Goal: Communication & Community: Answer question/provide support

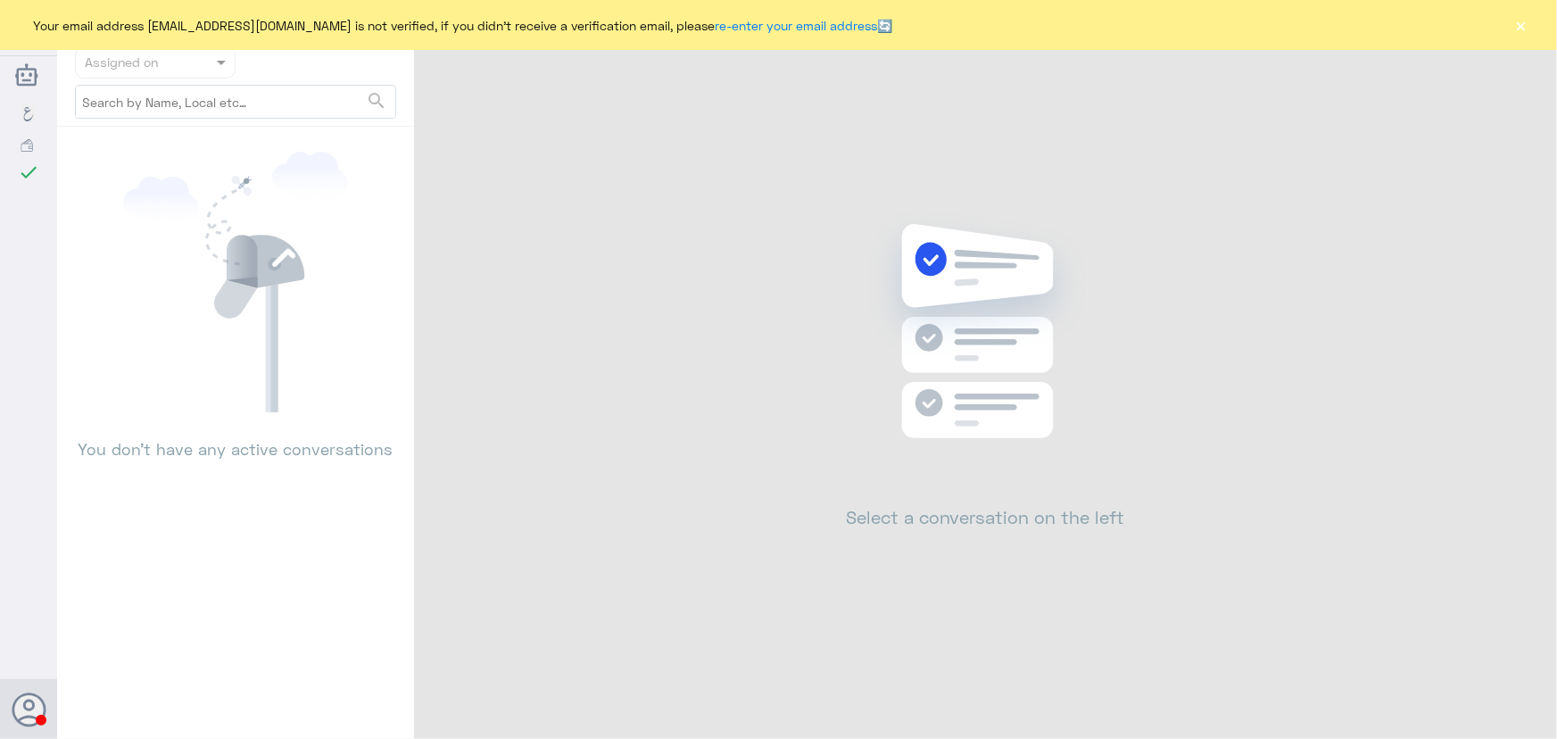
click at [1514, 35] on div "Your email address [EMAIL_ADDRESS][DOMAIN_NAME] is not verified, if you didn't …" at bounding box center [778, 25] width 1557 height 50
click at [1526, 33] on button "×" at bounding box center [1521, 25] width 18 height 18
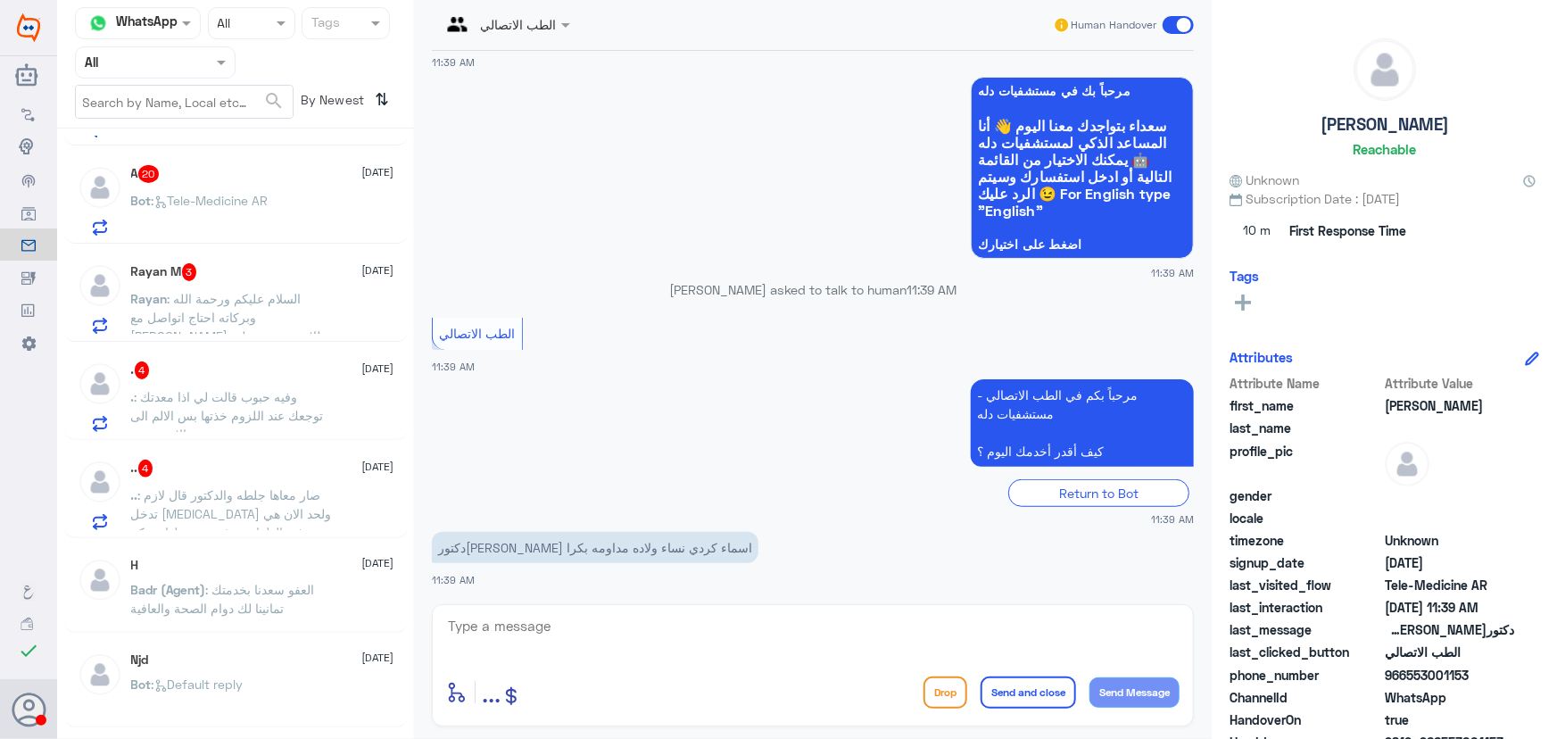
scroll to position [1135, 0]
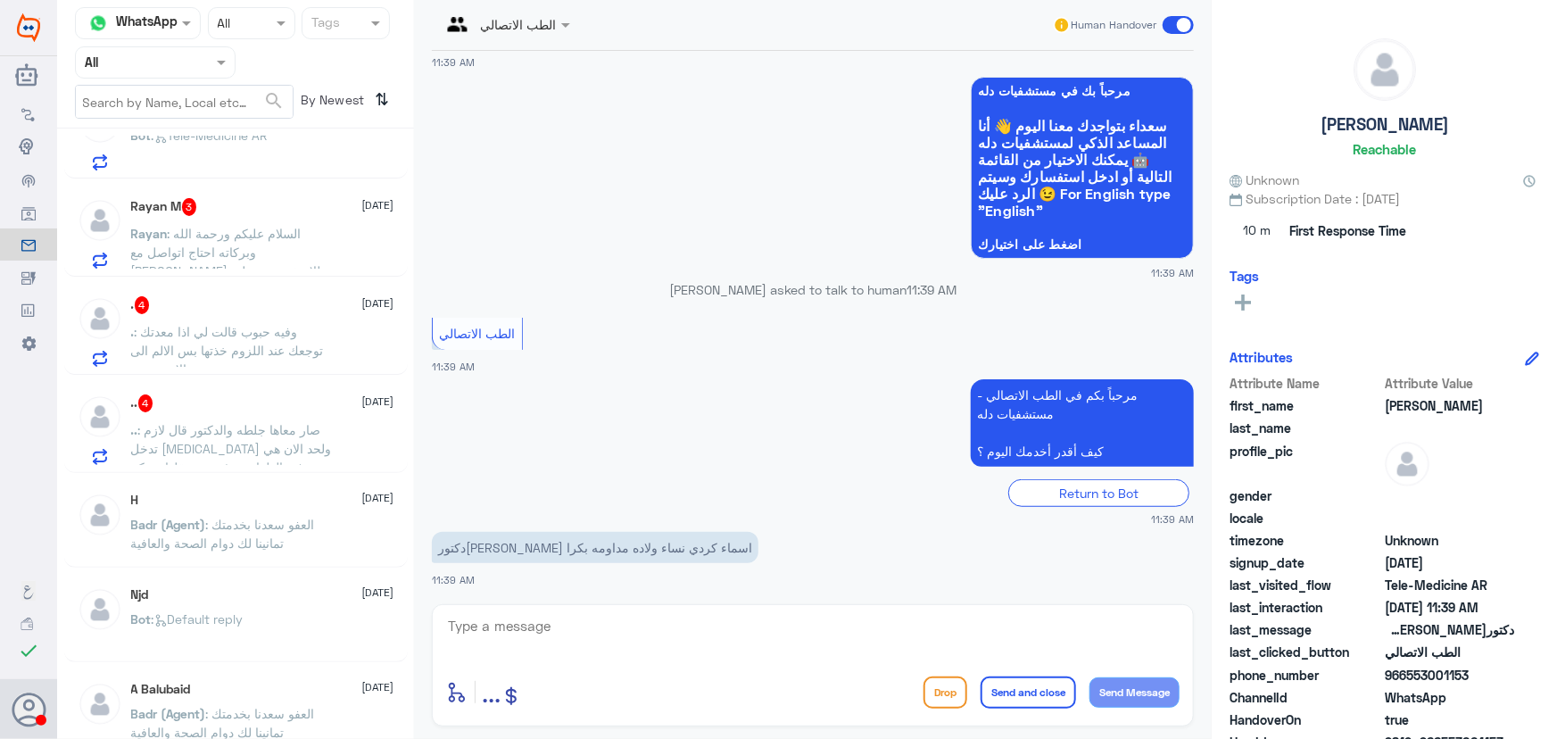
click at [215, 445] on span ": صار معاها جلطه والدكتور قال لازم تدخل ICU ولحد الان هي في الطوارىء ف نبي ننقل…" at bounding box center [231, 457] width 201 height 71
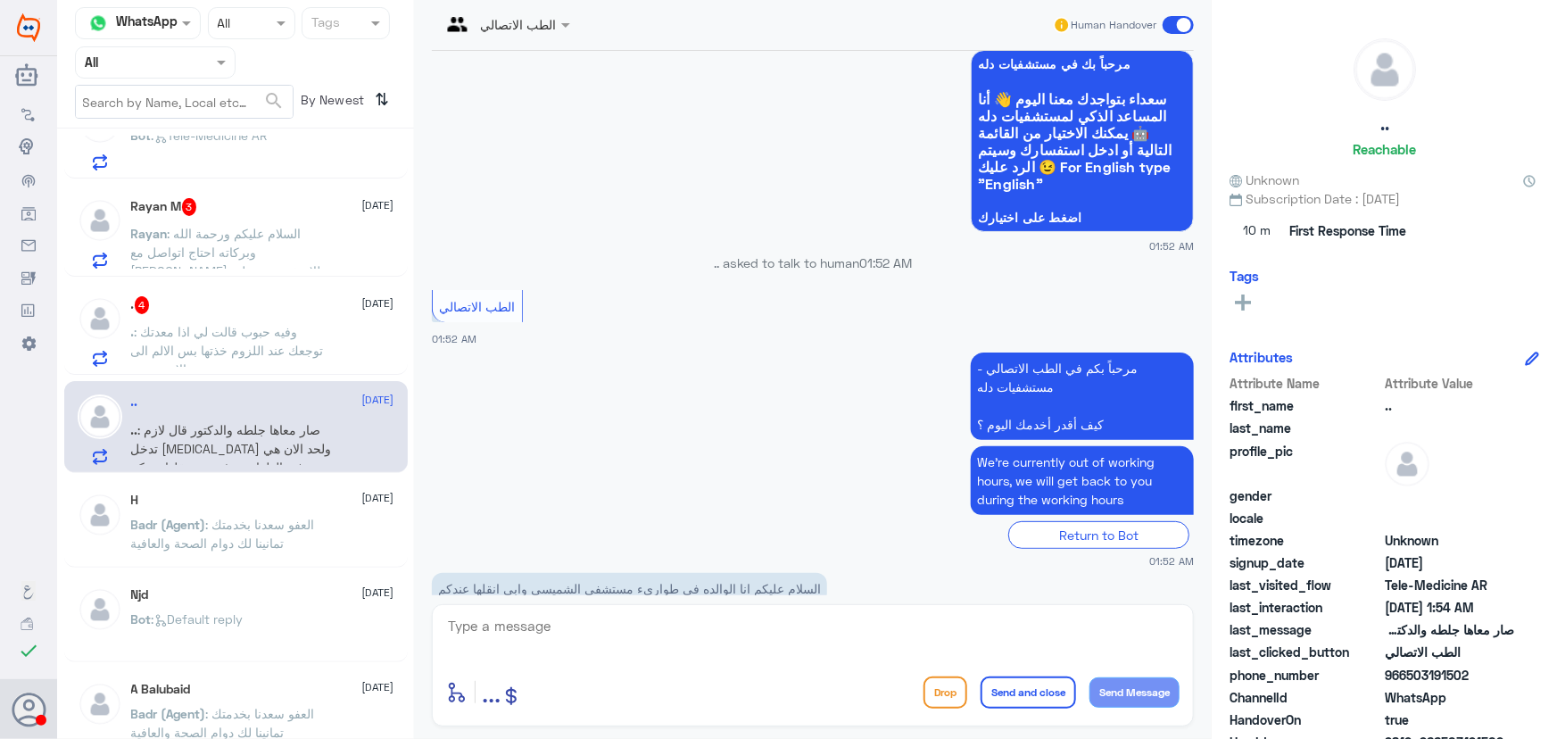
scroll to position [208, 0]
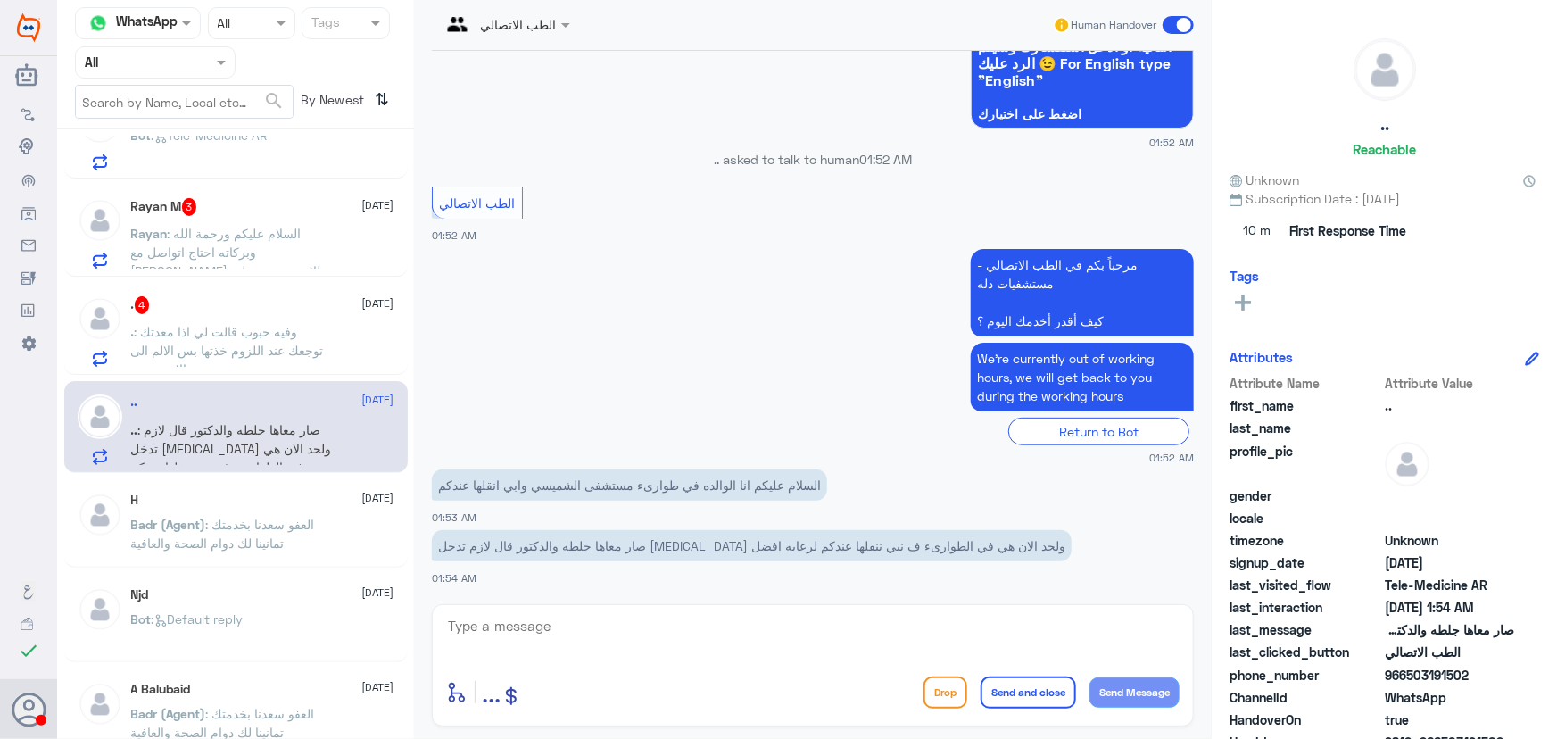
drag, startPoint x: 471, startPoint y: 642, endPoint x: 480, endPoint y: 633, distance: 12.6
click at [479, 633] on textarea at bounding box center [812, 636] width 733 height 44
paste textarea "مرحباً معك نوف من الطب الاتصالي"
type textarea "مرحباً معك نوف من الطب الاتصالي"
click at [1138, 699] on button "Send Message" at bounding box center [1134, 692] width 90 height 30
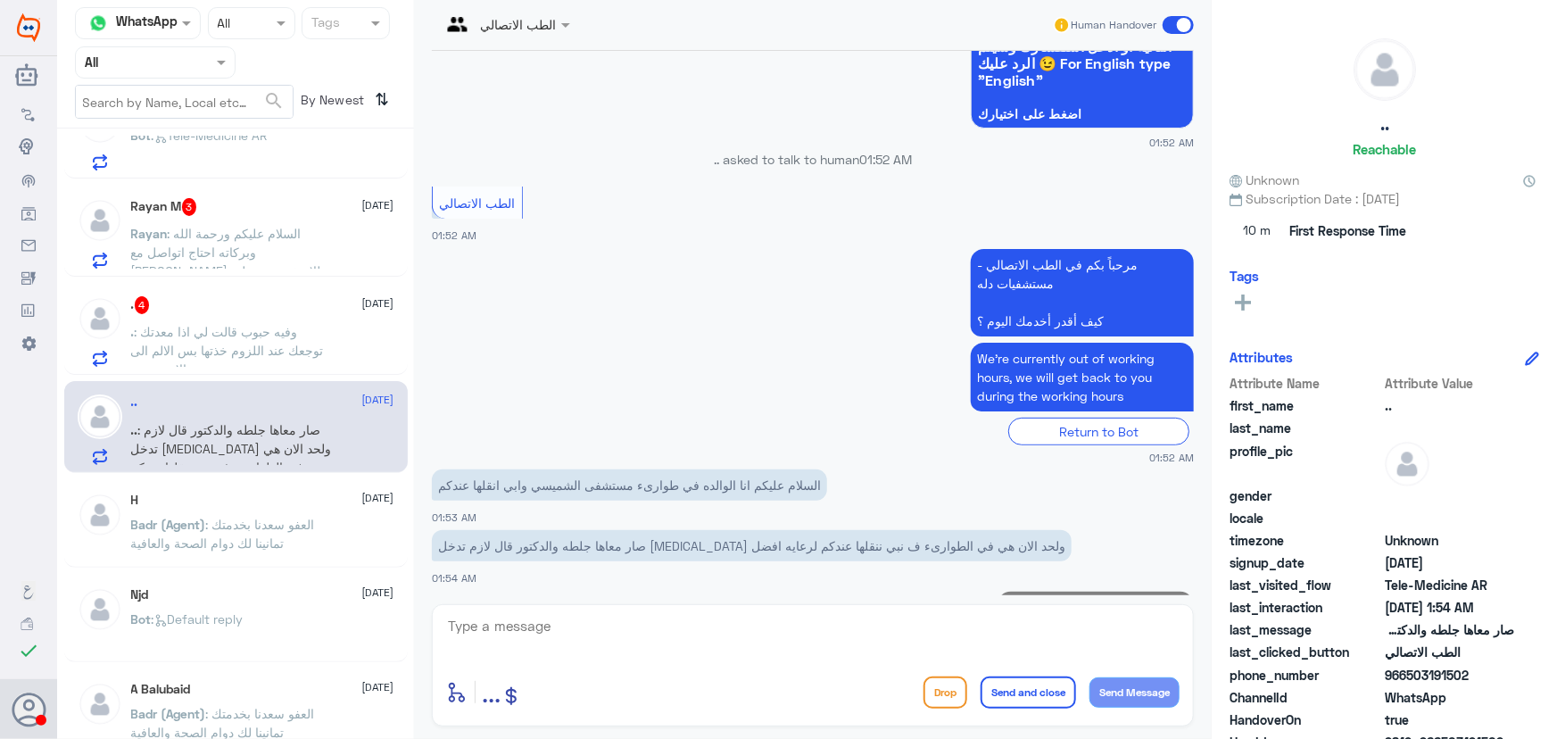
scroll to position [265, 0]
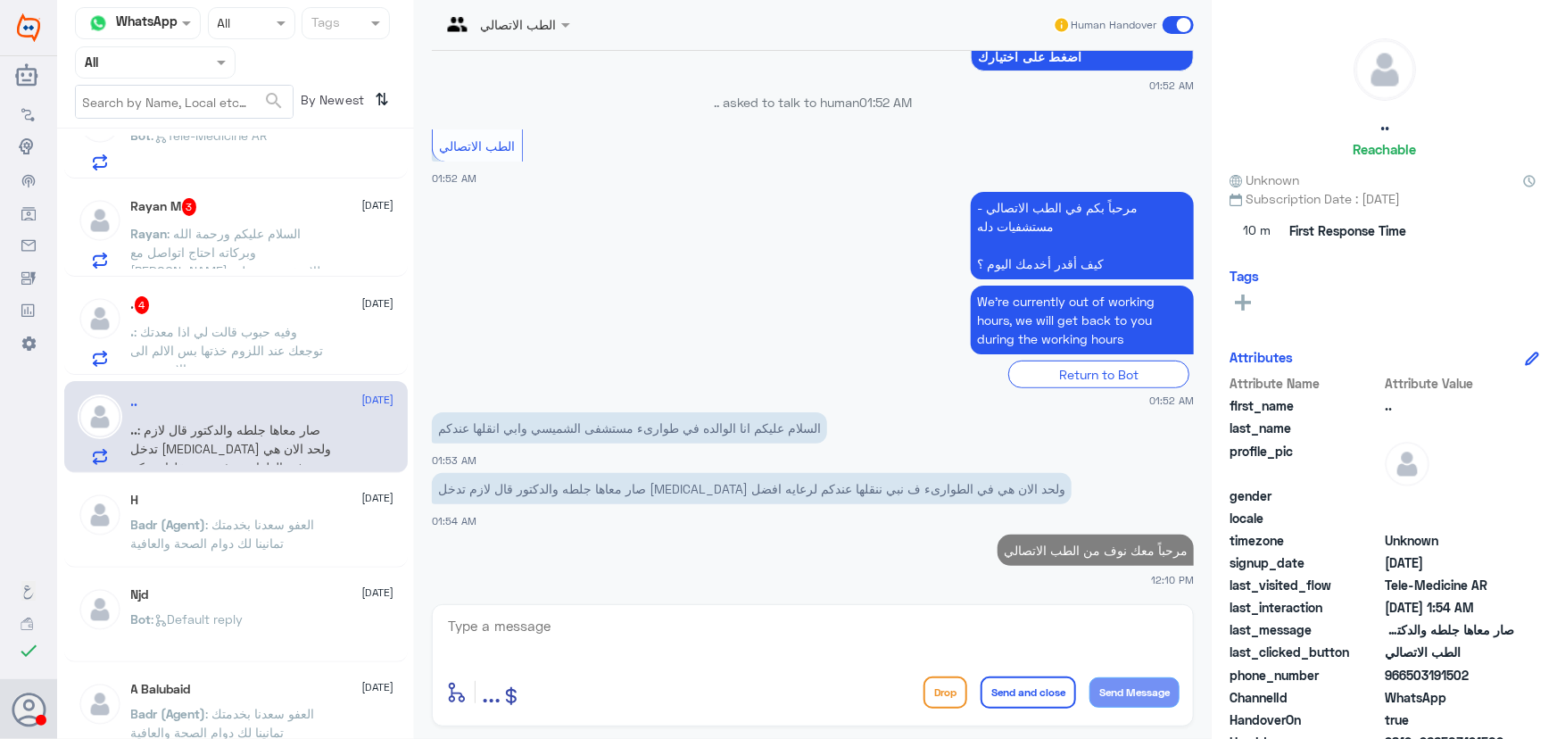
click at [921, 606] on div "enter flow name ... Drop Send and close Send Message" at bounding box center [813, 665] width 762 height 122
click at [894, 625] on textarea at bounding box center [812, 636] width 733 height 44
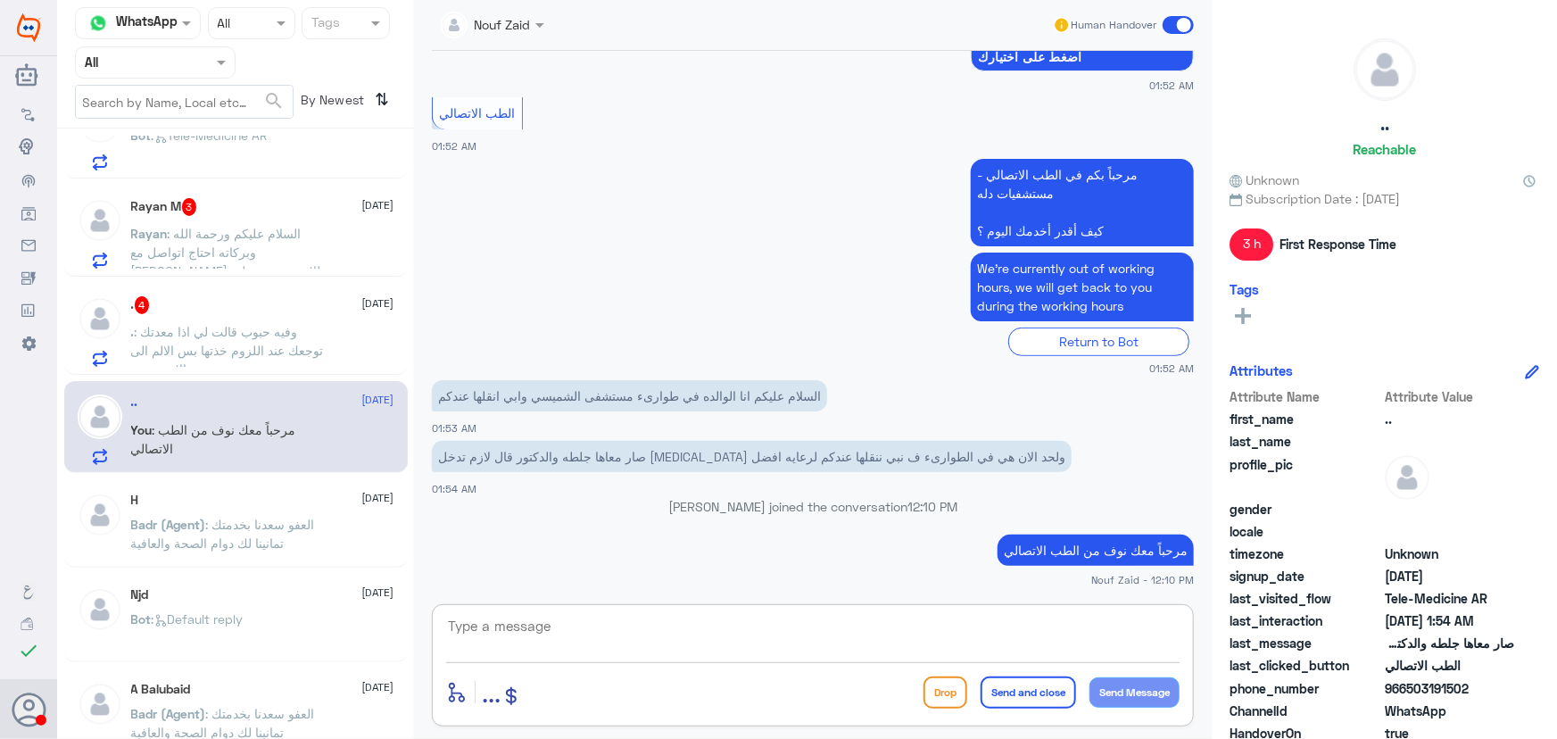
click at [955, 615] on textarea at bounding box center [812, 636] width 733 height 44
paste textarea "هنا الطب الاتصالي لكل مايخص الاستشارة الفورية من خلال التطبيق، يمكنك الاستفسار …"
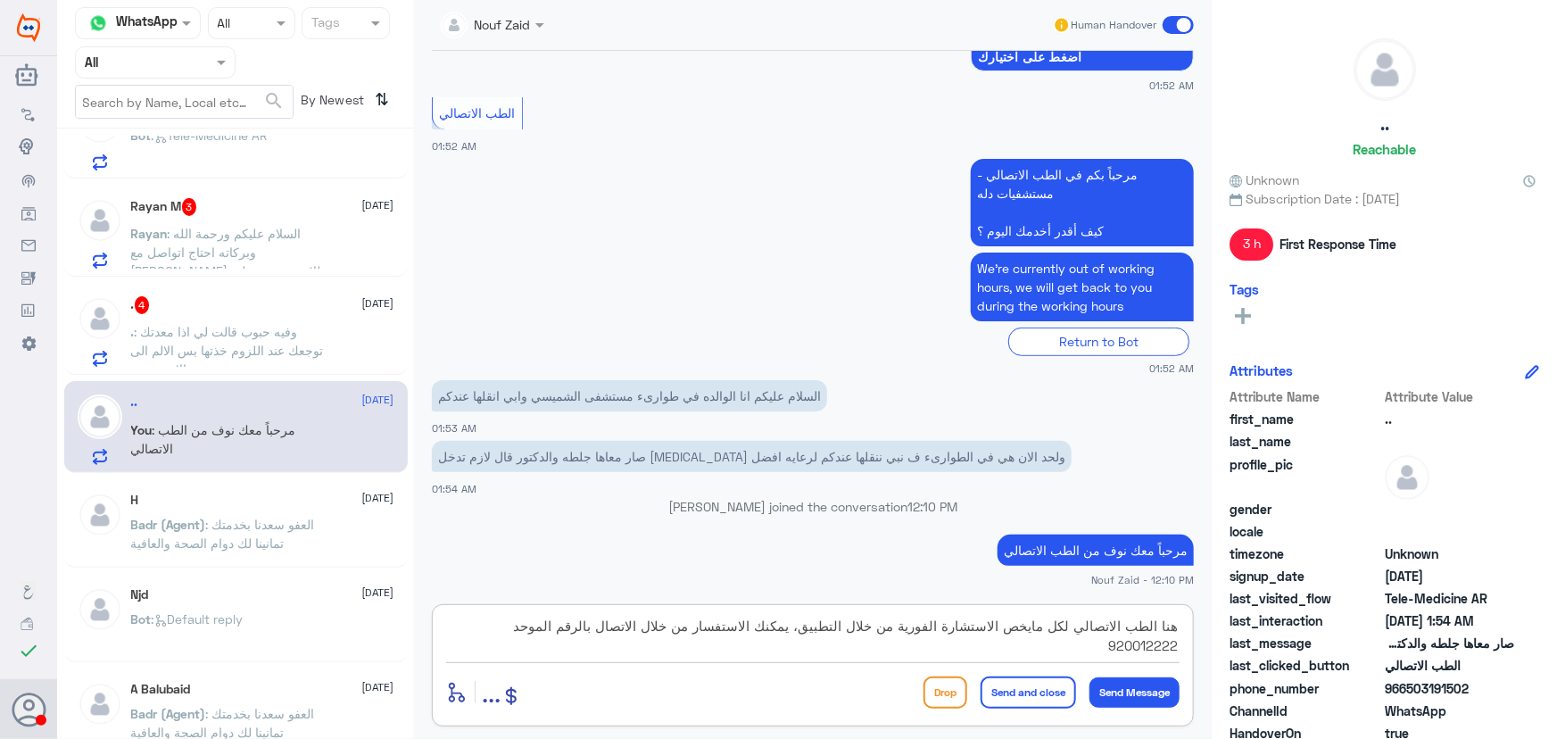
type textarea "هنا الطب الاتصالي لكل مايخص الاستشارة الفورية من خلال التطبيق، يمكنك الاستفسار …"
click at [1010, 695] on button "Send and close" at bounding box center [1028, 692] width 95 height 32
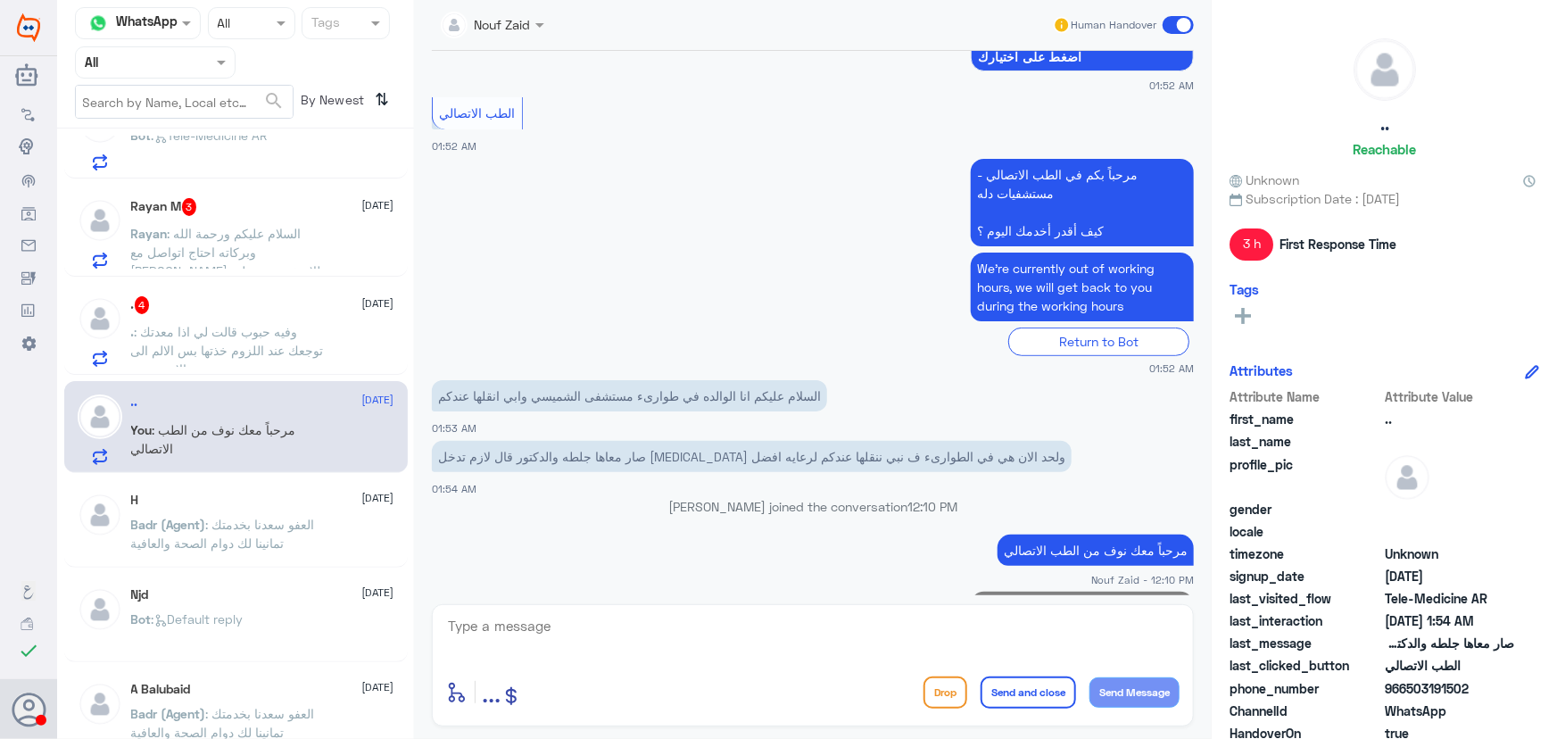
scroll to position [378, 0]
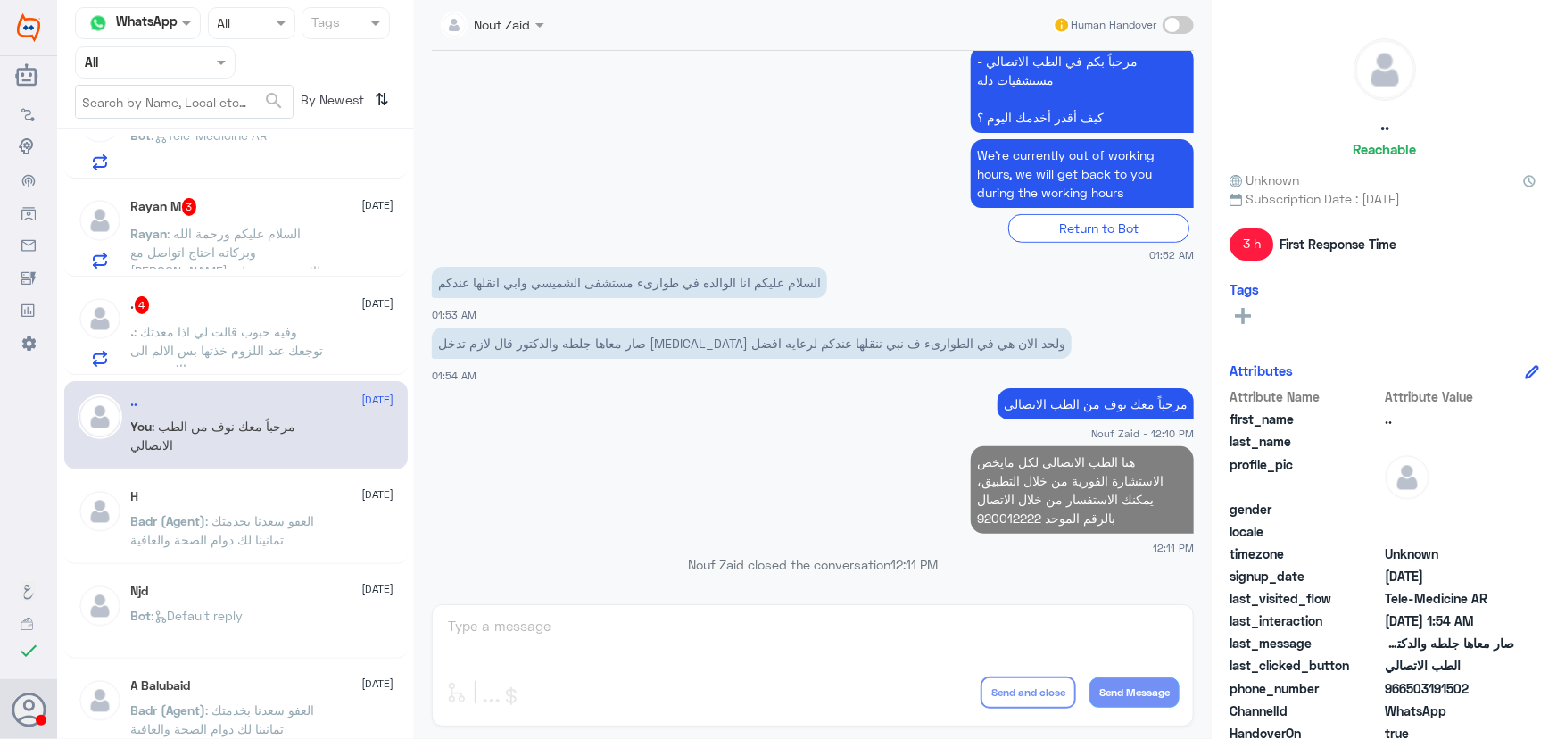
click at [286, 352] on span ": وفيه حبوب قالت لي اذا معدتك توجعك عند اللزوم خذتها بس الالم الى الان موجود" at bounding box center [227, 350] width 193 height 53
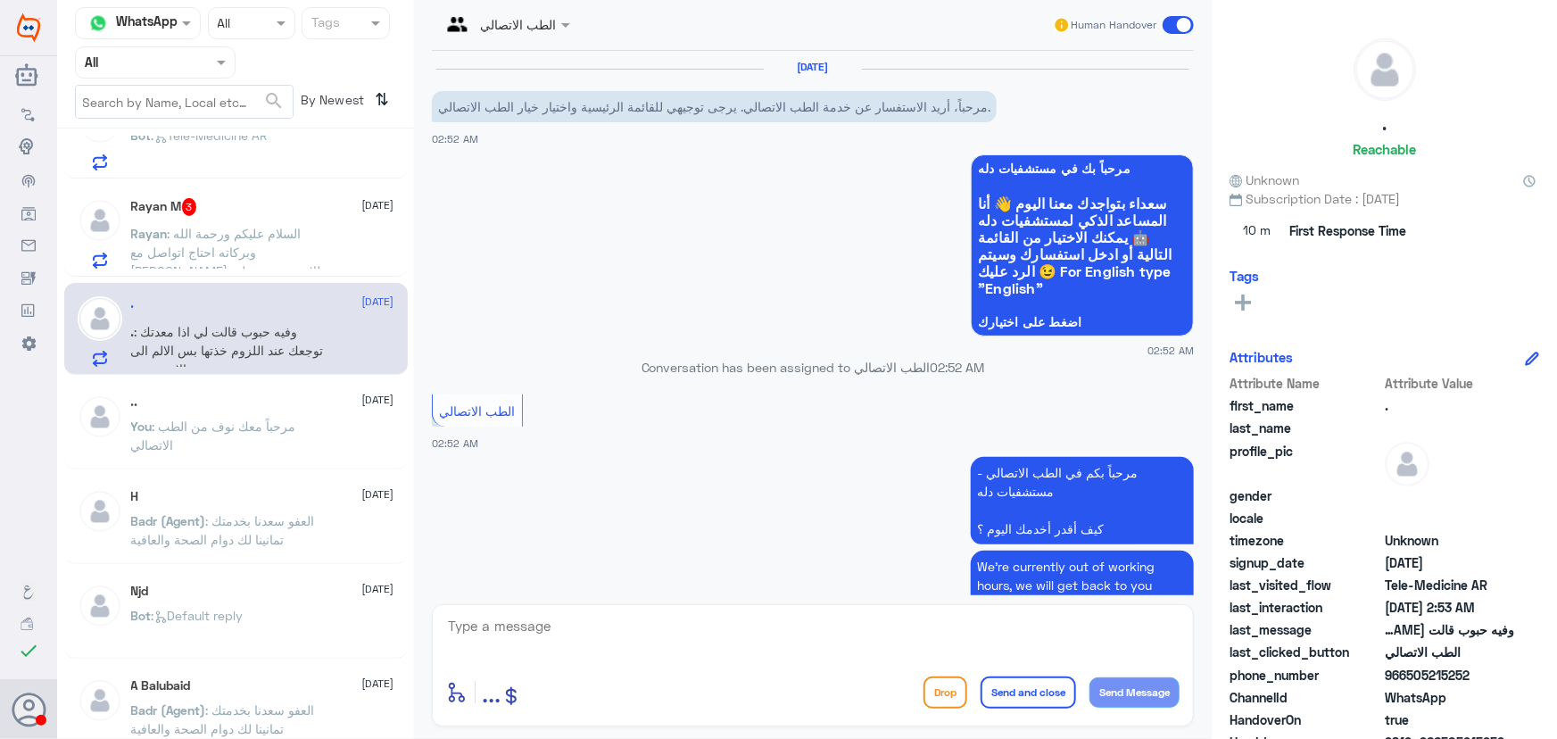
scroll to position [207, 0]
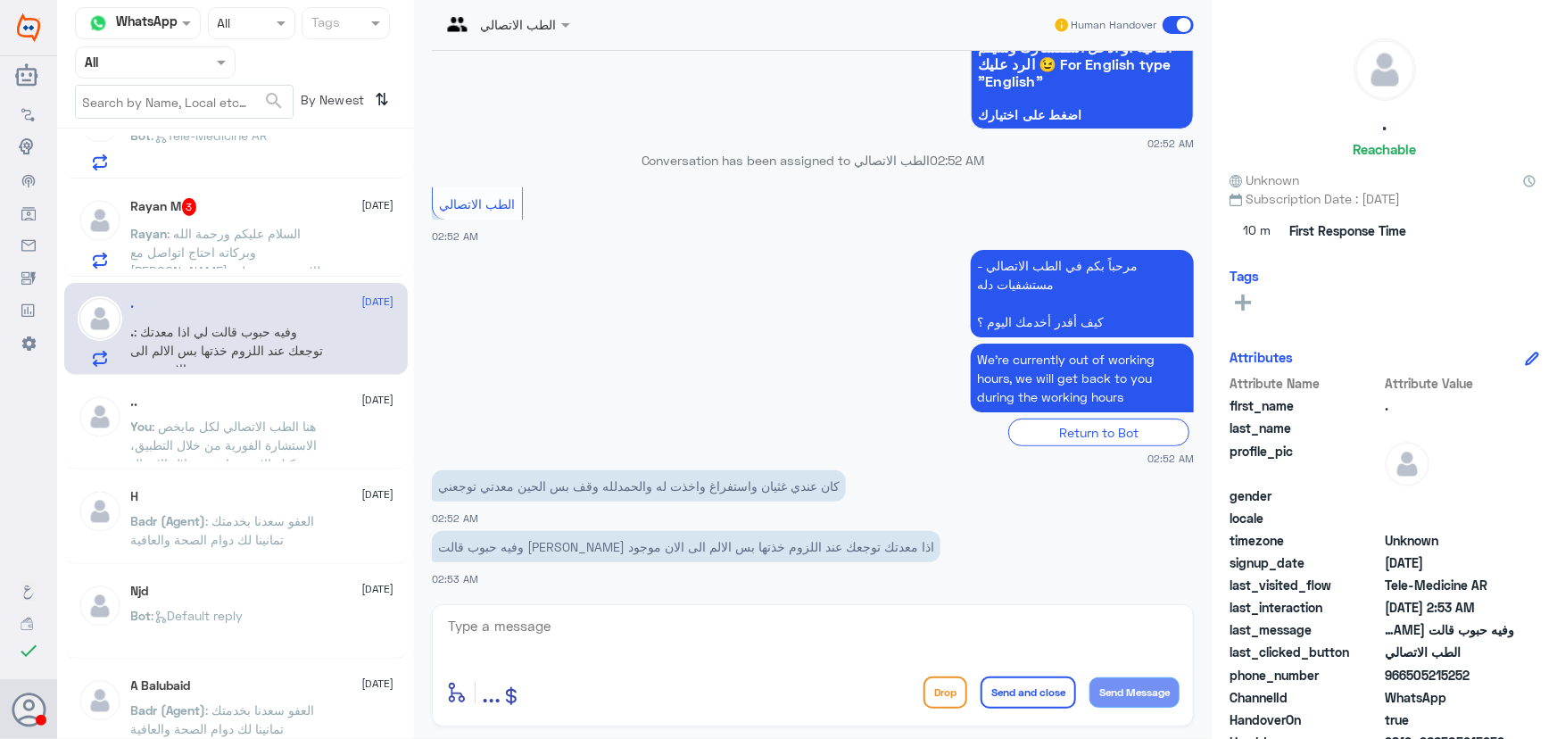
click at [567, 633] on textarea at bounding box center [812, 636] width 733 height 44
paste textarea "مرحباً معك نوف من الطب الاتصالي"
type textarea "مرحباً معك نوف من الطب الاتصالي"
click at [1109, 703] on button "Send Message" at bounding box center [1134, 692] width 90 height 30
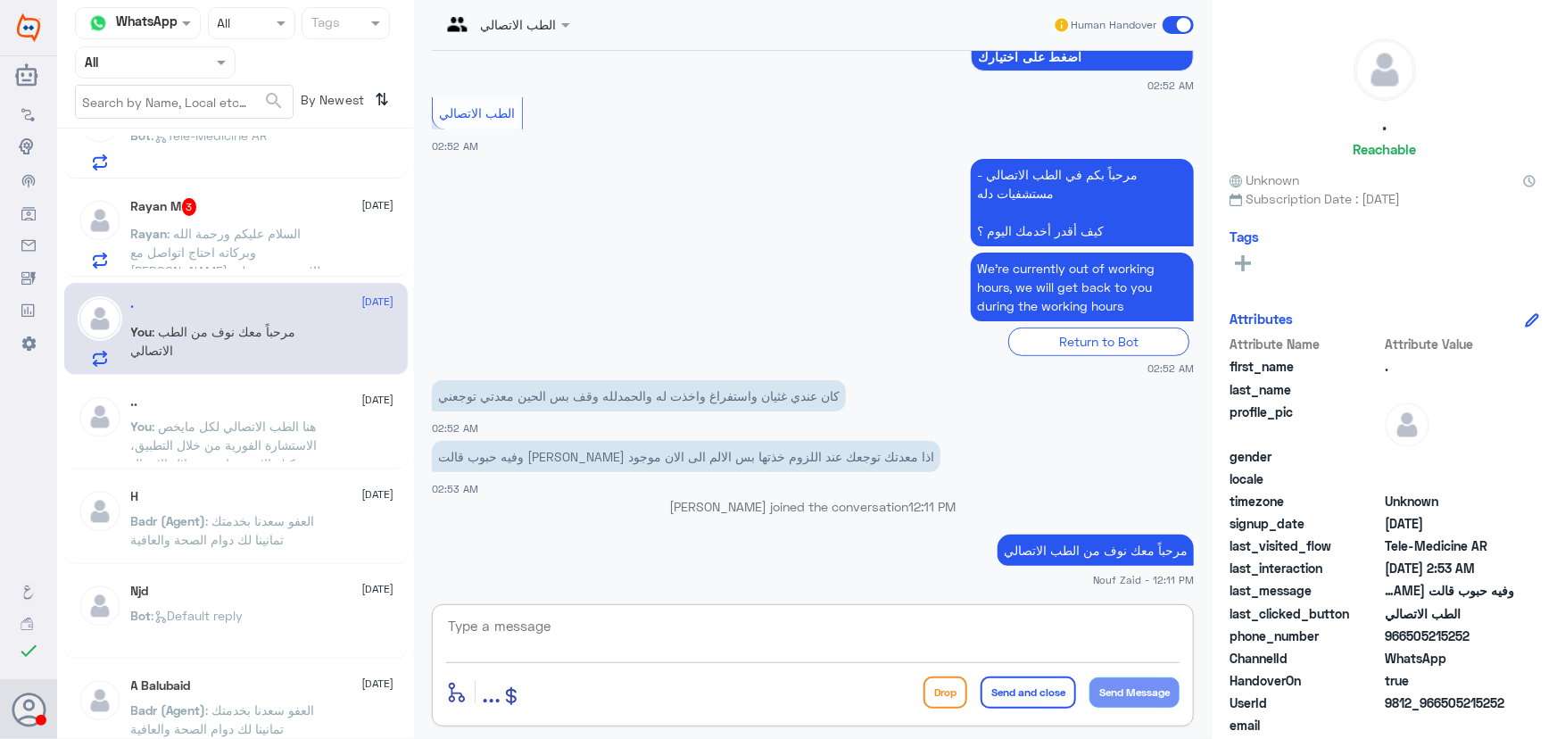
click at [585, 614] on textarea at bounding box center [812, 636] width 733 height 44
paste textarea "هنا الطب الاتصالي لكل مايخص الاستشارة الفورية من خلال التطبيق والتي من خلالها ي…"
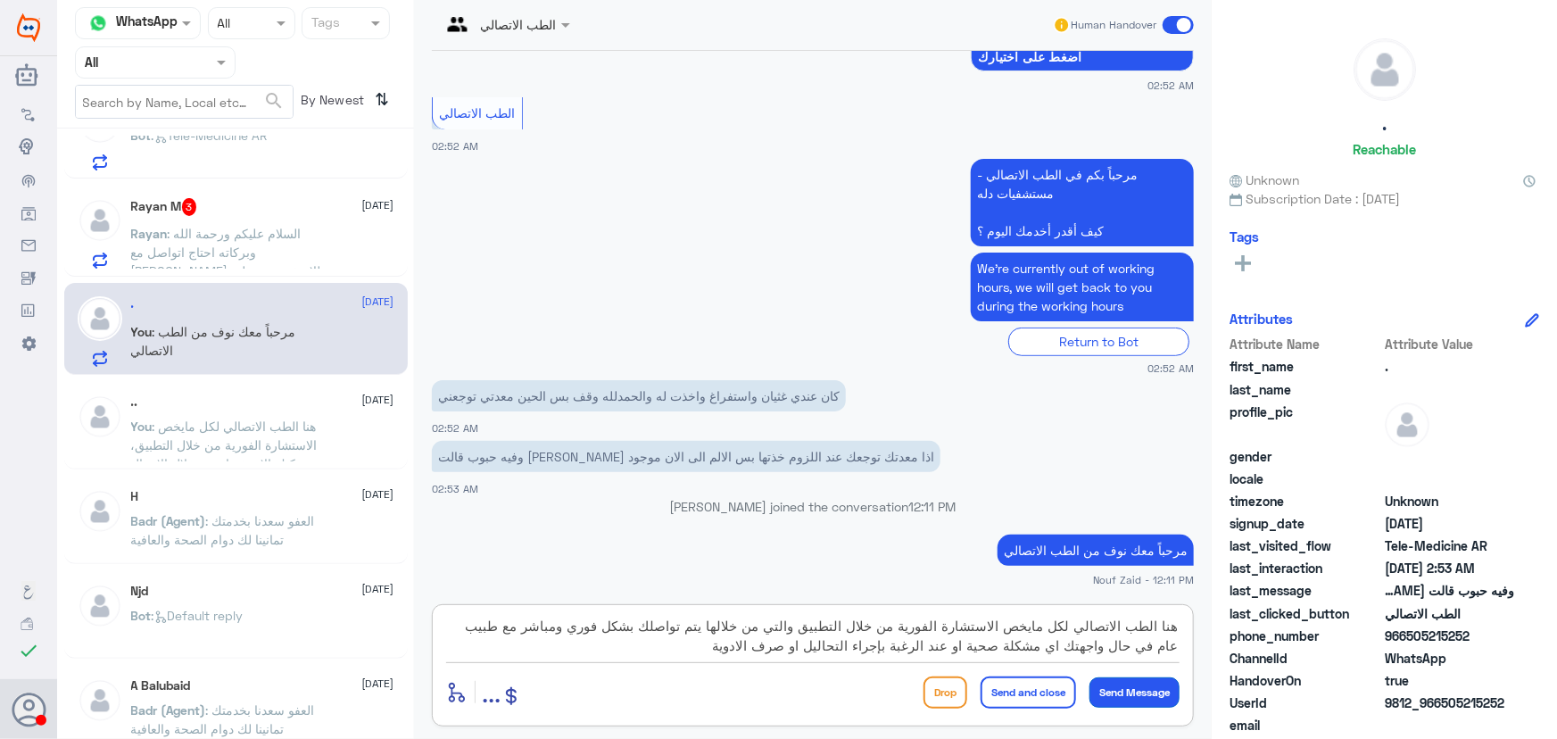
type textarea "هنا الطب الاتصالي لكل مايخص الاستشارة الفورية من خلال التطبيق والتي من خلالها ي…"
click at [1100, 691] on button "Send Message" at bounding box center [1134, 692] width 90 height 30
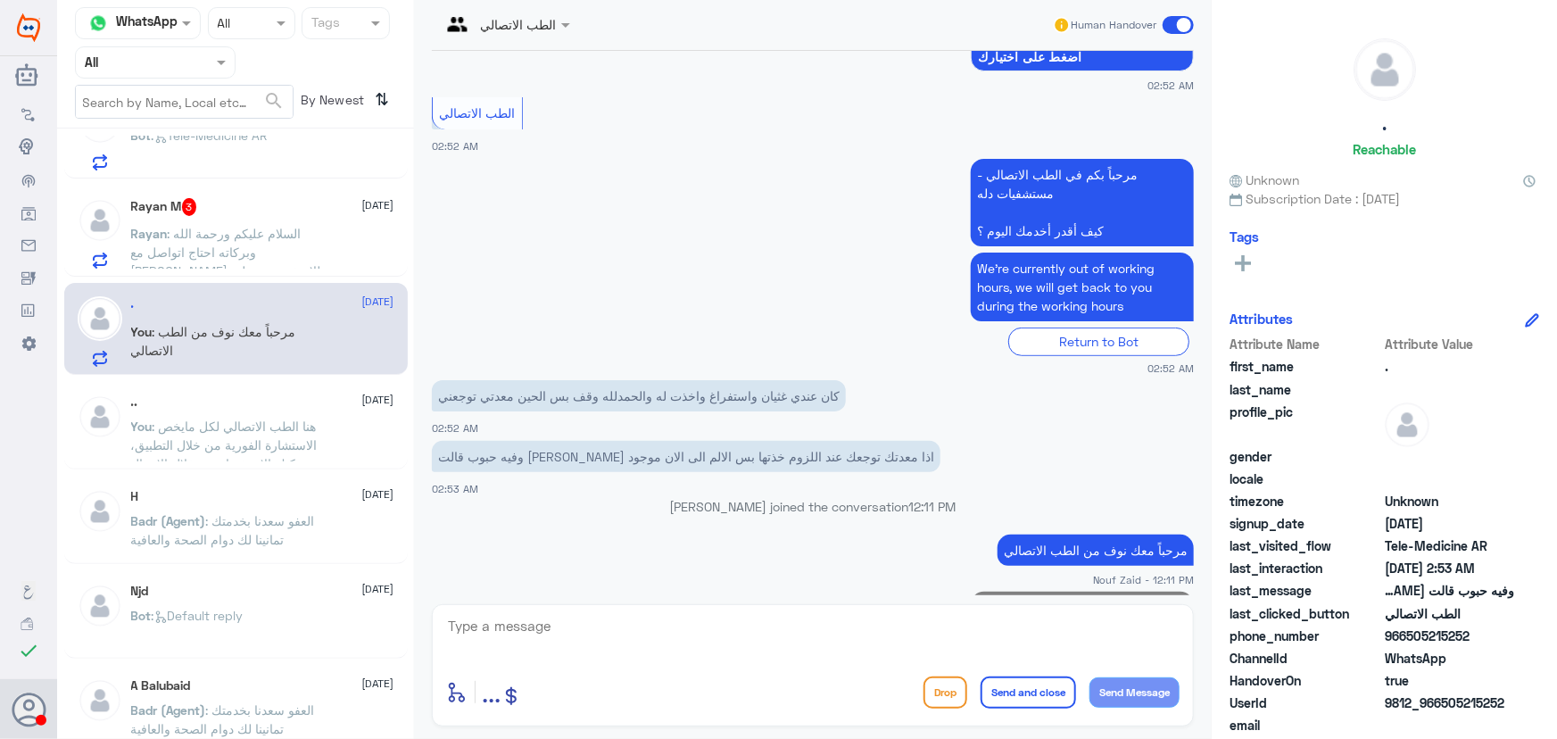
scroll to position [416, 0]
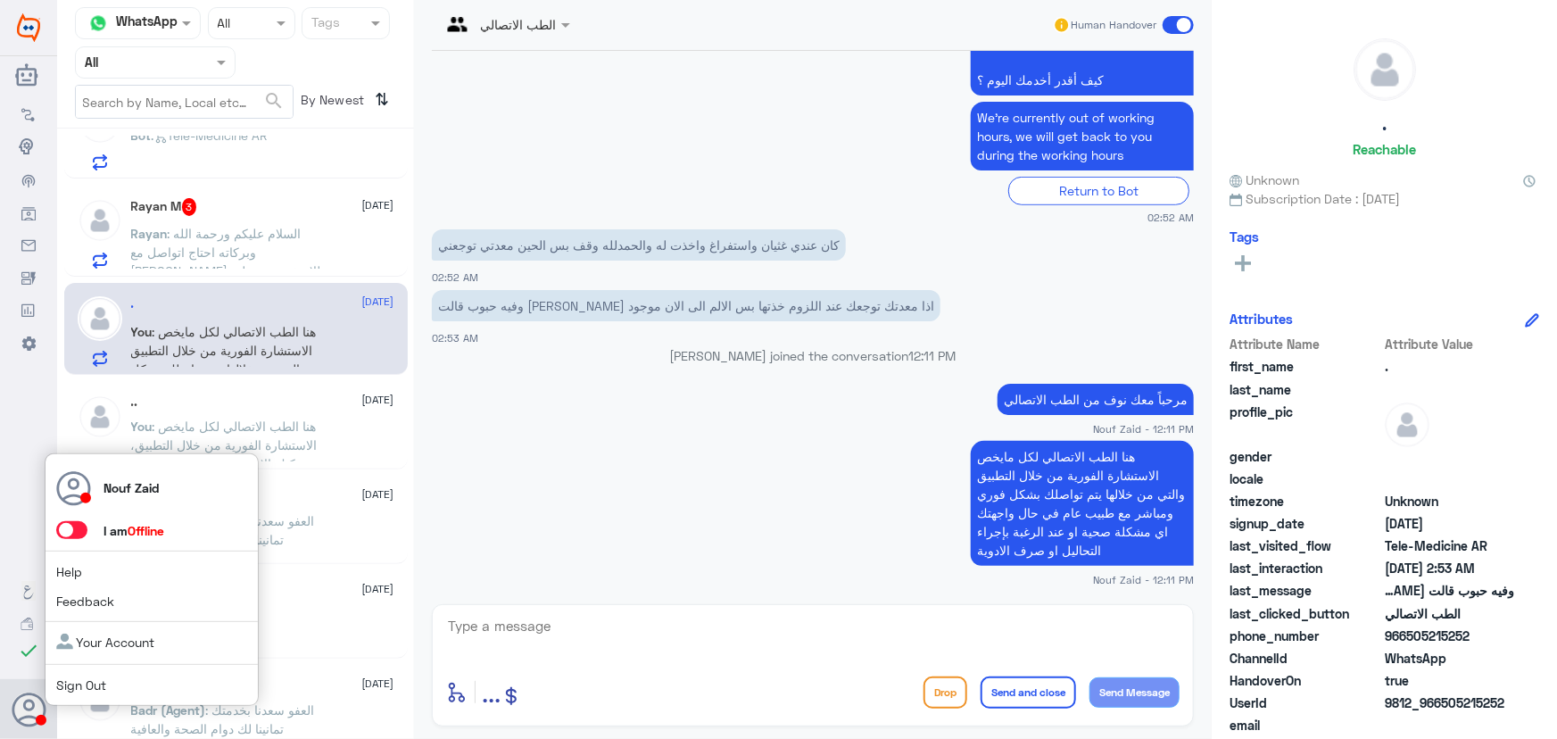
click at [68, 534] on span at bounding box center [71, 530] width 31 height 18
click at [0, 0] on input "checkbox" at bounding box center [0, 0] width 0 height 0
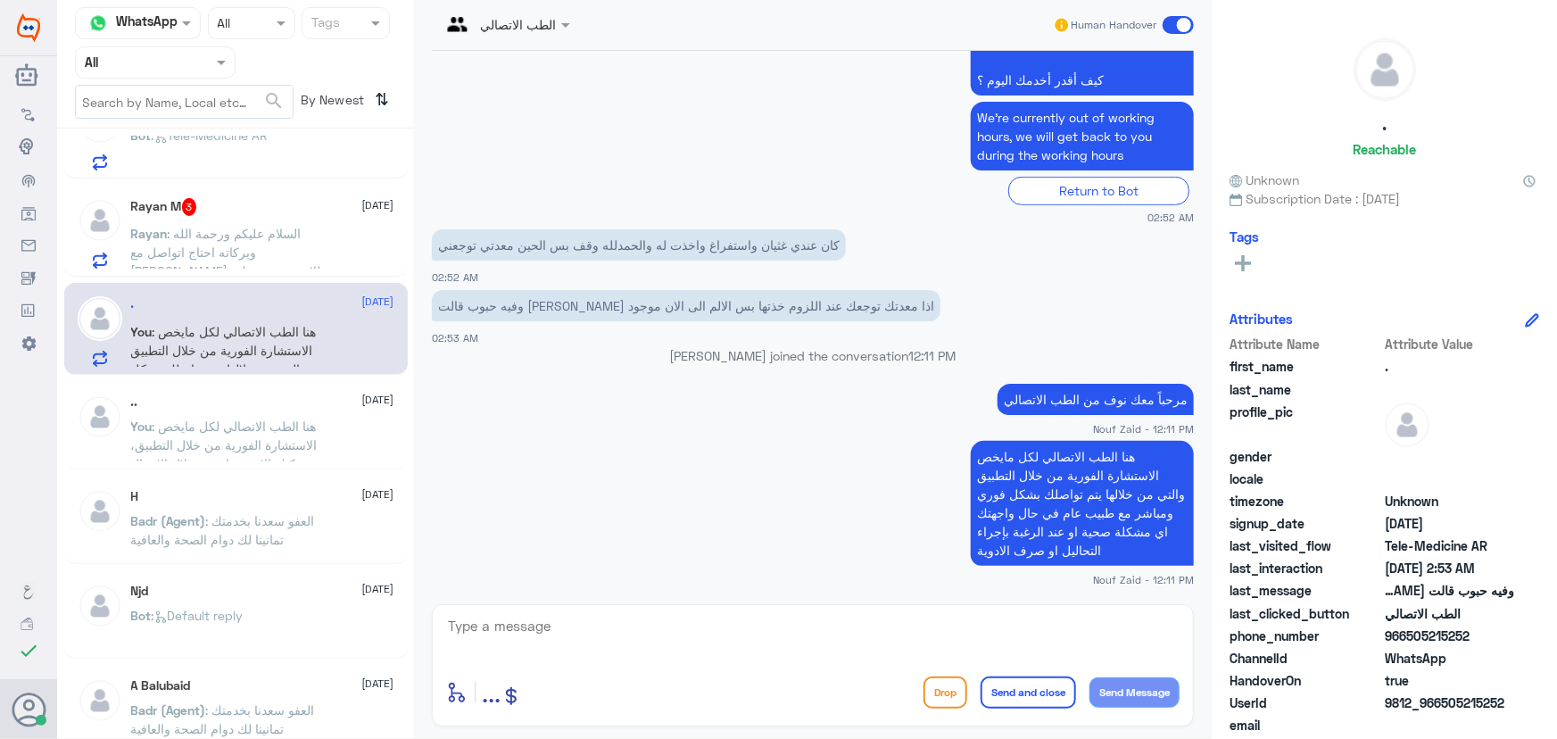
click at [286, 511] on p "Badr (Agent) : العفو سعدنا بخدمتك تمانينا لك دوام الصحة والعافية" at bounding box center [231, 533] width 201 height 45
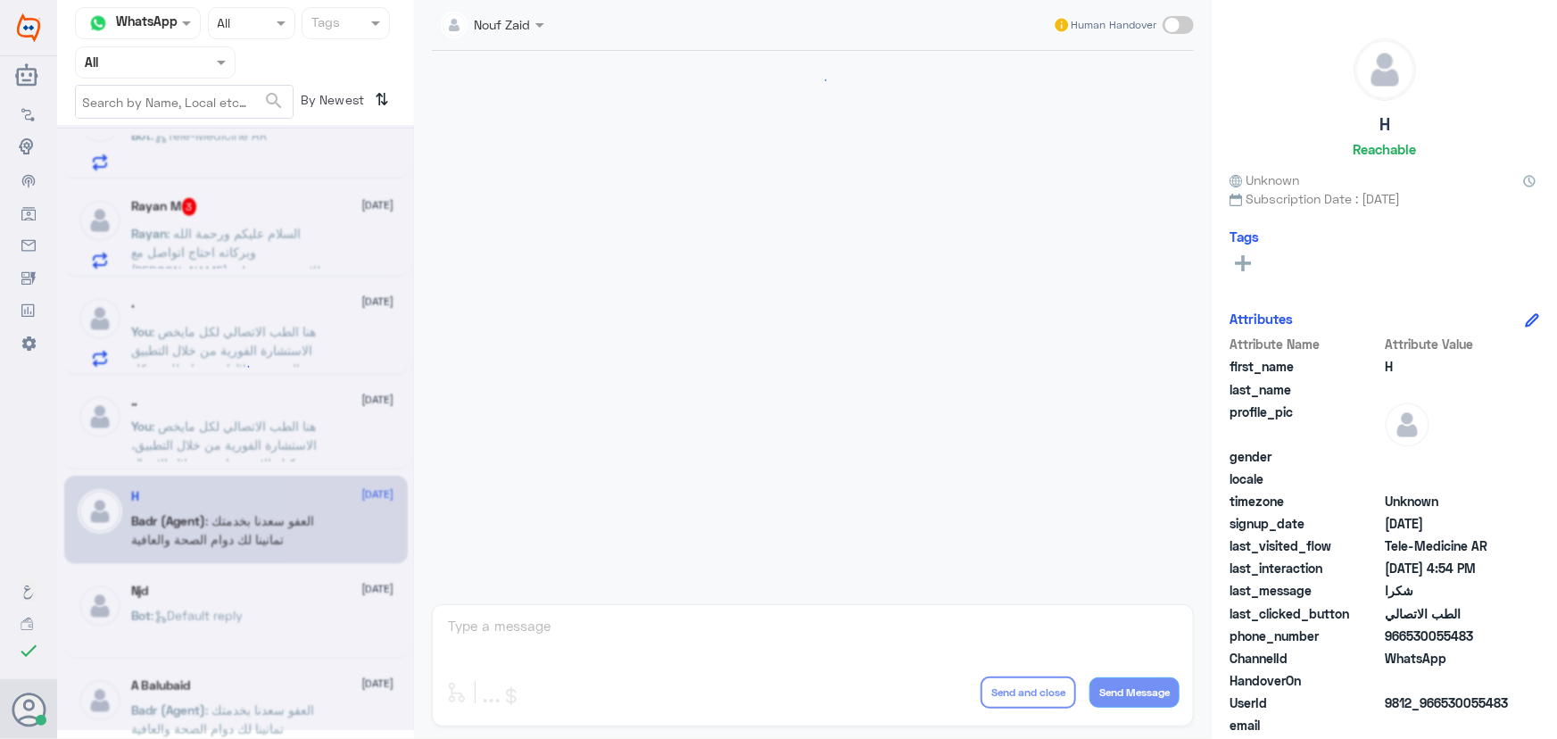
scroll to position [849, 0]
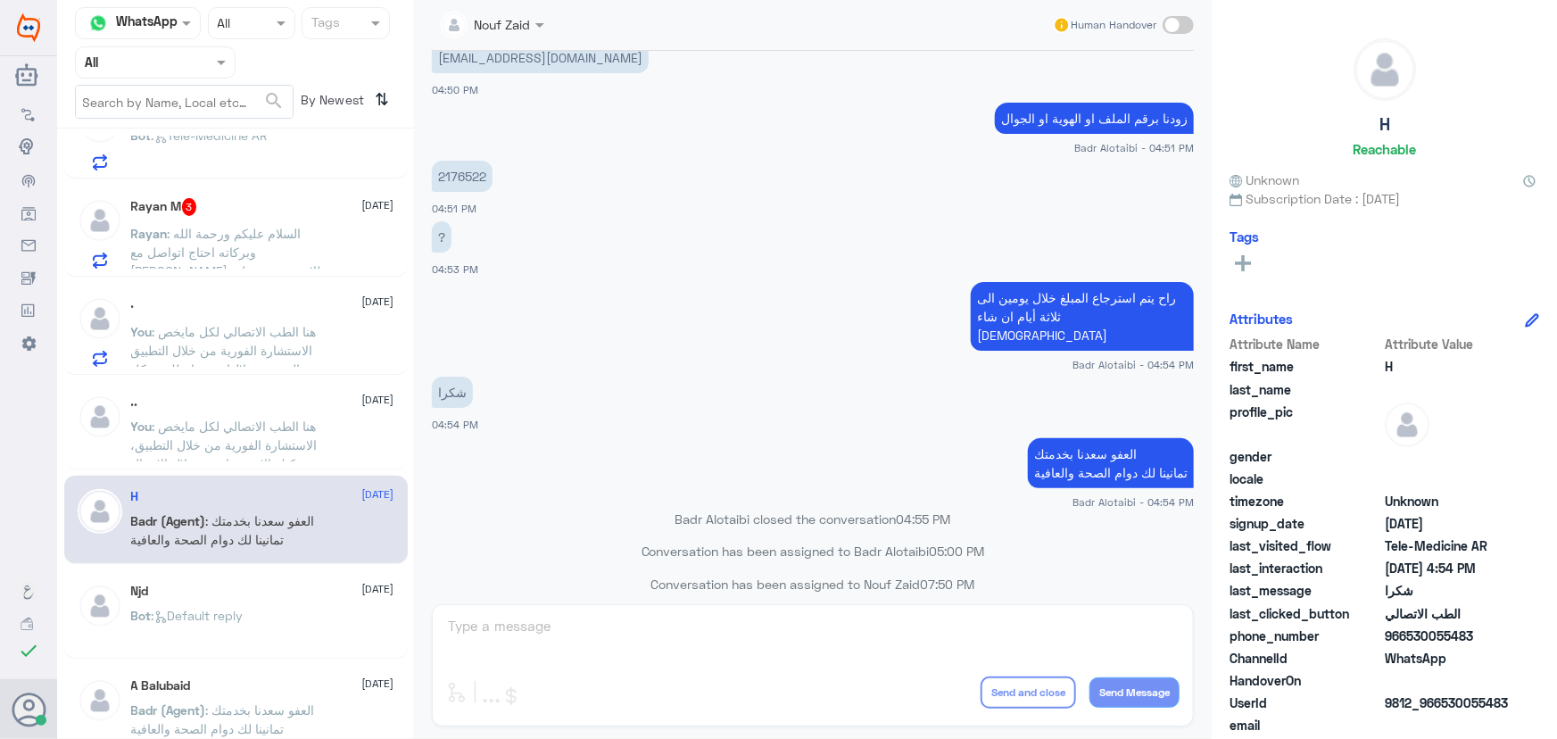
click at [288, 343] on span ": هنا الطب الاتصالي لكل مايخص الاستشارة الفورية من خلال التطبيق والتي من خلالها…" at bounding box center [229, 378] width 196 height 109
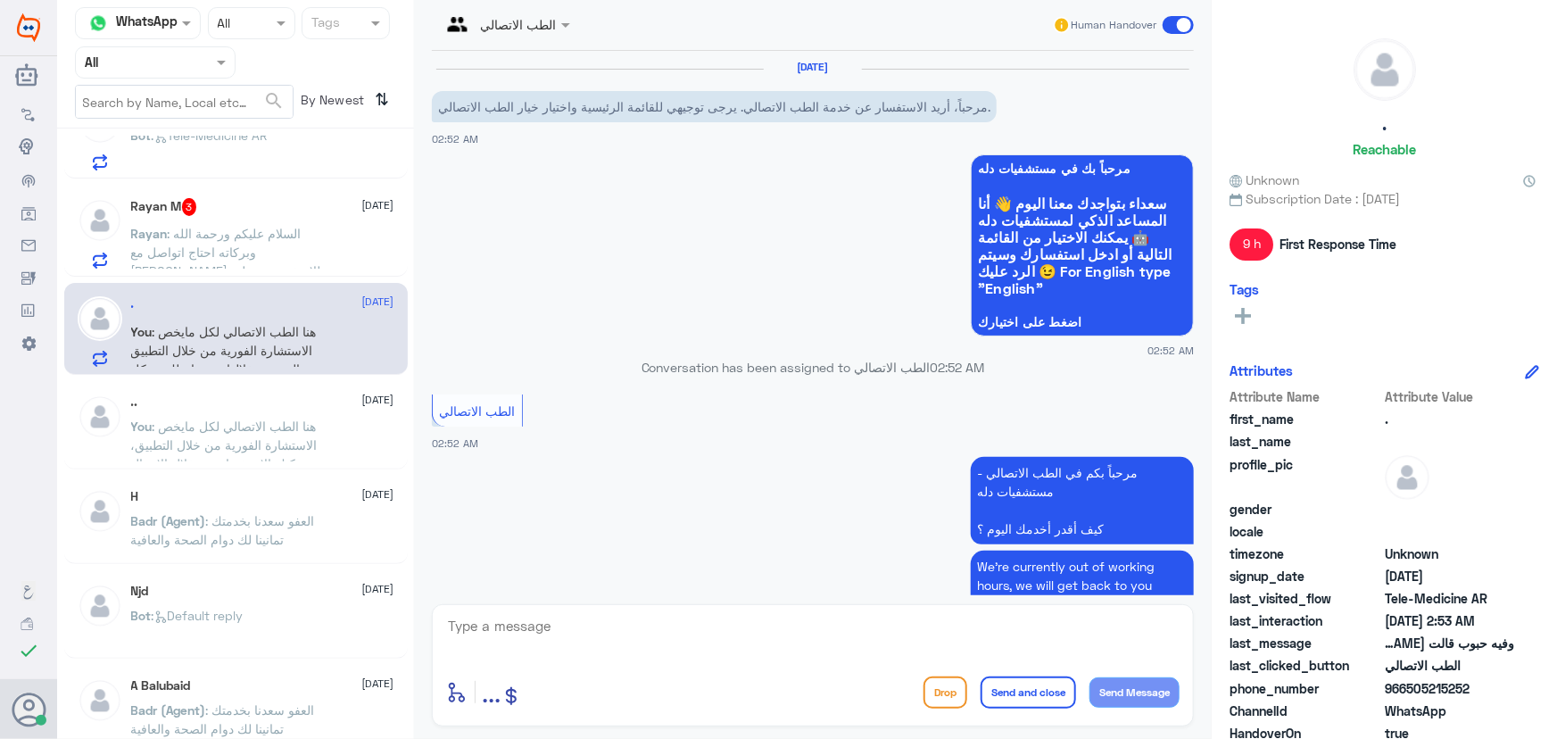
scroll to position [448, 0]
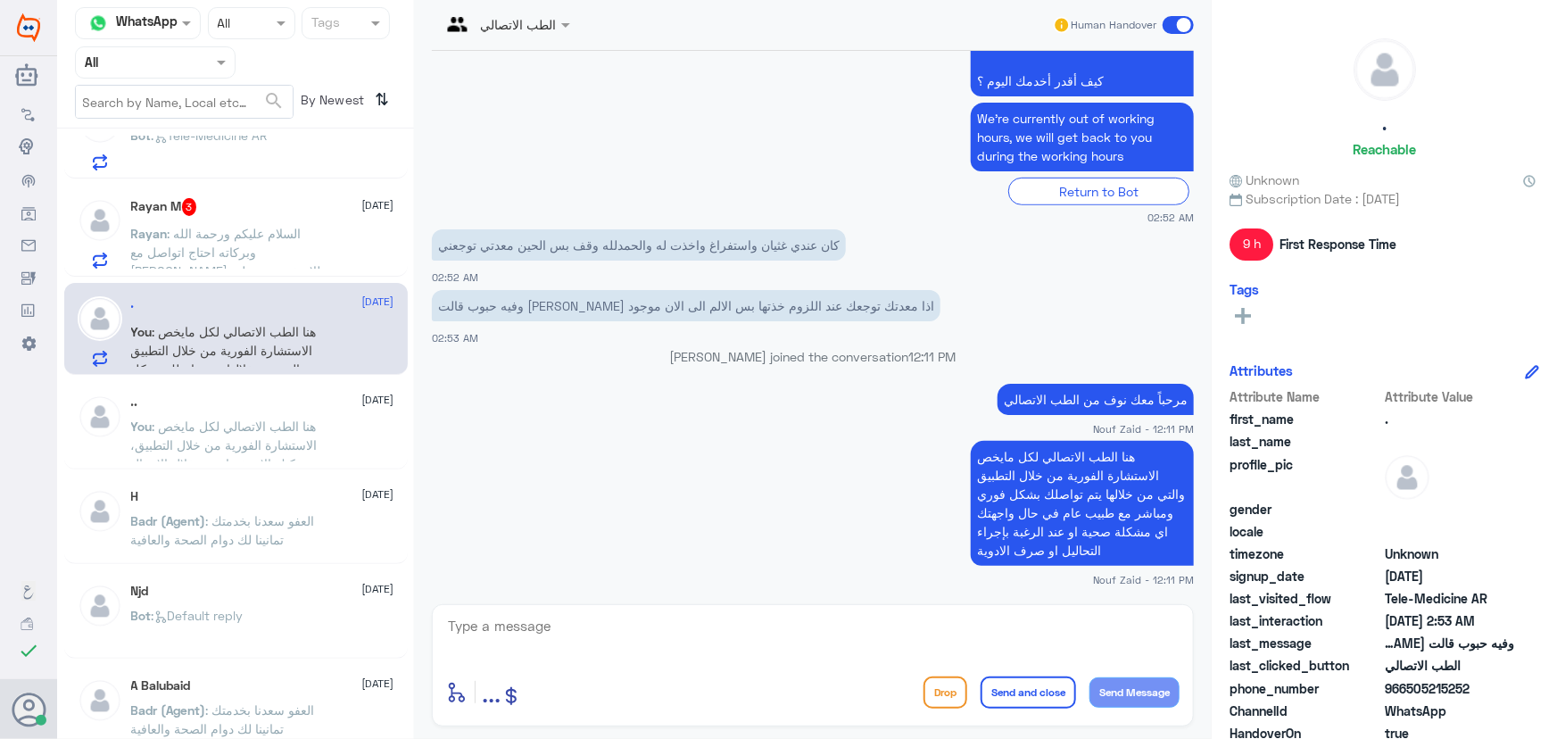
click at [1165, 30] on span at bounding box center [1178, 25] width 31 height 18
click at [0, 0] on input "checkbox" at bounding box center [0, 0] width 0 height 0
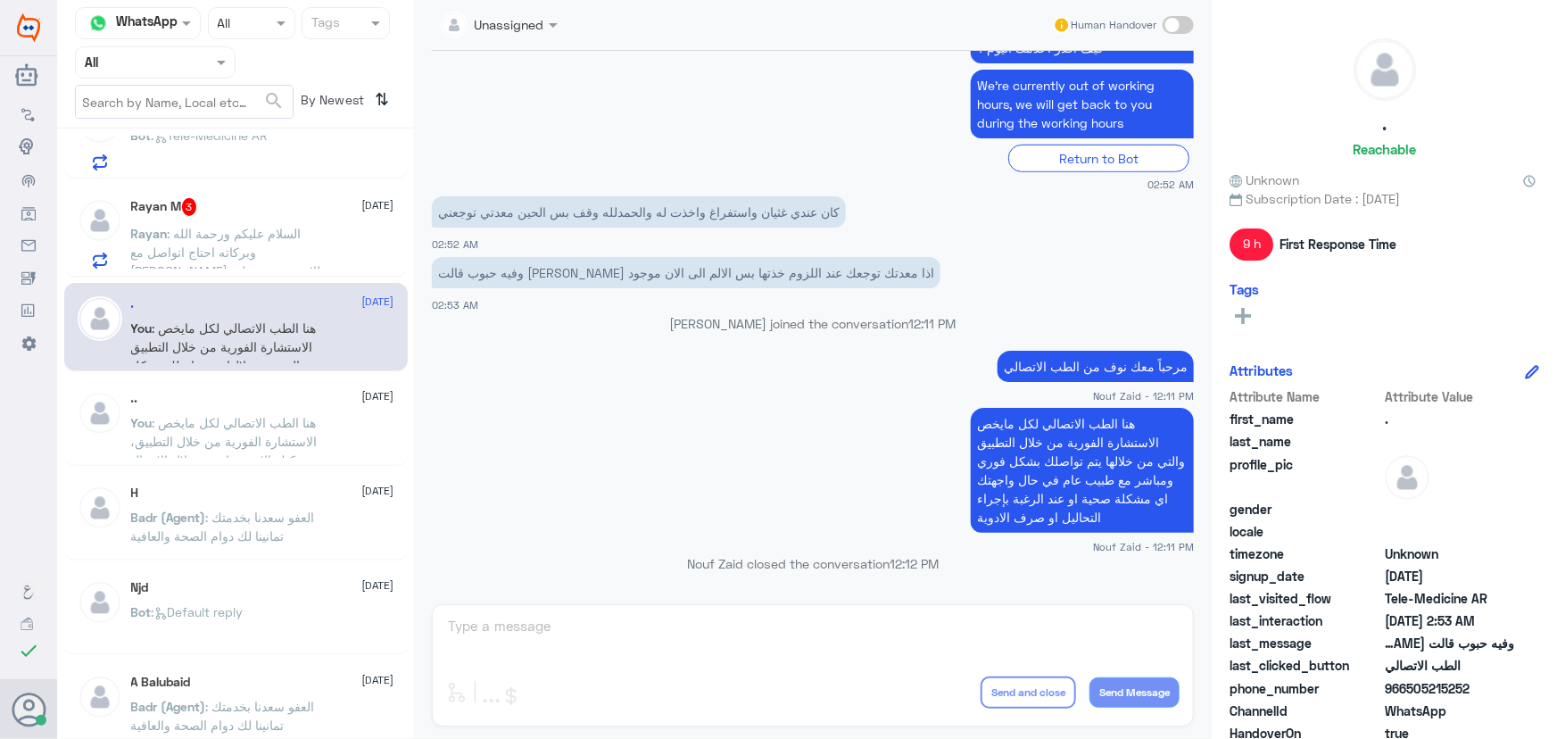
click at [228, 228] on span ": السلام عليكم ورحمة الله وبركاته احتاج اتواصل مع الدكتور عبدالواحد ابوجازية ضر…" at bounding box center [226, 261] width 190 height 71
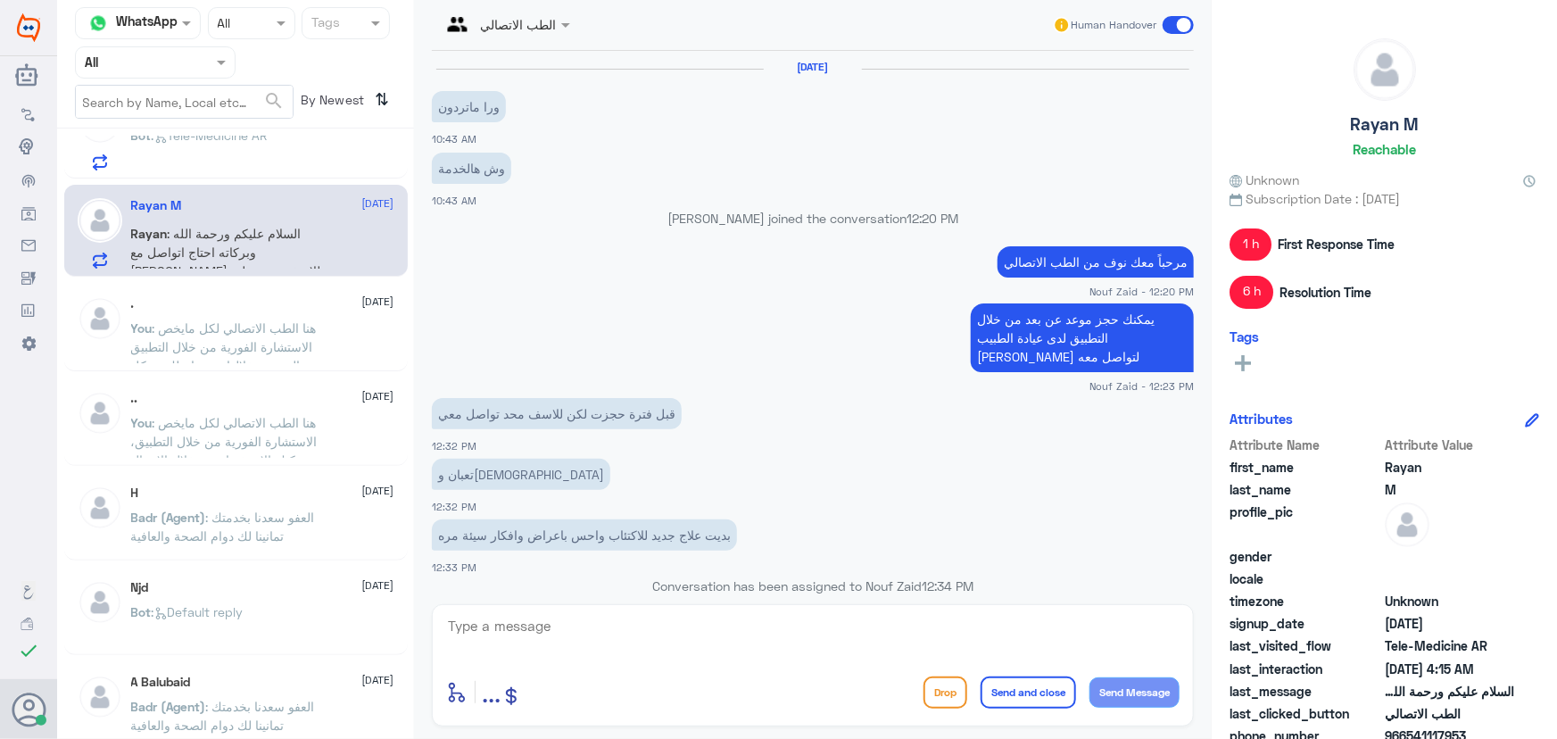
scroll to position [1149, 0]
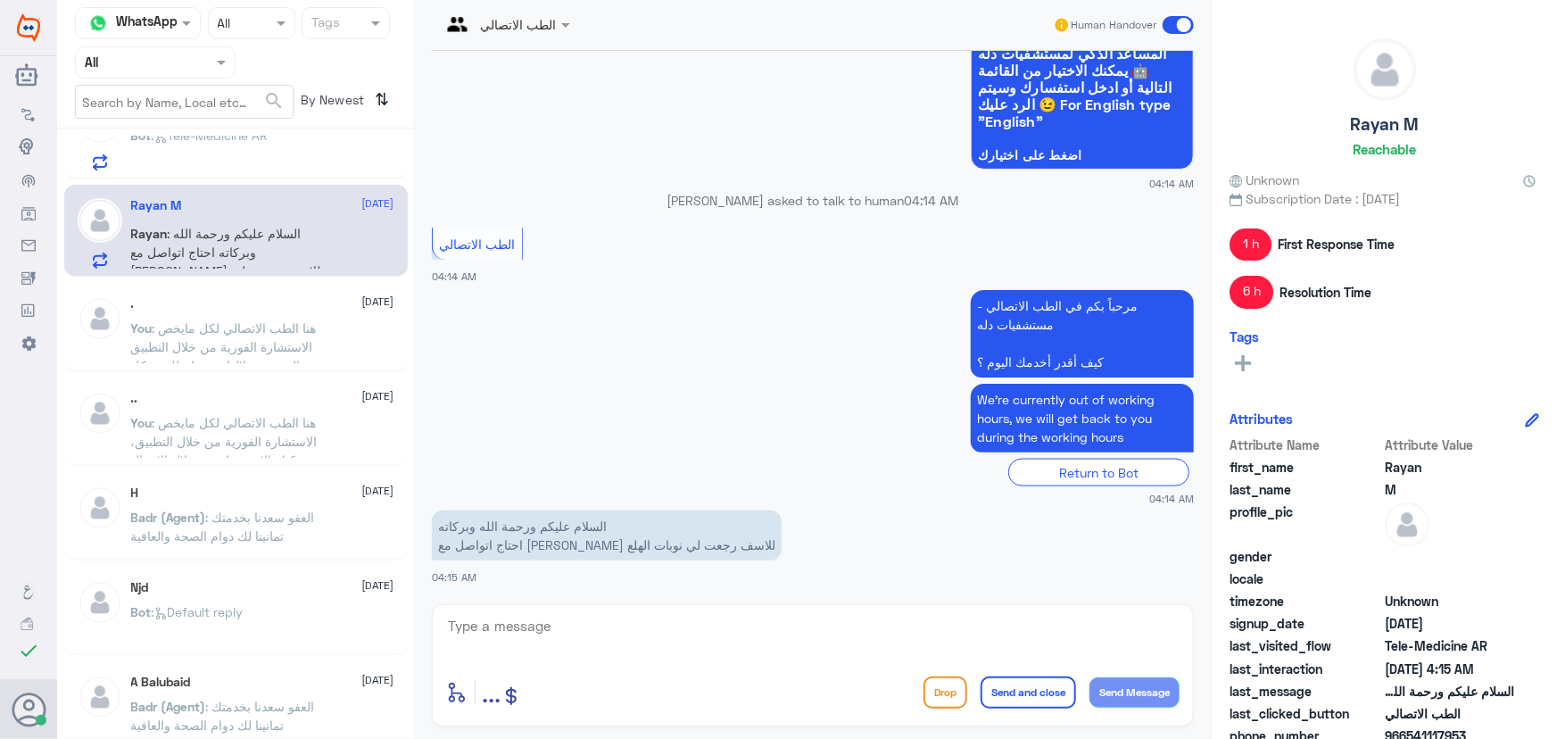
click at [637, 659] on div at bounding box center [812, 638] width 733 height 48
click at [642, 643] on textarea at bounding box center [812, 636] width 733 height 44
click at [575, 632] on textarea at bounding box center [812, 636] width 733 height 44
paste textarea "هنا الطب الاتصالي لكل مايخص الاستشارة الفورية من خلال التطبيق والتي من خلالها ي…"
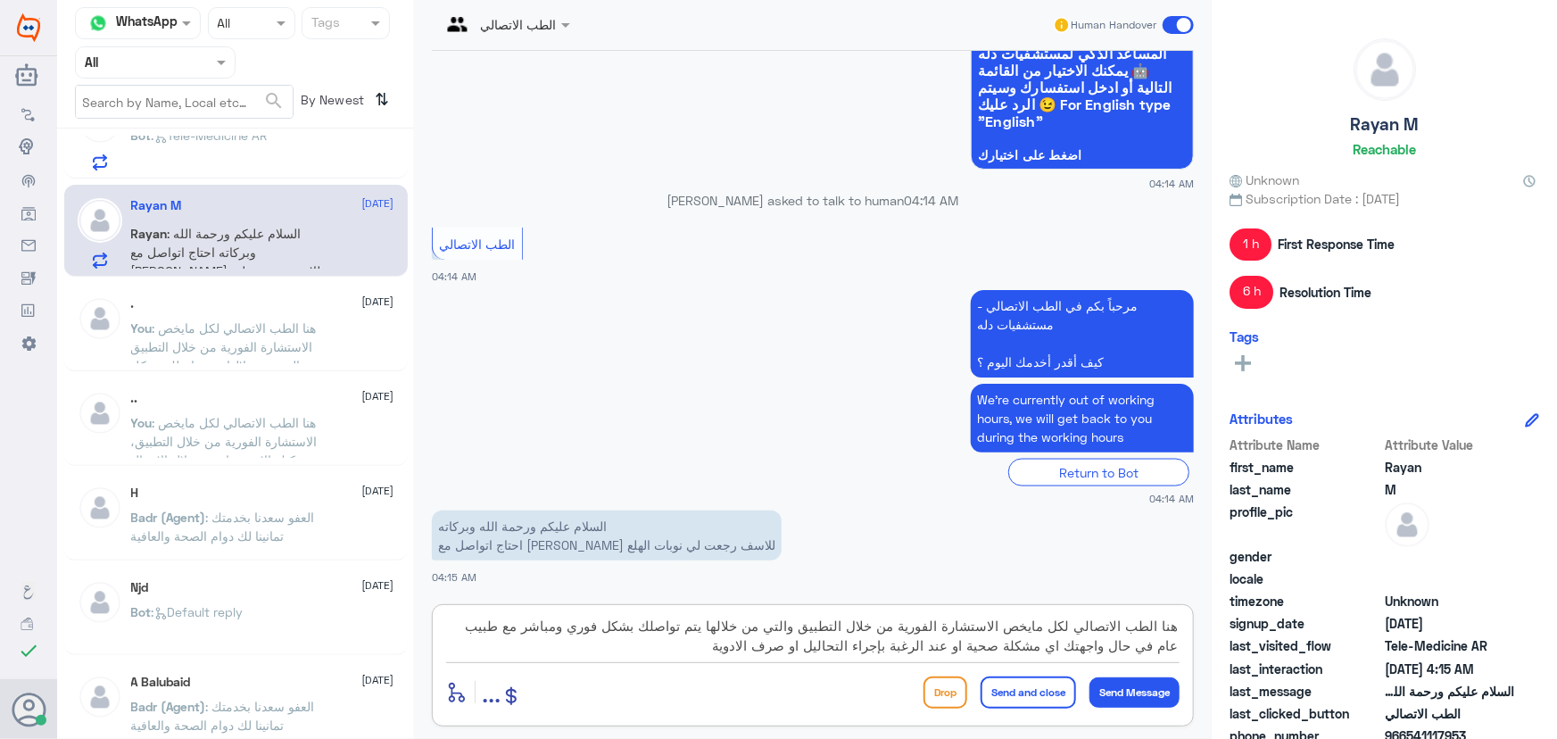
drag, startPoint x: 803, startPoint y: 625, endPoint x: 746, endPoint y: 687, distance: 84.6
click at [746, 687] on div "هنا الطب الاتصالي لكل مايخص الاستشارة الفورية من خلال التطبيق والتي من خلالها ي…" at bounding box center [813, 665] width 762 height 122
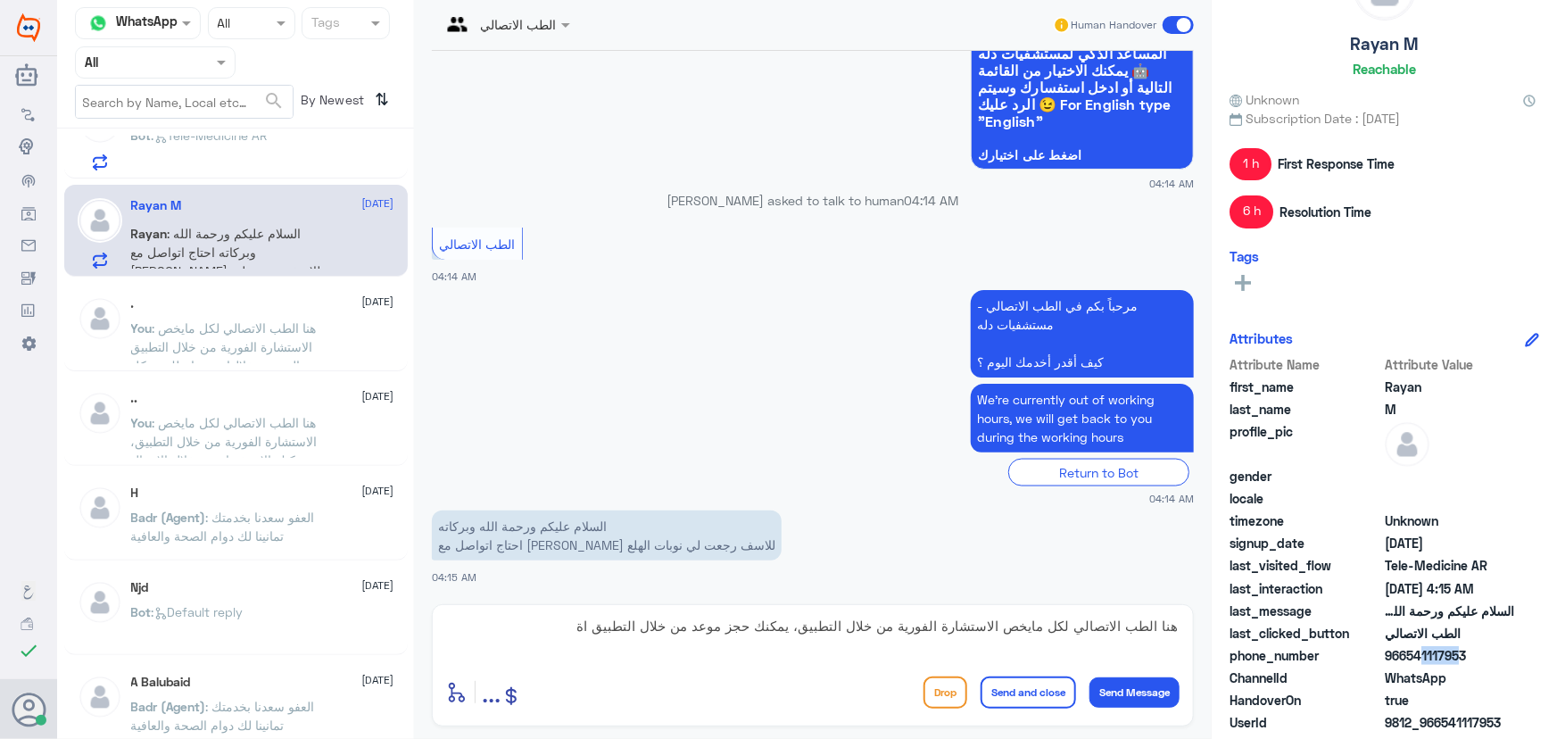
drag, startPoint x: 1411, startPoint y: 653, endPoint x: 1451, endPoint y: 653, distance: 40.1
click at [1451, 653] on span "966541117953" at bounding box center [1449, 655] width 129 height 19
click at [1409, 653] on span "966541117953" at bounding box center [1449, 655] width 129 height 19
drag, startPoint x: 1408, startPoint y: 655, endPoint x: 1481, endPoint y: 663, distance: 73.6
click at [1481, 663] on span "966541117953" at bounding box center [1449, 655] width 129 height 19
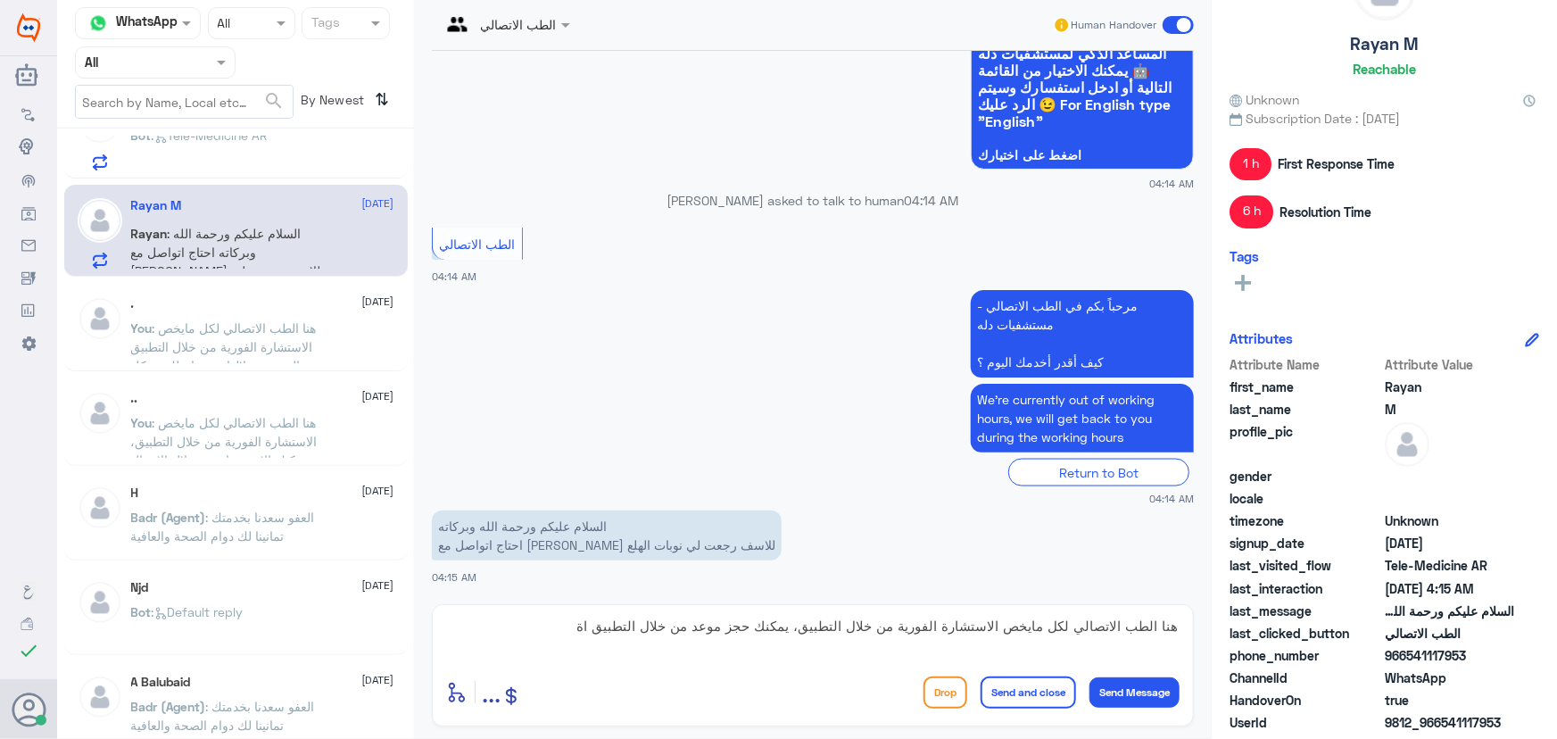
copy span "541117953"
click at [573, 631] on textarea "هنا الطب الاتصالي لكل مايخص الاستشارة الفورية من خلال التطبيق، يمكنك حجز موعد م…" at bounding box center [812, 636] width 733 height 44
type textarea "هنا الطب الاتصالي لكل مايخص الاستشارة الفورية من خلال التطبيق، يمكنك حجز موعد م…"
click at [1031, 687] on button "Send and close" at bounding box center [1028, 692] width 95 height 32
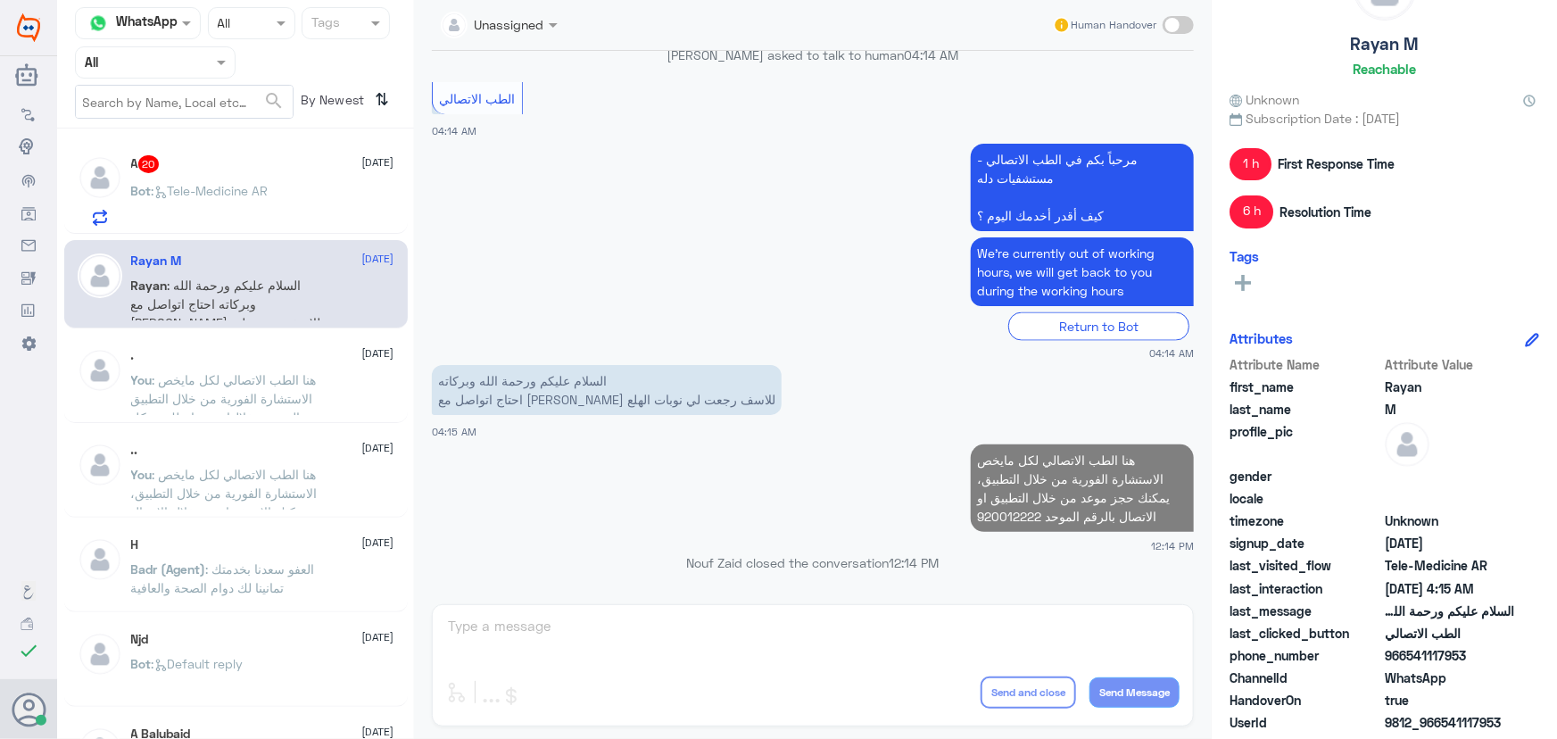
scroll to position [1054, 0]
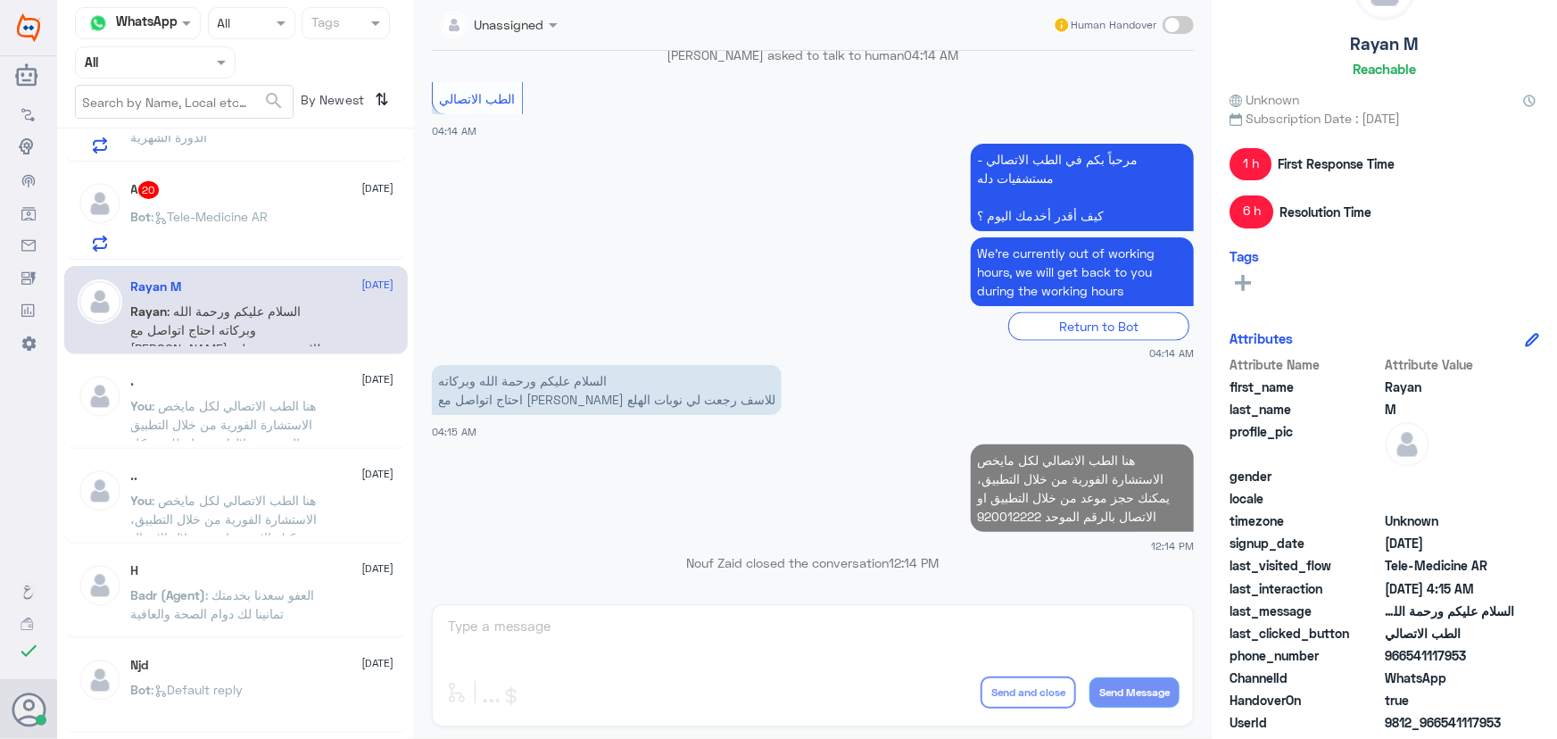
click at [203, 236] on p "Bot : Tele-Medicine AR" at bounding box center [199, 229] width 137 height 45
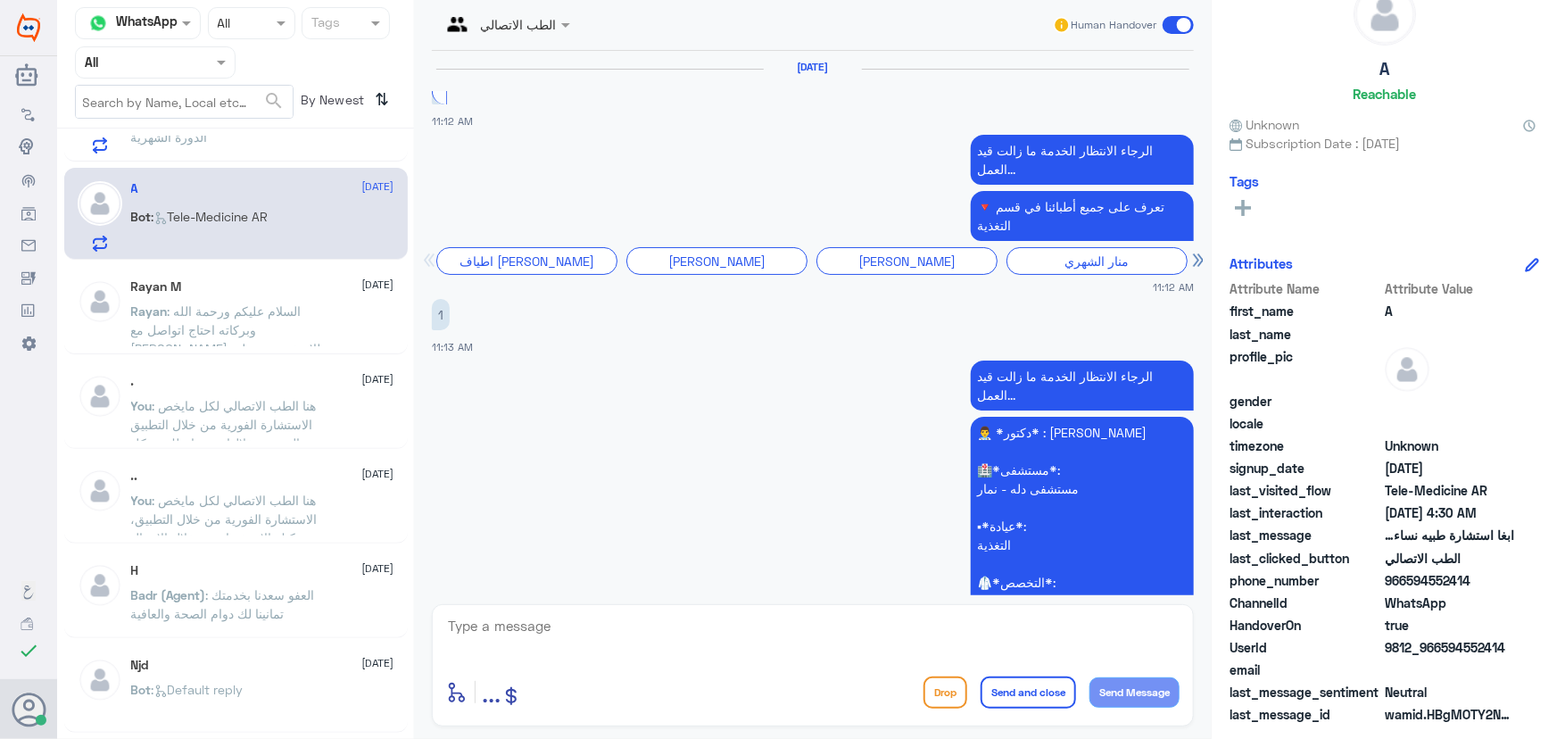
scroll to position [2116, 0]
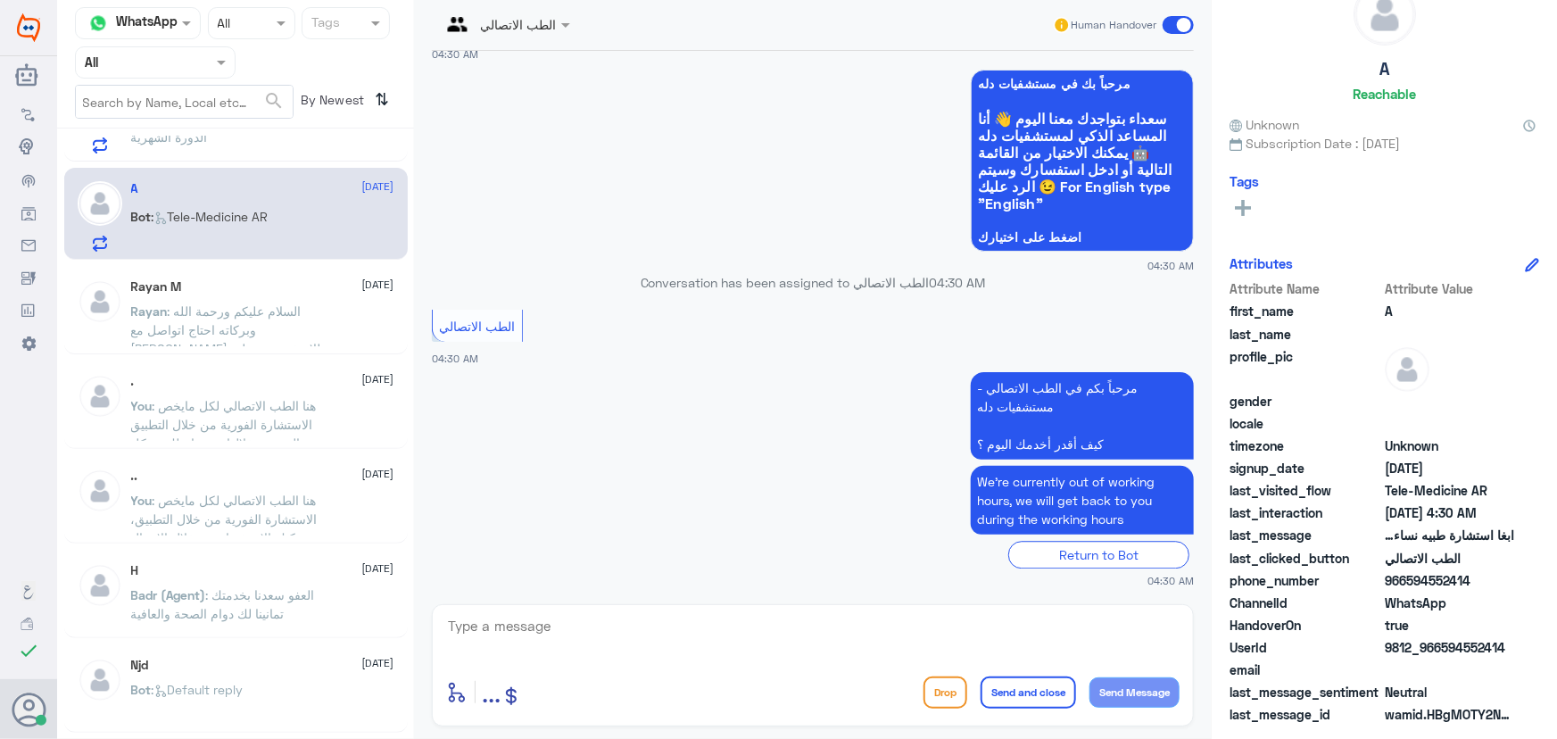
click at [668, 633] on textarea at bounding box center [812, 636] width 733 height 44
paste textarea "مرحباً معك نوف من الطب الاتصالي كيف اقدر أساعدك؟"
type textarea "مرحباً معك نوف من الطب الاتصالي كيف اقدر أساعدك؟"
click at [1130, 685] on button "Send Message" at bounding box center [1134, 692] width 90 height 30
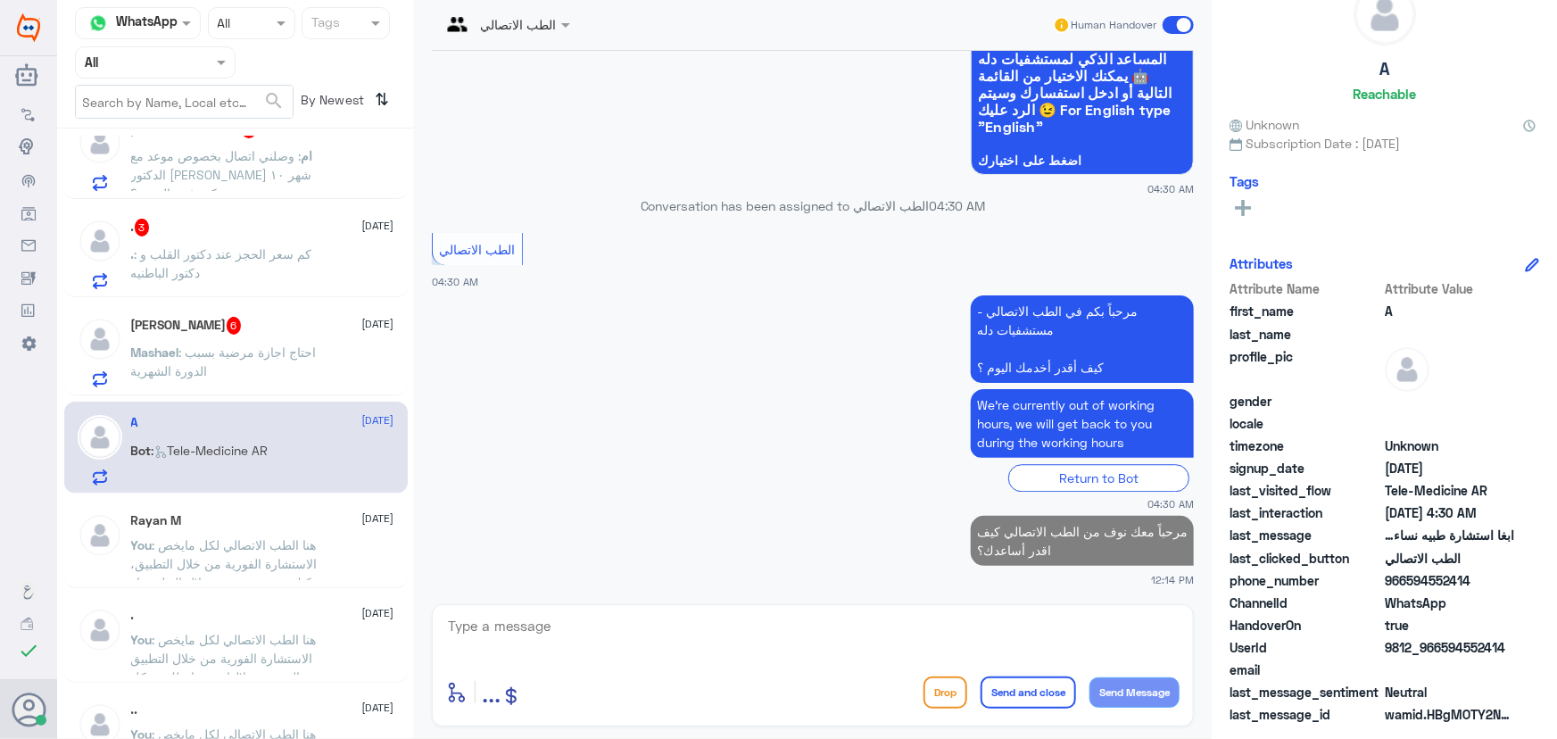
scroll to position [811, 0]
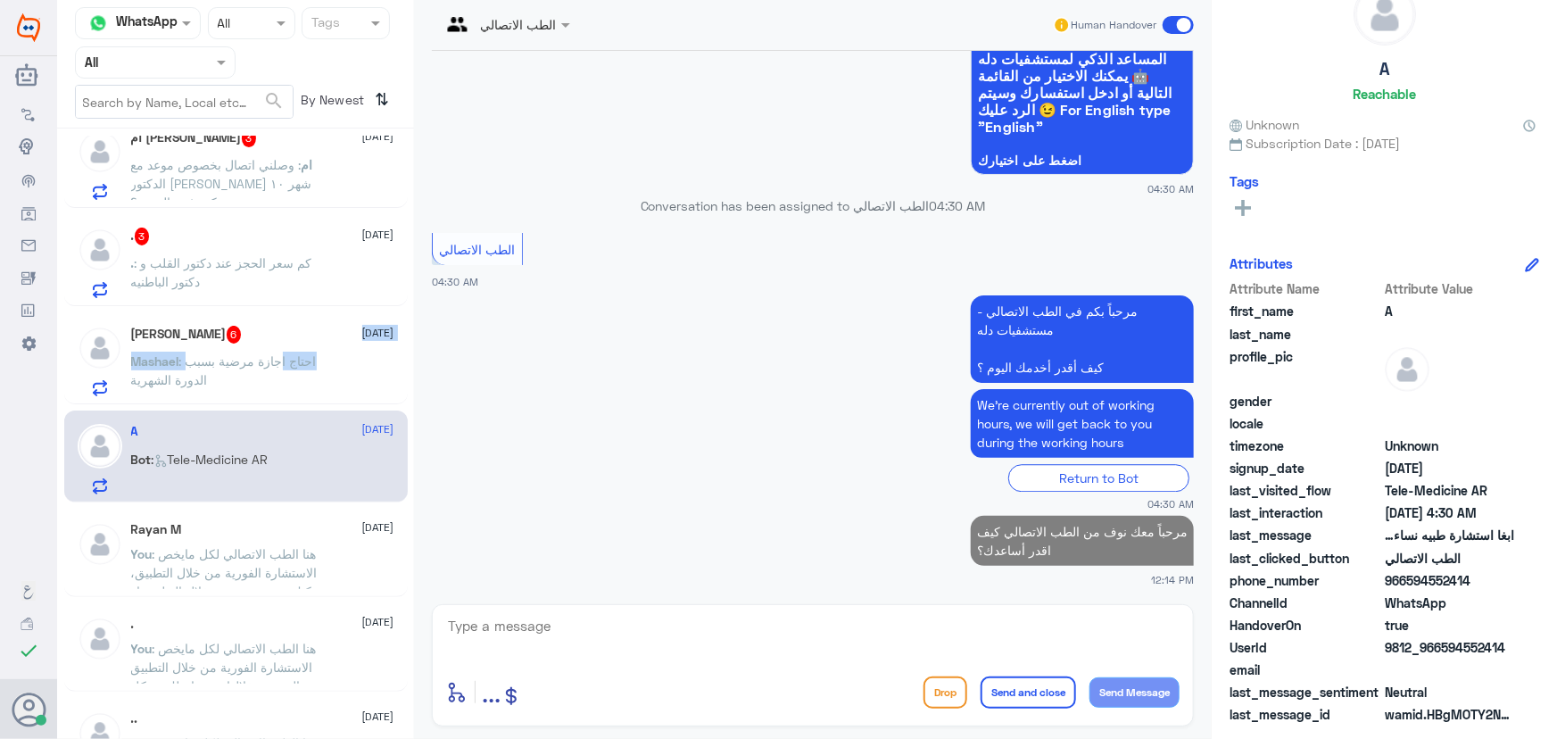
click at [277, 347] on div "Mashael Althomali 6 28 August Mashael : احتاج اجازة مرضية بسبب الدورة الشهرية" at bounding box center [262, 361] width 263 height 70
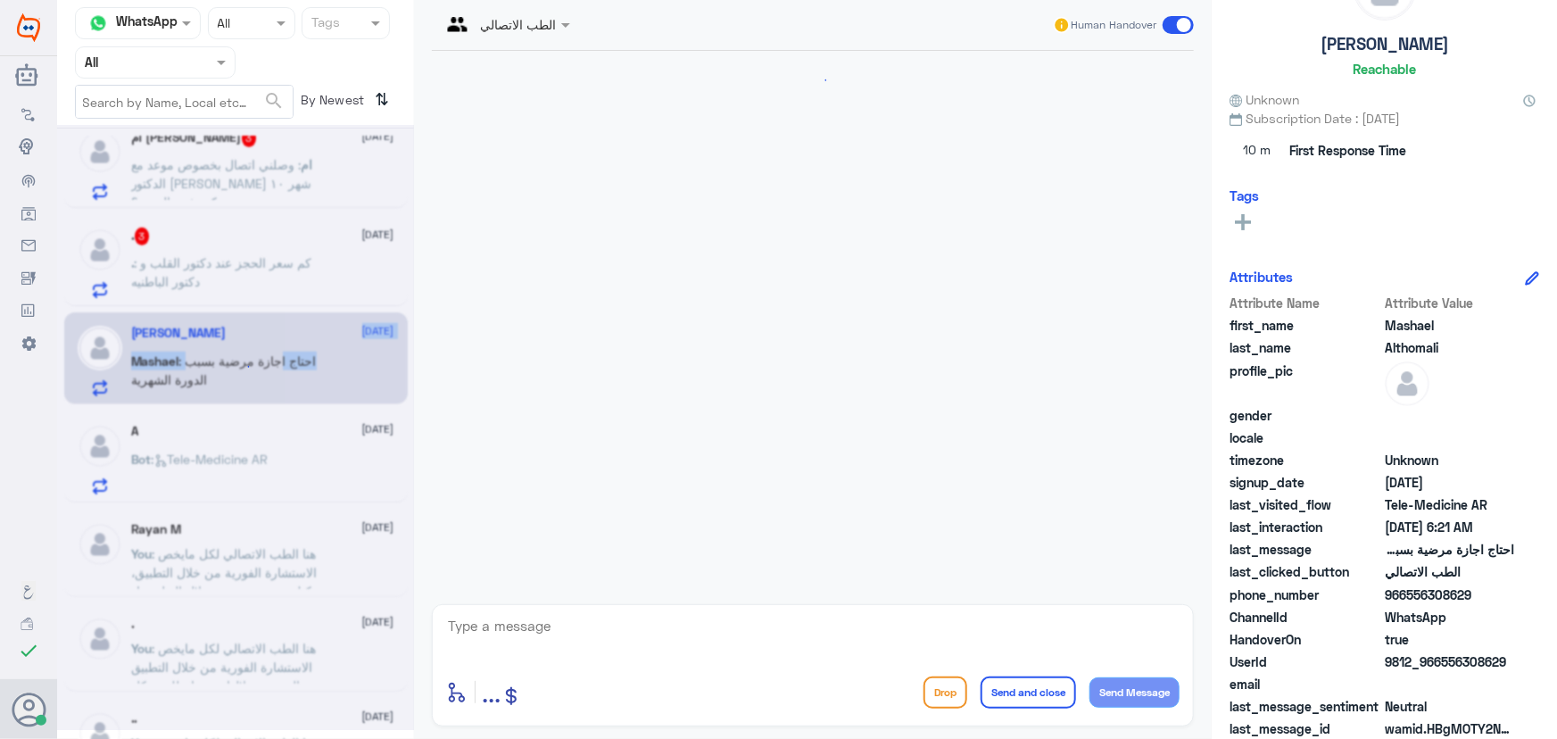
scroll to position [693, 0]
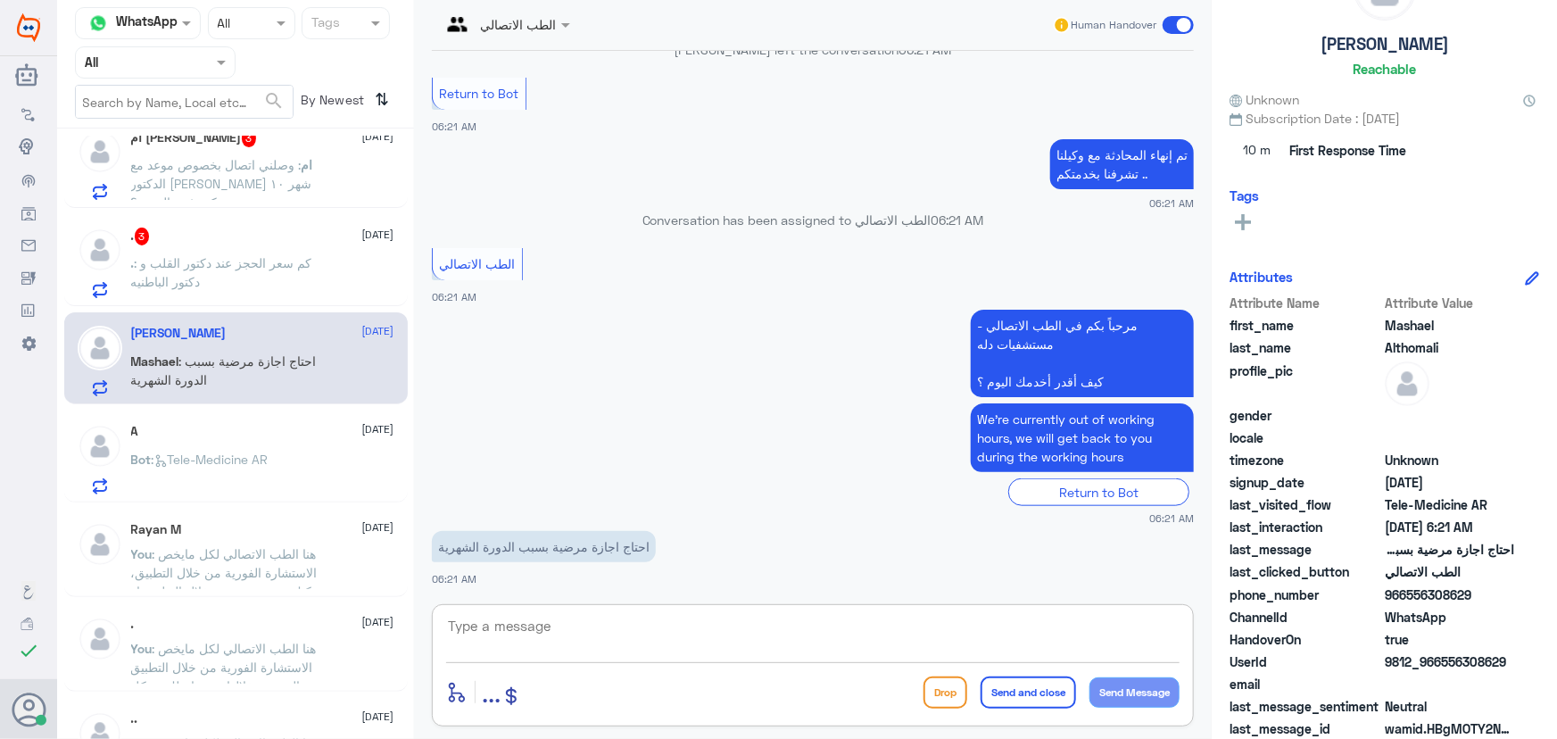
click at [563, 617] on textarea at bounding box center [812, 636] width 733 height 44
drag, startPoint x: 1443, startPoint y: 658, endPoint x: 1520, endPoint y: 661, distance: 77.7
click at [1520, 661] on div "UserId 9812_966556308629" at bounding box center [1384, 663] width 310 height 22
copy span "556308629"
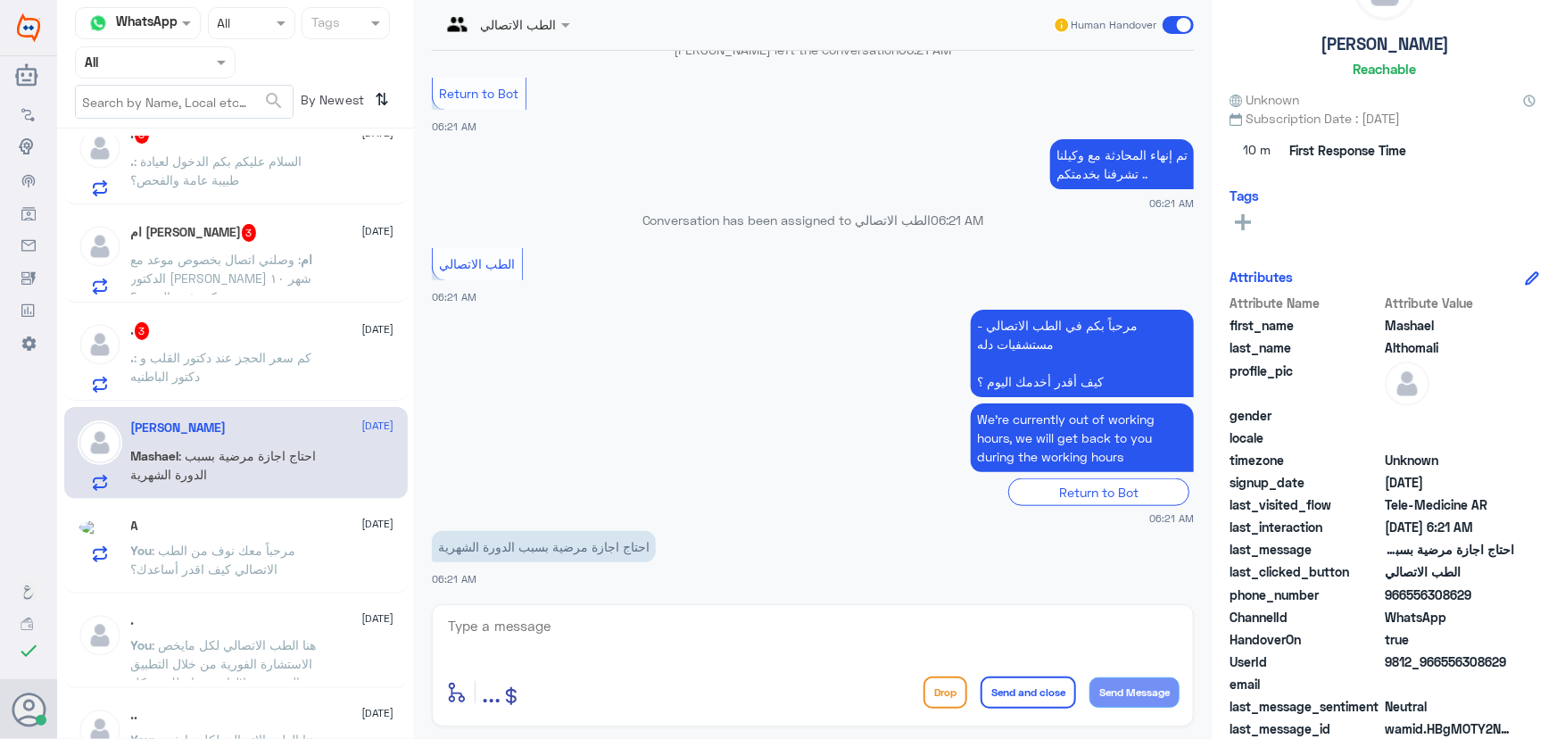
scroll to position [807, 0]
click at [459, 639] on textarea at bounding box center [812, 636] width 733 height 44
click at [458, 463] on app-msgs-text "We’re currently out of working hours, we will get back to you during the workin…" at bounding box center [813, 438] width 762 height 70
click at [497, 633] on textarea at bounding box center [812, 636] width 733 height 44
click at [692, 639] on textarea at bounding box center [812, 636] width 733 height 44
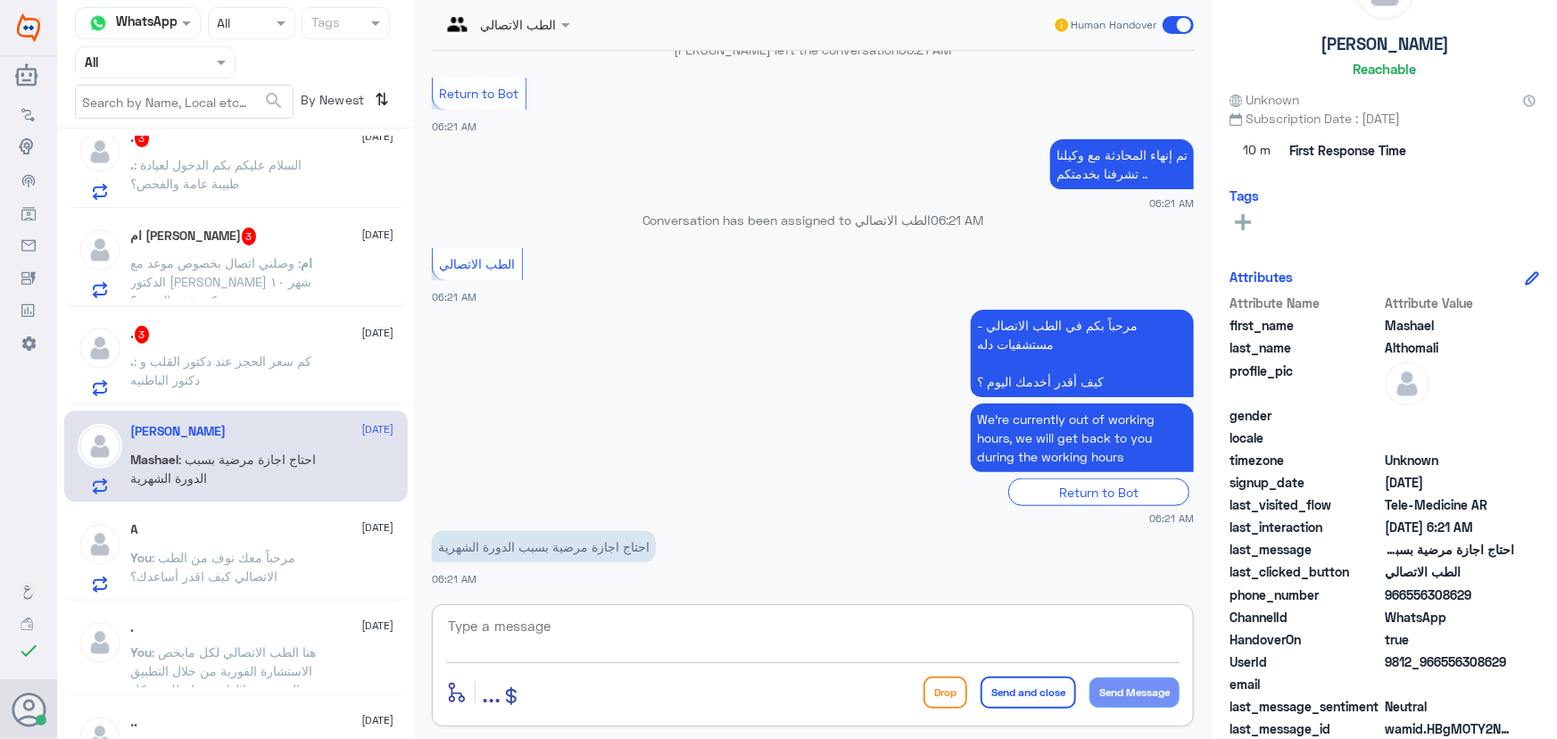
paste textarea "مرحباً معك نوف من الطب الاتصالي"
type textarea "مرحباً معك نوف من الطب الاتصالي"
click at [1130, 698] on button "Send Message" at bounding box center [1134, 692] width 90 height 30
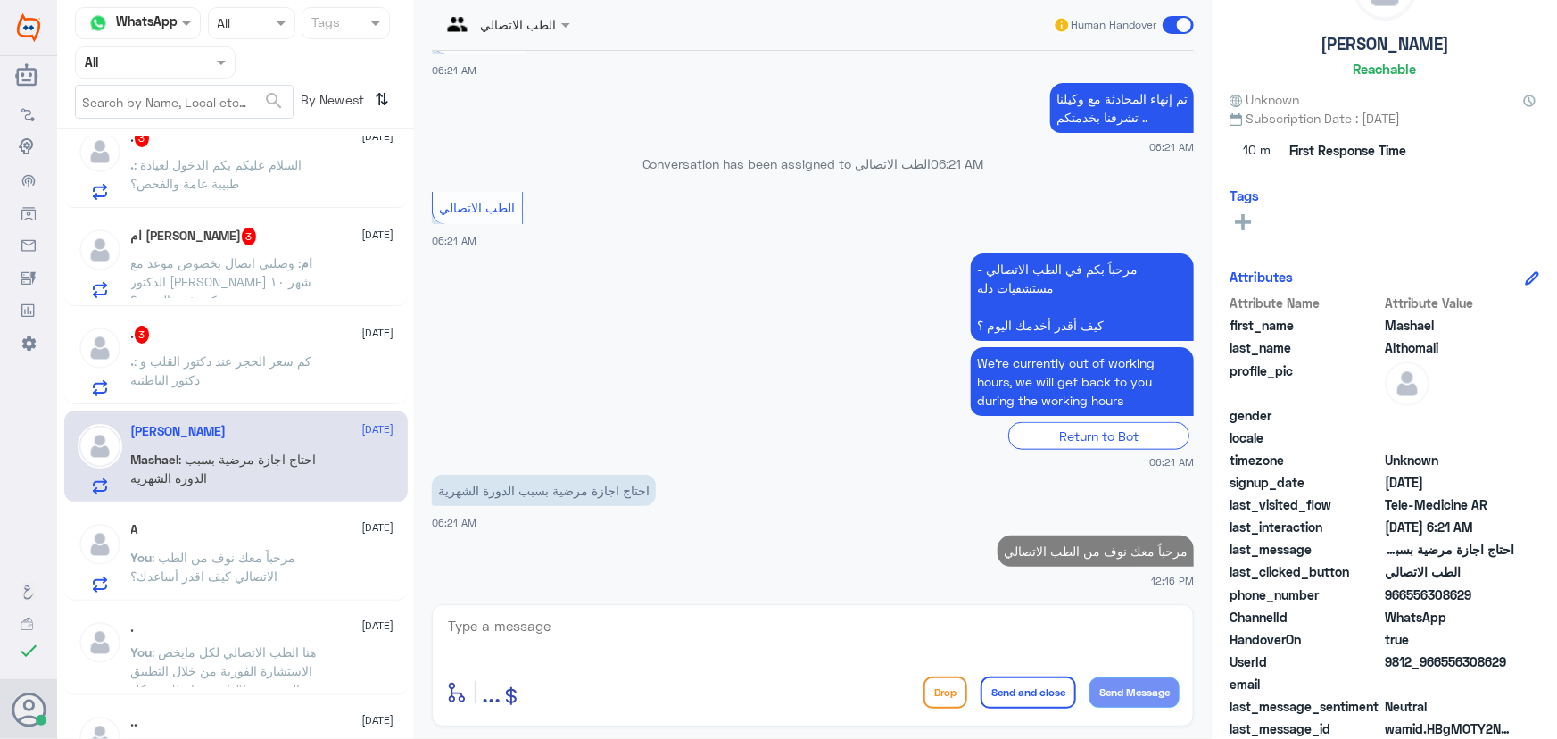
click at [1039, 630] on textarea at bounding box center [812, 636] width 733 height 44
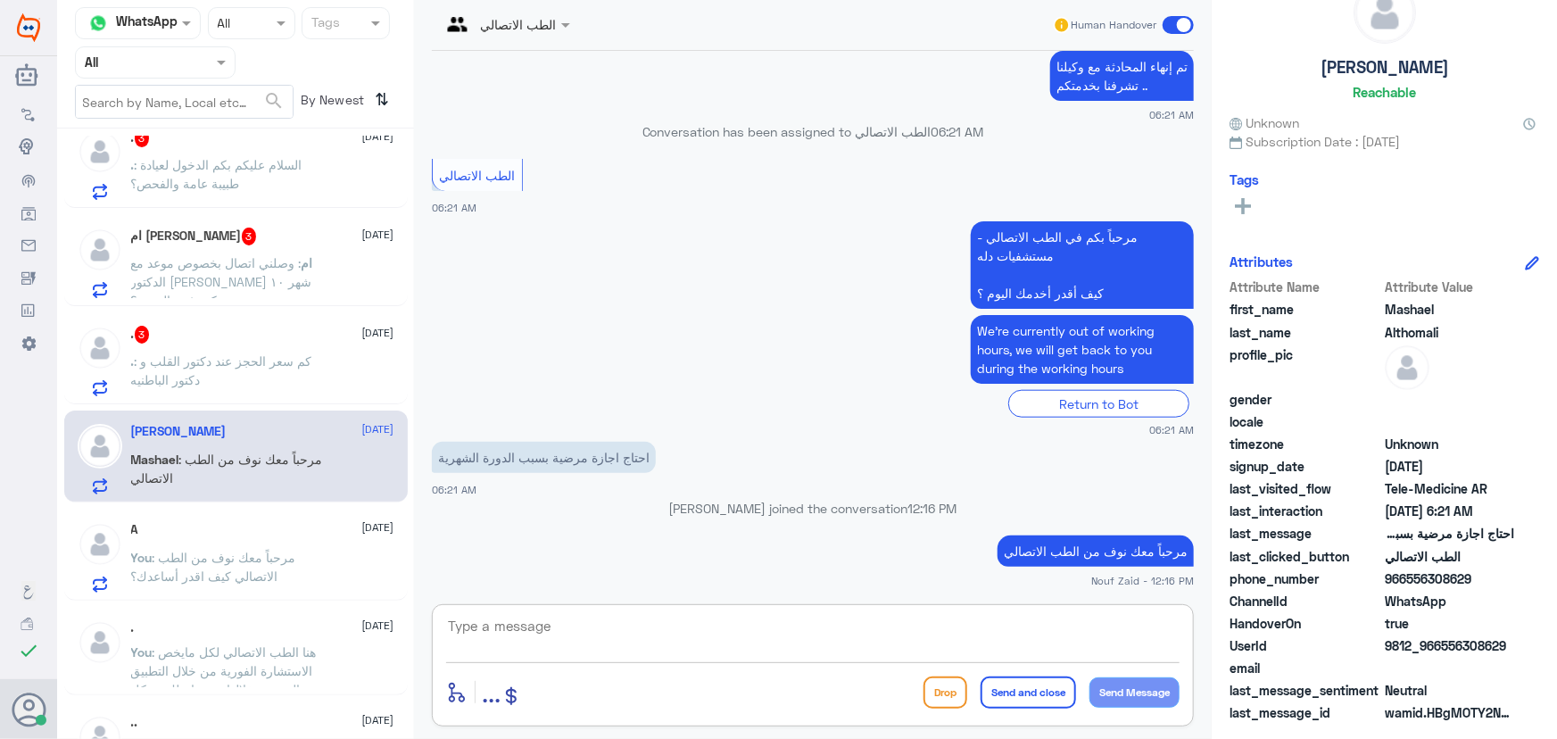
scroll to position [55, 0]
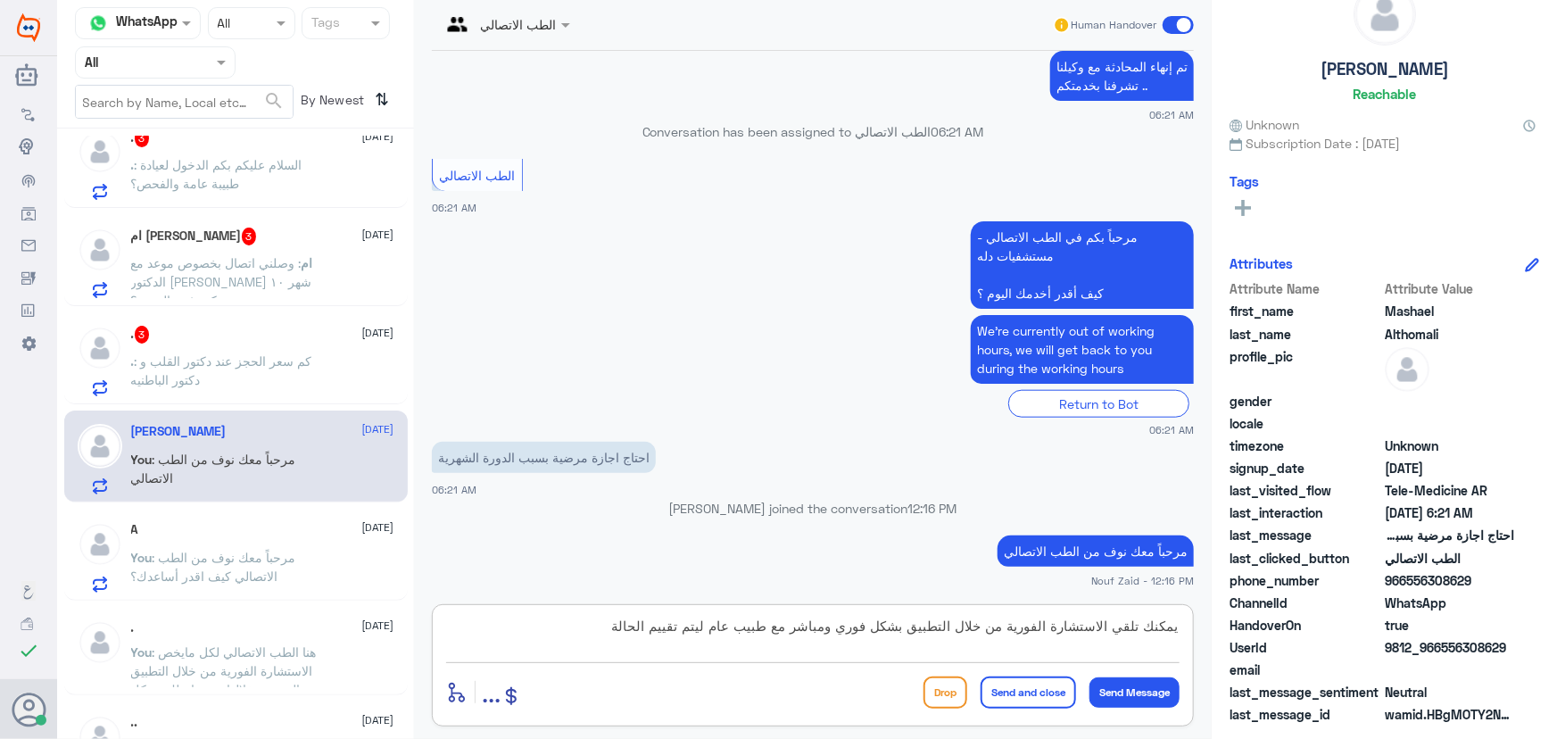
type textarea "يمكنك تلقي الاستشارة الفورية من خلال التطبيق بشكل فوري ومباشر مع طبيب عام ليتم …"
click at [1044, 708] on div "enter flow name ... Drop Send and close Send Message" at bounding box center [812, 692] width 733 height 40
click at [1041, 698] on button "Send and close" at bounding box center [1028, 692] width 95 height 32
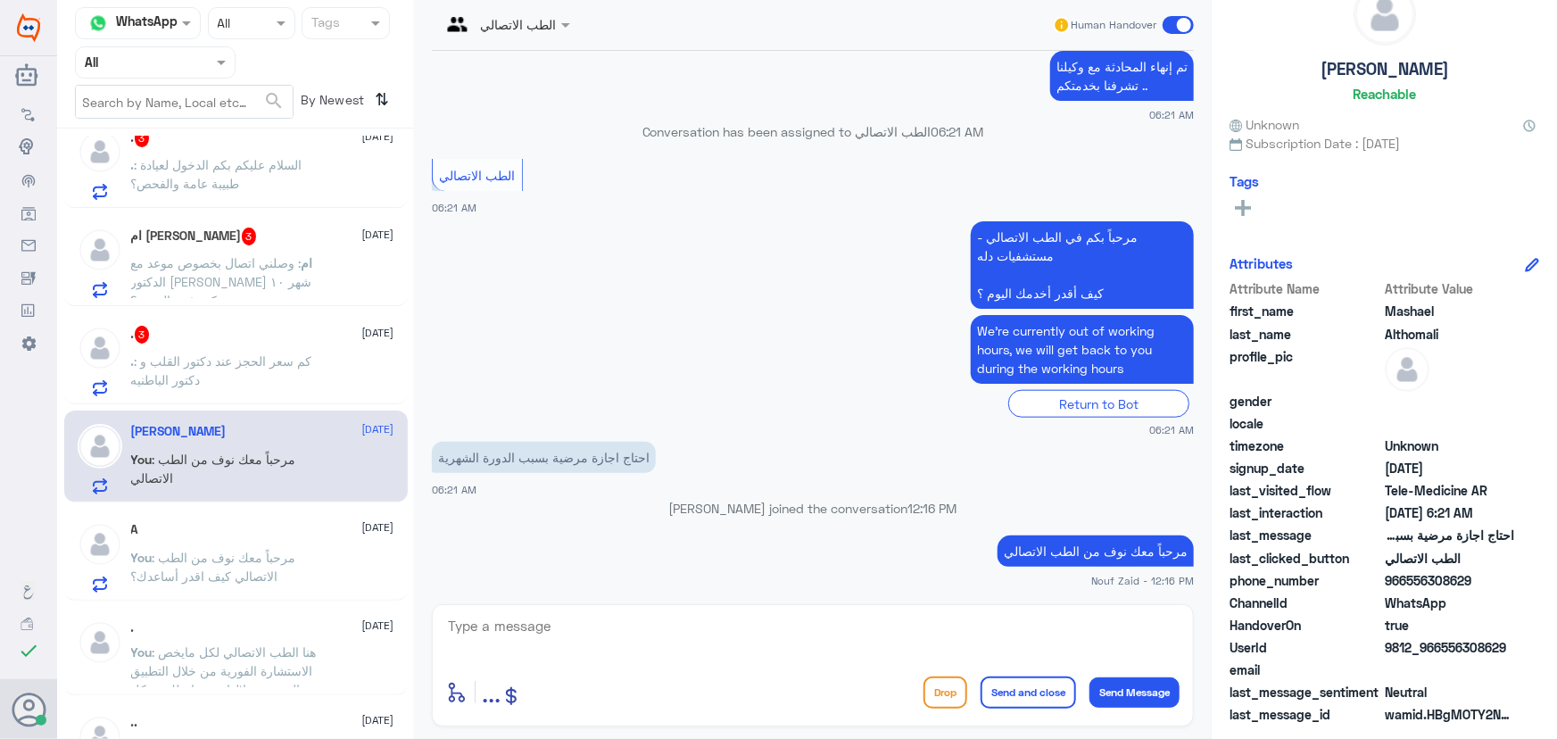
scroll to position [845, 0]
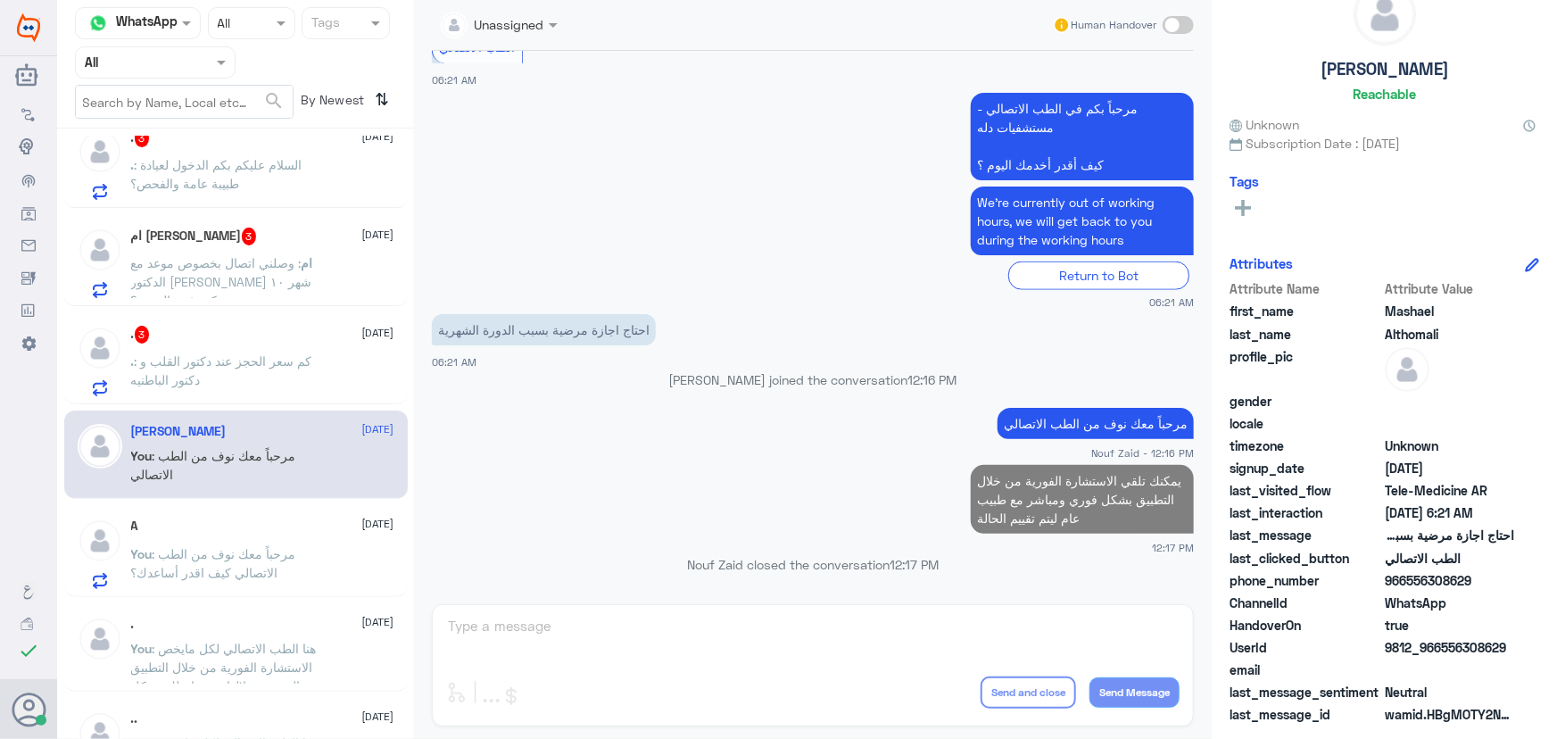
click at [320, 362] on p ". : كم سعر الحجز عند دكتور القلب و دكتور الباطنيه" at bounding box center [231, 374] width 201 height 45
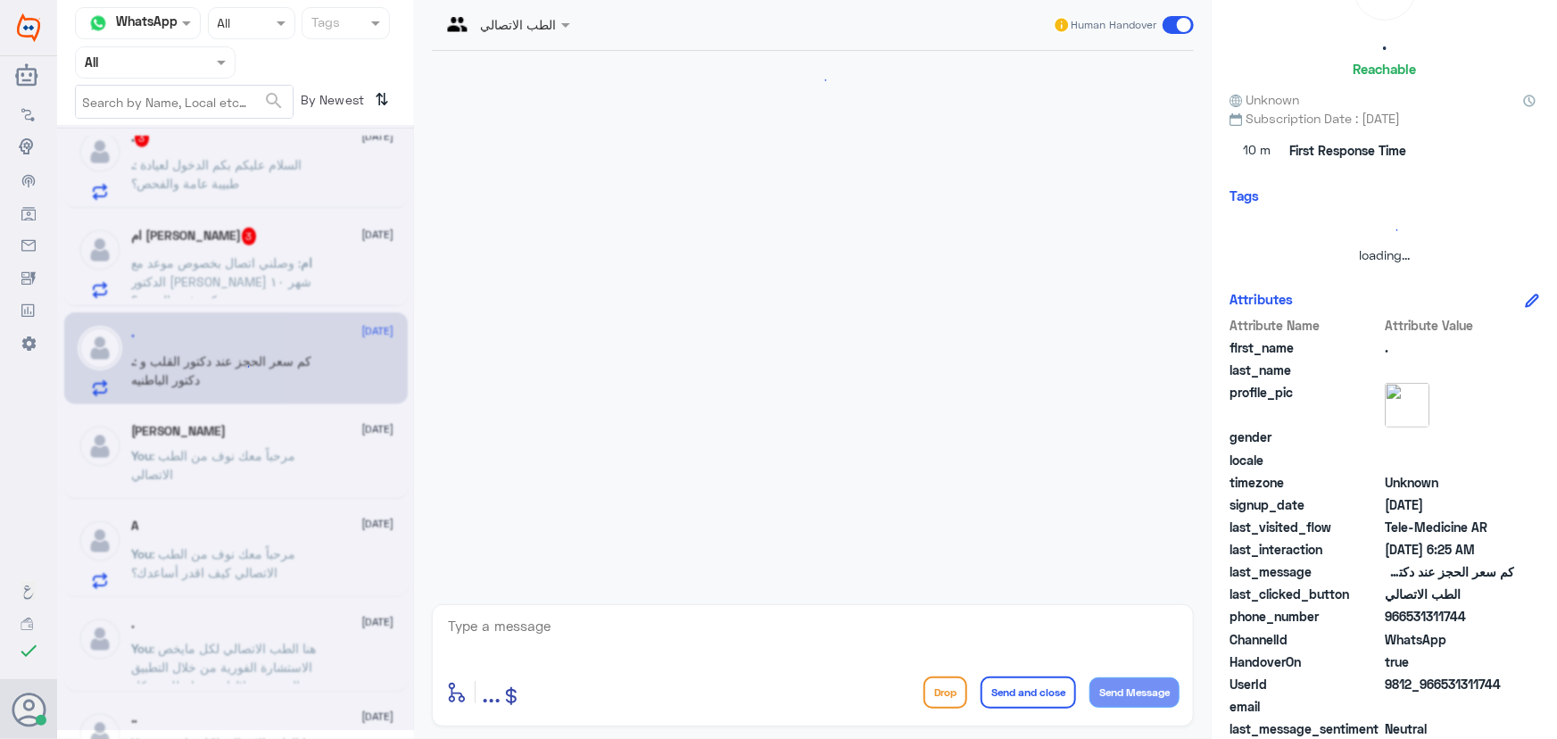
scroll to position [146, 0]
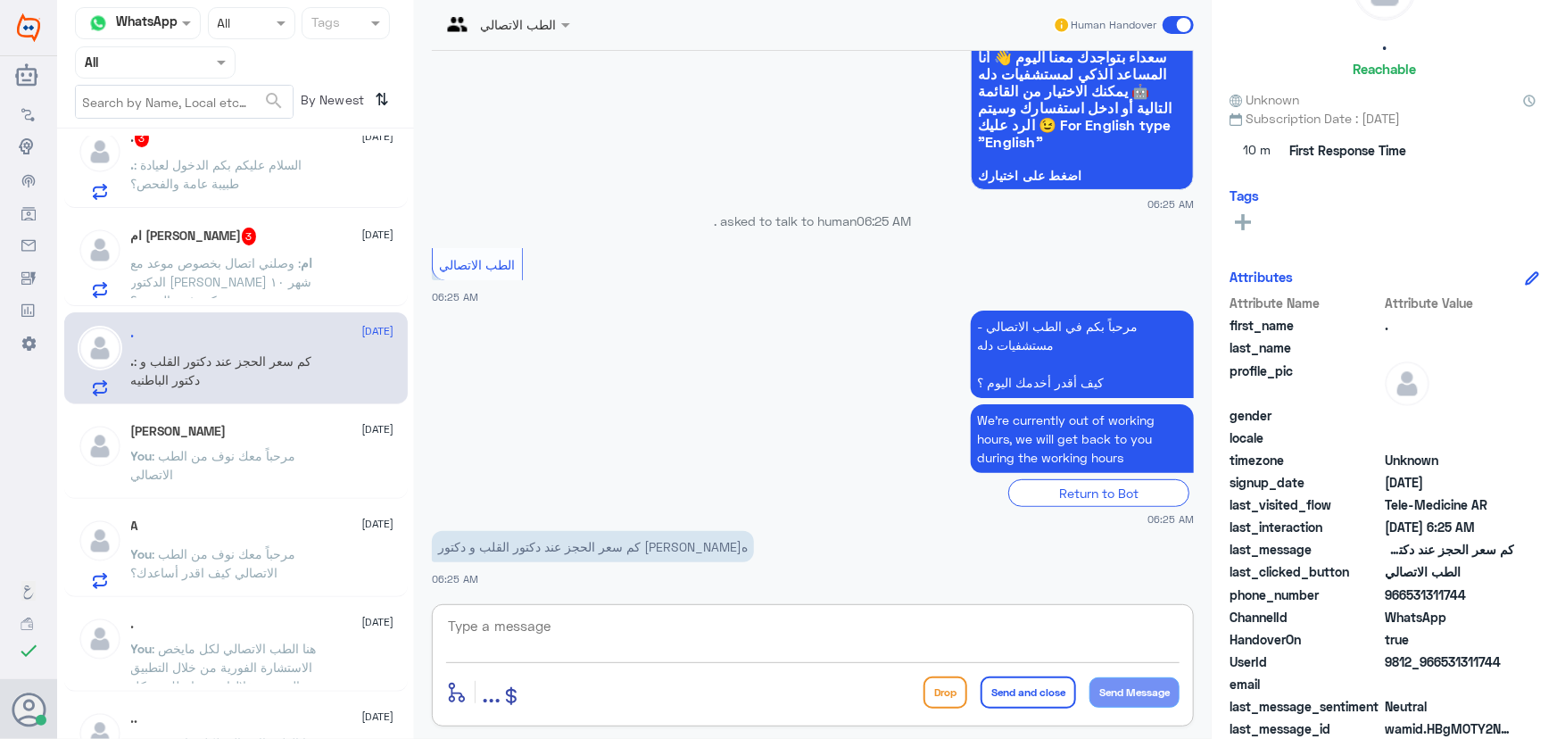
click at [624, 630] on textarea at bounding box center [812, 636] width 733 height 44
type textarea "ر"
drag, startPoint x: 1064, startPoint y: 637, endPoint x: 1340, endPoint y: 627, distance: 276.8
click at [1334, 630] on div "Channel WhatsApp Status × All Tags Agent Filter All search By Newest ⇅ Rayan M …" at bounding box center [807, 372] width 1500 height 744
click at [739, 625] on textarea at bounding box center [812, 636] width 733 height 44
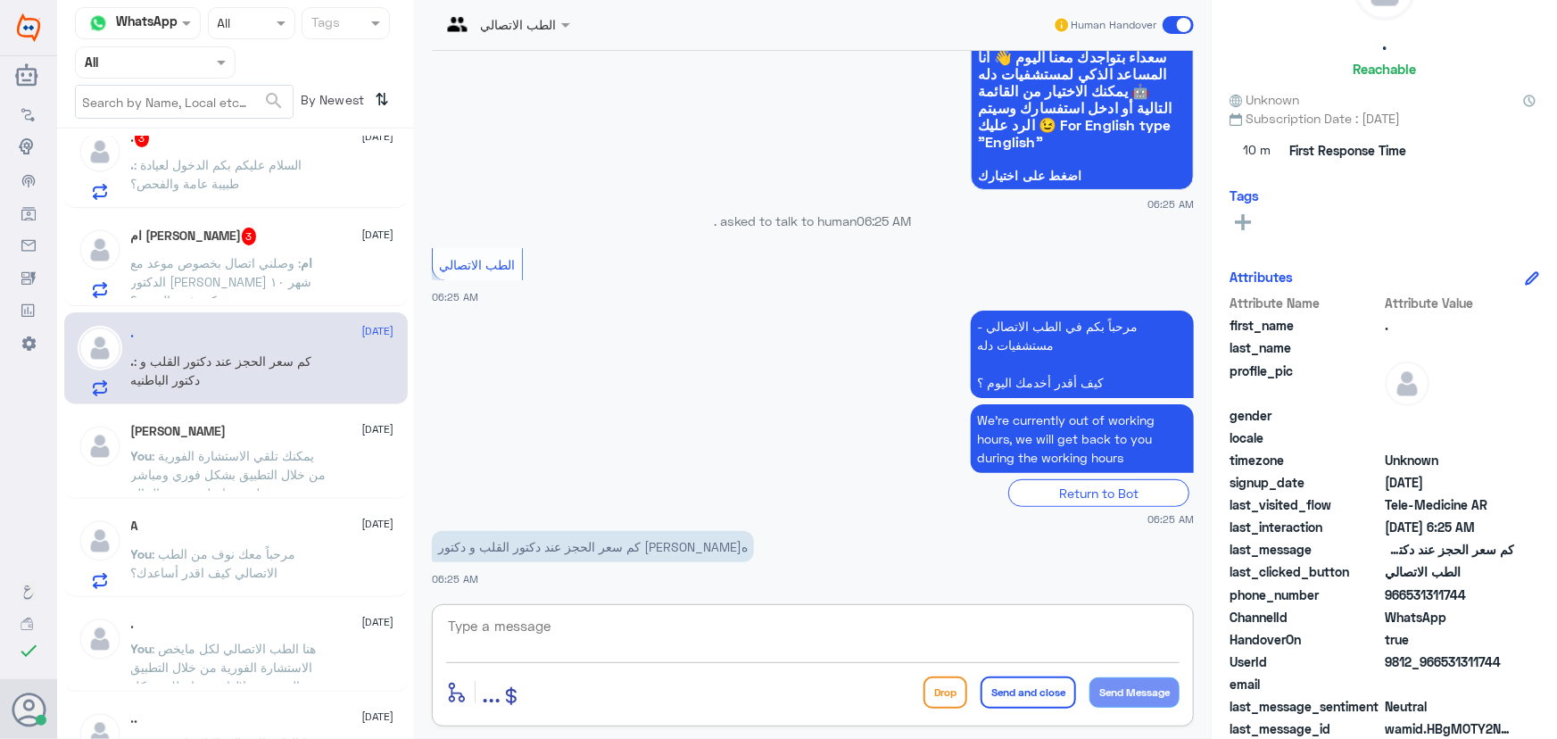
type textarea "ر"
drag, startPoint x: 874, startPoint y: 633, endPoint x: 1204, endPoint y: 652, distance: 329.8
click at [1184, 654] on div "ر enter flow name ... Drop Send and close Send Message" at bounding box center [813, 665] width 762 height 122
paste textarea "مرحباً معك نوف من الطب الاتصالي"
type textarea "مرحباً معك نوف من الطب الاتصالي"
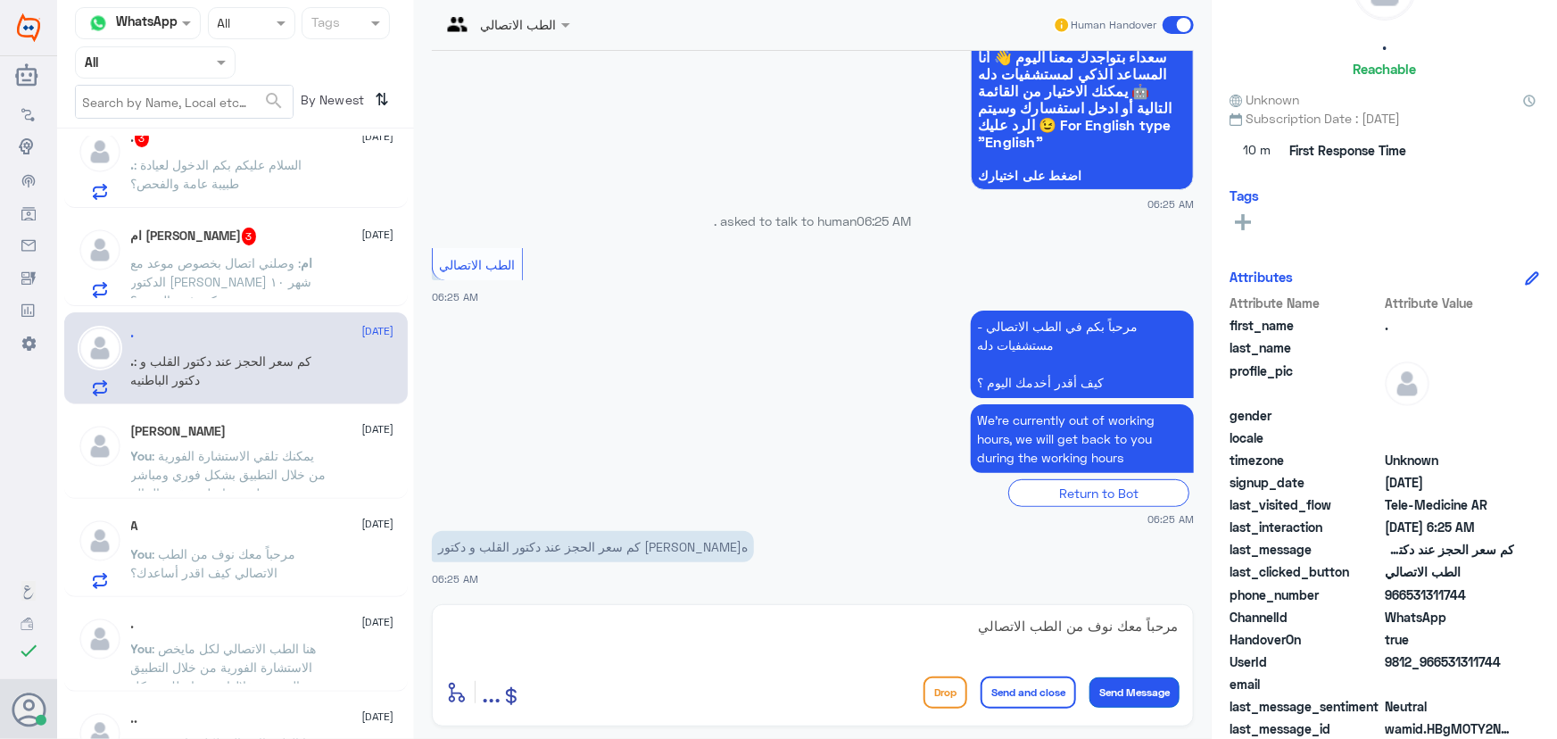
click at [1138, 697] on button "Send Message" at bounding box center [1134, 692] width 90 height 30
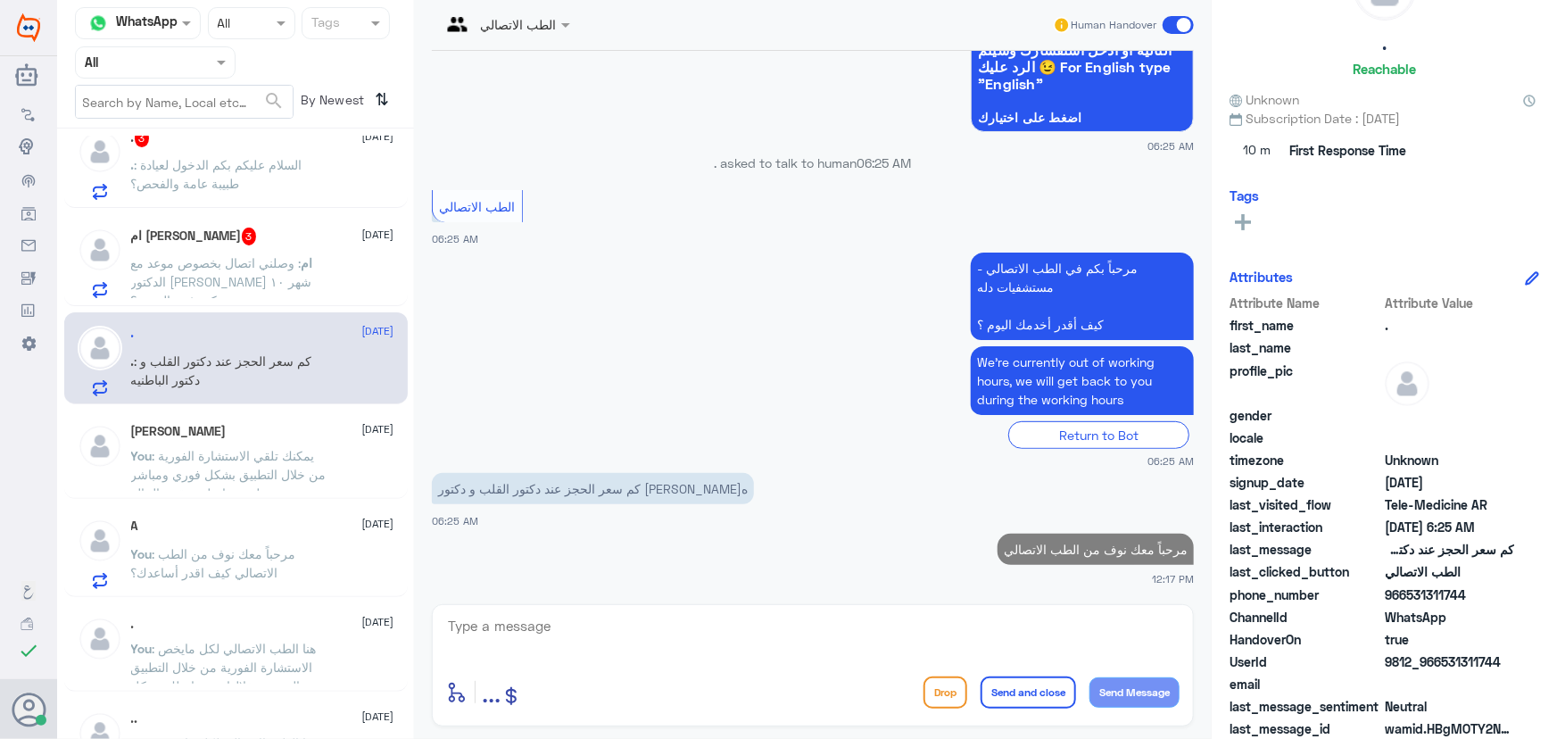
click at [900, 647] on textarea at bounding box center [812, 636] width 733 height 44
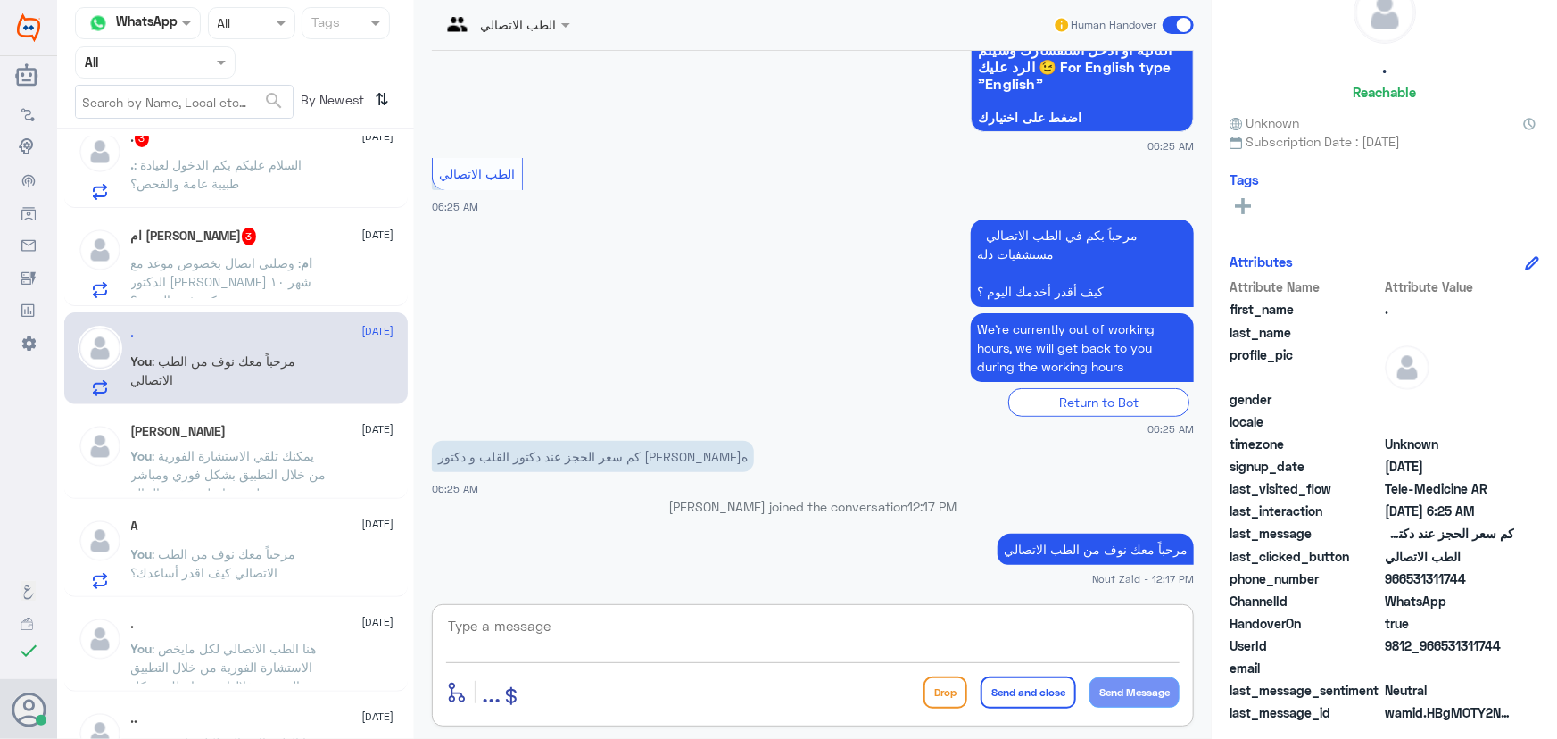
scroll to position [55, 0]
paste textarea "الاستشاري 315 الاخصائي 242"
click at [1182, 628] on div "الاستشاري 315 الاخصائي 242 enter flow name ... Drop Send and close Send Message" at bounding box center [813, 665] width 762 height 122
click at [1177, 624] on textarea "الاستشاري 315 الاخصائي 242" at bounding box center [812, 636] width 733 height 44
click at [1054, 627] on textarea "تكلفة الاستشاري 315 الاخصائي 242" at bounding box center [812, 636] width 733 height 44
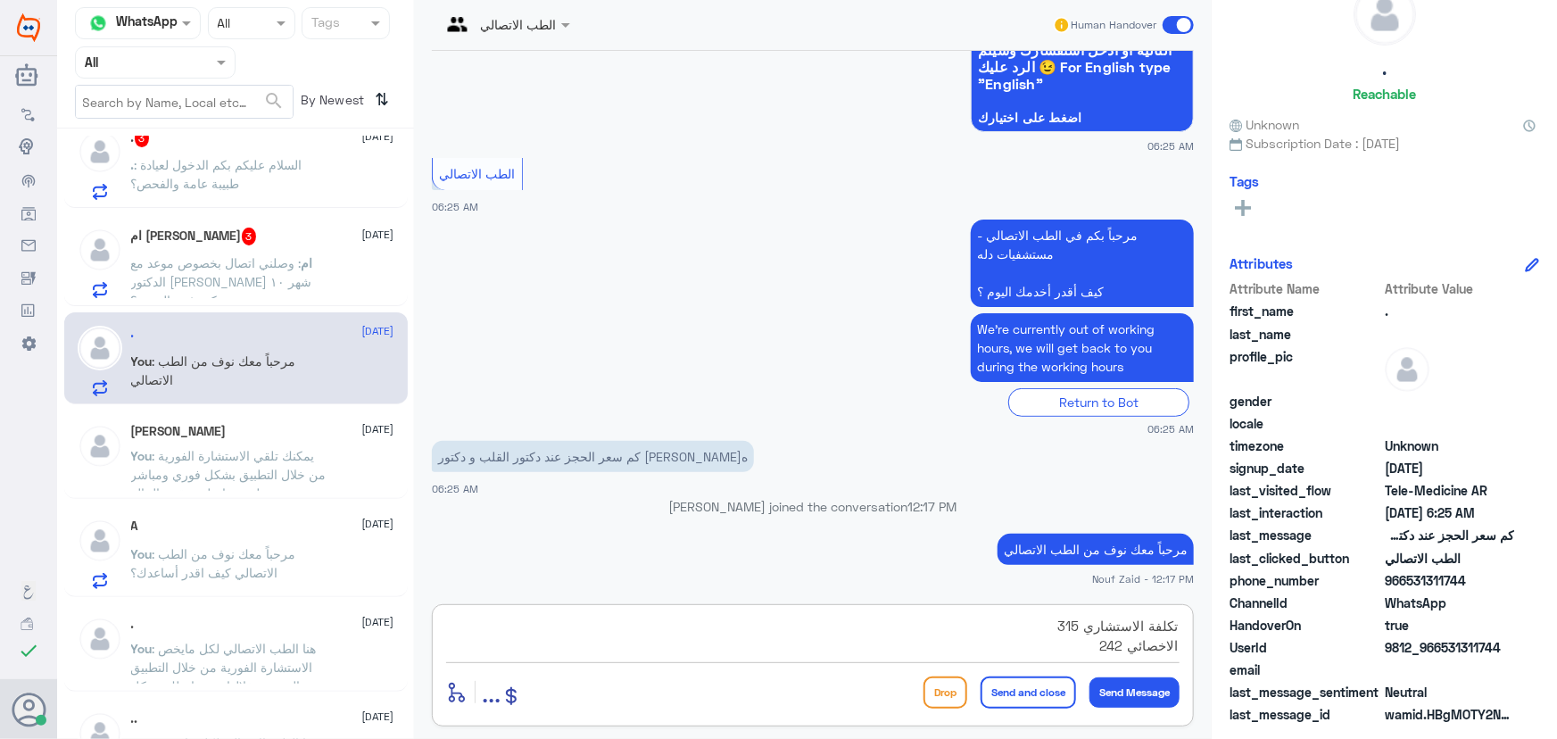
click at [1079, 652] on textarea "تكلفة الاستشاري 315 الاخصائي 242" at bounding box center [812, 636] width 733 height 44
type textarea "تكلفة الاستشاري 315 الاخصائي 242"
drag, startPoint x: 1440, startPoint y: 648, endPoint x: 1533, endPoint y: 651, distance: 92.9
click at [1533, 651] on div "UserId 9812_966531311744" at bounding box center [1384, 649] width 310 height 22
copy span "531311744"
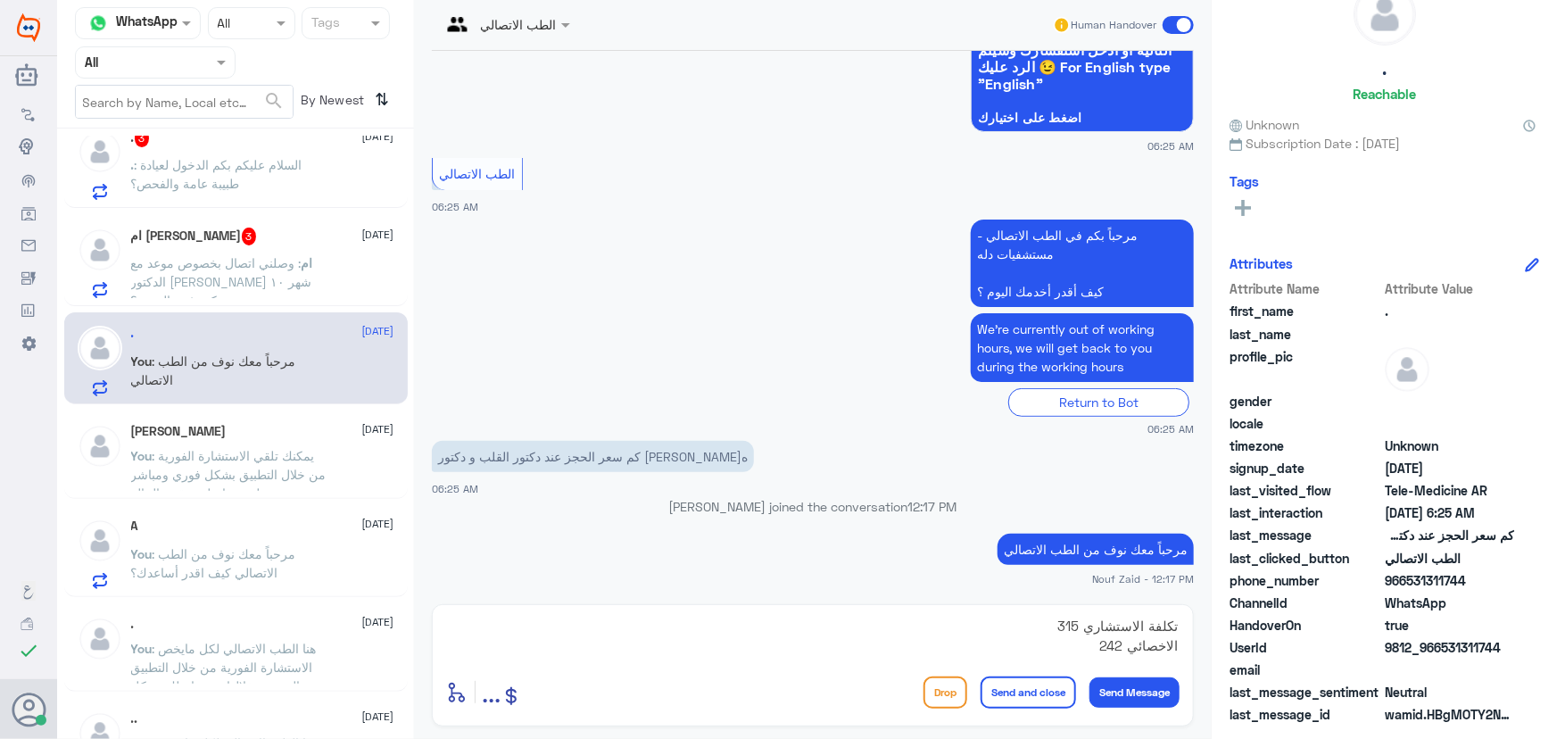
click at [1057, 696] on button "Send and close" at bounding box center [1028, 692] width 95 height 32
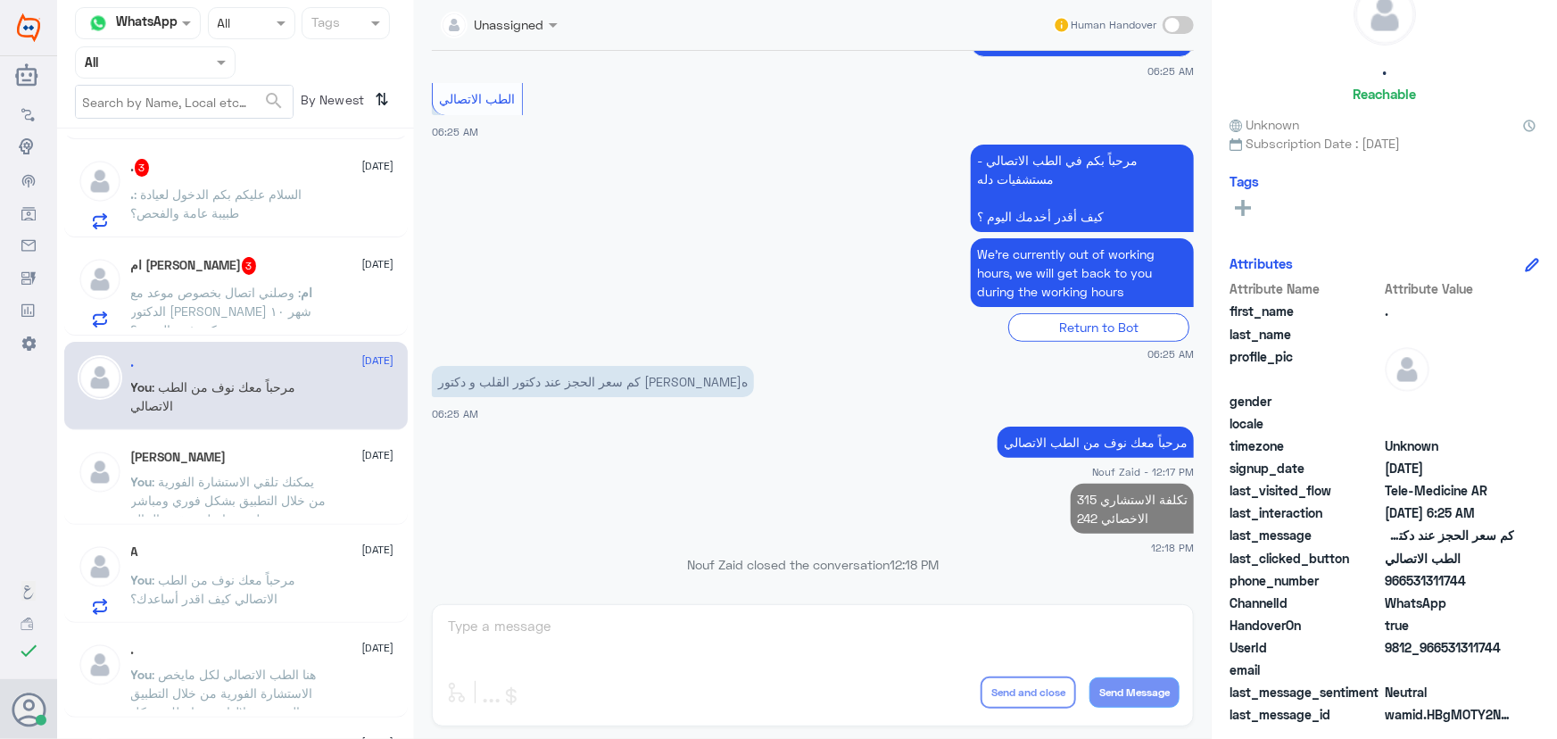
scroll to position [726, 0]
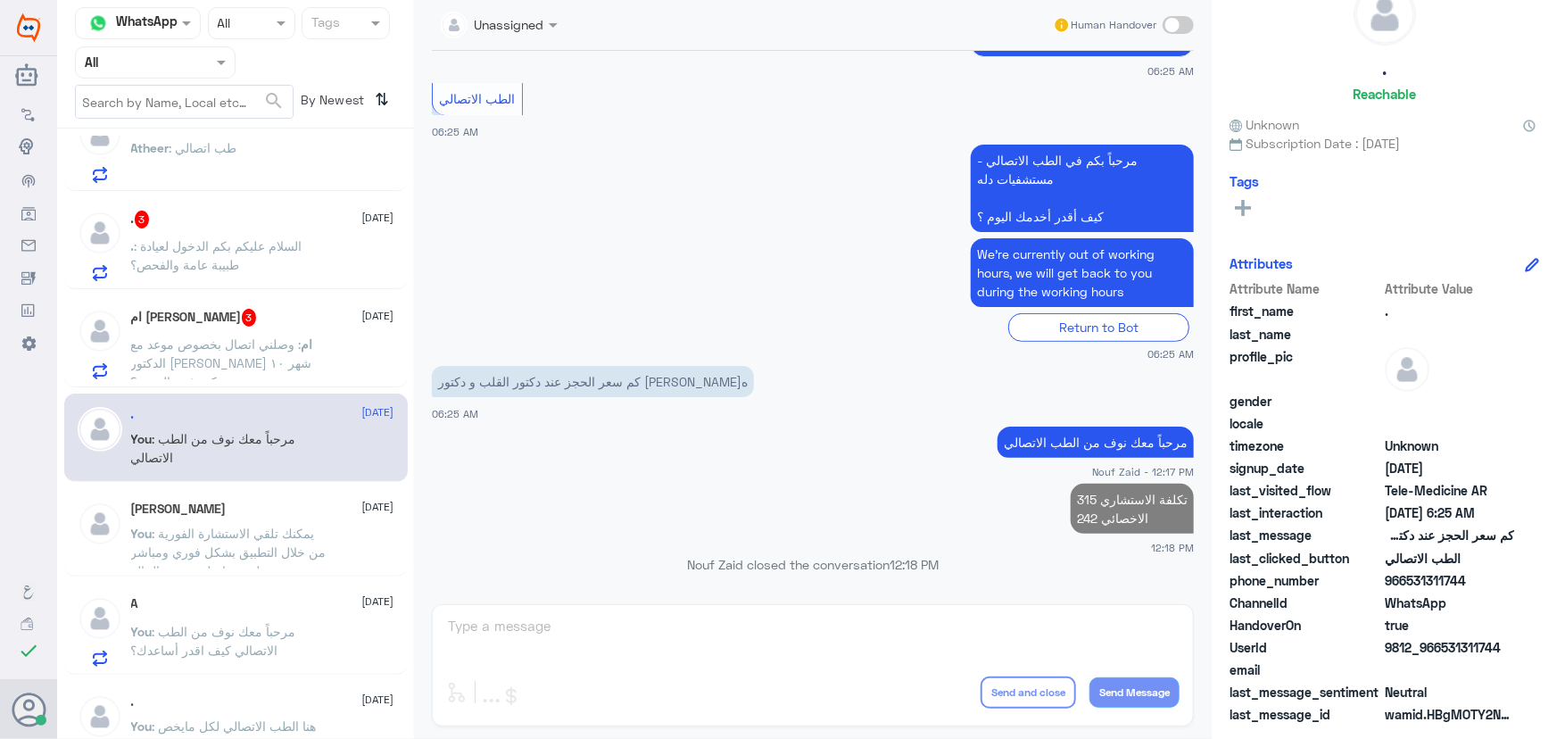
click at [250, 339] on span ": وصلني اتصال بخصوص موعد مع الدكتور مأمون شهر ١٠ ممكن تثبت الموعد؟" at bounding box center [221, 362] width 181 height 53
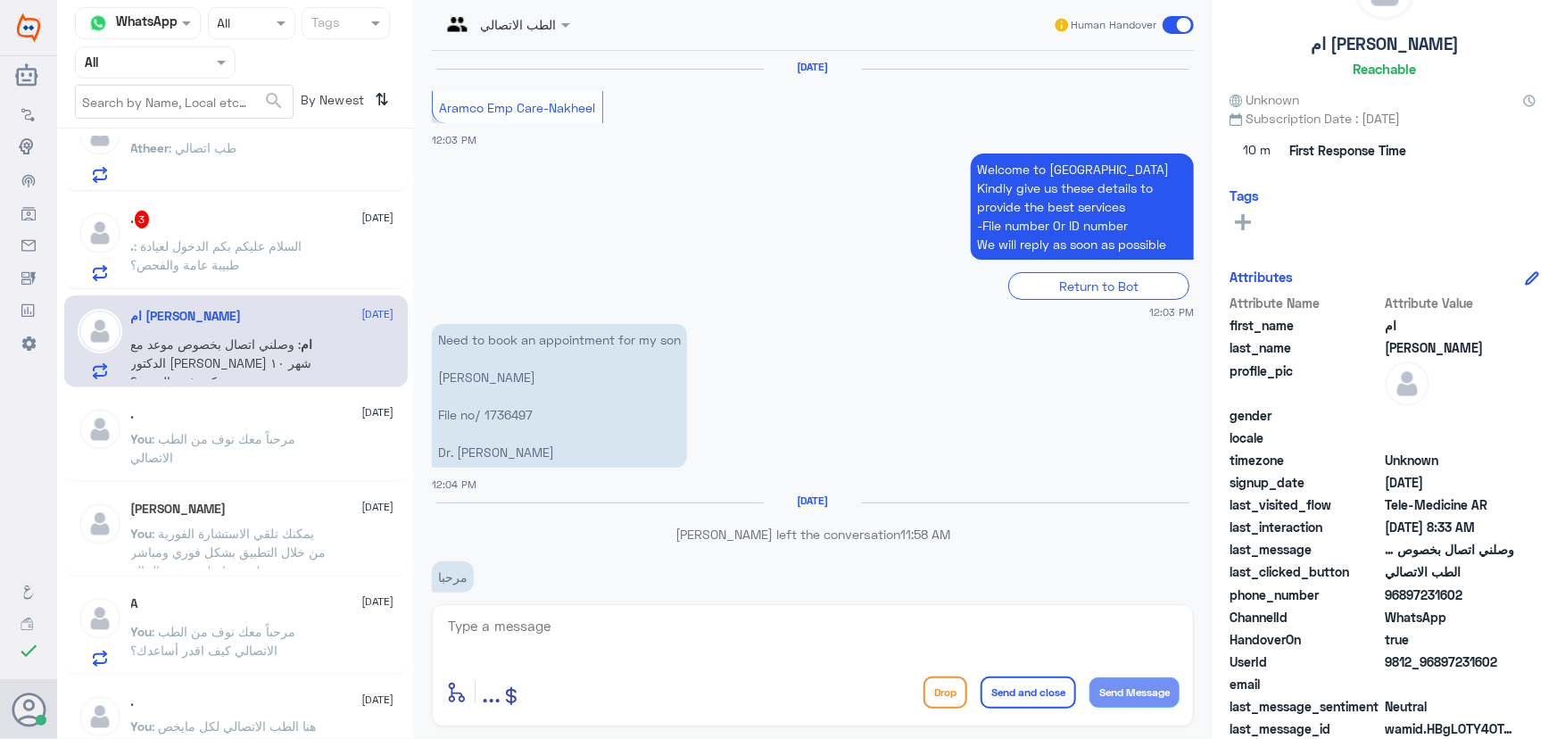
scroll to position [1405, 0]
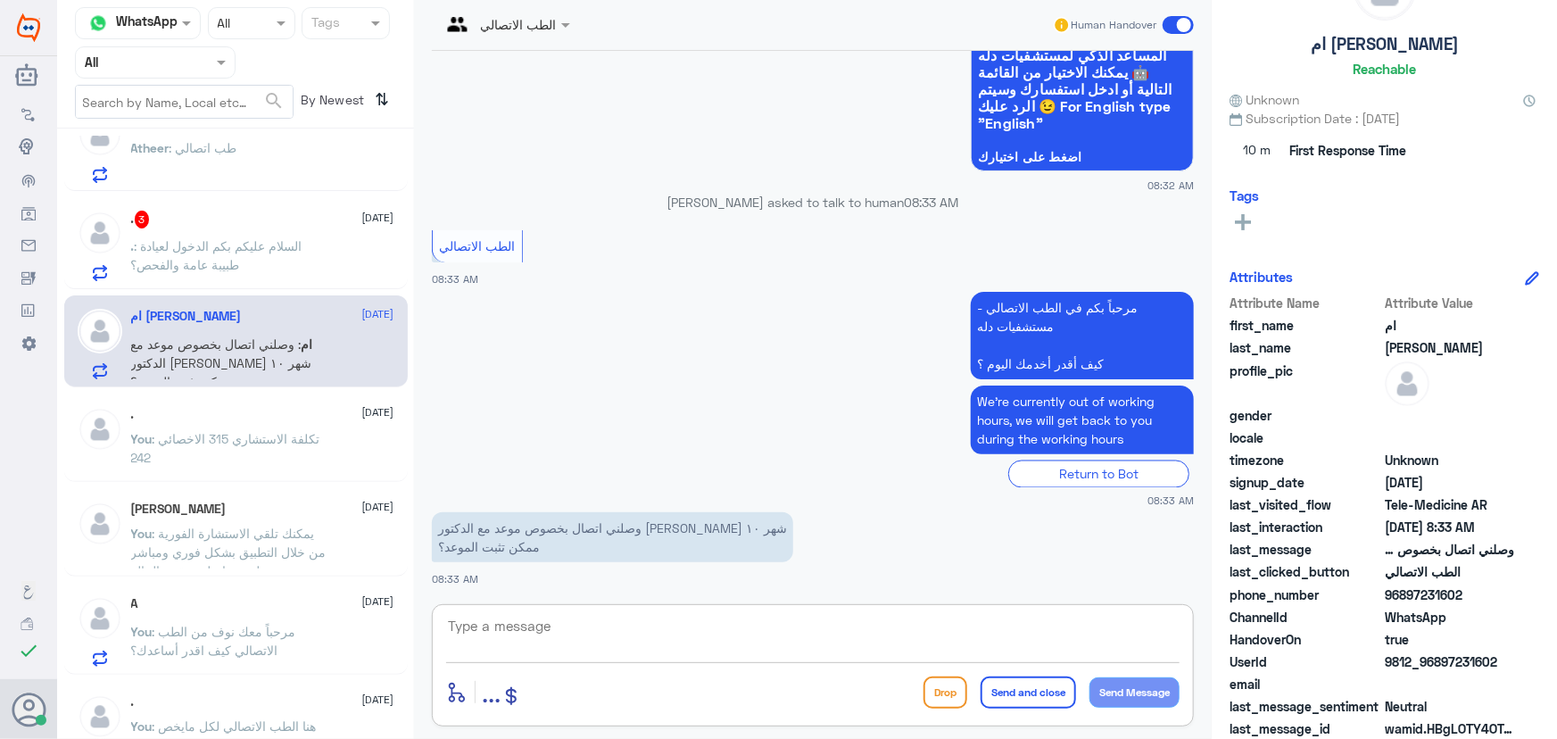
click at [756, 626] on textarea at bounding box center [812, 636] width 733 height 44
paste textarea "مرحباً معك نوف من الطب الاتصالي"
type textarea "مرحباً معك نوف من الطب الاتصالي"
click at [1124, 693] on button "Send Message" at bounding box center [1134, 692] width 90 height 30
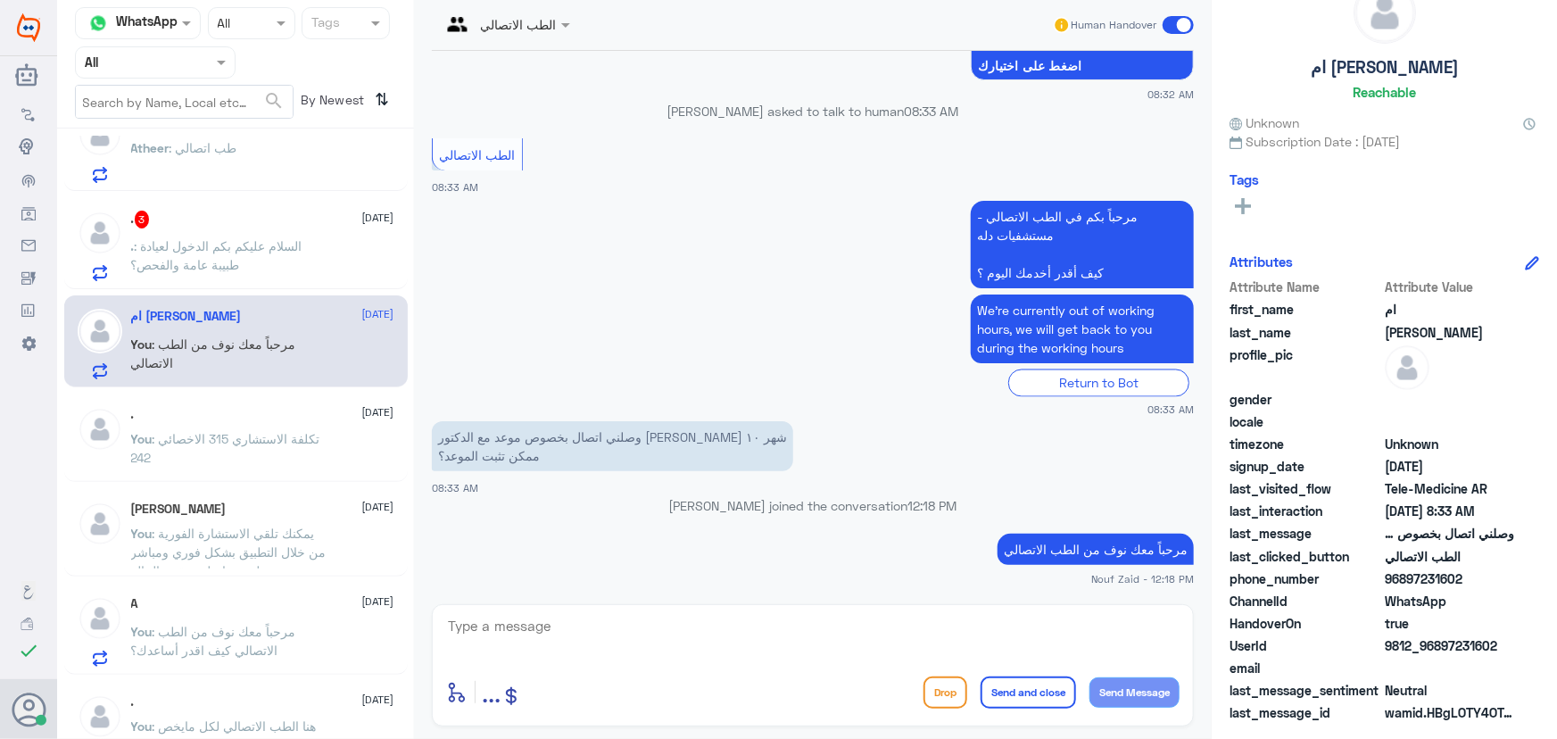
scroll to position [55, 0]
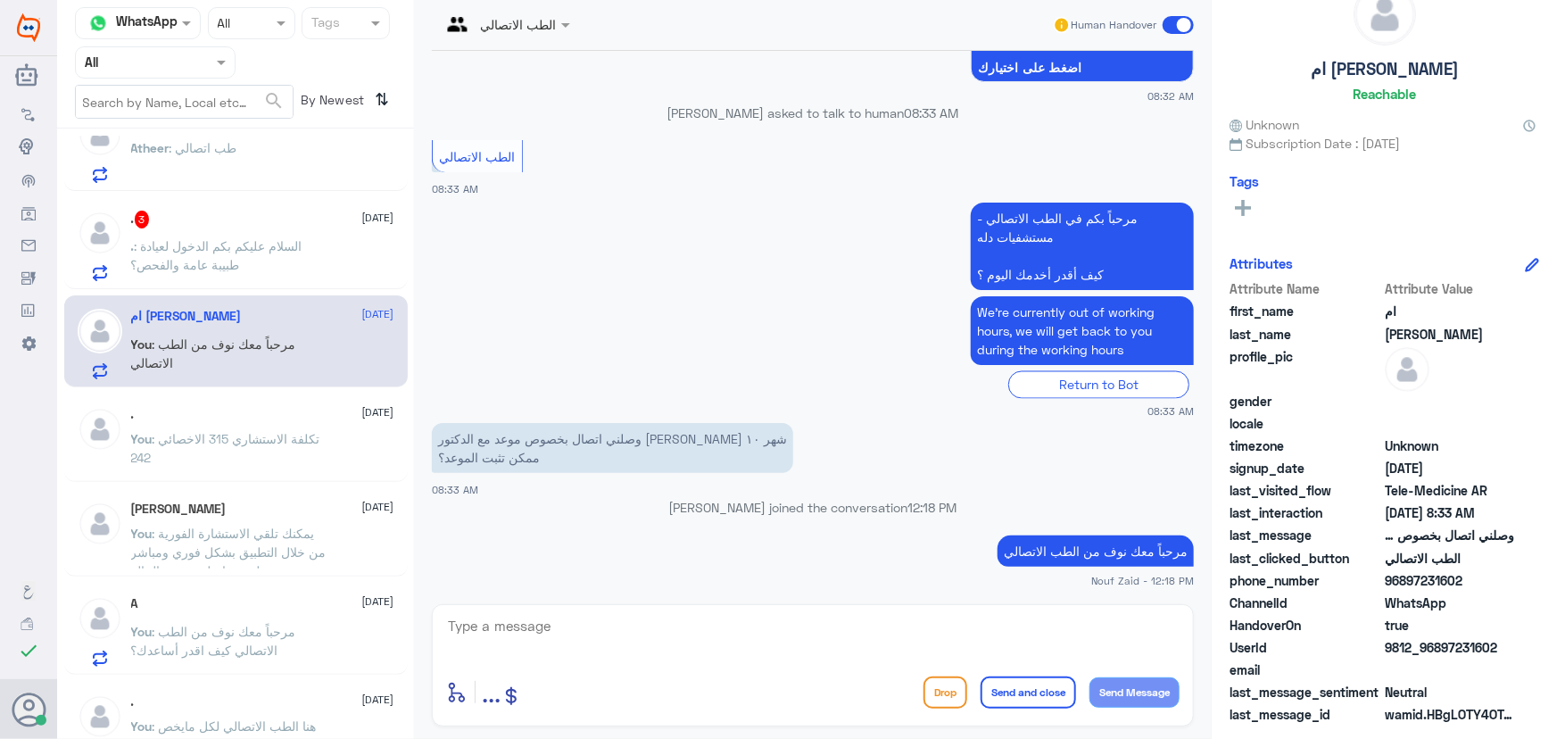
click at [831, 628] on textarea at bounding box center [812, 636] width 733 height 44
paste textarea "هنا الطب الاتصالي لكل مايخص الاستشارة الفورية من خلال التطبيق، يمكنك الاستفسار …"
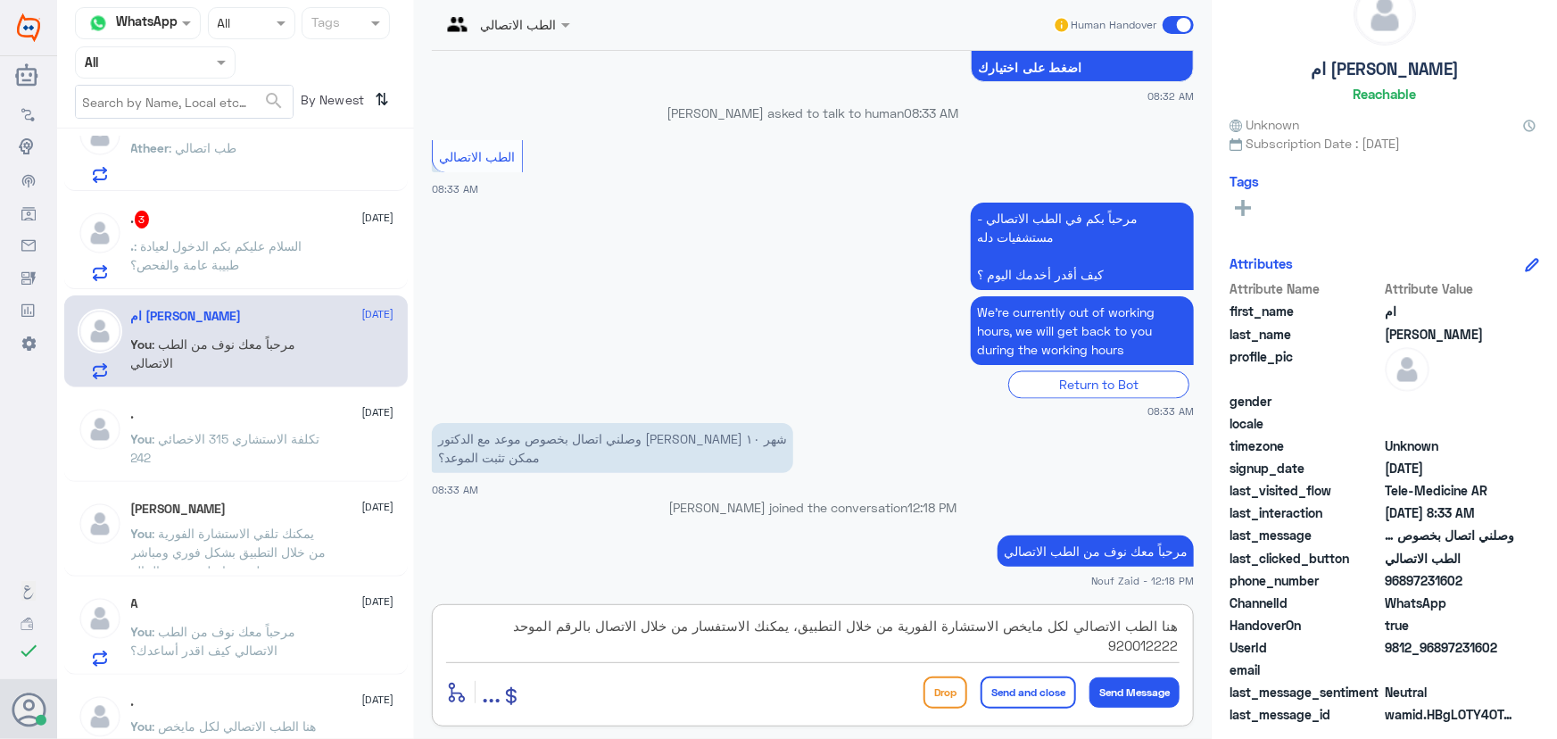
type textarea "هنا الطب الاتصالي لكل مايخص الاستشارة الفورية من خلال التطبيق، يمكنك الاستفسار …"
click at [1016, 685] on button "Send and close" at bounding box center [1028, 692] width 95 height 32
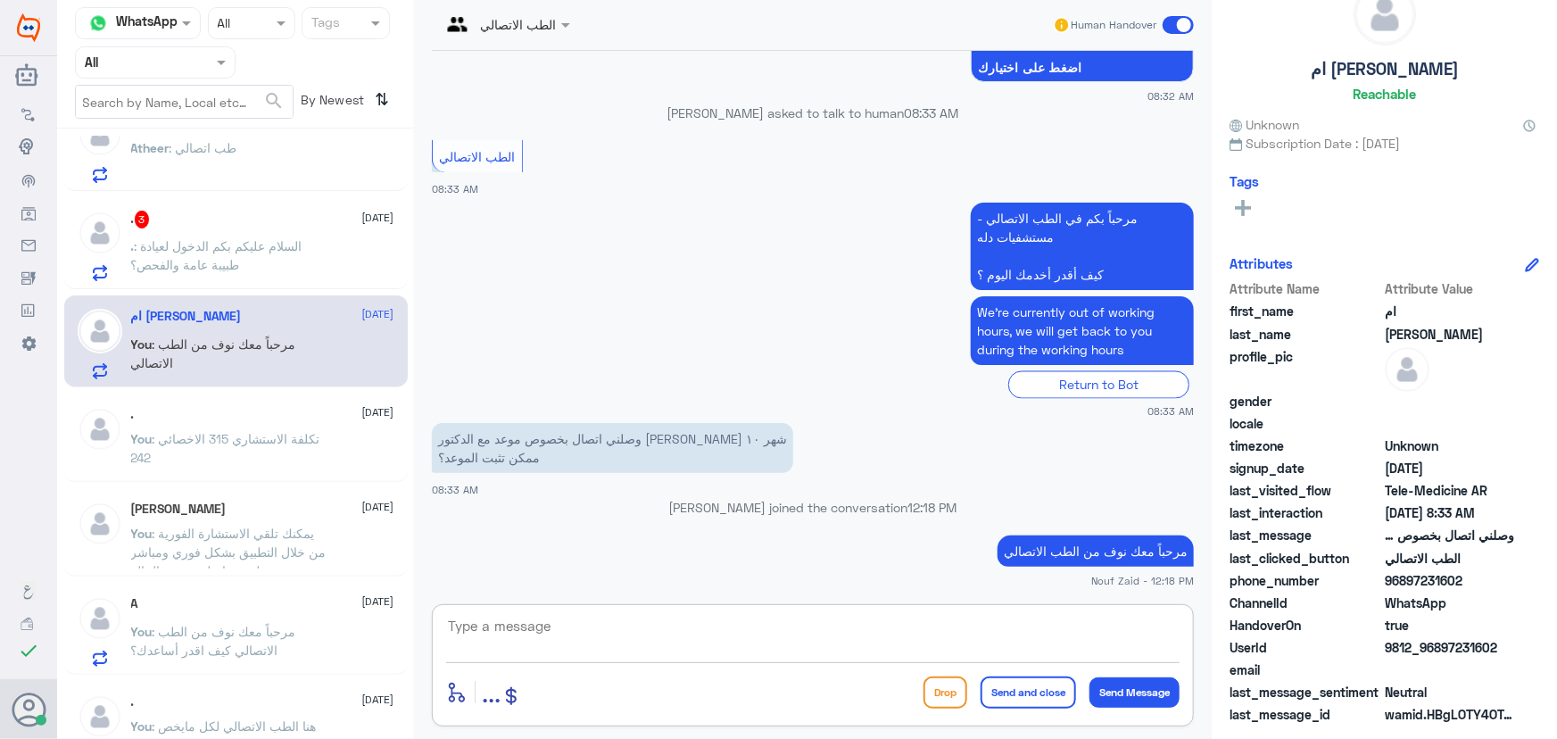
scroll to position [1570, 0]
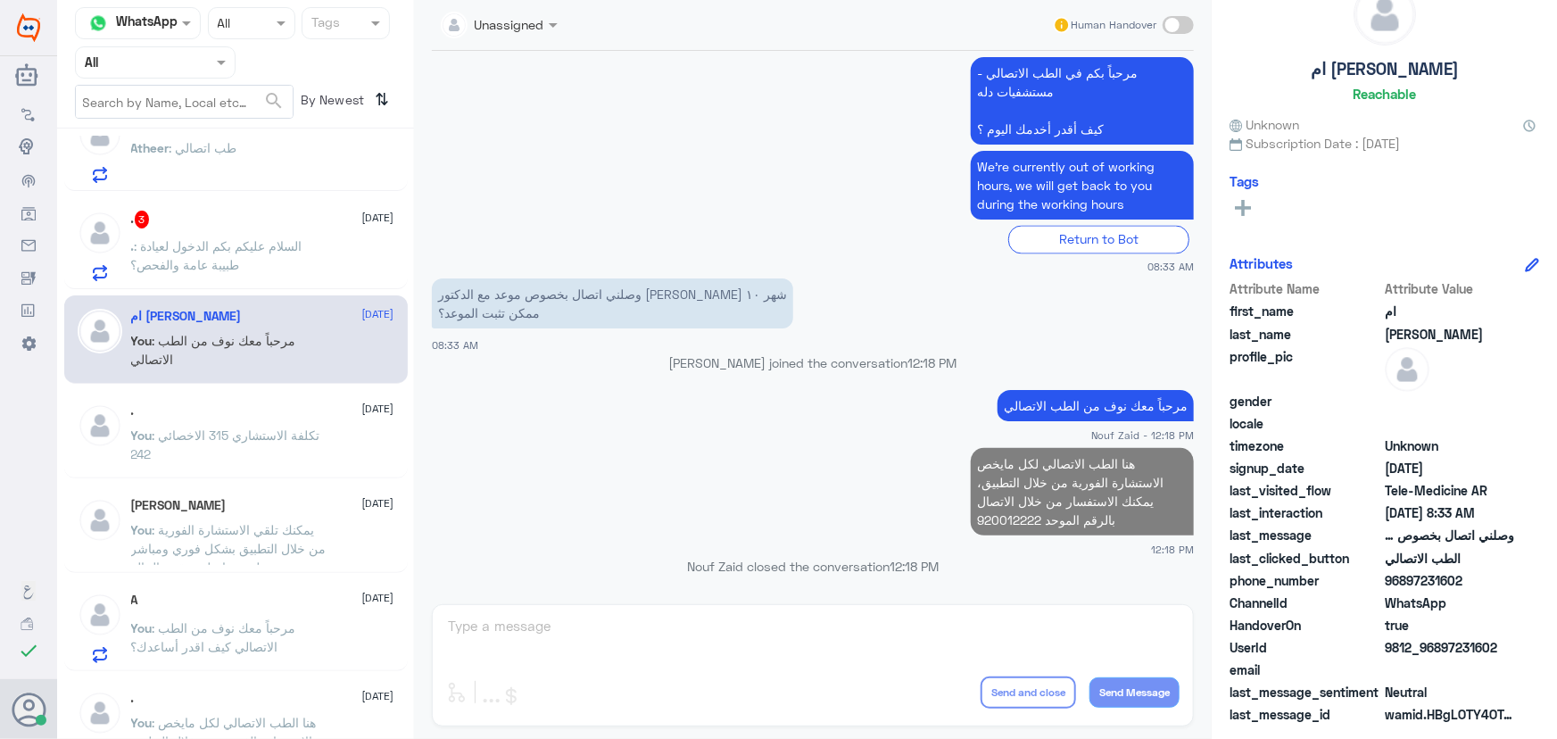
click at [220, 243] on span ": السلام عليكم بكم الدخول لعيادة طبيبة عامة والفحص؟" at bounding box center [216, 255] width 171 height 34
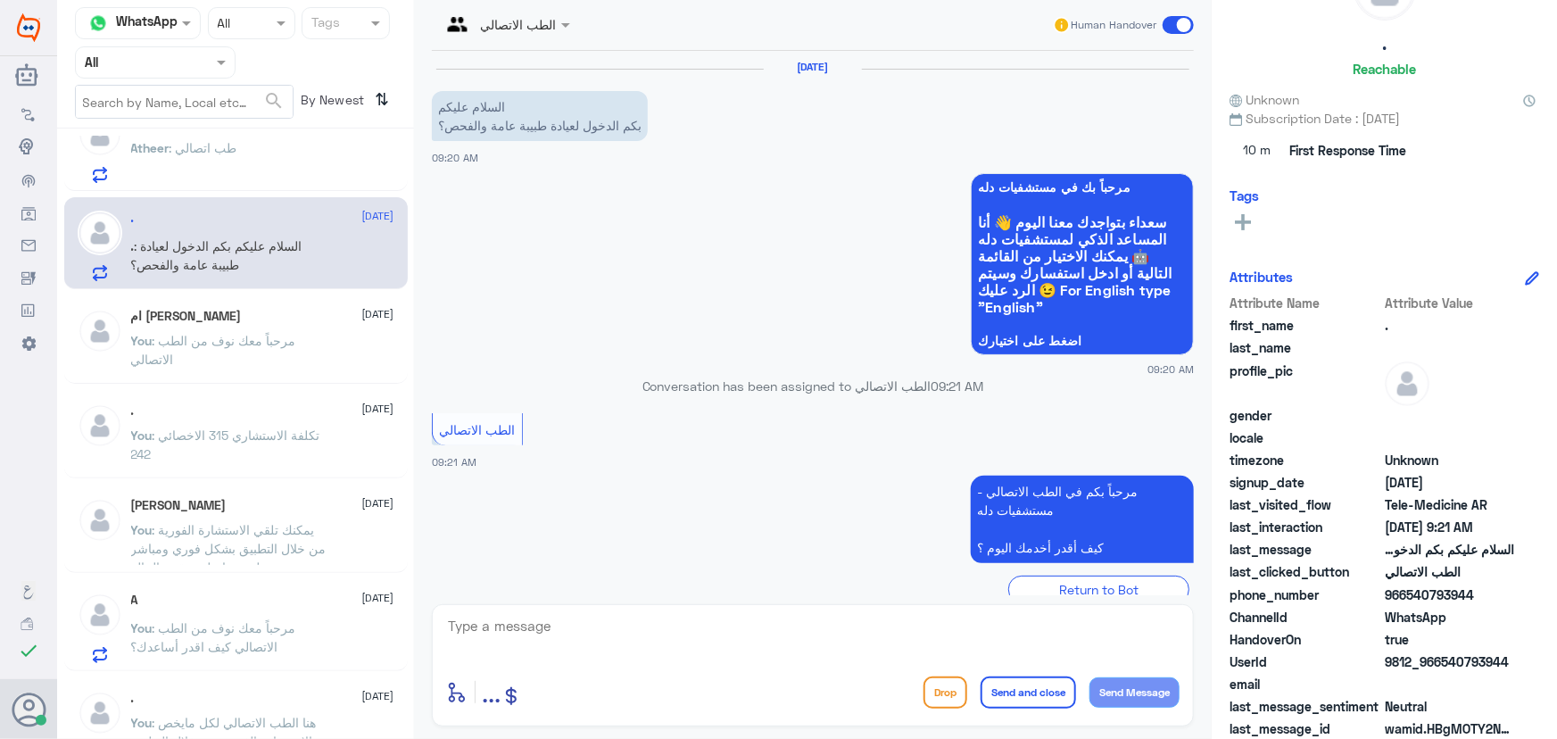
scroll to position [116, 0]
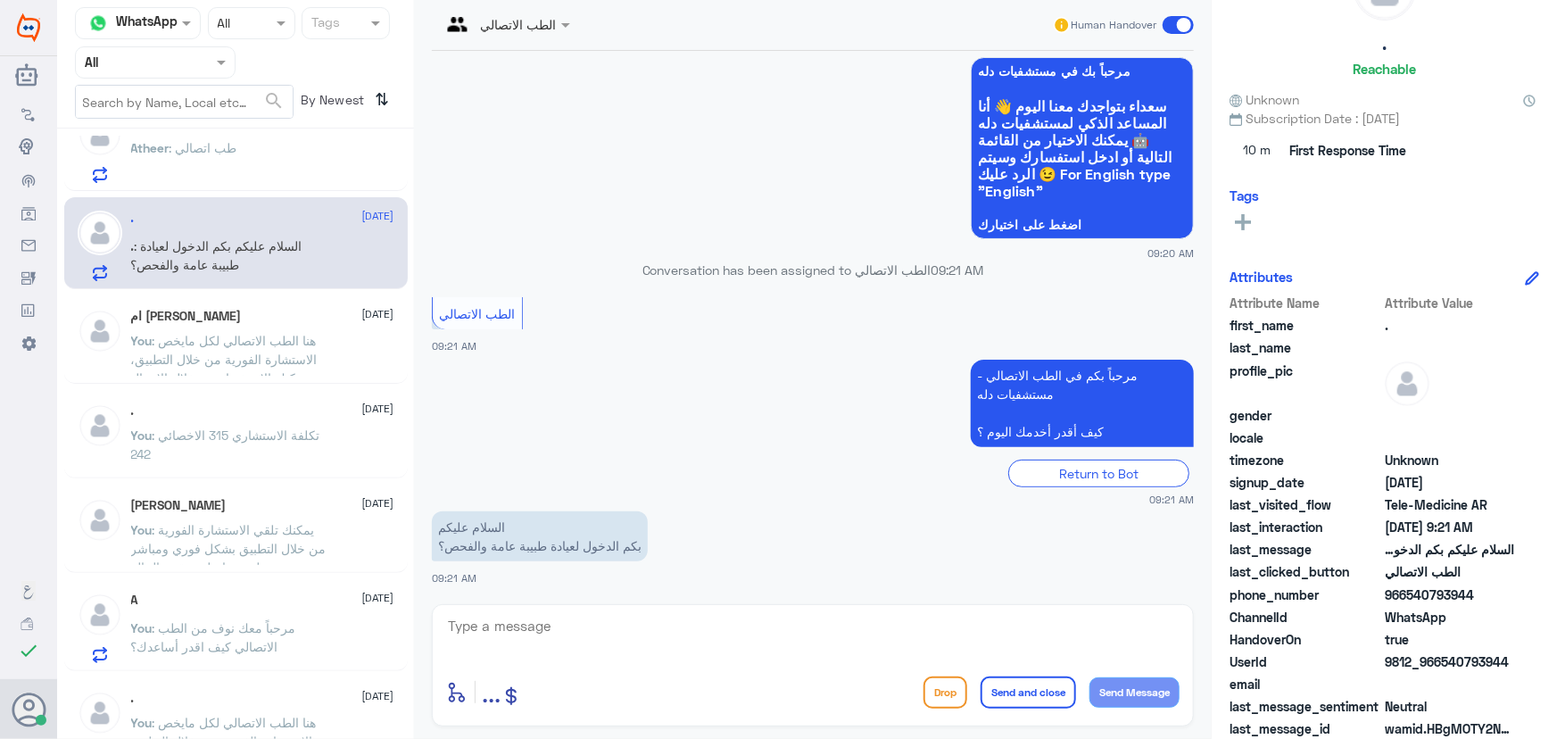
drag, startPoint x: 594, startPoint y: 606, endPoint x: 592, endPoint y: 617, distance: 11.0
click at [594, 609] on div "enter flow name ... Drop Send and close Send Message" at bounding box center [813, 665] width 762 height 122
click at [590, 619] on textarea at bounding box center [812, 636] width 733 height 44
click at [560, 622] on textarea at bounding box center [812, 636] width 733 height 44
click at [666, 631] on textarea at bounding box center [812, 636] width 733 height 44
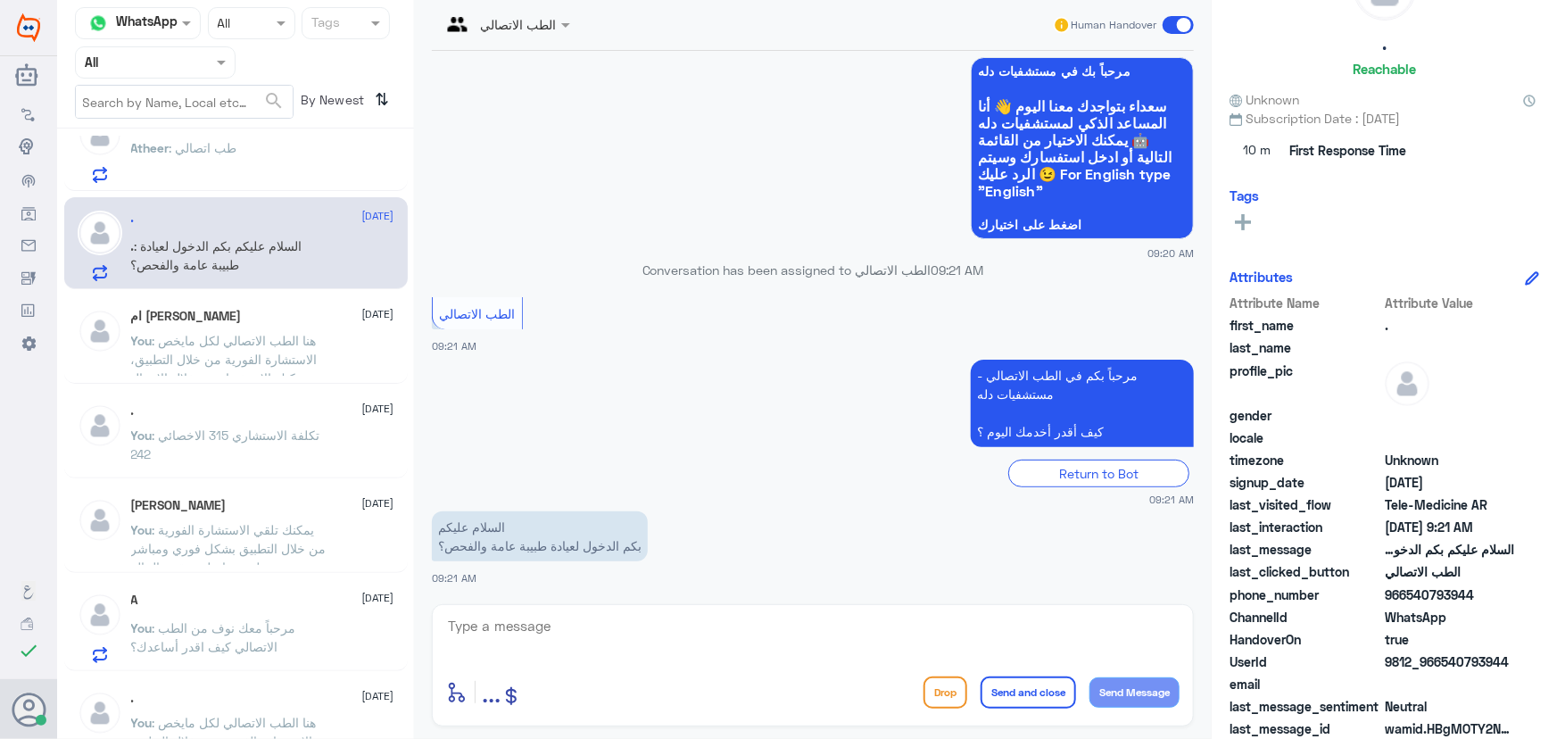
drag, startPoint x: 1445, startPoint y: 660, endPoint x: 1505, endPoint y: 666, distance: 60.1
click at [1505, 666] on span "9812_966540793944" at bounding box center [1449, 661] width 129 height 19
copy span "540793944"
click at [884, 638] on textarea at bounding box center [812, 636] width 733 height 44
click at [633, 633] on textarea at bounding box center [812, 636] width 733 height 44
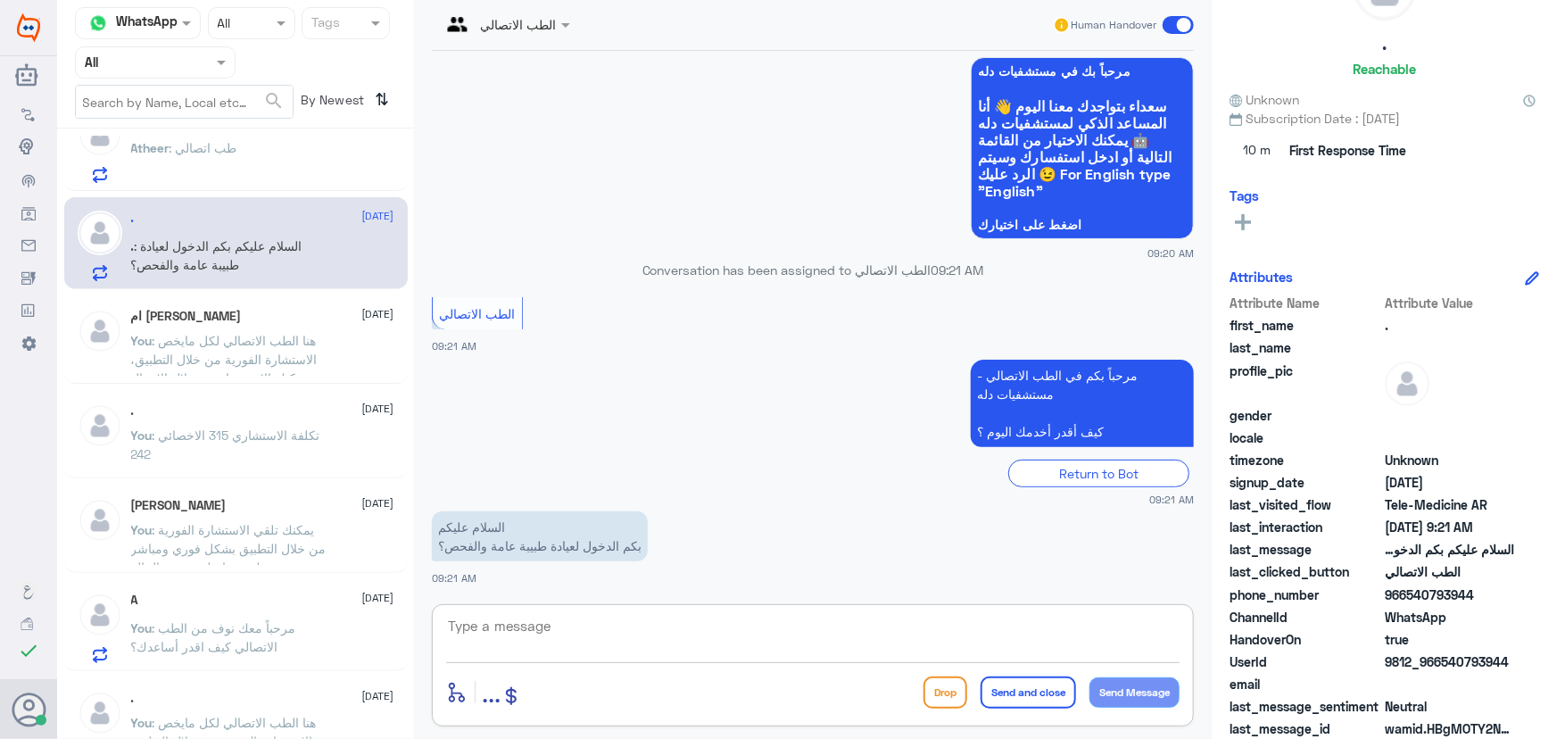
paste textarea "مرحباً معك نوف من الطب الاتصالي"
type textarea "مرحباً معك نوف من الطب الاتصالي"
click at [1155, 692] on button "Send Message" at bounding box center [1134, 692] width 90 height 30
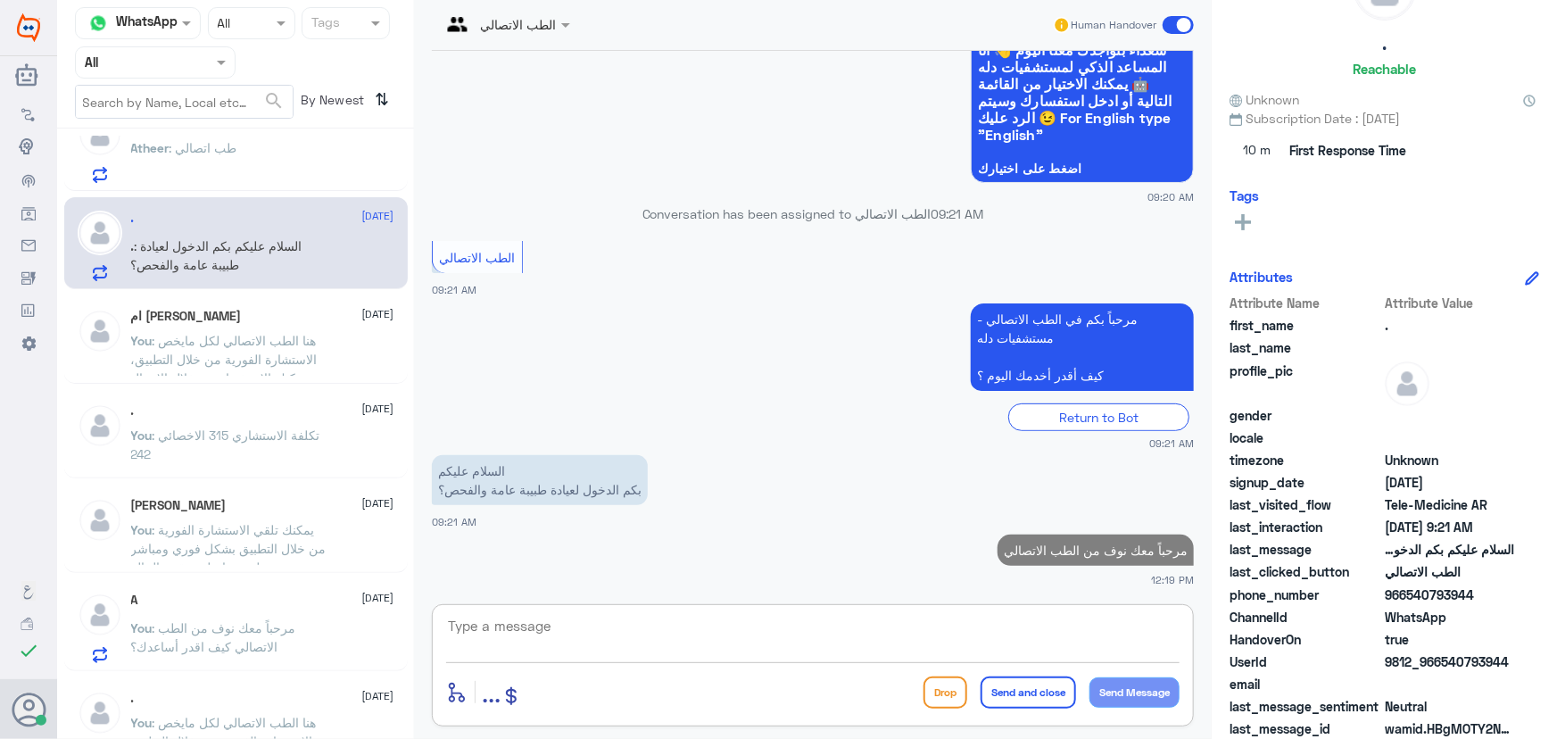
click at [1008, 629] on textarea at bounding box center [812, 636] width 733 height 44
paste textarea "هنا الطب الاتصالي لكل مايخص الاستشارة الفورية من خلال التطبيق والتي من خلالها ي…"
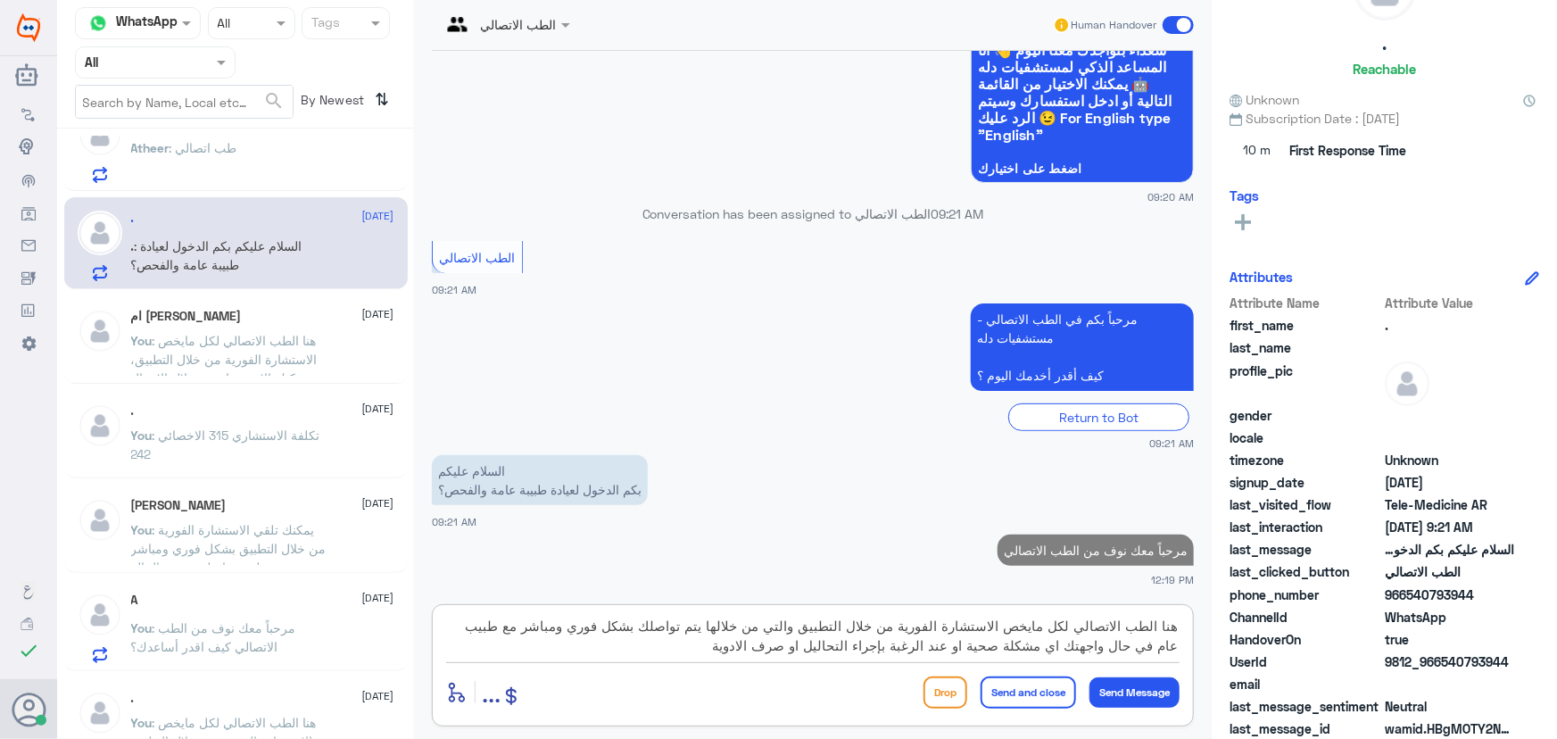
scroll to position [55, 0]
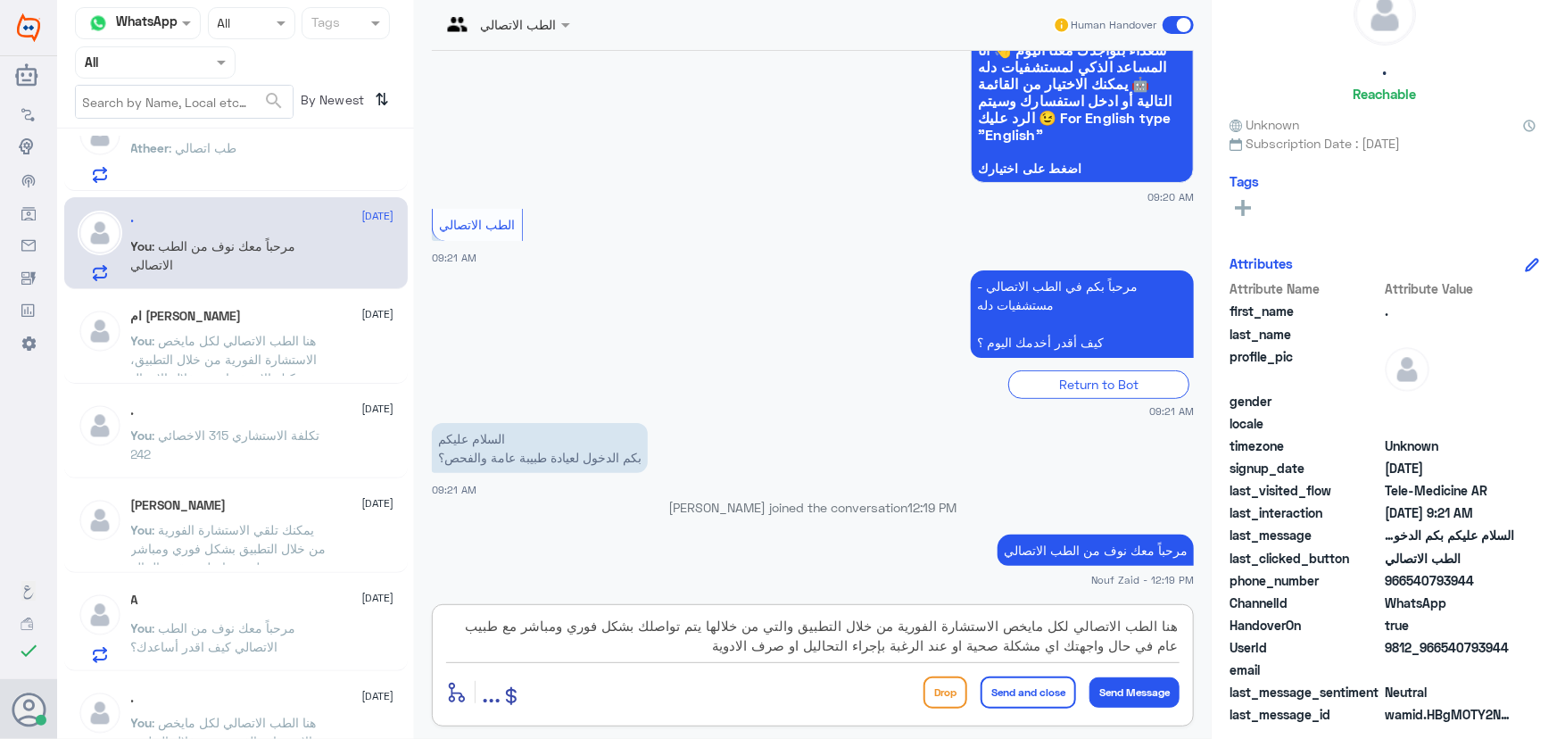
type textarea "هنا الطب الاتصالي لكل مايخص الاستشارة الفورية من خلال التطبيق والتي من خلالها ي…"
click at [1017, 695] on button "Send and close" at bounding box center [1028, 692] width 95 height 32
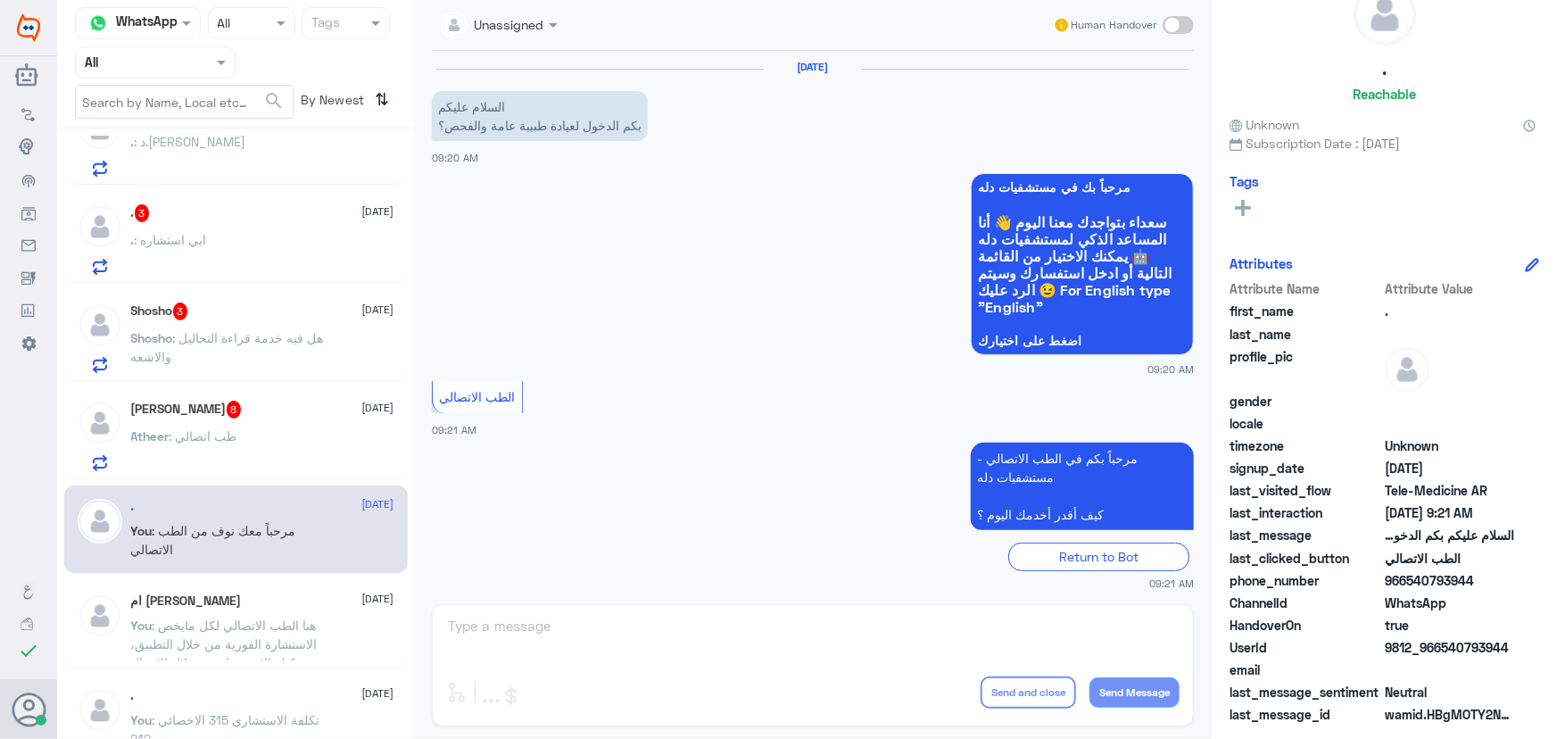
scroll to position [401, 0]
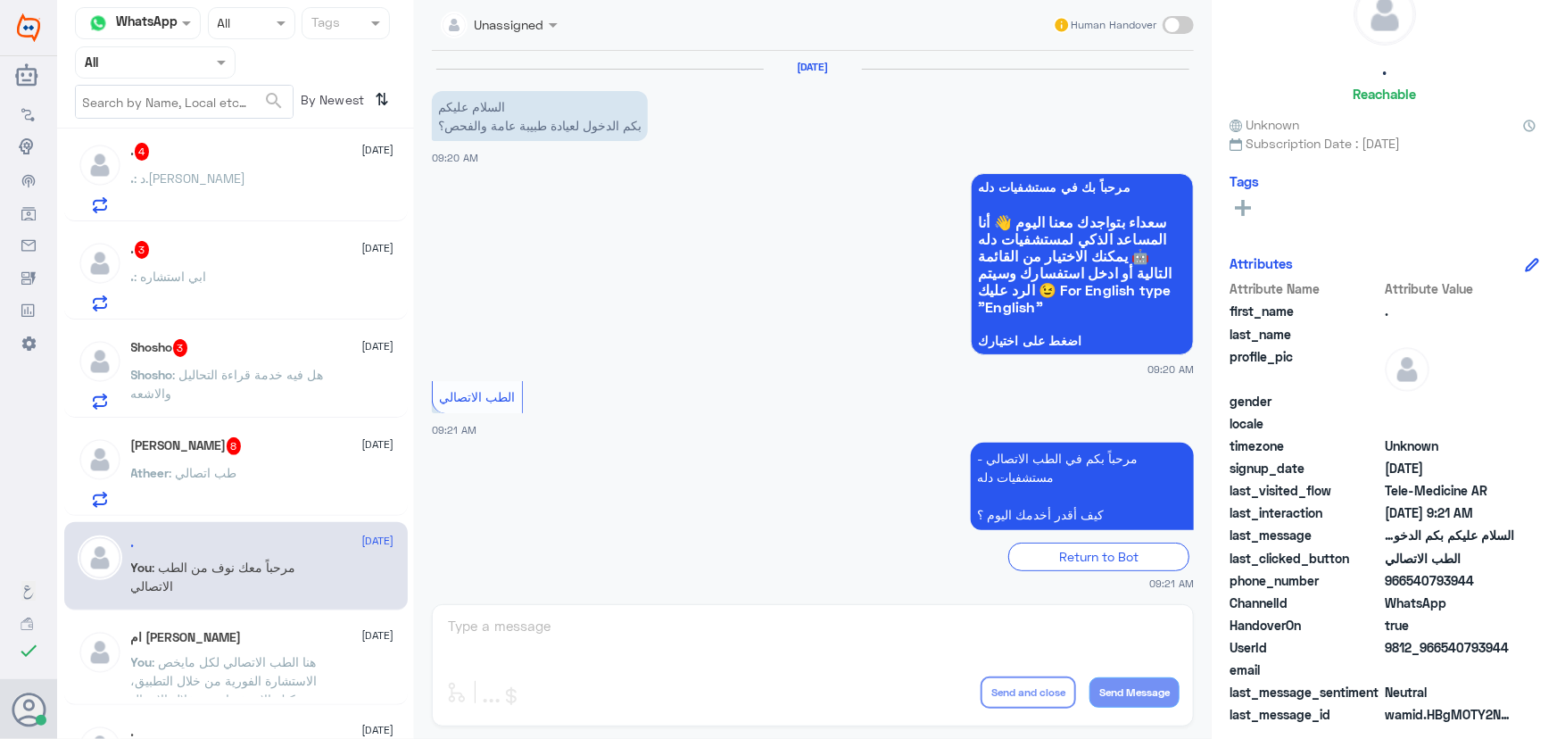
click at [267, 447] on div "Atheer Abdulellah 8 28 August" at bounding box center [262, 446] width 263 height 18
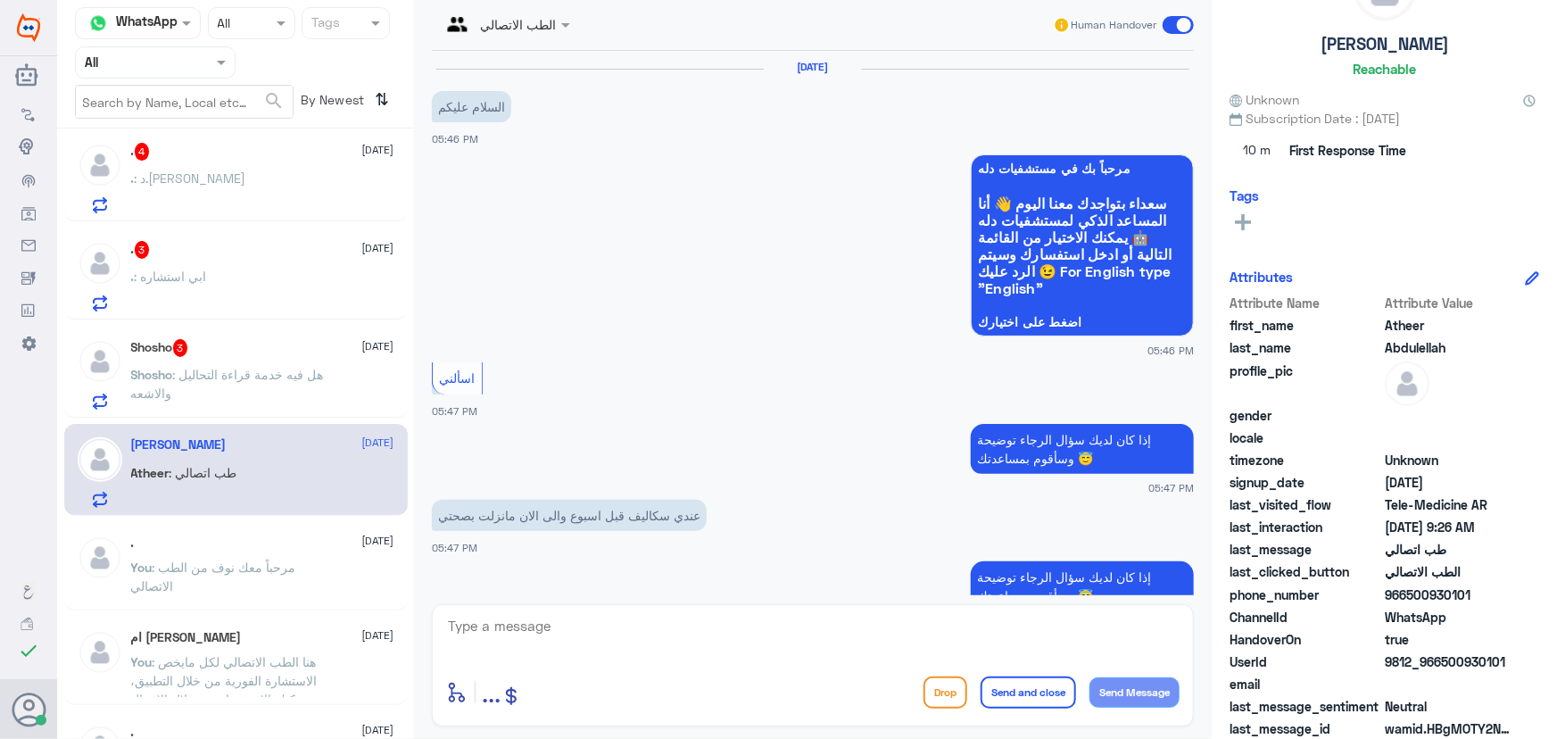
scroll to position [848, 0]
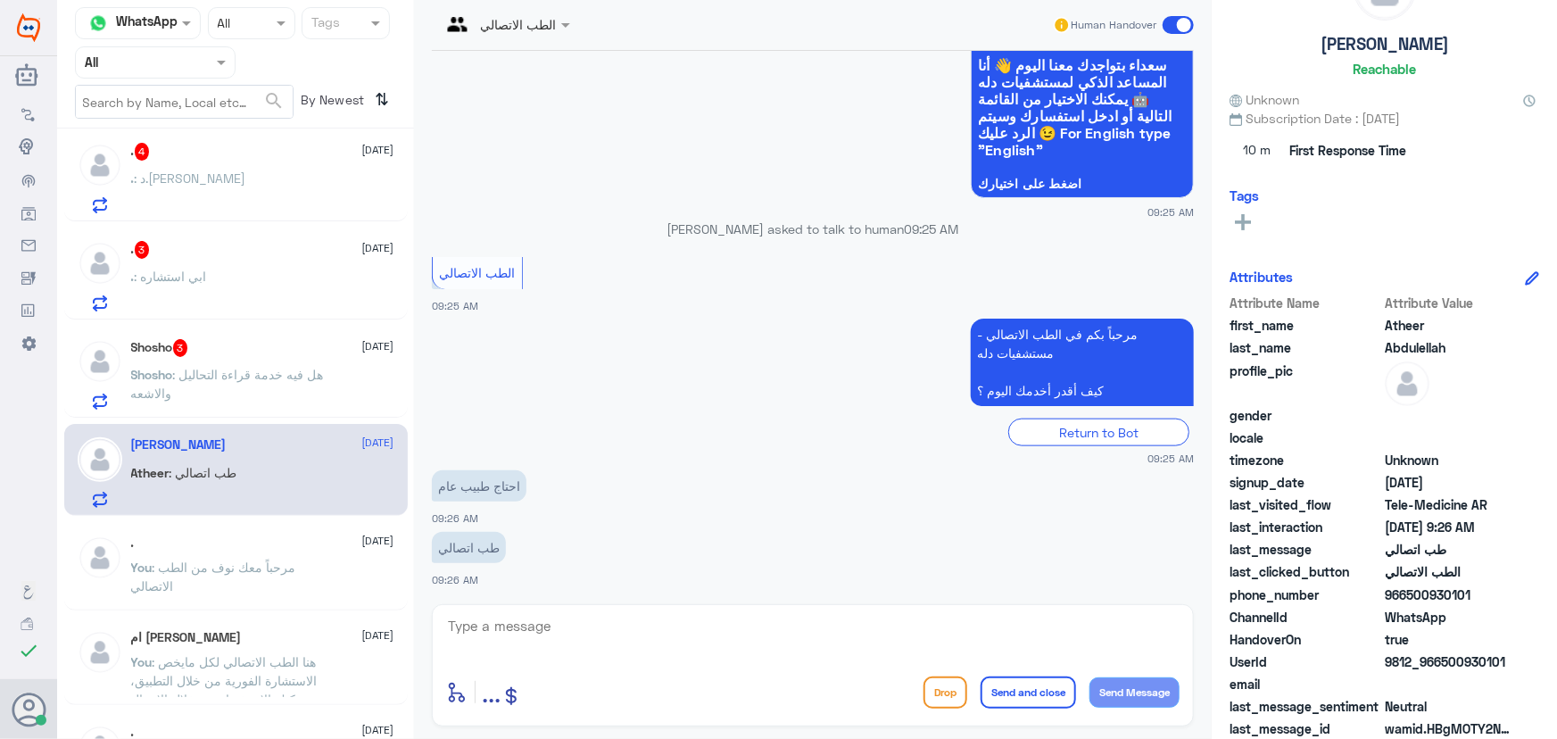
click at [536, 626] on textarea at bounding box center [812, 636] width 733 height 44
click at [667, 627] on textarea at bounding box center [812, 636] width 733 height 44
paste textarea "مرحباً معك نوف من الطب الاتصالي"
type textarea "مرحباً معك نوف من الطب الاتصالي"
click at [1152, 684] on button "Send Message" at bounding box center [1134, 692] width 90 height 30
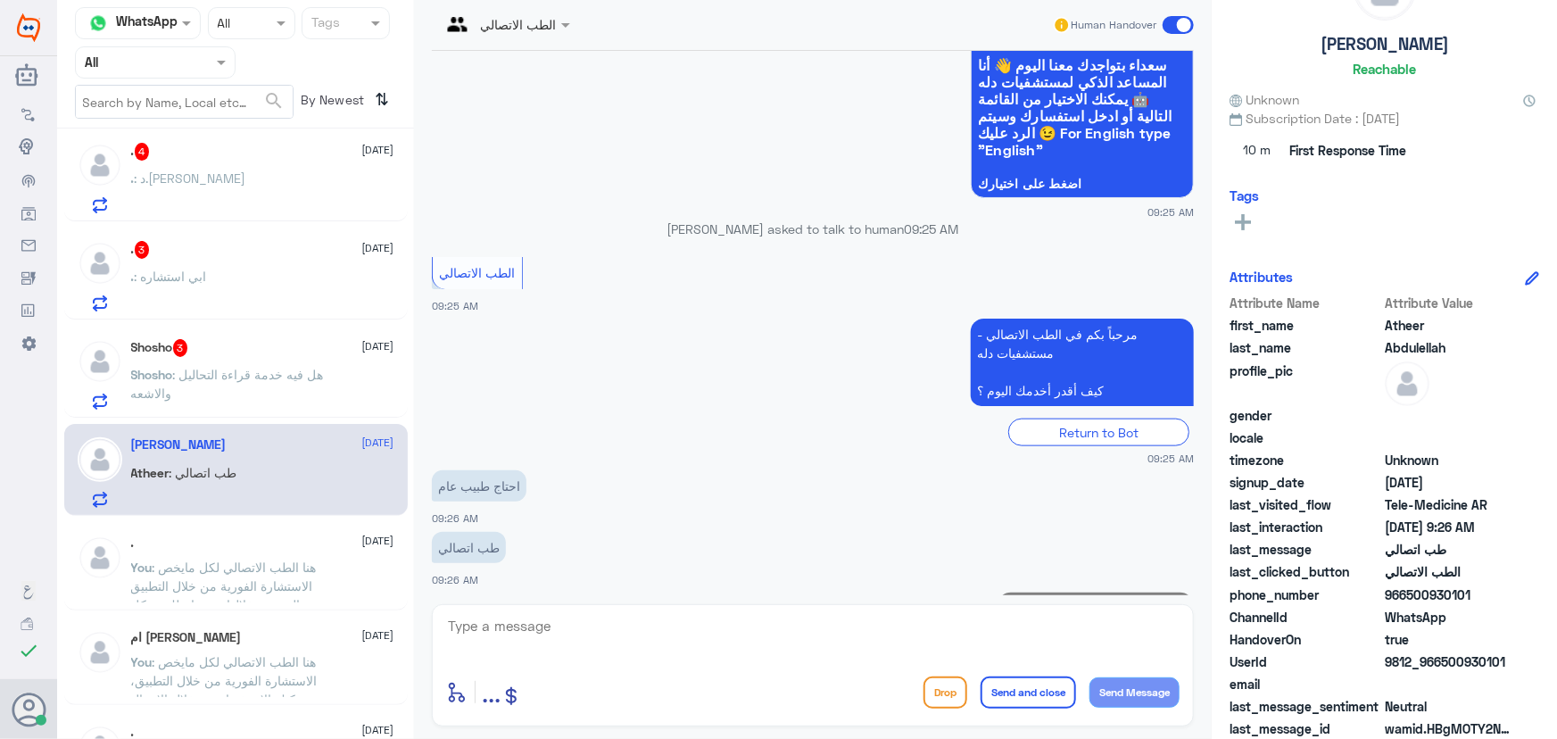
scroll to position [906, 0]
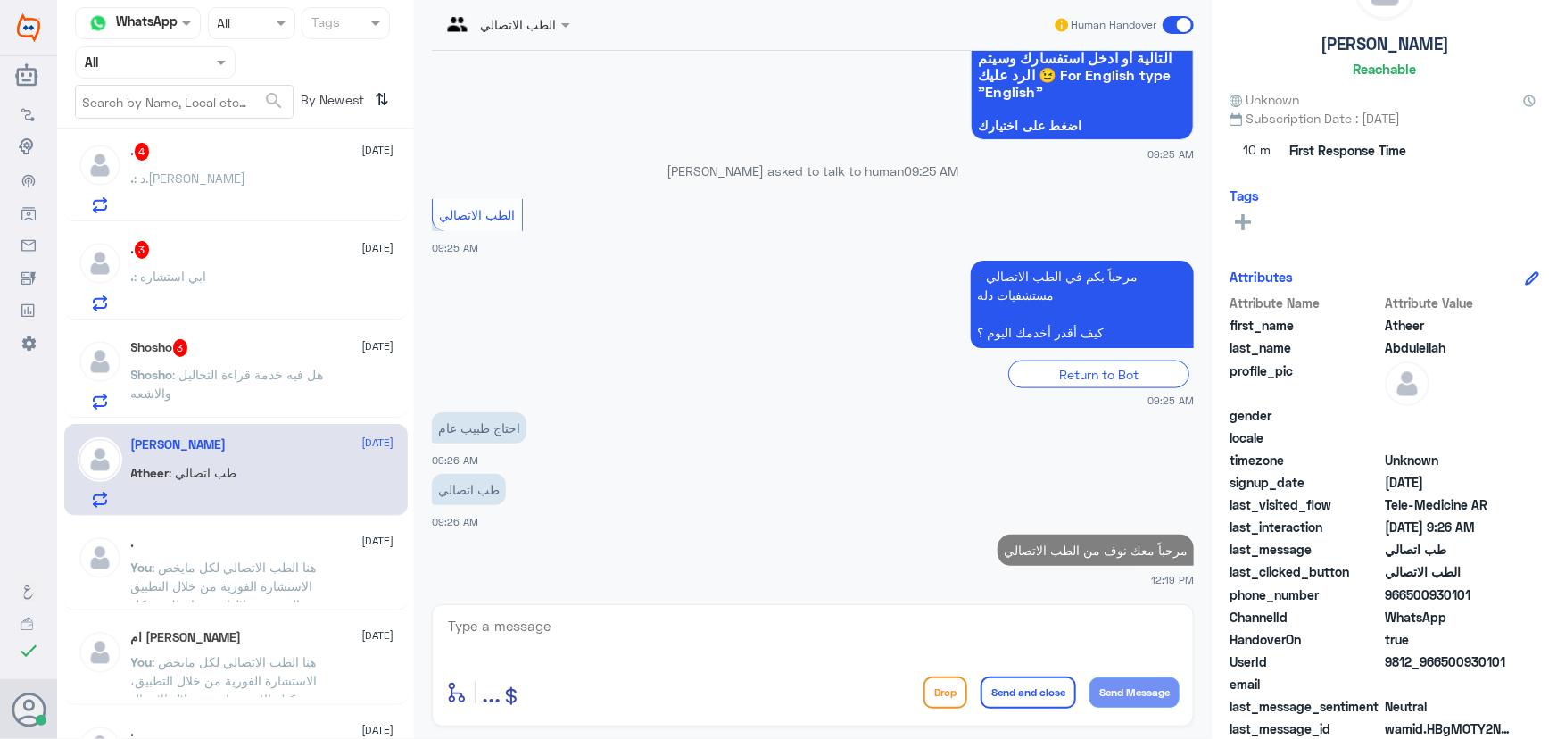
click at [893, 637] on textarea at bounding box center [812, 636] width 733 height 44
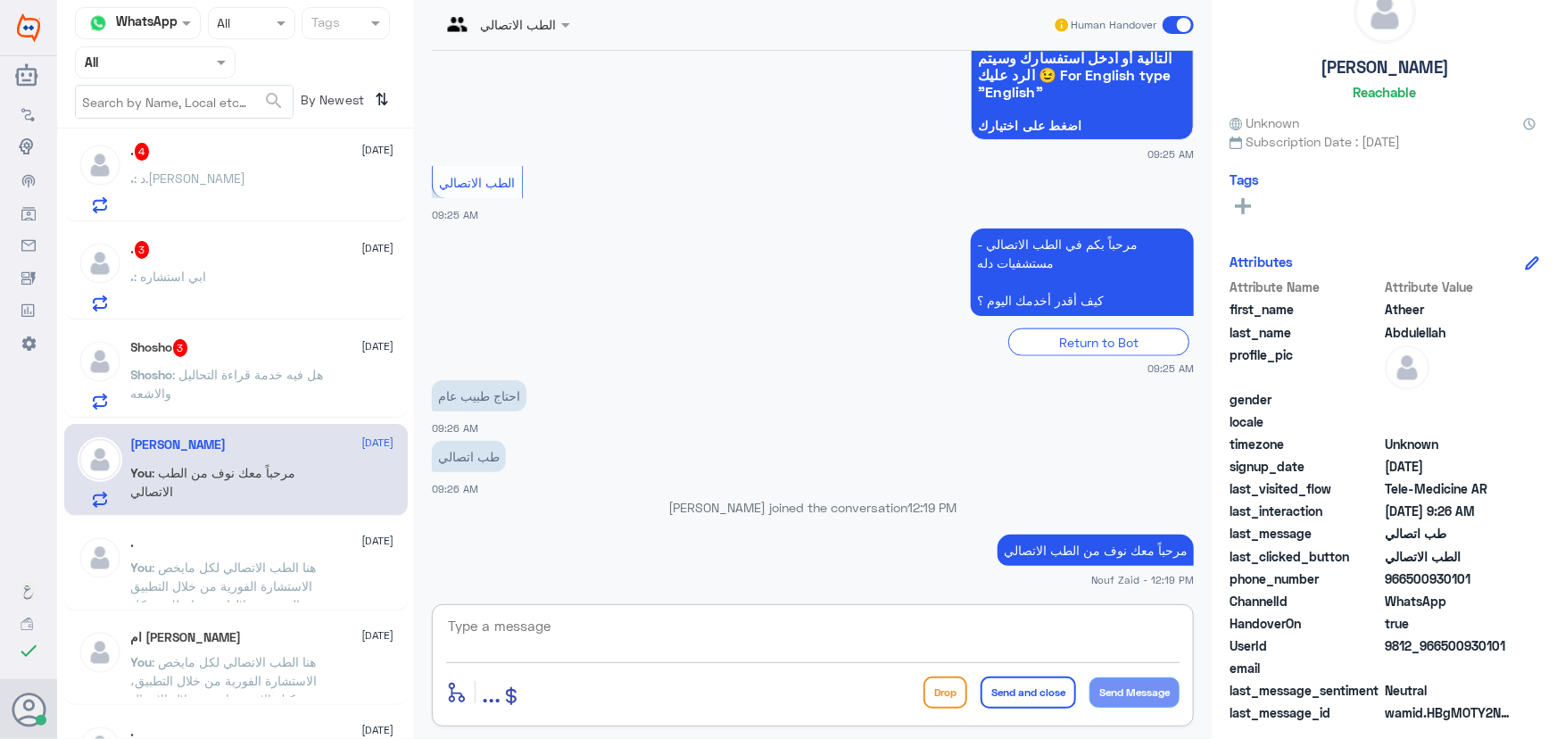
paste textarea "هنا الطب الاتصالي لكل مايخص الاستشارة الفورية من خلال التطبيق والتي من خلالها ي…"
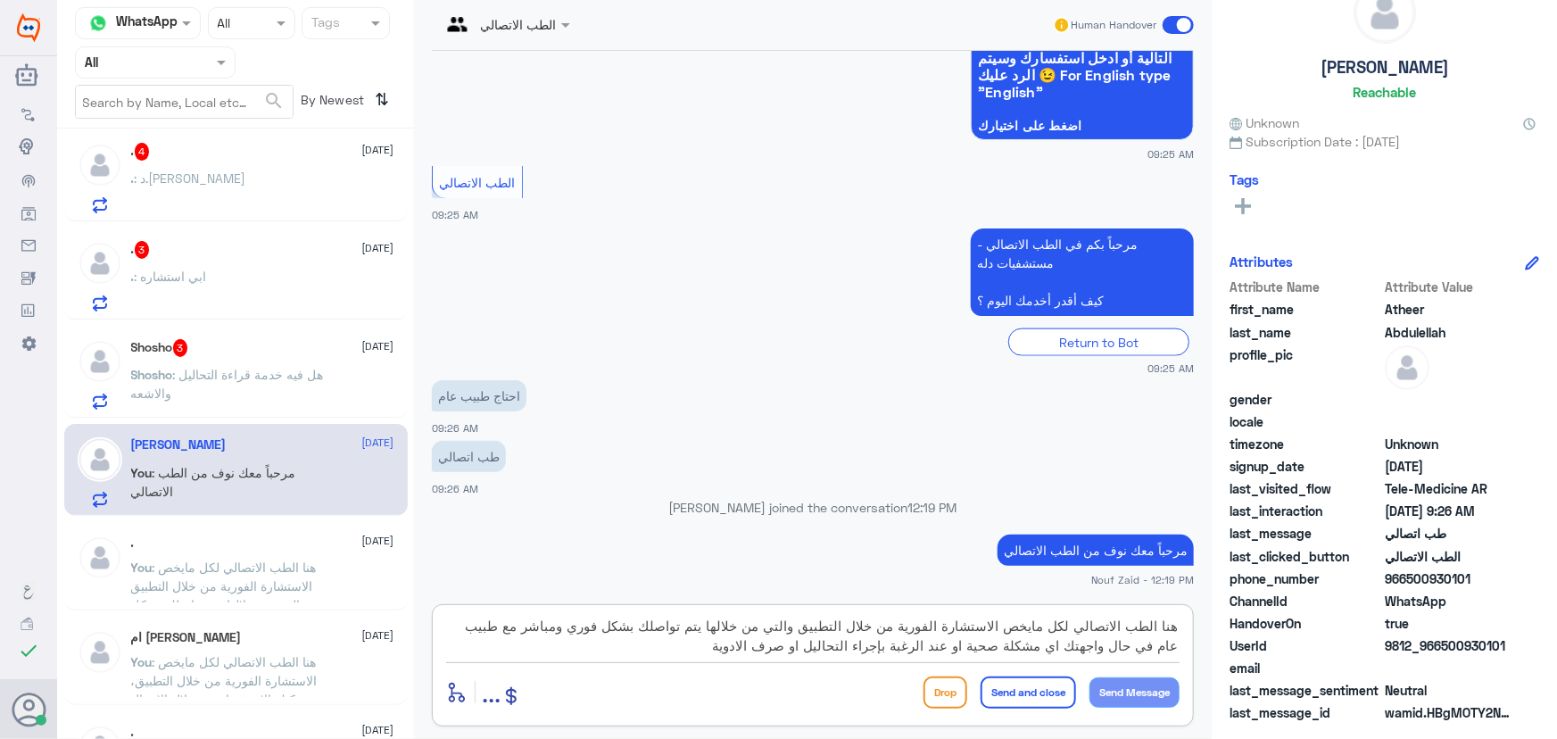
scroll to position [55, 0]
drag, startPoint x: 1445, startPoint y: 643, endPoint x: 1544, endPoint y: 638, distance: 98.3
click at [1544, 638] on div "Atheer Abdulellah Reachable Unknown Subscription Date : 12/16/2024 Tags Attribu…" at bounding box center [1384, 372] width 345 height 744
copy span "500930101"
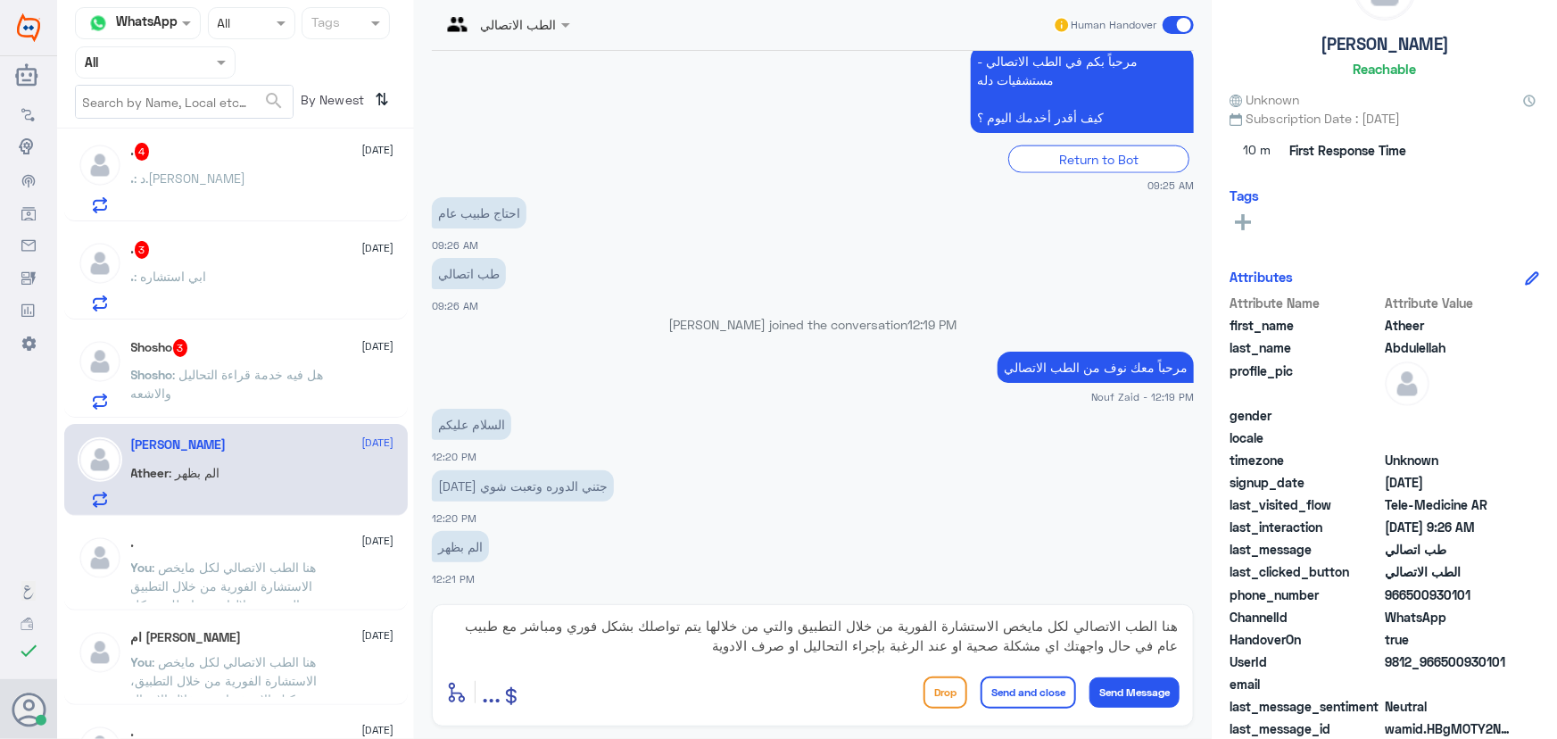
scroll to position [1149, 0]
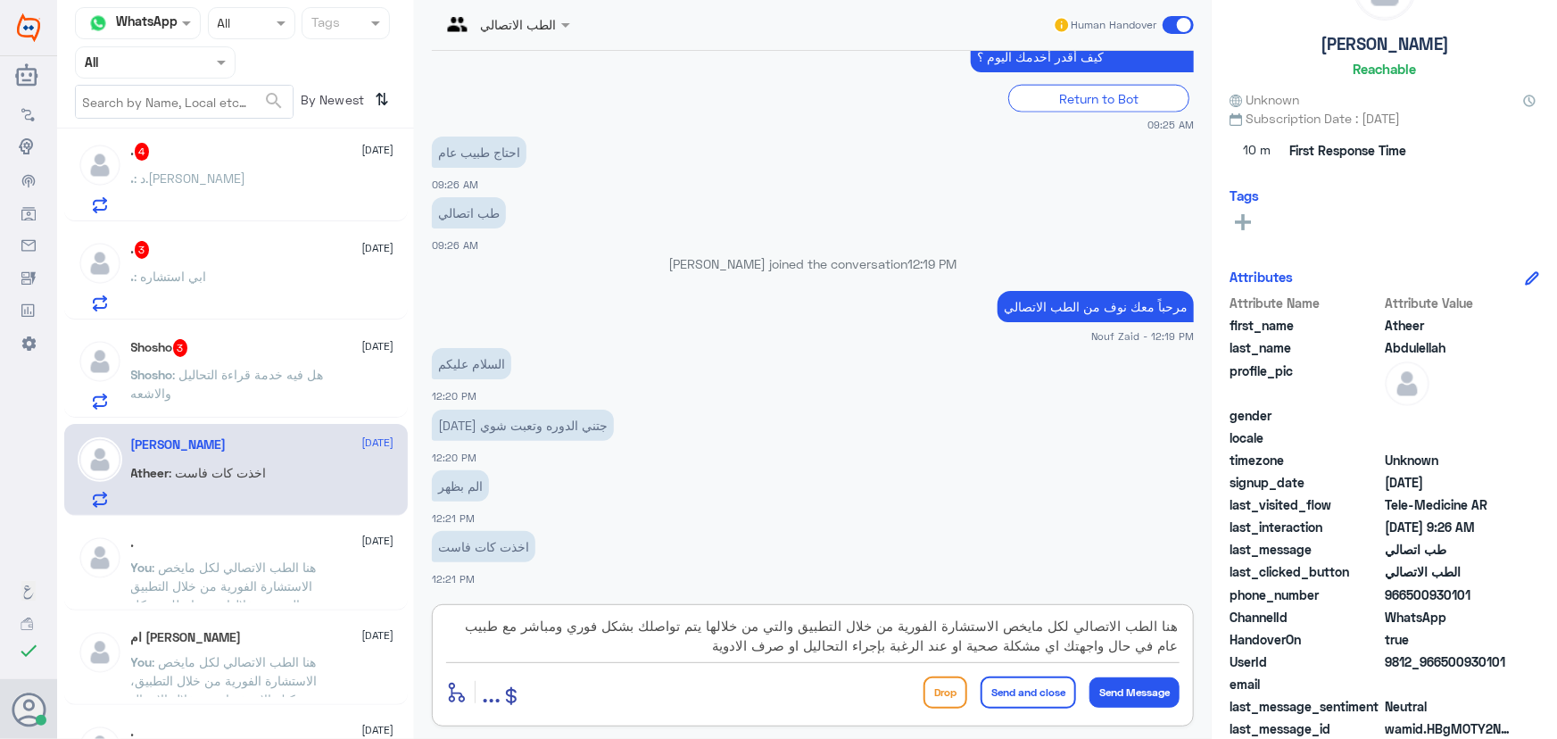
drag, startPoint x: 1004, startPoint y: 628, endPoint x: 1210, endPoint y: 625, distance: 206.1
click at [1210, 625] on div "الطب الاتصالي Human Handover 16 Dec 2024 السلام عليكم 05:46 PM مرحباً بك في مست…" at bounding box center [813, 372] width 798 height 744
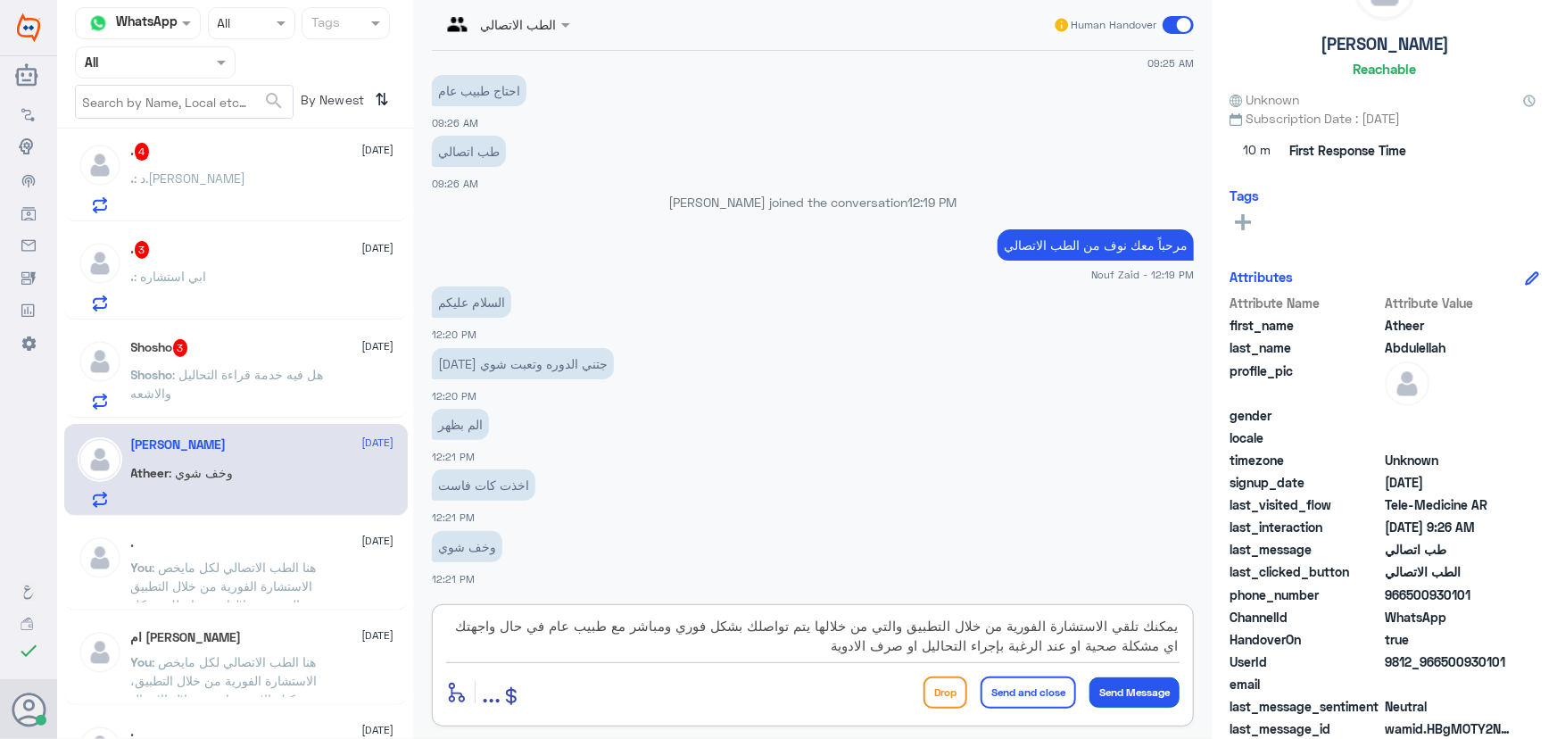
type textarea "يمكنك تلقي الاستشارة الفورية من خلال التطبيق والتي من خلالها يتم تواصلك بشكل فو…"
click at [1123, 686] on button "Send Message" at bounding box center [1134, 692] width 90 height 30
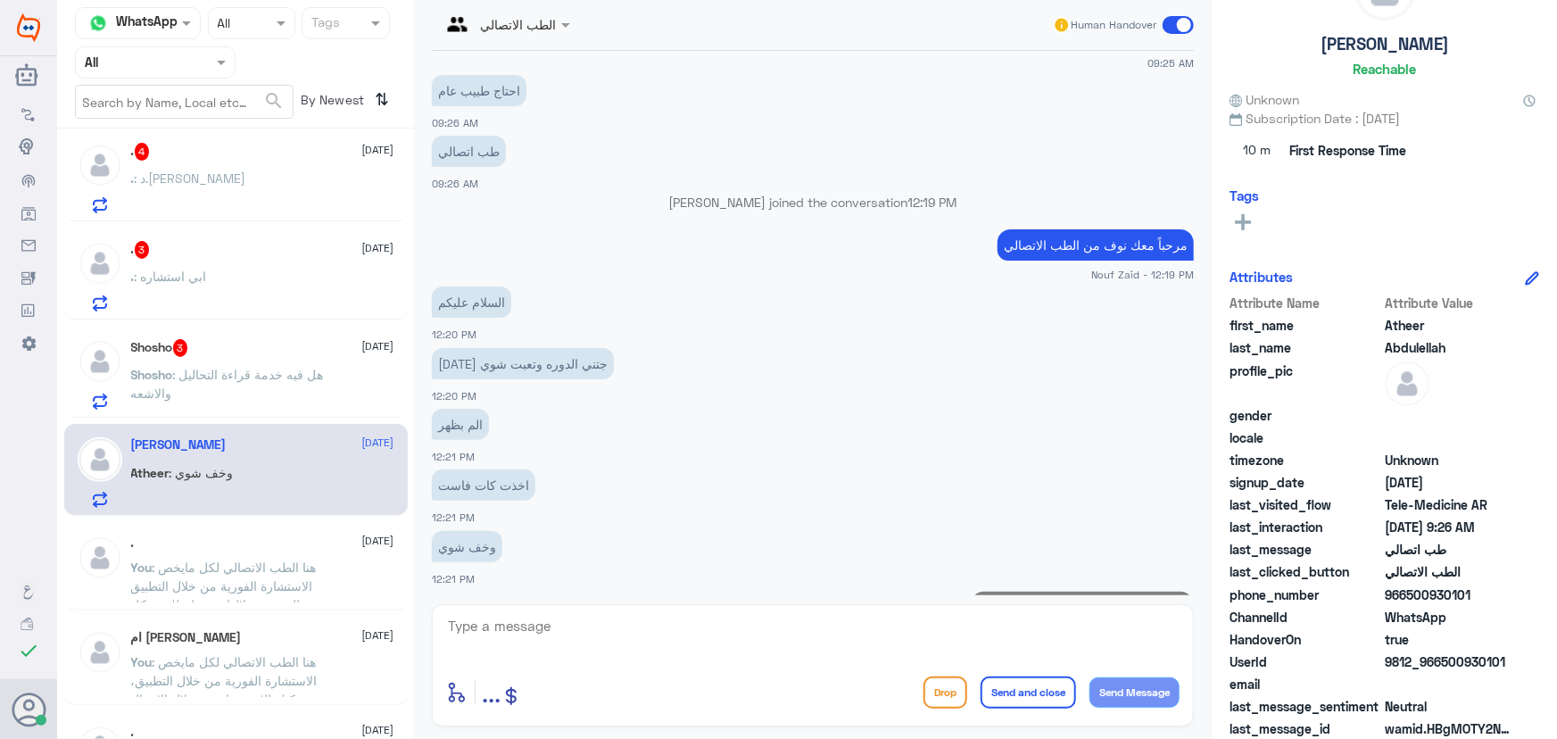
scroll to position [1342, 0]
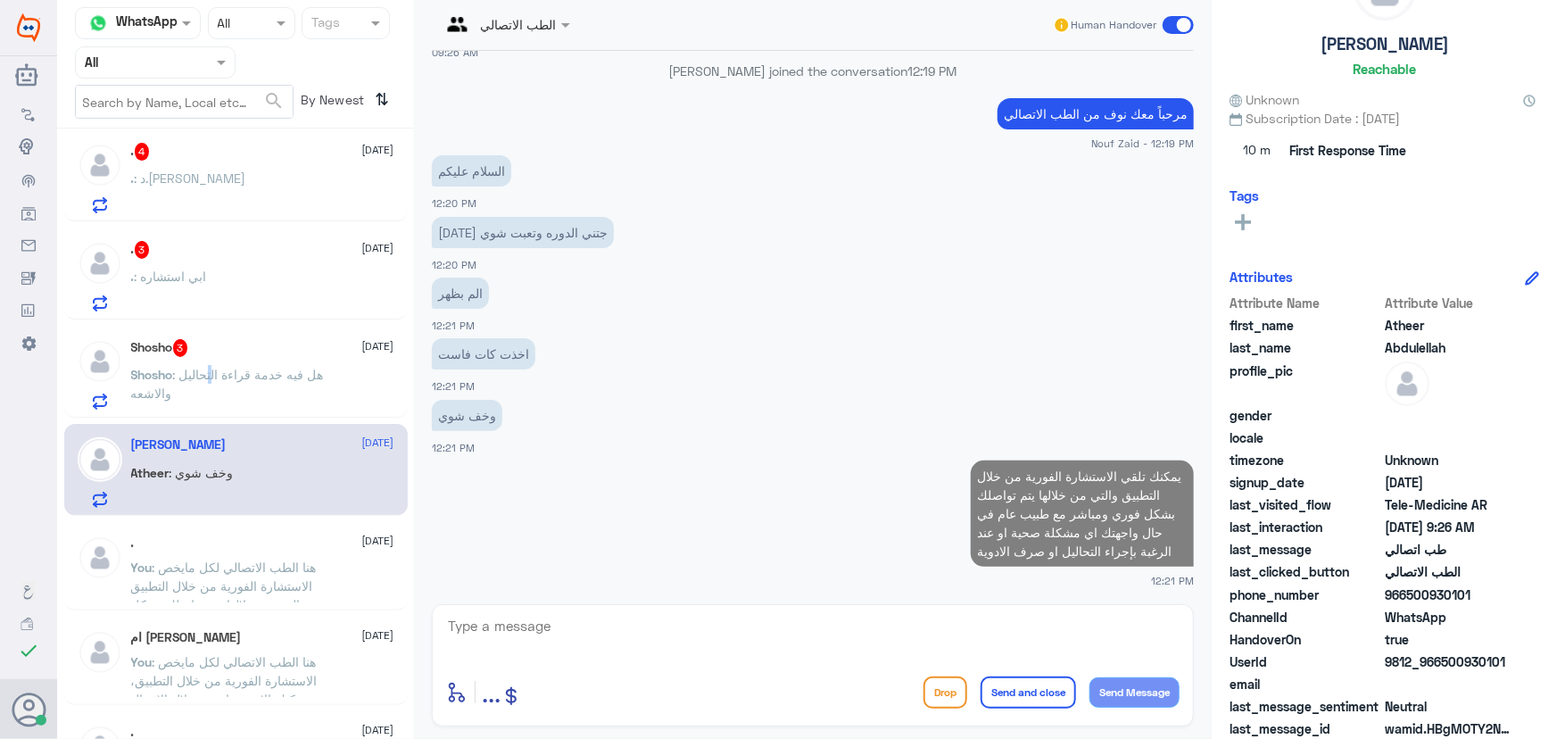
click at [210, 368] on span ": هل فيه خدمة قراءة التحاليل والاشعه" at bounding box center [227, 384] width 193 height 34
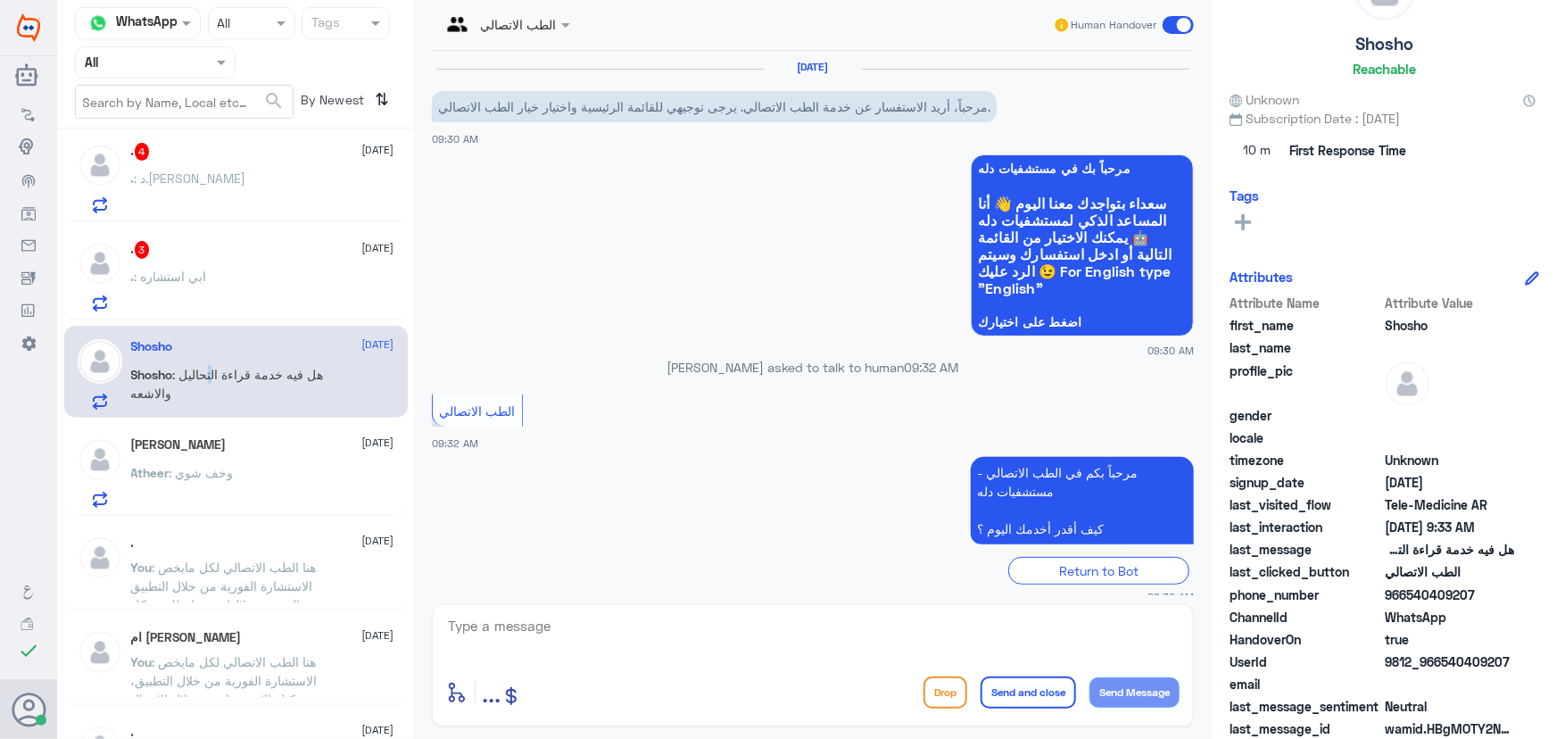
scroll to position [79, 0]
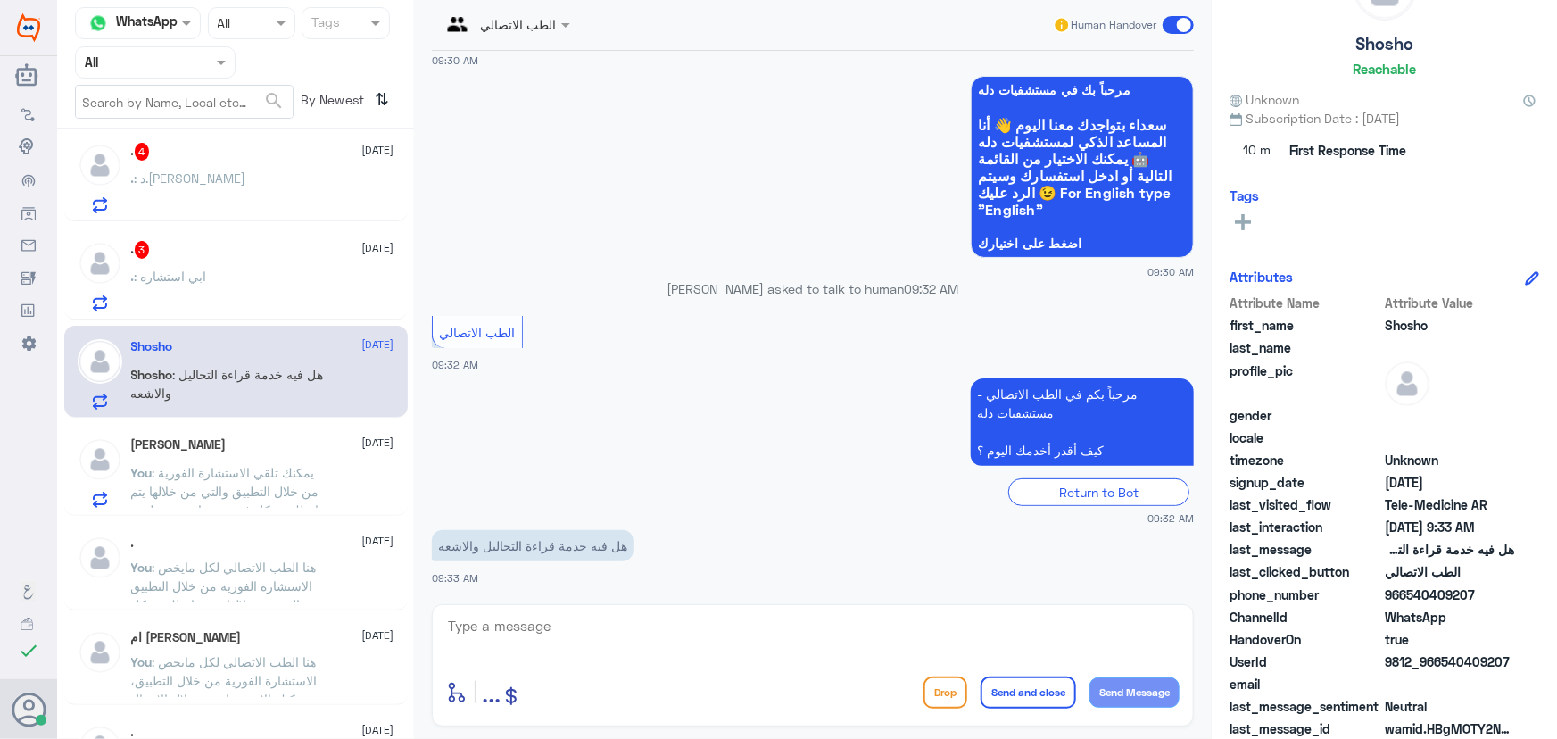
click at [240, 277] on div ". : ابي استشاره" at bounding box center [262, 291] width 263 height 40
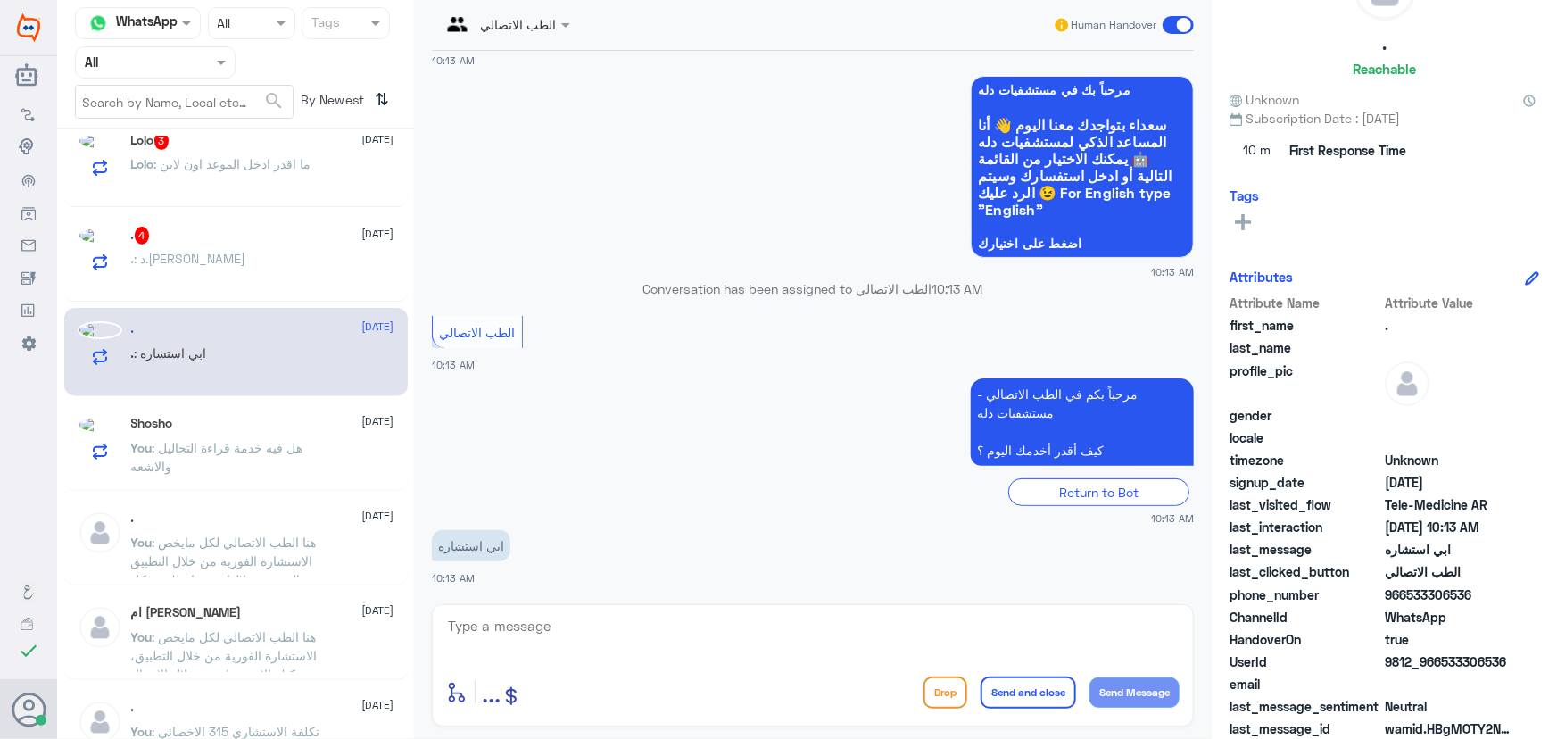
scroll to position [401, 0]
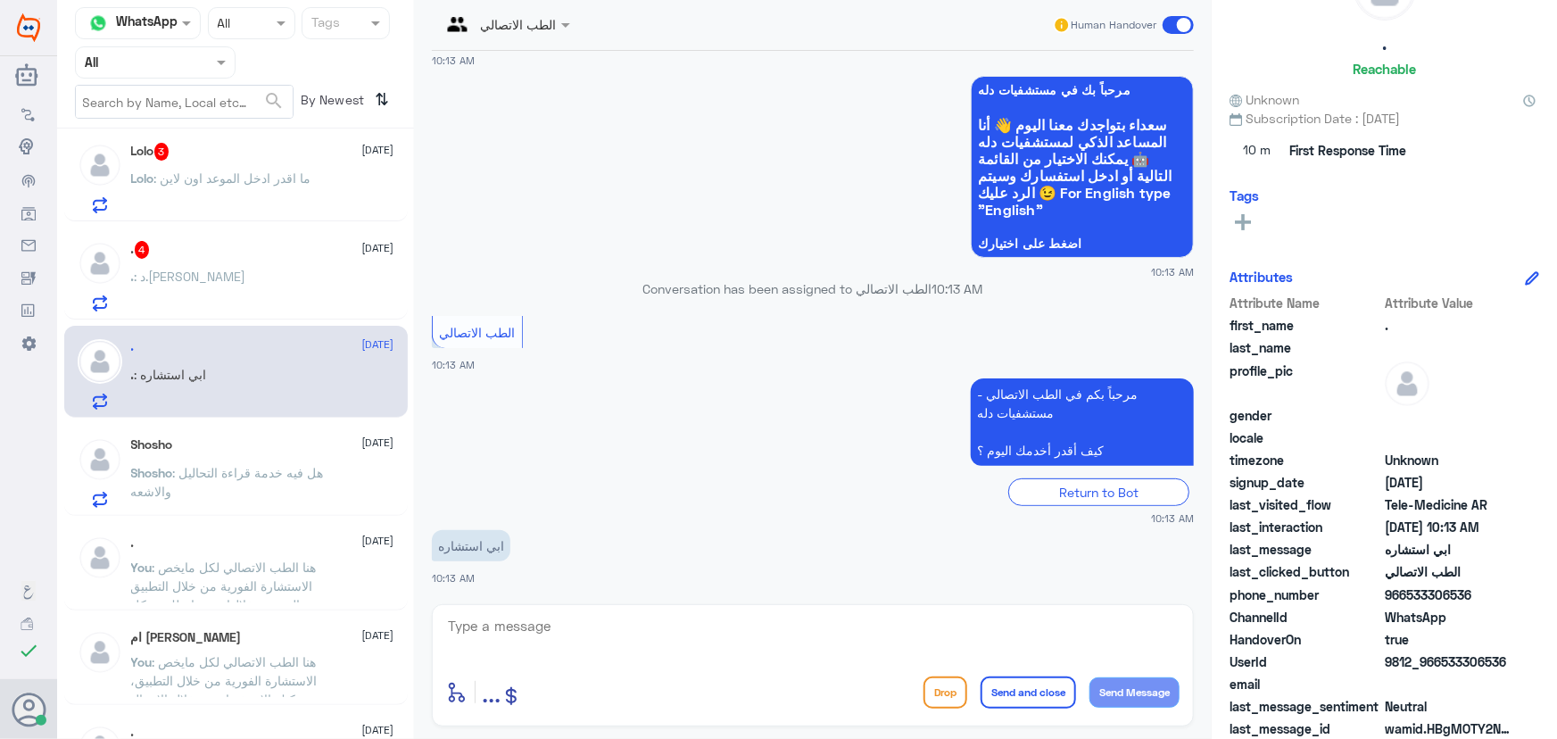
click at [625, 614] on textarea at bounding box center [812, 636] width 733 height 44
paste textarea "مرحباً معك نوف من الطب الاتصالي"
type textarea "مرحباً معك نوف من الطب الاتصالي"
click at [1126, 690] on button "Send Message" at bounding box center [1134, 692] width 90 height 30
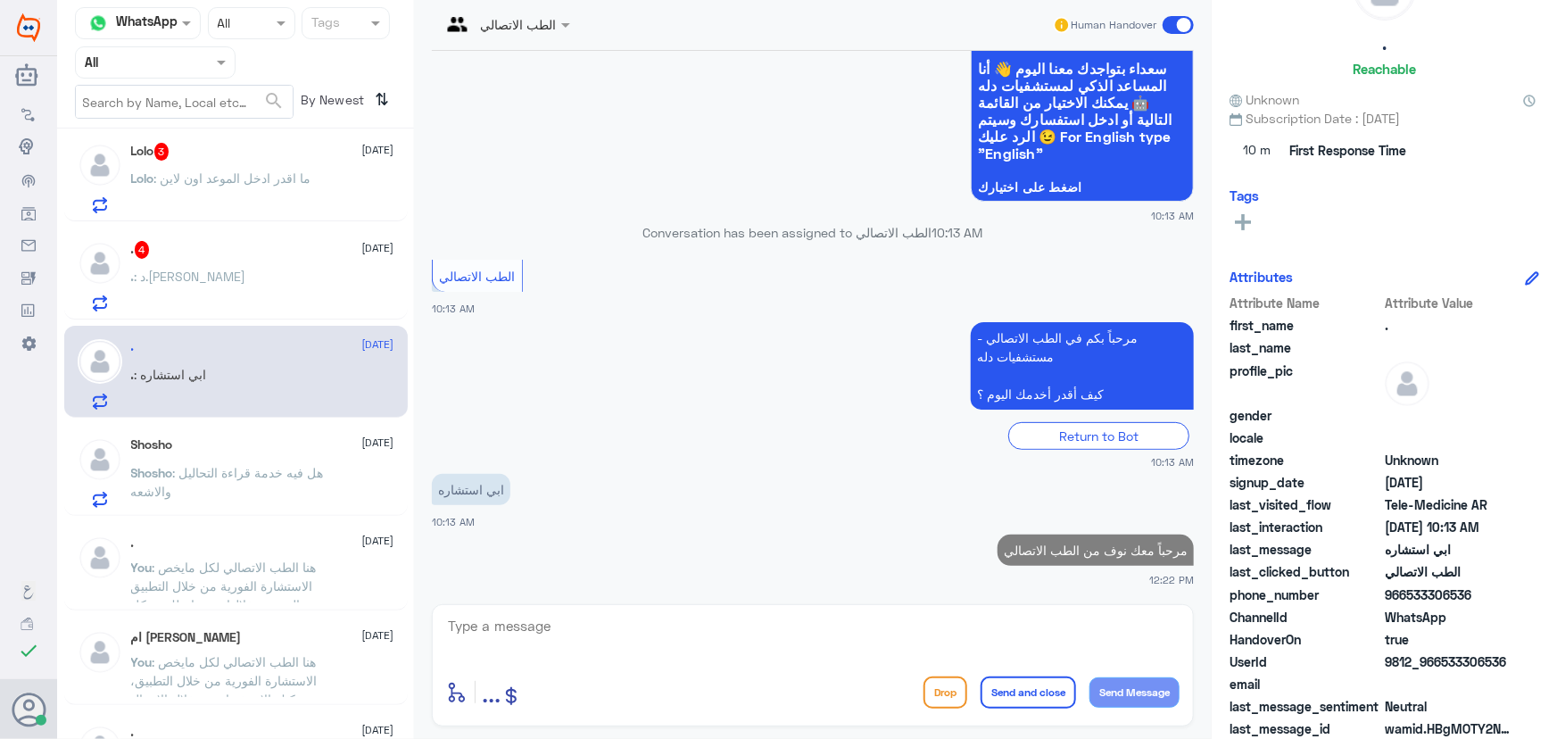
click at [931, 633] on textarea at bounding box center [812, 636] width 733 height 44
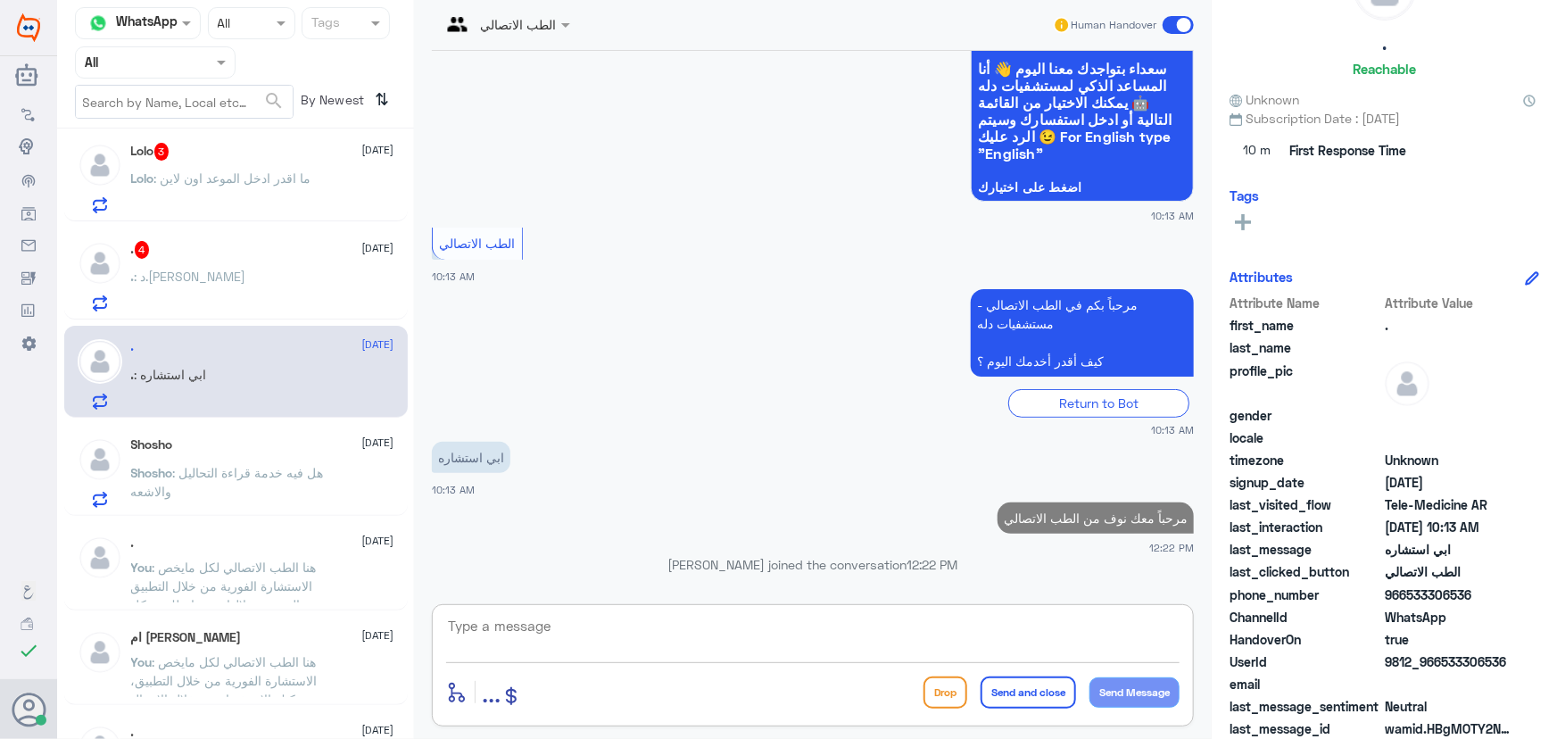
scroll to position [55, 0]
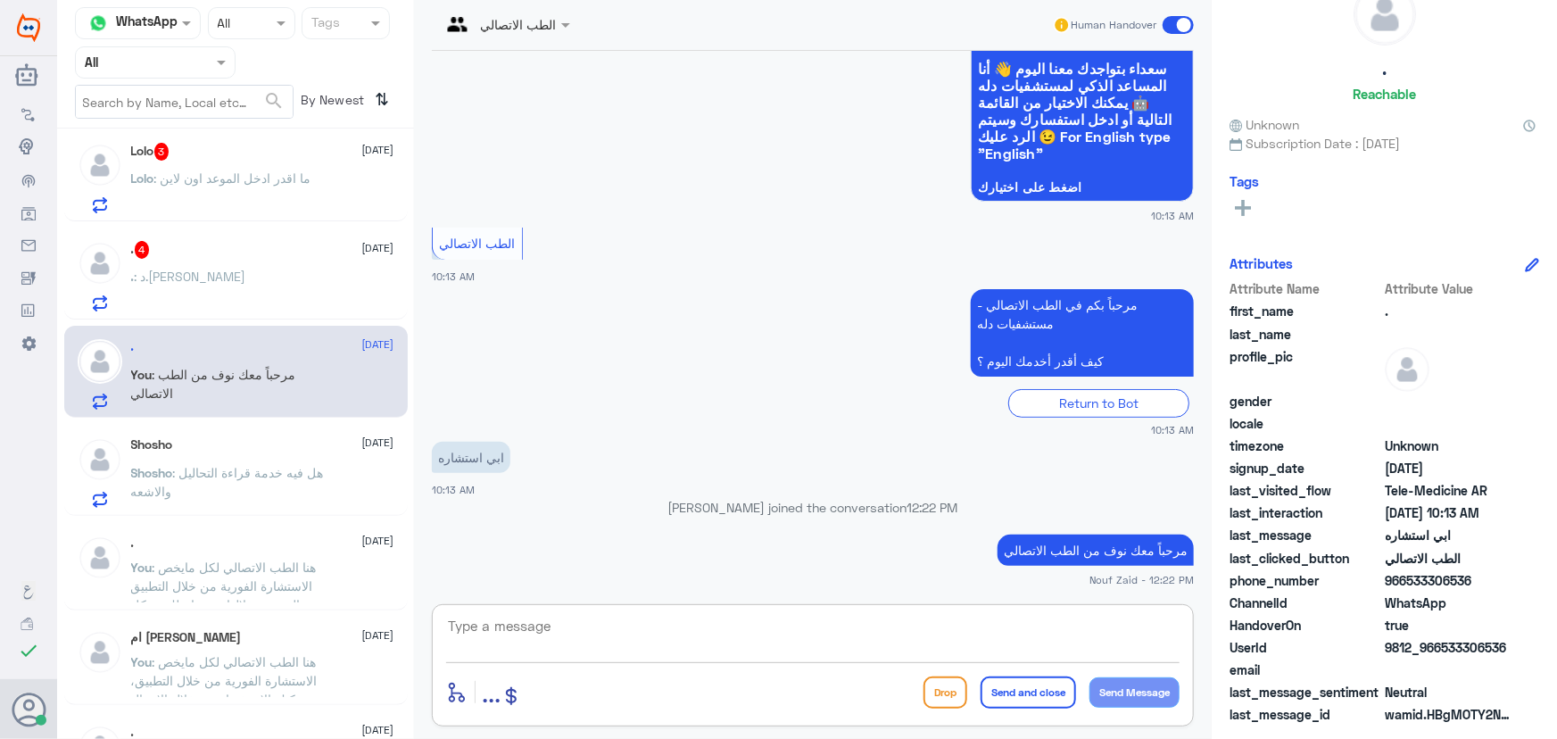
click at [490, 621] on textarea at bounding box center [812, 636] width 733 height 44
click at [650, 616] on textarea at bounding box center [812, 636] width 733 height 44
paste textarea "هنا الطب الاتصالي لكل مايخص الاستشارة الفورية من خلال التطبيق والتي من خلالها ي…"
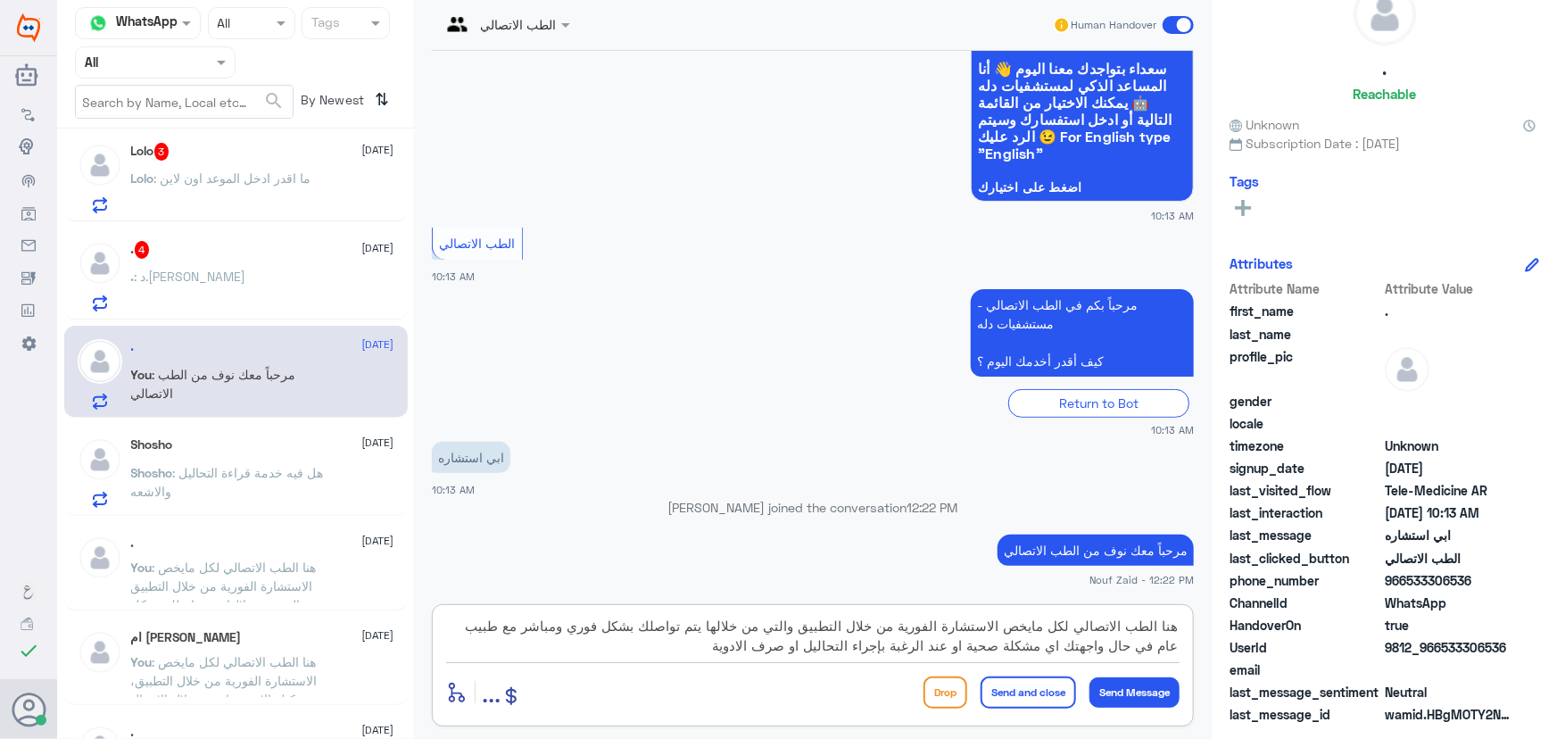
drag, startPoint x: 1005, startPoint y: 628, endPoint x: 1197, endPoint y: 616, distance: 193.1
click at [1197, 616] on div "الطب الاتصالي Human Handover 28 Aug 2025 مرحباً، أريد الاستفسار عن خدمة الطب ال…" at bounding box center [813, 372] width 798 height 744
type textarea "يمكنك الاستشارة الفورية من خلال التطبيق والتي من خلالها يتم تواصلك بشكل فوري وم…"
click at [1052, 687] on button "Send and close" at bounding box center [1028, 692] width 95 height 32
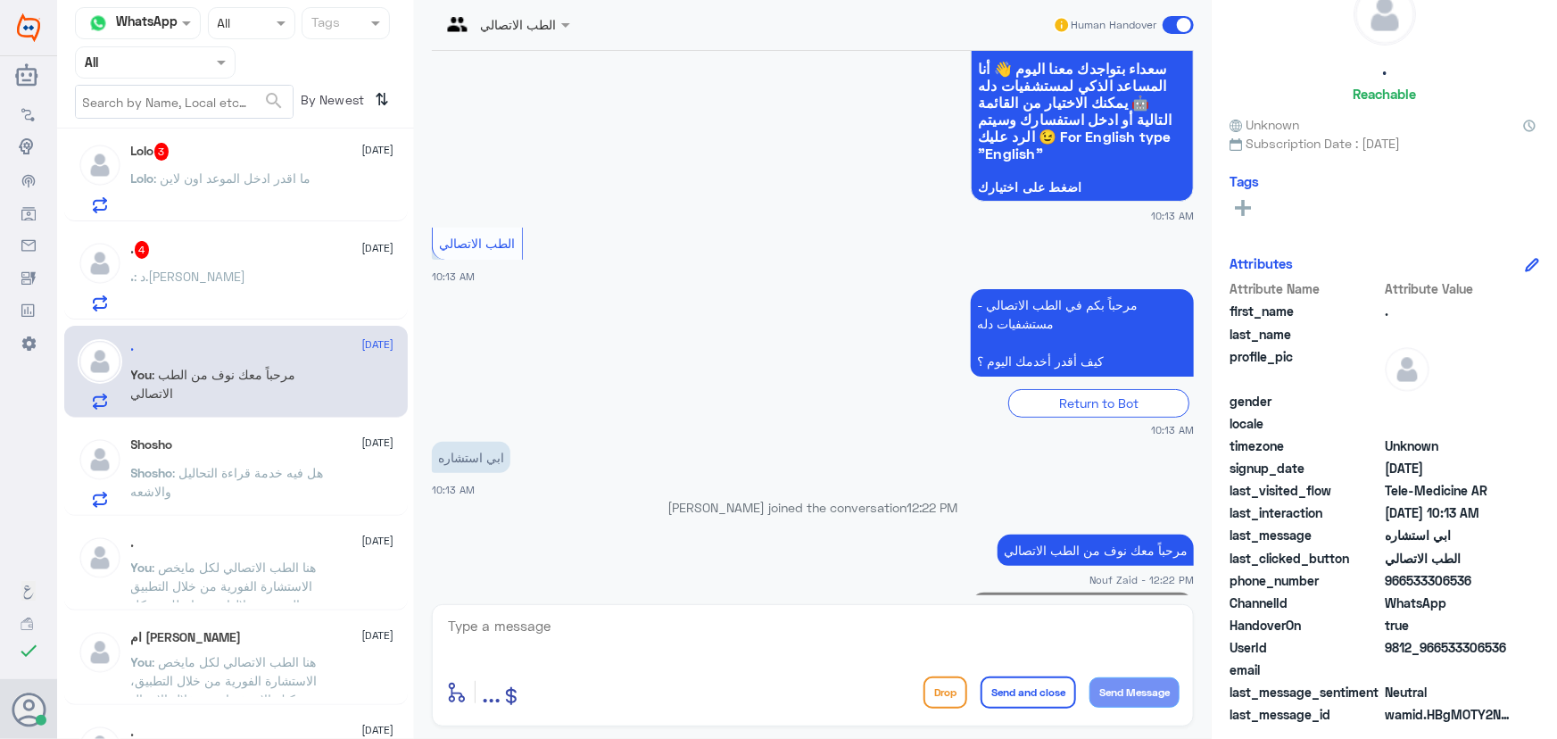
scroll to position [268, 0]
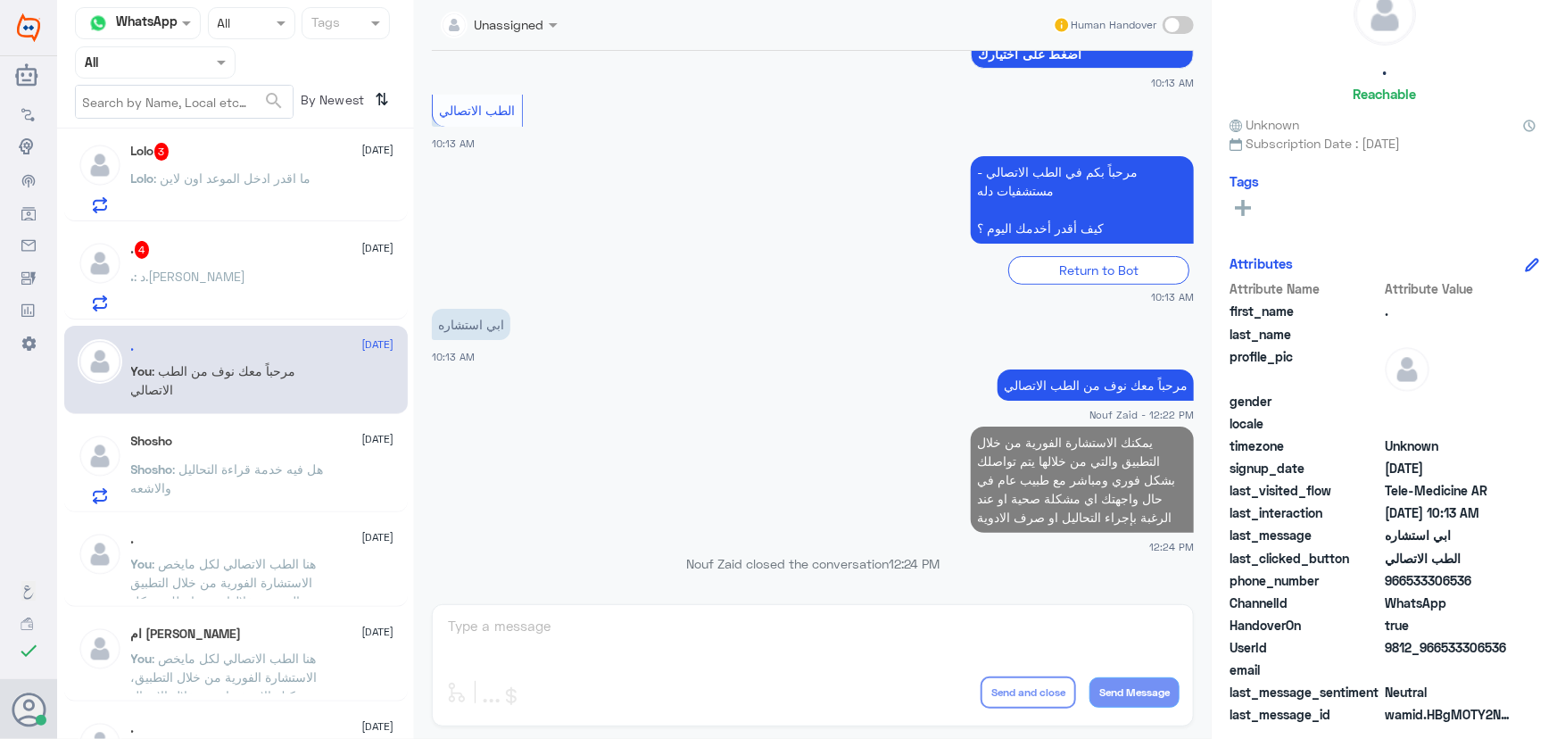
click at [266, 290] on div ". : د.مجدي هاشم" at bounding box center [262, 291] width 263 height 40
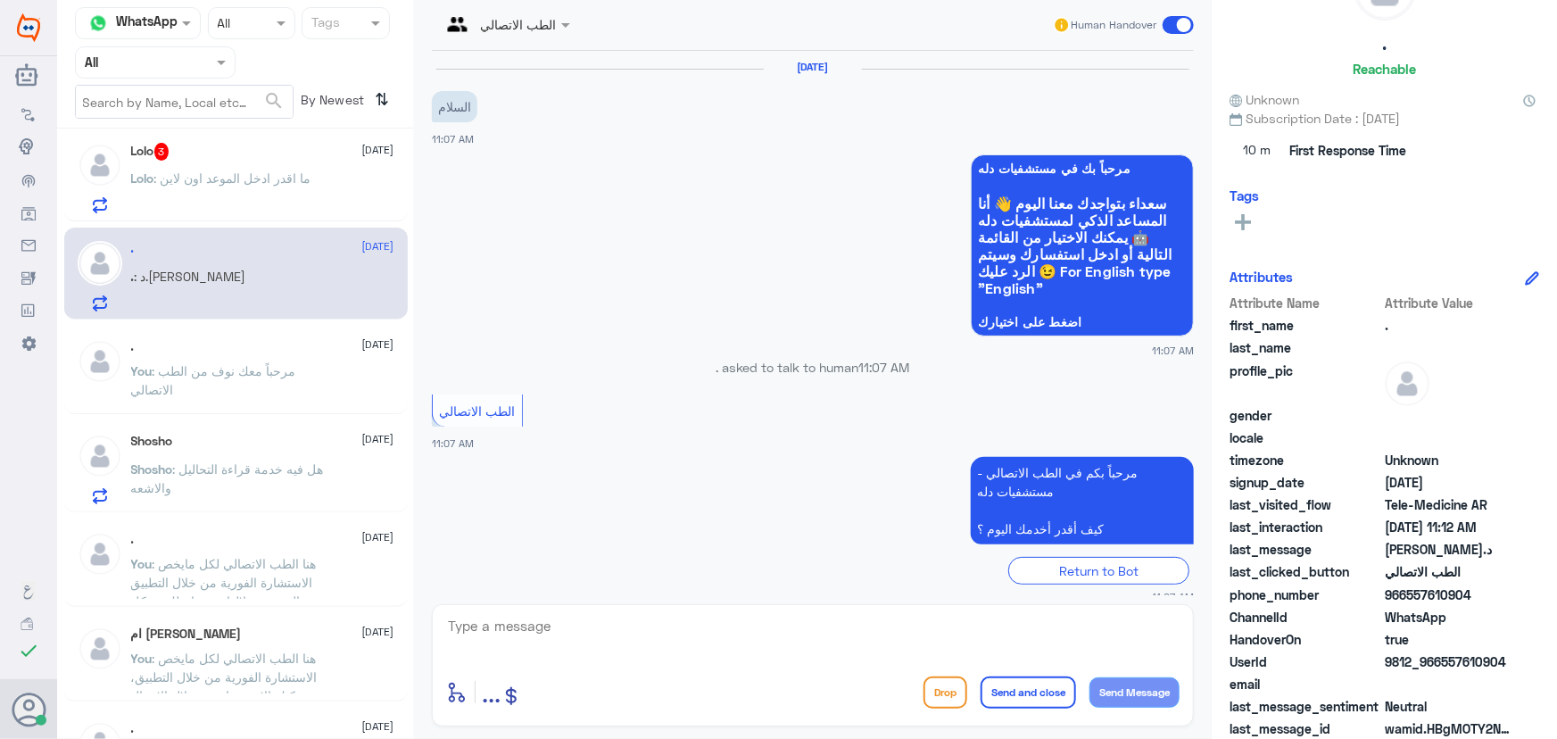
scroll to position [139, 0]
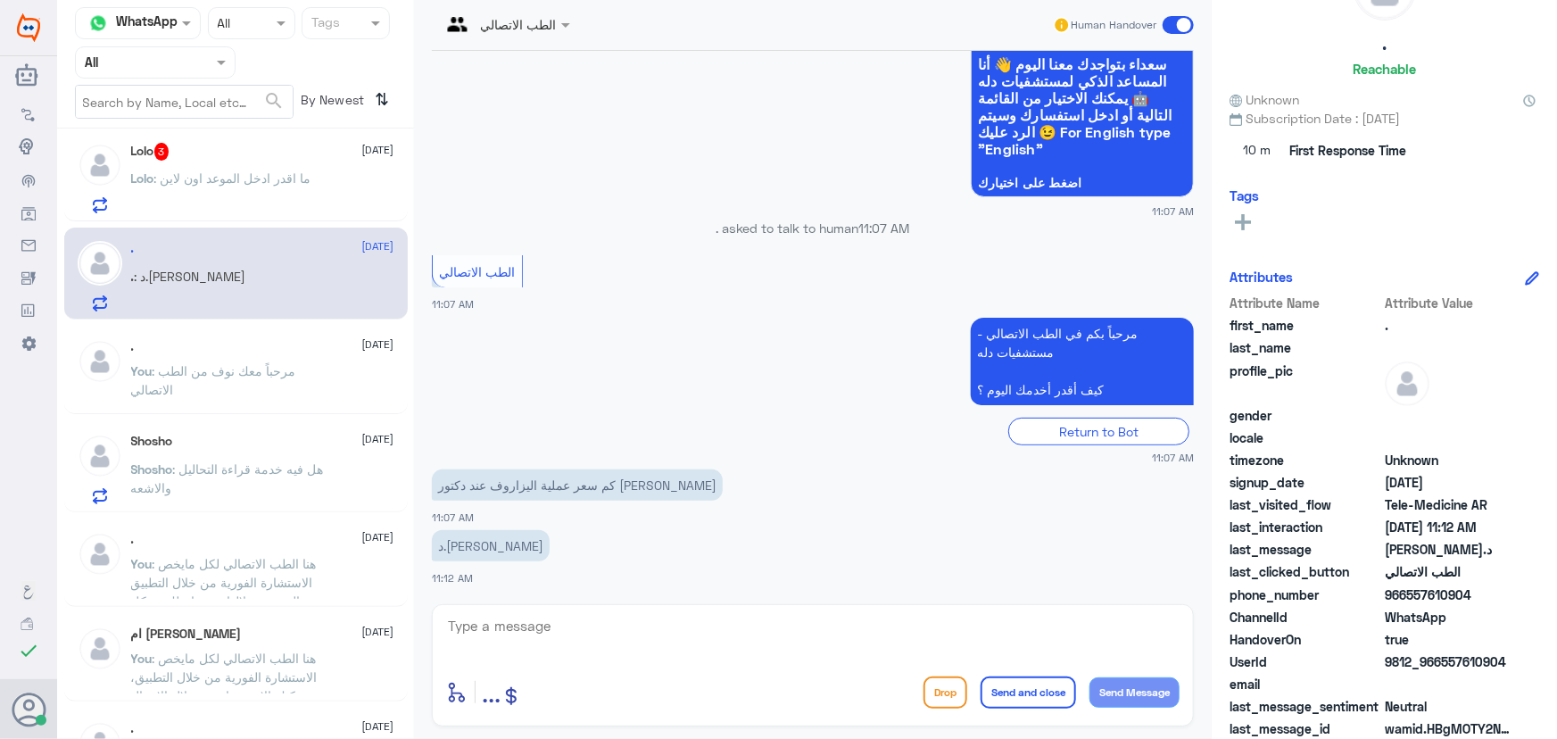
click at [571, 627] on textarea at bounding box center [812, 636] width 733 height 44
paste textarea "مرحباً معك نوف من الطب الاتصالي"
type textarea "مرحباً معك نوف من الطب الاتصالي"
click at [1149, 691] on button "Send Message" at bounding box center [1134, 692] width 90 height 30
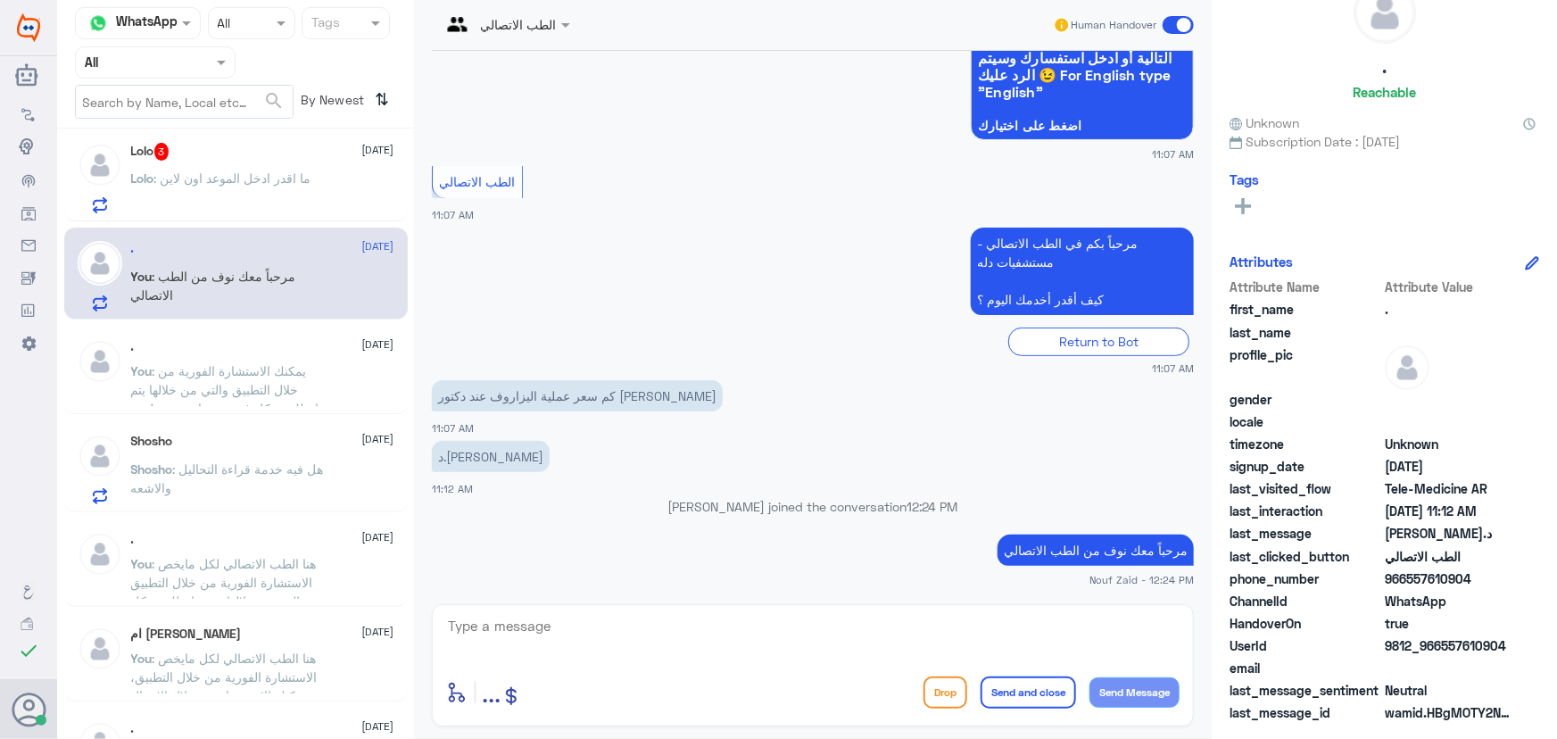
scroll to position [55, 0]
click at [497, 631] on textarea at bounding box center [812, 636] width 733 height 44
paste textarea "هنا الطب الاتصالي لكل مايخص الاستشارة الفورية من خلال التطبيق، يمكنك الاستفسار …"
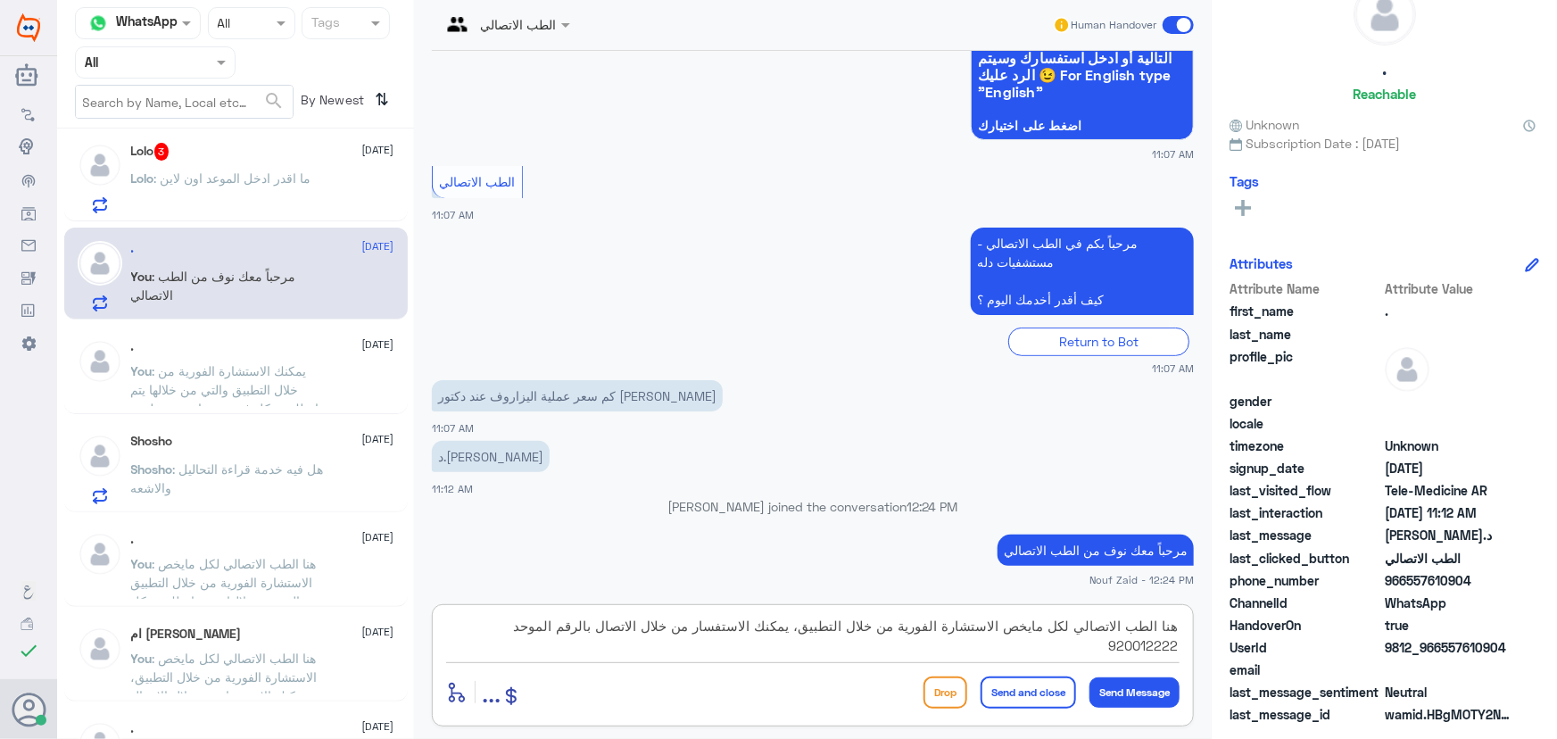
type textarea "هنا الطب الاتصالي لكل مايخص الاستشارة الفورية من خلال التطبيق، يمكنك الاستفسار …"
click at [1039, 699] on button "Send and close" at bounding box center [1028, 692] width 95 height 32
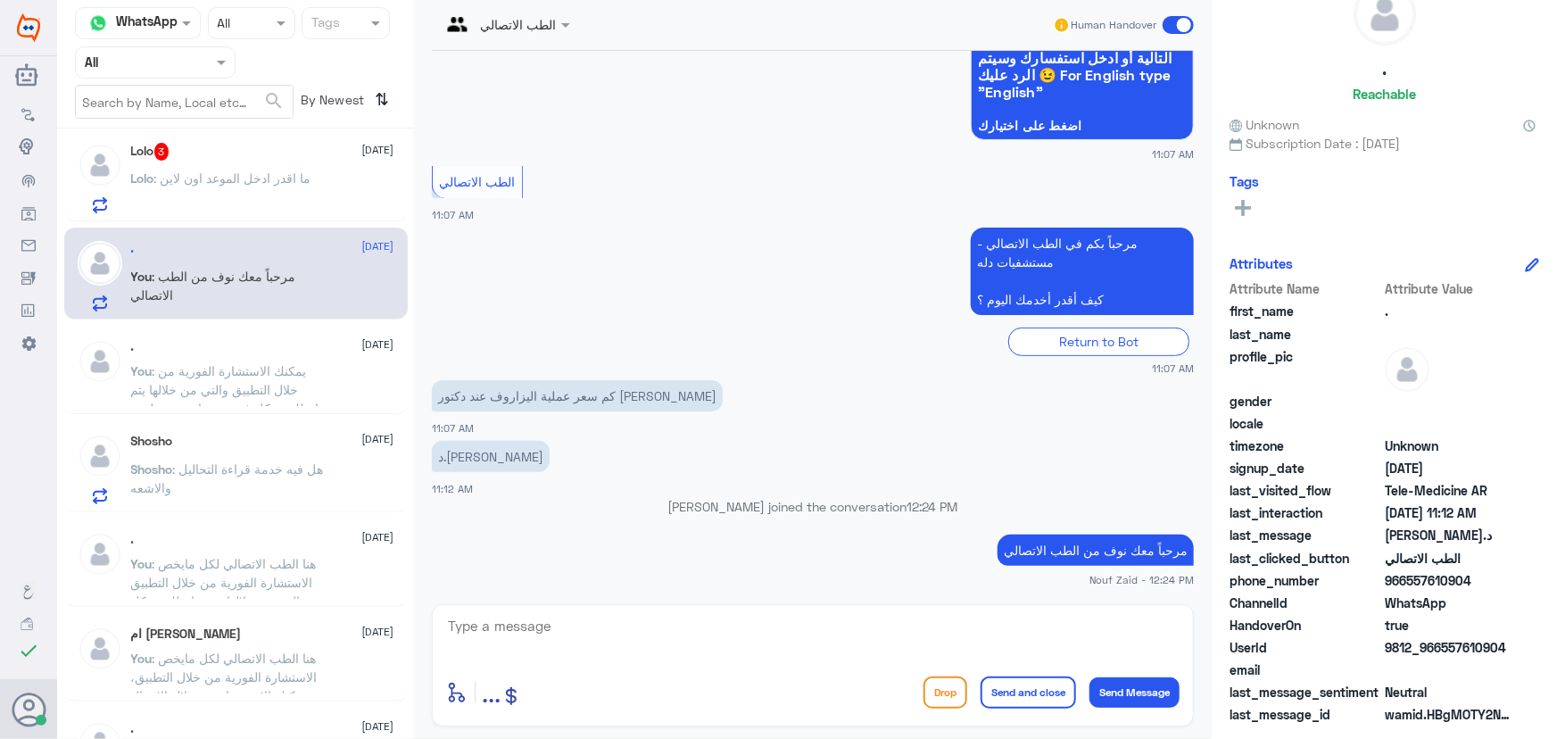
scroll to position [310, 0]
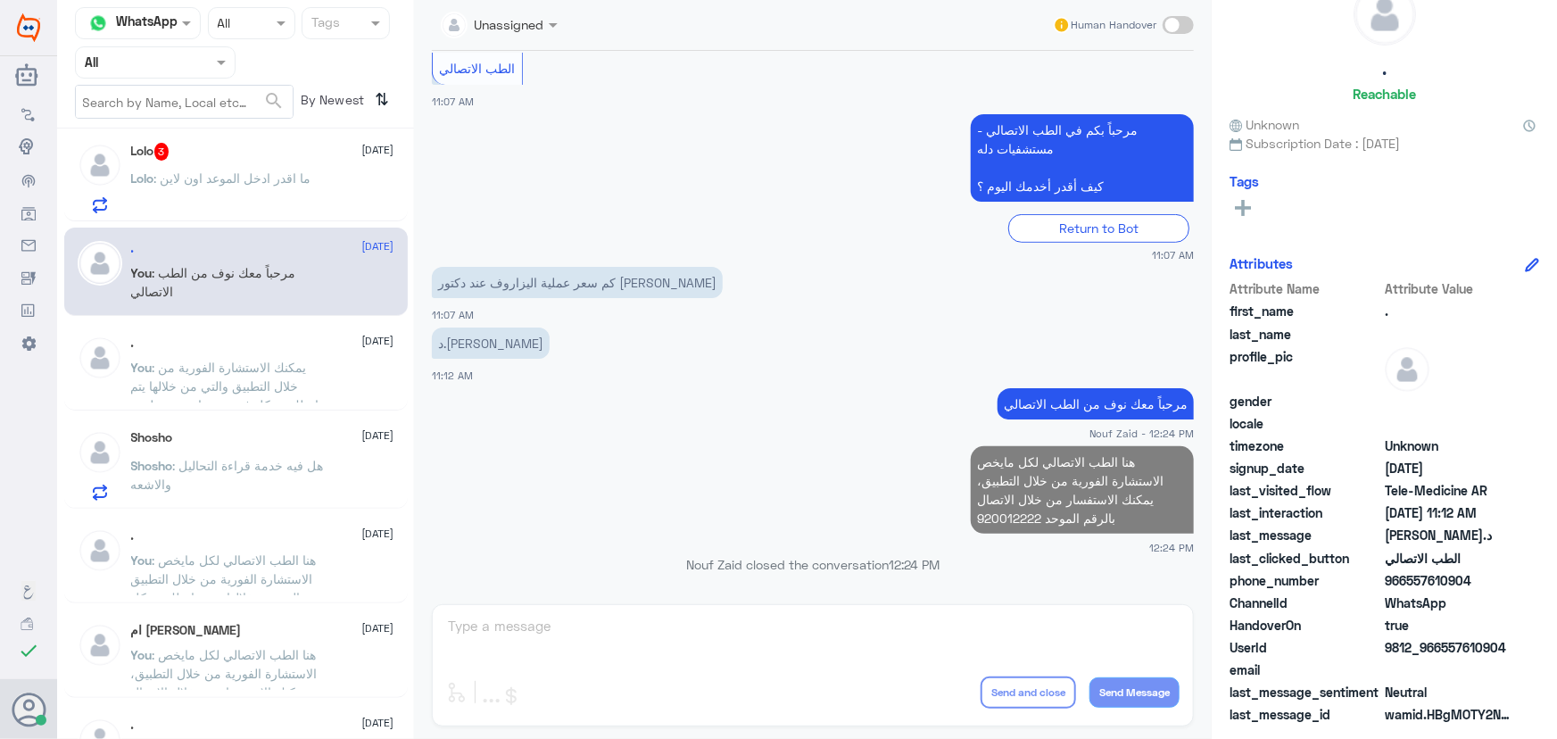
click at [192, 197] on p "Lolo : ما اقدر ادخل الموعد اون لاين" at bounding box center [221, 191] width 180 height 45
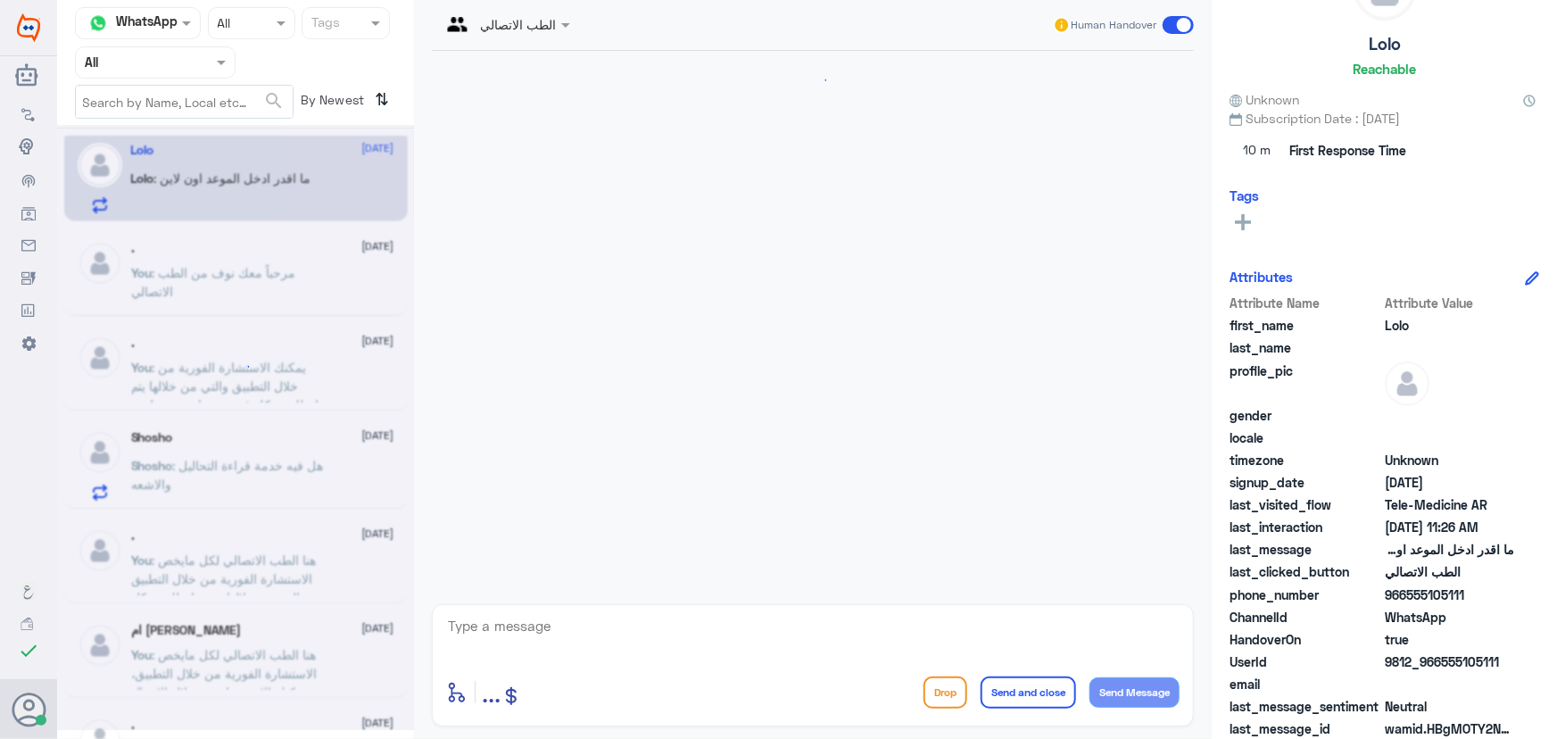
scroll to position [79, 0]
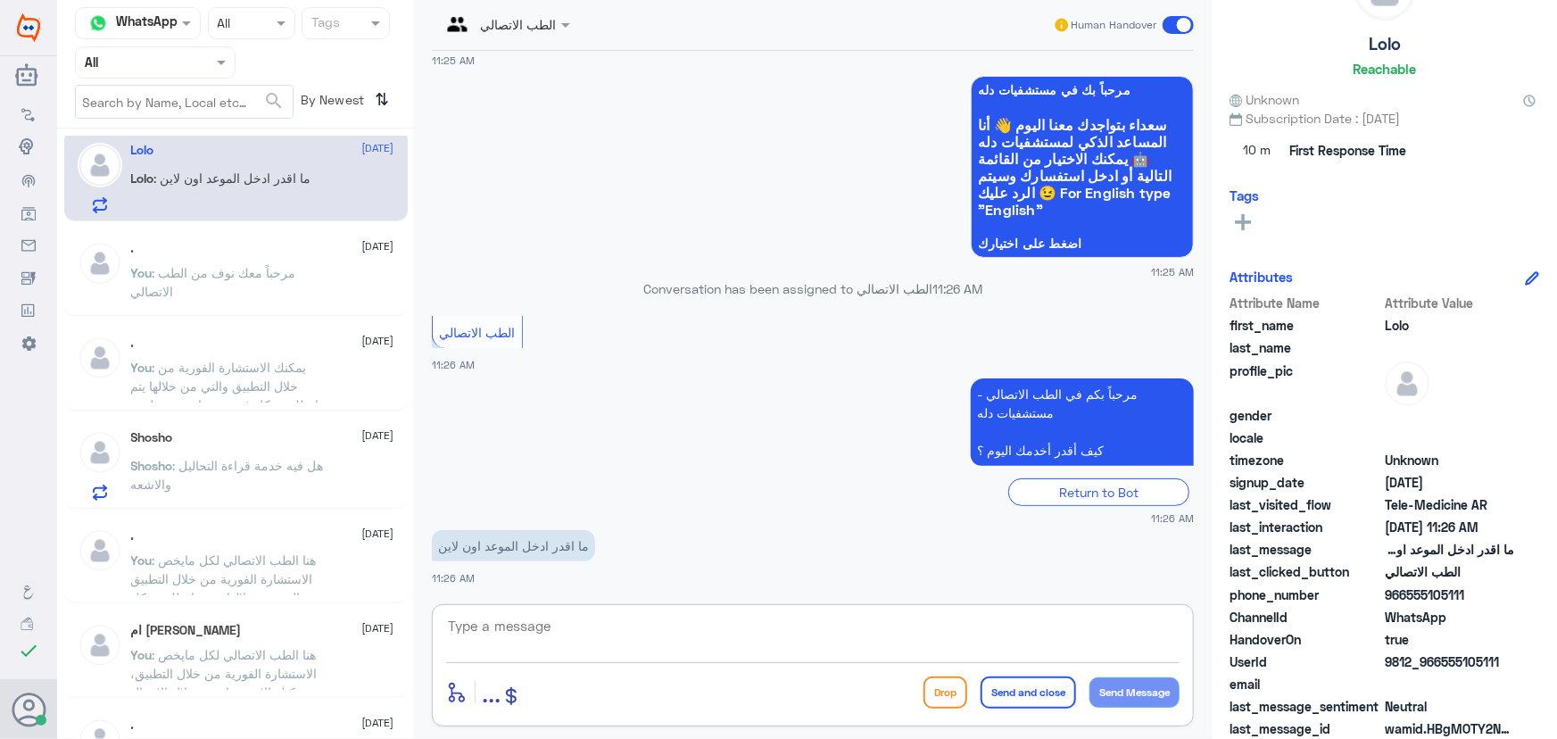
click at [613, 618] on textarea at bounding box center [812, 636] width 733 height 44
click at [636, 614] on textarea at bounding box center [812, 636] width 733 height 44
paste textarea "مرحباً معك نوف من الطب الاتصالي"
type textarea "مرحباً معك نوف من الطب الاتصالي"
click at [1101, 692] on button "Send Message" at bounding box center [1134, 692] width 90 height 30
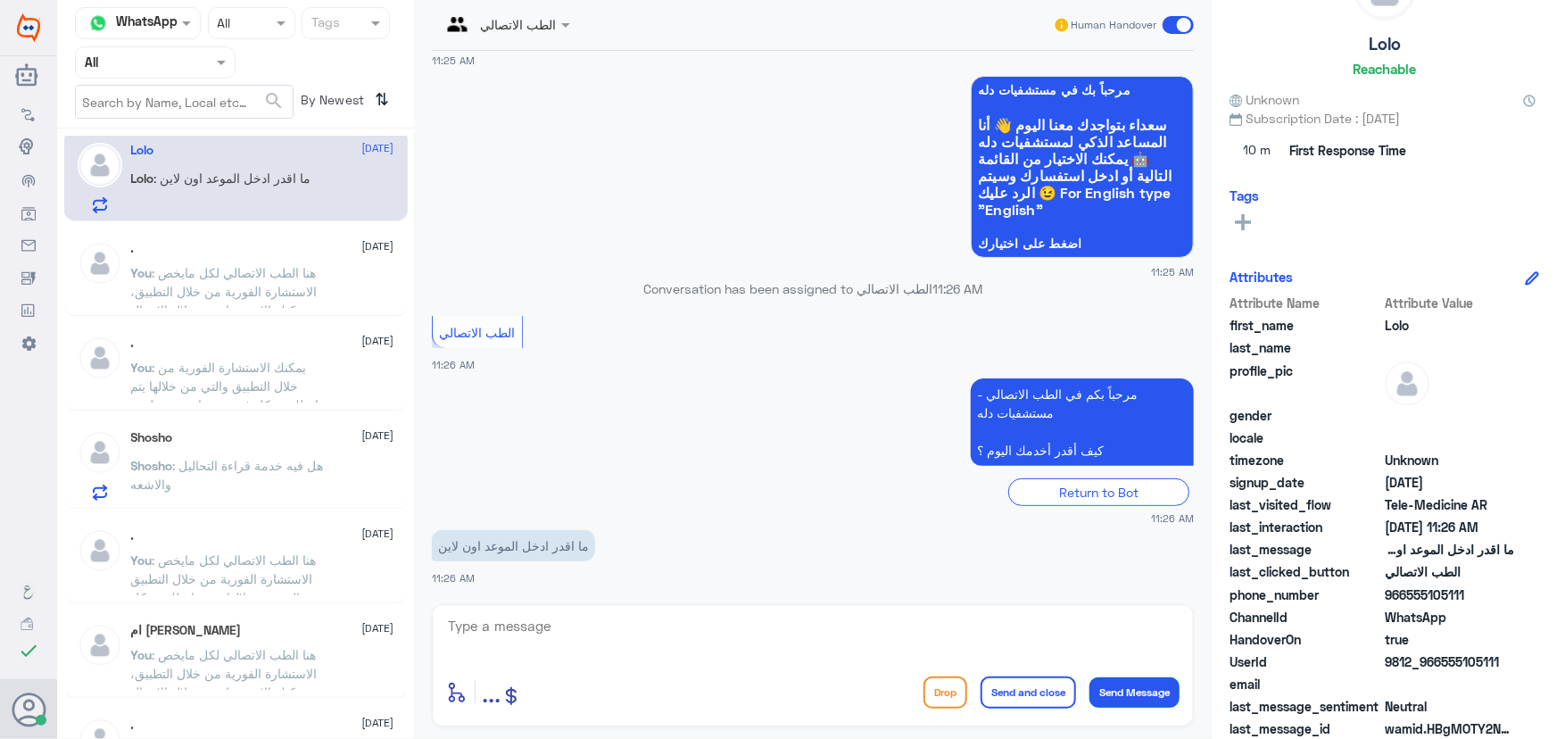
scroll to position [135, 0]
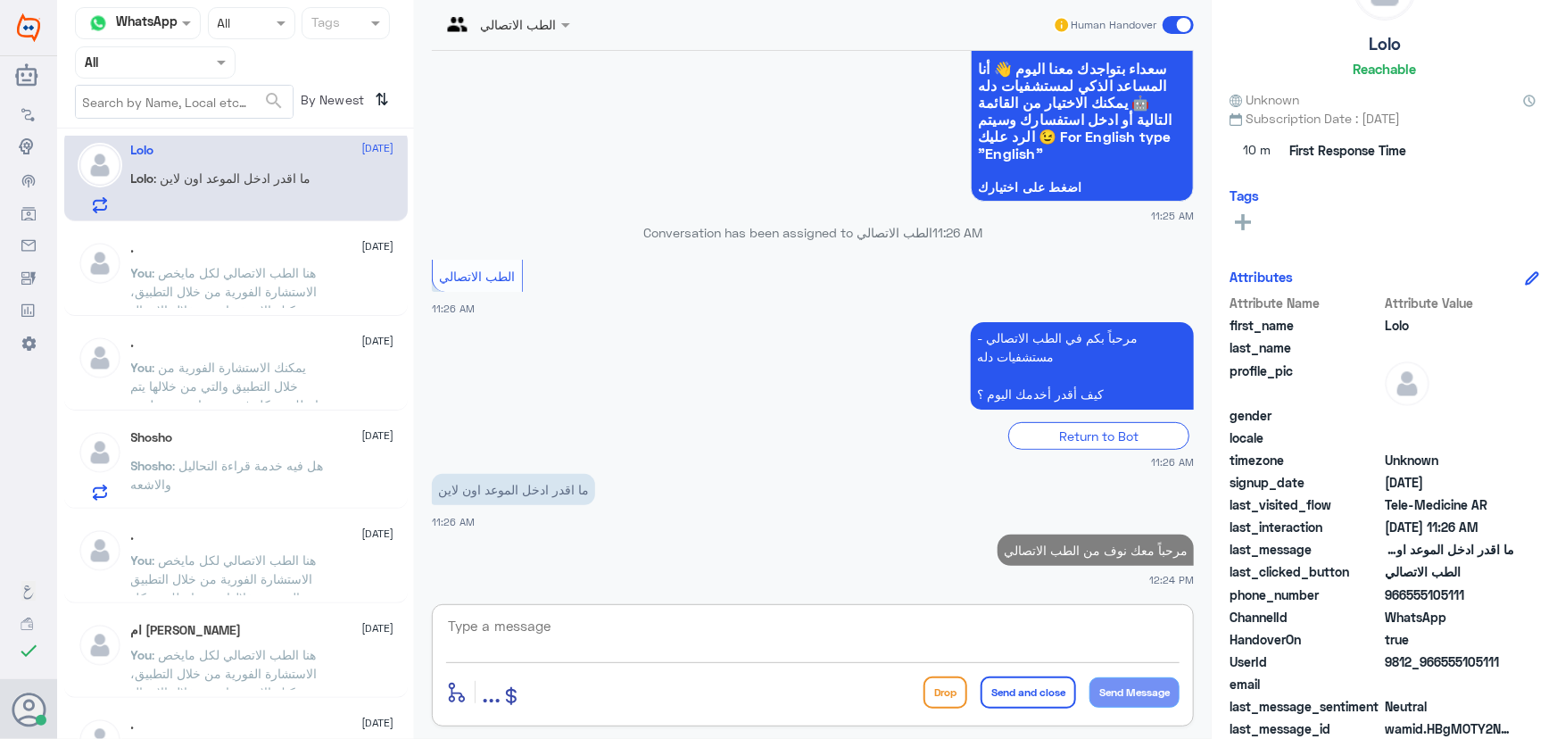
drag, startPoint x: 776, startPoint y: 623, endPoint x: 754, endPoint y: 630, distance: 23.4
click at [775, 623] on textarea at bounding box center [812, 636] width 733 height 44
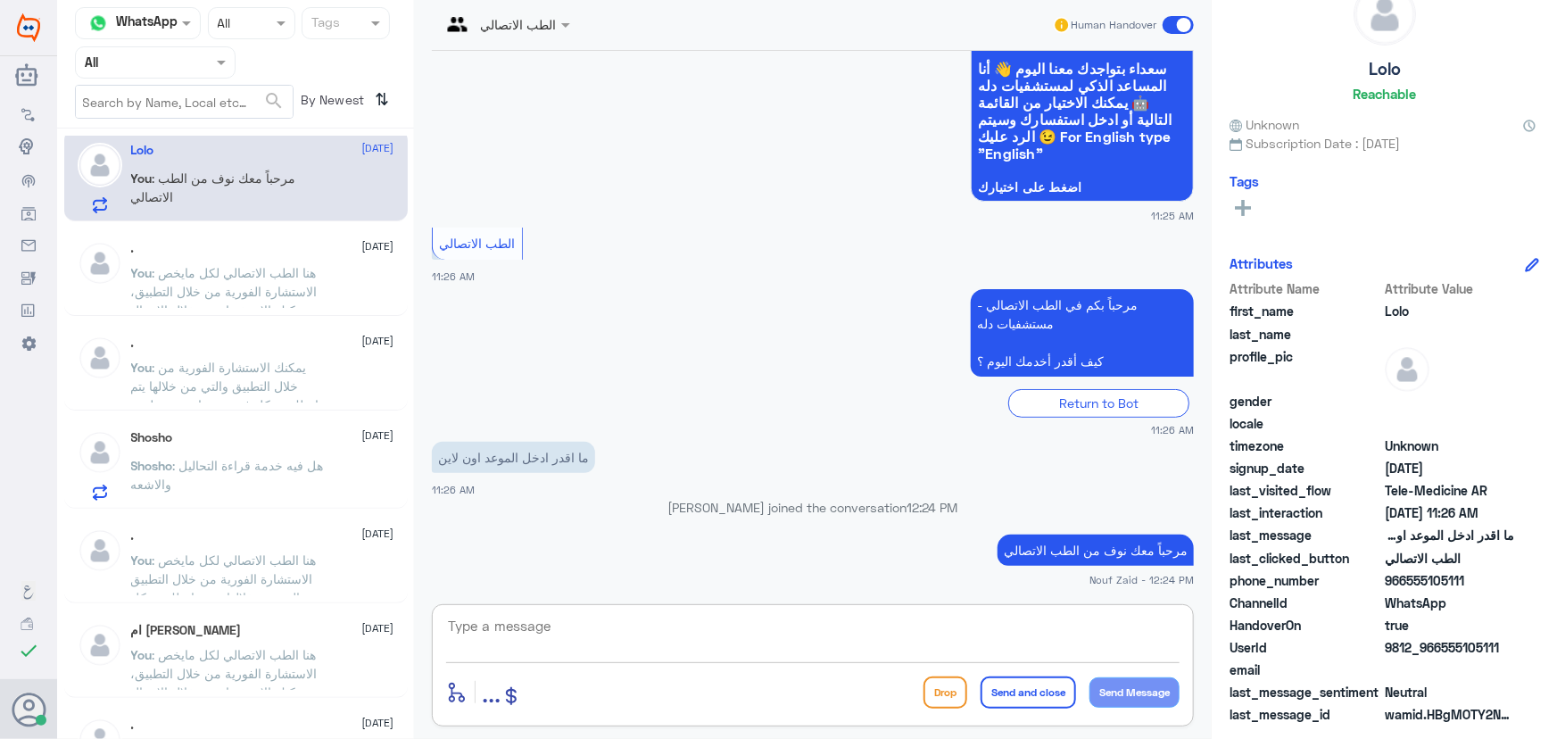
click at [733, 621] on textarea at bounding box center [812, 636] width 733 height 44
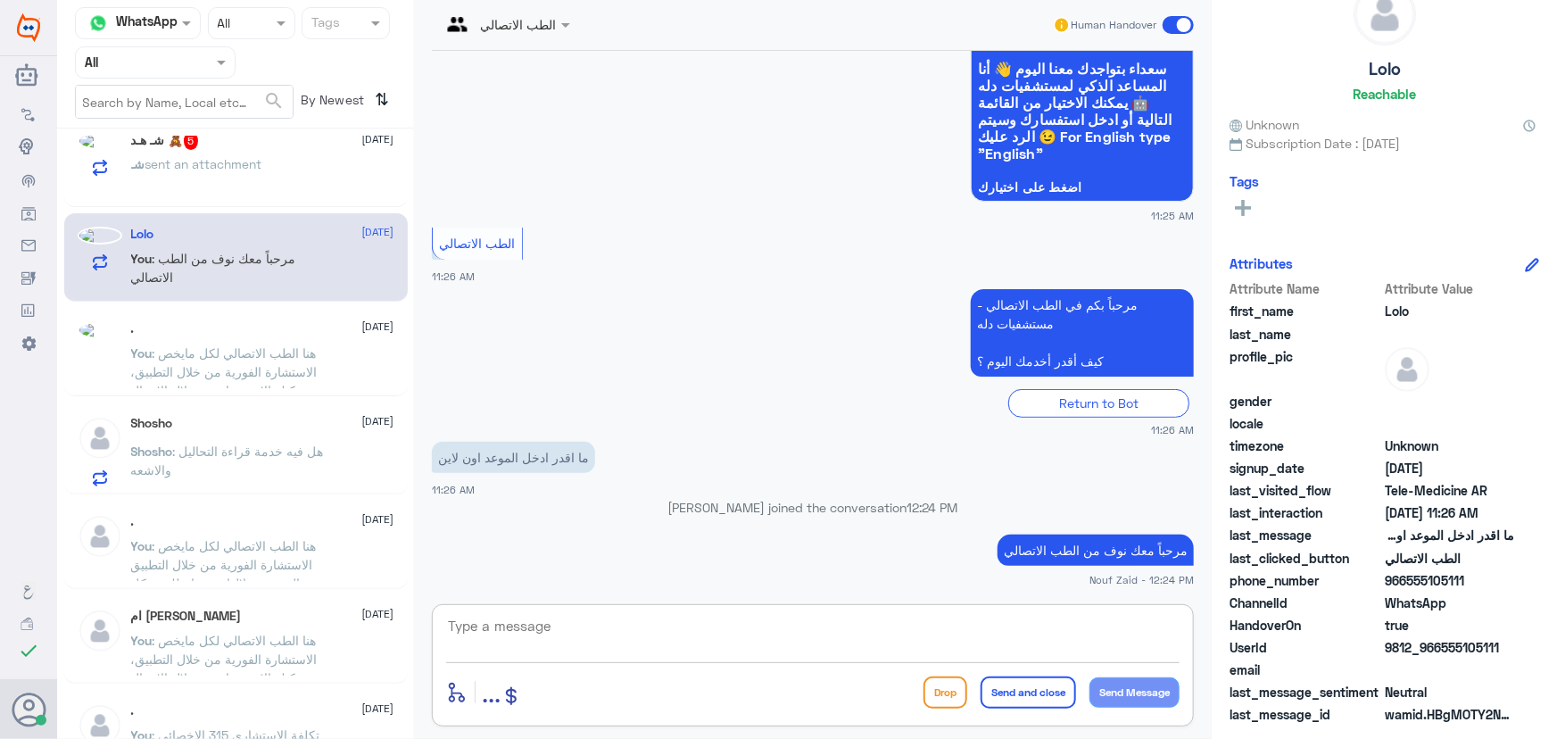
scroll to position [398, 0]
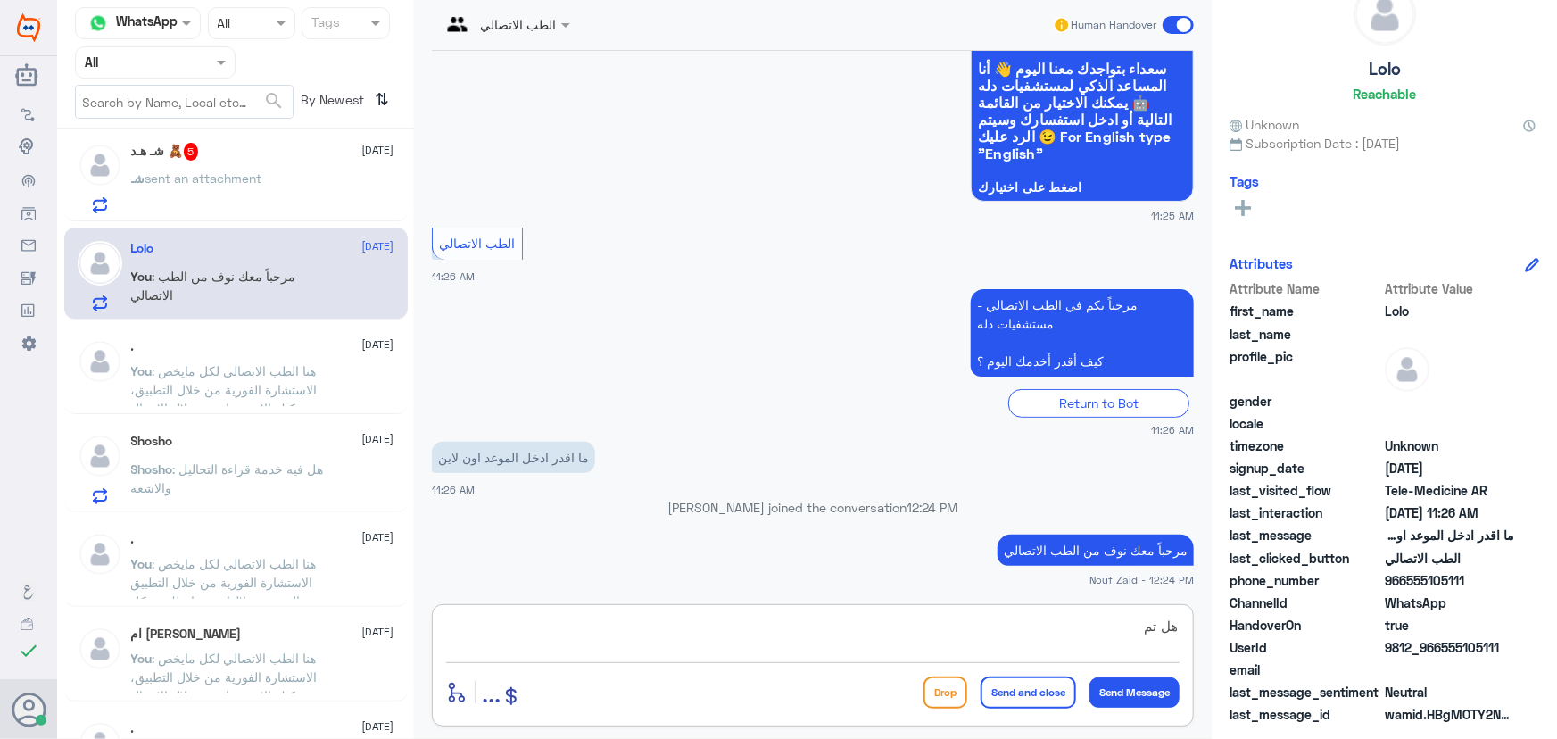
drag, startPoint x: 1089, startPoint y: 644, endPoint x: 1218, endPoint y: 639, distance: 128.6
click at [1218, 640] on div "Channel WhatsApp Status × All Tags Agent Filter All search By Newest ⇅ . 1 28 A…" at bounding box center [807, 372] width 1500 height 744
paste textarea "رجى التأكد من تحديث التطبيق"
type textarea "يرجى التأكد من تحديث التطبيق"
click at [1142, 696] on button "Send Message" at bounding box center [1134, 692] width 90 height 30
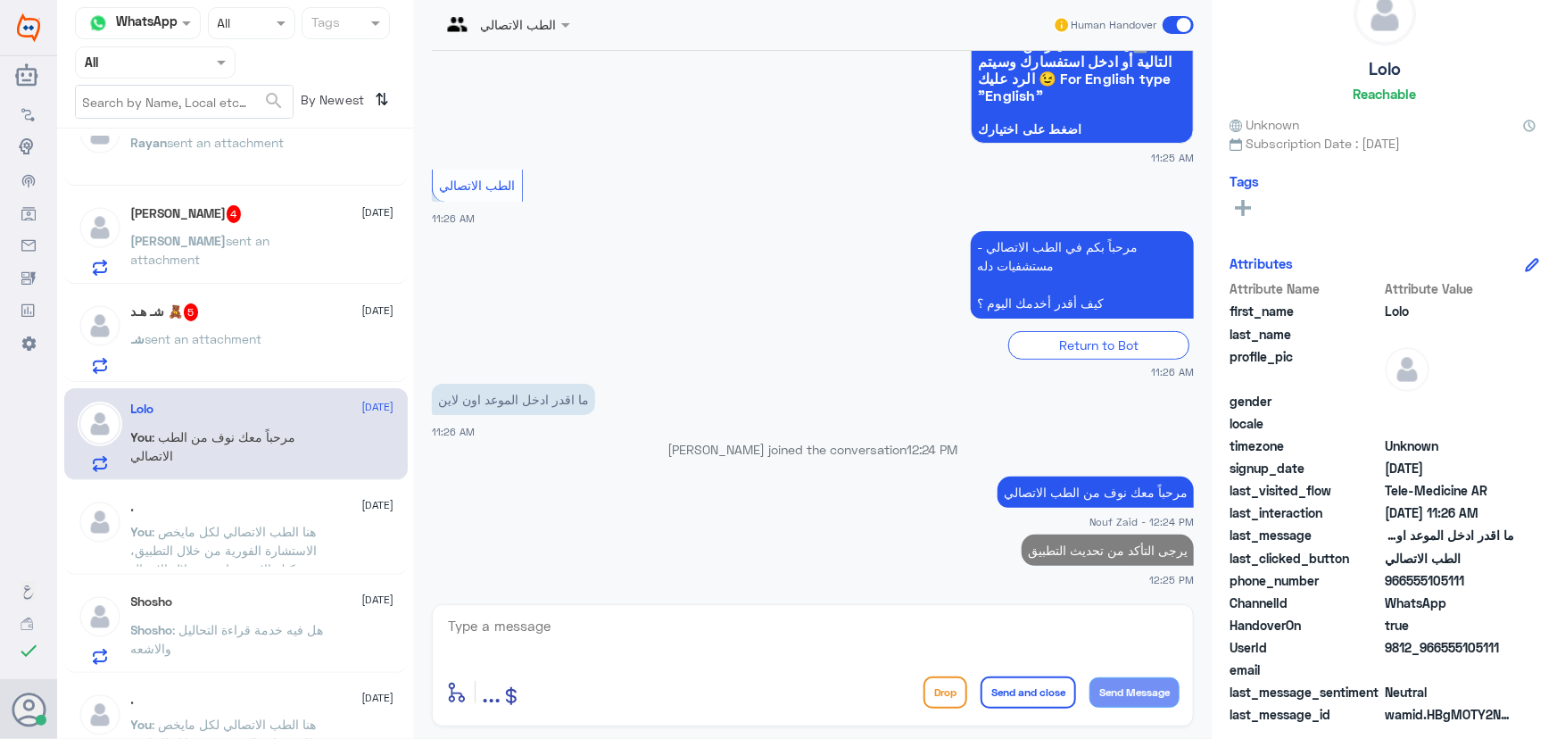
scroll to position [236, 0]
click at [194, 331] on p "شـ sent an attachment" at bounding box center [196, 353] width 131 height 45
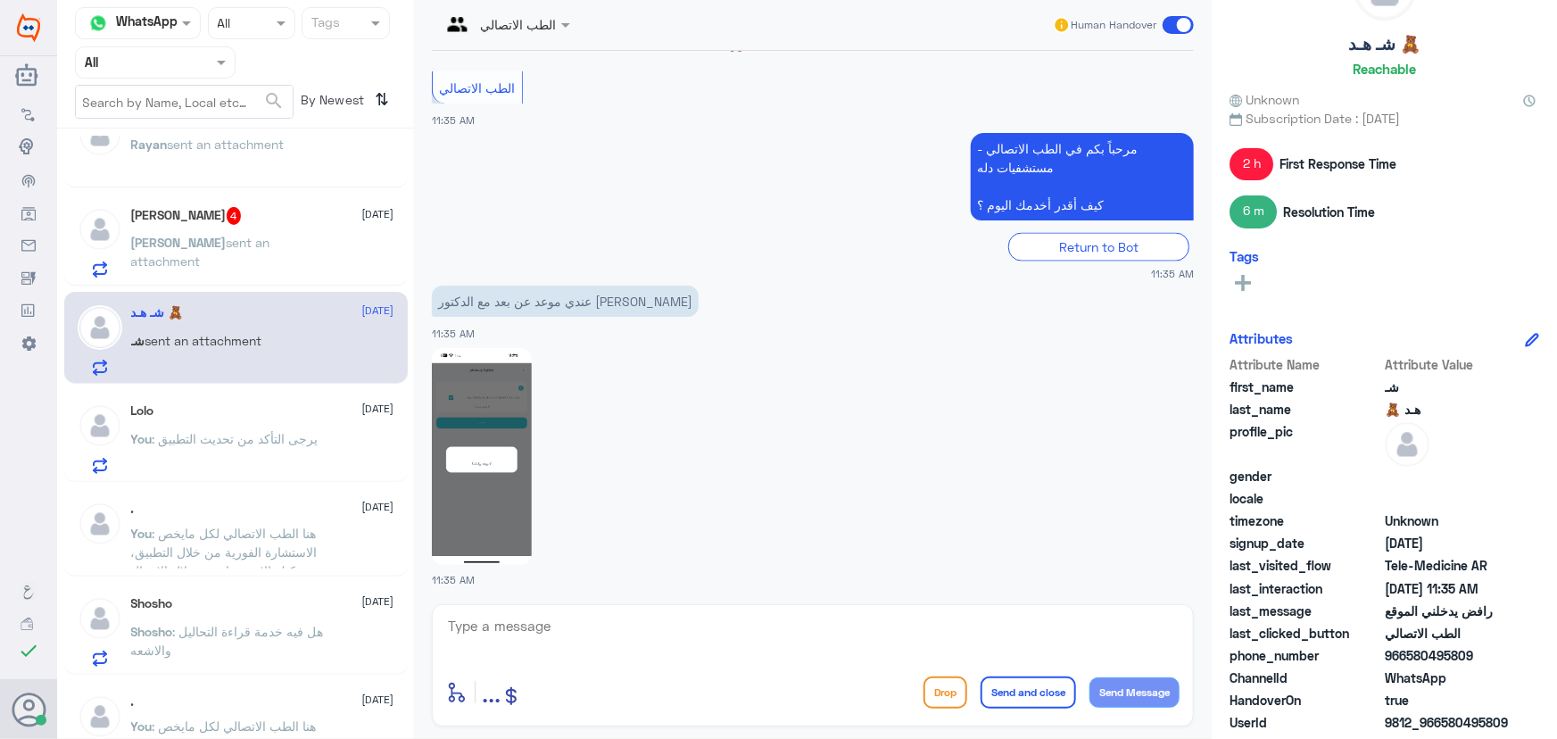
scroll to position [1378, 0]
click at [678, 617] on textarea at bounding box center [812, 636] width 733 height 44
paste textarea "مرحباً معك نوف من الطب الاتصالي"
type textarea "مرحباً معك نوف من الطب الاتصالي"
click at [1133, 697] on button "Send Message" at bounding box center [1134, 692] width 90 height 30
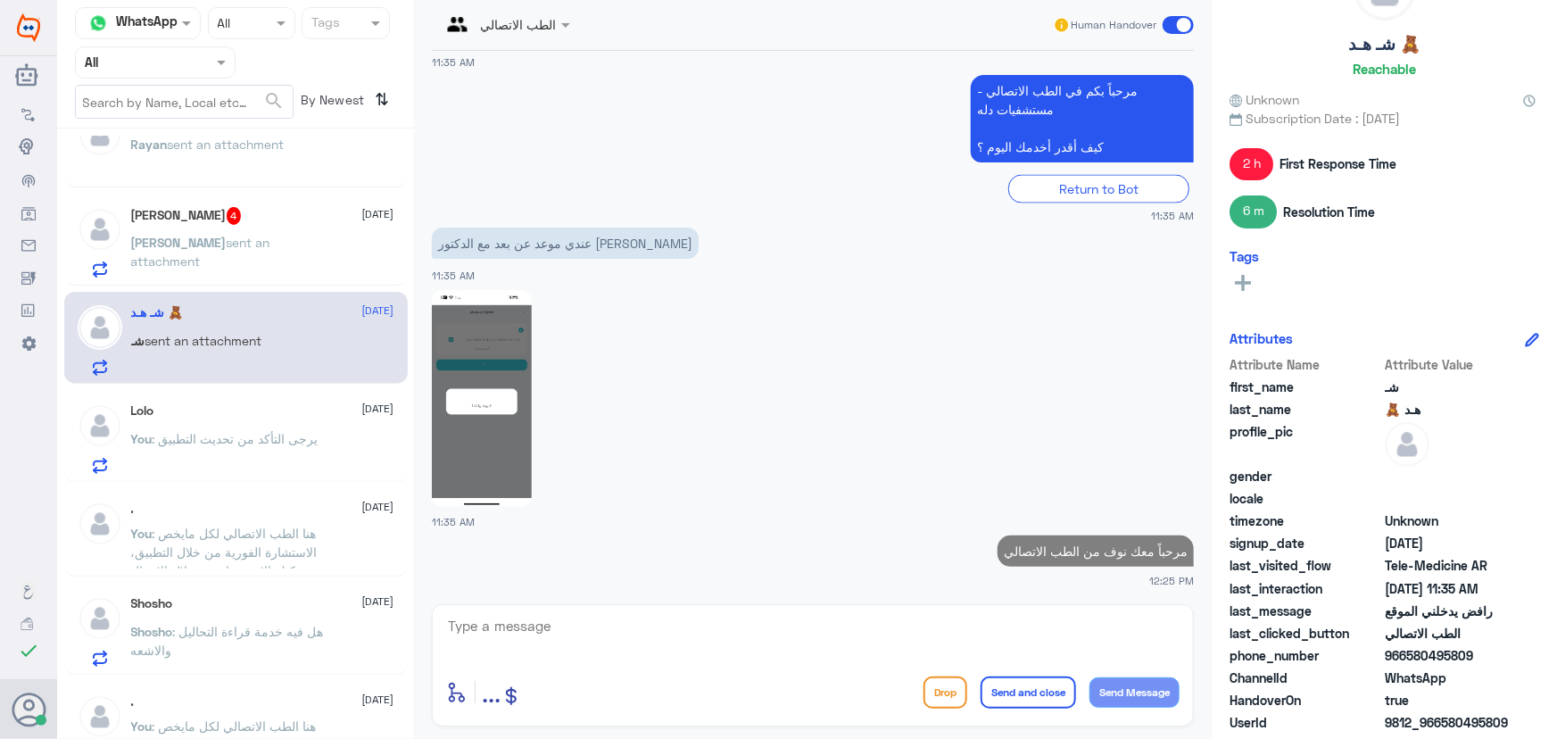
click at [990, 630] on textarea at bounding box center [812, 636] width 733 height 44
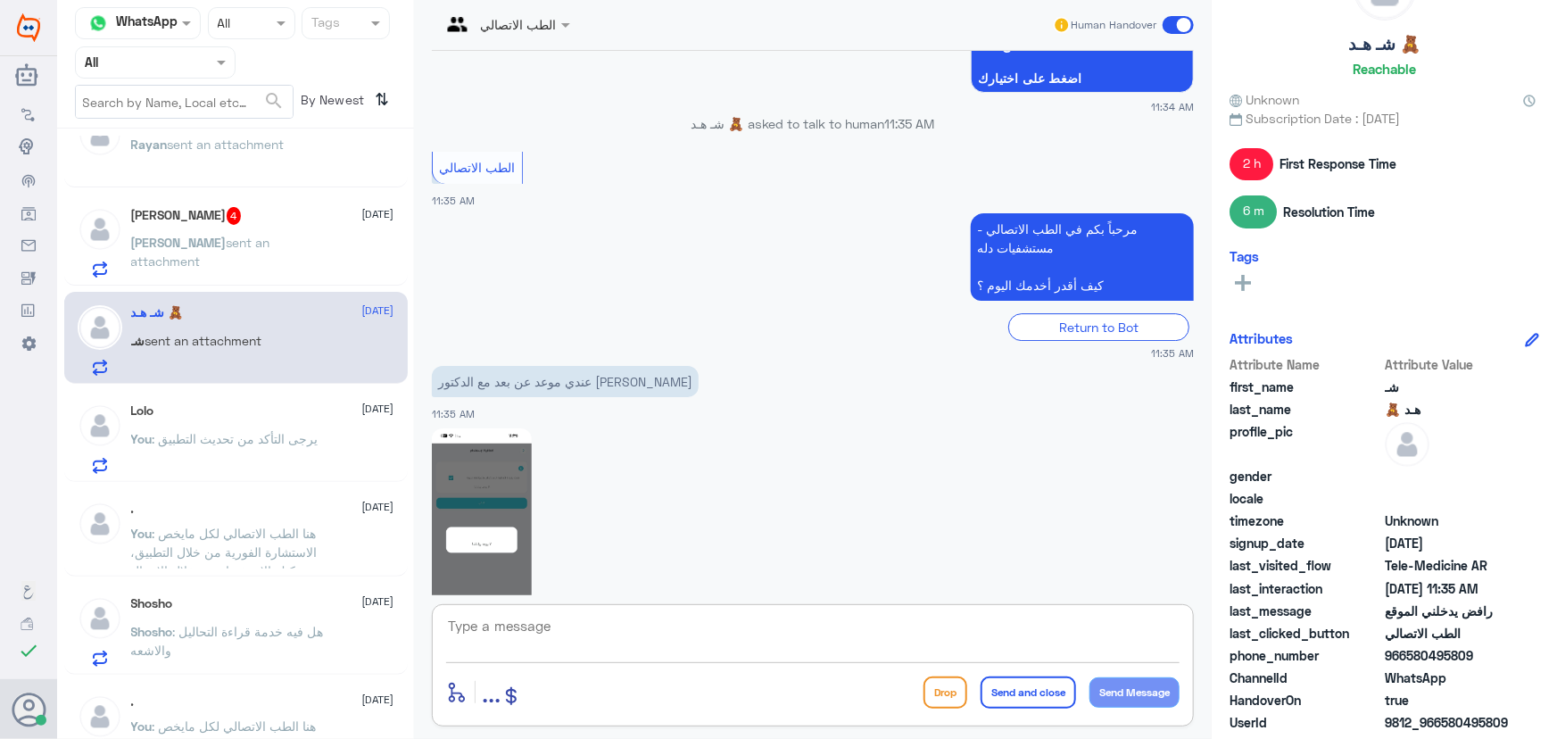
scroll to position [2924, 0]
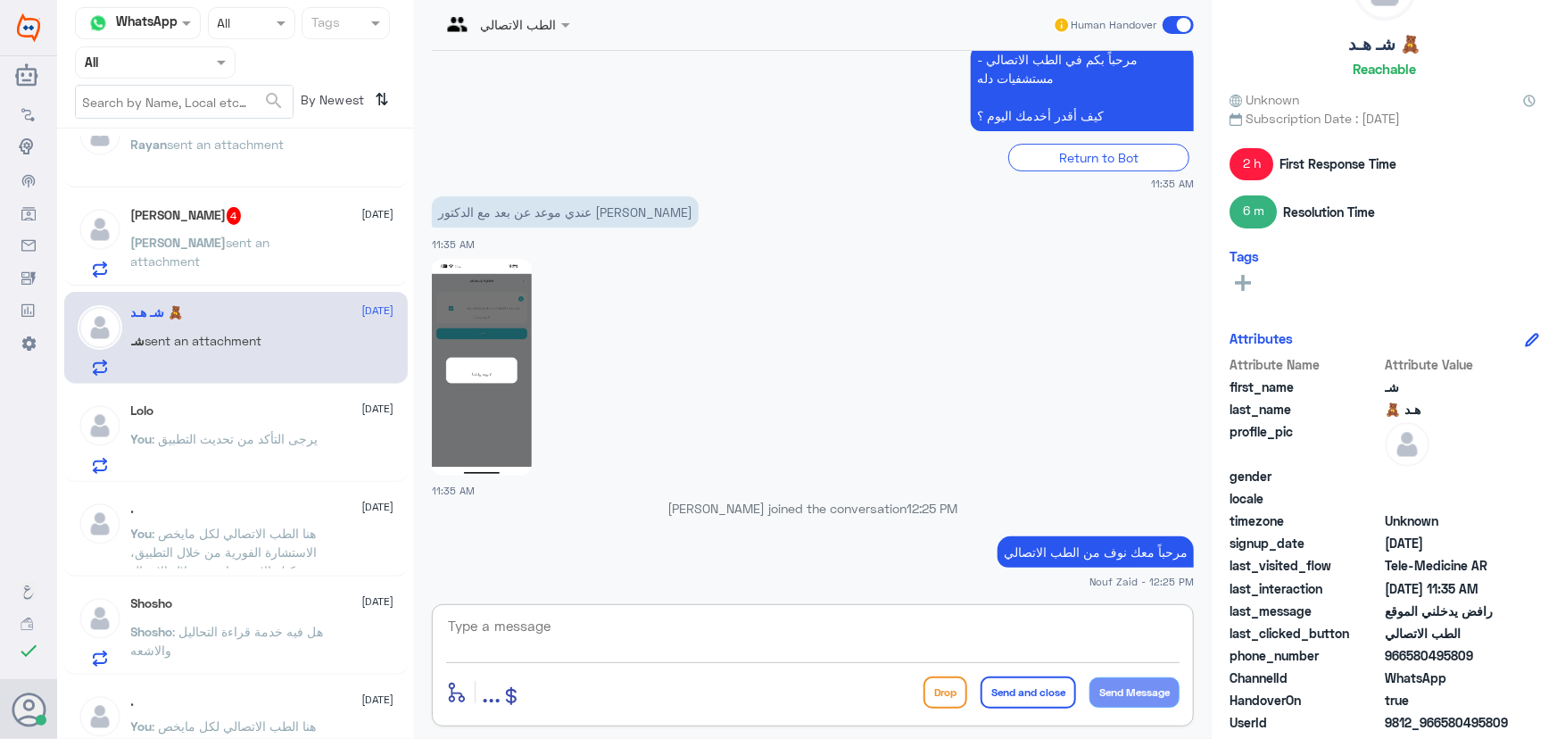
click at [473, 621] on textarea at bounding box center [812, 636] width 733 height 44
type textarea "ؤ"
drag, startPoint x: 554, startPoint y: 626, endPoint x: 1315, endPoint y: 617, distance: 761.1
click at [1315, 617] on div "Channel WhatsApp Status × All Tags Agent Filter All search By Newest ⇅ . 1 28 A…" at bounding box center [807, 372] width 1500 height 744
paste textarea "يرجى التأكد من تحديث التطبيق"
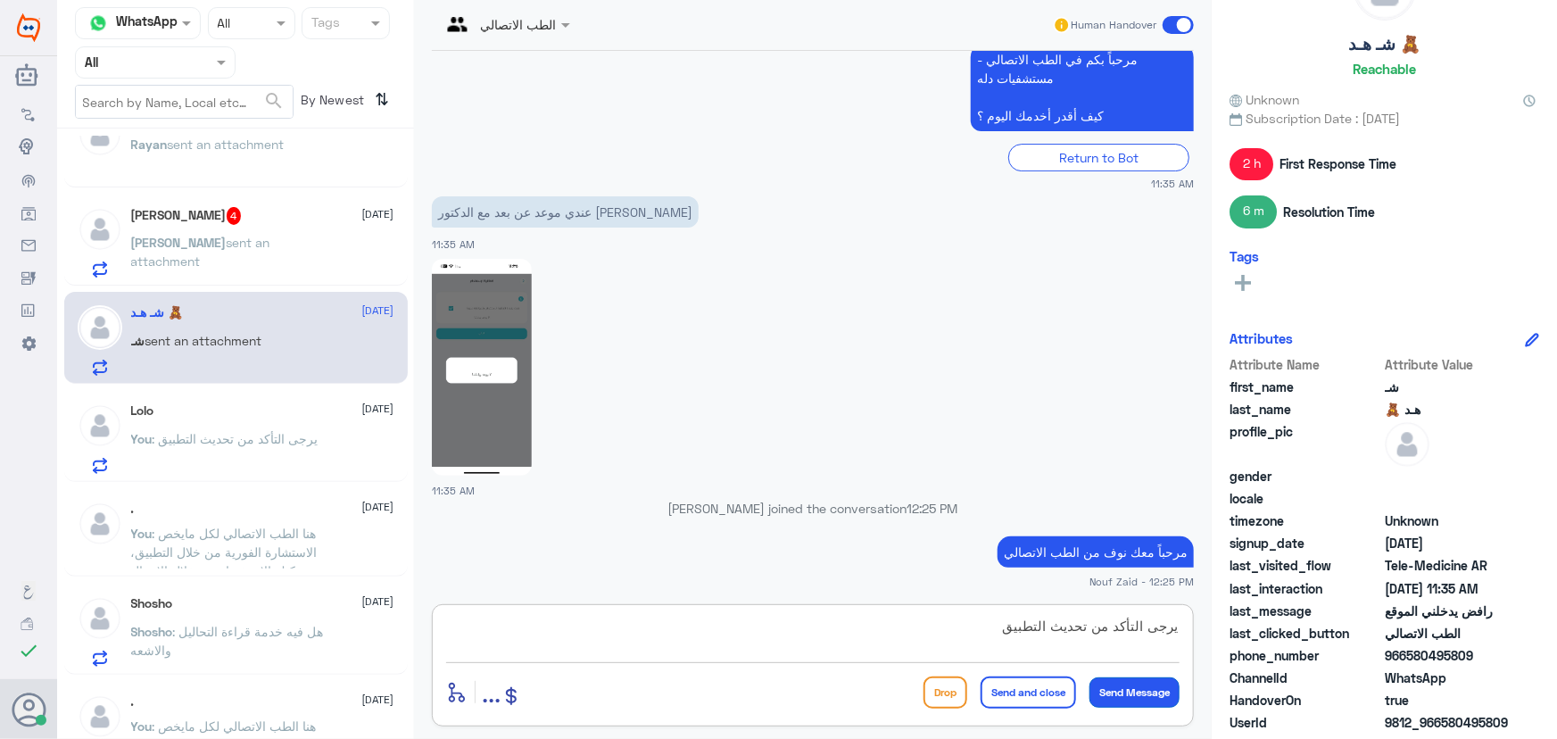
type textarea "يرجى التأكد من تحديث التطبيق"
click at [1160, 688] on button "Send Message" at bounding box center [1134, 692] width 90 height 30
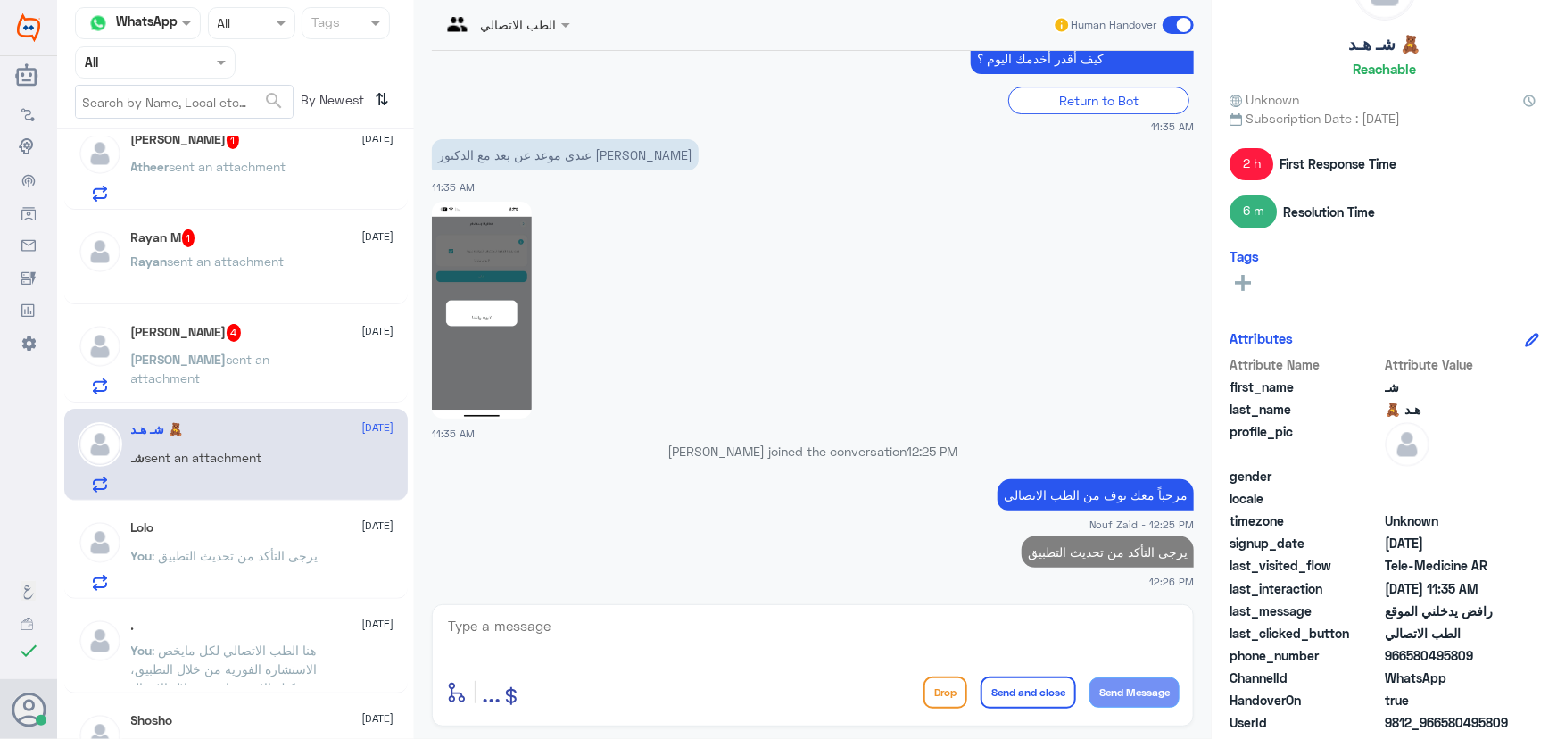
scroll to position [0, 0]
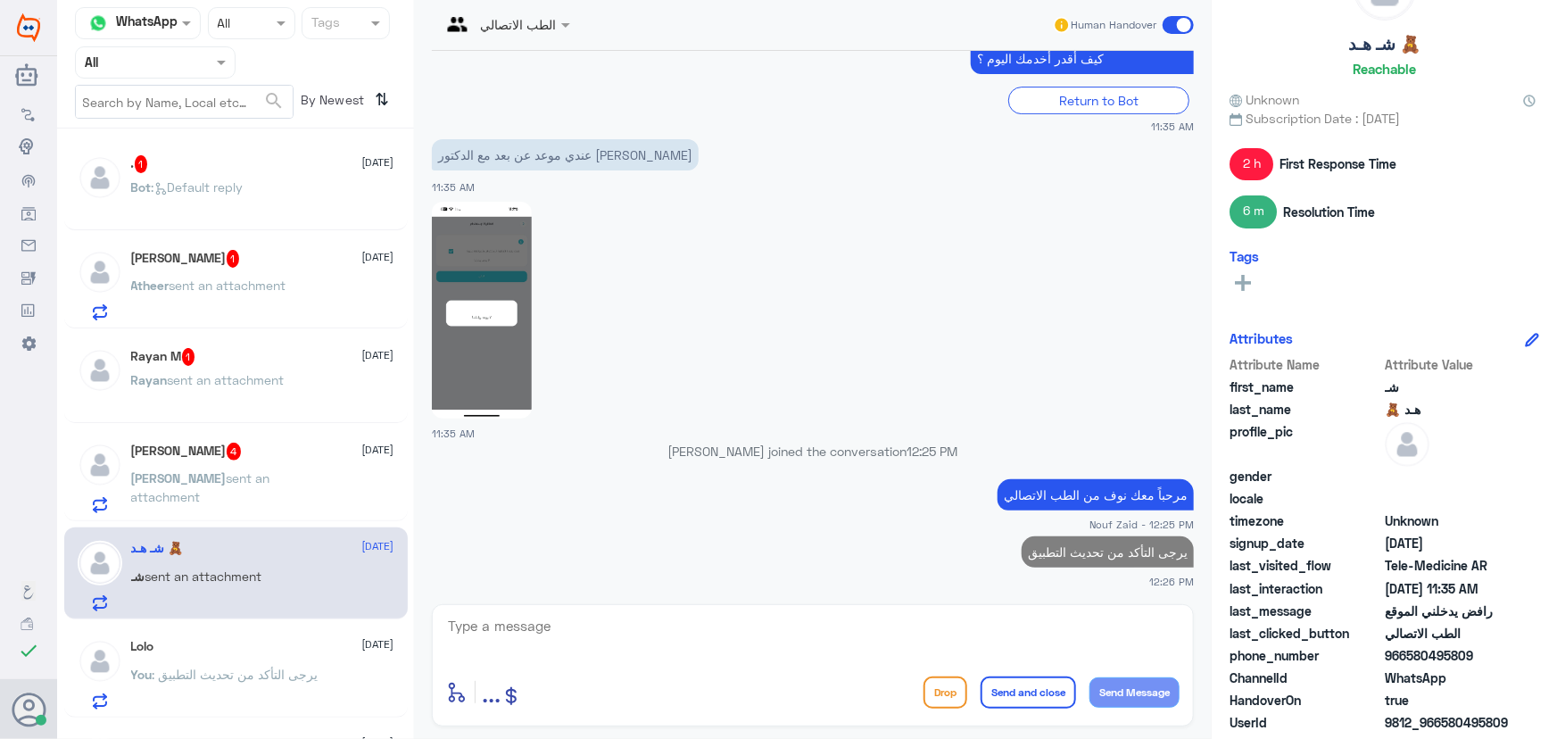
click at [240, 482] on span "sent an attachment" at bounding box center [200, 487] width 139 height 34
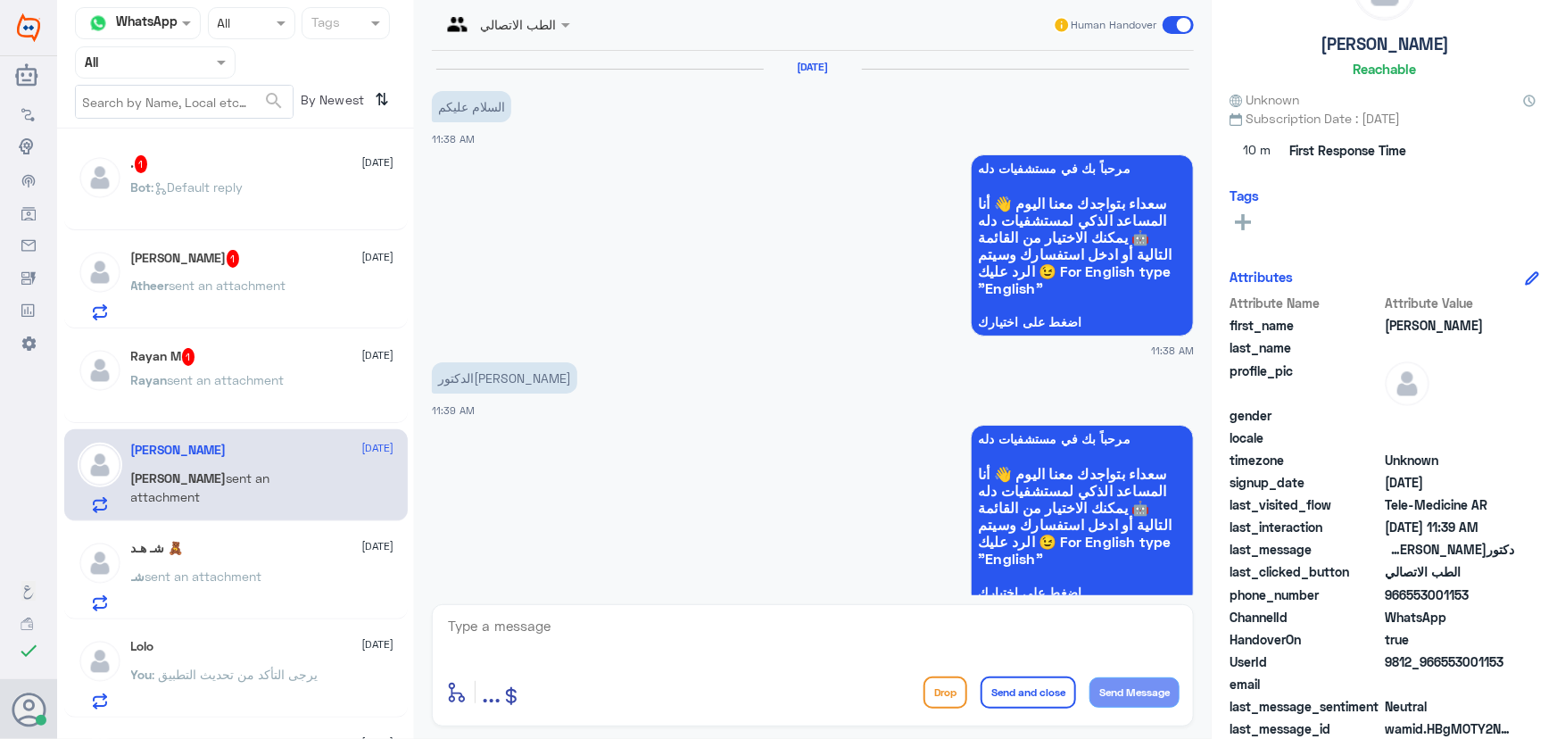
scroll to position [348, 0]
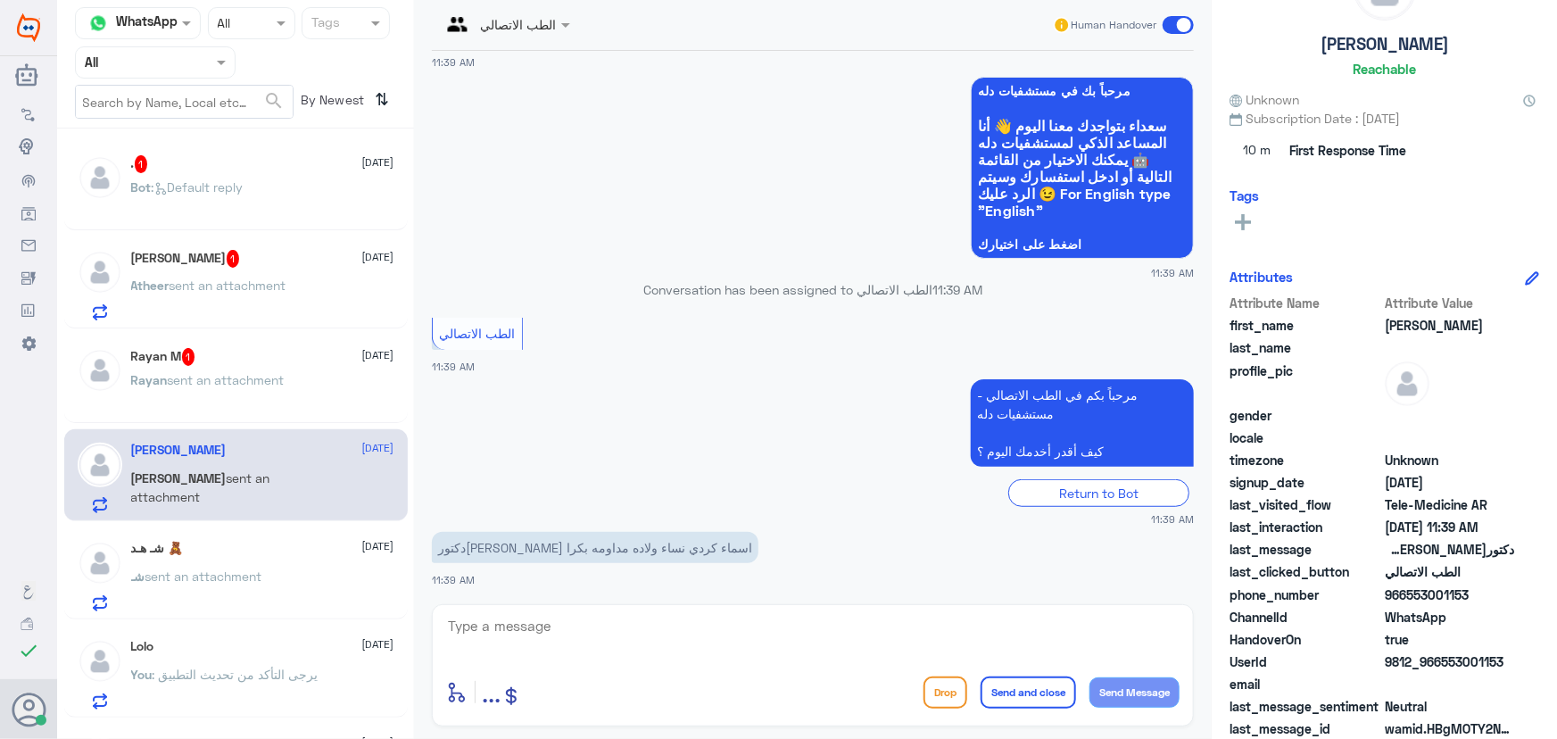
click at [641, 627] on textarea at bounding box center [812, 636] width 733 height 44
paste textarea "مرحباً معك نوف من الطب الاتصالي"
type textarea "مرحباً معك نوف من الطب الاتصالي"
click at [1133, 681] on button "Send Message" at bounding box center [1134, 692] width 90 height 30
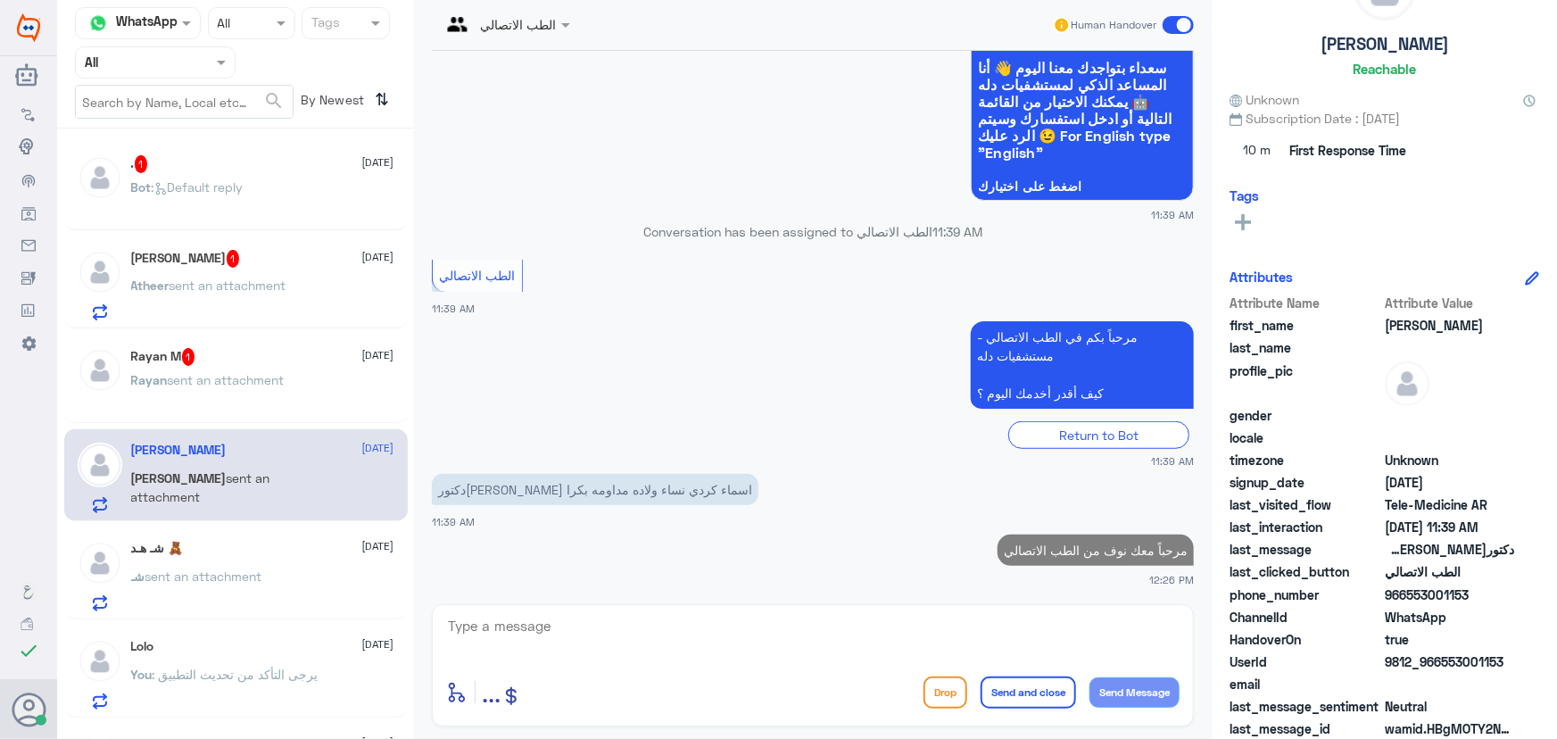
click at [940, 625] on textarea at bounding box center [812, 636] width 733 height 44
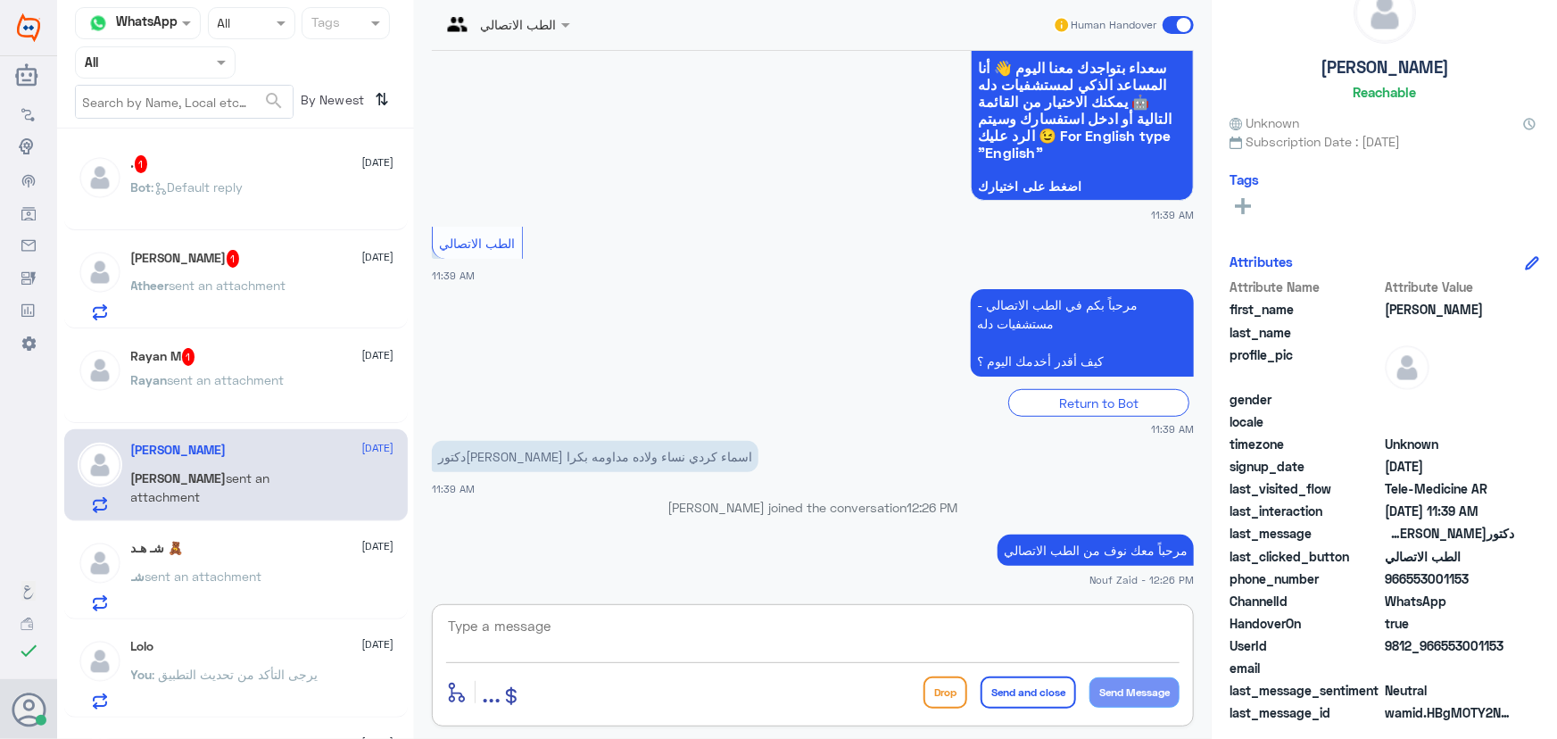
scroll to position [55, 0]
click at [848, 619] on textarea at bounding box center [812, 636] width 733 height 44
paste textarea "يرجى التأكد من تحديث التطبيق"
drag, startPoint x: 1000, startPoint y: 628, endPoint x: 1249, endPoint y: 628, distance: 248.9
click at [1249, 628] on div "Channel WhatsApp Status × All Tags Agent Filter All search By Newest ⇅ . 1 28 A…" at bounding box center [807, 372] width 1500 height 744
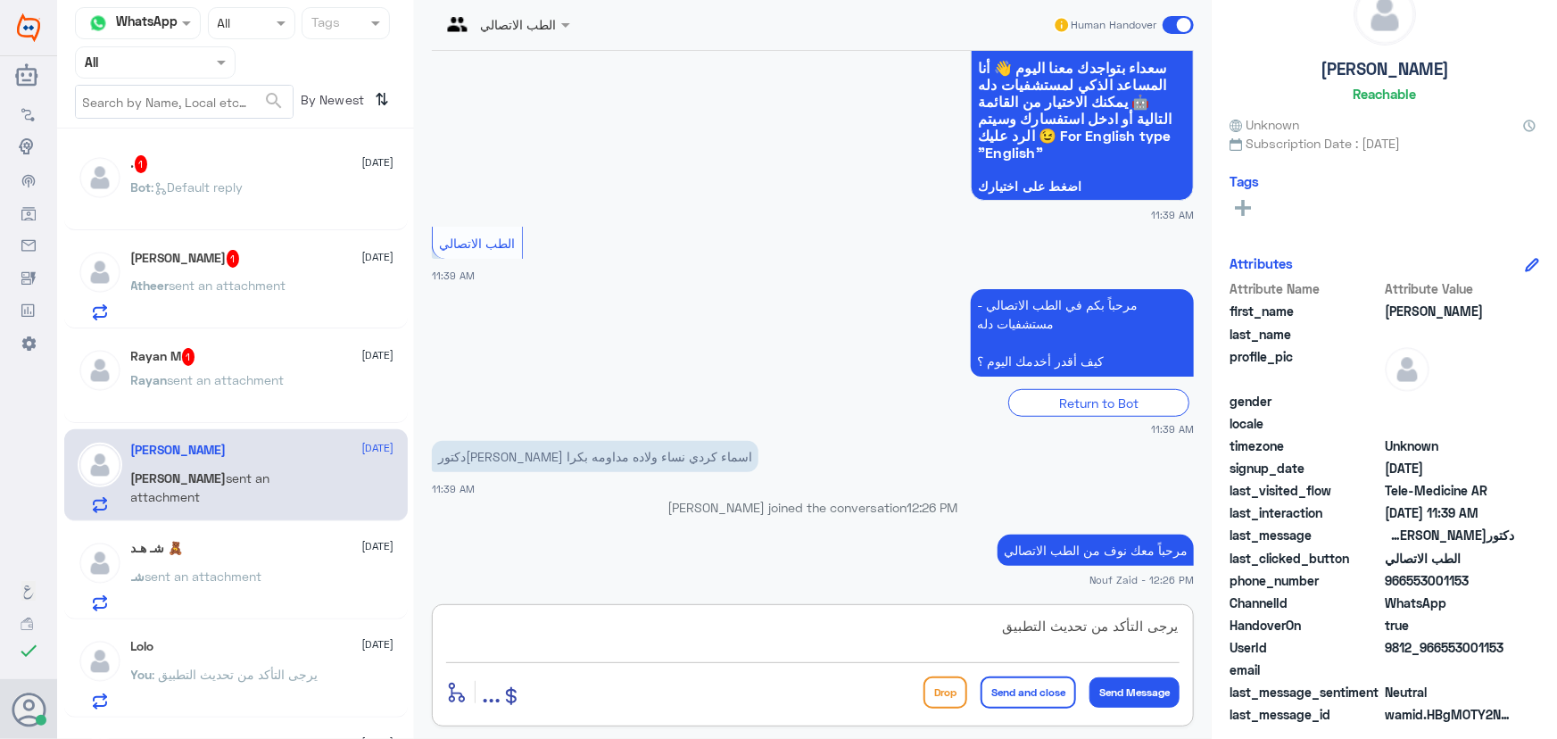
click at [884, 642] on textarea "يرجى التأكد من تحديث التطبيق" at bounding box center [812, 636] width 733 height 44
type textarea "يرجى التأكد من تحديث التطبي"
drag, startPoint x: 956, startPoint y: 634, endPoint x: 1378, endPoint y: 642, distance: 421.2
click at [1375, 641] on div "Channel WhatsApp Status × All Tags Agent Filter All search By Newest ⇅ . 1 28 A…" at bounding box center [807, 372] width 1500 height 744
click at [553, 643] on textarea at bounding box center [812, 636] width 733 height 44
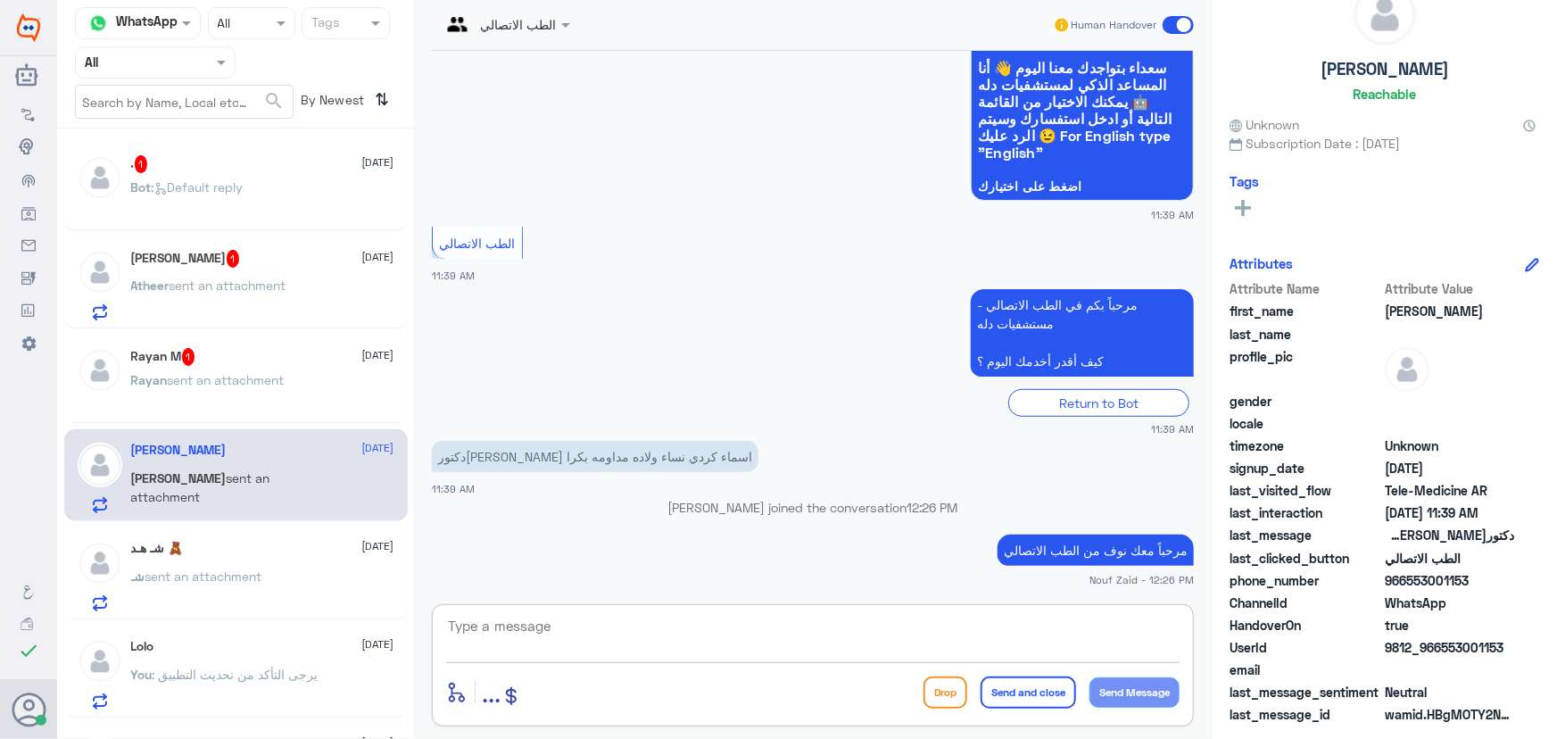
paste textarea "يرجى التأكد من تحديث التطبيق"
type textarea "يرجى التأكد من تحديث التطبيق"
drag, startPoint x: 787, startPoint y: 618, endPoint x: 884, endPoint y: 625, distance: 97.5
click at [880, 625] on textarea "يرجى التأكد من تحديث التطبيق" at bounding box center [812, 636] width 733 height 44
drag, startPoint x: 1000, startPoint y: 636, endPoint x: 1399, endPoint y: 620, distance: 399.1
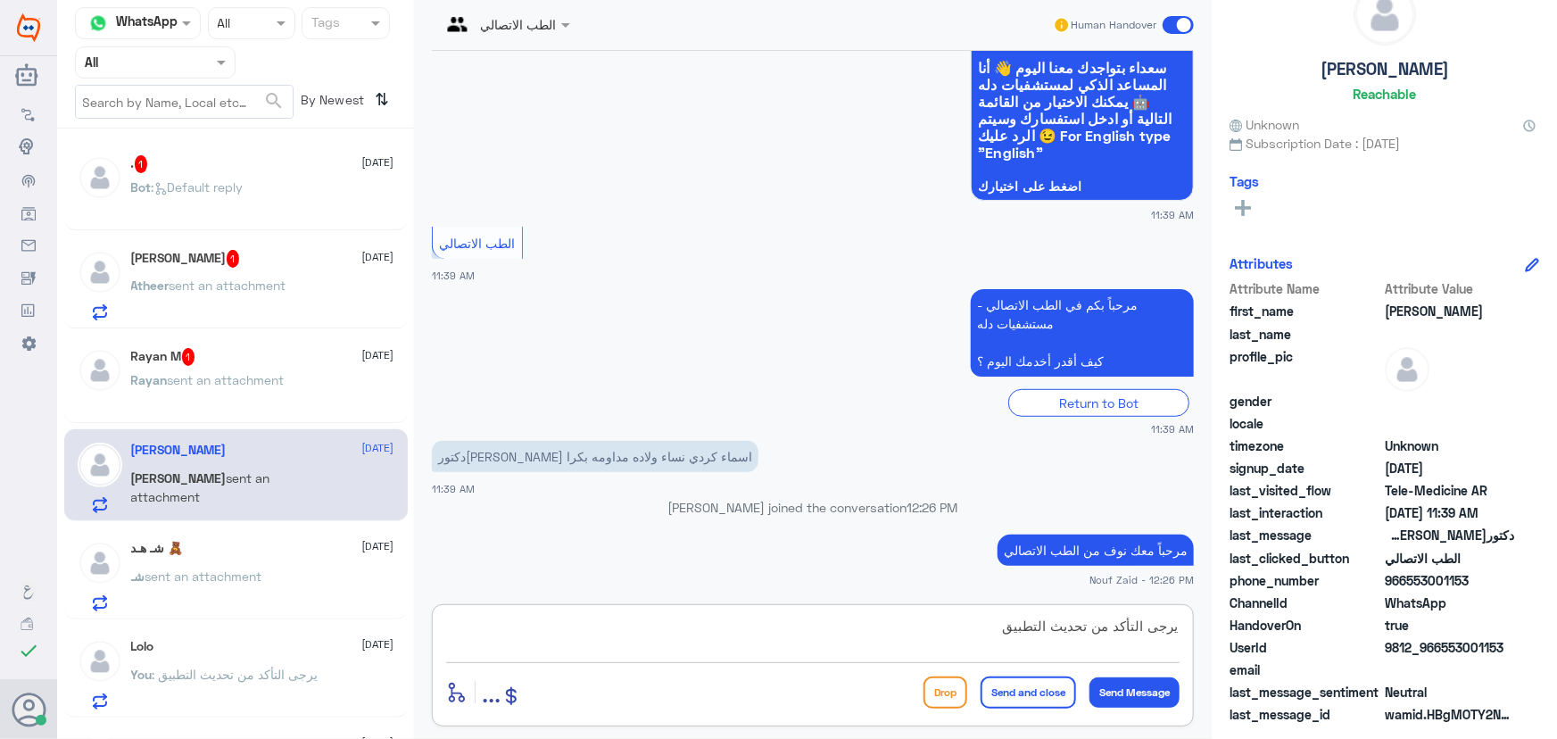
click at [1395, 620] on div "Channel WhatsApp Status × All Tags Agent Filter All search By Newest ⇅ . 1 28 A…" at bounding box center [807, 372] width 1500 height 744
click at [840, 625] on textarea at bounding box center [812, 636] width 733 height 44
paste textarea "هنا الطب الاتصالي لكل مايخص الاستشارة الفورية من خلال التطبيق، يمكنك الاستفسار …"
type textarea "هنا الطب الاتصالي لكل مايخص الاستشارة الفورية من خلال التطبيق، يمكنك الاستفسار …"
click at [1039, 688] on button "Send and close" at bounding box center [1028, 692] width 95 height 32
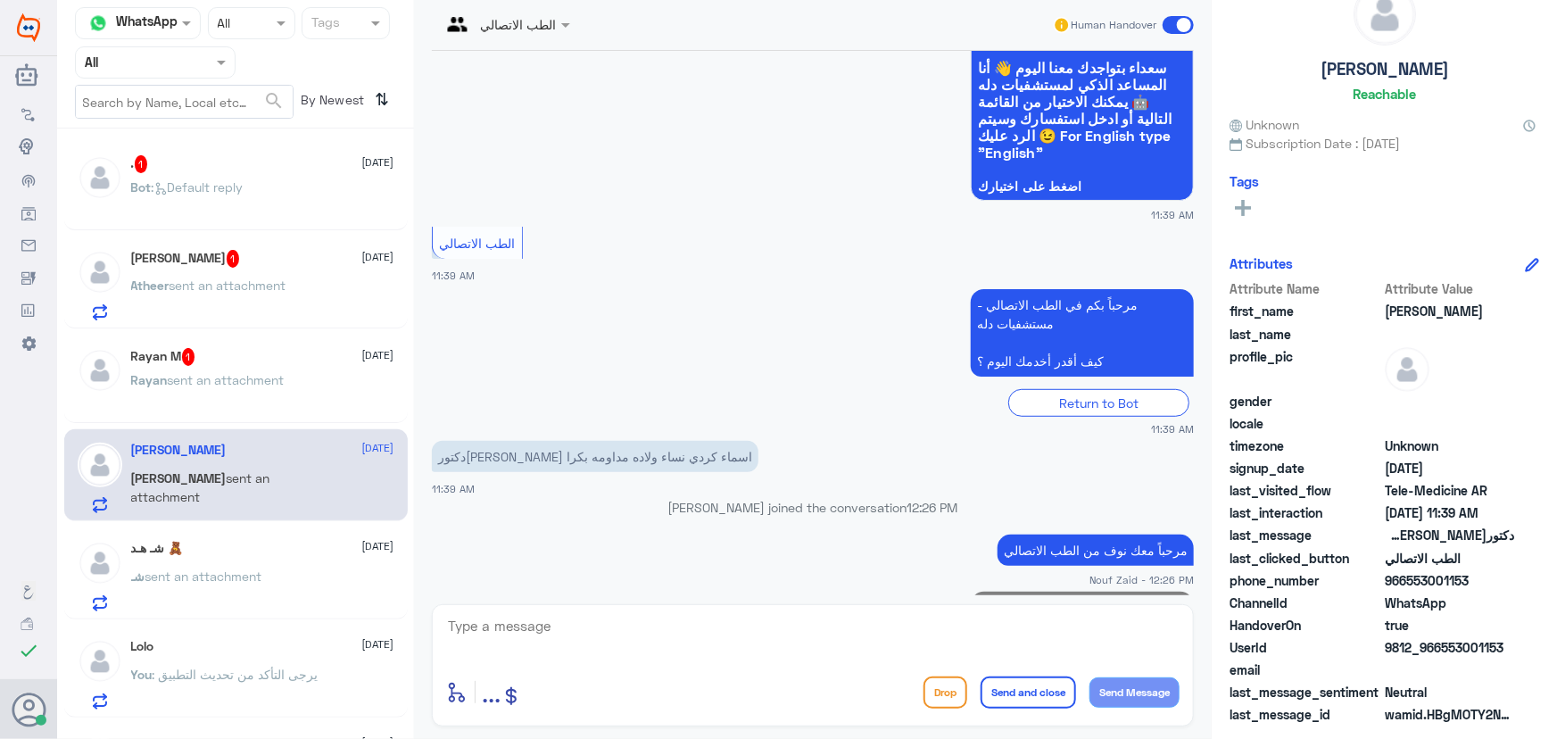
scroll to position [519, 0]
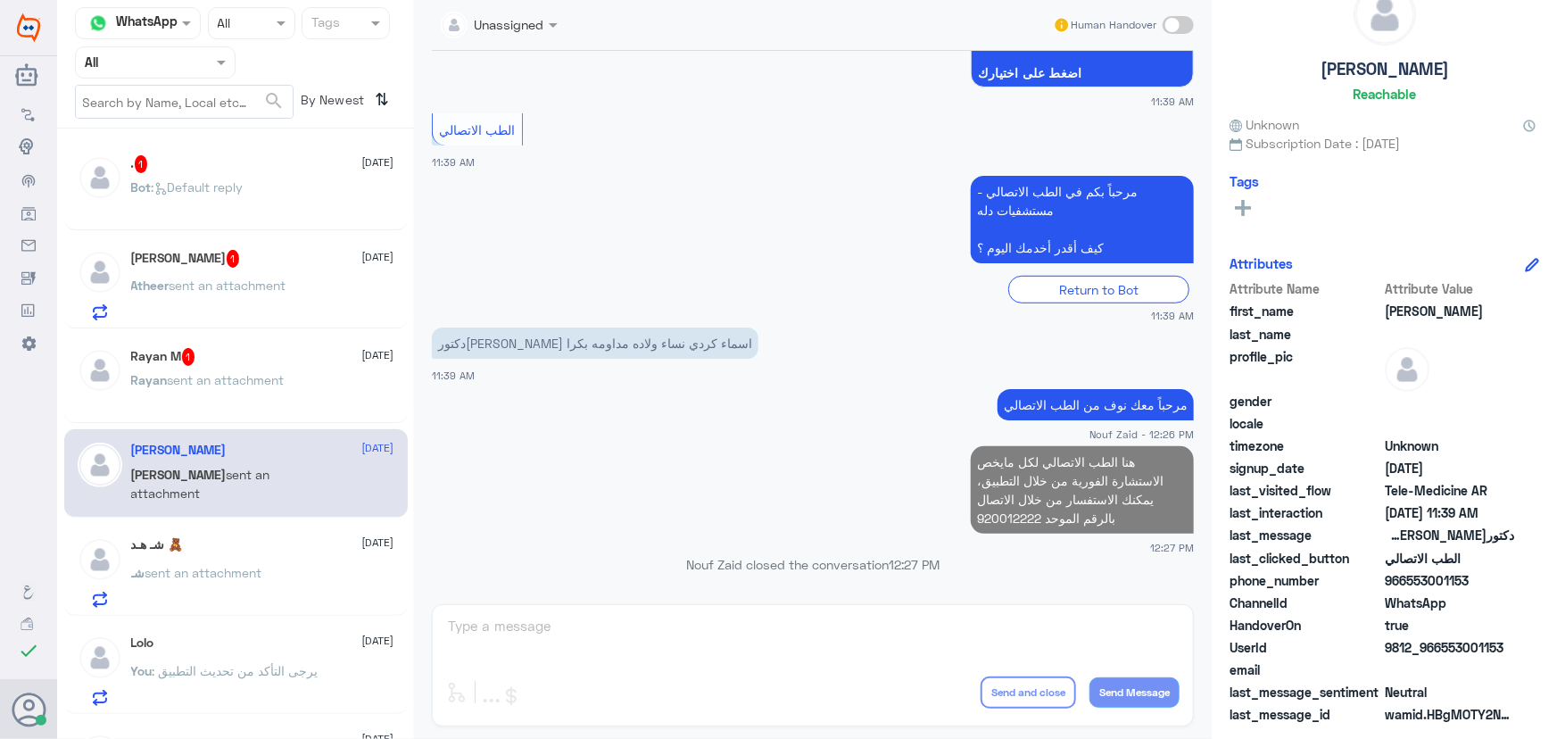
click at [272, 383] on span "sent an attachment" at bounding box center [226, 379] width 117 height 15
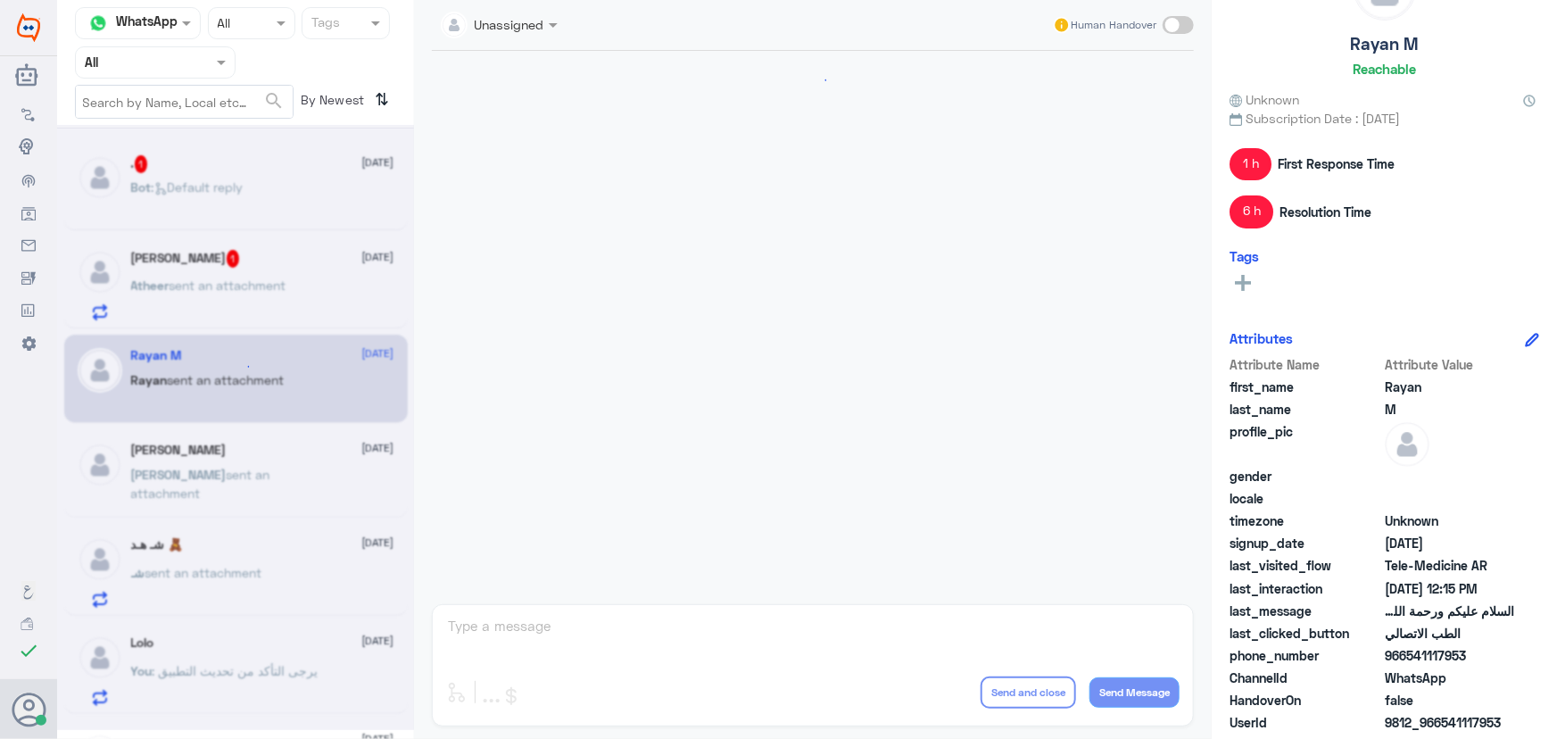
scroll to position [1354, 0]
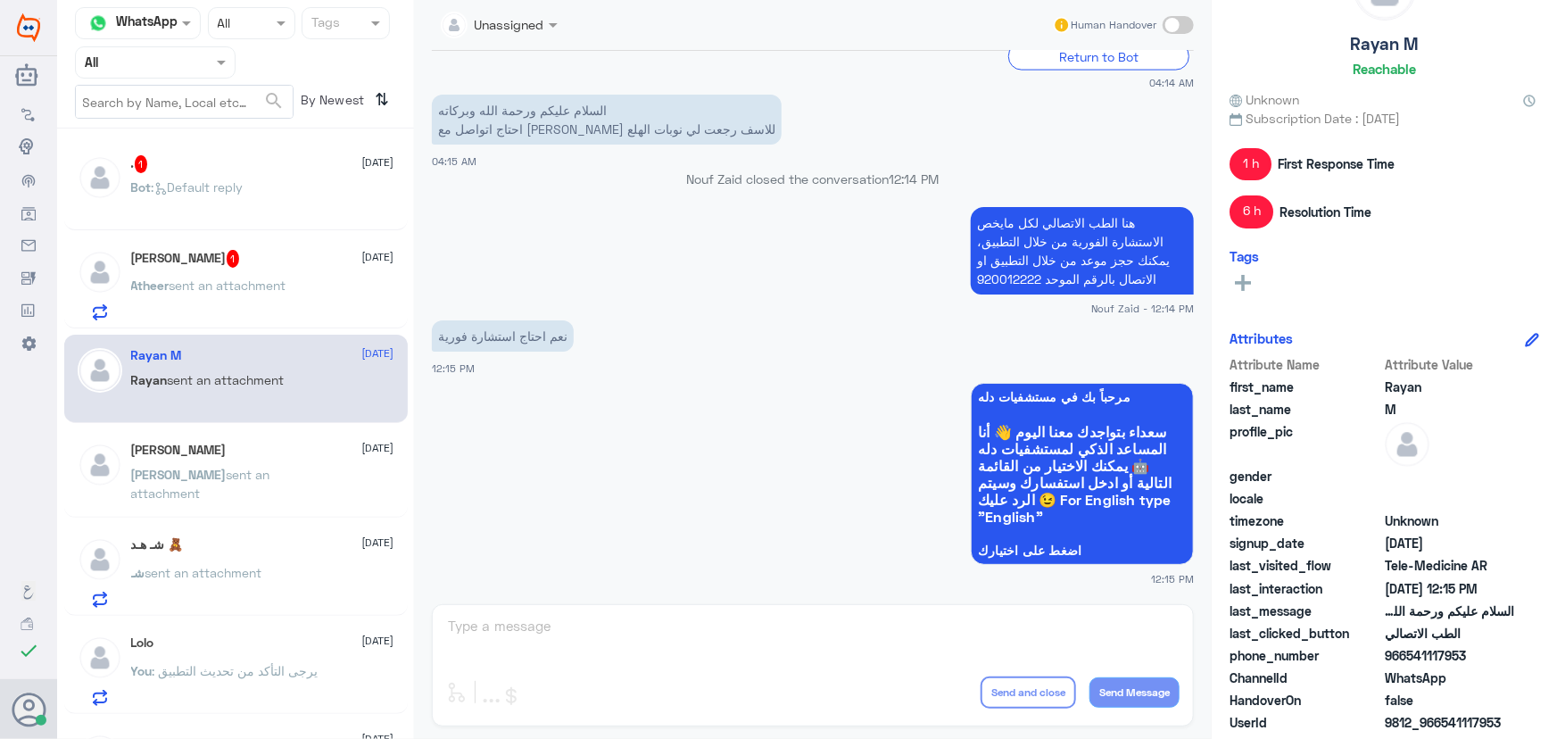
click at [642, 646] on div "Unassigned Human Handover 13 Aug 2025 يمكنك حجز موعد عن بعد من خلال التطبيق لدى…" at bounding box center [813, 372] width 798 height 744
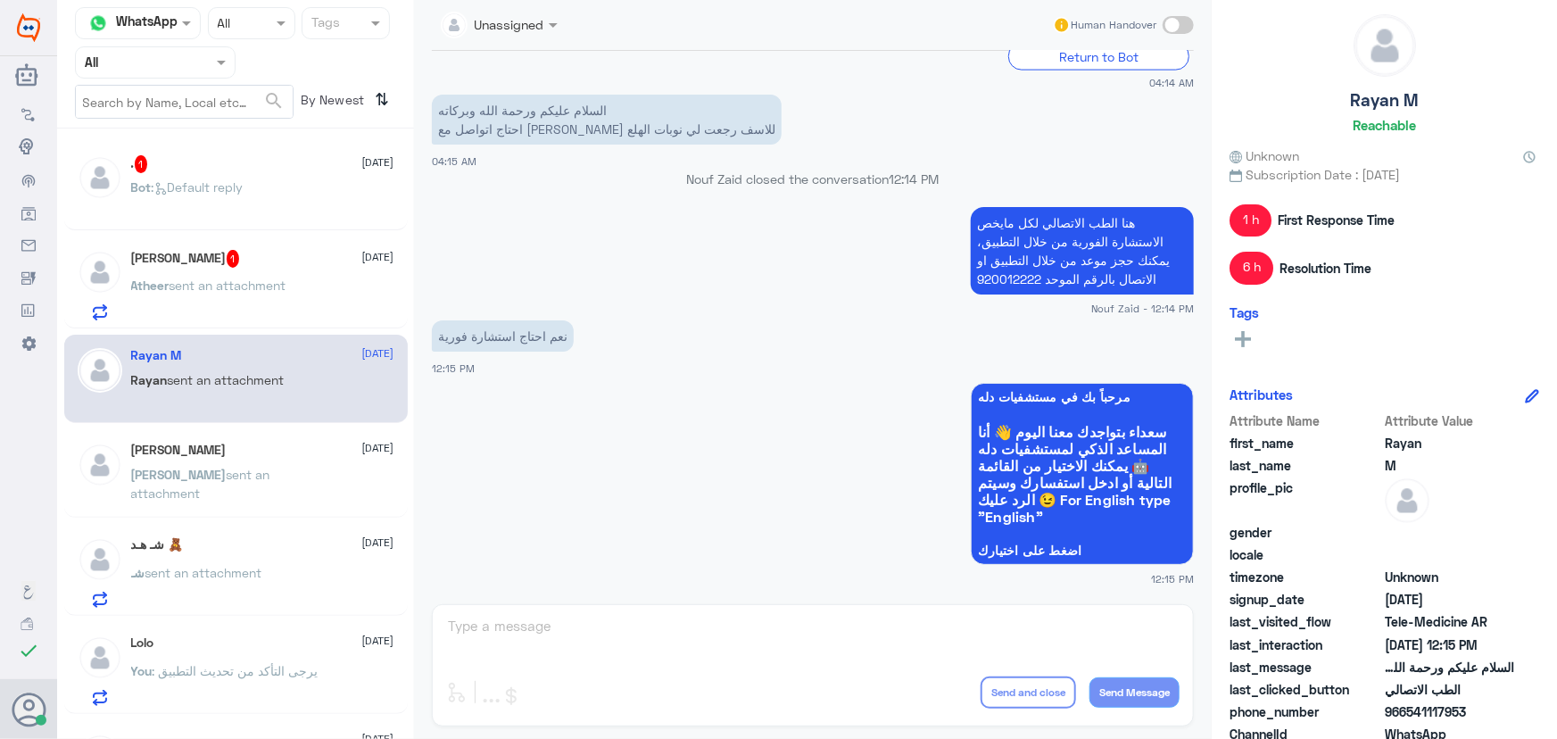
scroll to position [0, 0]
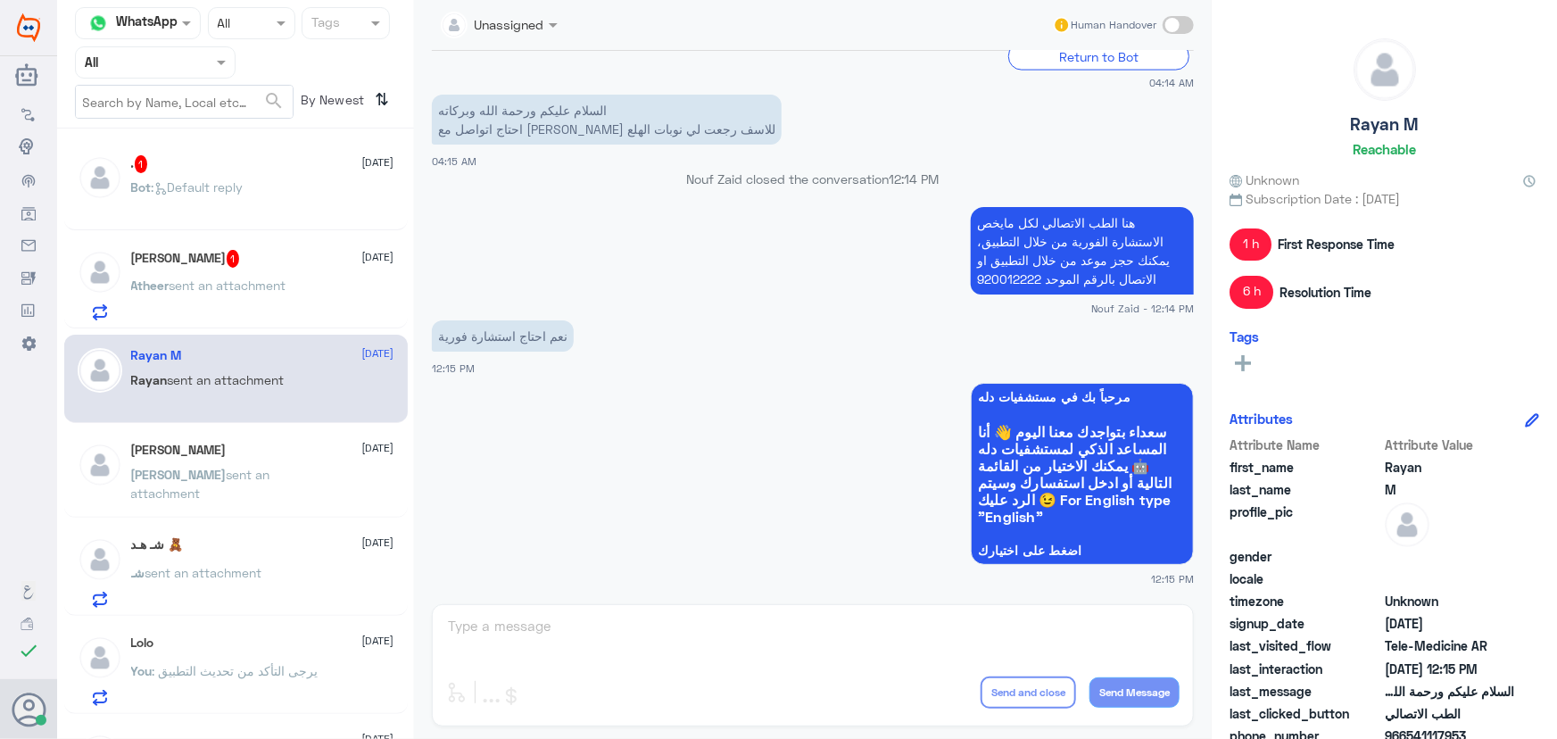
drag, startPoint x: 1183, startPoint y: 18, endPoint x: 1166, endPoint y: 76, distance: 60.4
click at [1184, 18] on span at bounding box center [1178, 25] width 31 height 18
click at [0, 0] on input "checkbox" at bounding box center [0, 0] width 0 height 0
click at [650, 636] on textarea at bounding box center [812, 636] width 733 height 44
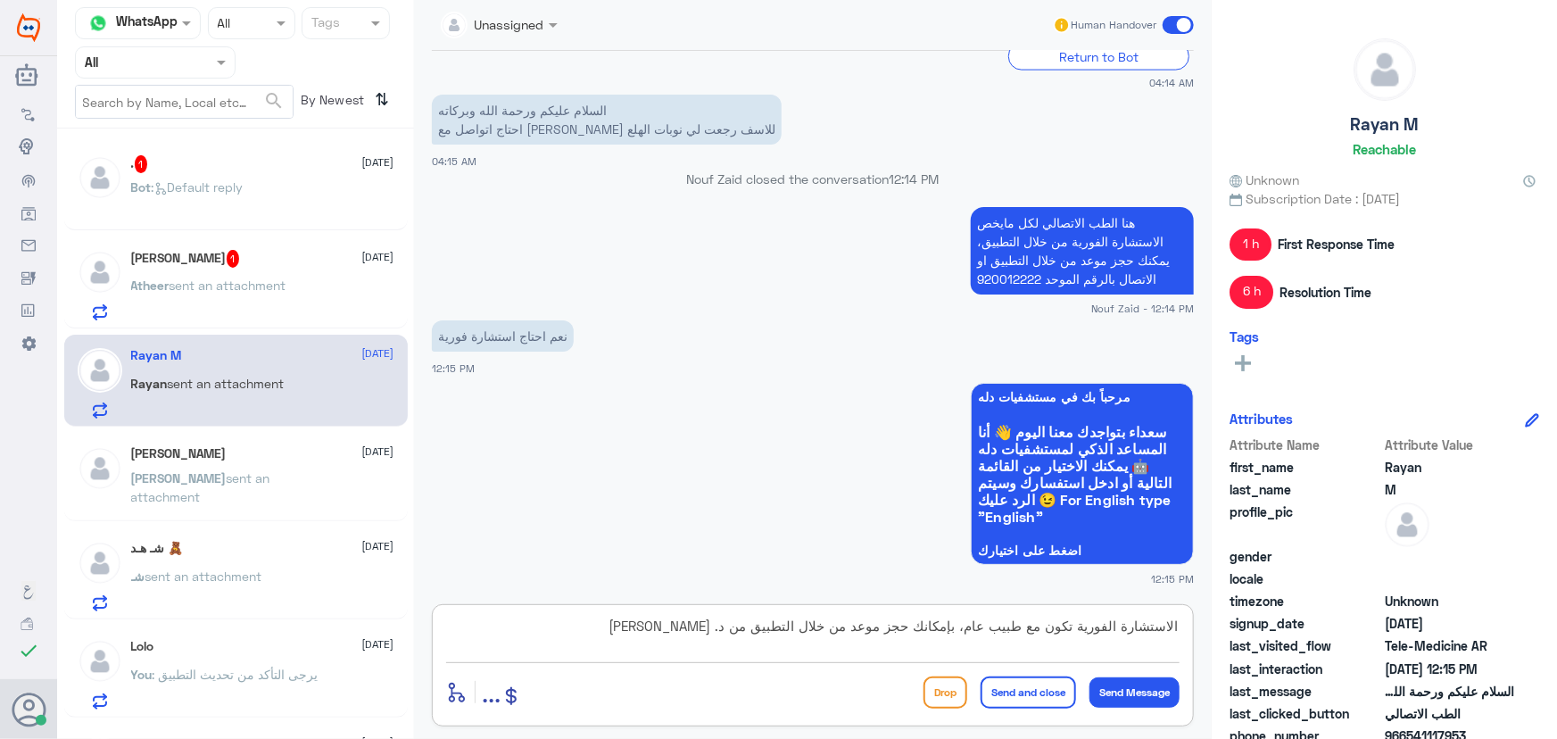
type textarea "الاستشارة الفورية تكون مع طبيب عام، بإمكانك حجز موعد من خلال التطبيق من د. عبدا…"
click at [1040, 687] on button "Send and close" at bounding box center [1028, 692] width 95 height 32
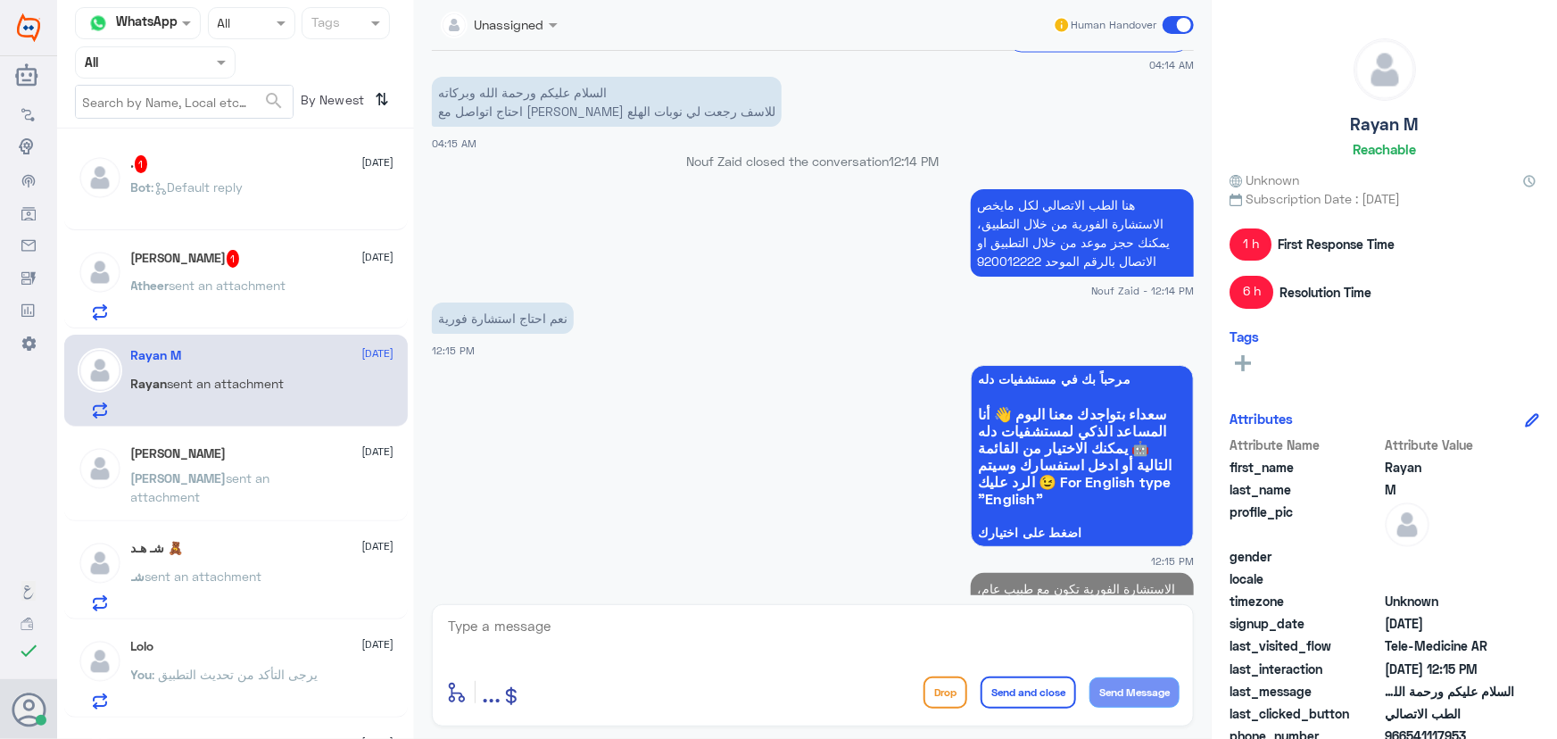
scroll to position [1449, 0]
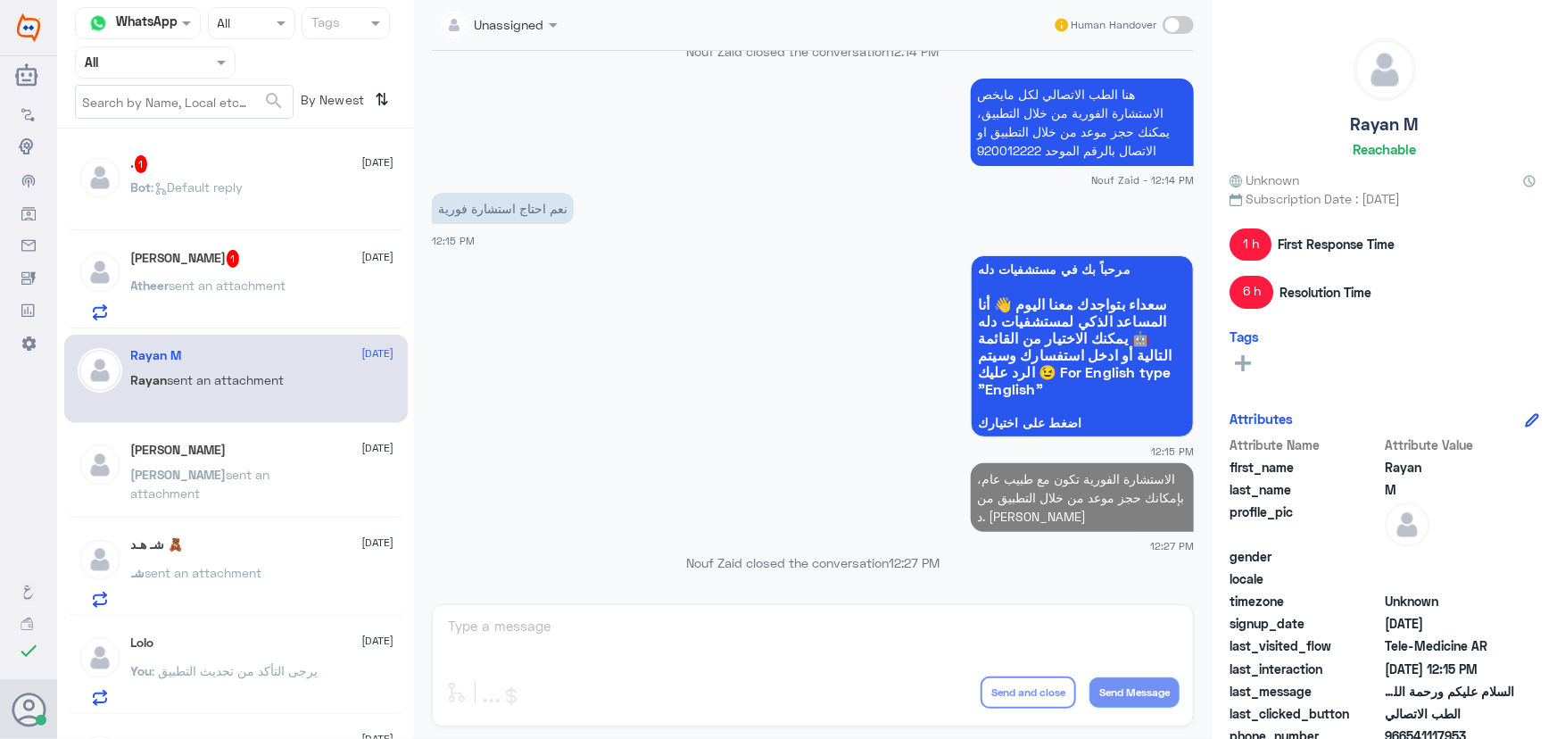
drag, startPoint x: 267, startPoint y: 233, endPoint x: 267, endPoint y: 250, distance: 17.0
click at [267, 246] on div ". 1 28 August Bot : Default reply Atheer Abdulellah 1 28 August Atheer sent an …" at bounding box center [235, 440] width 357 height 609
click at [268, 276] on p "Atheer sent an attachment" at bounding box center [208, 298] width 155 height 45
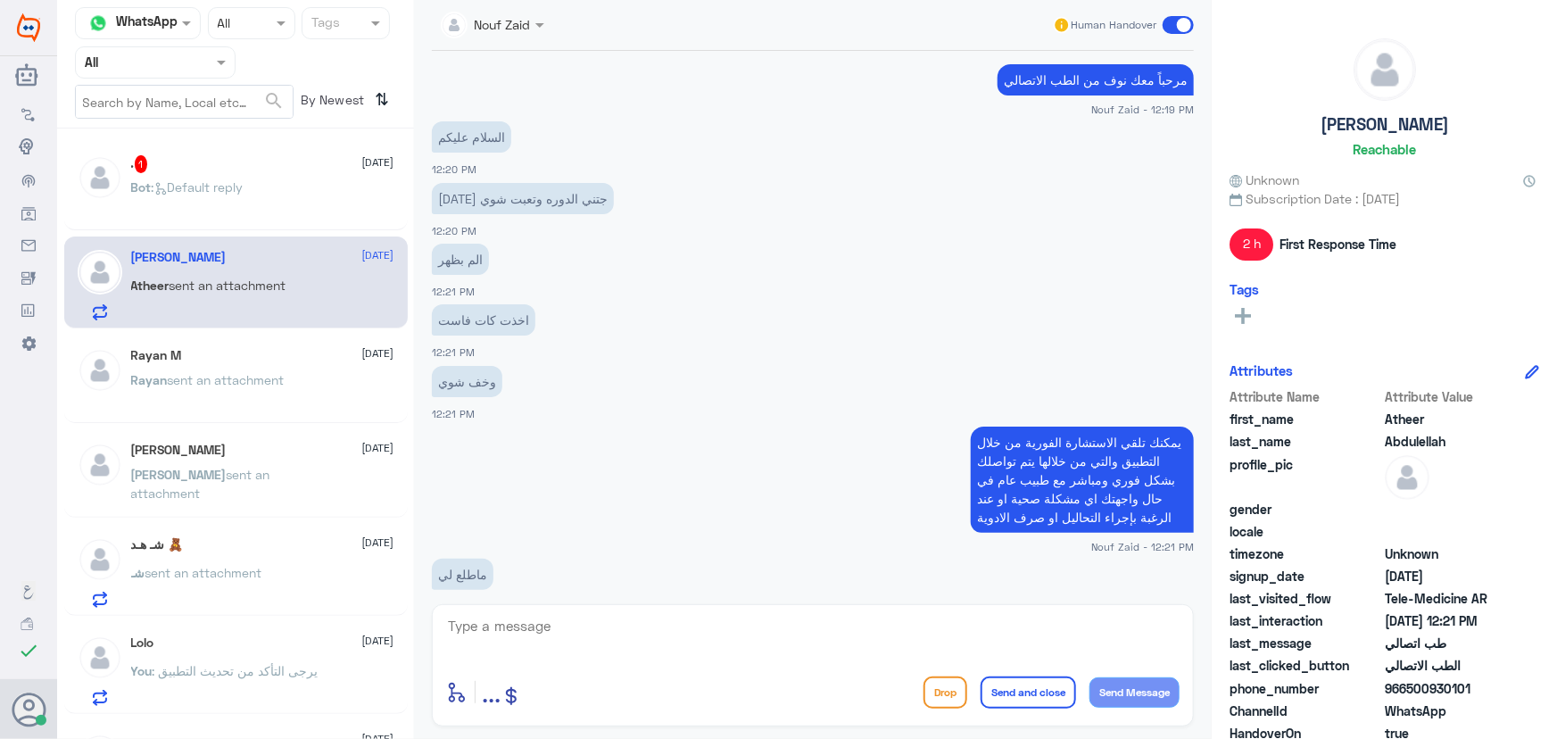
scroll to position [966, 0]
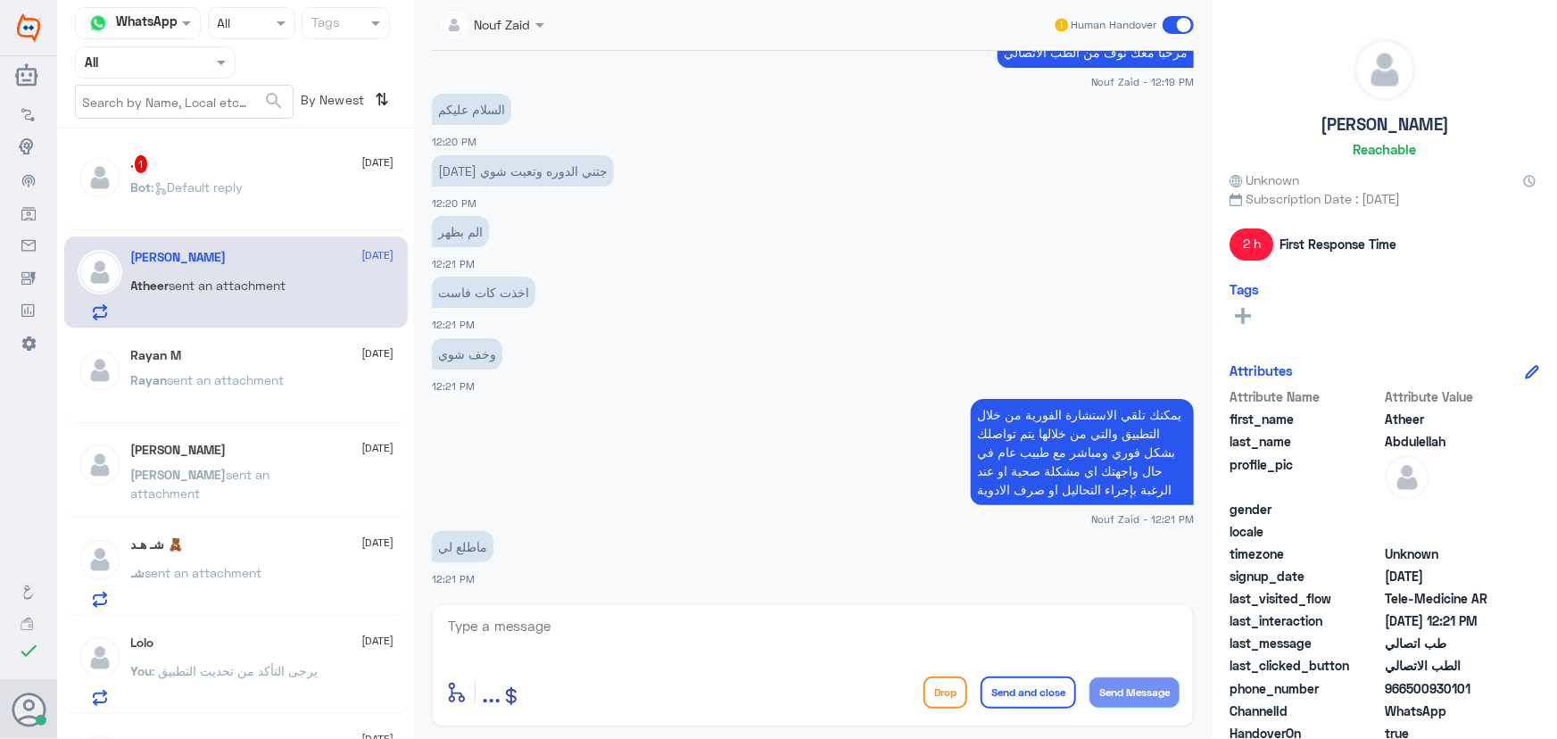
click at [288, 195] on div "Bot : Default reply" at bounding box center [262, 202] width 263 height 40
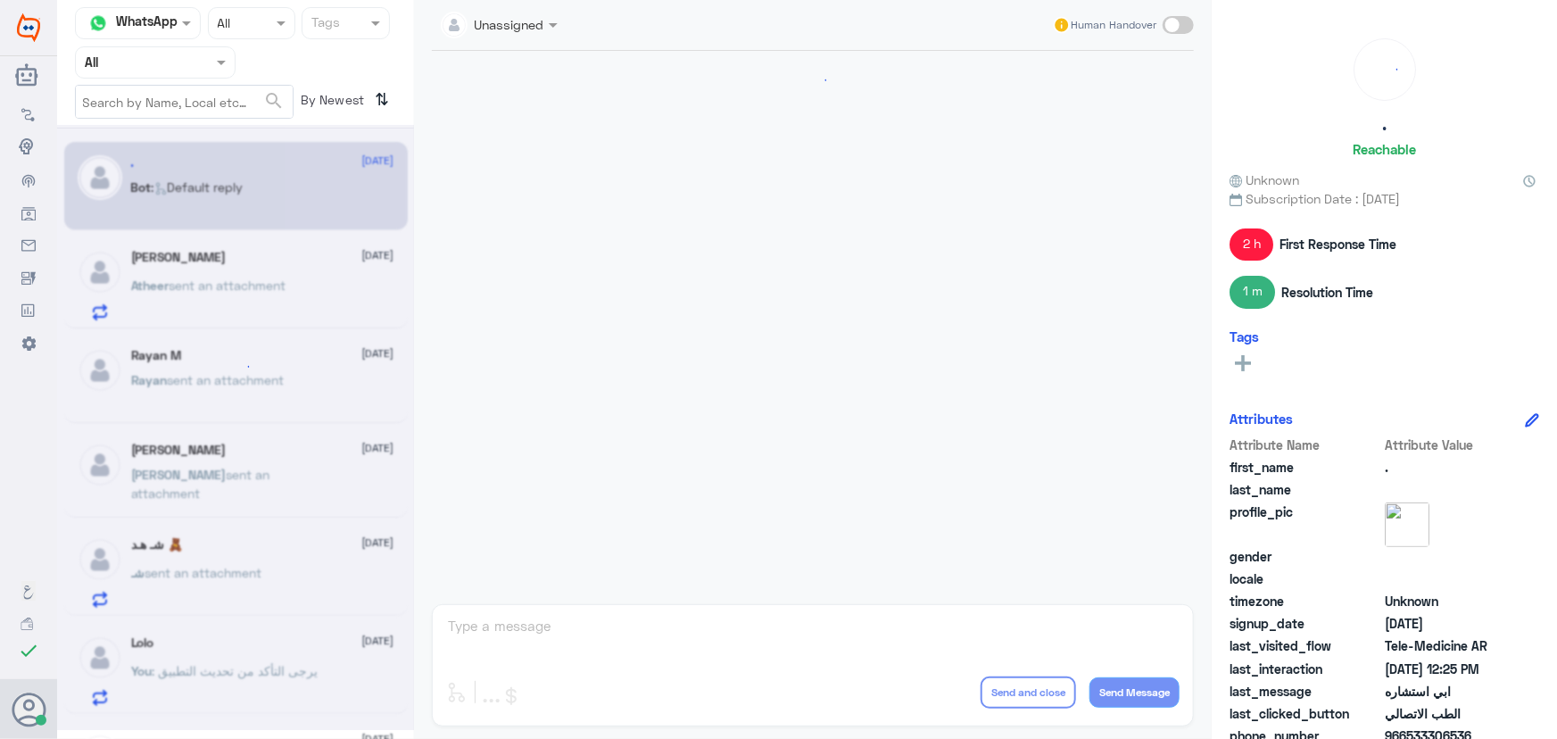
scroll to position [603, 0]
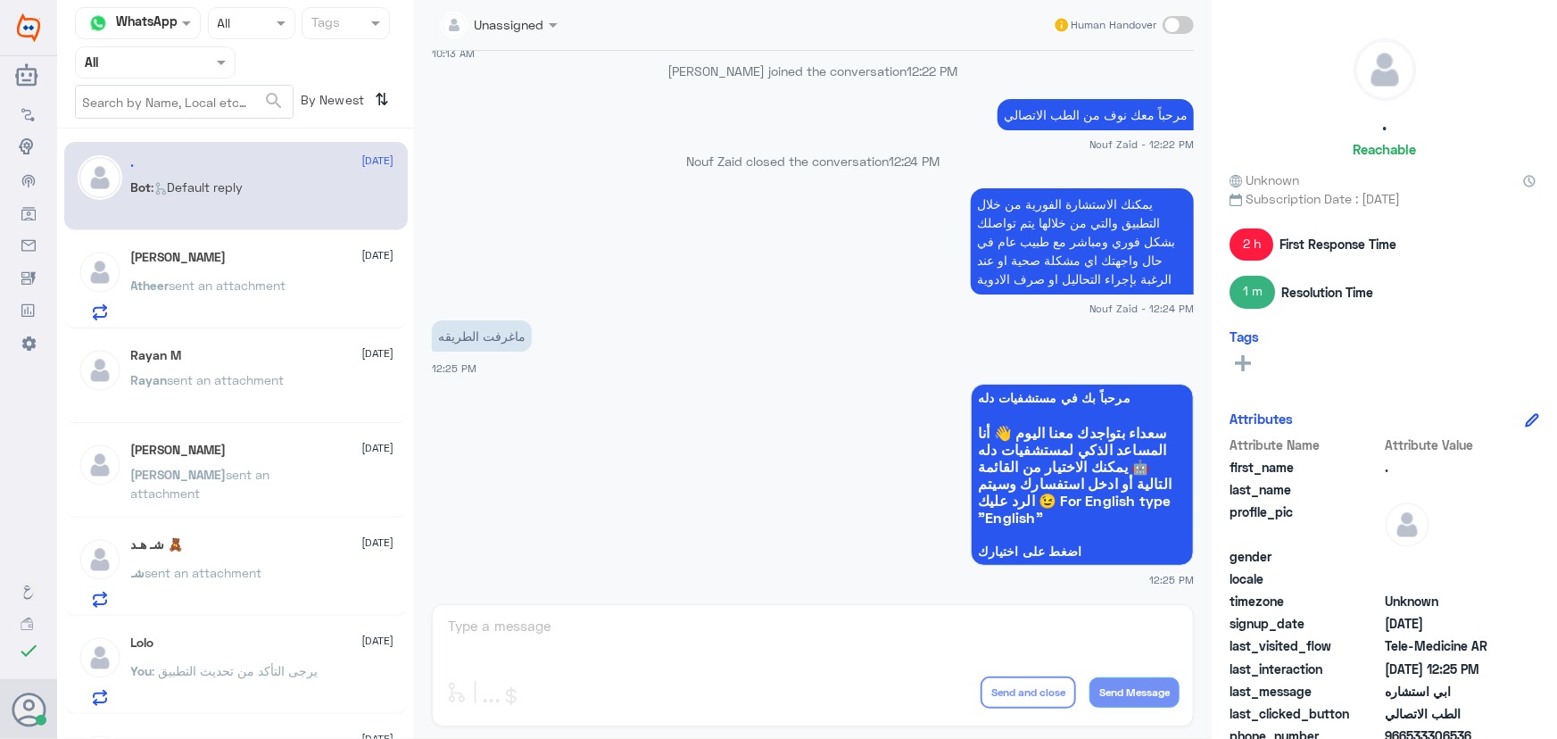
click at [1178, 25] on span at bounding box center [1178, 25] width 31 height 18
click at [0, 0] on input "checkbox" at bounding box center [0, 0] width 0 height 0
click at [807, 618] on div "enter flow name ... Drop Send and close Send Message" at bounding box center [813, 665] width 762 height 122
click at [798, 636] on textarea at bounding box center [812, 636] width 733 height 44
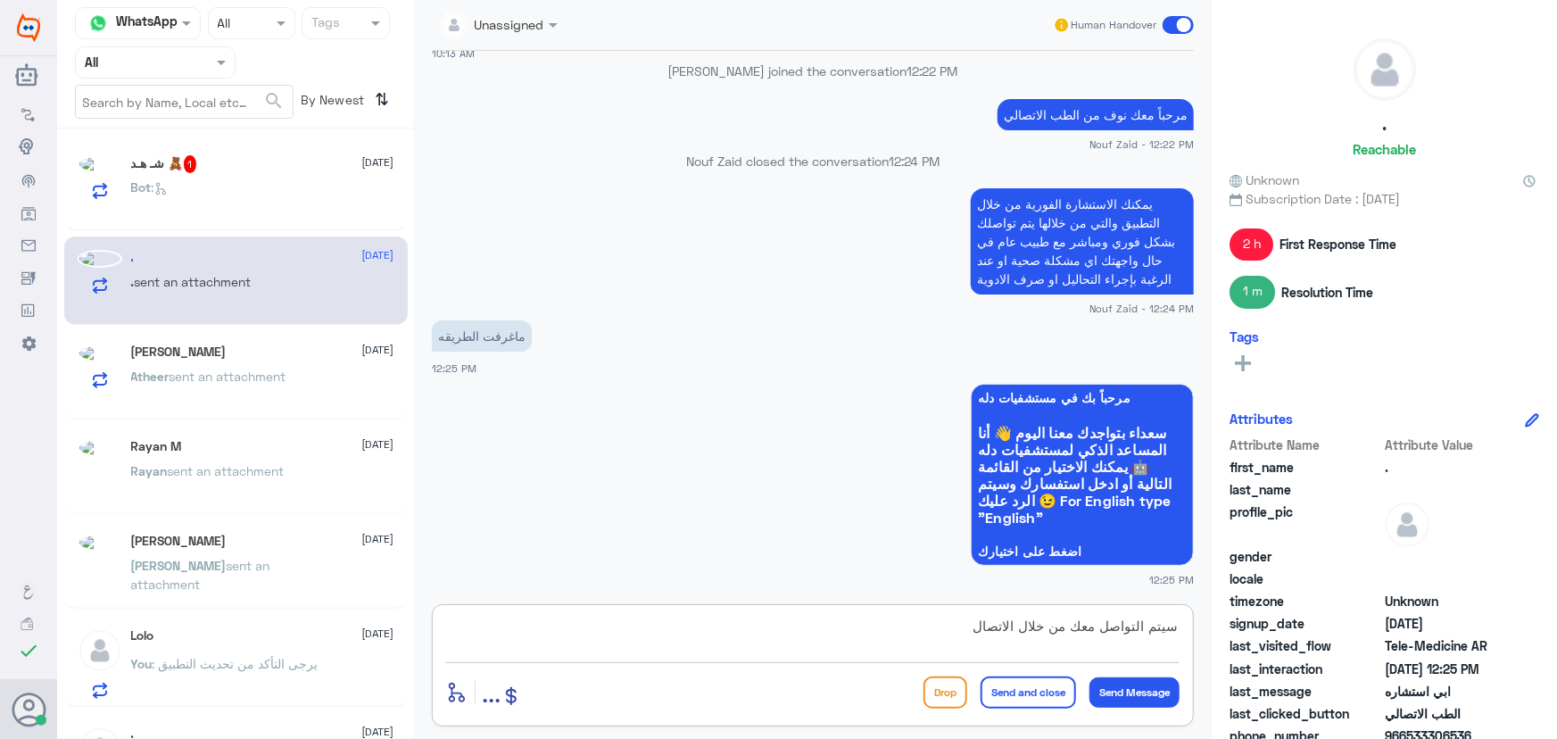
drag, startPoint x: 931, startPoint y: 622, endPoint x: 1339, endPoint y: 650, distance: 409.6
click at [1339, 650] on div "Channel WhatsApp Status × All Tags Agent Filter All search By Newest ⇅ شـ هـد 🧸…" at bounding box center [807, 372] width 1500 height 744
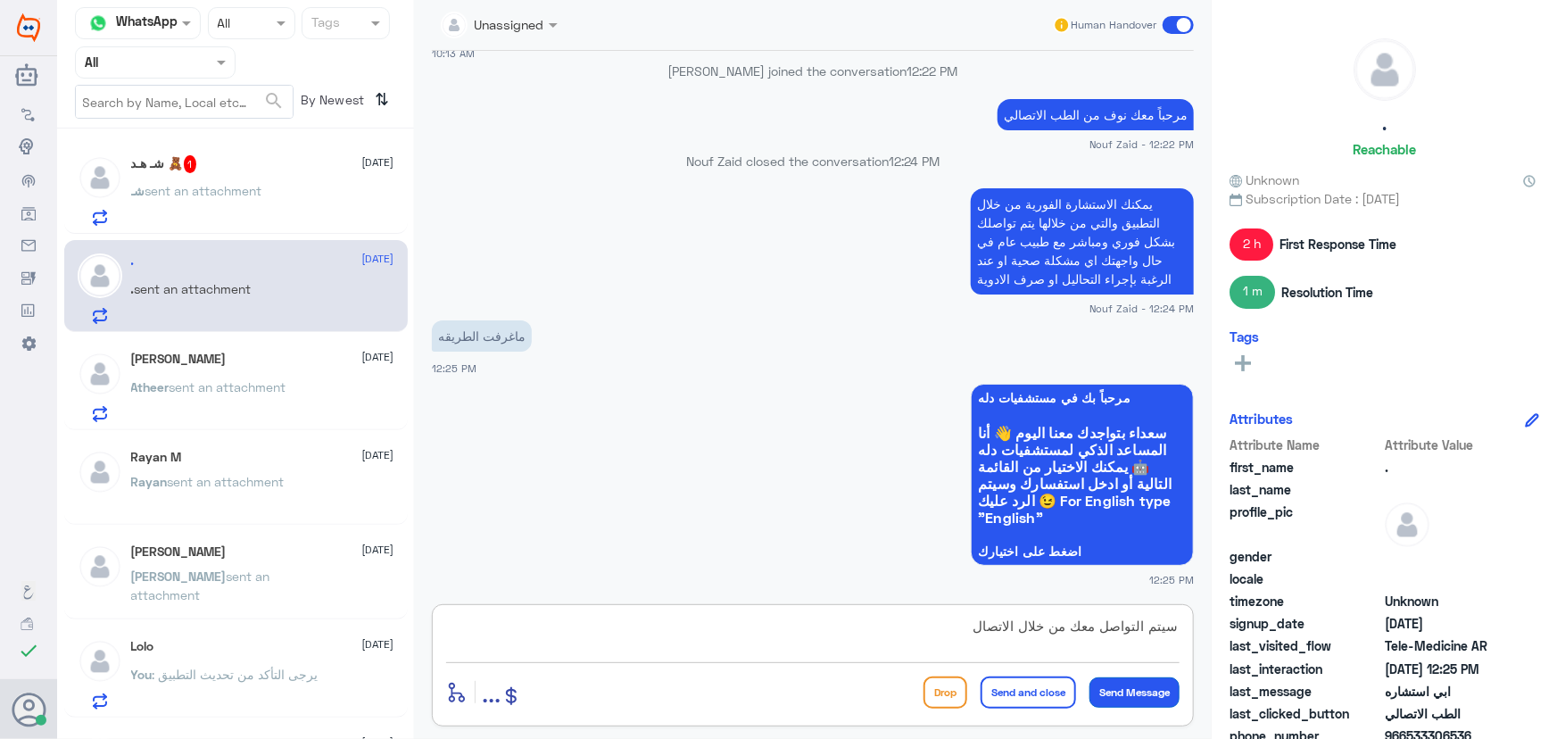
type textarea "سيتم التواصل معك من خلال الاتصال"
click at [1144, 695] on button "Send Message" at bounding box center [1134, 692] width 90 height 30
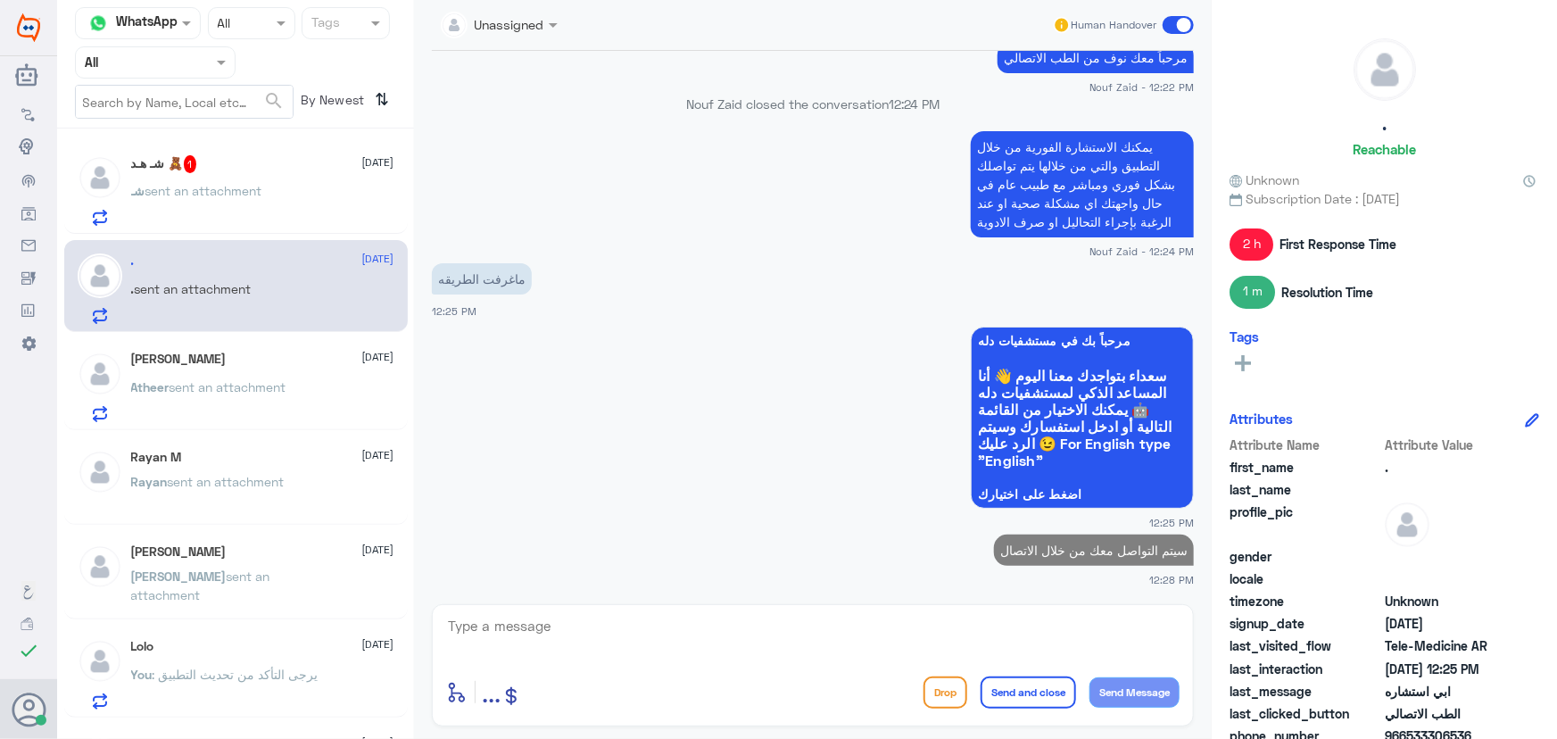
click at [295, 212] on div "شـ sent an attachment" at bounding box center [262, 206] width 263 height 40
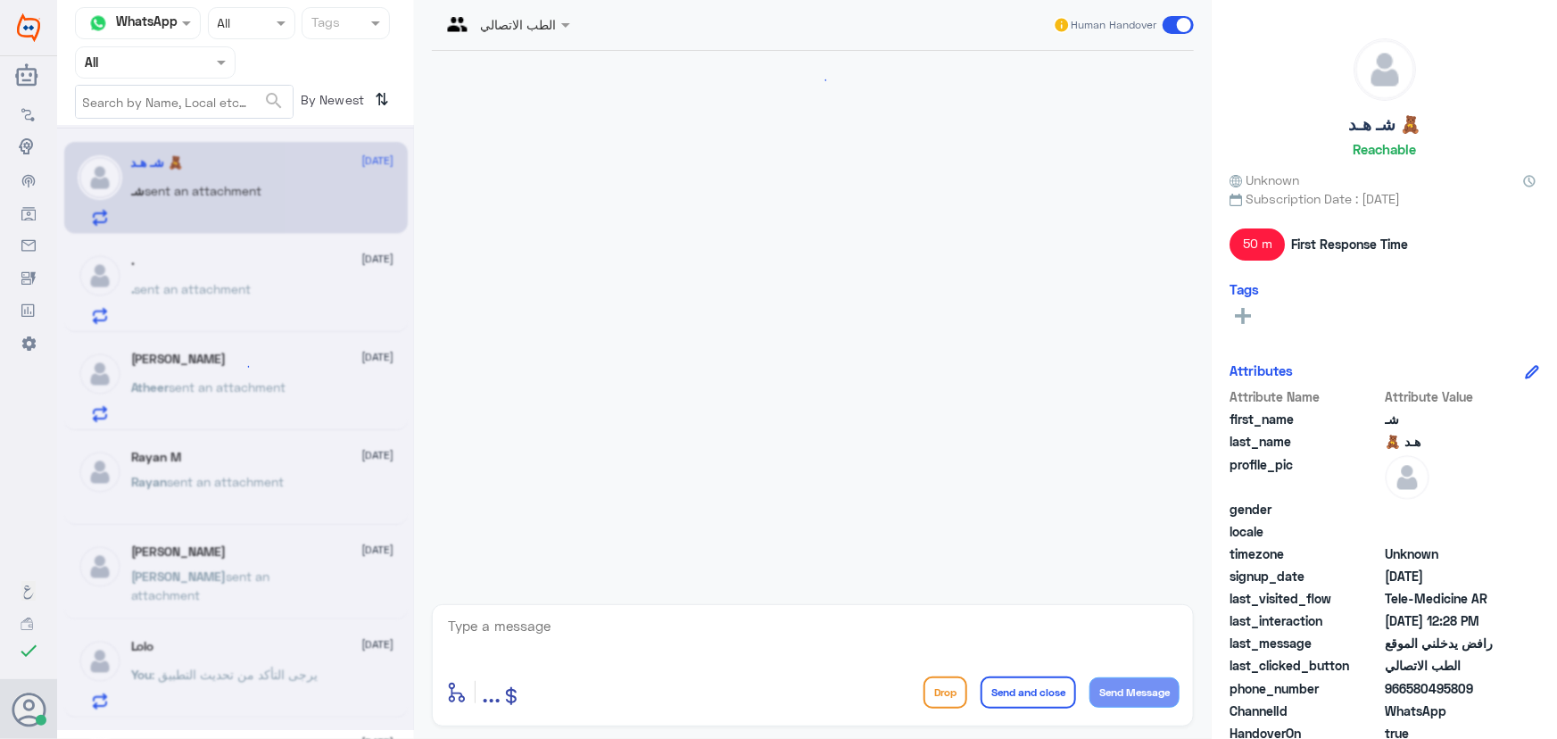
scroll to position [1521, 0]
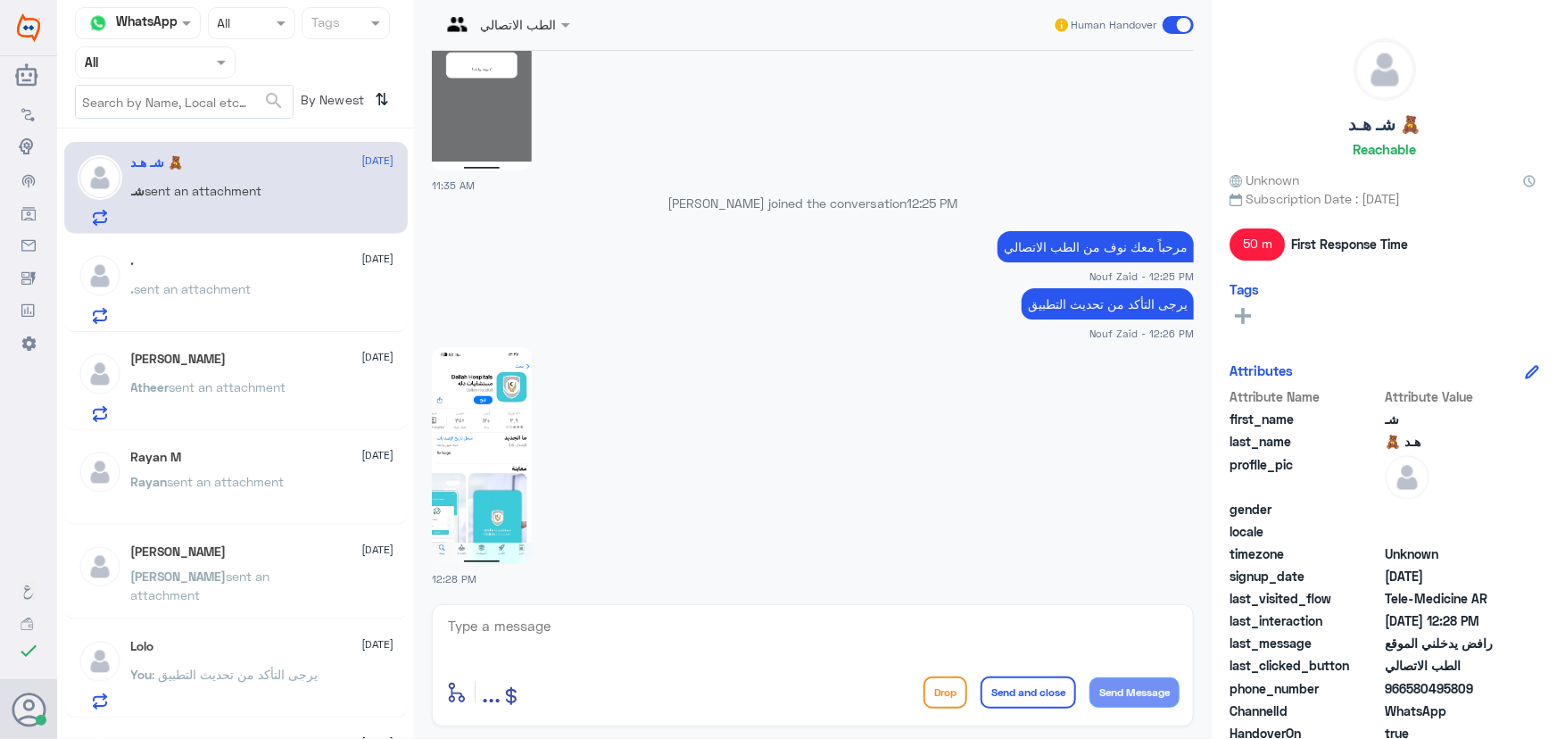
click at [257, 382] on span "sent an attachment" at bounding box center [228, 386] width 117 height 15
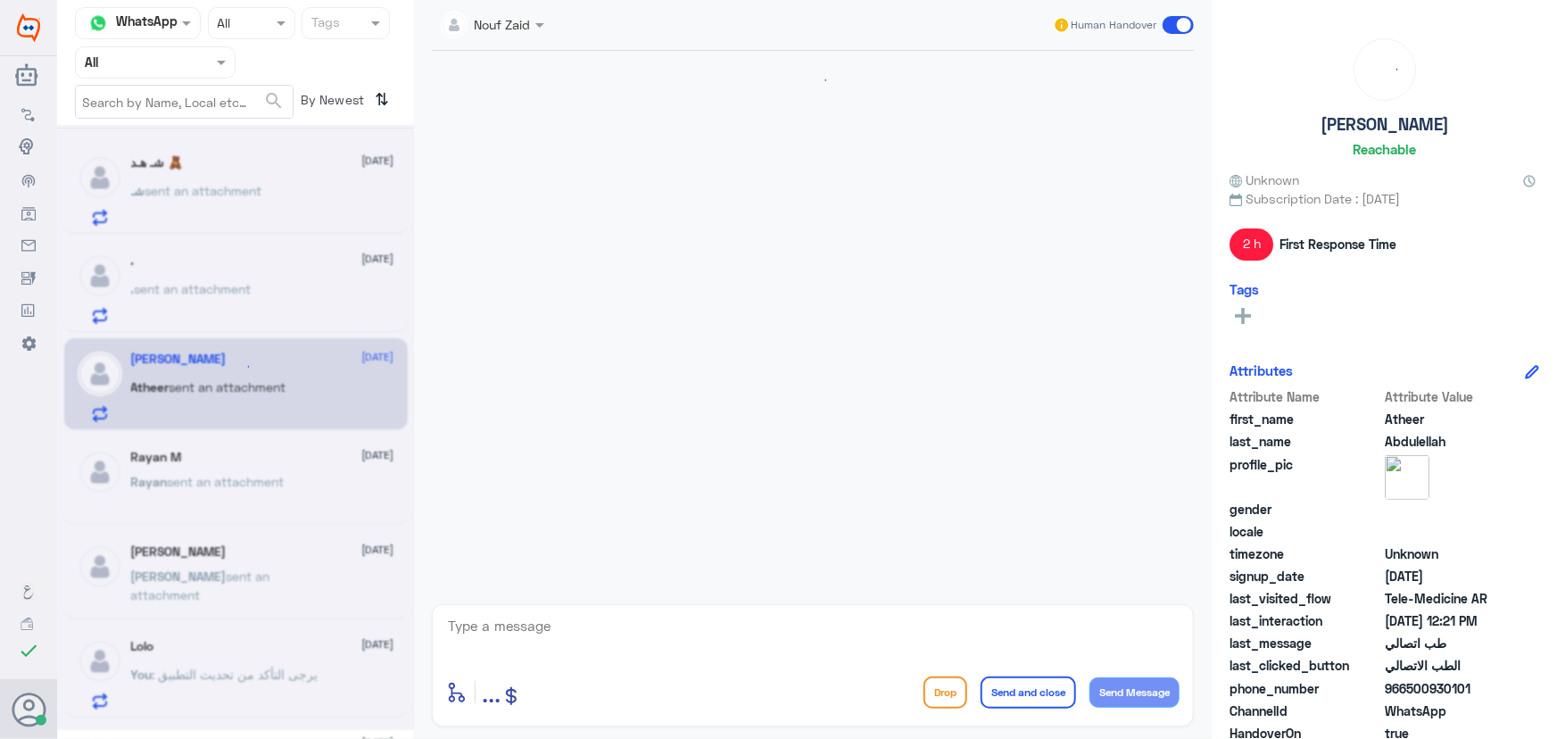
scroll to position [966, 0]
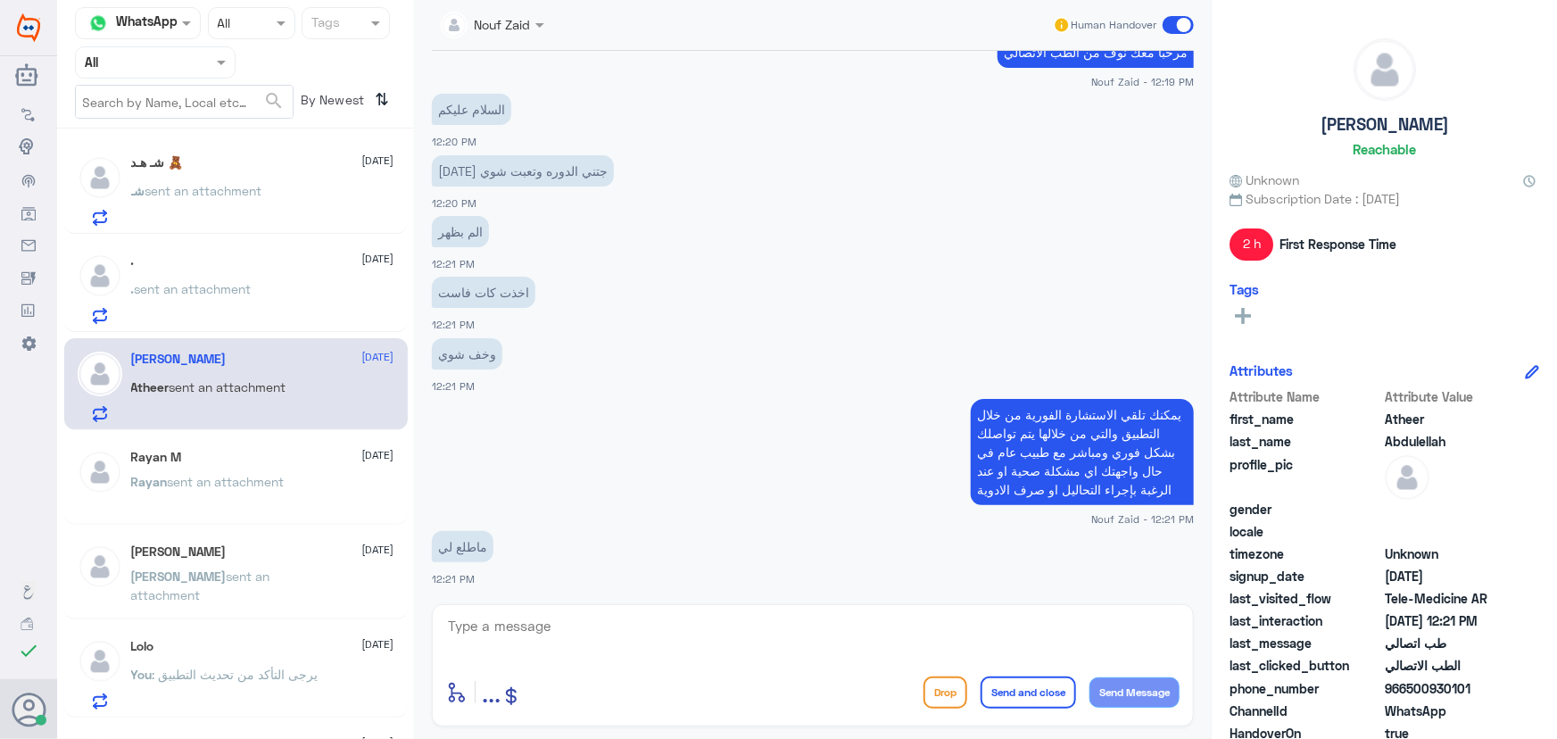
click at [598, 611] on div "enter flow name ... Drop Send and close Send Message" at bounding box center [813, 665] width 762 height 122
click at [585, 622] on textarea at bounding box center [812, 636] width 733 height 44
paste textarea "سيتم التواصل معك من خلال الاتصال"
type textarea "سيتم التواصل معك من خلال الاتصال"
click at [1119, 688] on button "Send Message" at bounding box center [1134, 692] width 90 height 30
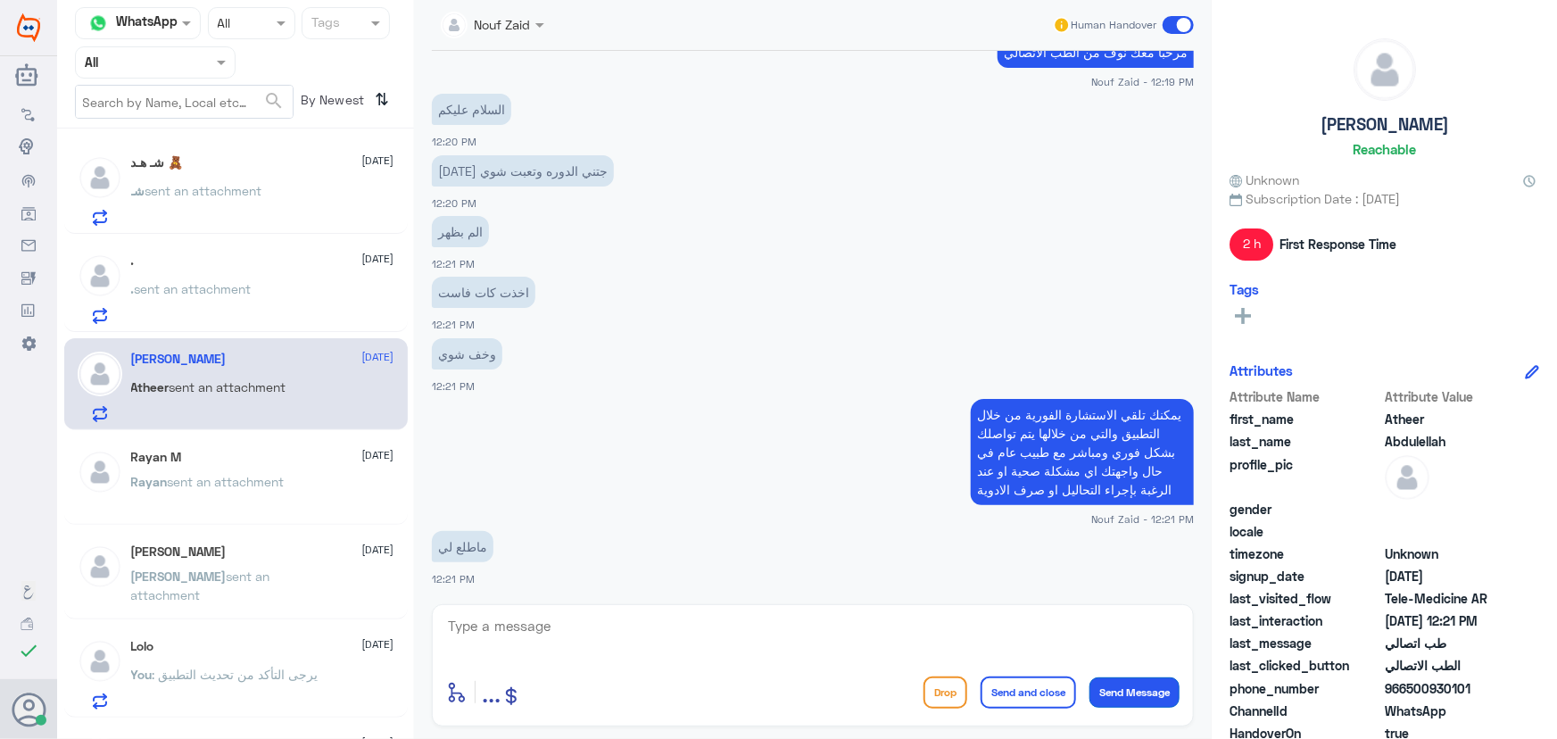
scroll to position [1023, 0]
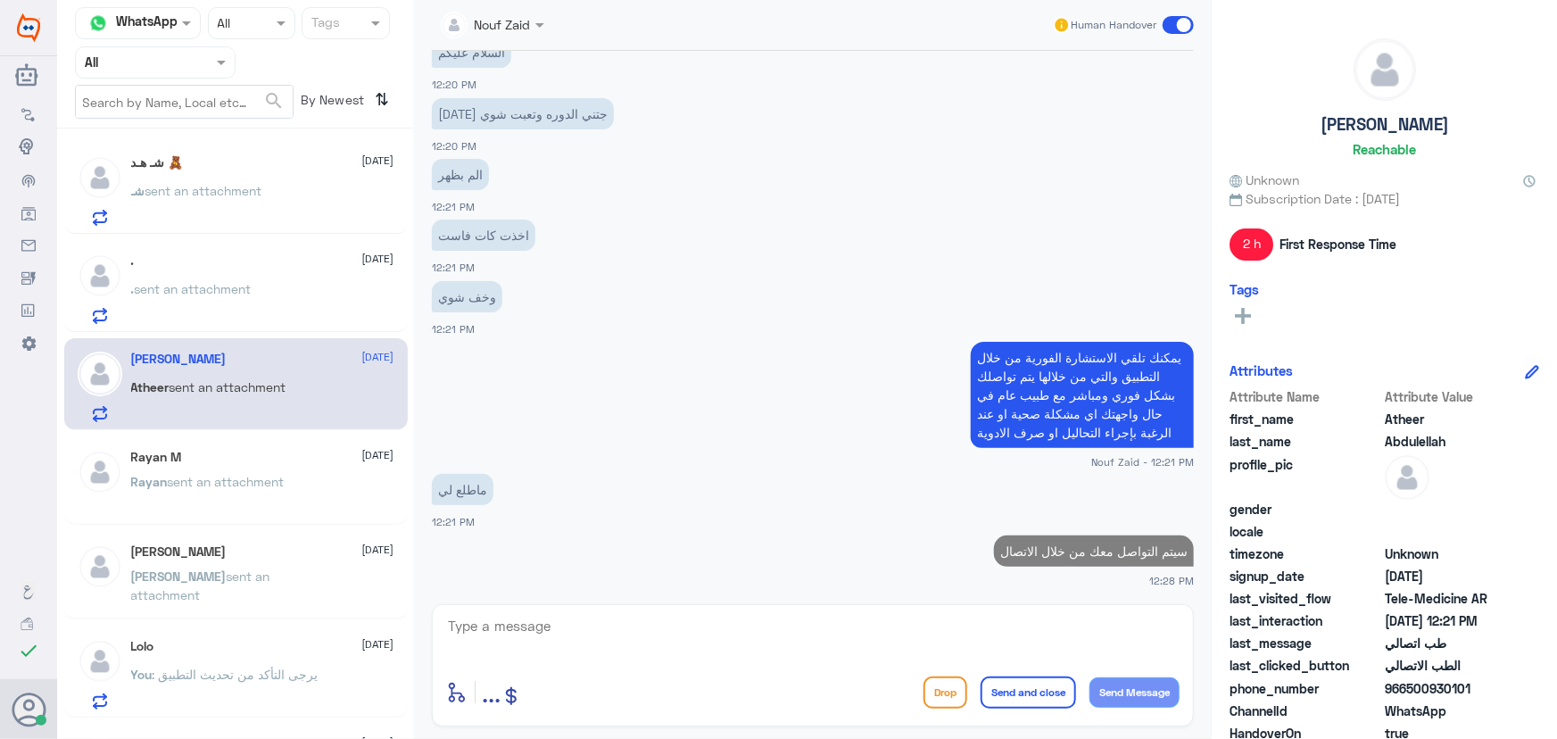
click at [219, 268] on div ". 28 August" at bounding box center [262, 260] width 263 height 15
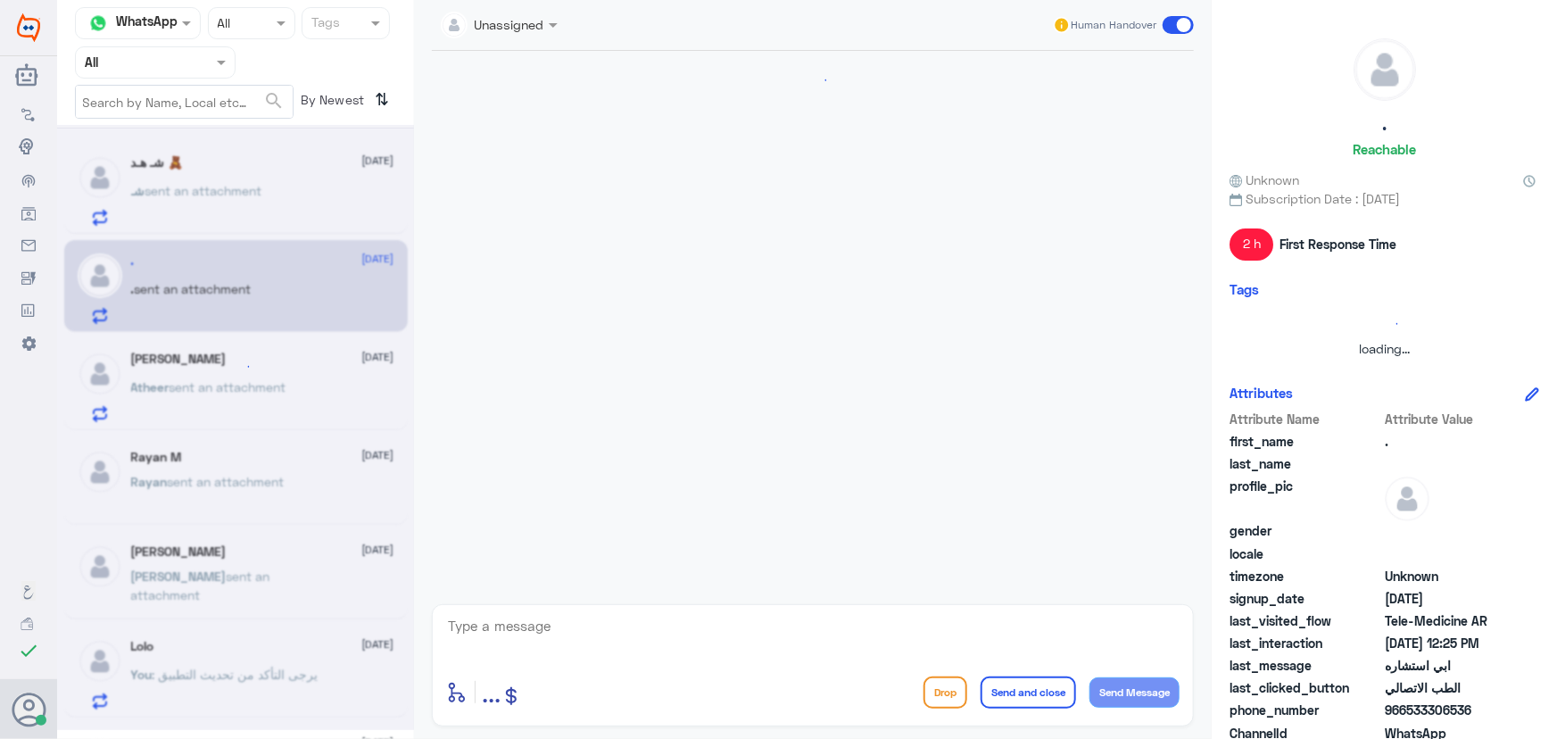
scroll to position [692, 0]
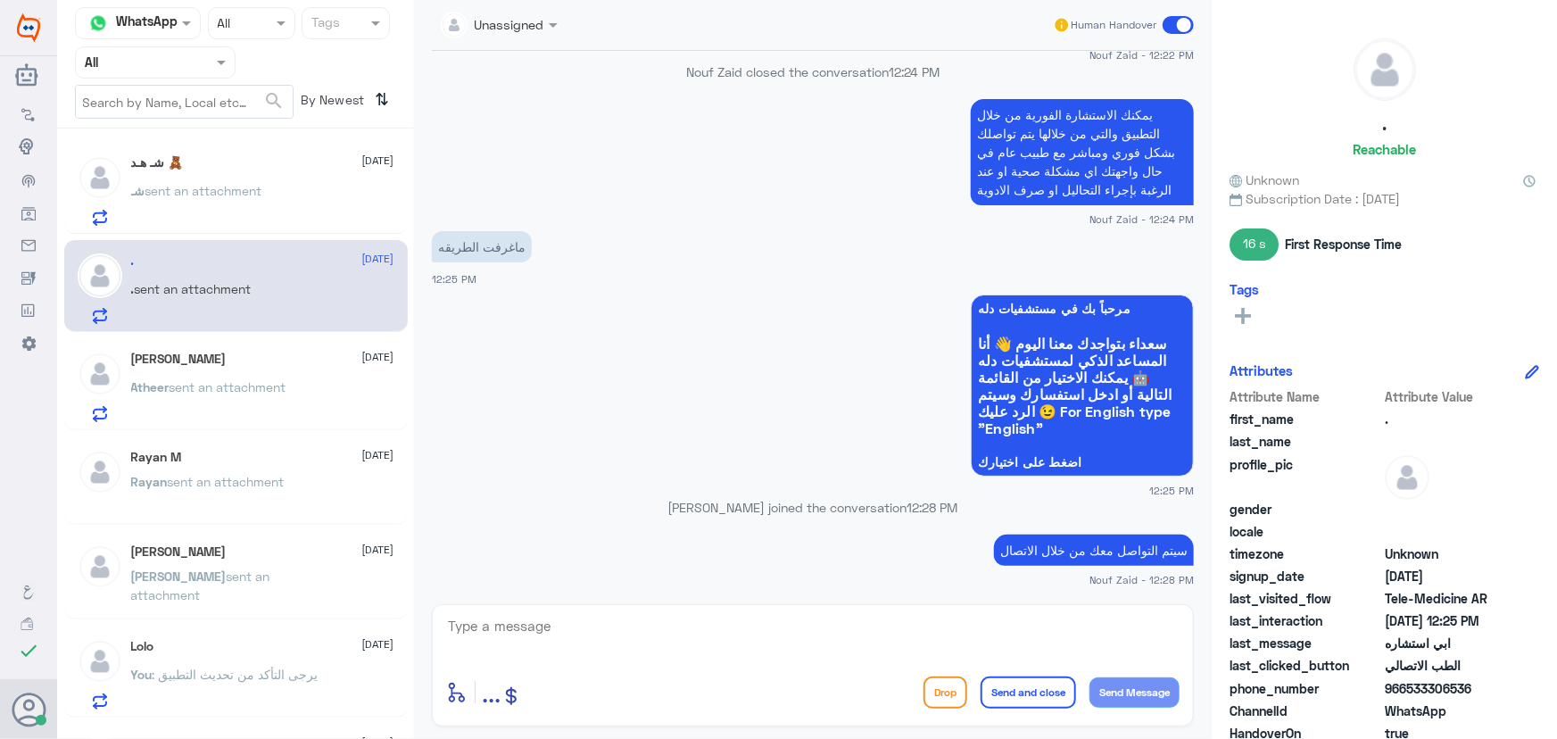
click at [208, 161] on div "شـ هـد 🧸 28 August شـ sent an attachment" at bounding box center [236, 188] width 344 height 92
click at [210, 172] on div "شـ هـد 🧸 28 August شـ sent an attachment" at bounding box center [262, 190] width 263 height 70
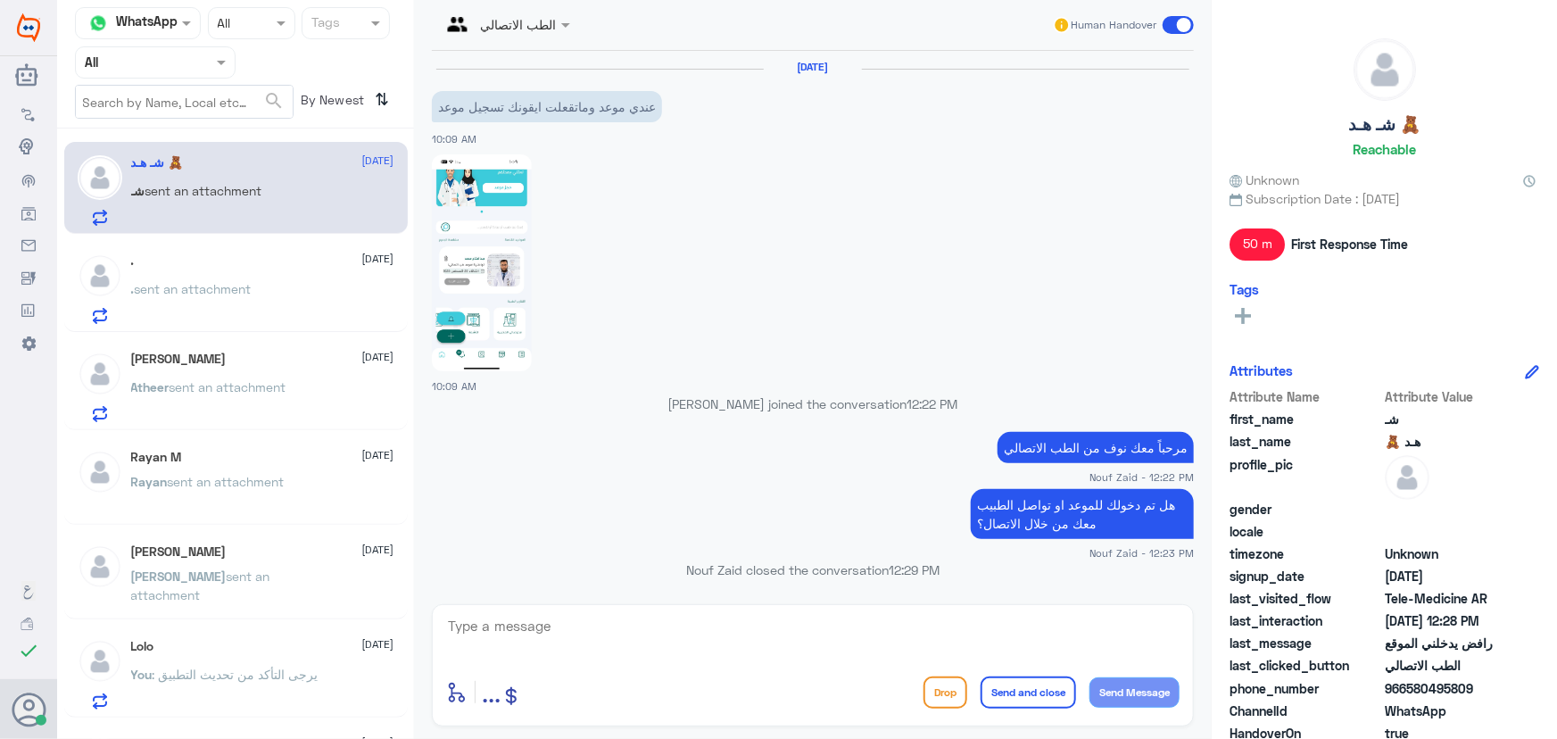
scroll to position [1521, 0]
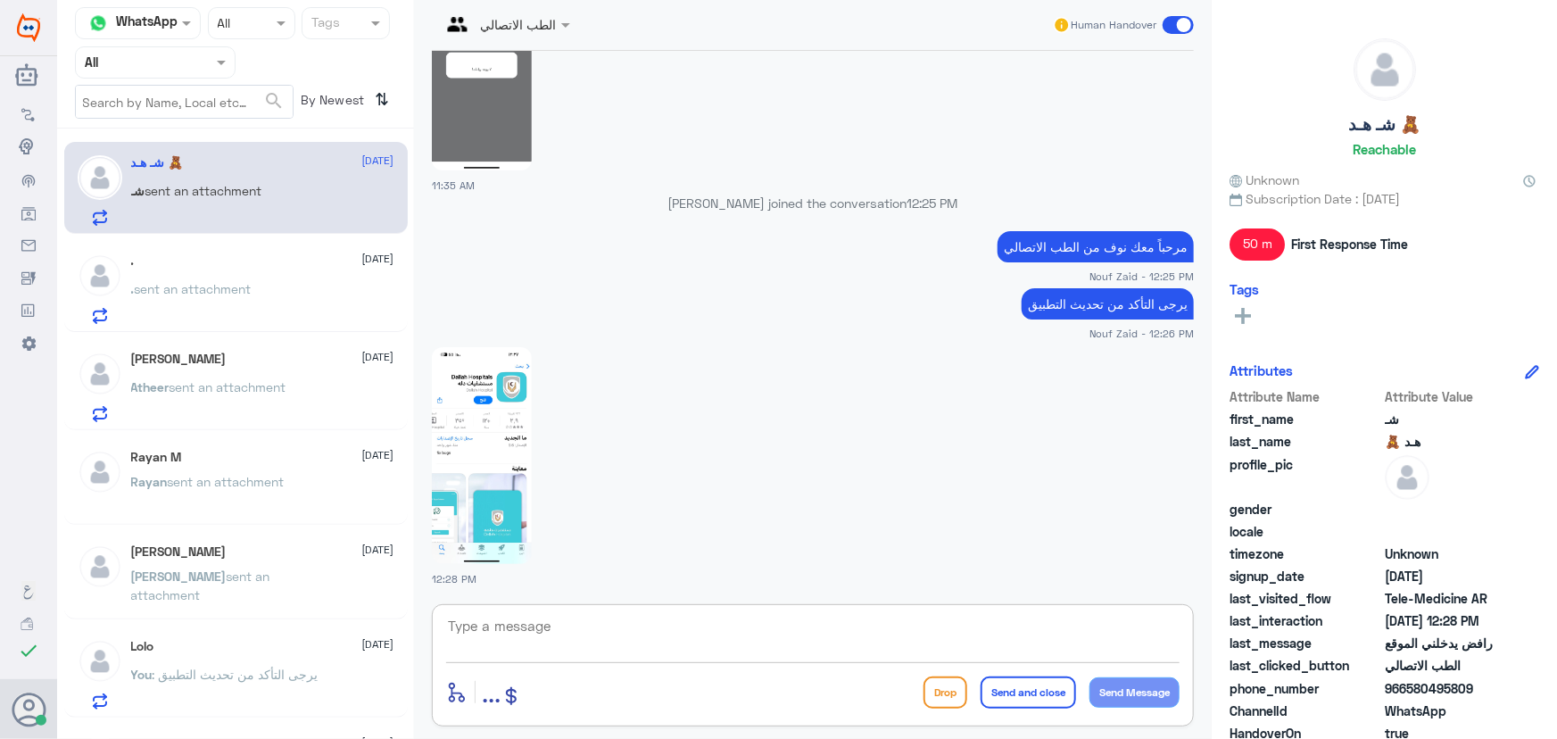
click at [523, 623] on textarea at bounding box center [812, 636] width 733 height 44
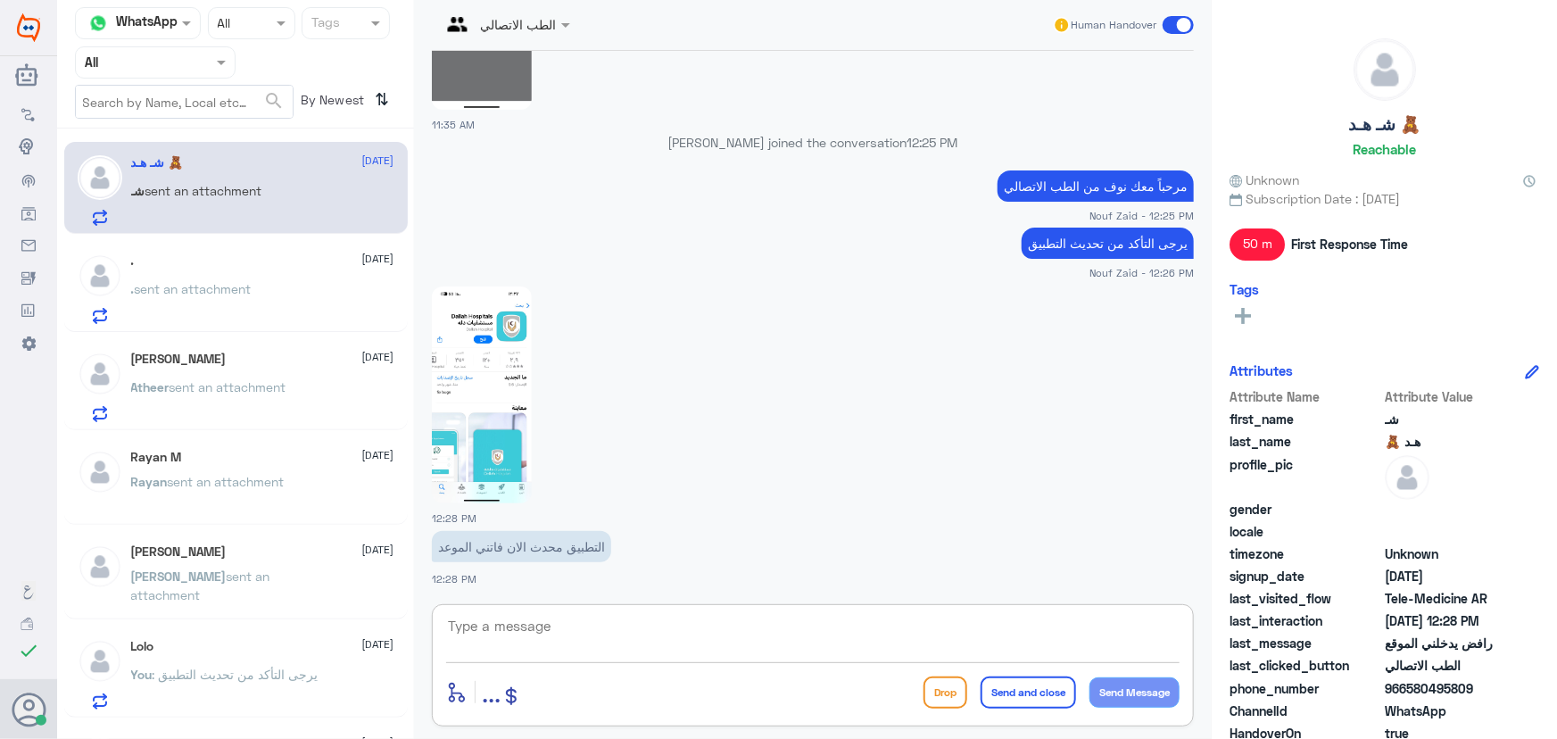
click at [528, 632] on textarea at bounding box center [812, 636] width 733 height 44
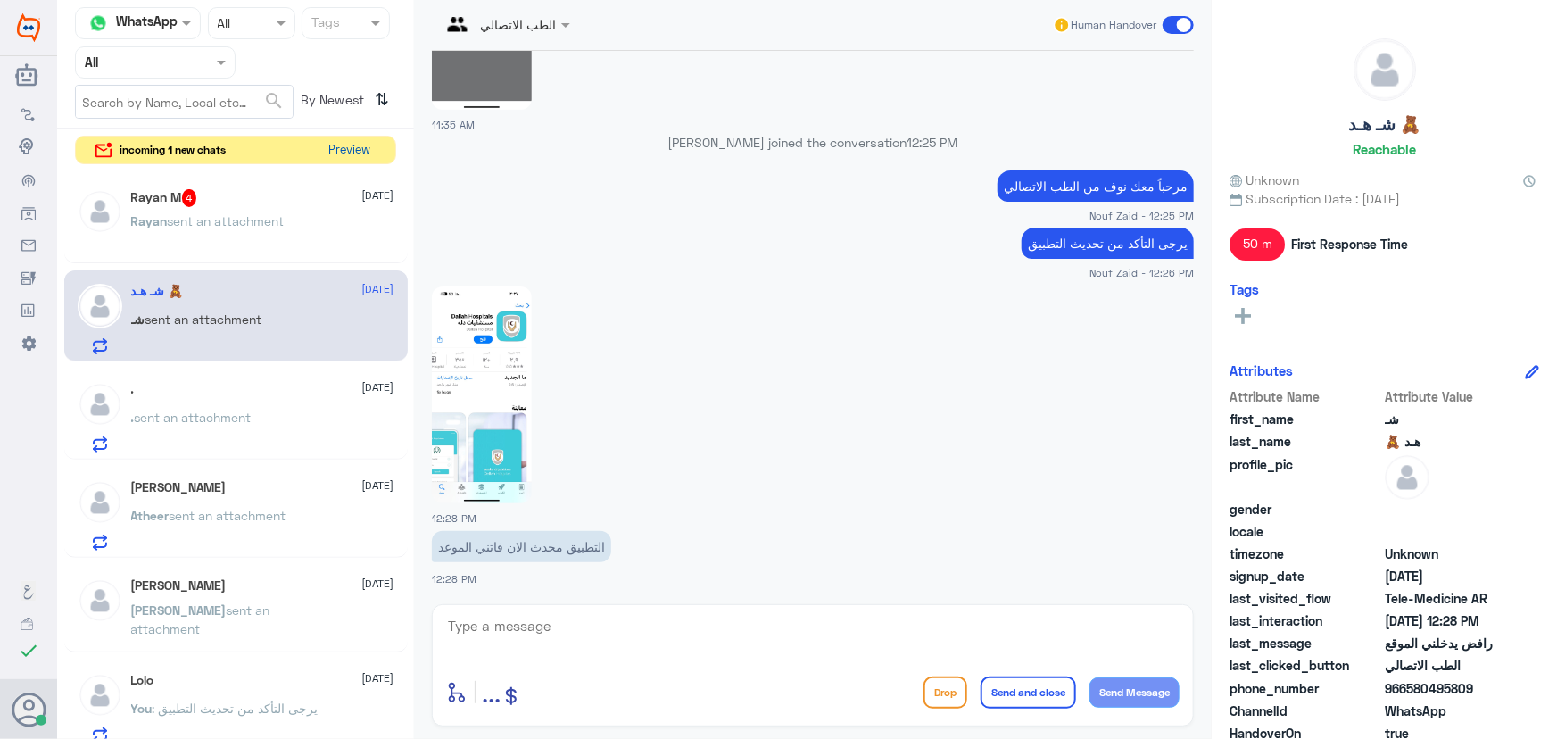
click at [333, 157] on button "Preview" at bounding box center [349, 151] width 55 height 28
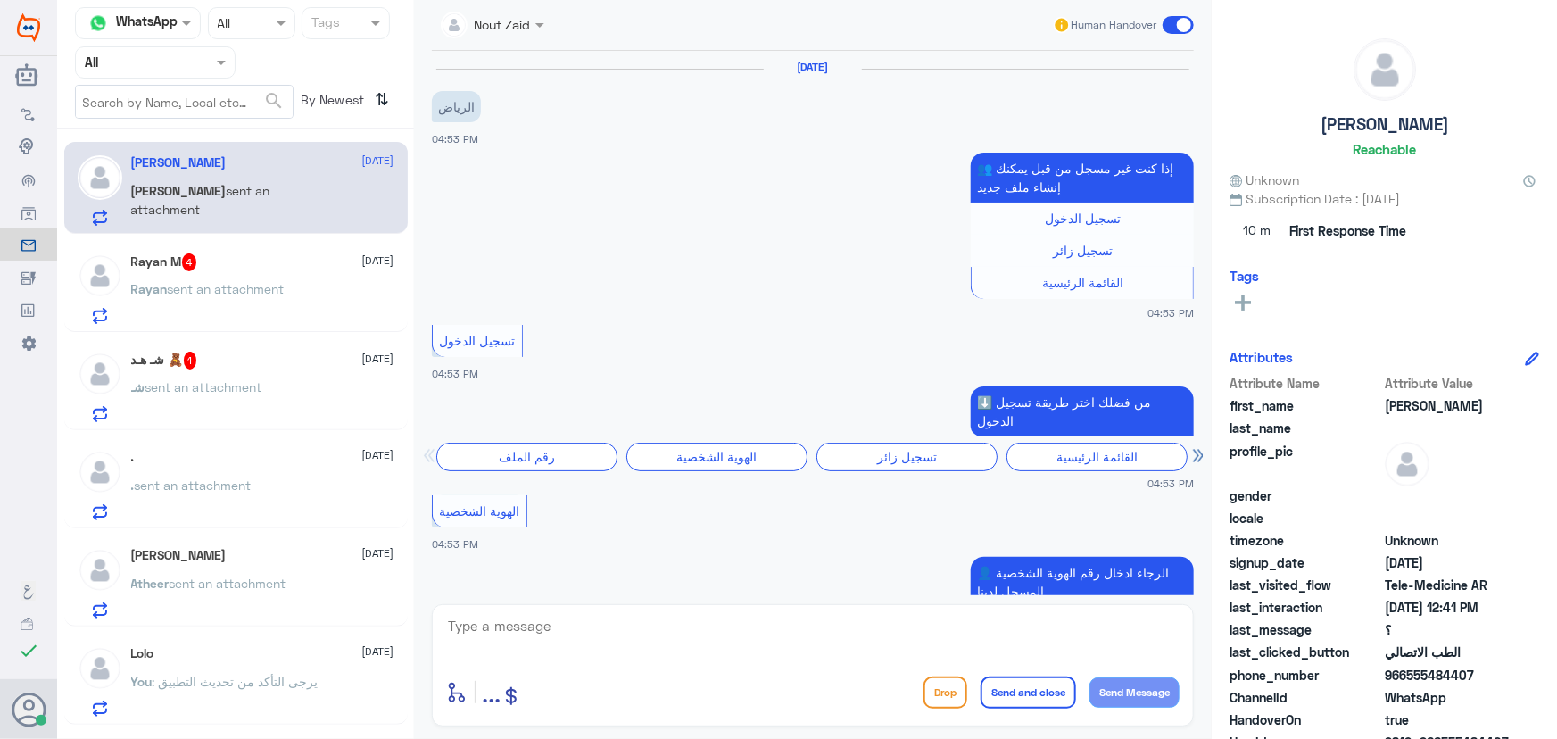
scroll to position [1464, 0]
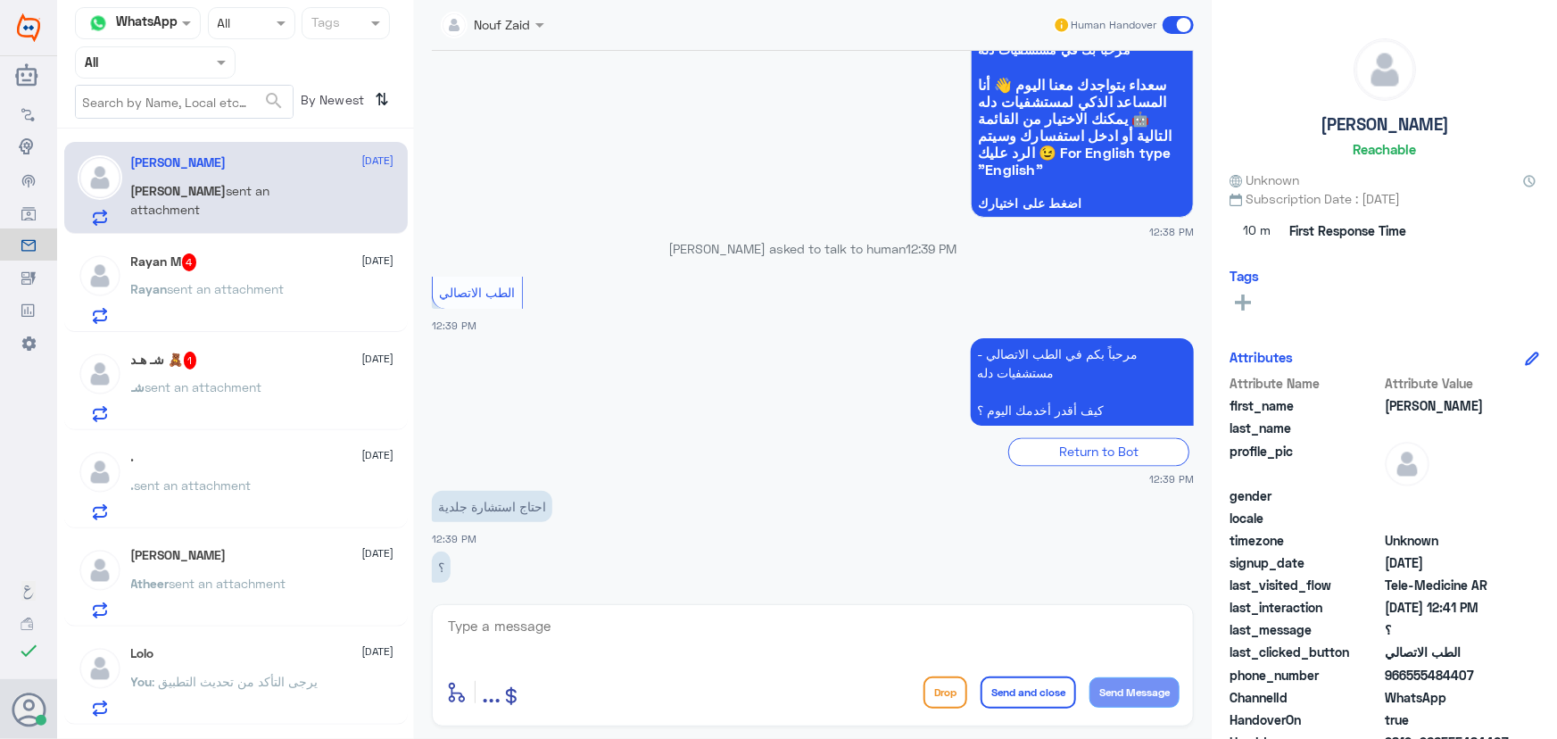
click at [266, 350] on div "شـ هـد 🧸 1 28 August شـ sent an attachment" at bounding box center [236, 384] width 344 height 92
click at [277, 396] on div "شـ sent an attachment" at bounding box center [262, 402] width 263 height 40
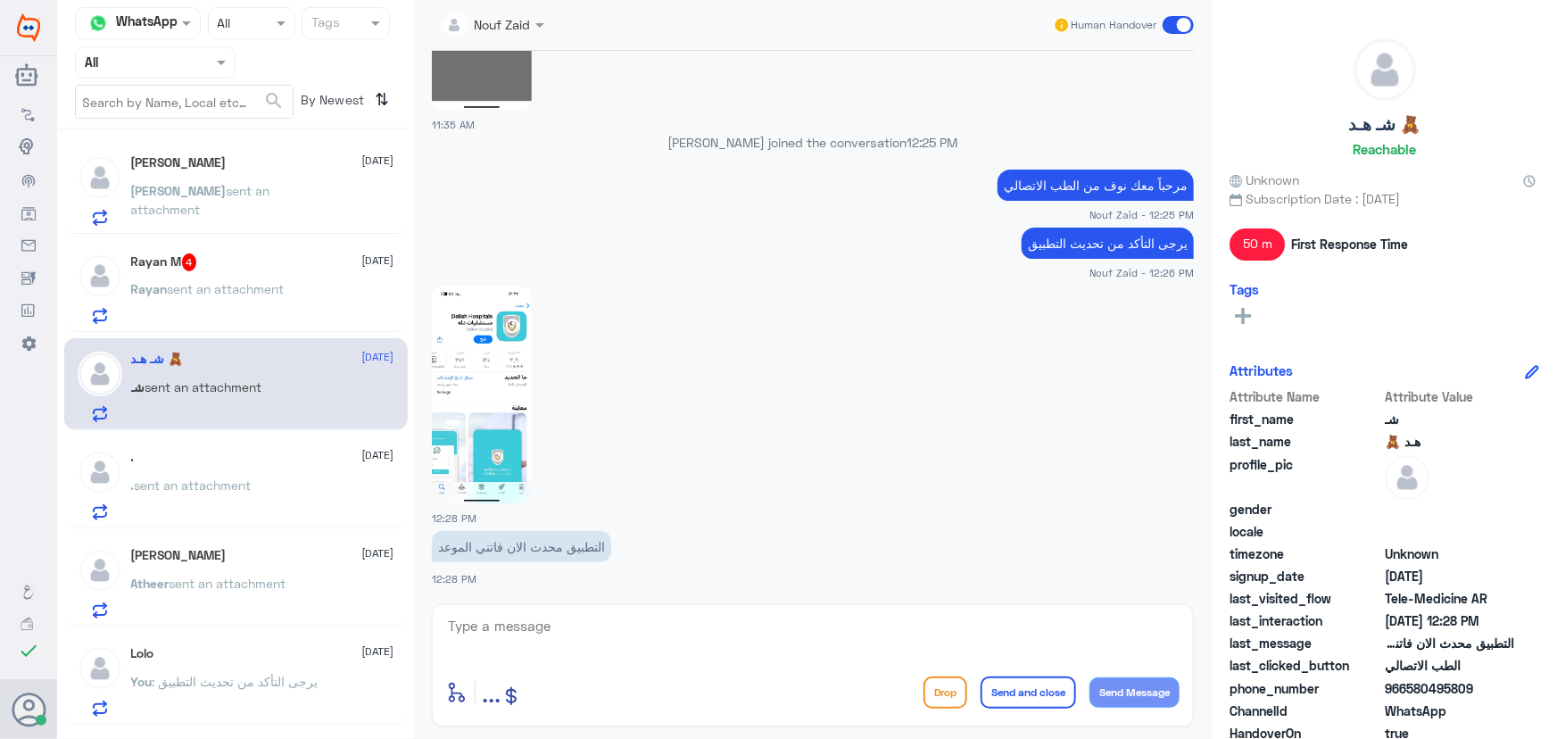
click at [602, 632] on textarea at bounding box center [812, 636] width 733 height 44
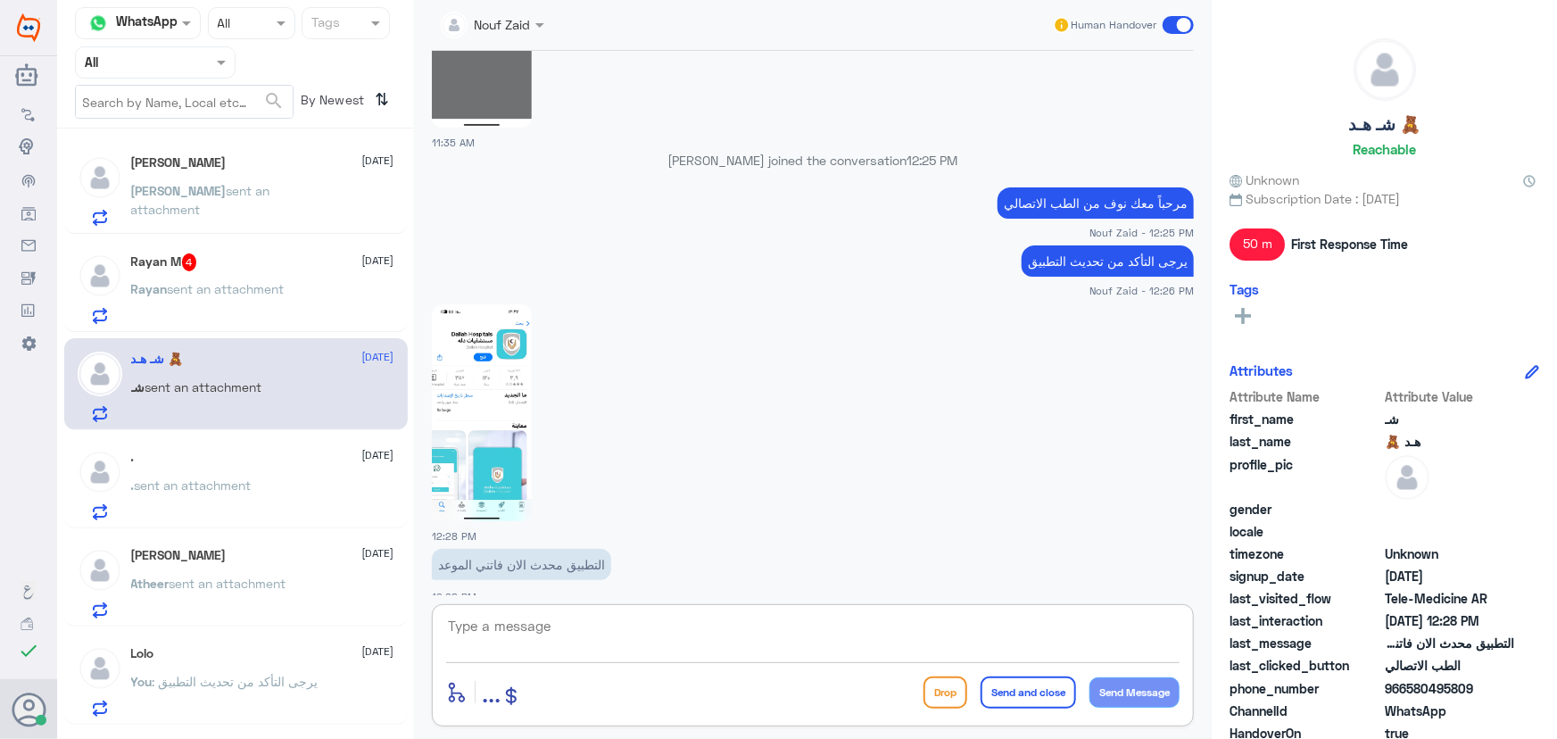
scroll to position [1521, 0]
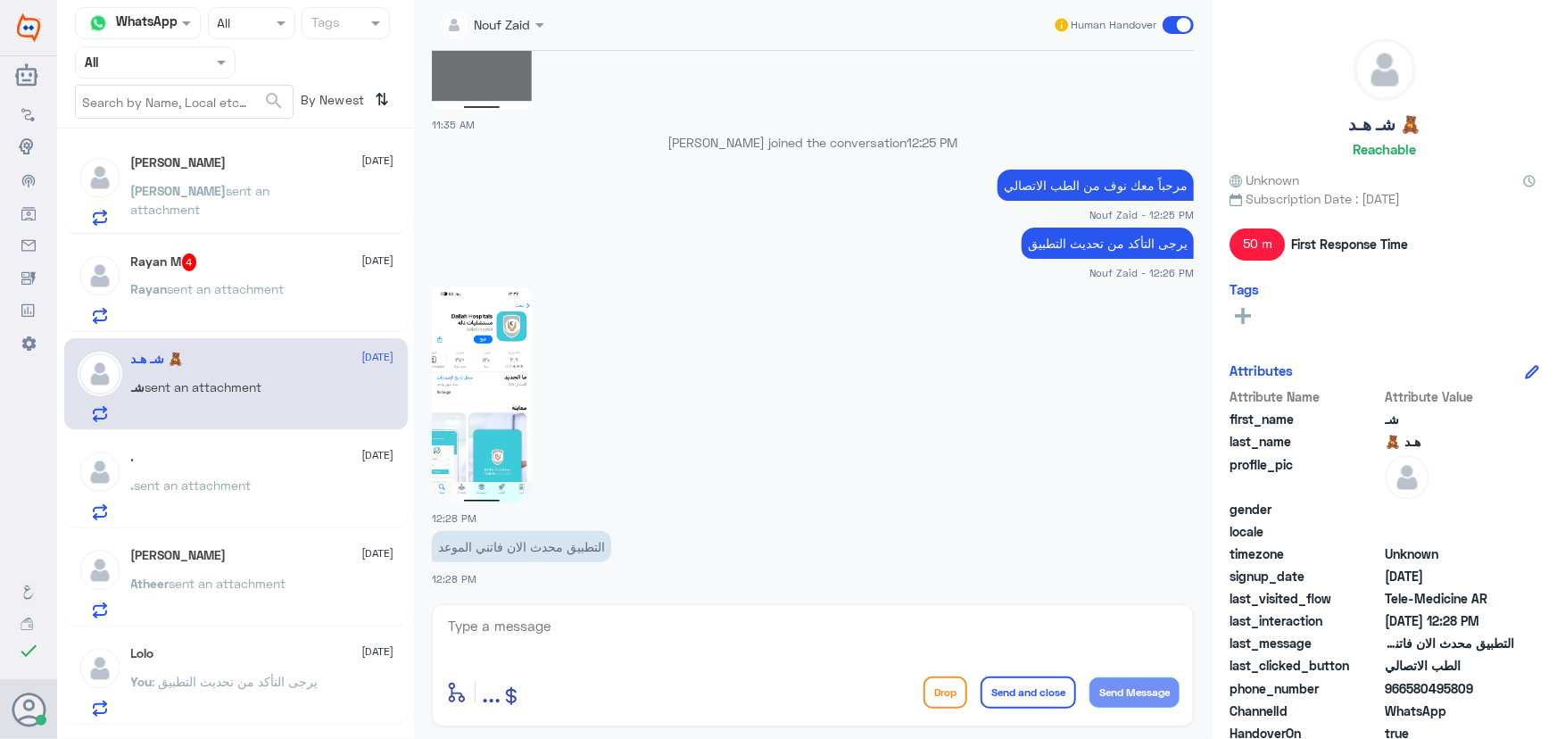
drag, startPoint x: 1409, startPoint y: 689, endPoint x: 1490, endPoint y: 689, distance: 81.2
click at [1490, 689] on span "966580495809" at bounding box center [1449, 688] width 129 height 19
copy span "580495809"
click at [279, 288] on span "sent an attachment" at bounding box center [226, 288] width 117 height 15
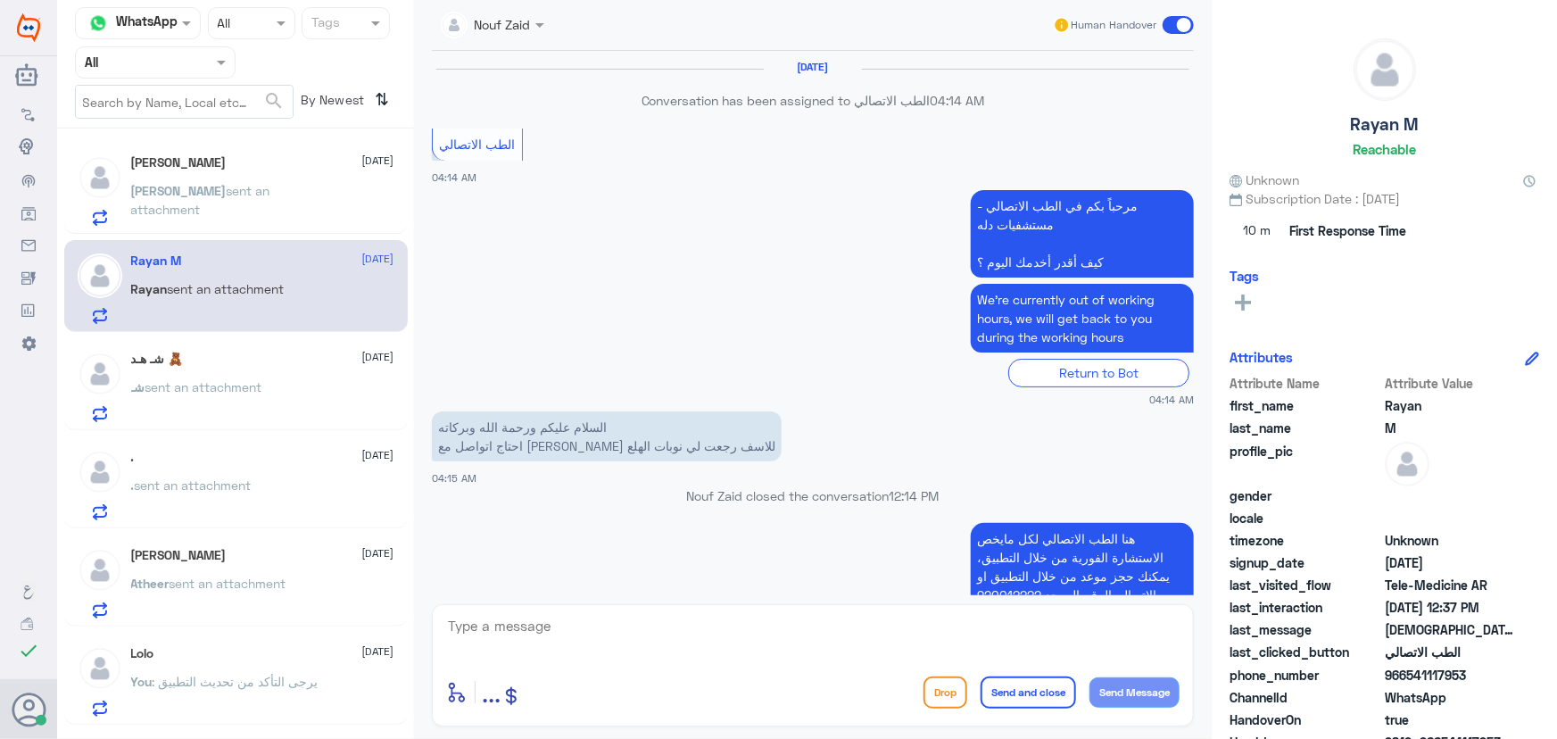
scroll to position [1311, 0]
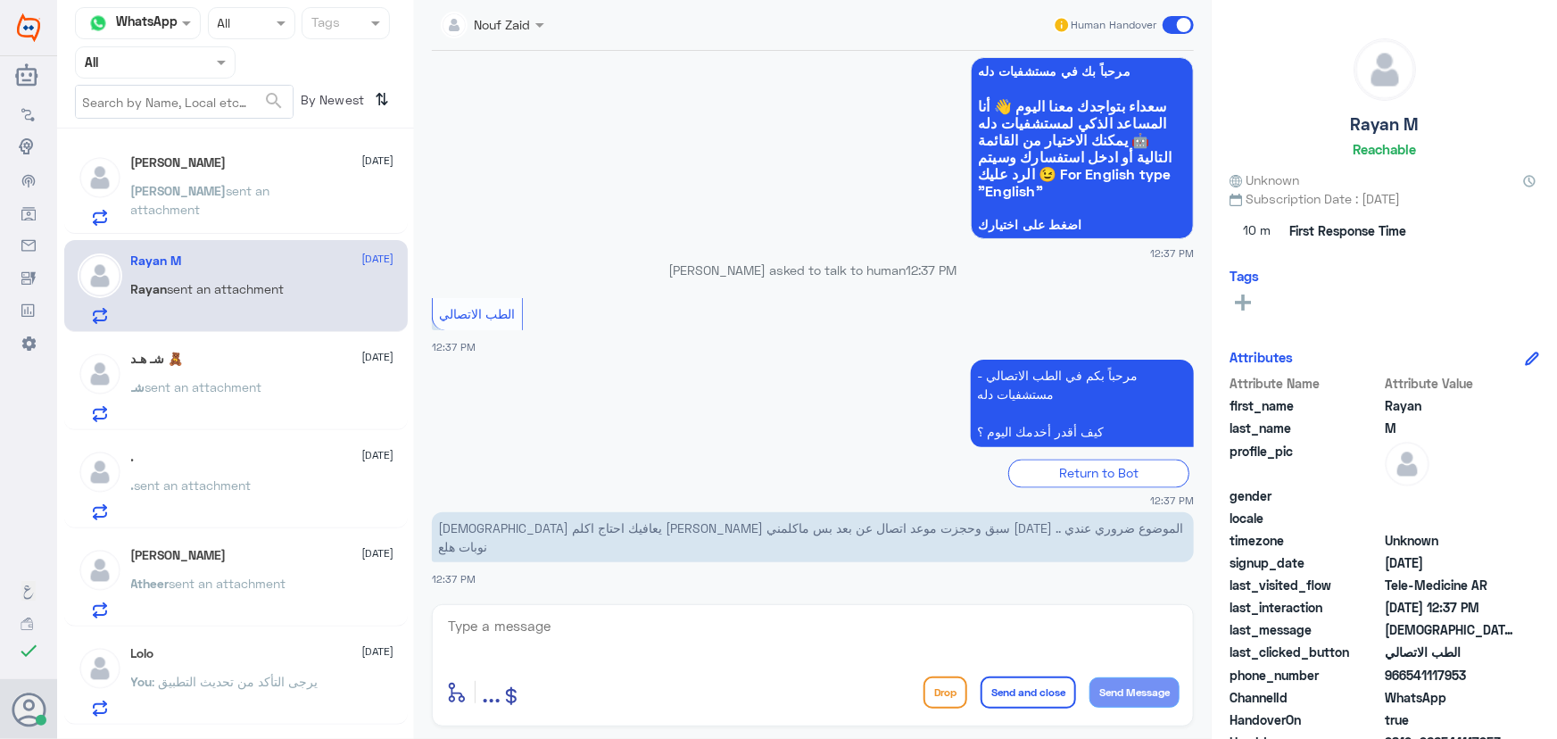
click at [257, 206] on p "Ahmed sent an attachment" at bounding box center [231, 203] width 201 height 45
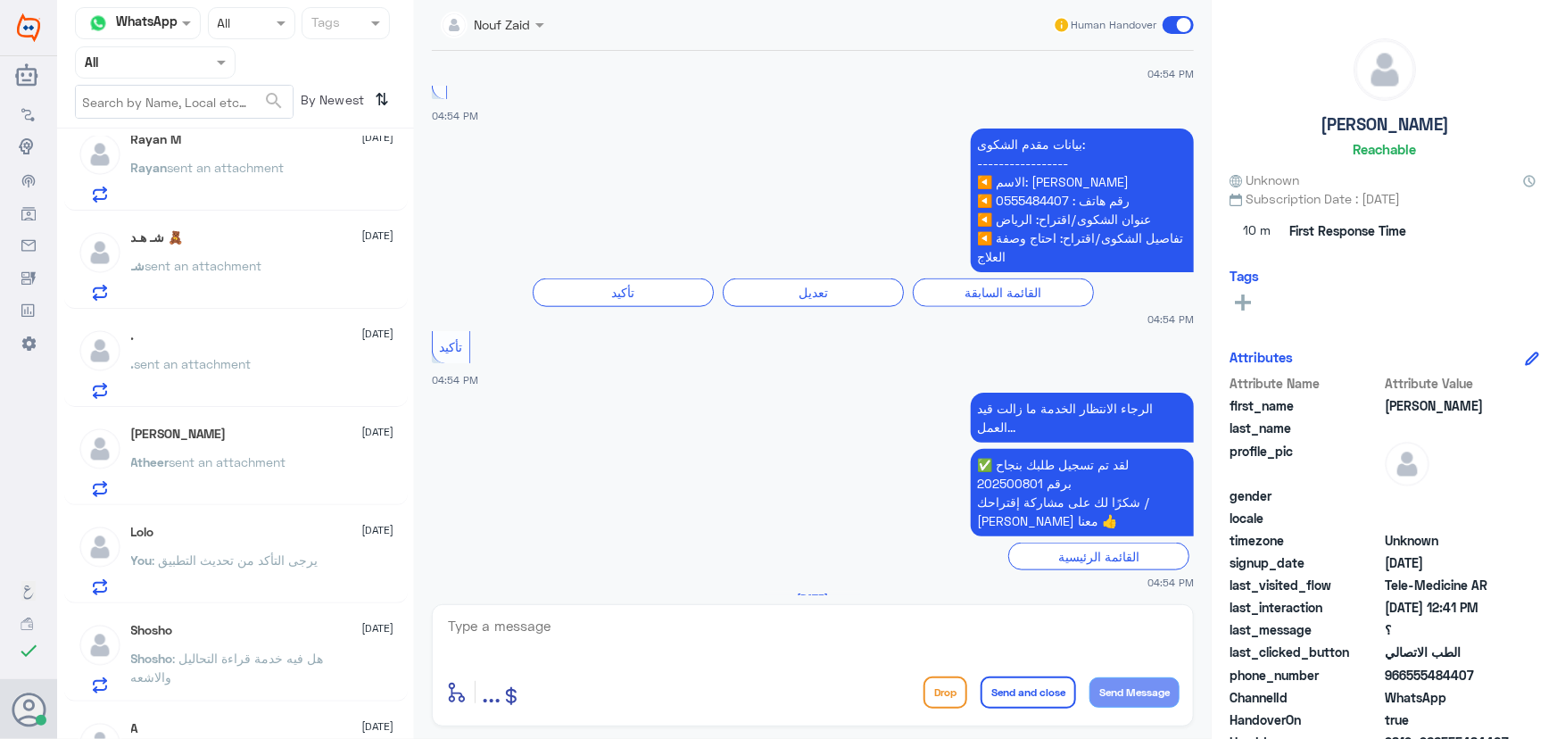
scroll to position [324, 0]
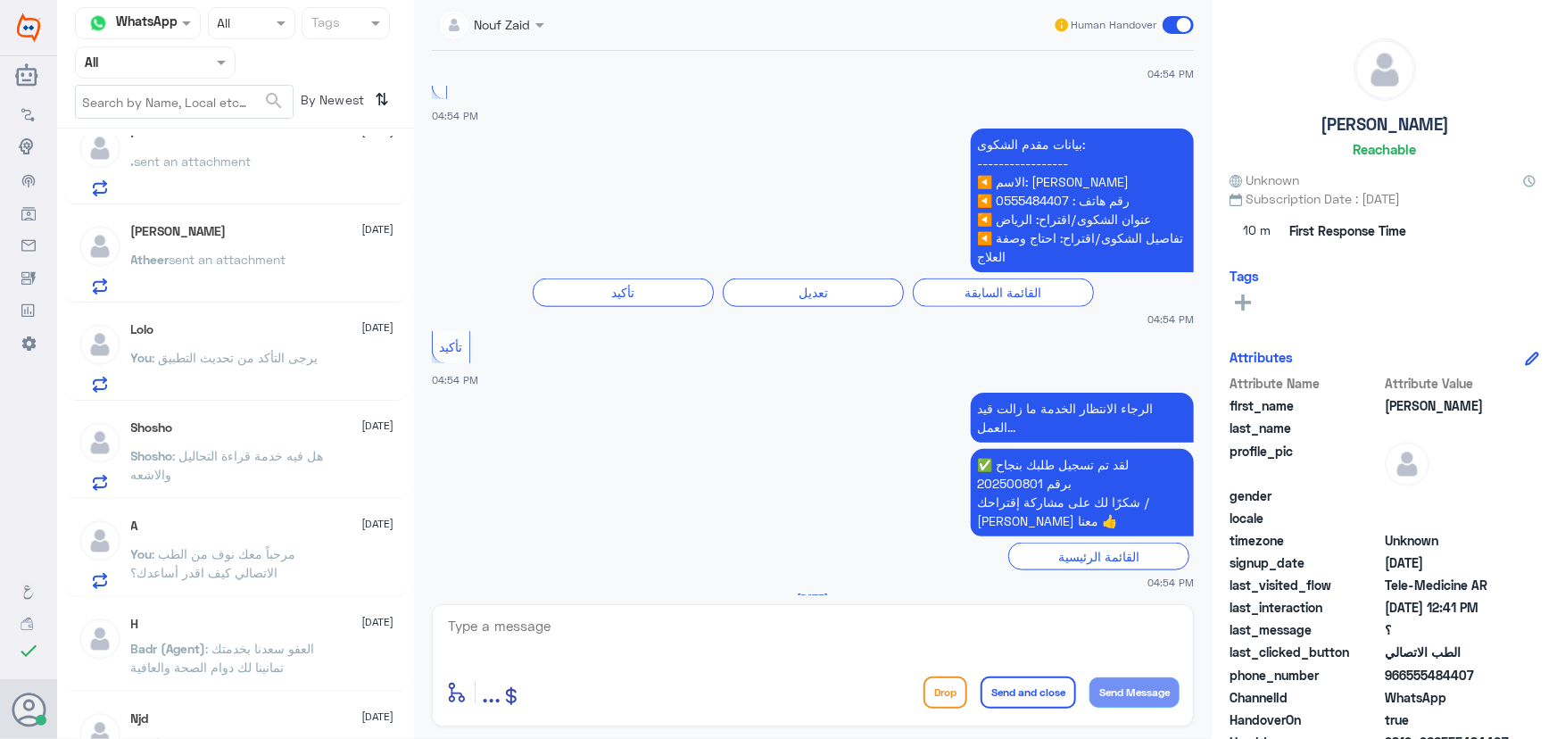
click at [242, 448] on span ": هل فيه خدمة قراءة التحاليل والاشعه" at bounding box center [227, 465] width 193 height 34
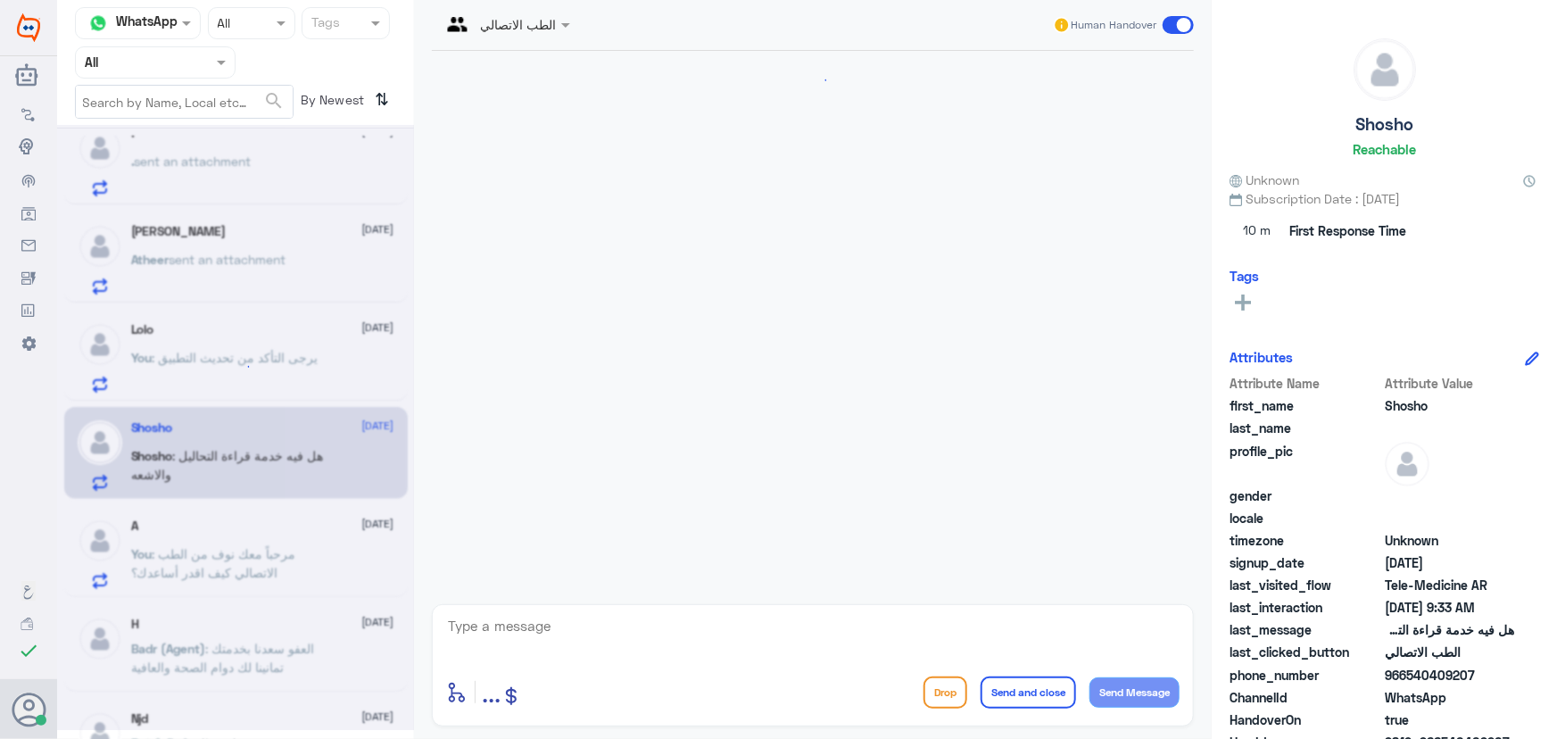
scroll to position [79, 0]
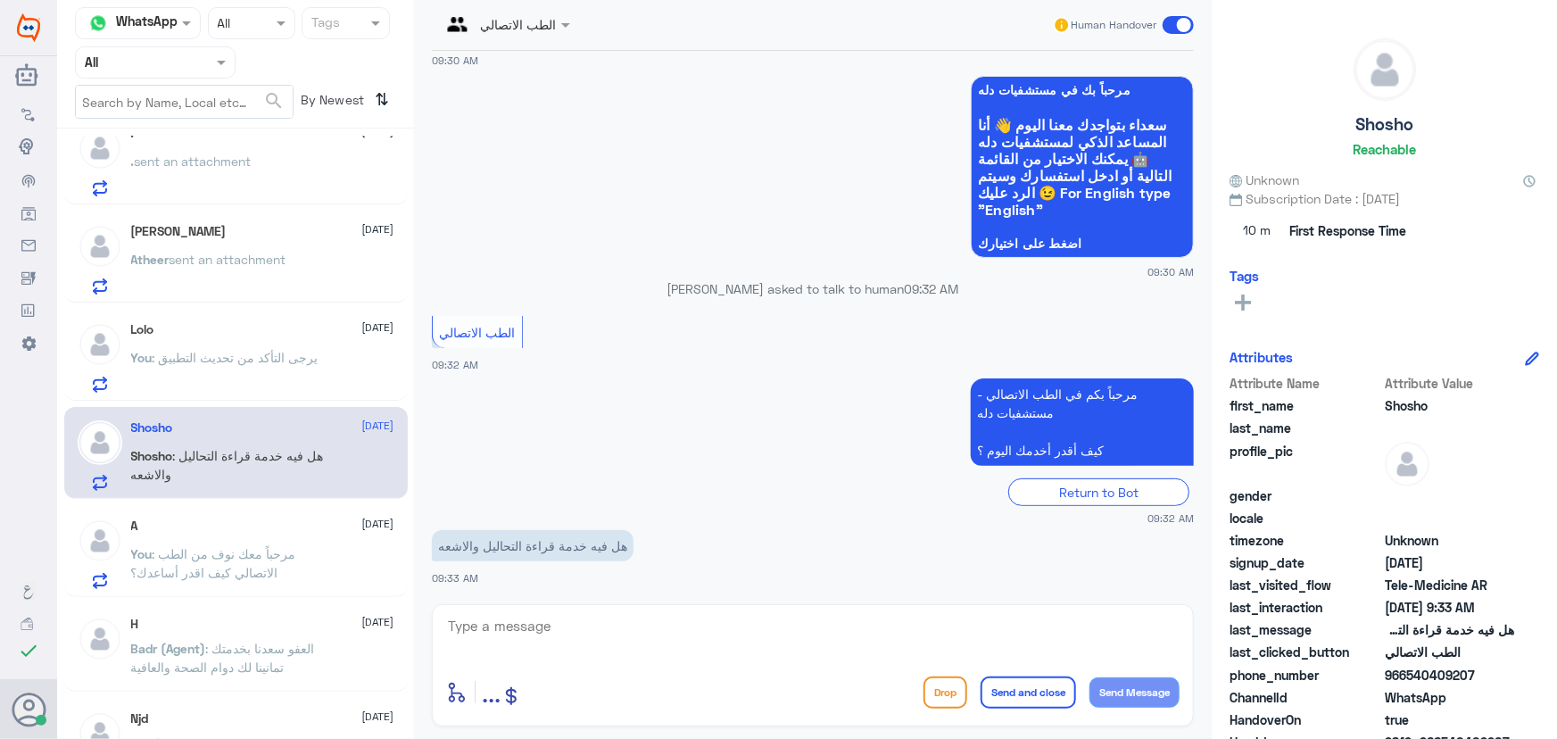
click at [252, 368] on p "You : يرجى التأكد من تحديث التطبيق" at bounding box center [224, 370] width 187 height 45
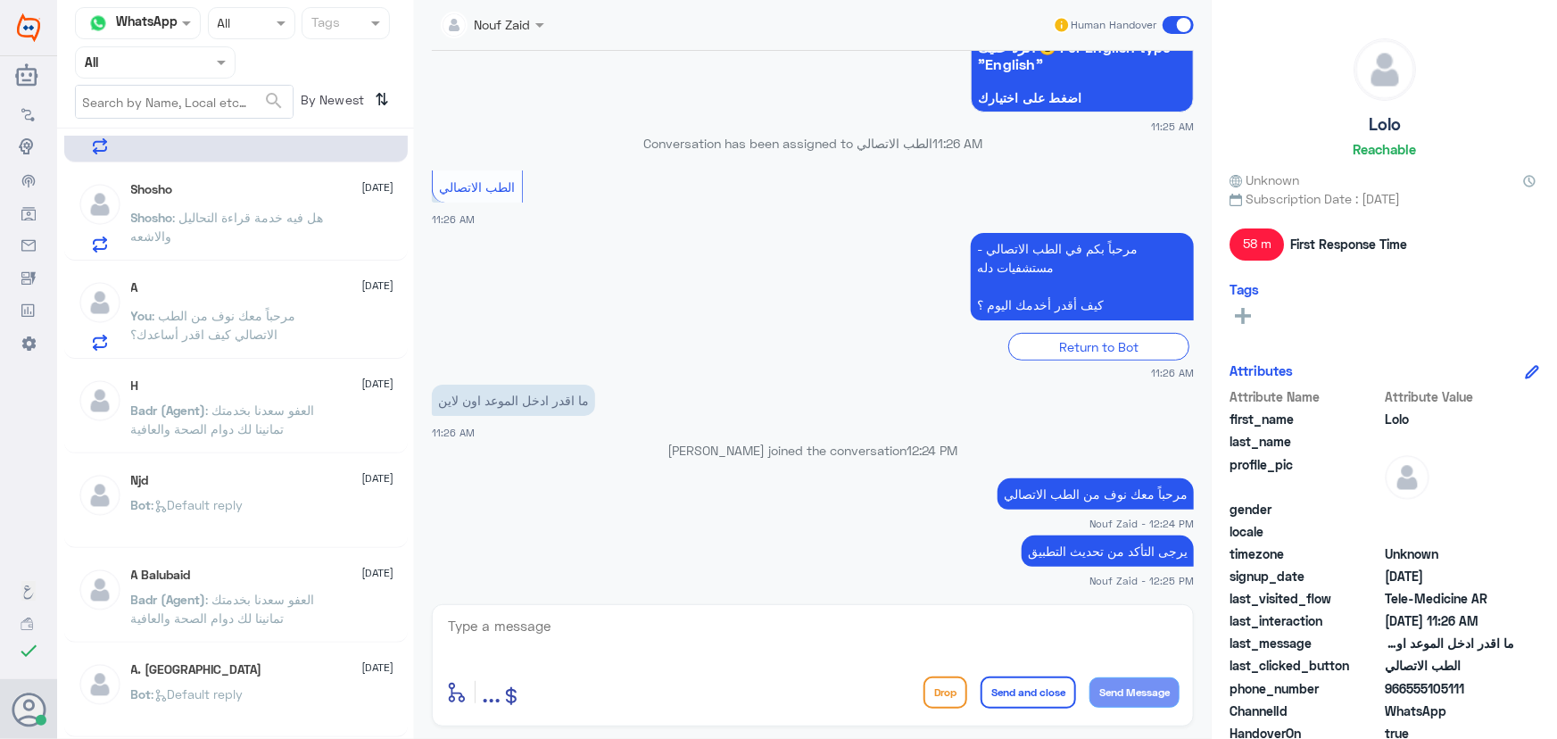
scroll to position [567, 0]
click at [253, 294] on div "A 28 August You : مرحباً معك نوف من الطب الاتصالي كيف اقدر أساعدك؟" at bounding box center [262, 310] width 263 height 70
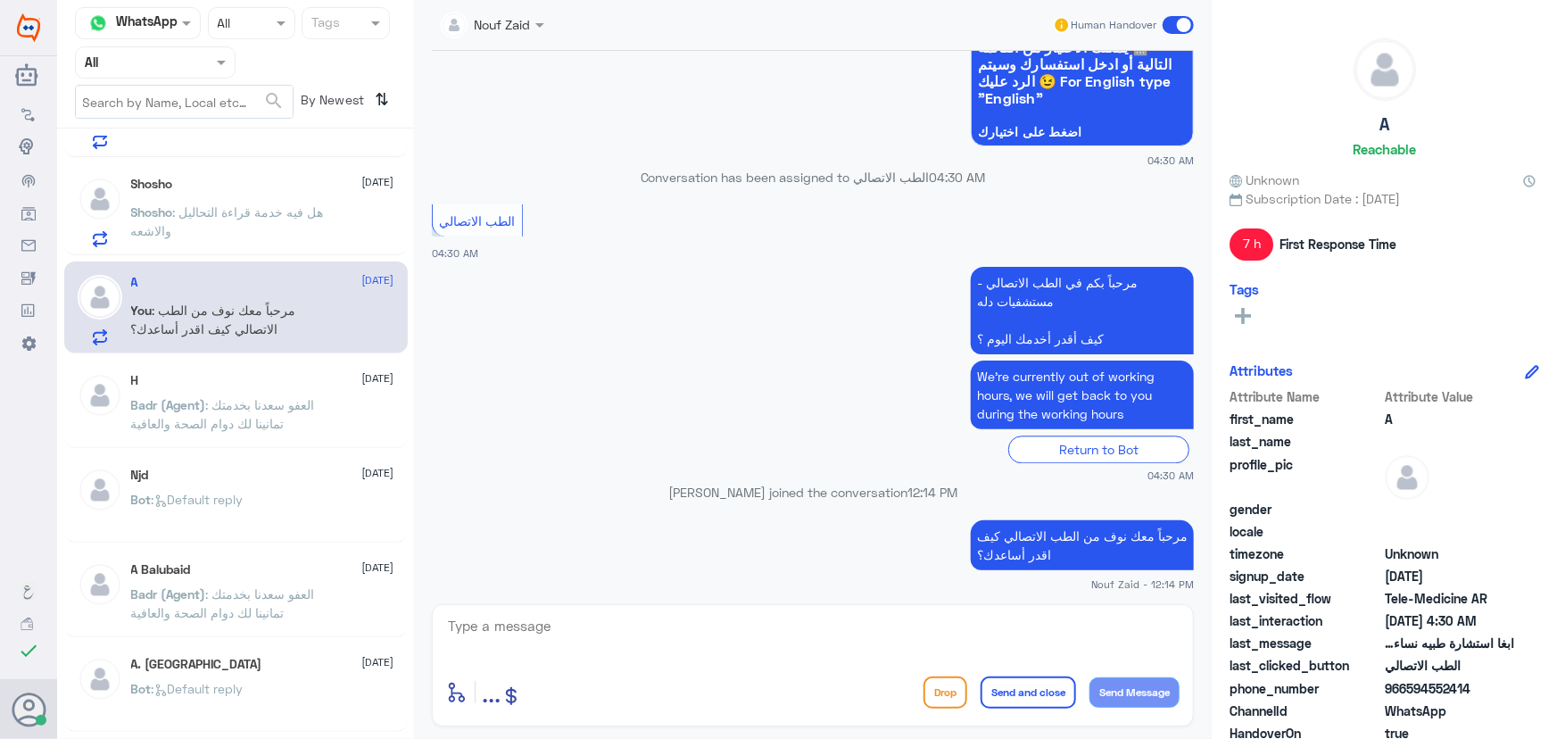
scroll to position [2017, 0]
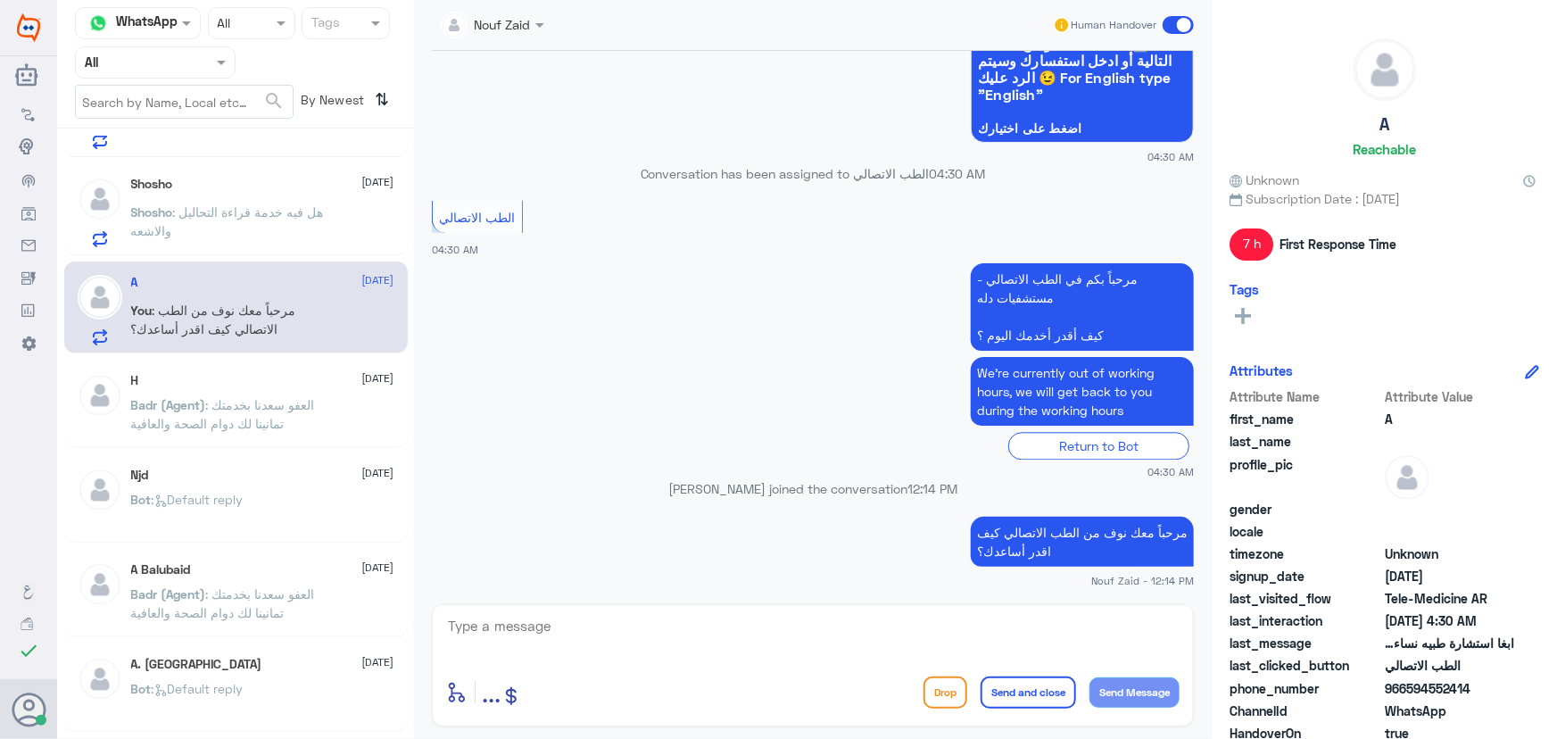
drag, startPoint x: 700, startPoint y: 599, endPoint x: 698, endPoint y: 624, distance: 25.1
click at [698, 624] on div "Nouf Zaid Human Handover 27 Jul 2024 1 11:13 AM الرجاء الانتظار الخدمة ما زالت …" at bounding box center [813, 372] width 798 height 744
click at [703, 640] on textarea at bounding box center [812, 636] width 733 height 44
type textarea "ي"
click at [766, 631] on textarea at bounding box center [812, 636] width 733 height 44
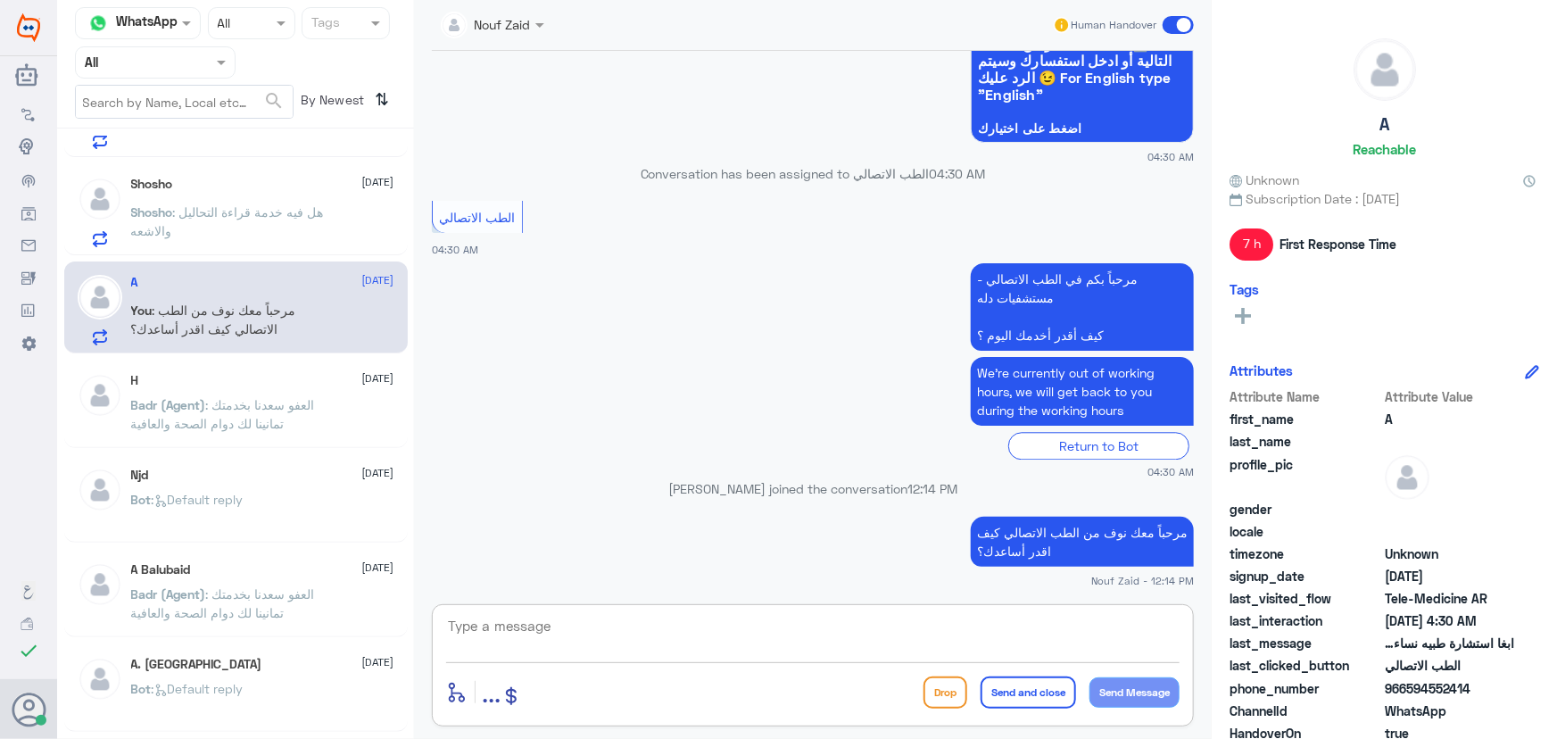
paste textarea "هنا الطب الاتصالي لكل مايخص الاستشارة الفورية من خلال التطبيق، يمكنك الاستفسار …"
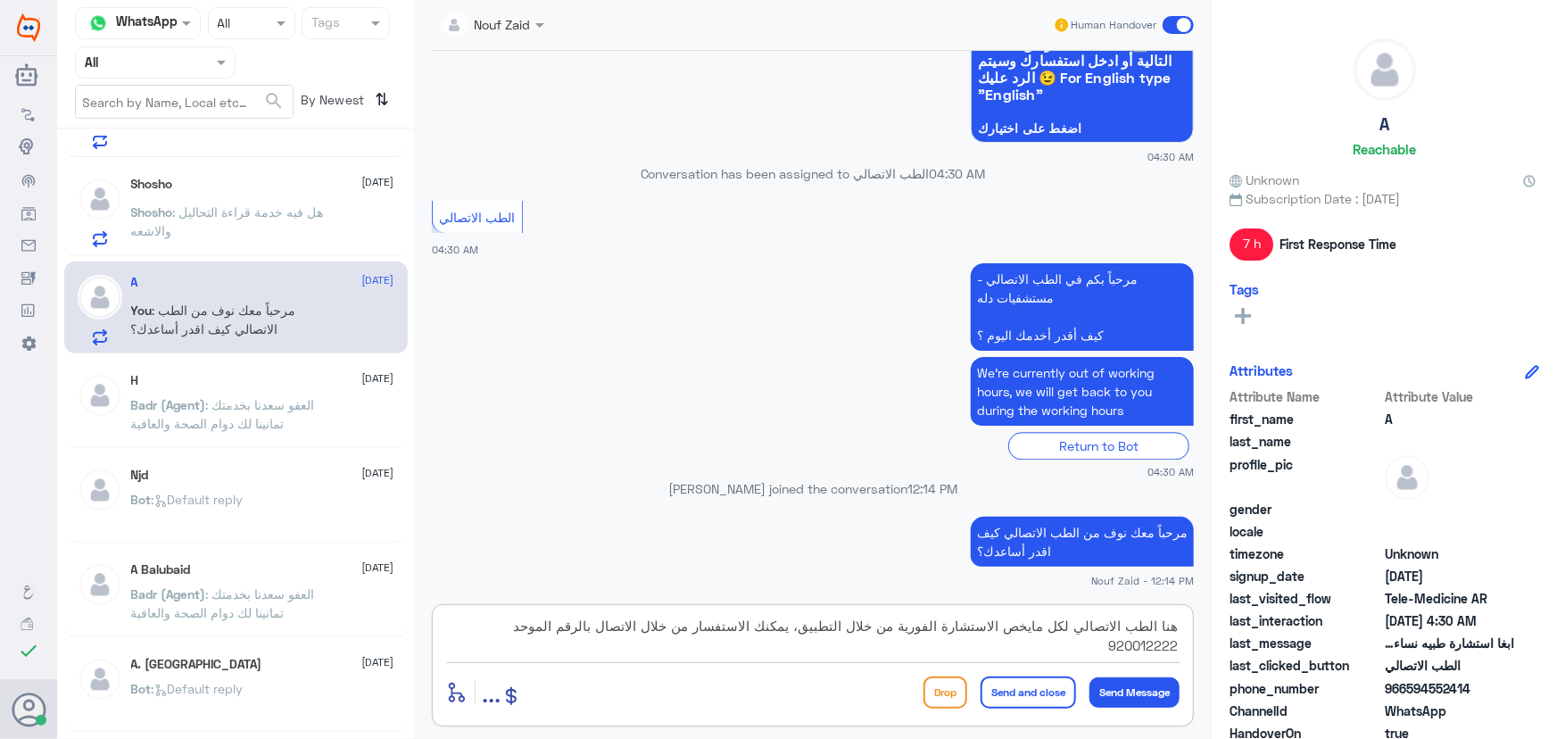
click at [809, 629] on textarea "هنا الطب الاتصالي لكل مايخص الاستشارة الفورية من خلال التطبيق، يمكنك الاستفسار …" at bounding box center [812, 636] width 733 height 44
type textarea "هنا الطب الاتصالي لكل مايخص الاستشارة الفورية من خلال التطبيق والتي تتم مع طبيب…"
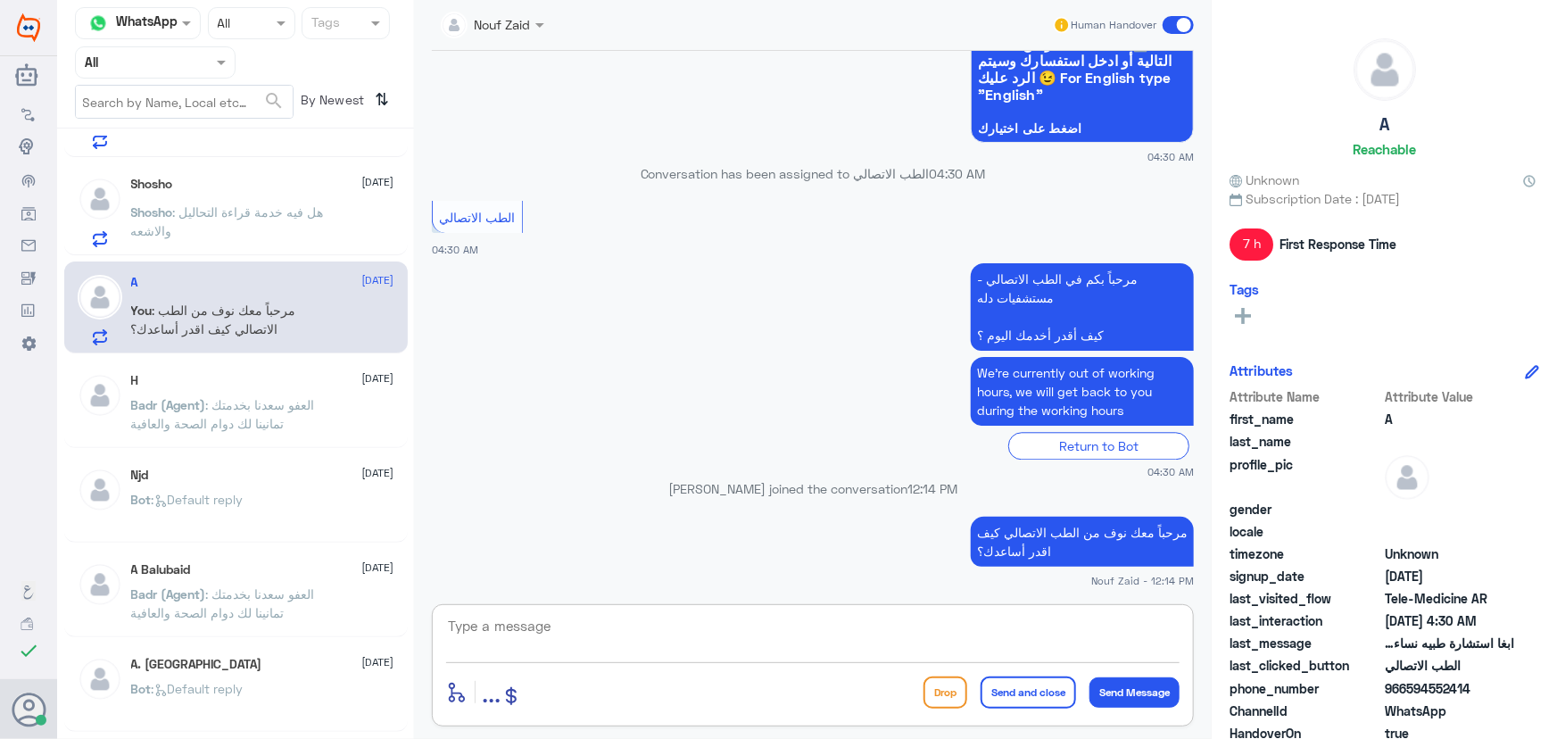
scroll to position [2150, 0]
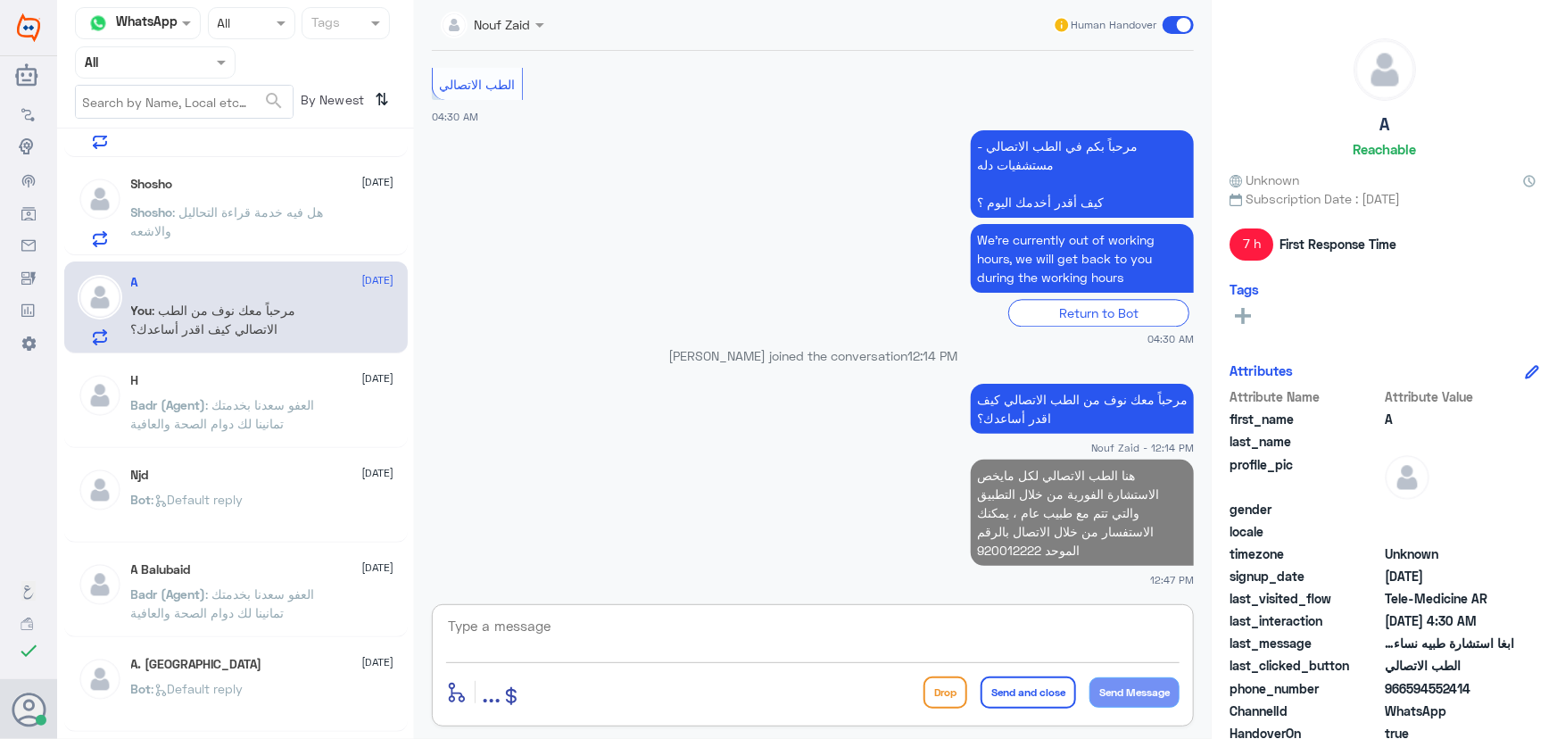
click at [273, 224] on p "Shosho : هل فيه خدمة قراءة التحاليل والاشعه" at bounding box center [231, 225] width 201 height 45
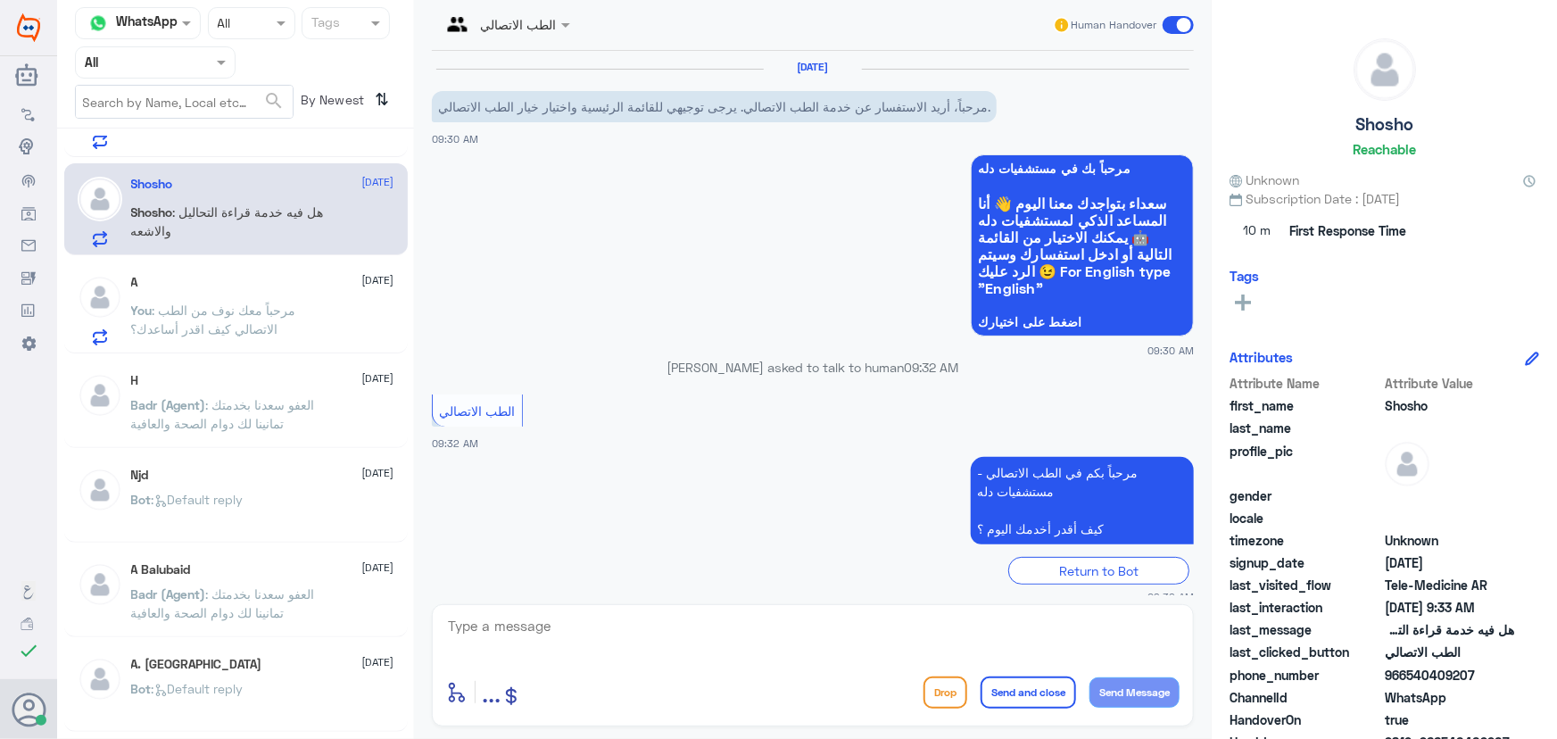
scroll to position [79, 0]
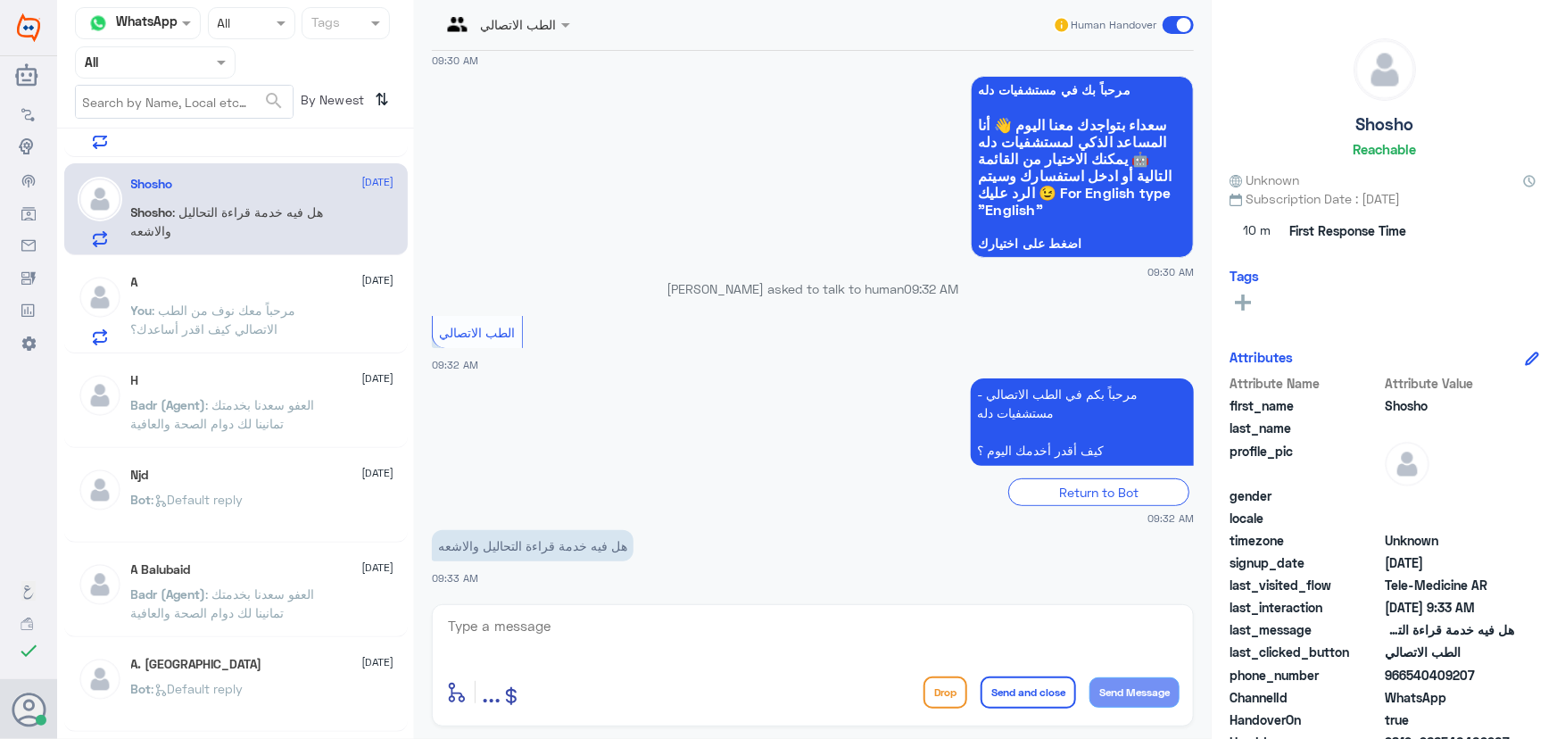
click at [251, 314] on span ": مرحباً معك نوف من الطب الاتصالي كيف اقدر أساعدك؟" at bounding box center [213, 319] width 165 height 34
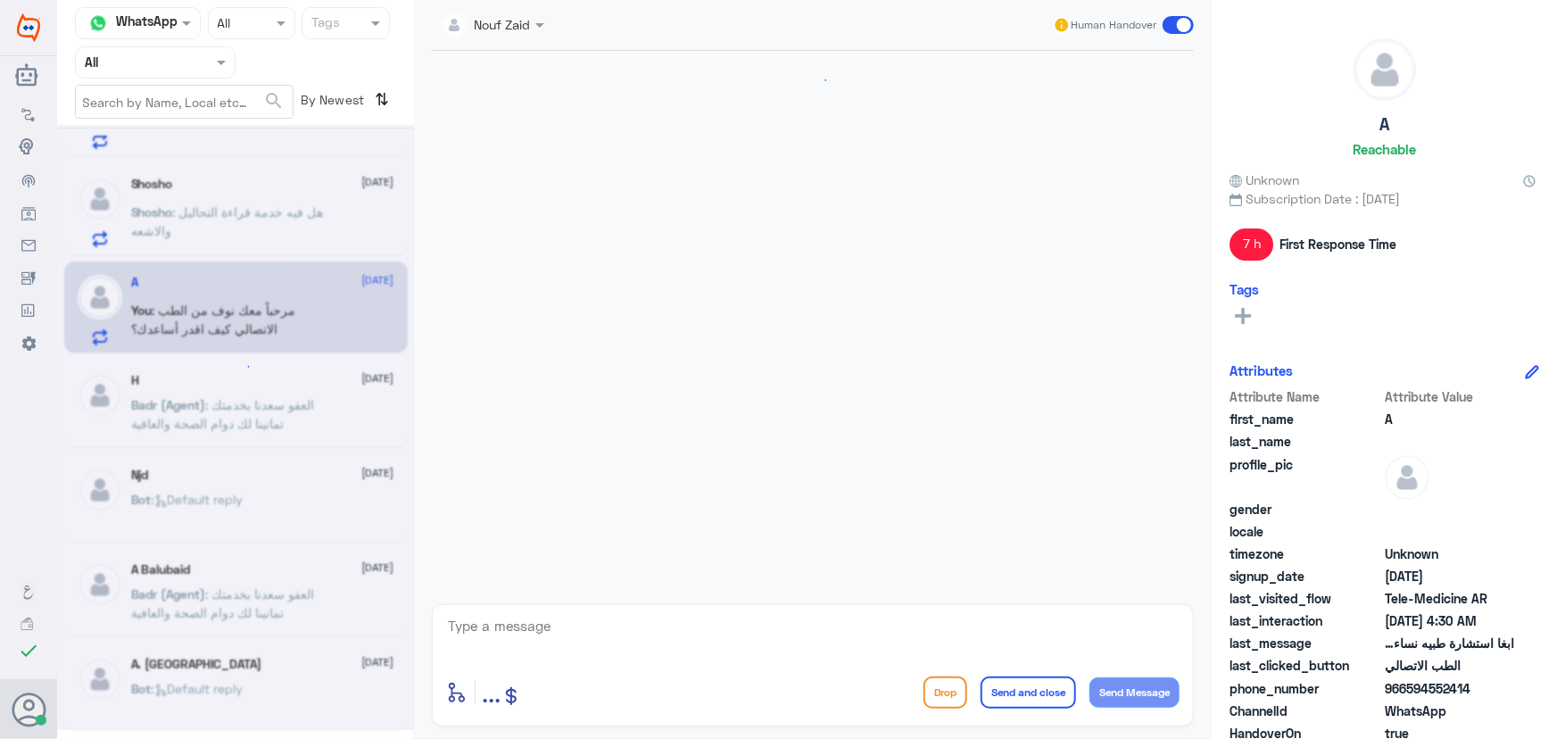
scroll to position [2150, 0]
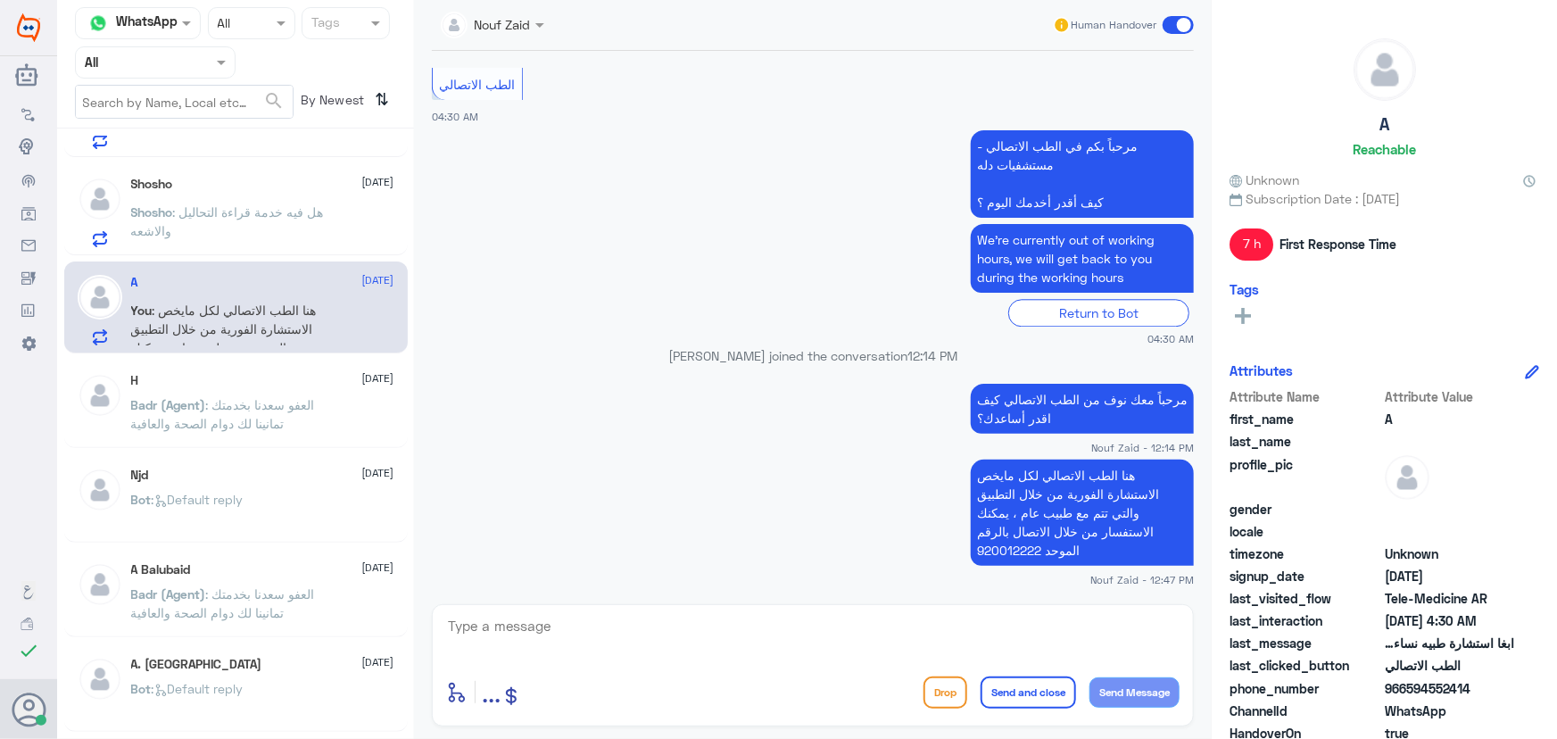
click at [1178, 21] on span at bounding box center [1178, 25] width 31 height 18
click at [0, 0] on input "checkbox" at bounding box center [0, 0] width 0 height 0
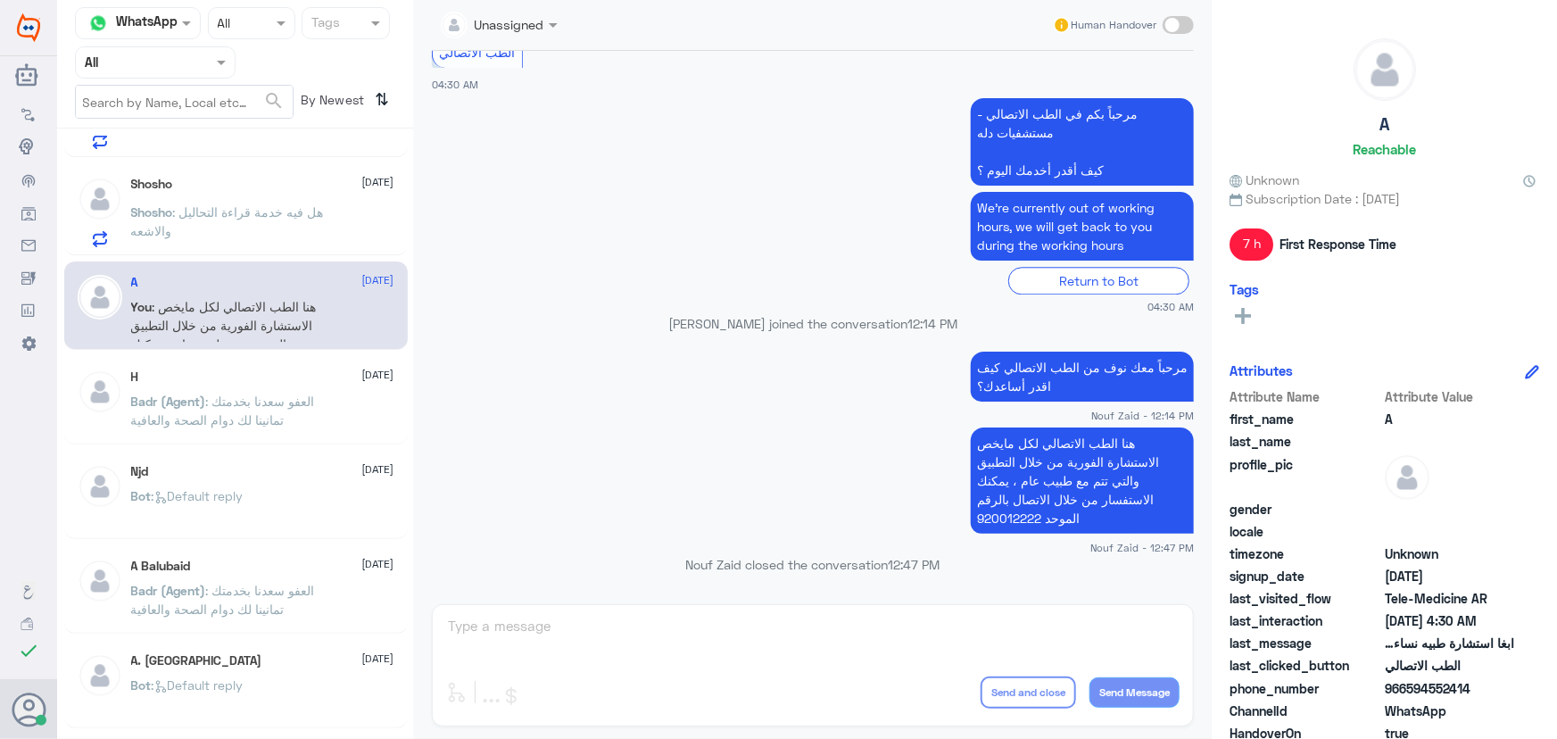
click at [316, 216] on span ": هل فيه خدمة قراءة التحاليل والاشعه" at bounding box center [227, 221] width 193 height 34
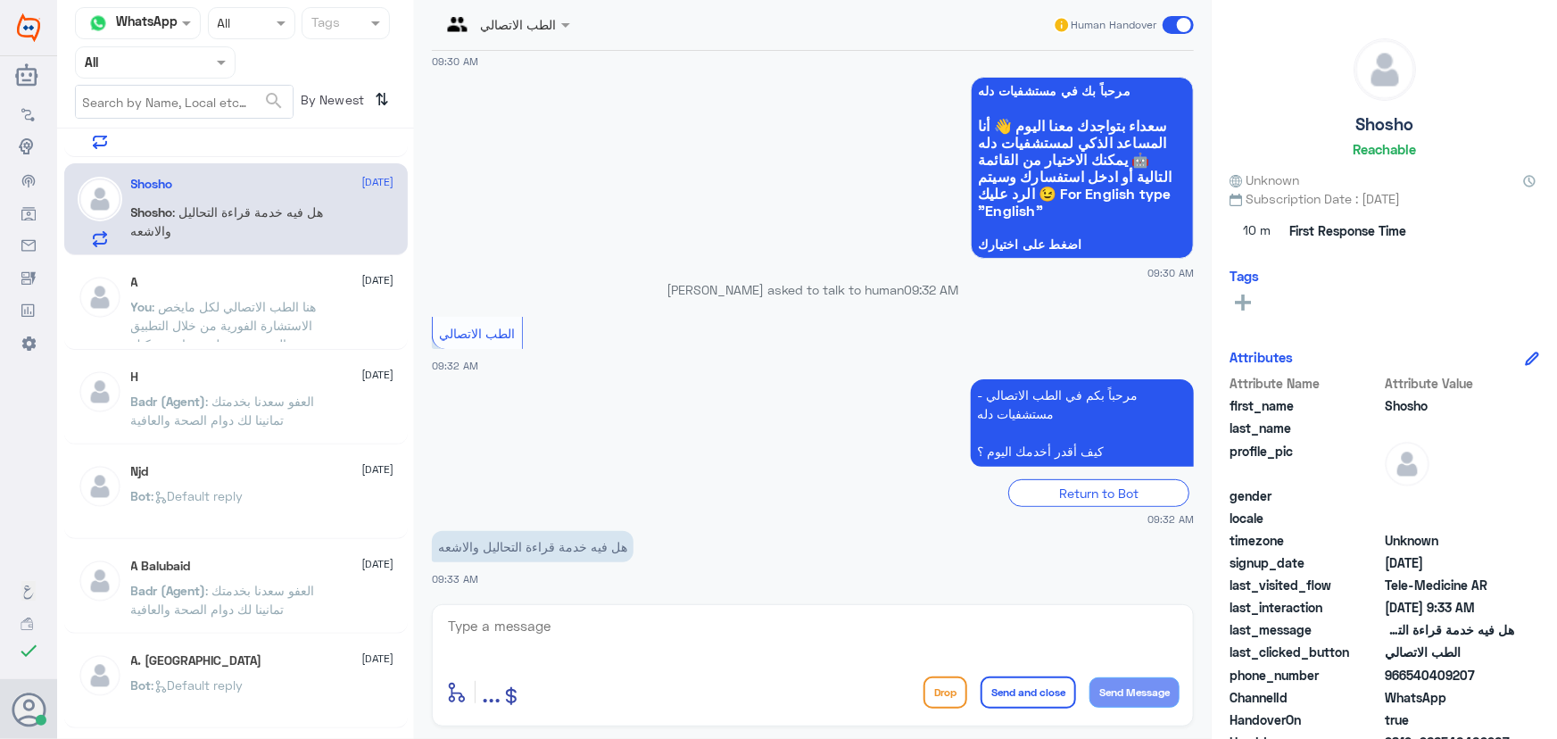
scroll to position [79, 0]
click at [633, 631] on textarea at bounding box center [812, 636] width 733 height 44
paste textarea "مرحباً معك نوف من الطب الاتصالي"
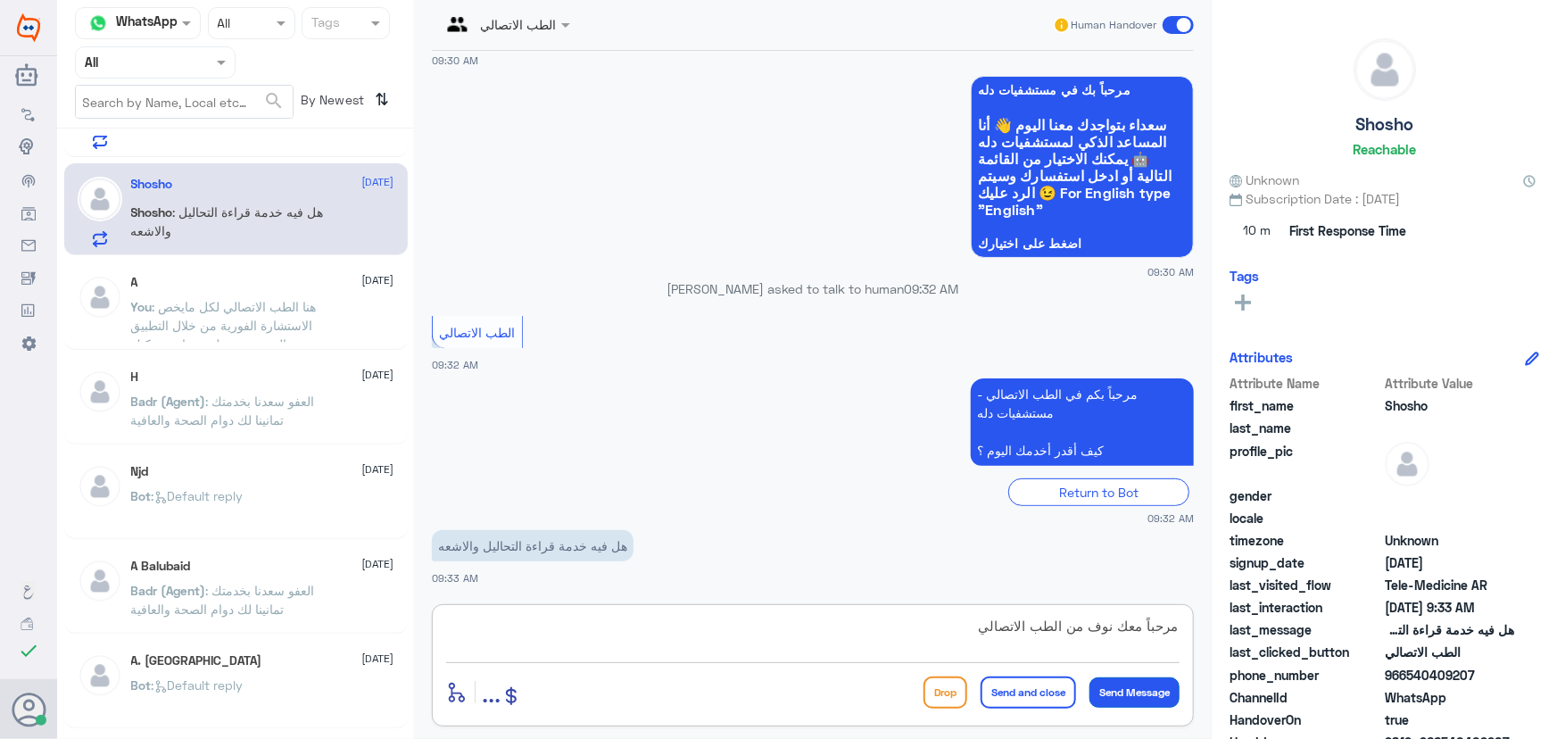
type textarea "مرحباً معك نوف من الطب الاتصالي"
click at [1128, 696] on button "Send Message" at bounding box center [1134, 692] width 90 height 30
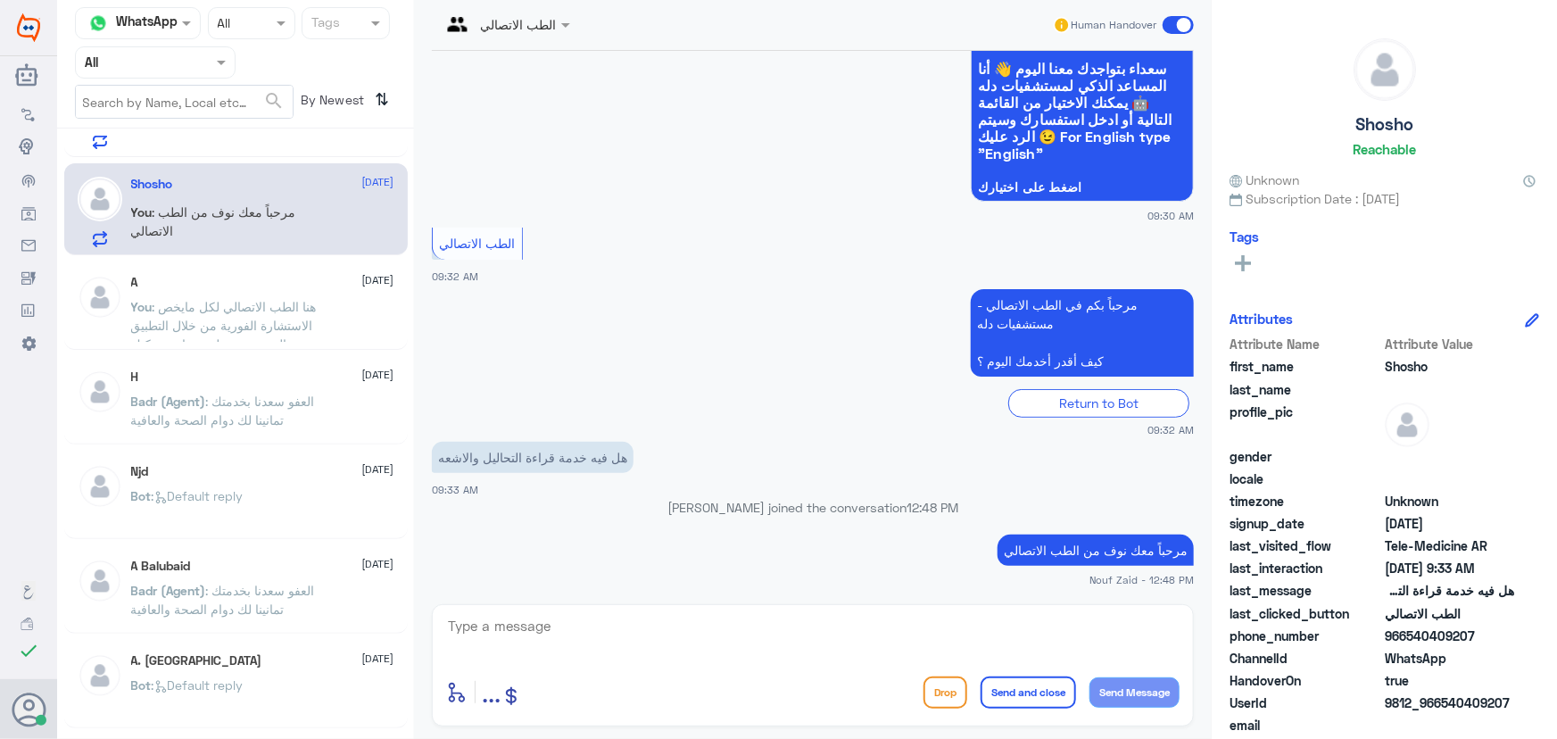
click at [766, 636] on textarea at bounding box center [812, 636] width 733 height 44
paste textarea "هنا الطب الاتصالي لكل مايخص الاستشارة الفورية من خلال التطبيق والتي من خلالها ي…"
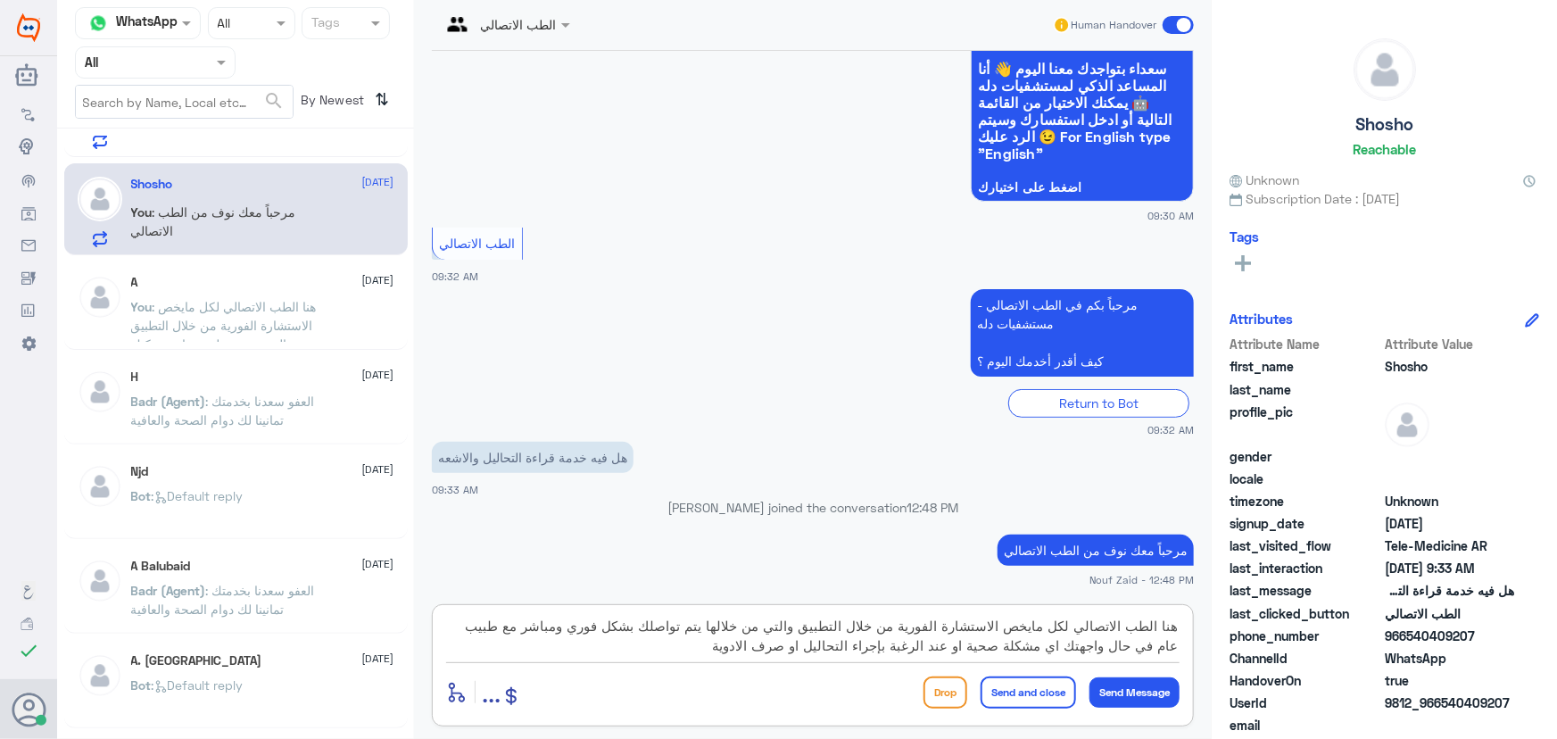
click at [879, 648] on textarea "هنا الطب الاتصالي لكل مايخص الاستشارة الفورية من خلال التطبيق والتي من خلالها ي…" at bounding box center [812, 636] width 733 height 44
type textarea "هنا الطب الاتصالي لكل مايخص الاستشارة الفورية من خلال التطبيق والتي من خلالها ي…"
click at [850, 472] on app-msgs-text "هل فيه خدمة قراءة التحاليل والاشعه" at bounding box center [813, 458] width 762 height 33
drag, startPoint x: 1049, startPoint y: 687, endPoint x: 882, endPoint y: 645, distance: 172.0
click at [1048, 687] on button "Send and close" at bounding box center [1028, 692] width 95 height 32
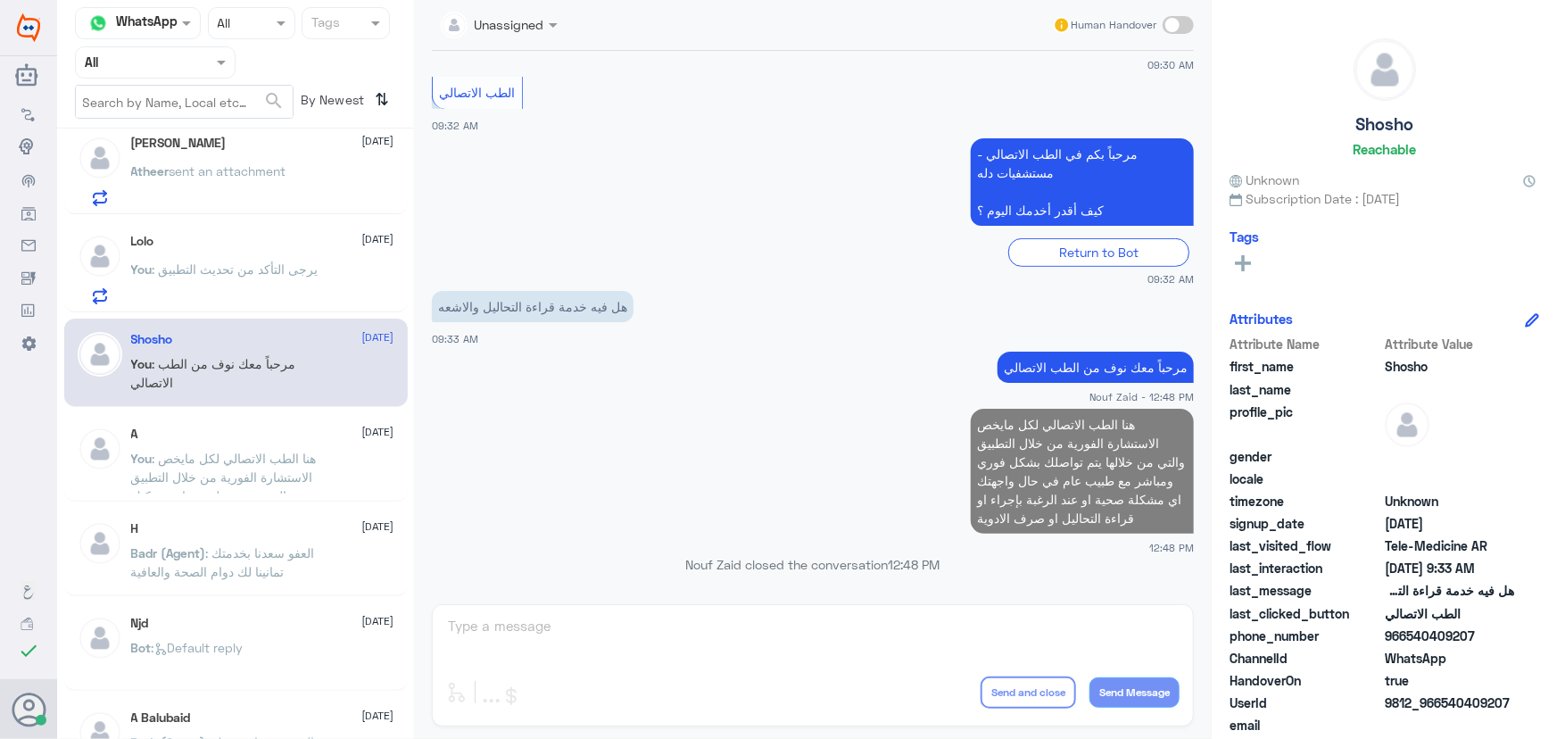
scroll to position [405, 0]
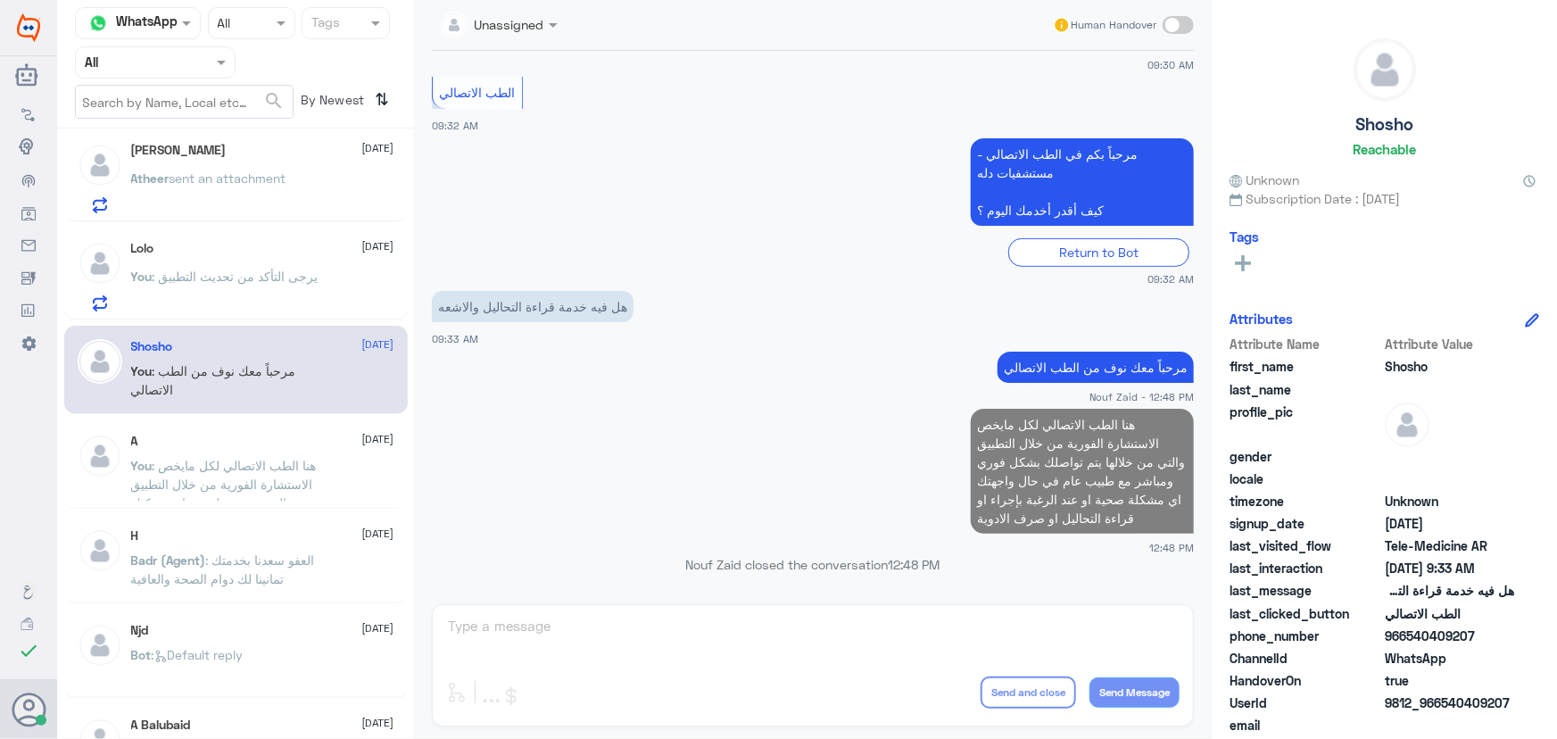
click at [302, 294] on p "You : يرجى التأكد من تحديث التطبيق" at bounding box center [224, 289] width 187 height 45
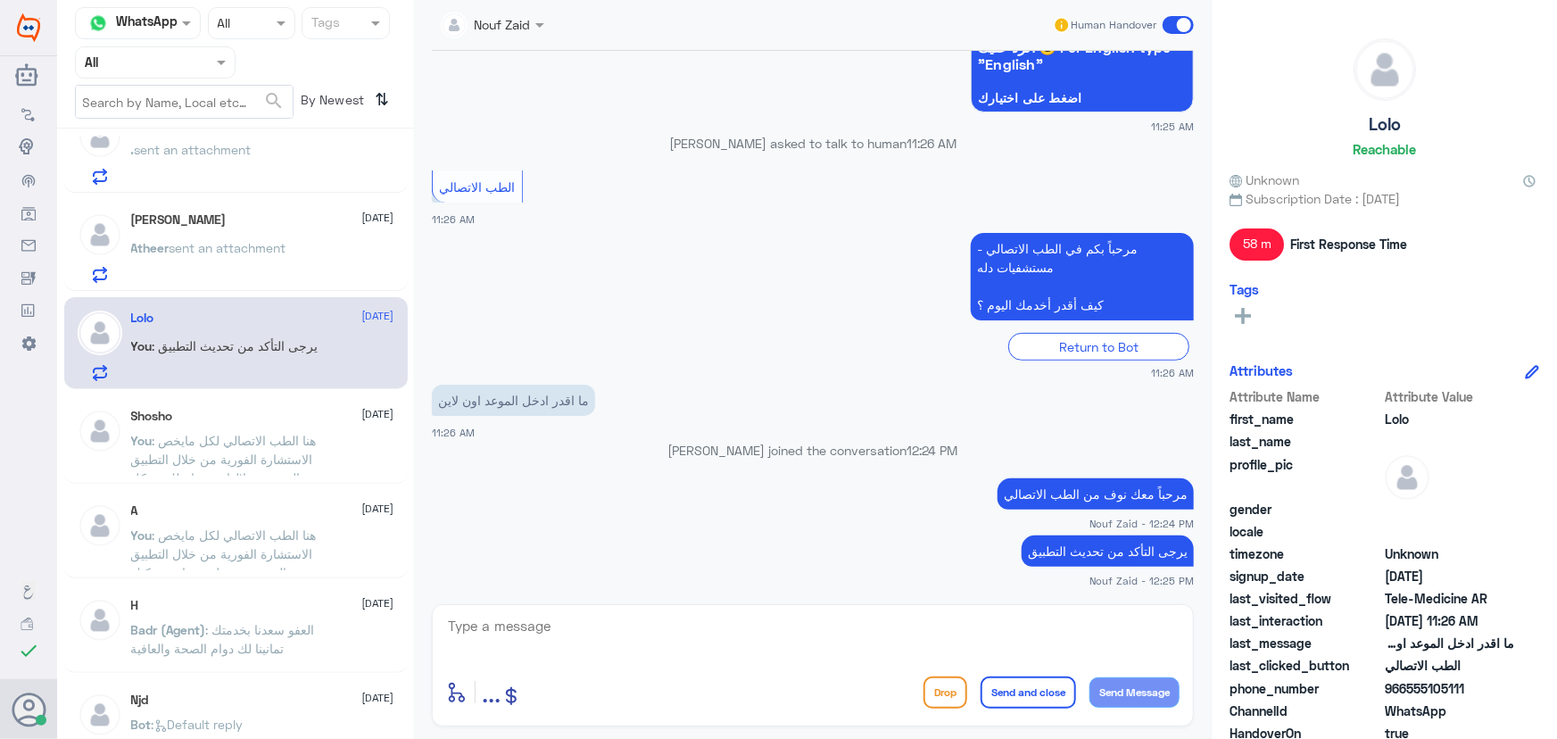
scroll to position [243, 0]
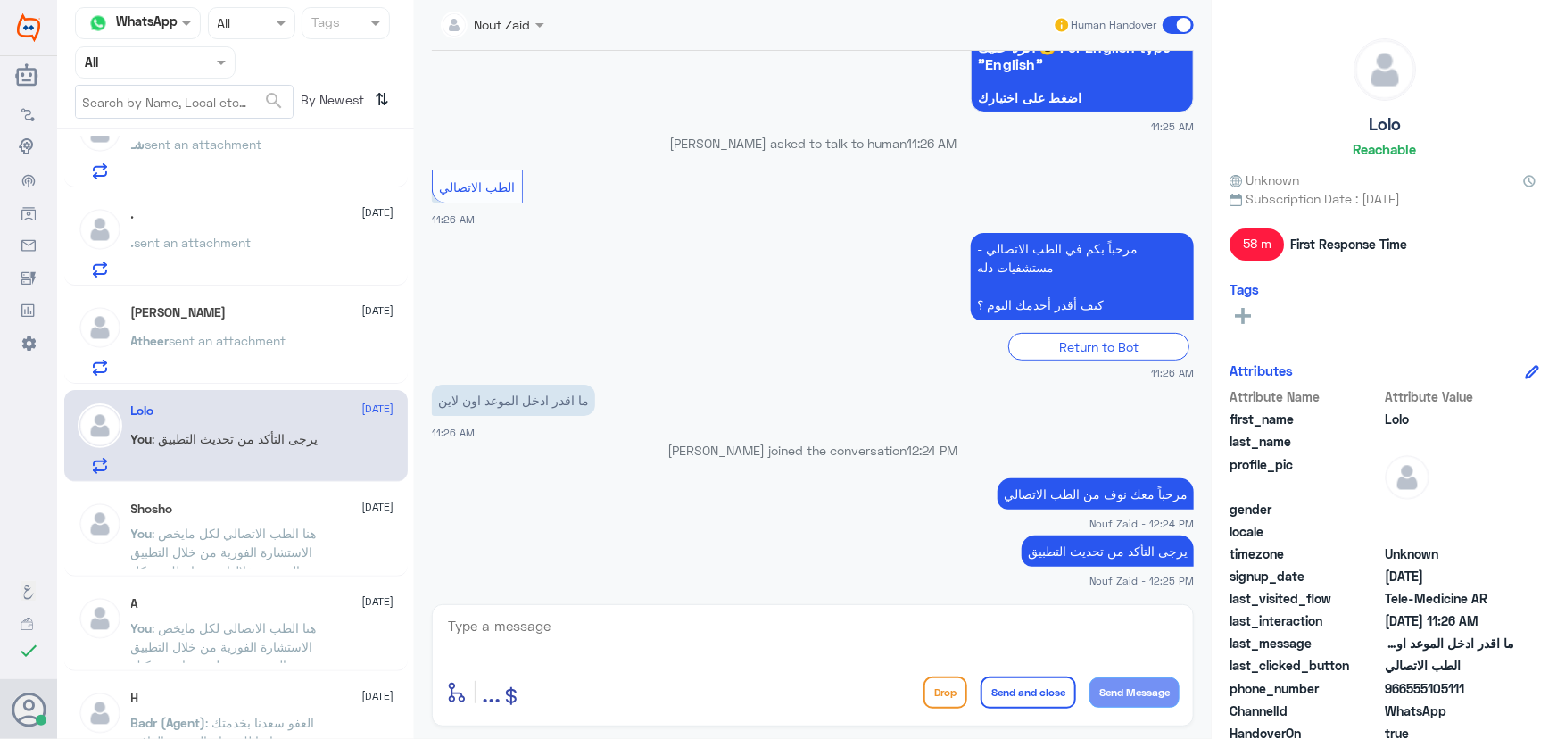
click at [178, 310] on h5 "Atheer Abdulellah" at bounding box center [178, 312] width 95 height 15
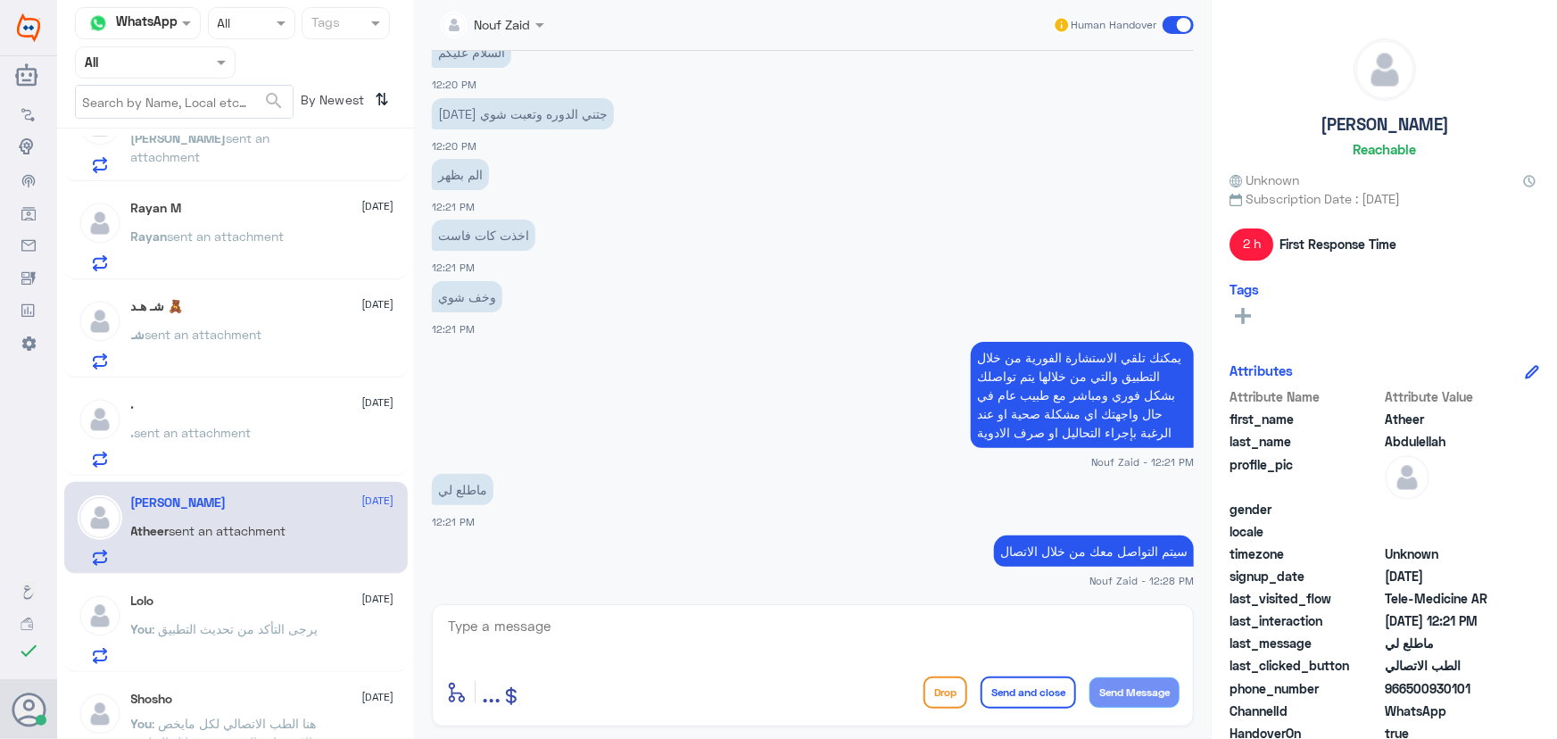
scroll to position [80, 0]
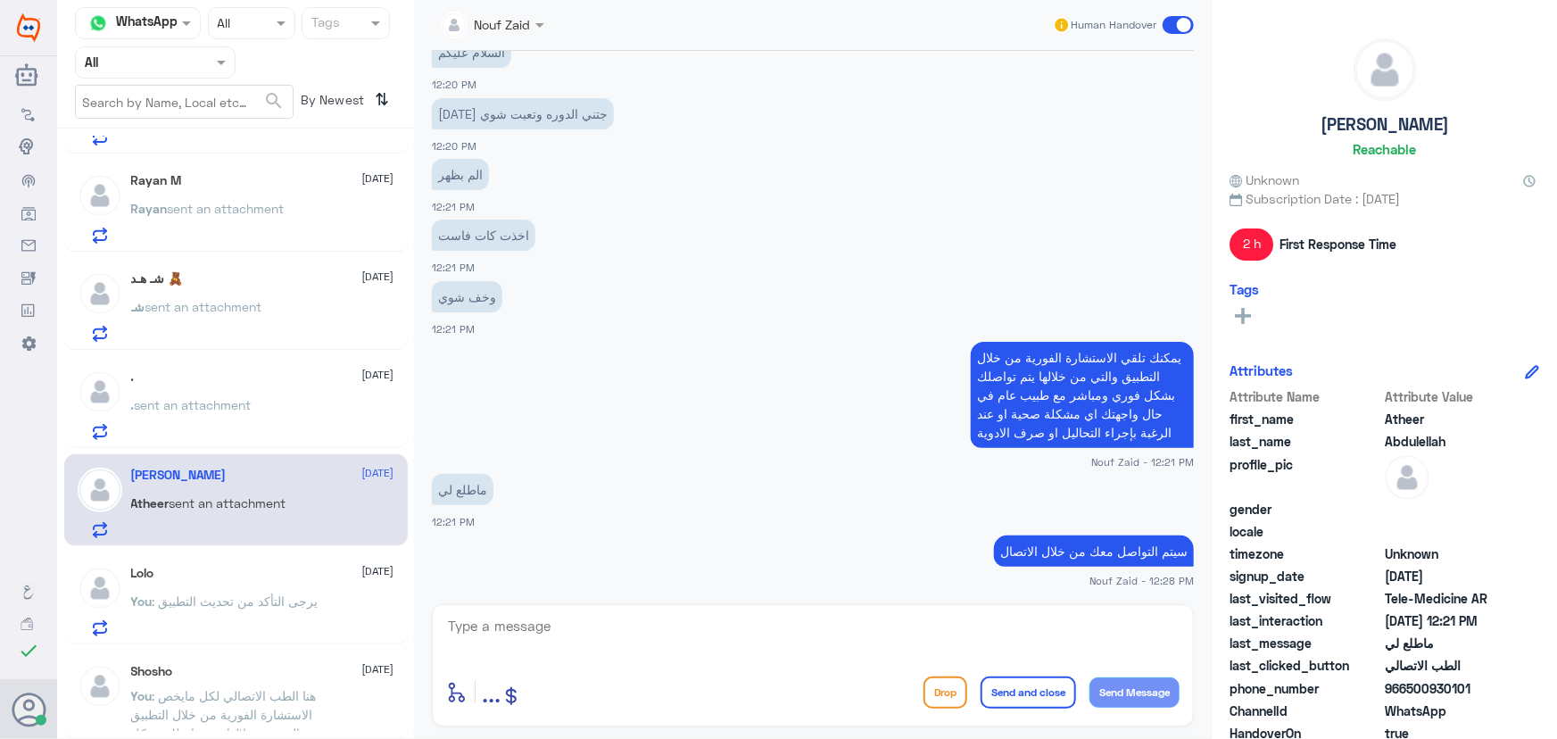
drag, startPoint x: 250, startPoint y: 505, endPoint x: 259, endPoint y: 521, distance: 18.4
click at [250, 505] on span "sent an attachment" at bounding box center [228, 502] width 117 height 15
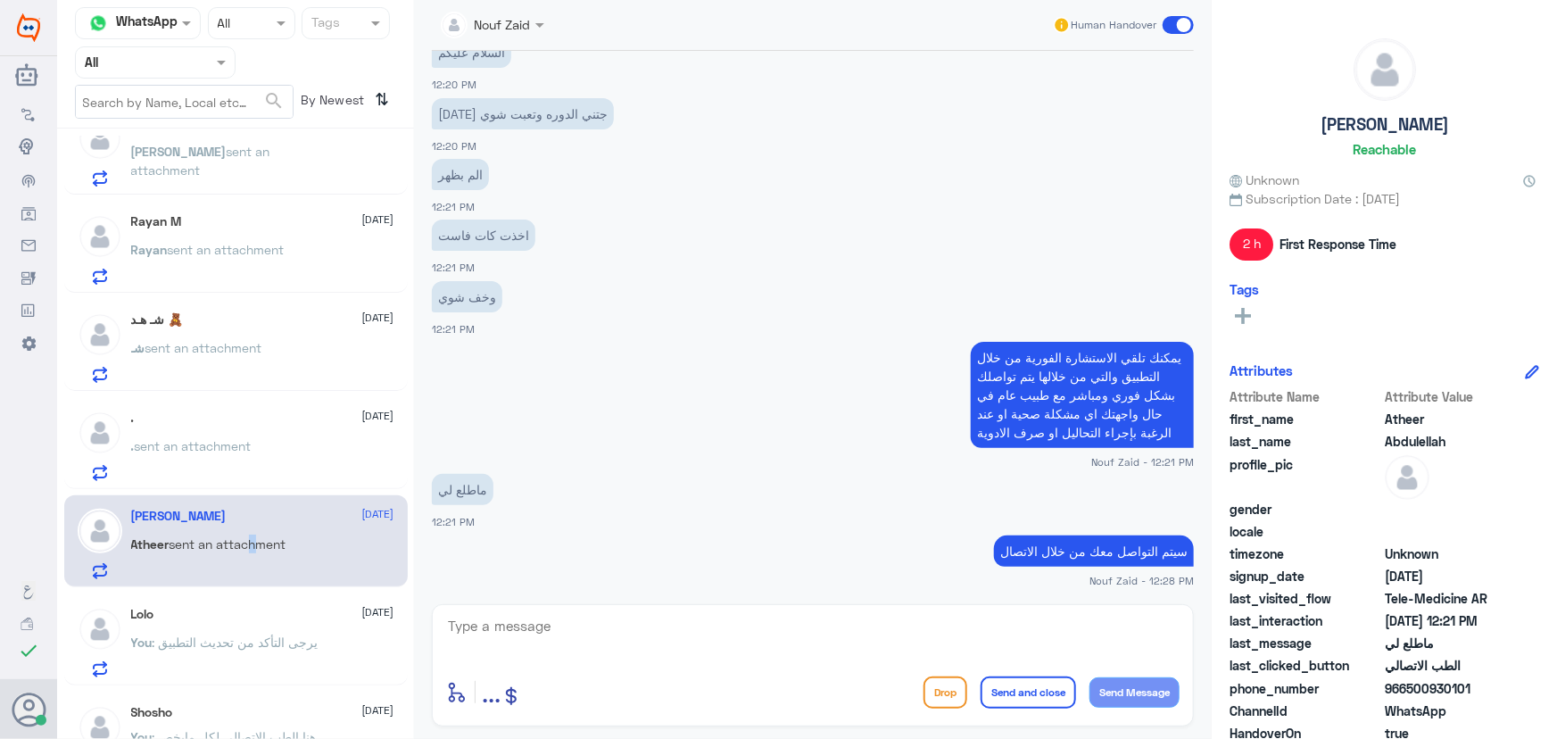
scroll to position [0, 0]
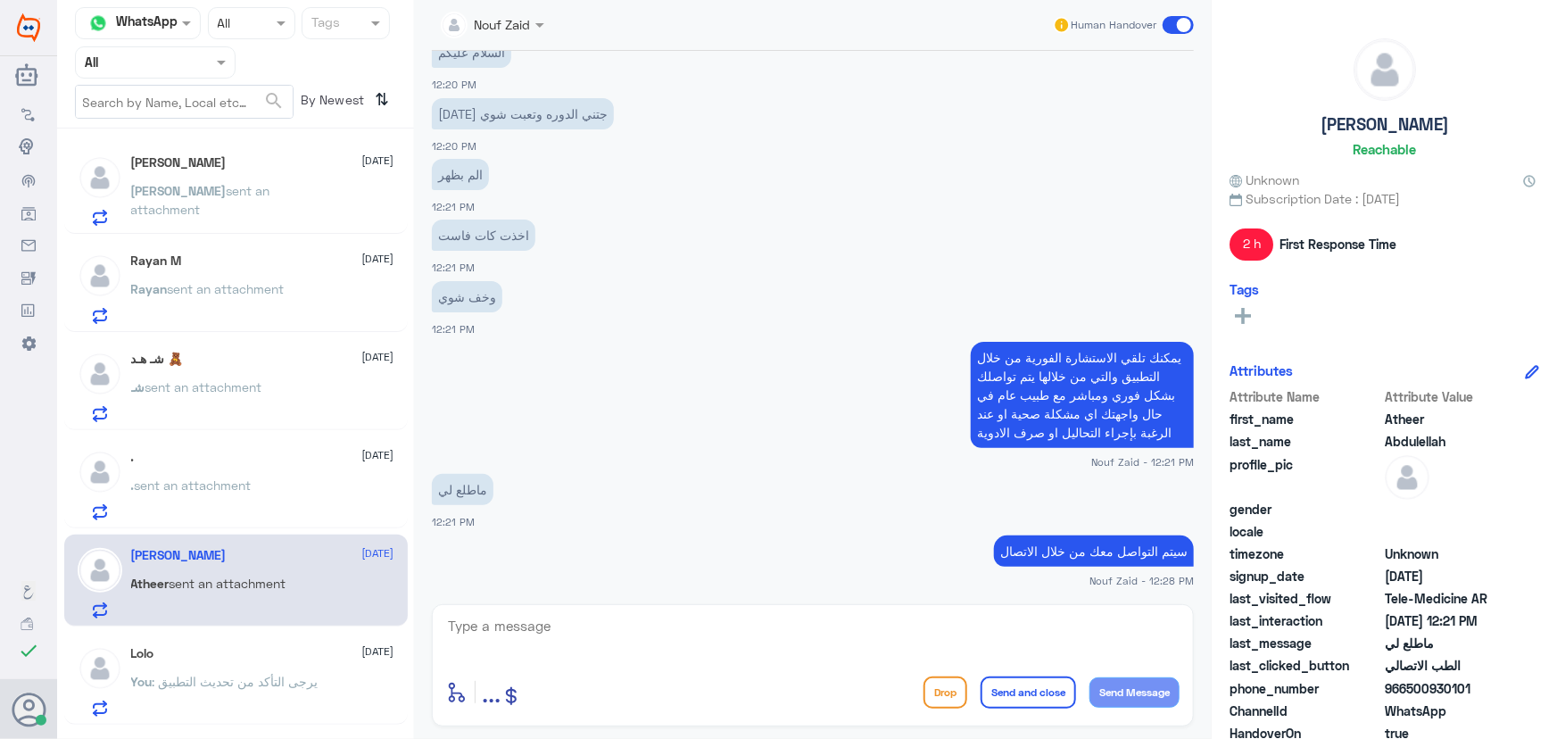
click at [237, 464] on div ". 28 August . sent an attachment" at bounding box center [262, 485] width 263 height 70
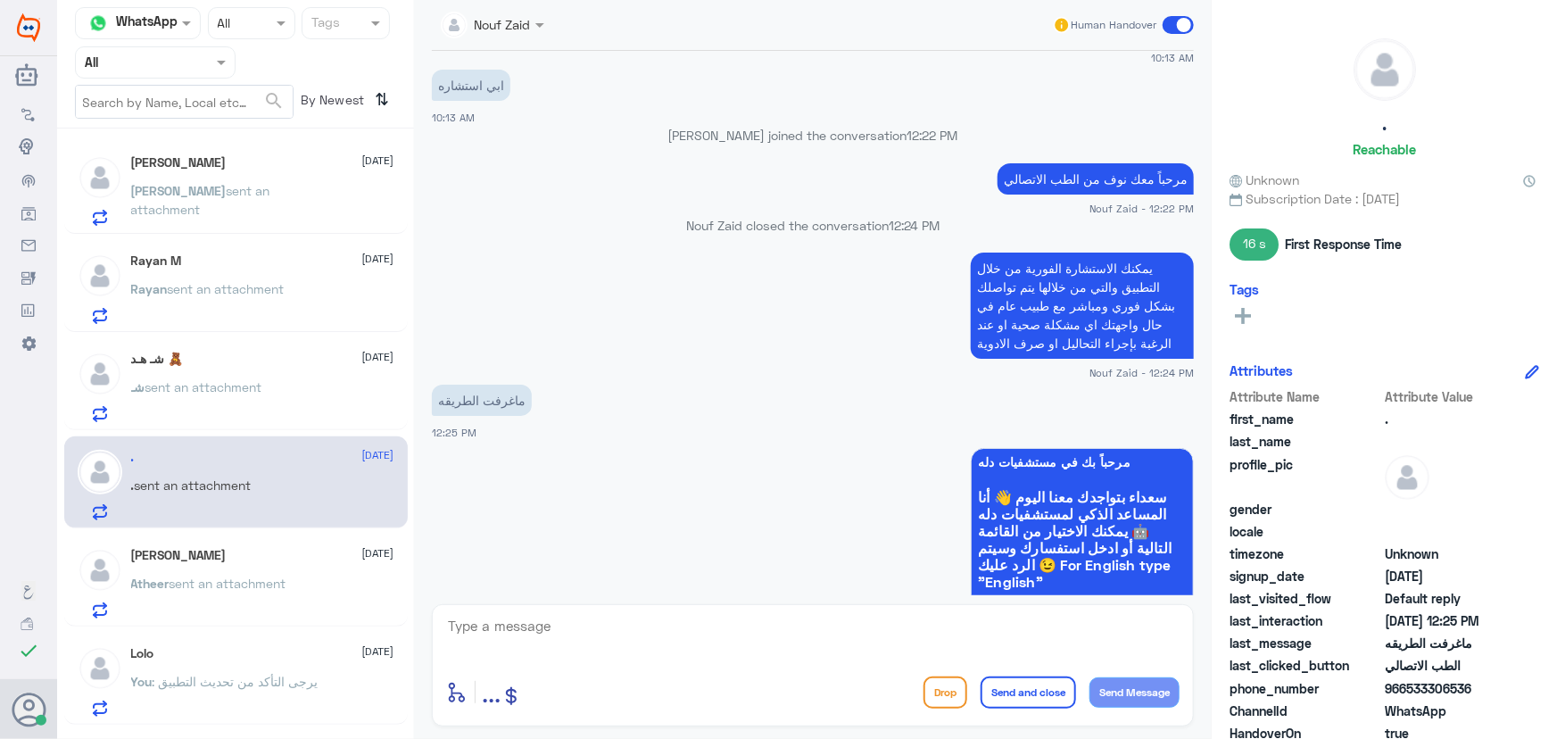
scroll to position [692, 0]
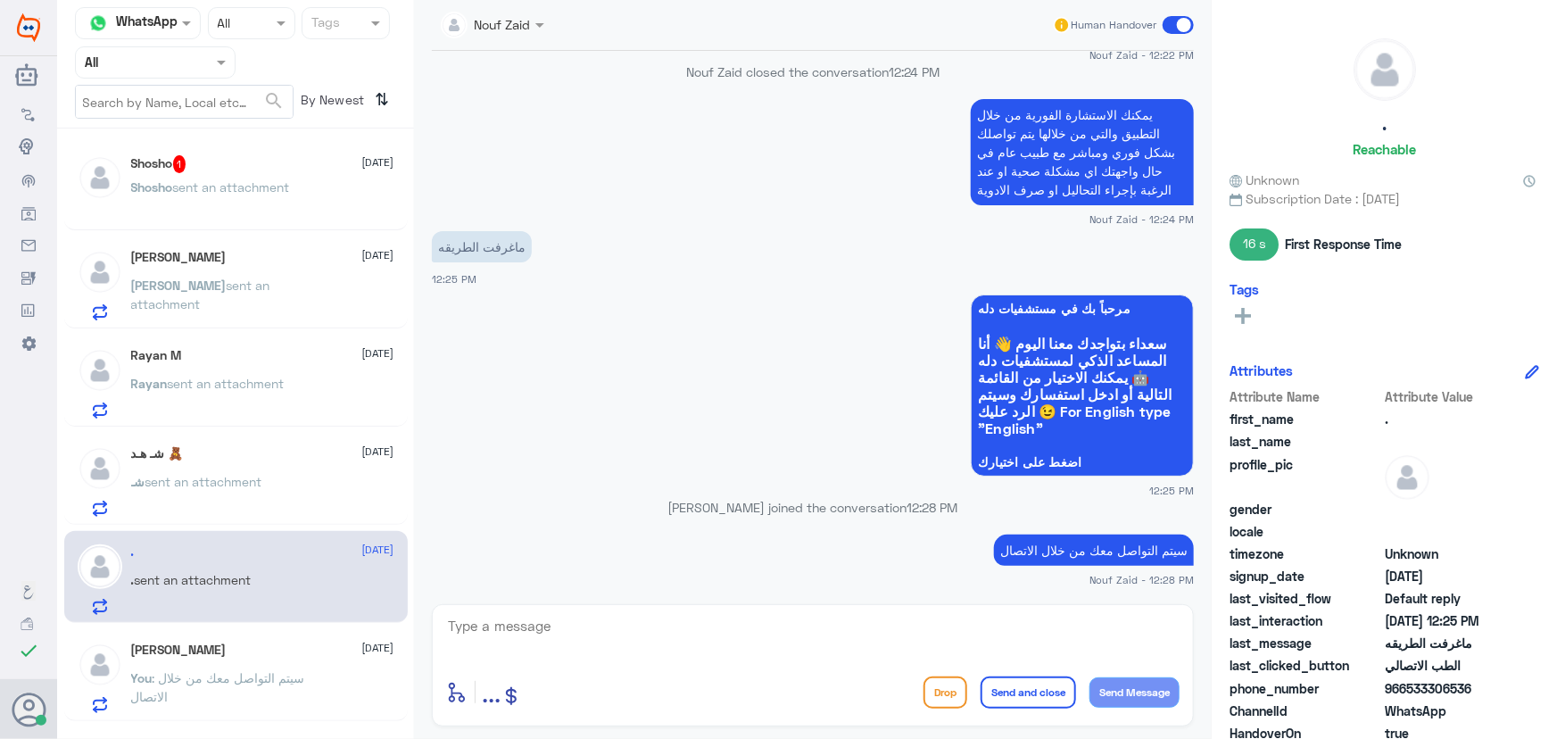
click at [280, 206] on p "Shosho sent an attachment" at bounding box center [210, 200] width 159 height 45
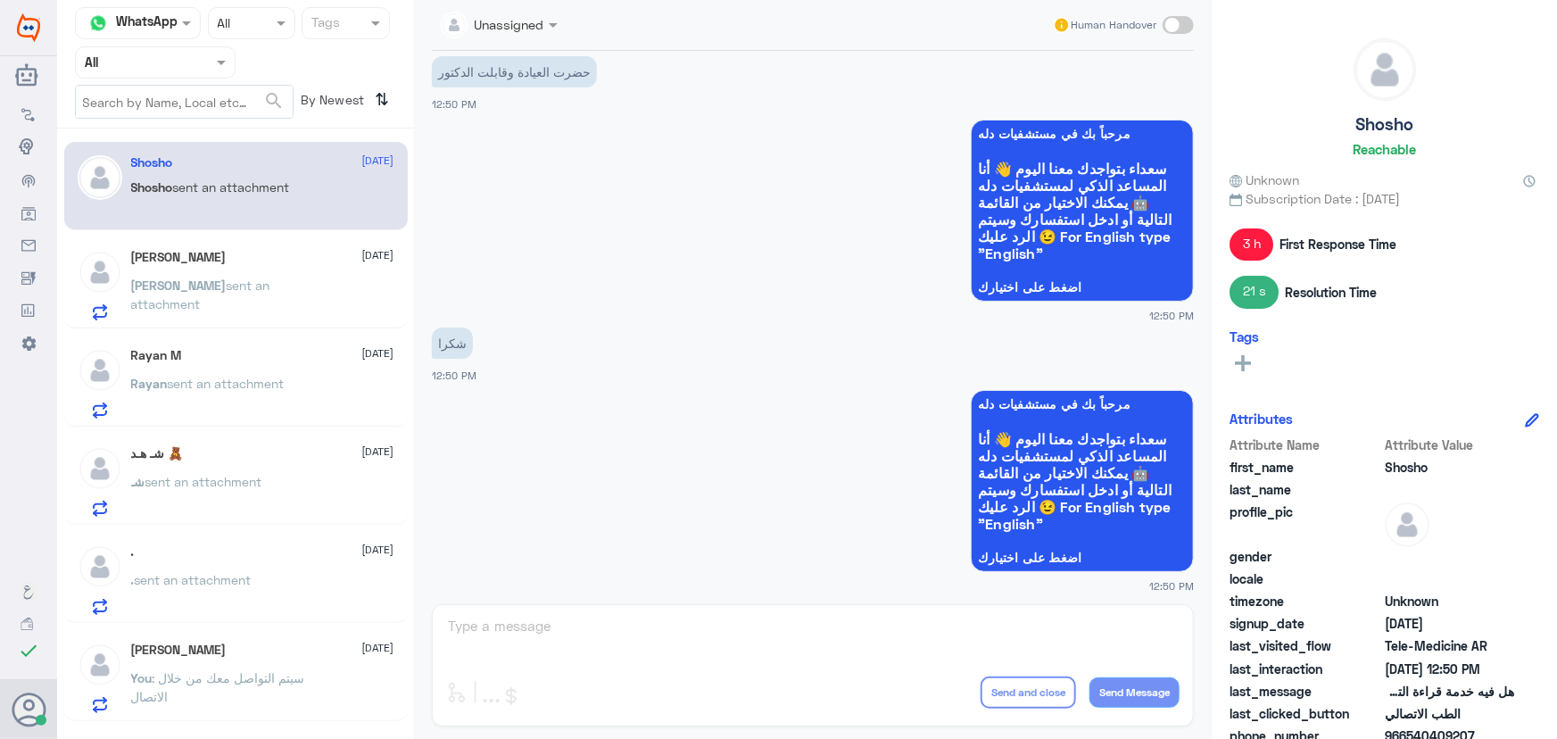
click at [677, 615] on div "Unassigned Human Handover 28 Aug 2025 مرحباً، أريد الاستفسار عن خدمة الطب الاتص…" at bounding box center [813, 372] width 798 height 744
click at [238, 283] on span "sent an attachment" at bounding box center [200, 294] width 139 height 34
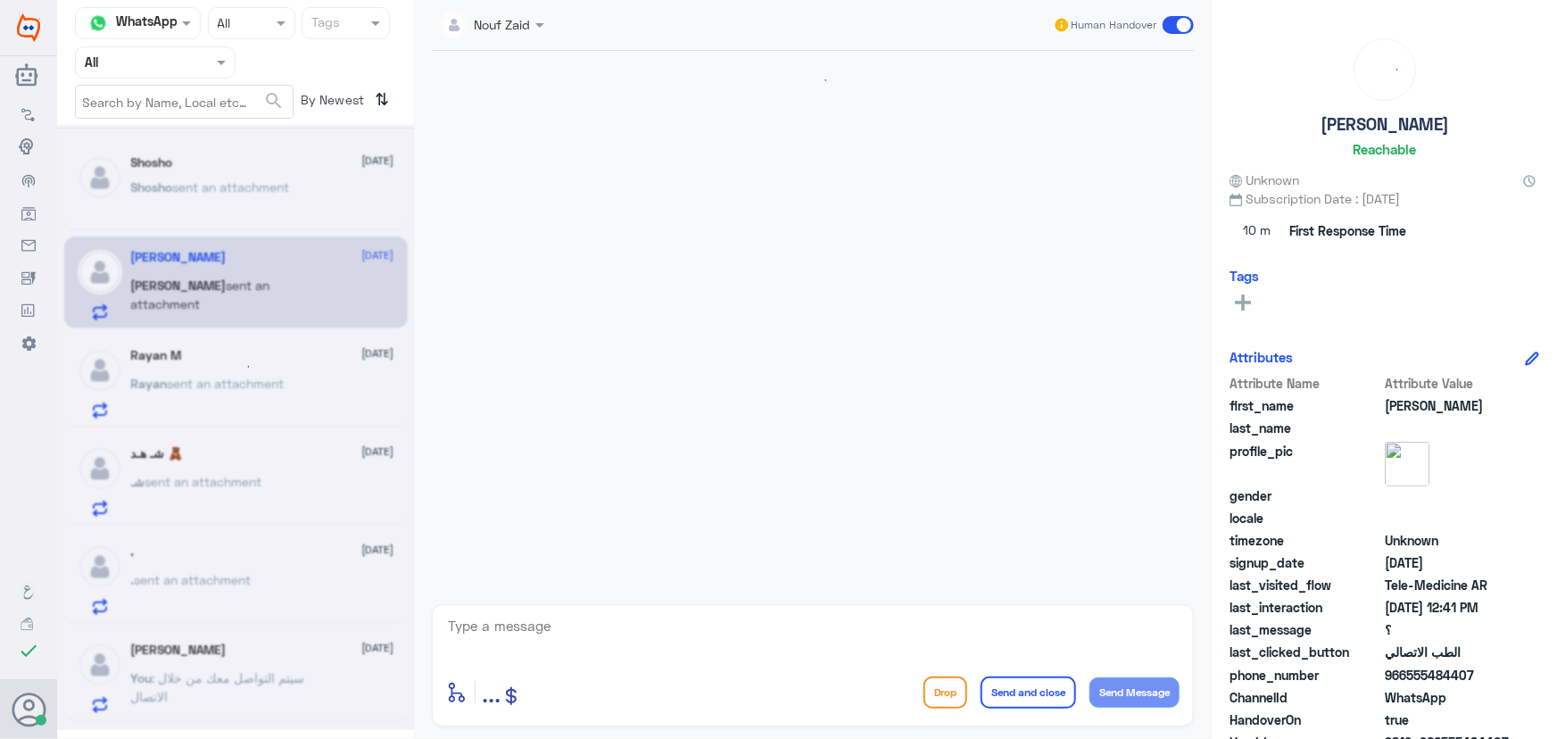
scroll to position [1464, 0]
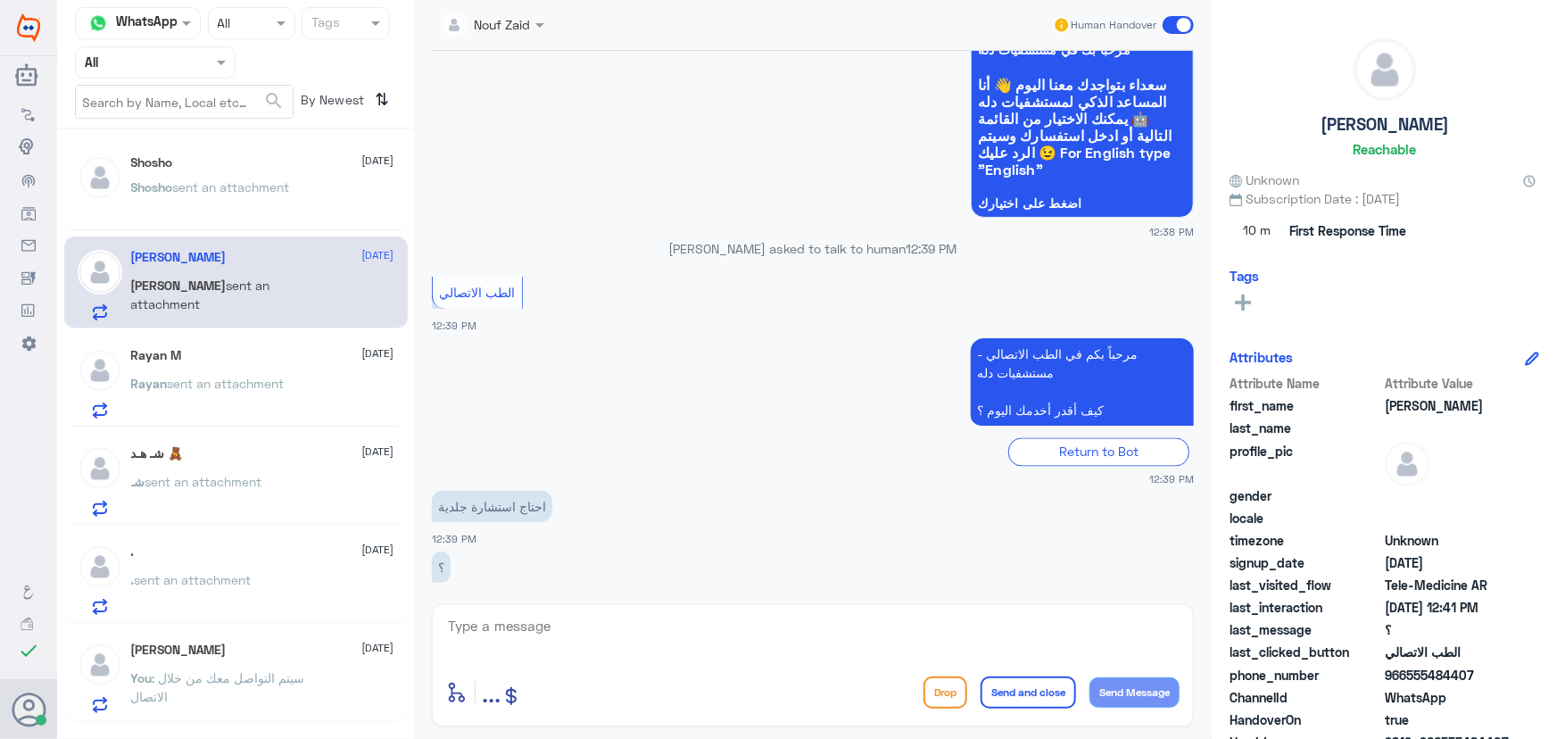
click at [282, 376] on span "sent an attachment" at bounding box center [226, 383] width 117 height 15
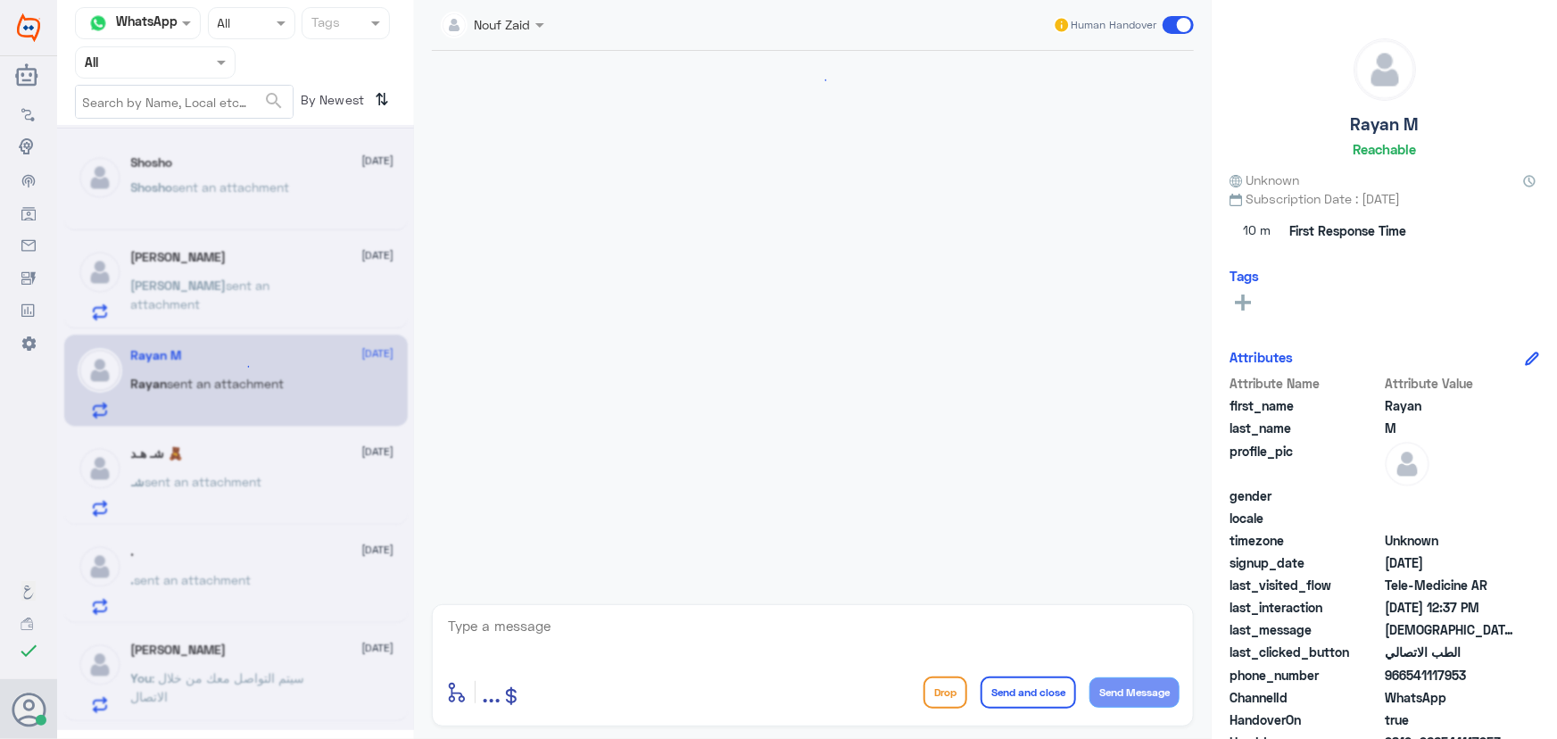
scroll to position [1311, 0]
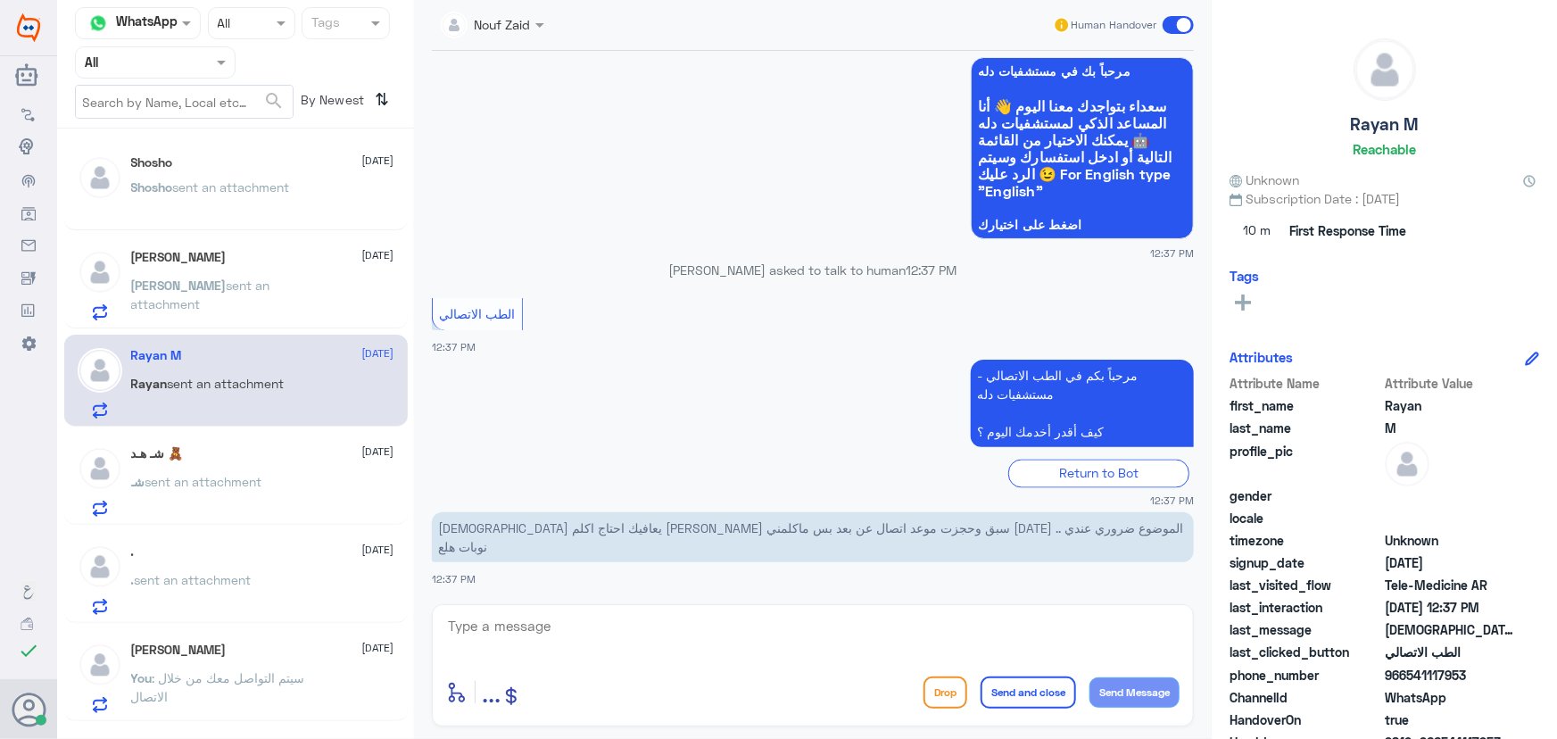
click at [262, 474] on span "sent an attachment" at bounding box center [203, 481] width 117 height 15
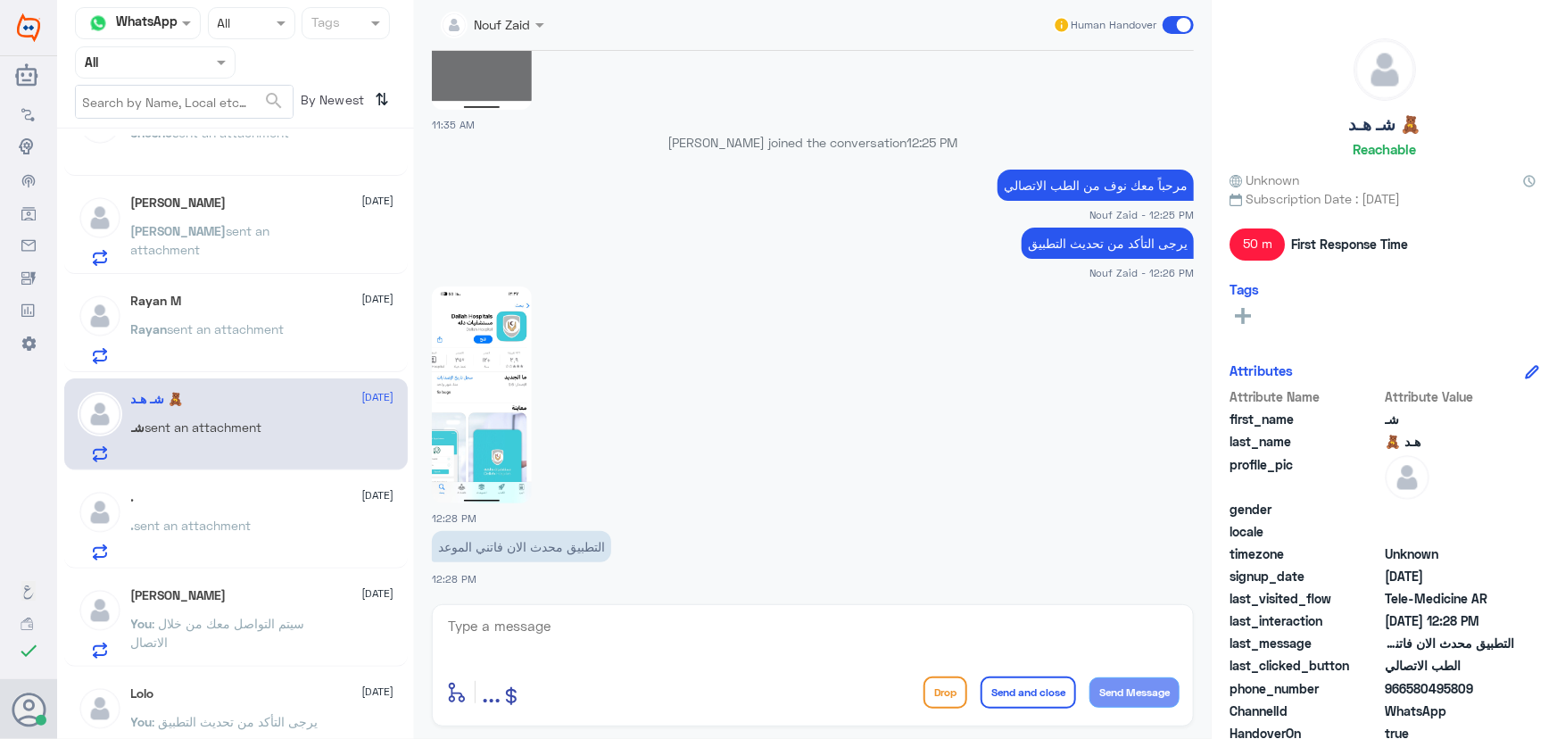
scroll to position [80, 0]
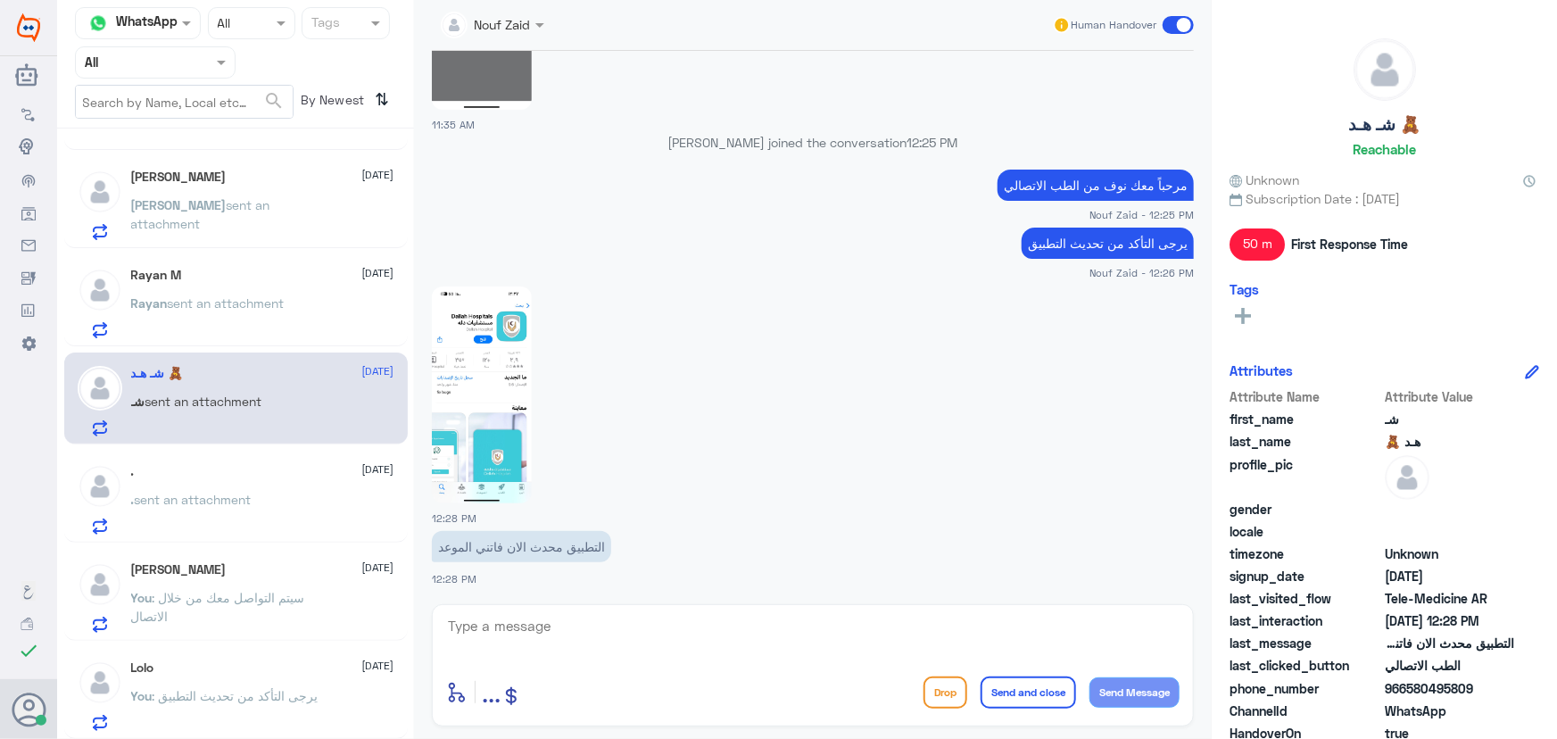
click at [553, 616] on textarea at bounding box center [812, 636] width 733 height 44
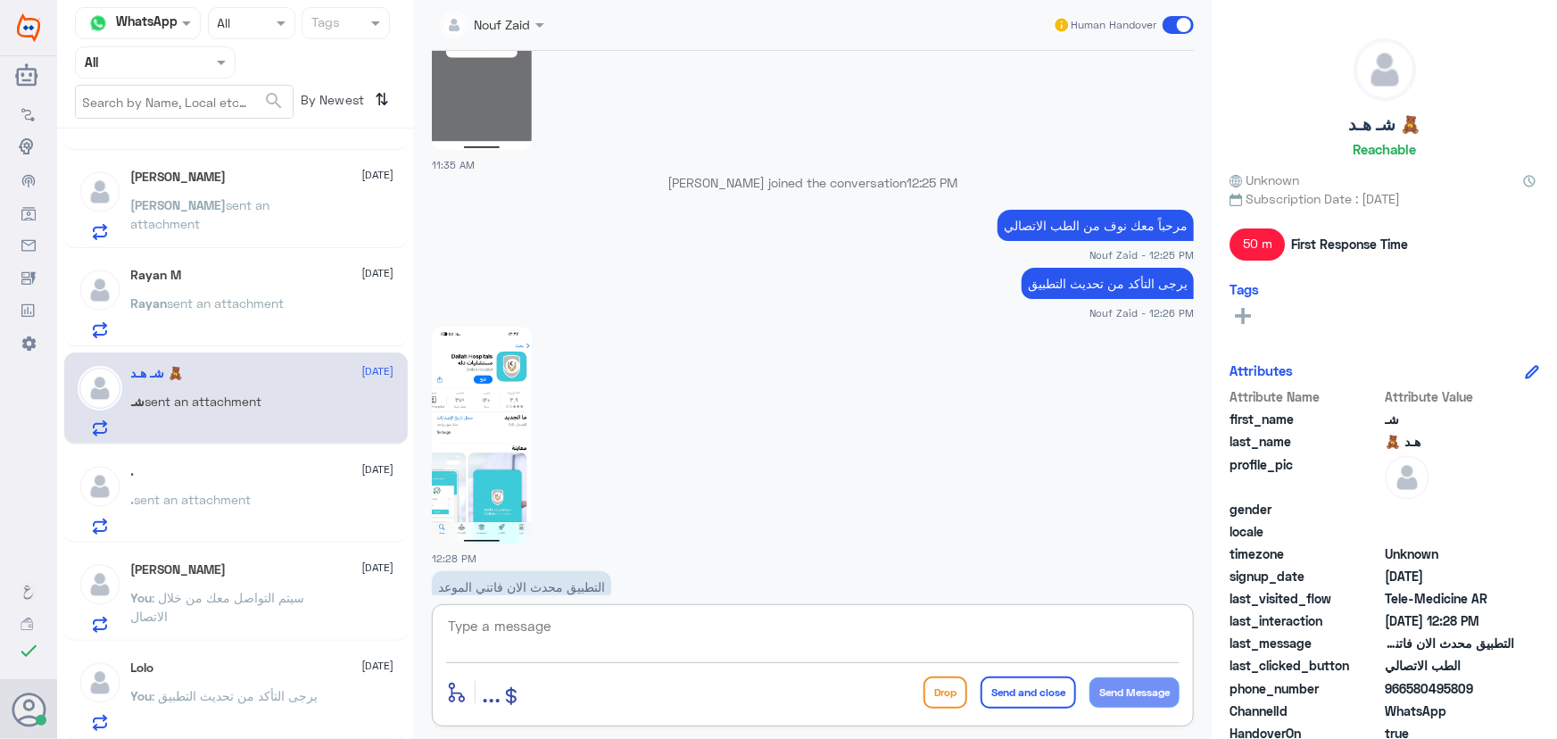
scroll to position [1521, 0]
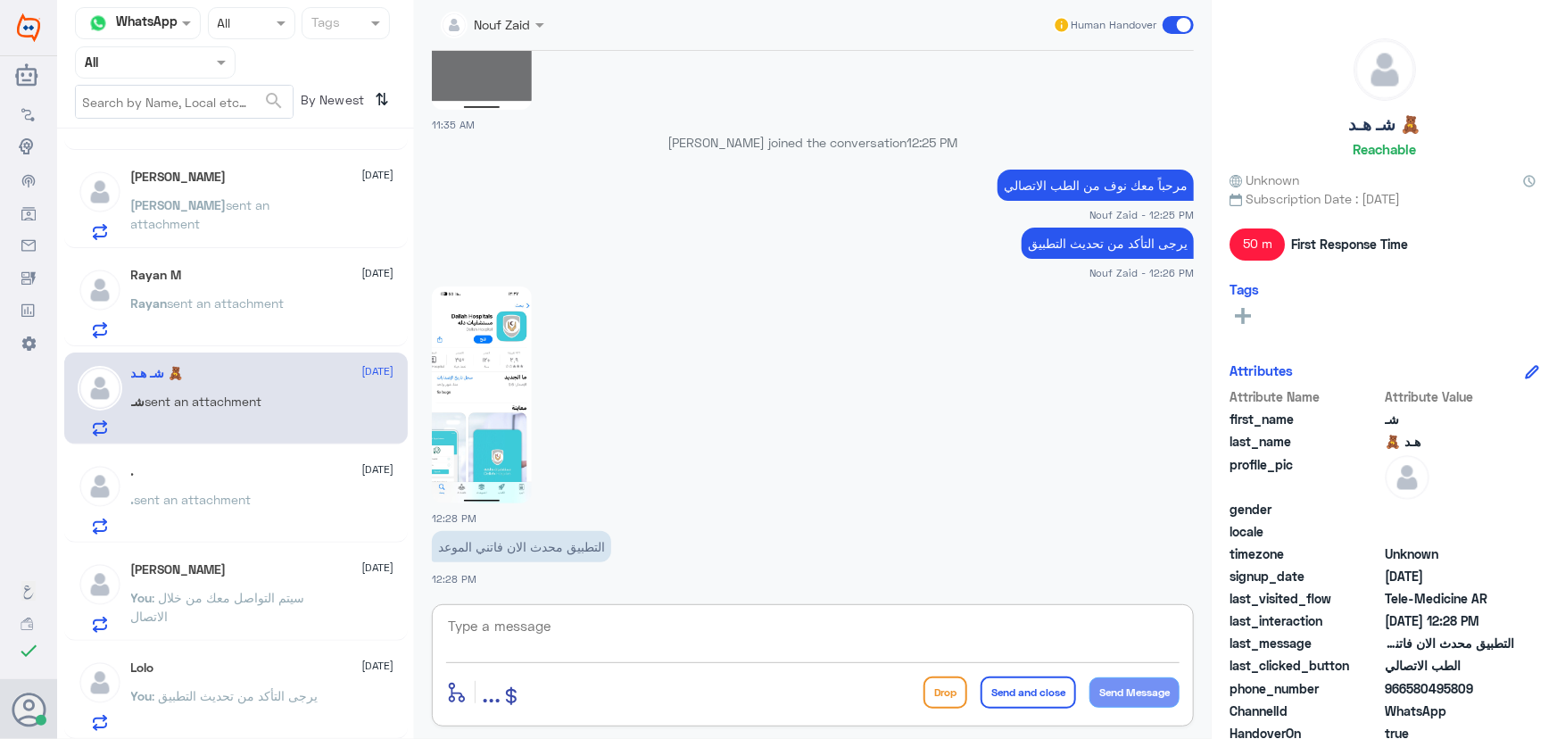
drag, startPoint x: 633, startPoint y: 628, endPoint x: 633, endPoint y: 638, distance: 9.9
click at [634, 634] on textarea at bounding box center [812, 636] width 733 height 44
type textarea "ل"
click at [241, 457] on div ". 28 August . sent an attachment" at bounding box center [236, 497] width 344 height 92
click at [246, 478] on div ". 28 August . sent an attachment" at bounding box center [262, 499] width 263 height 70
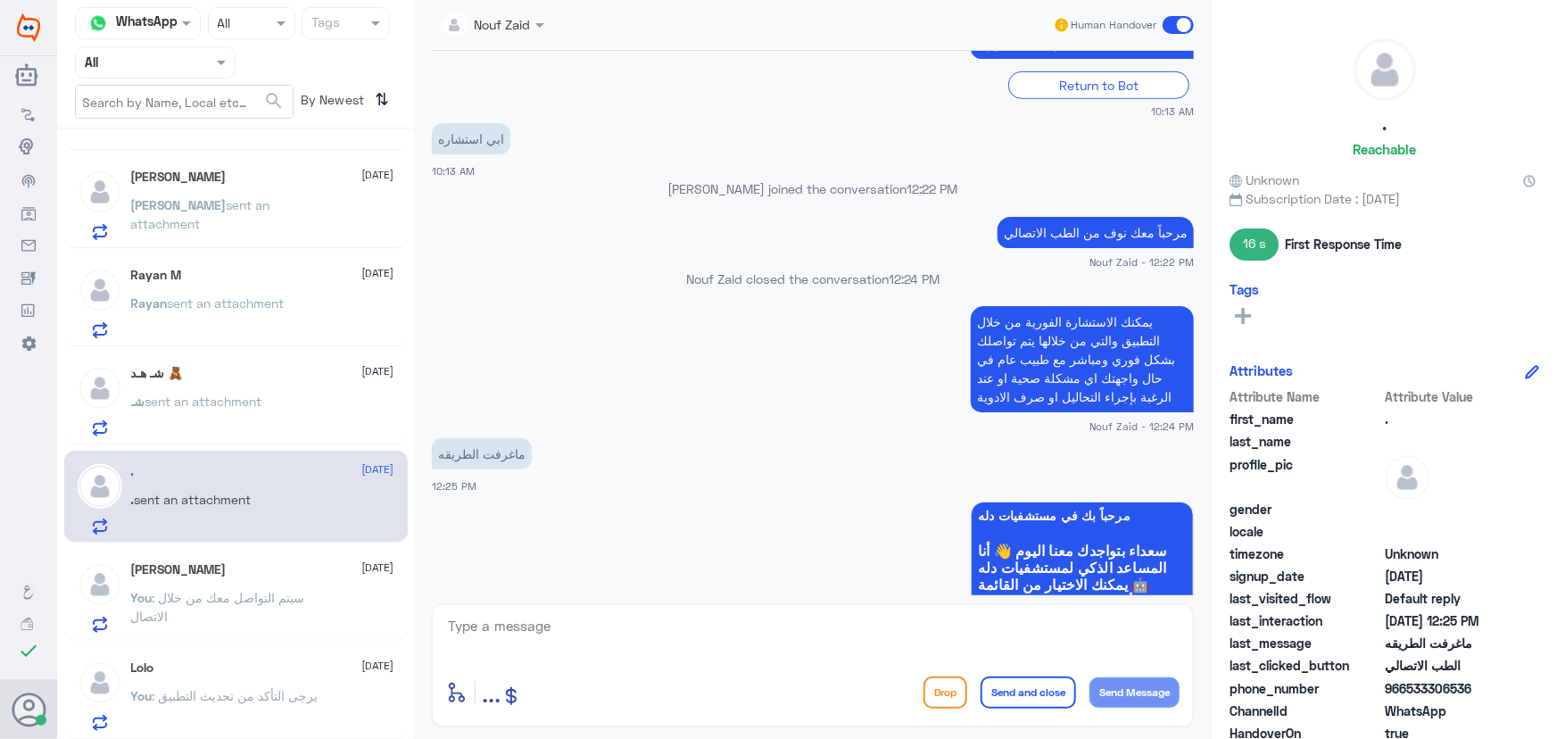
scroll to position [692, 0]
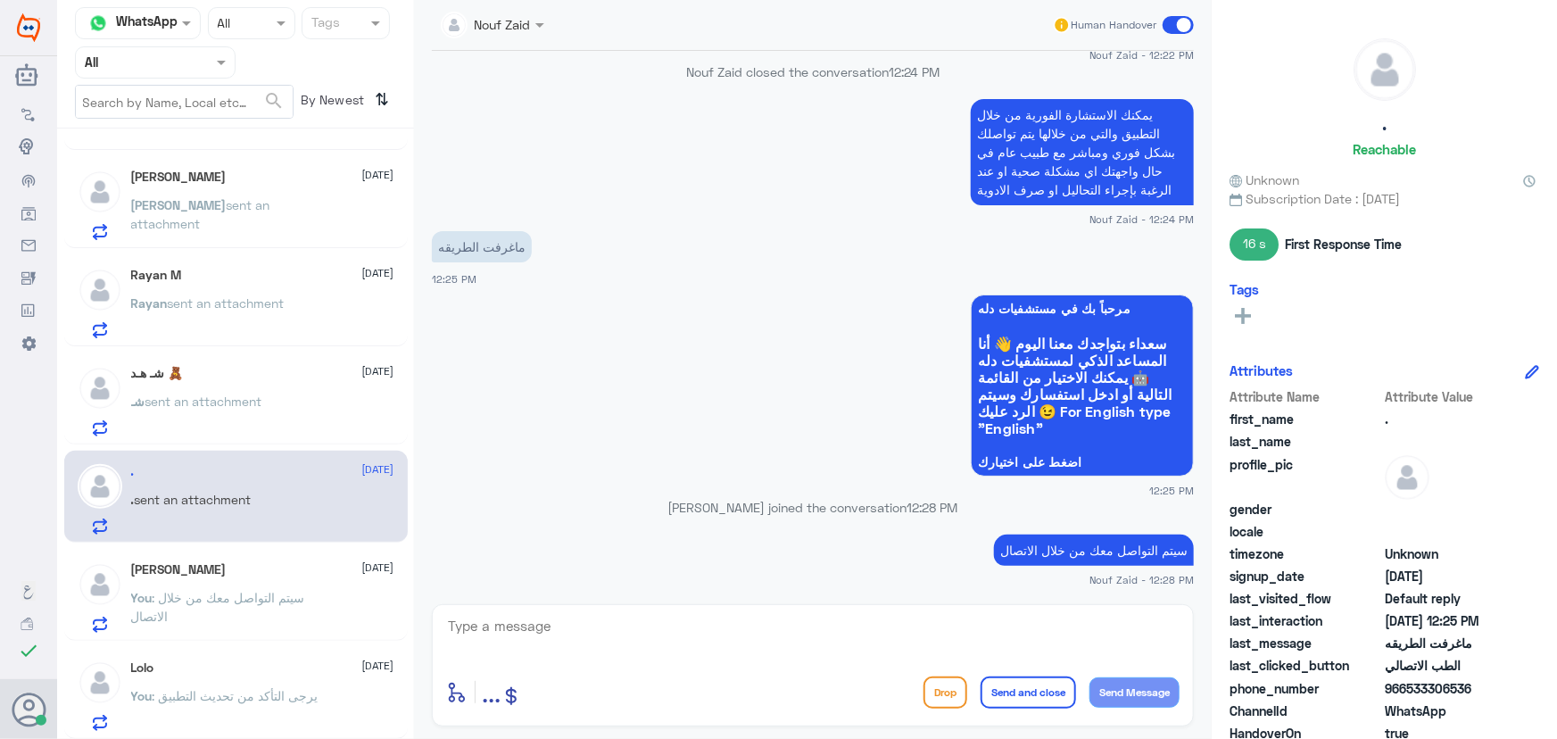
click at [640, 633] on textarea at bounding box center [812, 636] width 733 height 44
type textarea "س"
type textarea "ت"
type textarea "سعدنا بخدمتك"
click at [1008, 682] on button "Send and close" at bounding box center [1028, 692] width 95 height 32
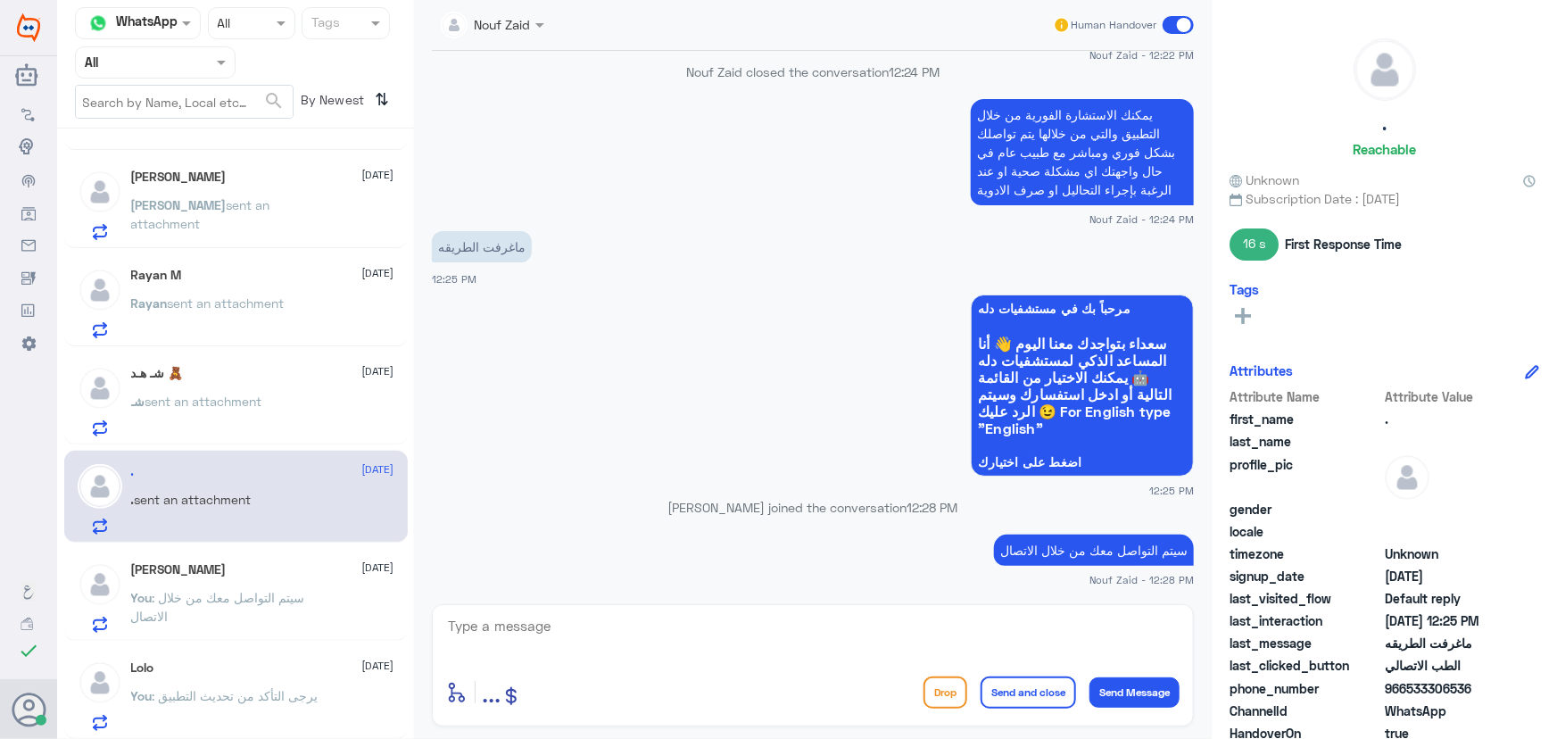
scroll to position [749, 0]
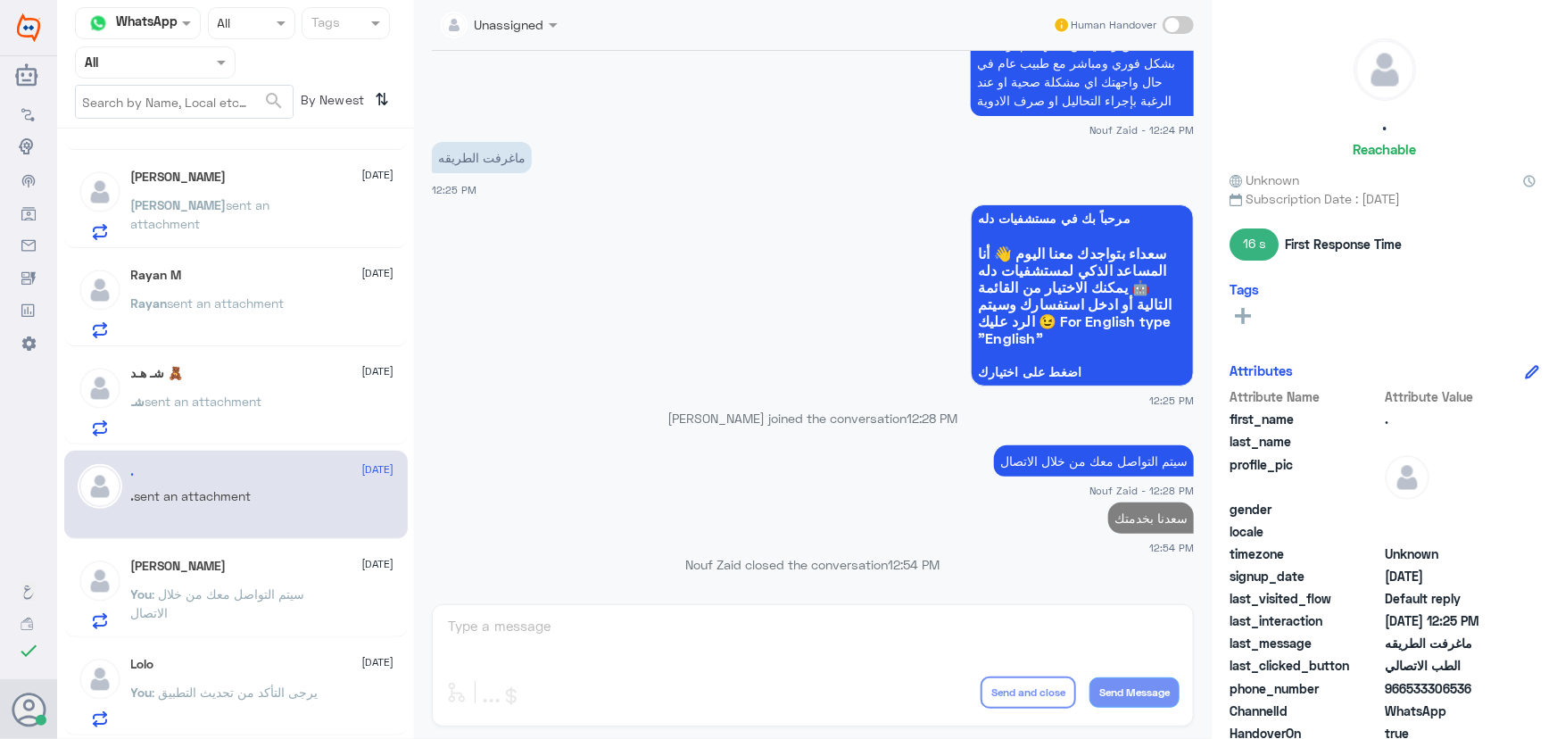
click at [213, 566] on h5 "Atheer Abdulellah" at bounding box center [178, 566] width 95 height 15
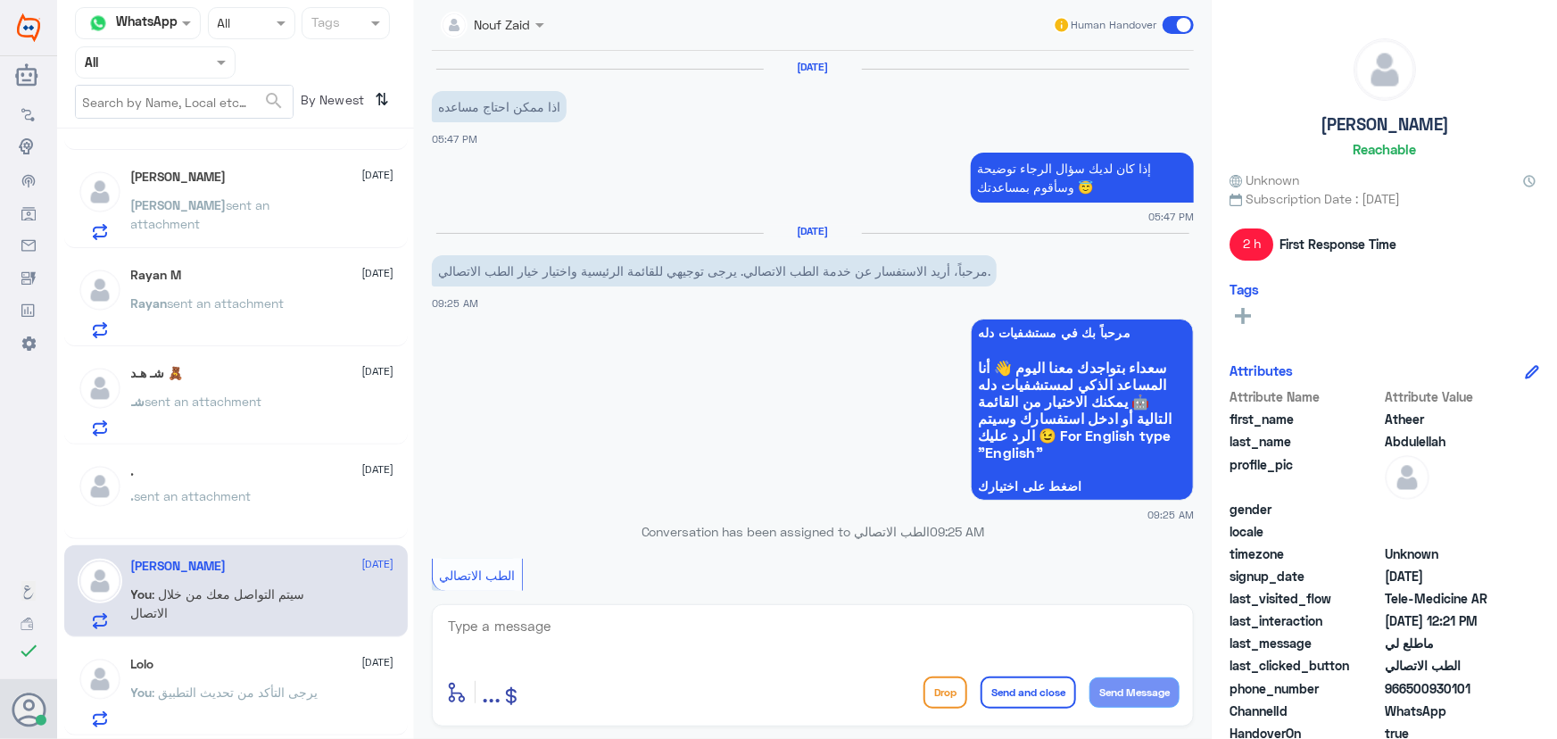
scroll to position [948, 0]
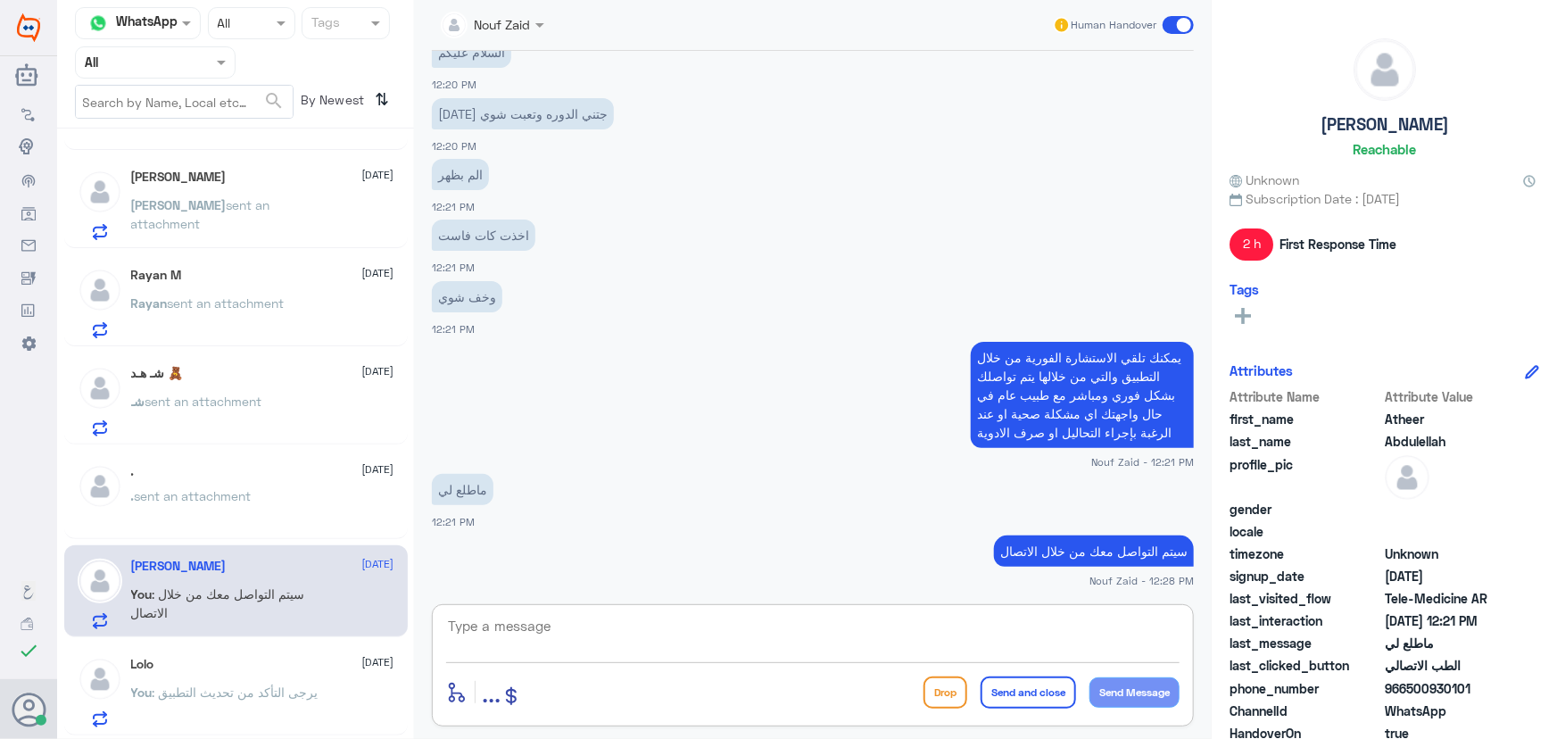
click at [685, 633] on textarea at bounding box center [812, 636] width 733 height 44
click at [1179, 21] on span at bounding box center [1178, 25] width 31 height 18
click at [0, 0] on input "checkbox" at bounding box center [0, 0] width 0 height 0
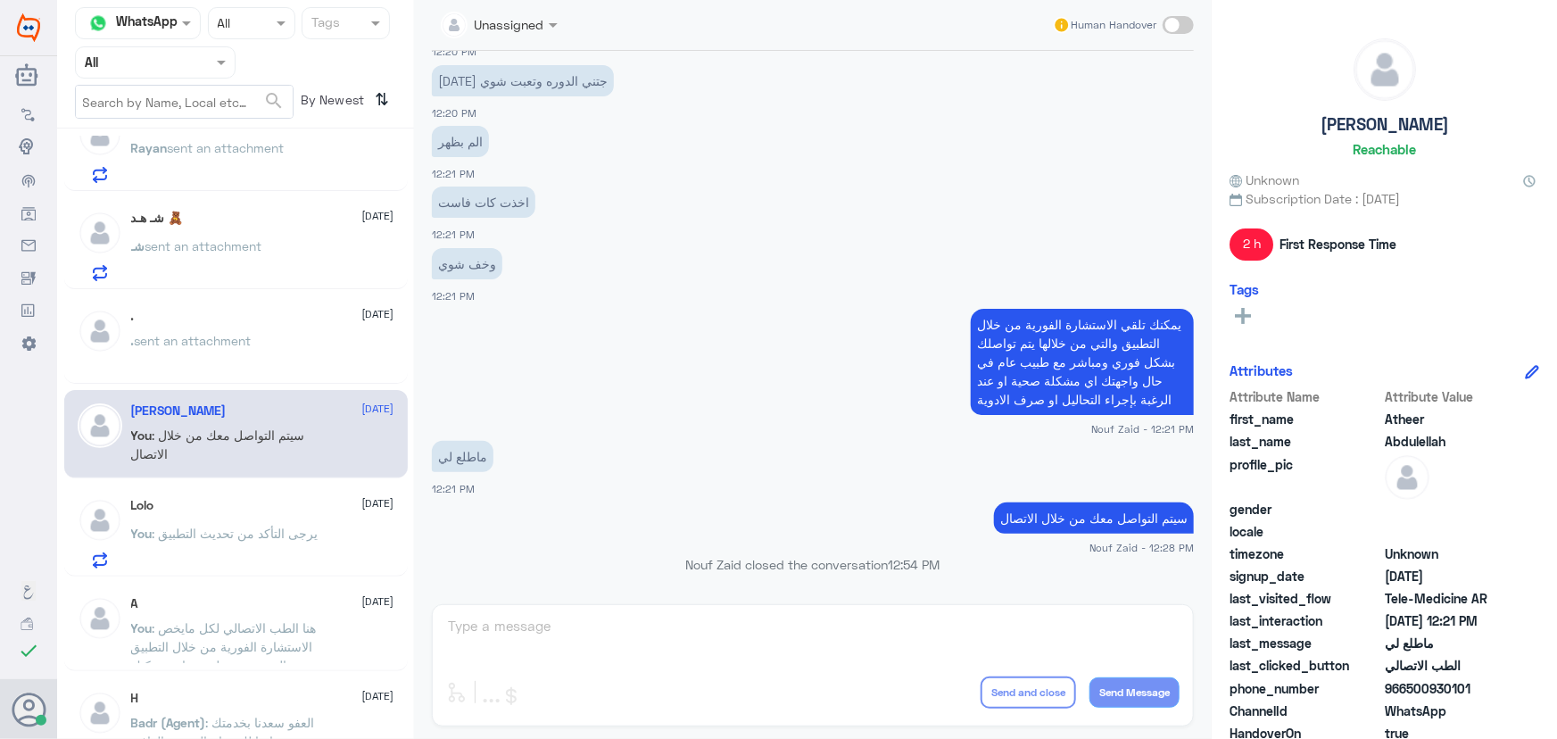
scroll to position [243, 0]
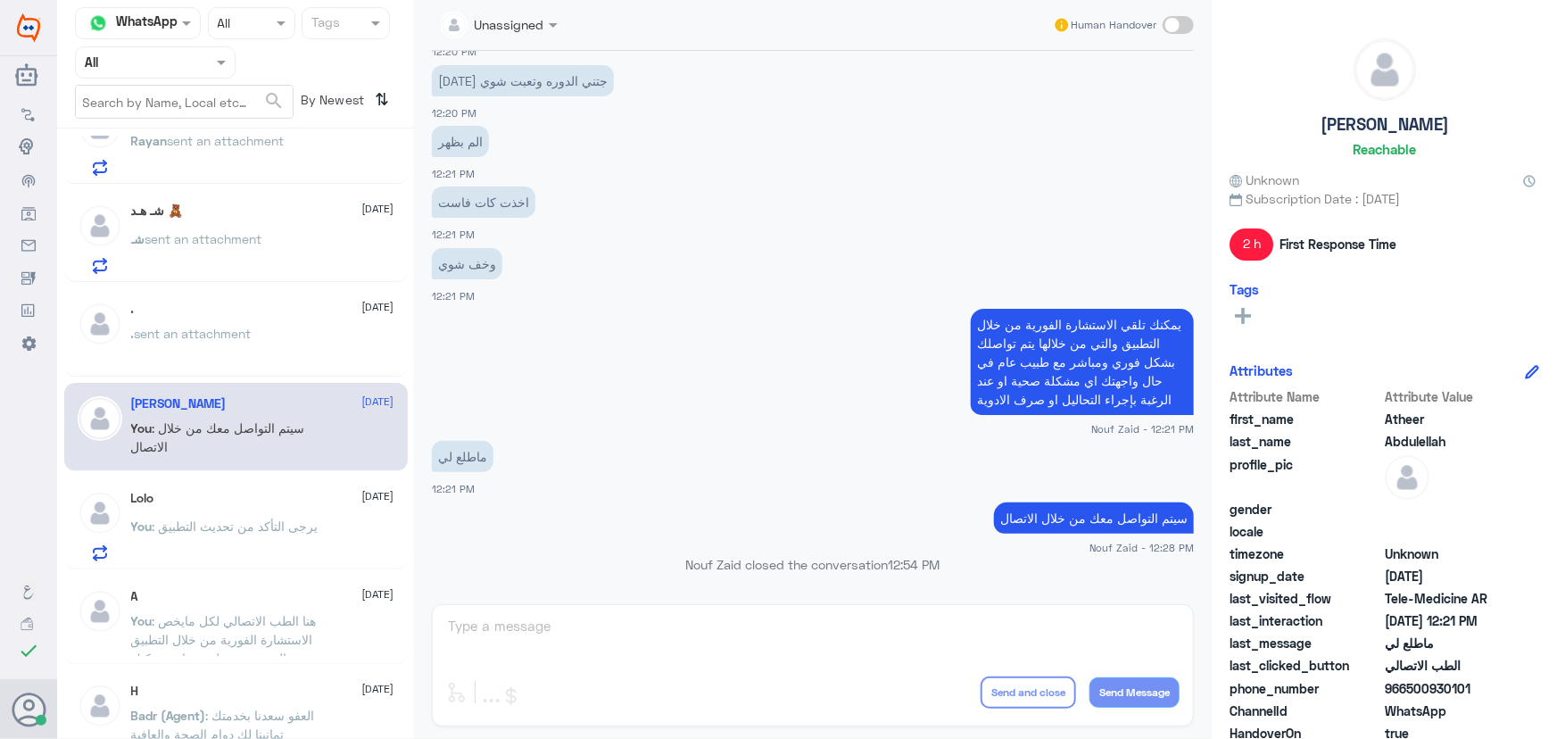
click at [207, 502] on div "Lolo 28 August" at bounding box center [262, 498] width 263 height 15
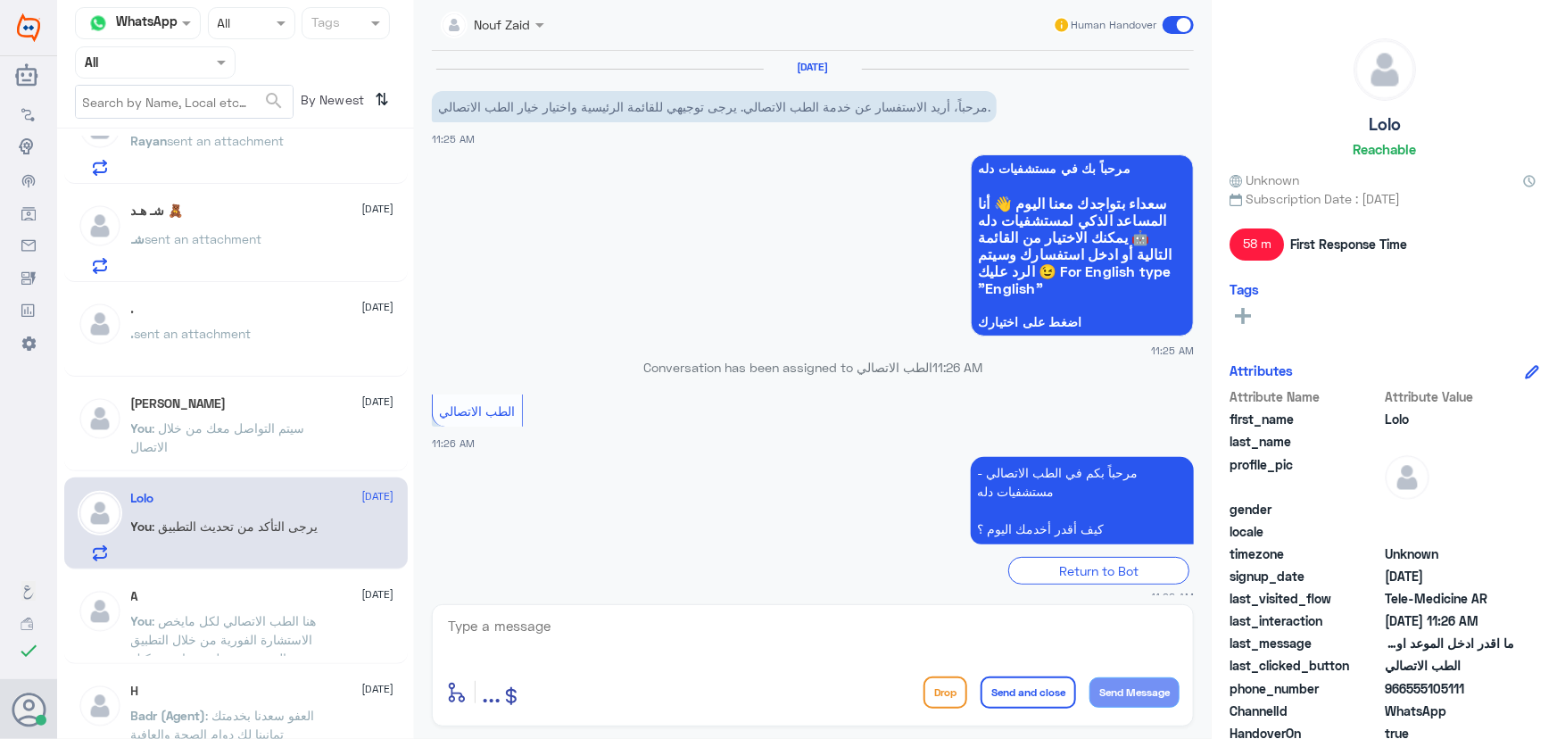
scroll to position [224, 0]
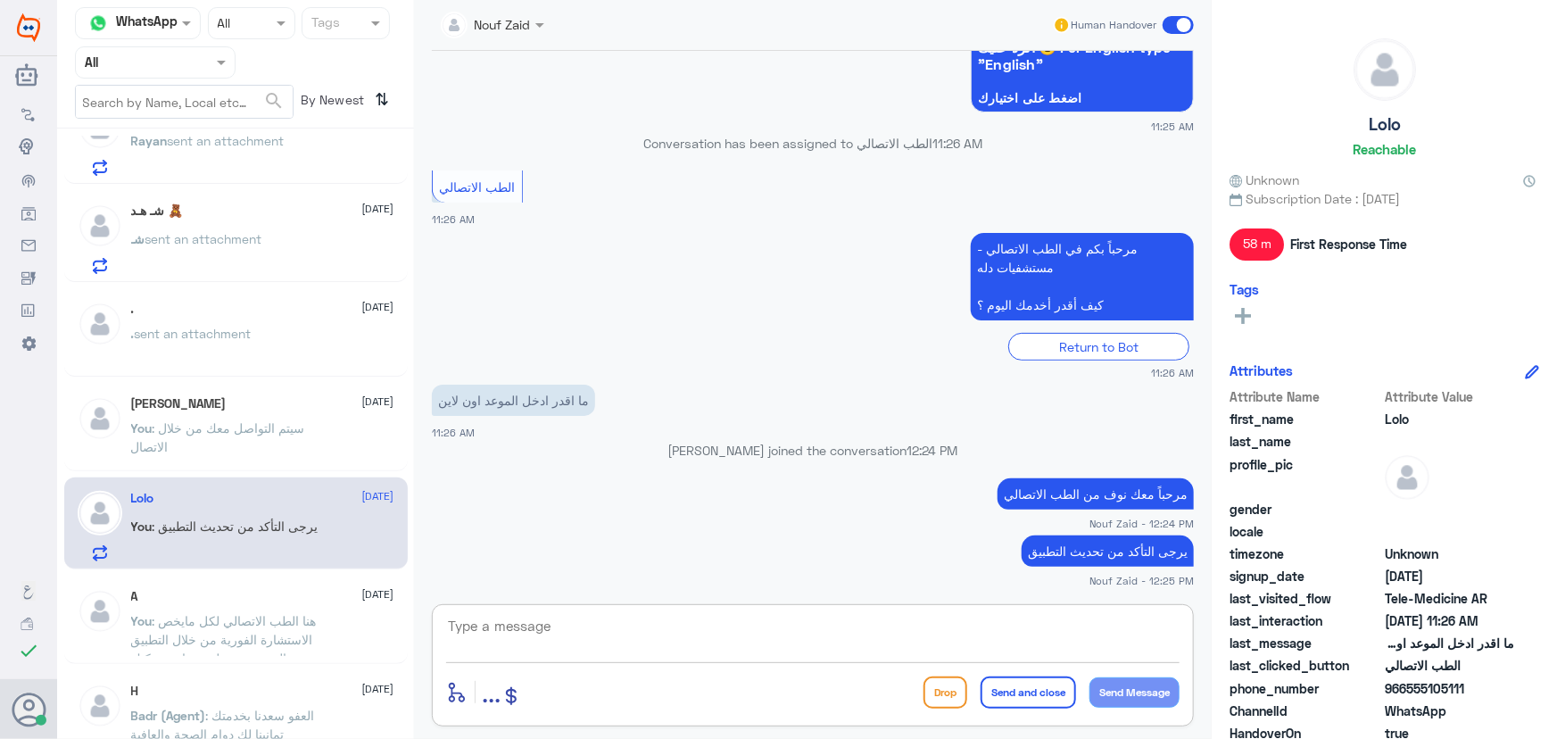
click at [624, 617] on textarea at bounding box center [812, 636] width 733 height 44
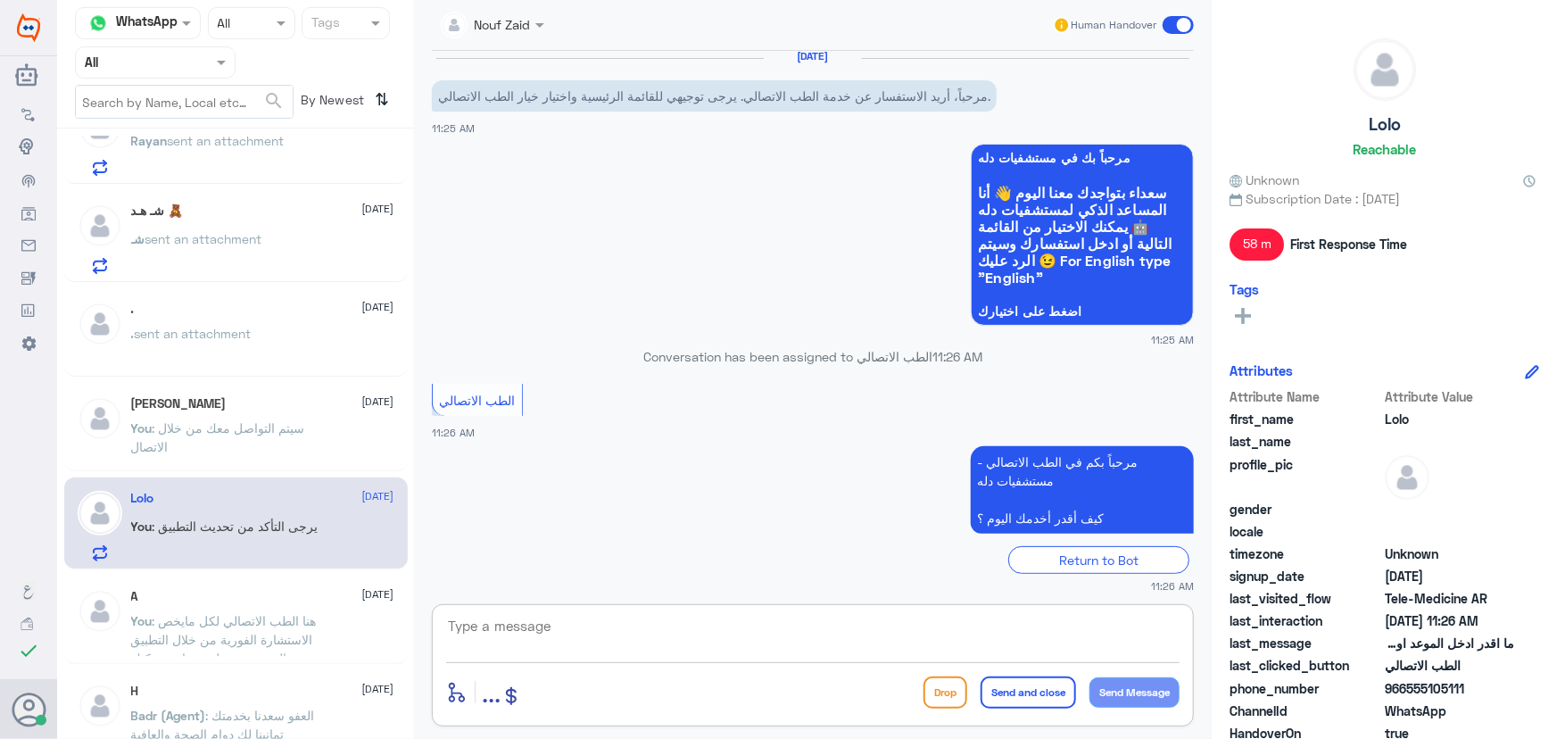
scroll to position [0, 0]
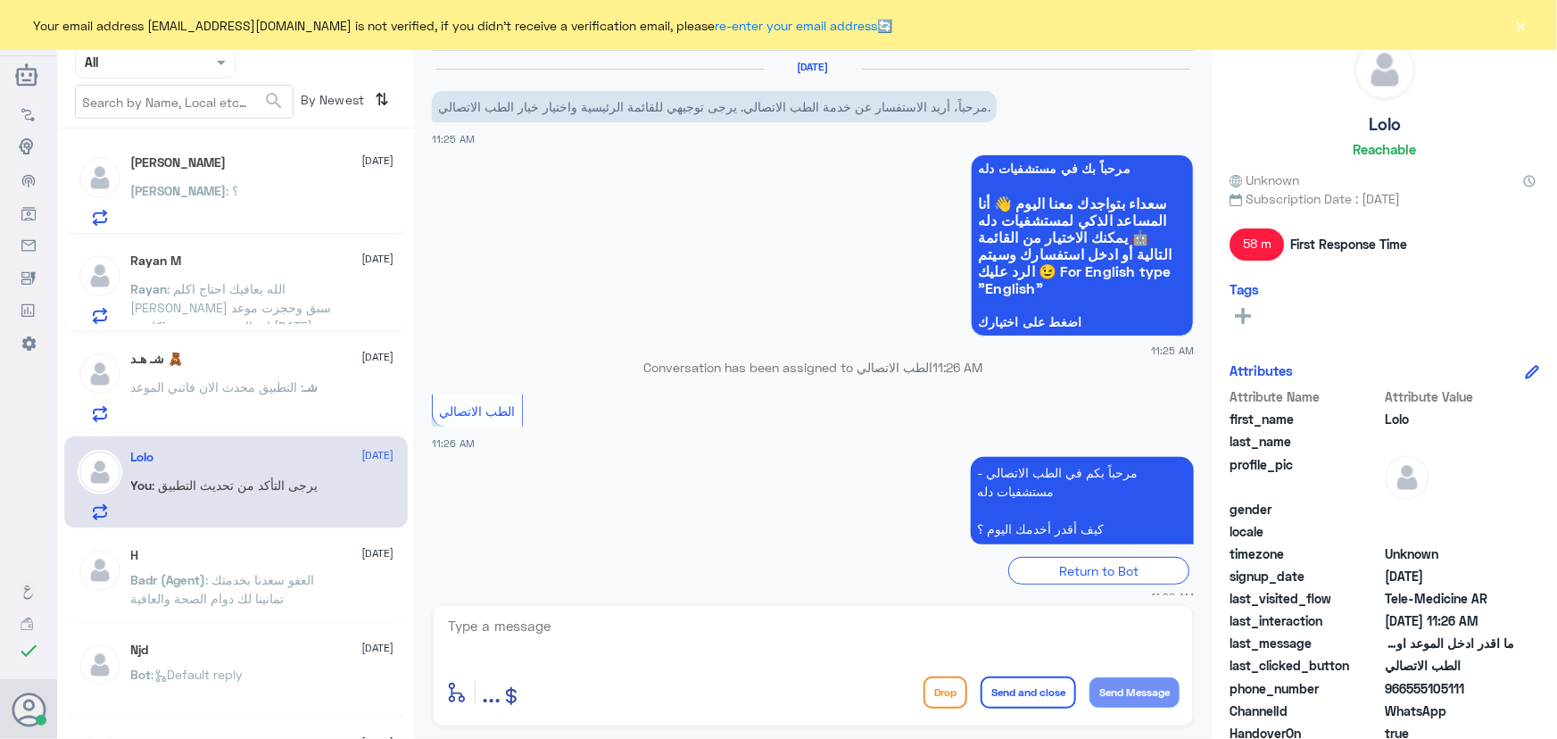
scroll to position [224, 0]
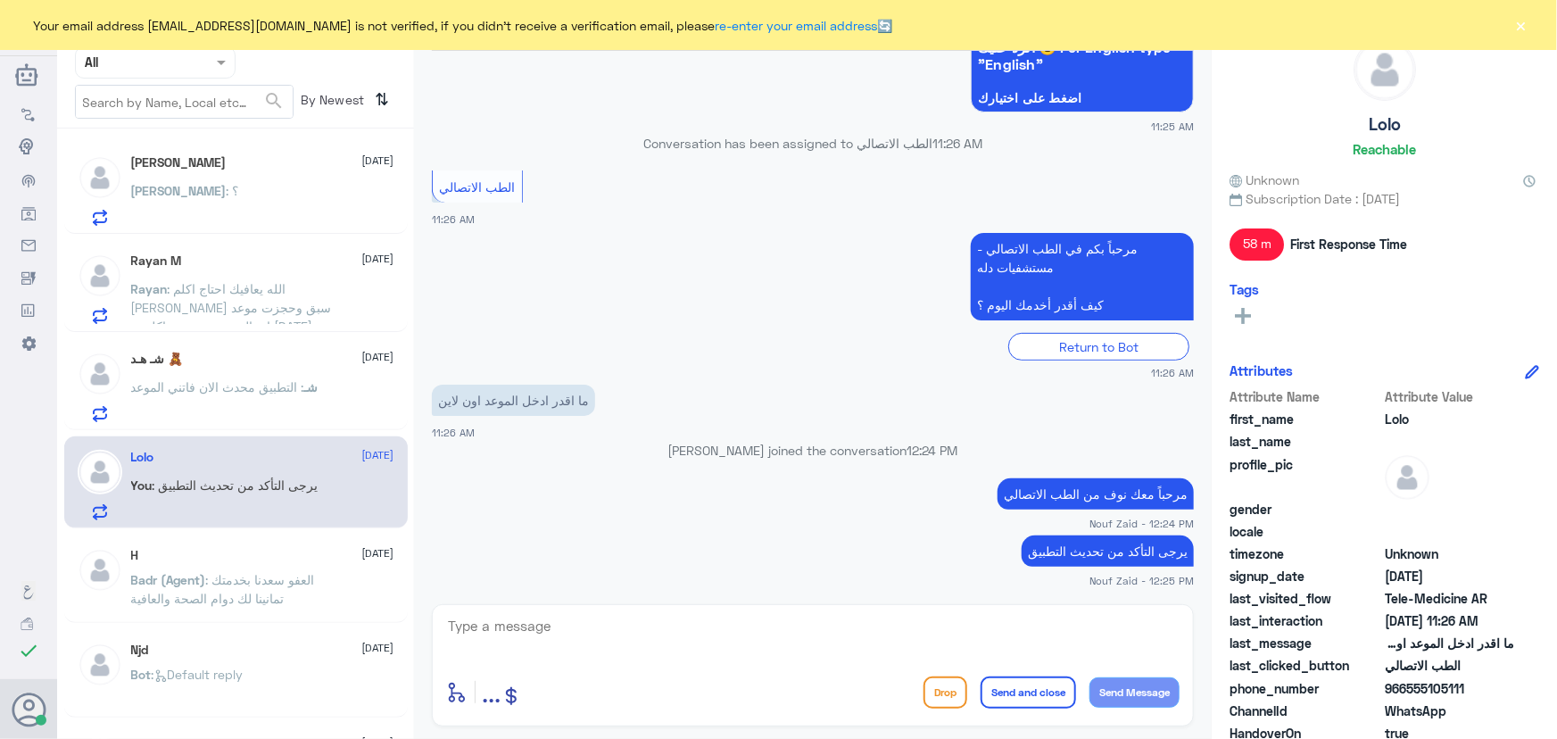
click at [250, 459] on div "Lolo [DATE]" at bounding box center [262, 457] width 263 height 15
click at [213, 394] on p "شـ : التطبيق محدث الان فاتني الموعد" at bounding box center [224, 399] width 187 height 45
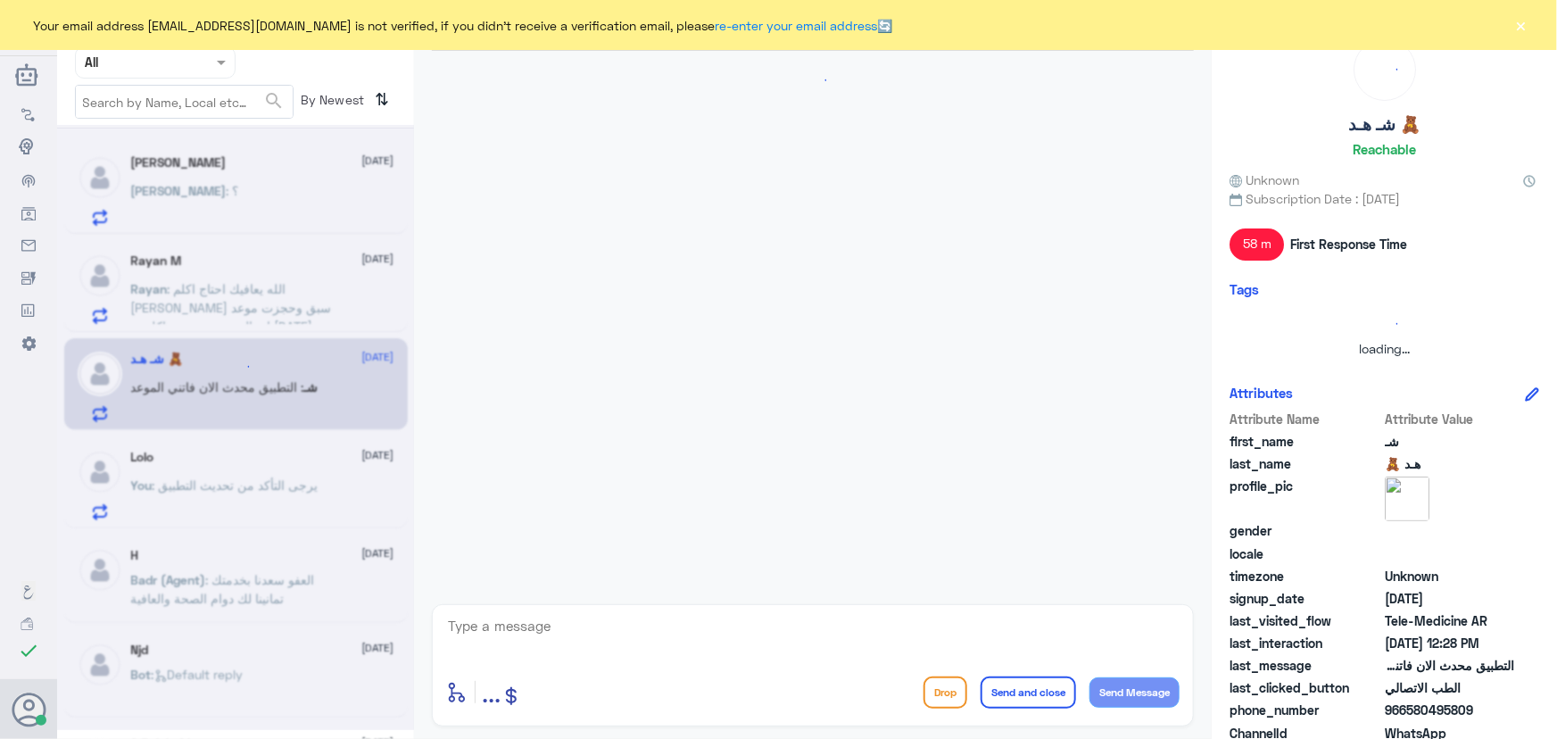
scroll to position [1521, 0]
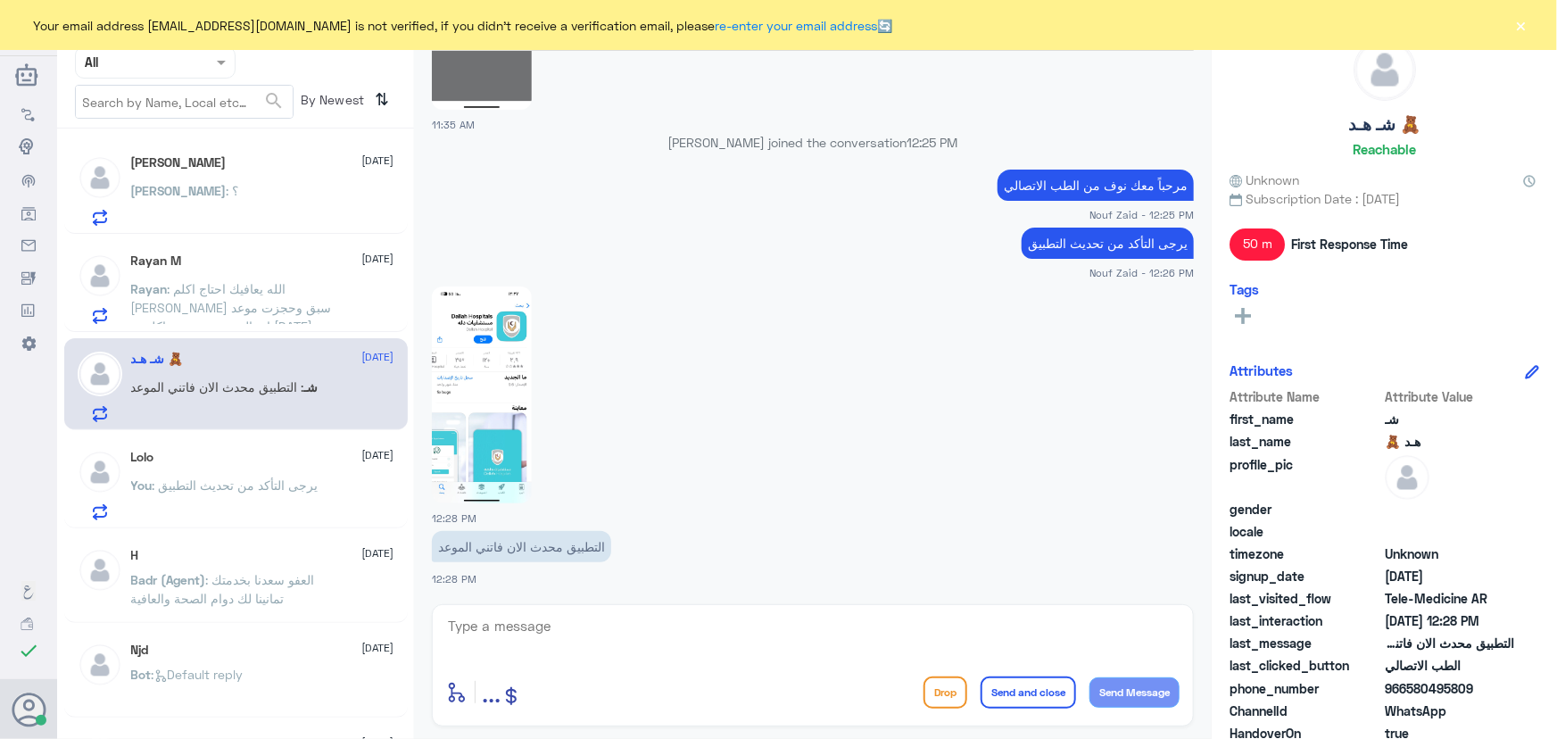
click at [642, 617] on textarea at bounding box center [812, 636] width 733 height 44
click at [1538, 26] on div "Your email address n_zaid@DallahHealth.com is not verified, if you didn't recei…" at bounding box center [778, 25] width 1557 height 50
click at [1530, 25] on div "Your email address n_zaid@DallahHealth.com is not verified, if you didn't recei…" at bounding box center [778, 25] width 1557 height 50
click at [180, 322] on span ": الله يعافيك احتاج اكلم الدكتور عبدالواحد ابو جازية ضروري سبق وحجزت موعد اتصال…" at bounding box center [231, 316] width 201 height 71
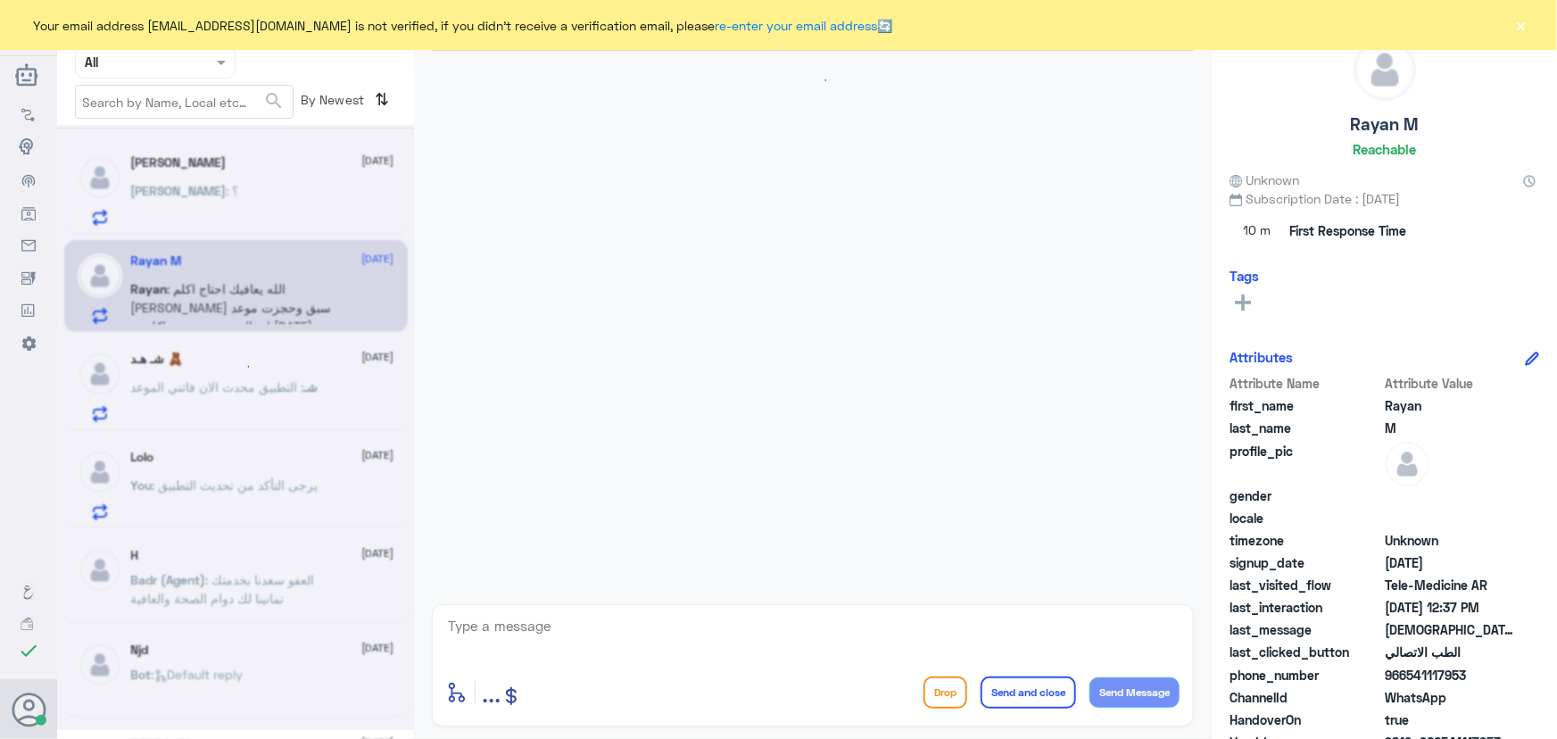
scroll to position [1311, 0]
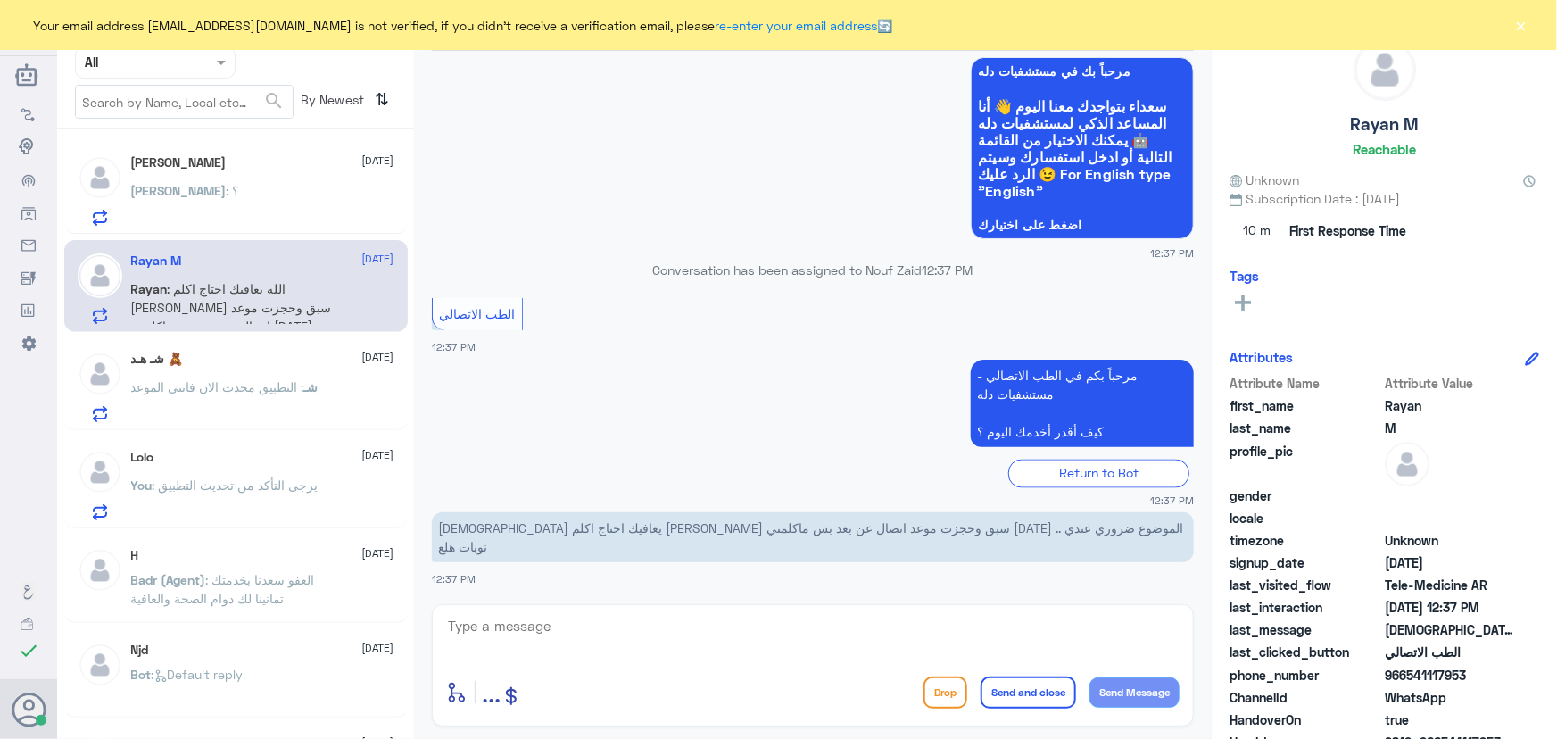
click at [202, 195] on div "Ahmed : ؟" at bounding box center [262, 206] width 263 height 40
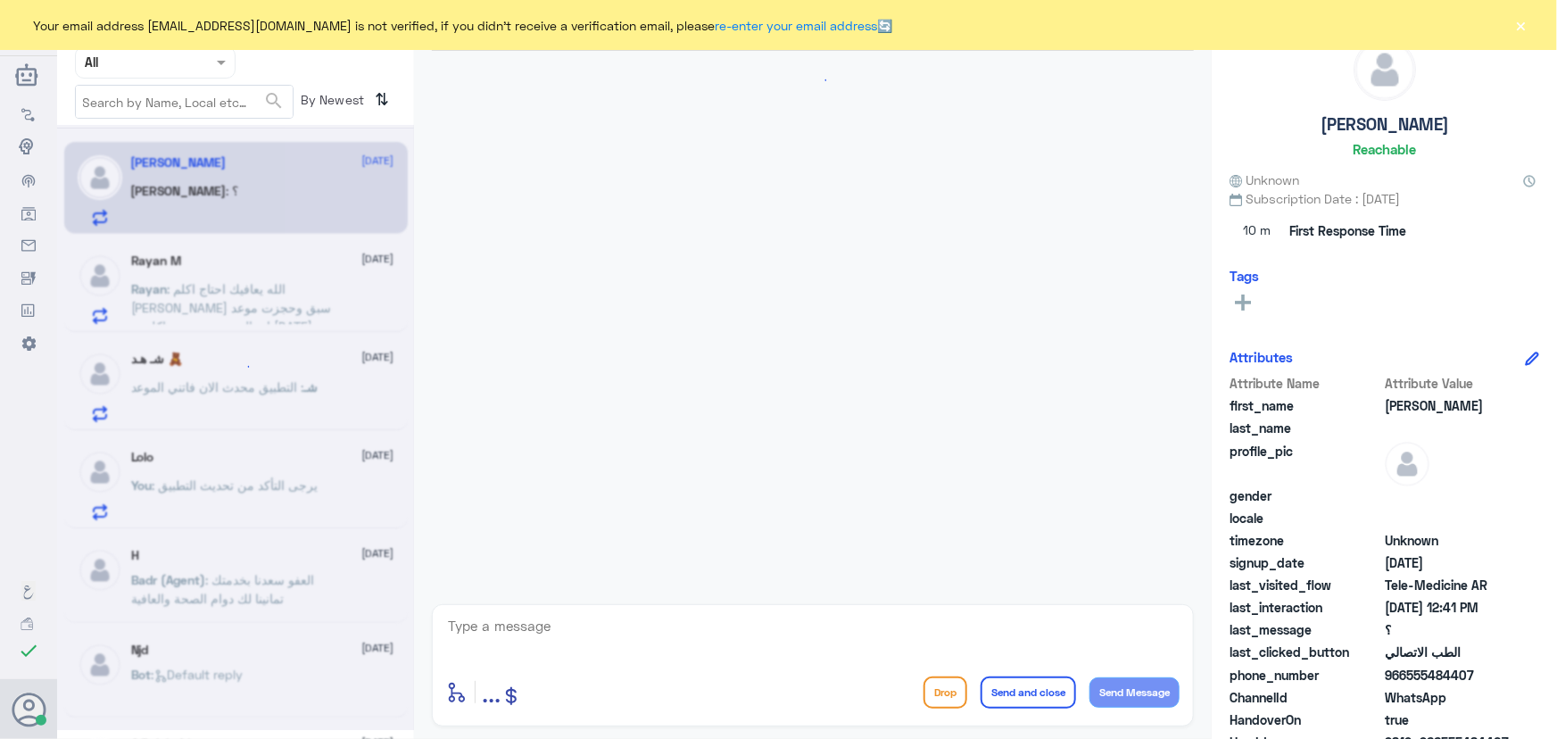
scroll to position [1464, 0]
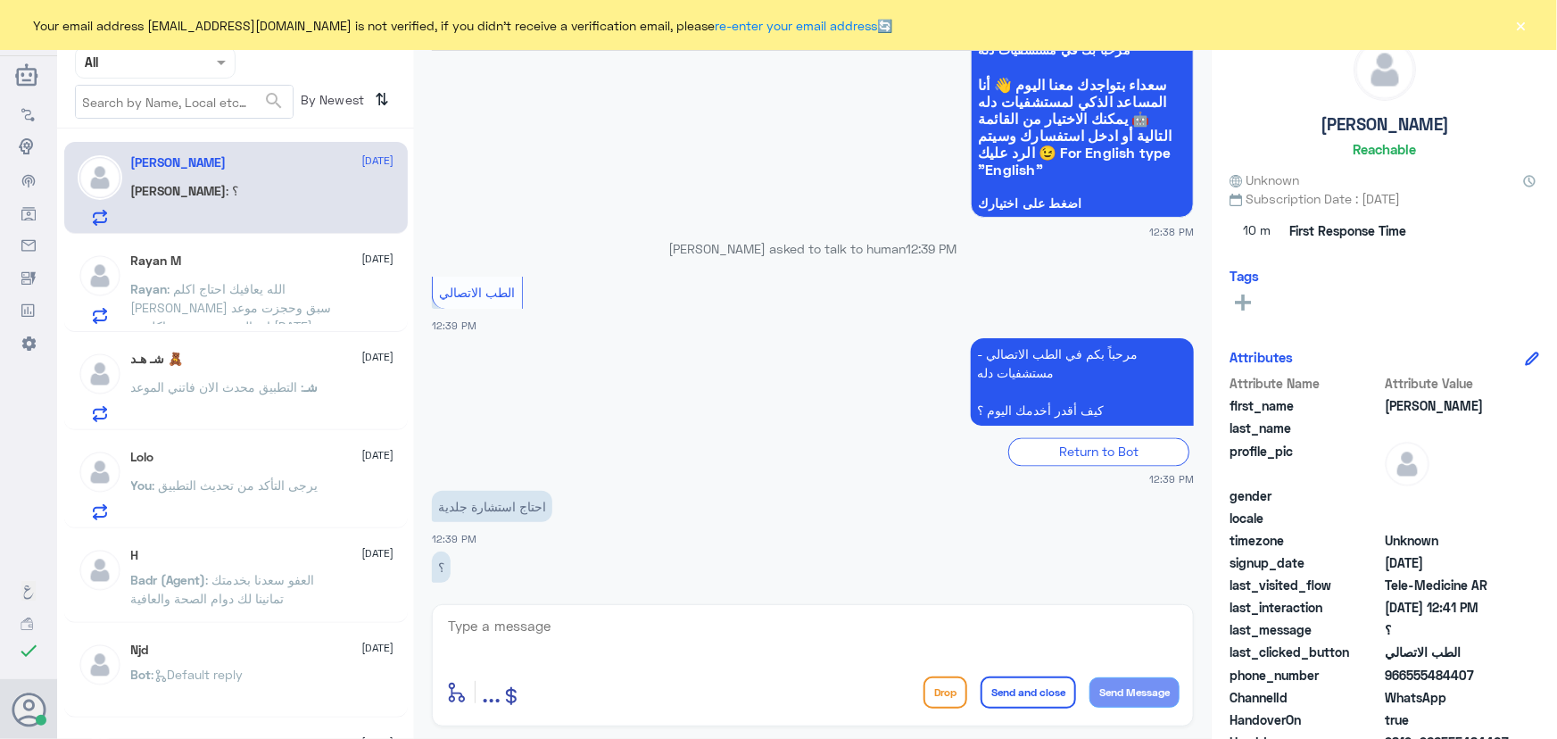
click at [1512, 24] on button "×" at bounding box center [1521, 25] width 18 height 18
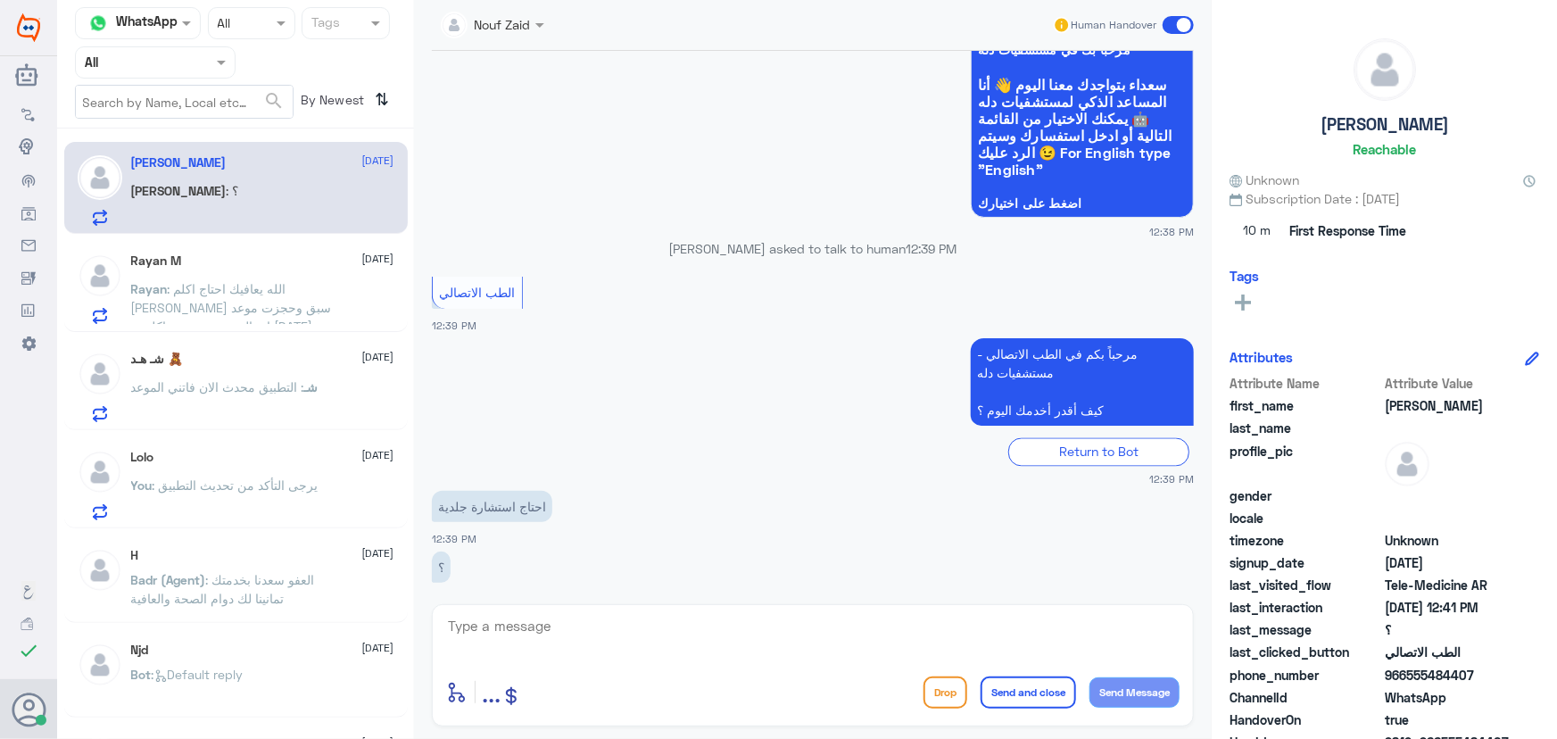
click at [608, 627] on textarea at bounding box center [812, 636] width 733 height 44
paste textarea "مرحباً معك نوف من الطب الاتصالي"
type textarea "مرحباً معك نوف من الطب الاتصالي"
click at [1094, 688] on button "Send Message" at bounding box center [1134, 692] width 90 height 30
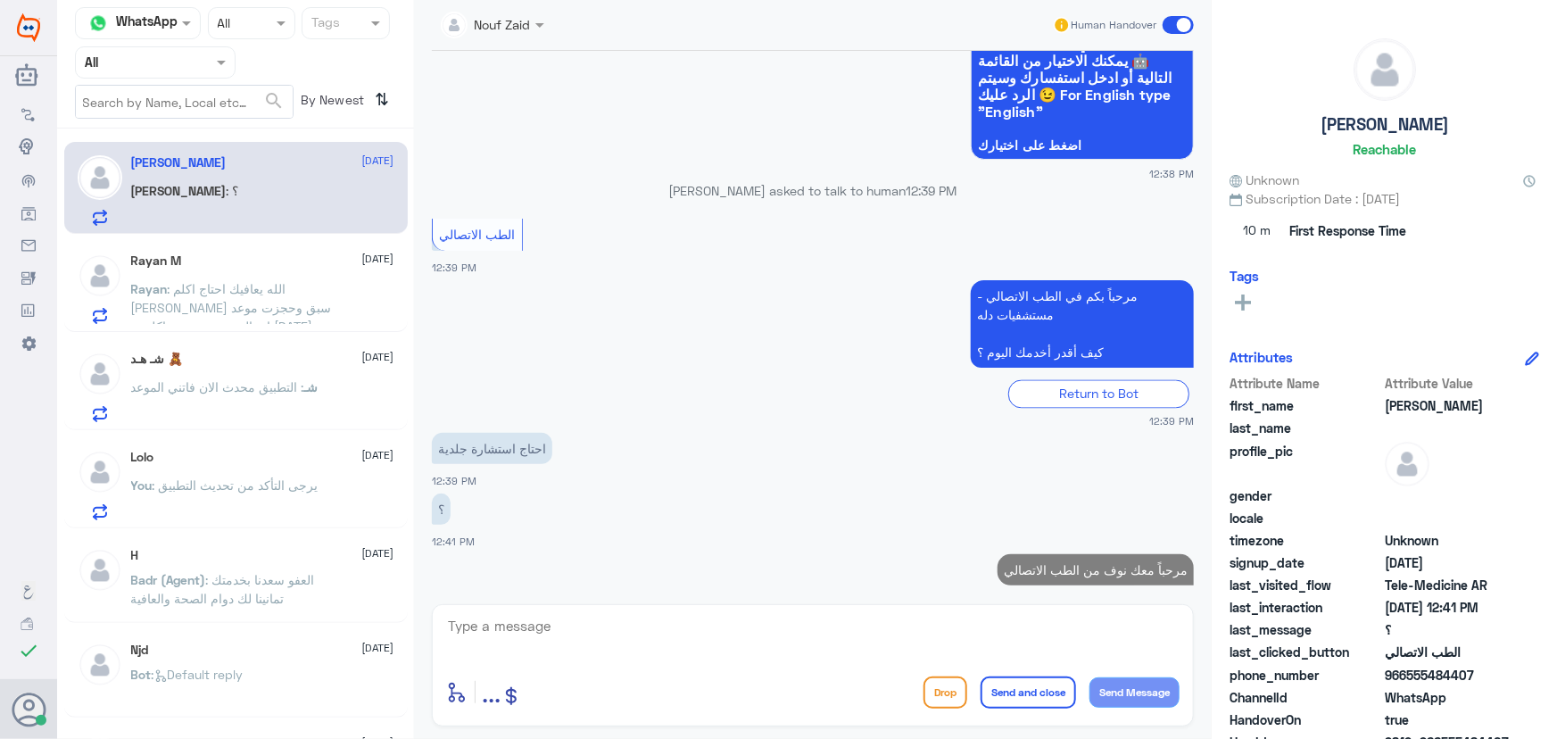
click at [275, 286] on span ": الله يعافيك احتاج اكلم الدكتور عبدالواحد ابو جازية ضروري سبق وحجزت موعد اتصال…" at bounding box center [231, 316] width 201 height 71
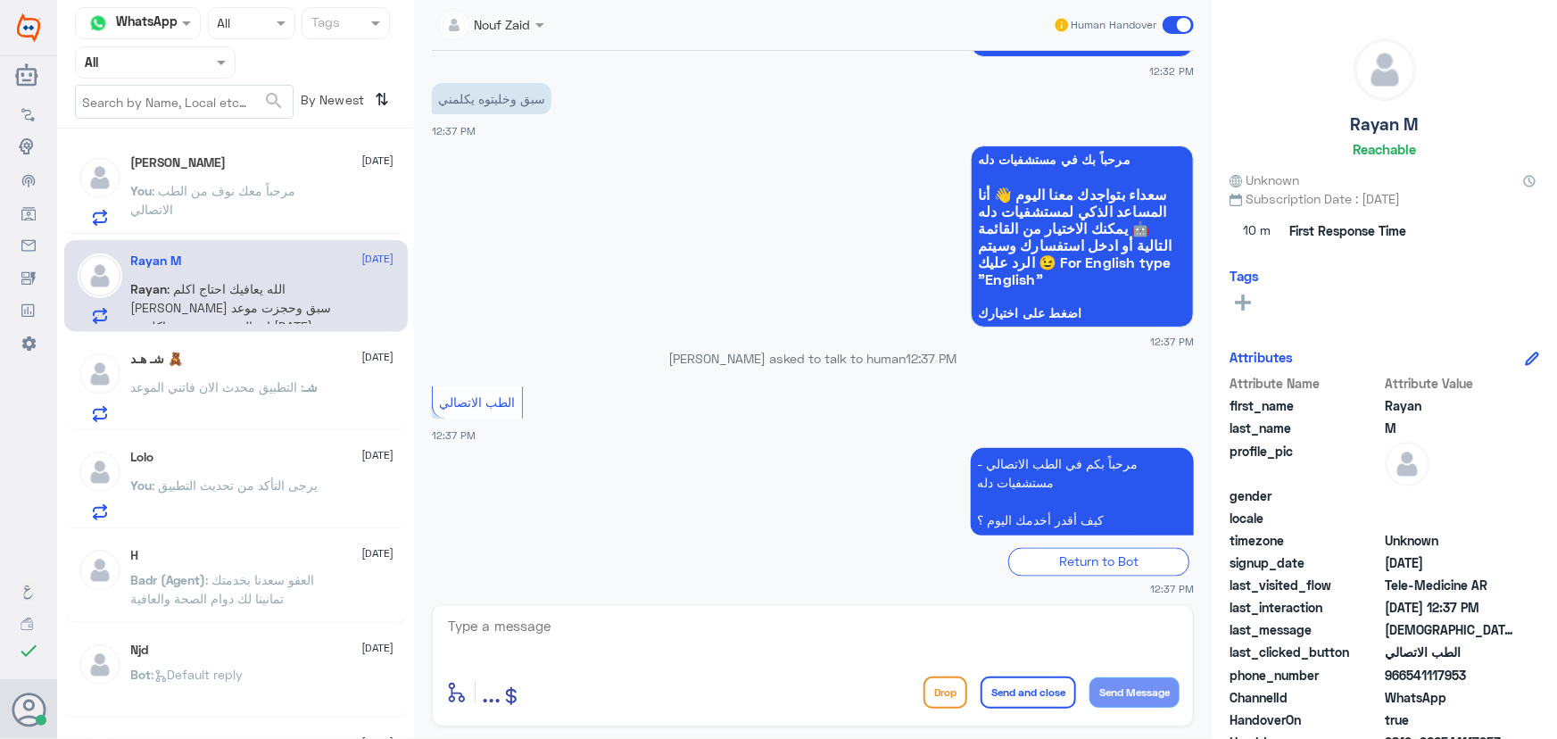
scroll to position [1311, 0]
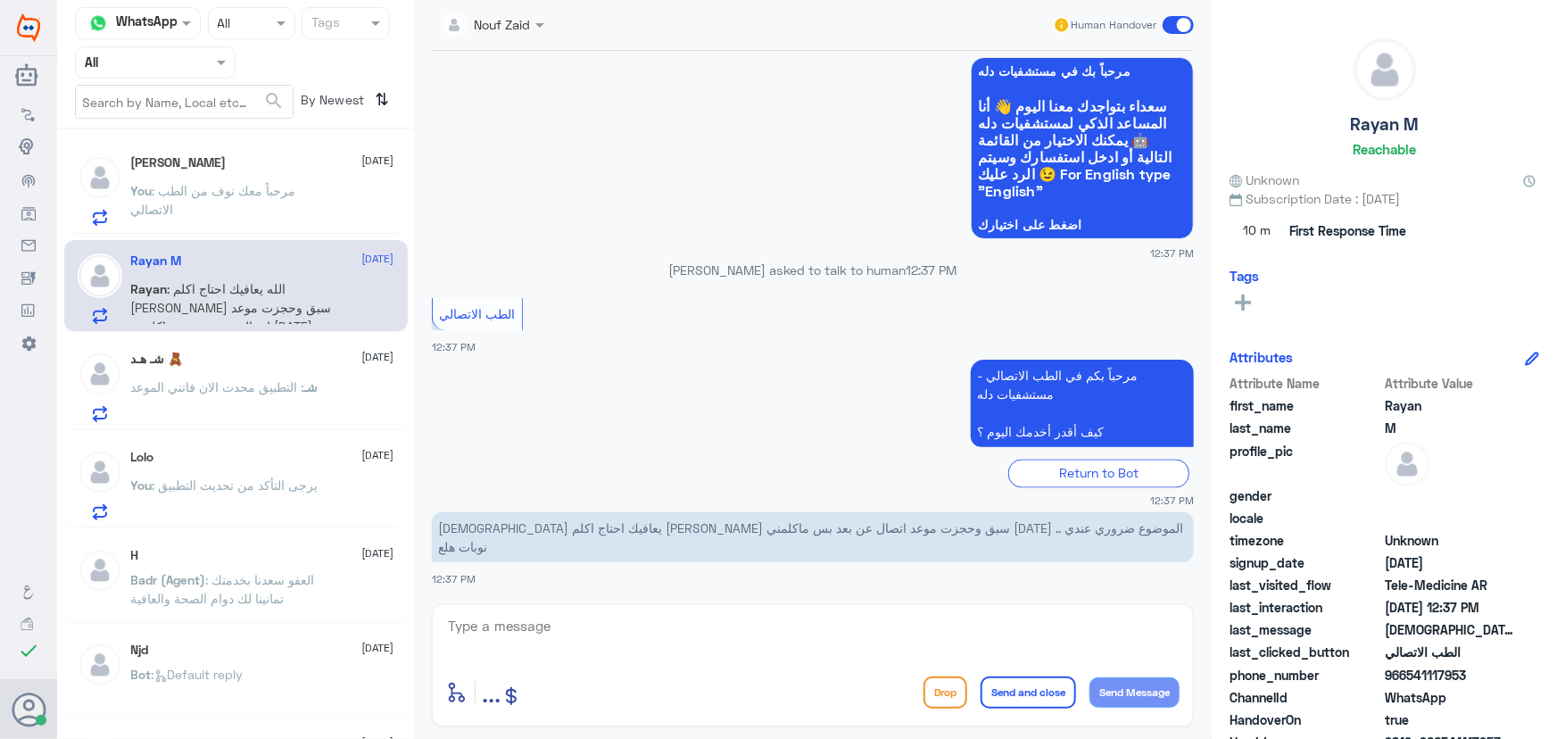
drag, startPoint x: 1406, startPoint y: 673, endPoint x: 1477, endPoint y: 675, distance: 70.5
click at [1477, 675] on span "966541117953" at bounding box center [1449, 675] width 129 height 19
copy span "541117953"
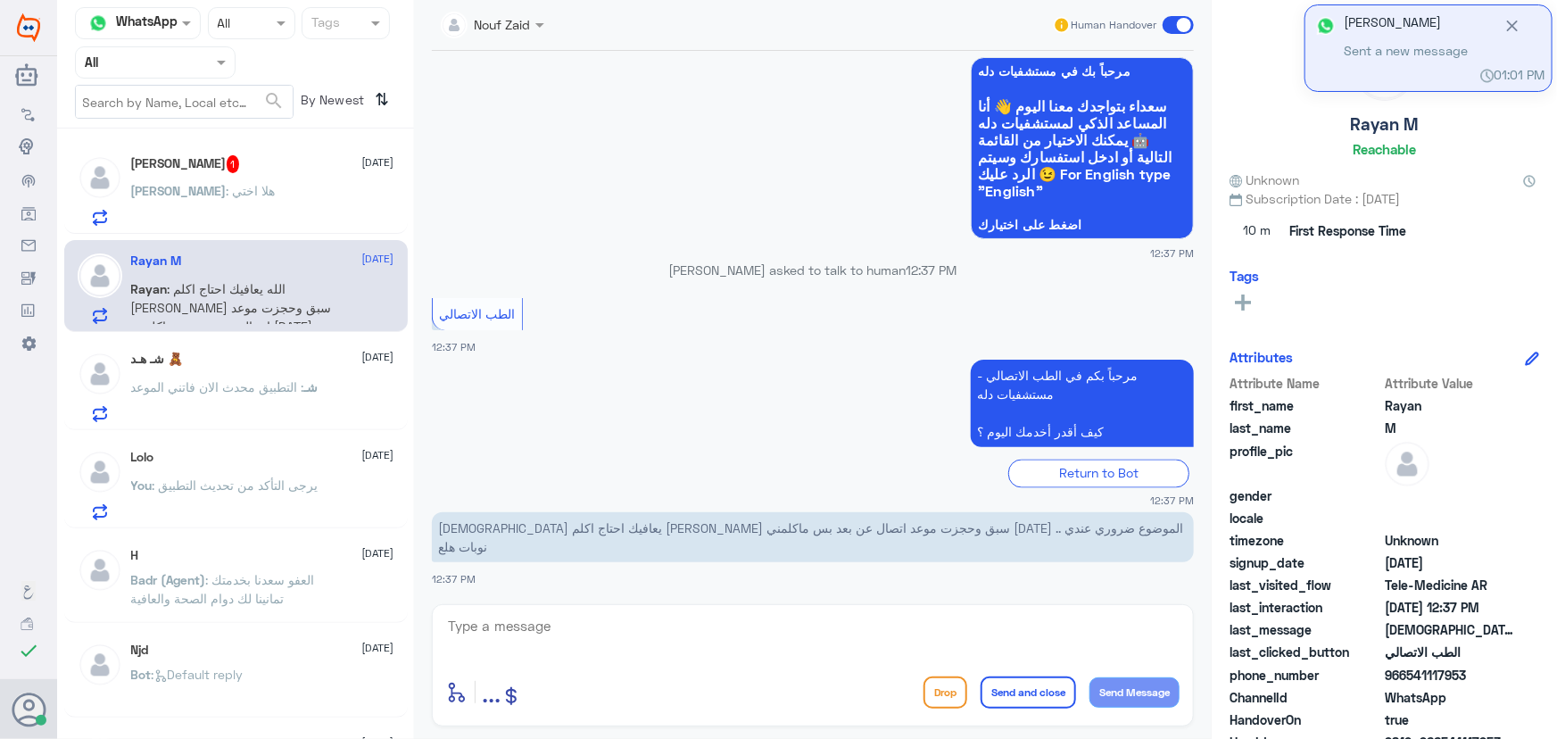
click at [180, 152] on div "Ahmed 1 28 August Ahmed : هلا اختي" at bounding box center [236, 188] width 344 height 92
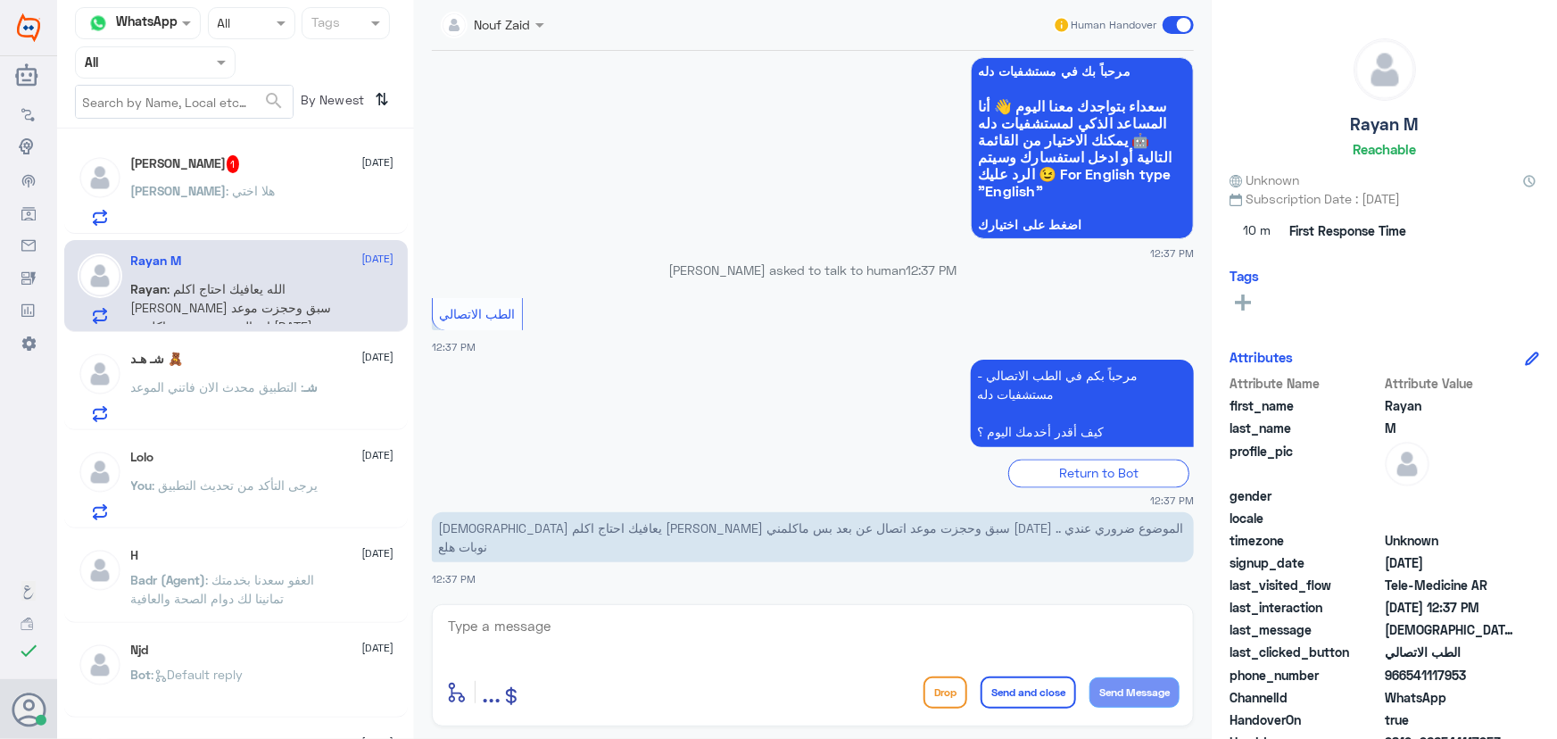
click at [227, 155] on span "1" at bounding box center [233, 164] width 13 height 18
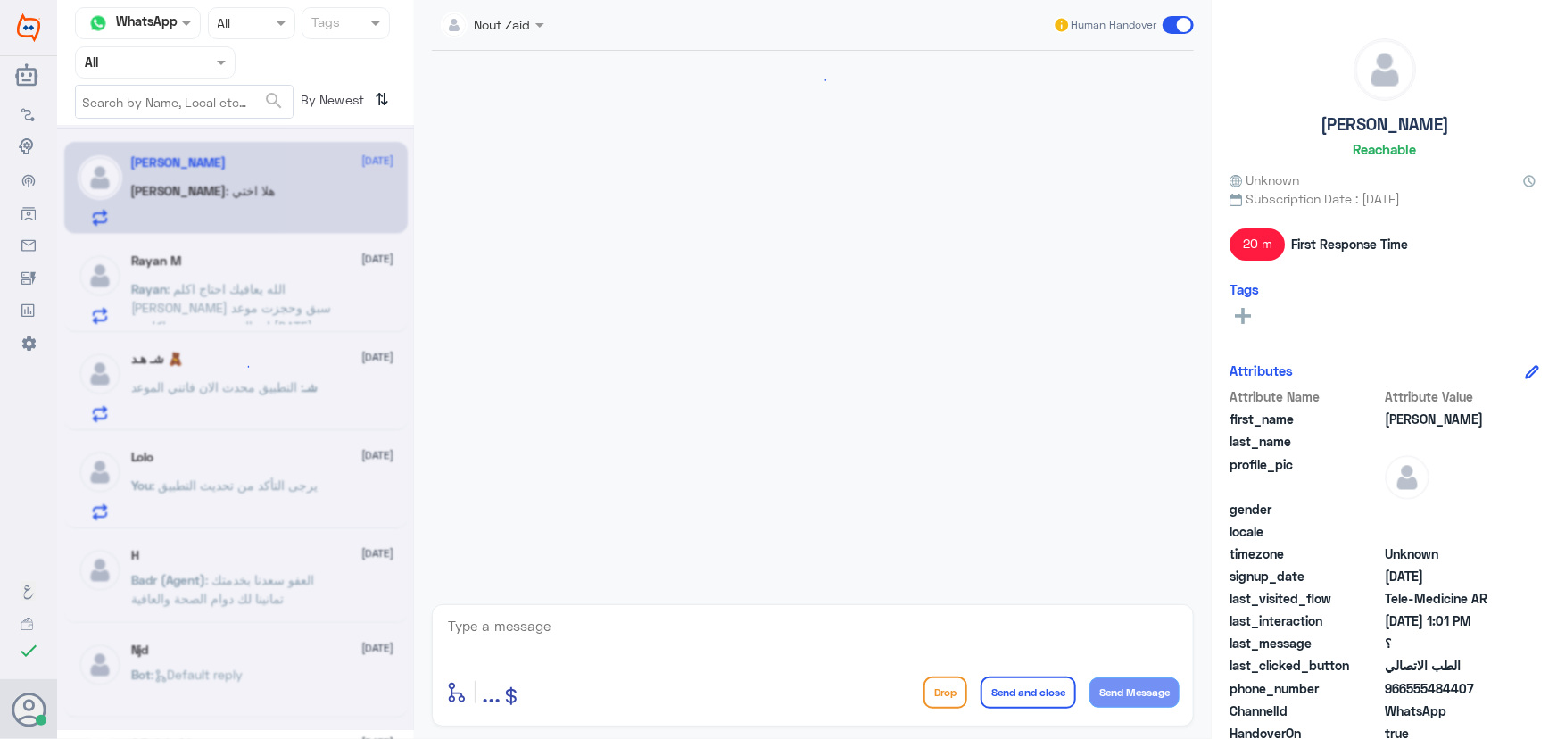
scroll to position [1320, 0]
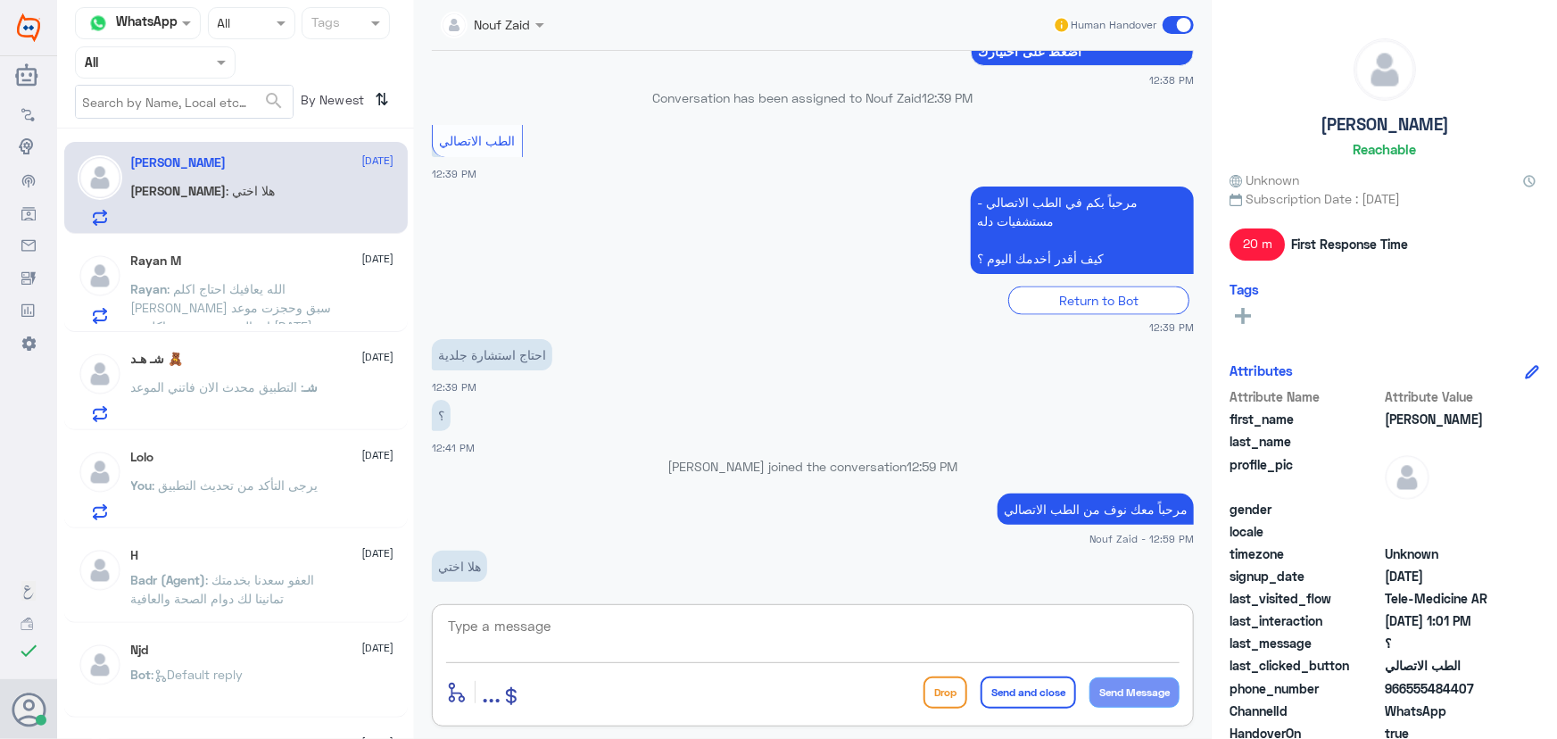
click at [782, 628] on textarea at bounding box center [812, 636] width 733 height 44
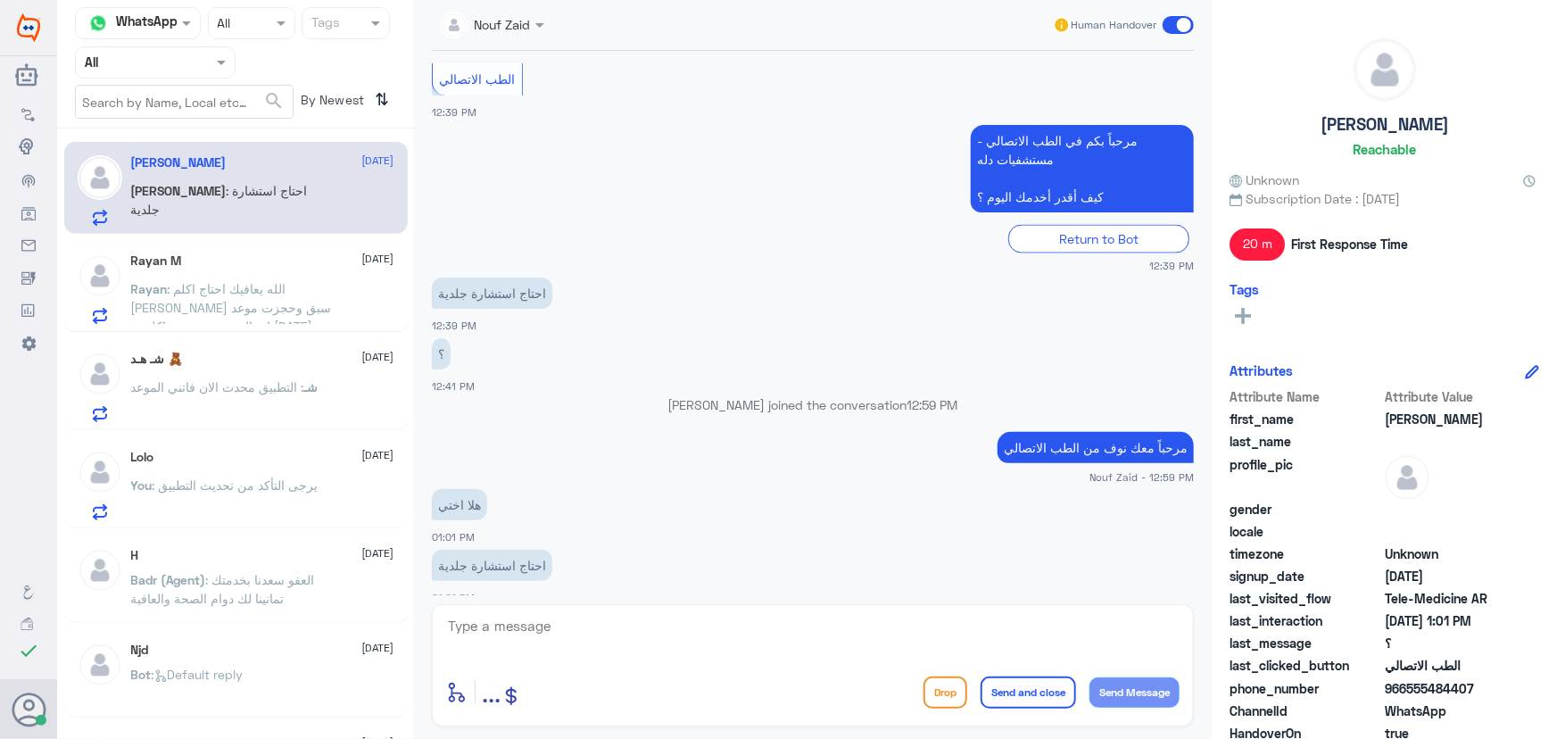
drag, startPoint x: 1403, startPoint y: 687, endPoint x: 1496, endPoint y: 682, distance: 92.9
click at [1495, 682] on span "966555484407" at bounding box center [1449, 688] width 129 height 19
copy span "555484407"
click at [276, 368] on div "شـ هـد 🧸 28 August شـ : التطبيق محدث الان فاتني الموعد" at bounding box center [262, 387] width 263 height 70
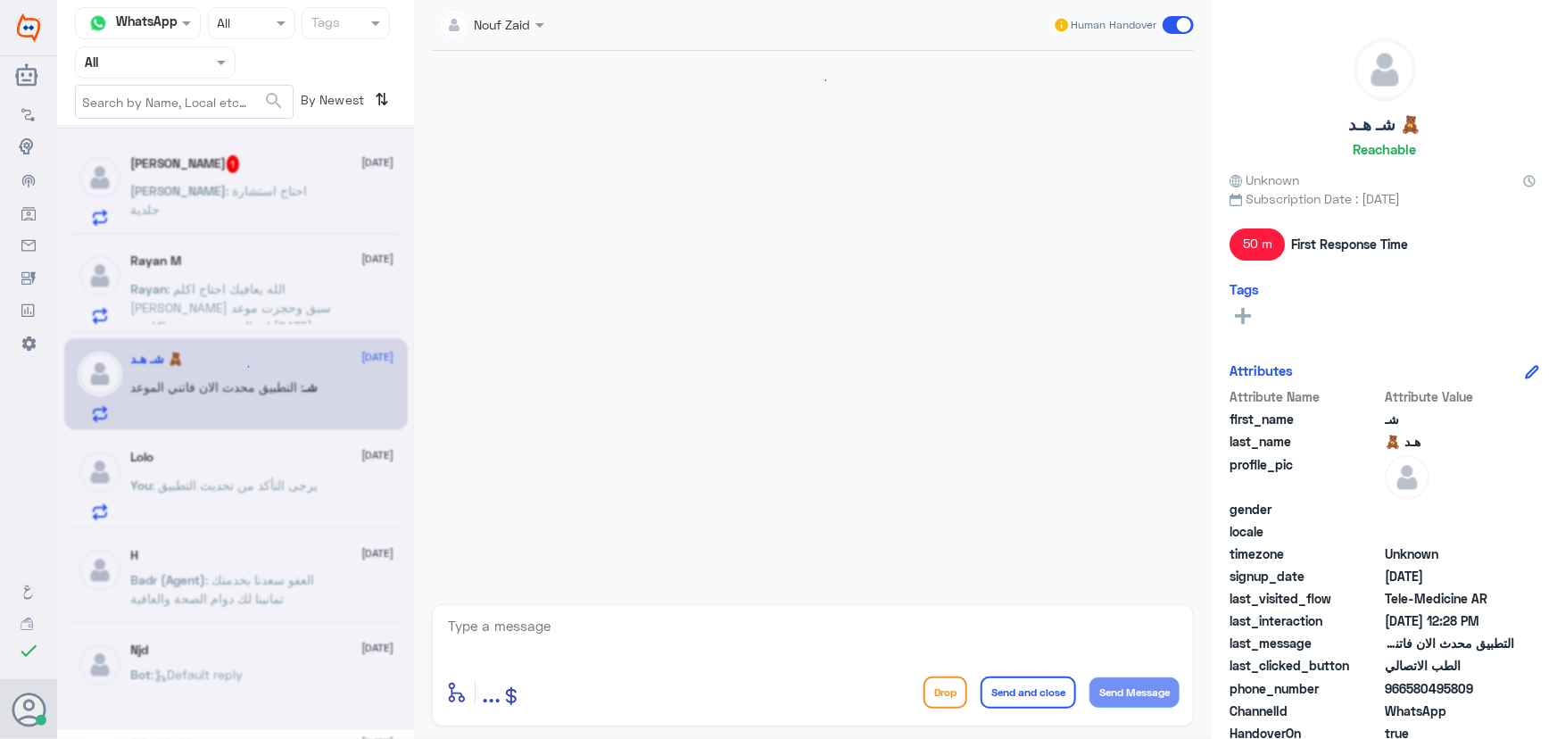
scroll to position [1521, 0]
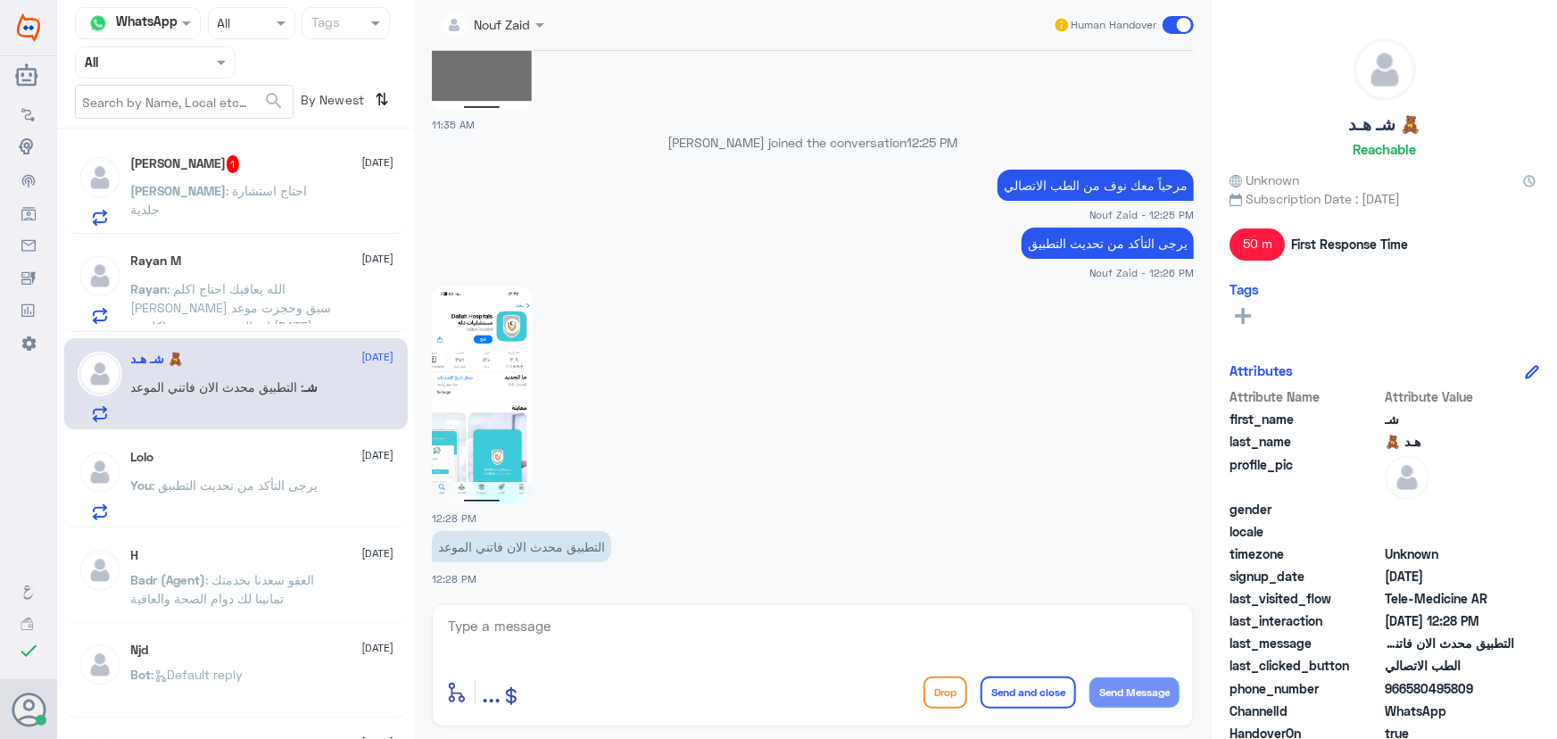
click at [222, 467] on div "Lolo 28 August You : يرجى التأكد من تحديث التطبيق" at bounding box center [262, 485] width 263 height 70
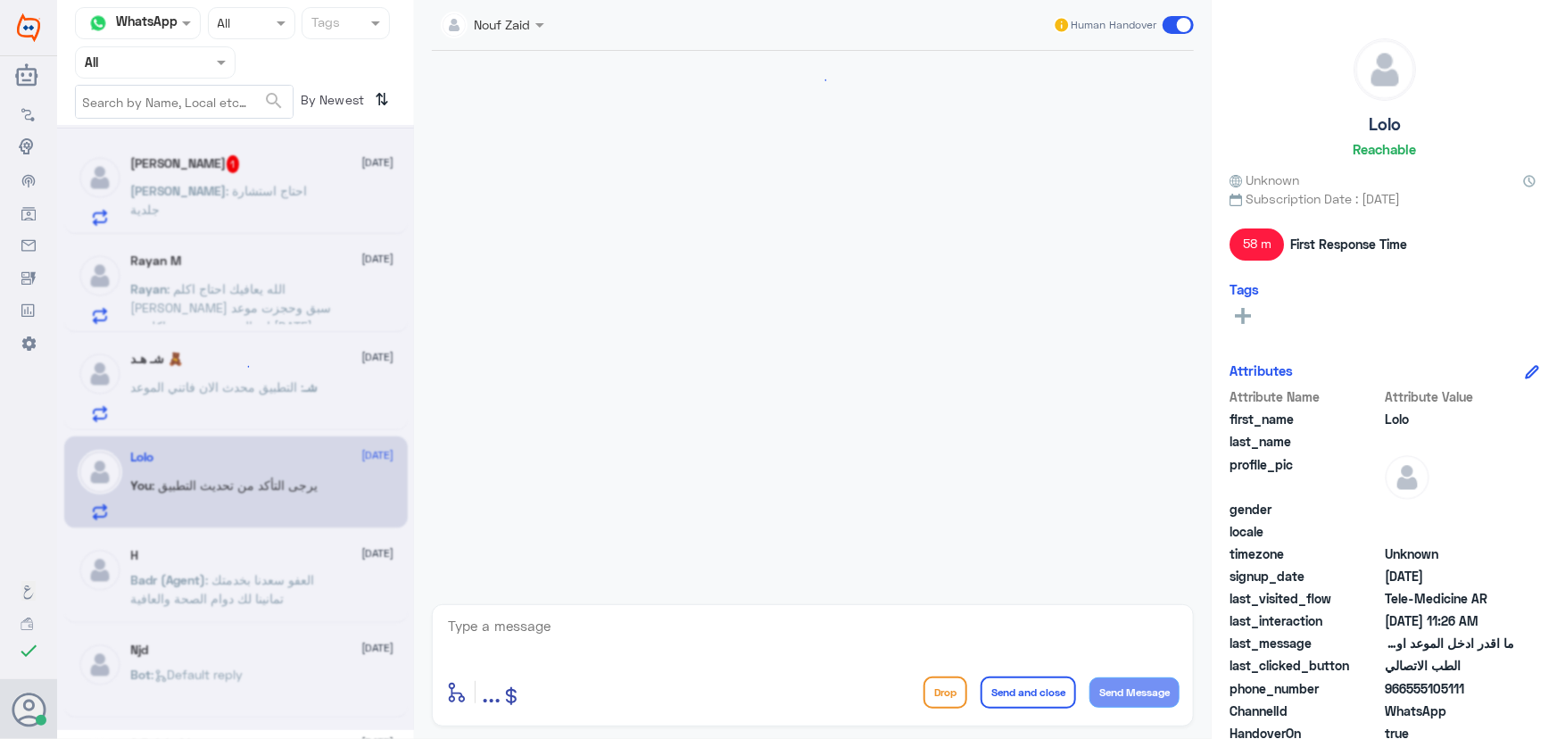
scroll to position [224, 0]
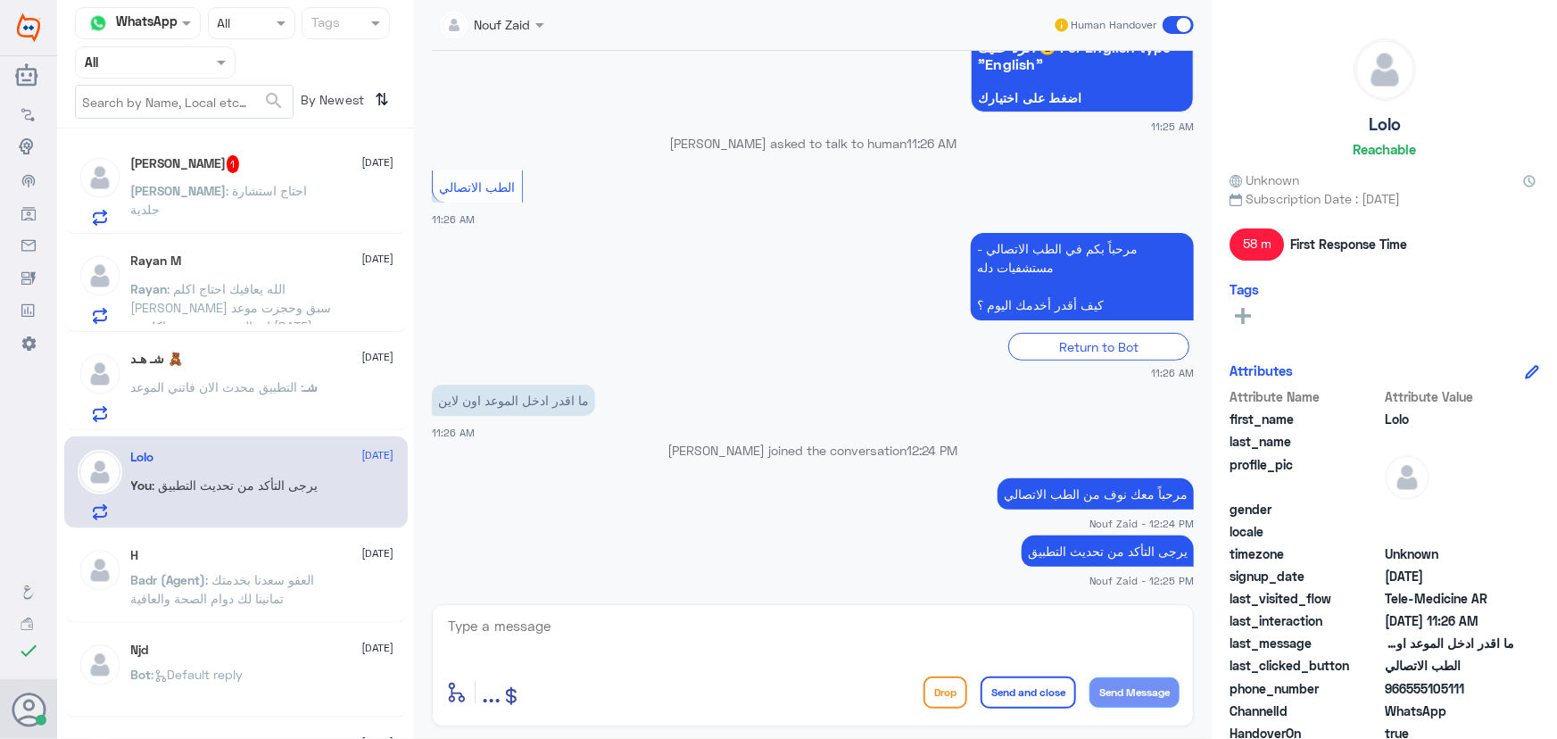
click at [254, 178] on div "Ahmed 1 28 August Ahmed : احتاج استشارة جلدية" at bounding box center [262, 190] width 263 height 70
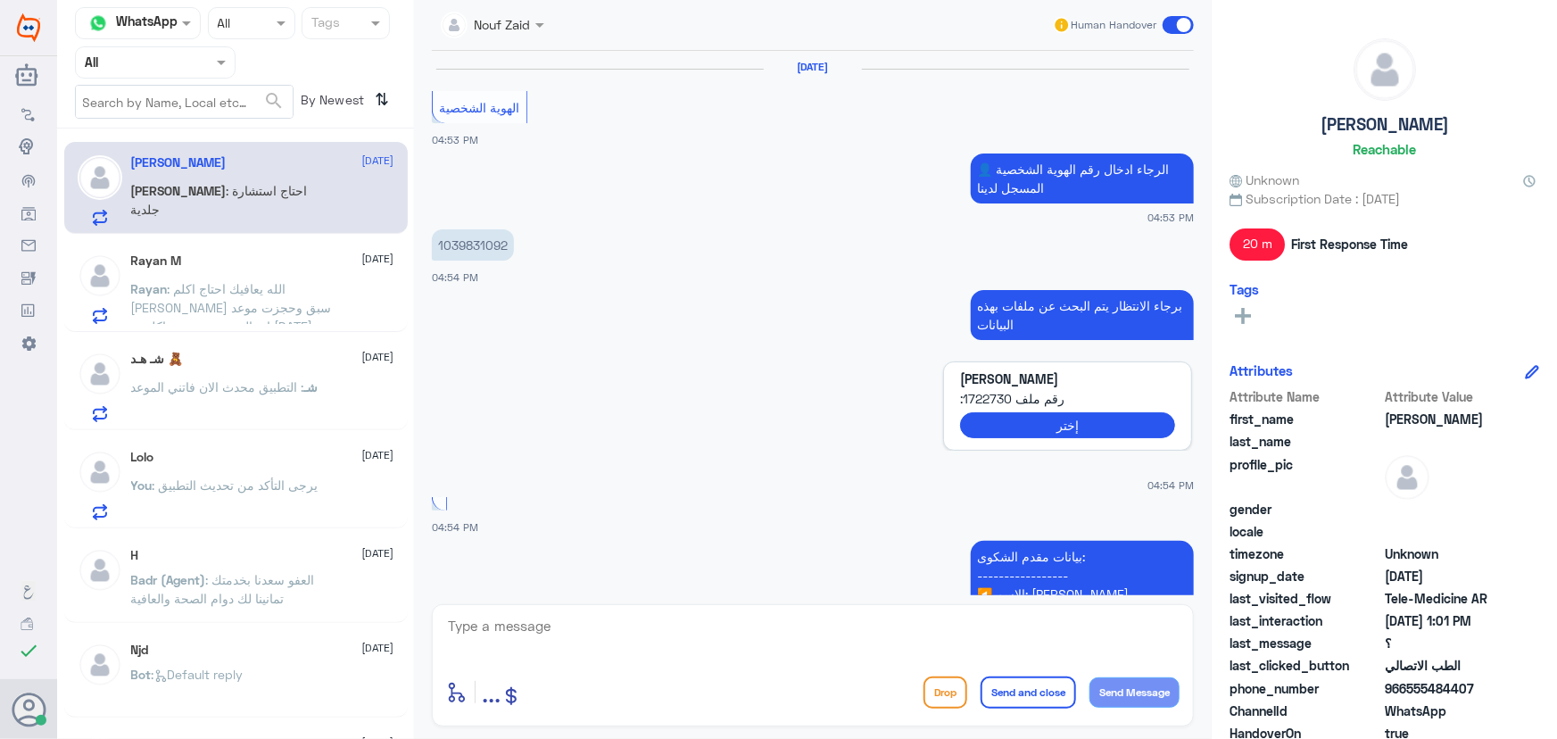
scroll to position [1292, 0]
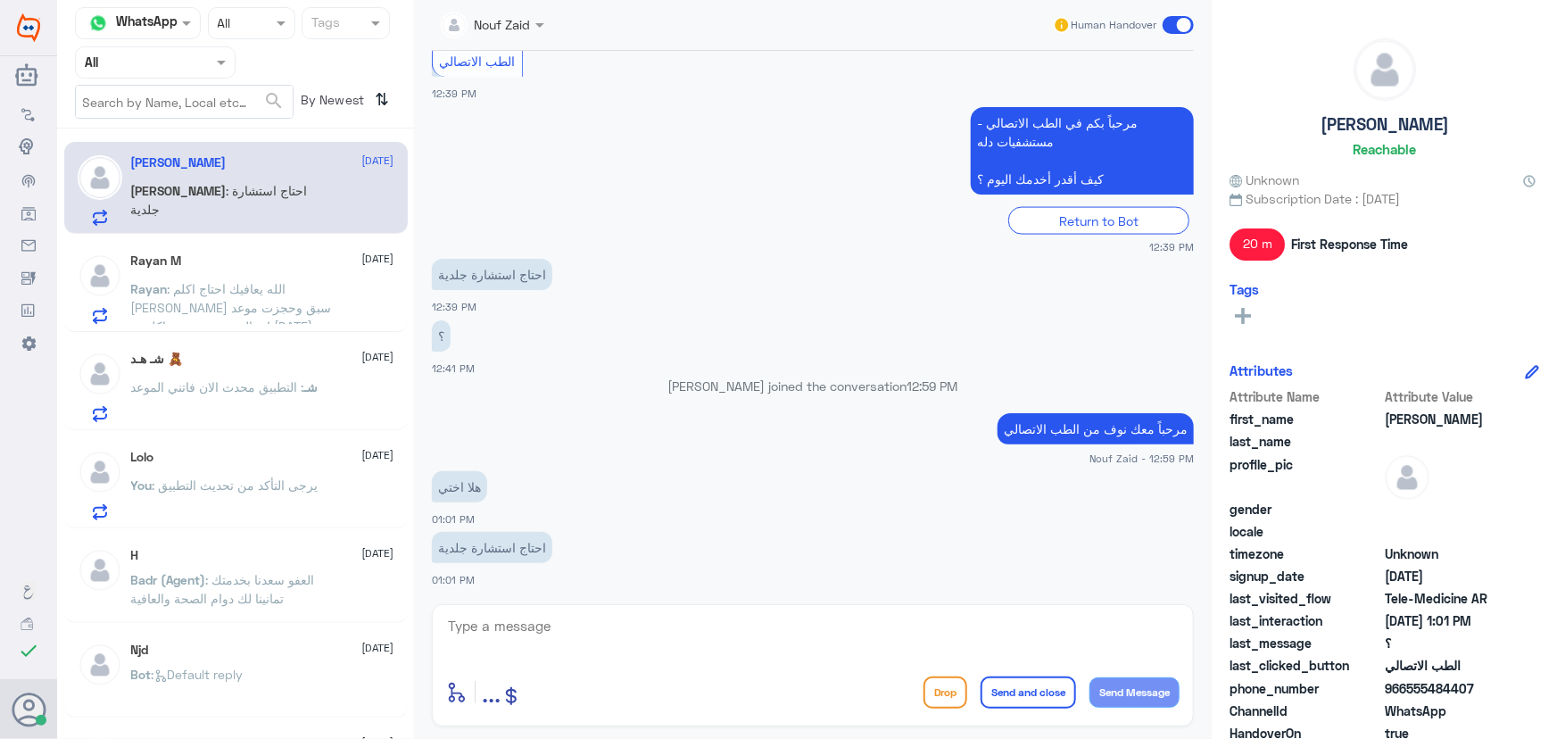
click at [703, 639] on textarea at bounding box center [812, 636] width 733 height 44
click at [634, 637] on textarea at bounding box center [812, 636] width 733 height 44
click at [627, 631] on textarea at bounding box center [812, 636] width 733 height 44
click at [562, 634] on textarea at bounding box center [812, 636] width 733 height 44
click at [864, 637] on textarea at bounding box center [812, 636] width 733 height 44
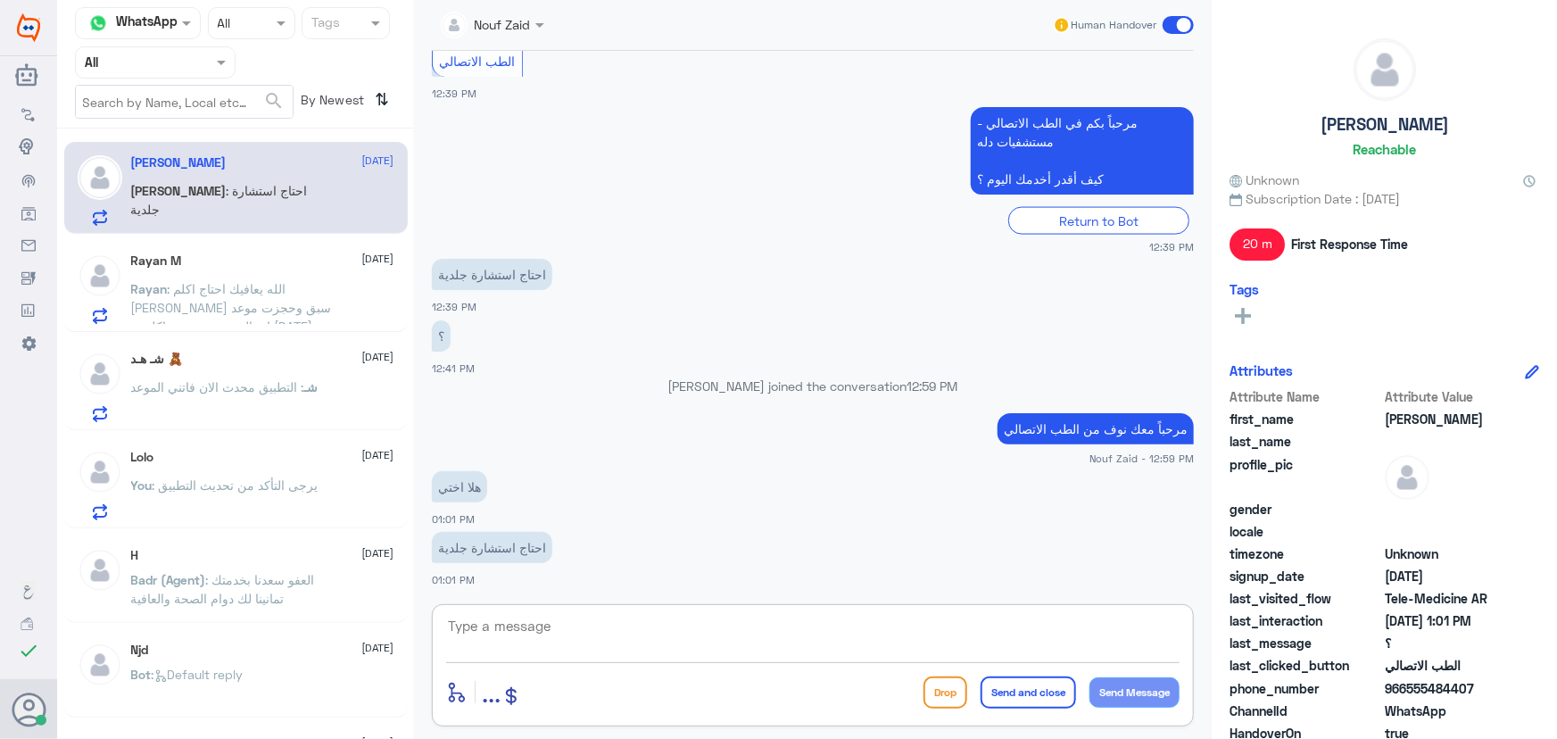
paste textarea "هنا الطب الاتصالي لكل مايخص الاستشارة الفورية من خلال التطبيق والتي من خلالها ي…"
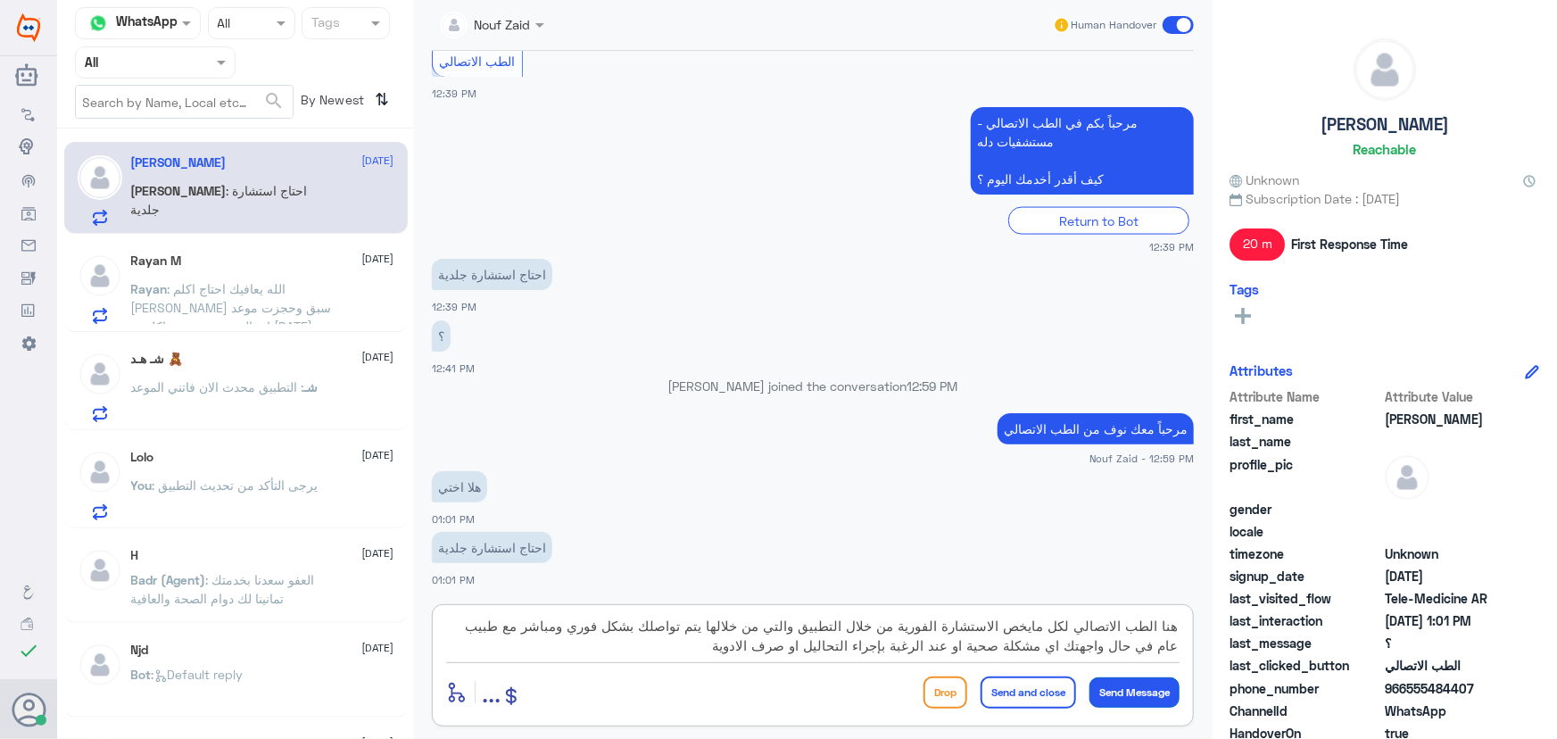
type textarea "هنا الطب الاتصالي لكل مايخص الاستشارة الفورية من خلال التطبيق والتي من خلالها ي…"
click at [1105, 696] on button "Send Message" at bounding box center [1134, 692] width 90 height 30
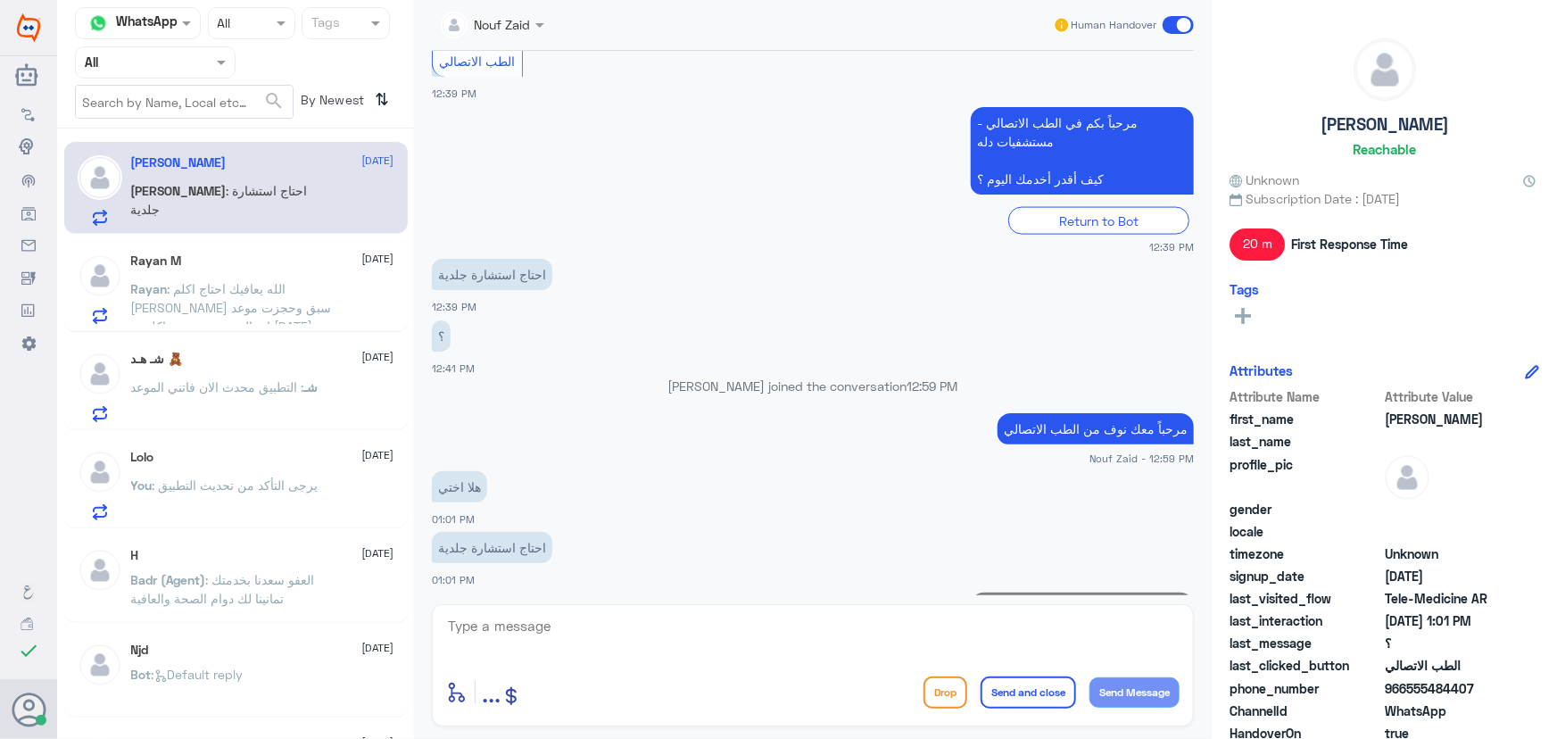
scroll to position [1443, 0]
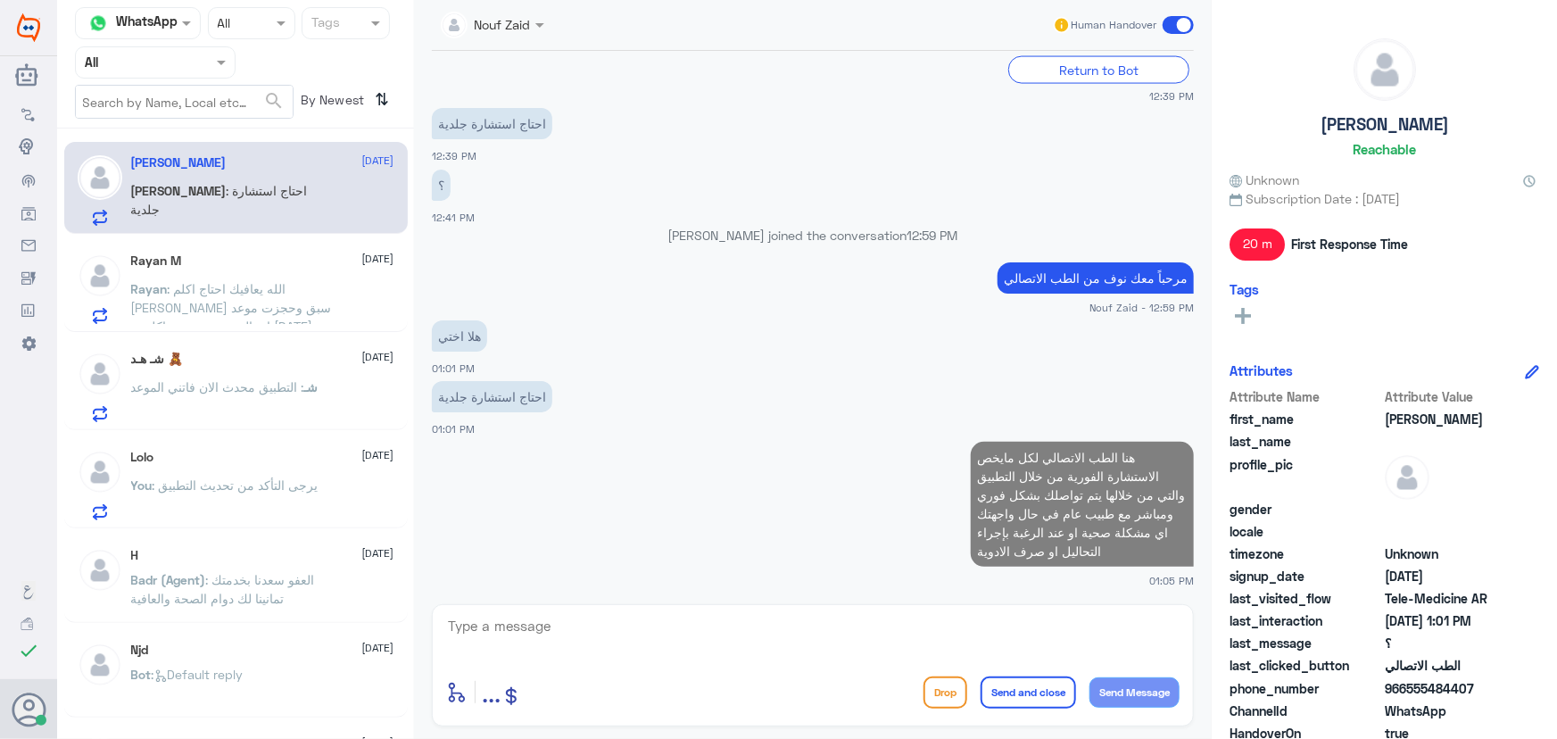
click at [259, 303] on span ": الله يعافيك احتاج اكلم الدكتور عبدالواحد ابو جازية ضروري سبق وحجزت موعد اتصال…" at bounding box center [231, 316] width 201 height 71
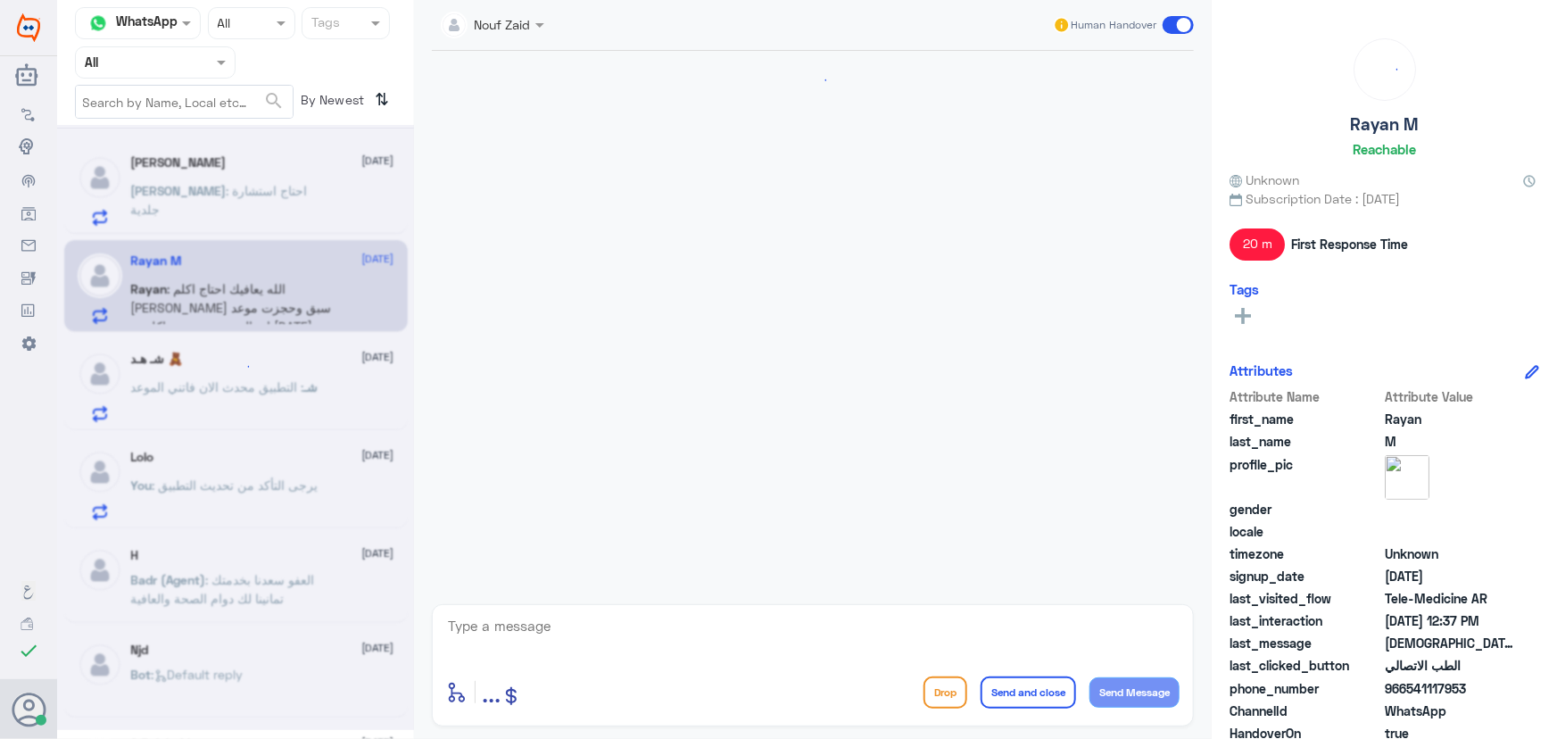
scroll to position [1311, 0]
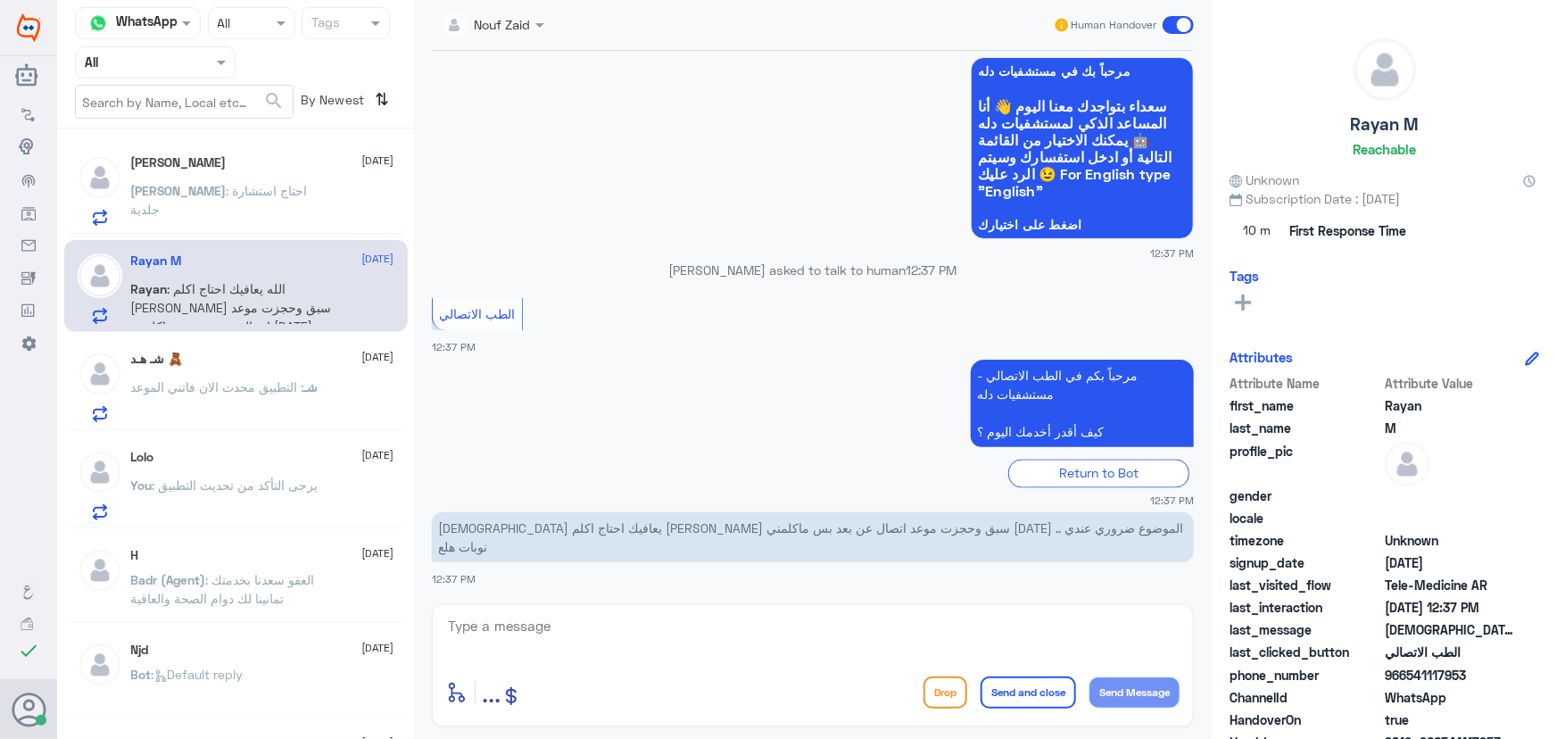
click at [241, 174] on div "Ahmed 28 August Ahmed : احتاج استشارة جلدية" at bounding box center [262, 190] width 263 height 70
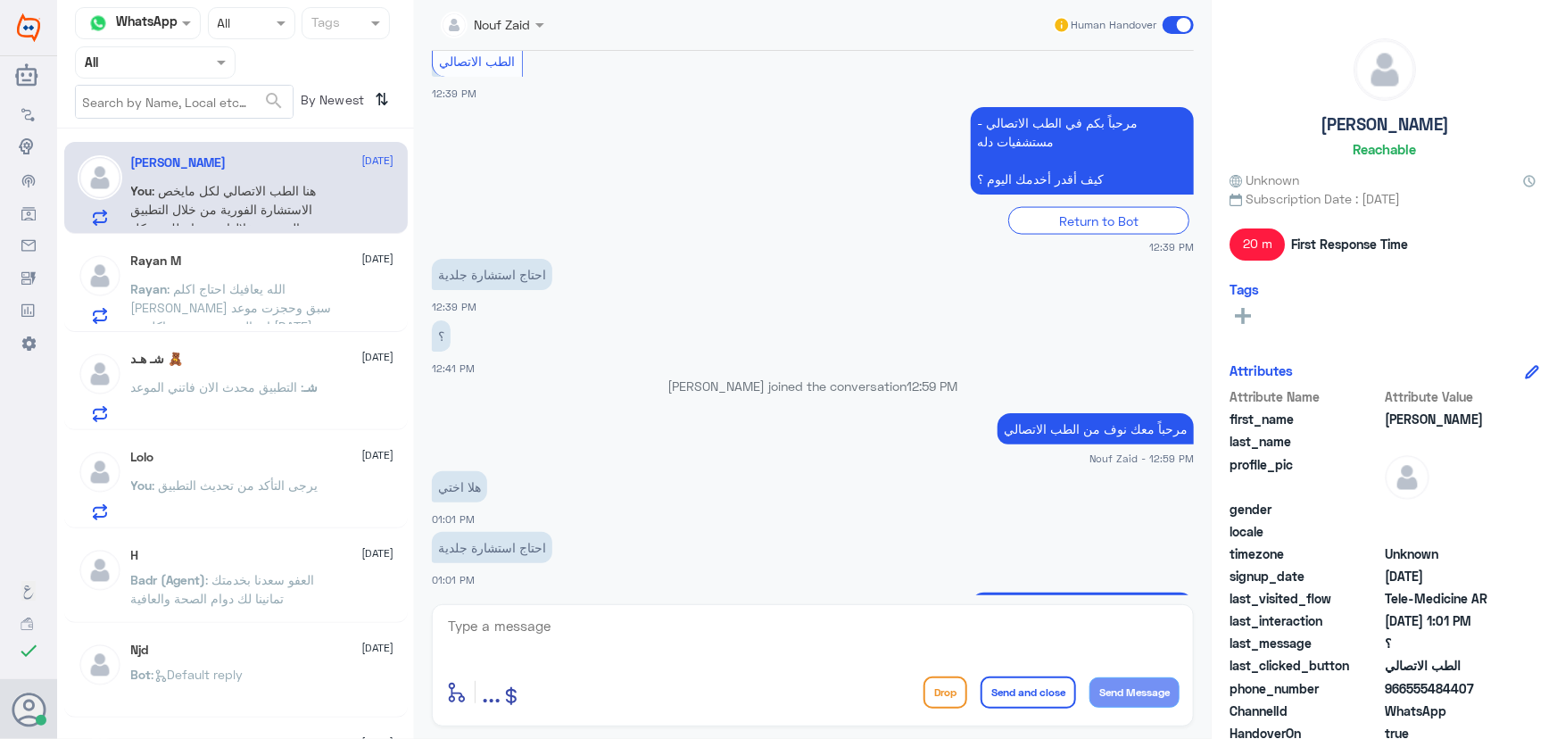
scroll to position [1443, 0]
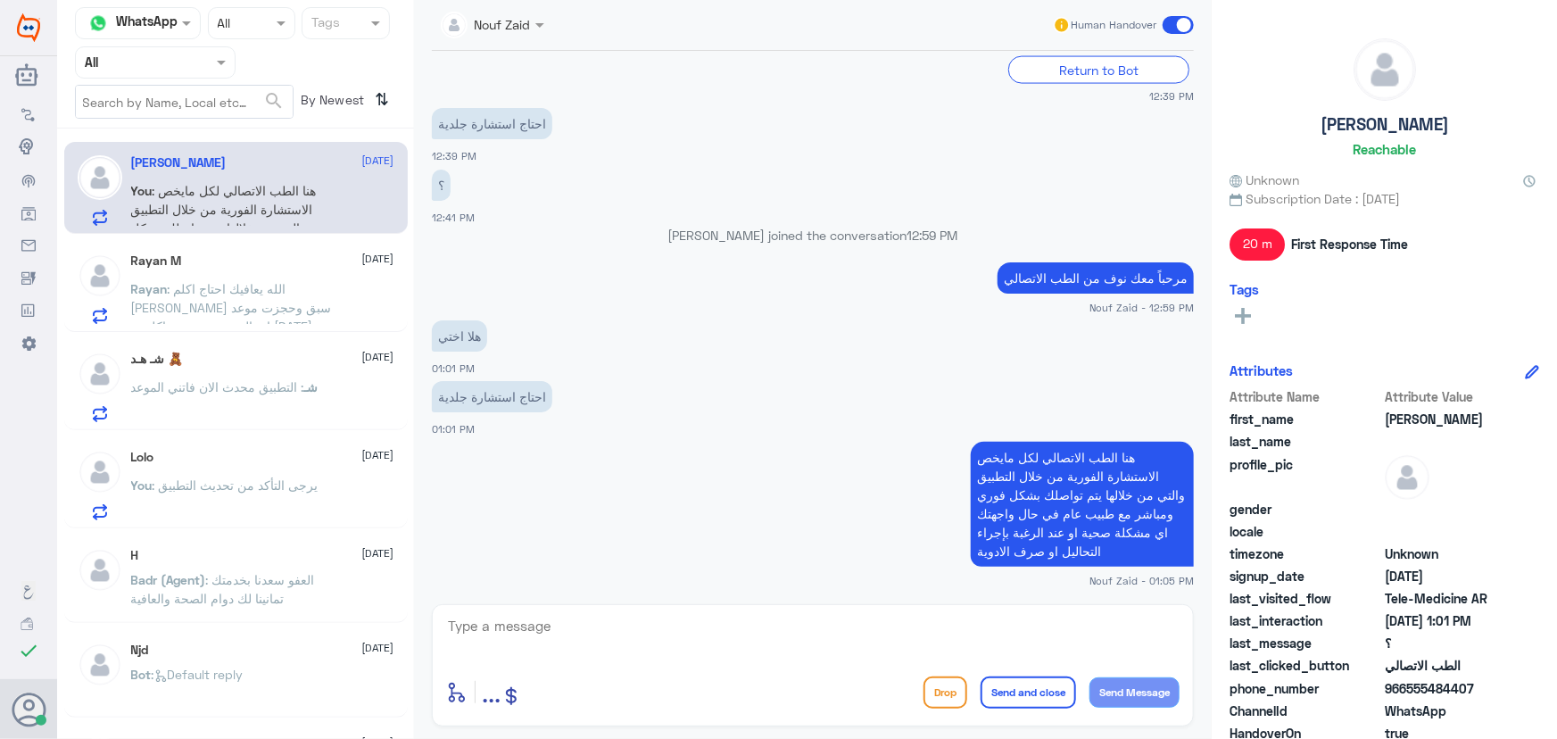
click at [1163, 37] on div "Human Handover" at bounding box center [1124, 25] width 142 height 32
click at [1183, 28] on span at bounding box center [1178, 25] width 31 height 18
click at [0, 0] on input "checkbox" at bounding box center [0, 0] width 0 height 0
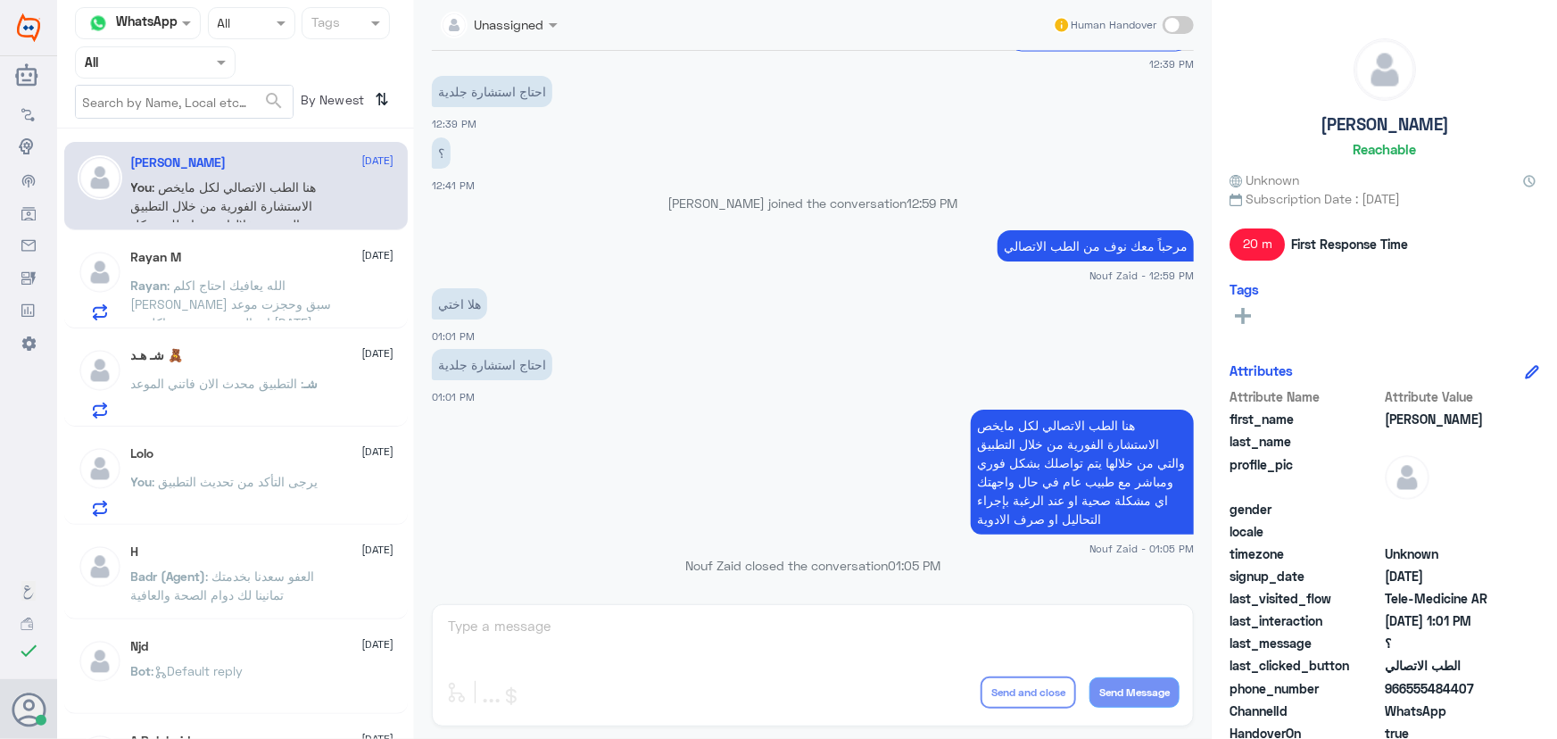
click at [264, 290] on span ": الله يعافيك احتاج اكلم الدكتور عبدالواحد ابو جازية ضروري سبق وحجزت موعد اتصال…" at bounding box center [231, 312] width 201 height 71
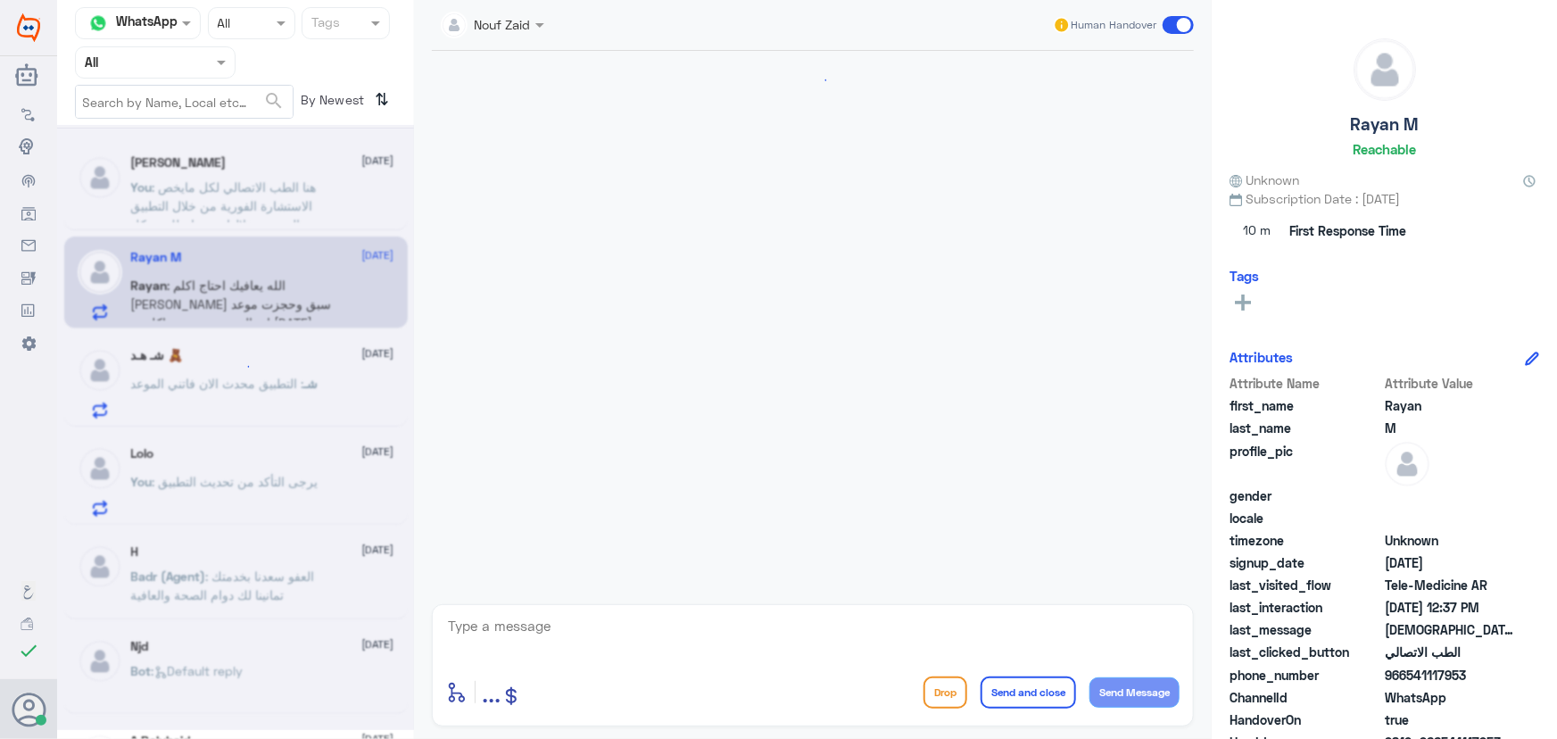
scroll to position [1311, 0]
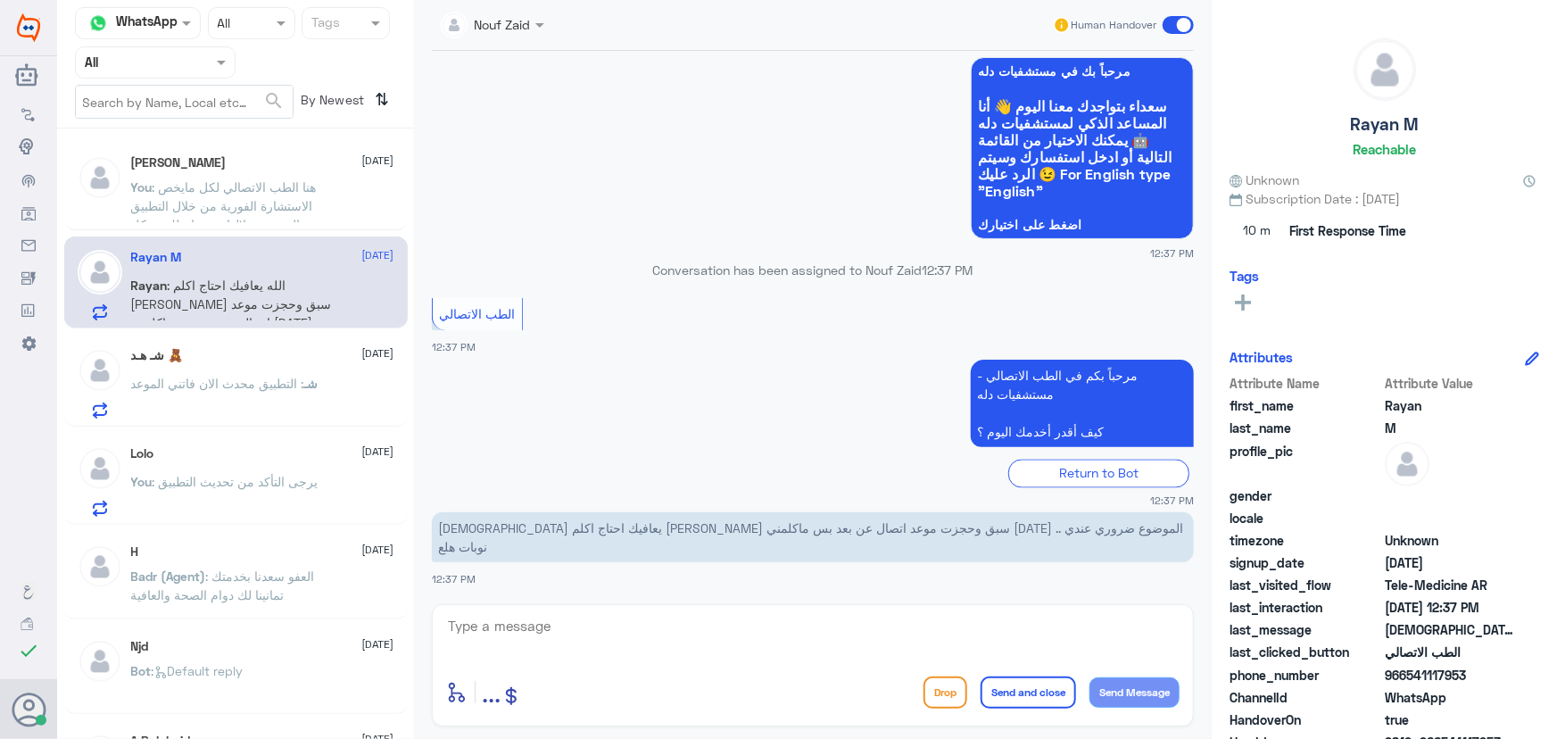
drag, startPoint x: 473, startPoint y: 575, endPoint x: 426, endPoint y: 571, distance: 46.5
click at [426, 571] on div "28 Aug 2025 Rayan M asked to talk to human 04:14 AM الطب الاتصالي 04:14 AM مرحب…" at bounding box center [813, 323] width 780 height 544
click at [515, 494] on small "12:37 PM" at bounding box center [813, 500] width 762 height 15
drag, startPoint x: 493, startPoint y: 527, endPoint x: 713, endPoint y: 535, distance: 220.5
click at [713, 540] on p "الله يعافيك احتاج اكلم الدكتور عبدالواحد ابو جازية ضروري سبق وحجزت موعد اتصال ع…" at bounding box center [813, 537] width 762 height 50
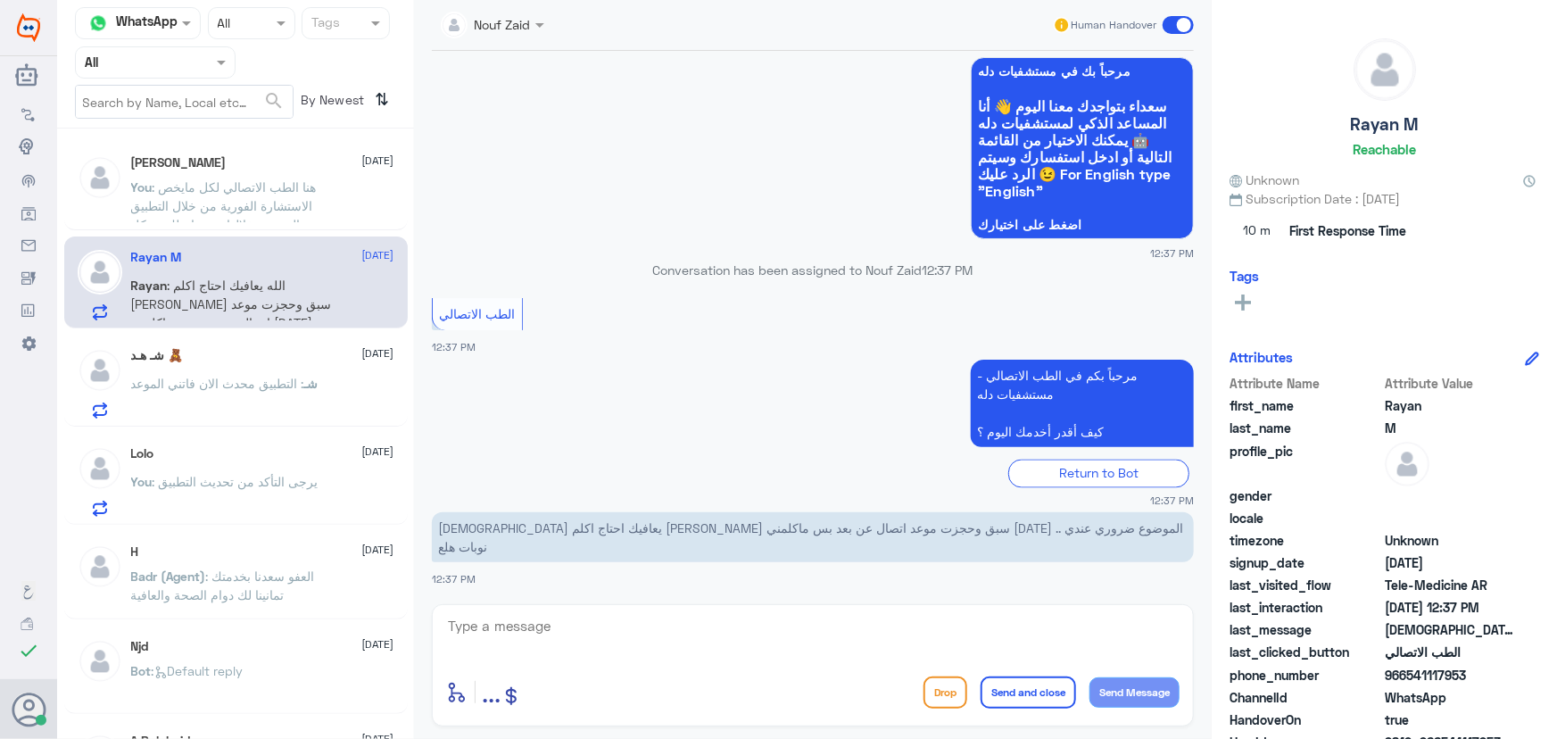
click at [670, 472] on div "Return to Bot" at bounding box center [813, 473] width 762 height 28
click at [315, 214] on p "You : هنا الطب الاتصالي لكل مايخص الاستشارة الفورية من خلال التطبيق والتي من خل…" at bounding box center [231, 200] width 201 height 45
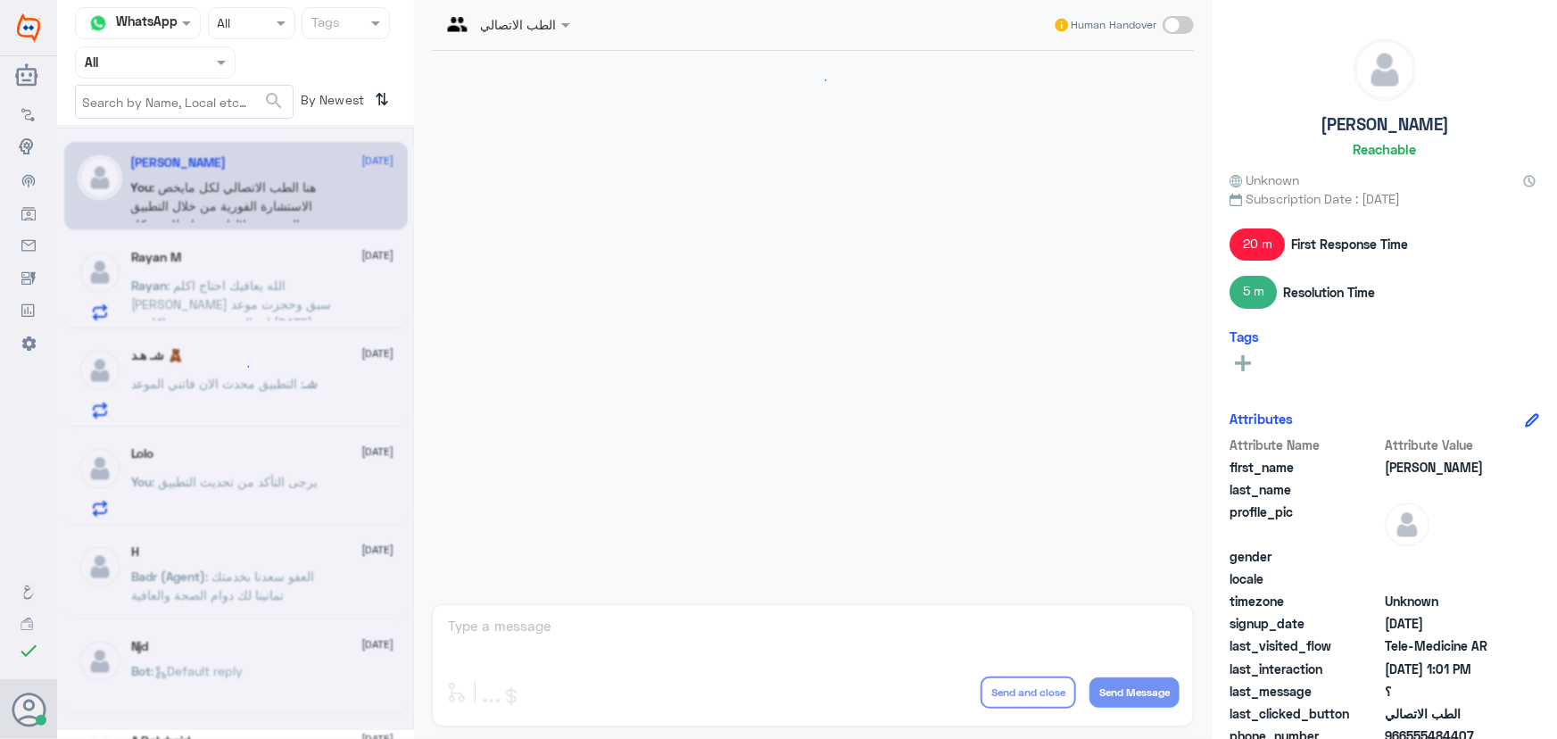
scroll to position [1337, 0]
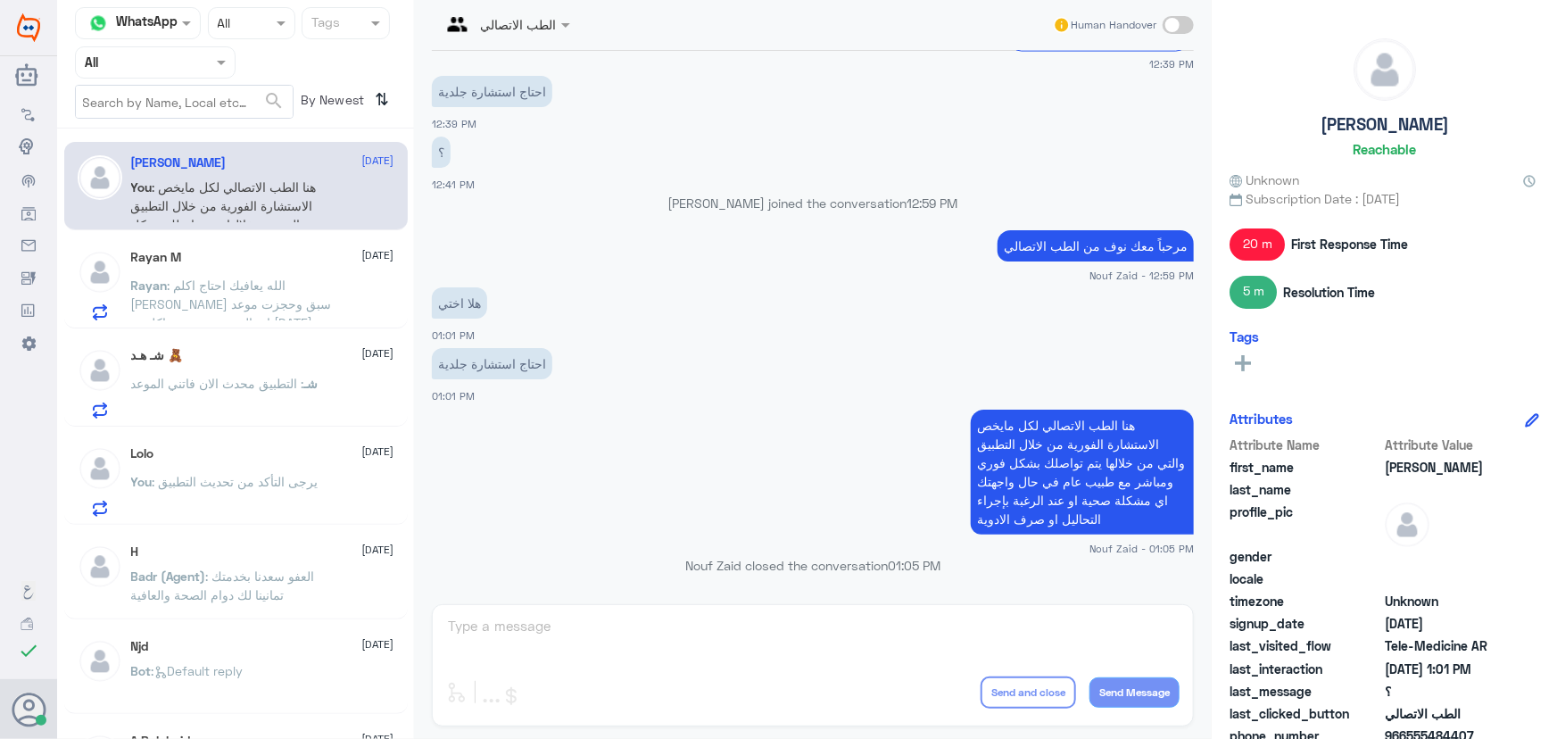
click at [280, 291] on span ": الله يعافيك احتاج اكلم الدكتور عبدالواحد ابو جازية ضروري سبق وحجزت موعد اتصال…" at bounding box center [231, 312] width 201 height 71
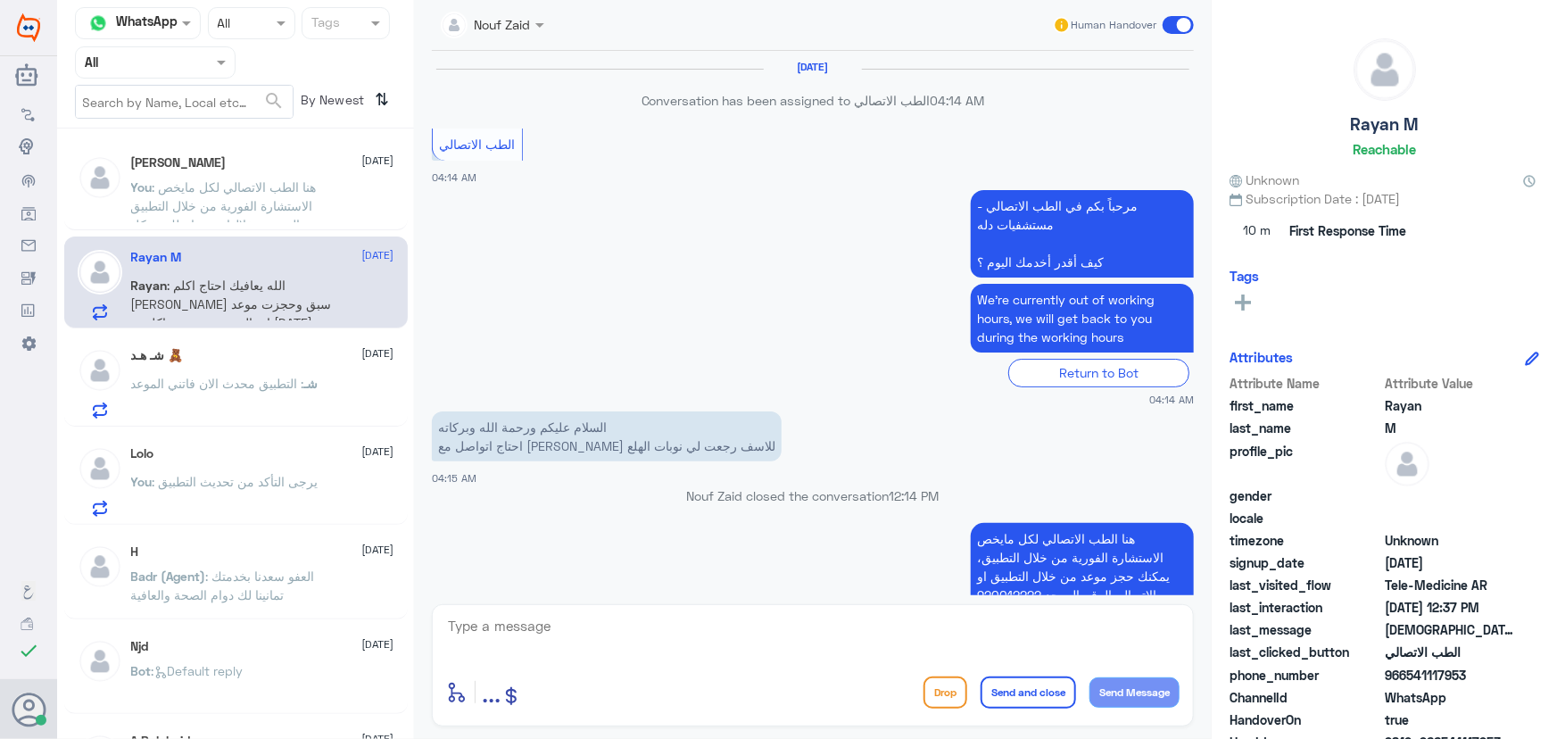
scroll to position [1311, 0]
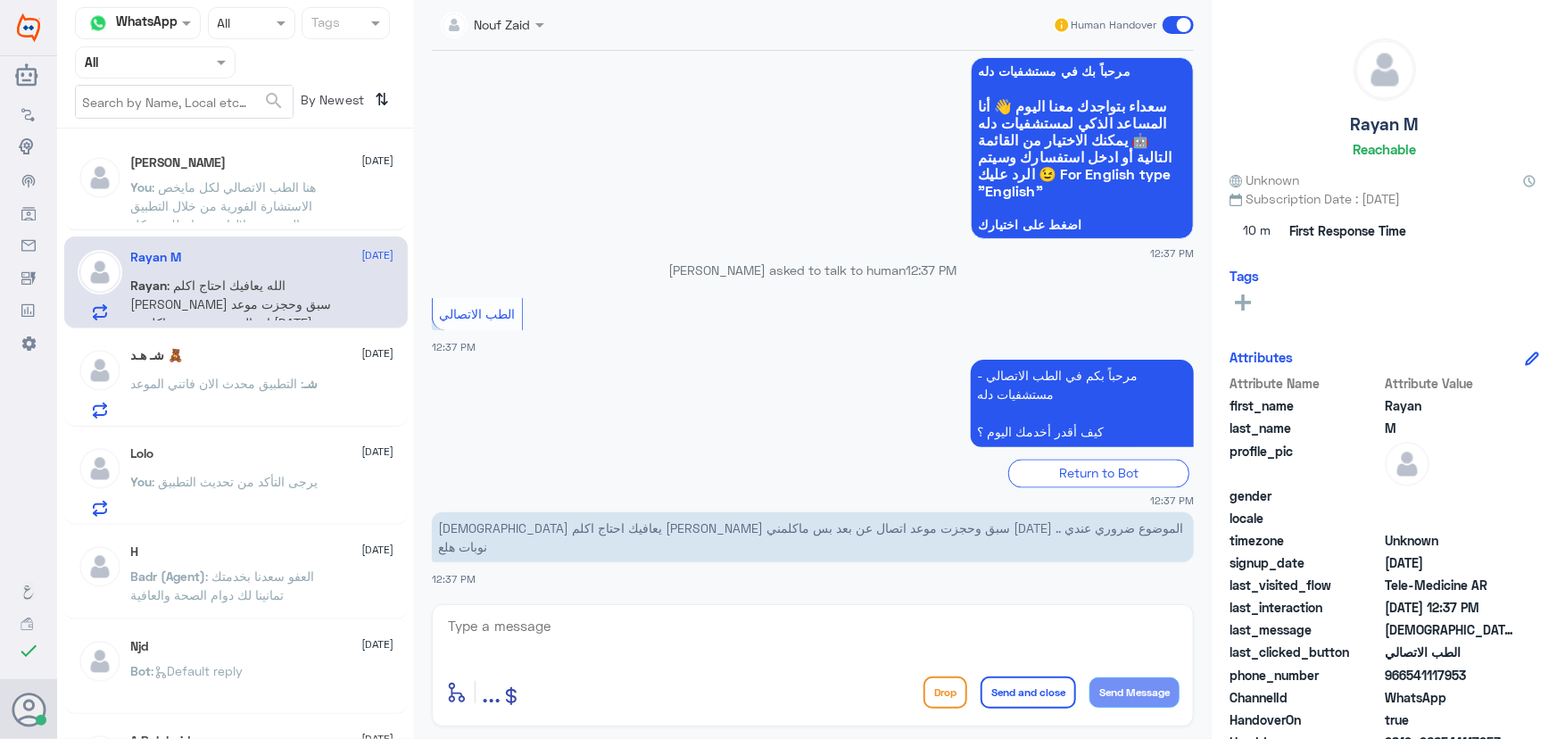
click at [285, 211] on span ": هنا الطب الاتصالي لكل مايخص الاستشارة الفورية من خلال التطبيق والتي من خلالها…" at bounding box center [229, 233] width 196 height 109
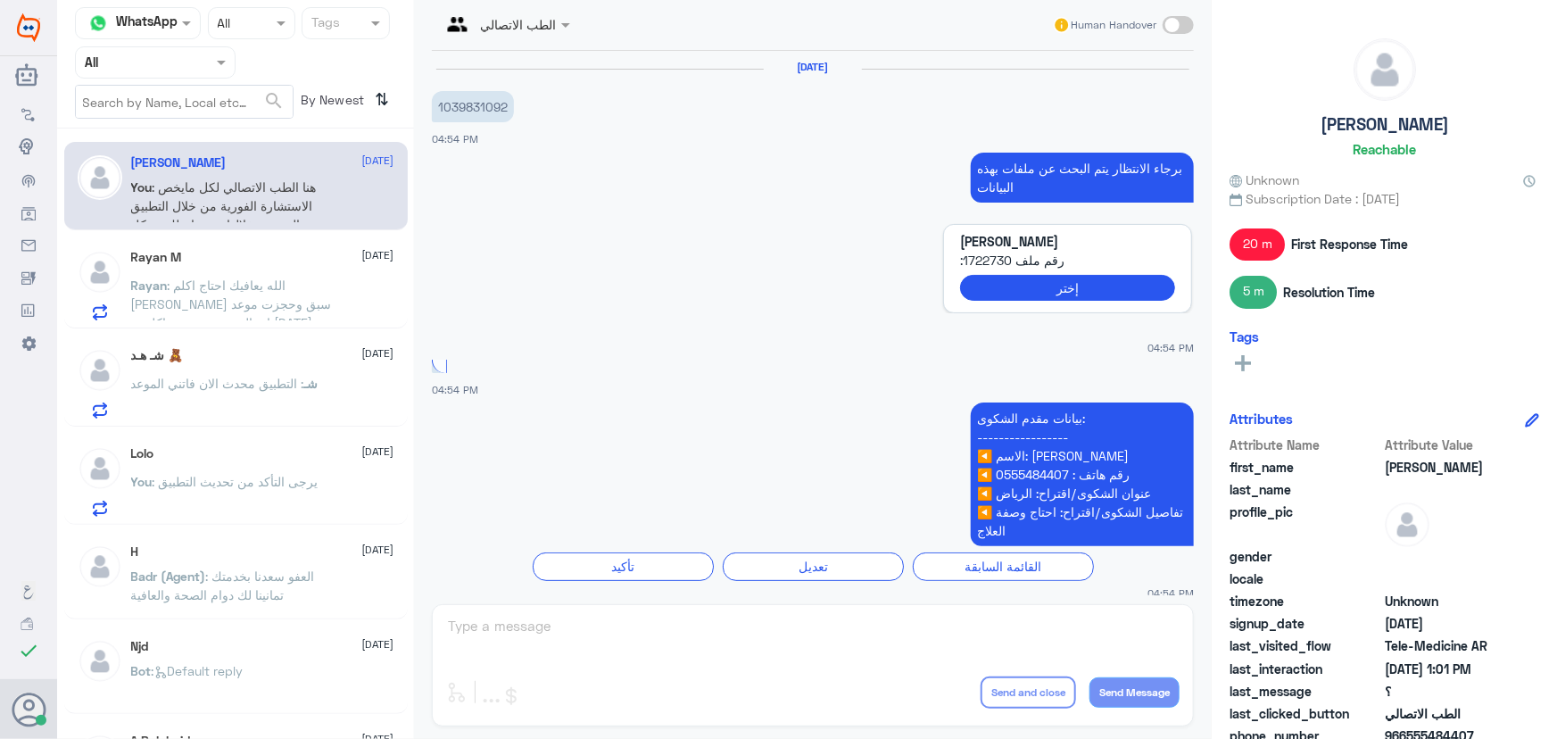
scroll to position [1337, 0]
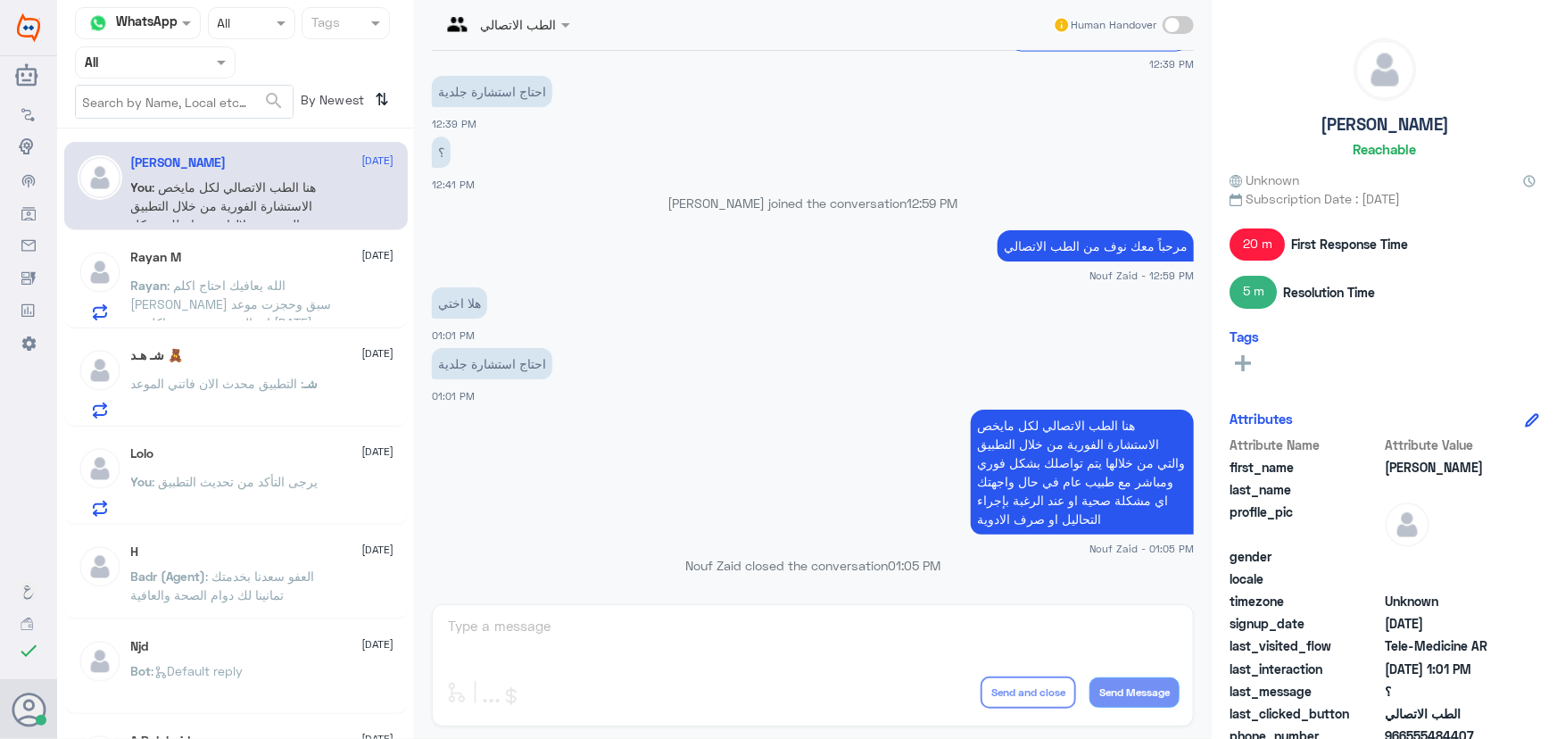
click at [277, 294] on span ": الله يعافيك احتاج اكلم الدكتور عبدالواحد ابو جازية ضروري سبق وحجزت موعد اتصال…" at bounding box center [231, 312] width 201 height 71
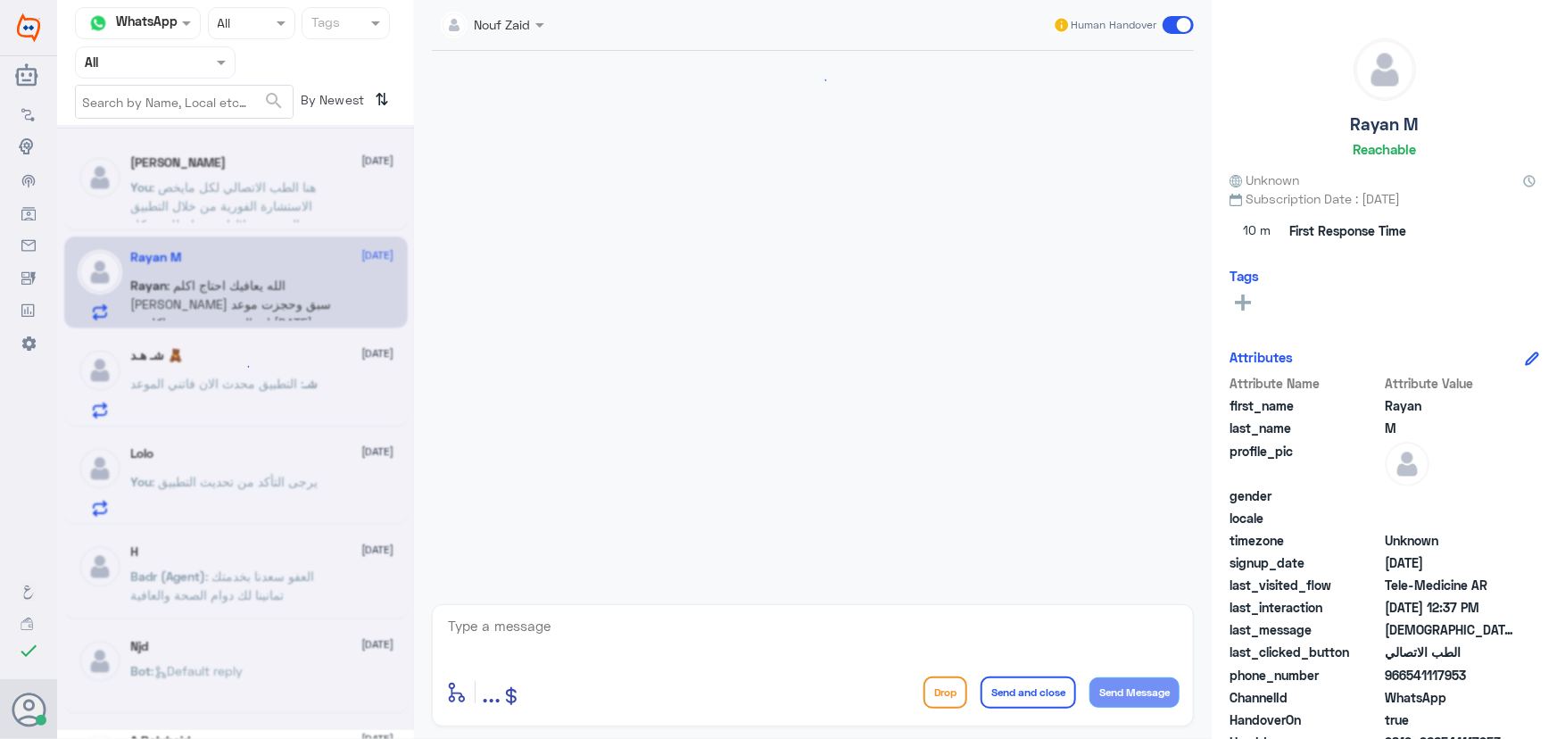
scroll to position [1311, 0]
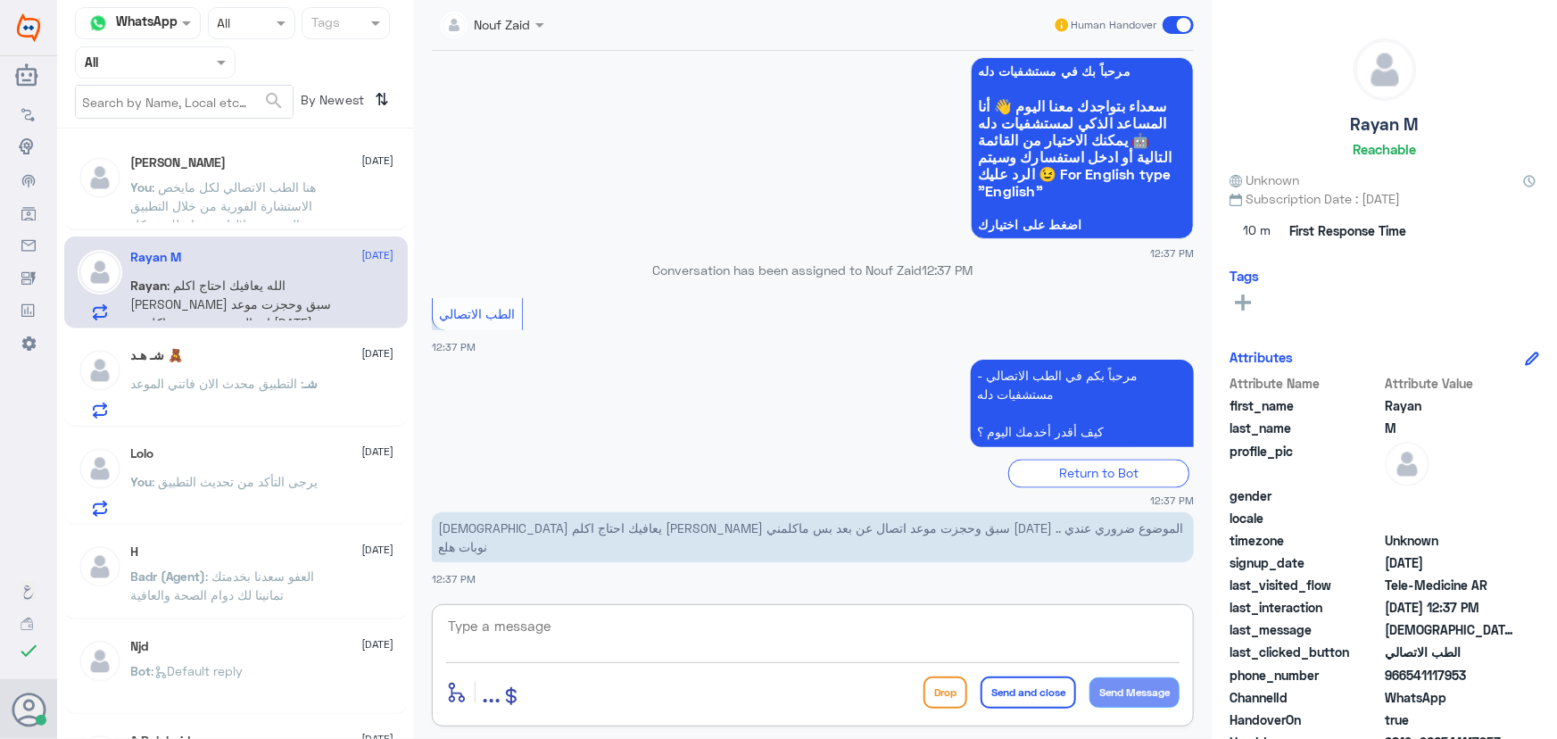
click at [699, 629] on textarea at bounding box center [812, 636] width 733 height 44
click at [190, 353] on div "شـ هـد 🧸 28 August" at bounding box center [262, 355] width 263 height 15
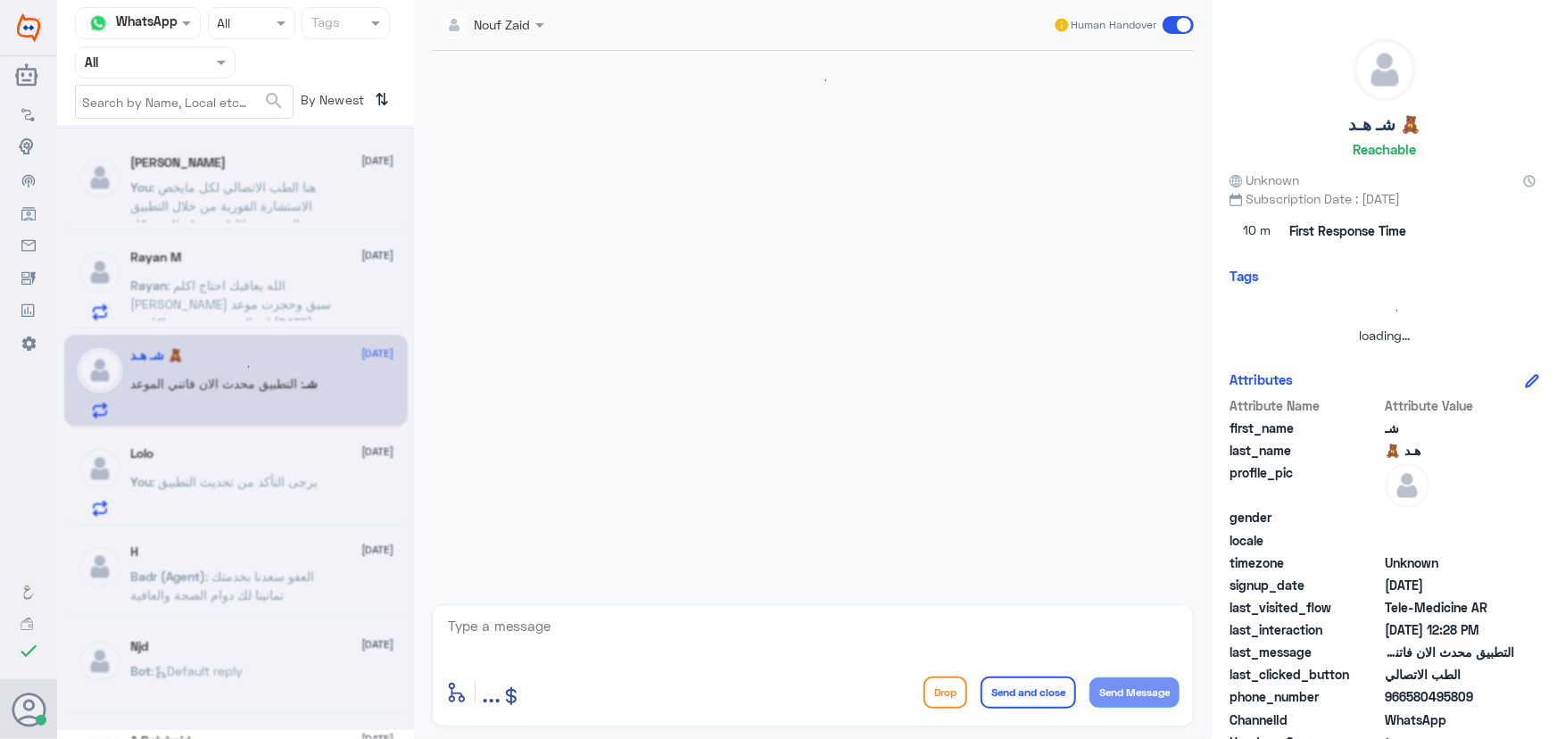
scroll to position [1521, 0]
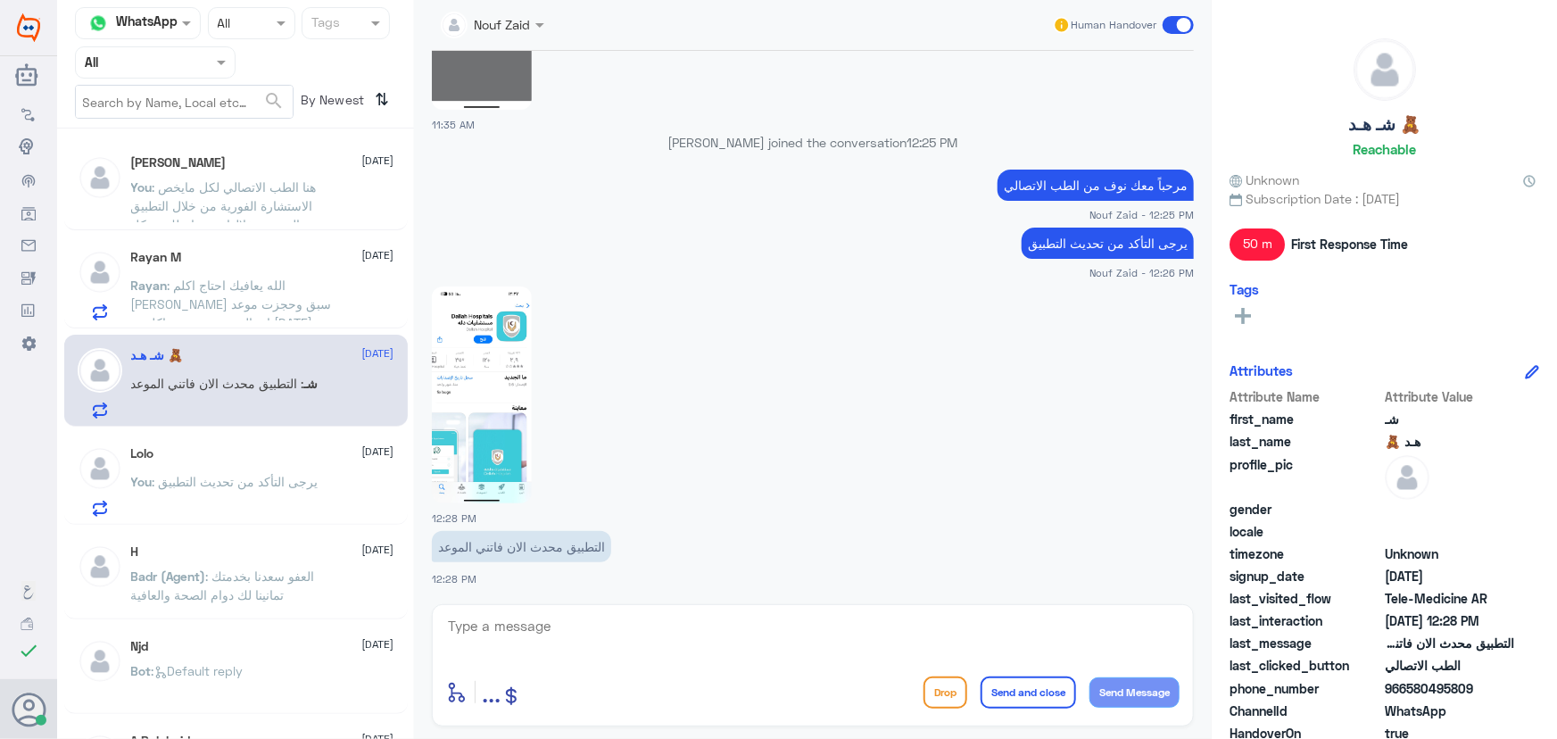
click at [221, 486] on span ": يرجى التأكد من تحديث التطبيق" at bounding box center [236, 481] width 166 height 15
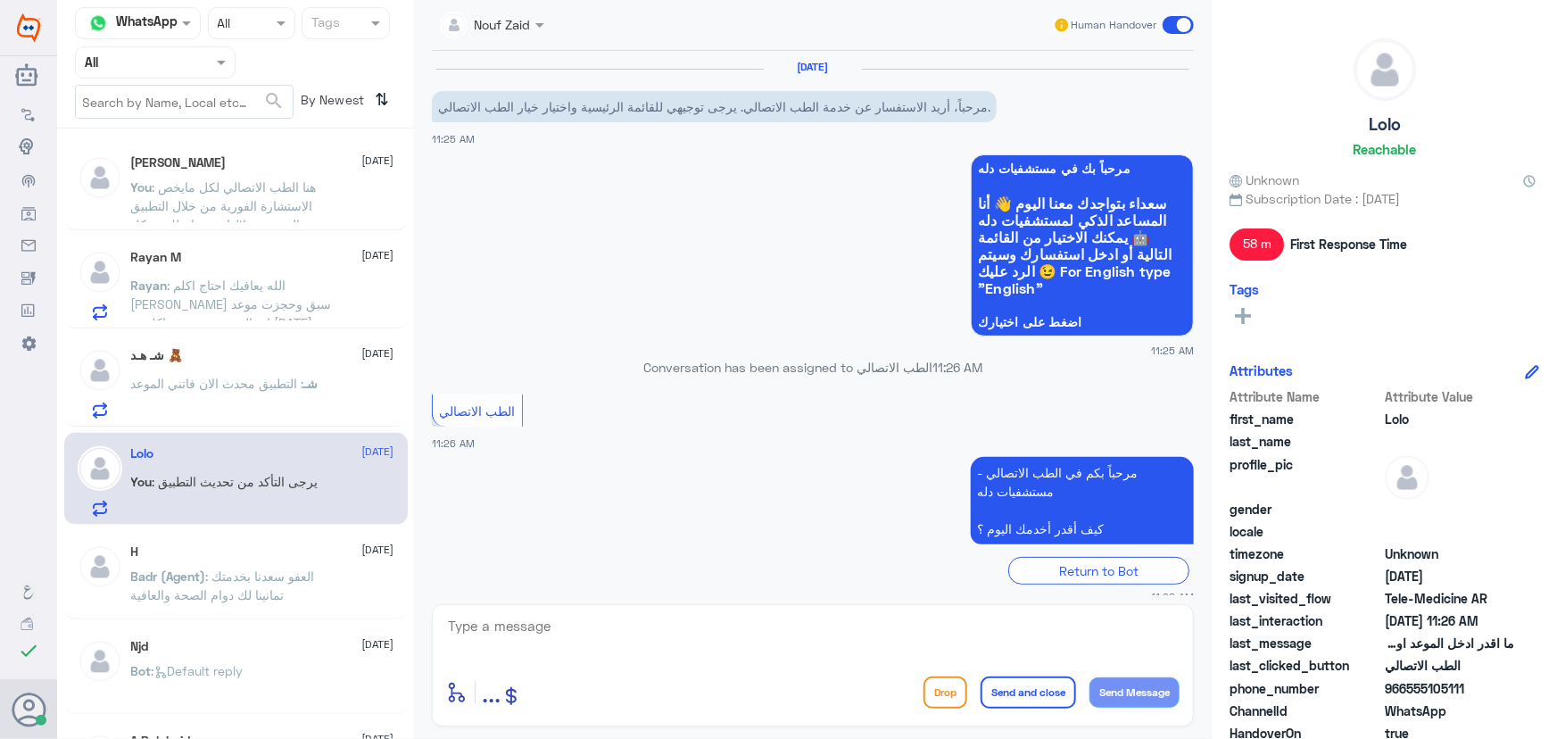
scroll to position [224, 0]
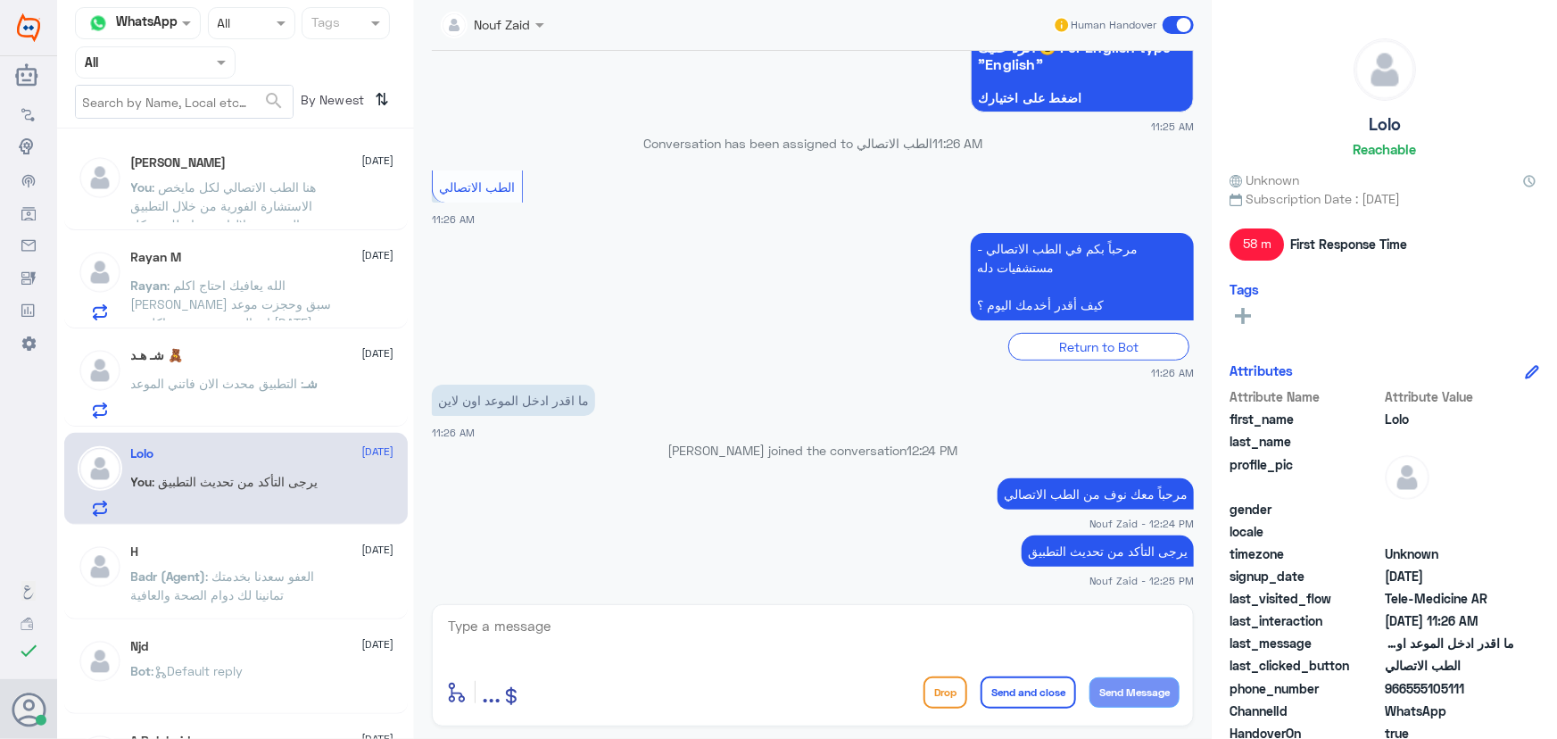
click at [1168, 29] on span at bounding box center [1178, 25] width 31 height 18
click at [0, 0] on input "checkbox" at bounding box center [0, 0] width 0 height 0
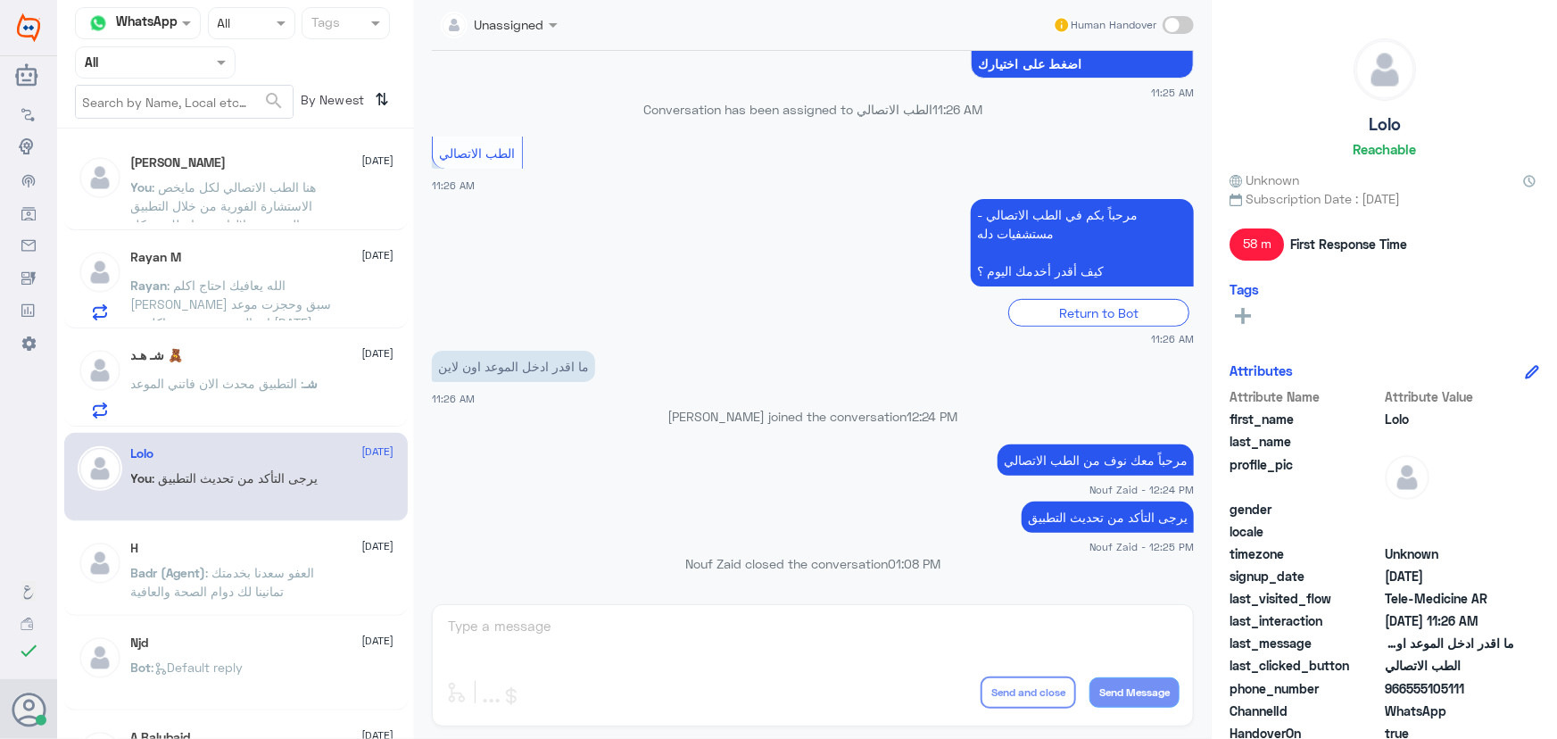
click at [317, 368] on div "شـ هـد 🧸 28 August شـ : التطبيق محدث الان فاتني الموعد" at bounding box center [262, 383] width 263 height 70
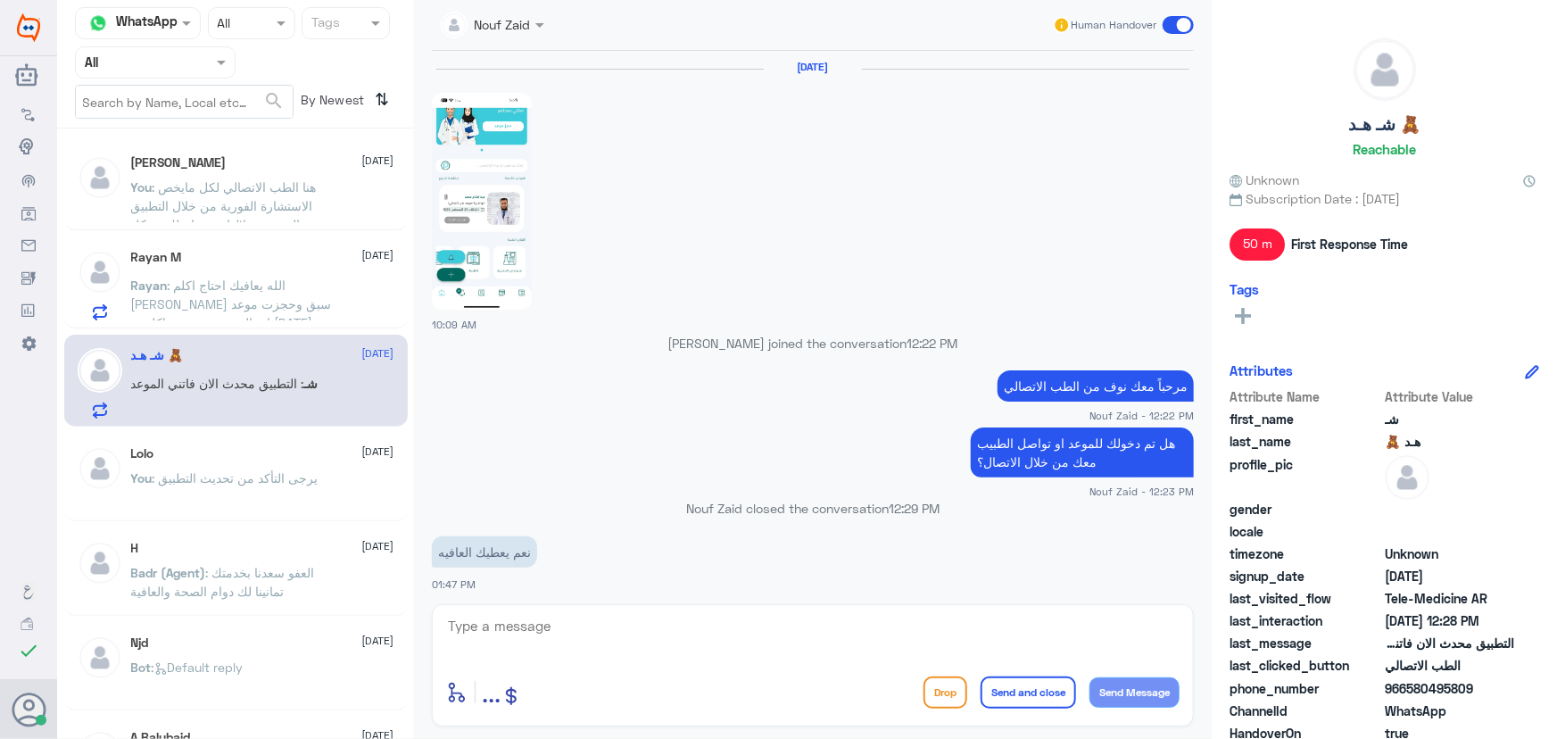
scroll to position [1521, 0]
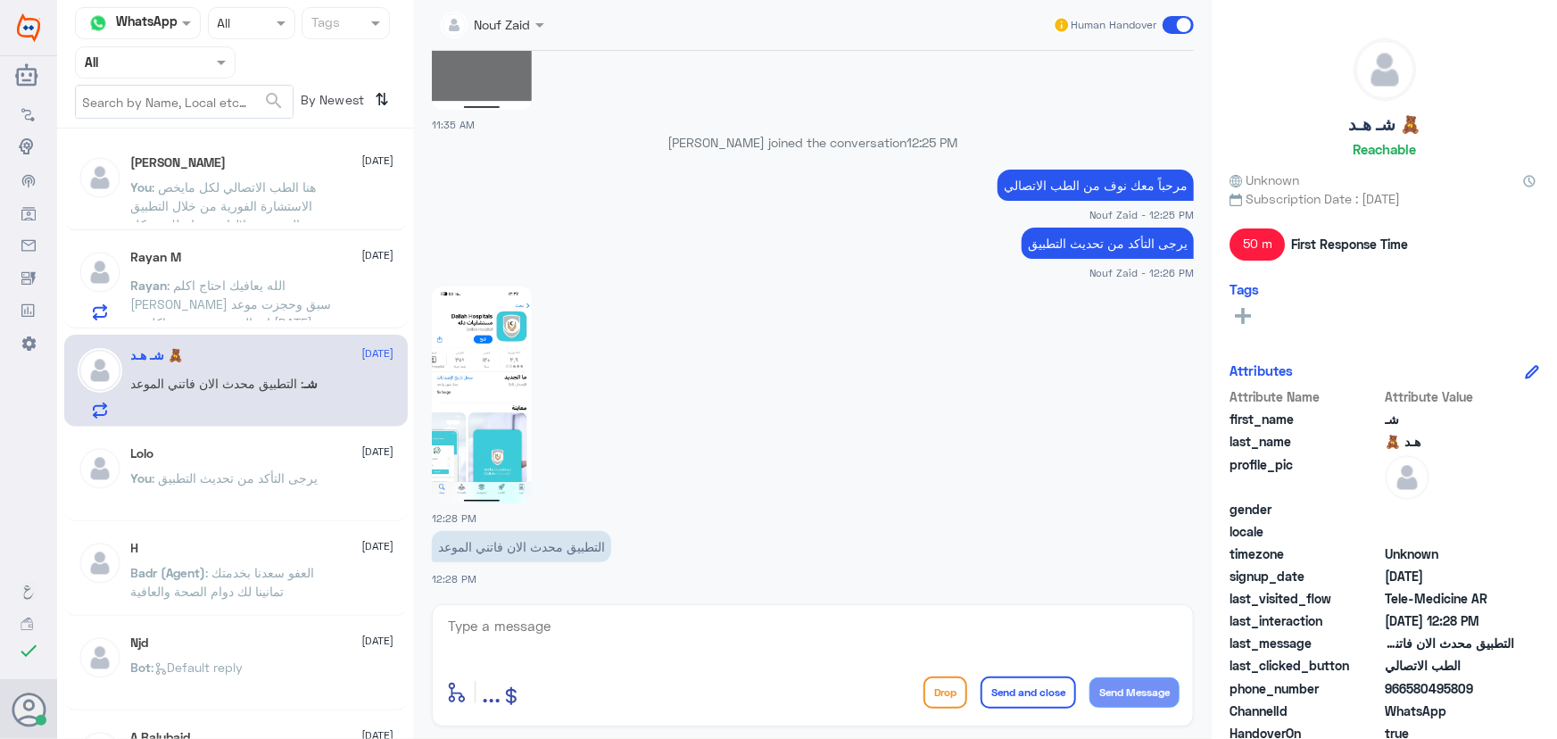
click at [620, 635] on textarea at bounding box center [812, 636] width 733 height 44
click at [625, 637] on textarea at bounding box center [812, 636] width 733 height 44
click at [624, 634] on textarea at bounding box center [812, 636] width 733 height 44
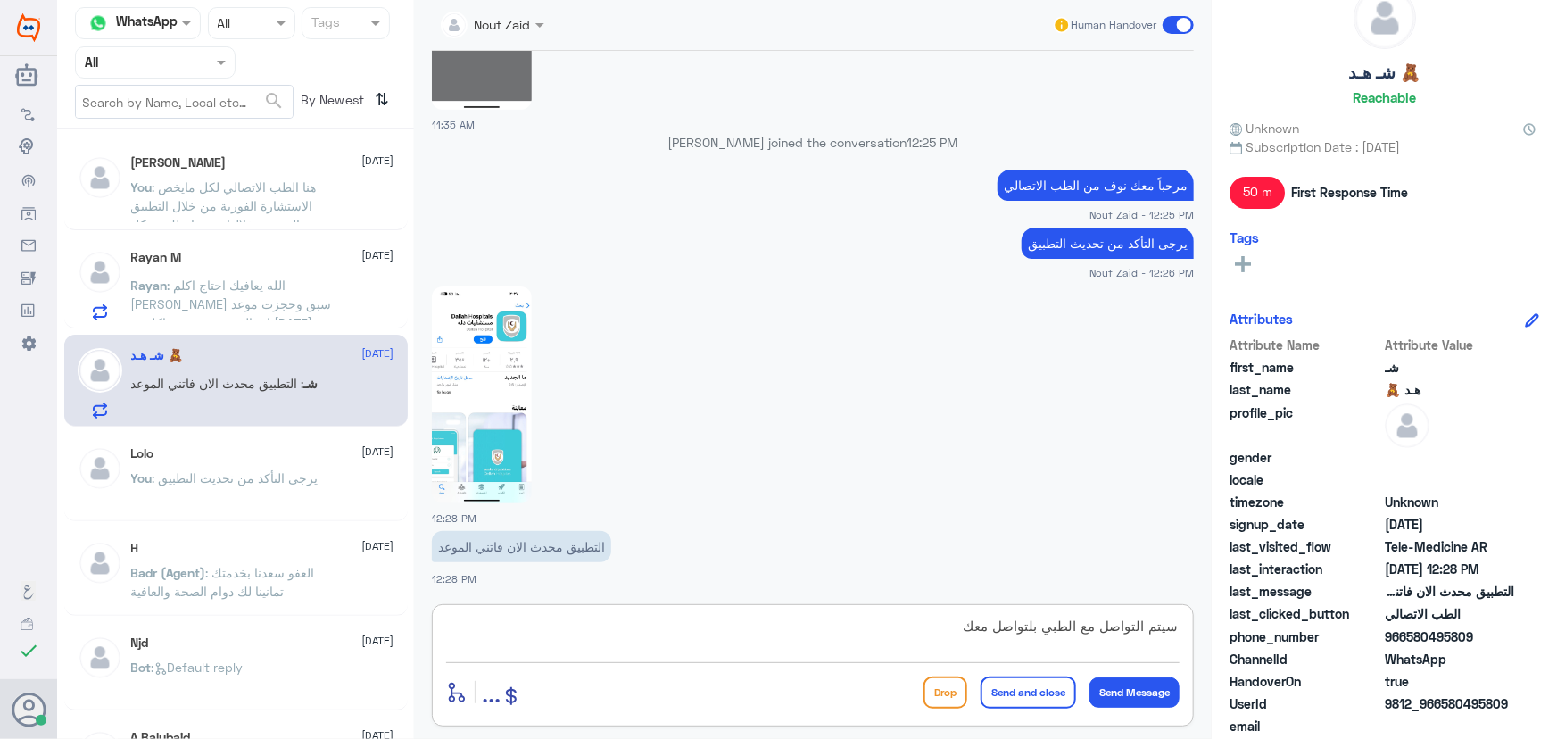
scroll to position [80, 0]
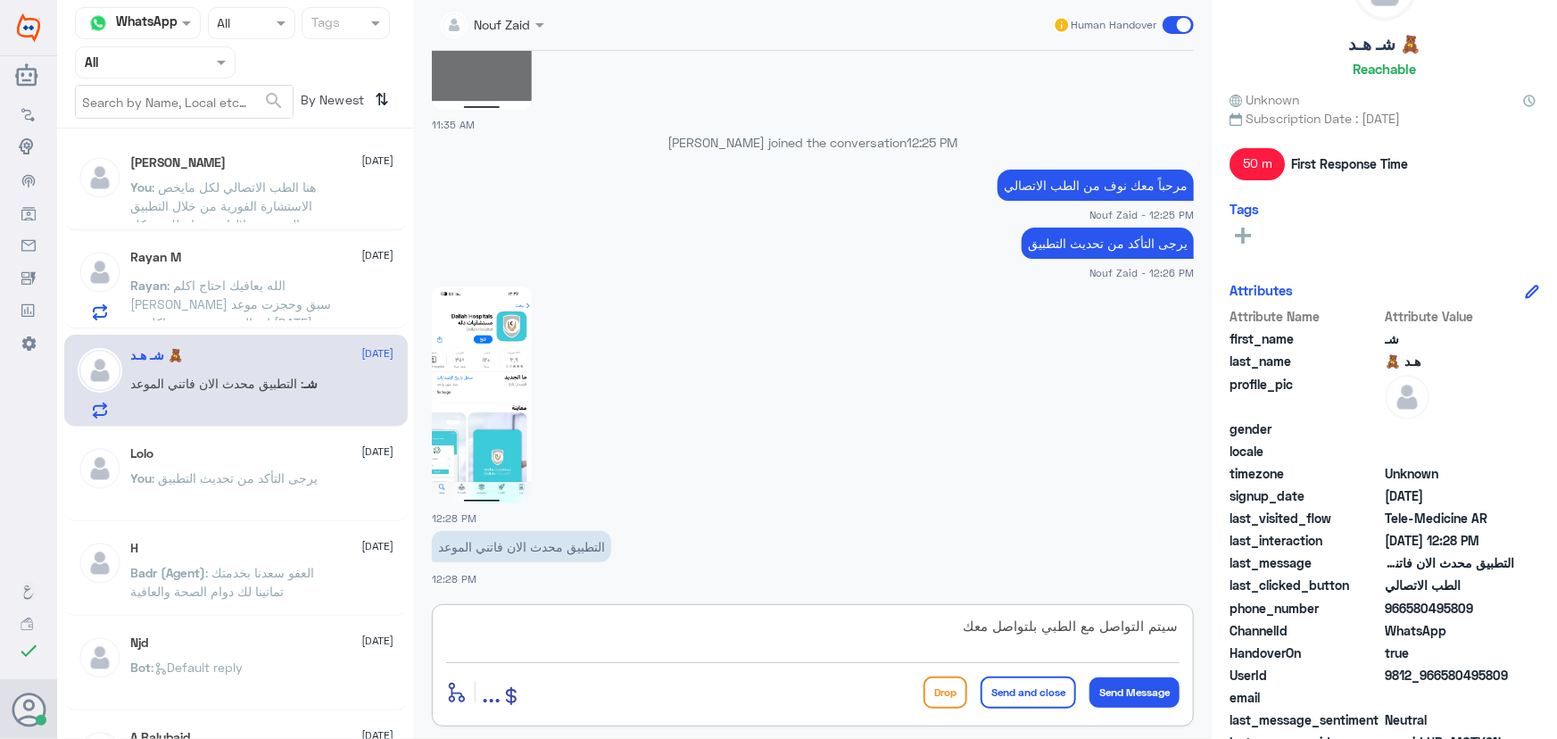
type textarea "سيتم التواصل مع الطبي بلتواصل معك"
drag, startPoint x: 1408, startPoint y: 609, endPoint x: 1493, endPoint y: 603, distance: 85.0
click at [1493, 603] on span "966580495809" at bounding box center [1449, 608] width 129 height 19
copy span "580495809"
click at [209, 213] on p "Bot : Default reply" at bounding box center [187, 200] width 112 height 45
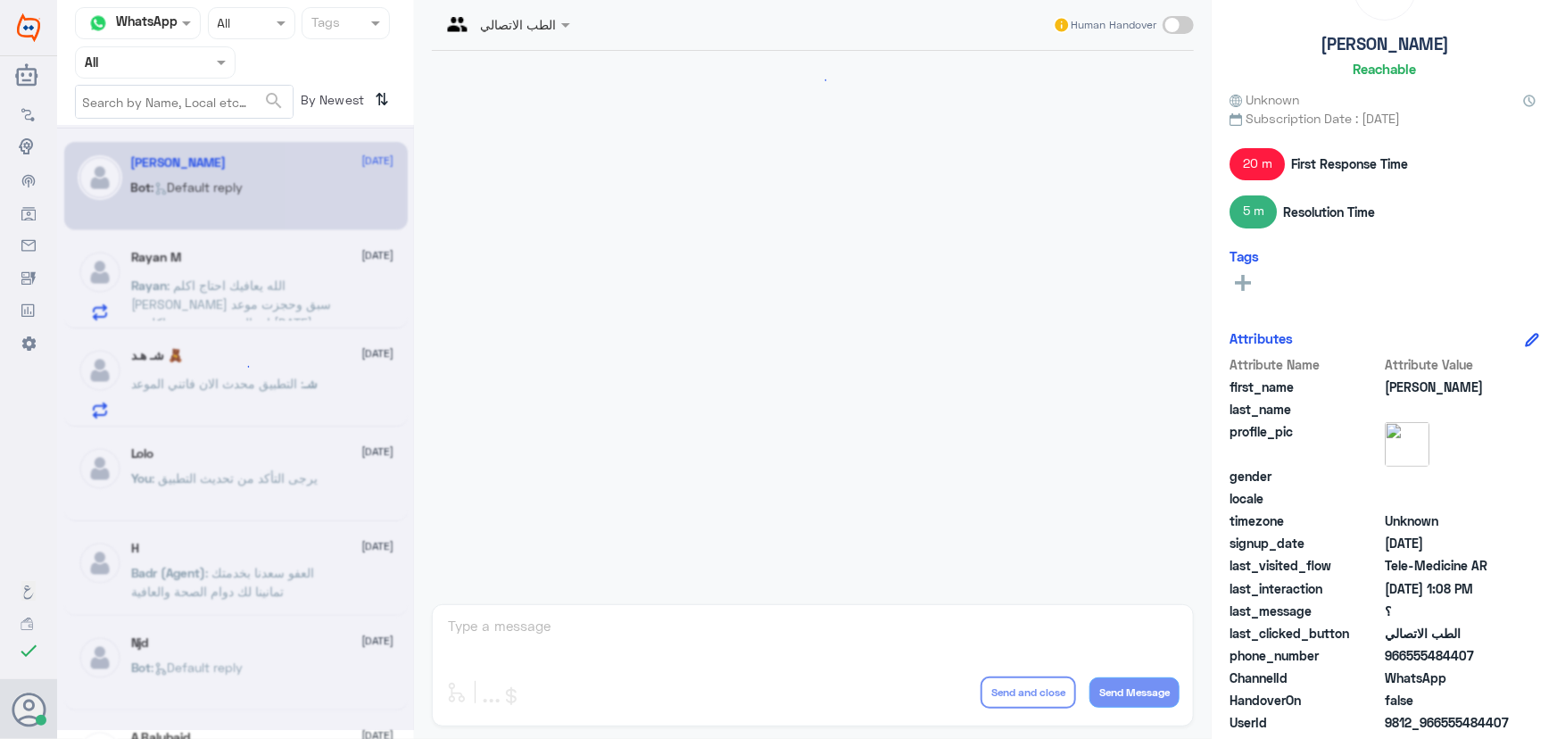
scroll to position [1340, 0]
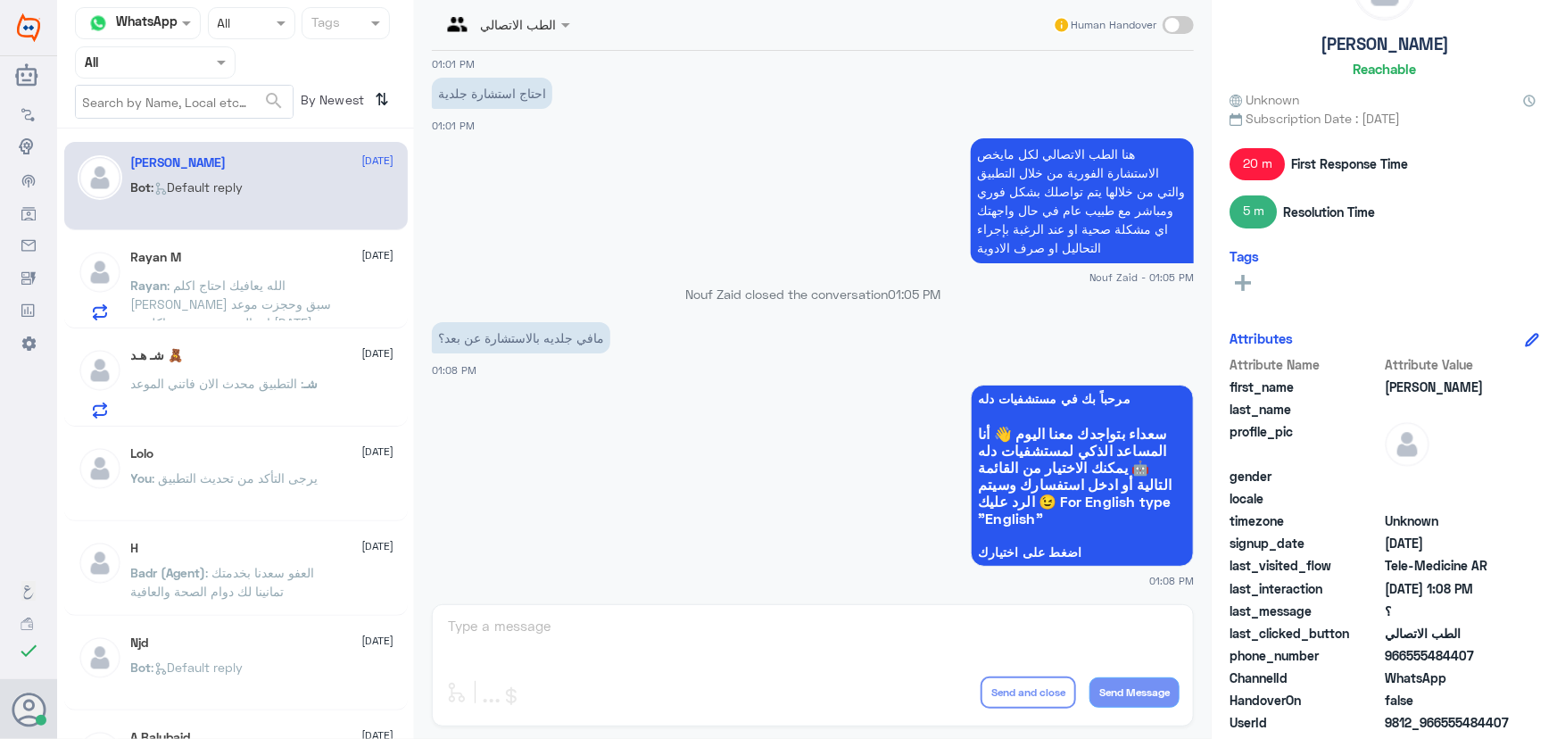
drag, startPoint x: 655, startPoint y: 633, endPoint x: 655, endPoint y: 612, distance: 20.5
click at [655, 618] on div "الطب الاتصالي Human Handover 17 Apr 2025 04:54 PM بيانات مقدم الشكوى: ---------…" at bounding box center [813, 372] width 798 height 744
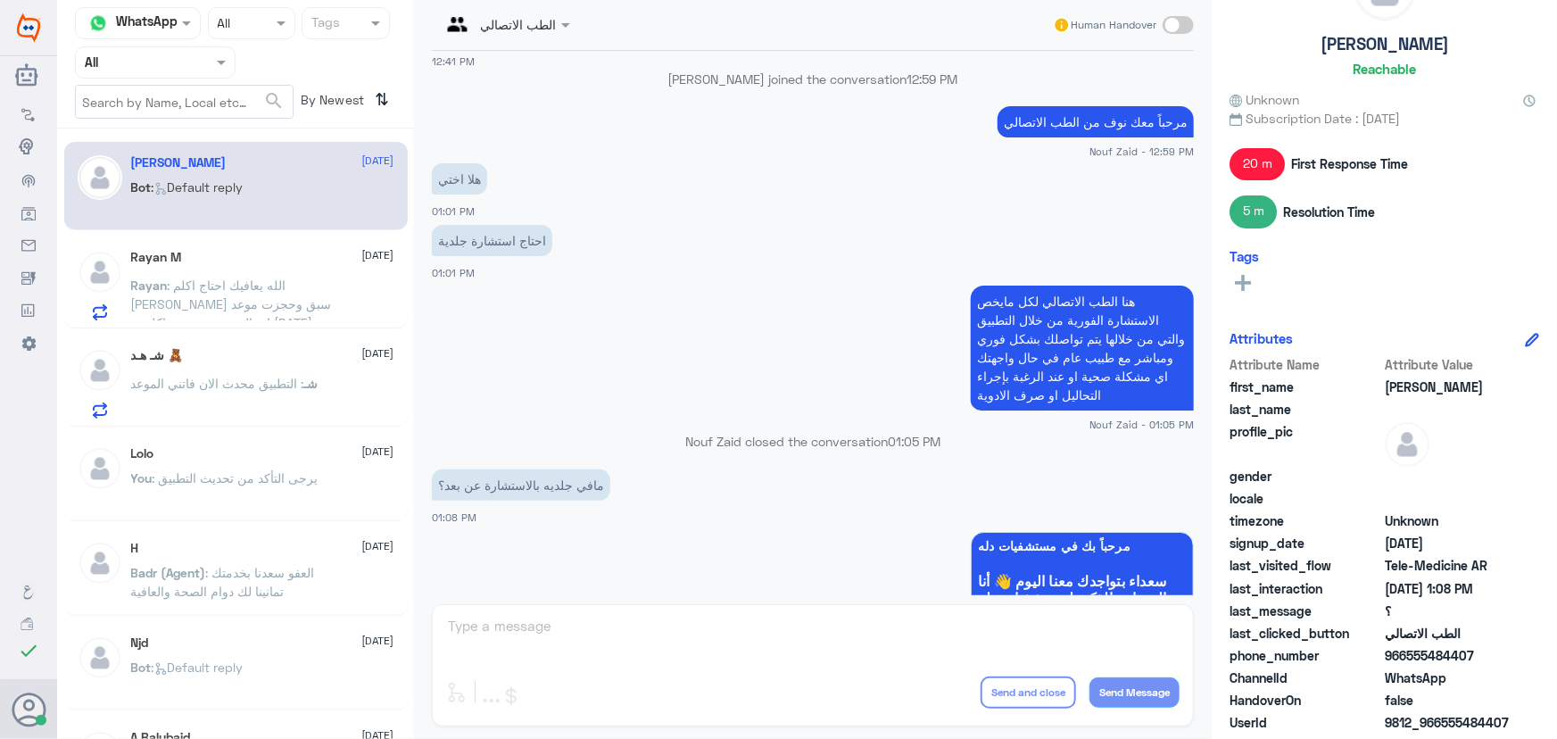
scroll to position [1178, 0]
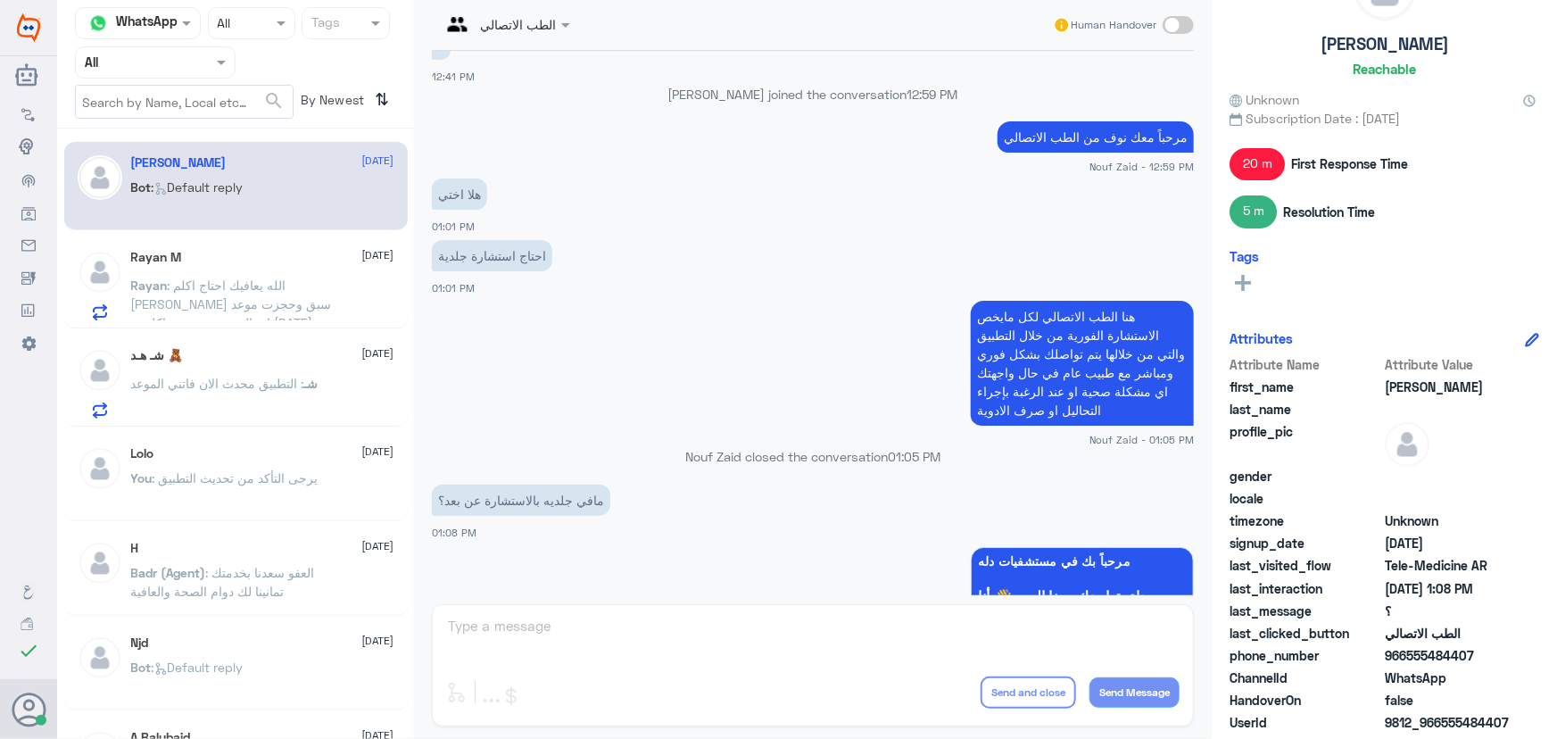
click at [255, 310] on p "Rayan : الله يعافيك احتاج اكلم الدكتور عبدالواحد ابو جازية ضروري سبق وحجزت موعد…" at bounding box center [231, 298] width 201 height 45
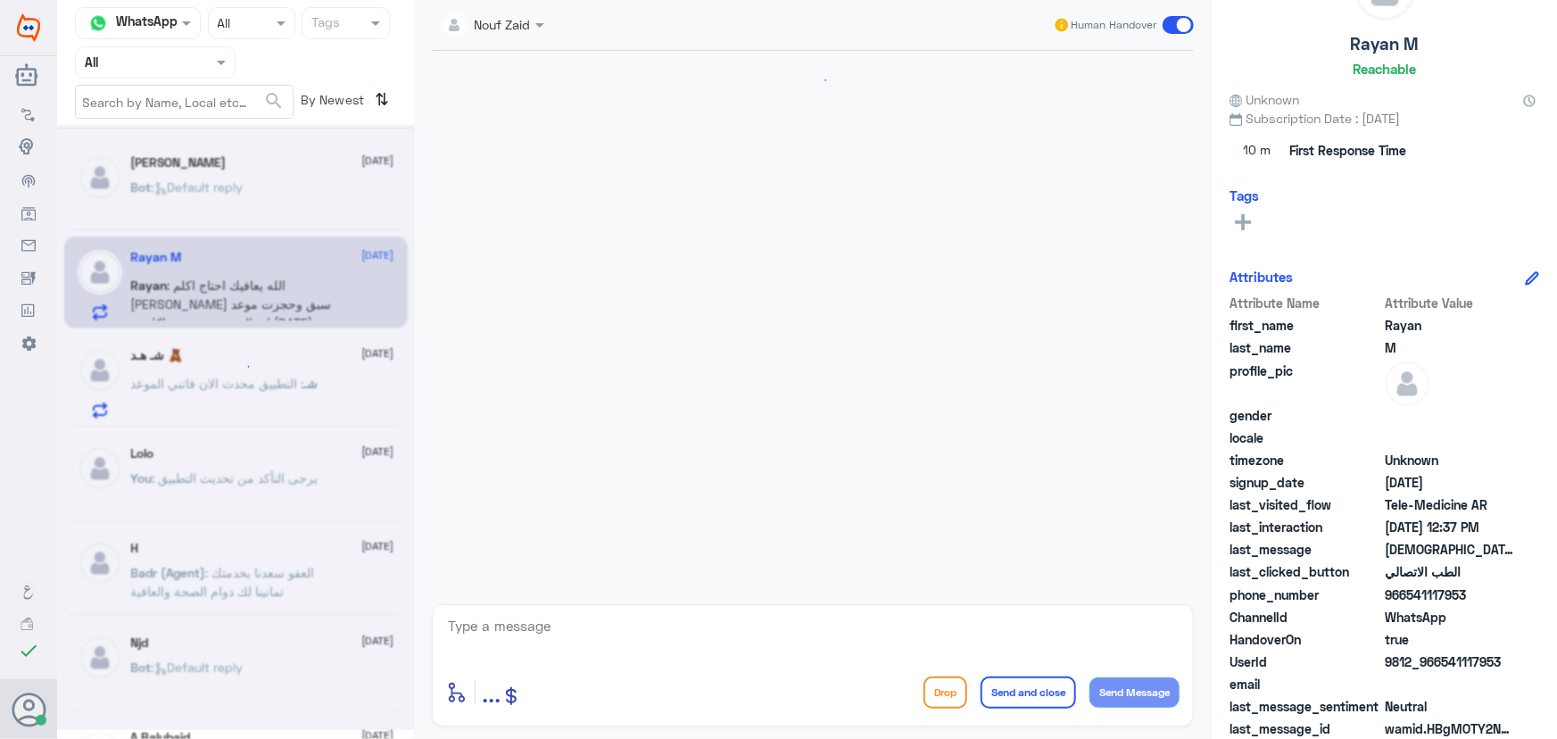
scroll to position [1311, 0]
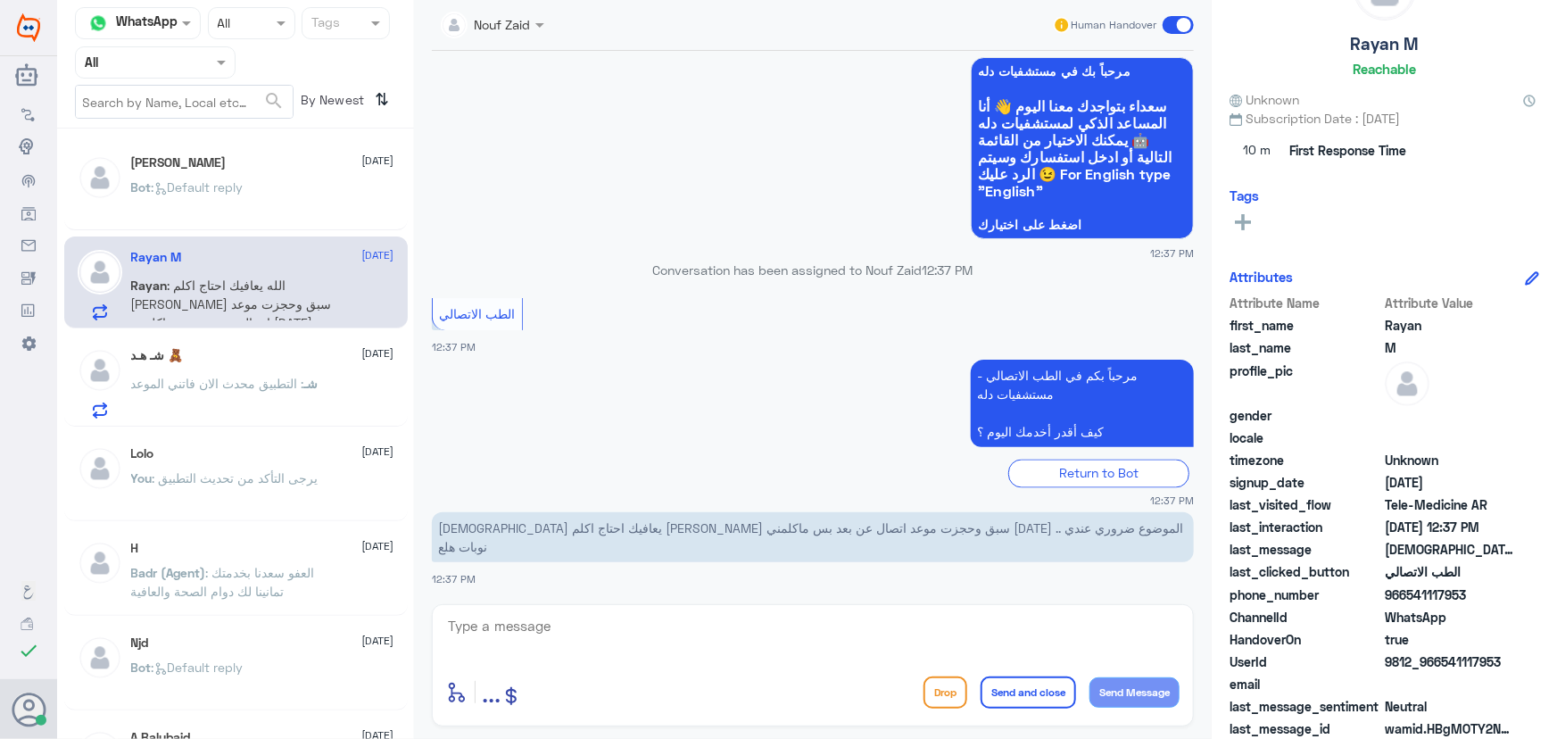
click at [254, 379] on span ": التطبيق محدث الان فاتني الموعد" at bounding box center [217, 383] width 173 height 15
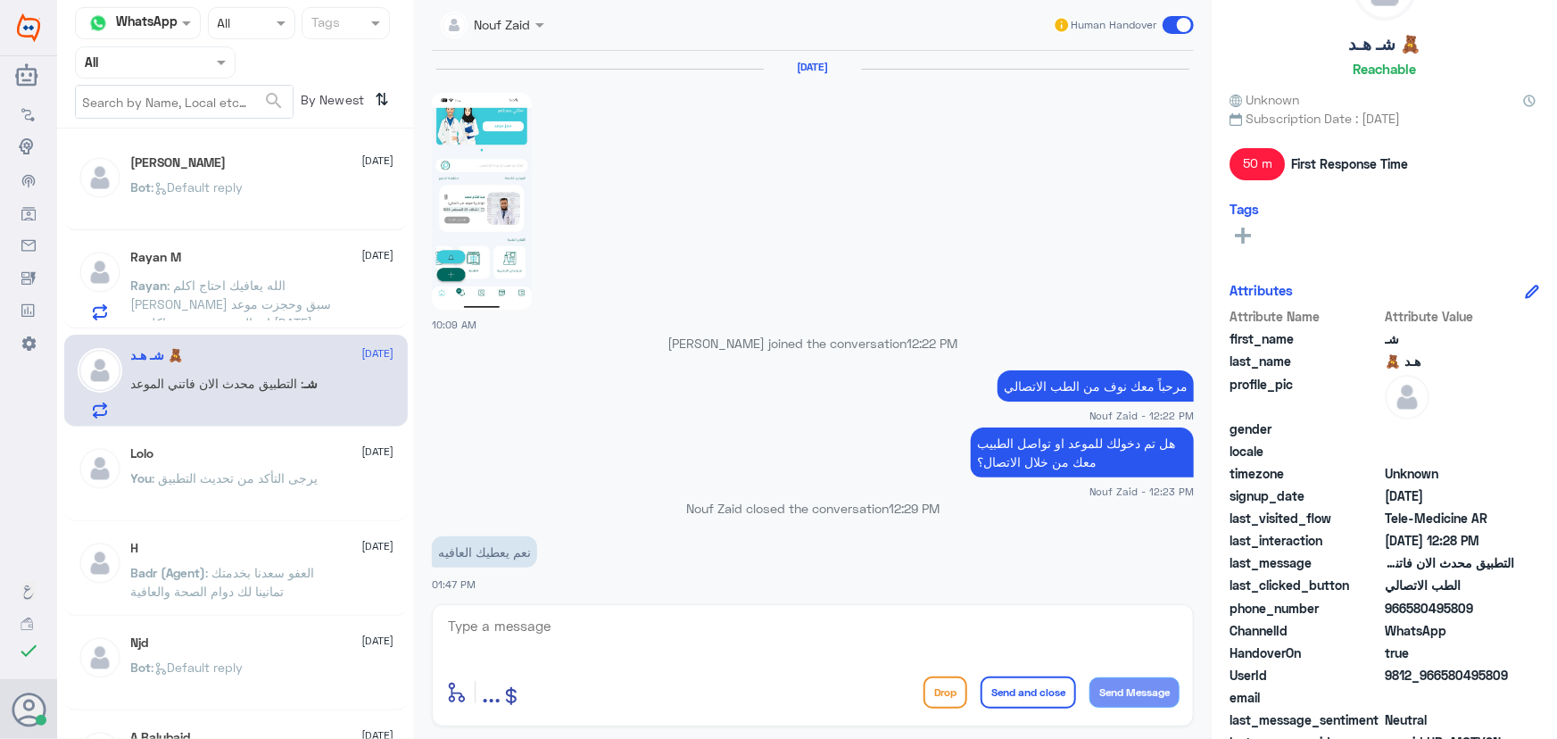
scroll to position [1521, 0]
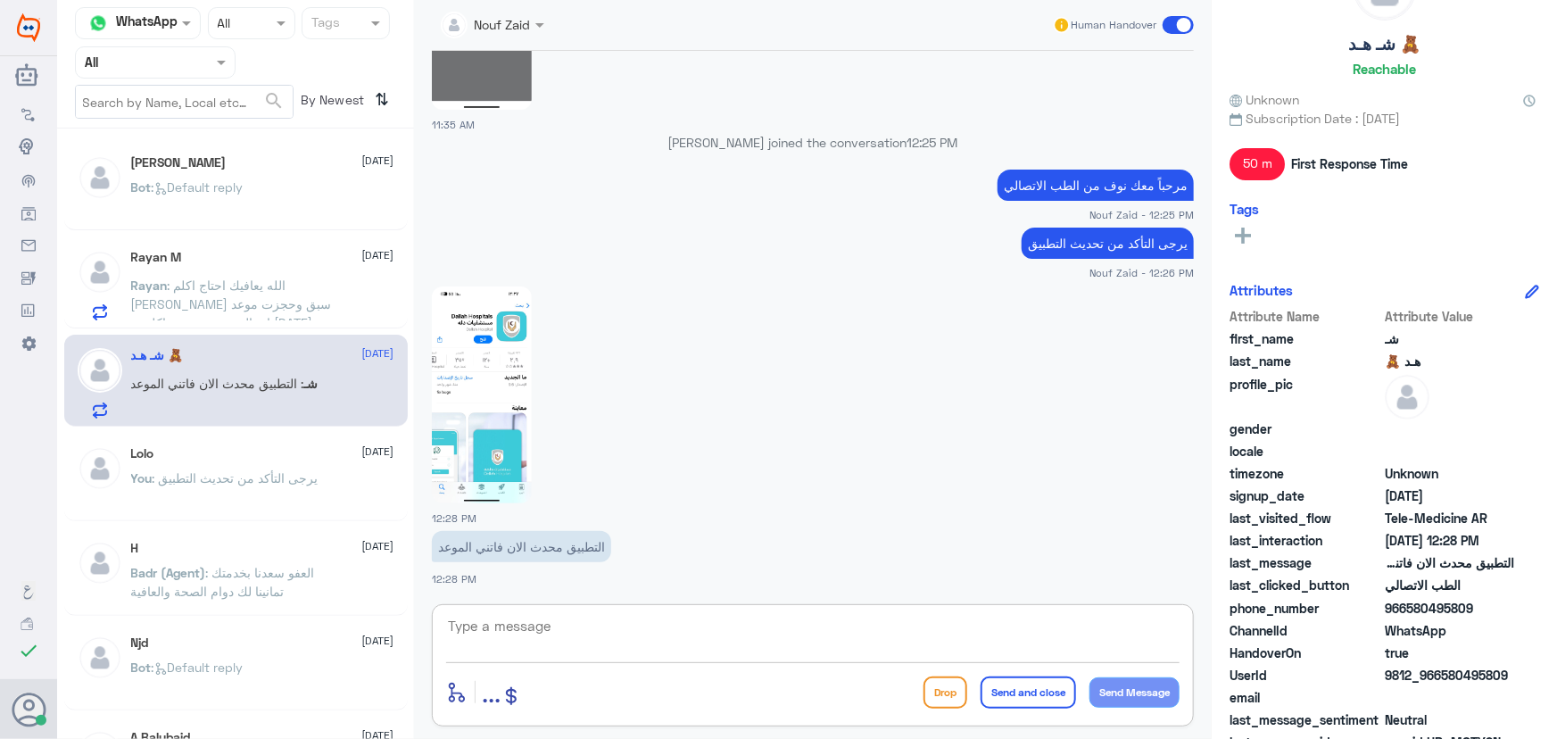
click at [627, 619] on textarea at bounding box center [812, 636] width 733 height 44
type textarea "ل"
click at [264, 291] on span ": الله يعافيك احتاج اكلم الدكتور عبدالواحد ابو جازية ضروري سبق وحجزت موعد اتصال…" at bounding box center [231, 312] width 201 height 71
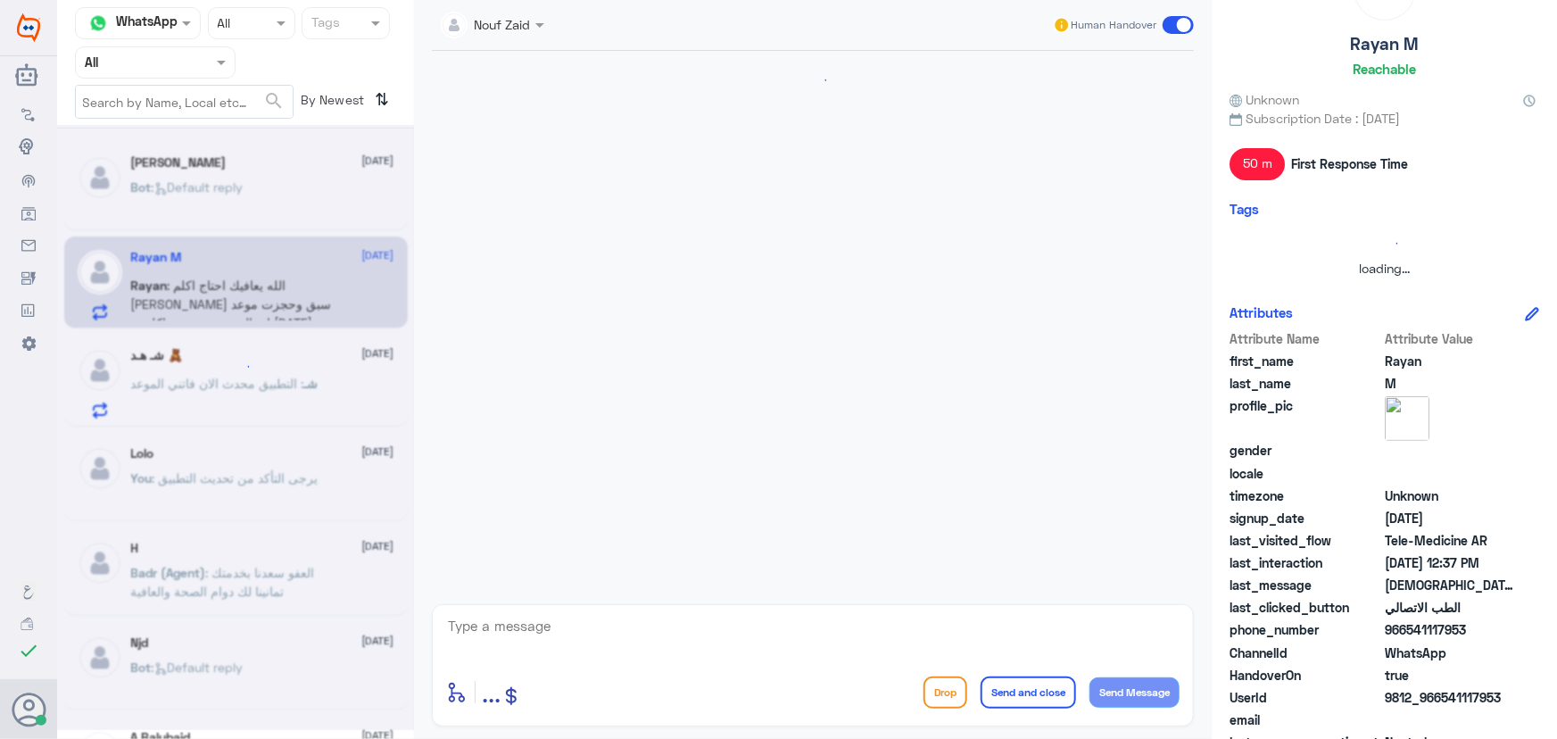
scroll to position [1311, 0]
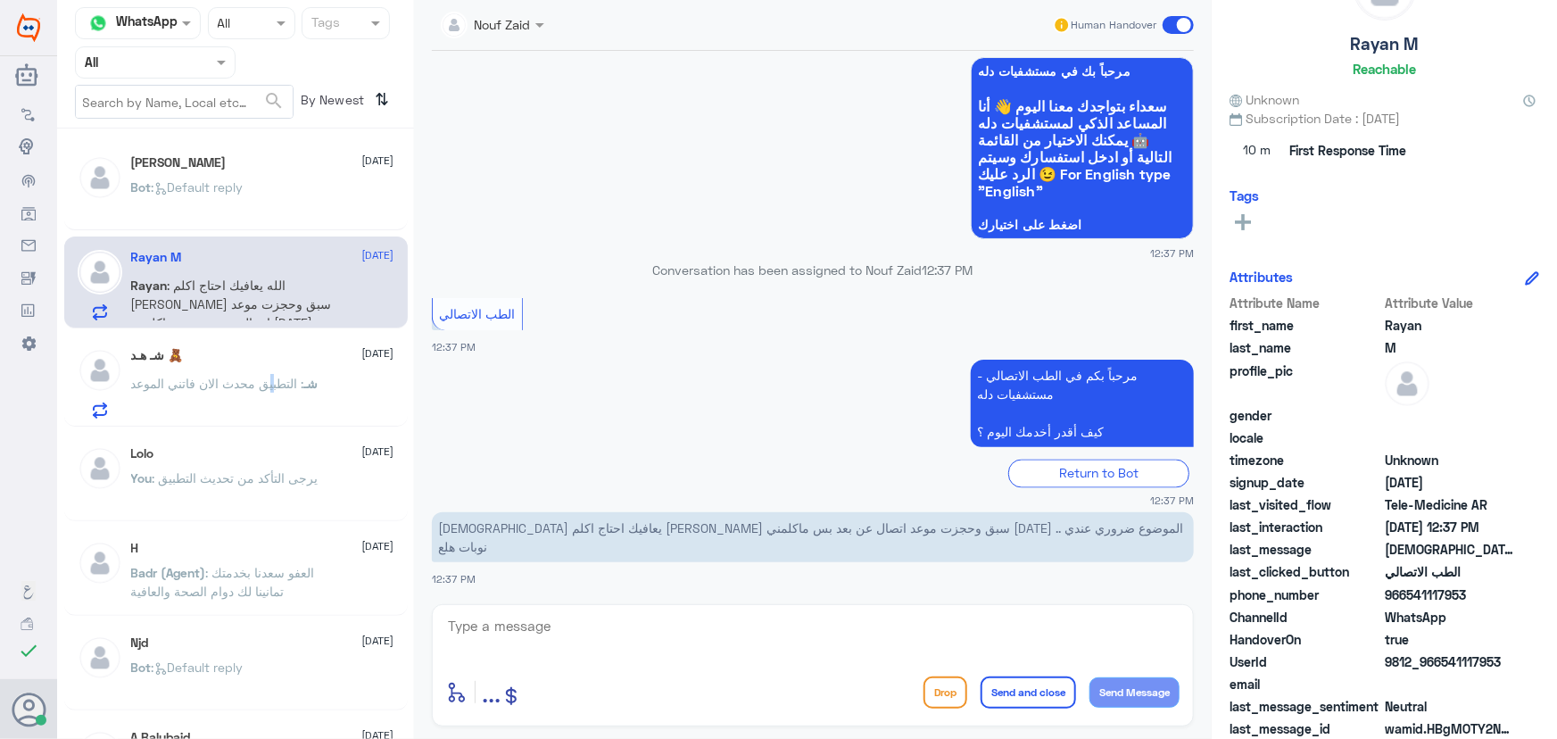
drag, startPoint x: 277, startPoint y: 375, endPoint x: 272, endPoint y: 389, distance: 15.0
click at [272, 389] on span ": التطبيق محدث الان فاتني الموعد" at bounding box center [217, 383] width 173 height 15
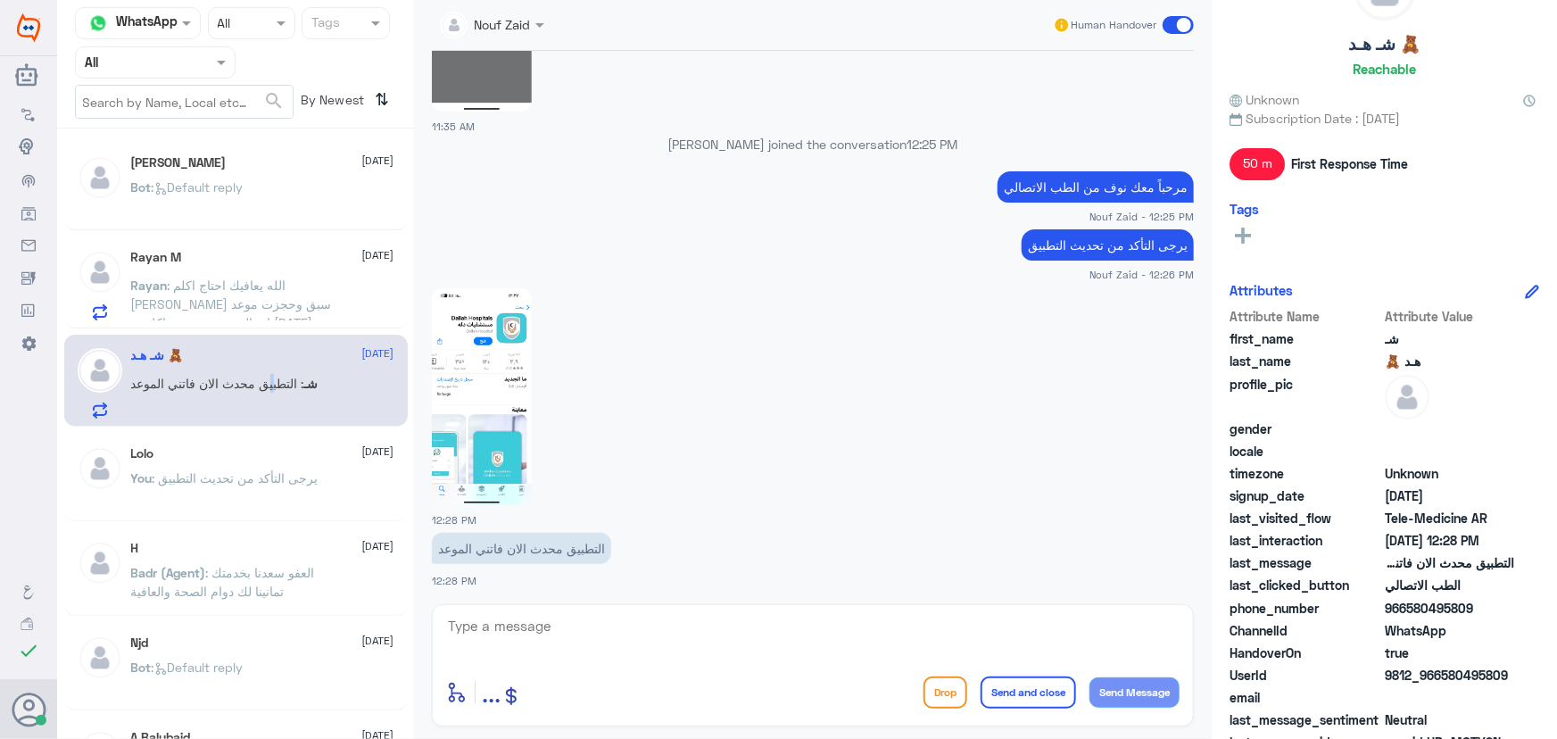
scroll to position [1521, 0]
click at [678, 647] on textarea at bounding box center [812, 636] width 733 height 44
click at [625, 634] on textarea at bounding box center [812, 636] width 733 height 44
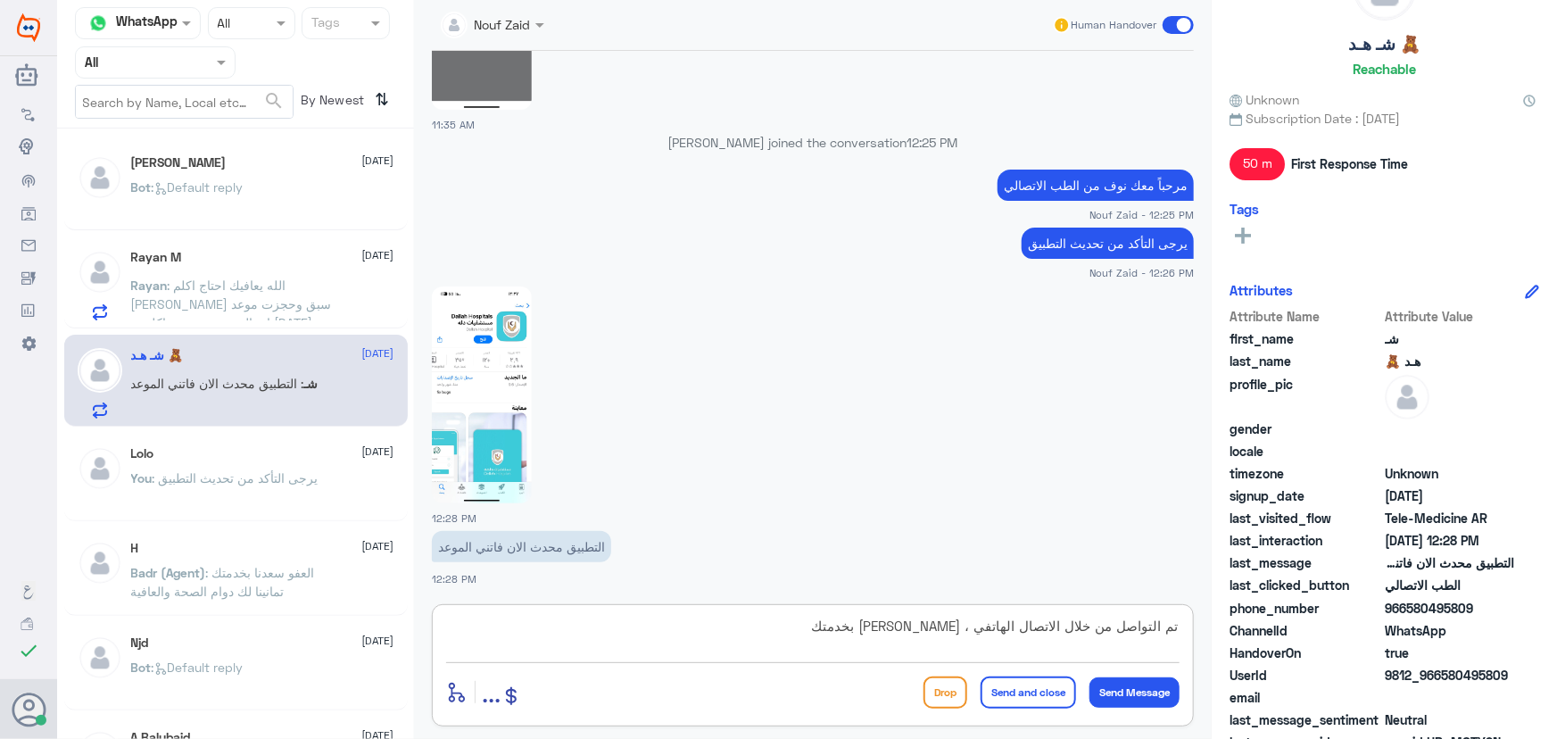
type textarea "تم التواصل من خلال الاتصال الهاتفي ، سعدنا بخدمتك"
click at [990, 703] on button "Send and close" at bounding box center [1028, 692] width 95 height 32
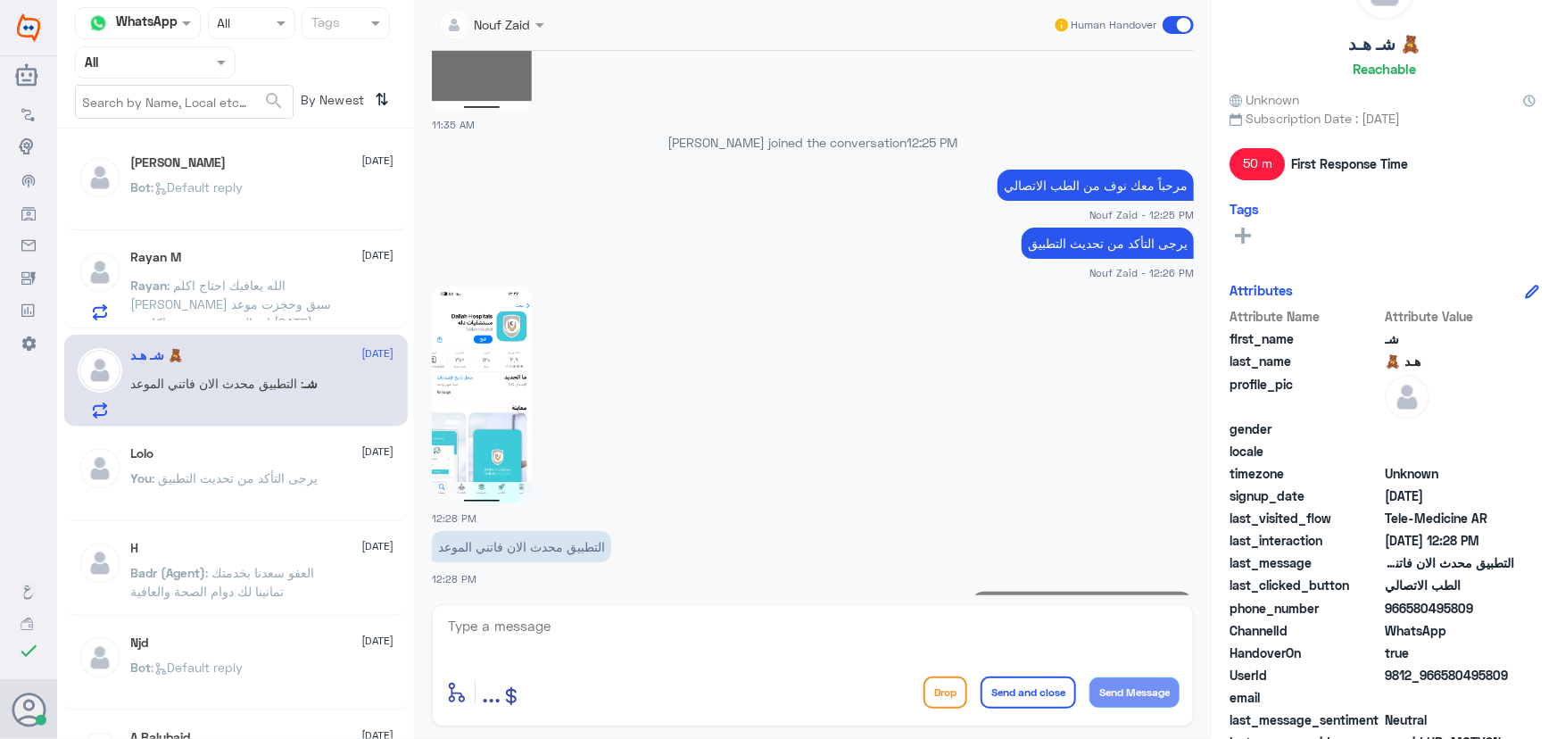
scroll to position [1597, 0]
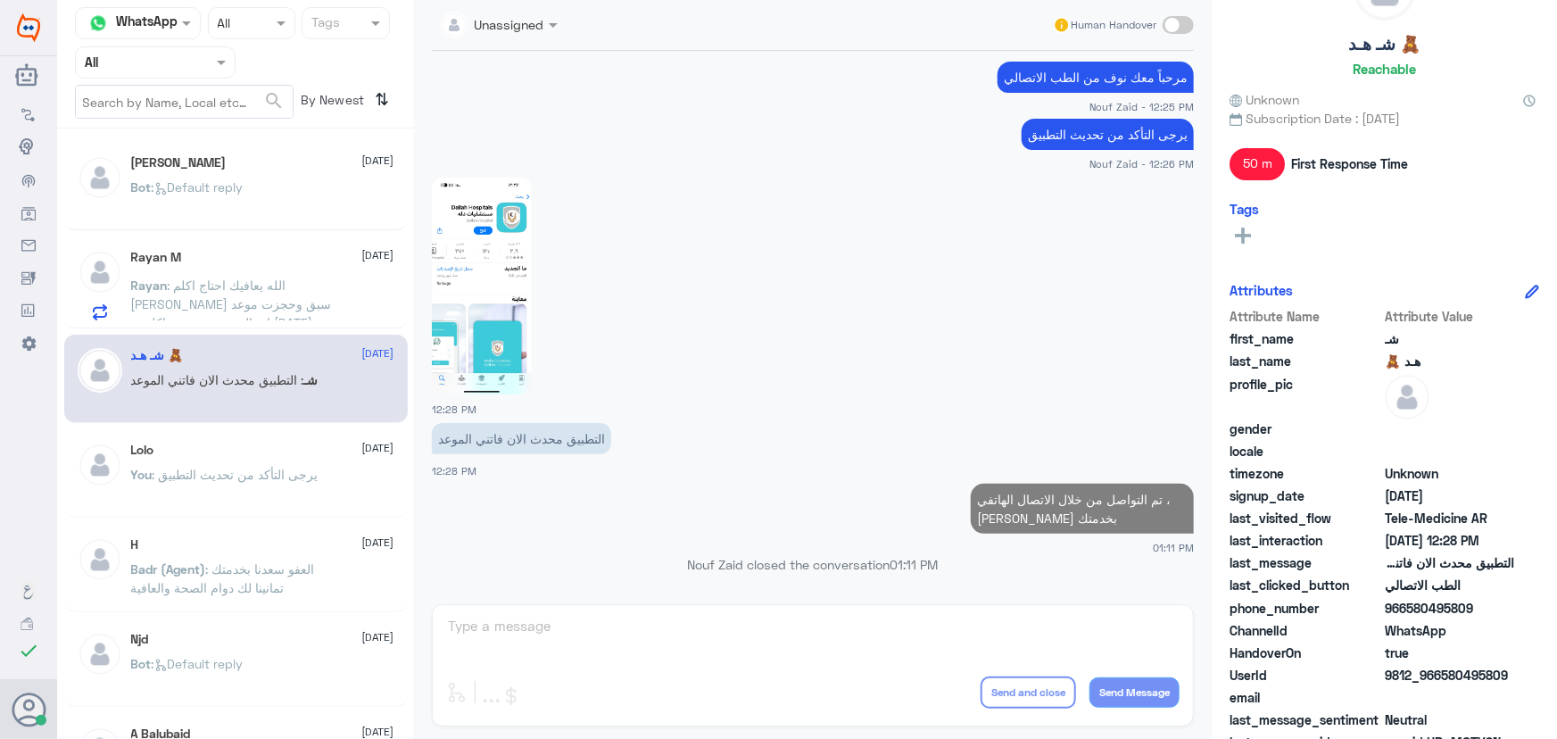
click at [225, 319] on span ": الله يعافيك احتاج اكلم الدكتور عبدالواحد ابو جازية ضروري سبق وحجزت موعد اتصال…" at bounding box center [231, 312] width 201 height 71
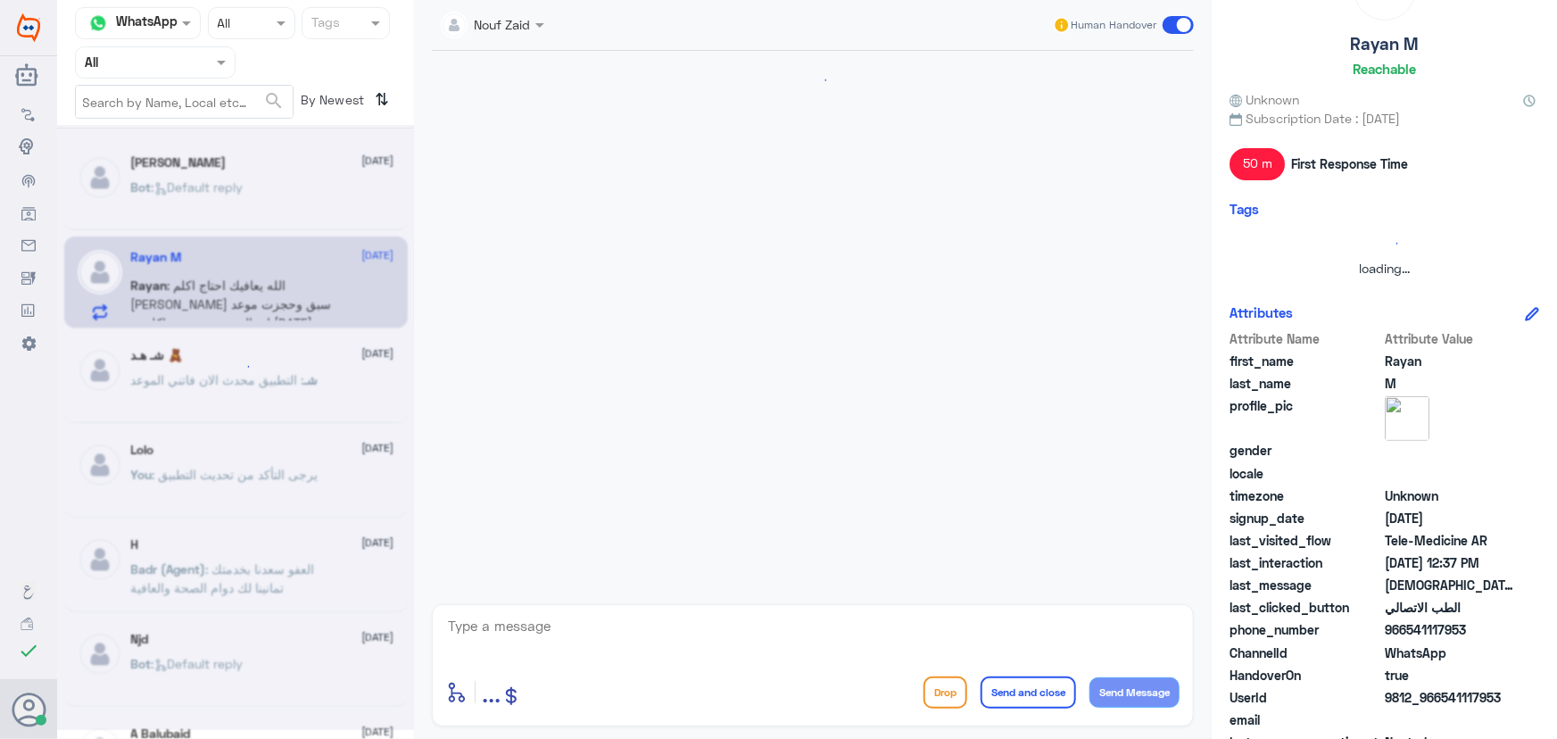
scroll to position [1311, 0]
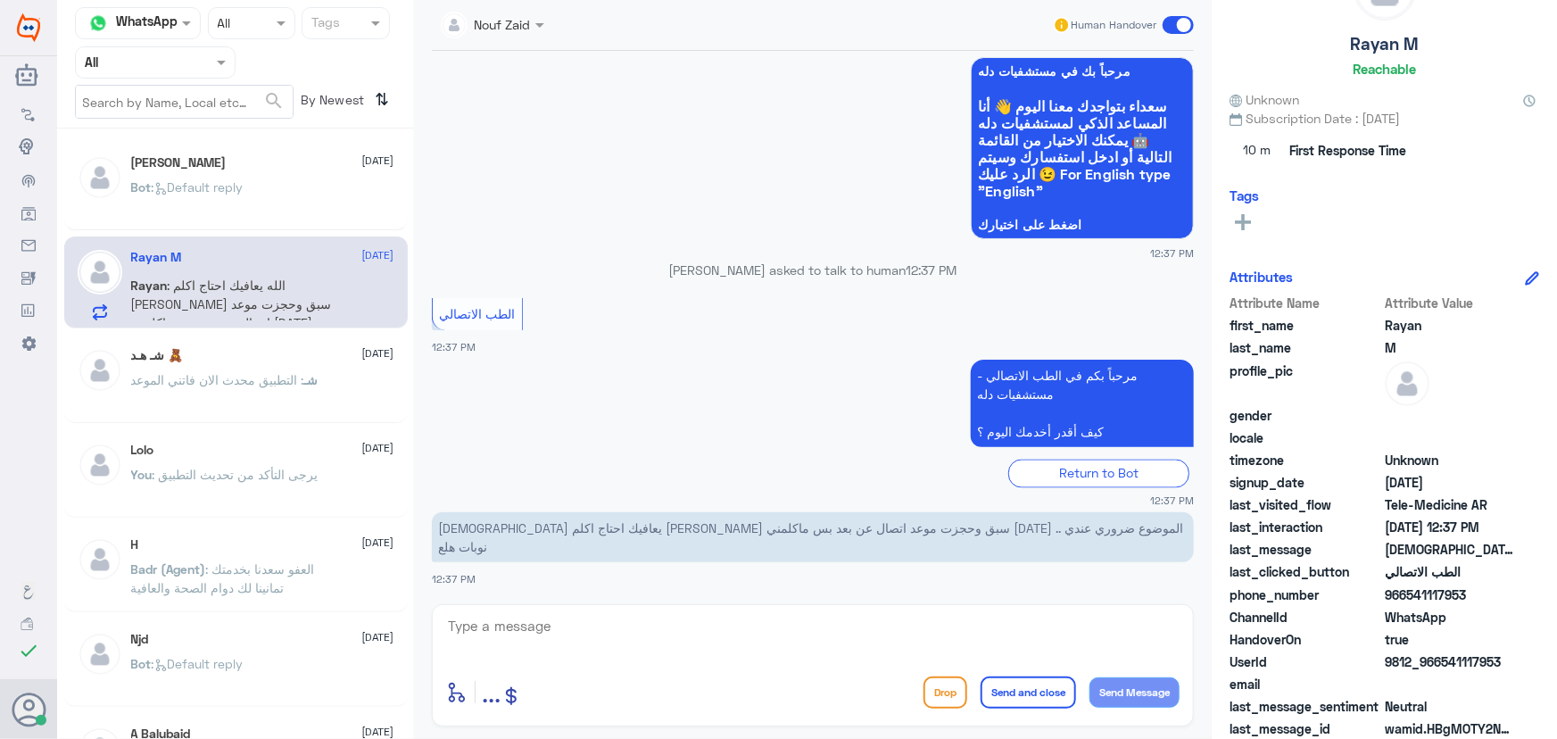
drag, startPoint x: 682, startPoint y: 589, endPoint x: 683, endPoint y: 627, distance: 38.4
click at [682, 592] on div "28 Aug 2025 Rayan M asked to talk to human 04:14 AM الطب الاتصالي 04:14 AM مرحب…" at bounding box center [813, 323] width 780 height 544
click at [683, 630] on textarea at bounding box center [812, 636] width 733 height 44
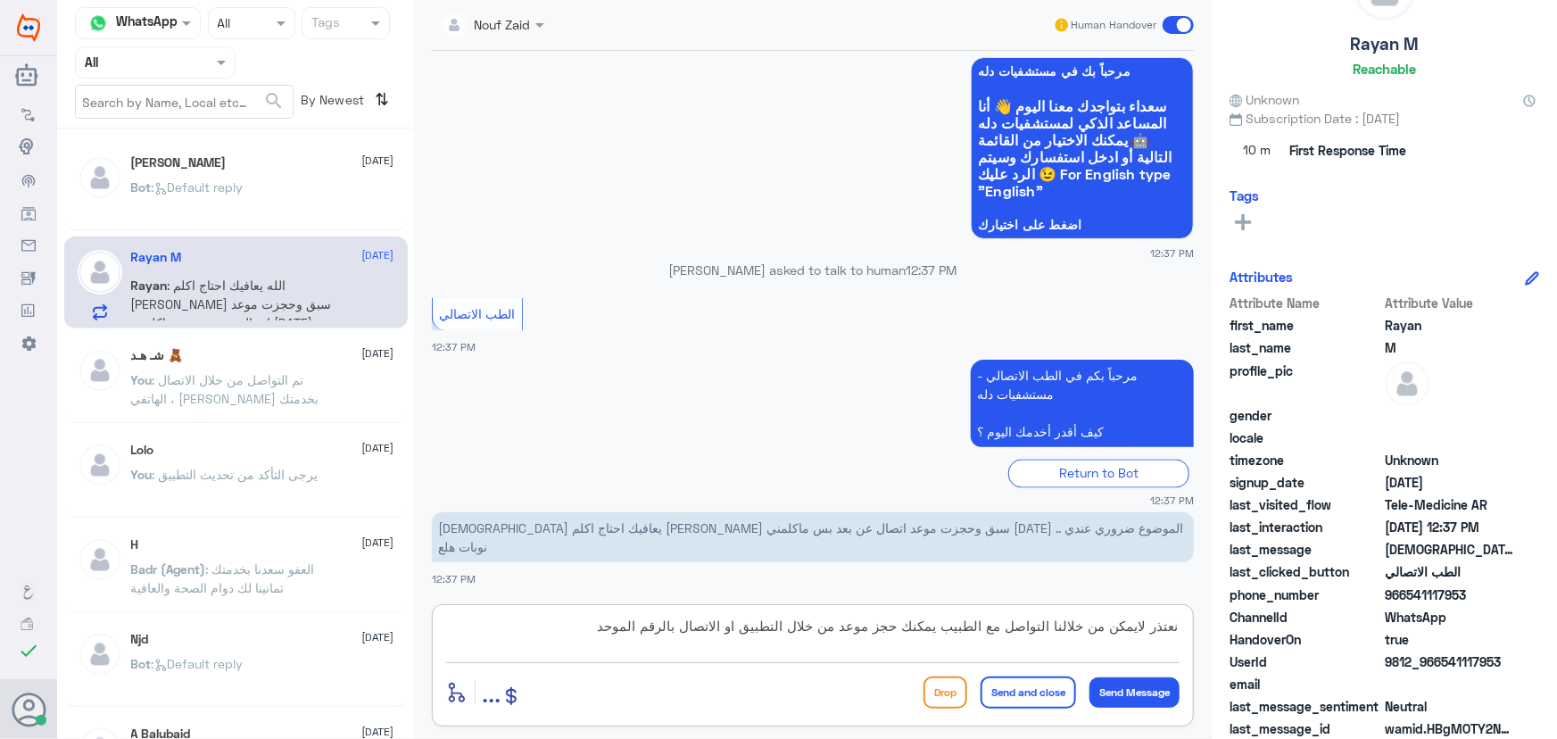
click at [1147, 629] on textarea "نعتذر لايمكن من خلالنا التواصل مع الطبيب يمكنك حجز موعد من خلال التطبيق او الات…" at bounding box center [812, 636] width 733 height 44
type textarea "نعتذر لايمكن من خلالنا التواصل مع الطبيب يمكنك حجز موعد من خلال التطبيق او الات…"
drag, startPoint x: 1483, startPoint y: 664, endPoint x: 1550, endPoint y: 662, distance: 66.9
click at [1550, 662] on div "Rayan M Reachable Unknown Subscription Date : 08/13/2025 10 m First Response Ti…" at bounding box center [1384, 372] width 345 height 744
copy span "541117953"
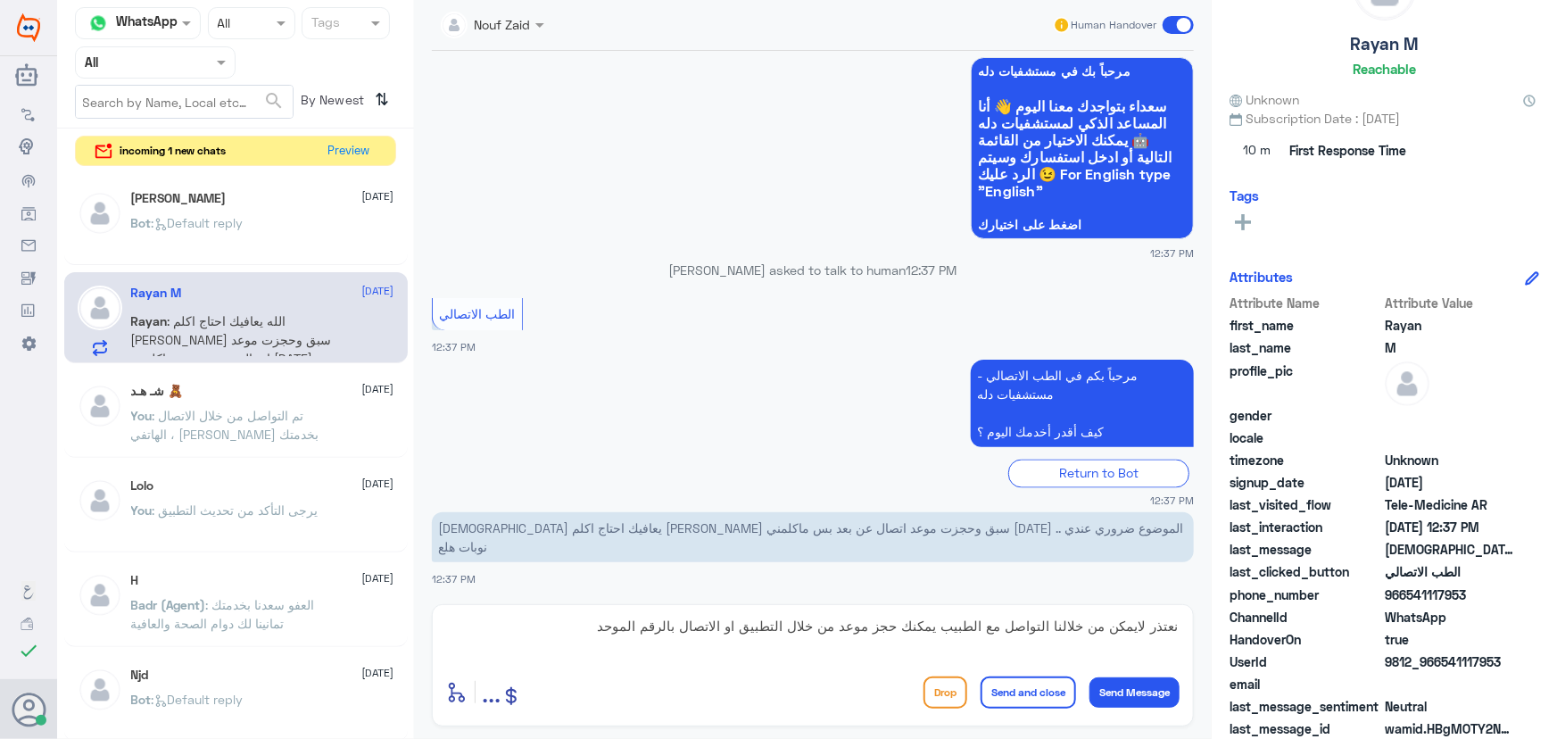
click at [302, 205] on div "Ahmed 28 August Bot : Default reply" at bounding box center [262, 224] width 263 height 67
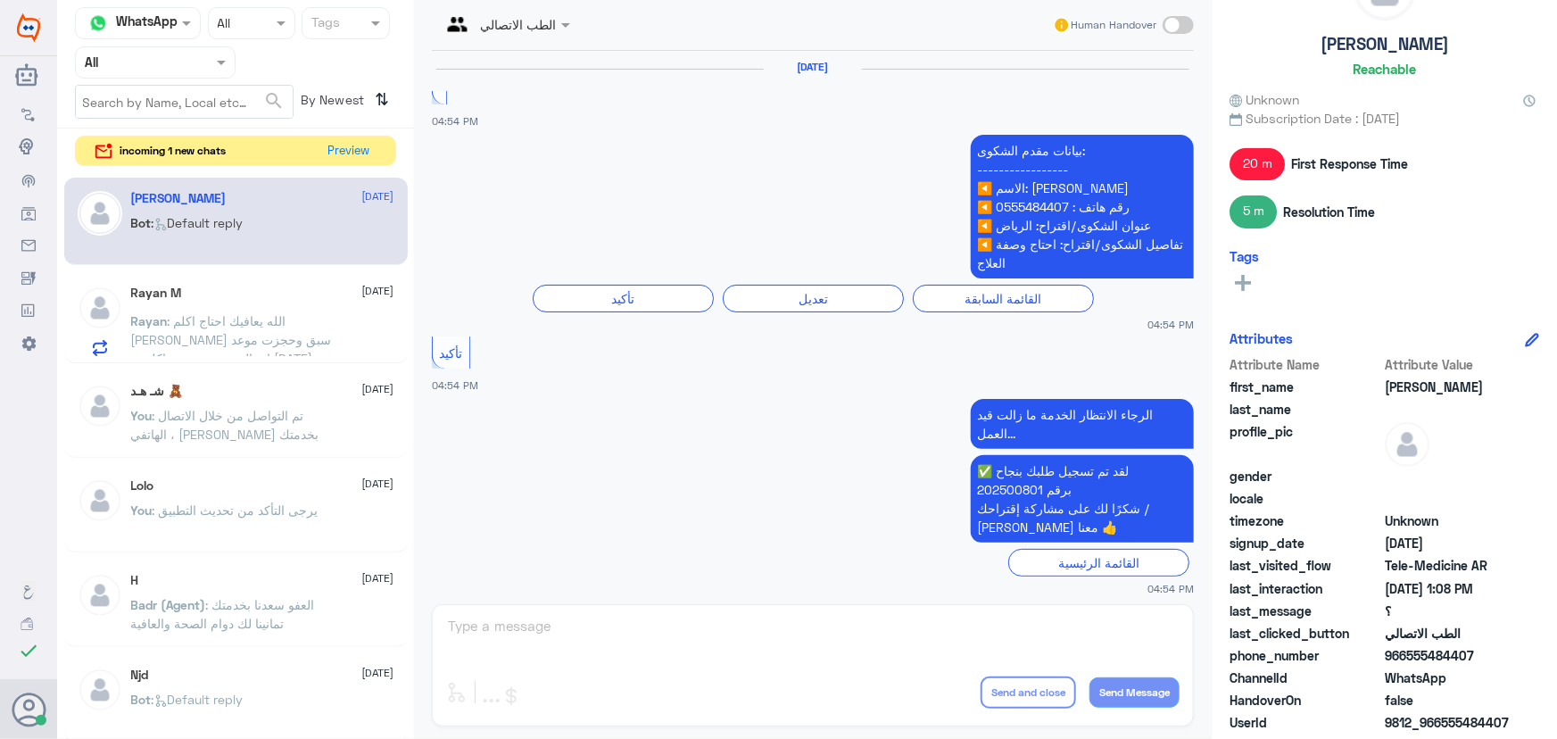
scroll to position [1340, 0]
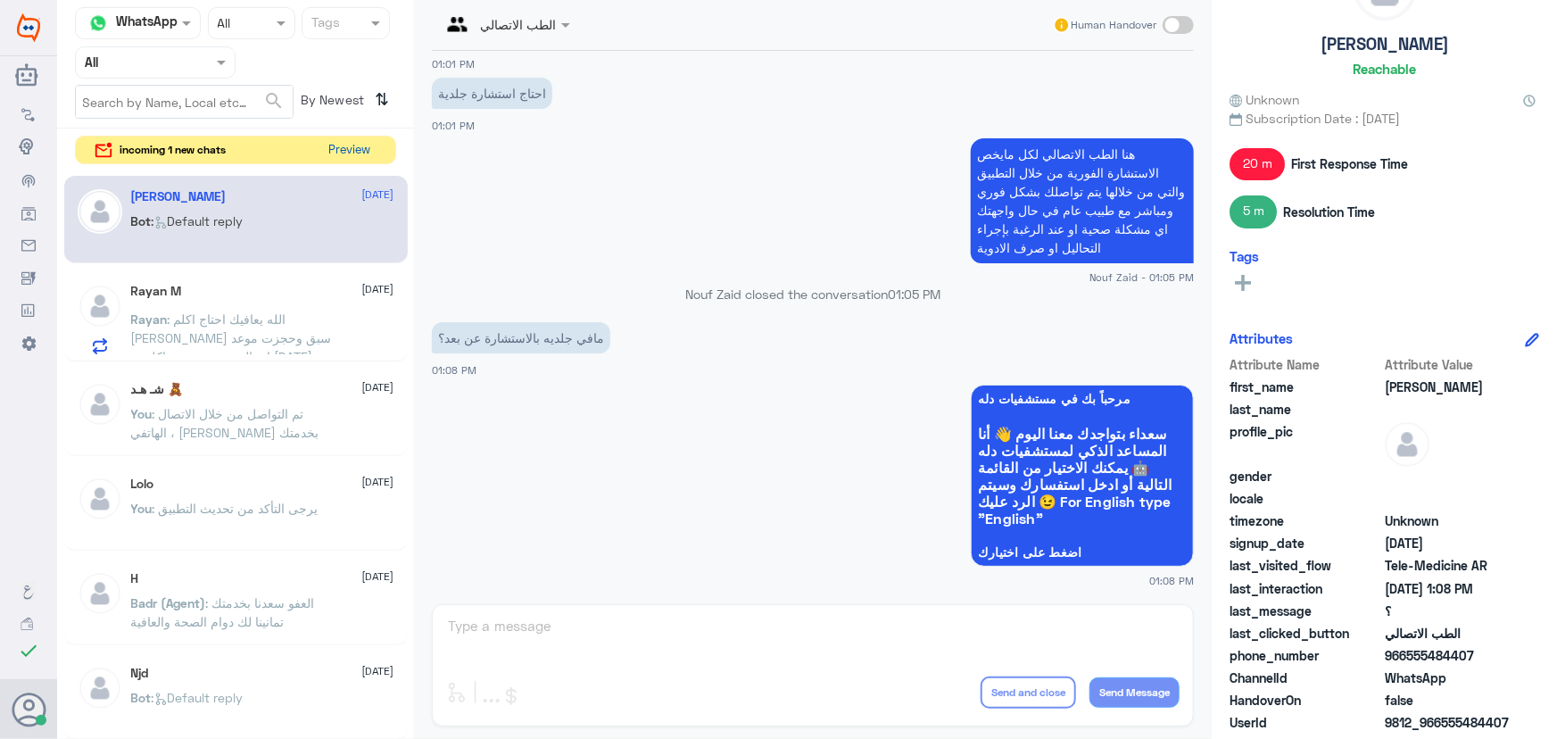
click at [331, 153] on button "Preview" at bounding box center [349, 151] width 55 height 28
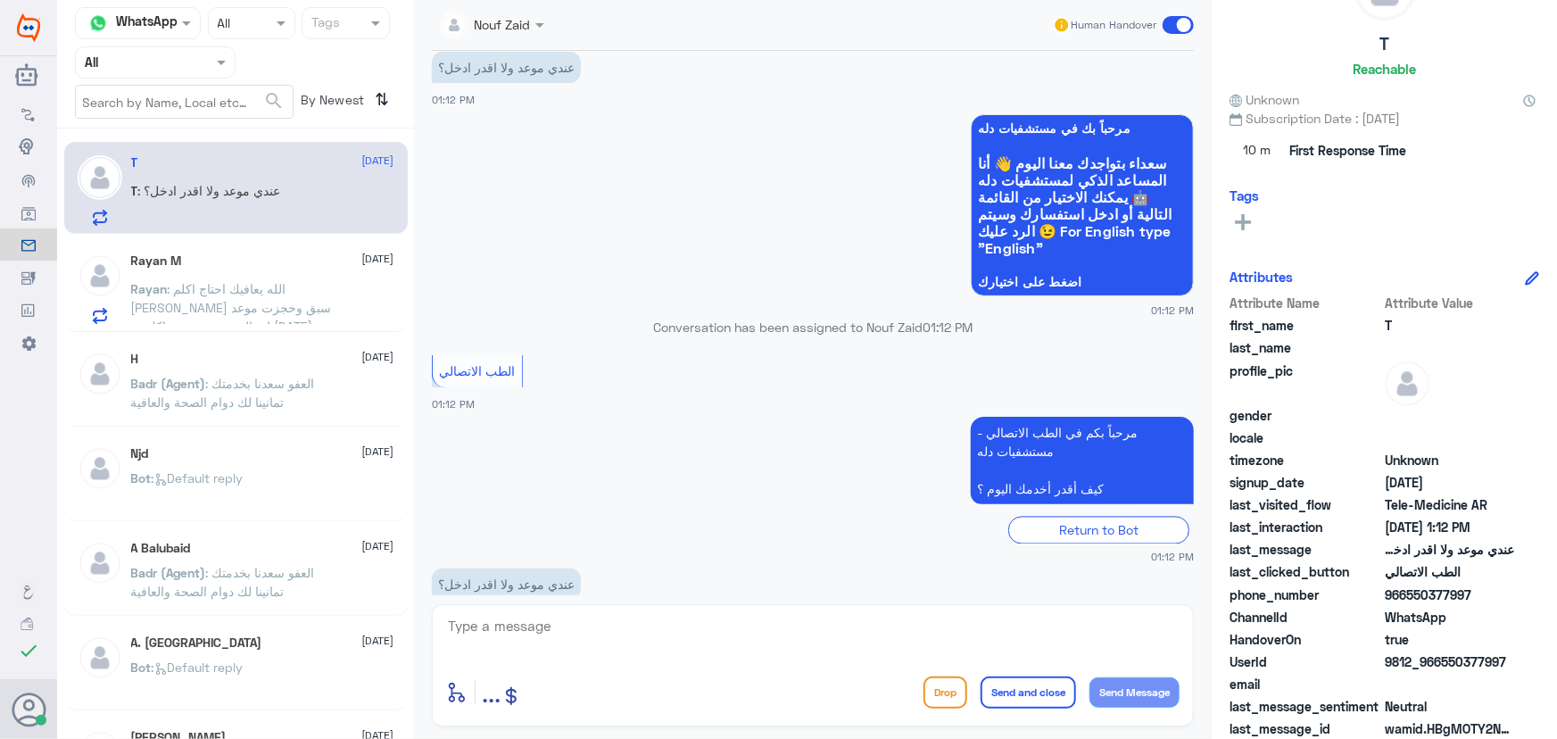
scroll to position [1486, 0]
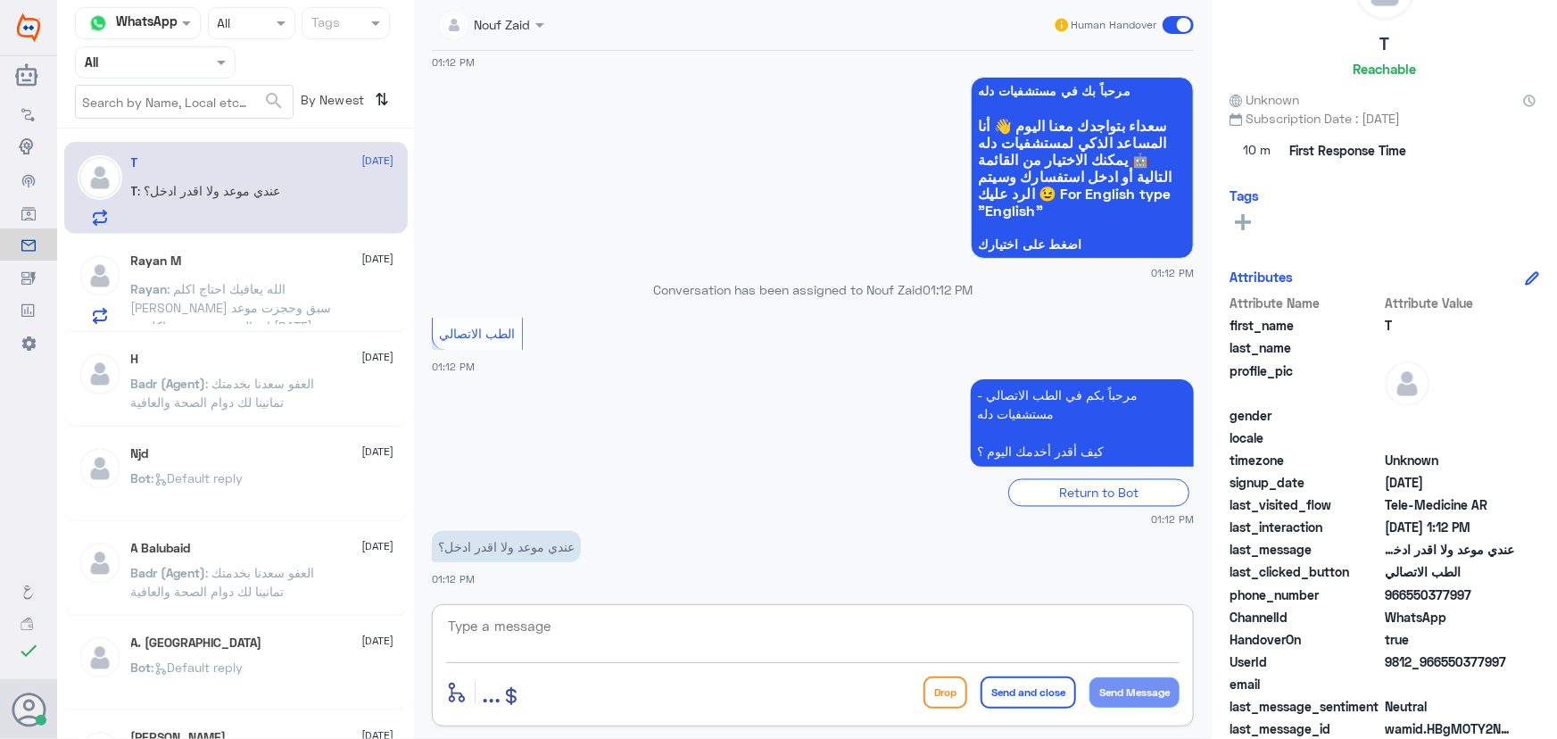
click at [618, 623] on textarea at bounding box center [812, 636] width 733 height 44
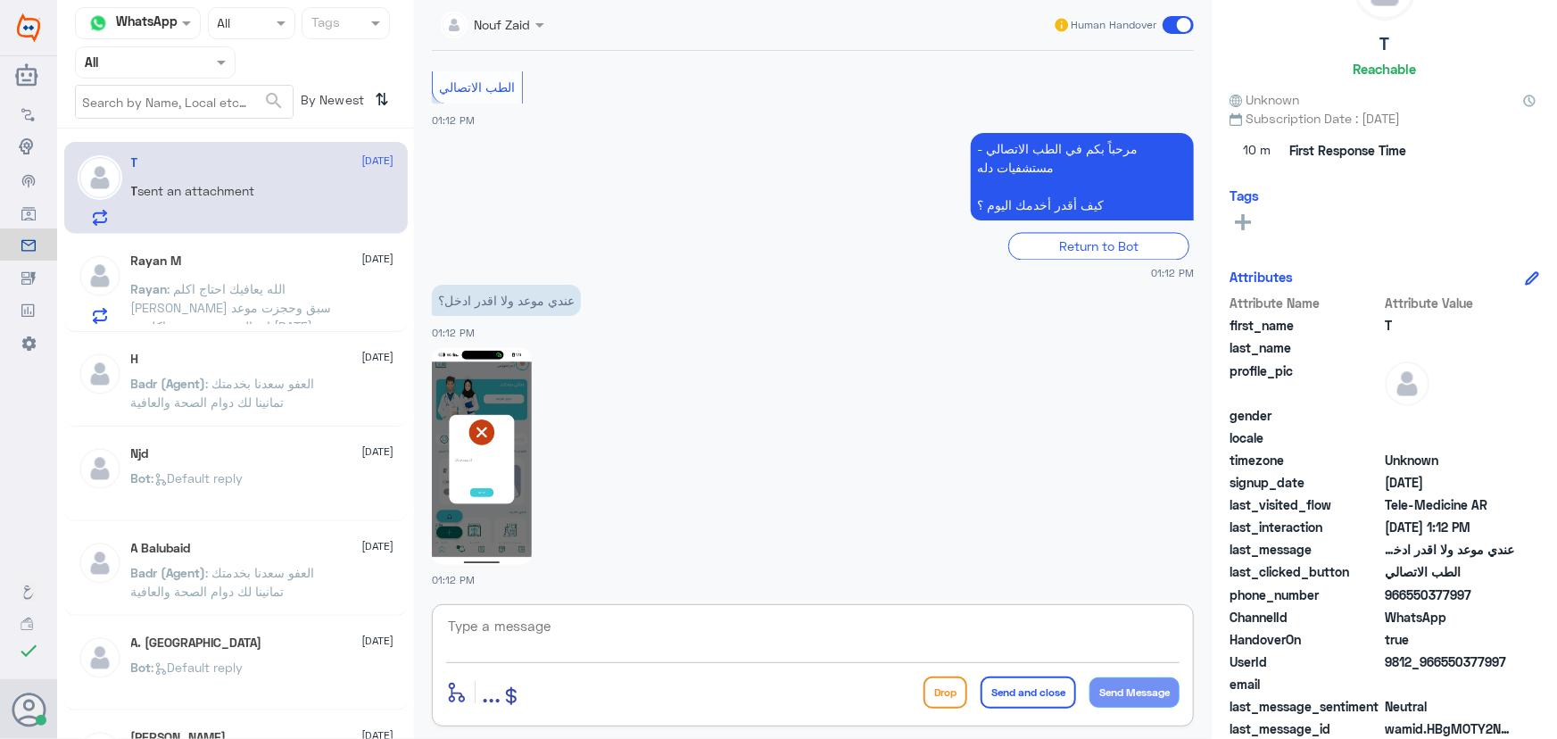
click at [592, 626] on textarea at bounding box center [812, 636] width 733 height 44
paste textarea "مرحباً معك نوف من الطب الاتصالي"
type textarea "مرحباً معك نوف من الطب الاتصالي"
drag, startPoint x: 1144, startPoint y: 683, endPoint x: 981, endPoint y: 642, distance: 167.5
click at [1142, 683] on button "Send Message" at bounding box center [1134, 692] width 90 height 30
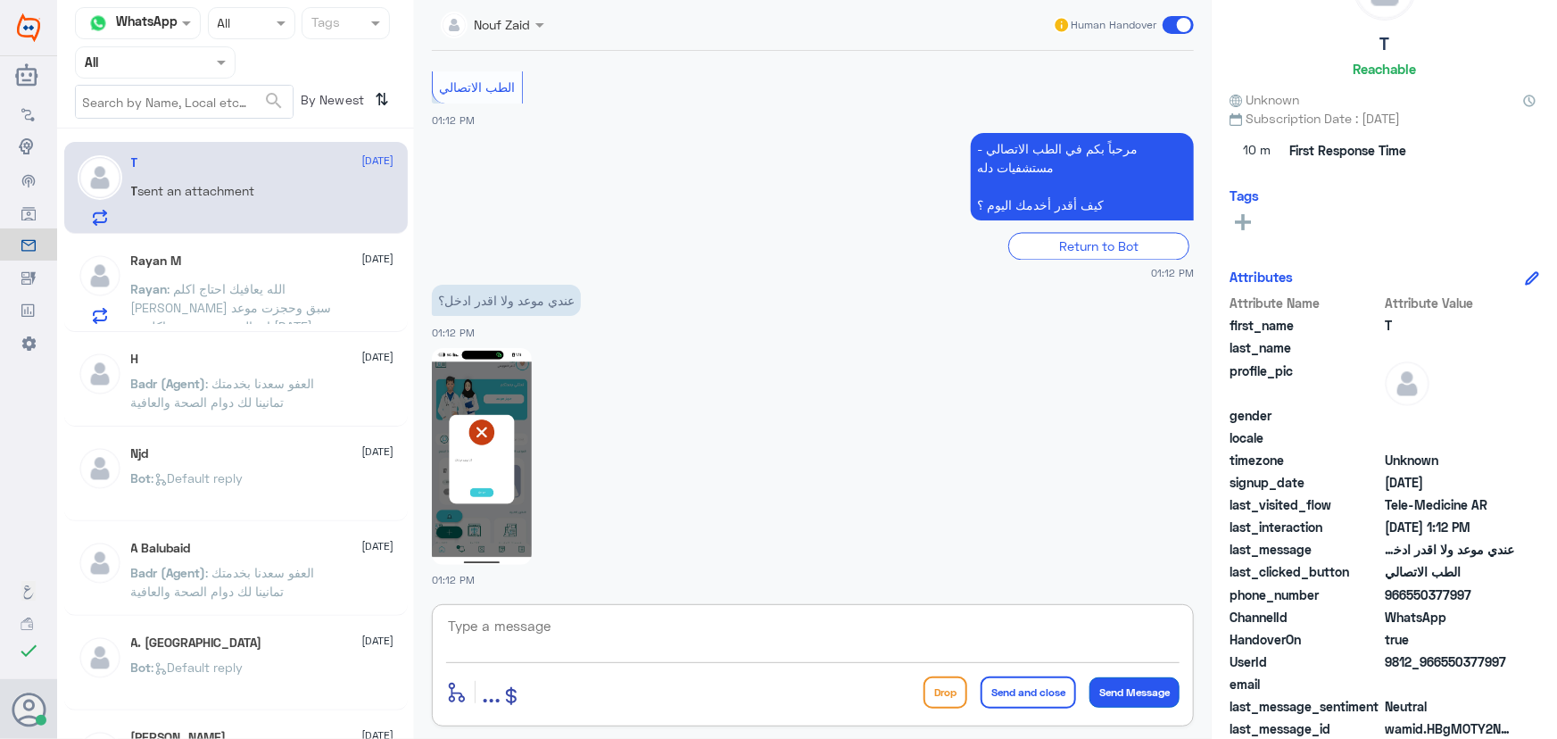
scroll to position [1789, 0]
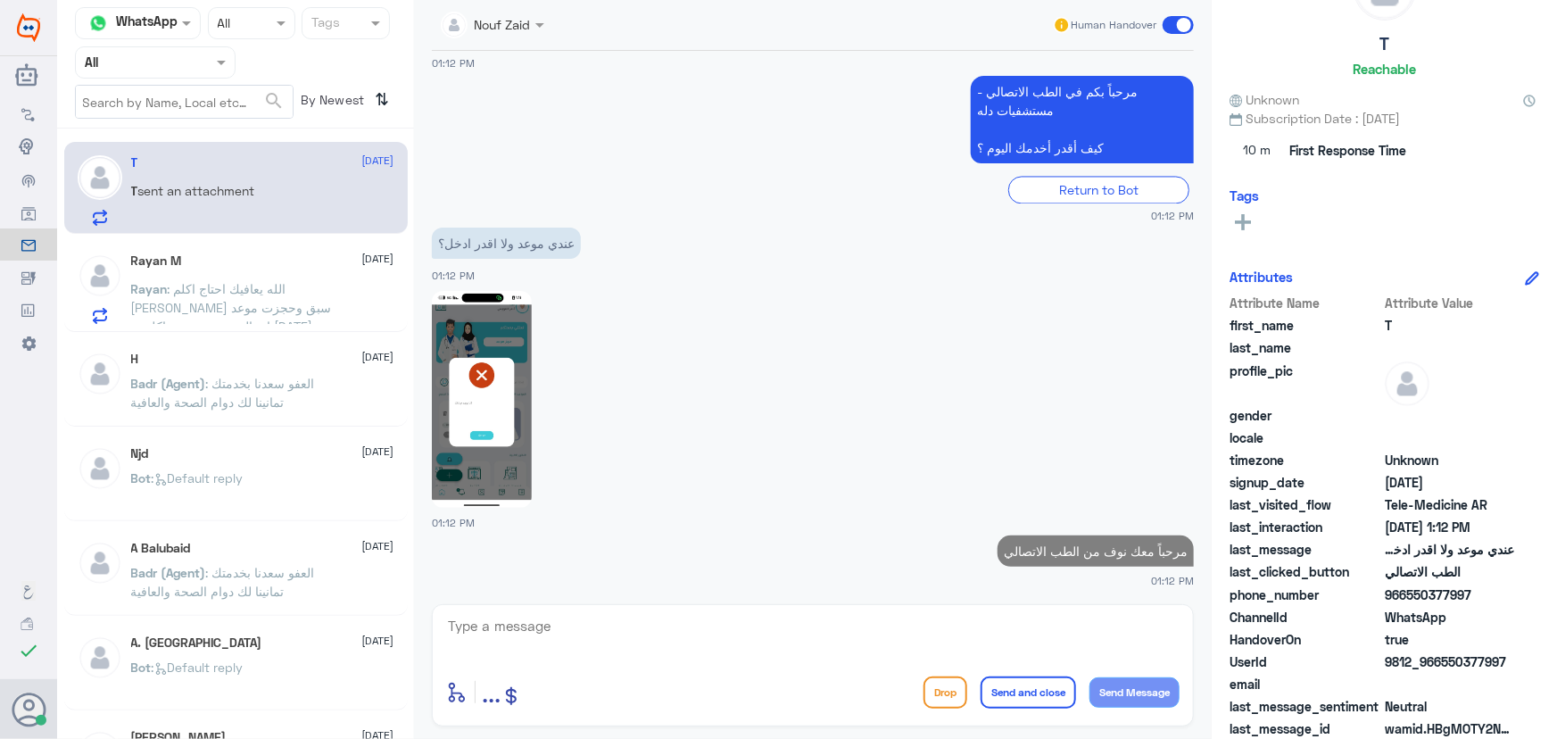
drag, startPoint x: 733, startPoint y: 625, endPoint x: 713, endPoint y: 623, distance: 20.6
click at [733, 625] on textarea at bounding box center [812, 636] width 733 height 44
drag, startPoint x: 1440, startPoint y: 661, endPoint x: 1546, endPoint y: 664, distance: 106.2
click at [1546, 664] on div "T Reachable Unknown Subscription Date : 08/23/2025 10 m First Response Time Tag…" at bounding box center [1384, 372] width 345 height 744
copy span "550377997"
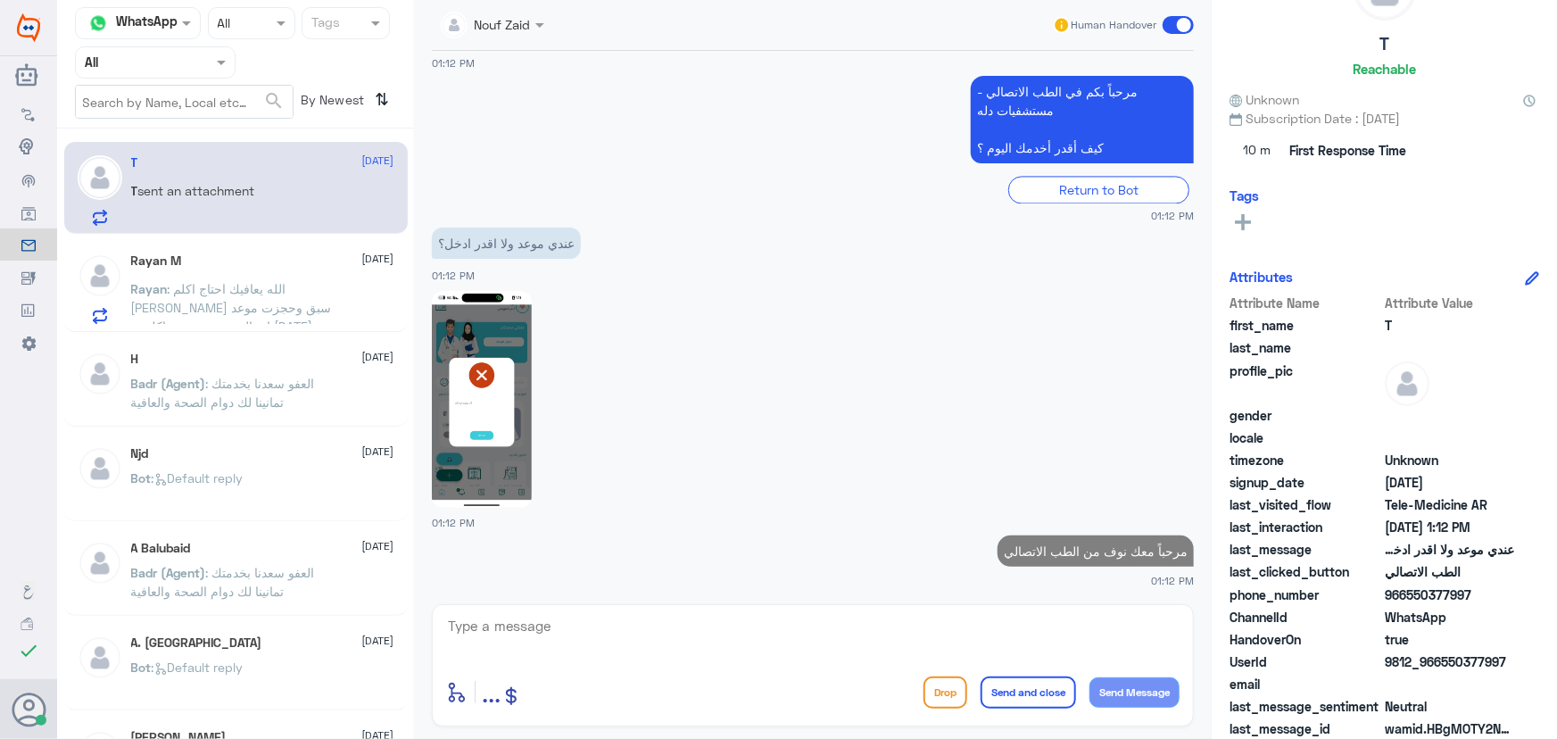
scroll to position [55, 0]
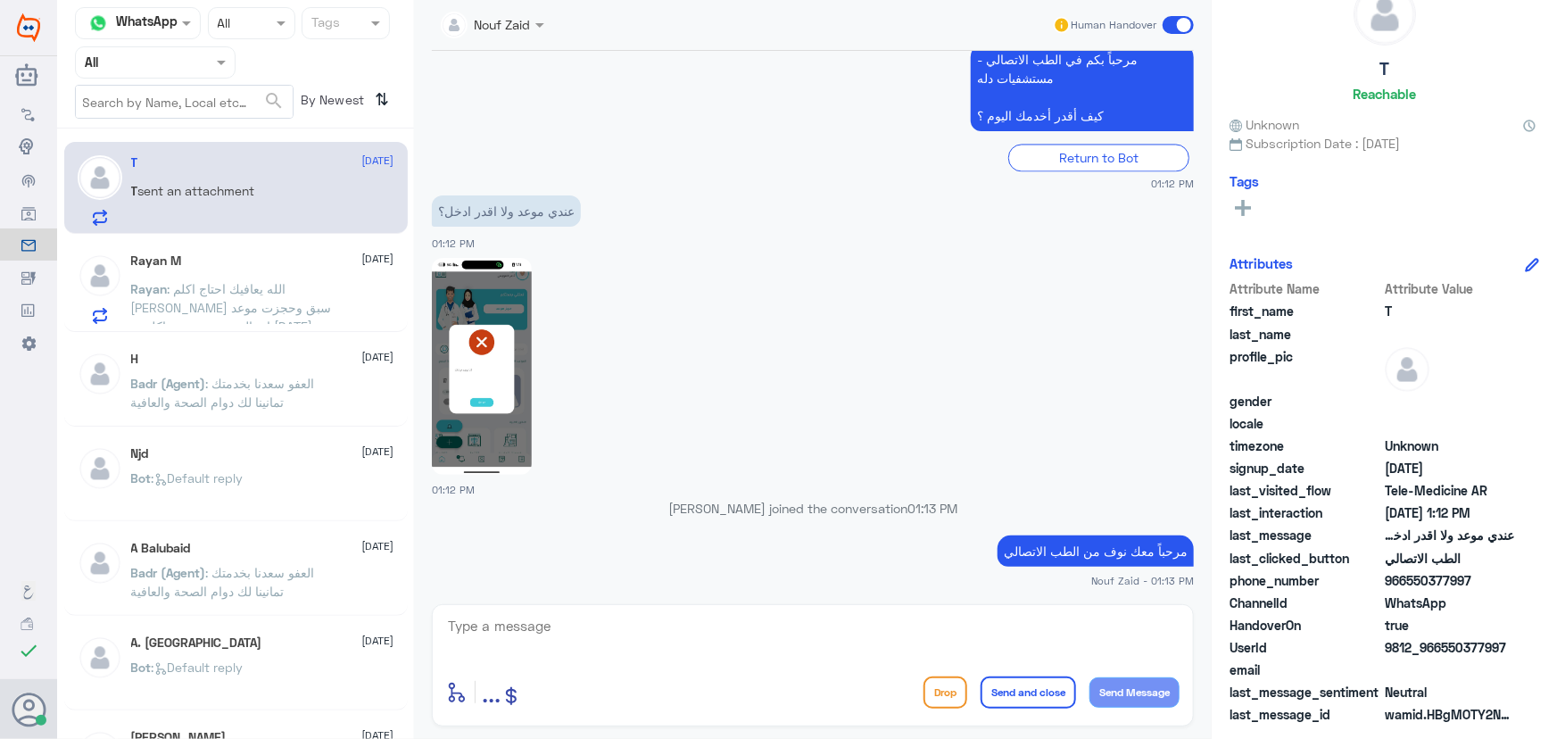
drag, startPoint x: 701, startPoint y: 630, endPoint x: 698, endPoint y: 621, distance: 9.6
click at [701, 631] on textarea at bounding box center [812, 636] width 733 height 44
type textarea "ي"
type textarea "ممكن تزودني برقم الملف او رقم الهوية من فضلك"
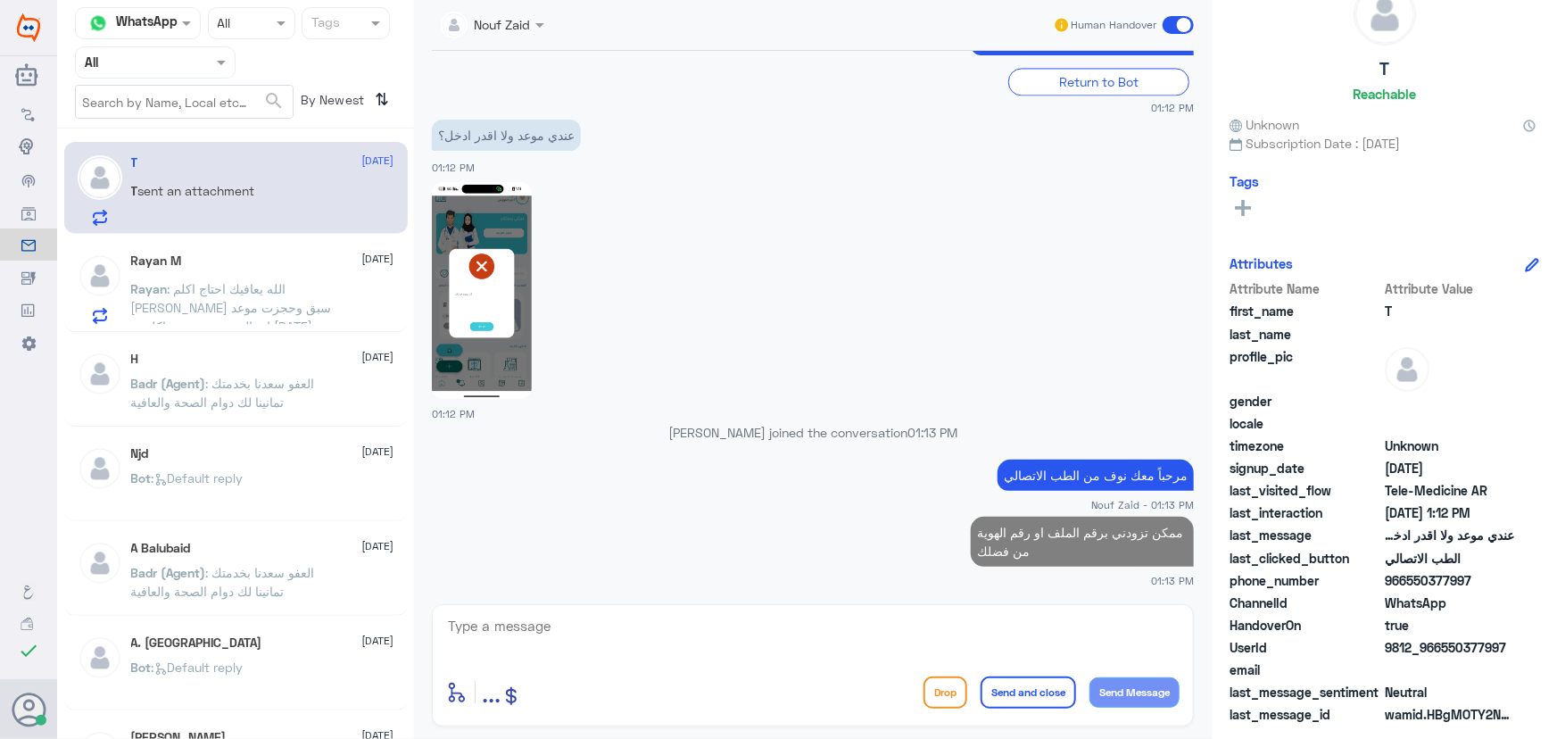
click at [212, 298] on span ": الله يعافيك احتاج اكلم الدكتور عبدالواحد ابو جازية ضروري سبق وحجزت موعد اتصال…" at bounding box center [231, 316] width 201 height 71
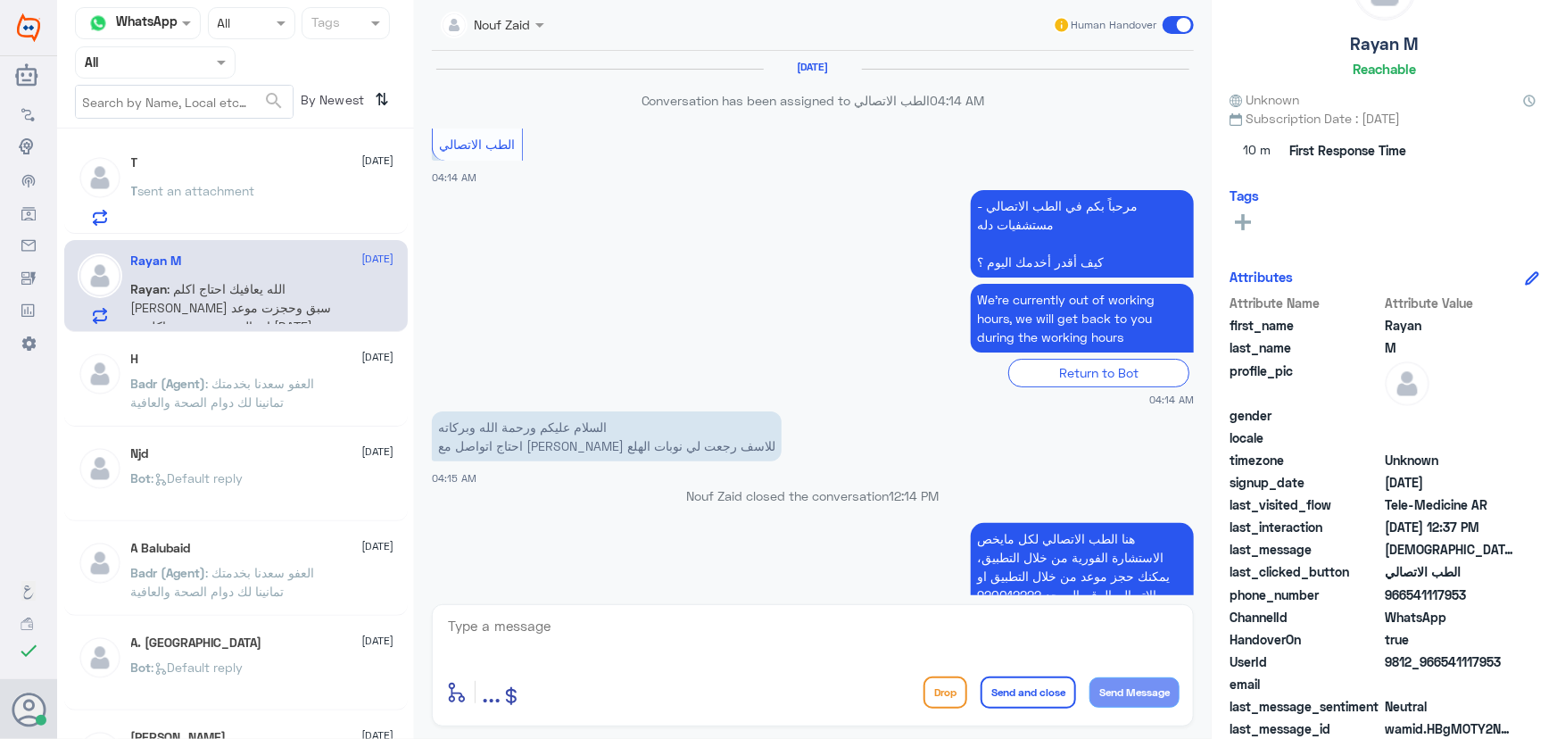
scroll to position [1311, 0]
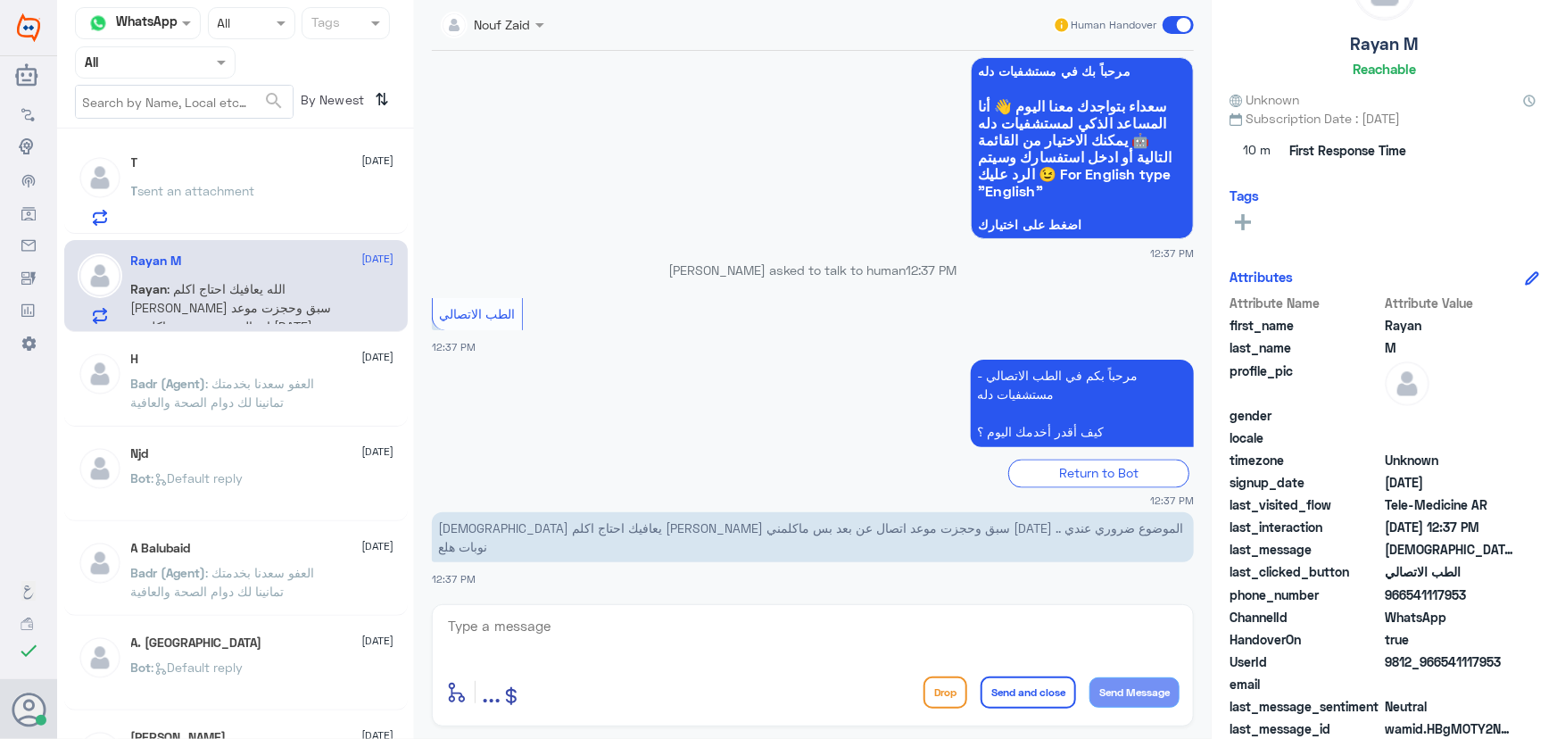
click at [611, 625] on textarea at bounding box center [812, 636] width 733 height 44
click at [741, 645] on textarea at bounding box center [812, 636] width 733 height 44
click at [203, 172] on div "T 1 28 August" at bounding box center [262, 164] width 263 height 18
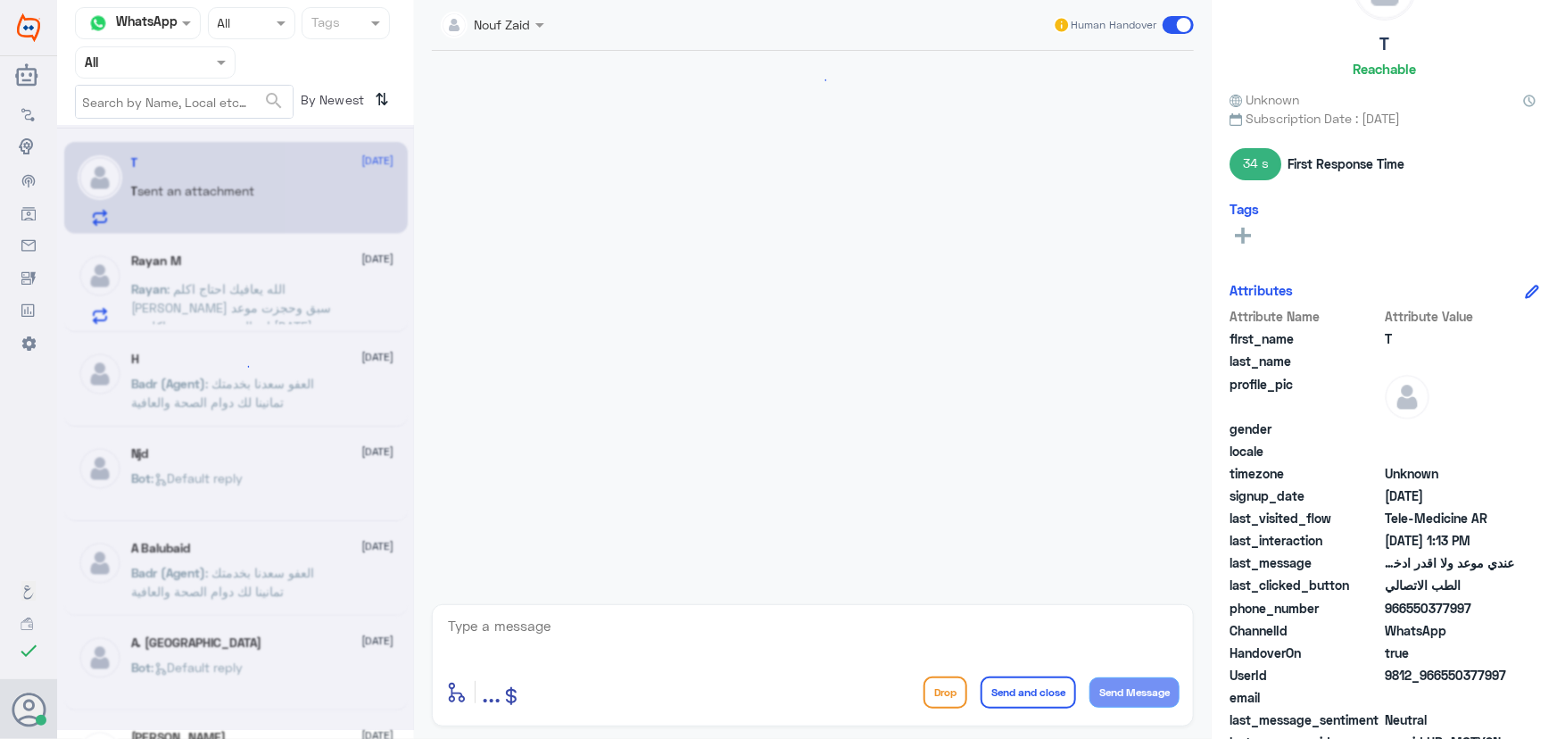
scroll to position [1373, 0]
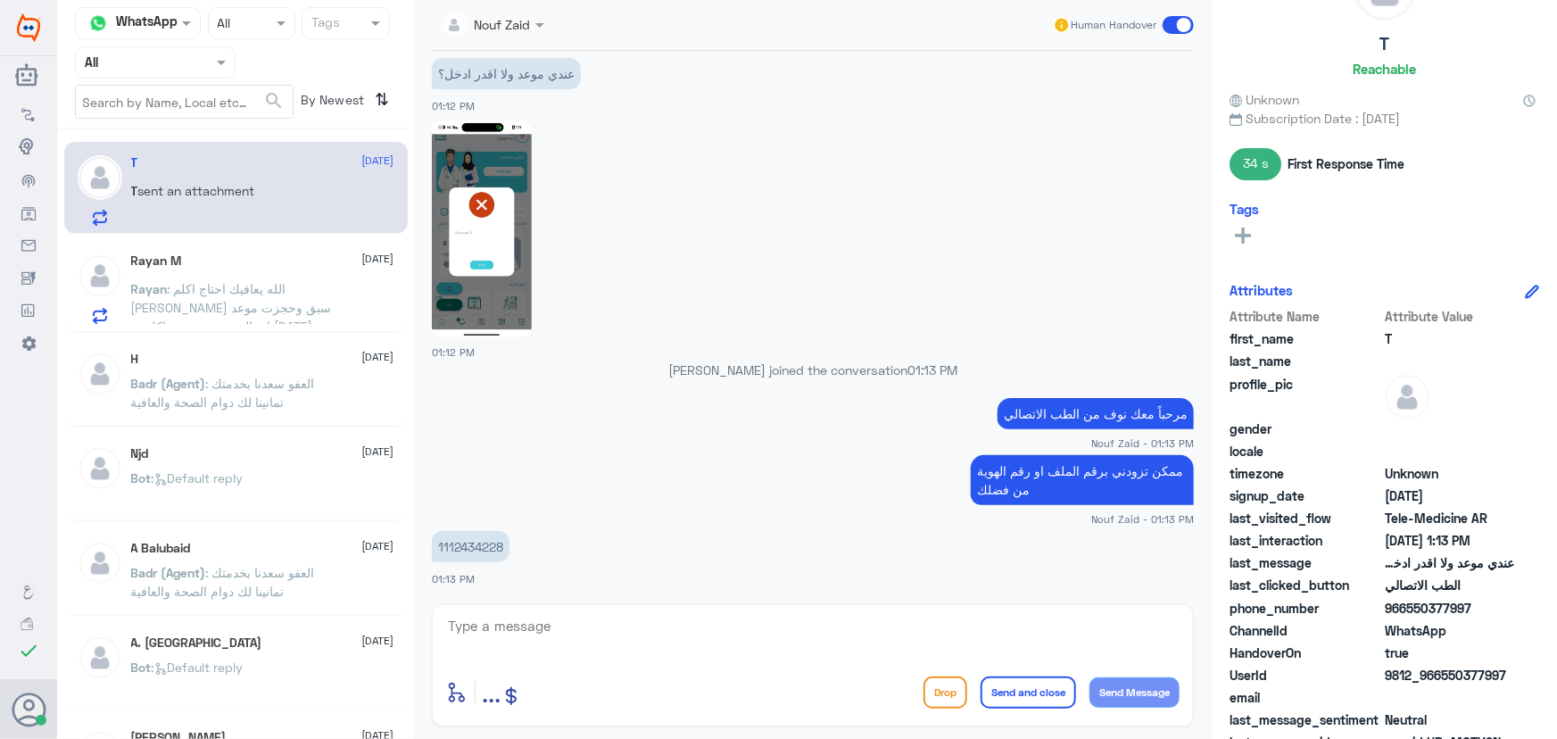
click at [495, 544] on p "1112434228" at bounding box center [471, 546] width 78 height 31
click at [495, 545] on p "1112434228" at bounding box center [471, 546] width 78 height 31
copy p "1112434228"
click at [336, 303] on div "Rayan : الله يعافيك احتاج اكلم الدكتور عبدالواحد ابو جازية ضروري سبق وحجزت موعد…" at bounding box center [262, 304] width 263 height 40
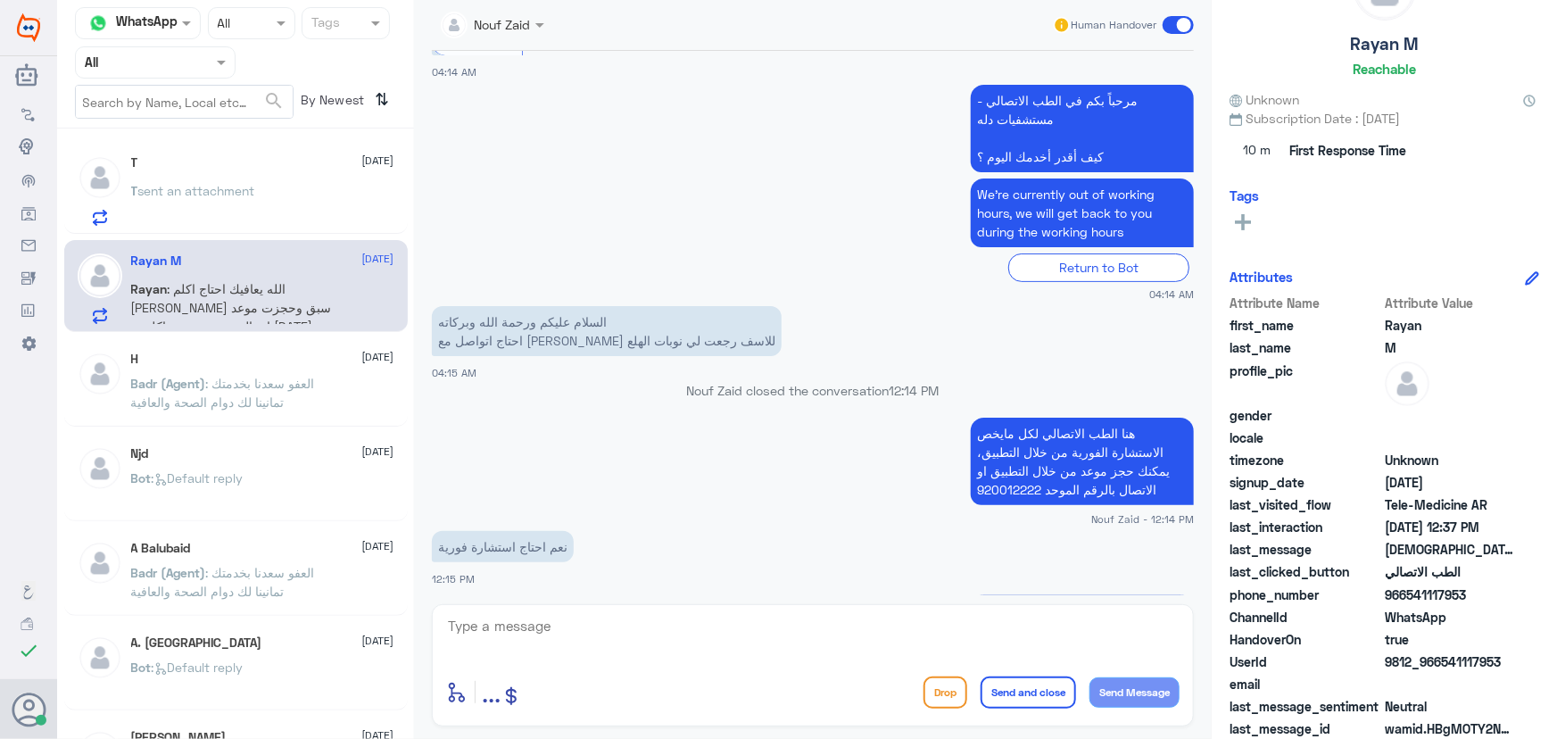
scroll to position [94, 0]
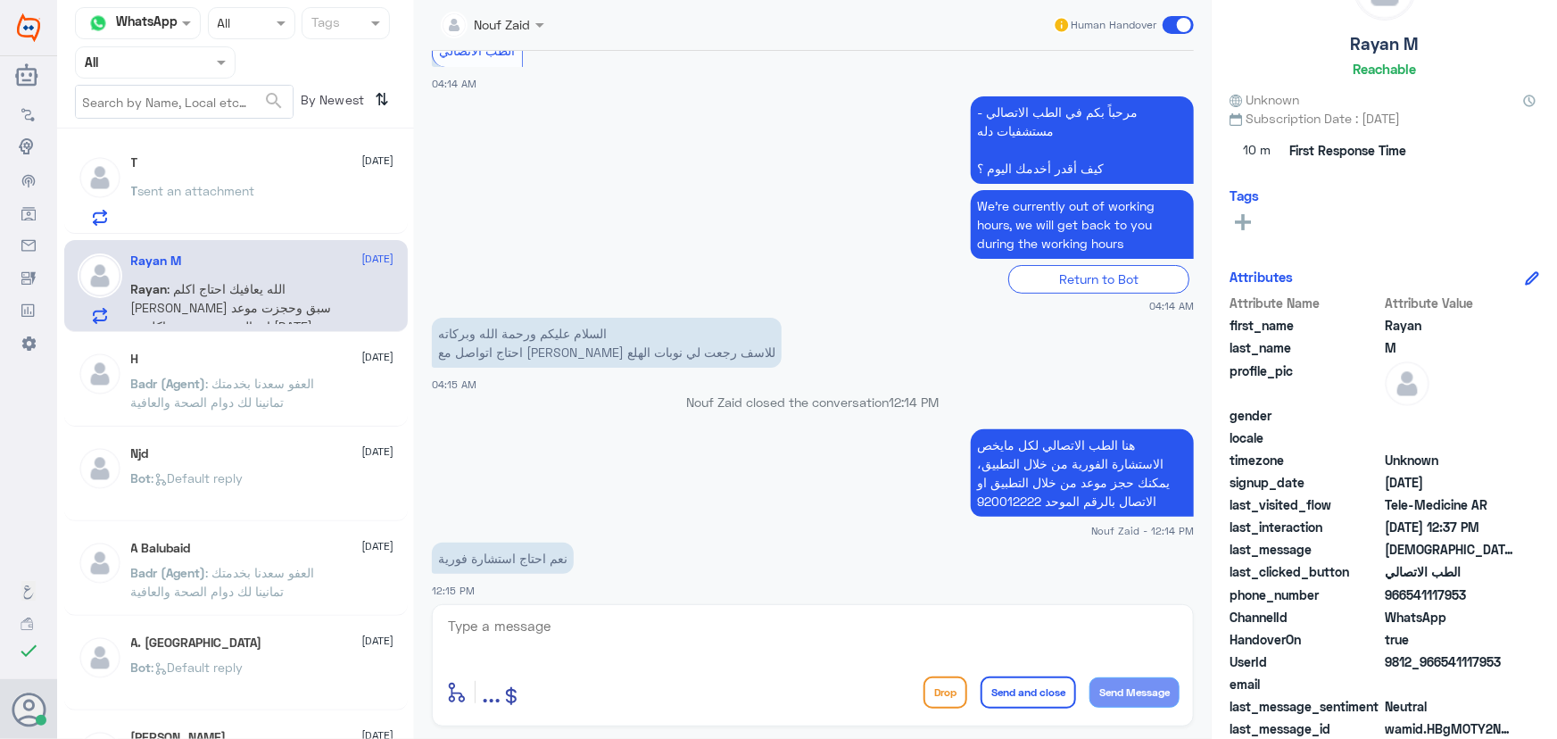
drag, startPoint x: 1439, startPoint y: 661, endPoint x: 1517, endPoint y: 636, distance: 81.5
click at [1518, 652] on div "UserId 9812_966541117953" at bounding box center [1384, 663] width 310 height 22
copy span "541117953"
click at [687, 642] on textarea at bounding box center [812, 636] width 733 height 44
click at [679, 616] on textarea at bounding box center [812, 636] width 733 height 44
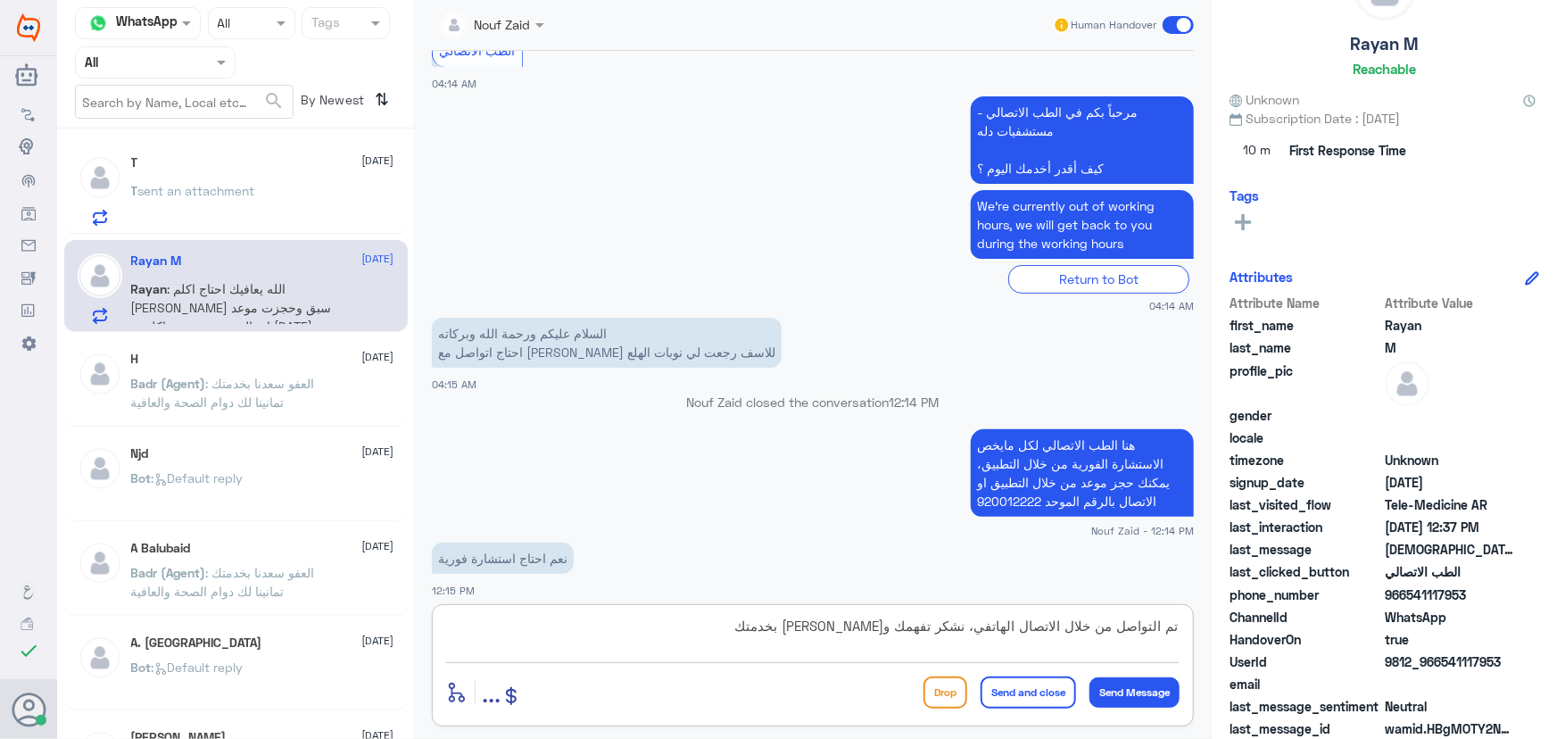
type textarea "تم التواصل من خلال الاتصال الهاتفي، نشكر تفهمك وسعدنا بخدمتك"
drag, startPoint x: 1010, startPoint y: 698, endPoint x: 1000, endPoint y: 699, distance: 10.0
click at [1009, 698] on button "Send and close" at bounding box center [1028, 692] width 95 height 32
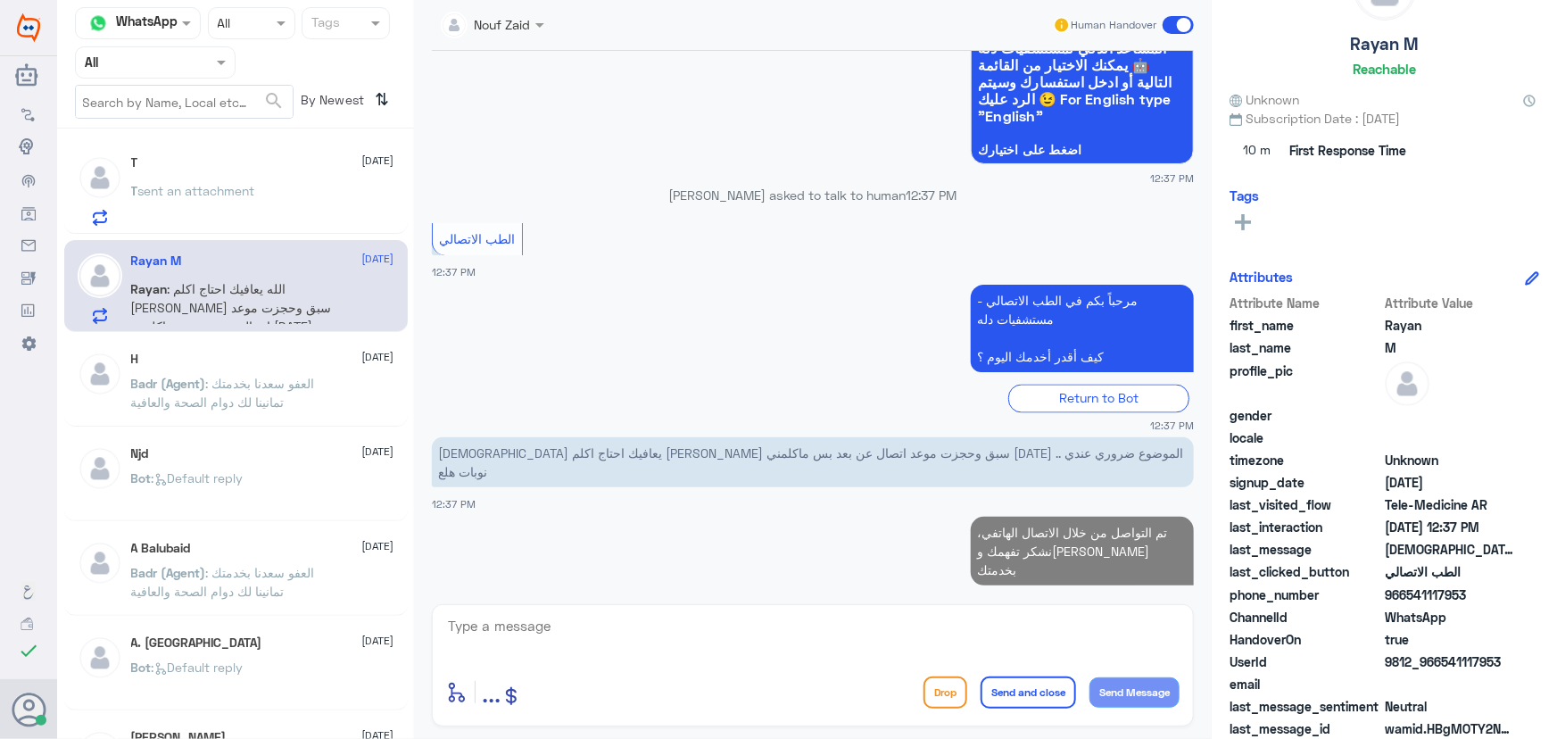
scroll to position [55, 0]
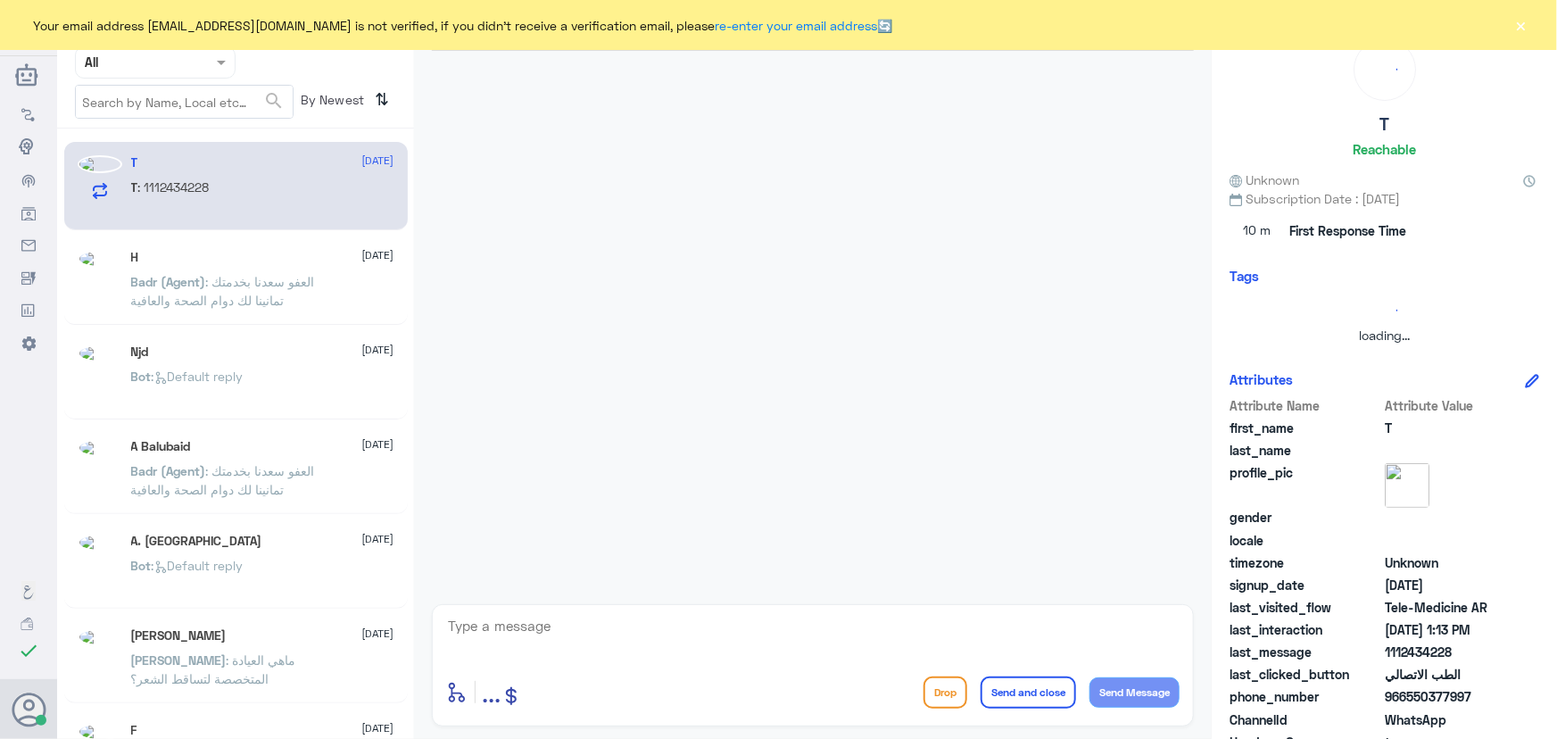
click at [1520, 26] on button "×" at bounding box center [1521, 25] width 18 height 18
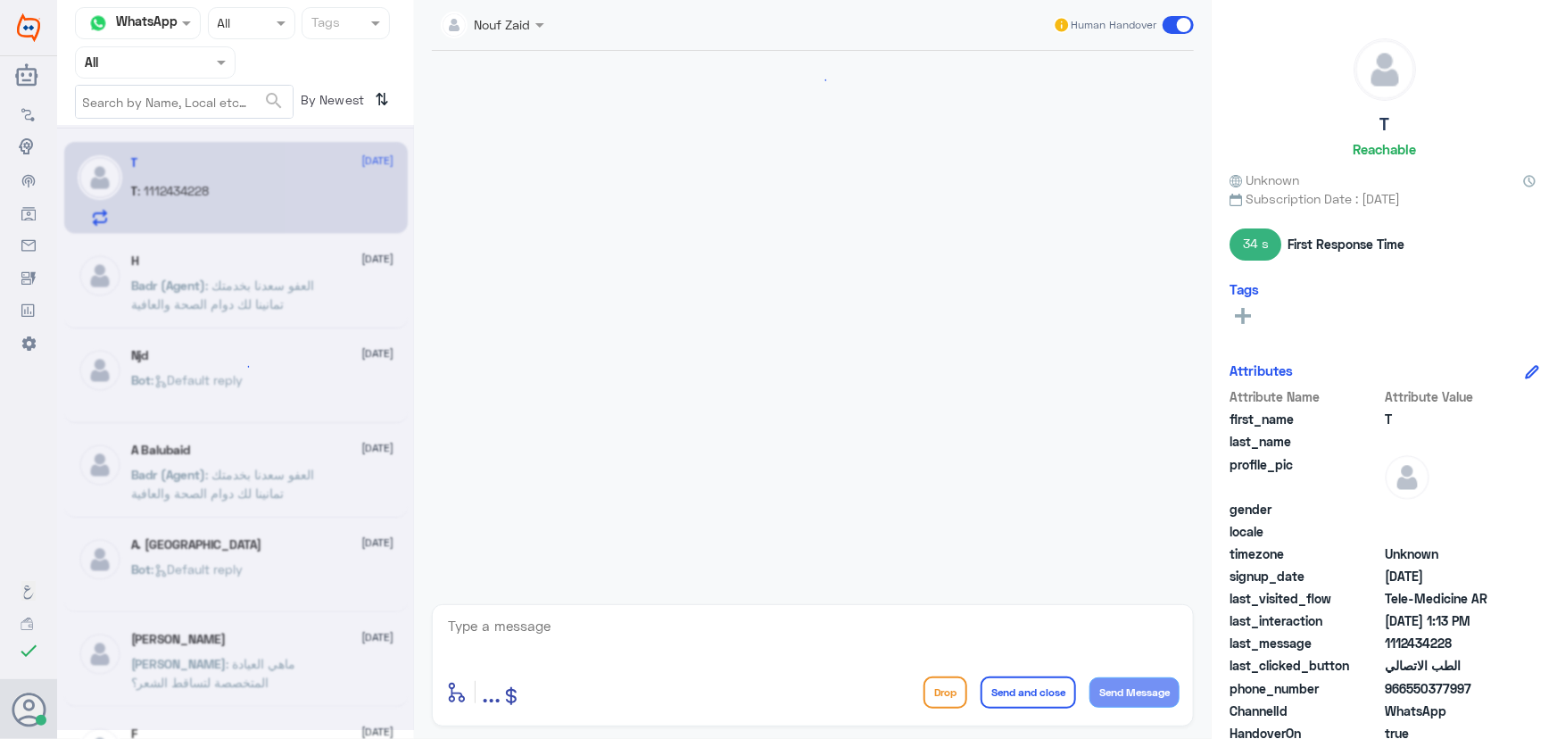
scroll to position [1373, 0]
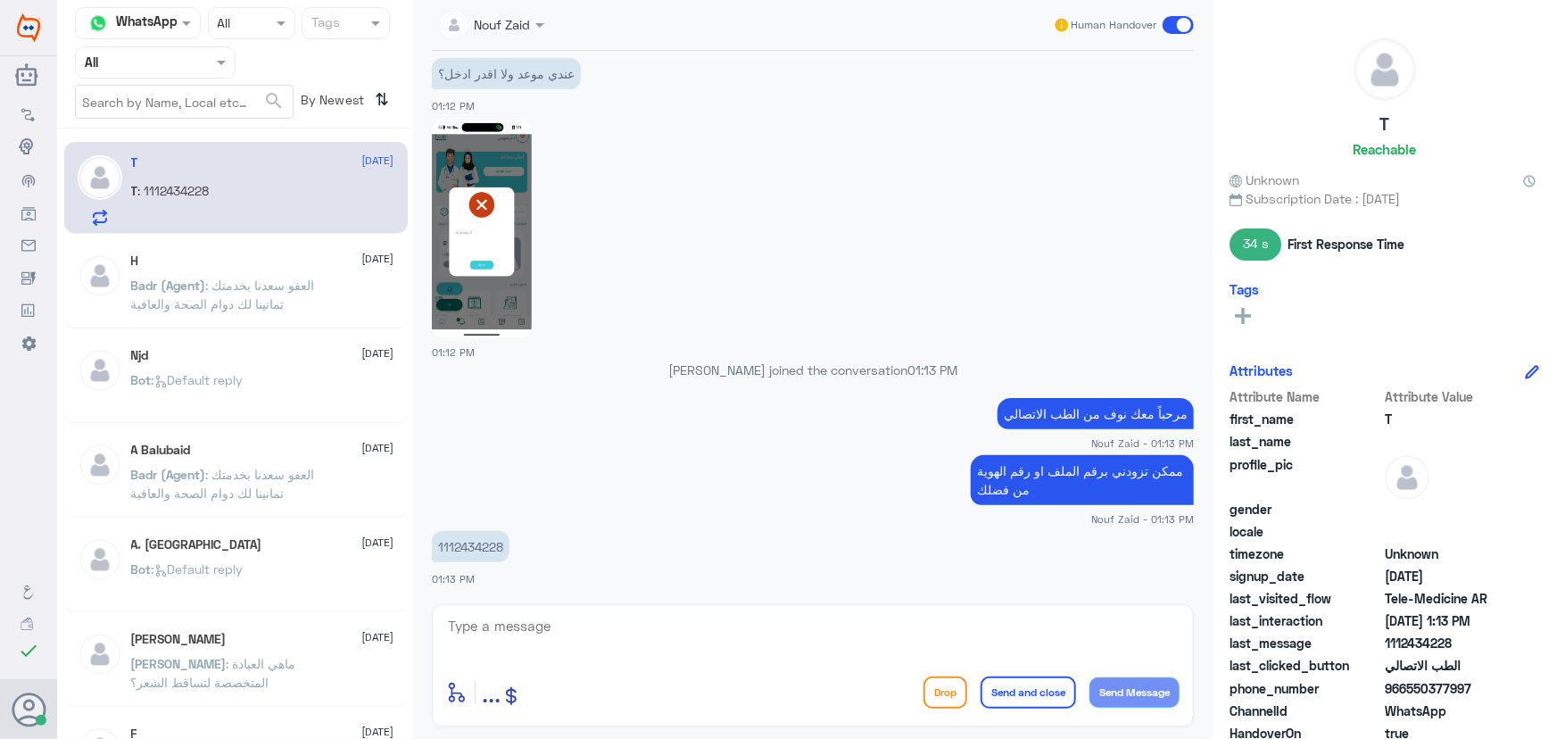
click at [263, 192] on div "T : 1112434228" at bounding box center [262, 206] width 263 height 40
click at [543, 642] on textarea at bounding box center [812, 636] width 733 height 44
click at [466, 538] on p "1112434228" at bounding box center [471, 546] width 78 height 31
copy p "1112434228"
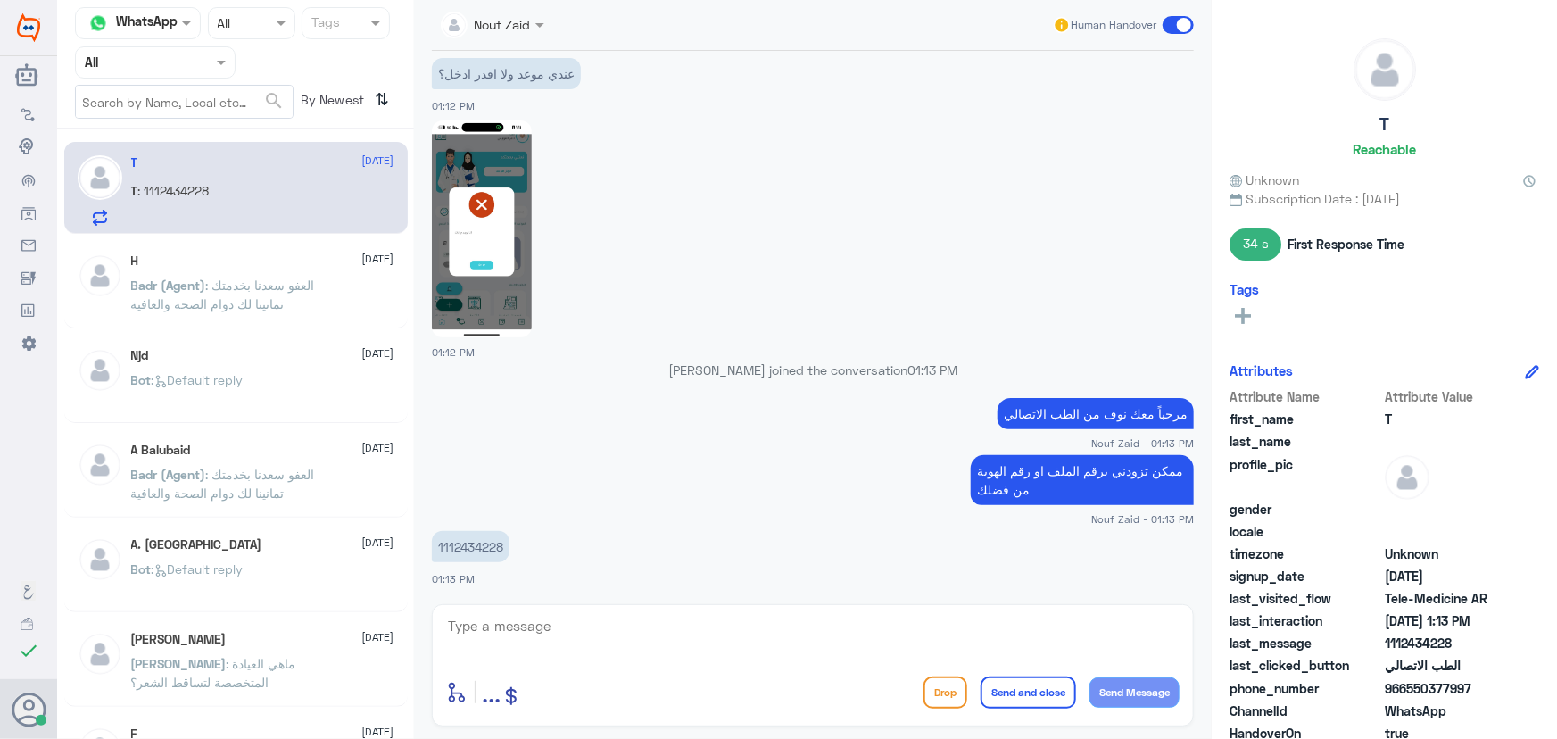
click at [845, 517] on small "Nouf Zaid - 01:13 PM" at bounding box center [813, 518] width 762 height 15
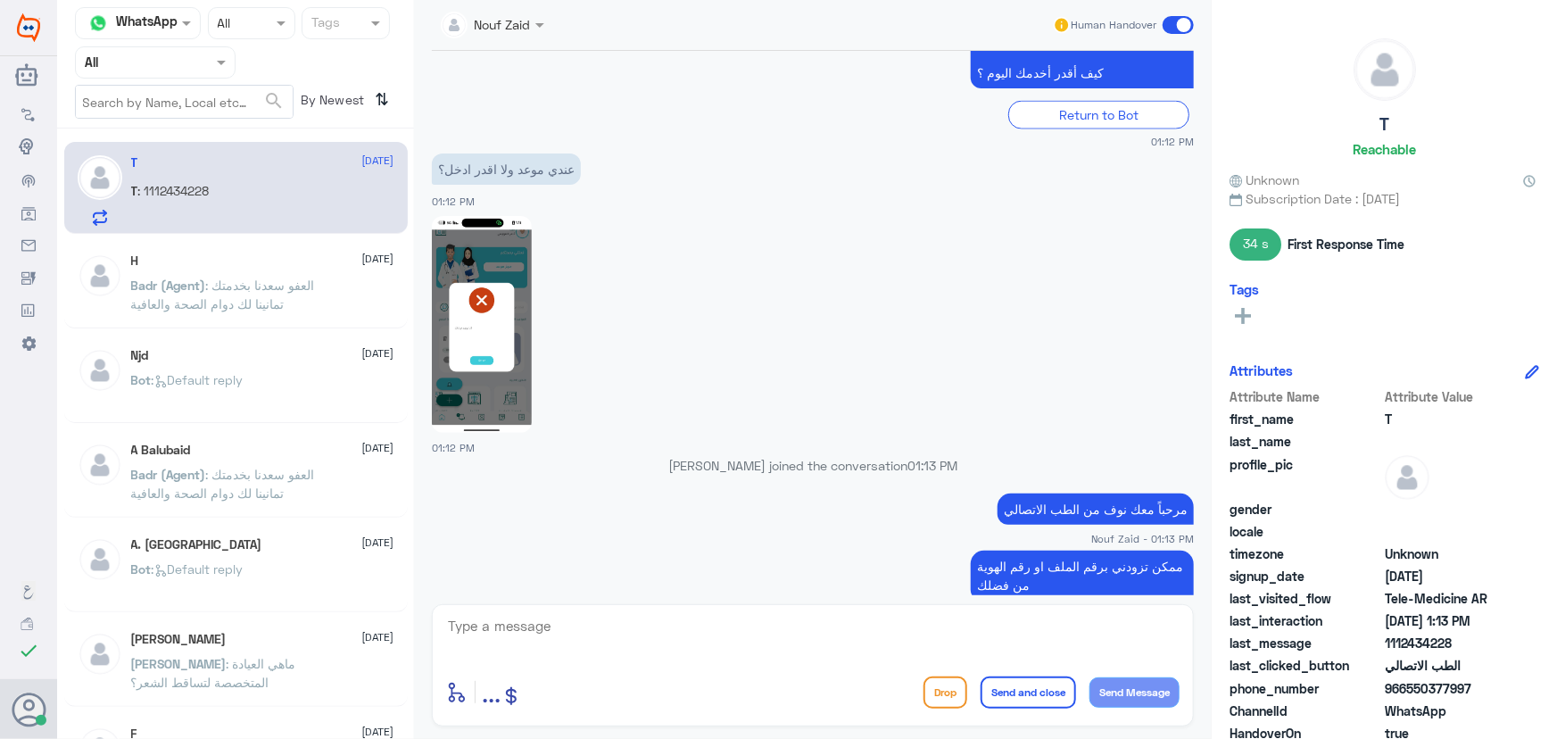
scroll to position [1130, 0]
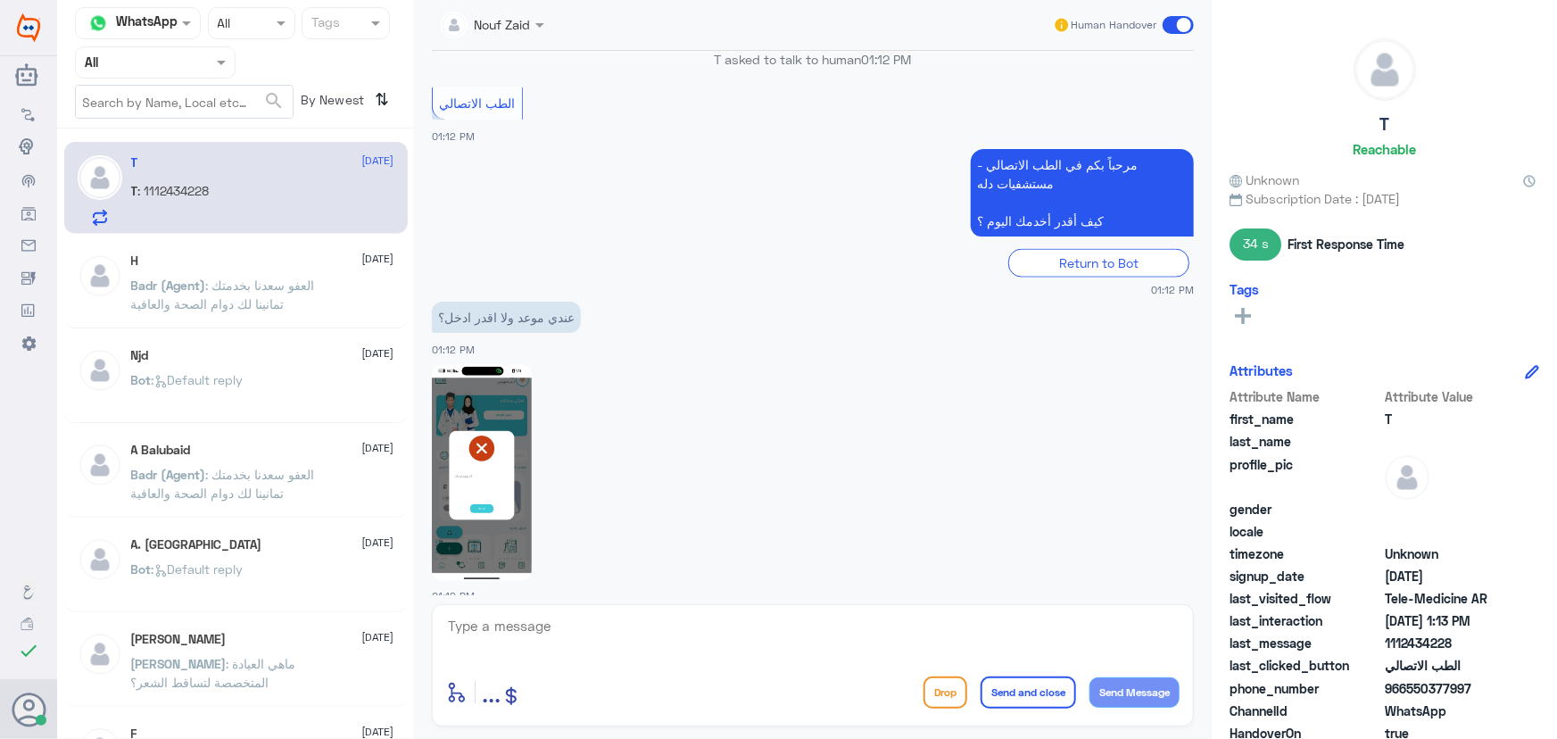
click at [507, 425] on img at bounding box center [482, 472] width 100 height 217
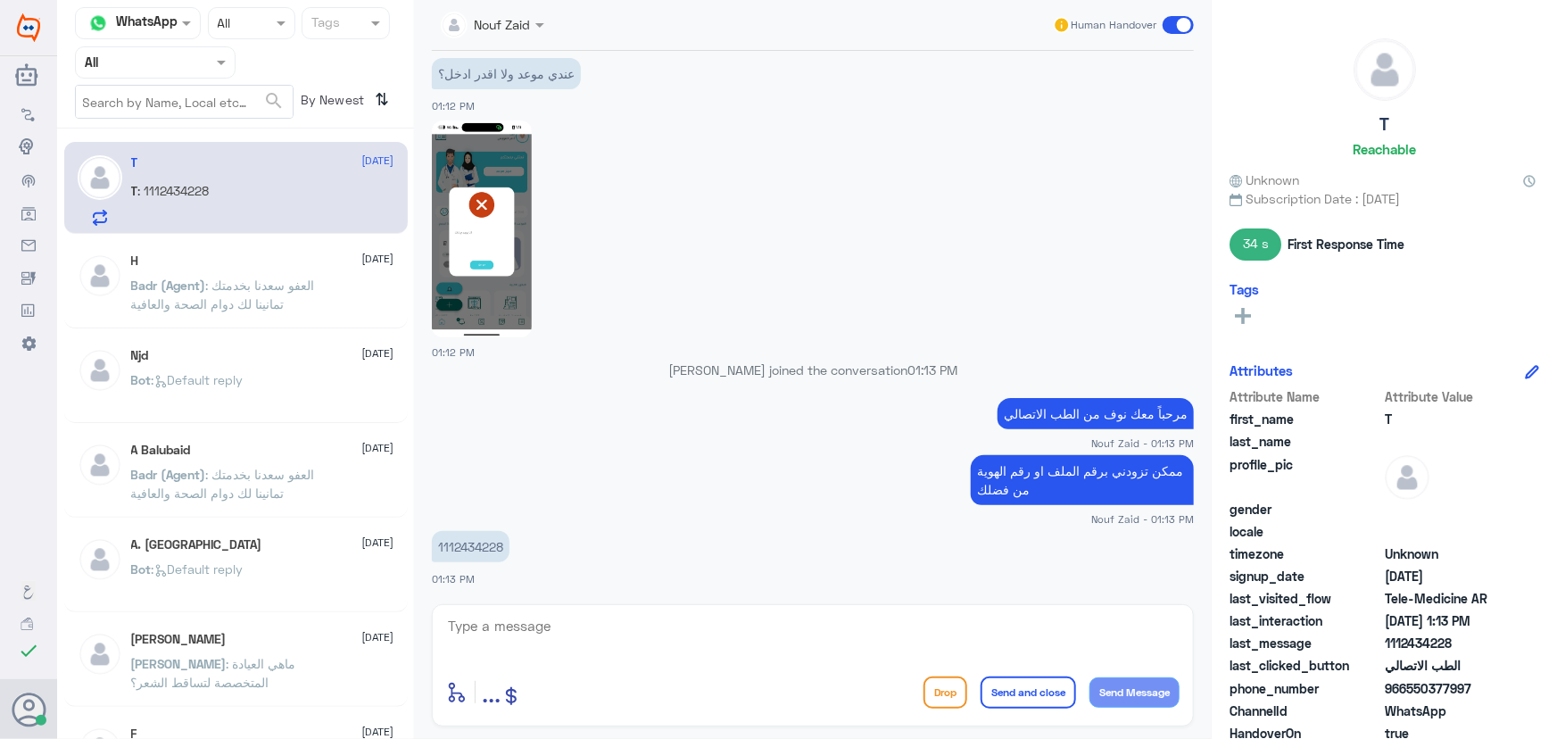
scroll to position [1619, 0]
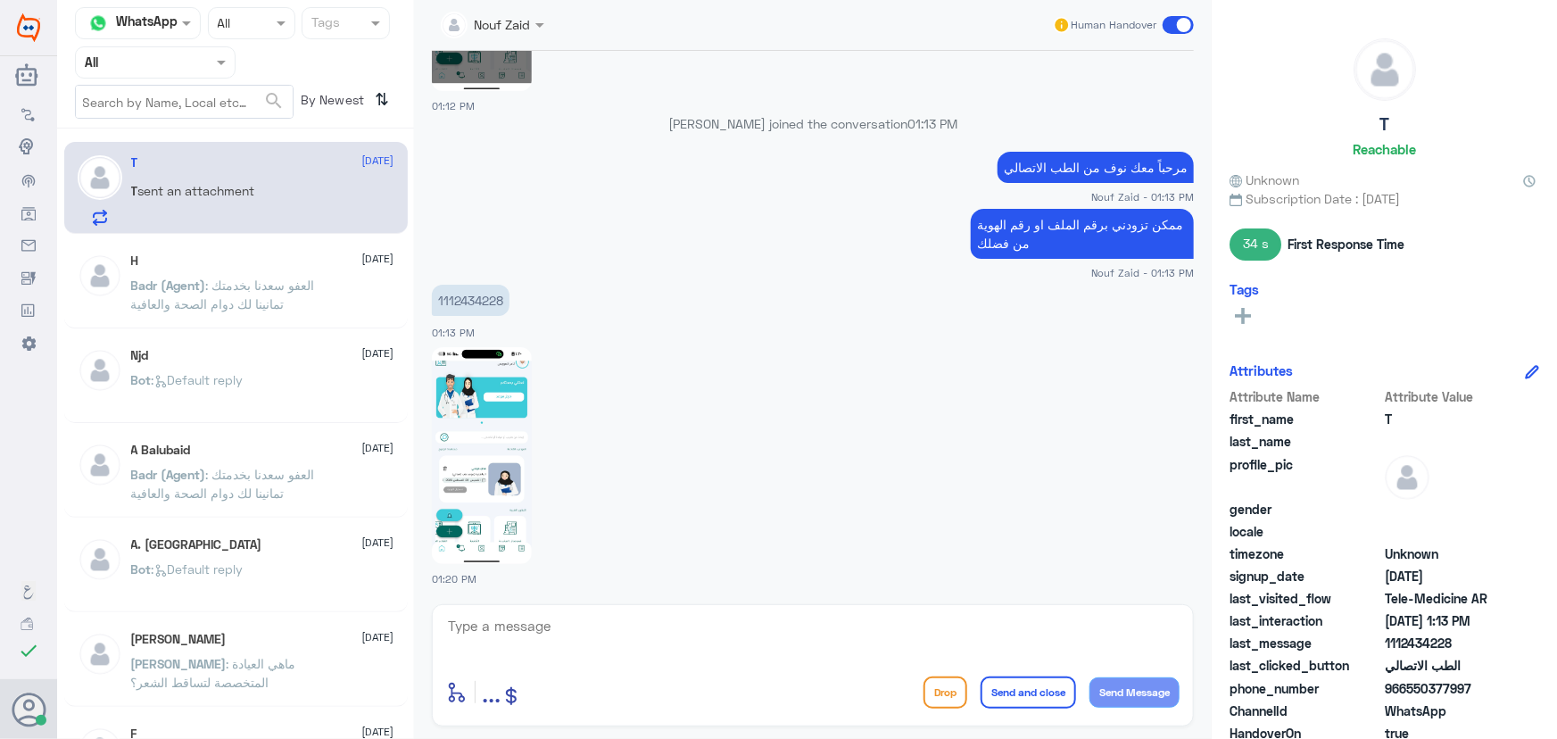
click at [506, 462] on img at bounding box center [482, 455] width 100 height 217
click at [255, 188] on span "sent an attachment" at bounding box center [196, 190] width 117 height 15
click at [493, 286] on p "1112434228" at bounding box center [471, 300] width 78 height 31
click at [493, 292] on p "1112434228" at bounding box center [471, 300] width 78 height 31
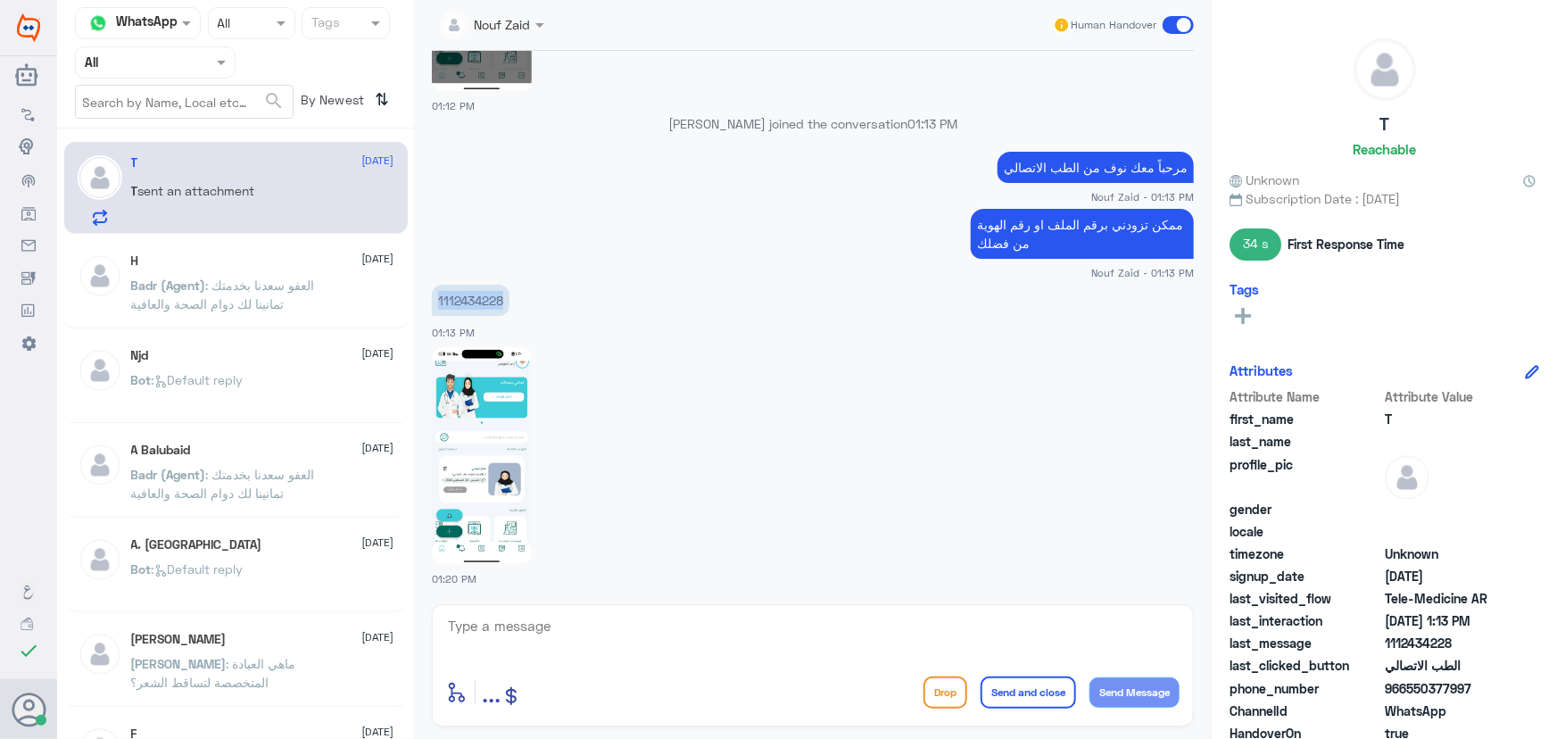
drag, startPoint x: 1410, startPoint y: 685, endPoint x: 1489, endPoint y: 683, distance: 79.4
click at [1489, 683] on span "966550377997" at bounding box center [1449, 688] width 129 height 19
copy span "550377997"
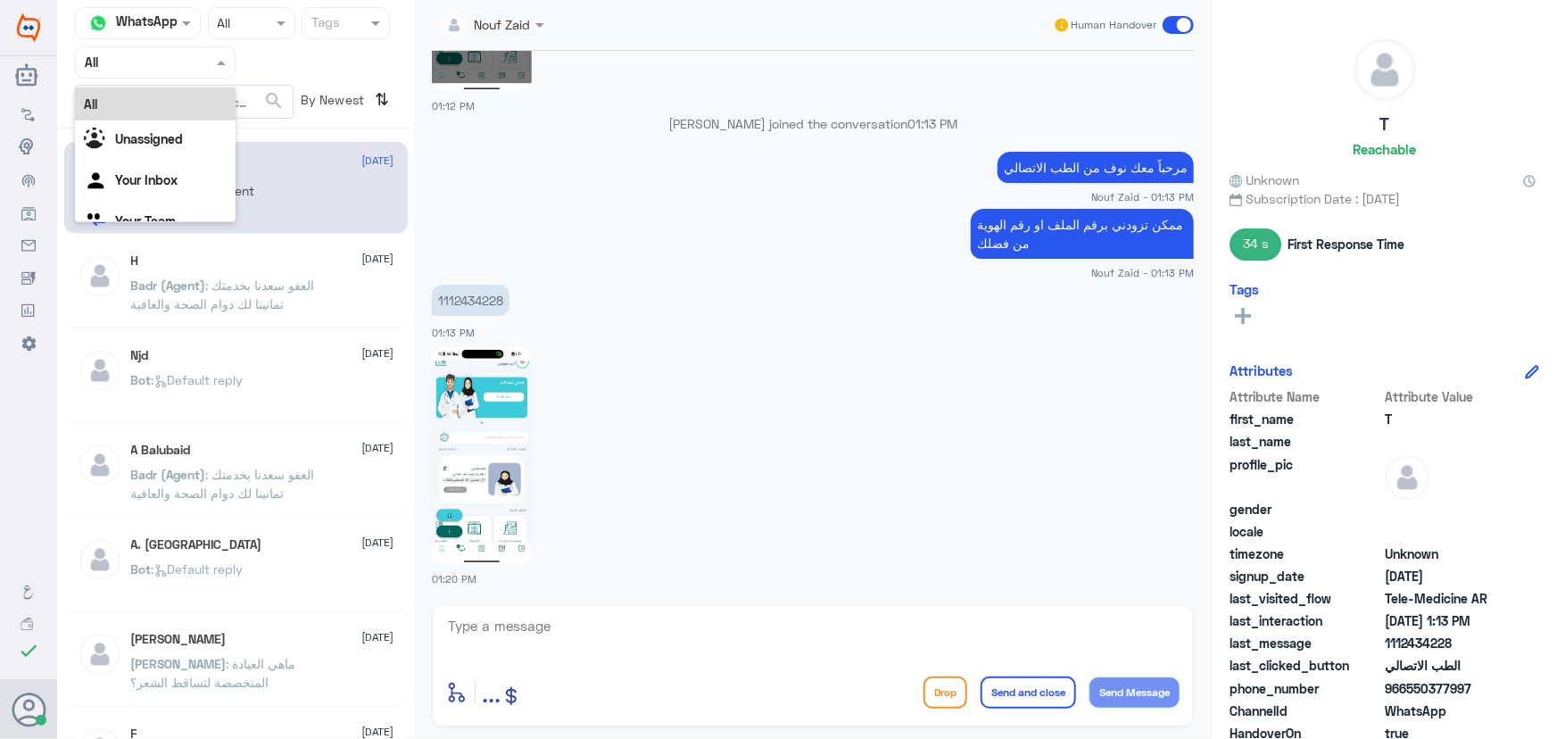
click at [170, 62] on input "text" at bounding box center [134, 62] width 98 height 21
click at [161, 134] on b "Unassigned" at bounding box center [149, 138] width 68 height 15
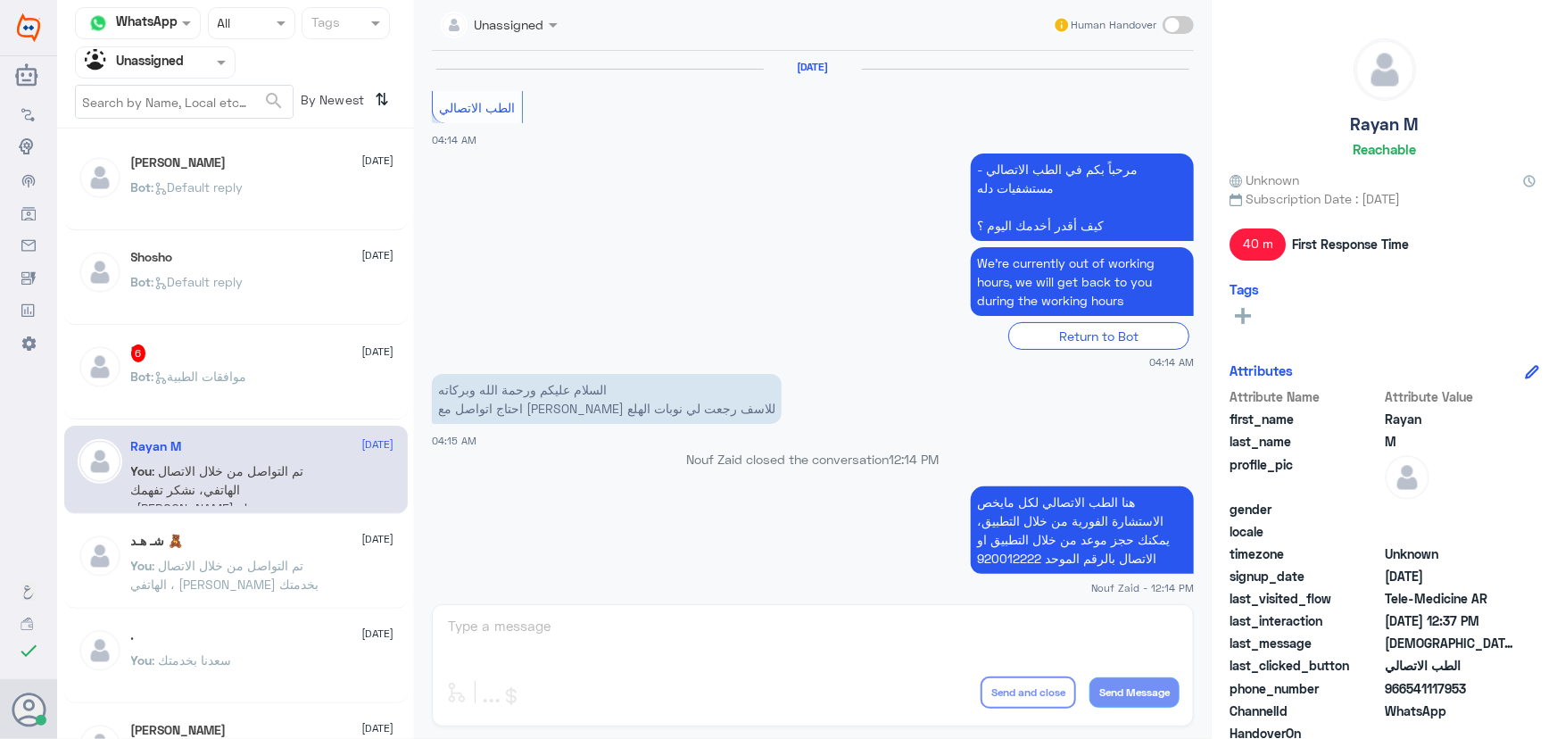
scroll to position [1382, 0]
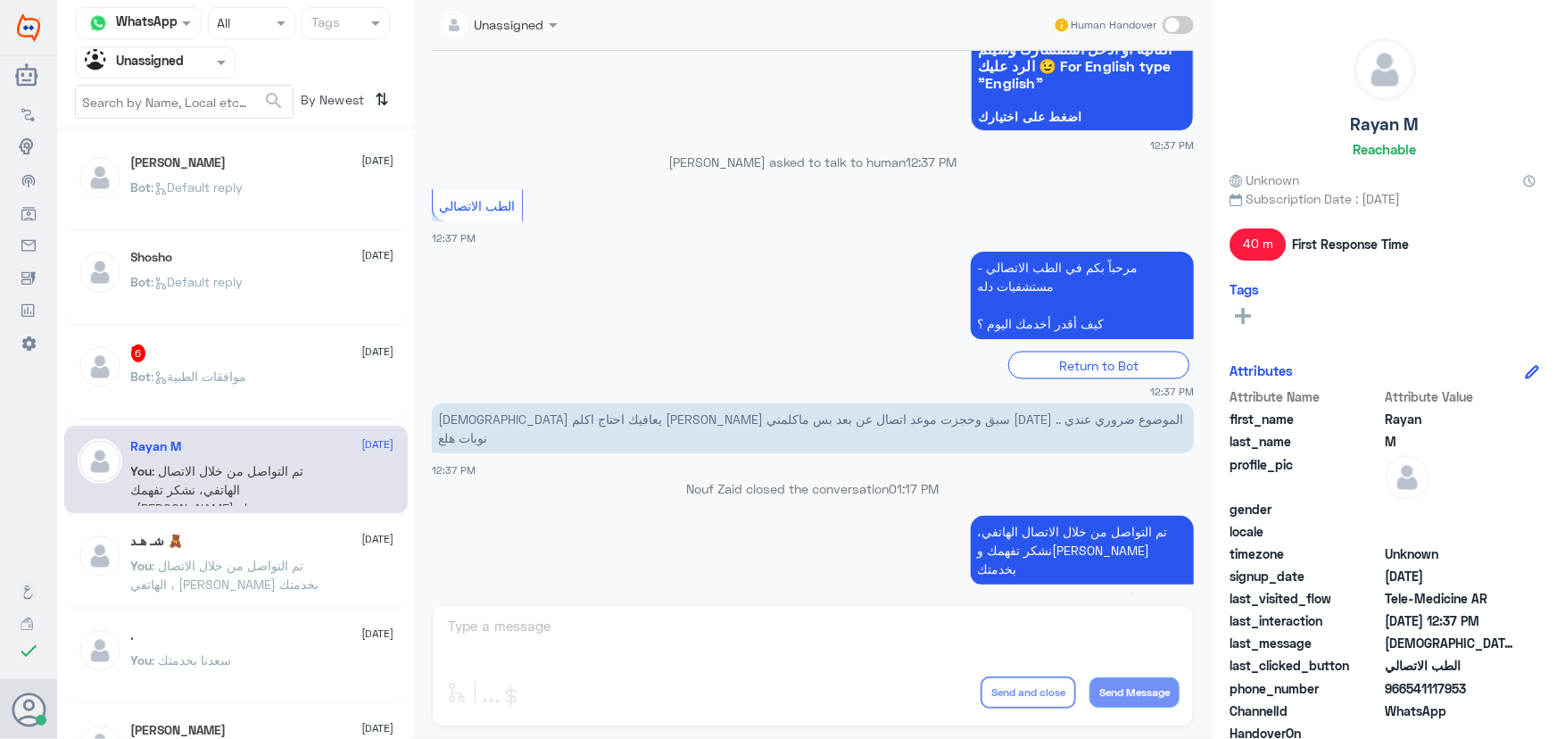
click at [247, 377] on span "Bot : موافقات الطبية" at bounding box center [189, 375] width 116 height 15
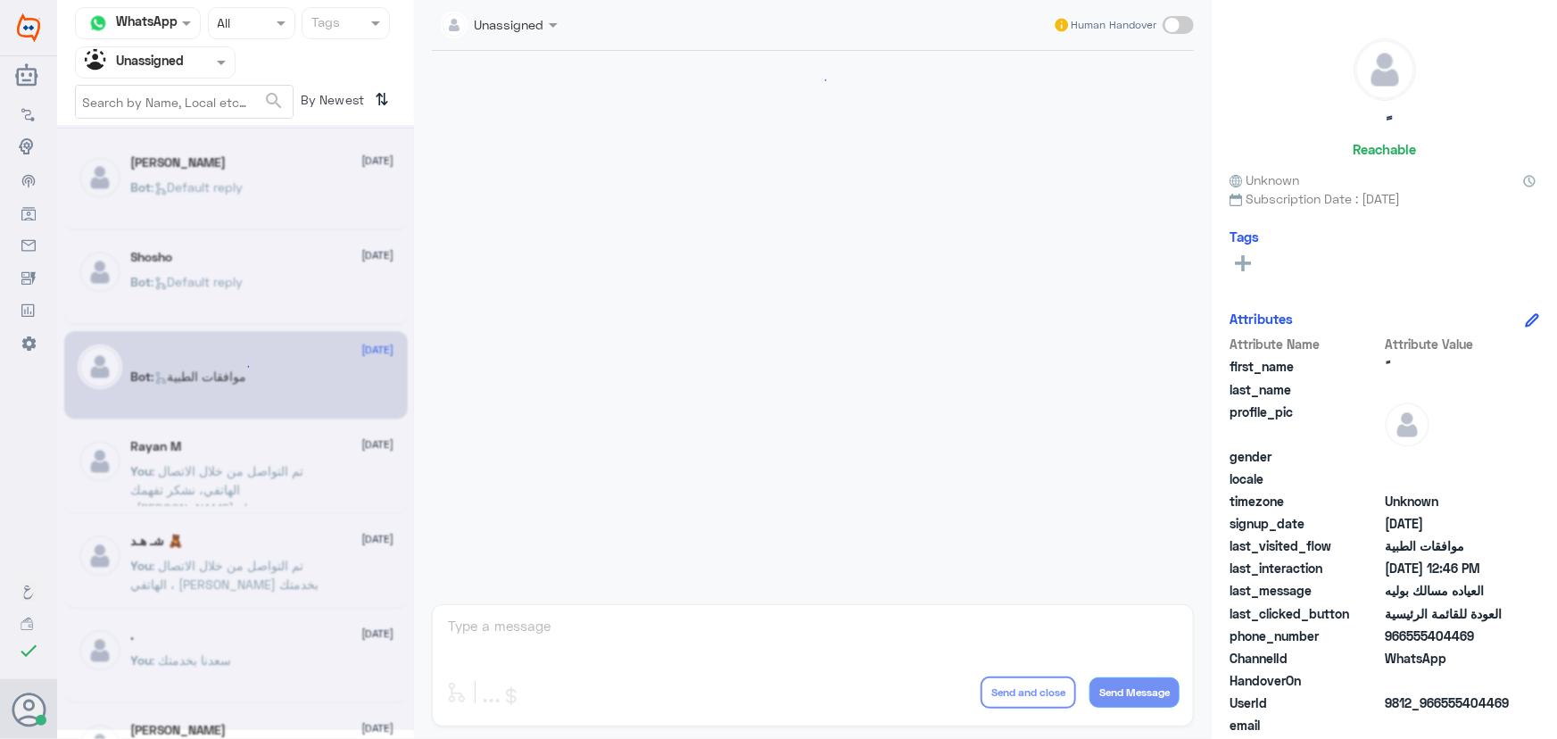
scroll to position [926, 0]
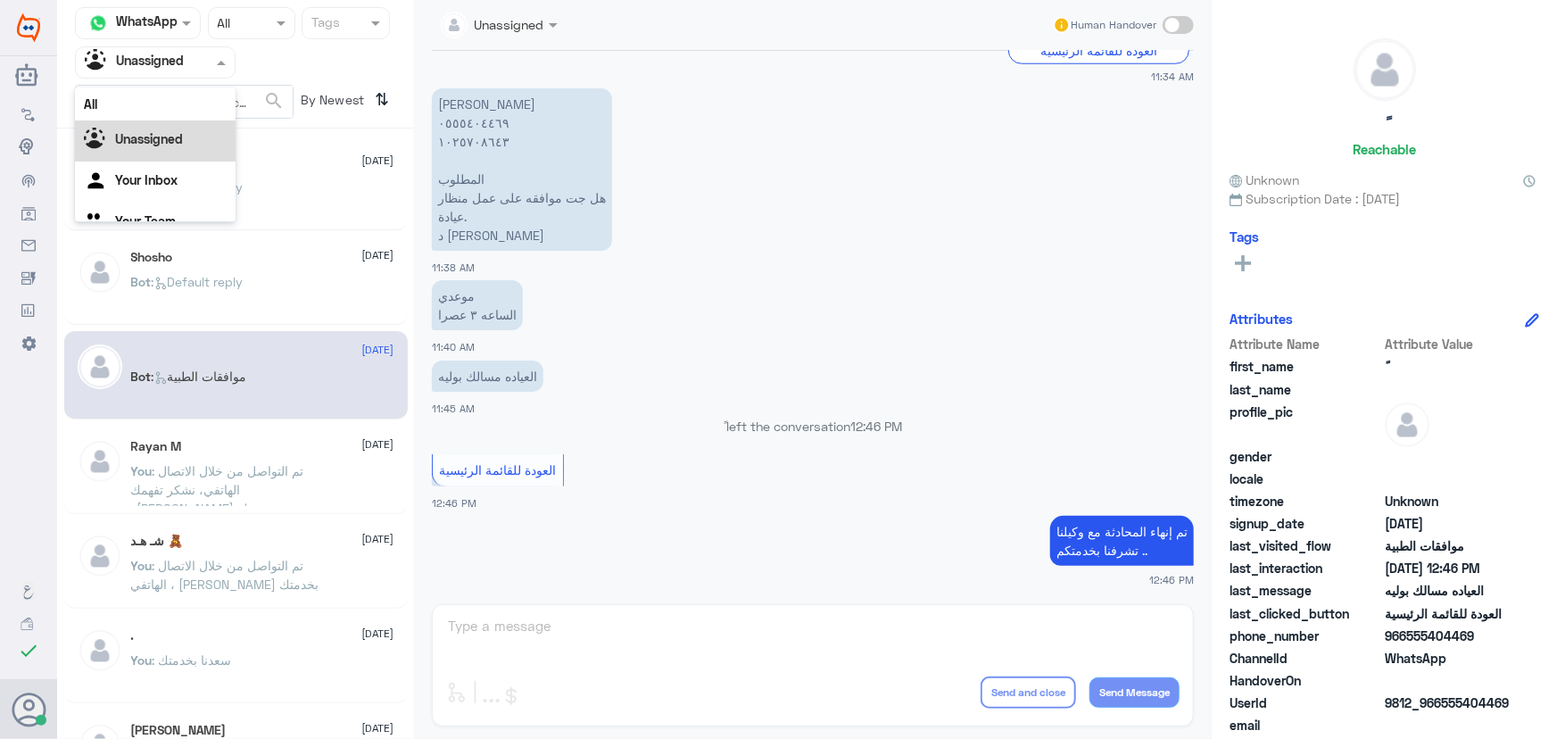
click at [183, 69] on div at bounding box center [155, 62] width 159 height 21
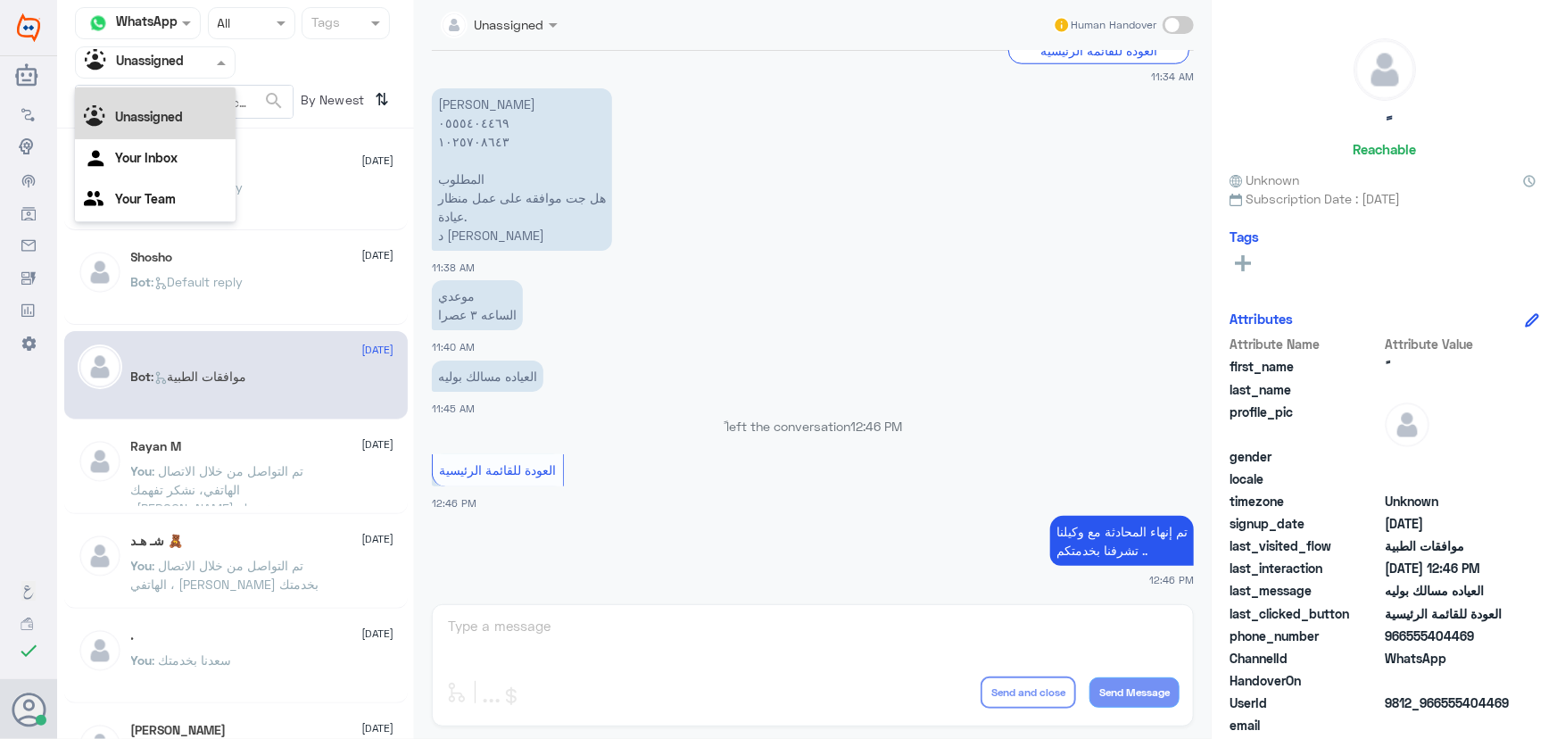
drag, startPoint x: 186, startPoint y: 89, endPoint x: 160, endPoint y: 100, distance: 28.0
click at [177, 89] on div "All" at bounding box center [155, 81] width 161 height 33
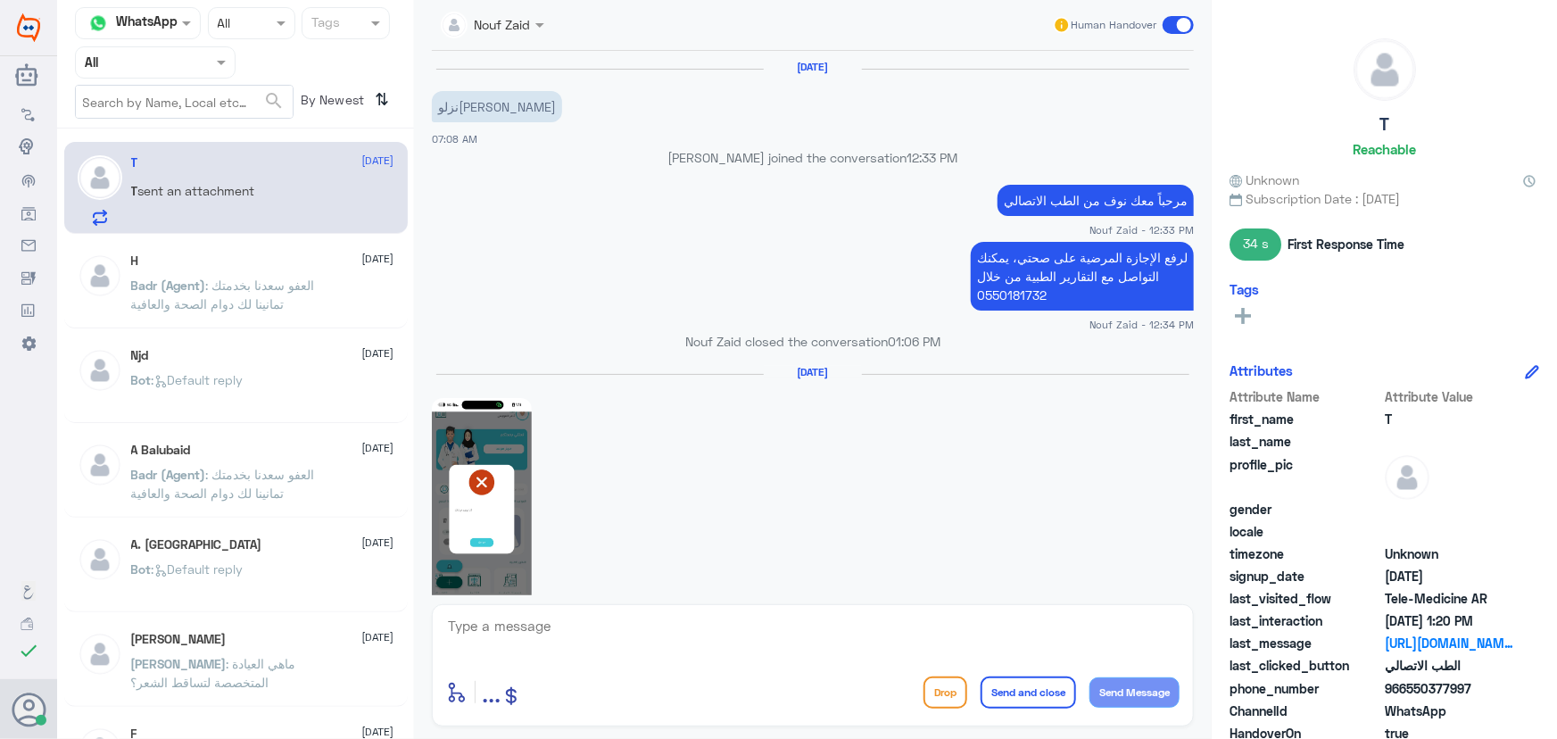
scroll to position [1559, 0]
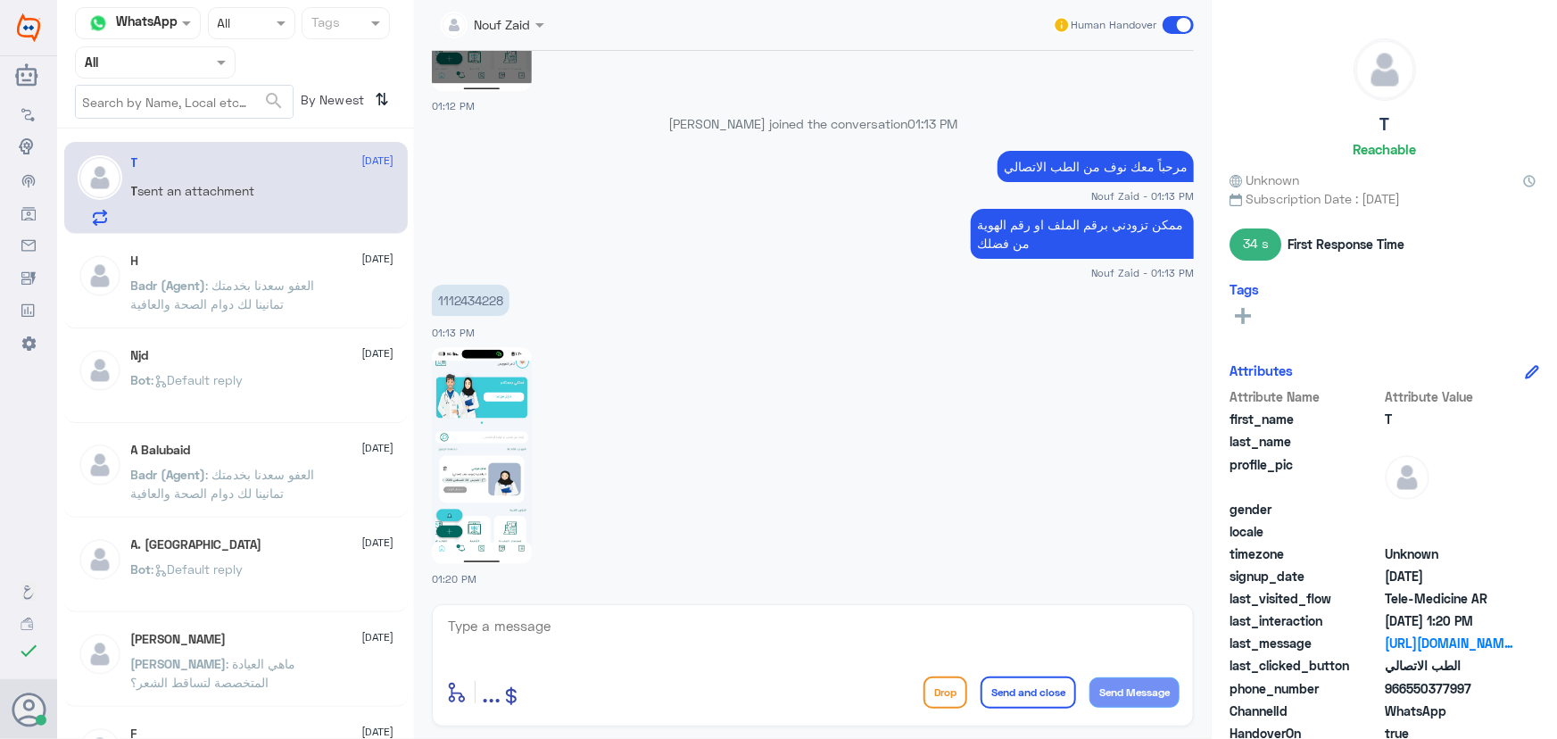
click at [697, 641] on textarea at bounding box center [812, 636] width 733 height 44
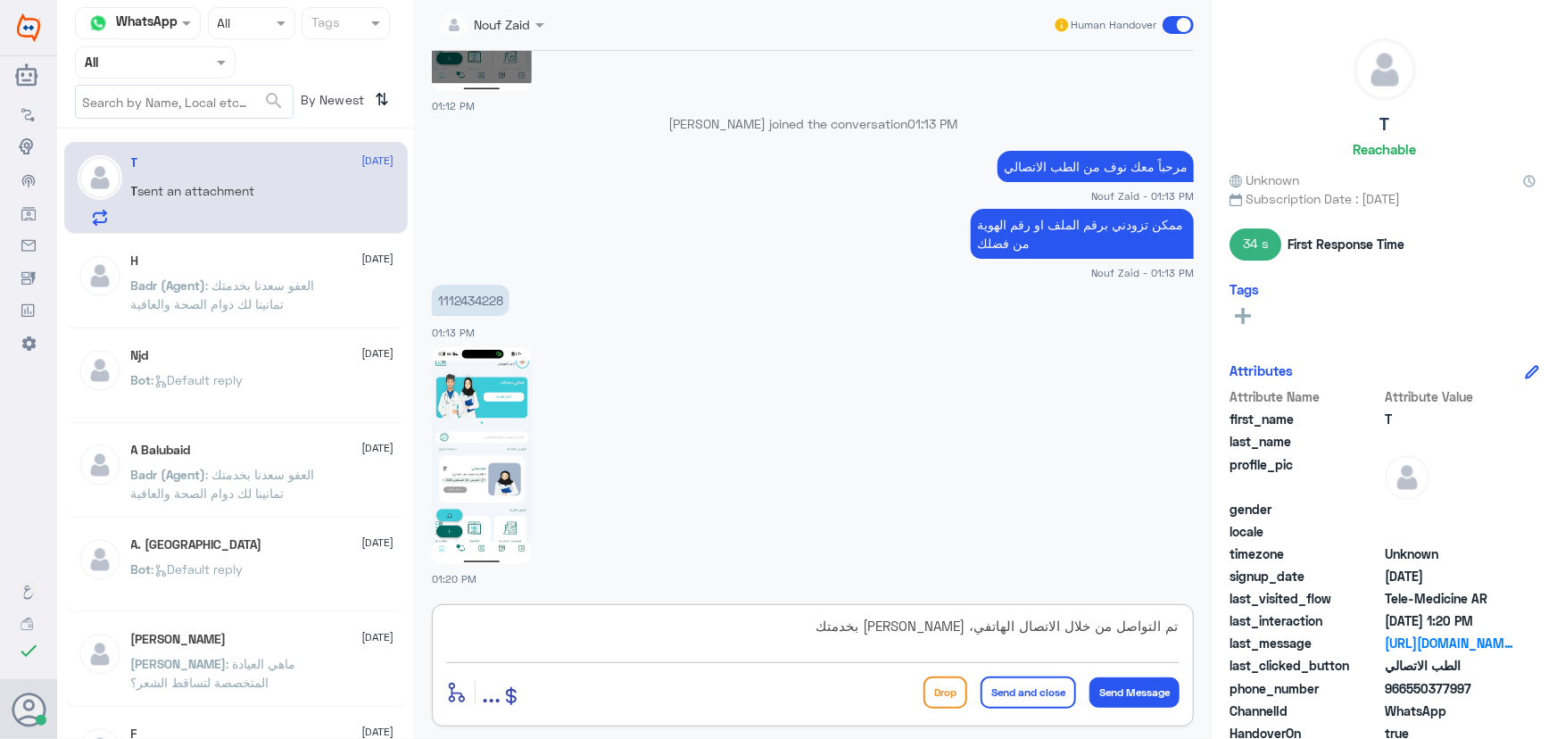
type textarea "تم التواصل من خلال الاتصال الهاتفي، [PERSON_NAME] بخدمتك"
click at [1031, 694] on button "Send and close" at bounding box center [1028, 692] width 95 height 32
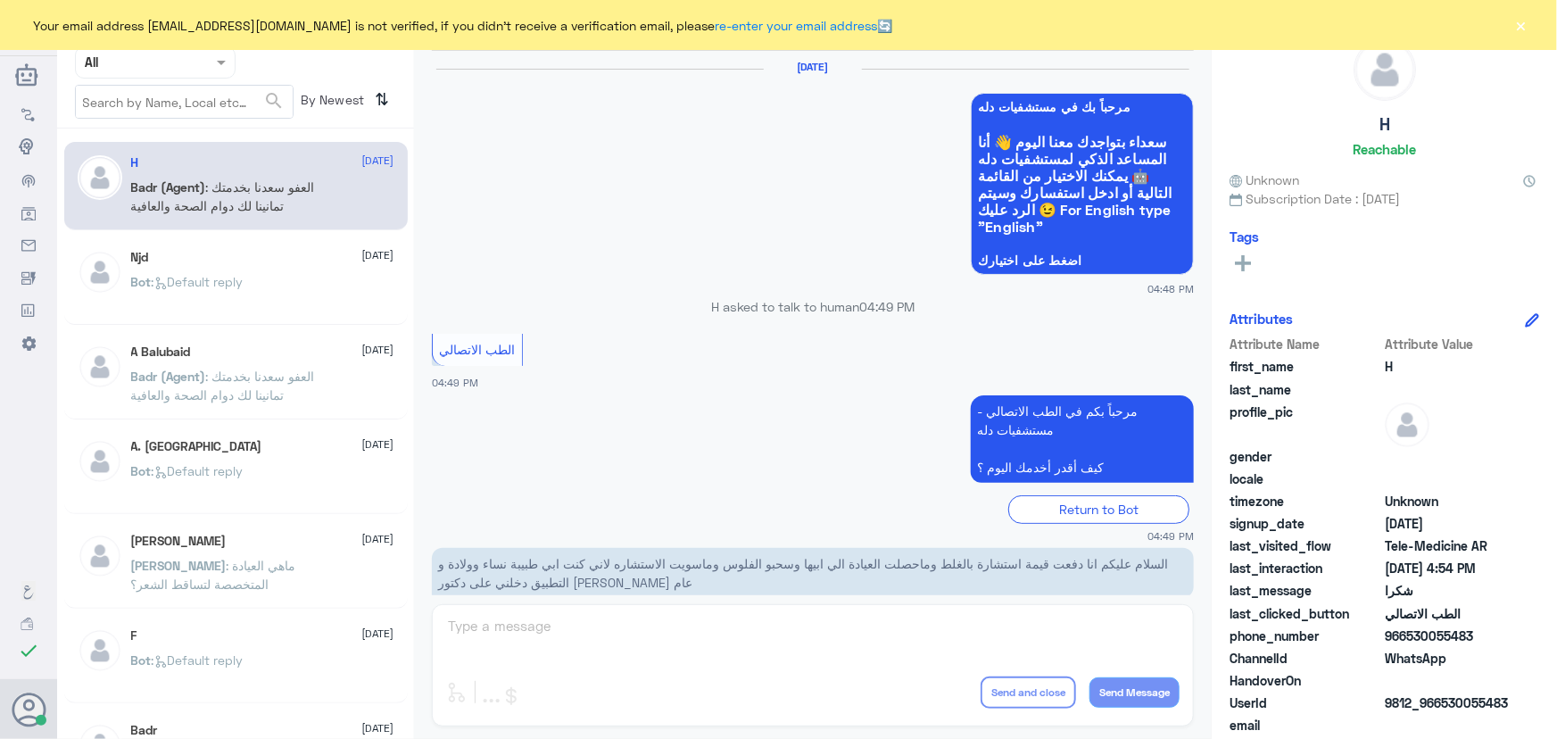
scroll to position [849, 0]
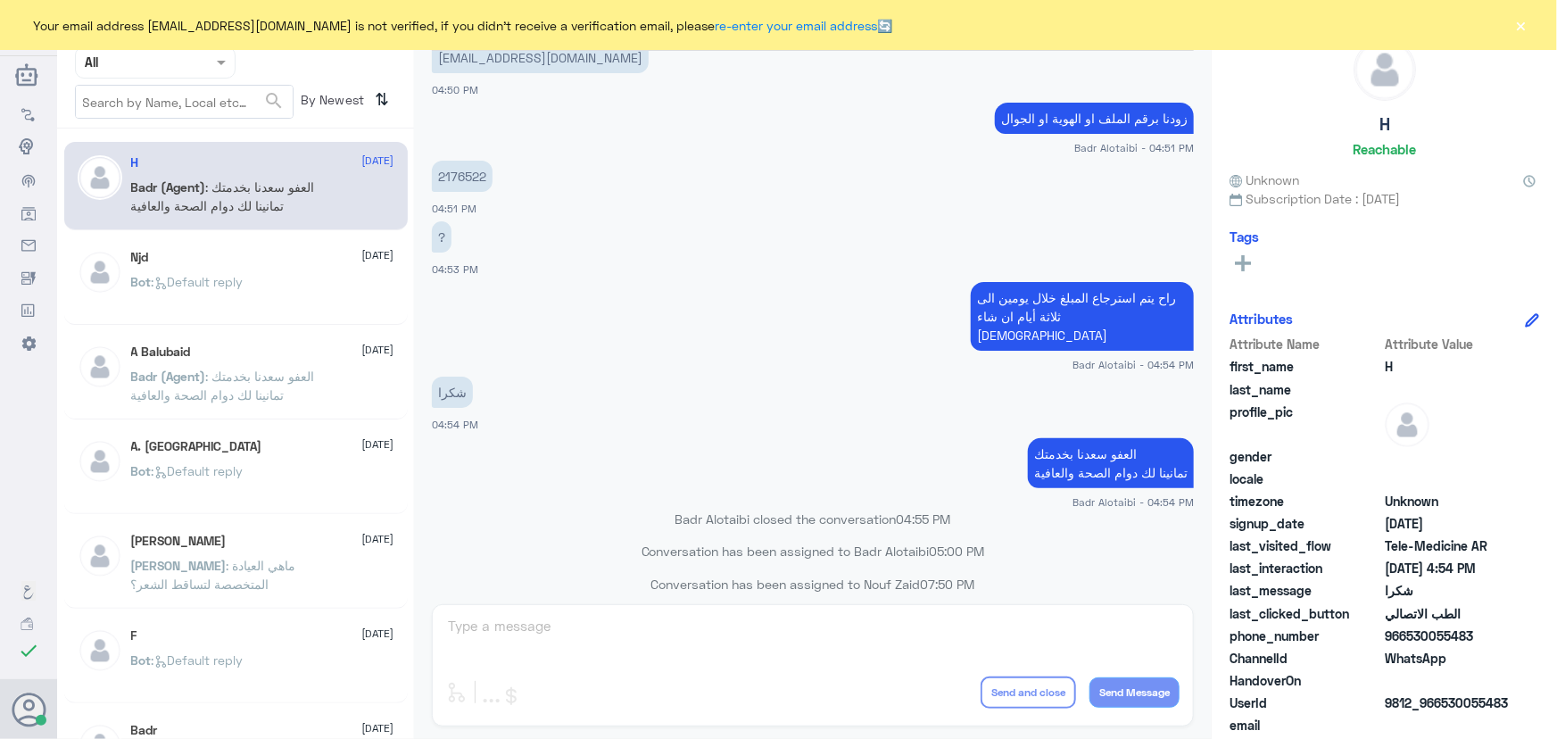
click at [1531, 26] on div "Your email address [EMAIL_ADDRESS][DOMAIN_NAME] is not verified, if you didn't …" at bounding box center [778, 25] width 1557 height 50
click at [1511, 26] on div "Your email address [EMAIL_ADDRESS][DOMAIN_NAME] is not verified, if you didn't …" at bounding box center [778, 25] width 1557 height 50
click at [1522, 27] on button "×" at bounding box center [1521, 25] width 18 height 18
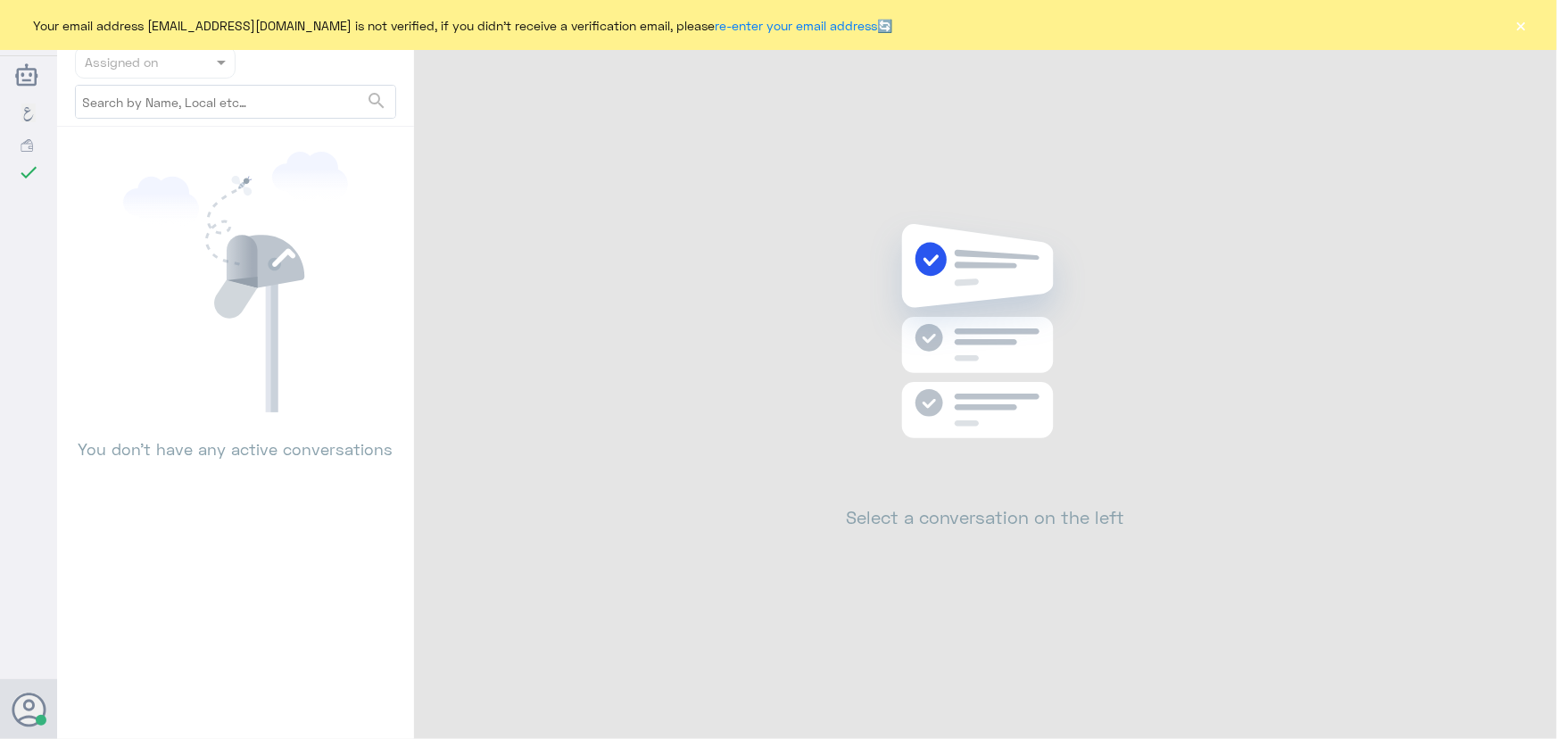
click at [1525, 25] on button "×" at bounding box center [1521, 25] width 18 height 18
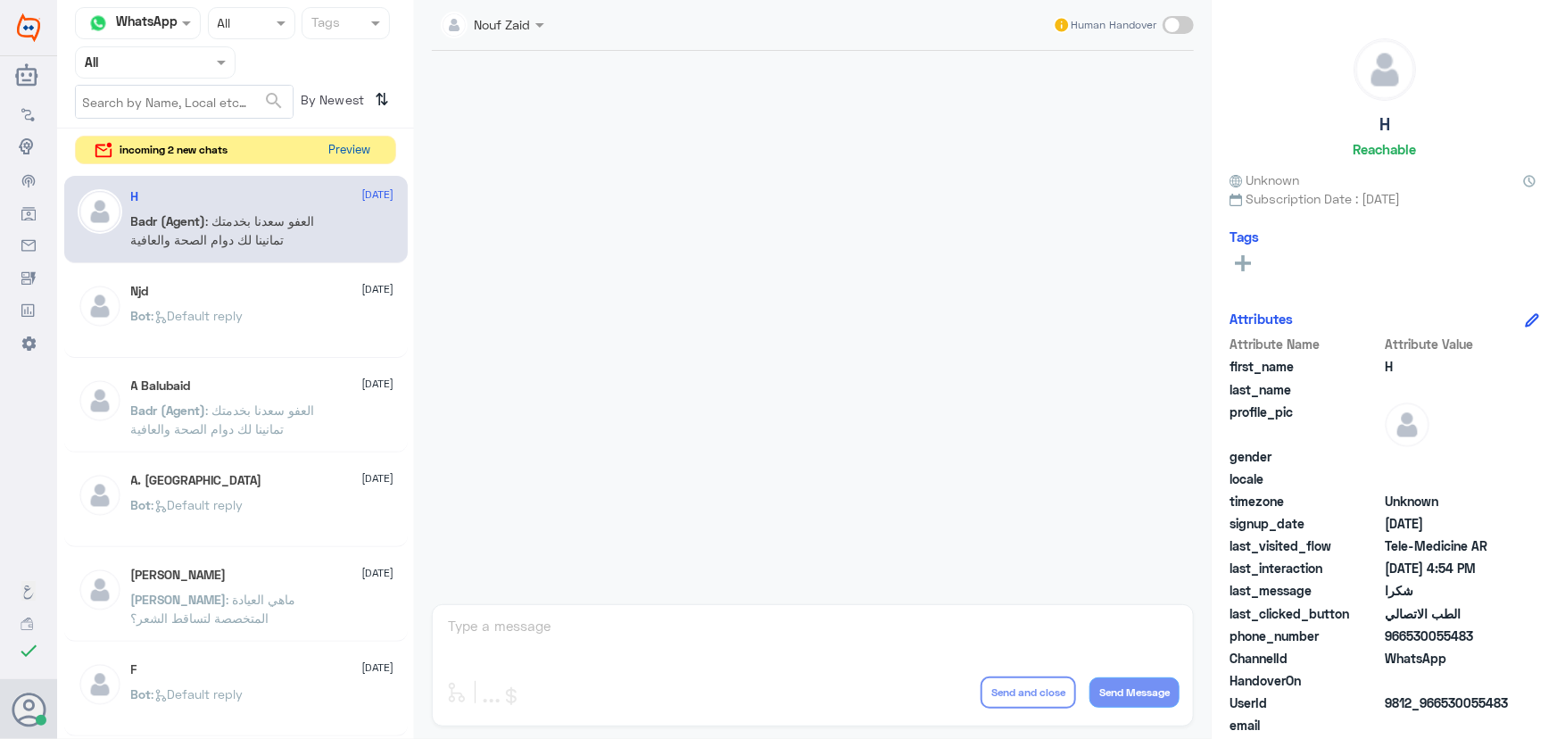
click at [364, 155] on button "Preview" at bounding box center [349, 151] width 55 height 28
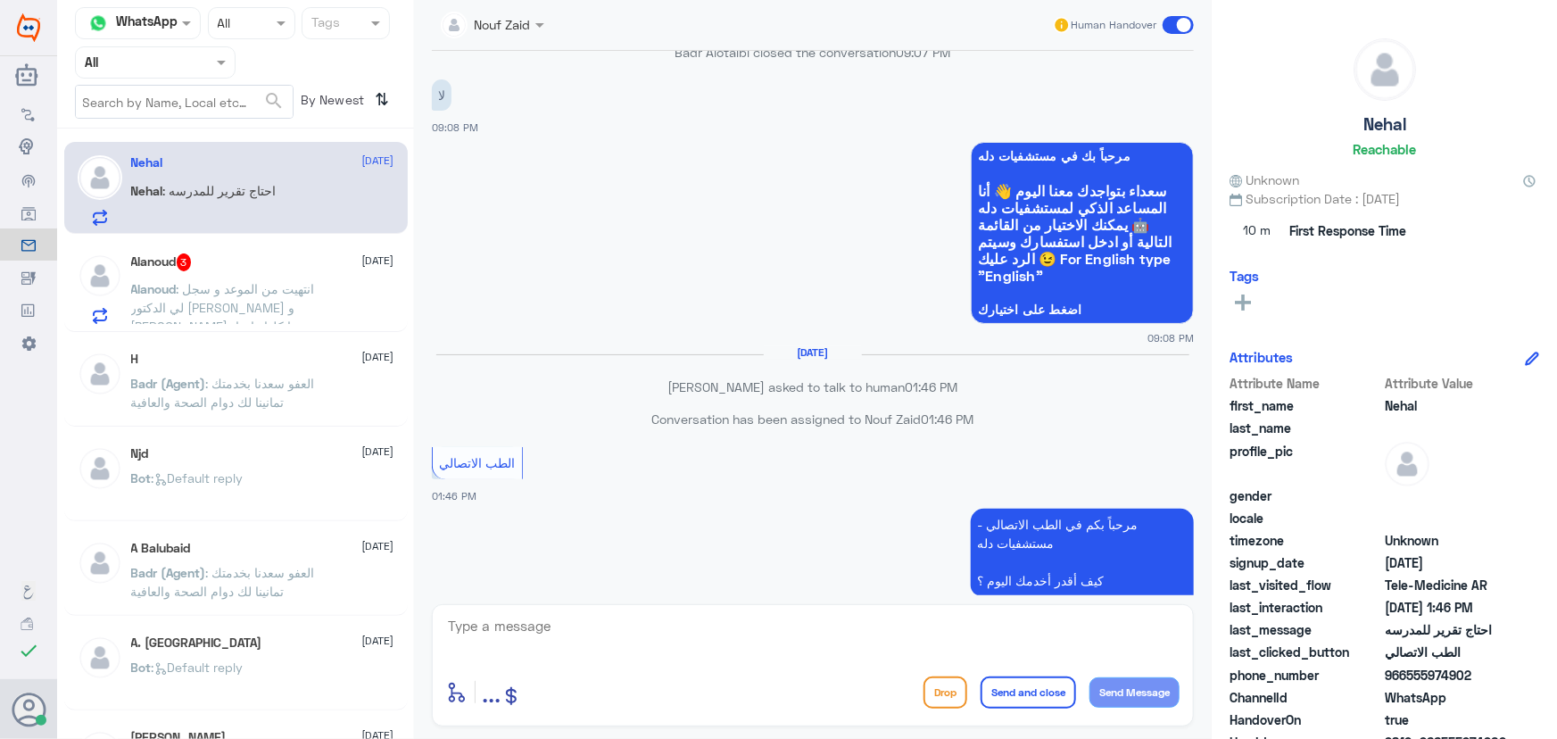
scroll to position [1123, 0]
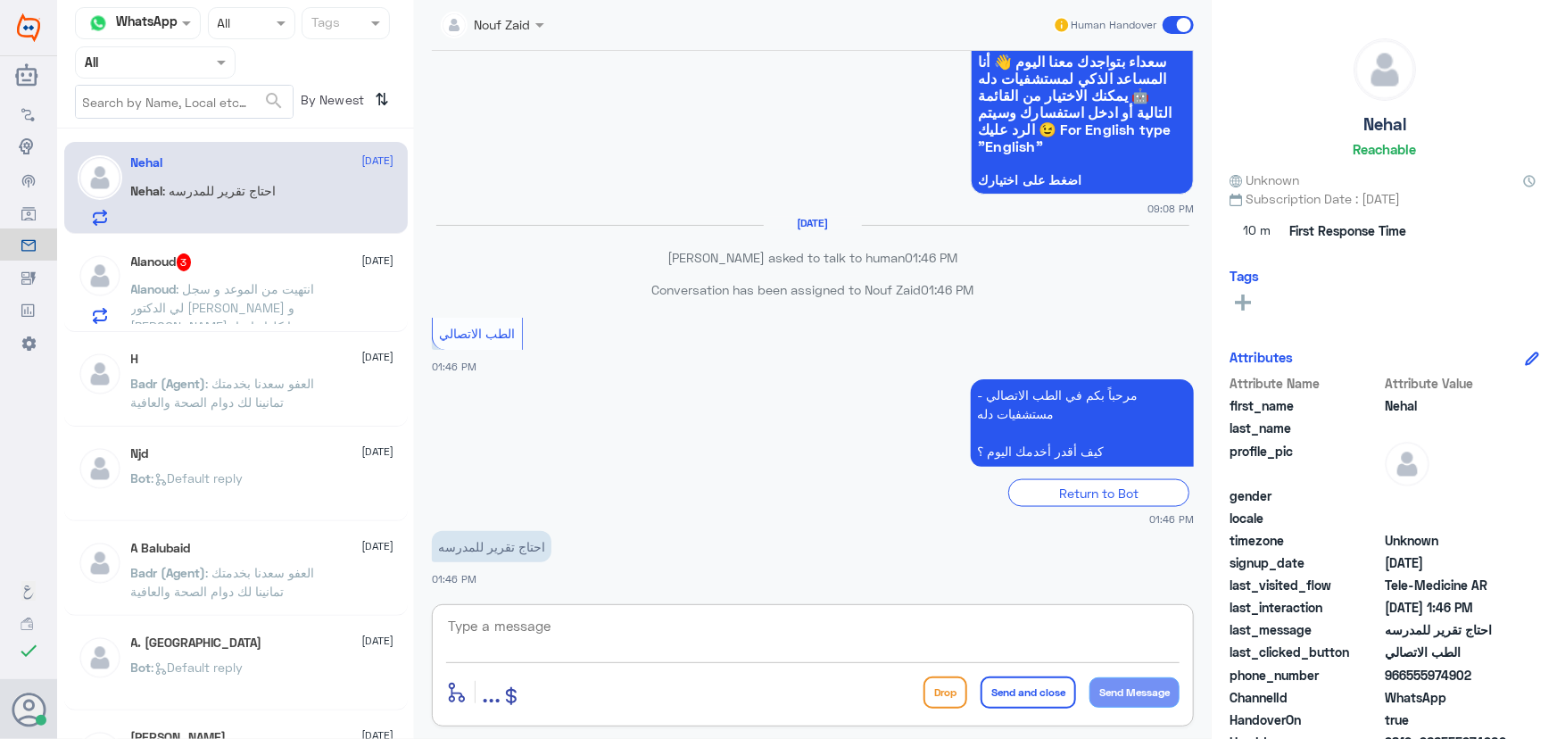
click at [586, 639] on textarea at bounding box center [812, 636] width 733 height 44
paste textarea "مرحباً معك نوف من الطب الاتصالي"
type textarea "مرحباً معك نوف من الطب الاتصالي"
click at [1145, 688] on button "Send Message" at bounding box center [1134, 692] width 90 height 30
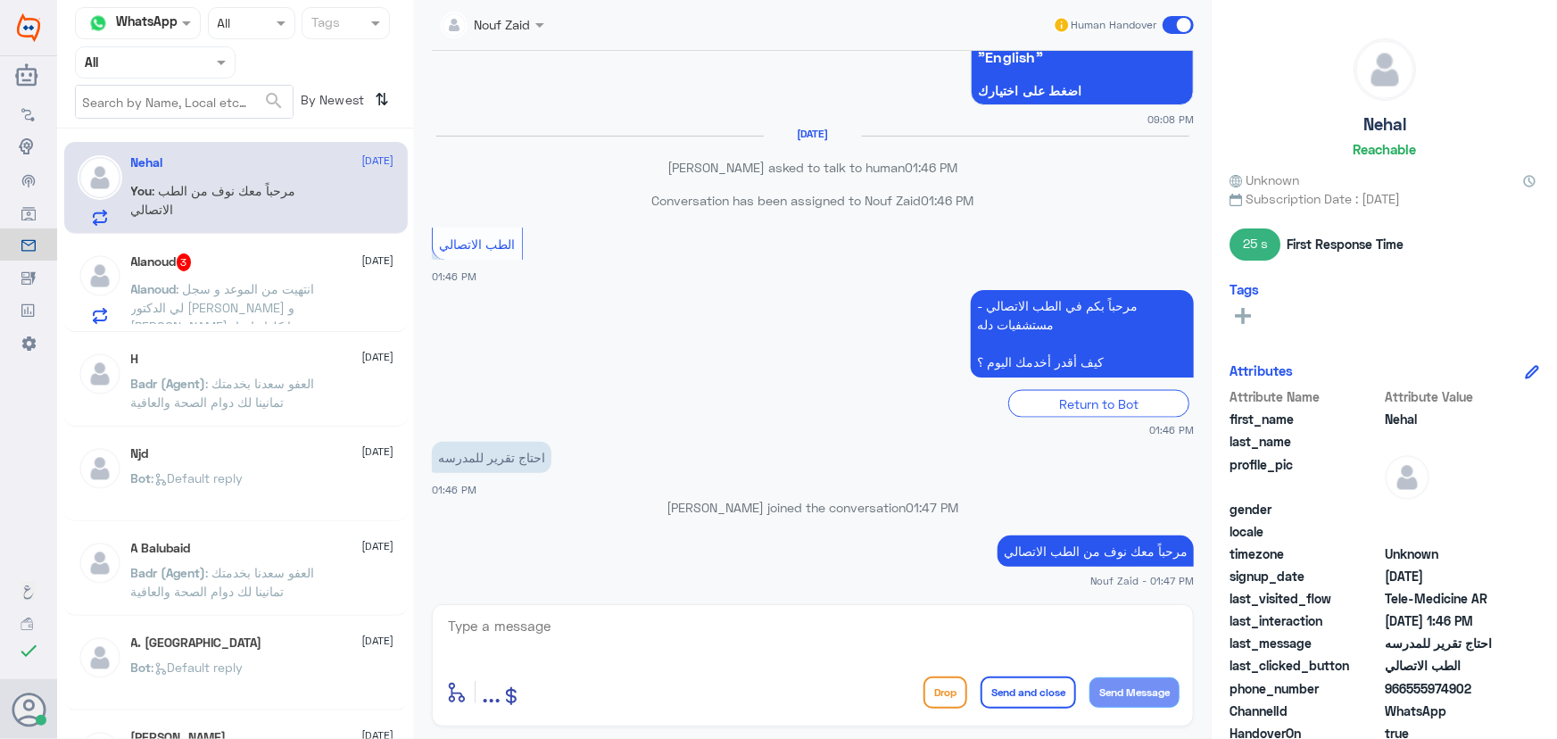
drag, startPoint x: 627, startPoint y: 604, endPoint x: 626, endPoint y: 614, distance: 9.9
click at [627, 608] on div "Nouf Zaid Human Handover 22 Aug 2025 . 09:03 PM مرحباً بك في مستشفيات دله سعداء…" at bounding box center [813, 372] width 798 height 744
click at [626, 615] on textarea at bounding box center [812, 636] width 733 height 44
paste textarea "هنا الطب الاتصالي لكل مايخص الاستشارة الفورية من خلال التطبيق، يمكنك التواصل مع…"
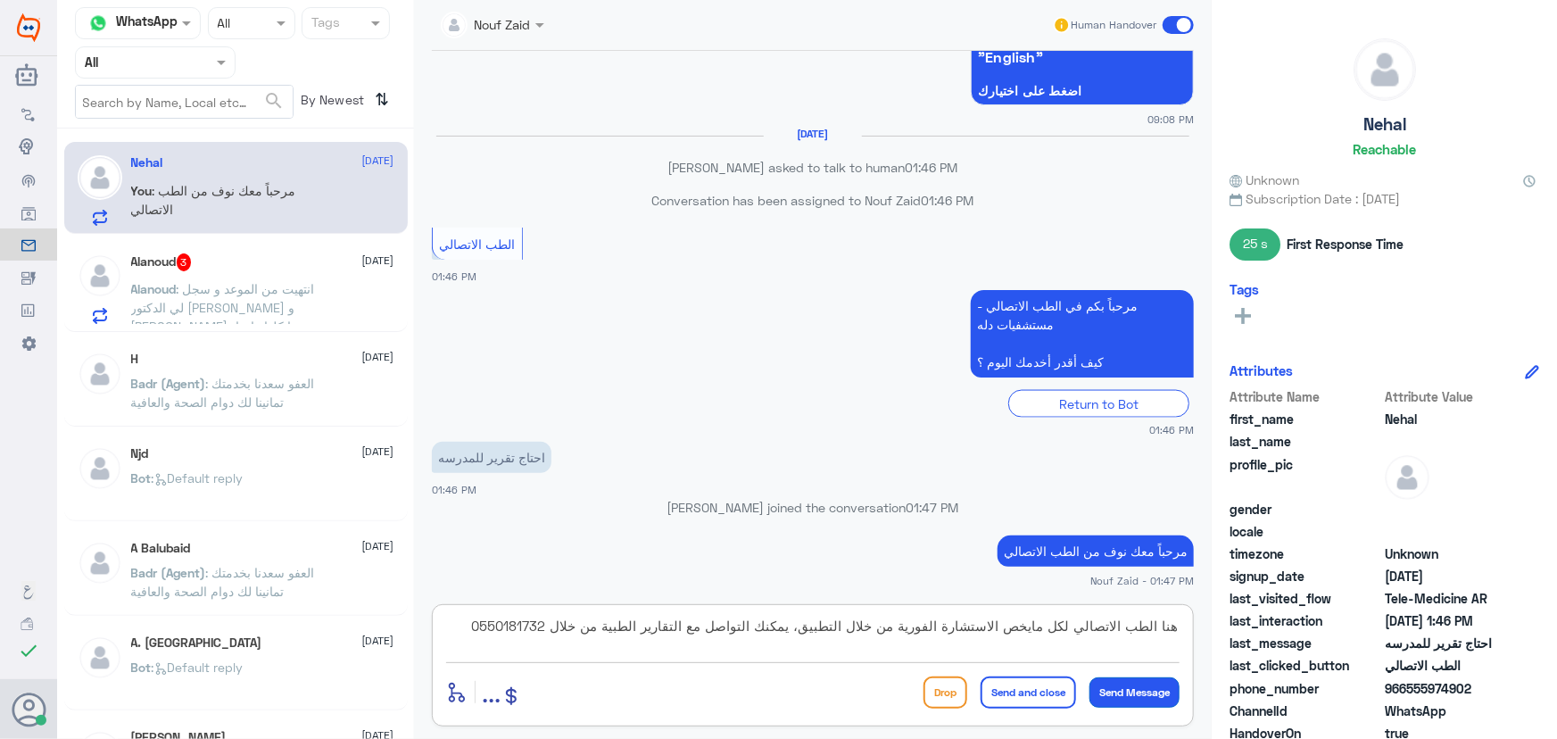
type textarea "هنا الطب الاتصالي لكل مايخص الاستشارة الفورية من خلال التطبيق، يمكنك التواصل مع…"
click at [1124, 702] on button "Send Message" at bounding box center [1134, 692] width 90 height 30
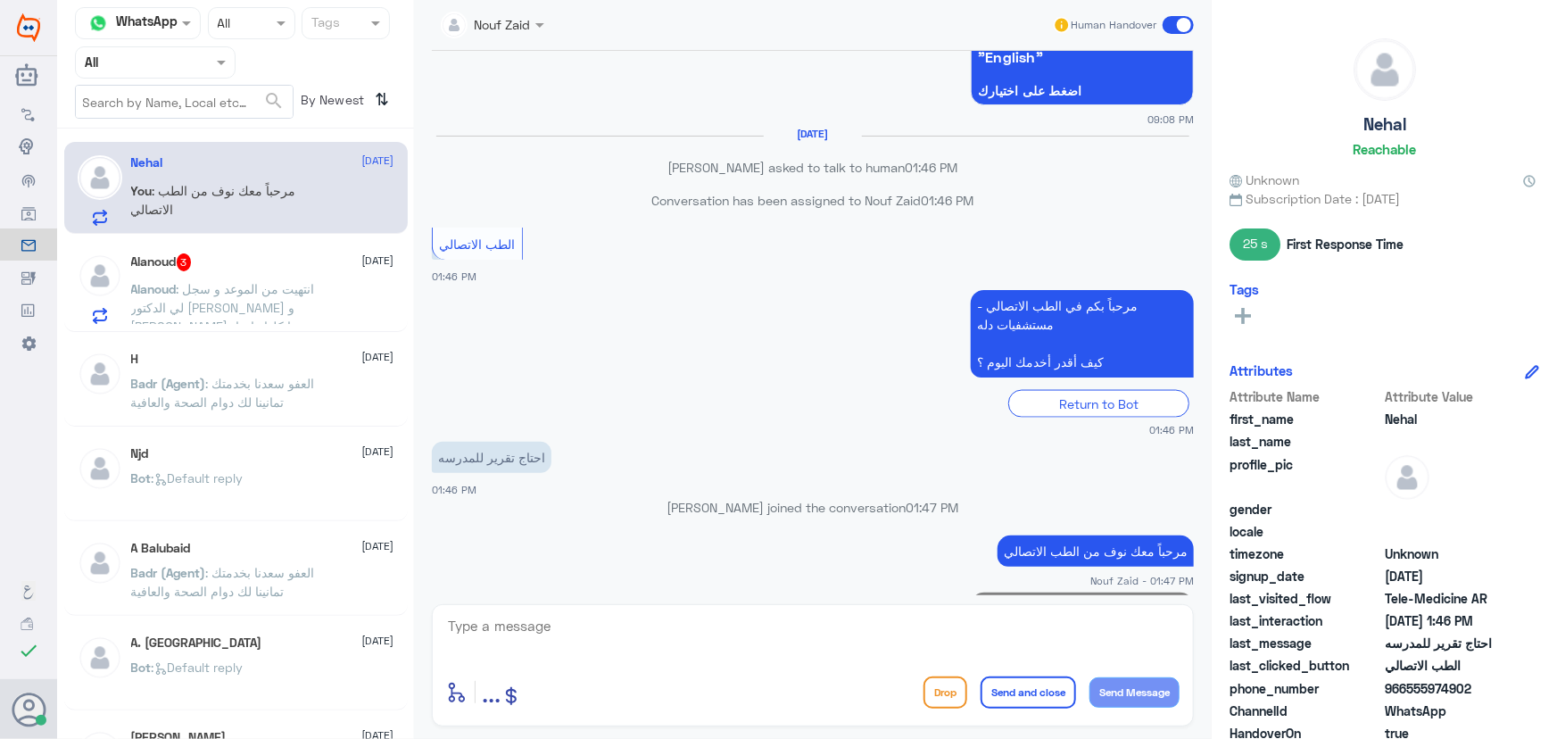
scroll to position [1294, 0]
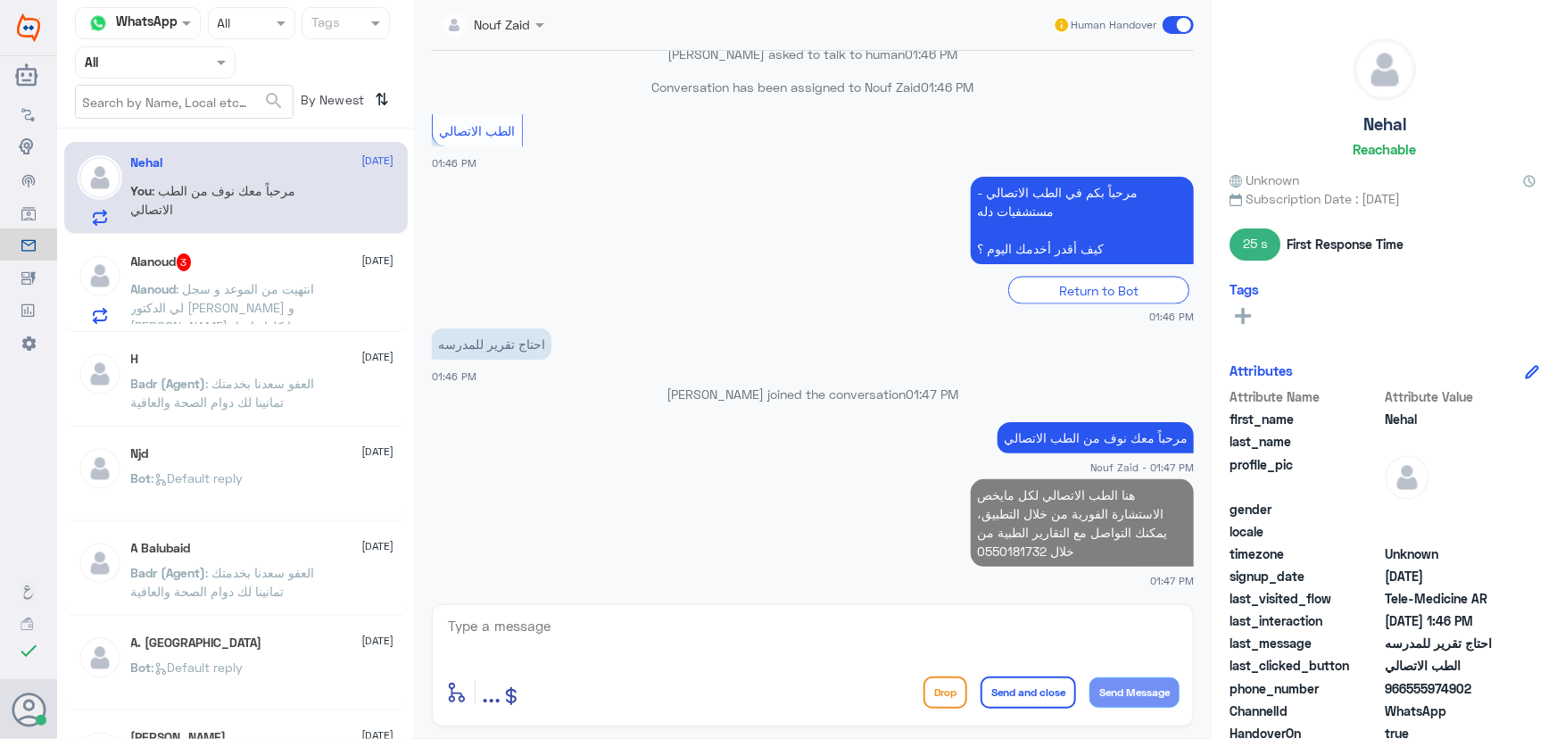
click at [282, 302] on span ": انتهيت من الموعد و سجل لي الدكتور تحاليل و طلعت نتيجتها كلها . احتاج الدكتور …" at bounding box center [223, 326] width 184 height 90
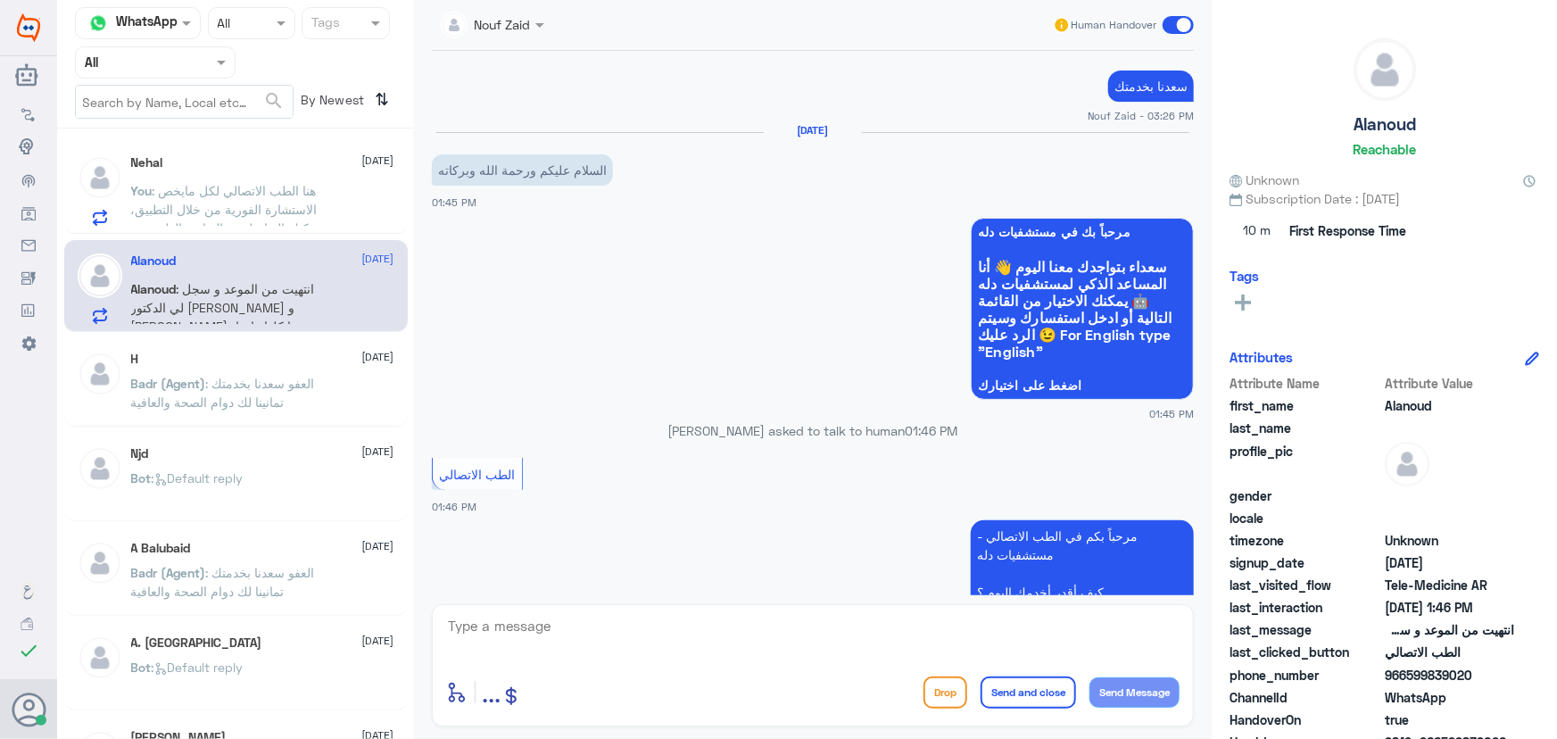
scroll to position [1151, 0]
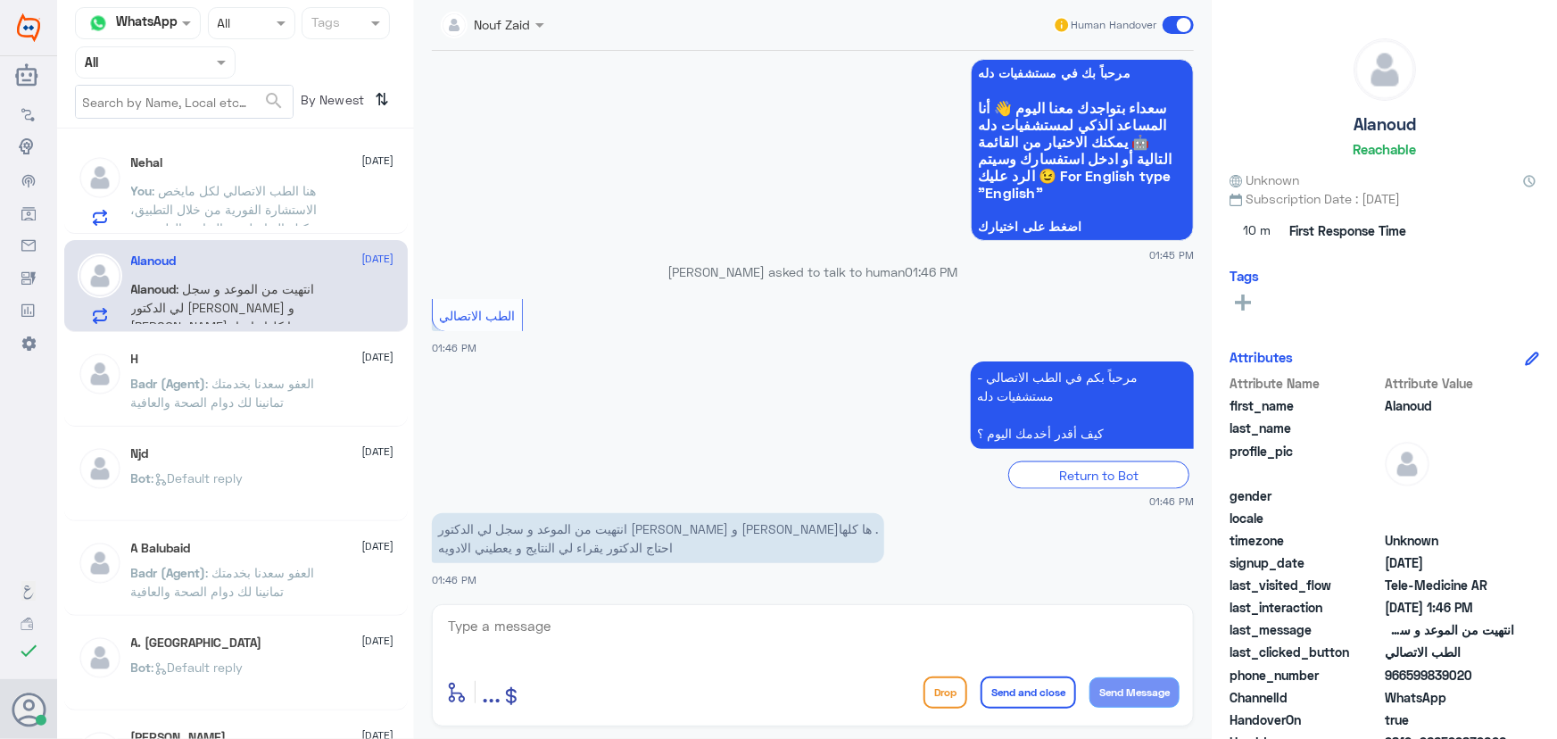
drag, startPoint x: 1405, startPoint y: 675, endPoint x: 1503, endPoint y: 668, distance: 98.3
click at [1503, 668] on span "966599839020" at bounding box center [1449, 675] width 129 height 19
copy span "599839020"
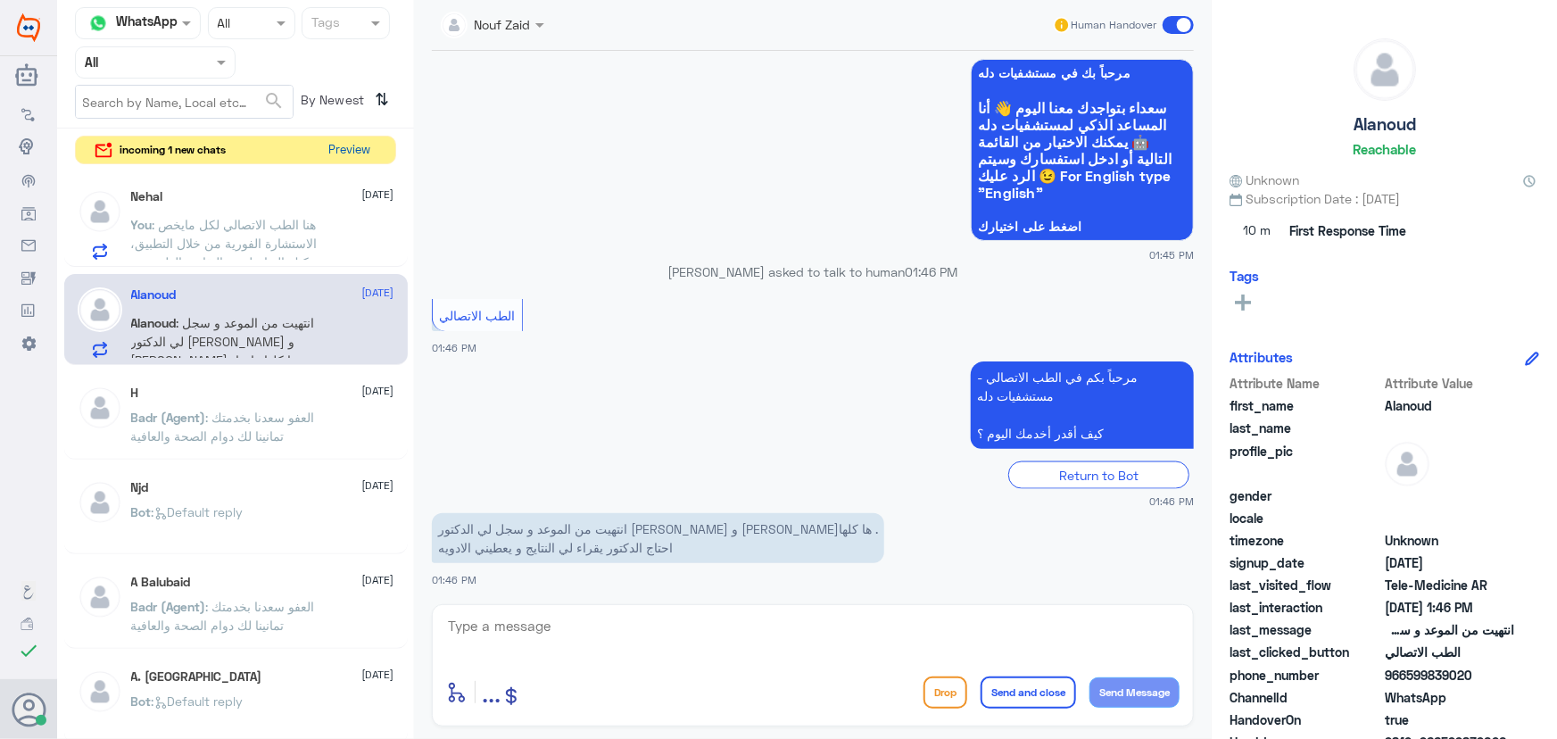
click at [346, 141] on button "Preview" at bounding box center [349, 151] width 55 height 28
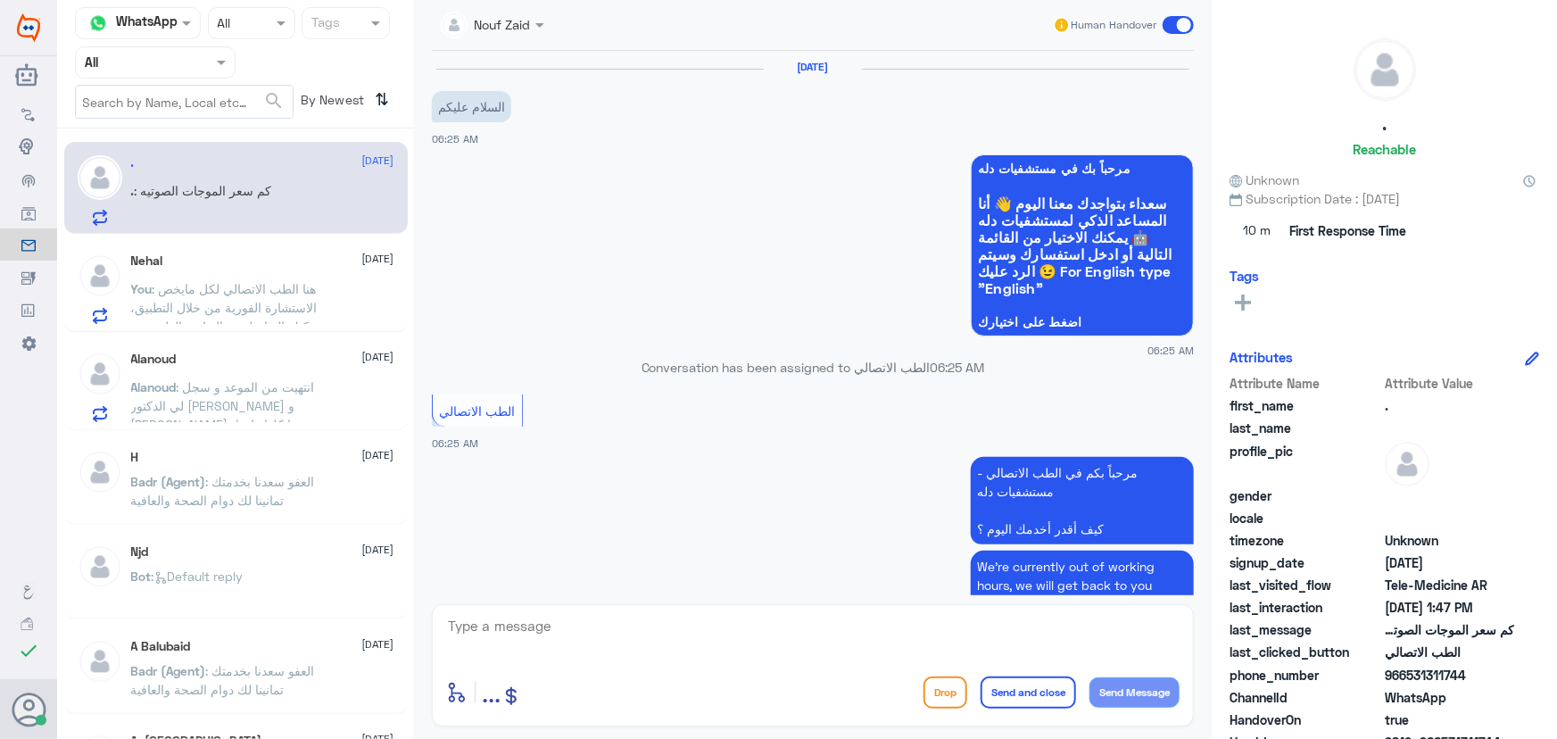
scroll to position [922, 0]
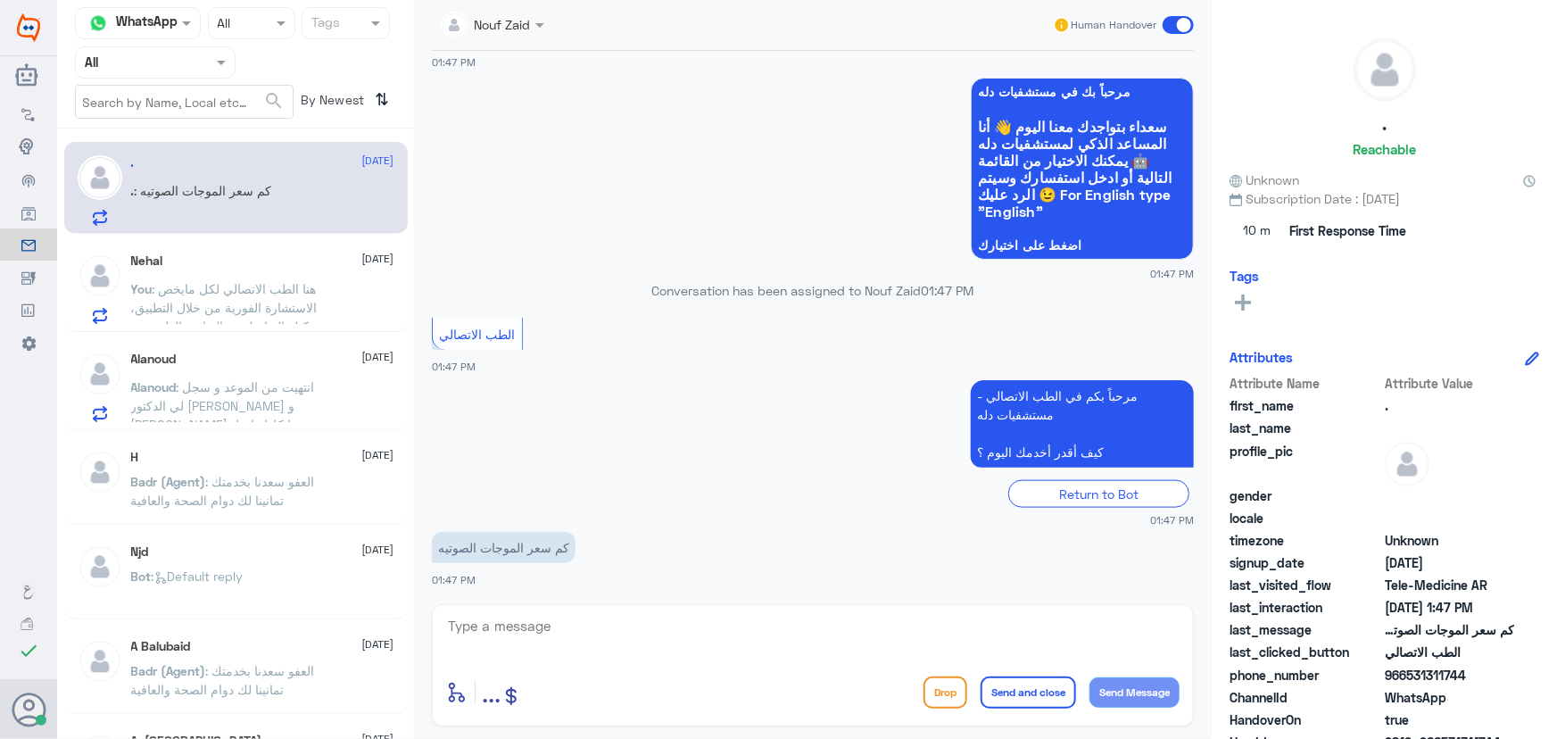
click at [203, 74] on div "Agent Filter All" at bounding box center [155, 62] width 161 height 32
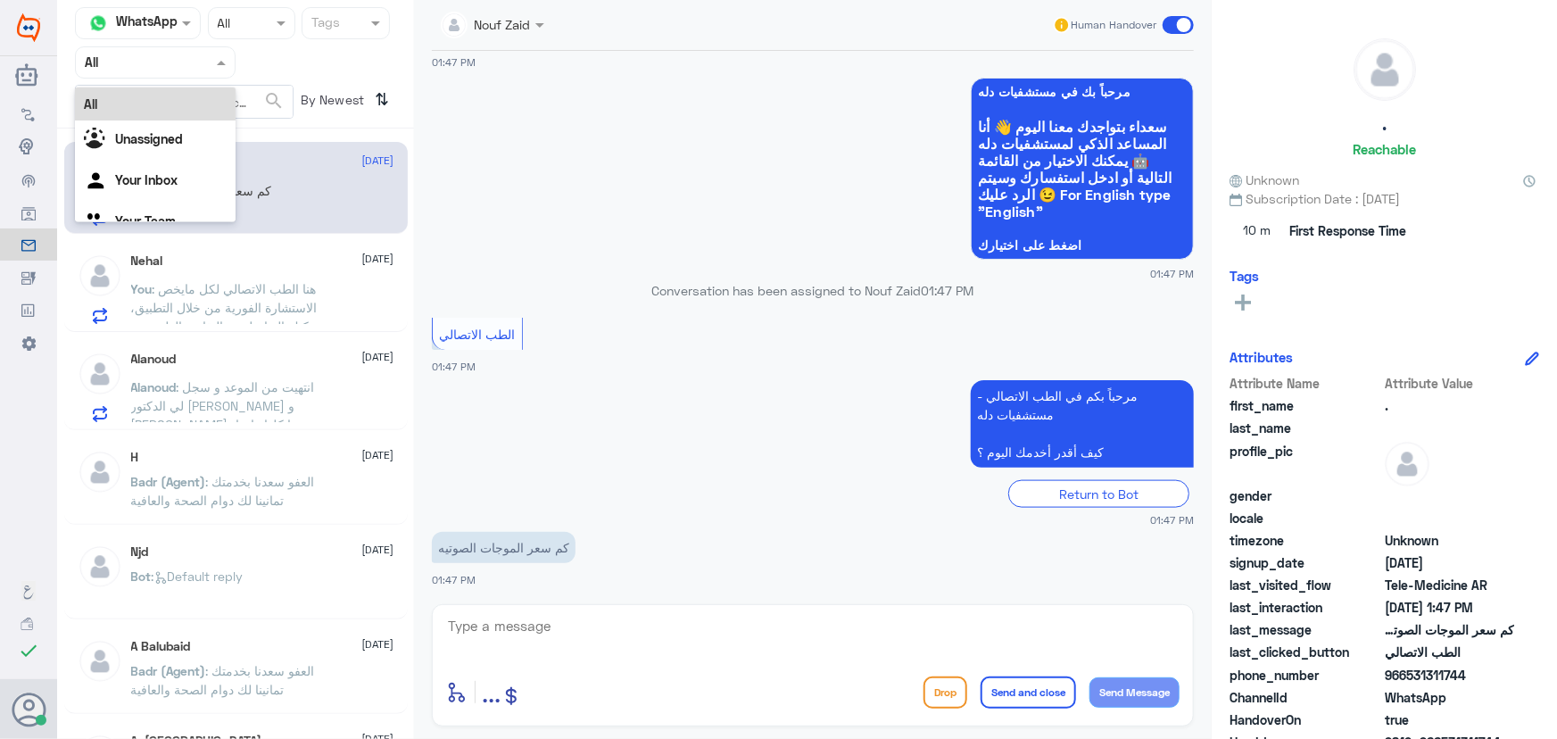
click at [204, 128] on div "Unassigned" at bounding box center [155, 140] width 161 height 41
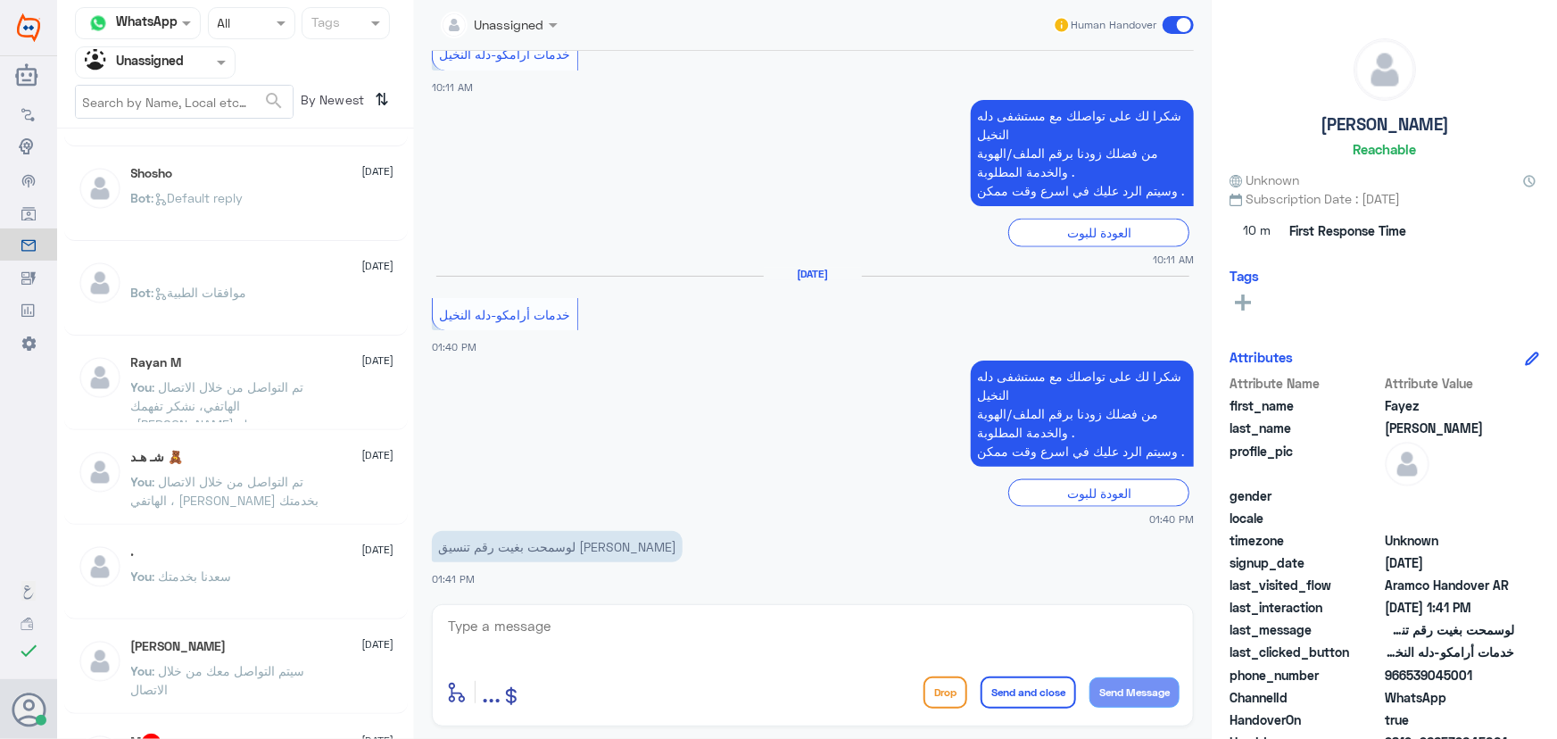
scroll to position [486, 0]
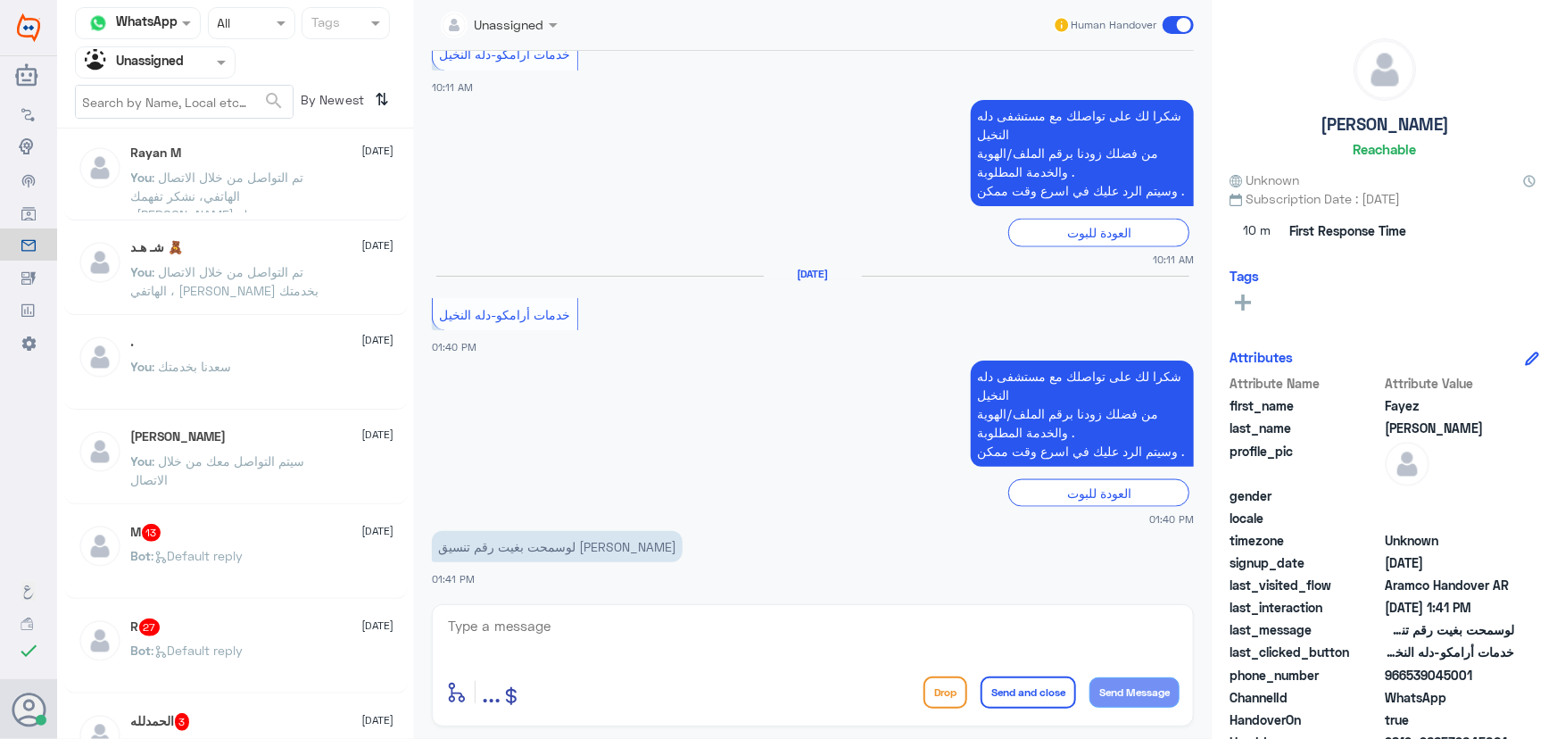
click at [225, 234] on div "شـ هـد 🧸 28 August You : تم التواصل من خلال الاتصال الهاتفي ، سعدنا بخدمتك" at bounding box center [236, 271] width 344 height 88
click at [274, 259] on div "شـ هـد 🧸 28 August You : تم التواصل من خلال الاتصال الهاتفي ، سعدنا بخدمتك" at bounding box center [262, 273] width 263 height 67
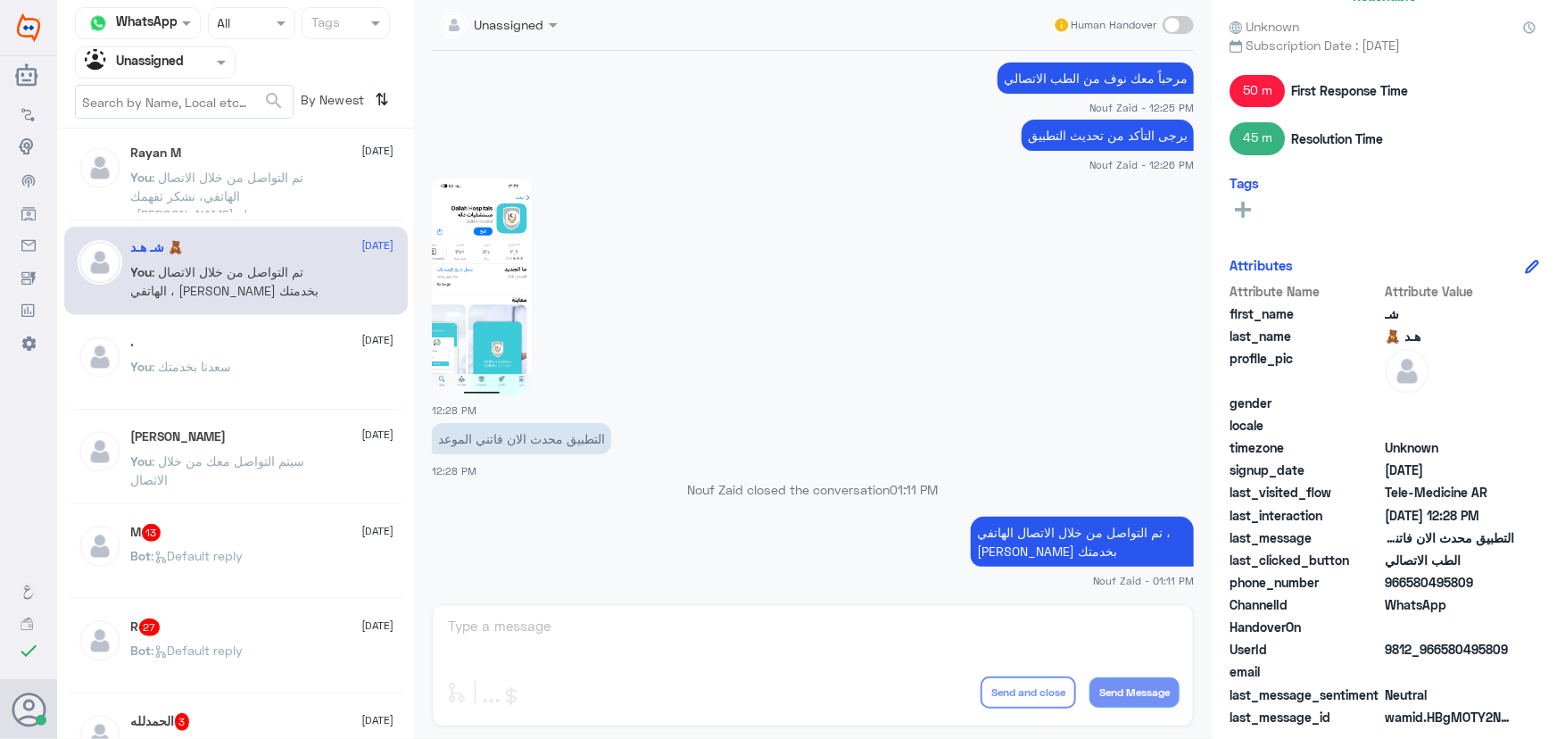
scroll to position [155, 0]
drag, startPoint x: 1441, startPoint y: 646, endPoint x: 1499, endPoint y: 599, distance: 74.8
click at [1530, 642] on div "UserId 9812_966580495809" at bounding box center [1384, 649] width 310 height 22
copy span "580495809"
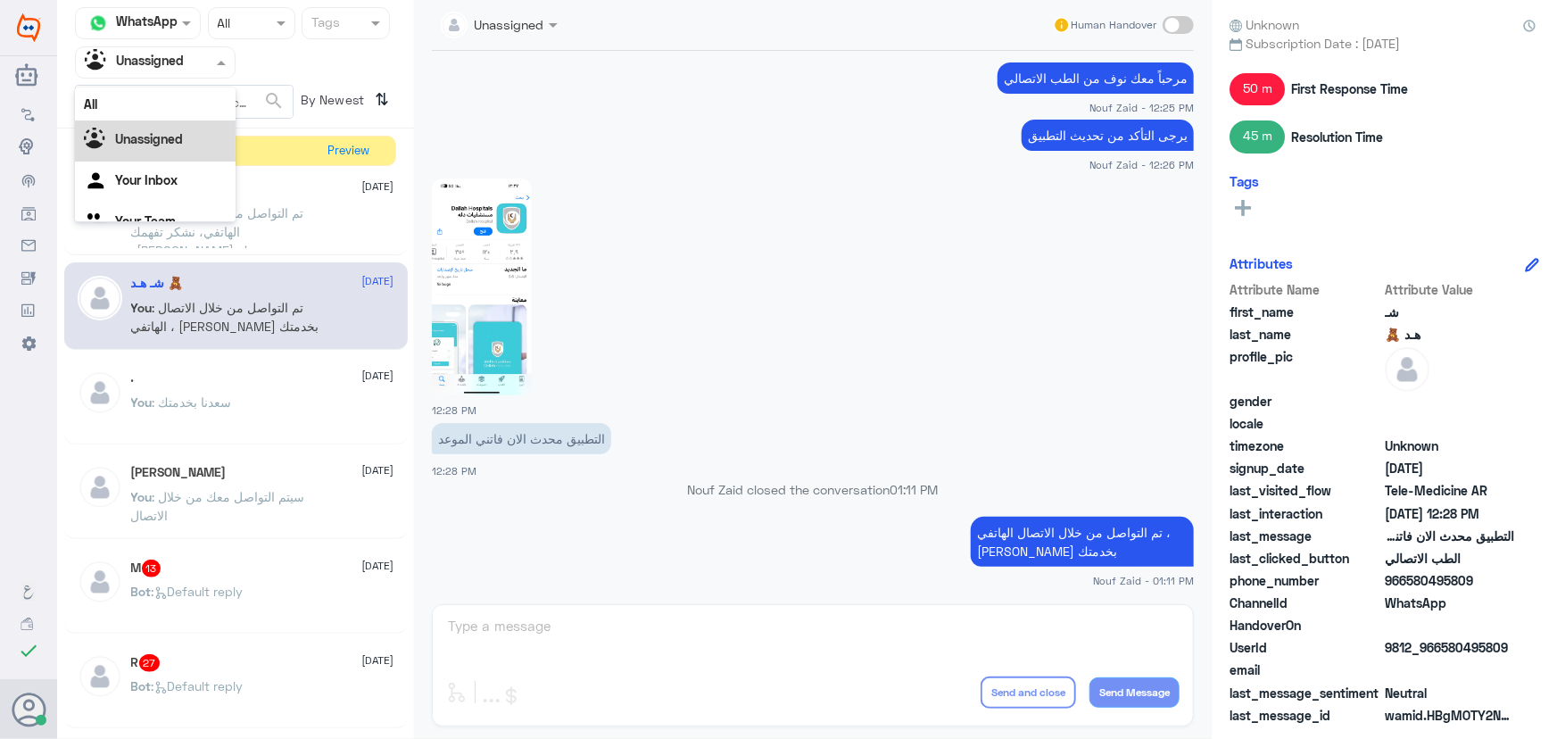
click at [170, 56] on input "text" at bounding box center [134, 62] width 98 height 21
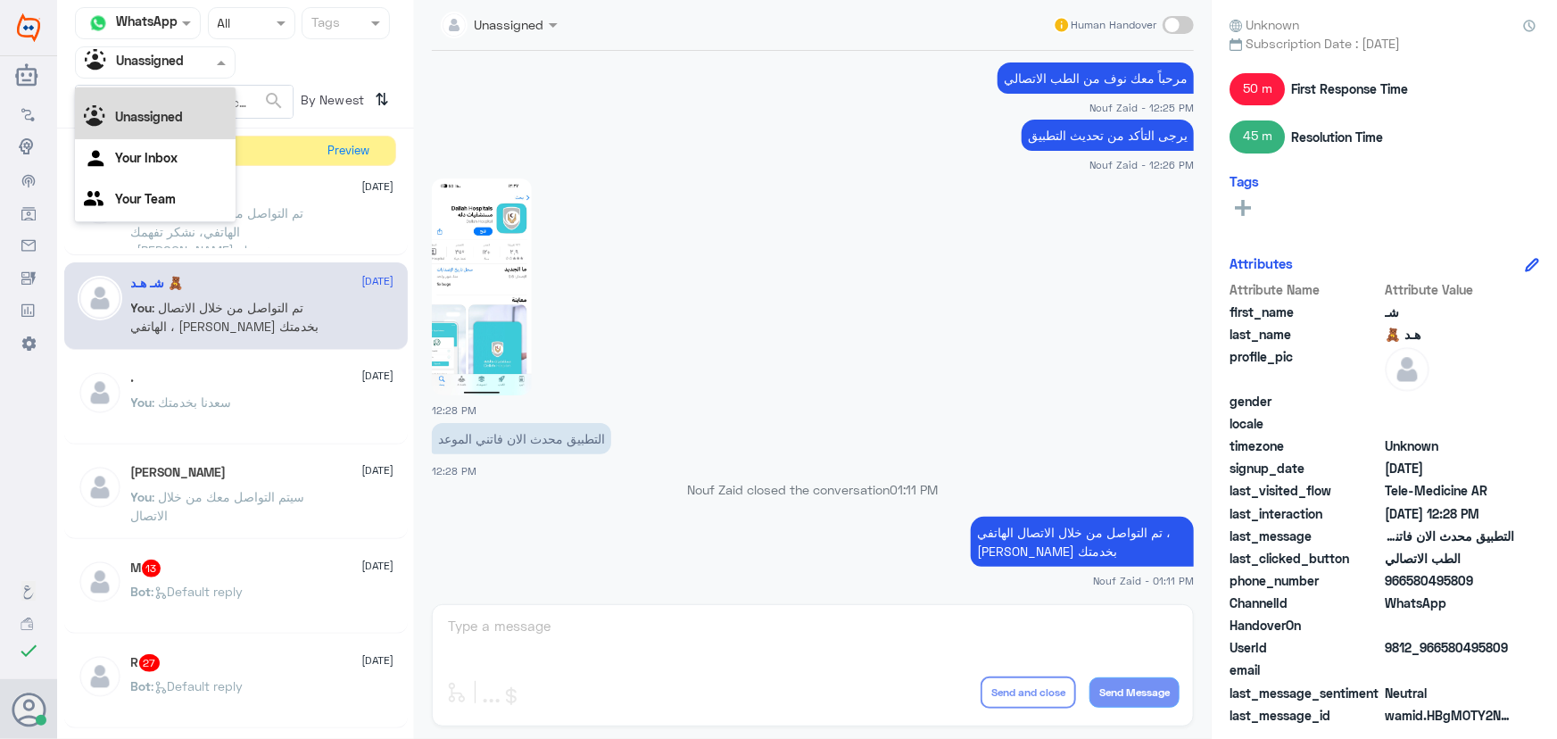
click at [173, 91] on div "All" at bounding box center [155, 81] width 161 height 33
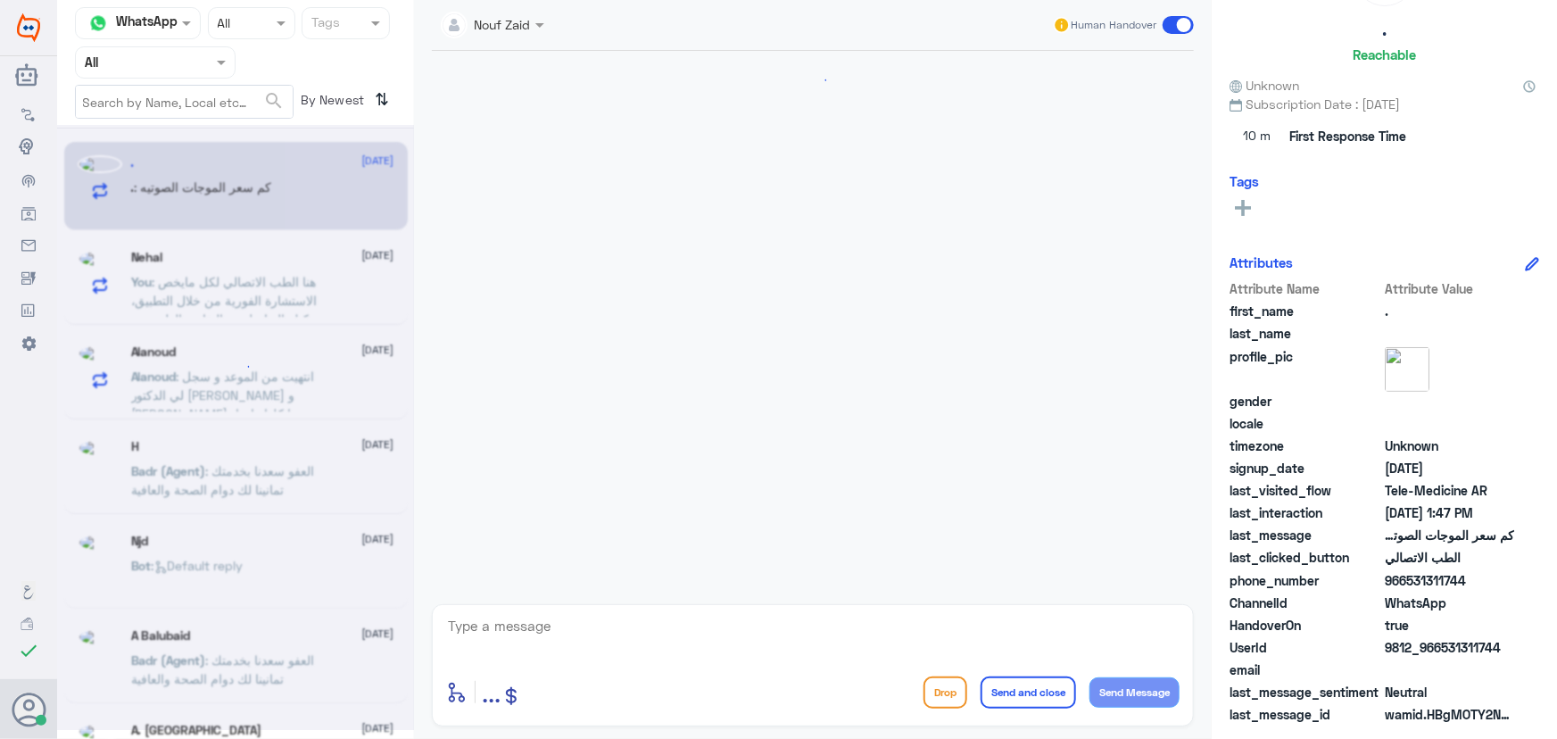
scroll to position [922, 0]
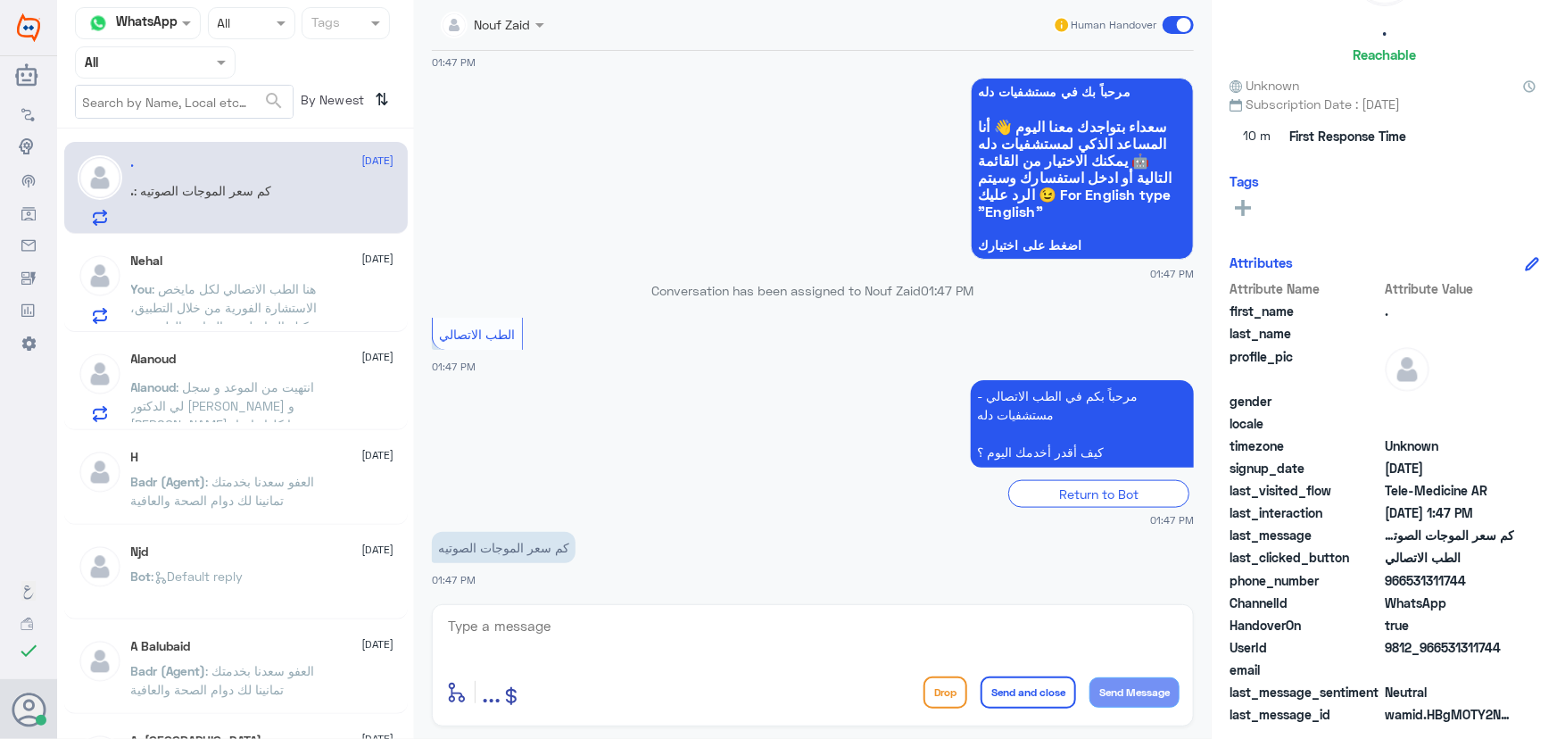
click at [587, 623] on textarea at bounding box center [812, 636] width 733 height 44
paste textarea "مرحباً معك نوف من الطب الاتصالي"
type textarea "مرحباً معك نوف من الطب الاتصالي"
click at [1147, 695] on button "Send Message" at bounding box center [1134, 692] width 90 height 30
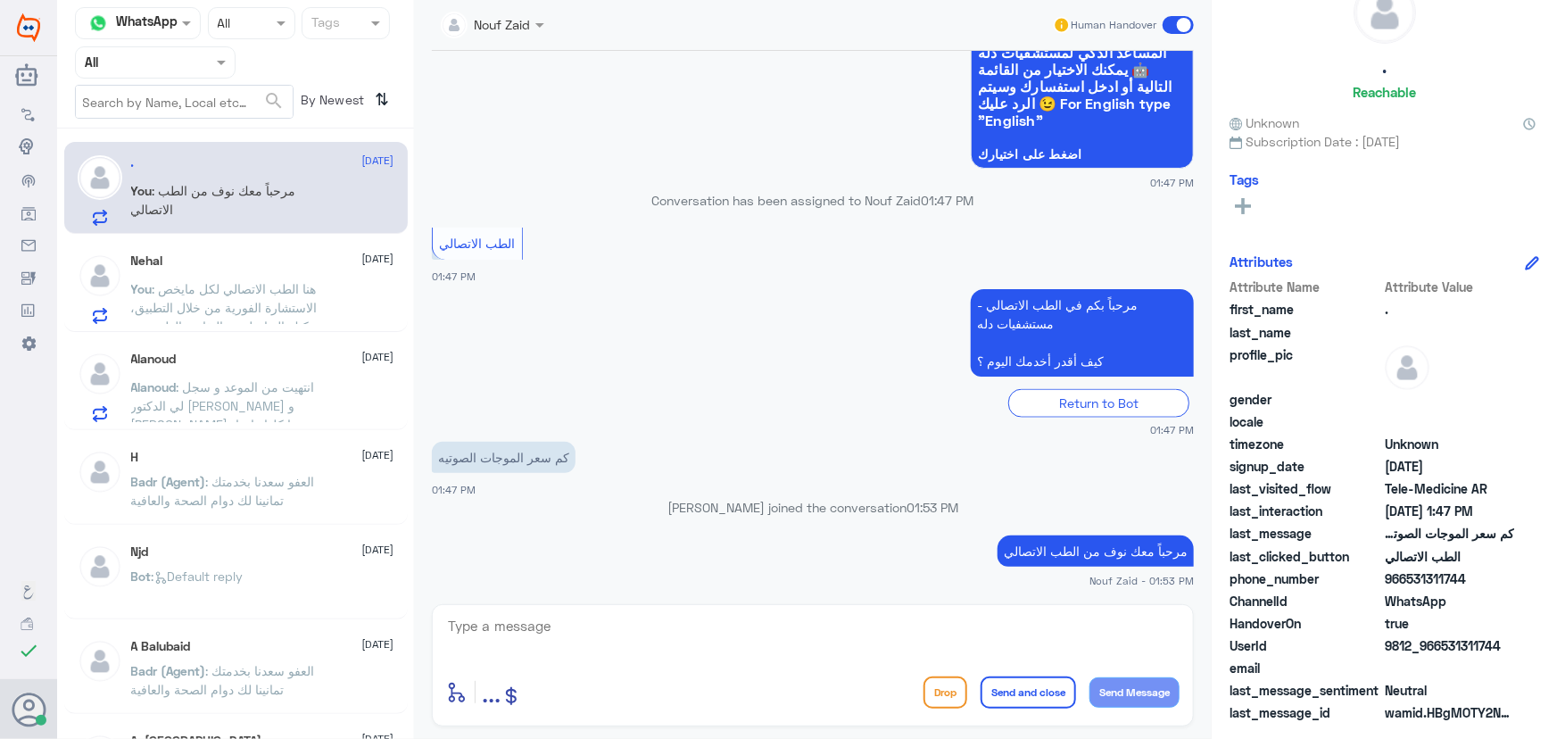
scroll to position [55, 0]
click at [598, 623] on textarea at bounding box center [812, 636] width 733 height 44
paste textarea "هنا الطب الاتصالي لكل مايخص الاستشارة الفورية من خلال التطبيق، يمكنك الاستفسار …"
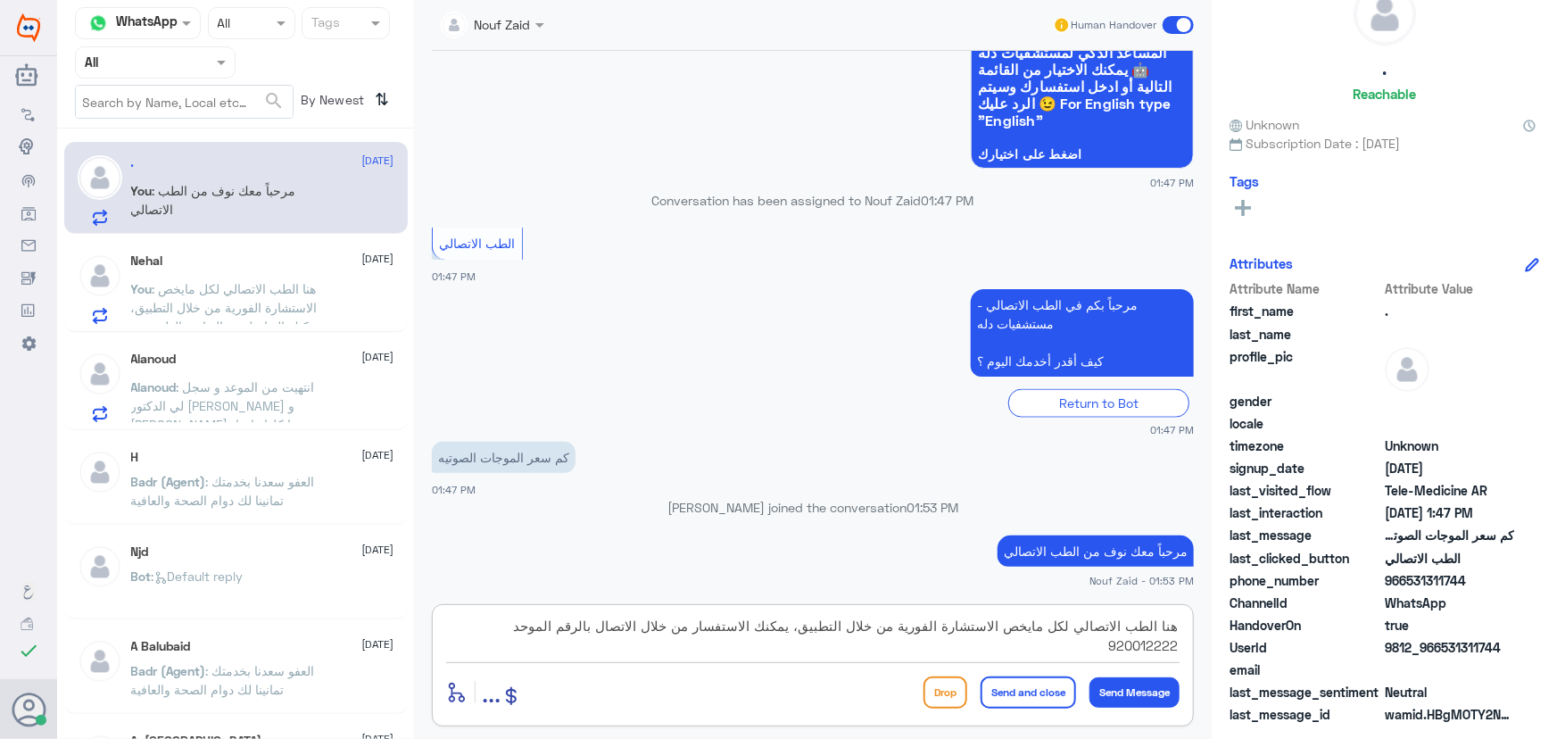
type textarea "هنا الطب الاتصالي لكل مايخص الاستشارة الفورية من خلال التطبيق، يمكنك الاستفسار …"
click at [1044, 699] on button "Send and close" at bounding box center [1028, 692] width 95 height 32
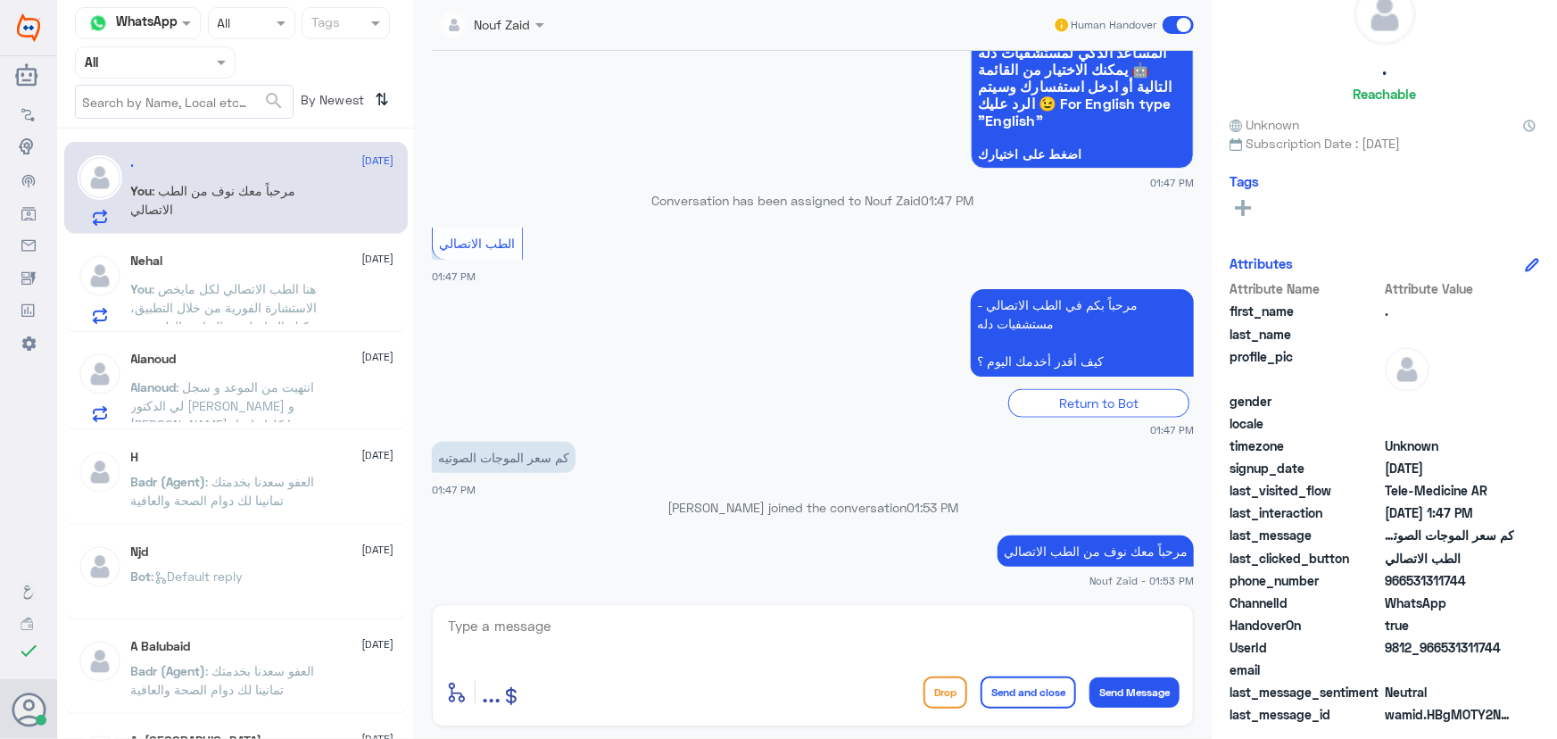
scroll to position [1093, 0]
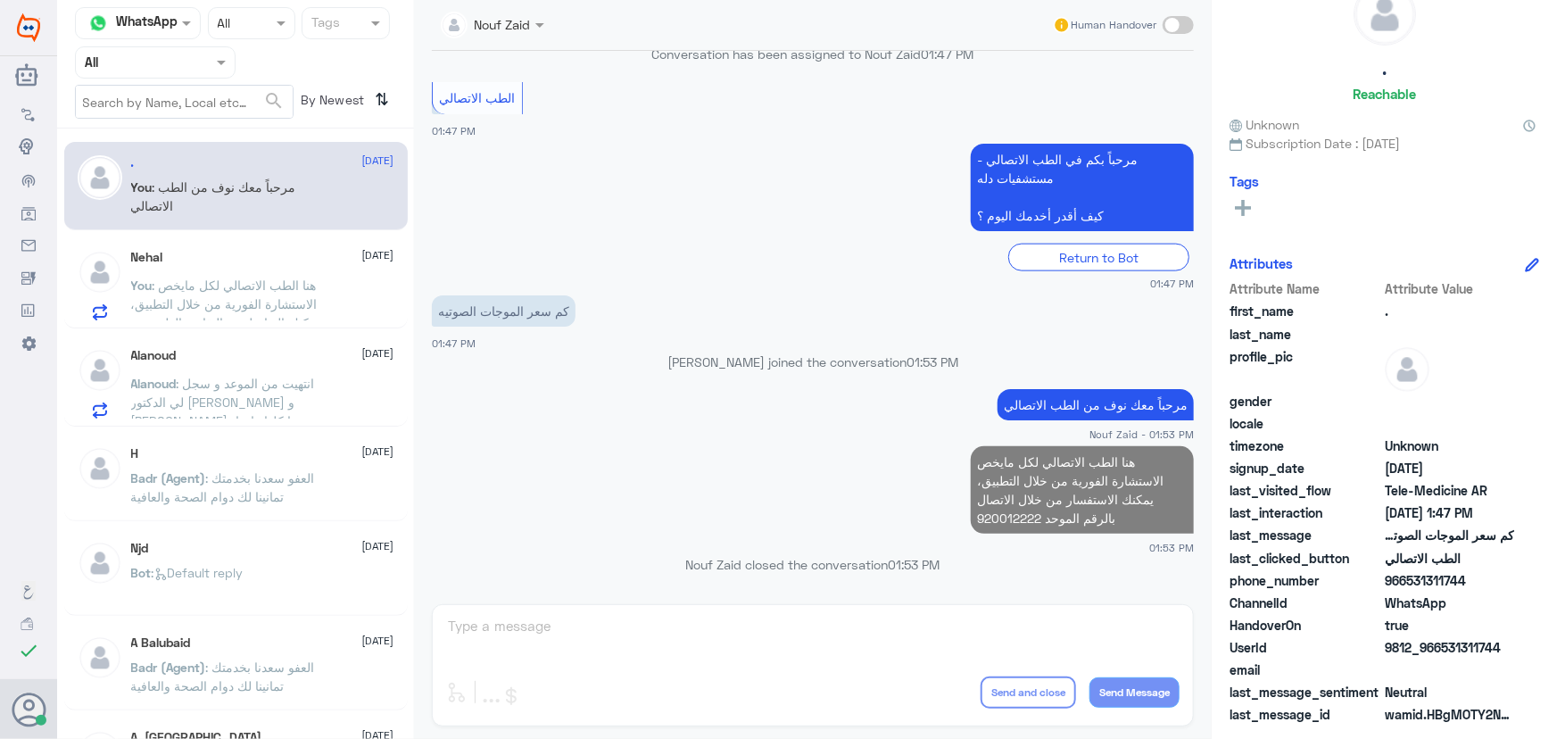
click at [220, 259] on div "Nehal 28 August" at bounding box center [262, 257] width 263 height 15
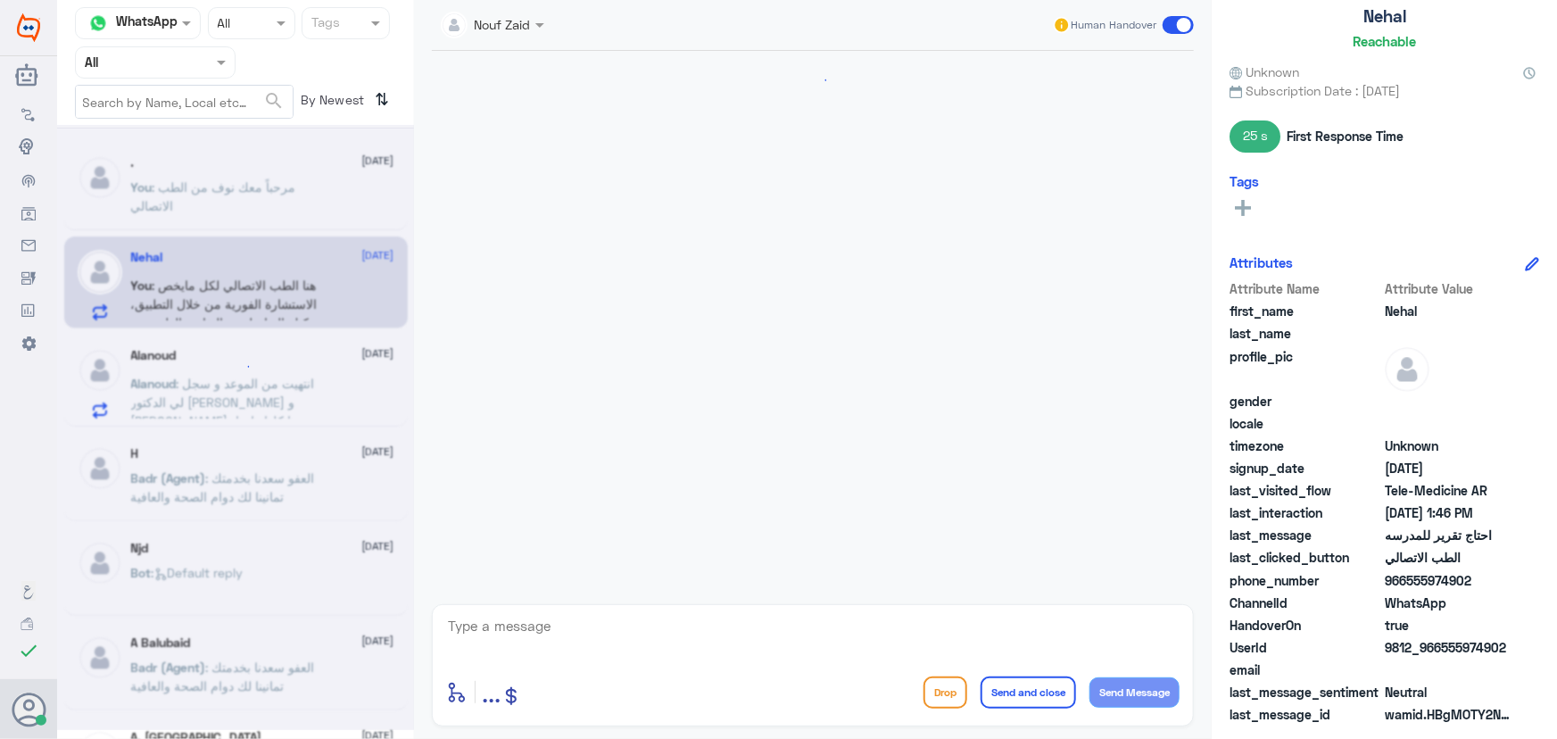
scroll to position [1061, 0]
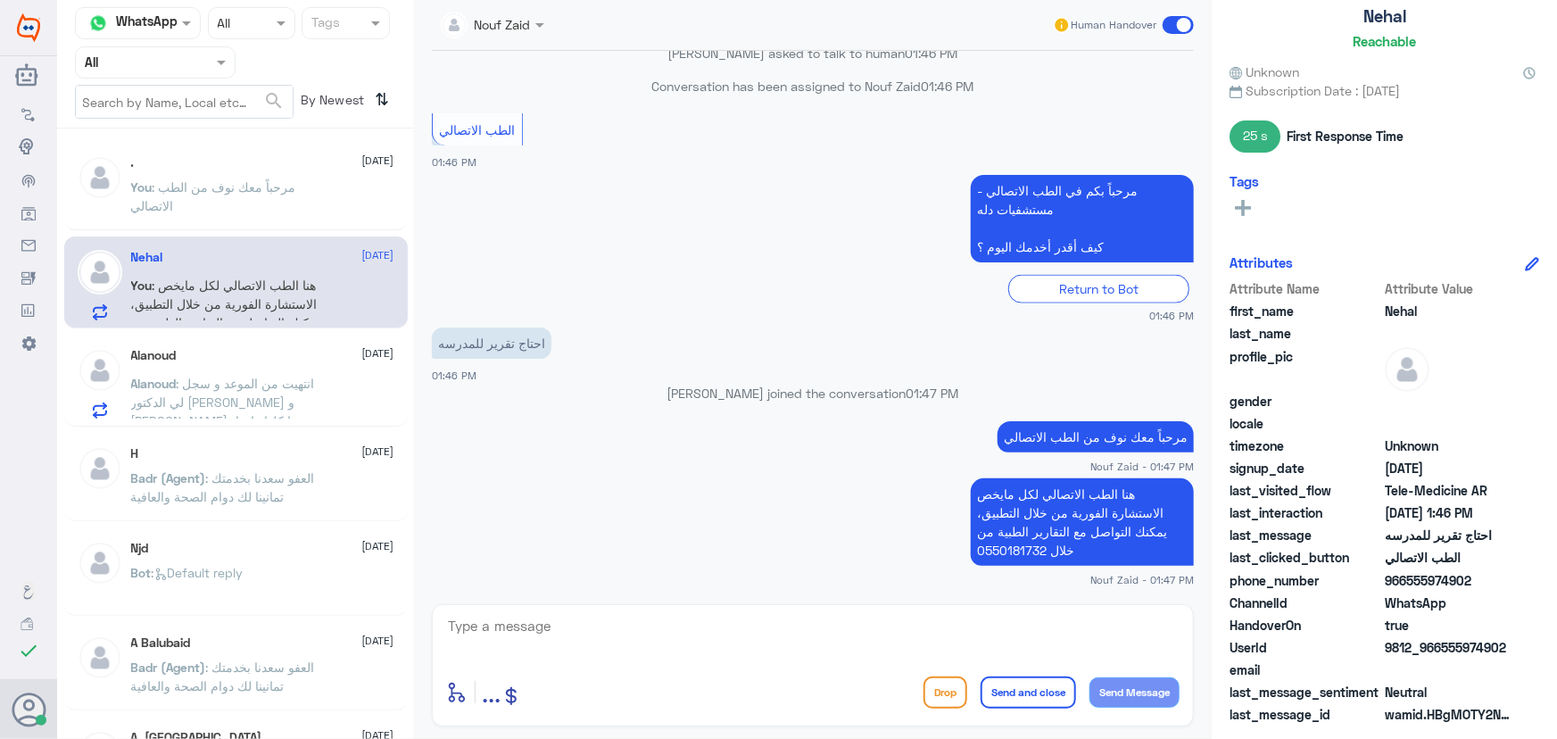
click at [1177, 19] on span at bounding box center [1178, 25] width 31 height 18
click at [0, 0] on input "checkbox" at bounding box center [0, 0] width 0 height 0
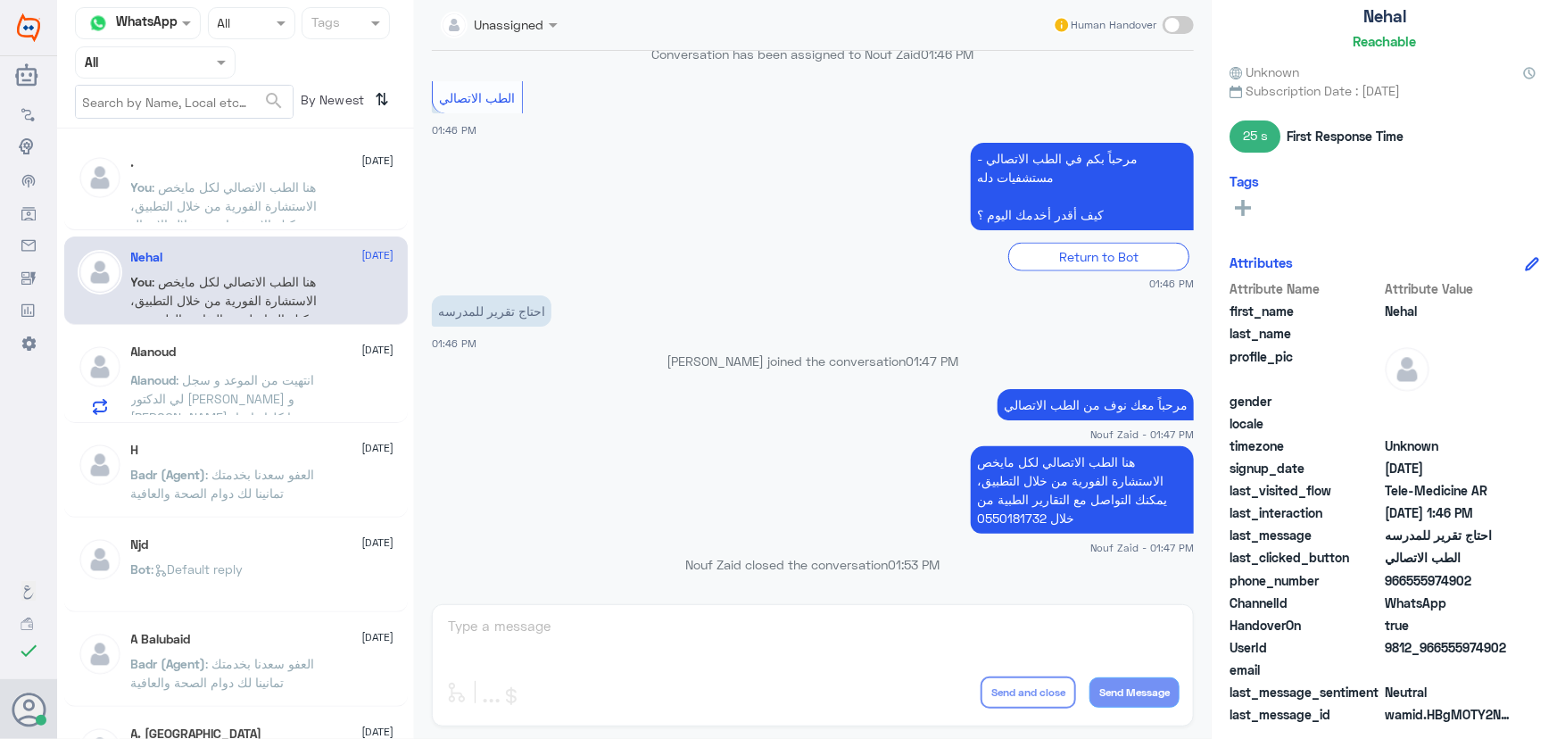
click at [204, 366] on div "Alanoud 28 August Alanoud : انتهيت من الموعد و سجل لي الدكتور تحاليل و طلعت نتي…" at bounding box center [262, 379] width 263 height 70
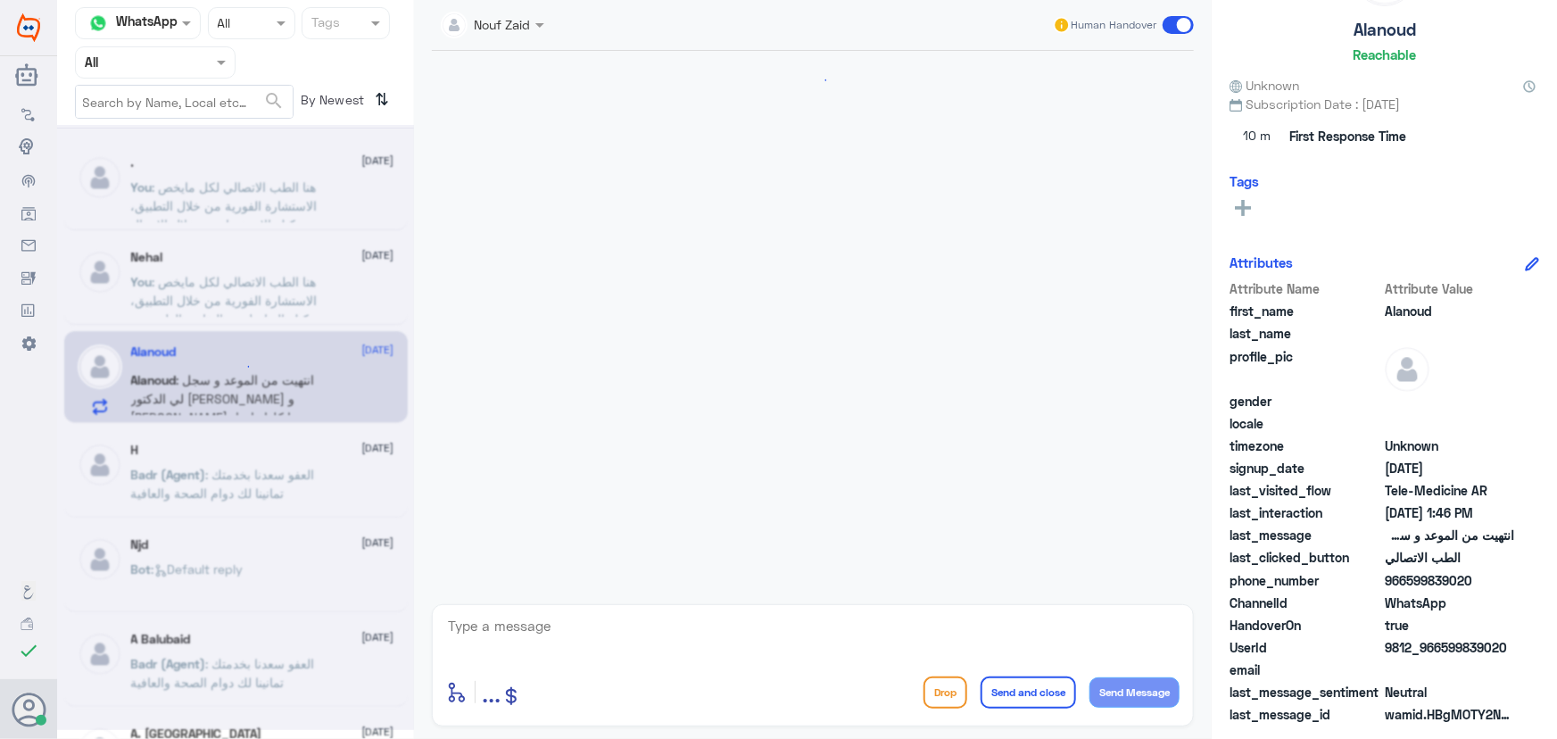
scroll to position [1151, 0]
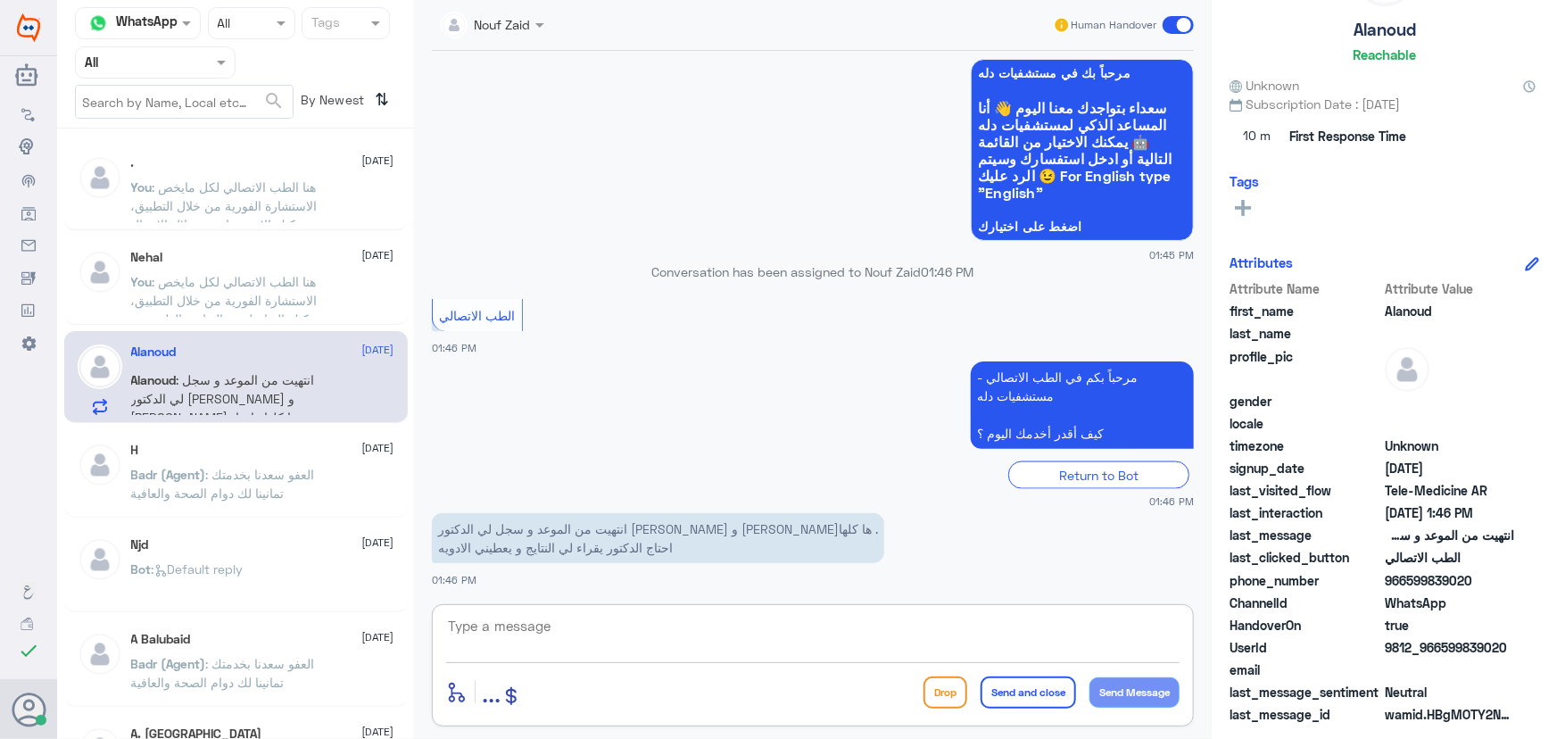
click at [553, 625] on textarea at bounding box center [812, 636] width 733 height 44
paste textarea "مرحباً معك نوف من الطب الاتصالي"
type textarea "مرحباً معك نوف من الطب الاتصالي"
drag, startPoint x: 1123, startPoint y: 701, endPoint x: 1073, endPoint y: 686, distance: 52.2
click at [1120, 702] on button "Send Message" at bounding box center [1134, 692] width 90 height 30
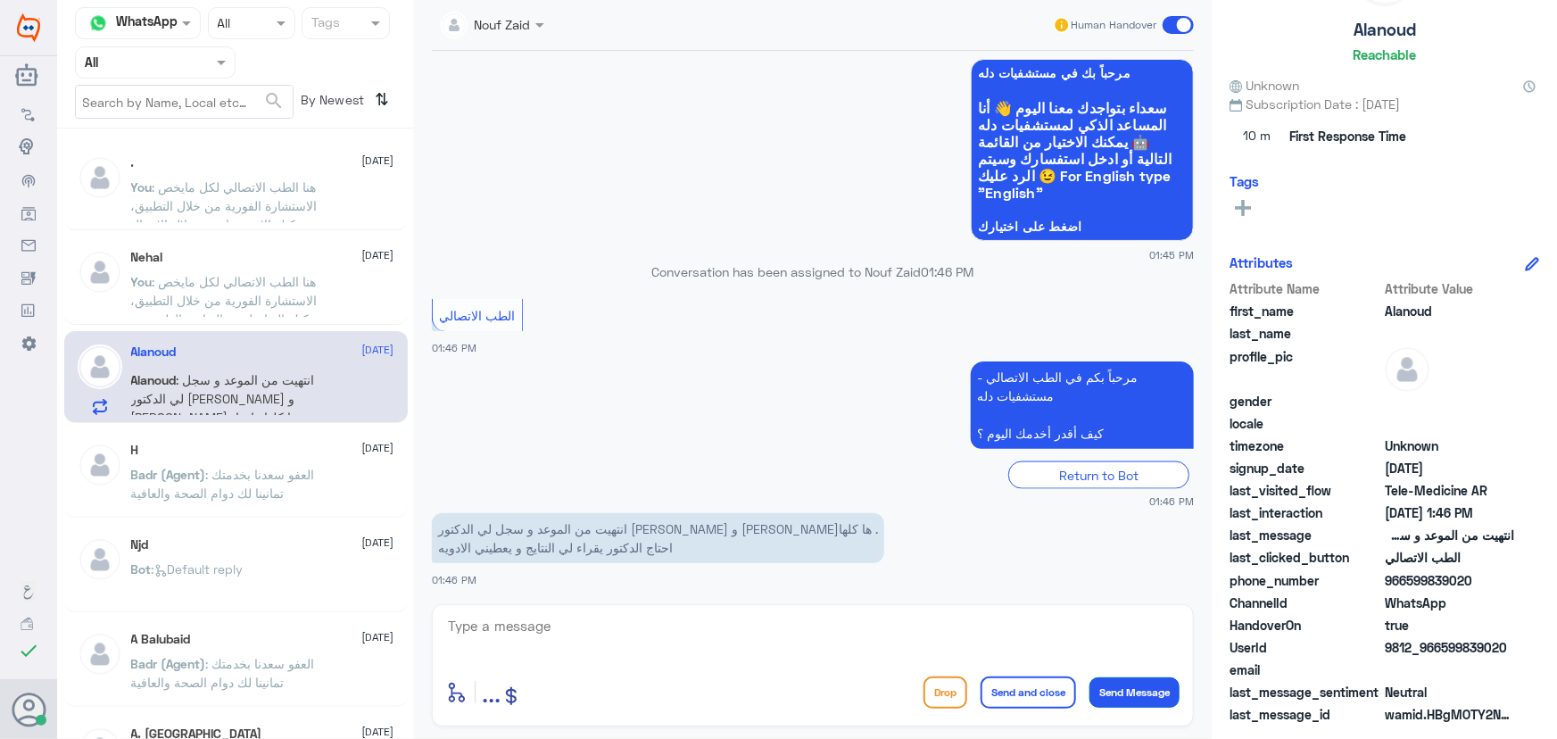
scroll to position [1208, 0]
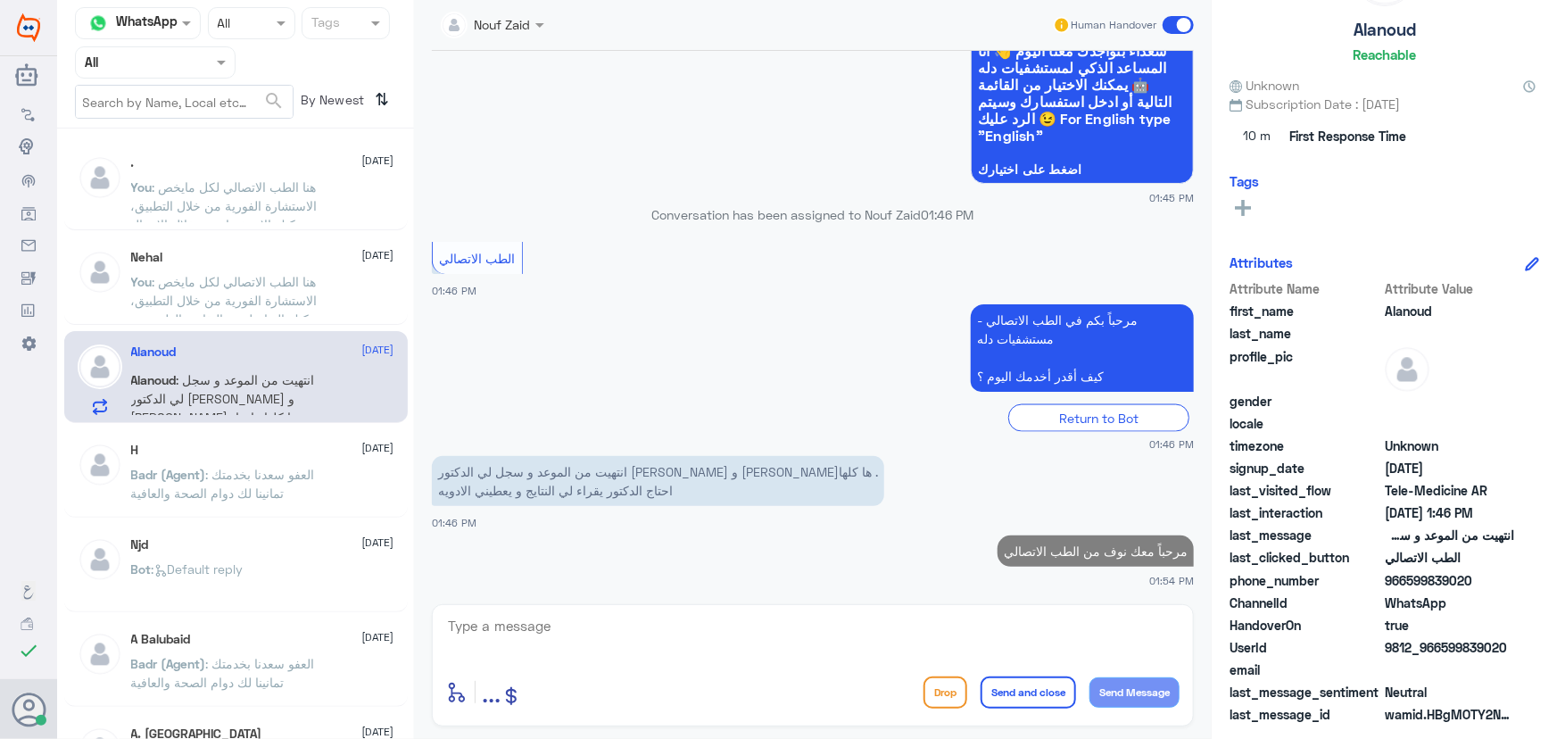
click at [984, 625] on textarea at bounding box center [812, 636] width 733 height 44
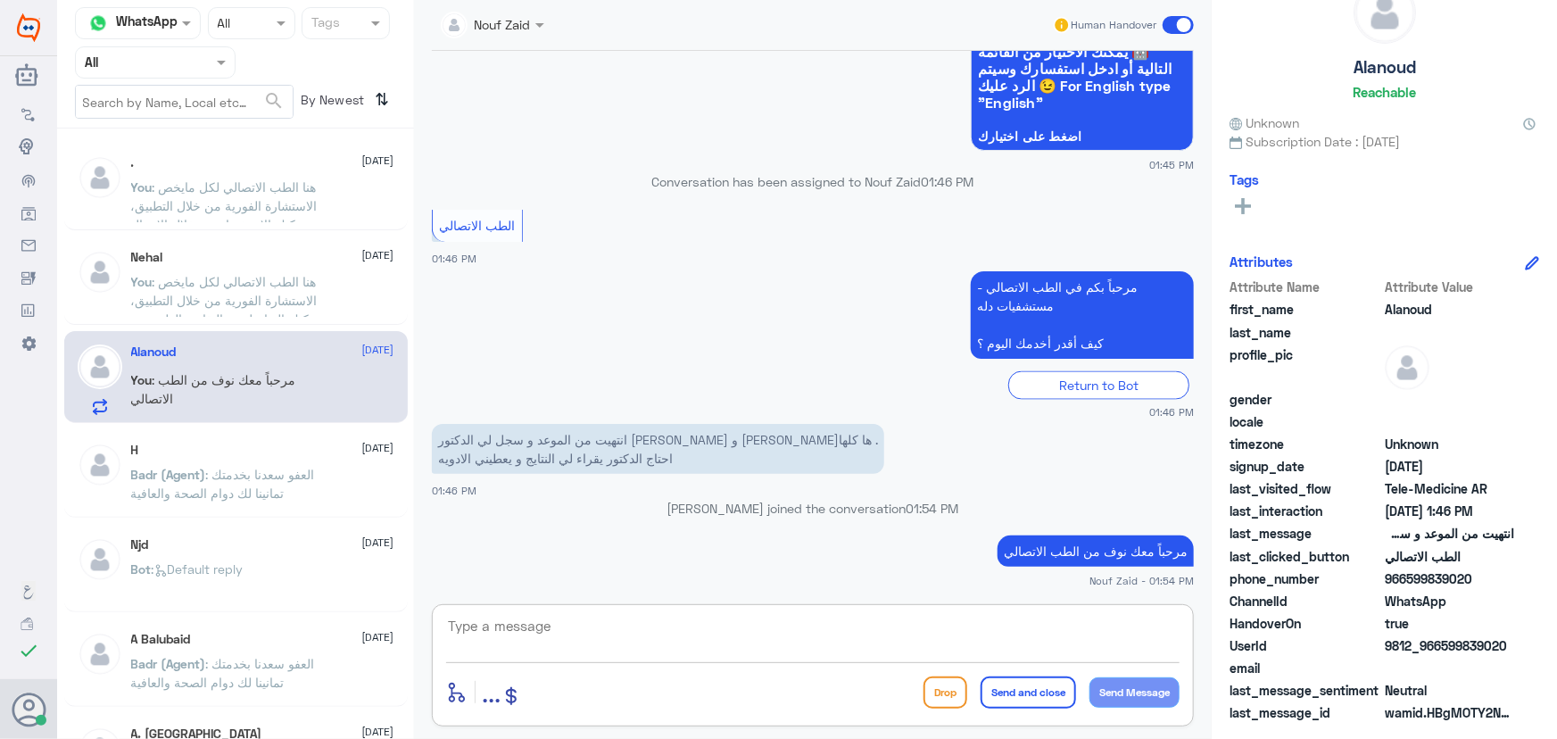
scroll to position [55, 0]
click at [878, 619] on textarea at bounding box center [812, 636] width 733 height 44
click at [505, 13] on input "text" at bounding box center [473, 23] width 64 height 21
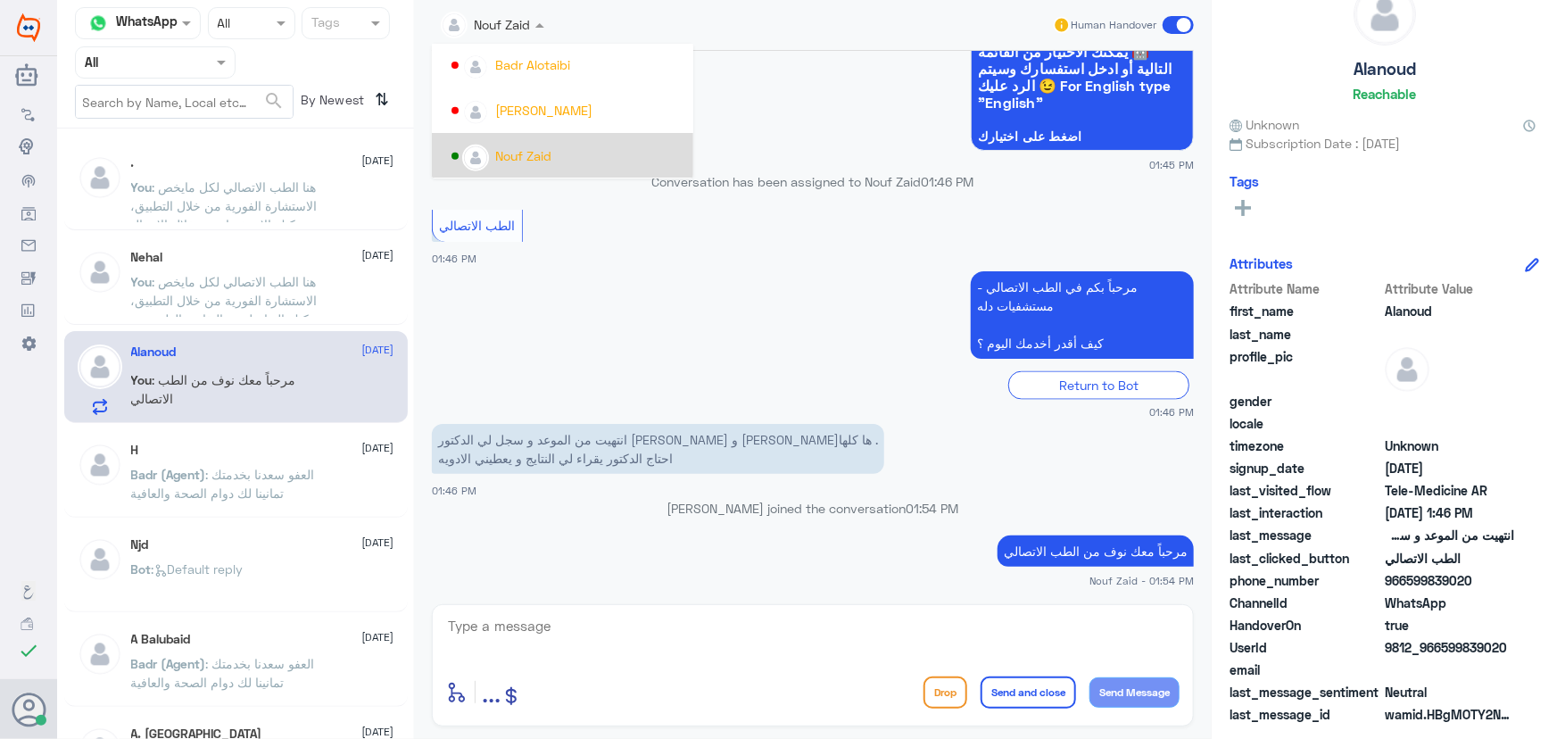
click at [612, 285] on app-msgs-text "مرحباً بكم في الطب الاتصالي - مستشفيات دله كيف أقدر أخدمك اليوم ؟" at bounding box center [813, 315] width 762 height 89
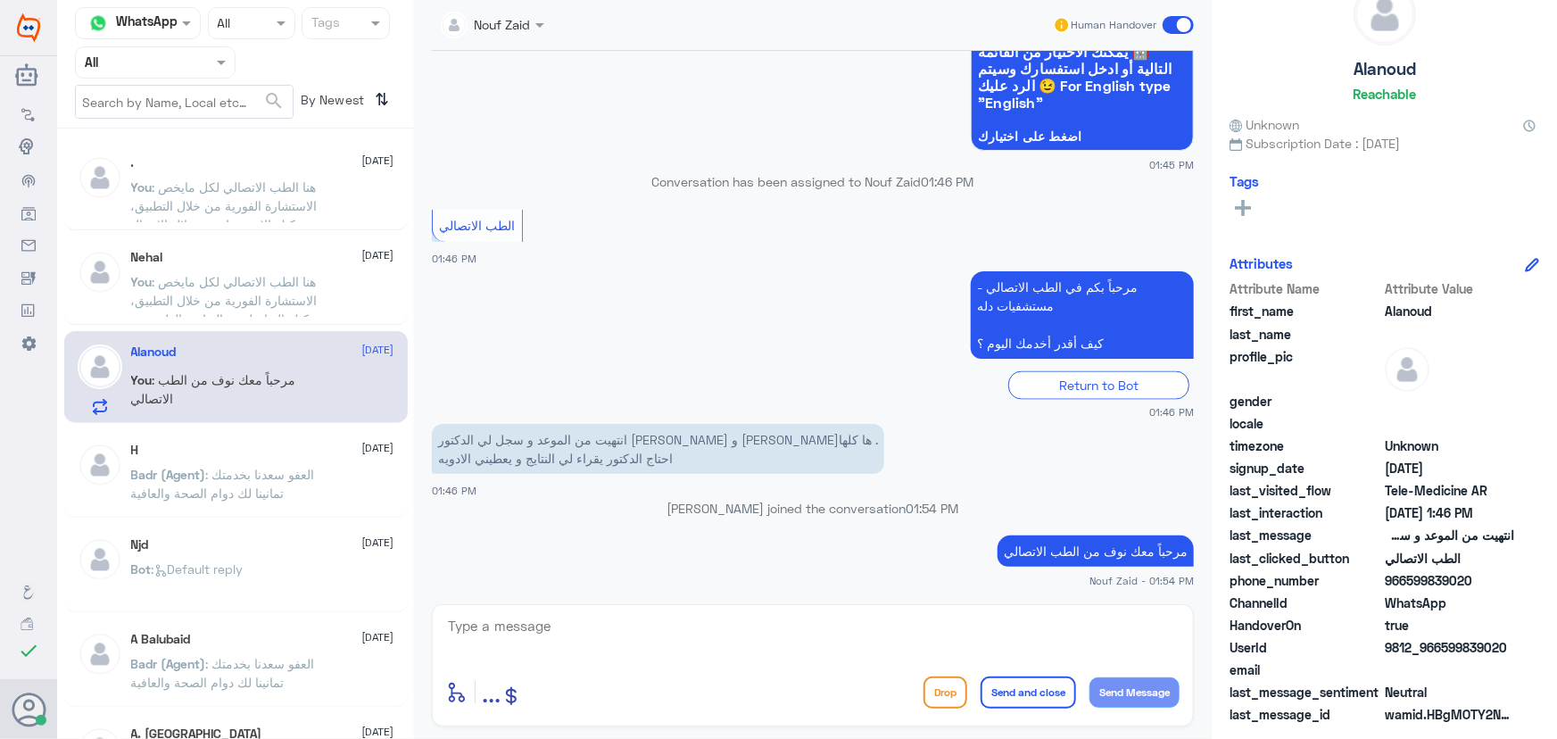
click at [723, 667] on div "enter flow name ... Drop Send and close Send Message" at bounding box center [813, 665] width 762 height 122
click at [722, 667] on div "enter flow name ... Drop Send and close Send Message" at bounding box center [813, 665] width 762 height 122
drag, startPoint x: 733, startPoint y: 642, endPoint x: 742, endPoint y: 672, distance: 31.0
click at [731, 649] on textarea at bounding box center [812, 636] width 733 height 44
click at [741, 625] on textarea at bounding box center [812, 636] width 733 height 44
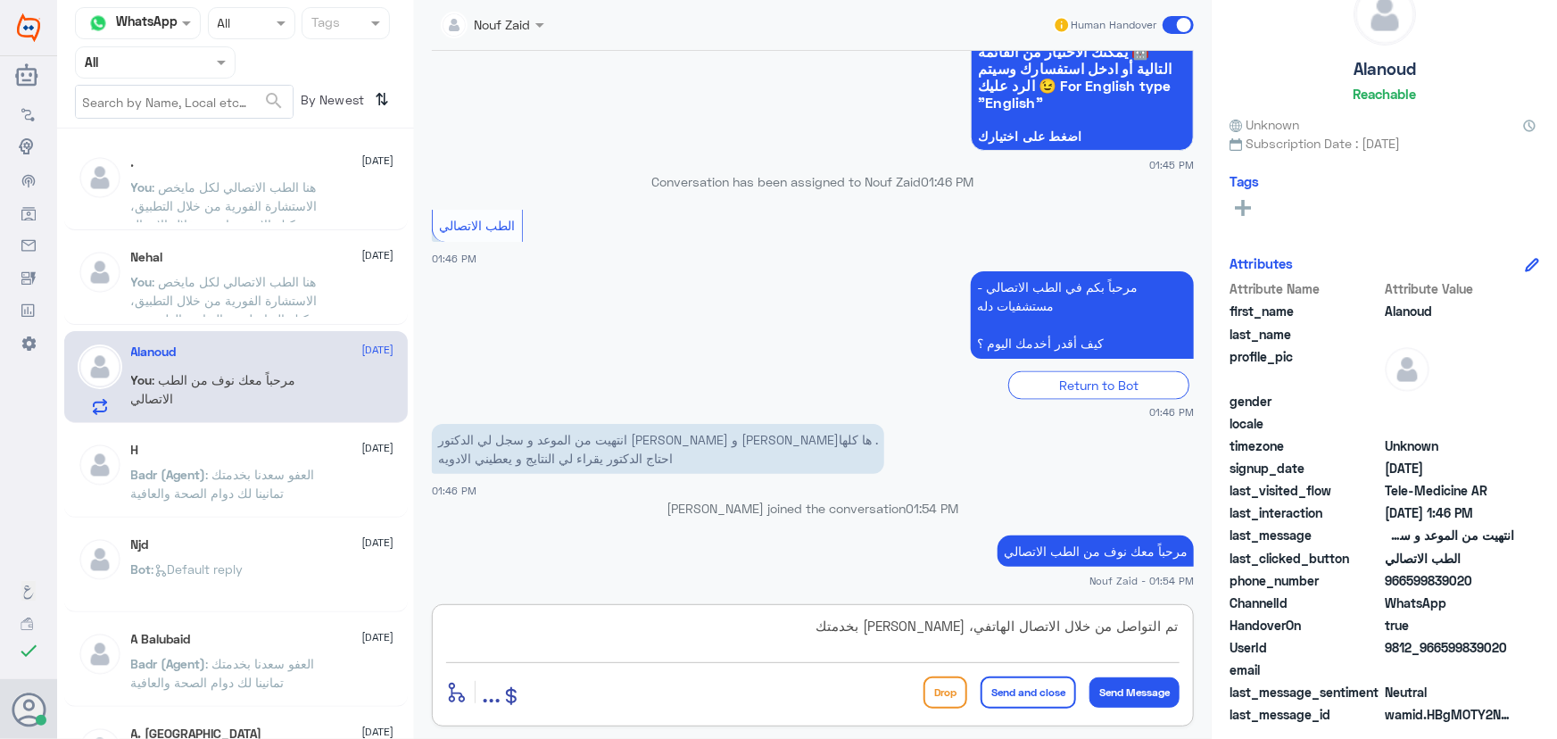
type textarea "تم التواصل من خلال الاتصال الهاتفي، سعدنا بخدمتك"
click at [1032, 689] on button "Send and close" at bounding box center [1028, 692] width 95 height 32
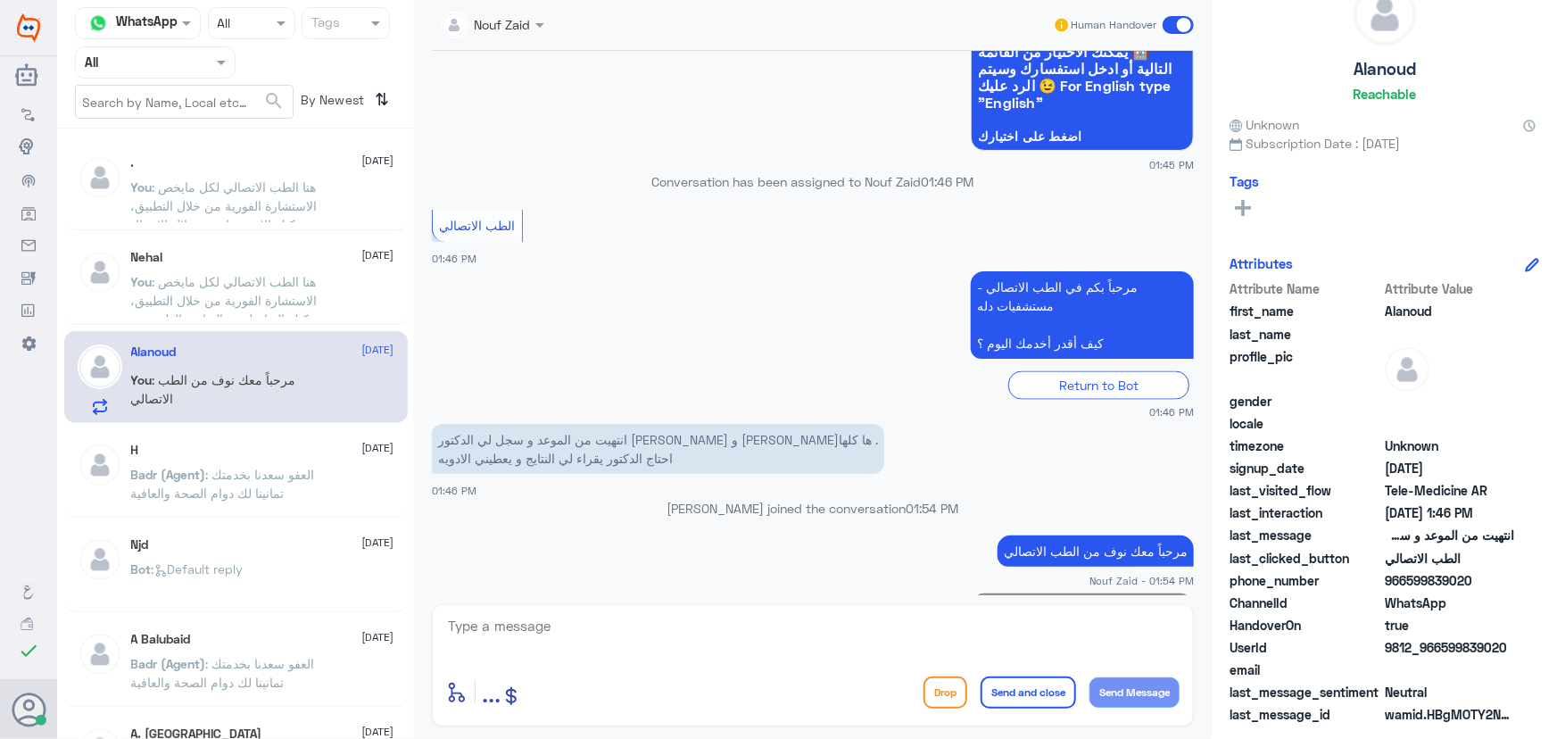
scroll to position [1285, 0]
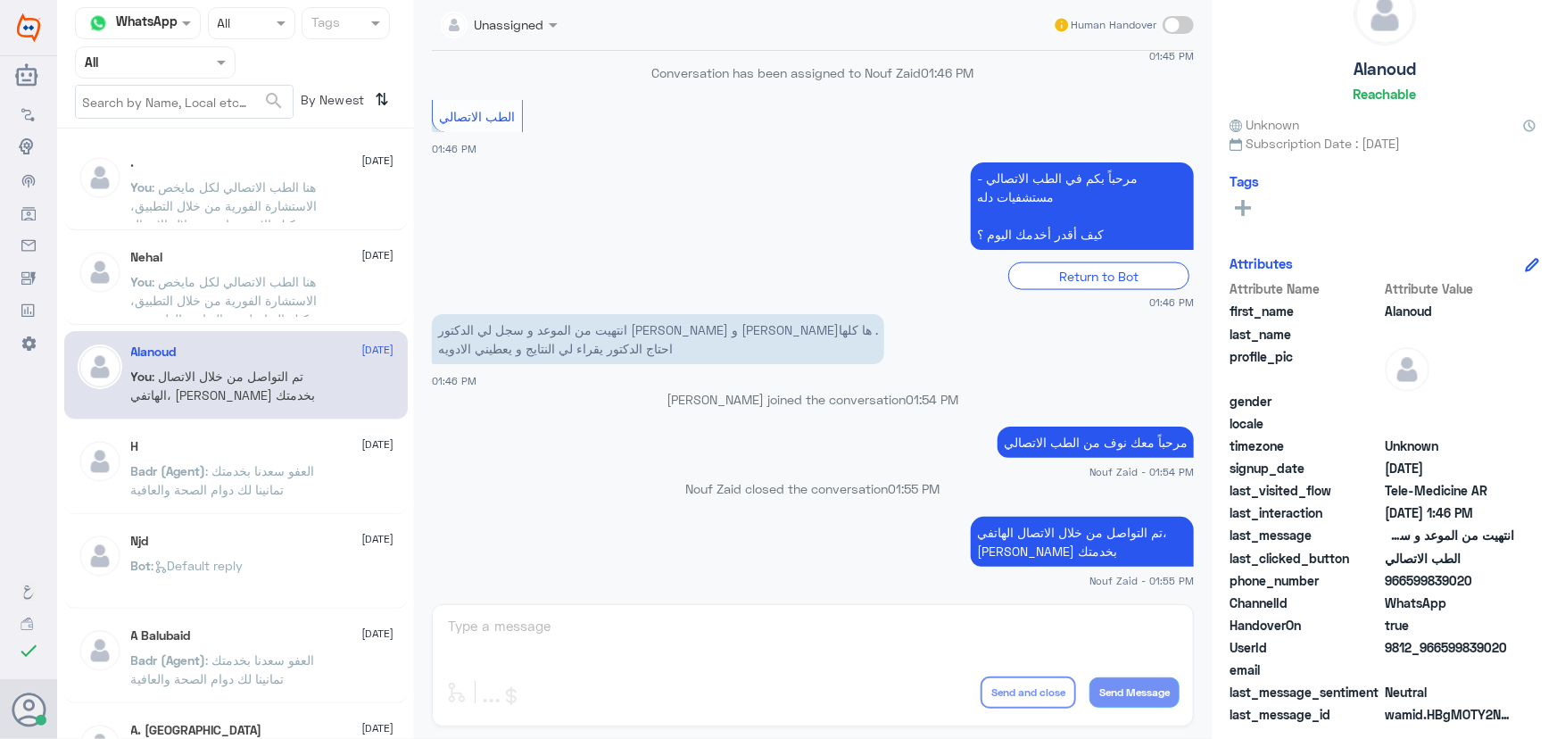
drag, startPoint x: 1445, startPoint y: 644, endPoint x: 1536, endPoint y: 649, distance: 92.0
click at [1536, 649] on div "Alanoud Reachable Unknown Subscription Date : 08/26/2025 Tags Attributes Attrib…" at bounding box center [1384, 372] width 345 height 744
copy span "599839020"
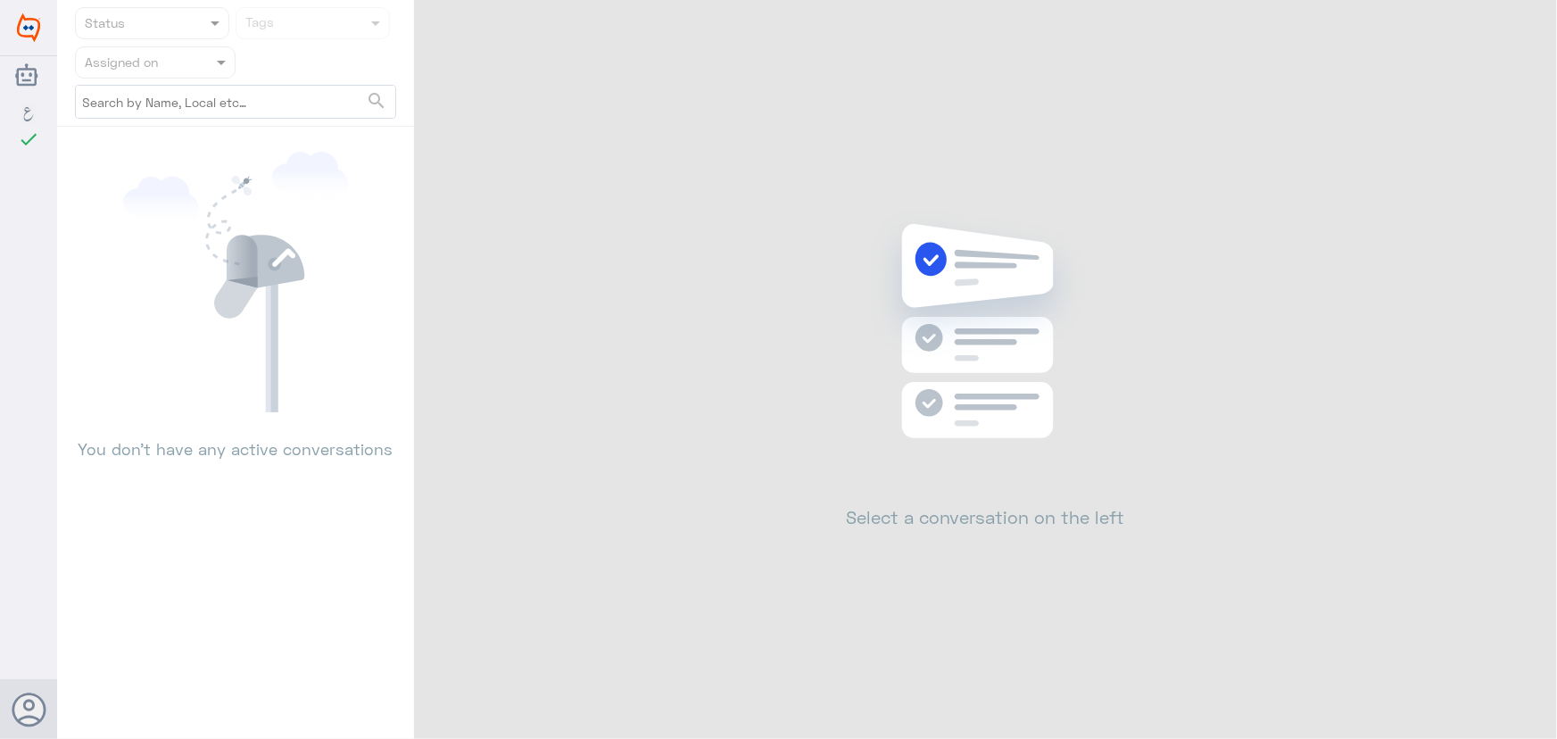
click at [1518, 20] on div "Dallah Hospitals اللغة العربية check Changes are saved Nouf Zaid Help Feedback …" at bounding box center [778, 369] width 1557 height 739
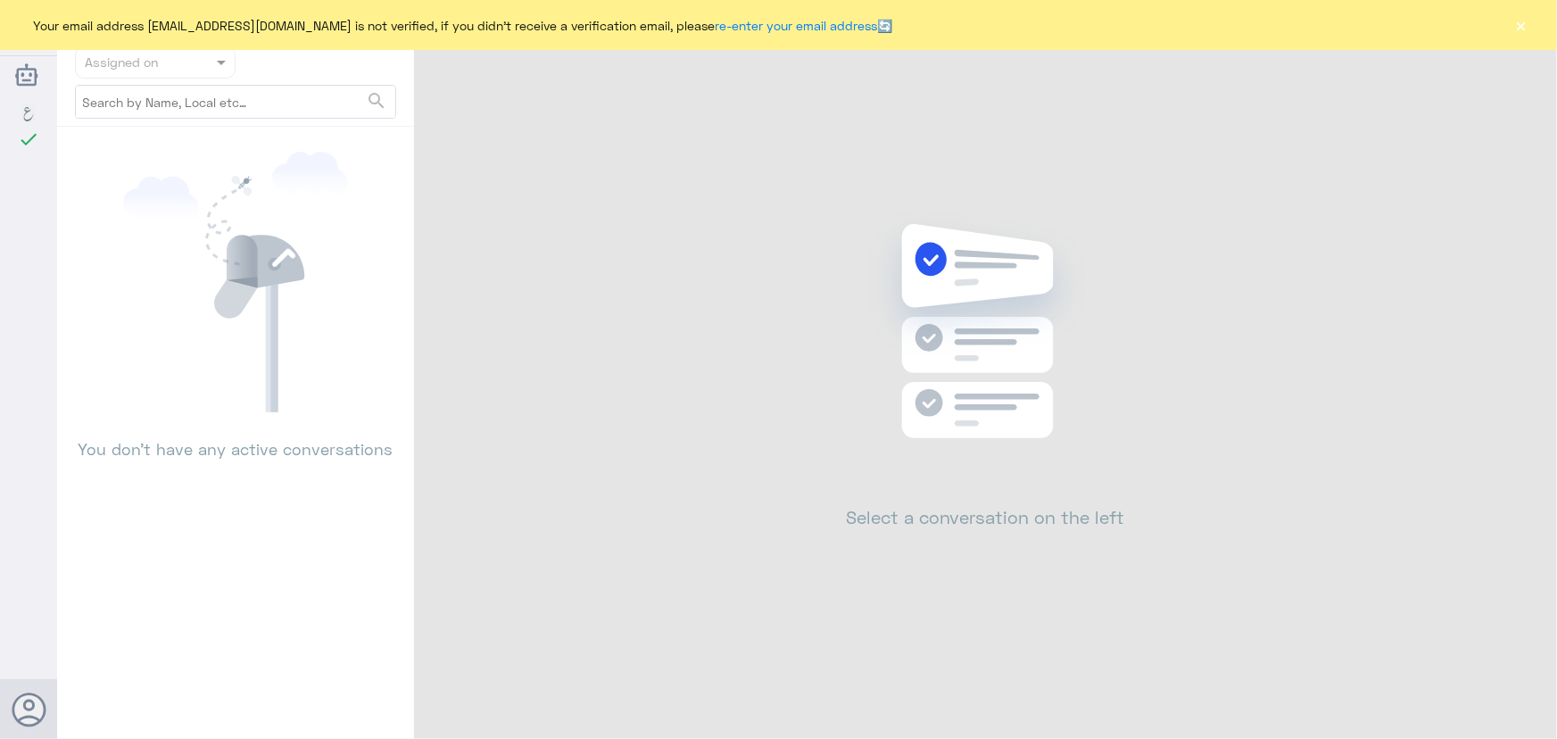
click at [1518, 20] on button "×" at bounding box center [1521, 25] width 18 height 18
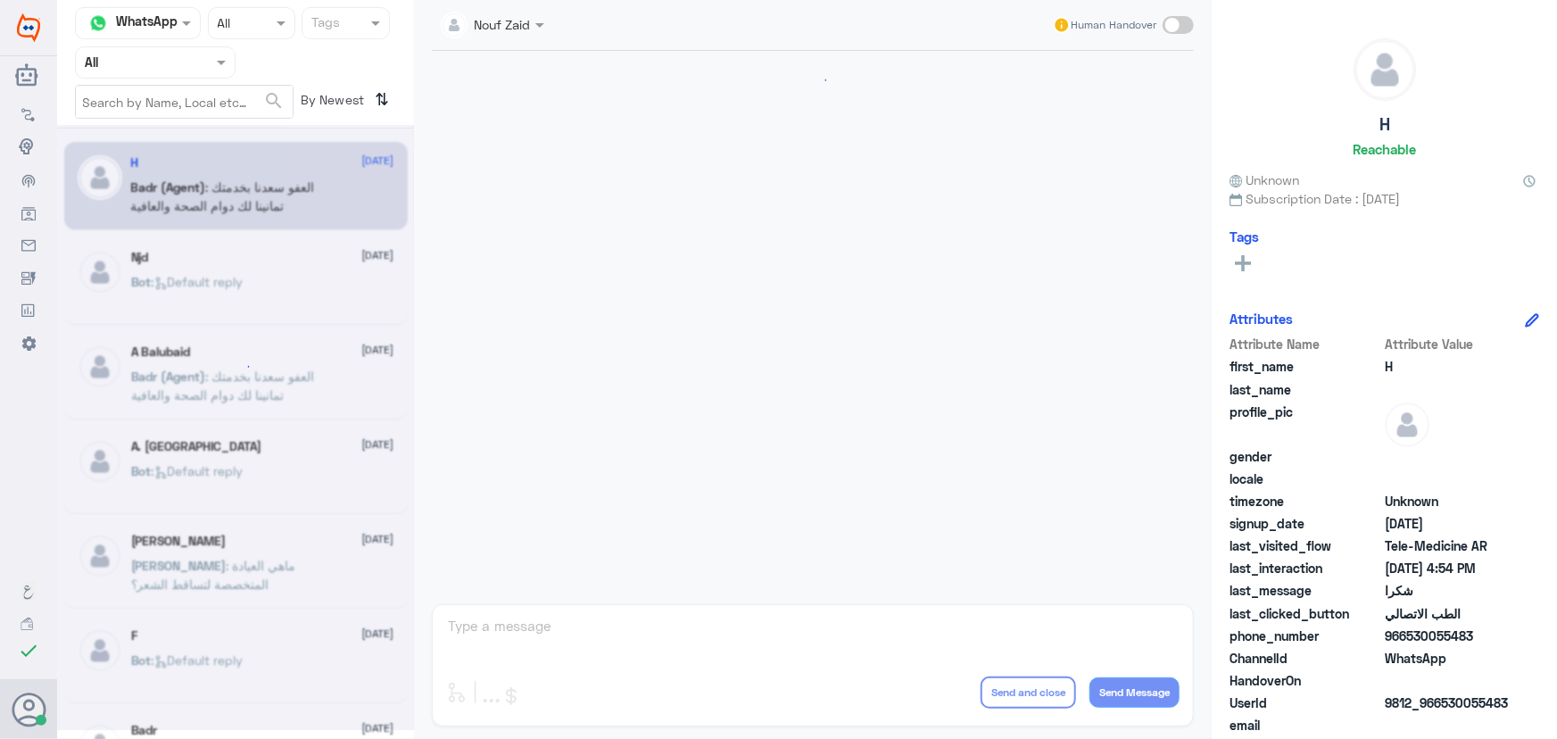
scroll to position [849, 0]
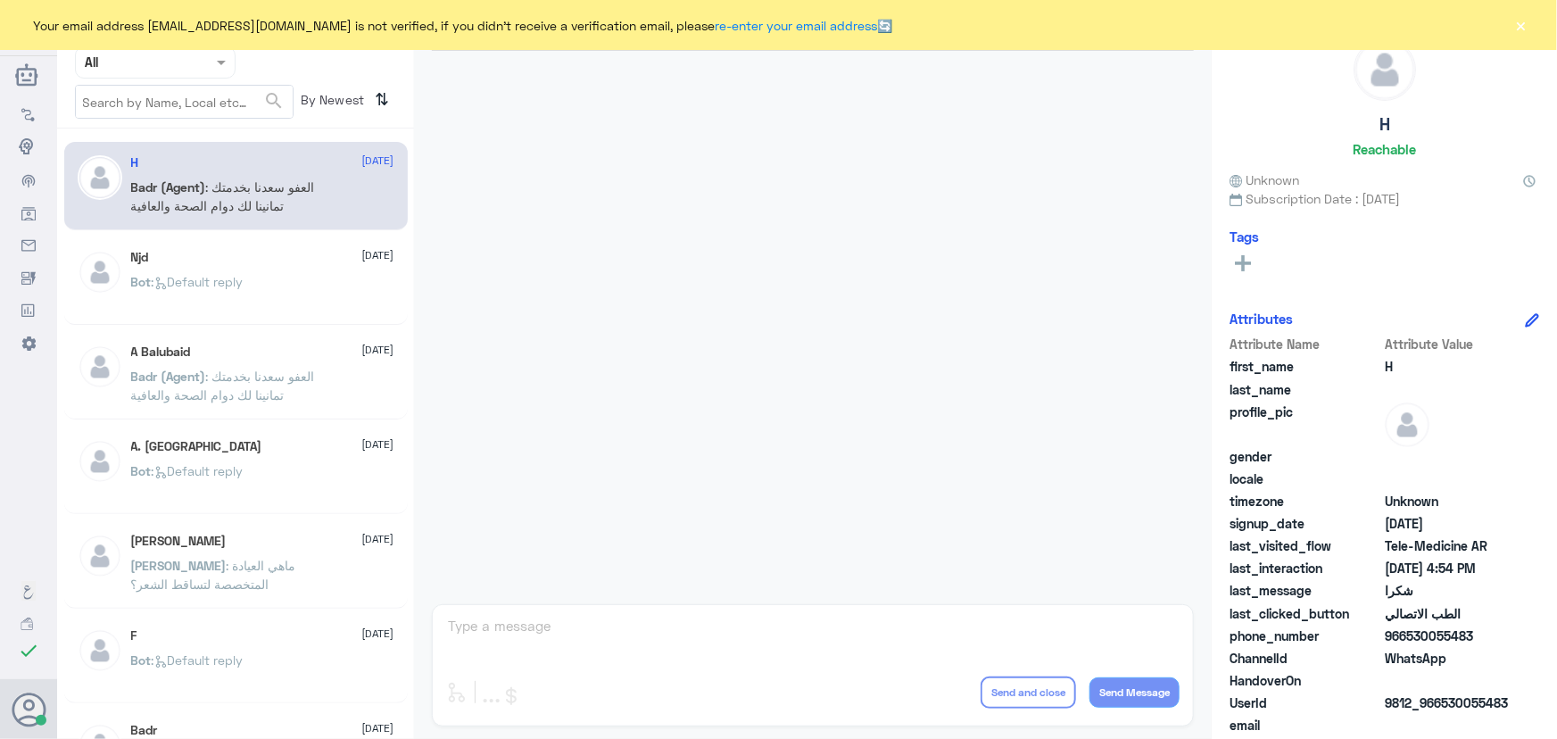
drag, startPoint x: 1518, startPoint y: 26, endPoint x: 1508, endPoint y: 61, distance: 36.2
click at [1519, 29] on button "×" at bounding box center [1521, 25] width 18 height 18
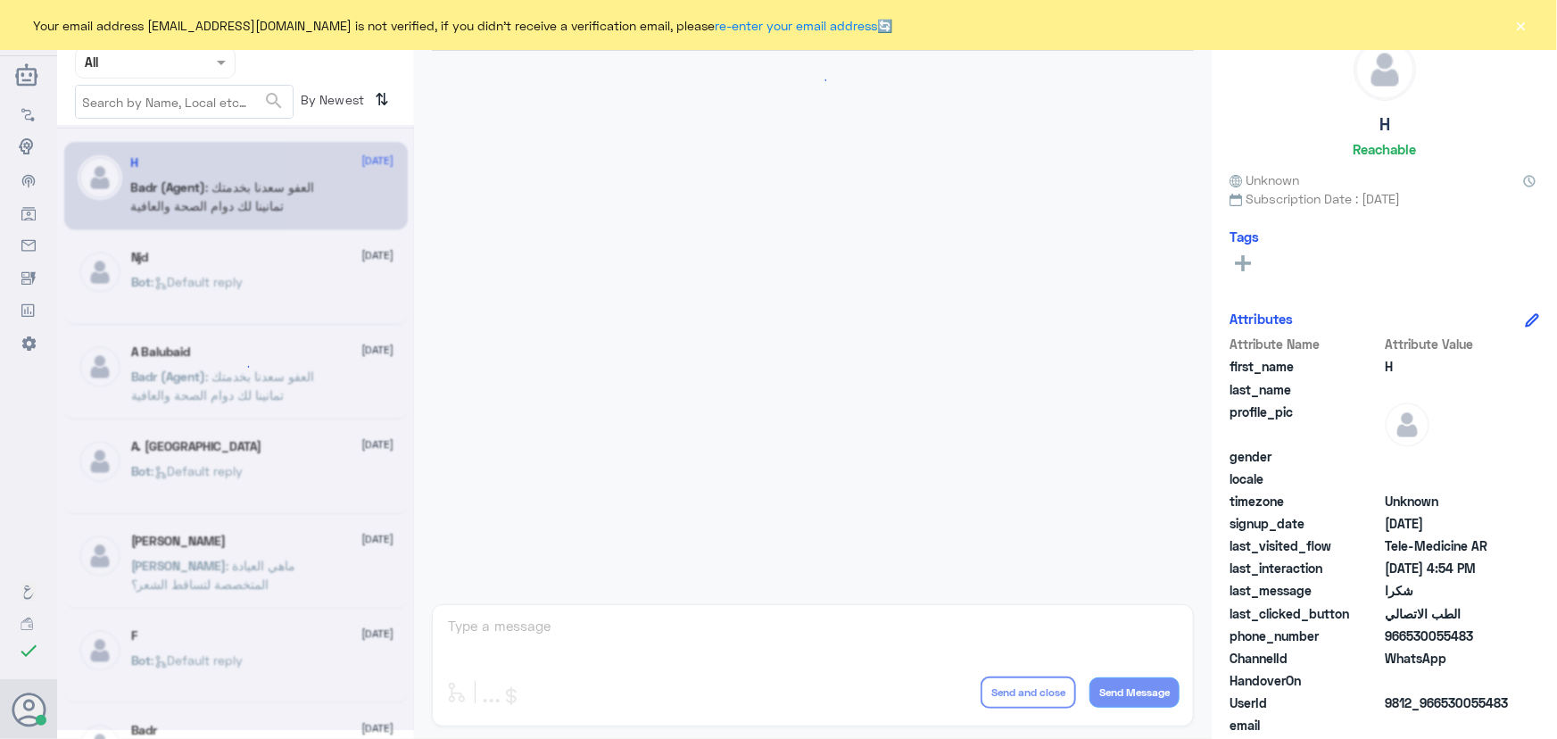
scroll to position [849, 0]
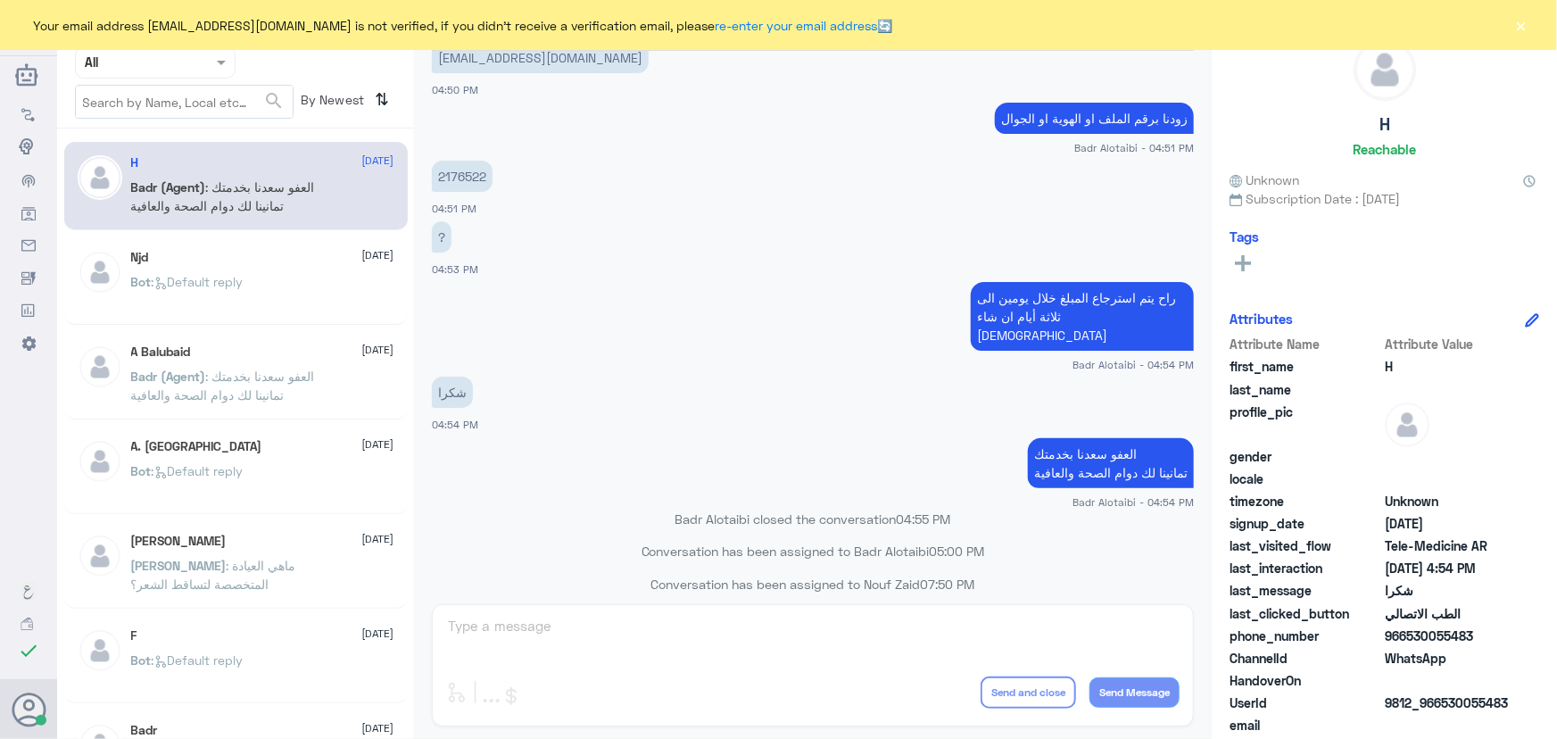
click at [1514, 28] on button "×" at bounding box center [1521, 25] width 18 height 18
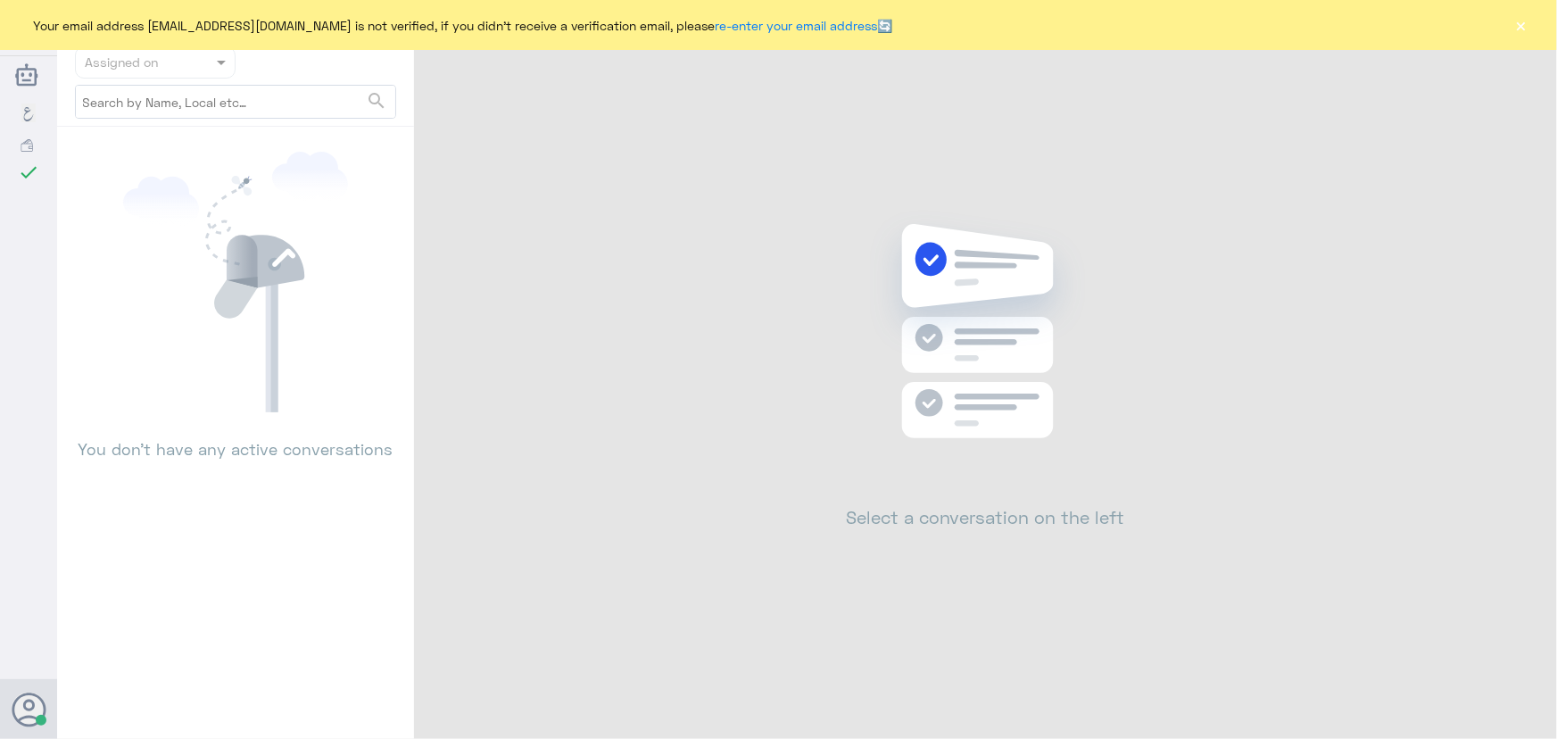
click at [1517, 28] on button "×" at bounding box center [1521, 25] width 18 height 18
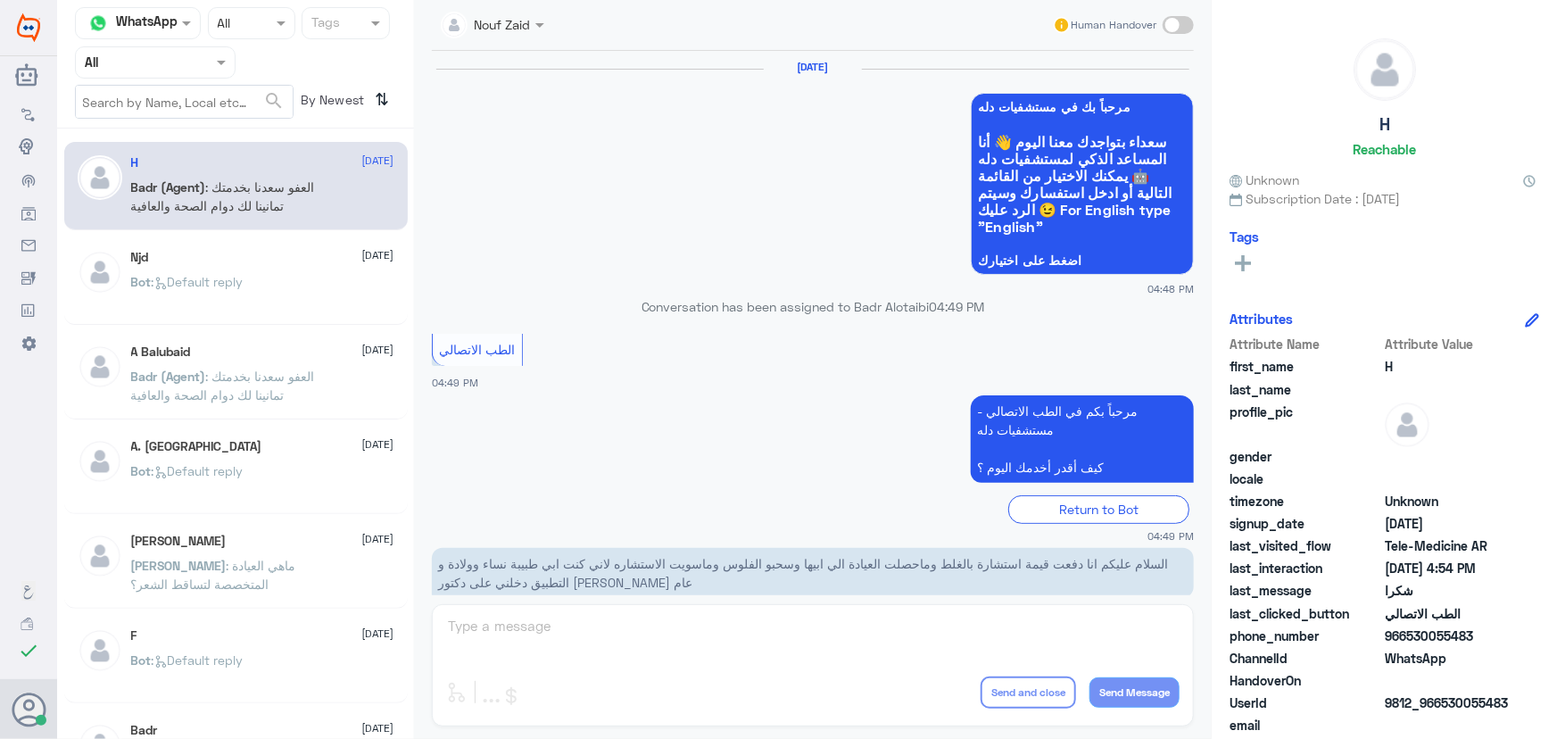
scroll to position [849, 0]
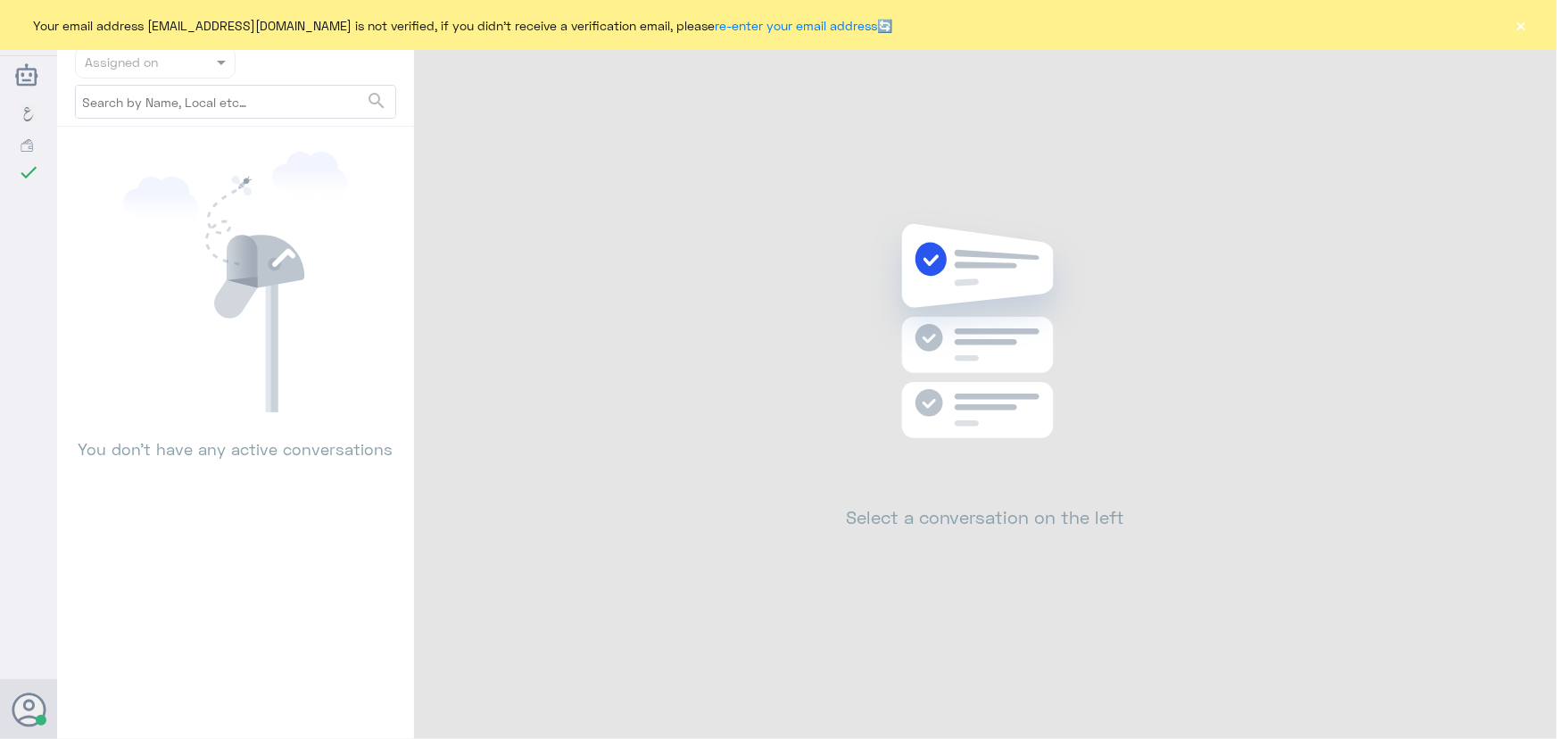
click at [1523, 23] on button "×" at bounding box center [1521, 25] width 18 height 18
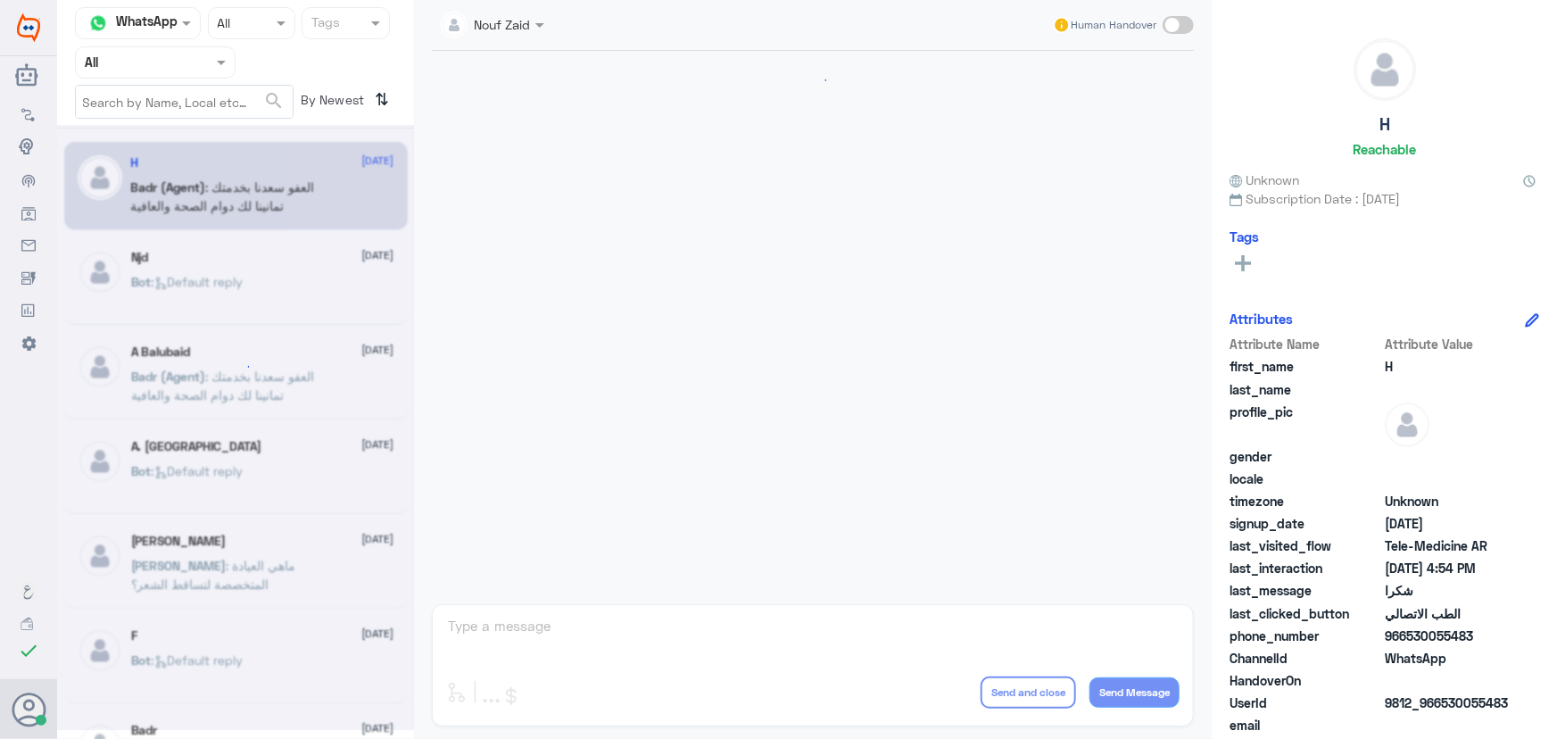
scroll to position [849, 0]
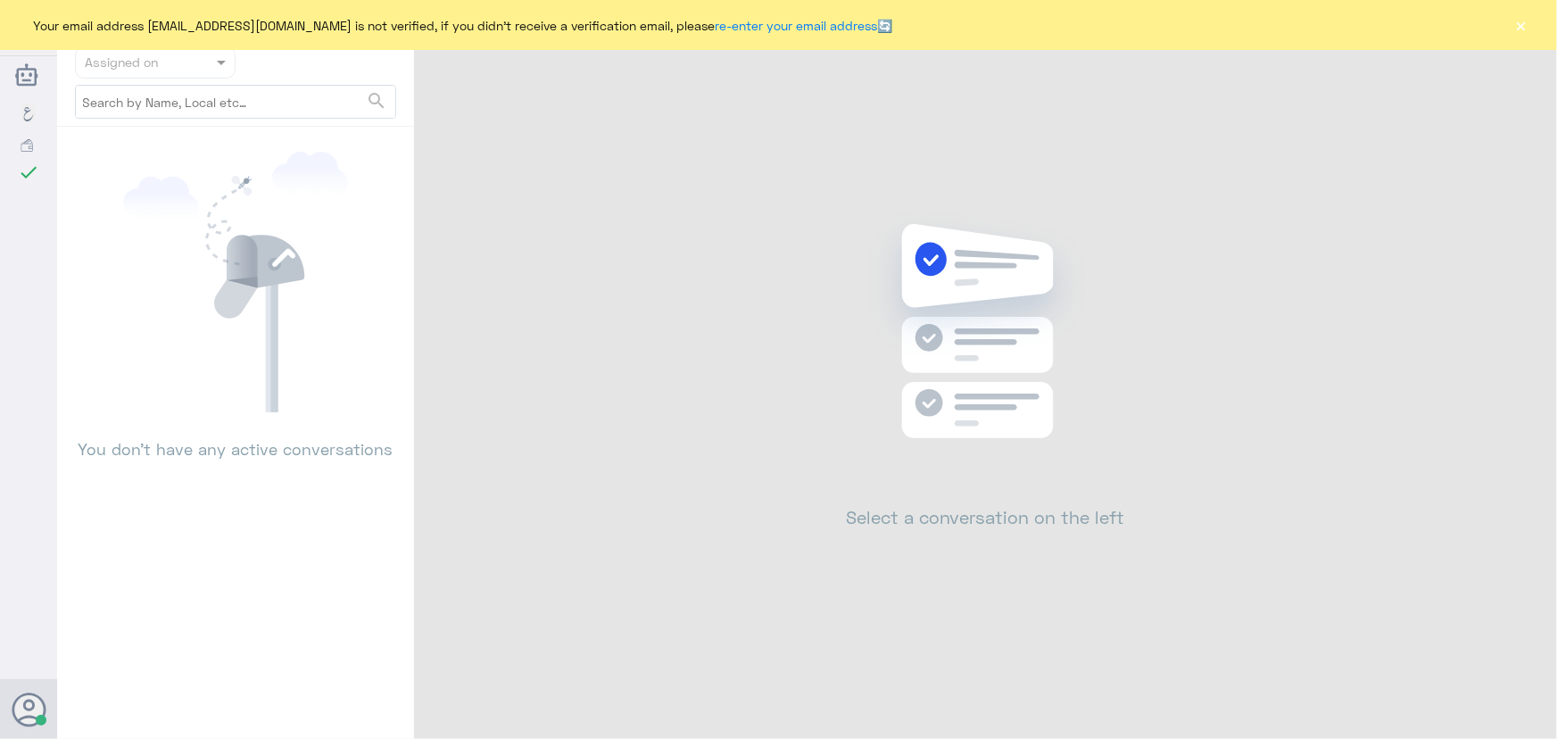
drag, startPoint x: 1533, startPoint y: 26, endPoint x: 1524, endPoint y: 24, distance: 9.1
click at [1525, 25] on div "Your email address [EMAIL_ADDRESS][DOMAIN_NAME] is not verified, if you didn't …" at bounding box center [778, 25] width 1557 height 50
click at [1521, 24] on button "×" at bounding box center [1521, 25] width 18 height 18
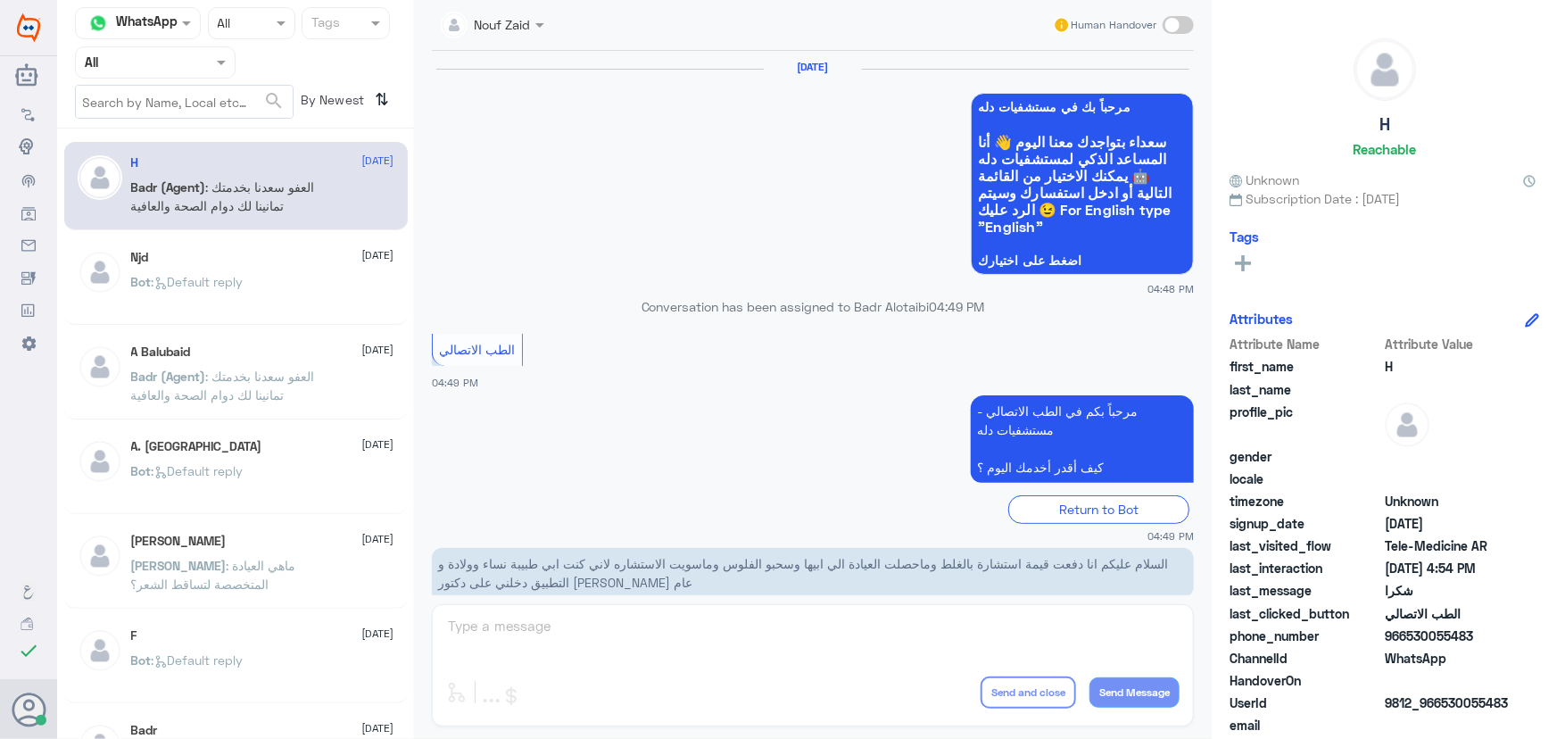
scroll to position [849, 0]
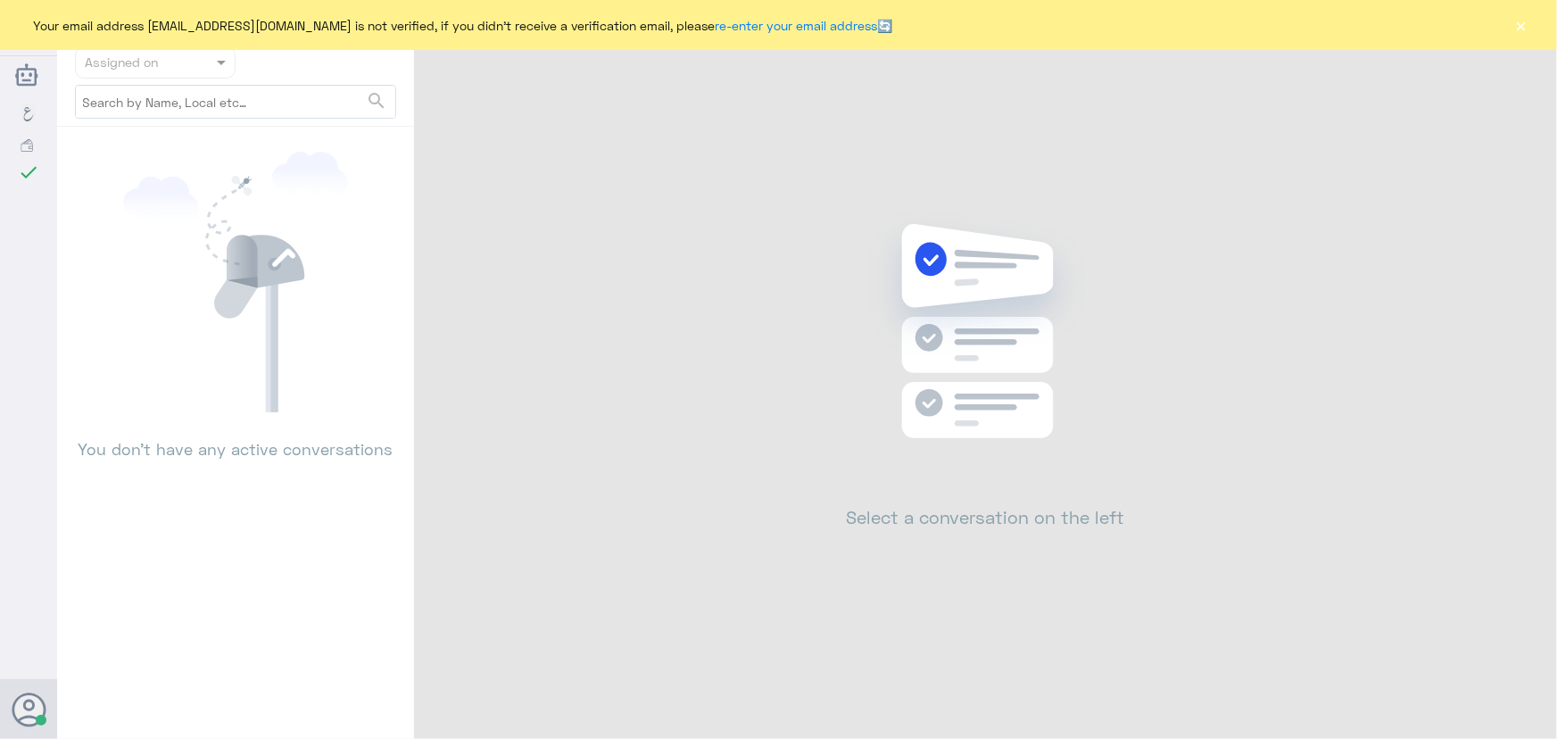
click at [1525, 40] on div "Your email address [EMAIL_ADDRESS][DOMAIN_NAME] is not verified, if you didn't …" at bounding box center [778, 25] width 1557 height 50
drag, startPoint x: 1520, startPoint y: 30, endPoint x: 1511, endPoint y: 31, distance: 9.0
click at [1522, 29] on button "×" at bounding box center [1521, 25] width 18 height 18
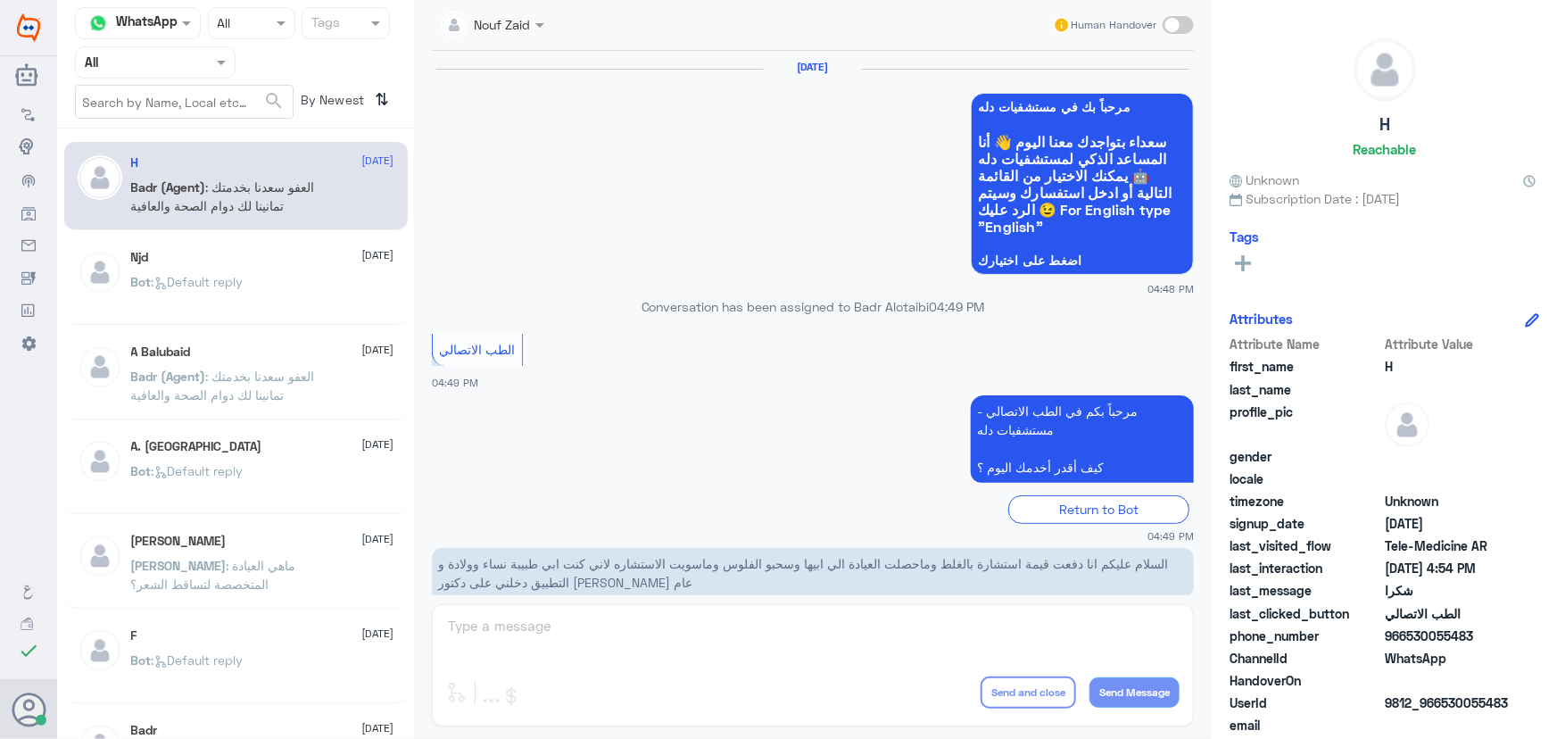
scroll to position [849, 0]
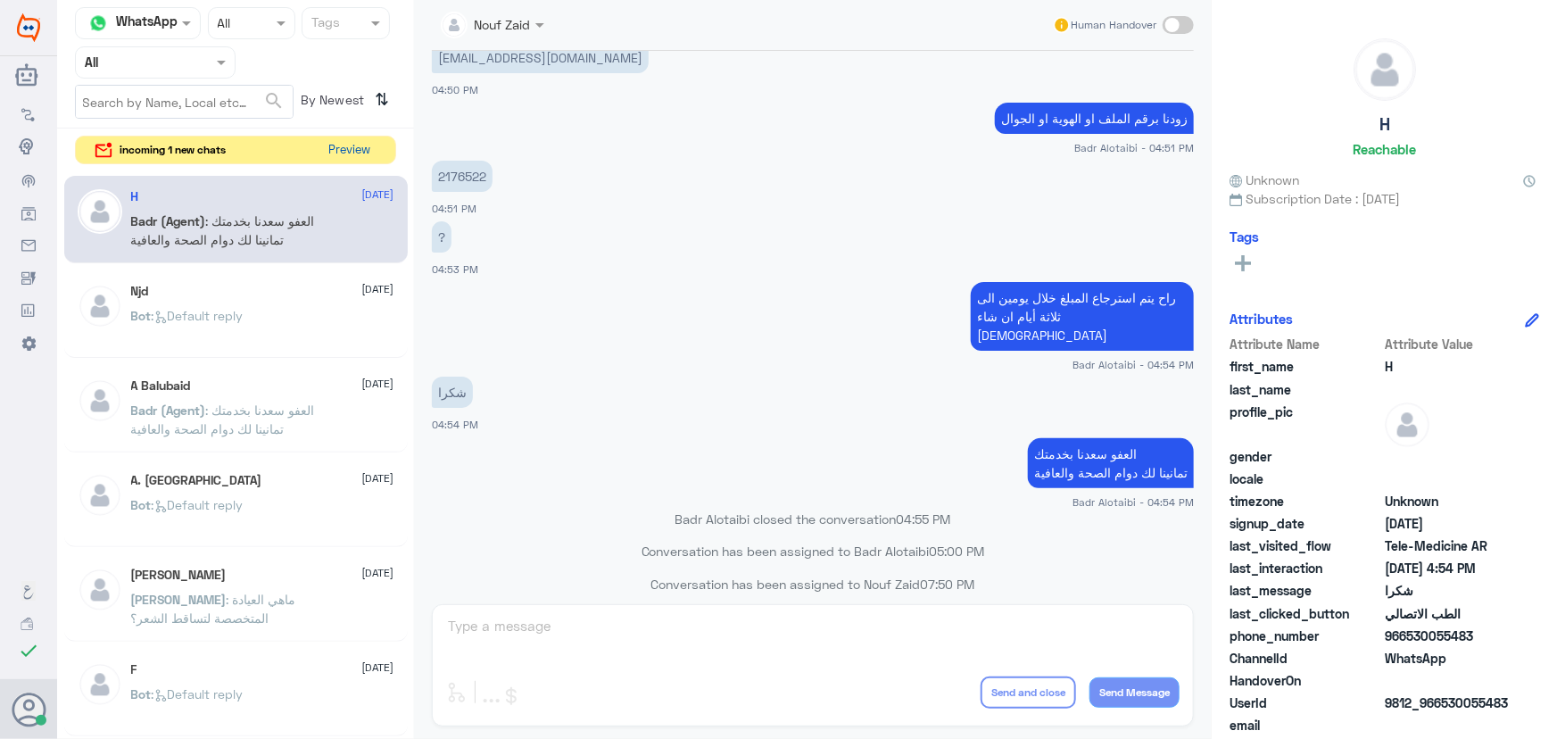
click at [359, 153] on button "Preview" at bounding box center [349, 151] width 55 height 28
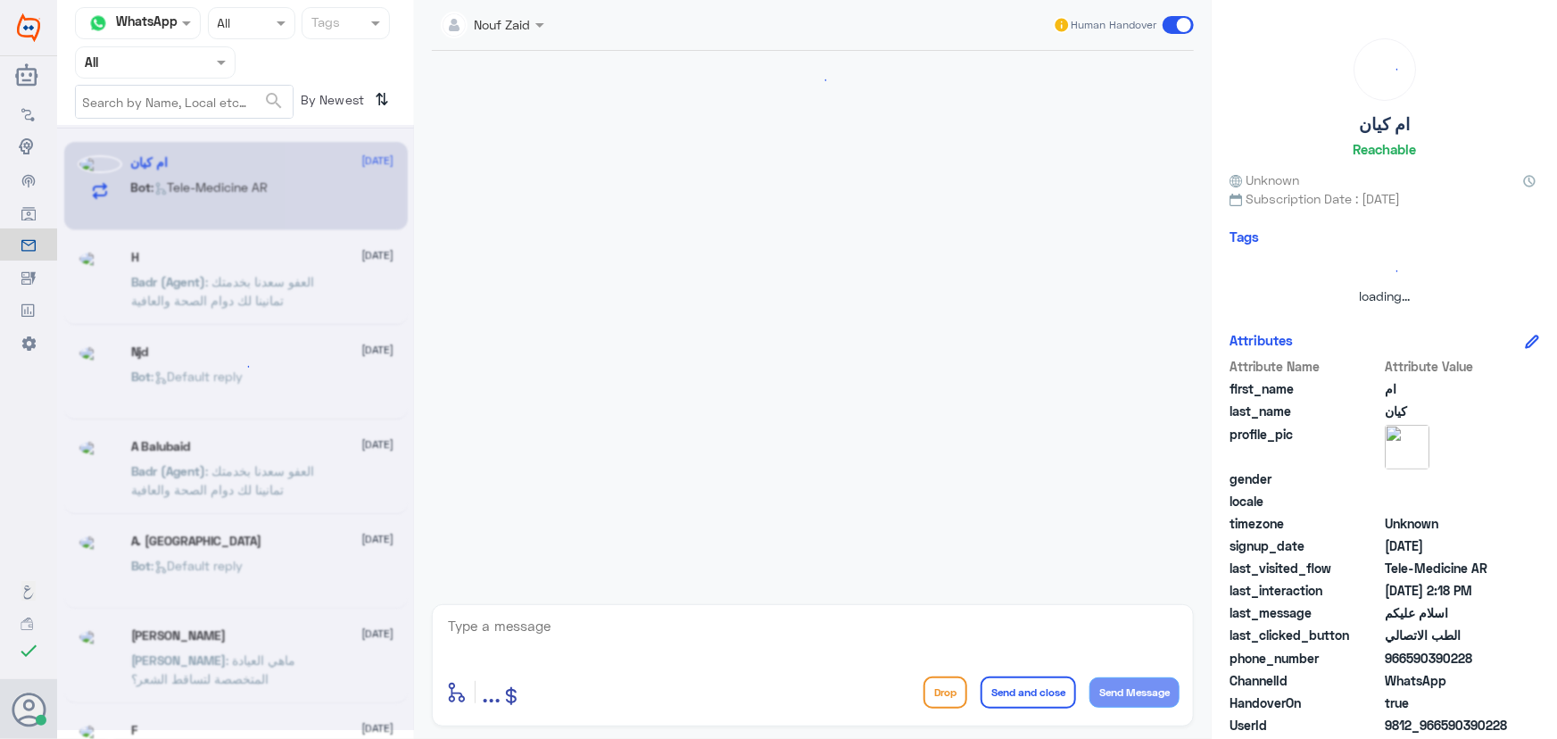
scroll to position [287, 0]
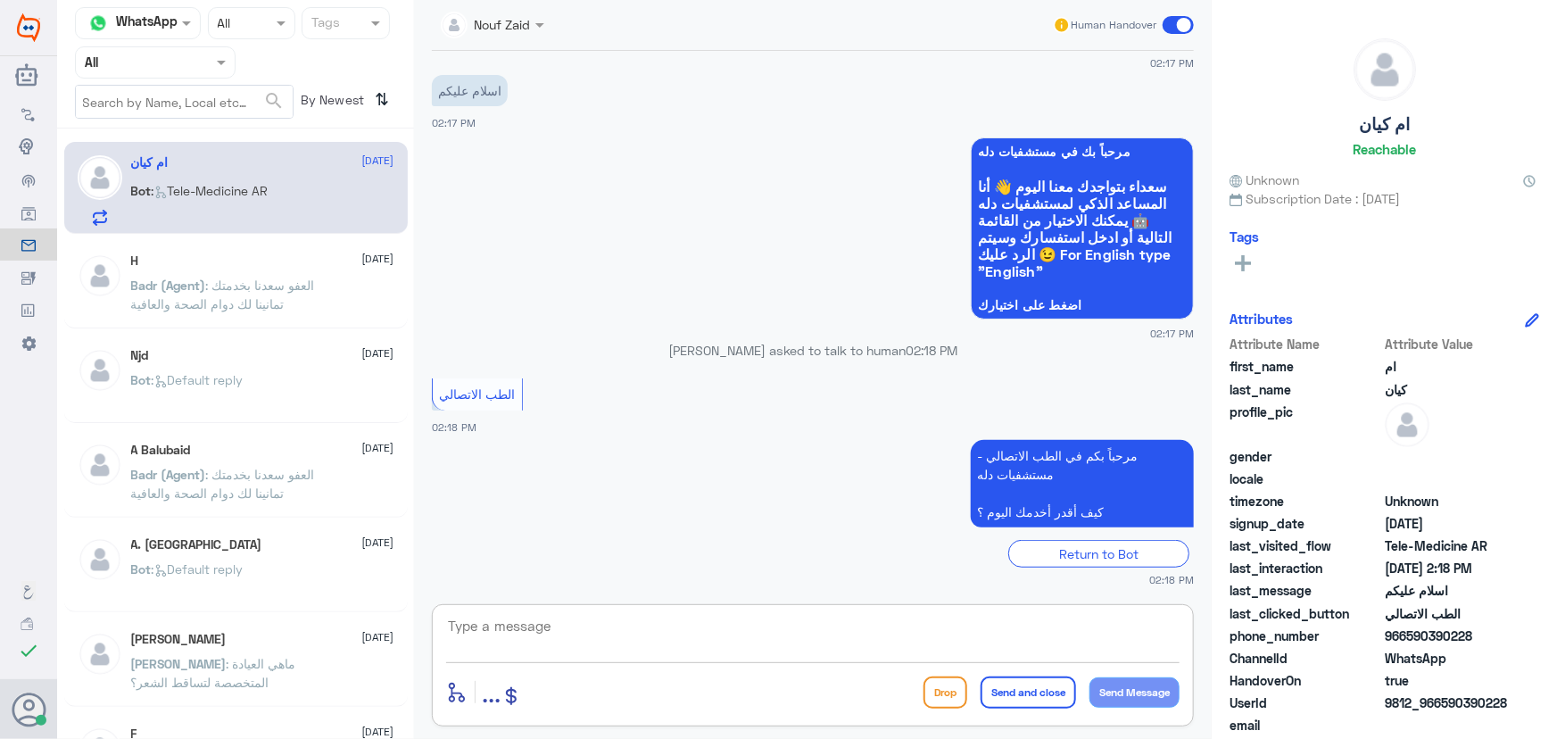
click at [670, 646] on textarea at bounding box center [812, 636] width 733 height 44
paste textarea "مرحباً معك نوف من الطب الاتصالي كيف اقدر أساعدك؟"
type textarea "مرحباً معك نوف من الطب الاتصالي كيف اقدر أساعدك؟"
click at [1131, 697] on button "Send Message" at bounding box center [1134, 692] width 90 height 30
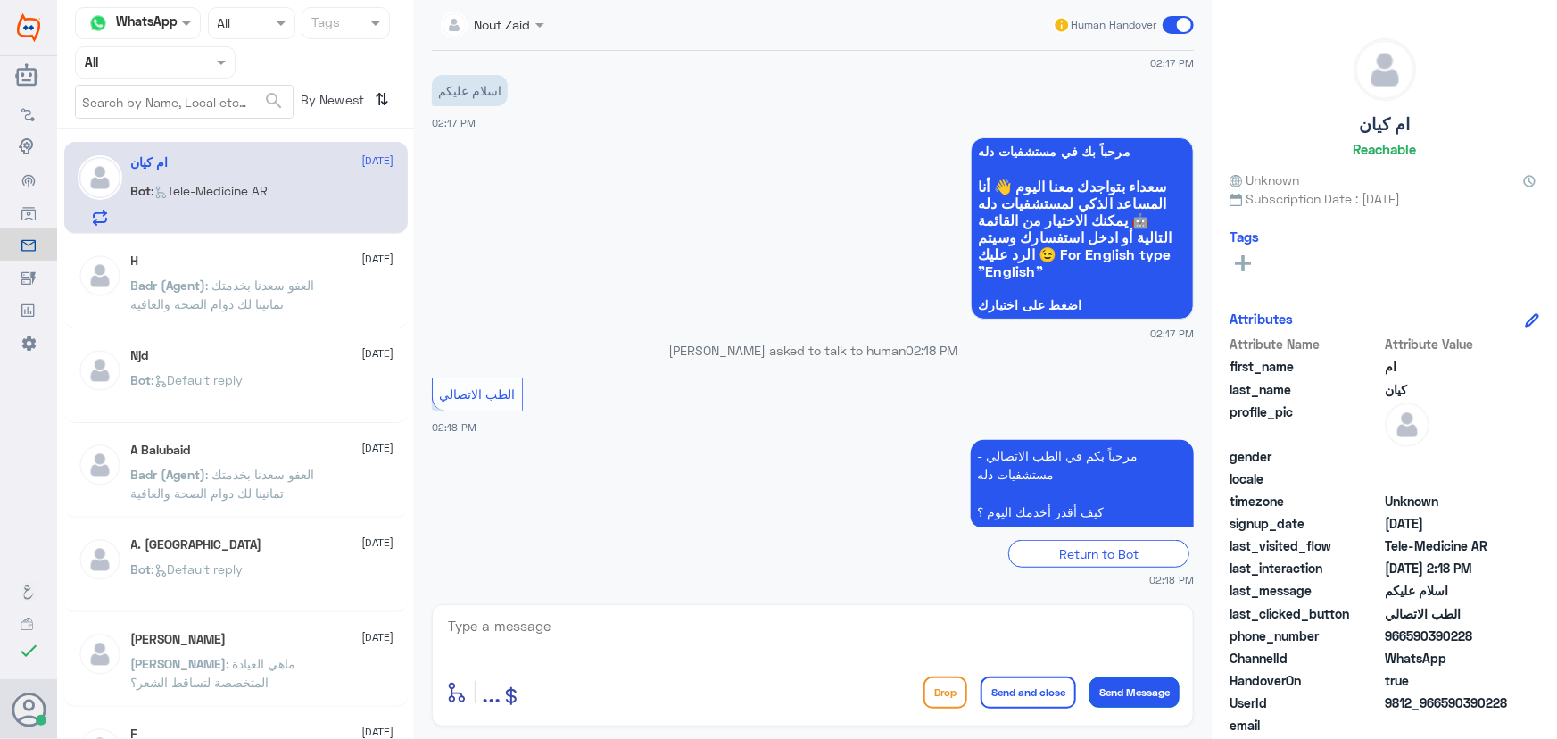
scroll to position [364, 0]
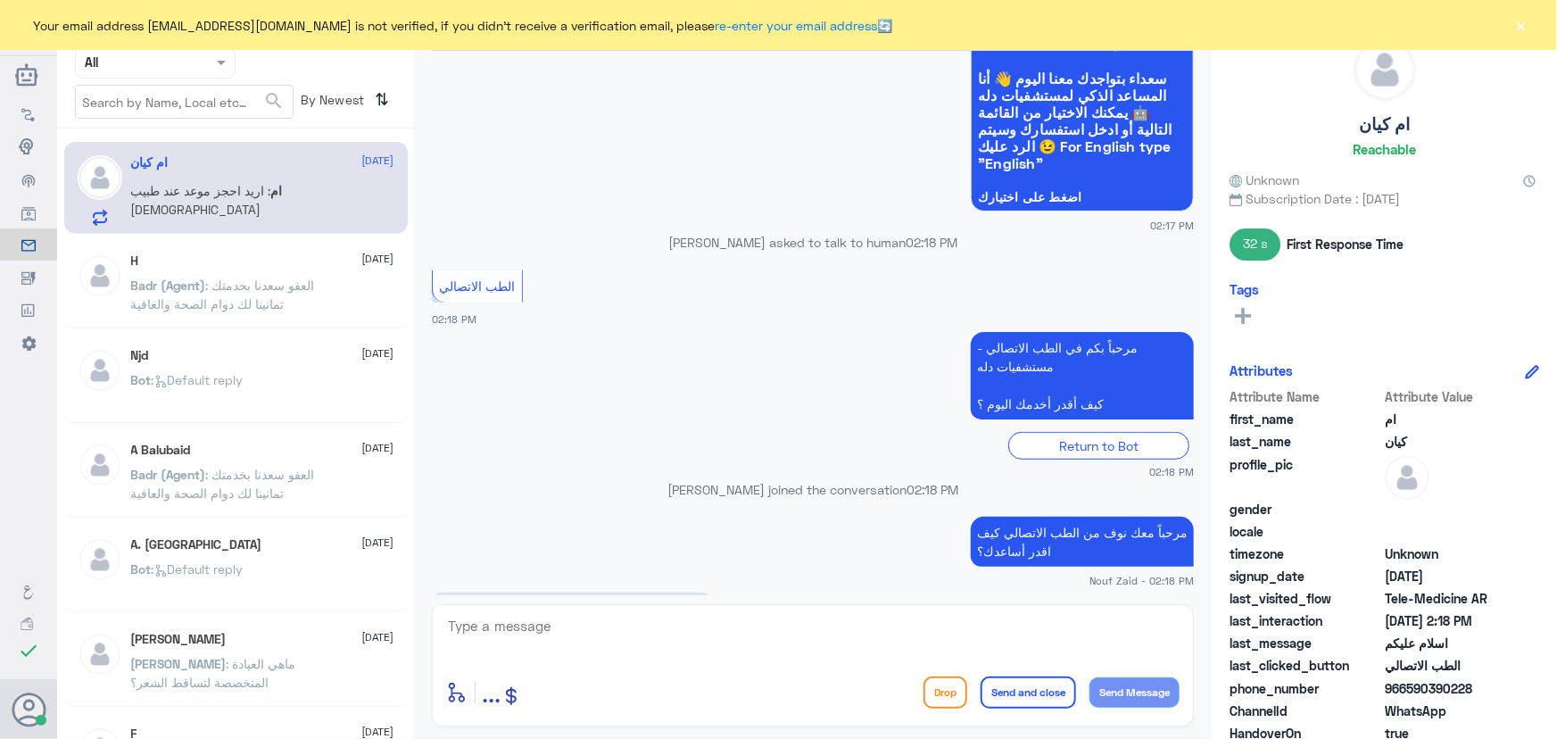
scroll to position [457, 0]
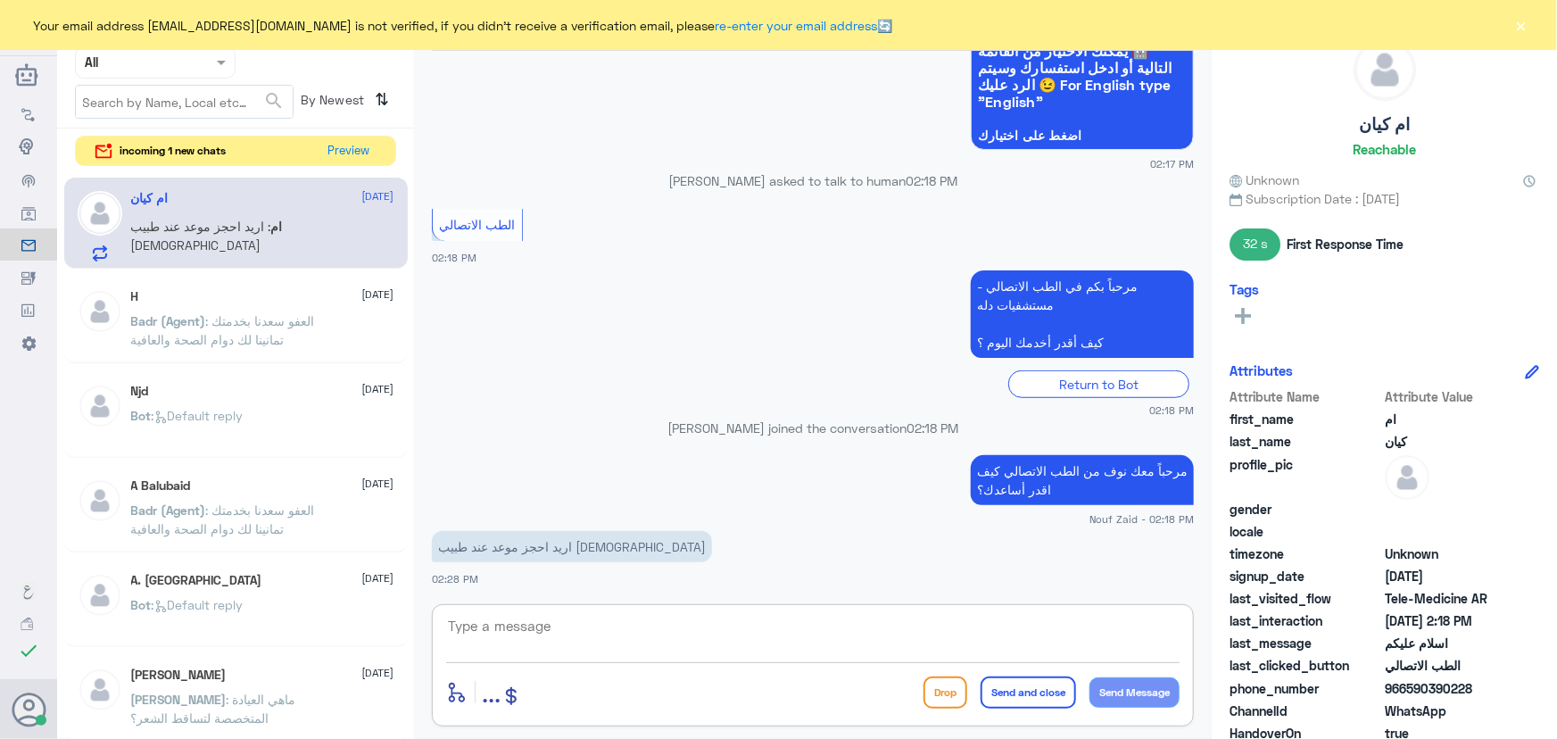
click at [772, 642] on textarea at bounding box center [812, 636] width 733 height 44
click at [744, 625] on textarea at bounding box center [812, 636] width 733 height 44
click at [866, 643] on textarea at bounding box center [812, 636] width 733 height 44
paste textarea "هنا الطب الاتصالي لكل مايخص الاستشارة الفورية من خلال التطبيق، يمكنك الاستفسار …"
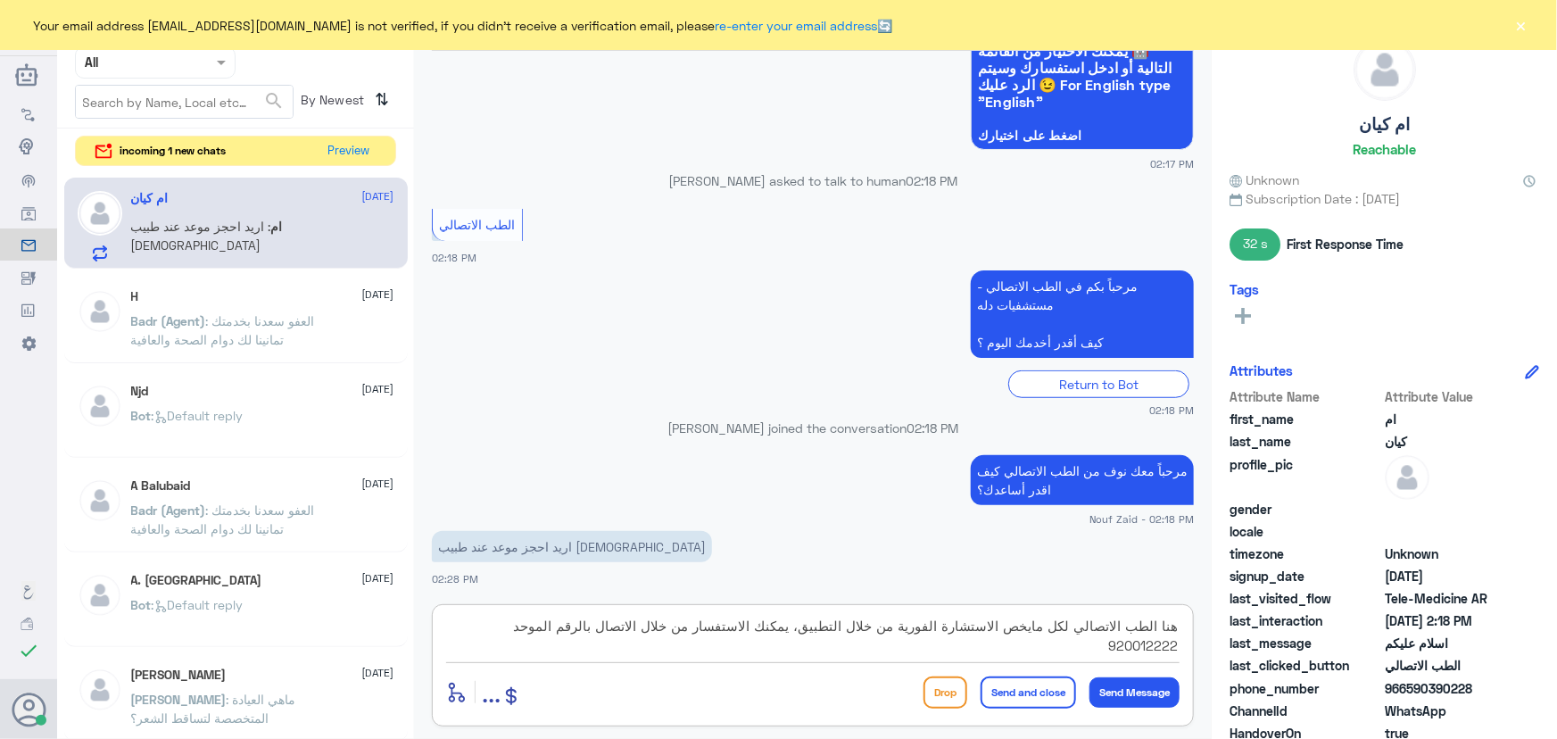
type textarea "هنا الطب الاتصالي لكل مايخص الاستشارة الفورية من خلال التطبيق، يمكنك الاستفسار …"
click at [1026, 688] on button "Send and close" at bounding box center [1028, 692] width 95 height 32
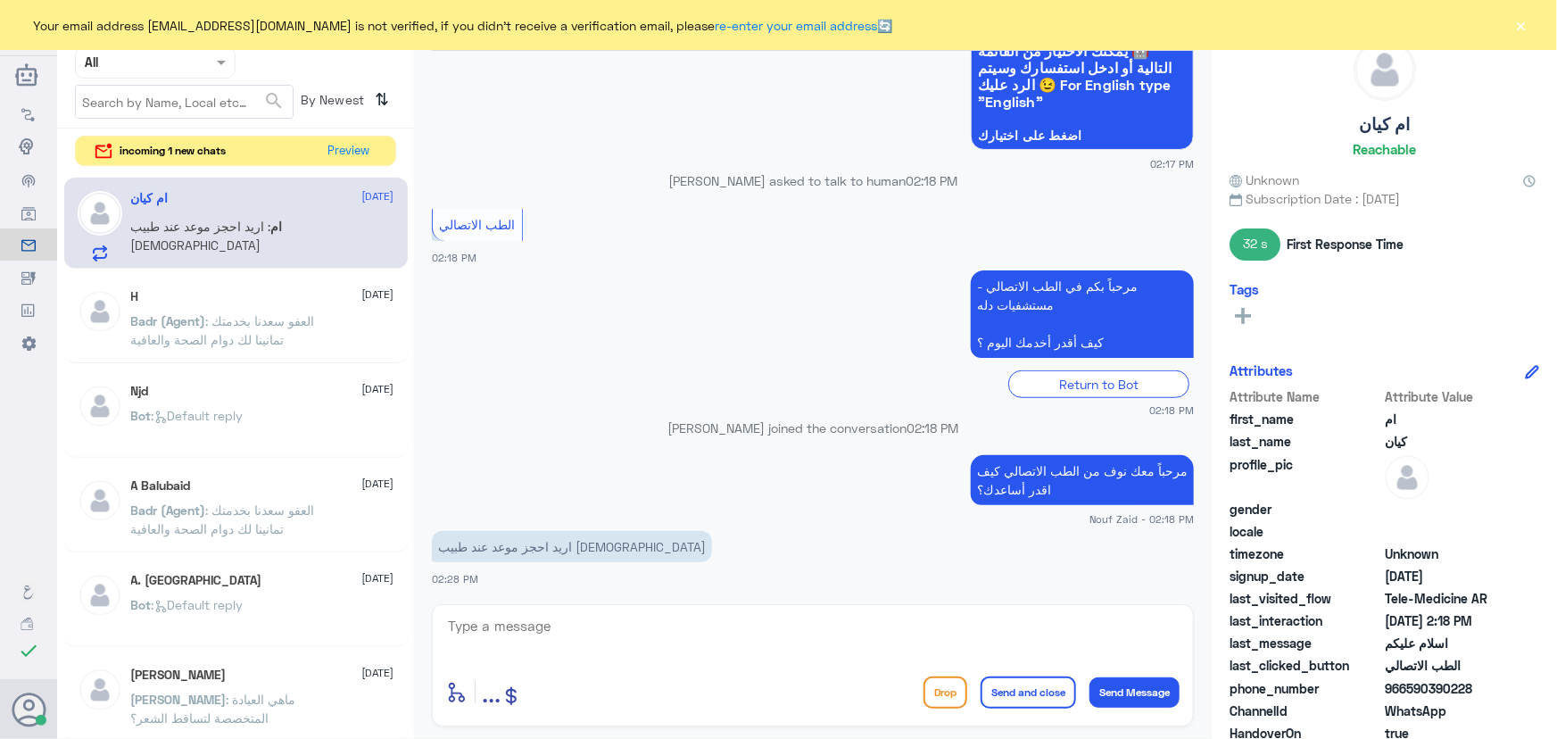
scroll to position [571, 0]
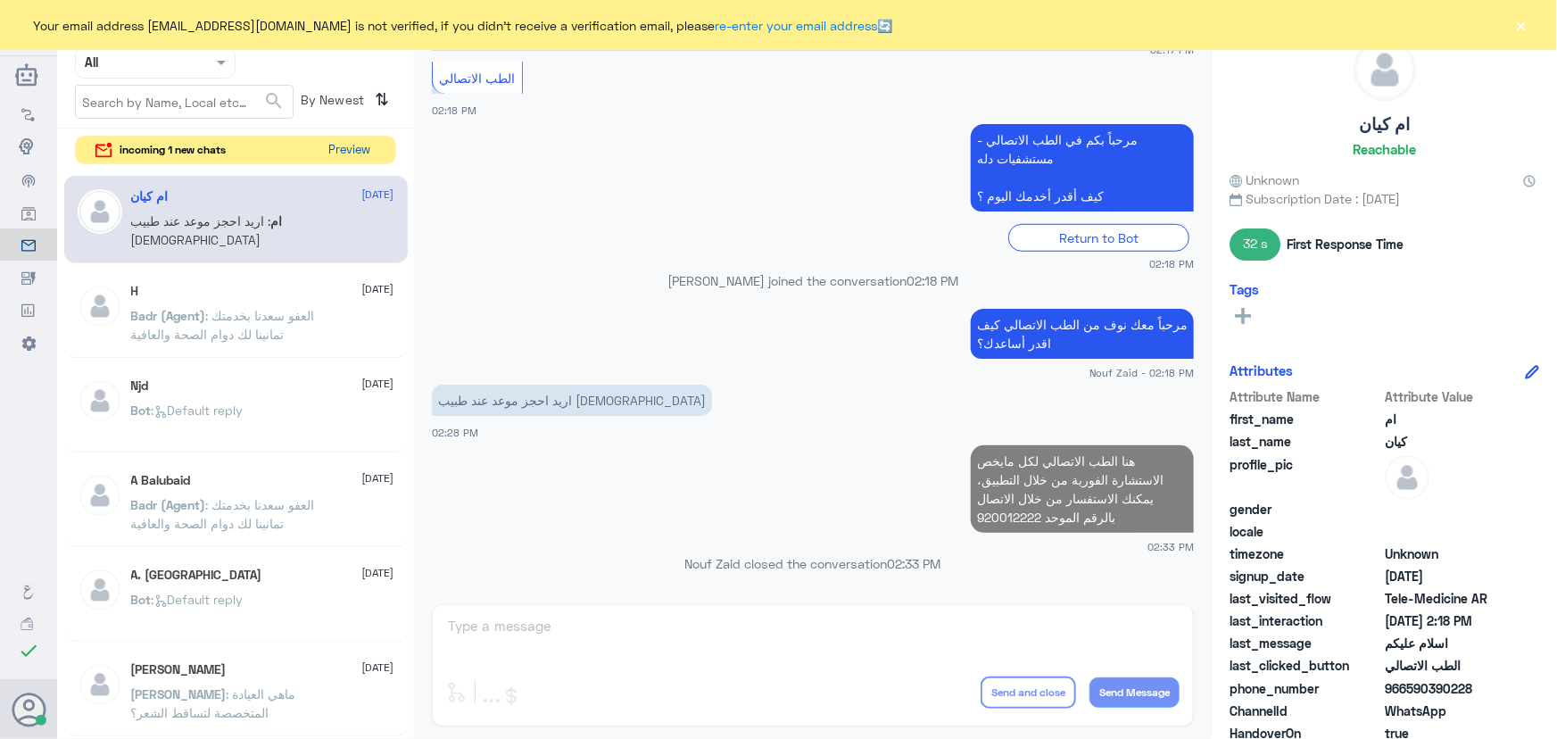
click at [361, 145] on button "Preview" at bounding box center [349, 151] width 55 height 28
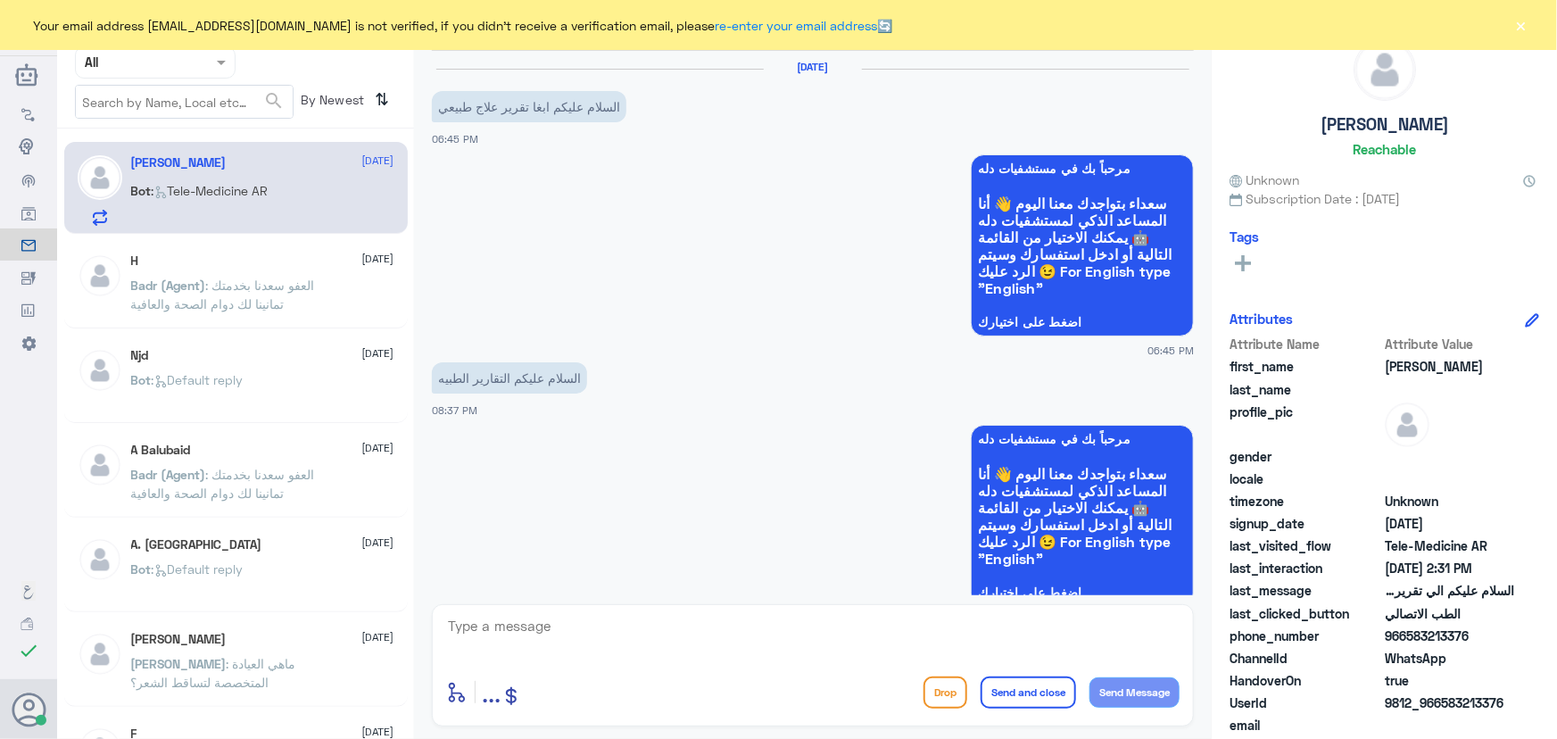
scroll to position [585, 0]
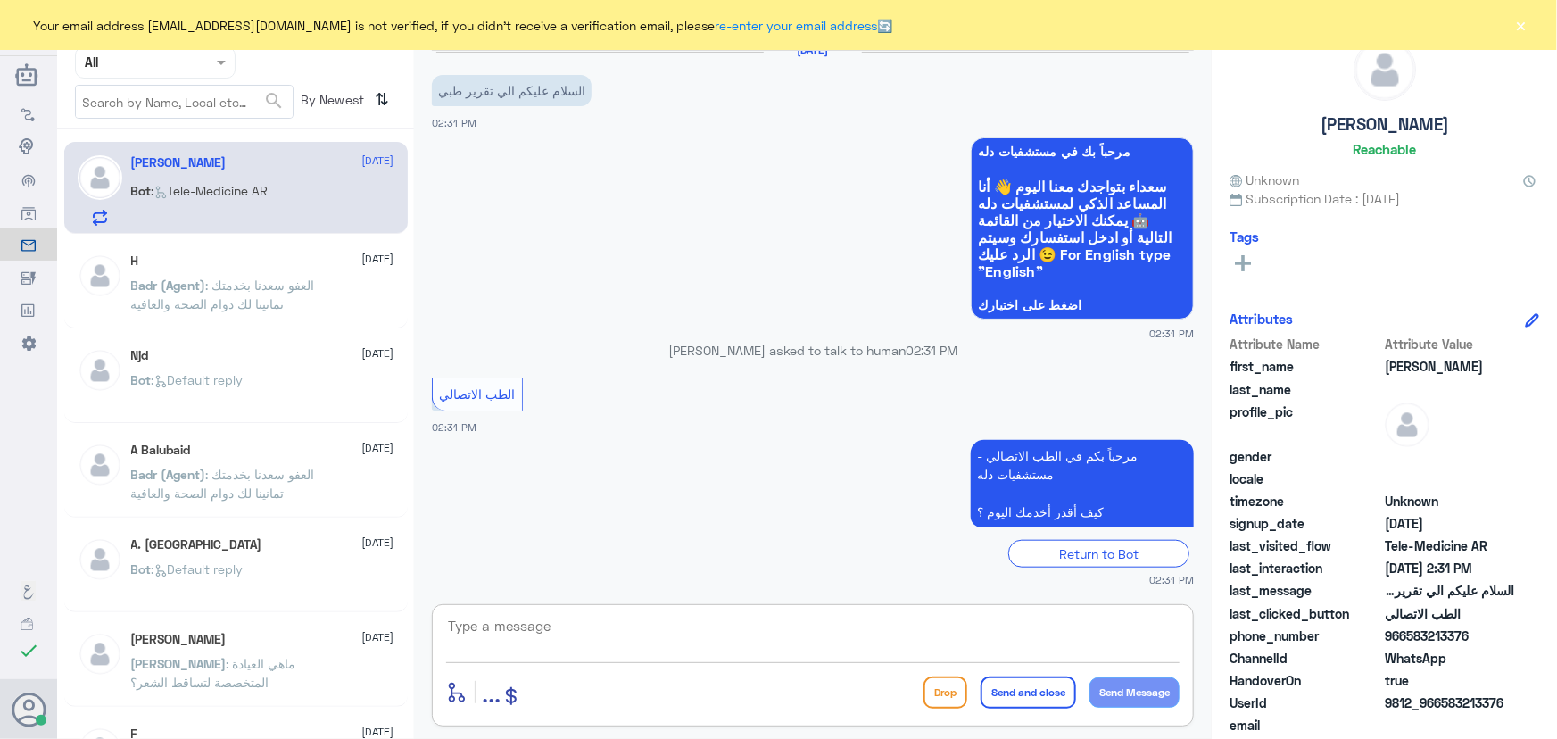
click at [624, 631] on textarea at bounding box center [812, 636] width 733 height 44
paste textarea "مرحباً معك نوف من الطب الاتصالي"
type textarea "مرحباً معك نوف من الطب الاتصالي"
click at [1104, 687] on button "Send Message" at bounding box center [1134, 692] width 90 height 30
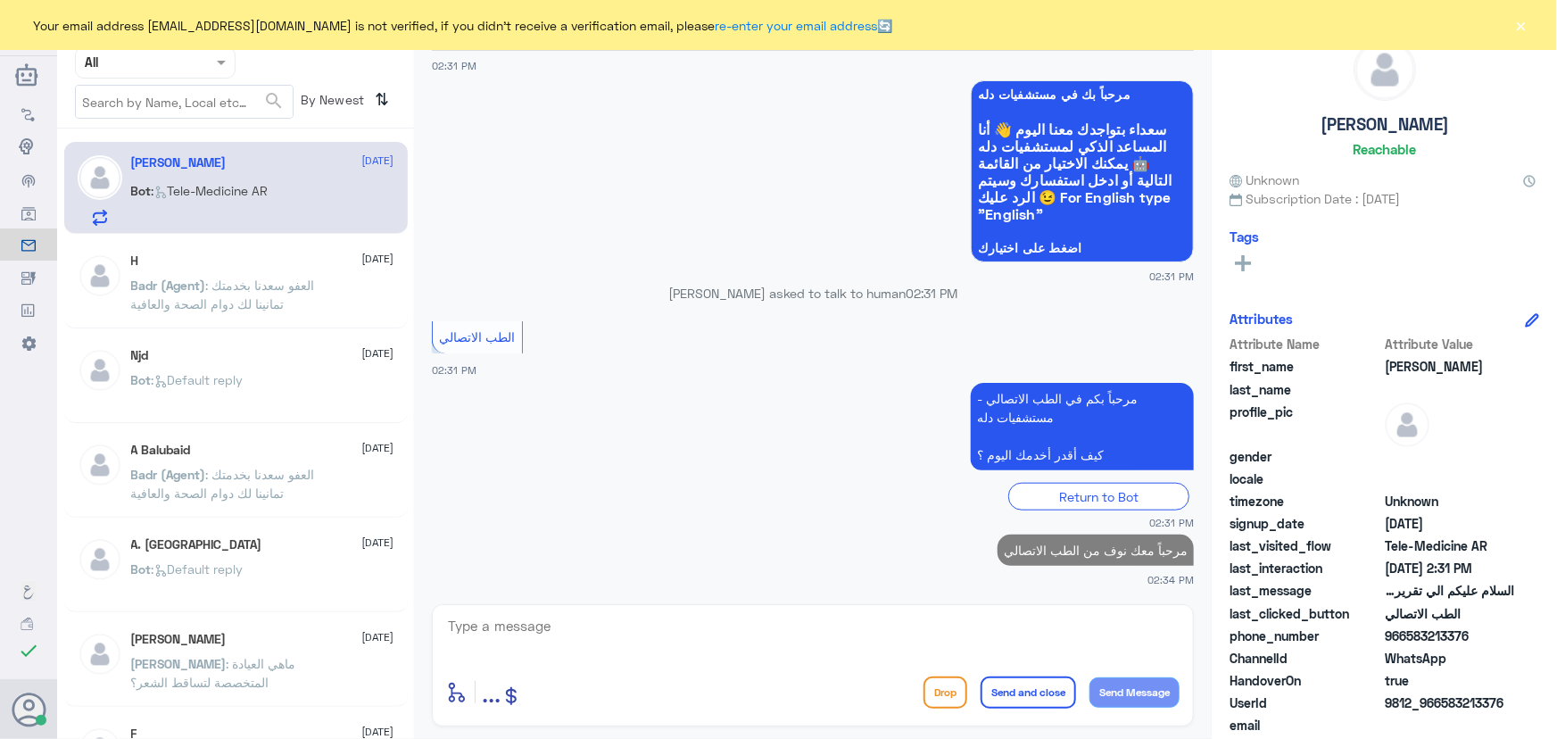
click at [919, 608] on div "enter flow name ... Drop Send and close Send Message" at bounding box center [813, 665] width 762 height 122
click at [1055, 589] on div "[DATE] السلام عليكم ابغا تقرير علاج طبيعي 06:45 PM مرحباً بك في مستشفيات دله سع…" at bounding box center [813, 323] width 780 height 544
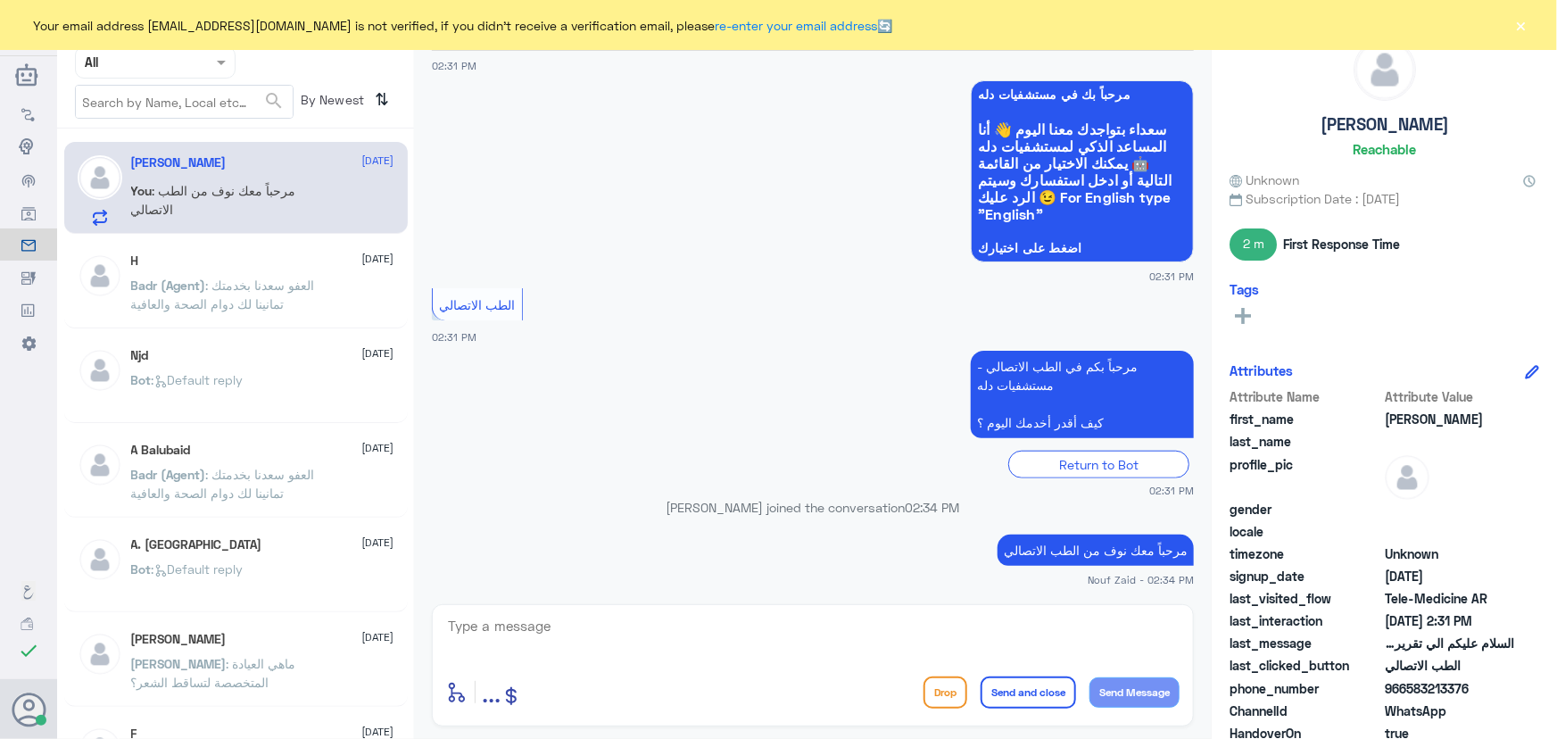
drag, startPoint x: 660, startPoint y: 604, endPoint x: 662, endPoint y: 616, distance: 11.7
click at [662, 616] on div "enter flow name ... Drop Send and close Send Message" at bounding box center [813, 665] width 762 height 122
click at [665, 620] on textarea at bounding box center [812, 636] width 733 height 44
click at [665, 616] on textarea at bounding box center [812, 636] width 733 height 44
paste textarea "هنا الطب الاتصالي لكل مايخص الاستشارة الفورية من خلال التطبيق، يمكنك التواصل مع…"
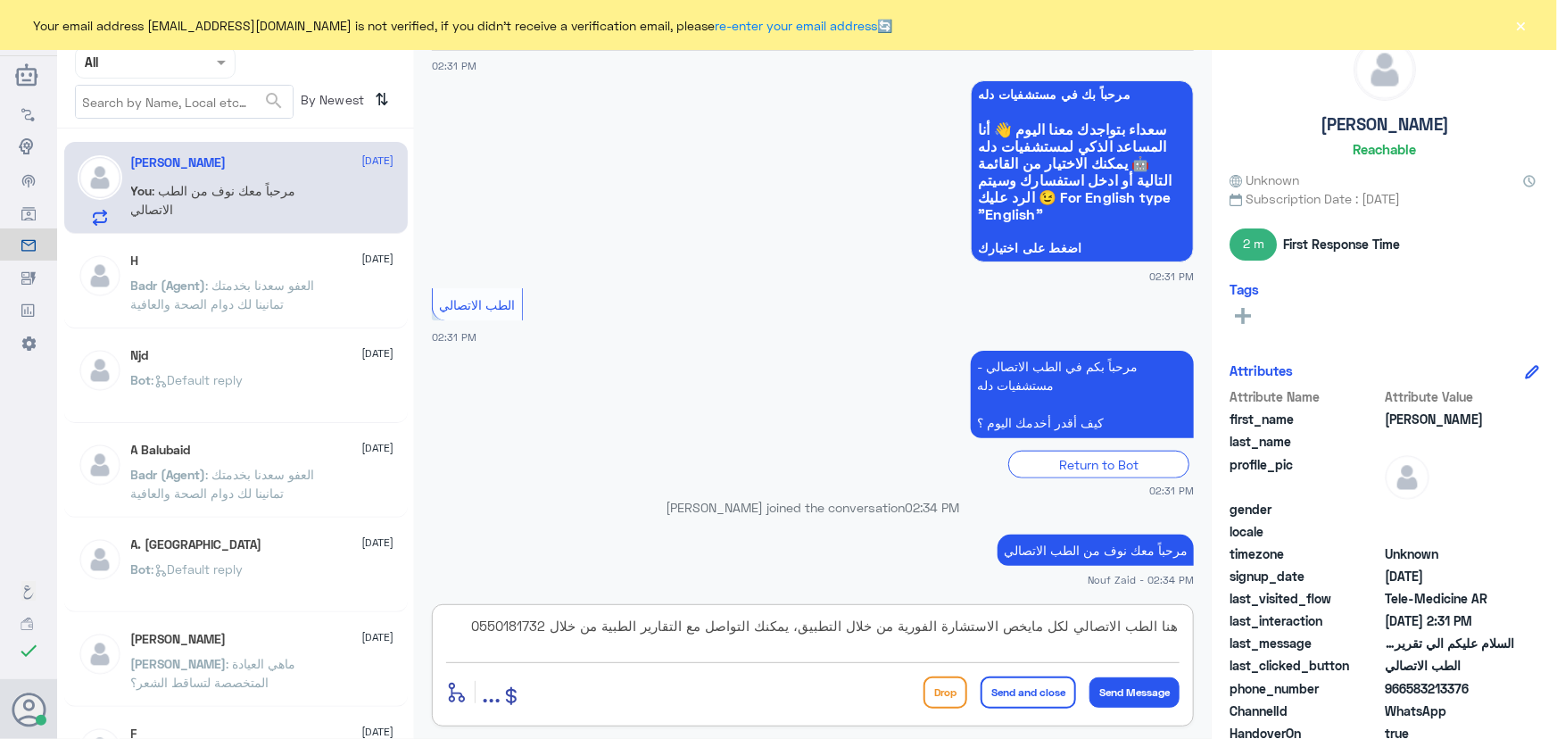
type textarea "هنا الطب الاتصالي لكل مايخص الاستشارة الفورية من خلال التطبيق، يمكنك التواصل مع…"
click at [1026, 699] on button "Send and close" at bounding box center [1028, 692] width 95 height 32
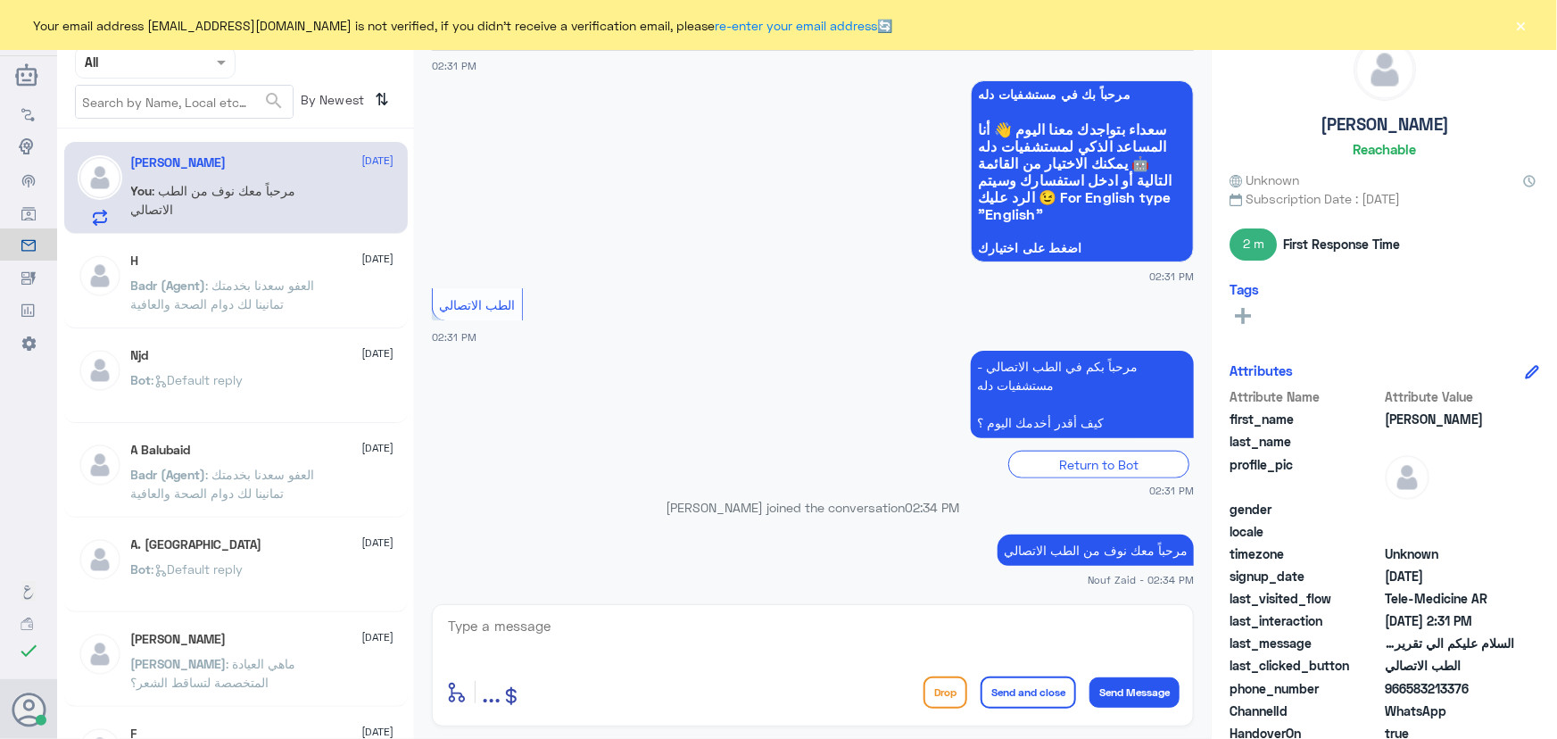
scroll to position [756, 0]
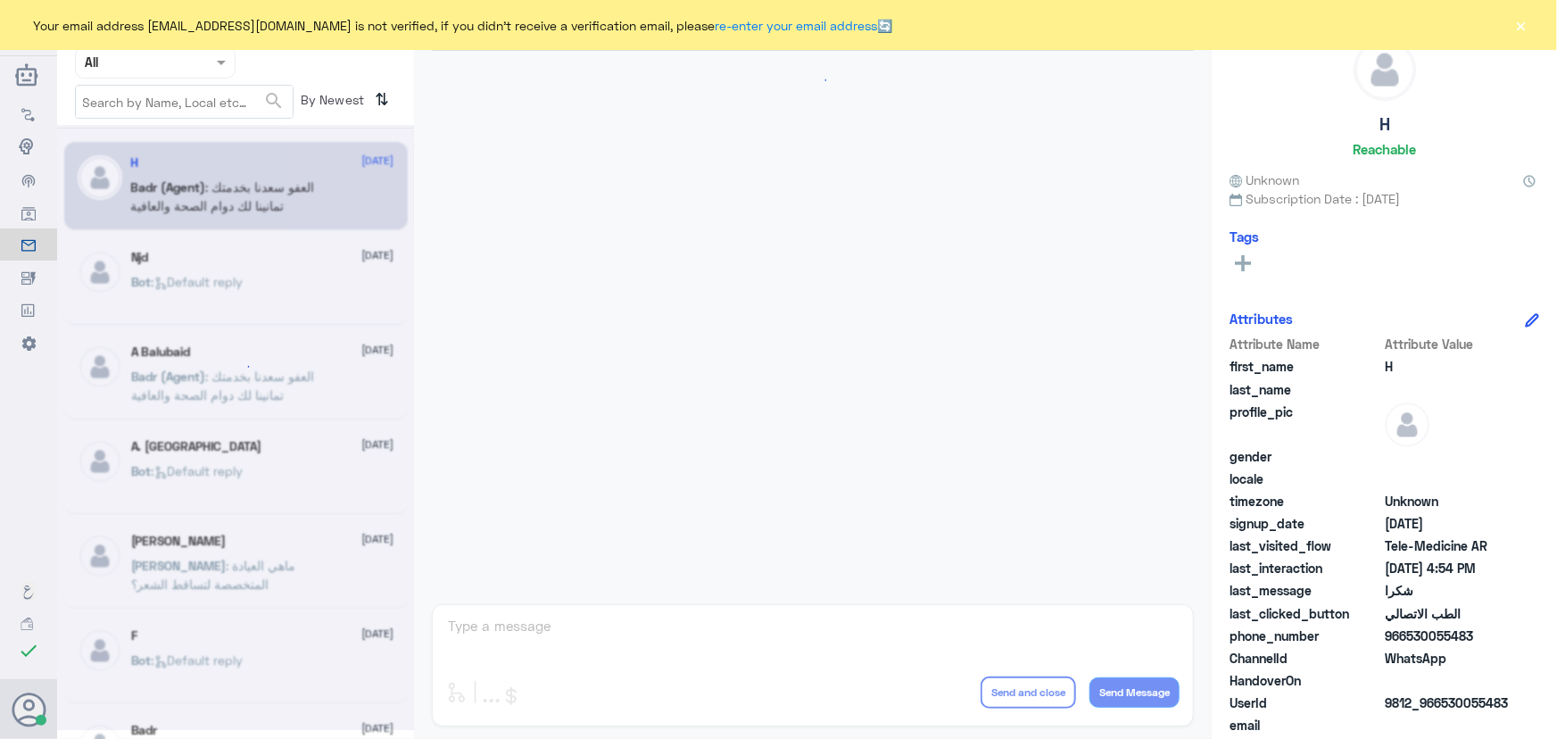
scroll to position [849, 0]
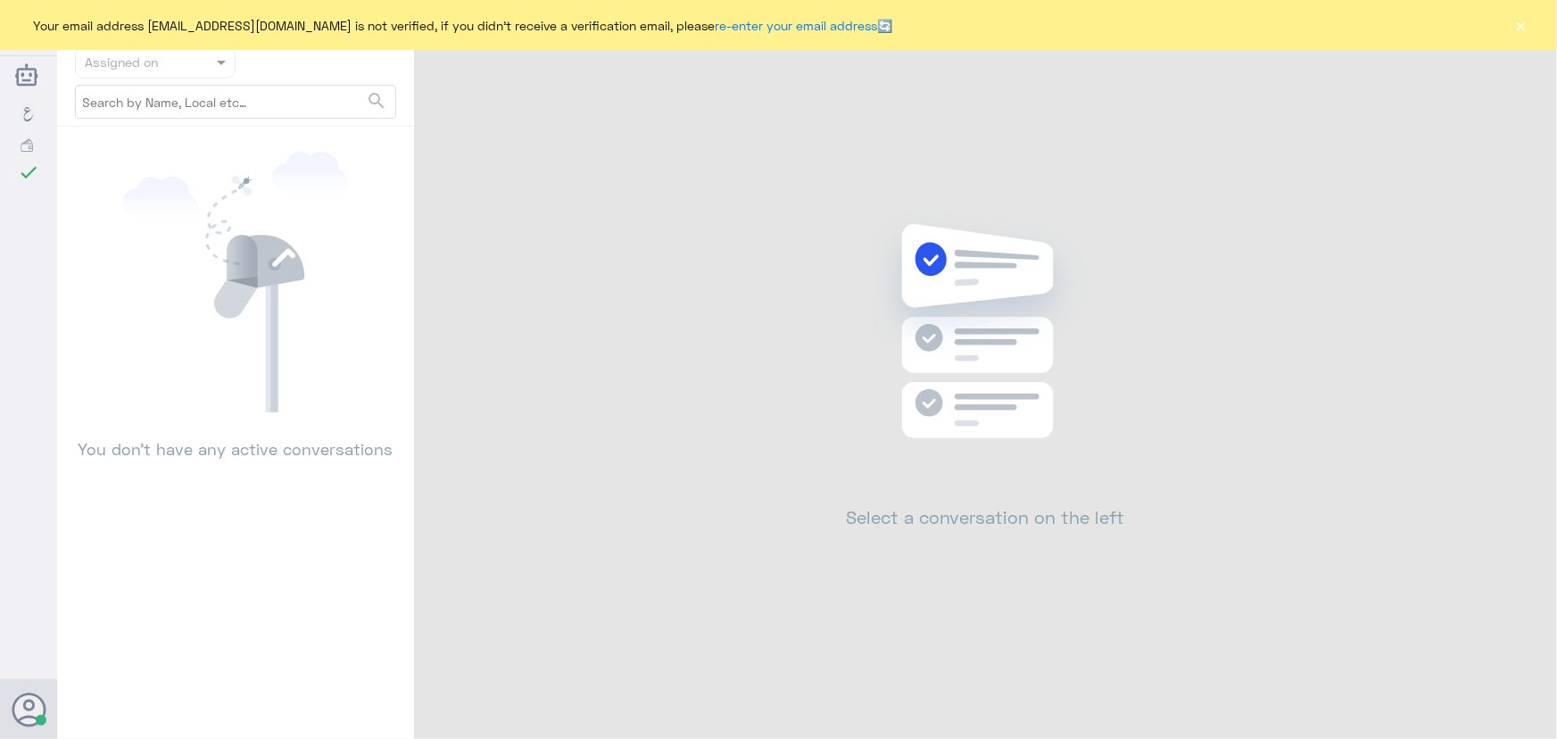
click at [1523, 27] on button "×" at bounding box center [1521, 25] width 18 height 18
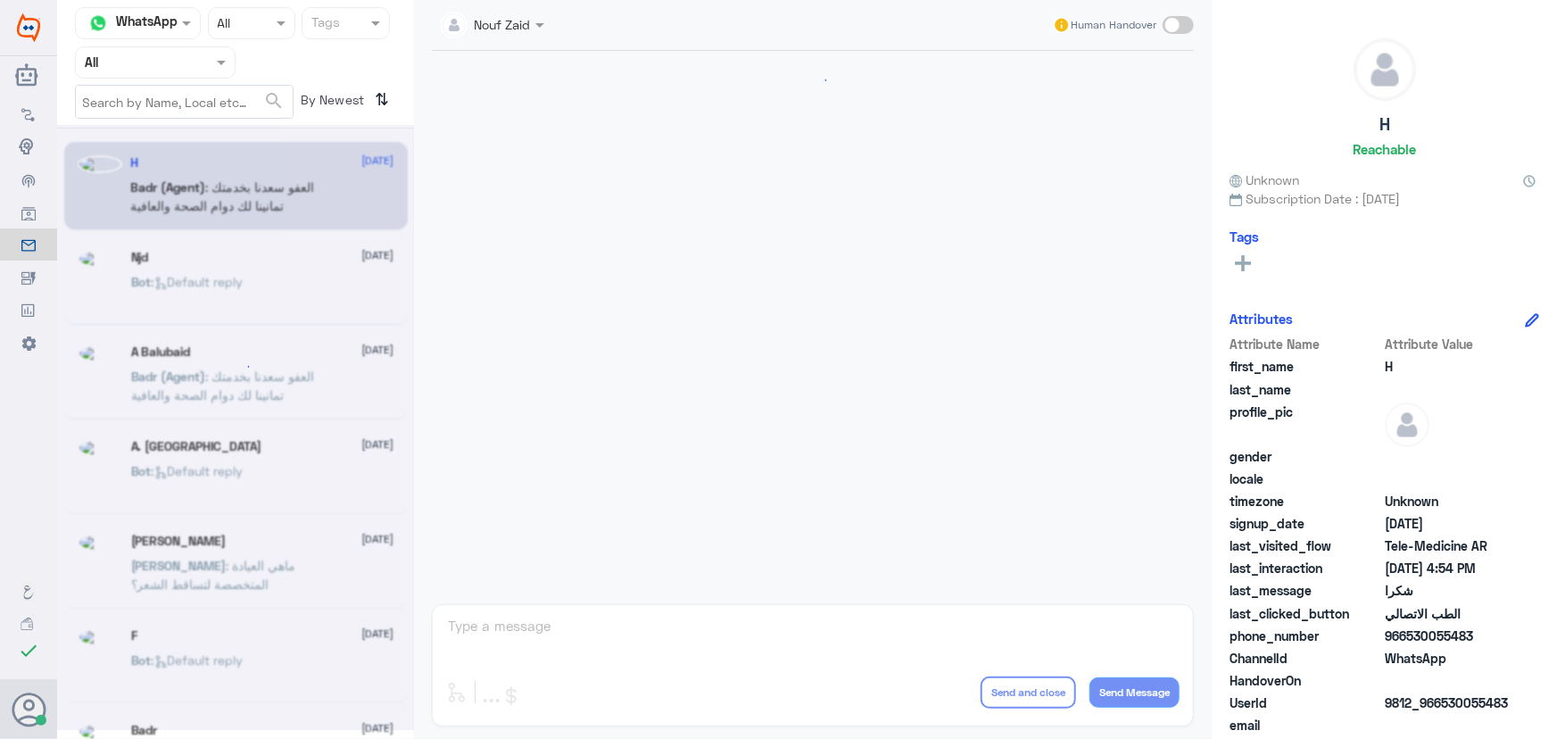
scroll to position [849, 0]
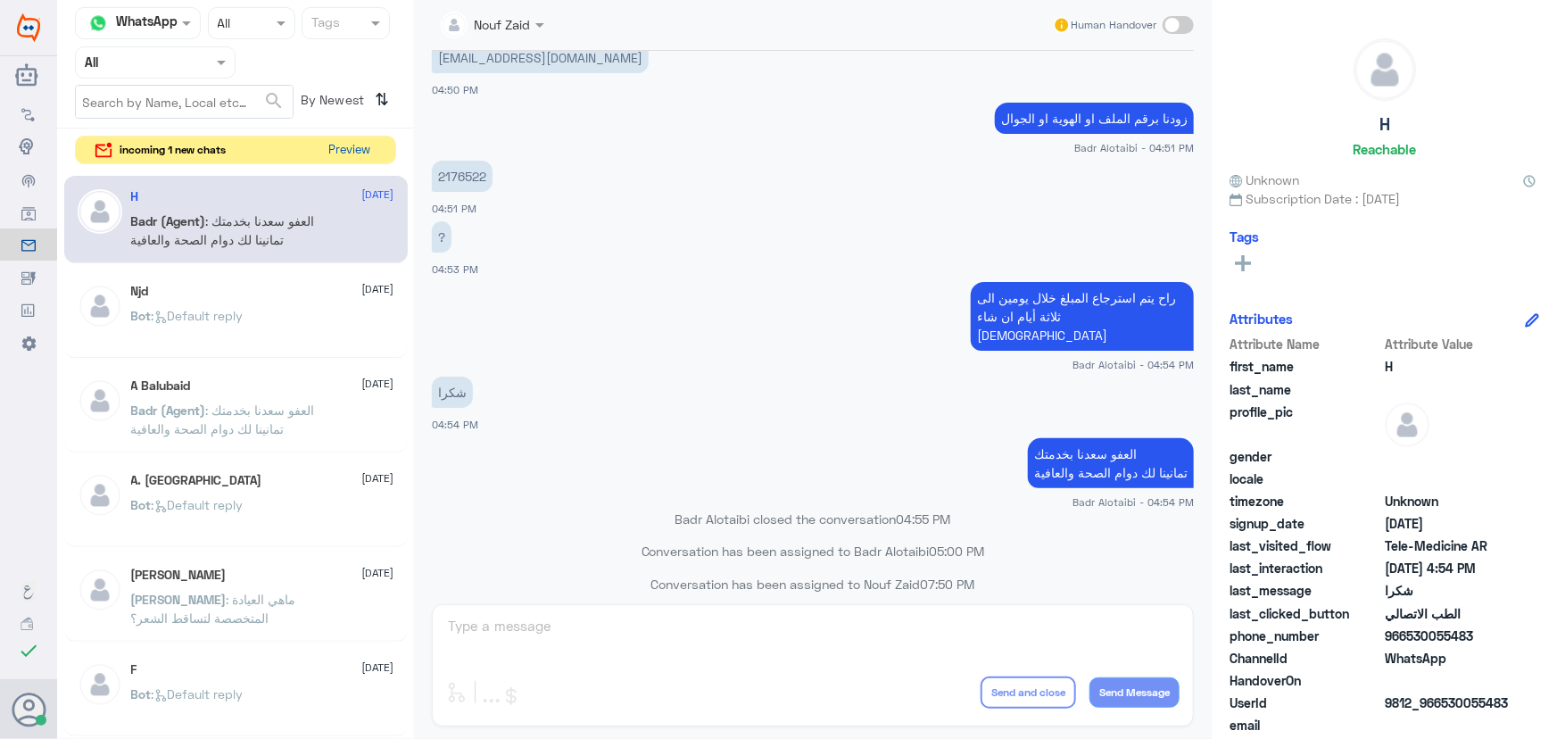
click at [357, 151] on button "Preview" at bounding box center [349, 151] width 55 height 28
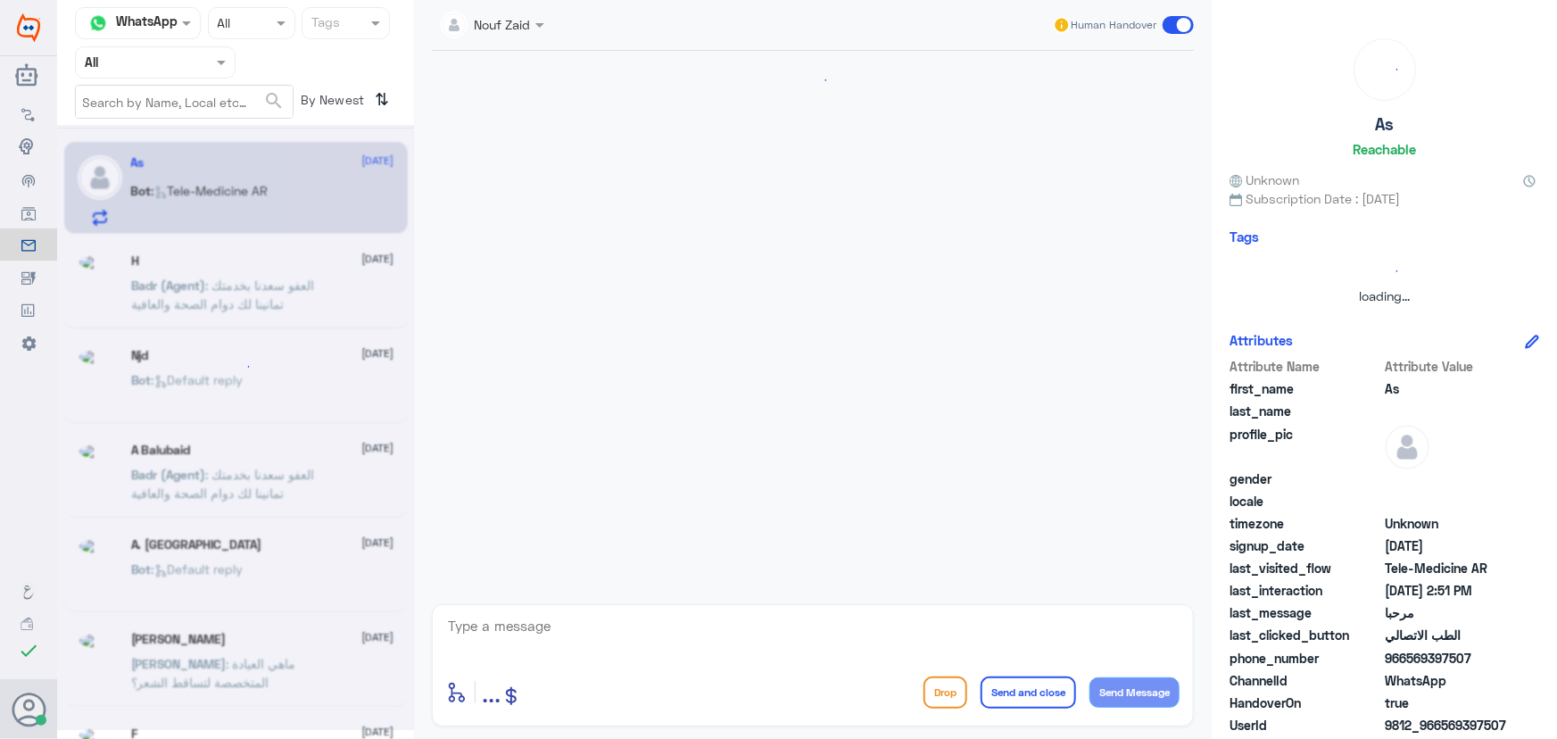
scroll to position [0, 0]
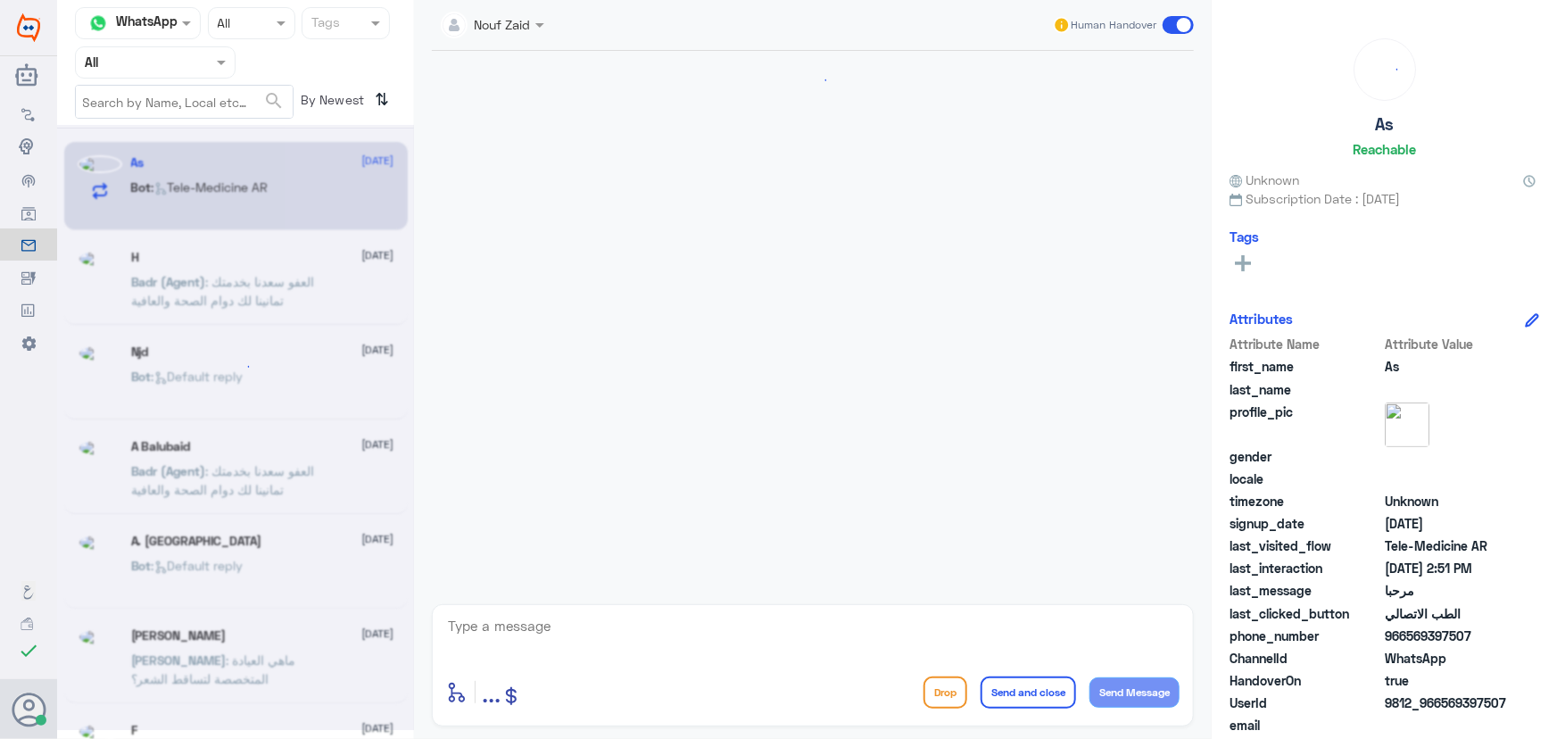
click at [639, 623] on textarea at bounding box center [812, 636] width 733 height 44
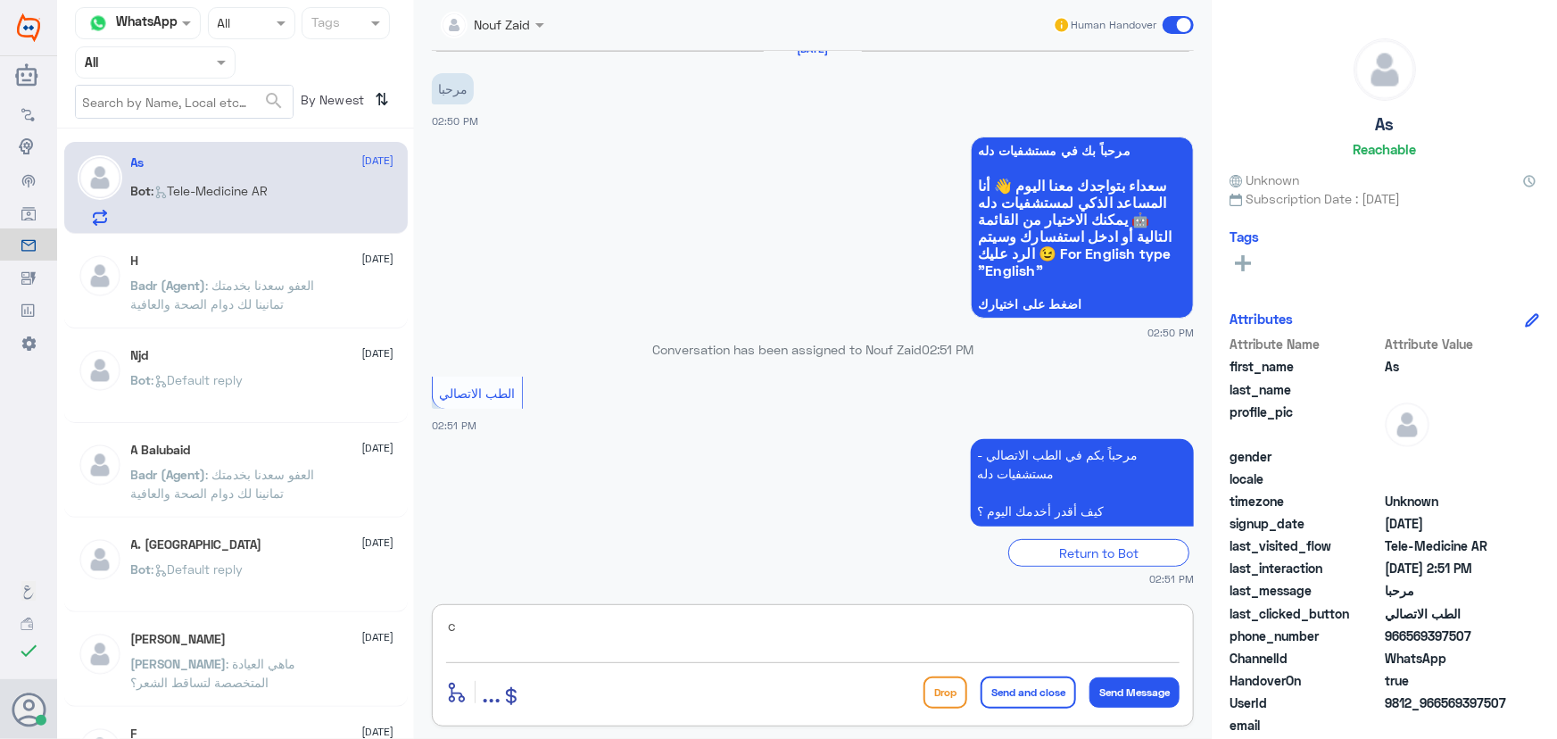
drag, startPoint x: 627, startPoint y: 627, endPoint x: 436, endPoint y: 637, distance: 191.2
click at [436, 637] on div "c enter flow name ... Drop Send and close Send Message" at bounding box center [813, 665] width 762 height 122
paste textarea "مرحباً معك نوف من الطب الاتصالي كيف اقدر أساعدك؟"
type textarea "مرحباً معك نوف من الطب الاتصالي كيف اقدر أساعدك؟"
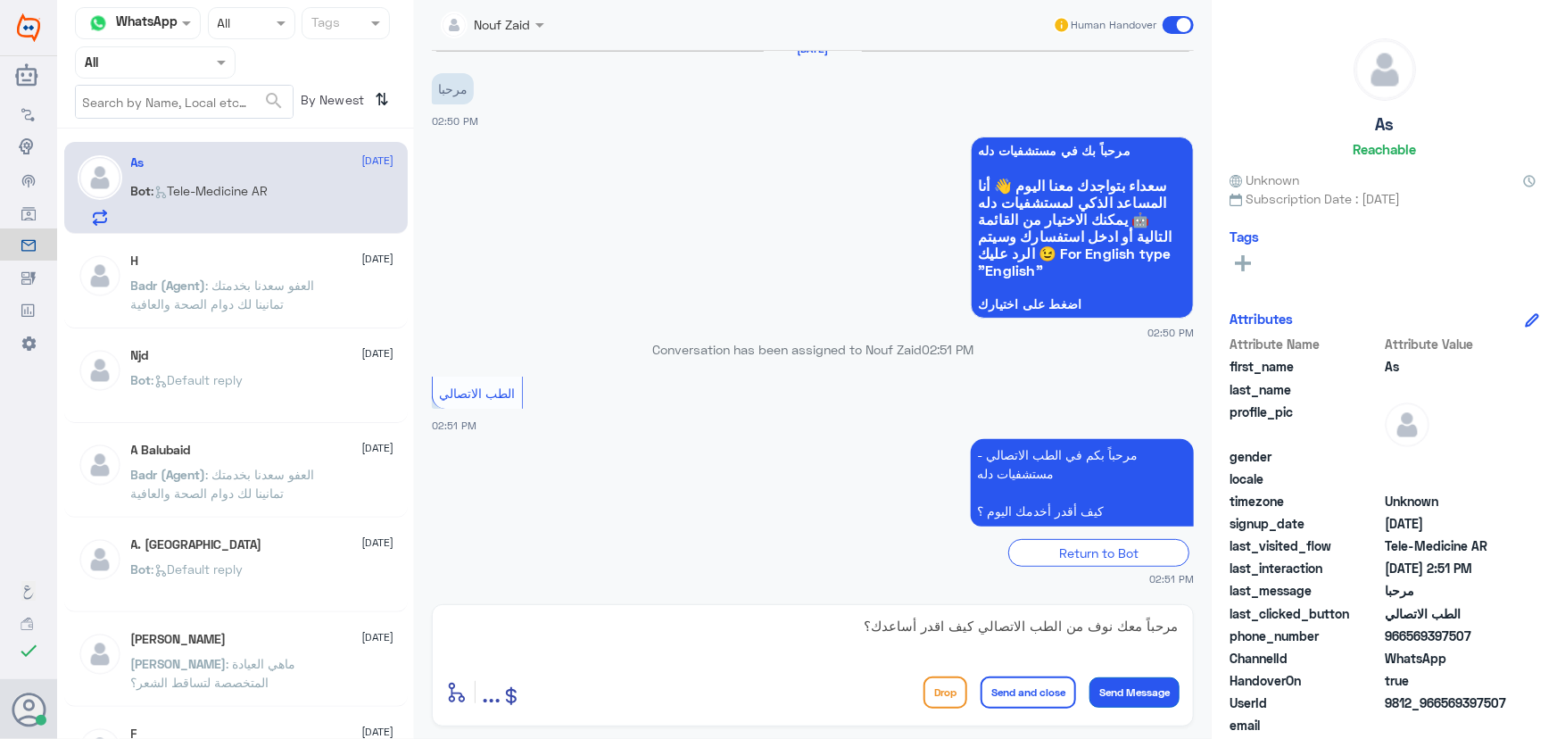
click at [1147, 690] on button "Send Message" at bounding box center [1134, 692] width 90 height 30
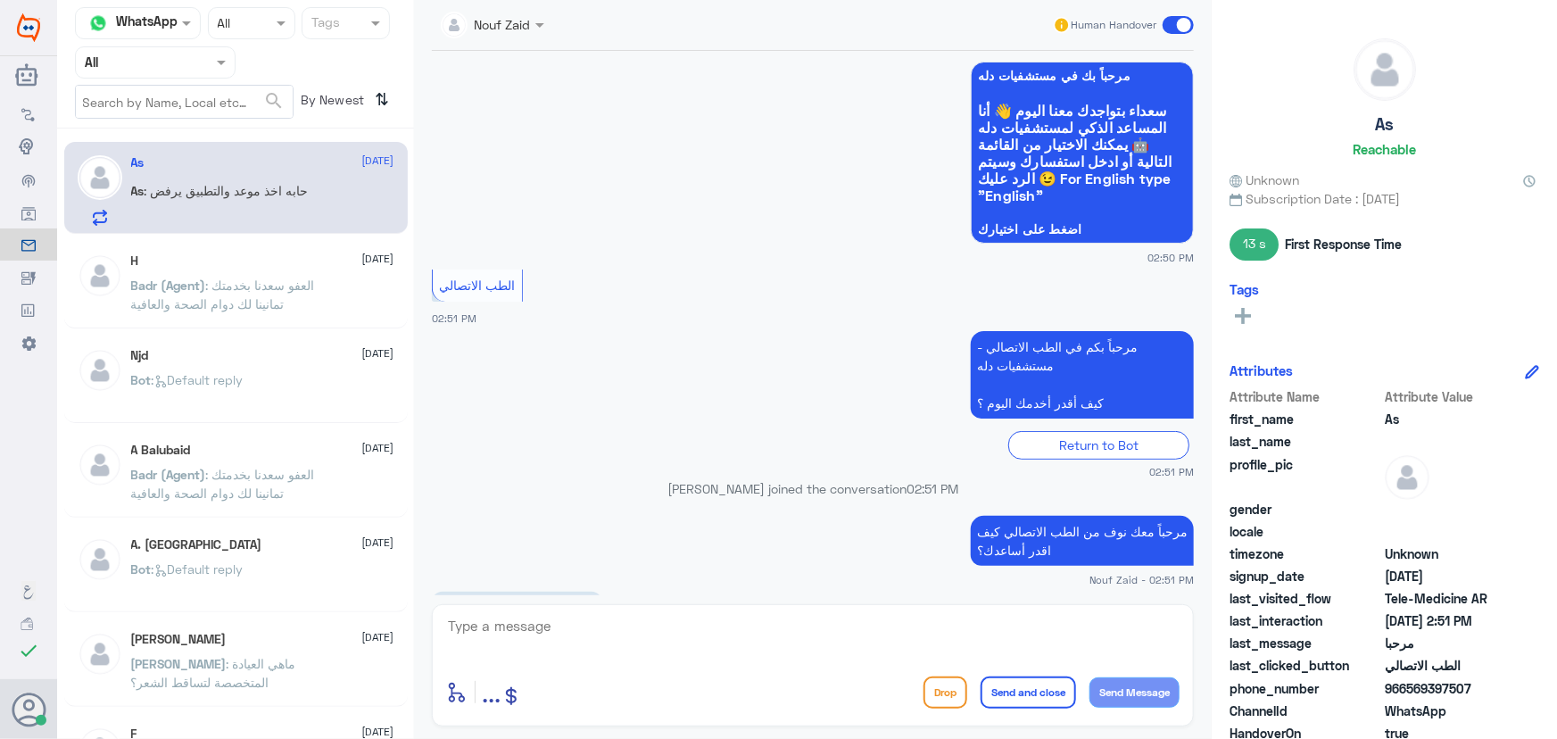
scroll to position [153, 0]
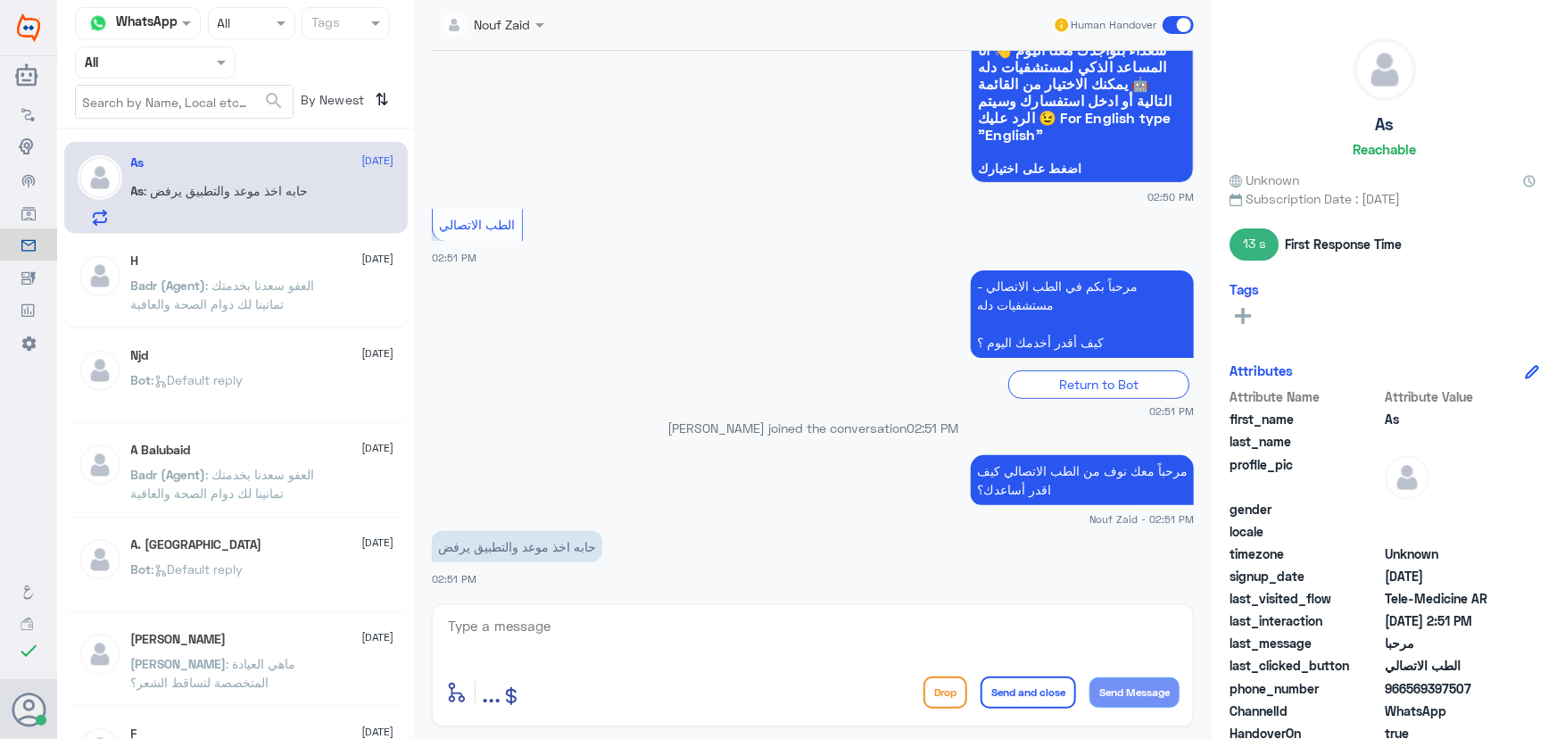
click at [570, 620] on textarea at bounding box center [812, 636] width 733 height 44
drag, startPoint x: 1404, startPoint y: 687, endPoint x: 1478, endPoint y: 687, distance: 74.1
click at [1478, 687] on span "966569397507" at bounding box center [1449, 688] width 129 height 19
copy span "569397507"
click at [1084, 406] on small "02:51 PM" at bounding box center [813, 410] width 762 height 15
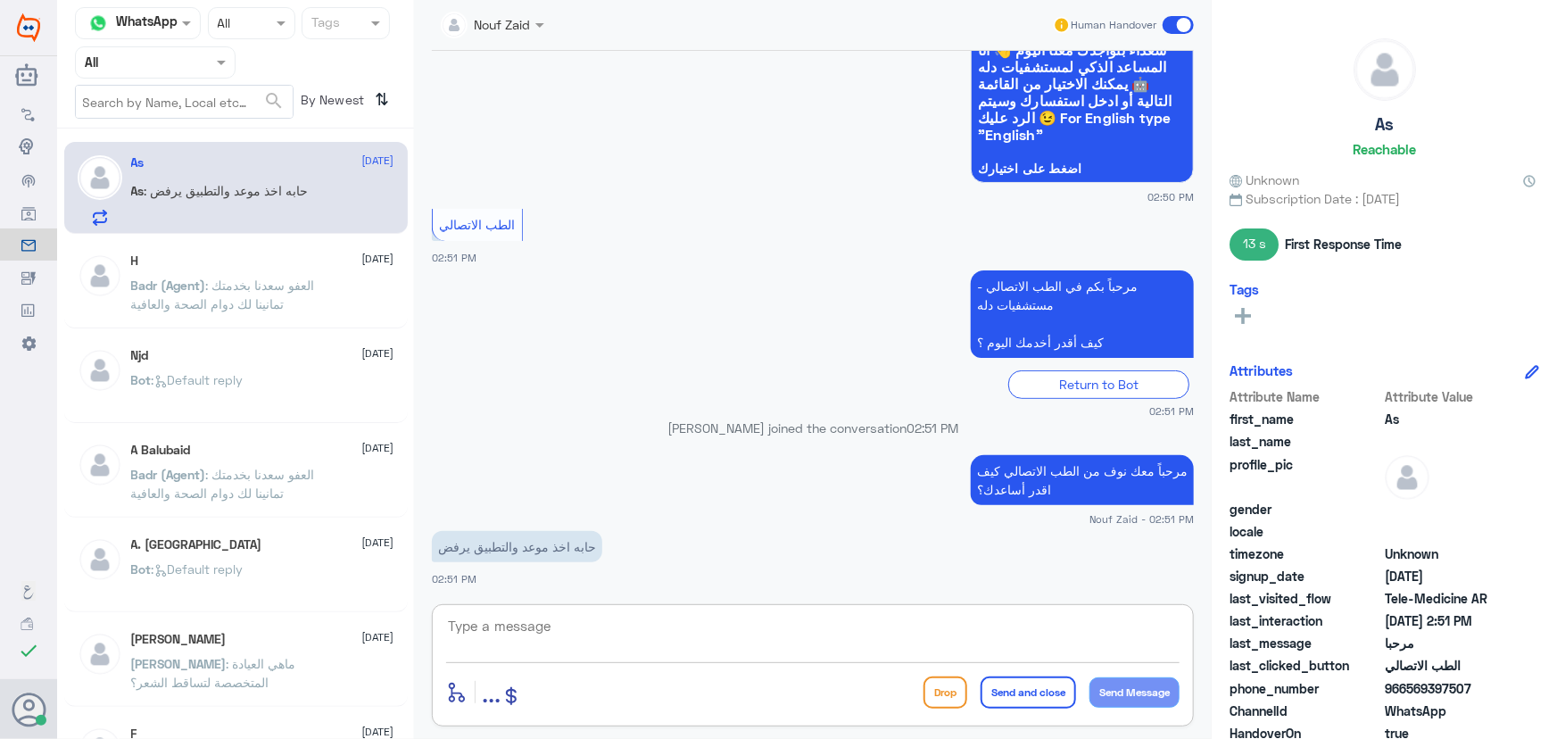
click at [758, 625] on textarea at bounding box center [812, 636] width 733 height 44
type textarea "i"
type textarea "ع"
type textarea "ه"
type textarea "هل يرفض الموعد عن بعد او الاستشارة الفورية؟"
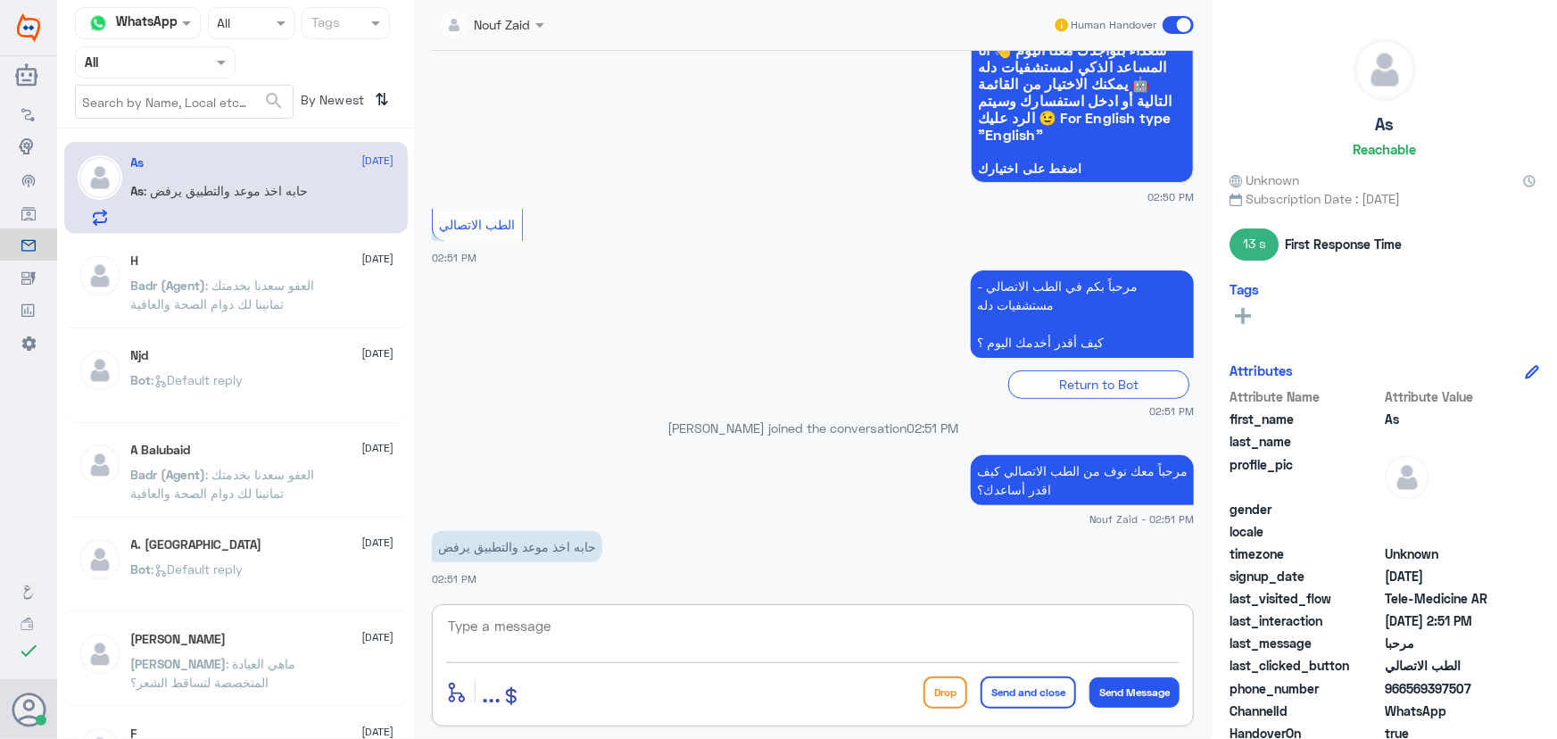
scroll to position [230, 0]
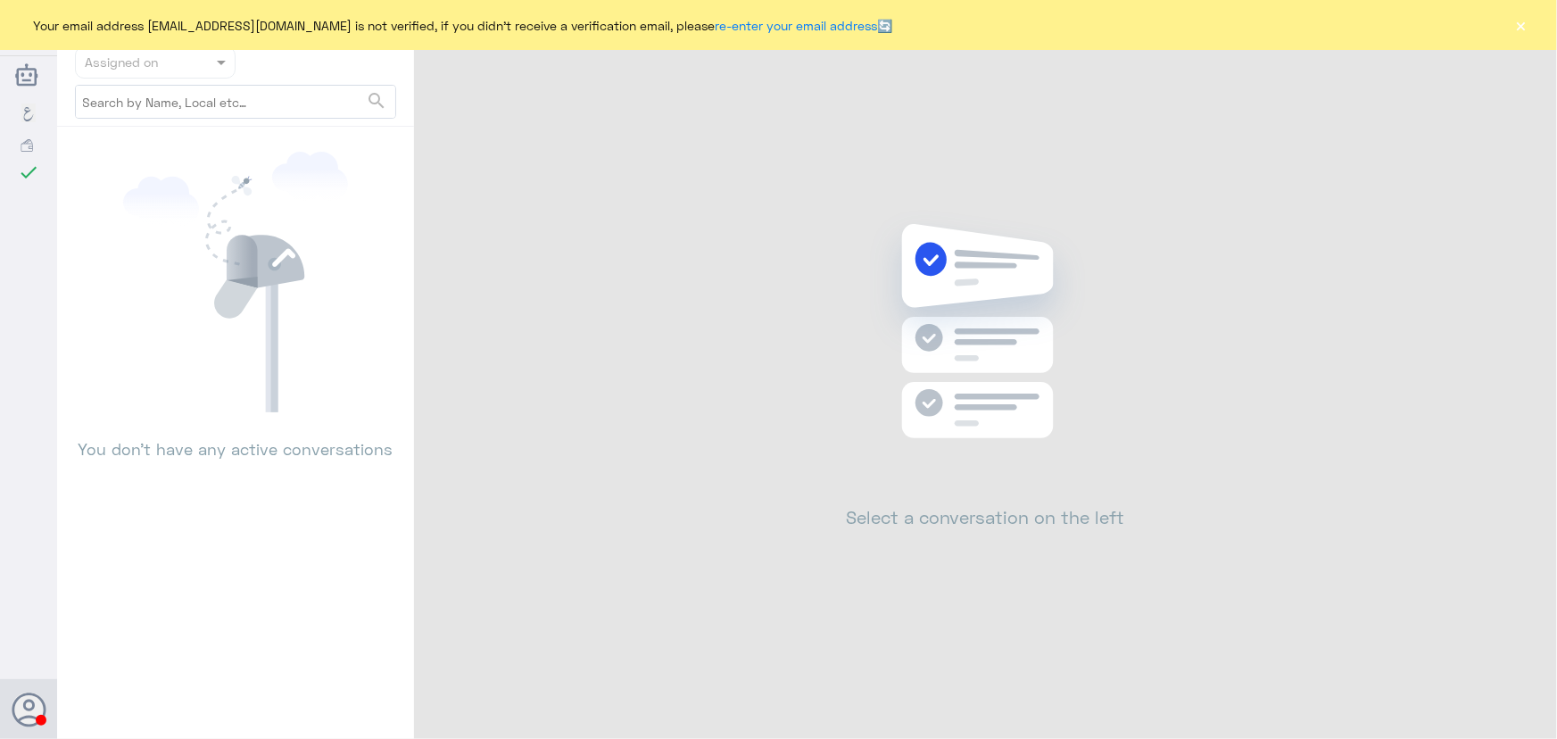
click at [1531, 30] on div "Your email address [EMAIL_ADDRESS][DOMAIN_NAME] is not verified, if you didn't …" at bounding box center [778, 25] width 1557 height 50
click at [1527, 27] on button "×" at bounding box center [1521, 25] width 18 height 18
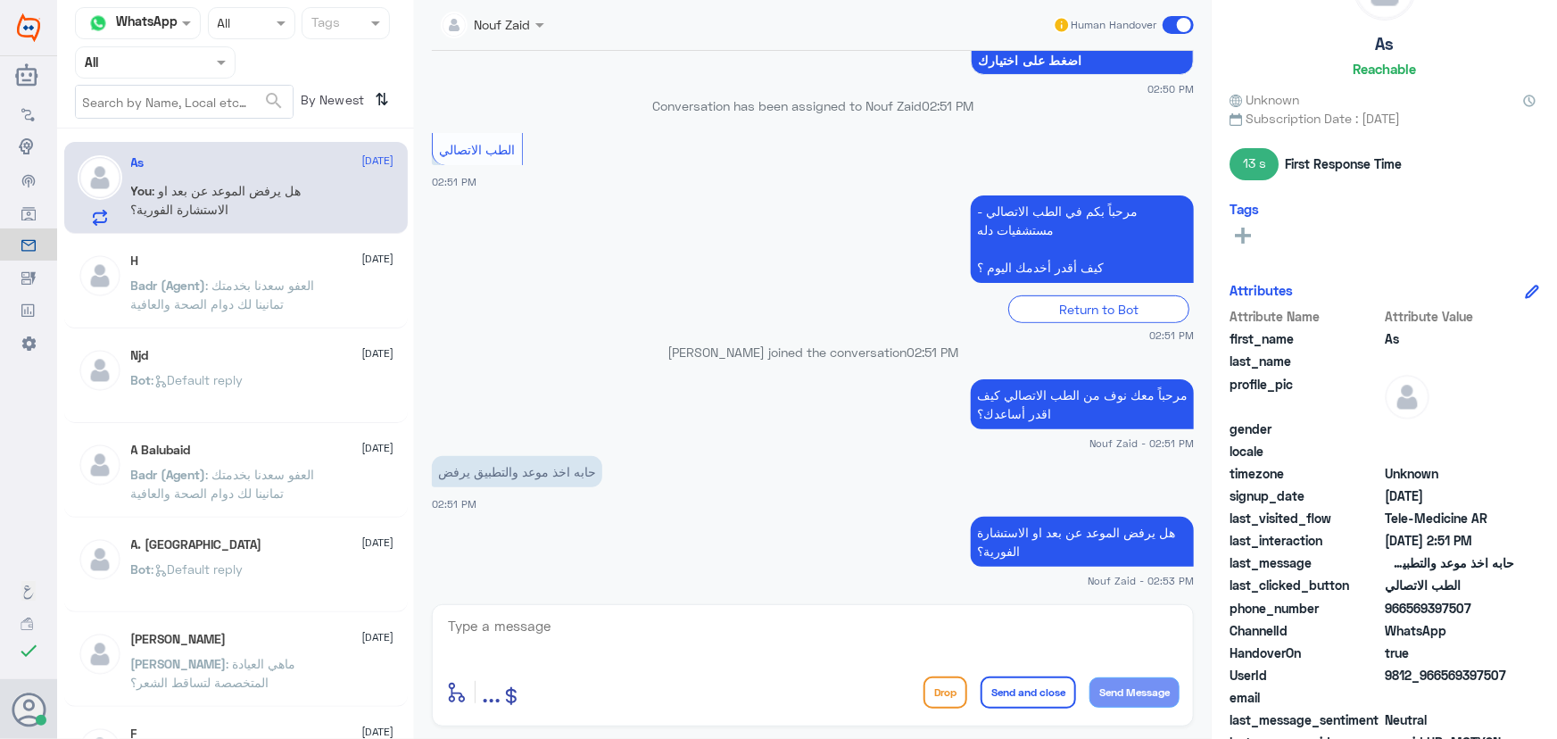
scroll to position [108, 0]
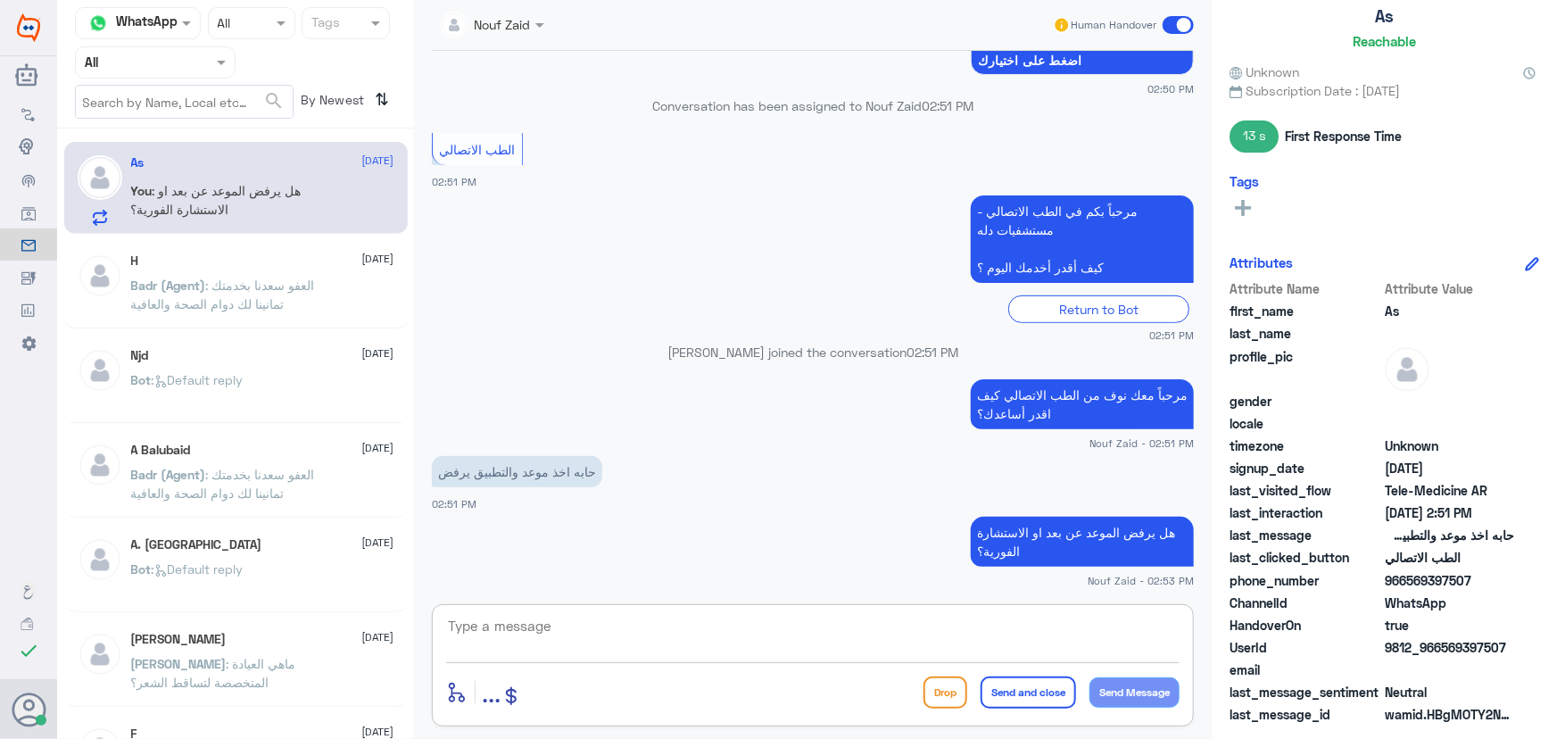
click at [708, 640] on textarea at bounding box center [812, 636] width 733 height 44
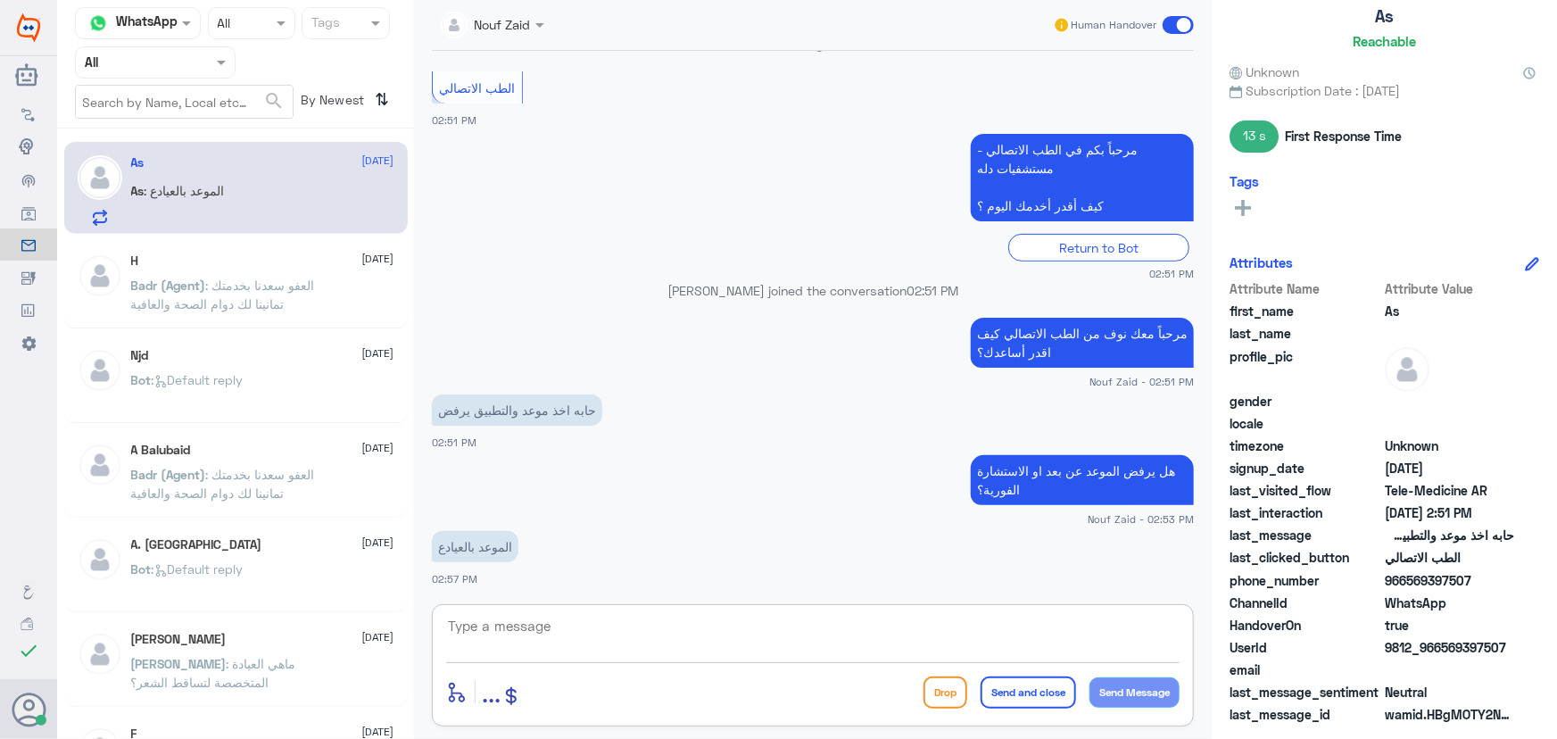
click at [642, 619] on textarea at bounding box center [812, 636] width 733 height 44
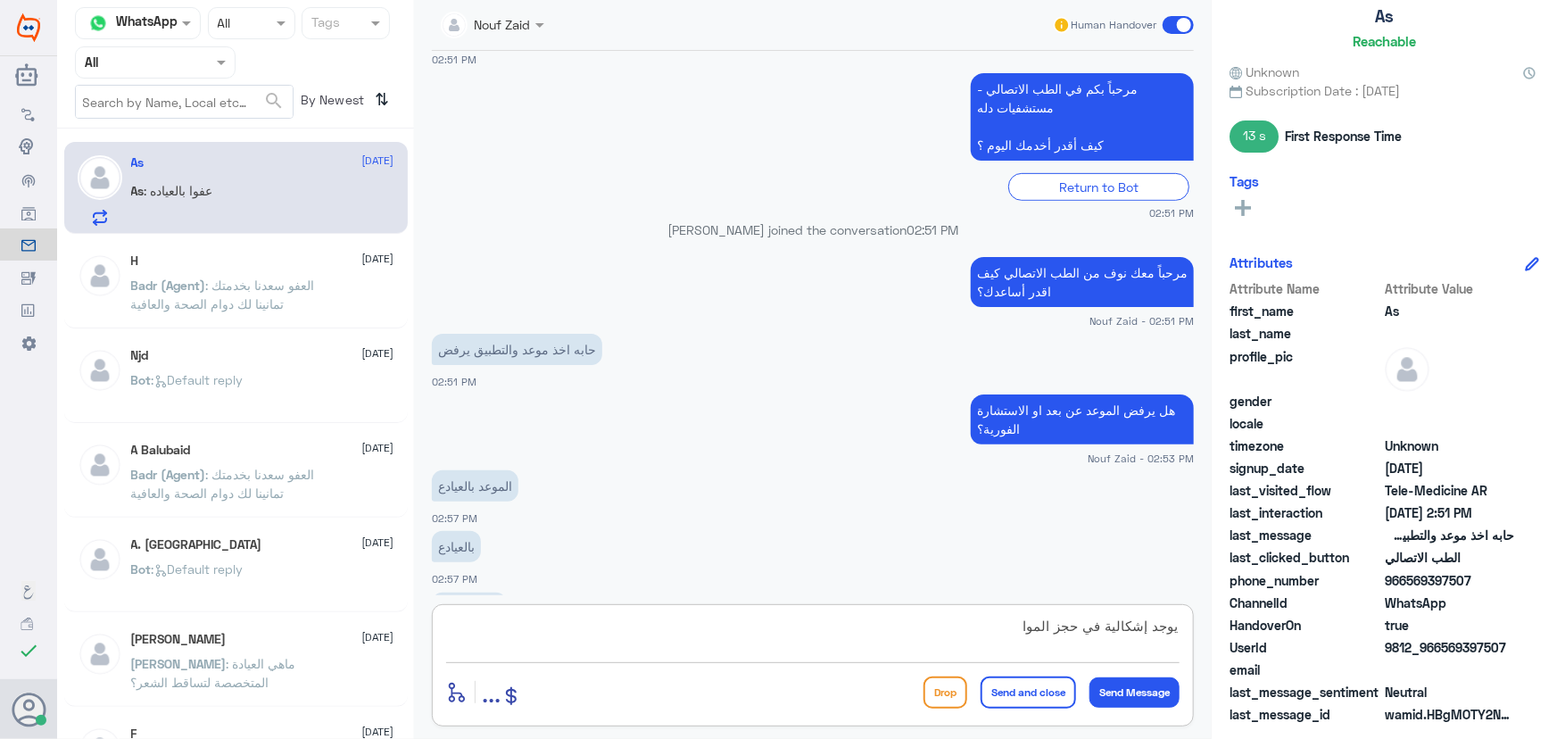
scroll to position [445, 0]
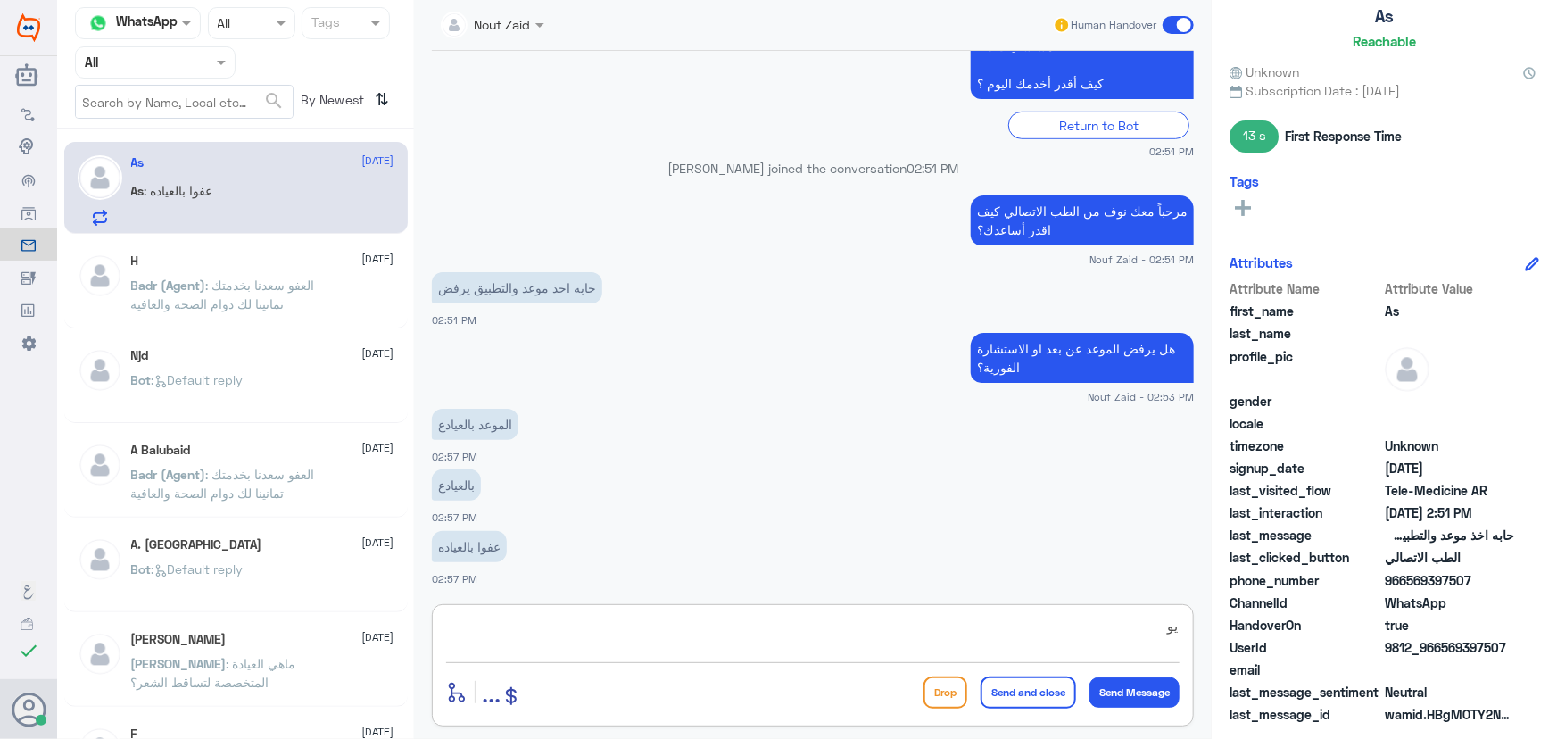
type textarea "ي"
paste textarea "هنا الطب الاتصالي لكل مايخص الاستشارة الفورية من خلال التطبيق والتي من خلالها ي…"
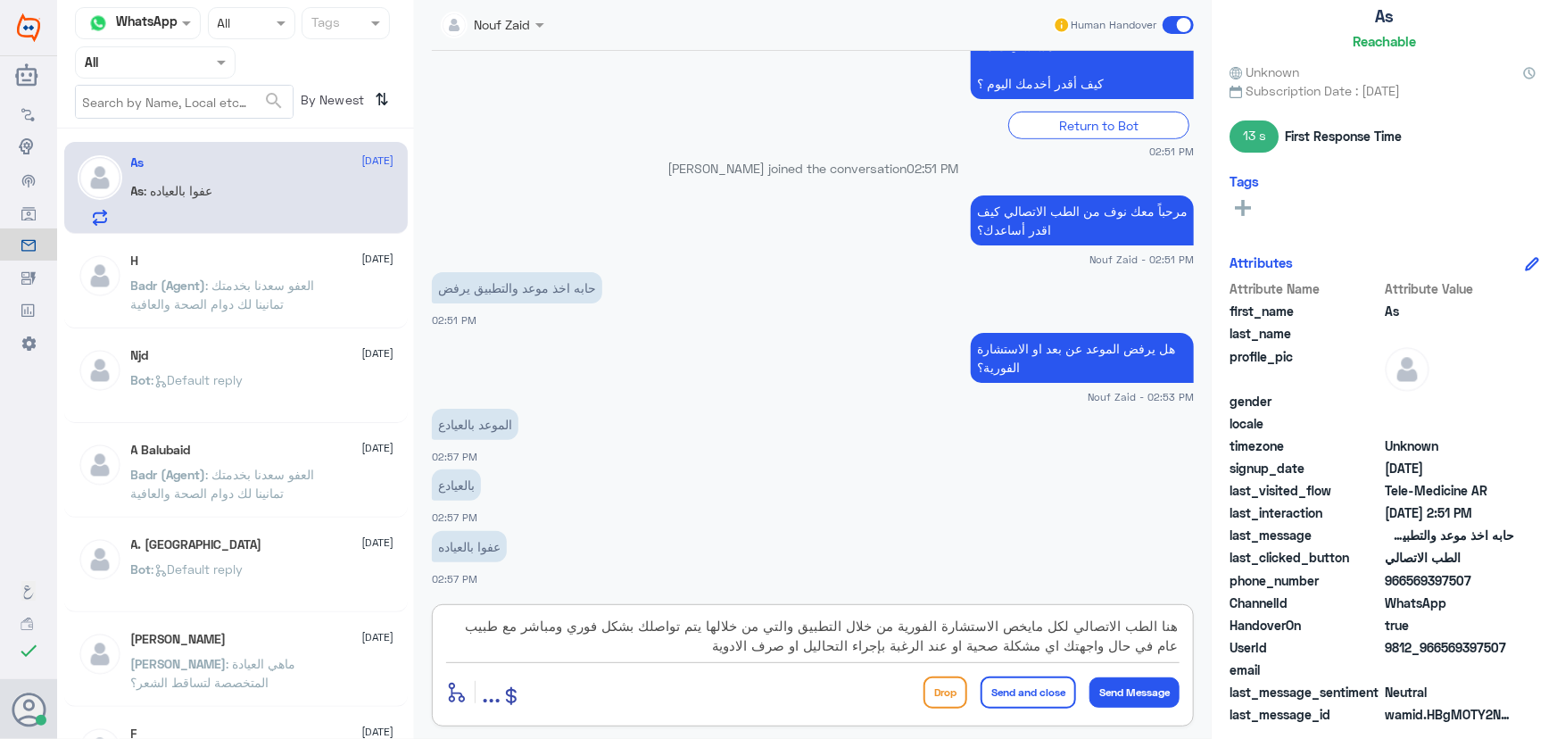
click at [1176, 617] on textarea "هنا الطب الاتصالي لكل مايخص الاستشارة الفورية من خلال التطبيق والتي من خلالها ي…" at bounding box center [812, 636] width 733 height 44
type textarea "هنا الطب الاتصالي لكل مايخص الاستشارة الفورية من خلال التطبيق والتي من خلالها ي…"
click at [1114, 678] on button "Send Message" at bounding box center [1134, 692] width 90 height 30
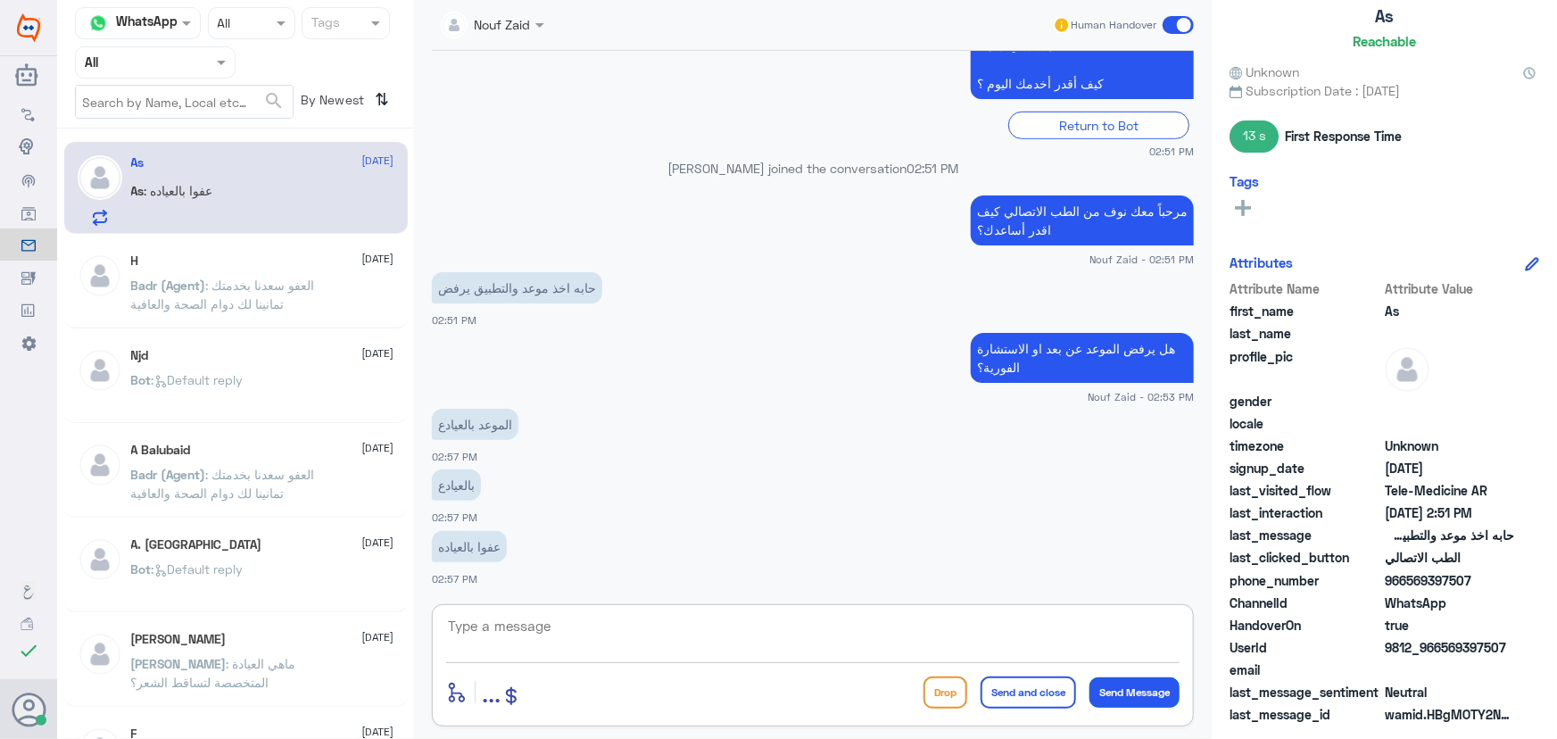
scroll to position [596, 0]
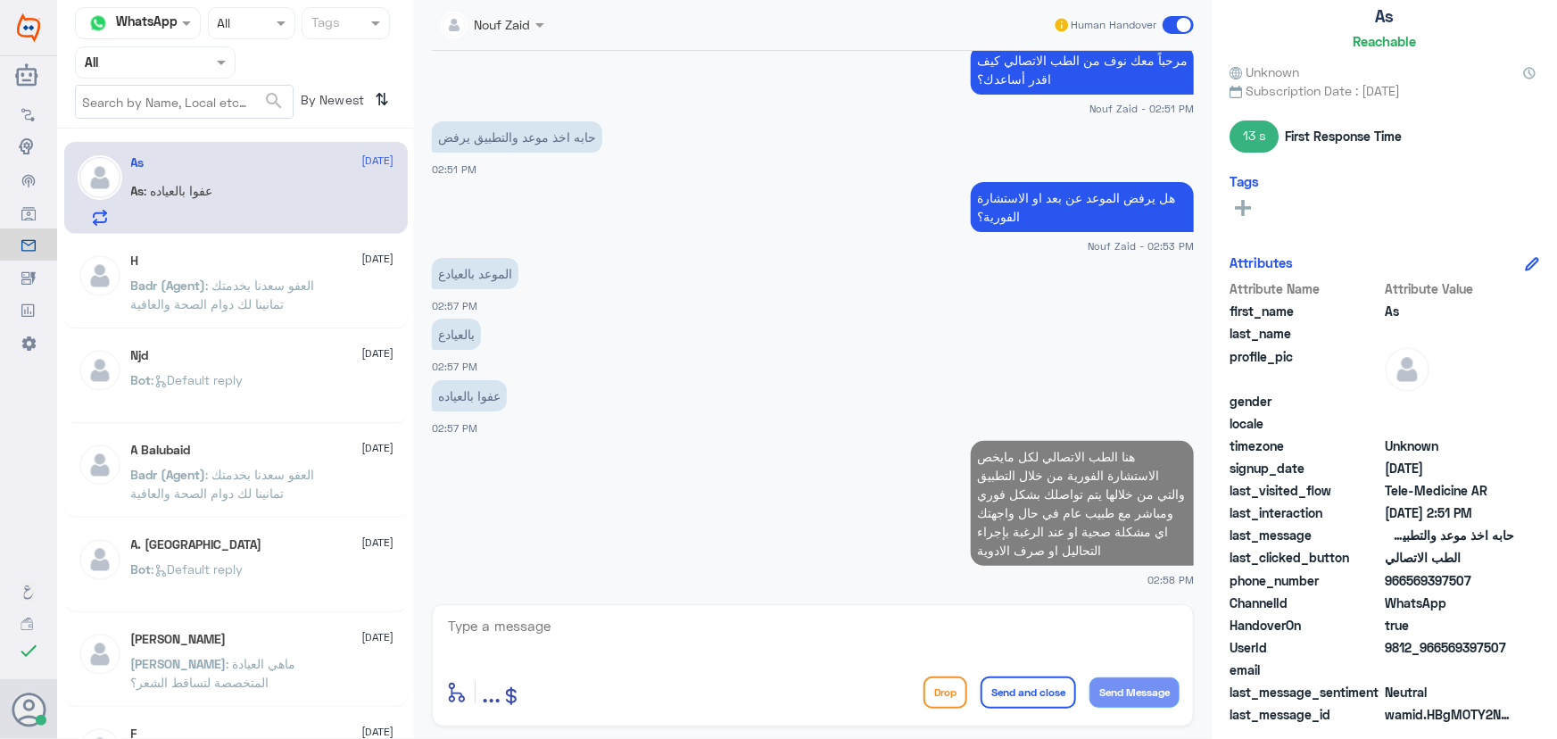
click at [881, 616] on textarea at bounding box center [812, 636] width 733 height 44
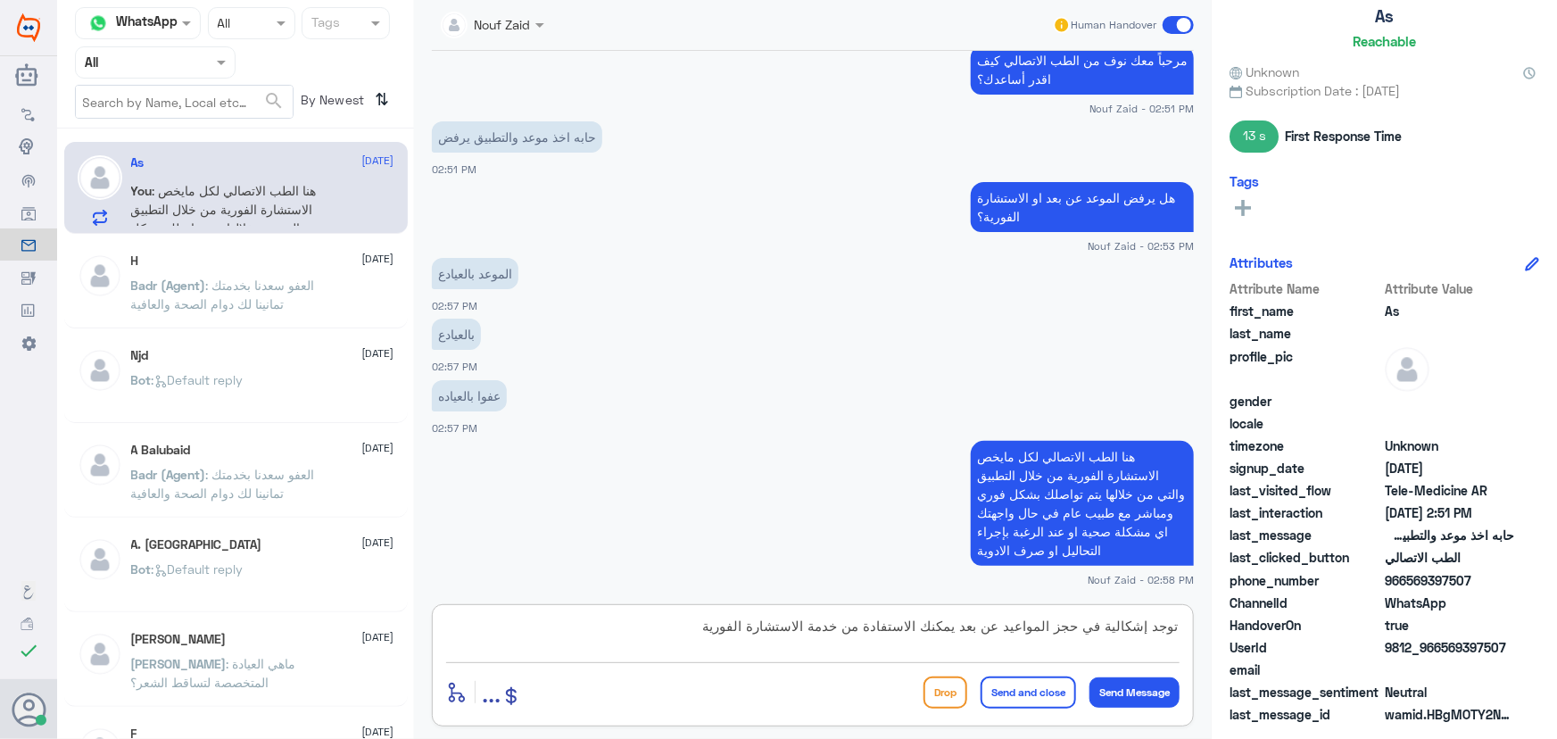
type textarea "توجد إشكالية في حجز المواعيد عن بعد يمكنك الاستفادة من خدمة الاستشارة الفورية"
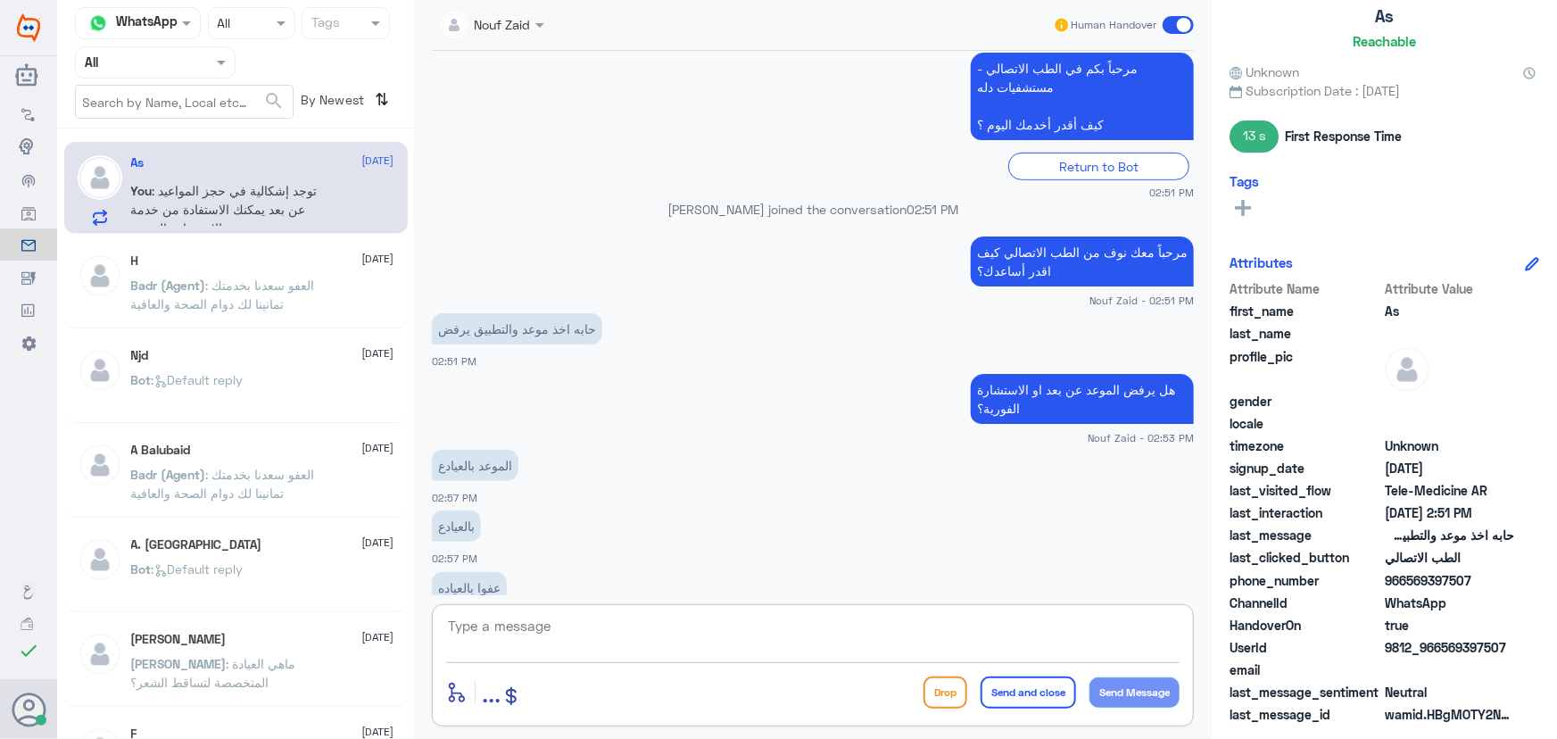
scroll to position [751, 0]
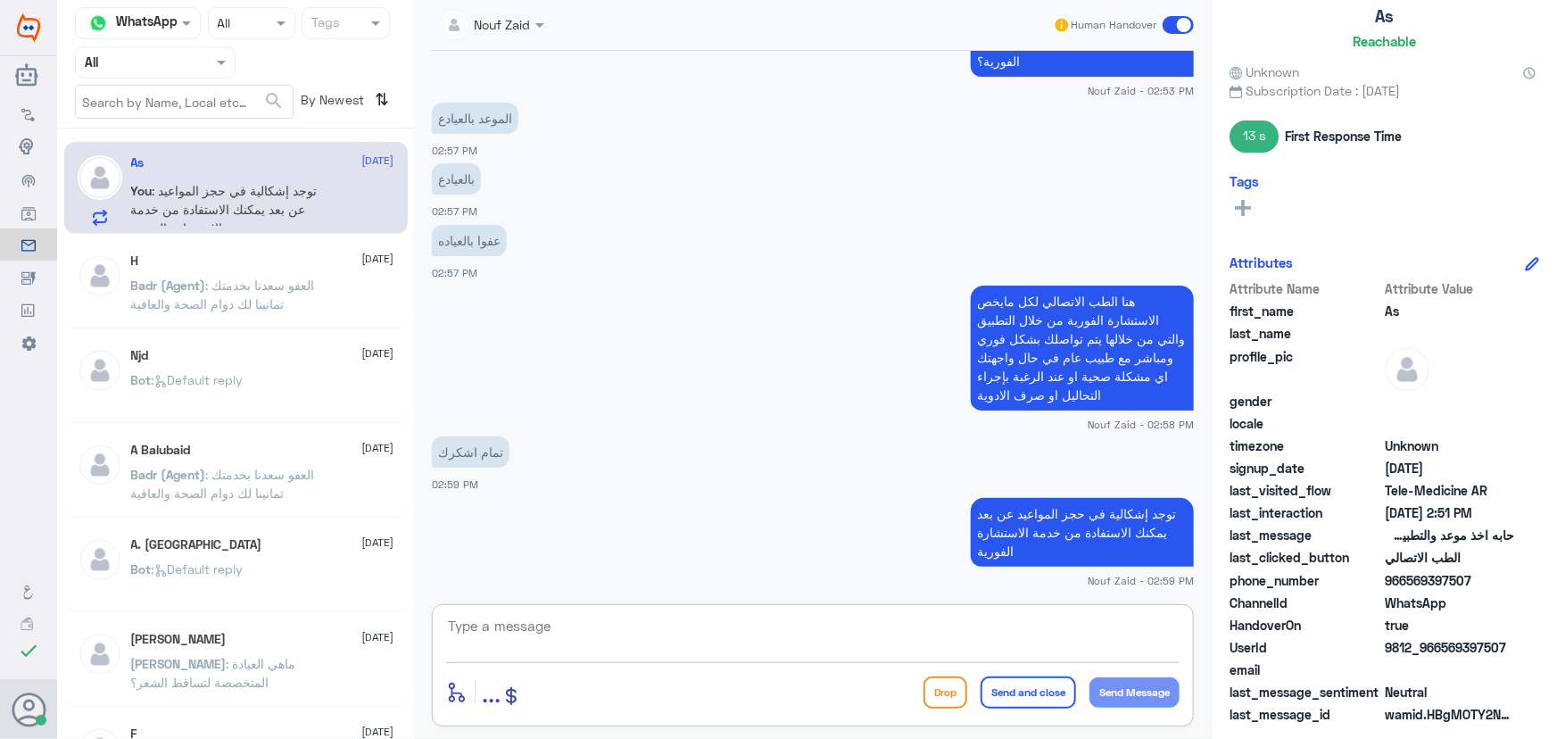
click at [668, 620] on textarea at bounding box center [812, 636] width 733 height 44
type textarea "سعدنا بخدمتك"
click at [1049, 695] on button "Send and close" at bounding box center [1028, 692] width 95 height 32
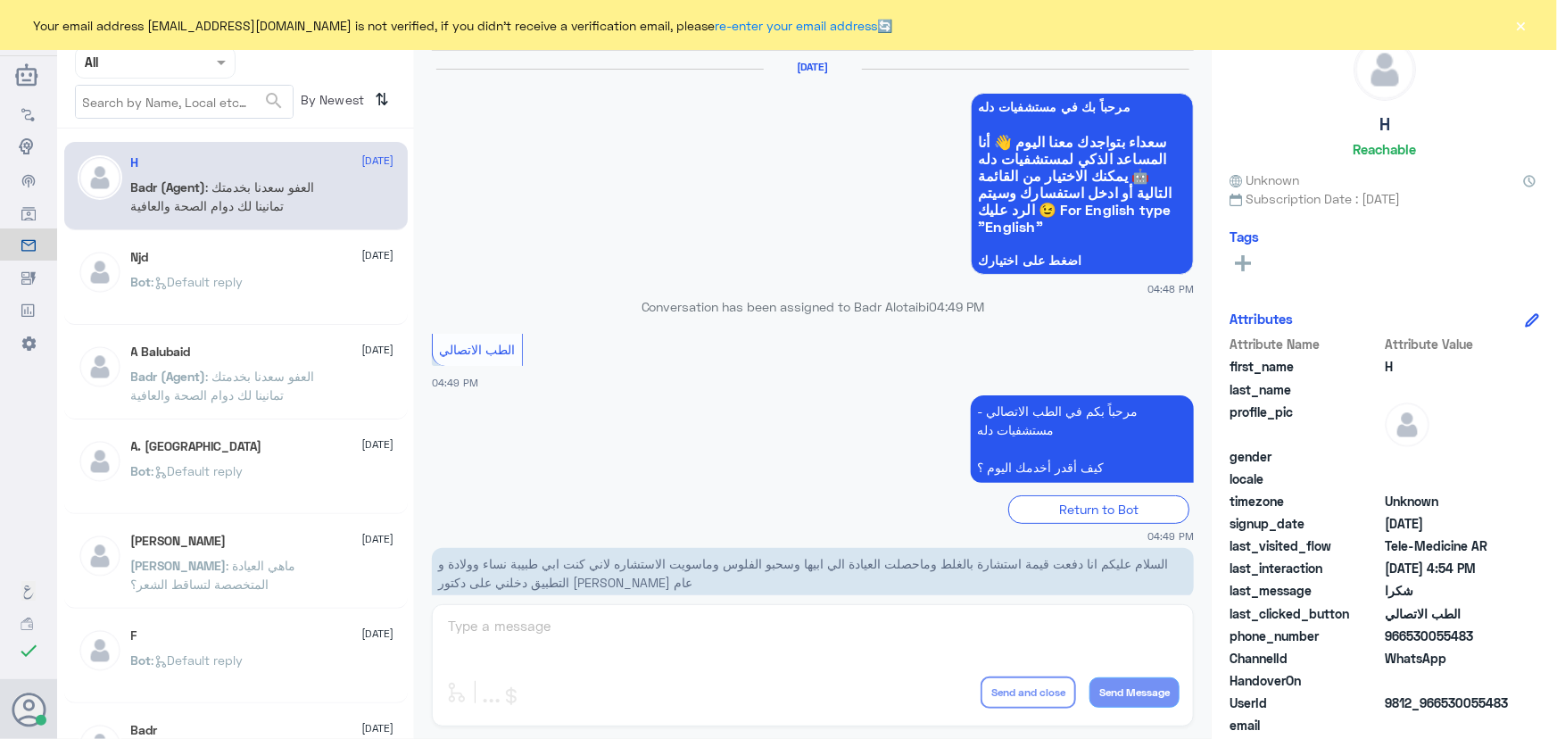
scroll to position [849, 0]
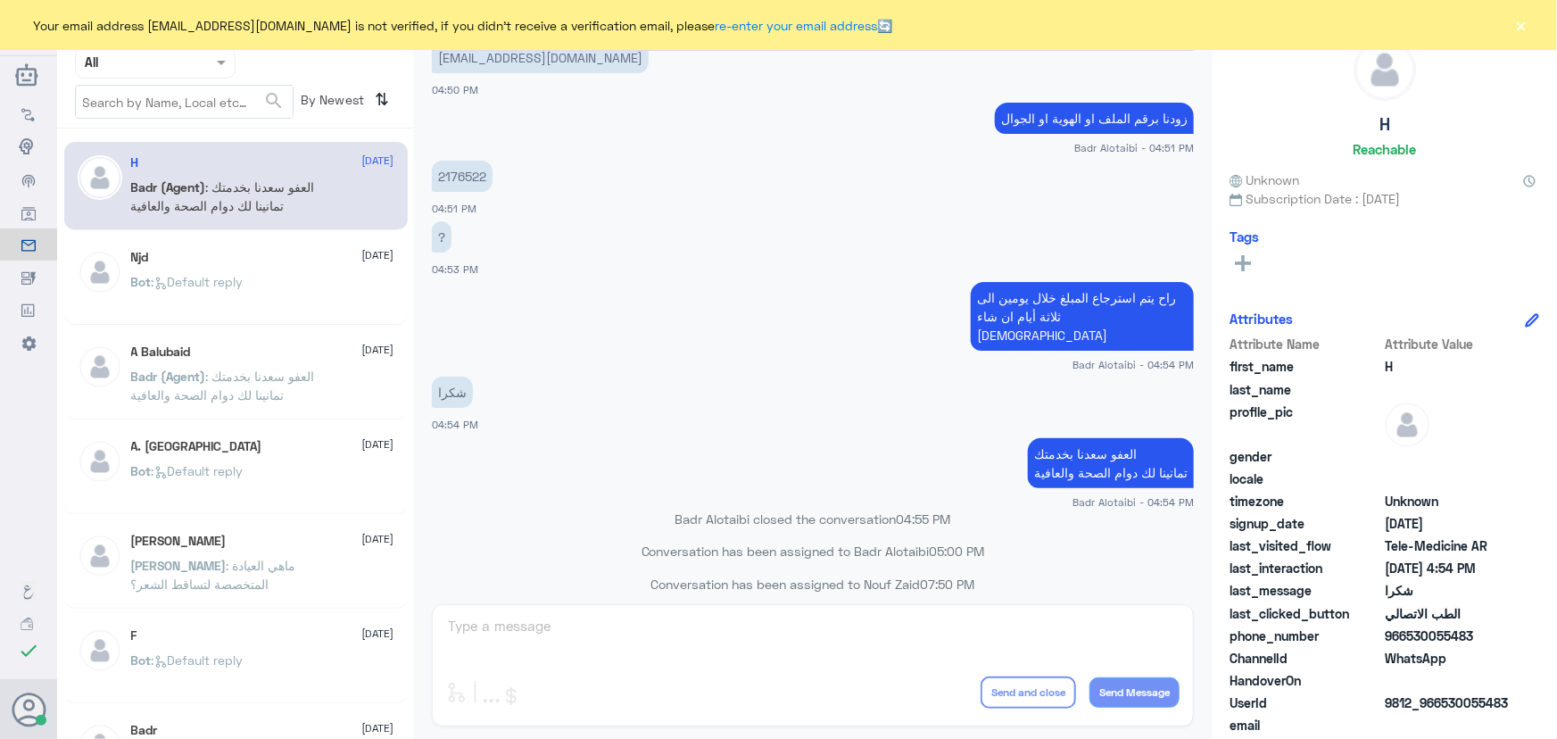
click at [1525, 31] on button "×" at bounding box center [1521, 25] width 18 height 18
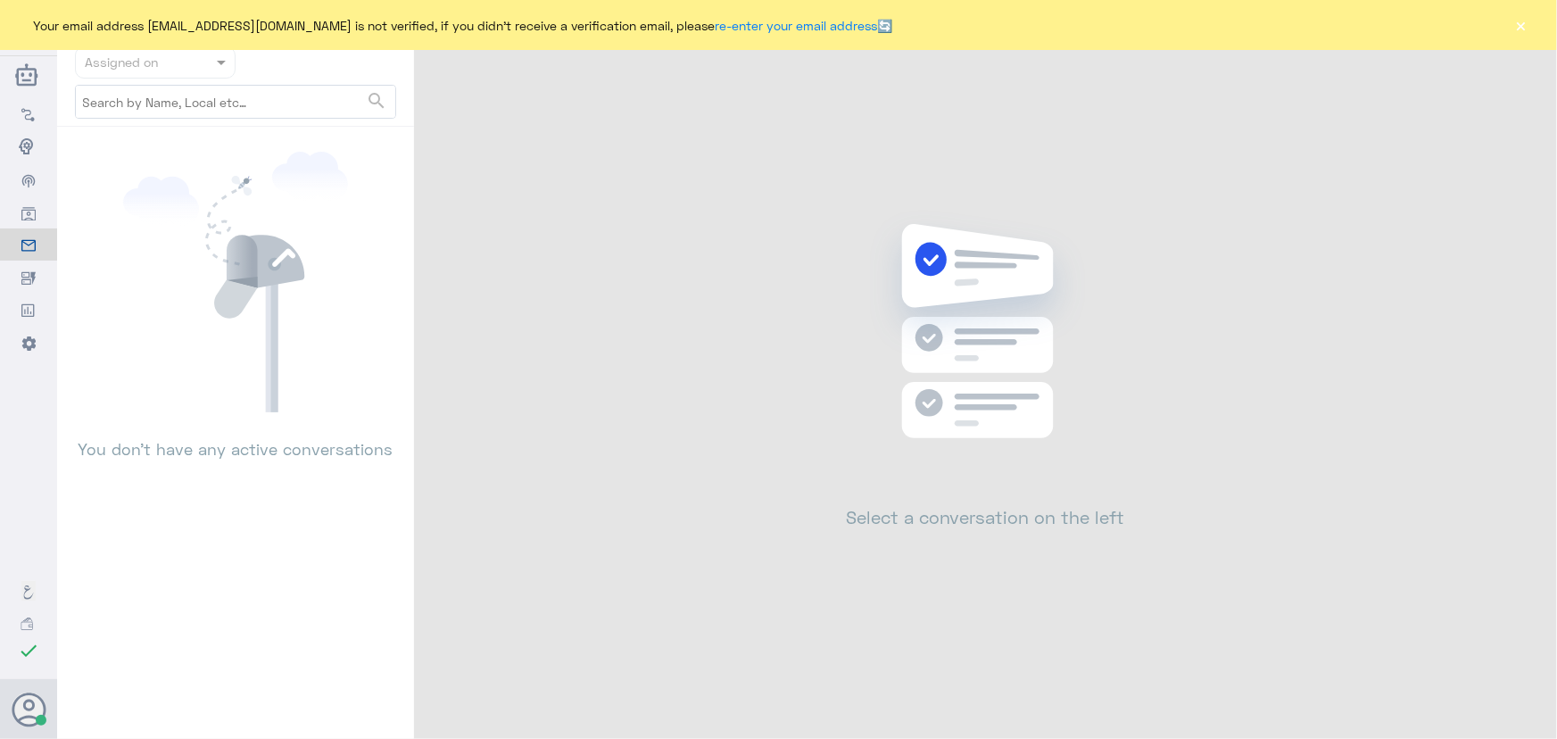
click at [1529, 26] on button "×" at bounding box center [1521, 25] width 18 height 18
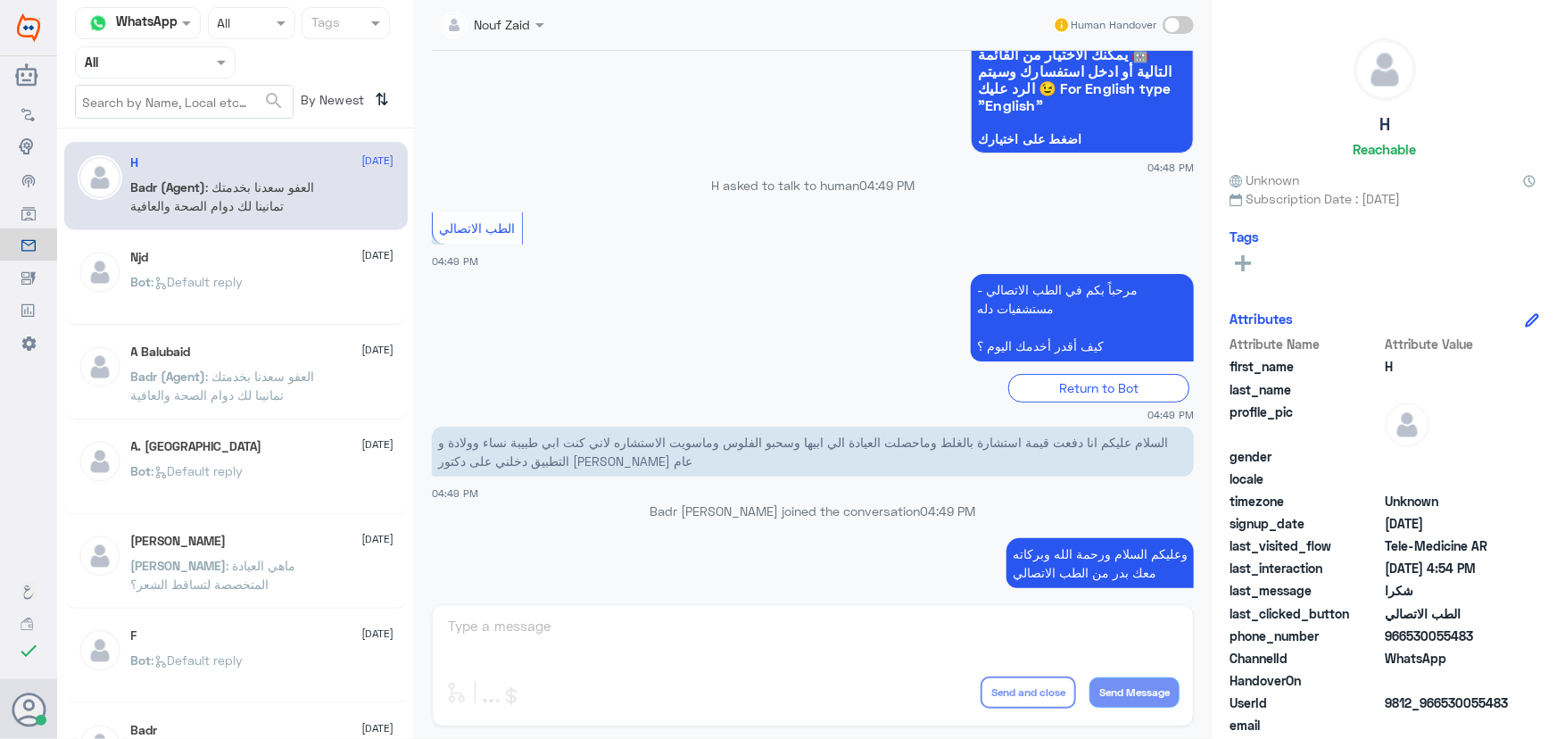
scroll to position [120, 0]
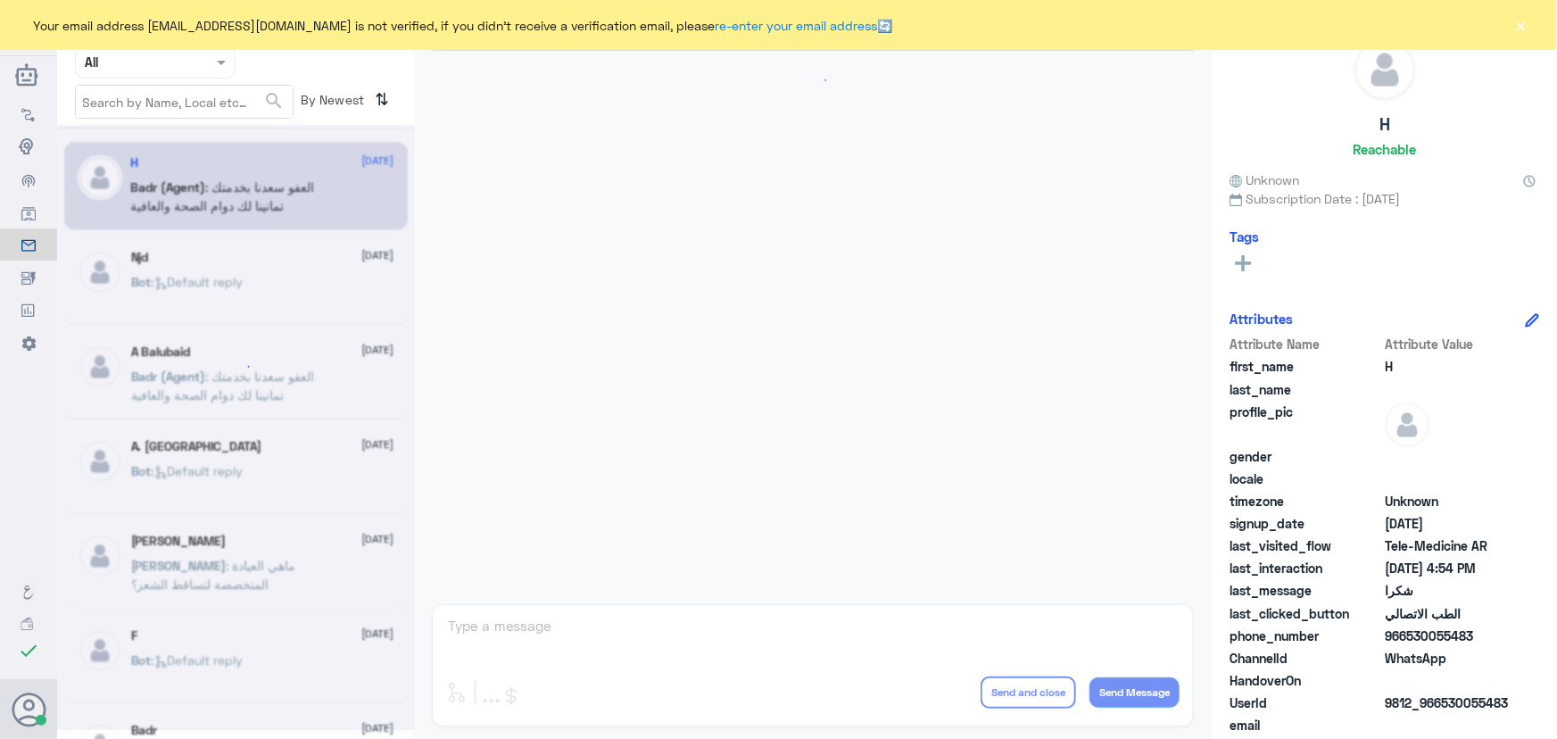
scroll to position [849, 0]
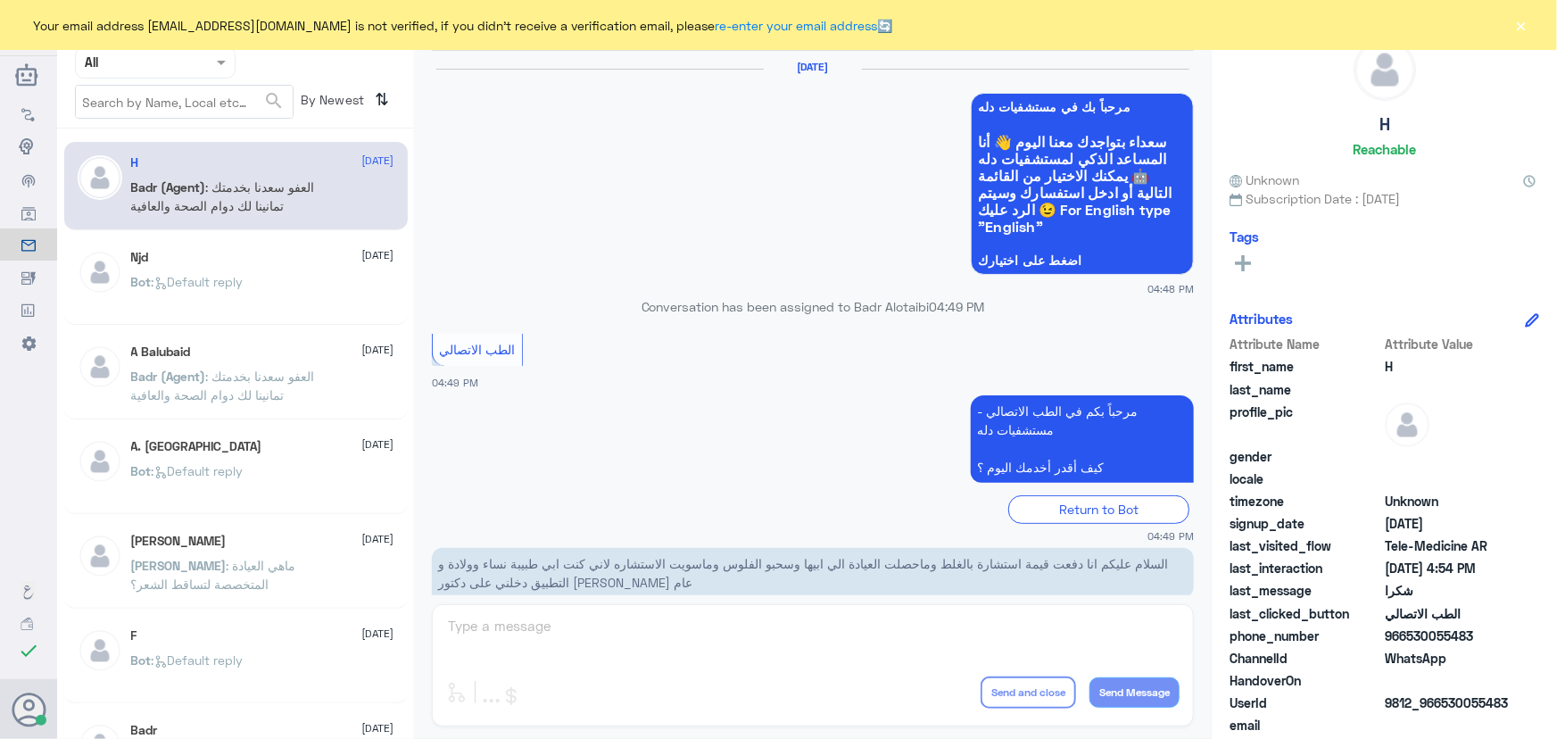
scroll to position [849, 0]
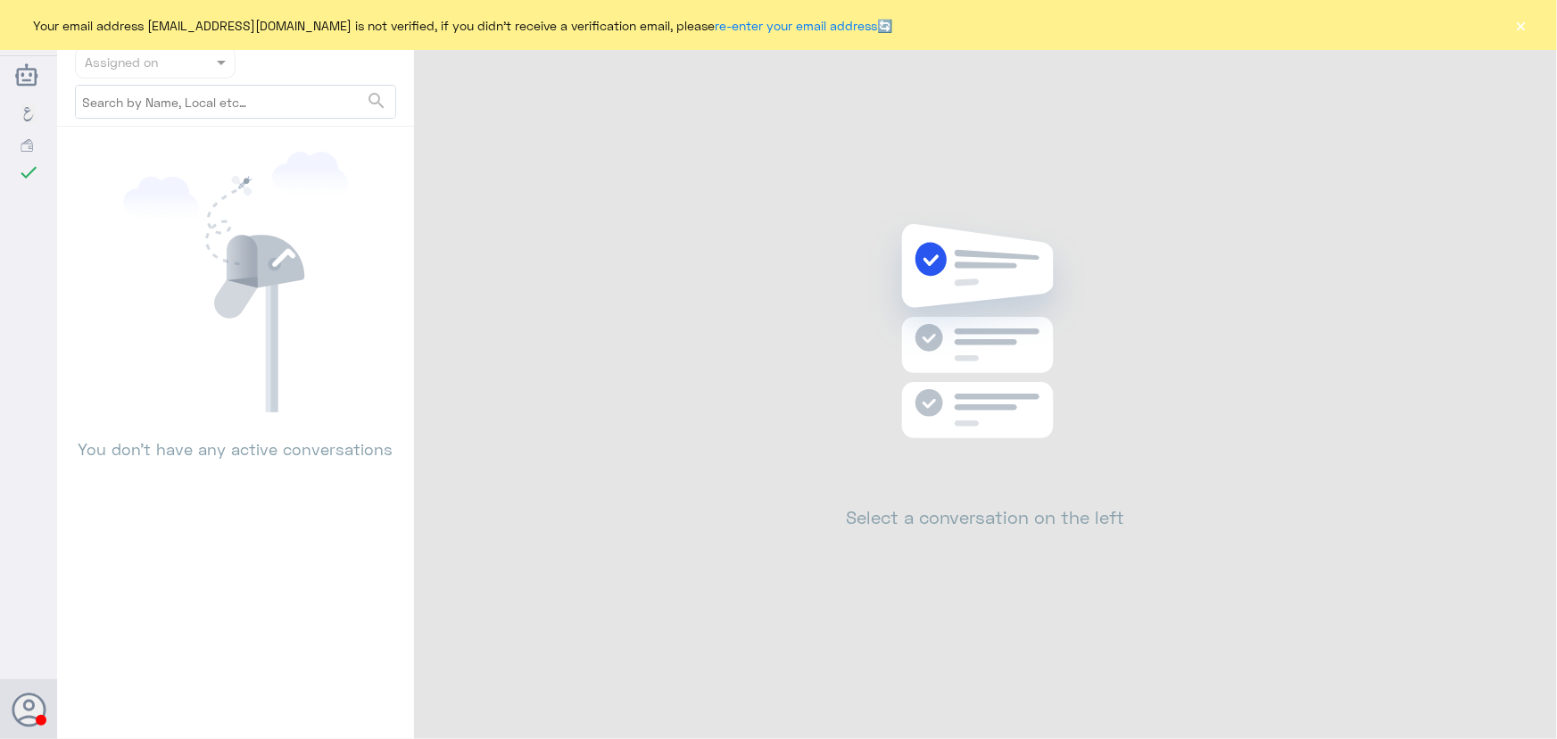
click at [1511, 21] on div "Your email address [EMAIL_ADDRESS][DOMAIN_NAME] is not verified, if you didn't …" at bounding box center [778, 25] width 1557 height 50
click at [1522, 23] on button "×" at bounding box center [1521, 25] width 18 height 18
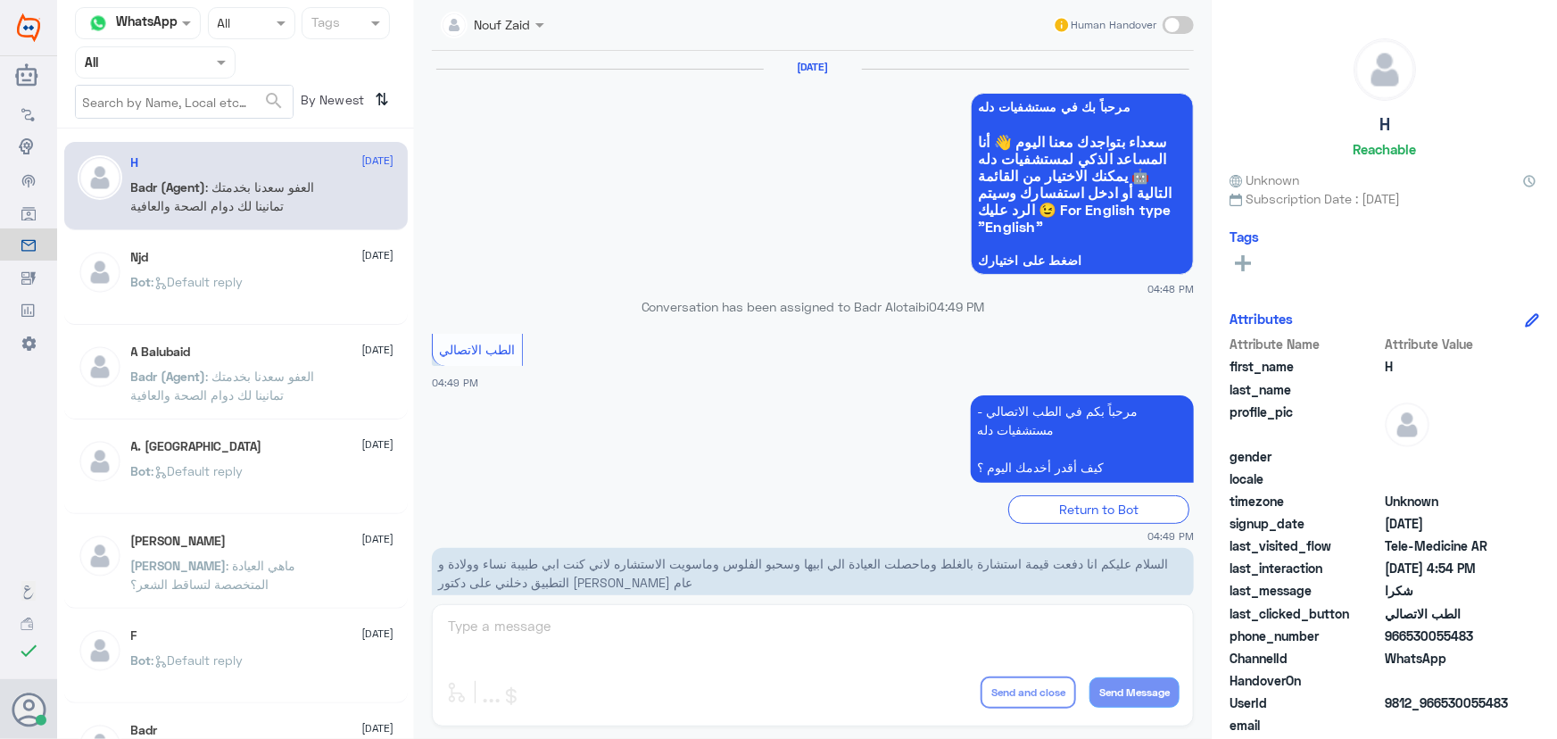
scroll to position [849, 0]
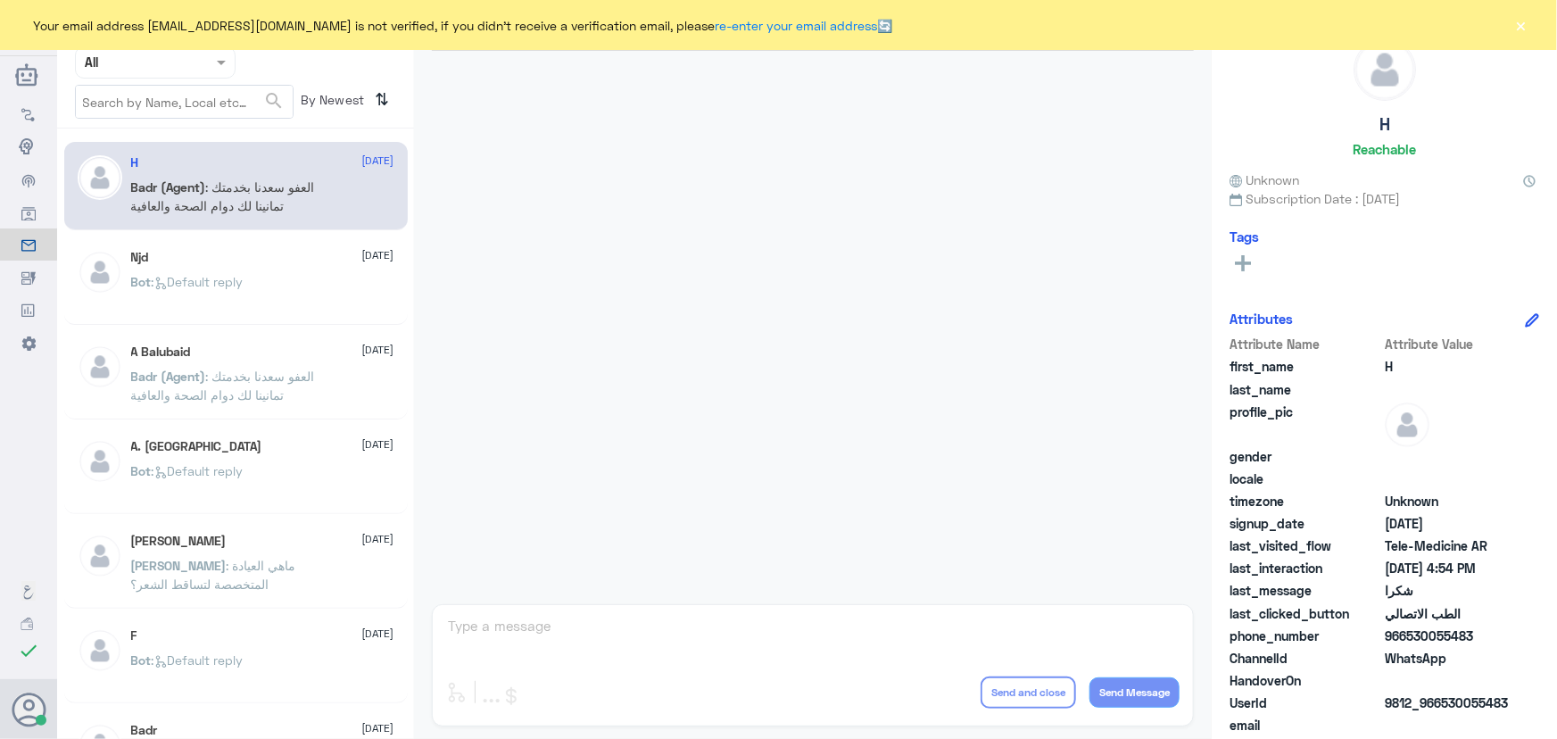
click at [1517, 27] on button "×" at bounding box center [1521, 25] width 18 height 18
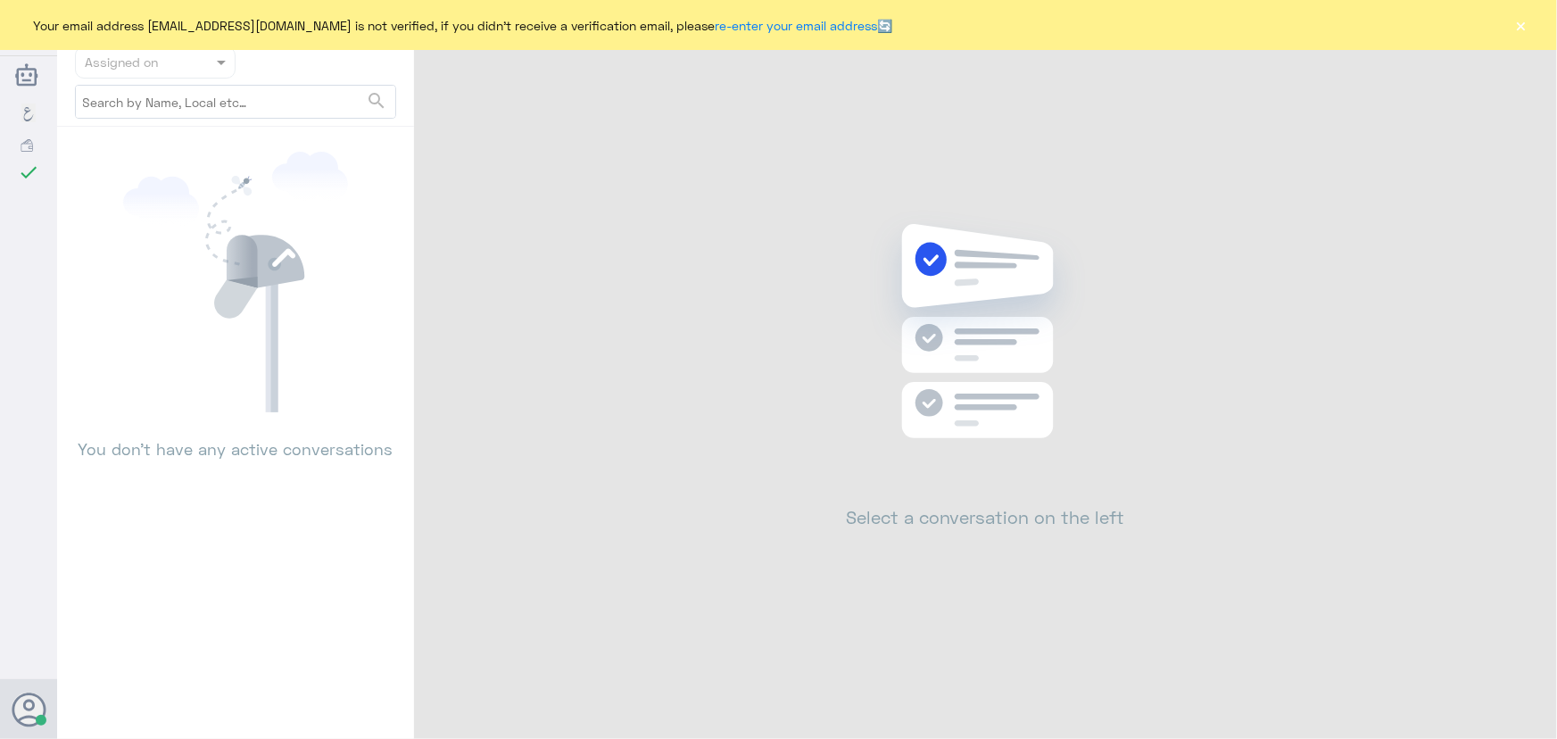
click at [1525, 29] on button "×" at bounding box center [1521, 25] width 18 height 18
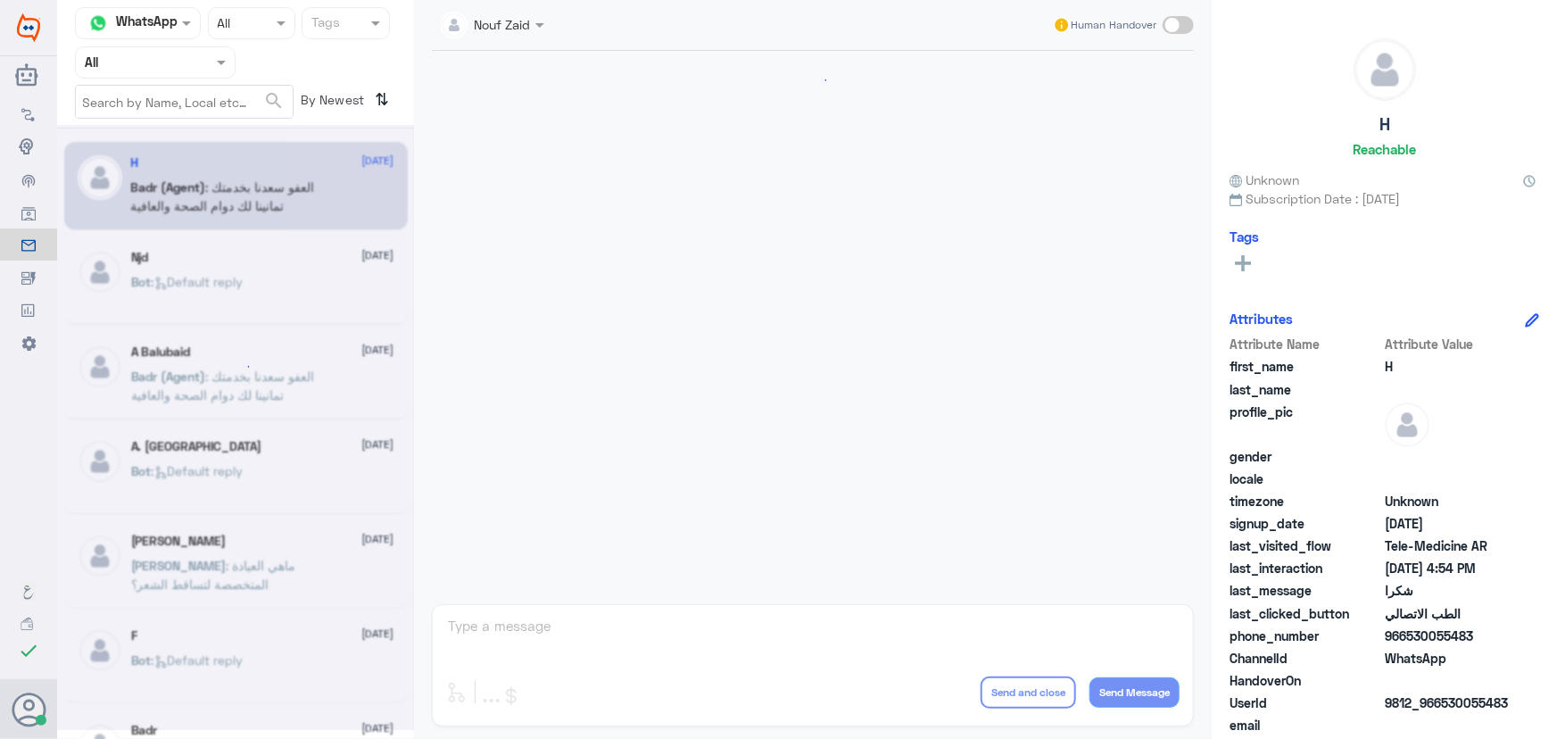
scroll to position [849, 0]
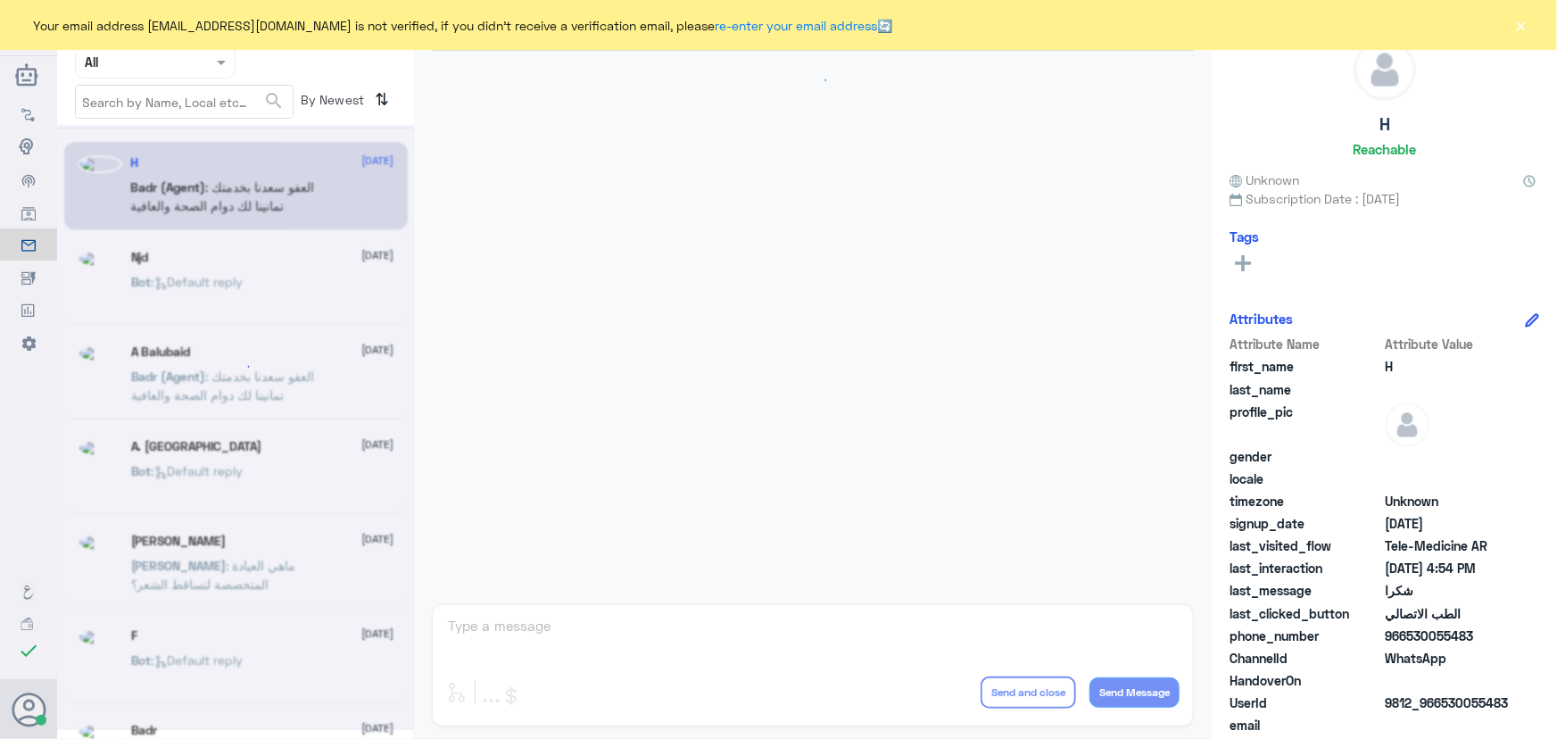
scroll to position [849, 0]
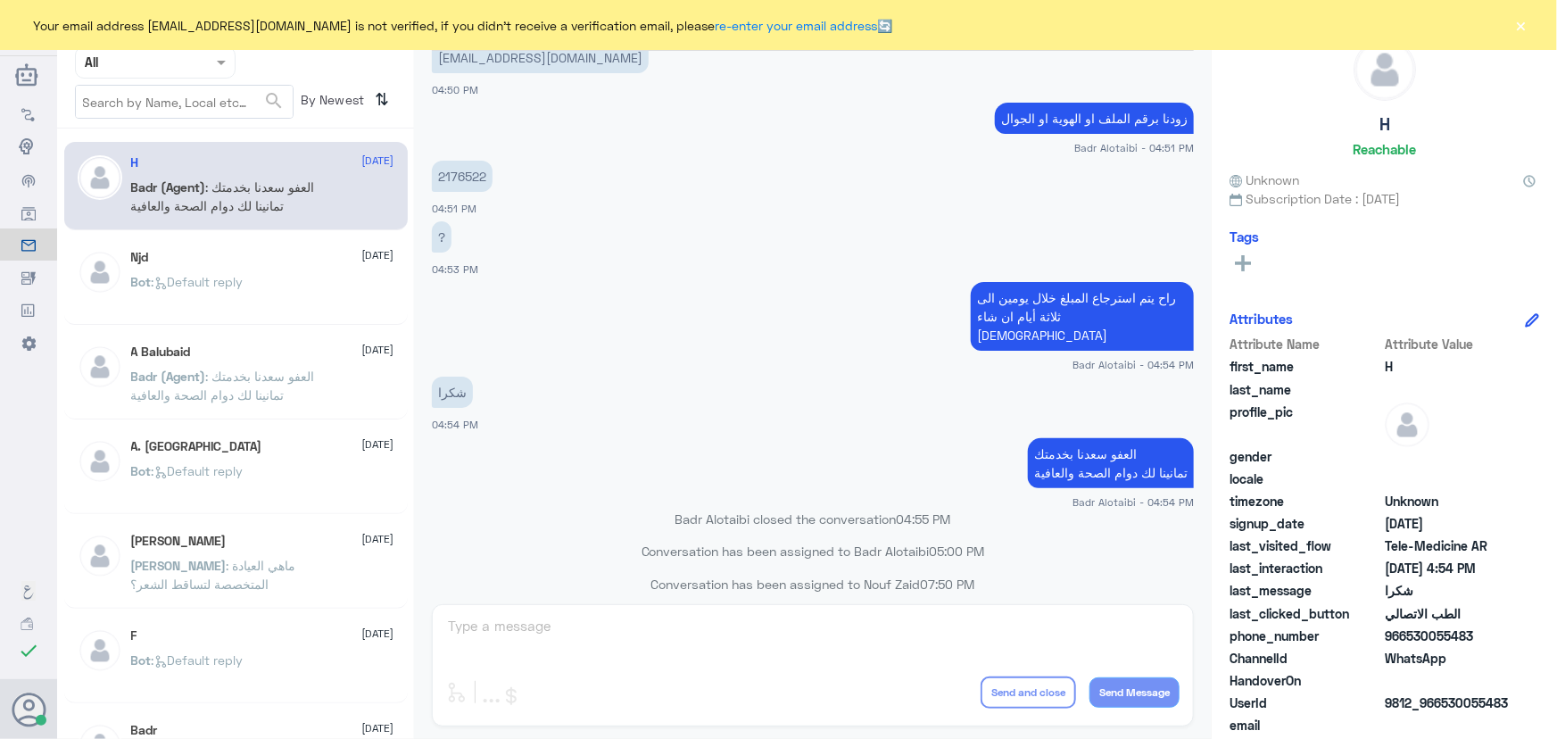
click at [1527, 28] on button "×" at bounding box center [1521, 25] width 18 height 18
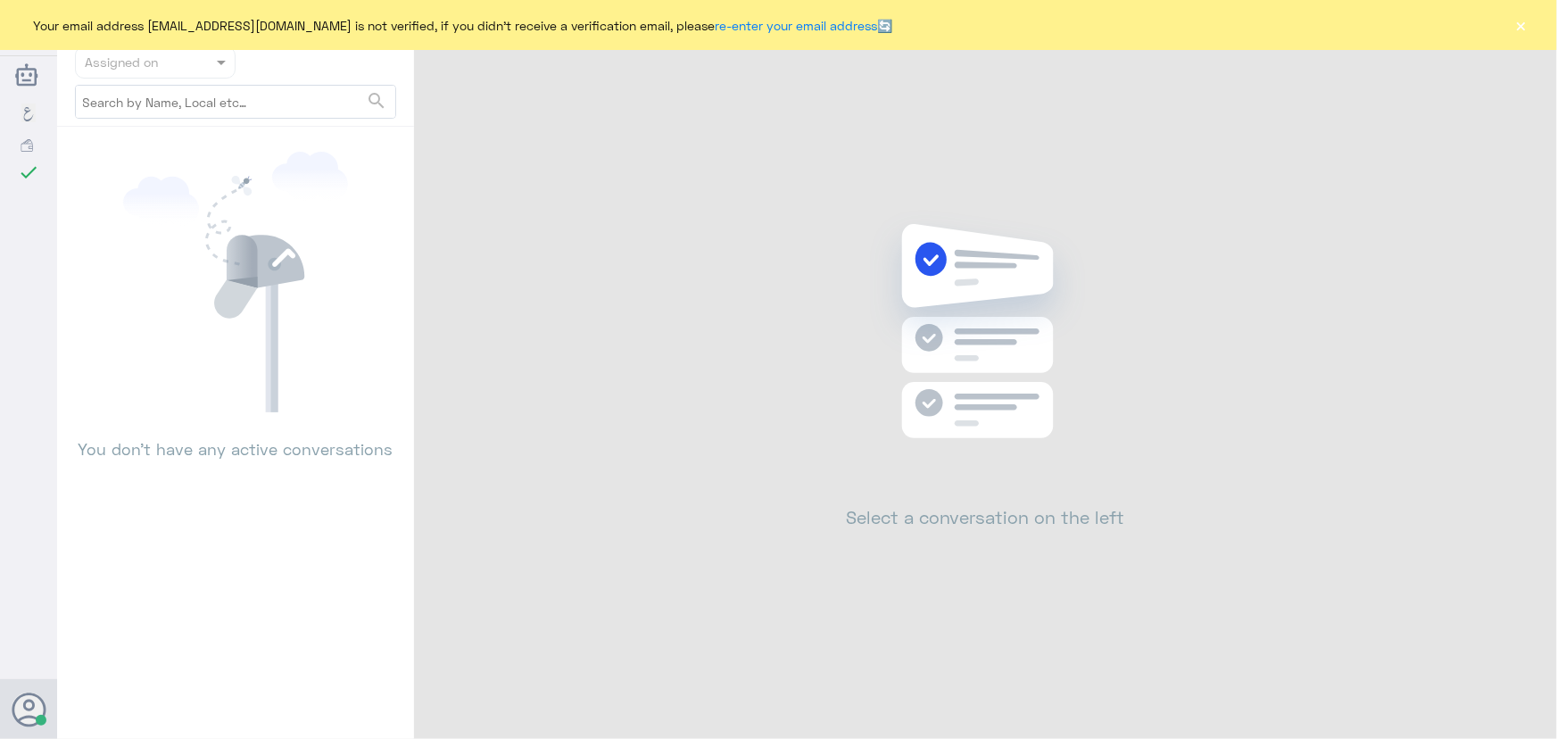
click at [1544, 35] on div "Your email address [EMAIL_ADDRESS][DOMAIN_NAME] is not verified, if you didn't …" at bounding box center [778, 25] width 1557 height 50
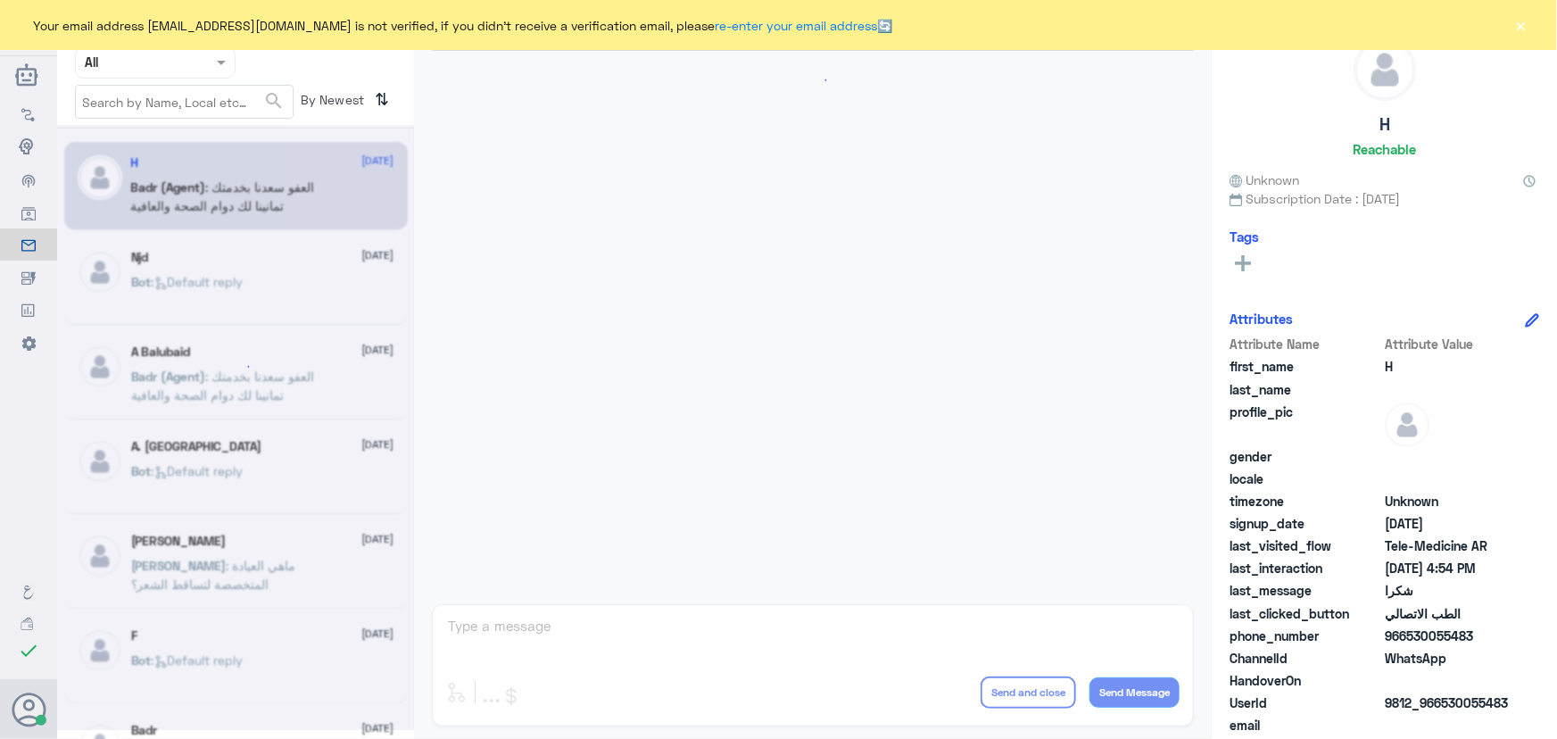
scroll to position [849, 0]
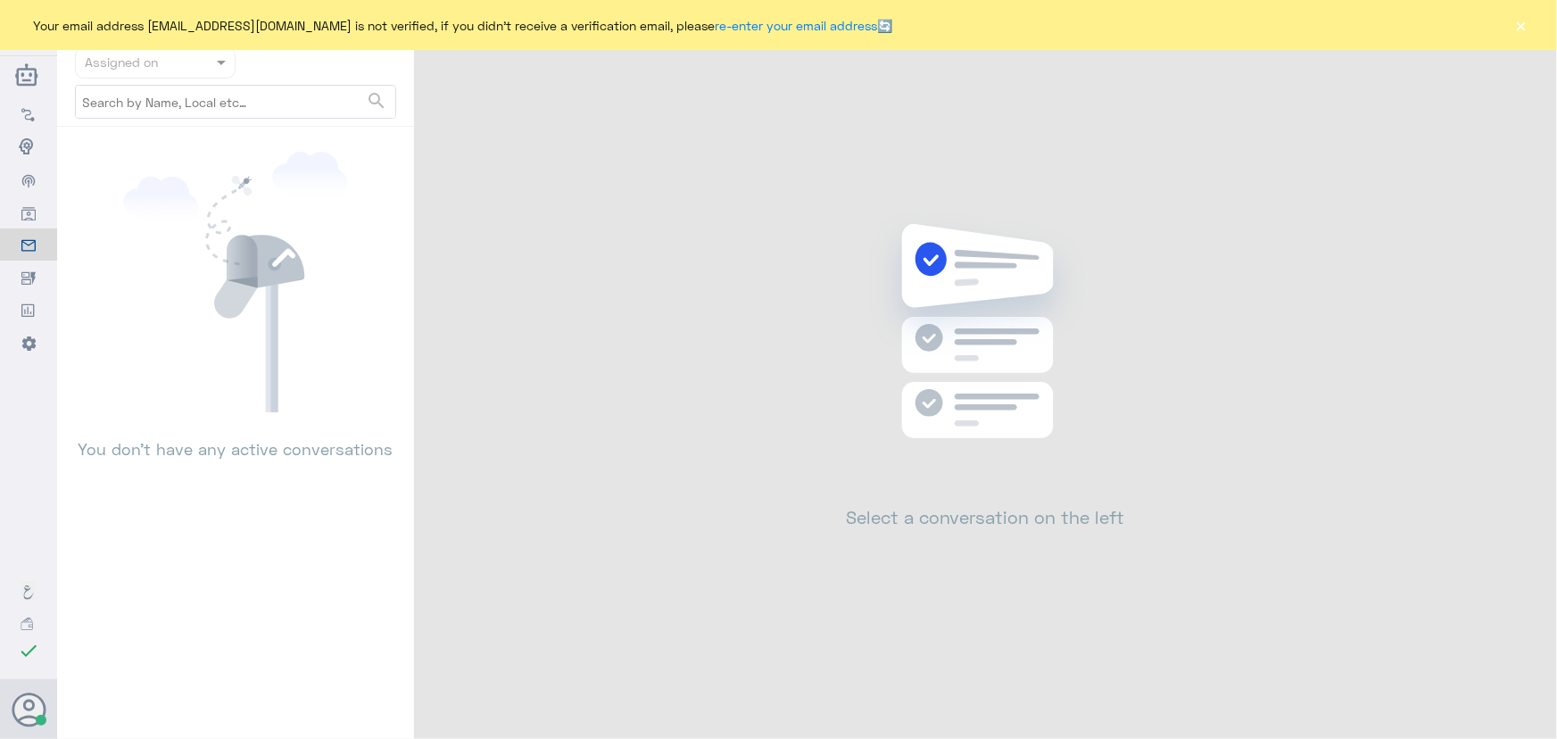
click at [1525, 28] on button "×" at bounding box center [1521, 25] width 18 height 18
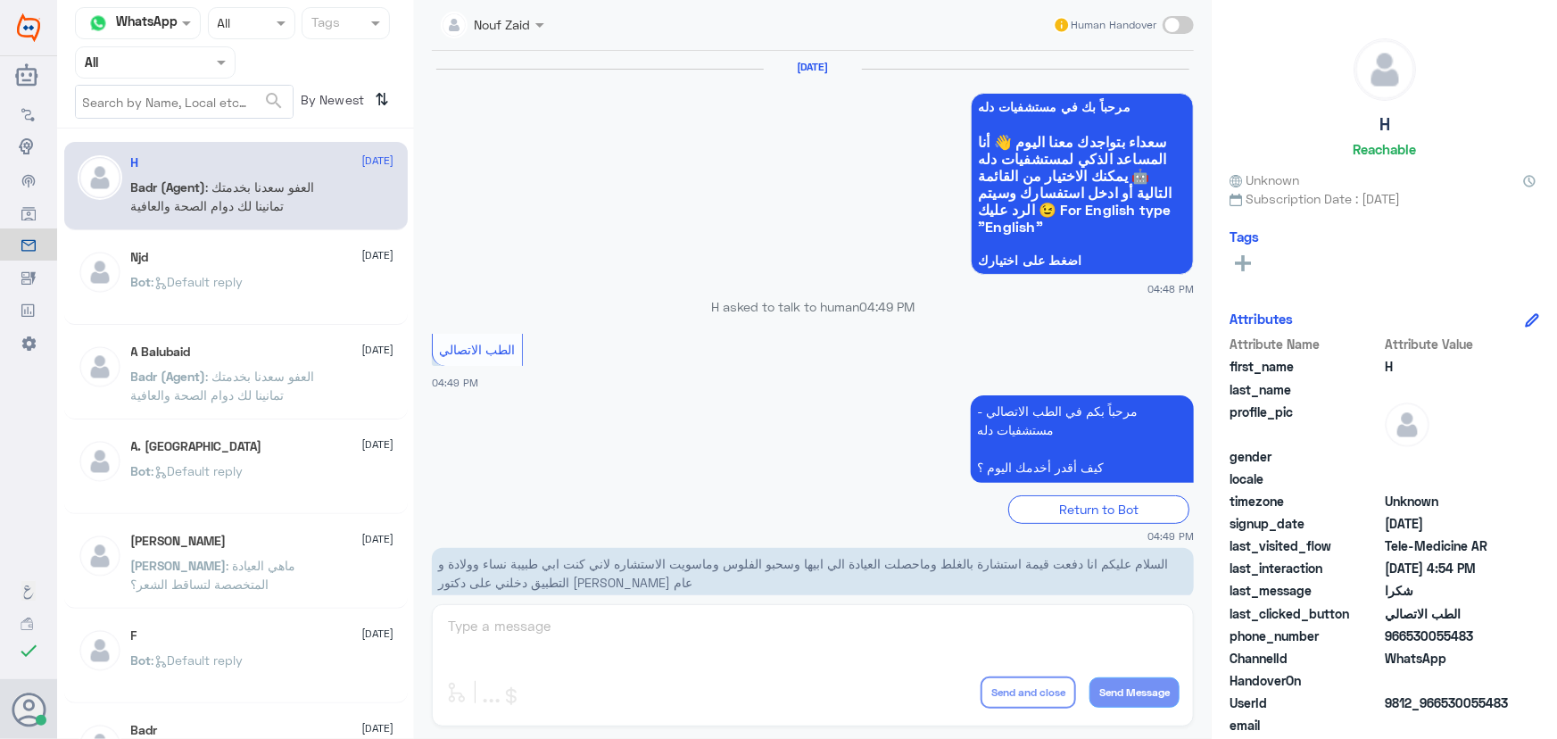
scroll to position [849, 0]
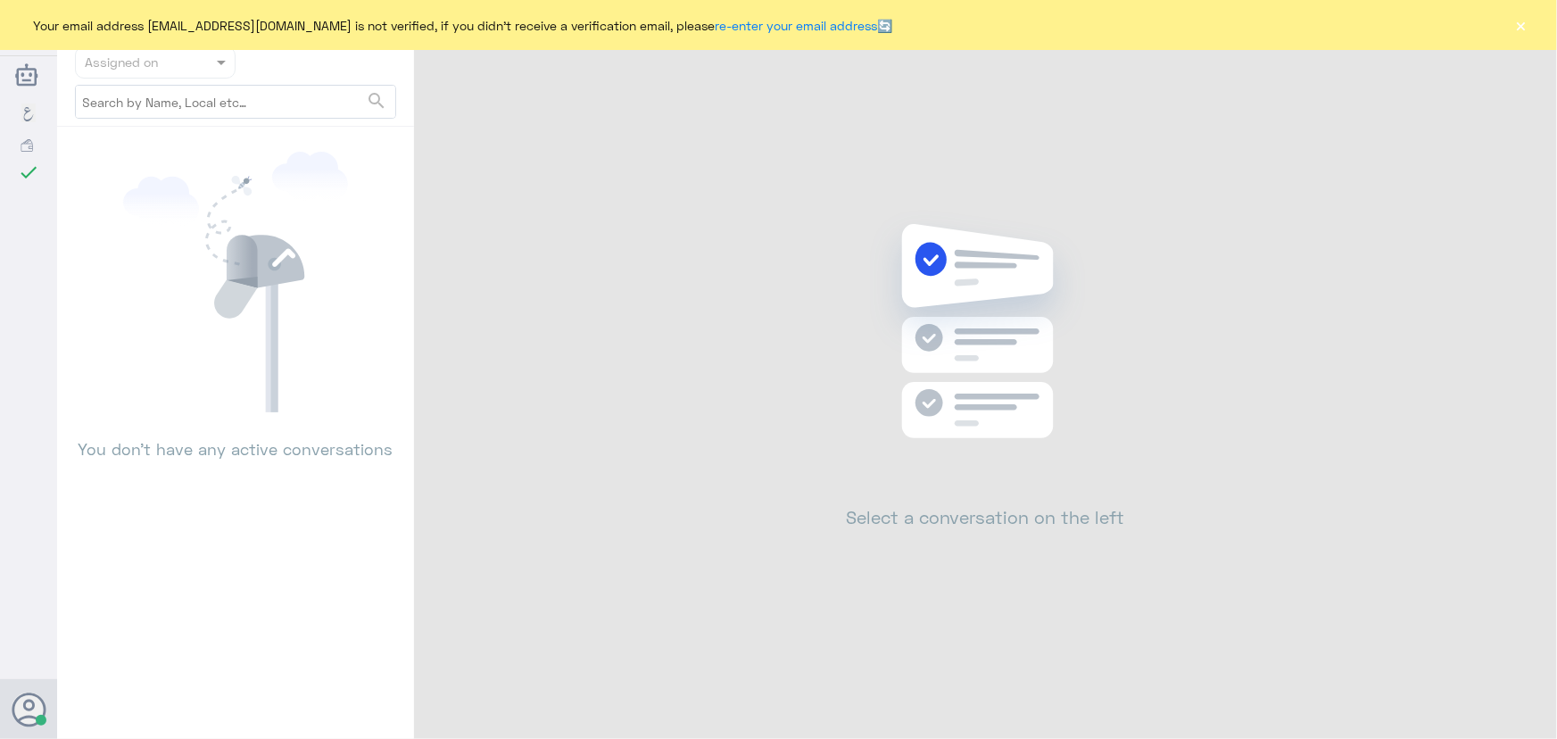
click at [1519, 26] on button "×" at bounding box center [1521, 25] width 18 height 18
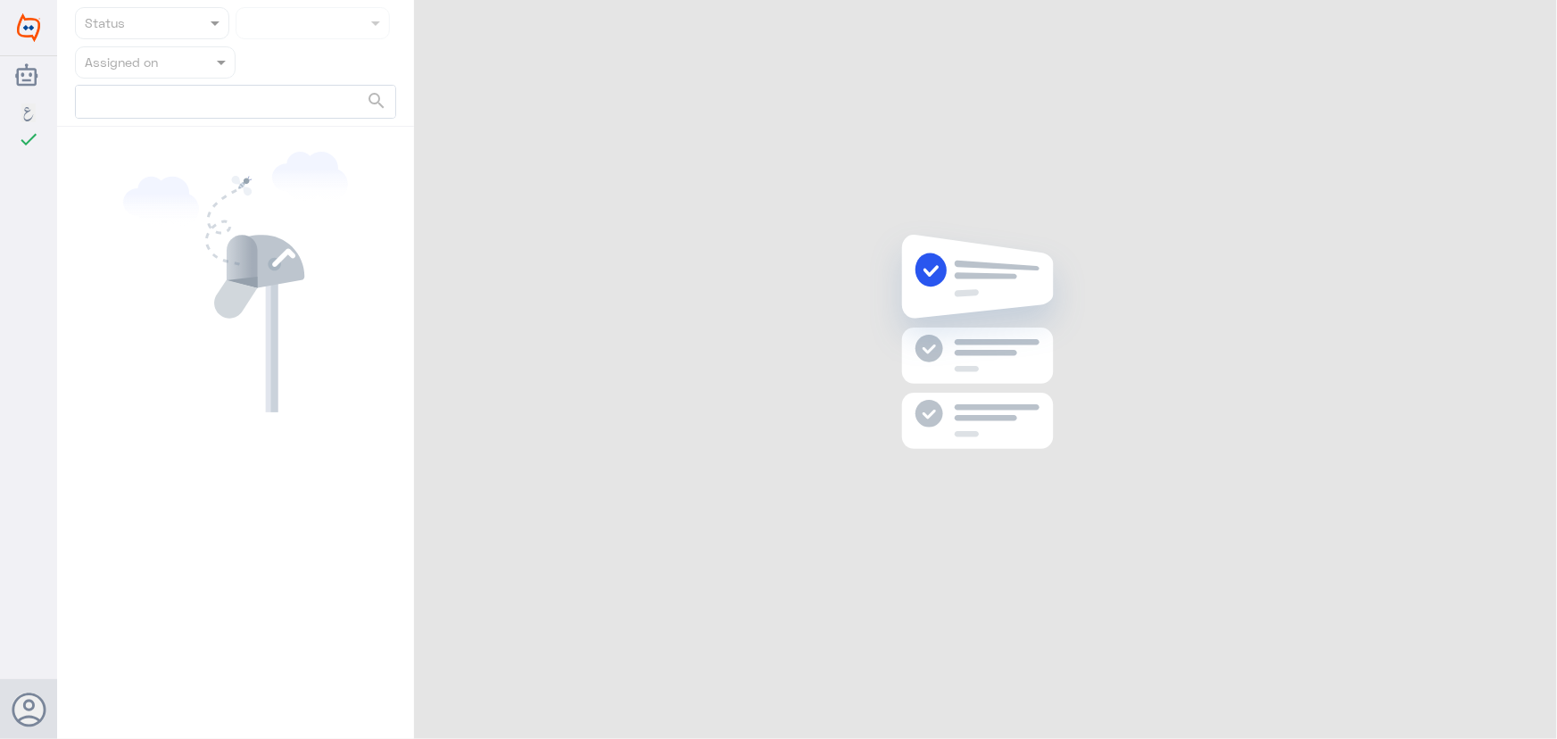
click at [1514, 25] on div "Dallah Hospitals اللغة العربية check Changes are saved Nouf Zaid Help Feedback …" at bounding box center [778, 369] width 1557 height 739
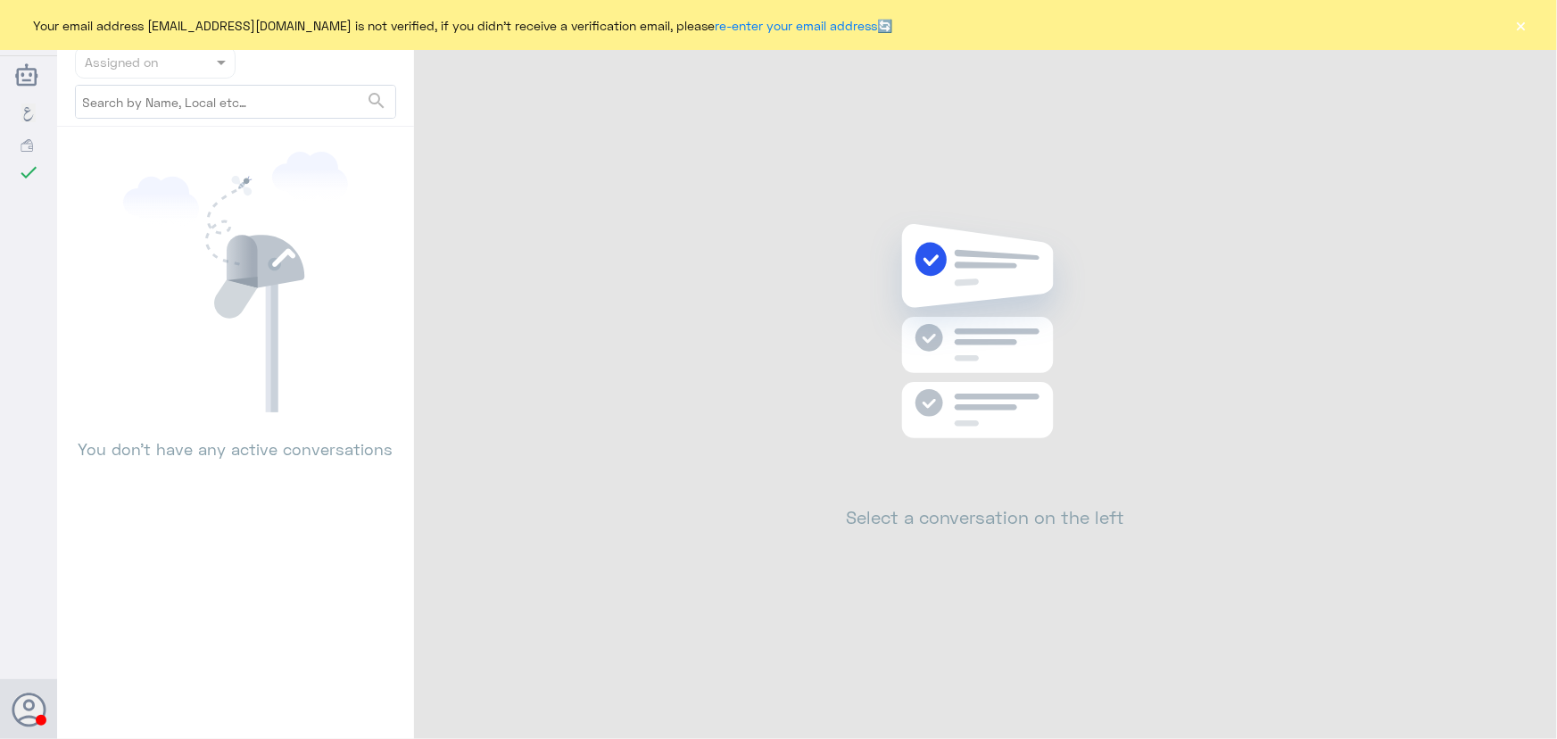
drag, startPoint x: 1556, startPoint y: 44, endPoint x: 1512, endPoint y: 32, distance: 45.2
click at [1552, 43] on div "Your email address n_zaid@DallahHealth.com is not verified, if you didn't recei…" at bounding box center [778, 25] width 1557 height 50
drag, startPoint x: 1507, startPoint y: 25, endPoint x: 1519, endPoint y: 26, distance: 12.5
click at [1513, 26] on div "Your email address n_zaid@DallahHealth.com is not verified, if you didn't recei…" at bounding box center [778, 25] width 1557 height 50
click at [1524, 26] on button "×" at bounding box center [1521, 25] width 18 height 18
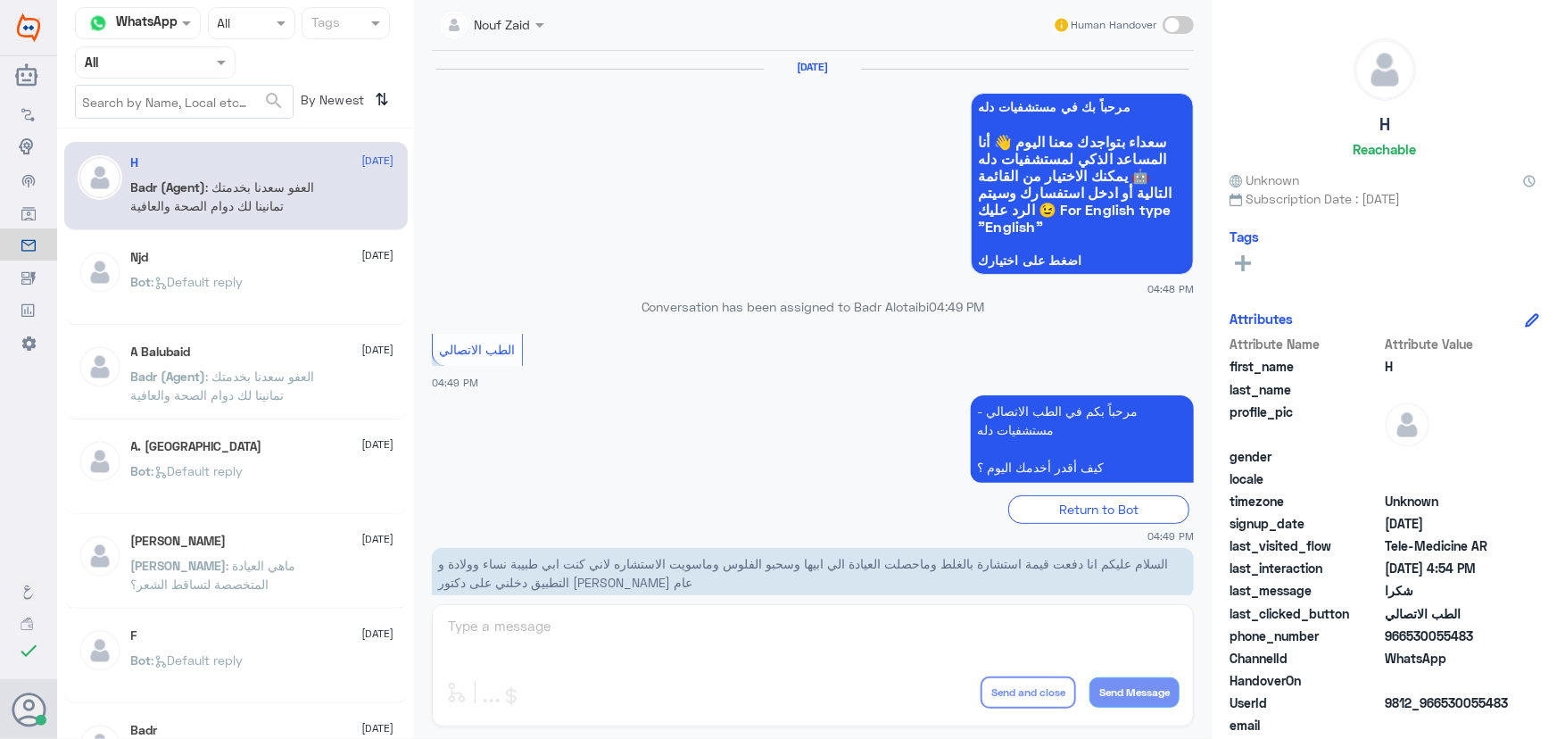
scroll to position [849, 0]
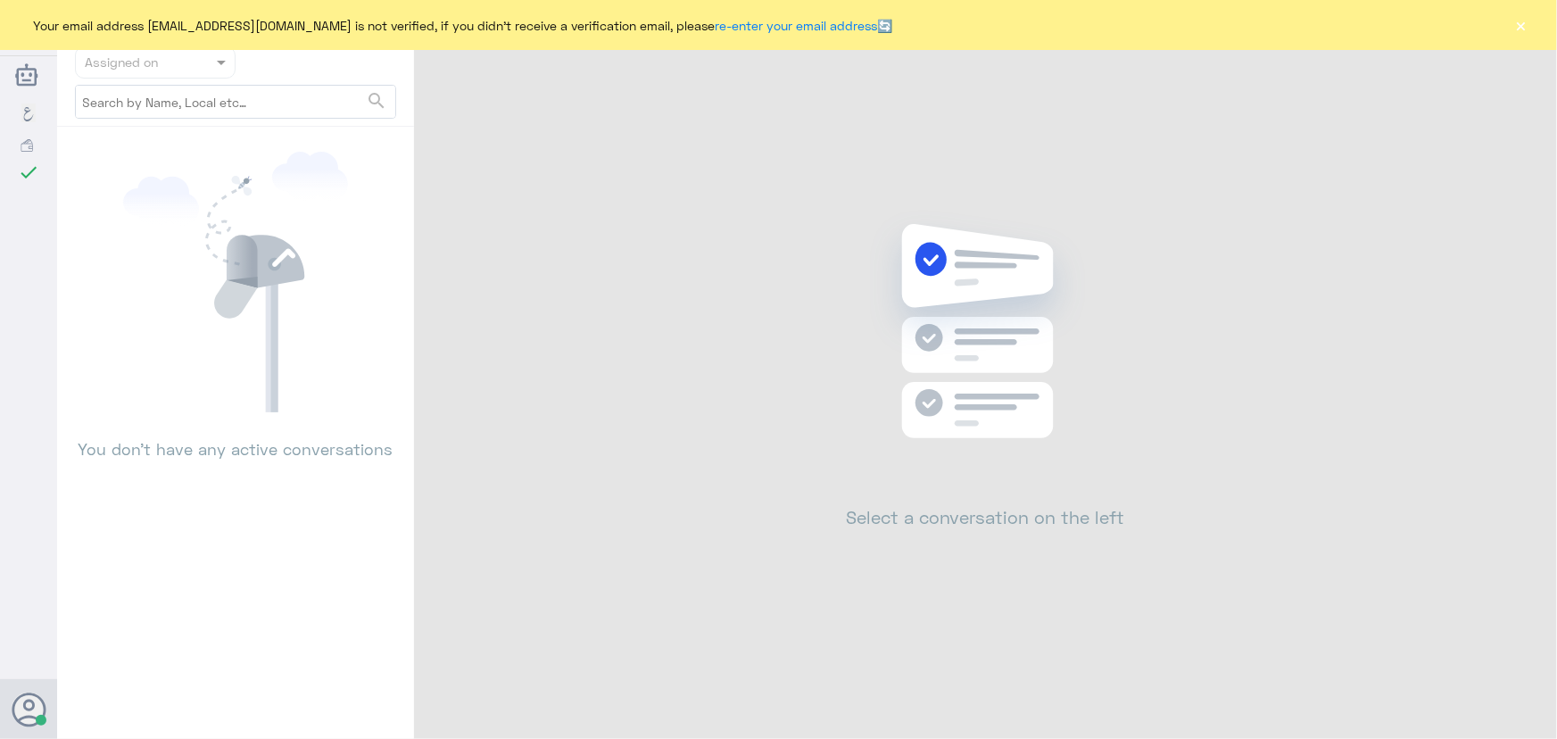
click at [1527, 28] on button "×" at bounding box center [1521, 25] width 18 height 18
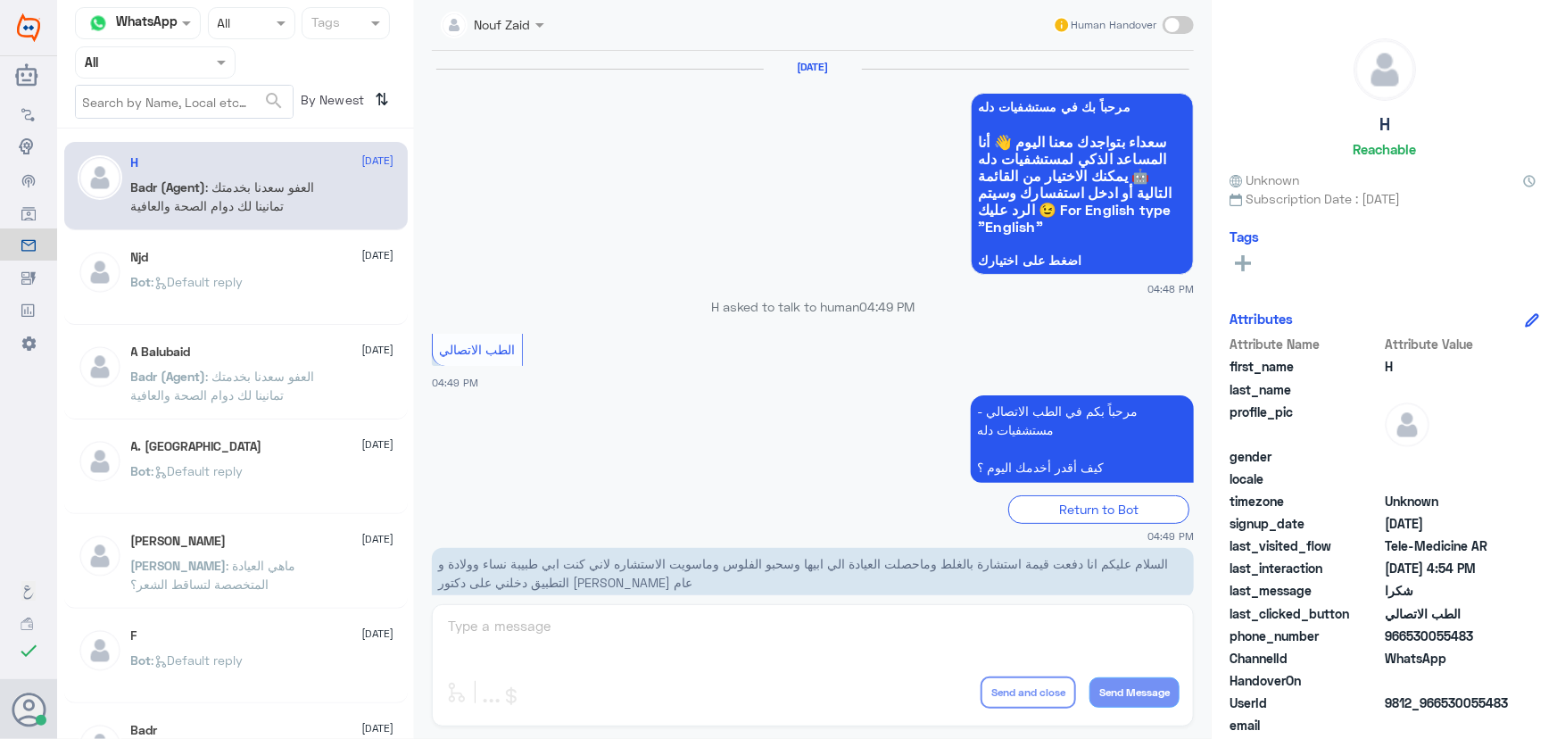
scroll to position [849, 0]
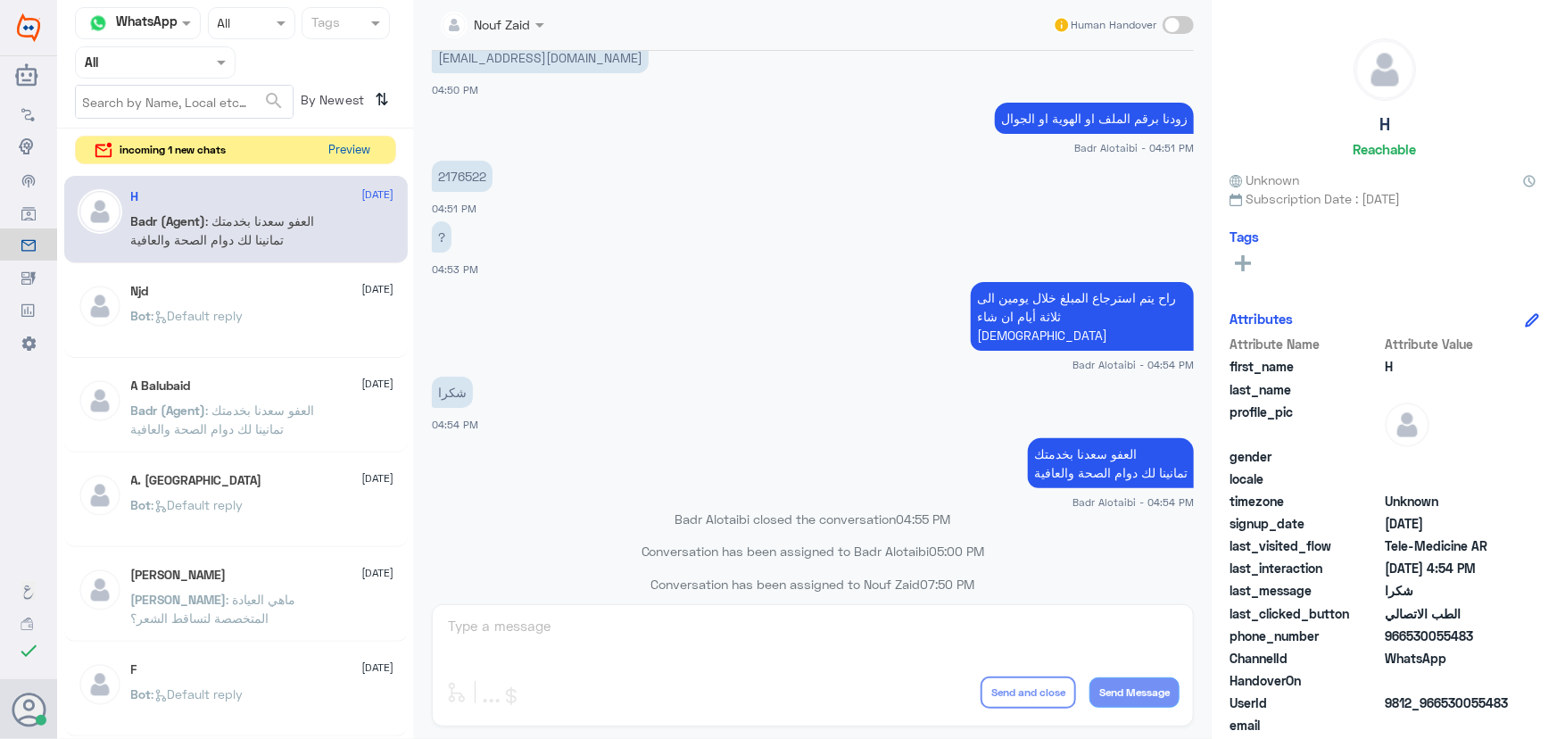
click at [340, 152] on button "Preview" at bounding box center [349, 151] width 55 height 28
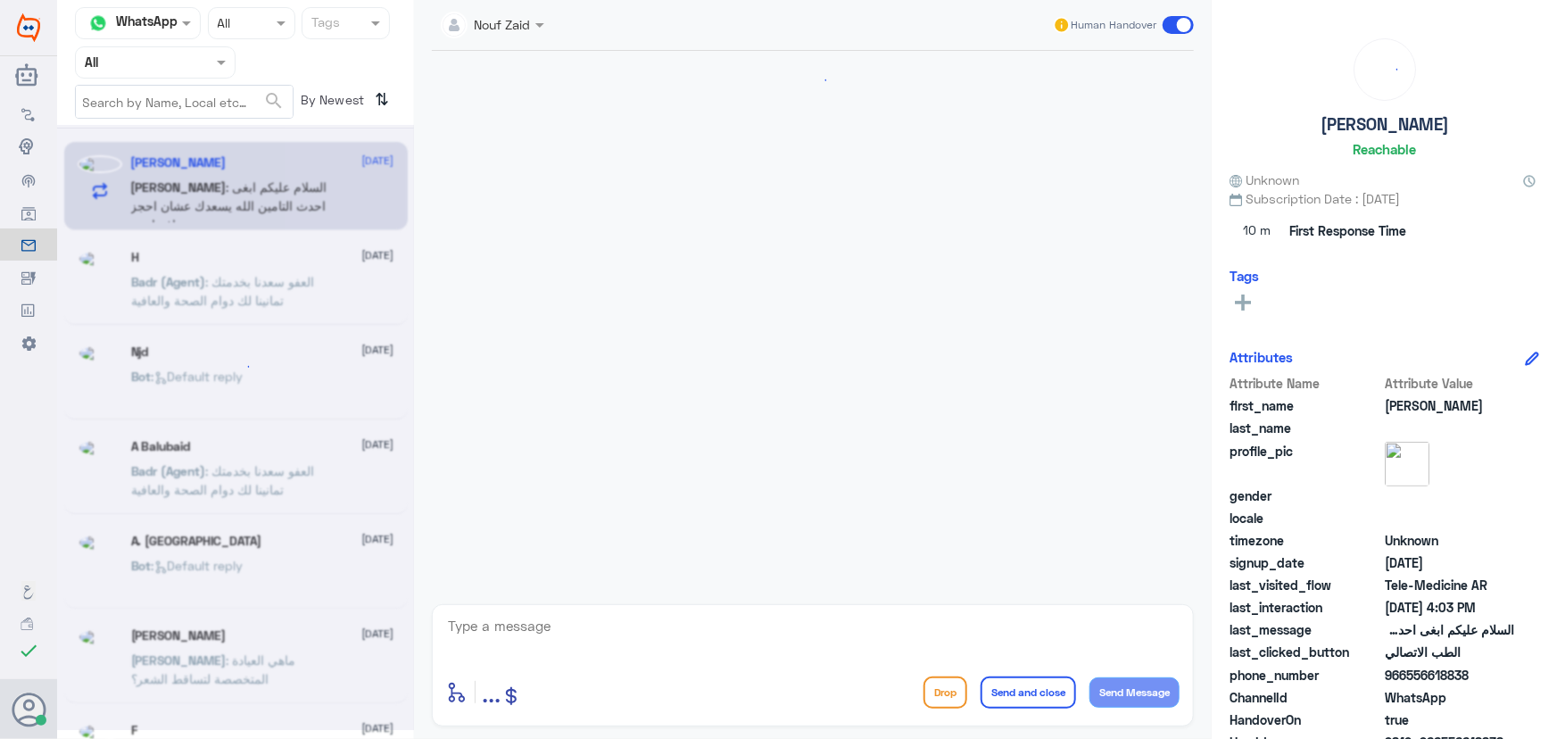
scroll to position [385, 0]
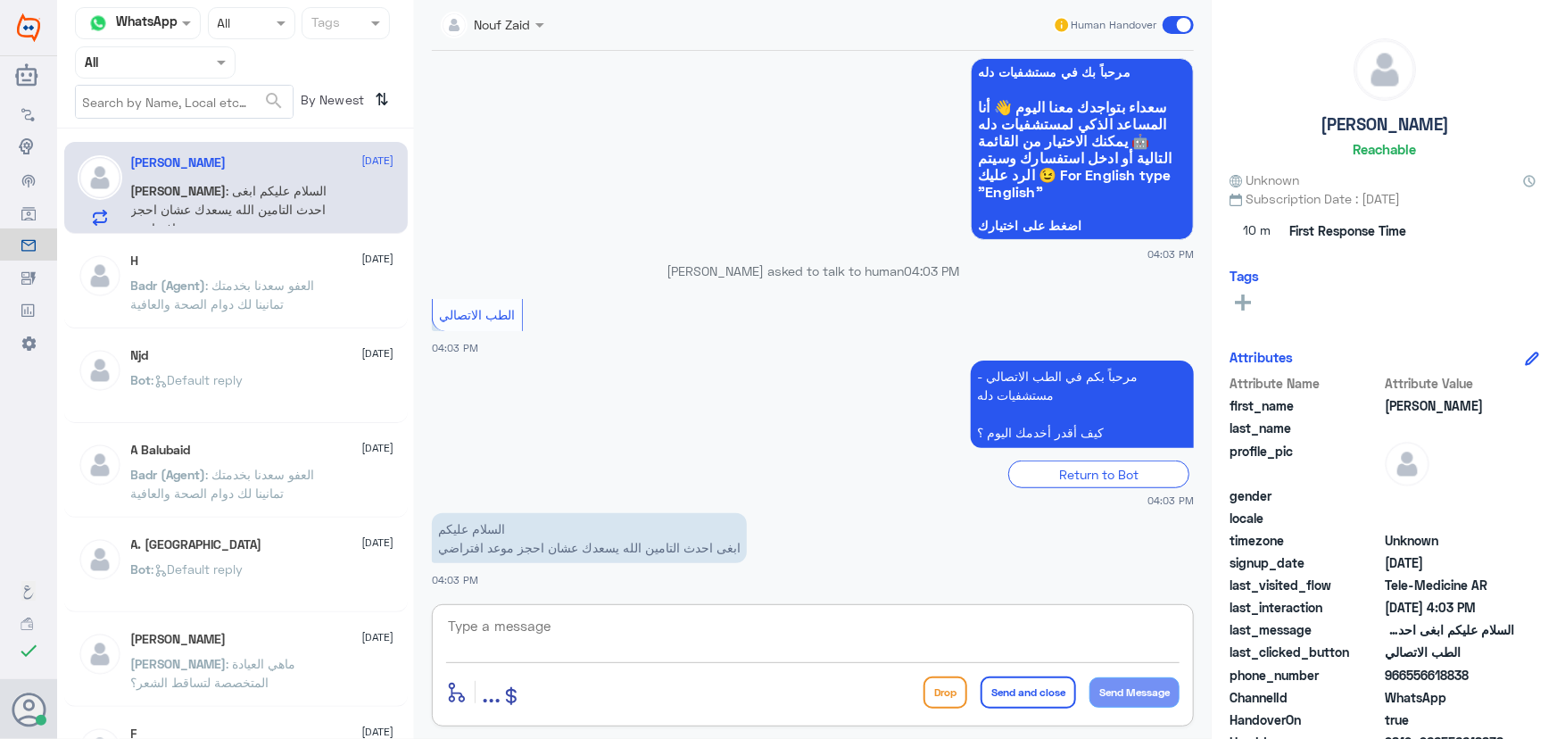
drag, startPoint x: 557, startPoint y: 634, endPoint x: 564, endPoint y: 625, distance: 12.1
click at [556, 634] on textarea at bounding box center [812, 636] width 733 height 44
paste textarea "مرحباً معك نوف من الطب الاتصالي"
type textarea "مرحباً معك نوف من الطب الاتصالي"
click at [1133, 693] on button "Send Message" at bounding box center [1134, 692] width 90 height 30
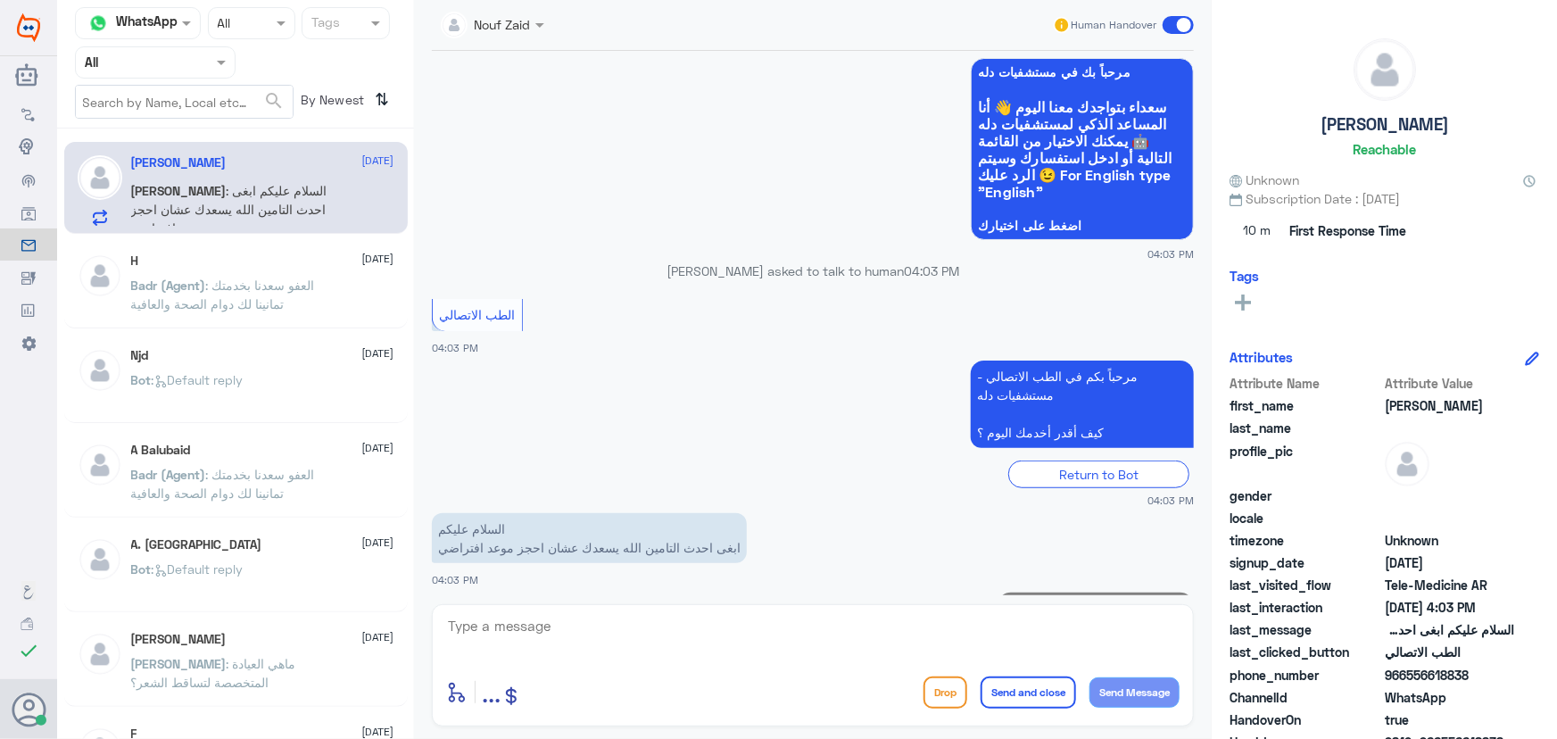
scroll to position [443, 0]
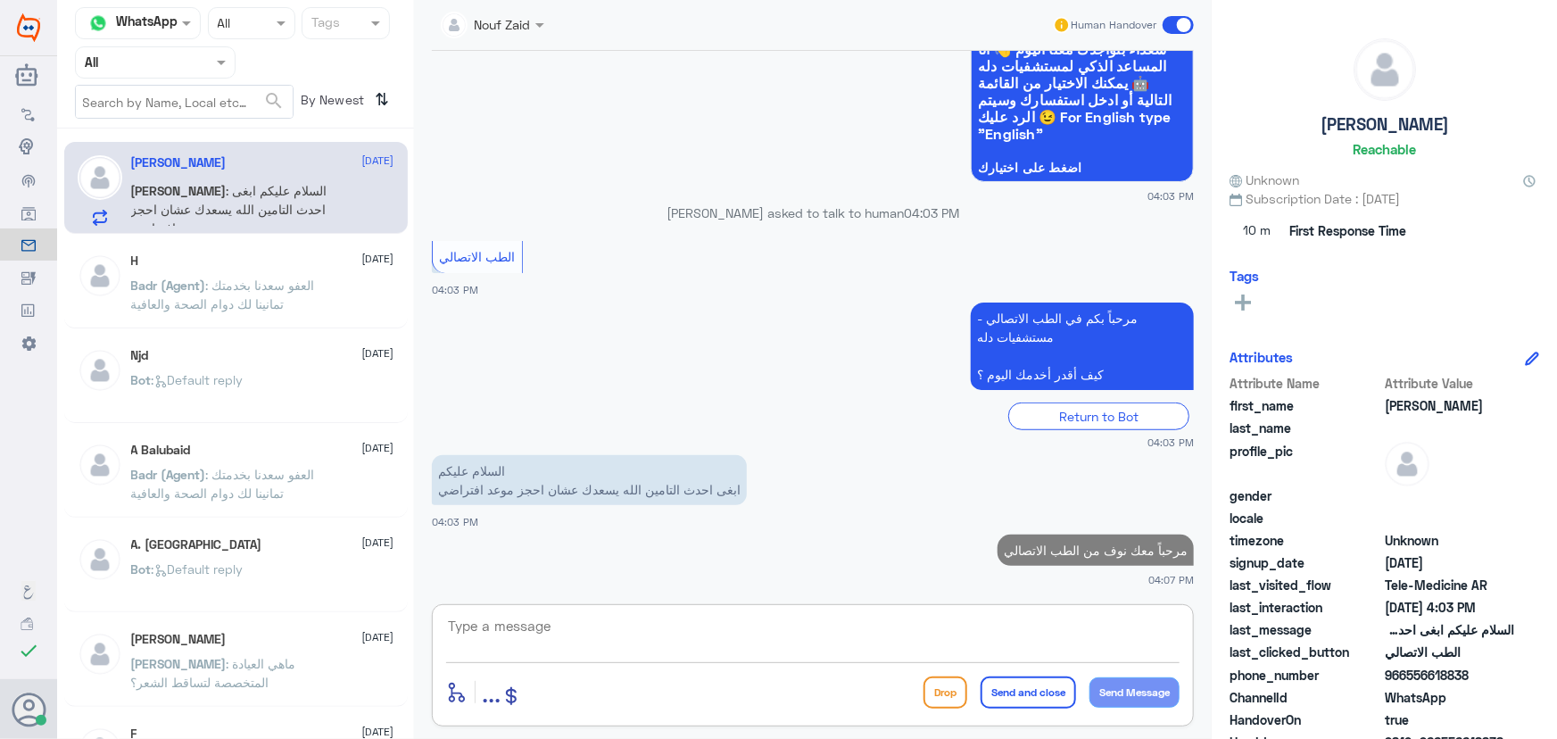
click at [1003, 642] on textarea at bounding box center [812, 636] width 733 height 44
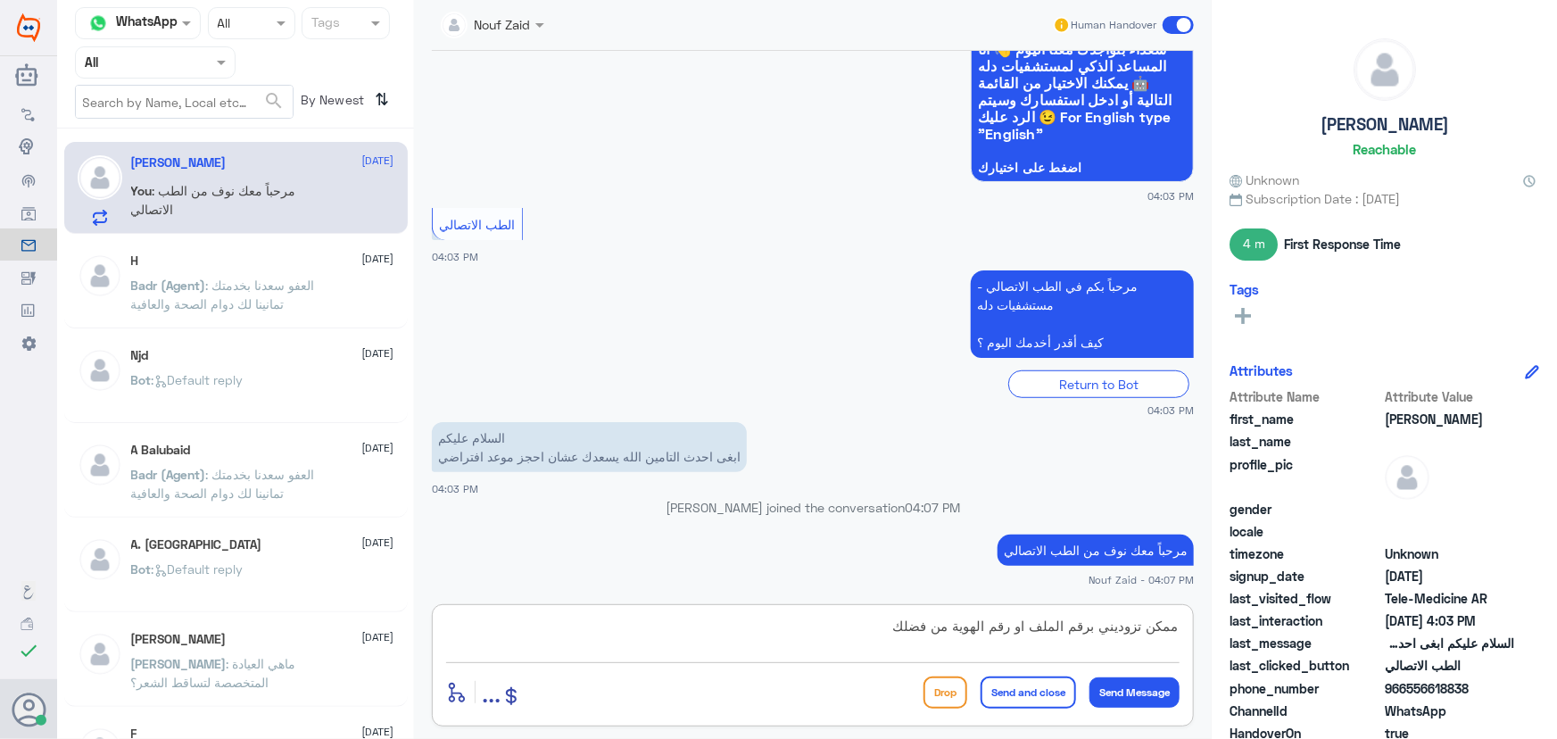
type textarea "ممكن تزوديني برقم الملف او رقم الهوية من فضلك"
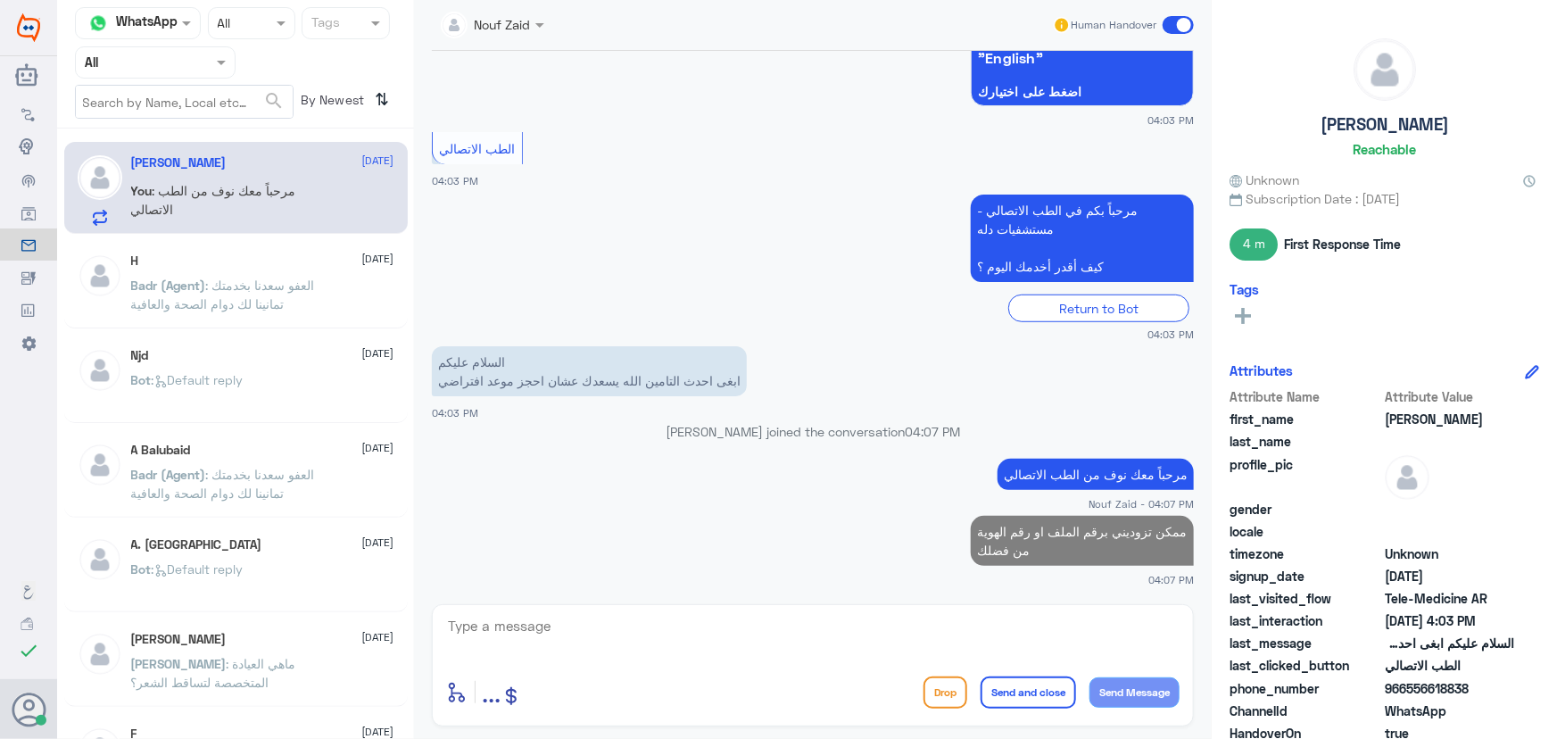
drag, startPoint x: 1406, startPoint y: 691, endPoint x: 1497, endPoint y: 687, distance: 91.1
click at [1494, 687] on span "966556618838" at bounding box center [1449, 688] width 129 height 19
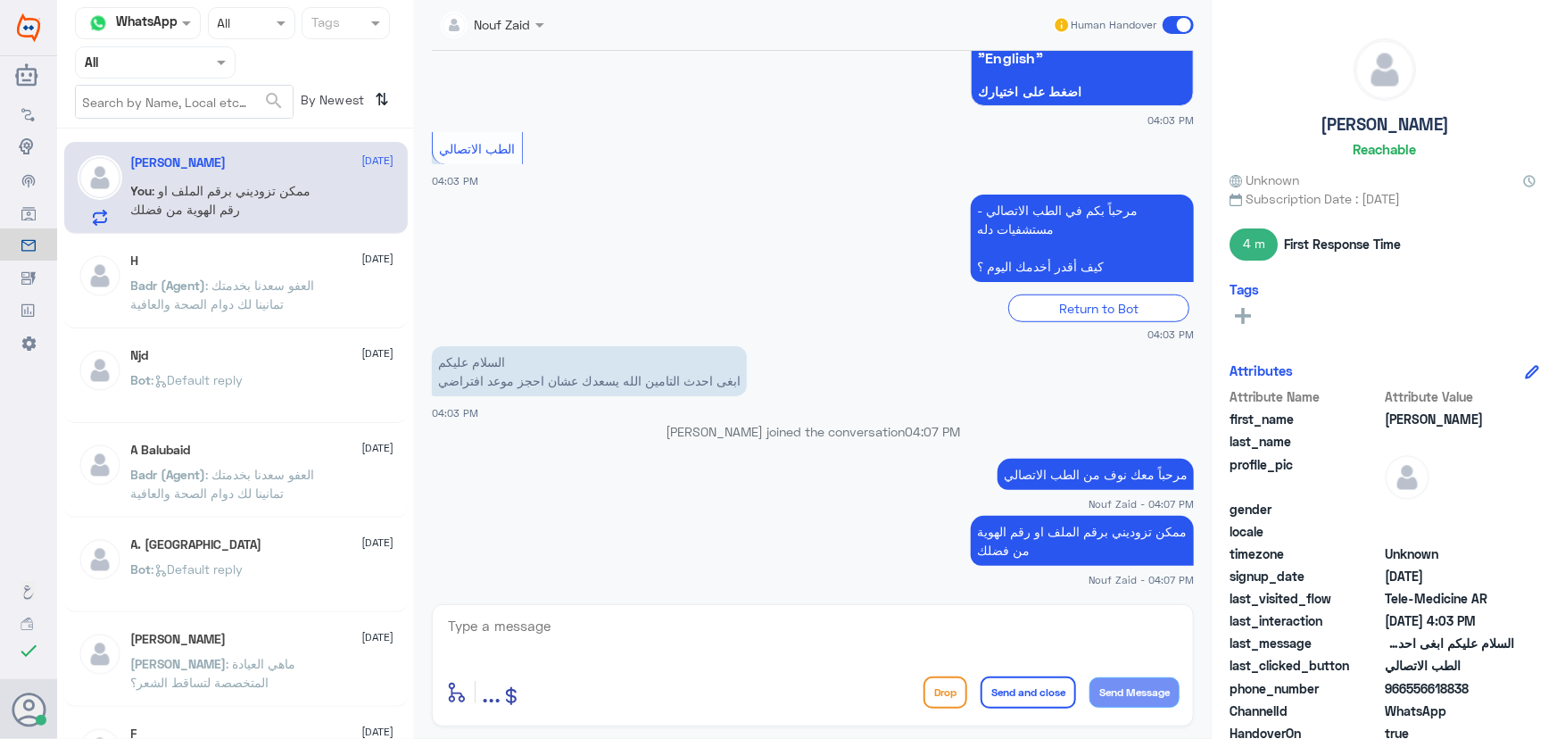
copy span "556618838"
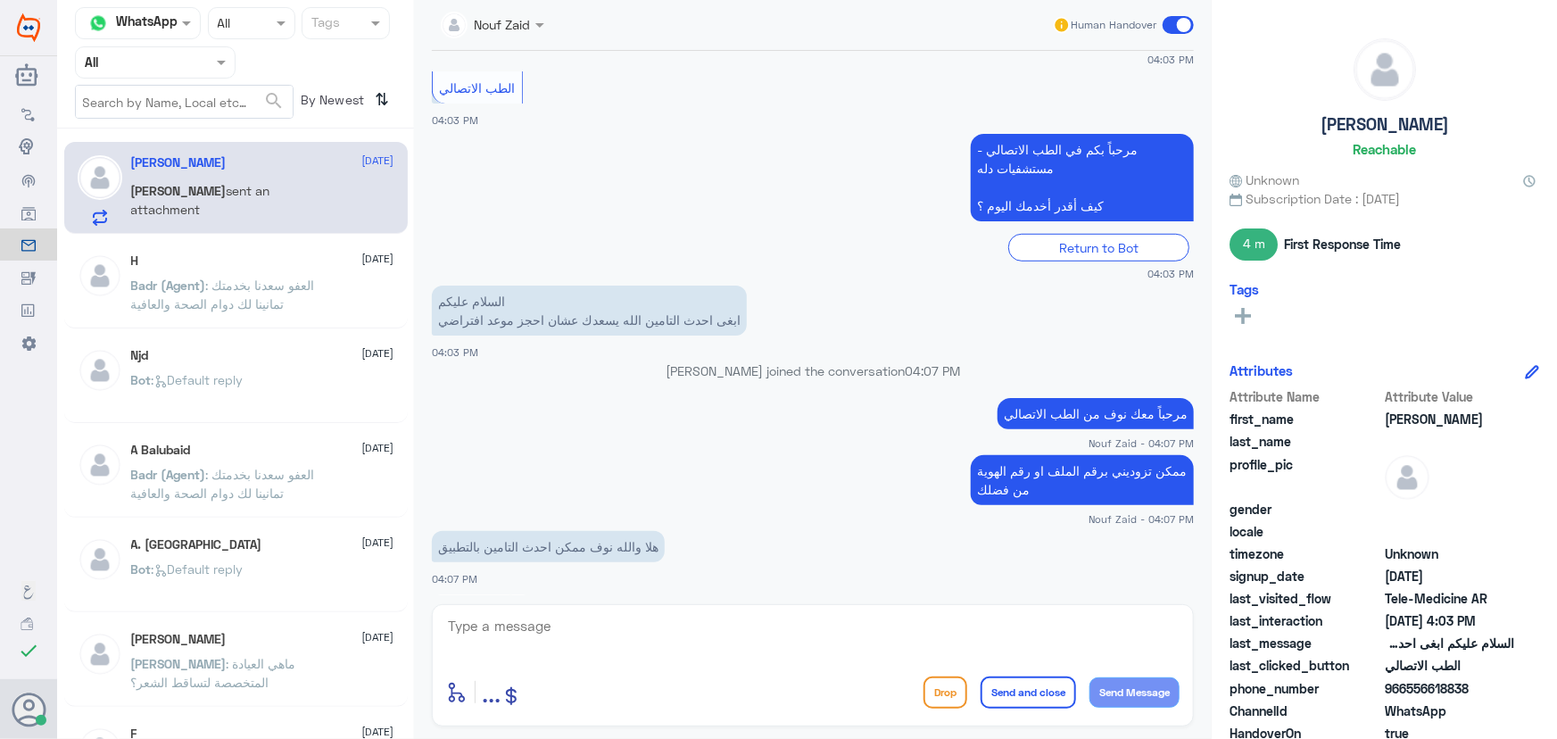
scroll to position [827, 0]
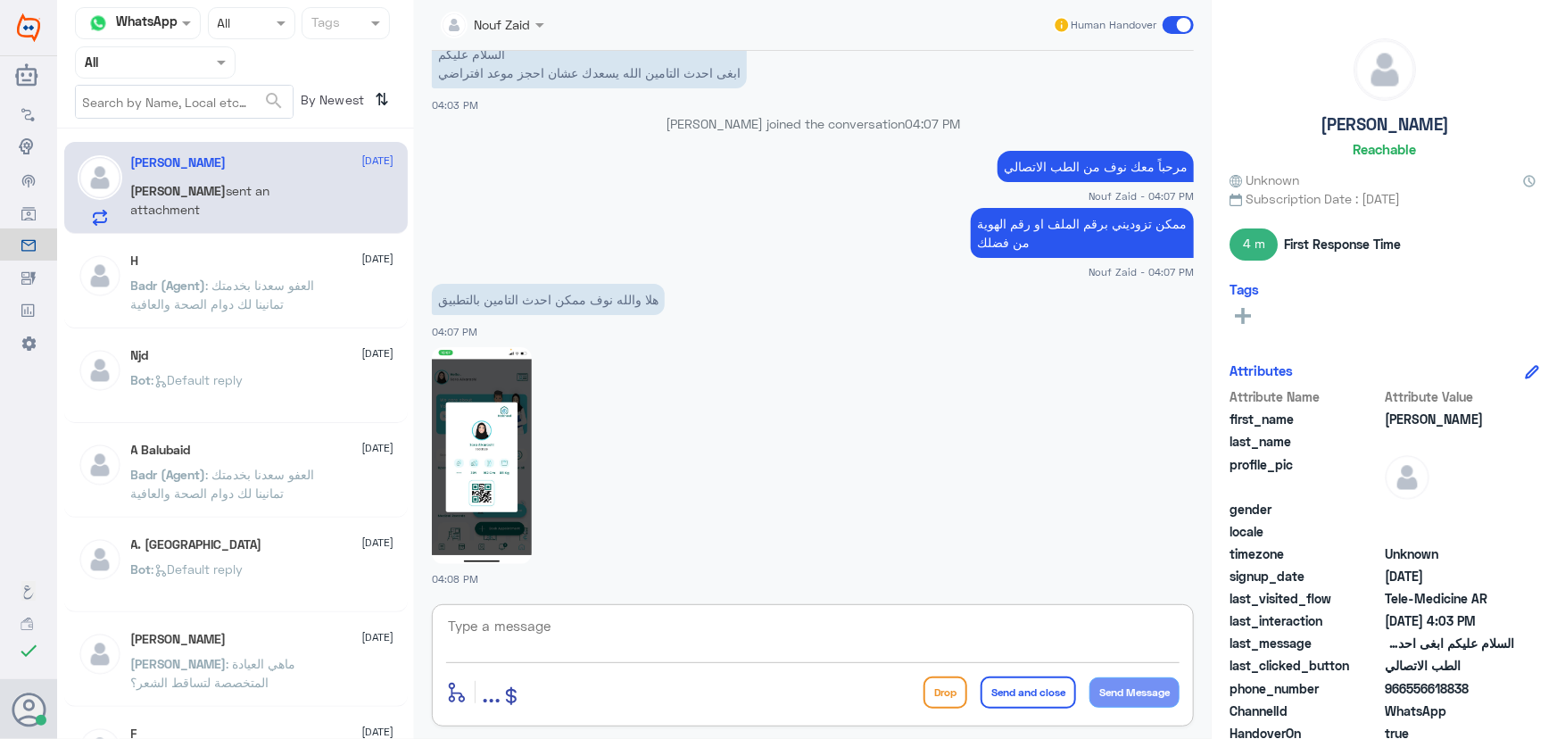
click at [633, 640] on textarea at bounding box center [812, 636] width 733 height 44
drag, startPoint x: 932, startPoint y: 625, endPoint x: 1312, endPoint y: 624, distance: 380.1
click at [1307, 625] on div "Channel WhatsApp Status × All Tags Agent Filter All search By Newest ⇅ Sara 28 …" at bounding box center [807, 372] width 1500 height 744
paste textarea "(تحديث/اضافة) التأمين ، تقدر تستفيد الان من الاستشارة الفورية عبر التطبيق او خد…"
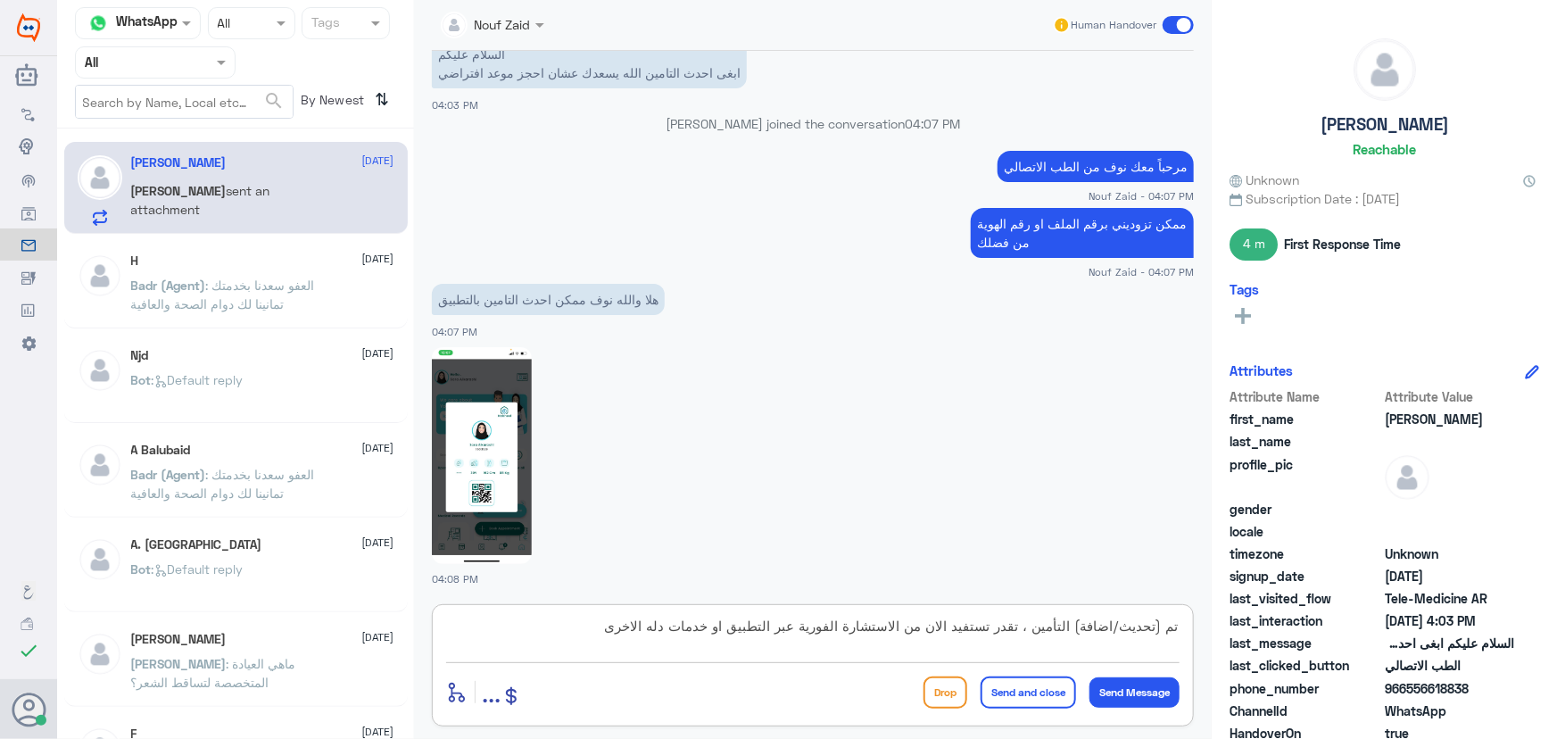
drag, startPoint x: 1072, startPoint y: 624, endPoint x: 1122, endPoint y: 628, distance: 50.2
click at [1122, 628] on textarea "تم (تحديث/اضافة) التأمين ، تقدر تستفيد الان من الاستشارة الفورية عبر التطبيق او…" at bounding box center [812, 636] width 733 height 44
click at [1154, 629] on textarea "تم (تحديث التأمين ، تقدر تستفيد الان من الاستشارة الفورية عبر التطبيق او خدمات …" at bounding box center [812, 636] width 733 height 44
click at [1055, 625] on textarea "تم تحديث التأمين ، تقدر تستفيد الان من الاستشارة الفورية عبر التطبيق او خدمات د…" at bounding box center [812, 636] width 733 height 44
click at [997, 629] on textarea "تم تحديث التأمين ، تقدرين تستفيد الان من الاستشارة الفورية عبر التطبيق او خدمات…" at bounding box center [812, 636] width 733 height 44
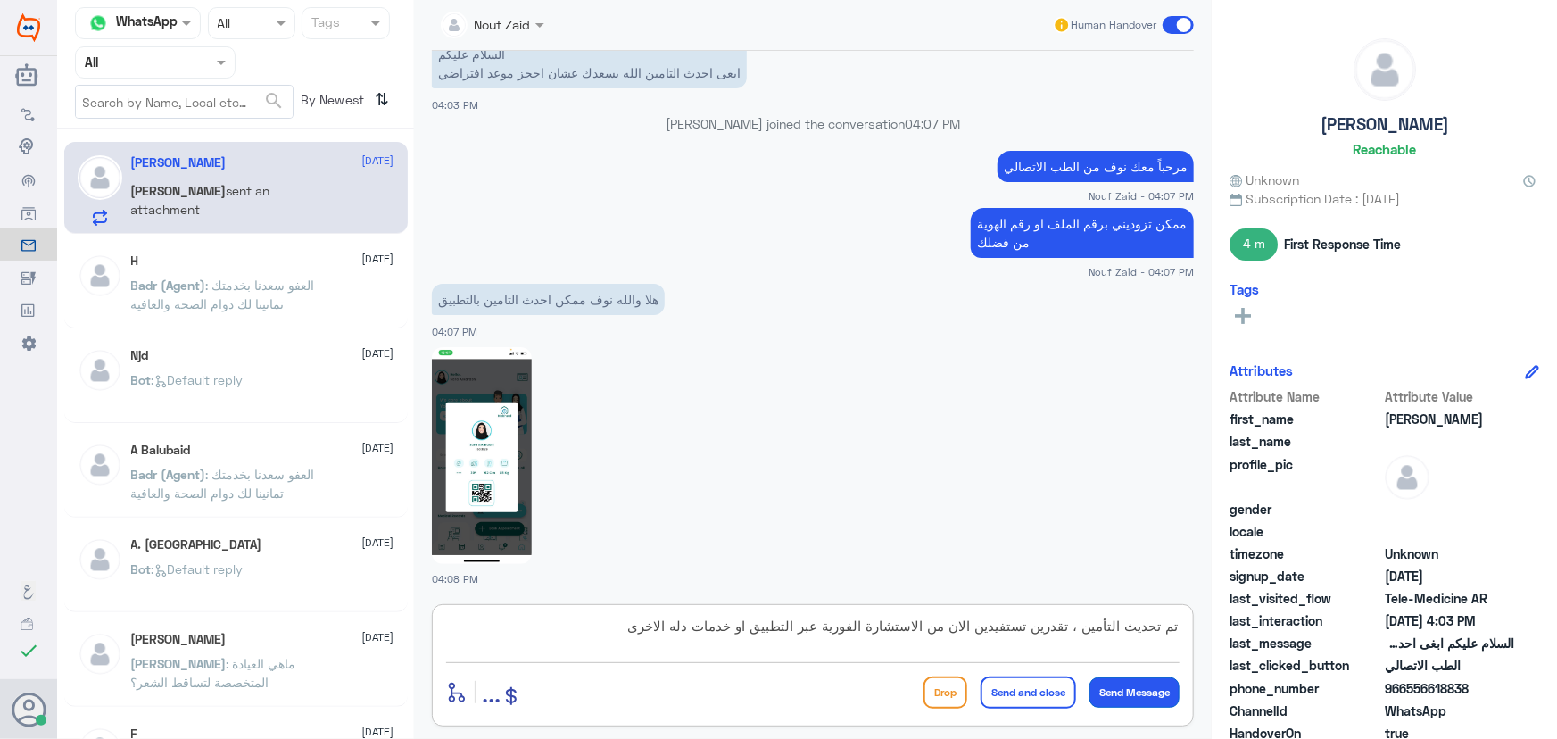
type textarea "تم تحديث التأمين ، تقدرين تستفيدين الان من الاستشارة الفورية عبر التطبيق او خدم…"
click at [1100, 683] on button "Send Message" at bounding box center [1134, 692] width 90 height 30
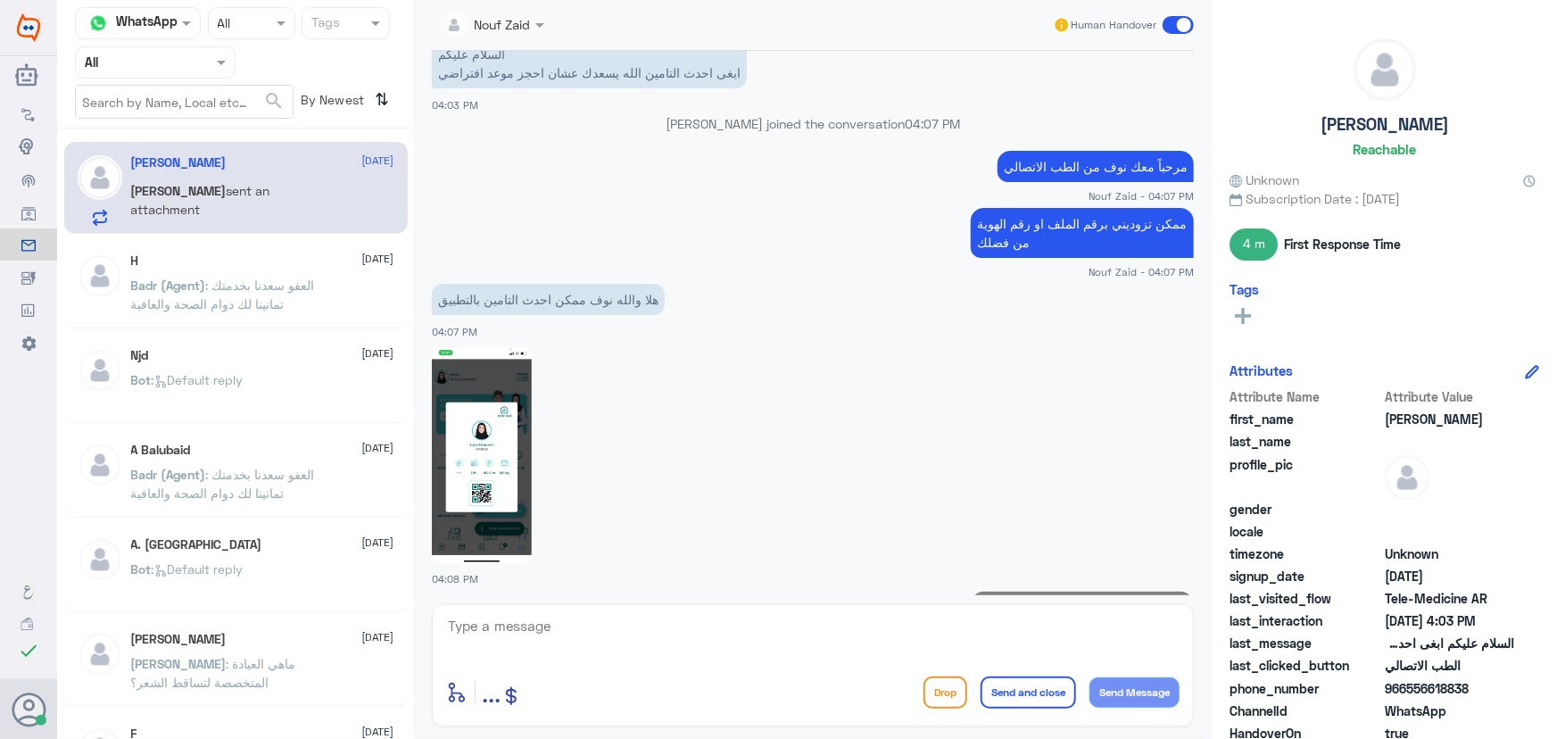
scroll to position [921, 0]
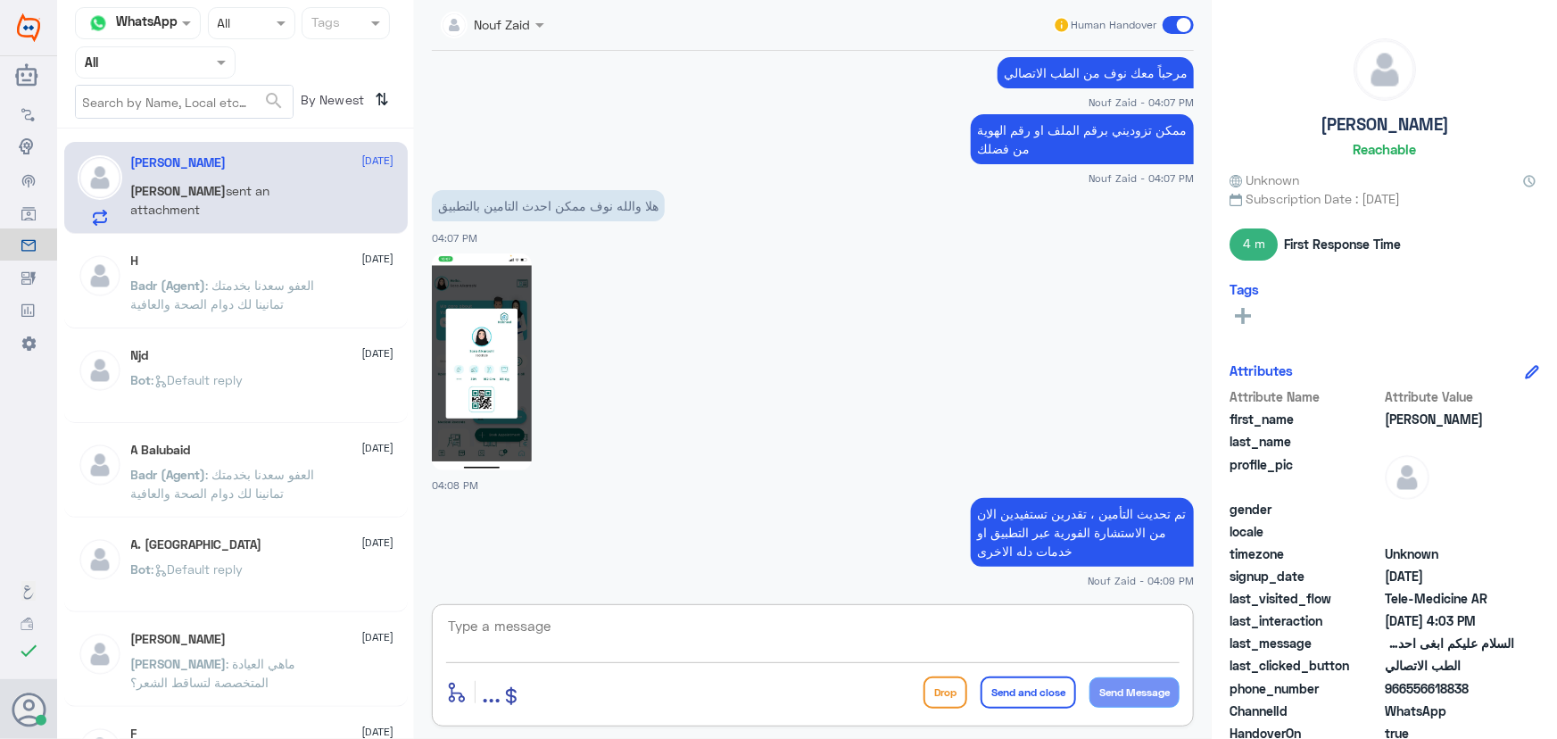
click at [818, 632] on textarea at bounding box center [812, 636] width 733 height 44
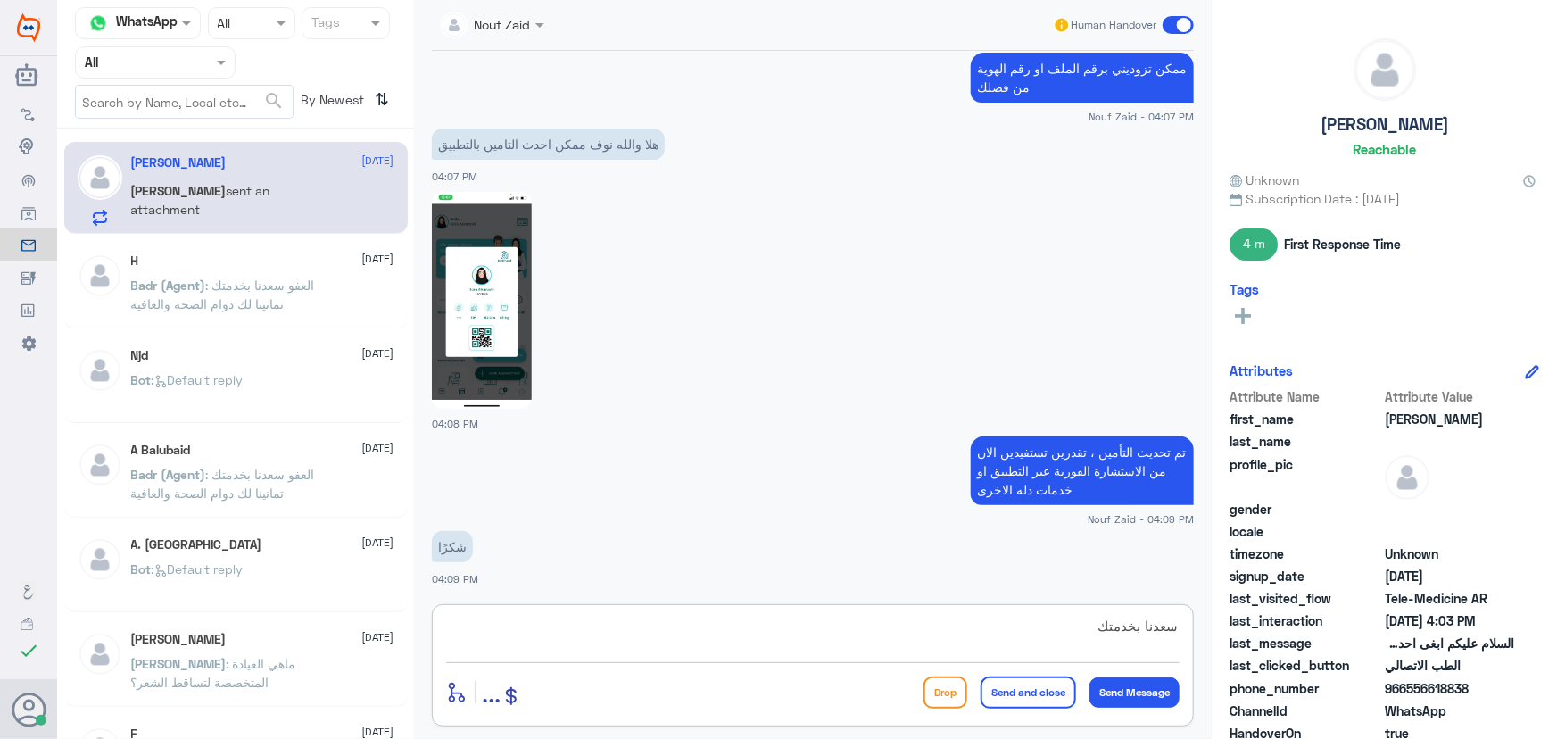
type textarea "سعدنا بخدمتك"
drag, startPoint x: 1067, startPoint y: 676, endPoint x: 1056, endPoint y: 689, distance: 16.5
click at [1062, 679] on button "Send and close" at bounding box center [1028, 692] width 95 height 32
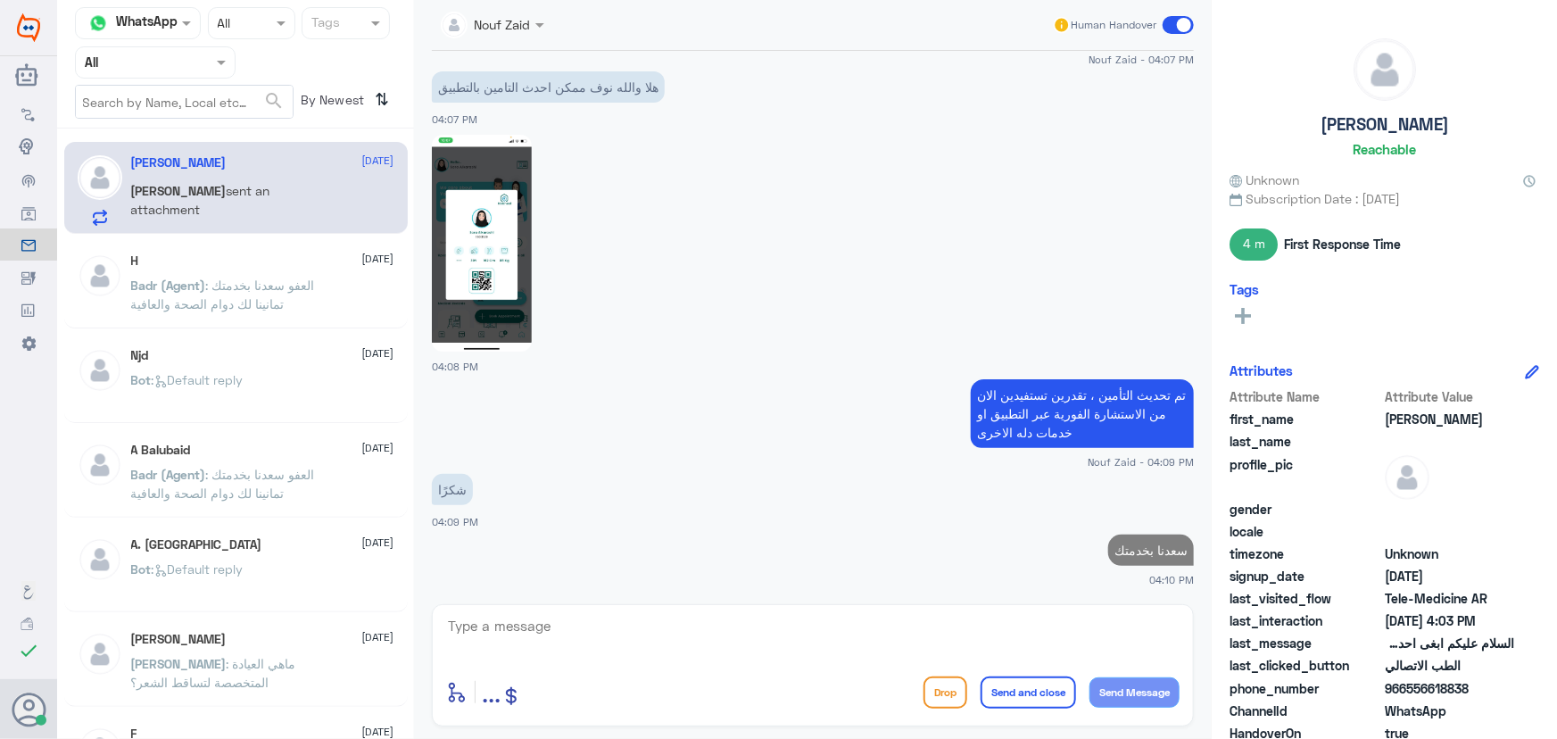
drag, startPoint x: 1056, startPoint y: 689, endPoint x: 1042, endPoint y: 696, distance: 16.0
click at [1055, 690] on button "Send and close" at bounding box center [1028, 692] width 95 height 32
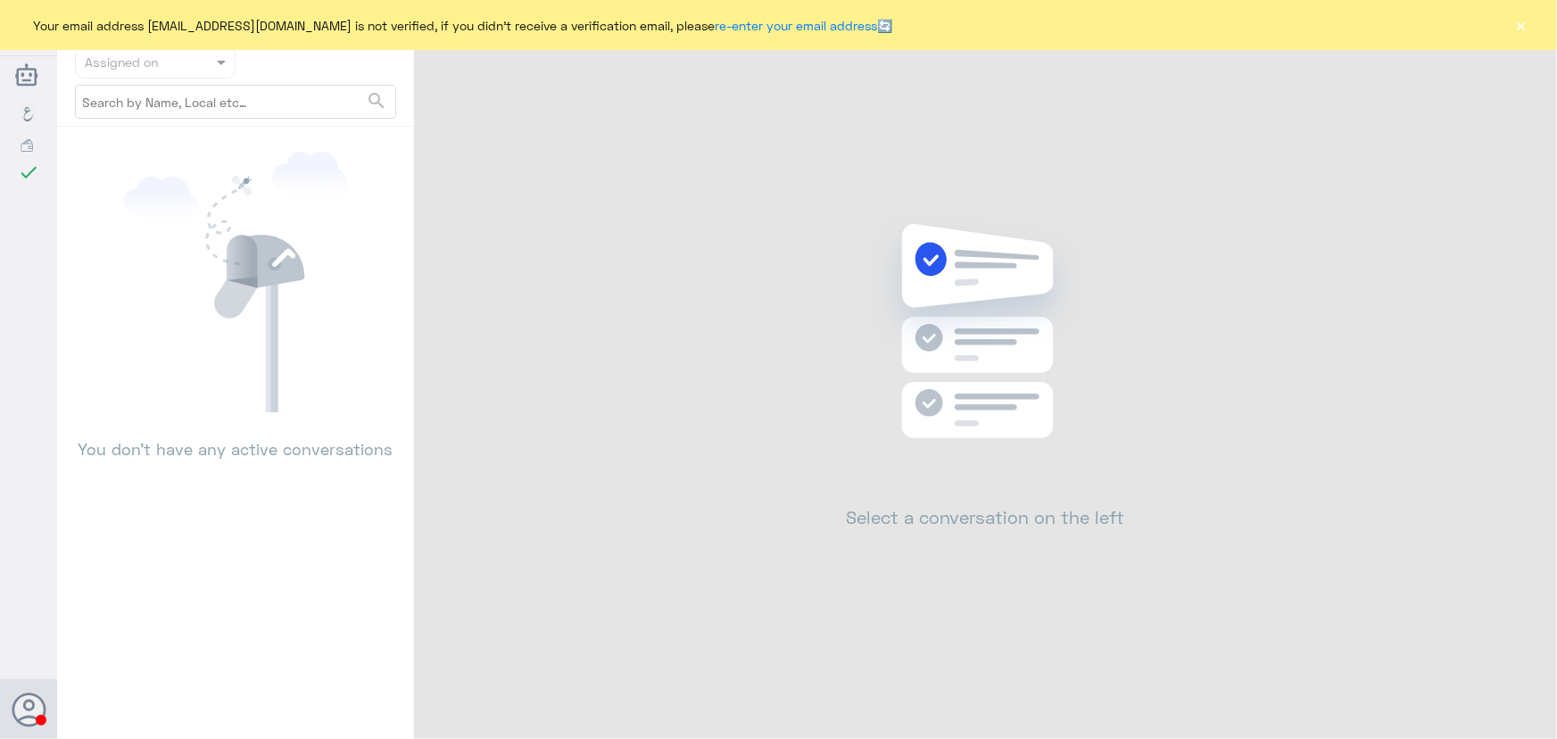
click at [1528, 22] on button "×" at bounding box center [1521, 25] width 18 height 18
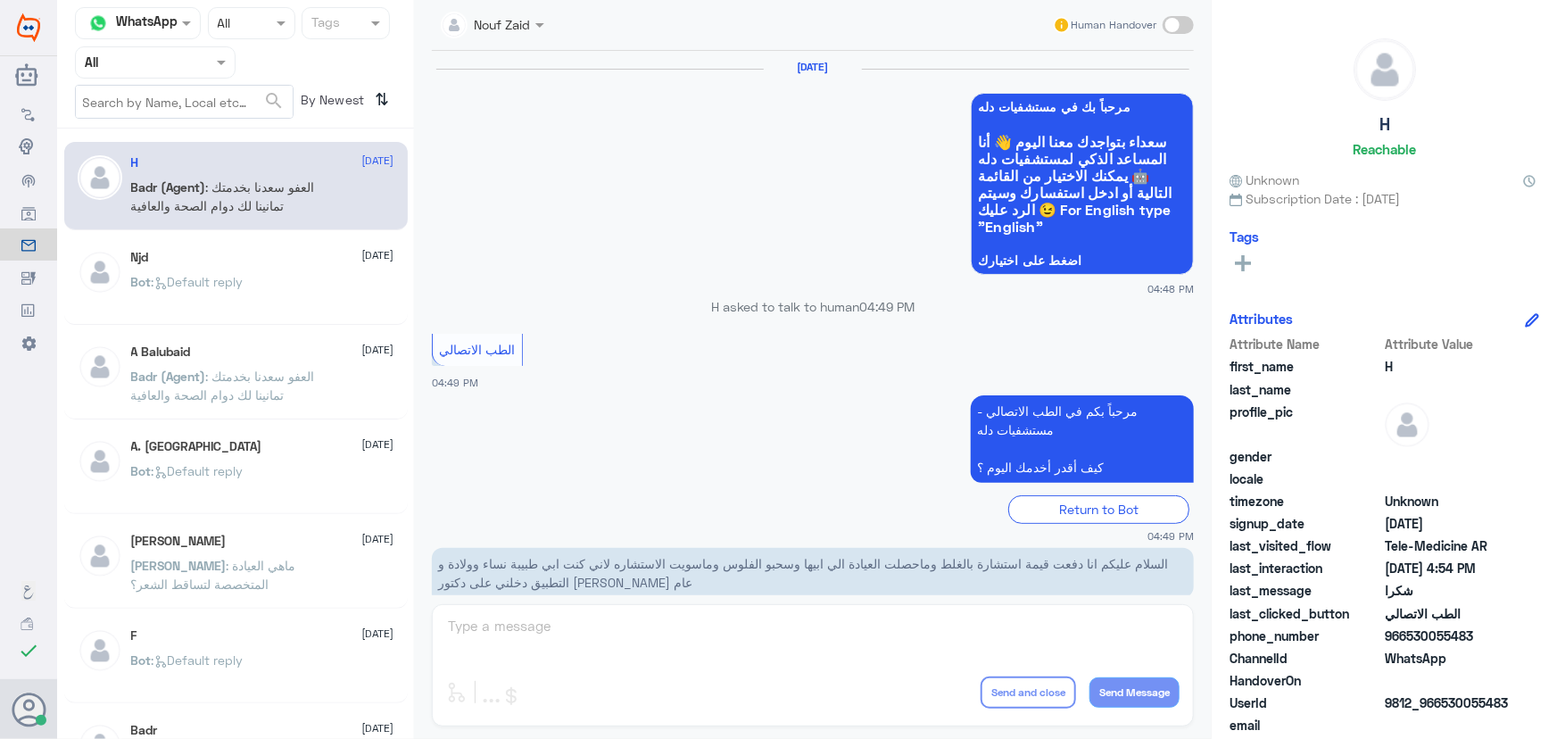
scroll to position [849, 0]
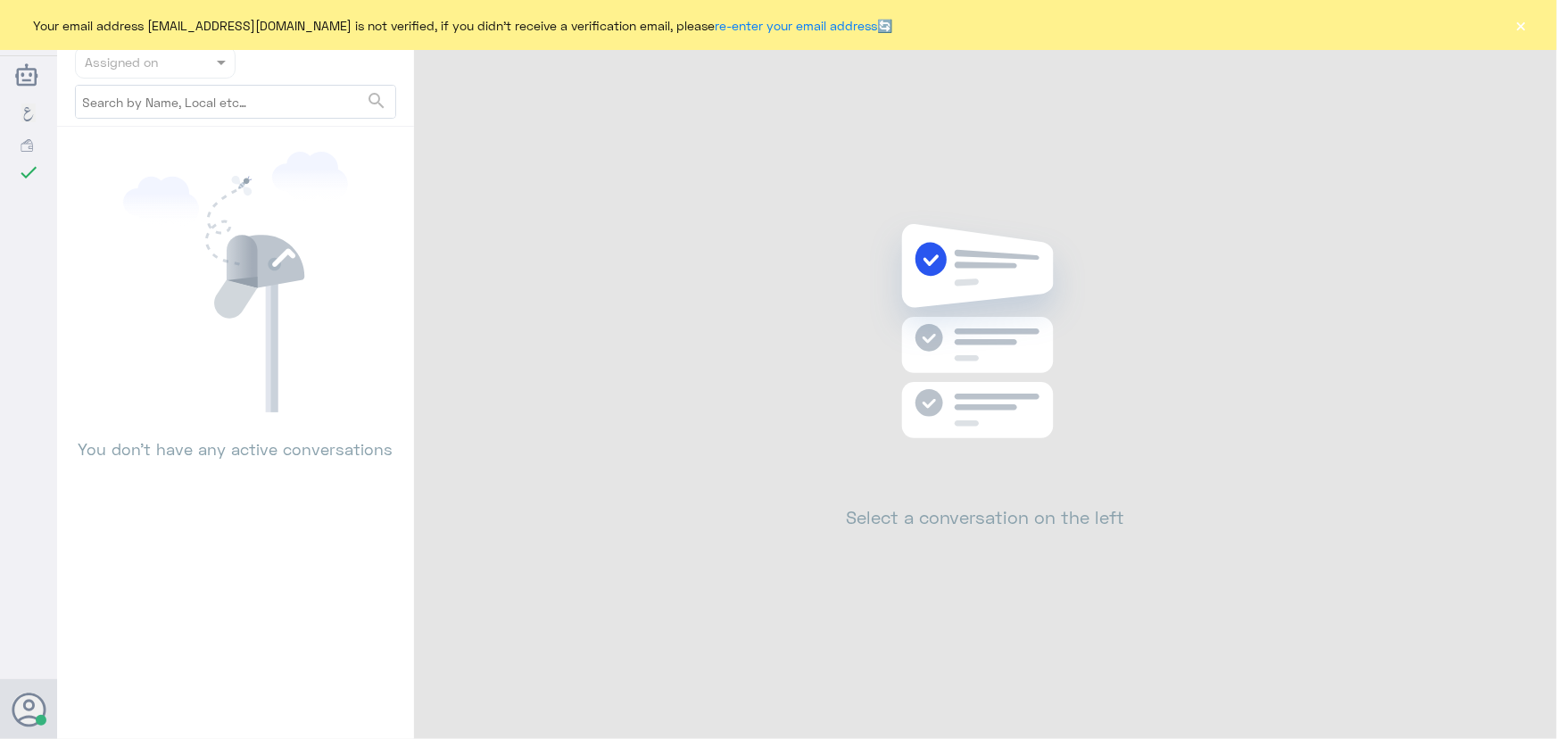
click at [1519, 29] on button "×" at bounding box center [1521, 25] width 18 height 18
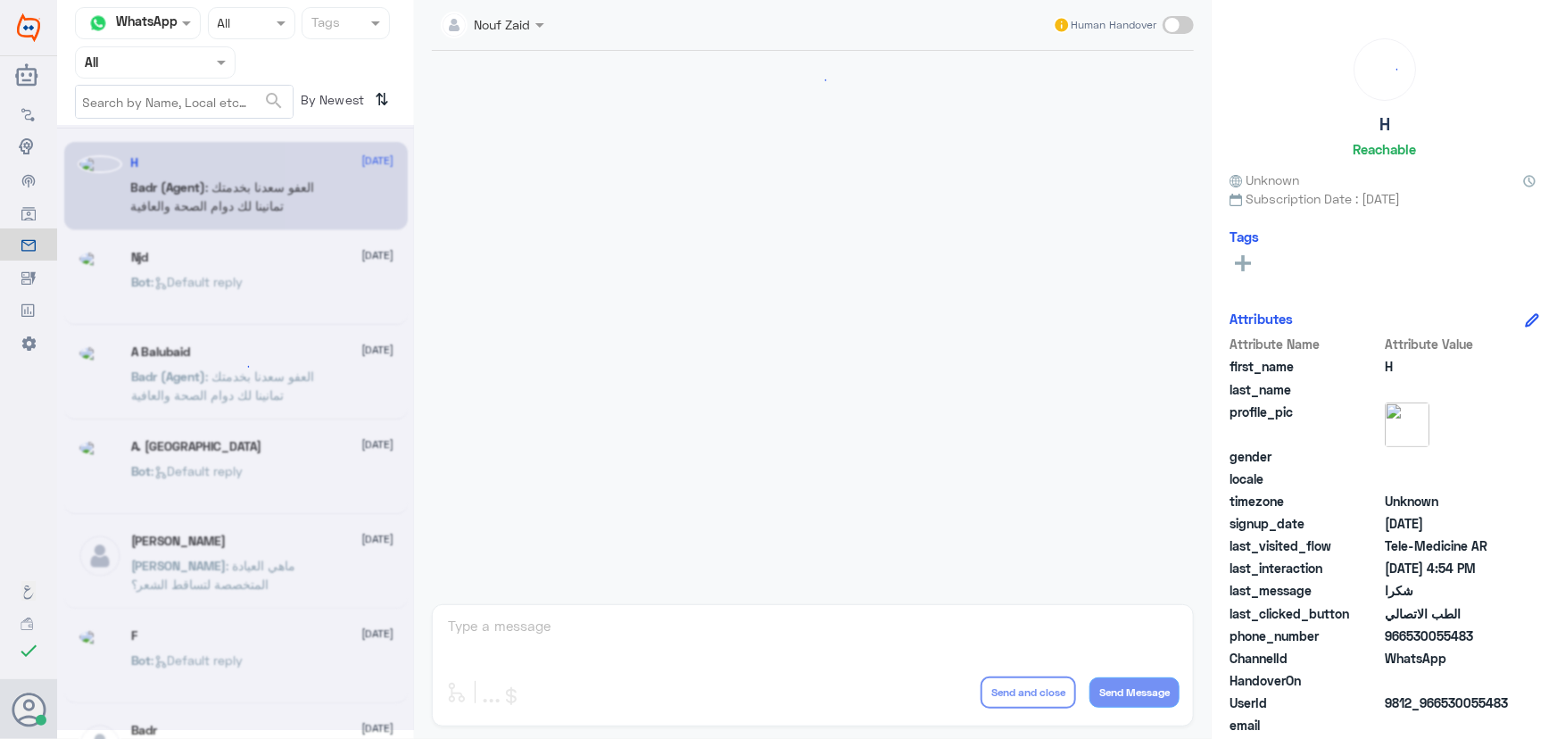
scroll to position [849, 0]
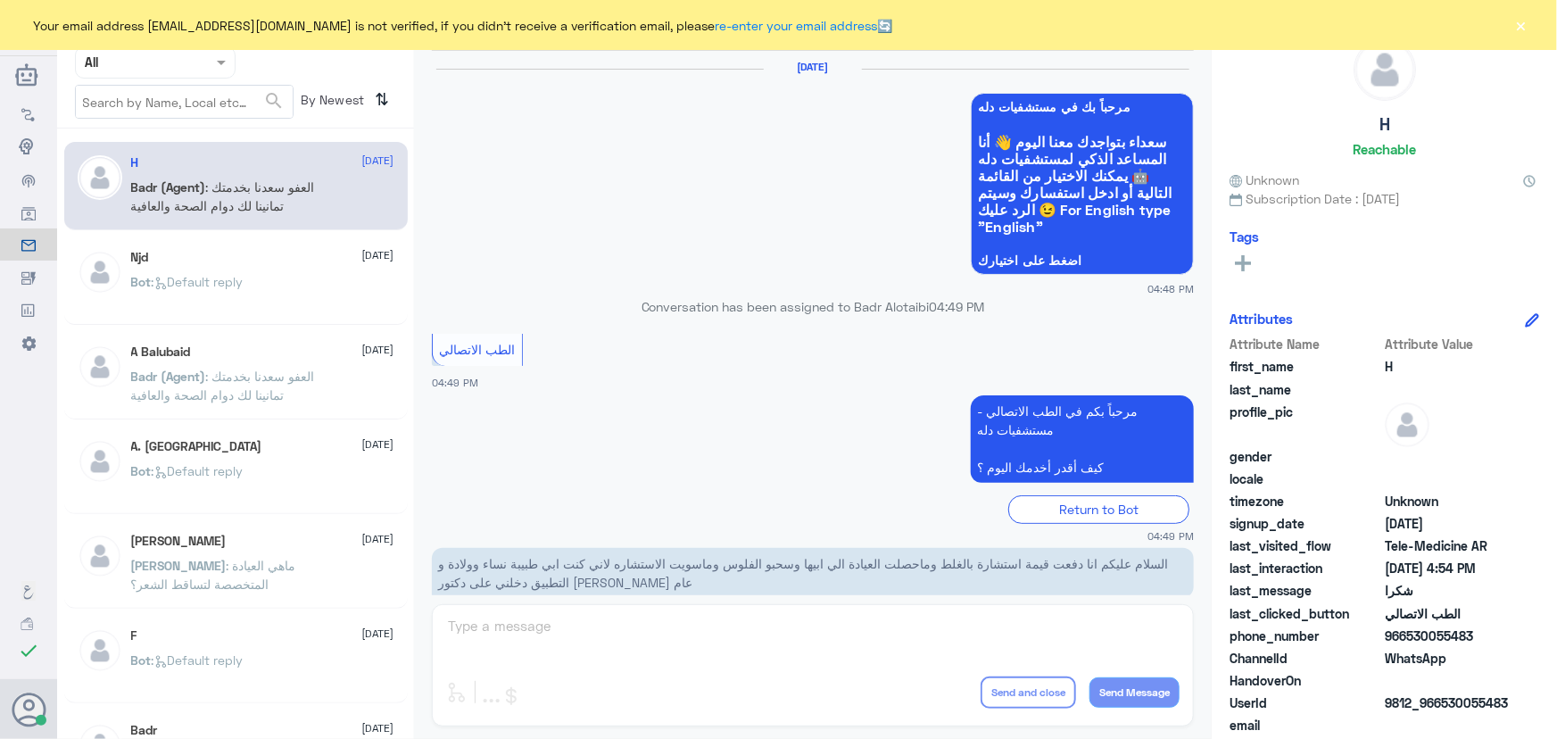
scroll to position [849, 0]
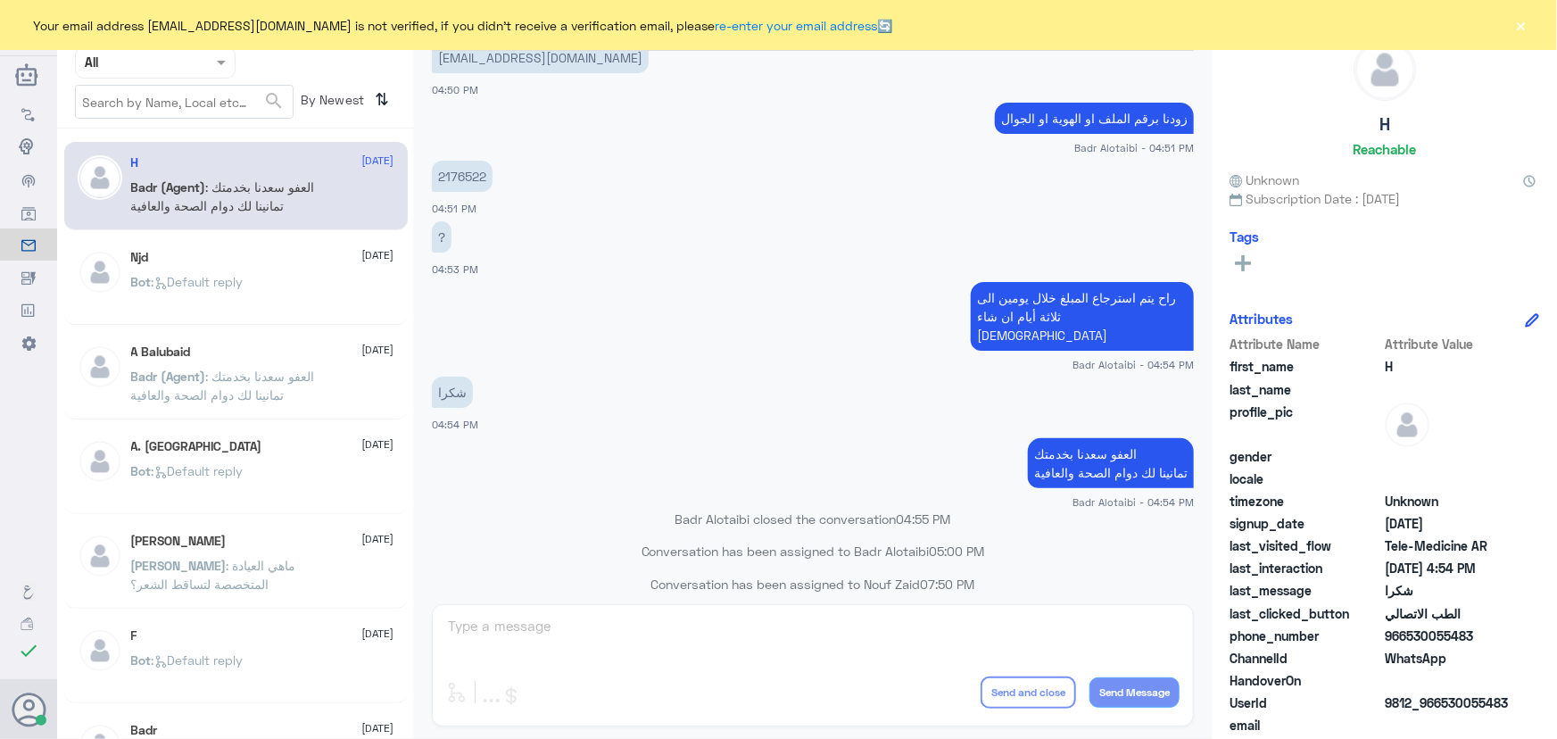
click at [1524, 28] on button "×" at bounding box center [1521, 25] width 18 height 18
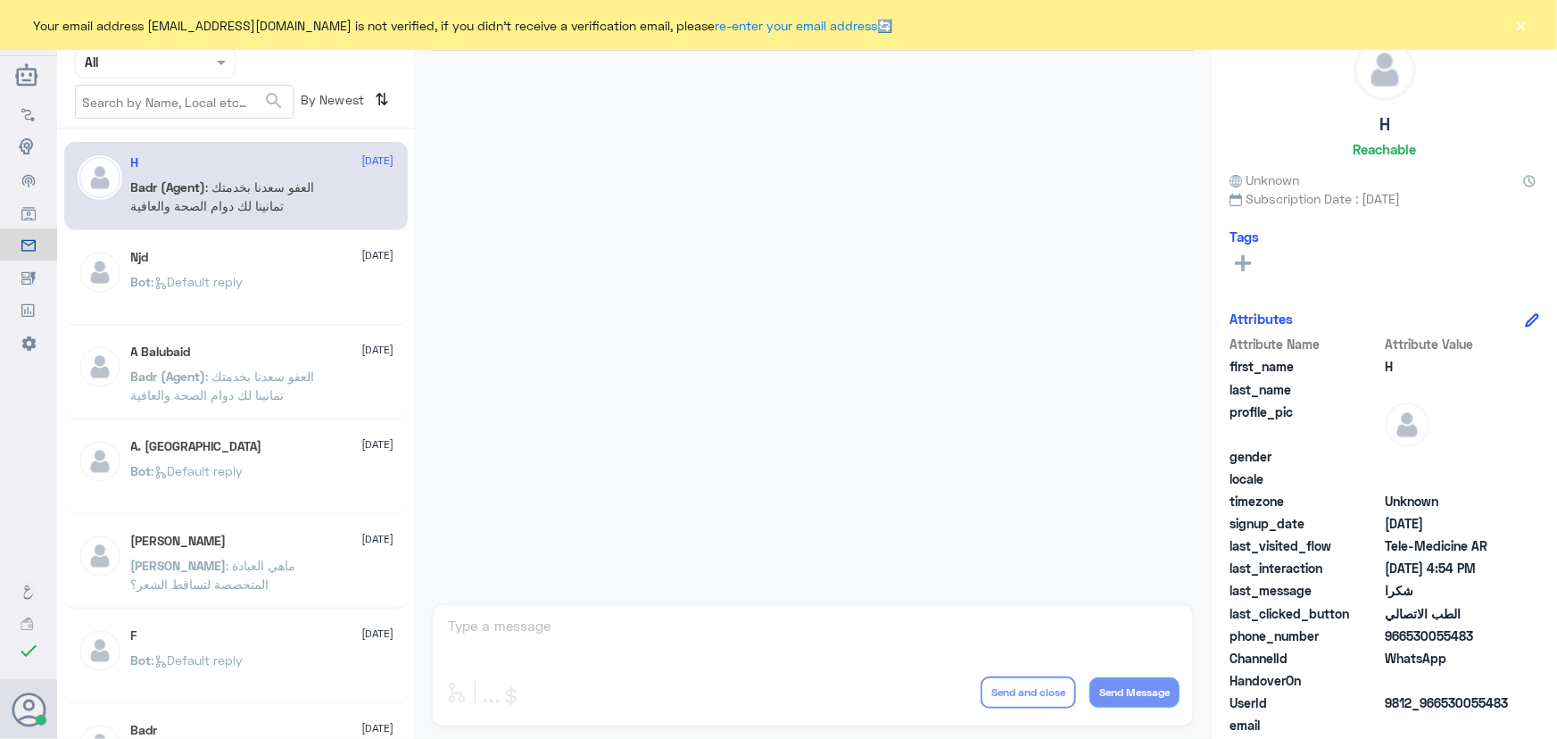
drag, startPoint x: 1516, startPoint y: 26, endPoint x: 1491, endPoint y: 18, distance: 26.2
click at [1515, 26] on button "×" at bounding box center [1521, 25] width 18 height 18
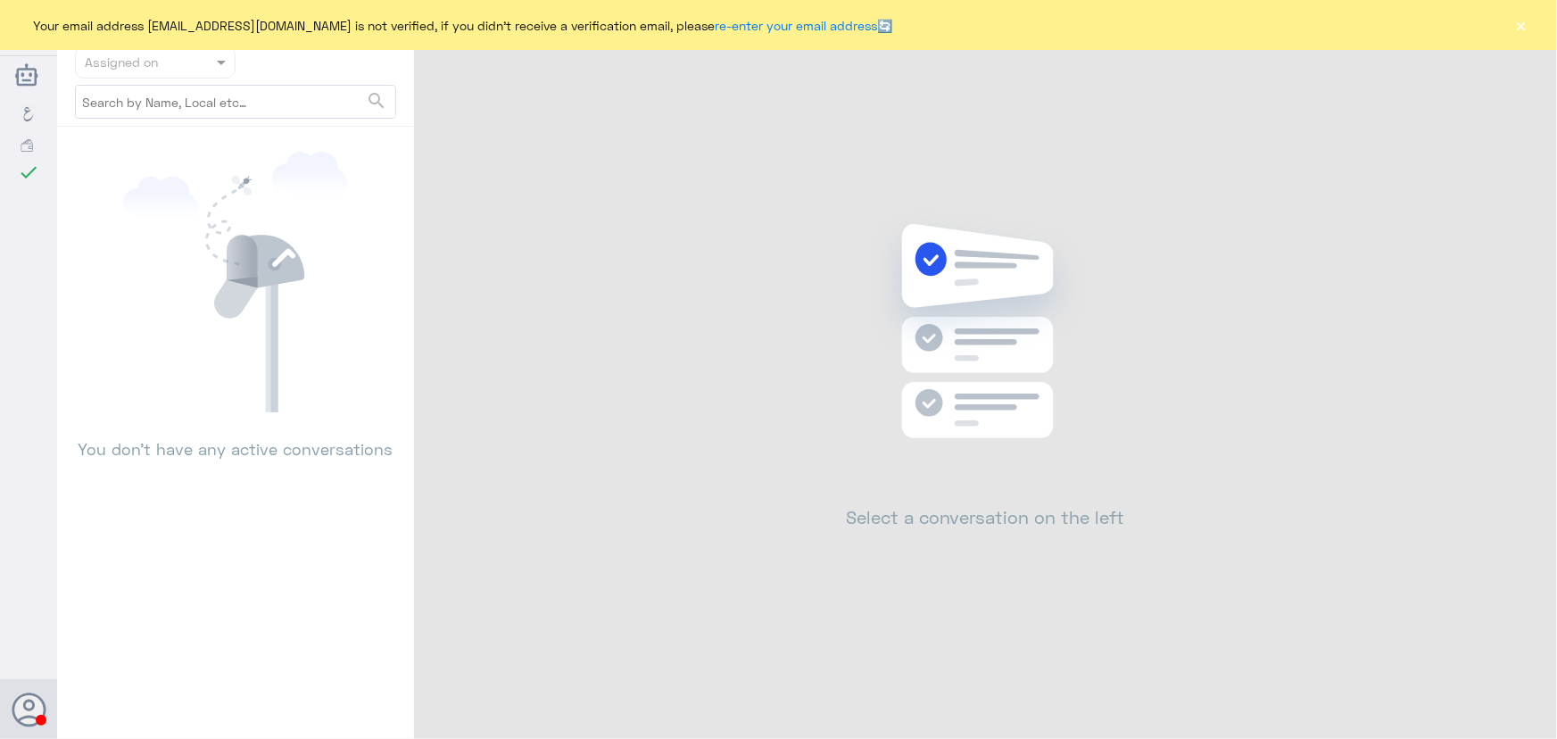
click at [1514, 26] on button "×" at bounding box center [1521, 25] width 18 height 18
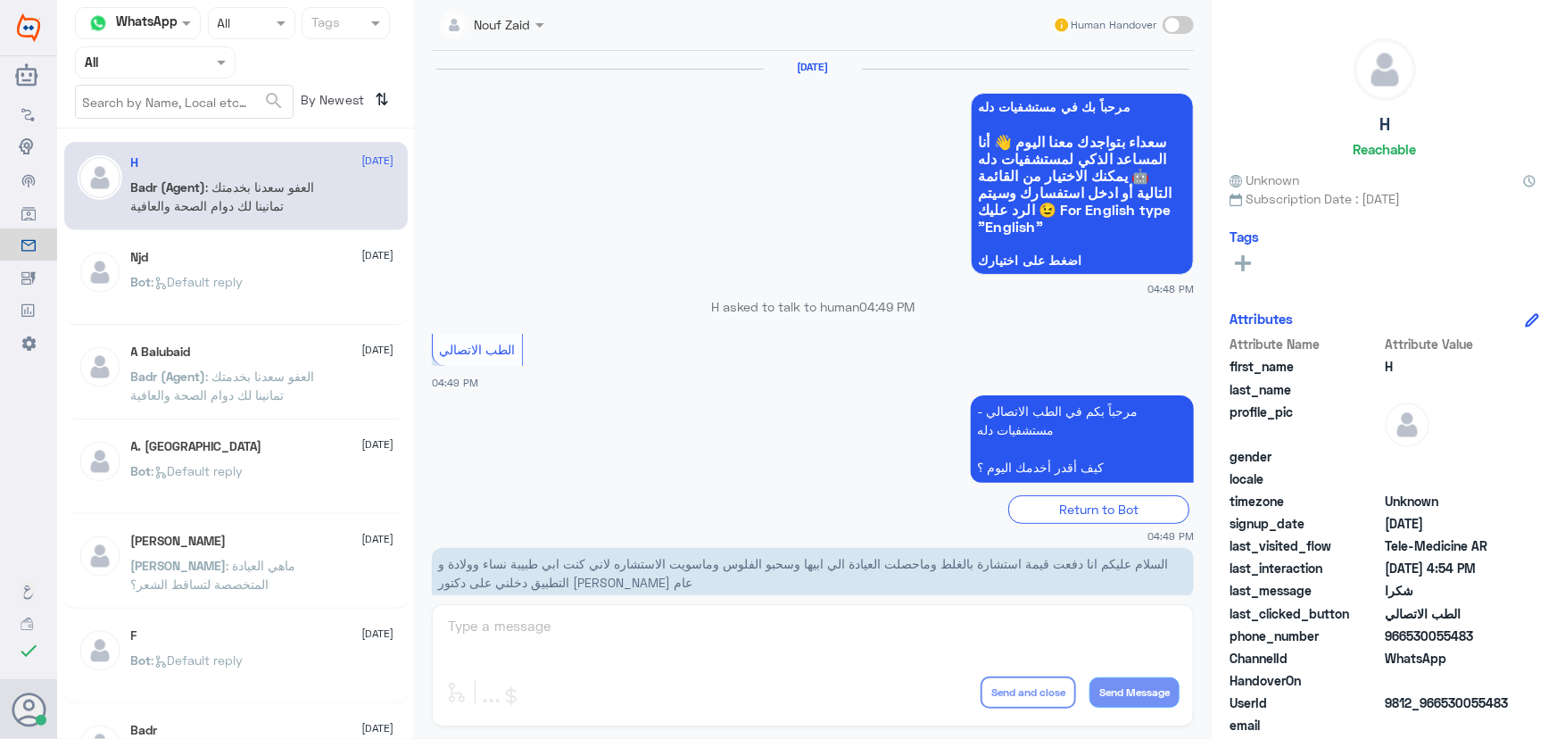
scroll to position [849, 0]
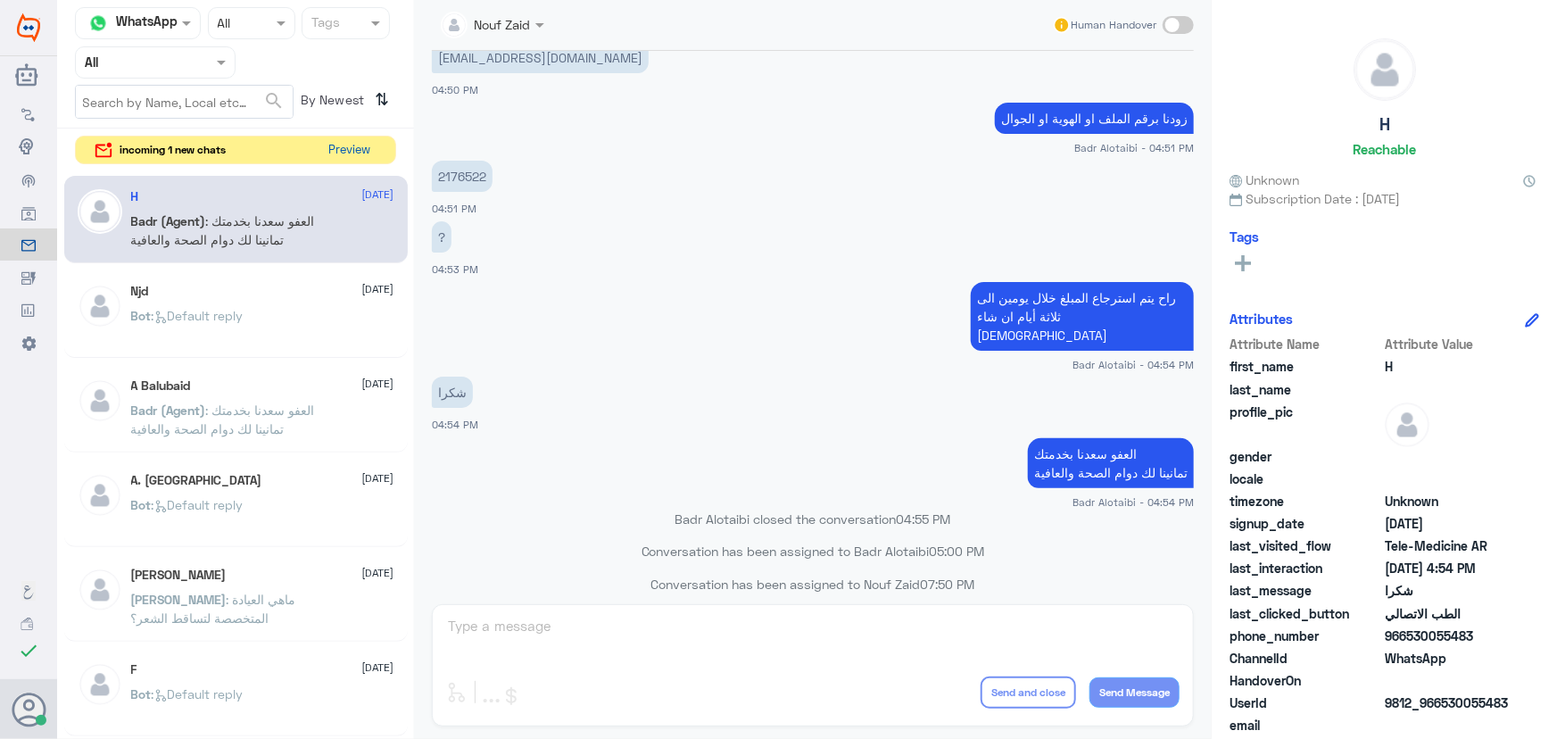
click at [335, 148] on button "Preview" at bounding box center [349, 151] width 55 height 28
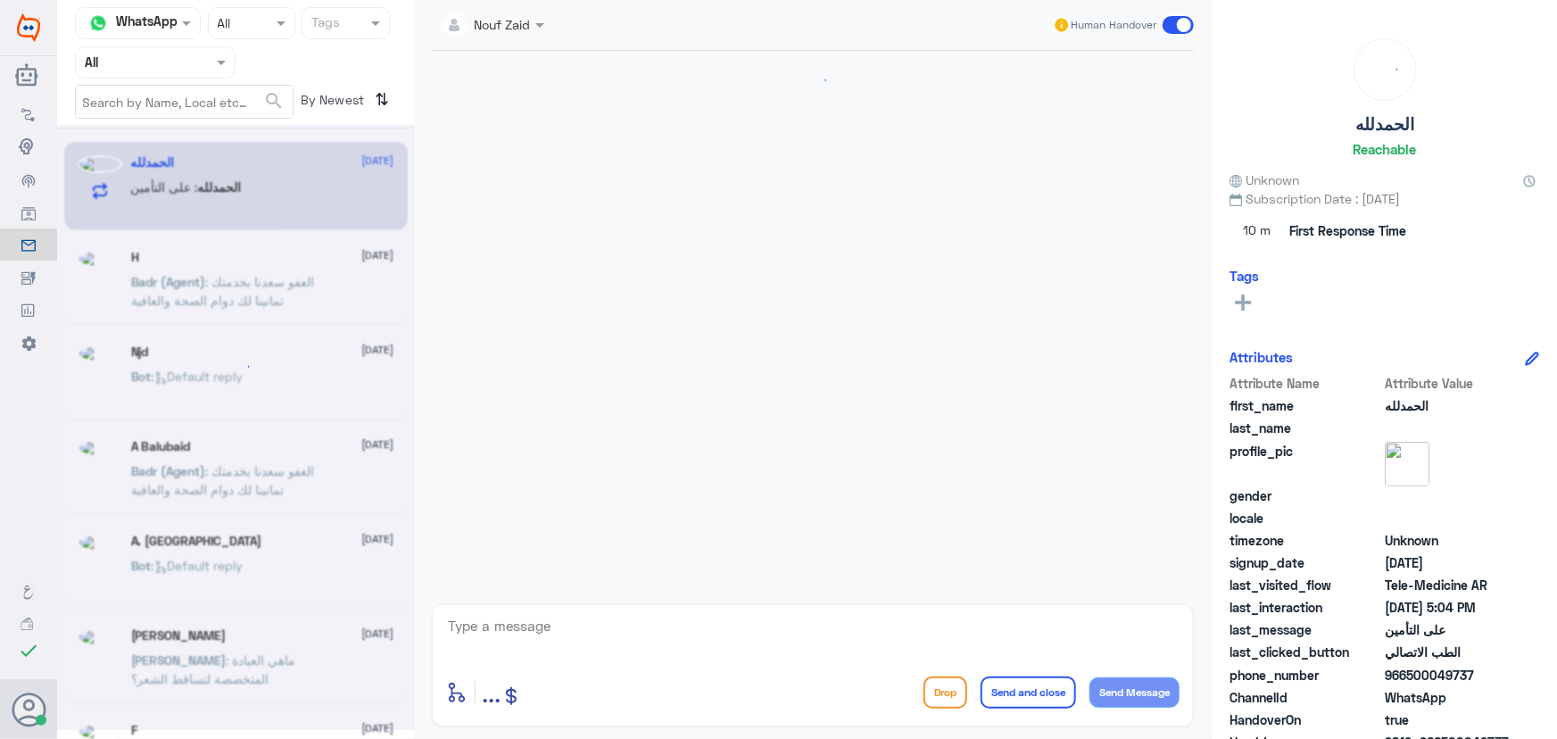
scroll to position [410, 0]
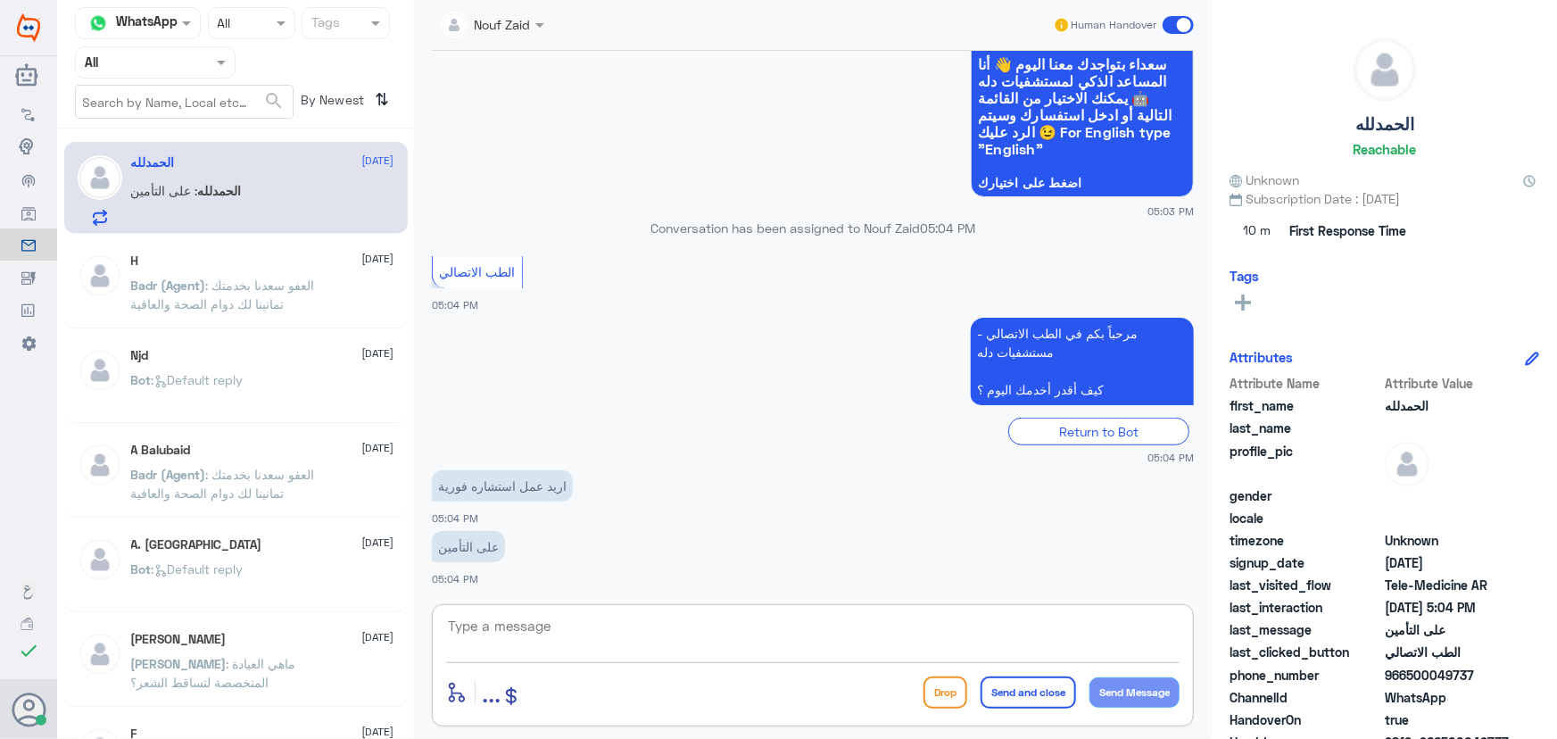
click at [611, 623] on textarea at bounding box center [812, 636] width 733 height 44
type textarea "ؤ"
drag, startPoint x: 668, startPoint y: 625, endPoint x: 1318, endPoint y: 608, distance: 649.8
click at [1320, 607] on div "Channel WhatsApp Status × All Tags Agent Filter All search By Newest ⇅ ال[PERSO…" at bounding box center [807, 372] width 1500 height 744
paste textarea "مرحباً معك نوف من الطب الاتصالي"
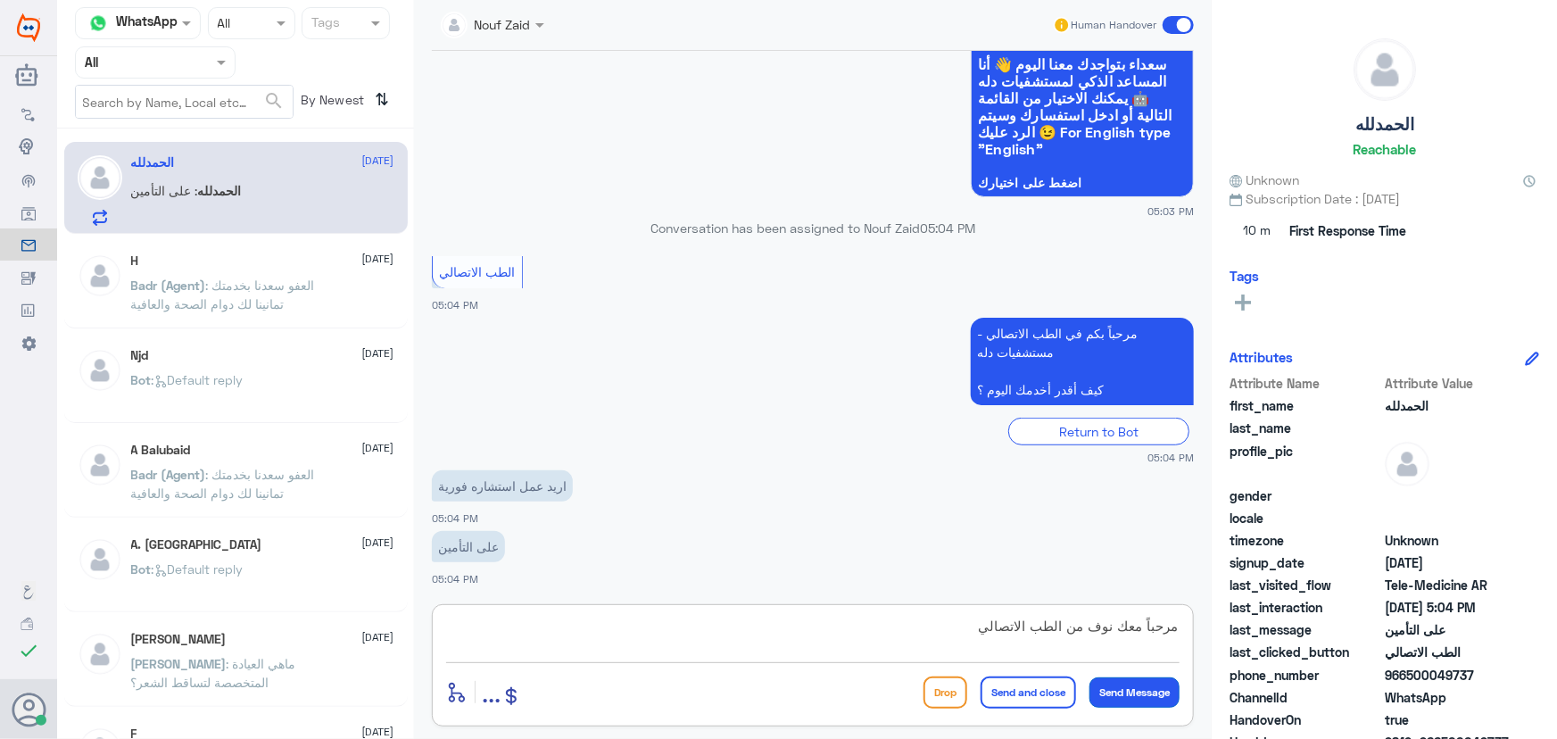
type textarea "مرحباً معك نوف من الطب الاتصالي"
click at [1127, 697] on button "Send Message" at bounding box center [1134, 692] width 90 height 30
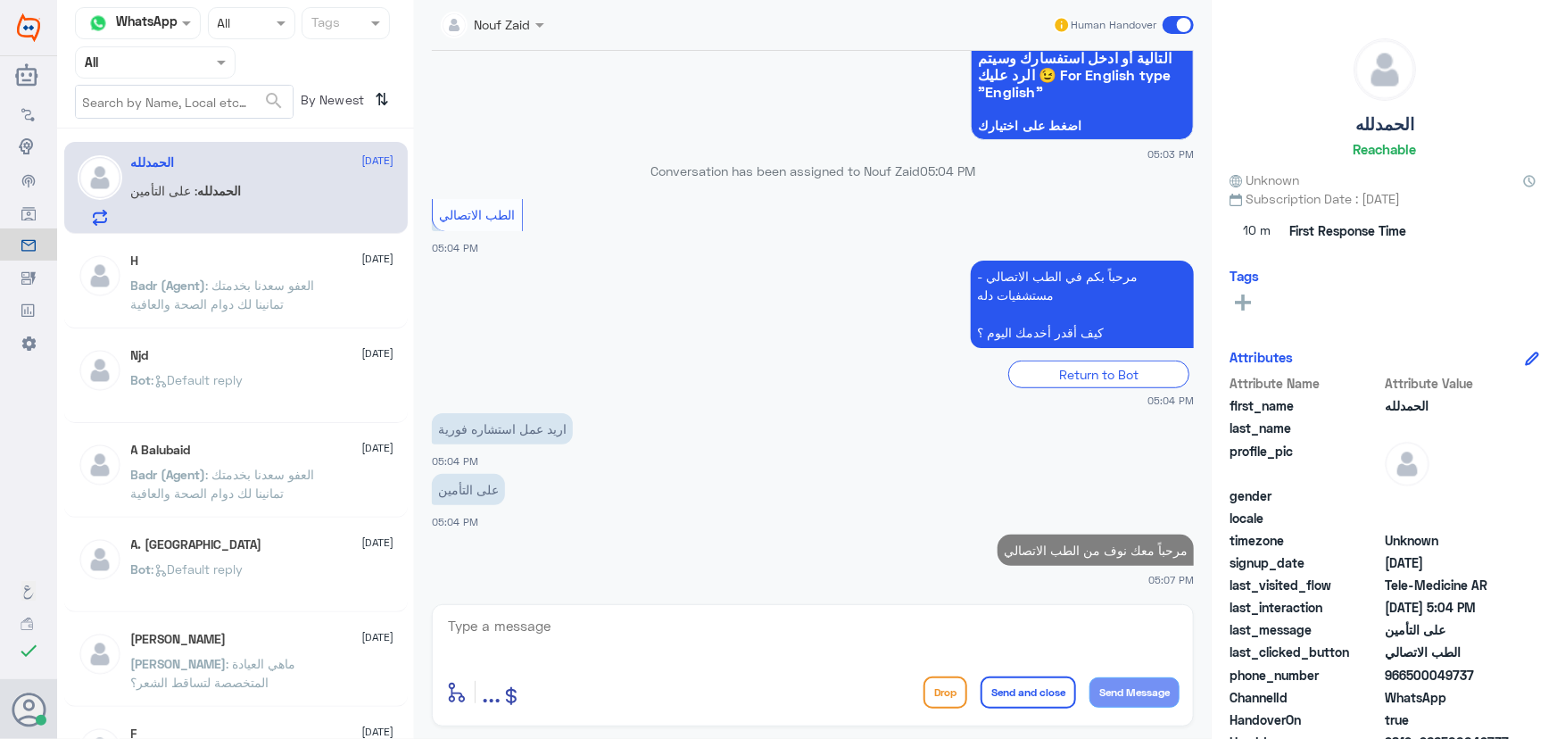
click at [694, 625] on textarea at bounding box center [812, 636] width 733 height 44
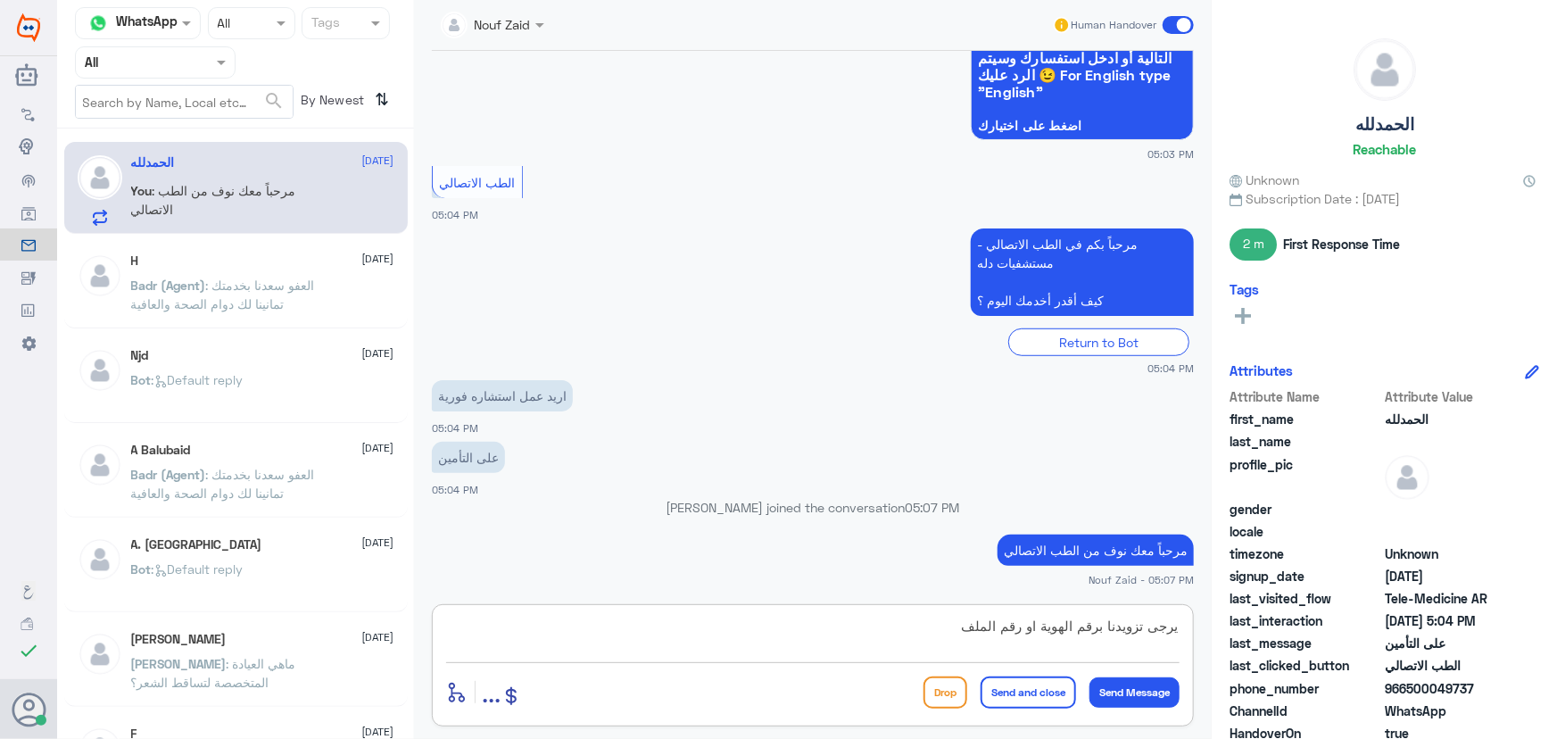
type textarea "يرجى تزويدنا برقم الهوية او رقم الملف"
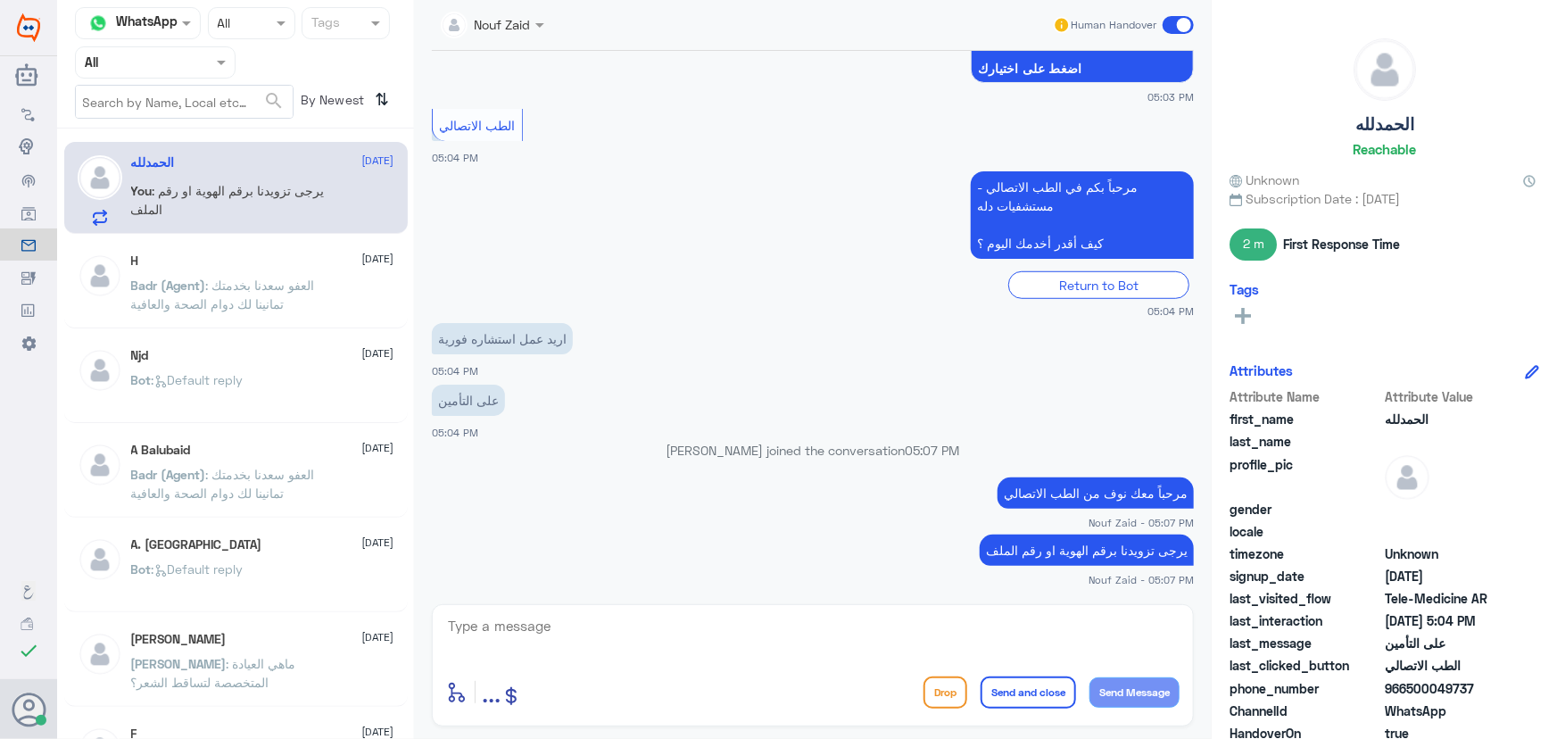
drag, startPoint x: 1405, startPoint y: 689, endPoint x: 1514, endPoint y: 683, distance: 109.0
click at [1514, 683] on span "966500049737" at bounding box center [1449, 688] width 129 height 19
copy span "500049737"
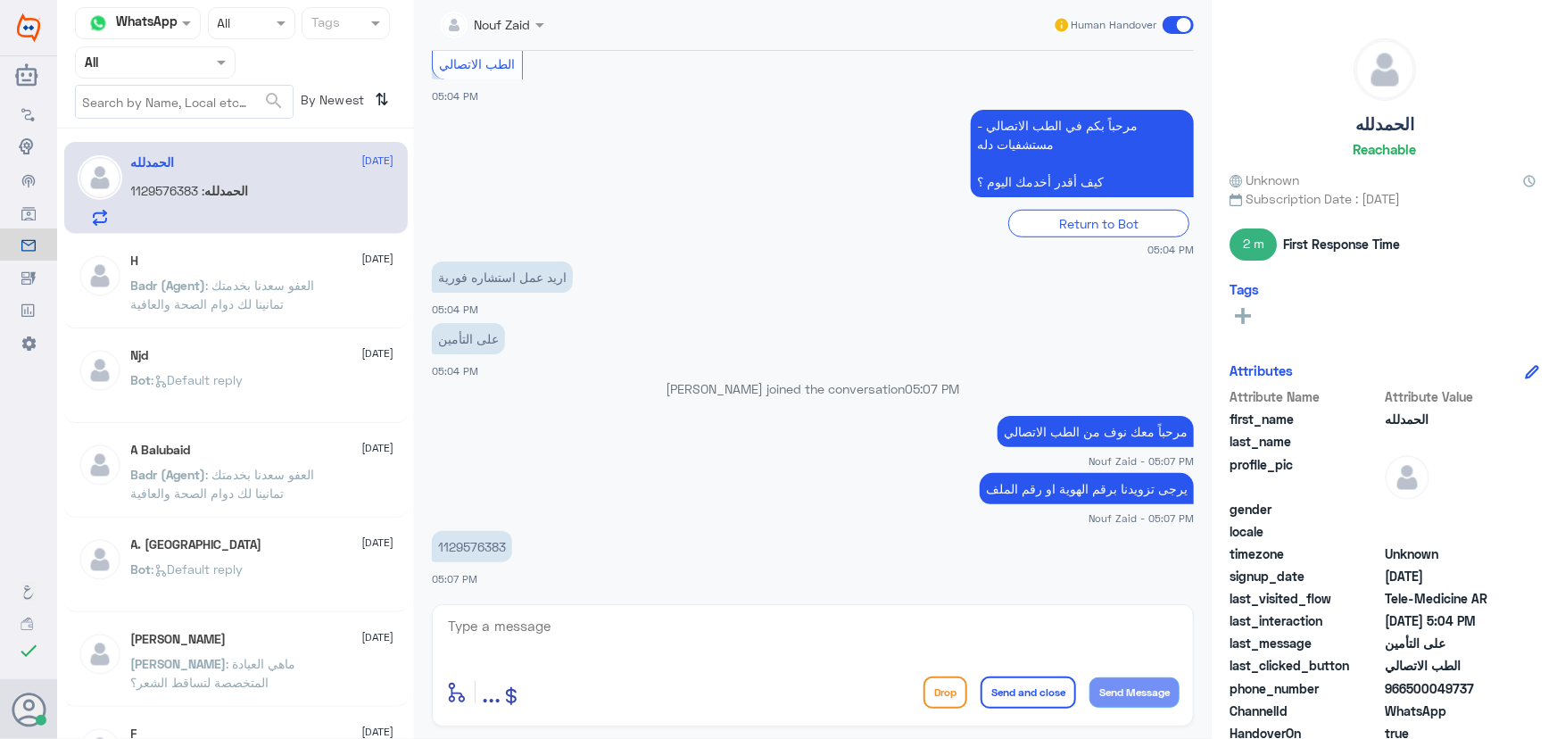
click at [476, 541] on p "1129576383" at bounding box center [472, 546] width 80 height 31
copy p "1129576383"
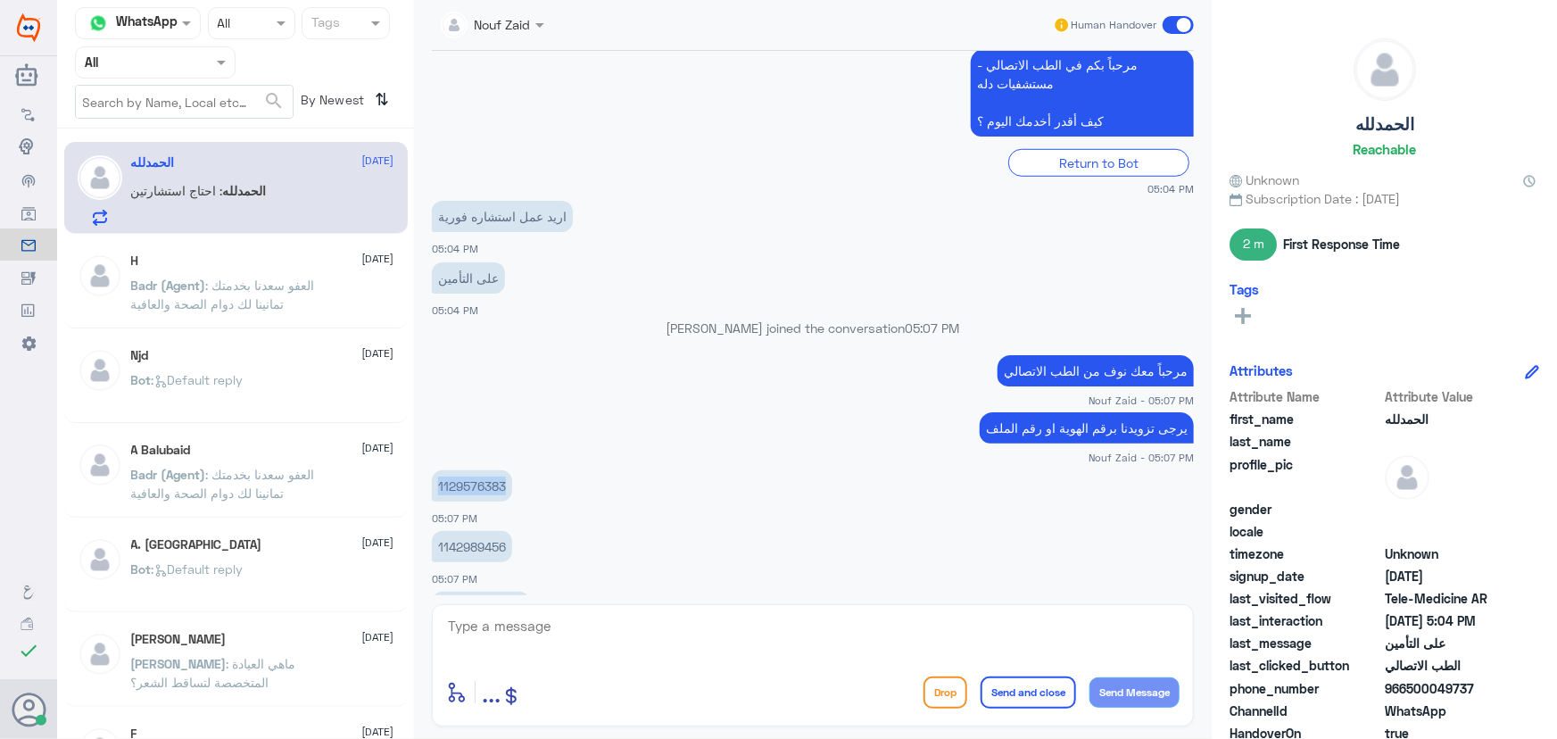
scroll to position [707, 0]
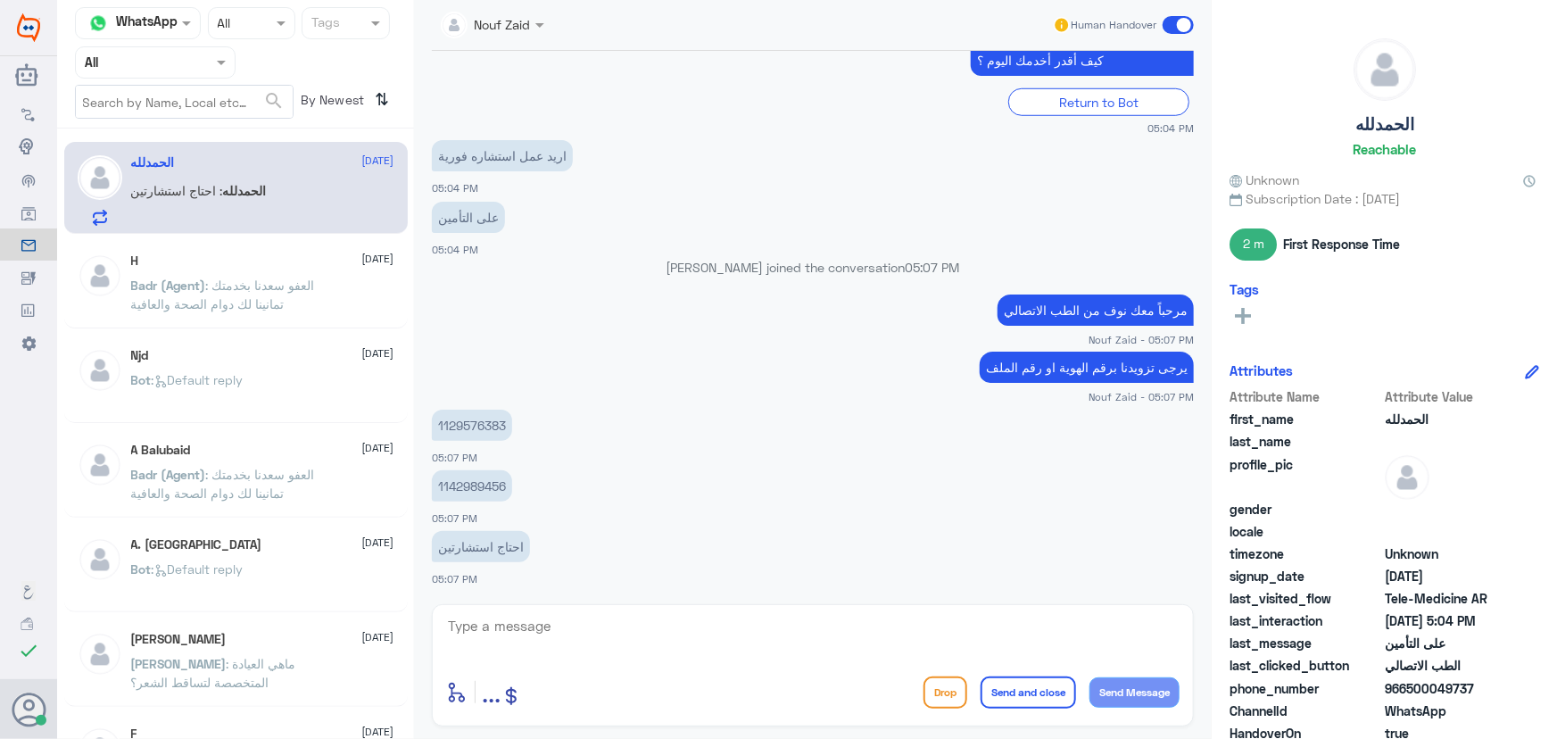
click at [467, 493] on p "1142989456" at bounding box center [472, 485] width 80 height 31
copy div "1142989456"
drag, startPoint x: 586, startPoint y: 451, endPoint x: 613, endPoint y: 469, distance: 32.2
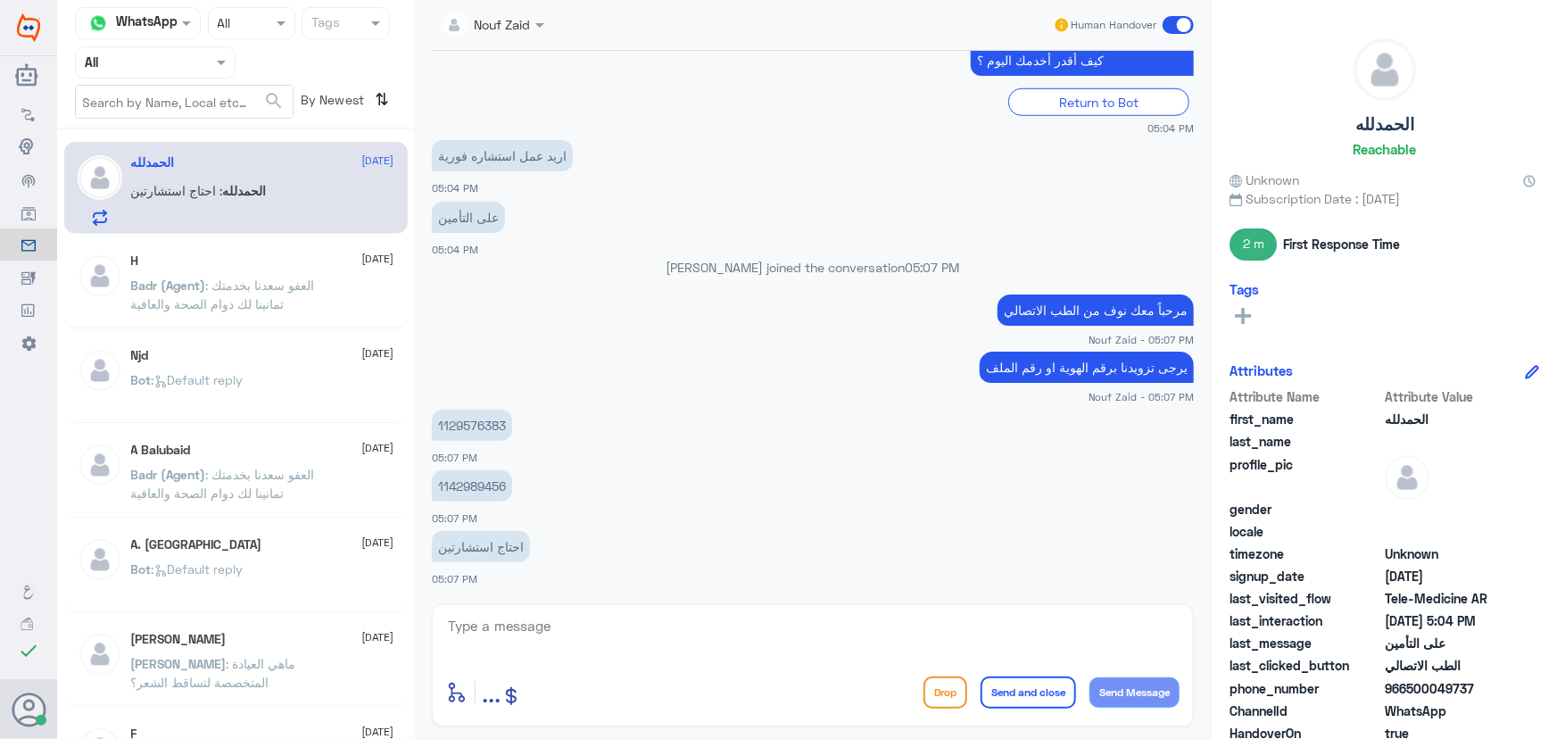
click at [589, 452] on div "1129576383 05:07 PM" at bounding box center [813, 435] width 762 height 61
click at [493, 425] on p "1129576383" at bounding box center [472, 425] width 80 height 31
click at [491, 414] on p "1129576383" at bounding box center [472, 425] width 80 height 31
click at [486, 423] on p "1129576383" at bounding box center [472, 425] width 80 height 31
click at [485, 424] on p "1129576383" at bounding box center [472, 425] width 80 height 31
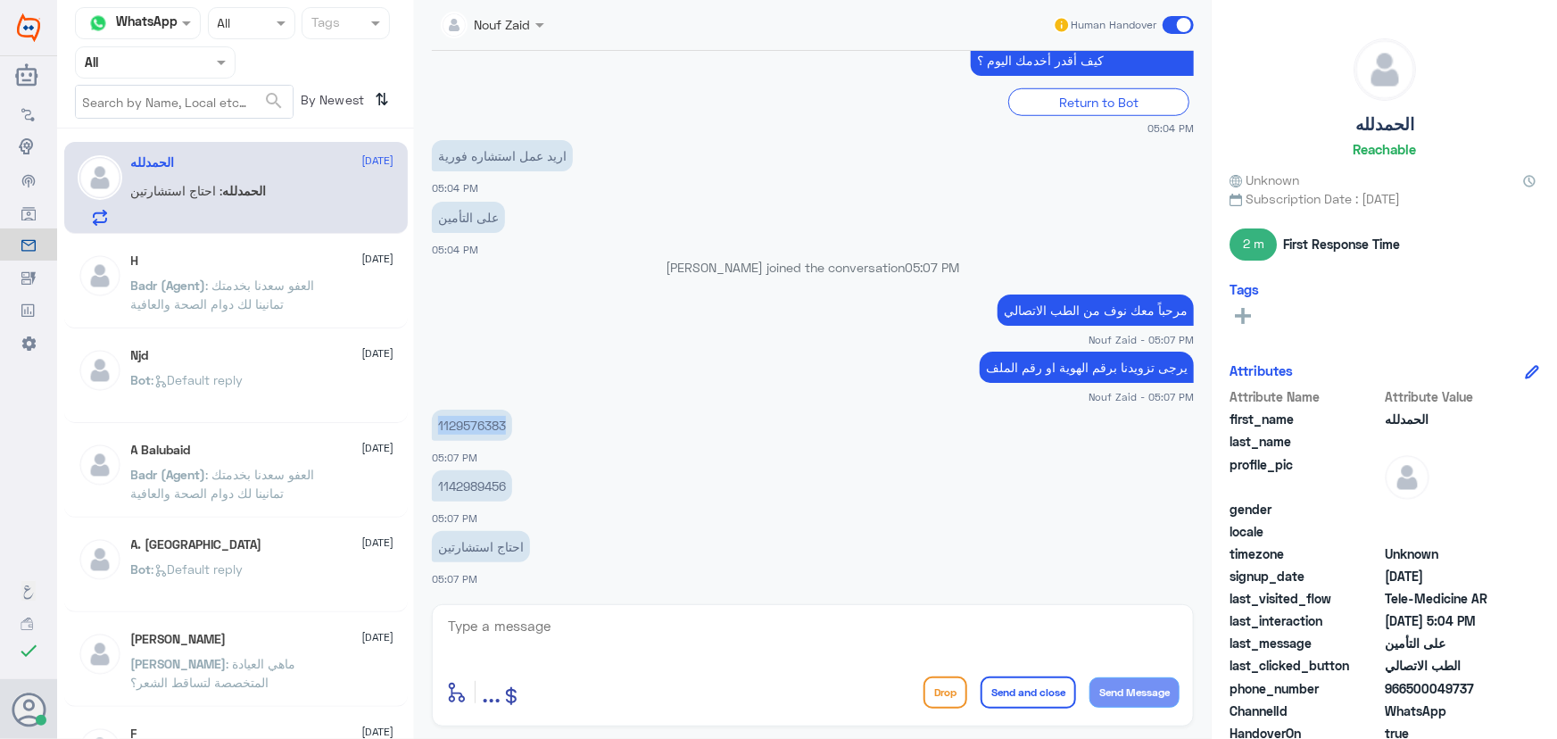
copy p "1129576383"
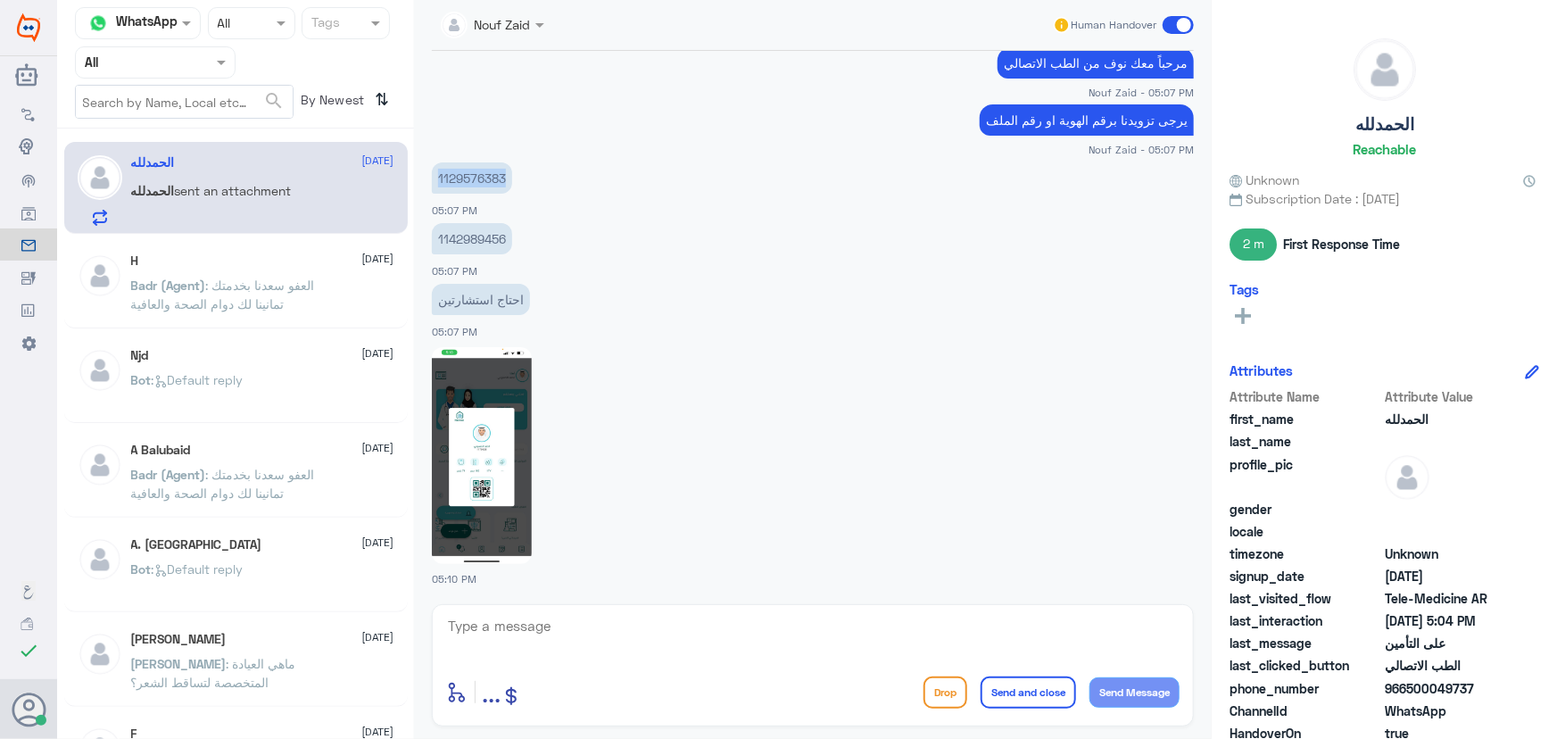
click at [501, 484] on img at bounding box center [482, 455] width 100 height 217
click at [551, 622] on textarea at bounding box center [812, 636] width 733 height 44
type textarea "تم تحديث التأمين، سعدنا بخدمتك"
click at [1035, 704] on button "Send and close" at bounding box center [1028, 692] width 95 height 32
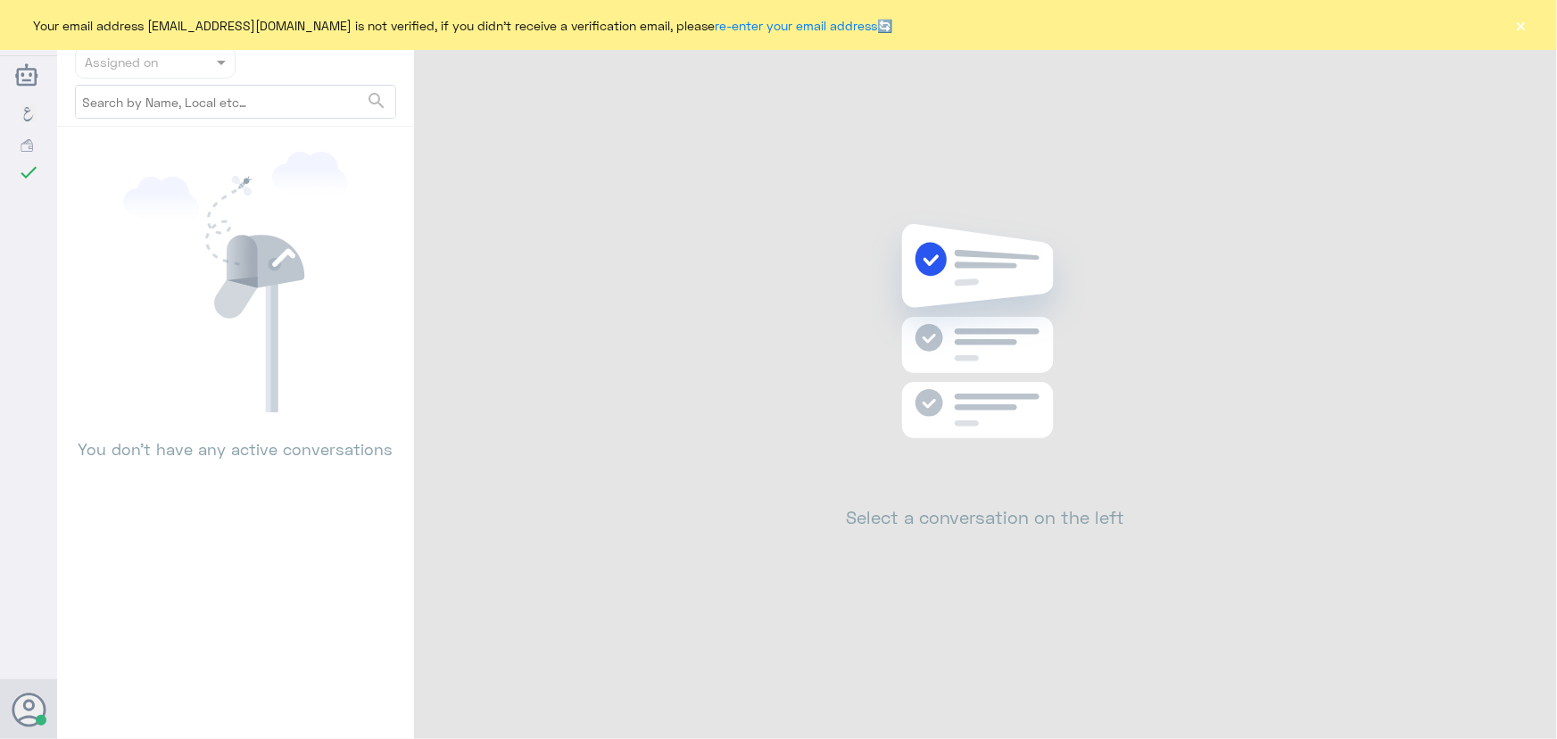
click at [1519, 21] on button "×" at bounding box center [1521, 25] width 18 height 18
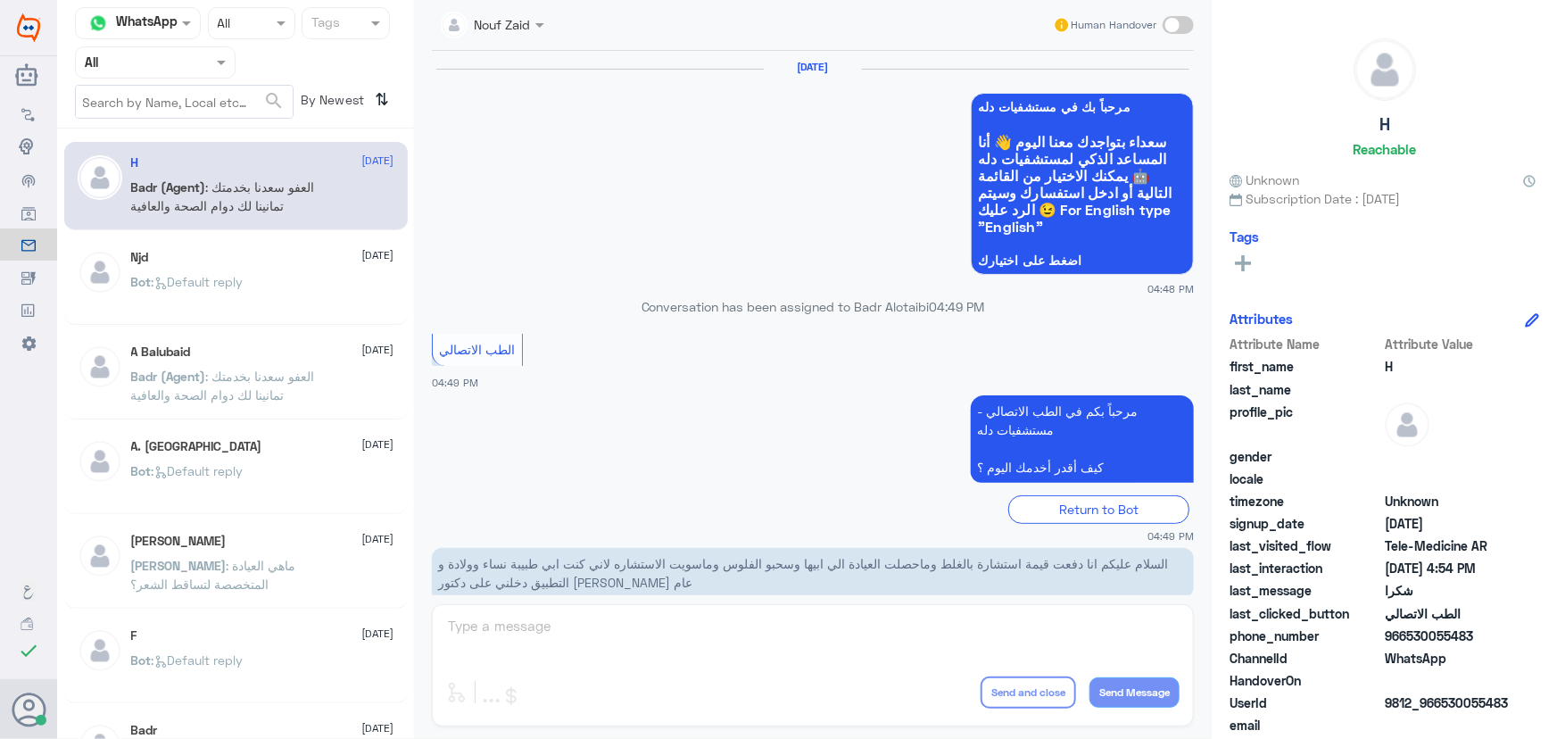
scroll to position [849, 0]
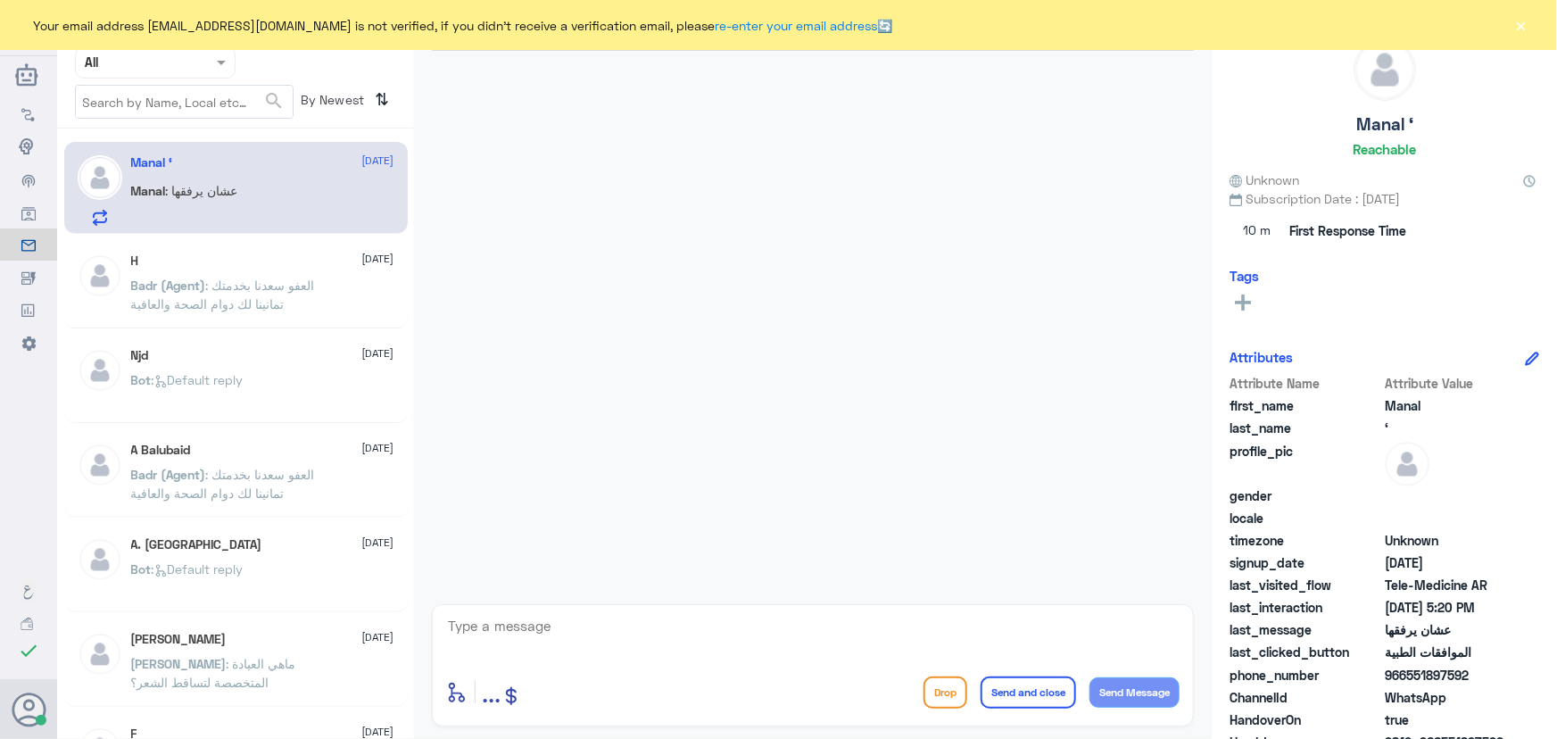
click at [167, 176] on div "Manal ‘ 28 August Manal : عشان يرفقها" at bounding box center [262, 190] width 263 height 70
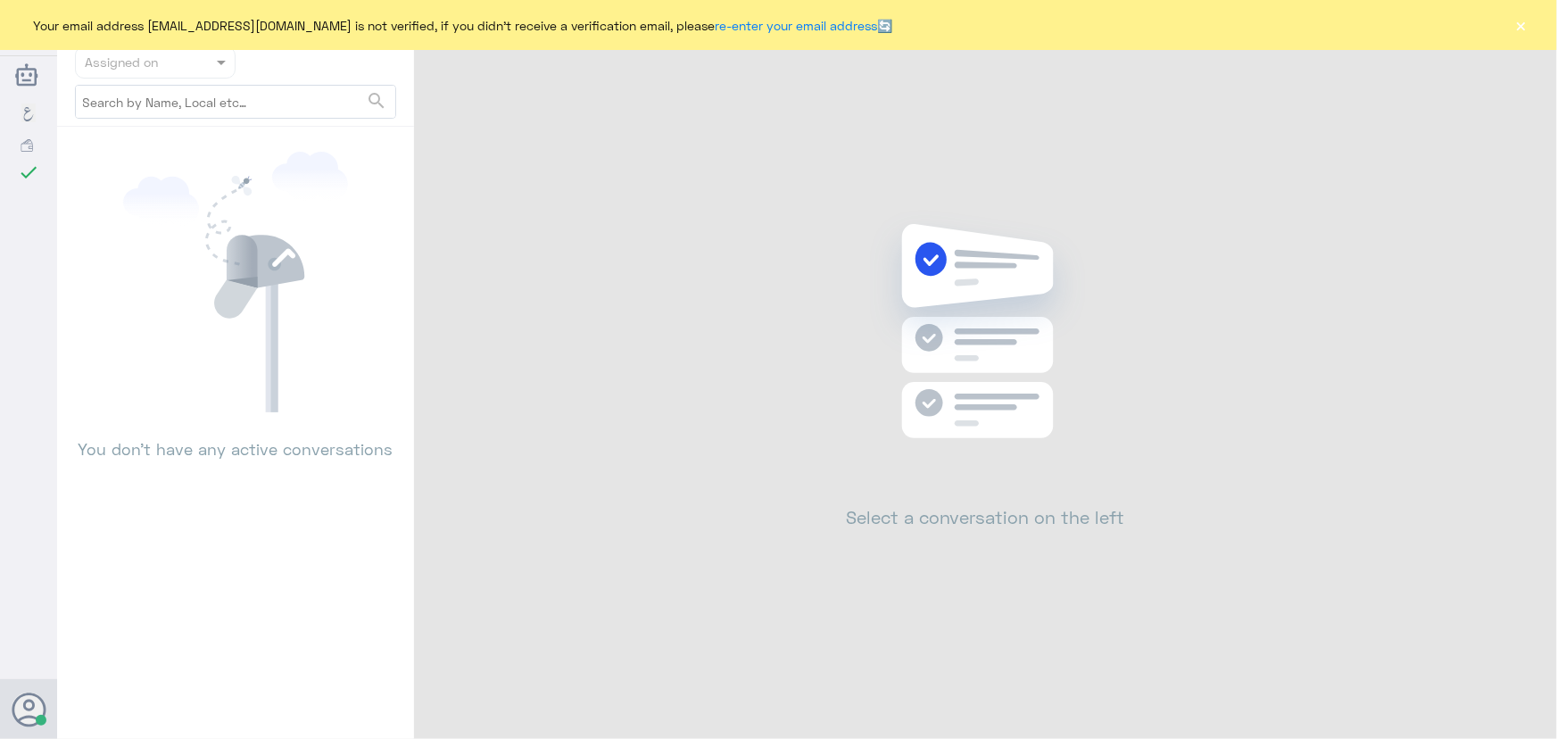
click at [1521, 25] on button "×" at bounding box center [1521, 25] width 18 height 18
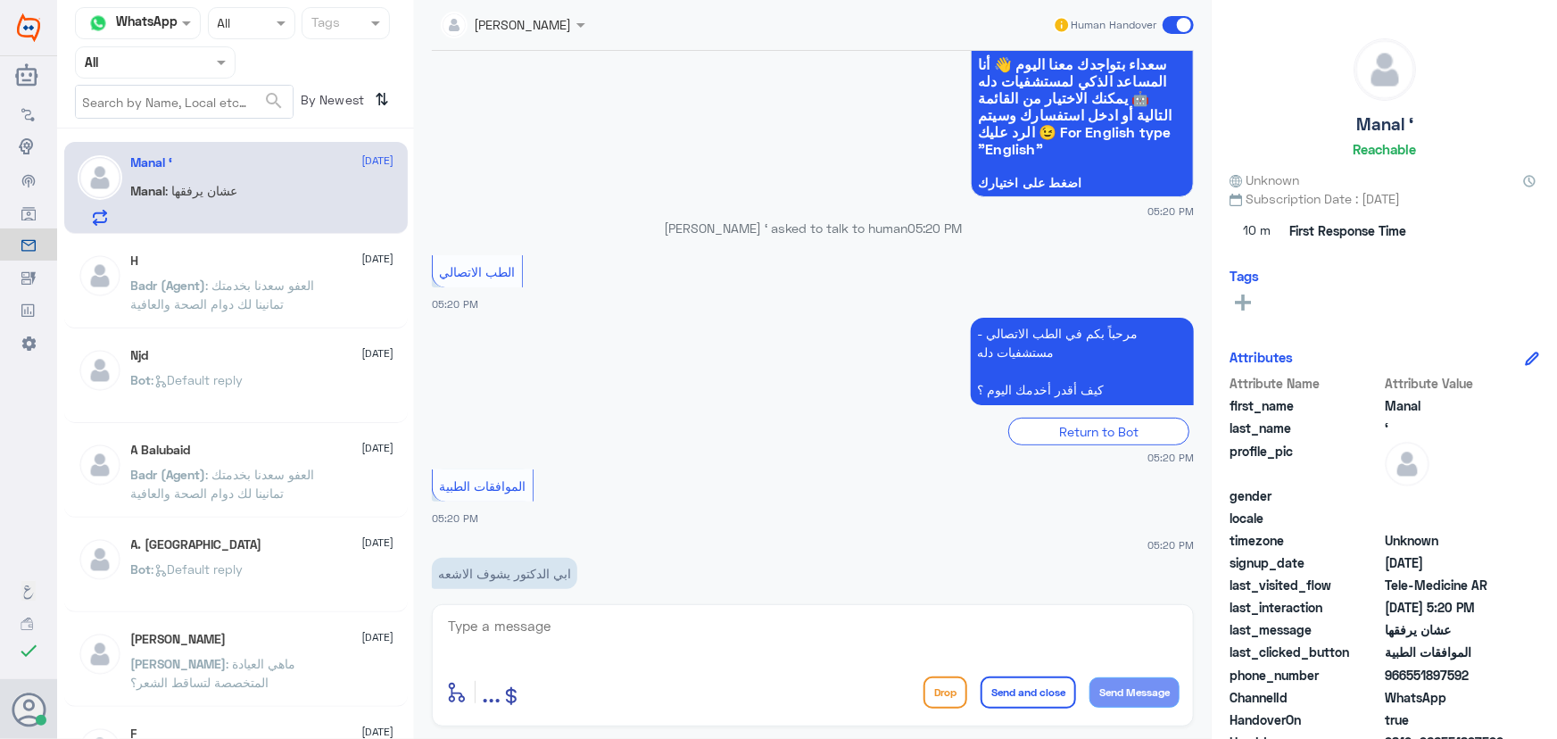
scroll to position [227, 0]
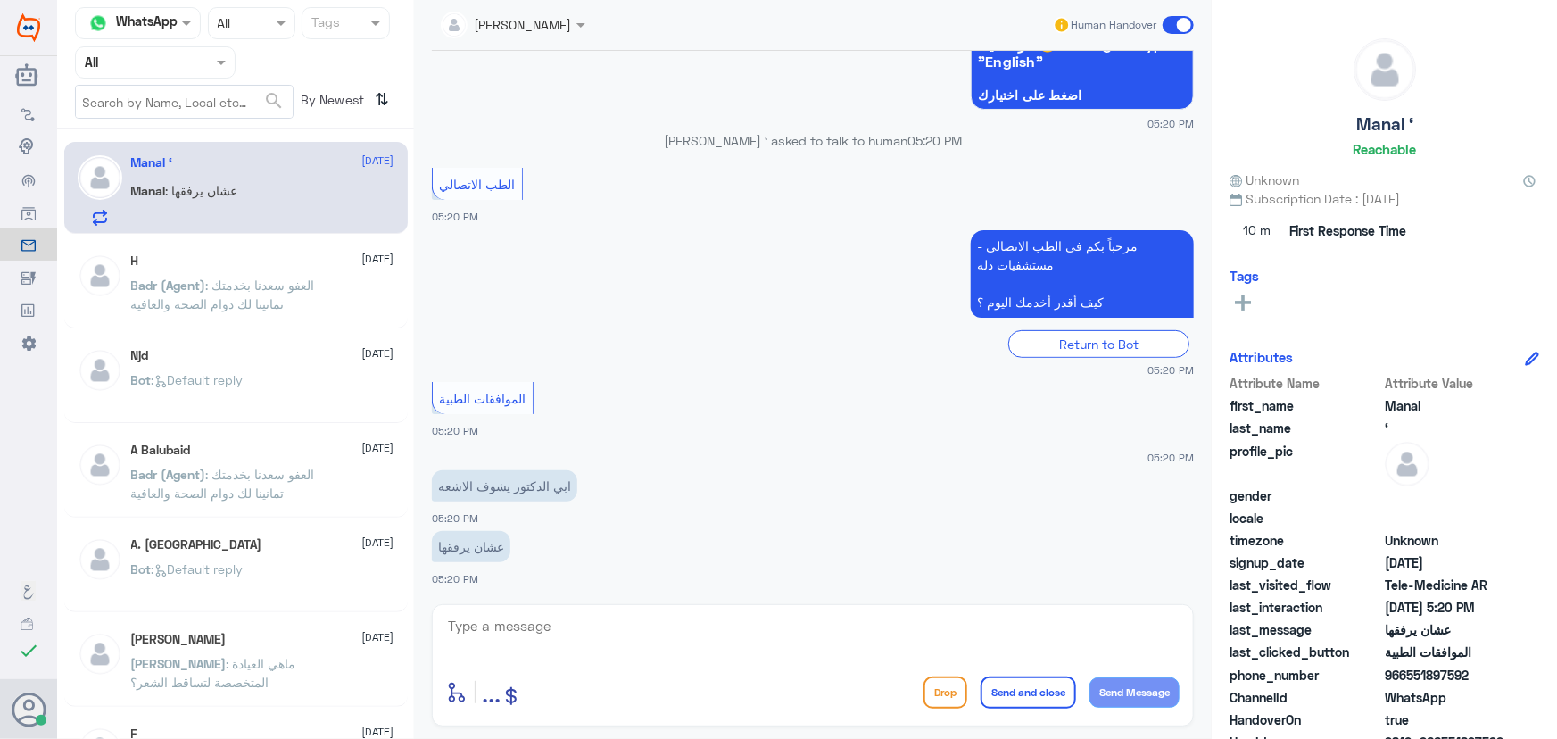
click at [1407, 672] on span "966551897592" at bounding box center [1449, 675] width 129 height 19
drag, startPoint x: 732, startPoint y: 632, endPoint x: 724, endPoint y: 616, distance: 17.6
click at [730, 627] on textarea at bounding box center [812, 636] width 733 height 44
paste textarea "مرحباً معك نوف من الطب الاتصالي"
type textarea "مرحباً معك نوف من الطب الاتصالي"
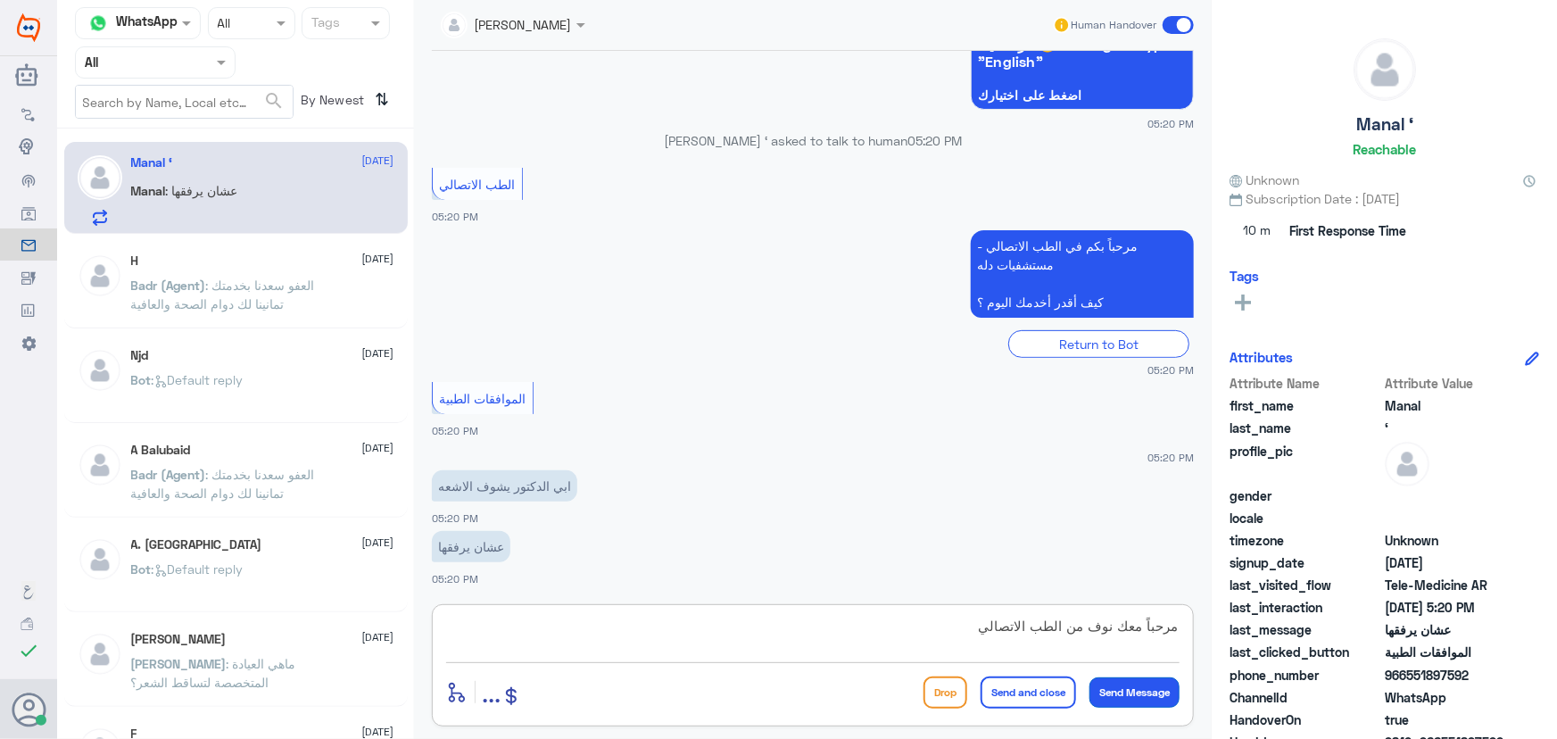
click at [1146, 682] on button "Send Message" at bounding box center [1134, 692] width 90 height 30
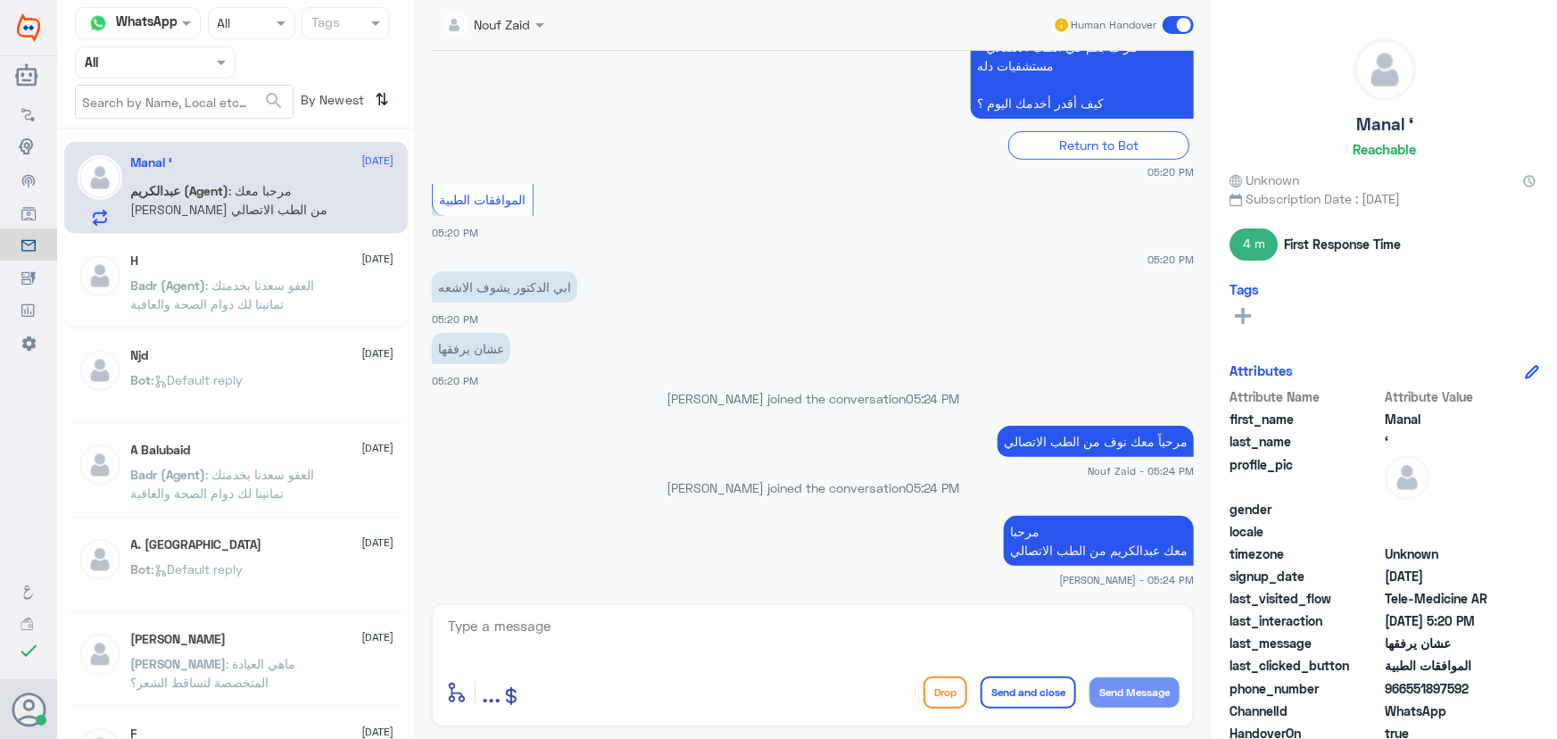
scroll to position [453, 0]
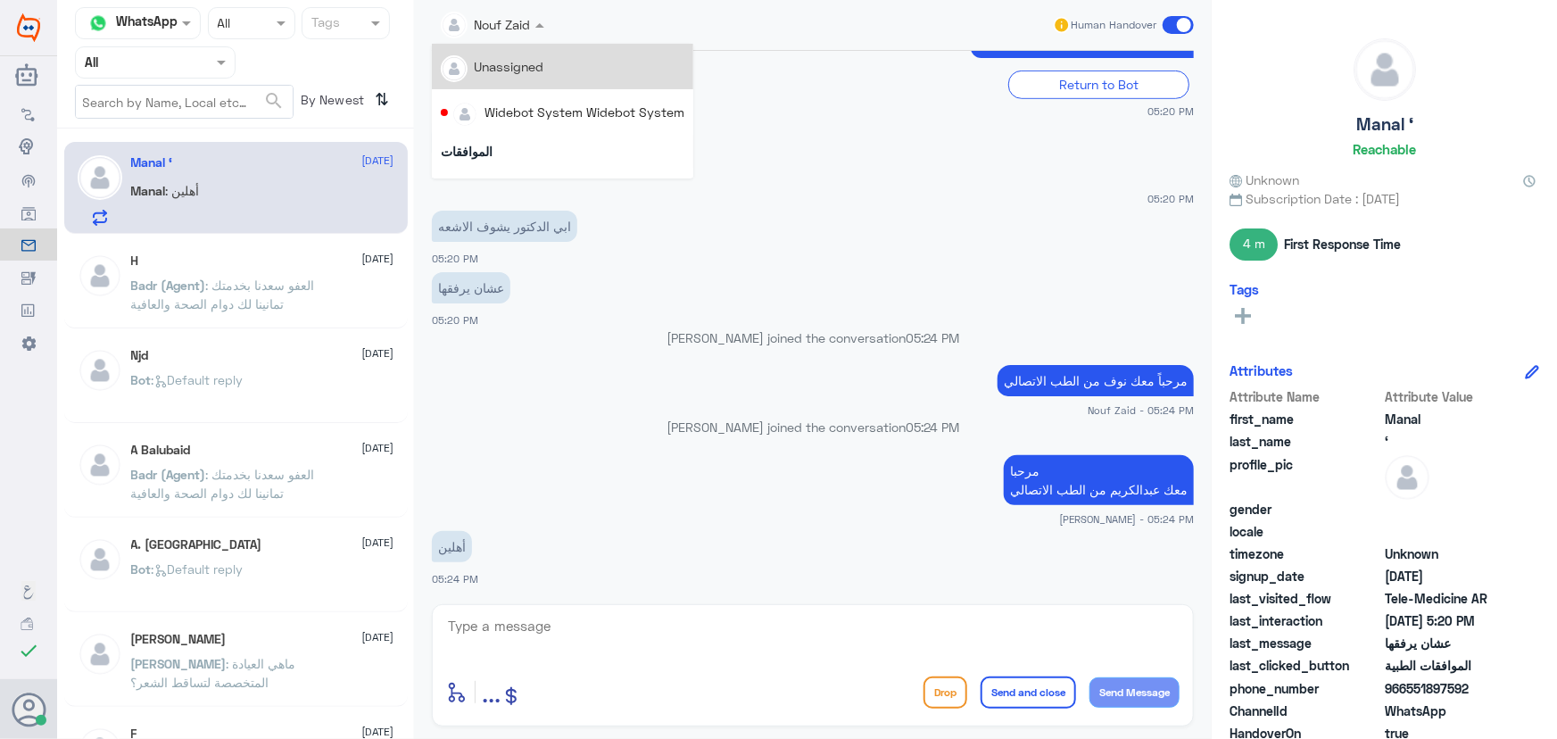
click at [470, 26] on input "text" at bounding box center [473, 23] width 64 height 21
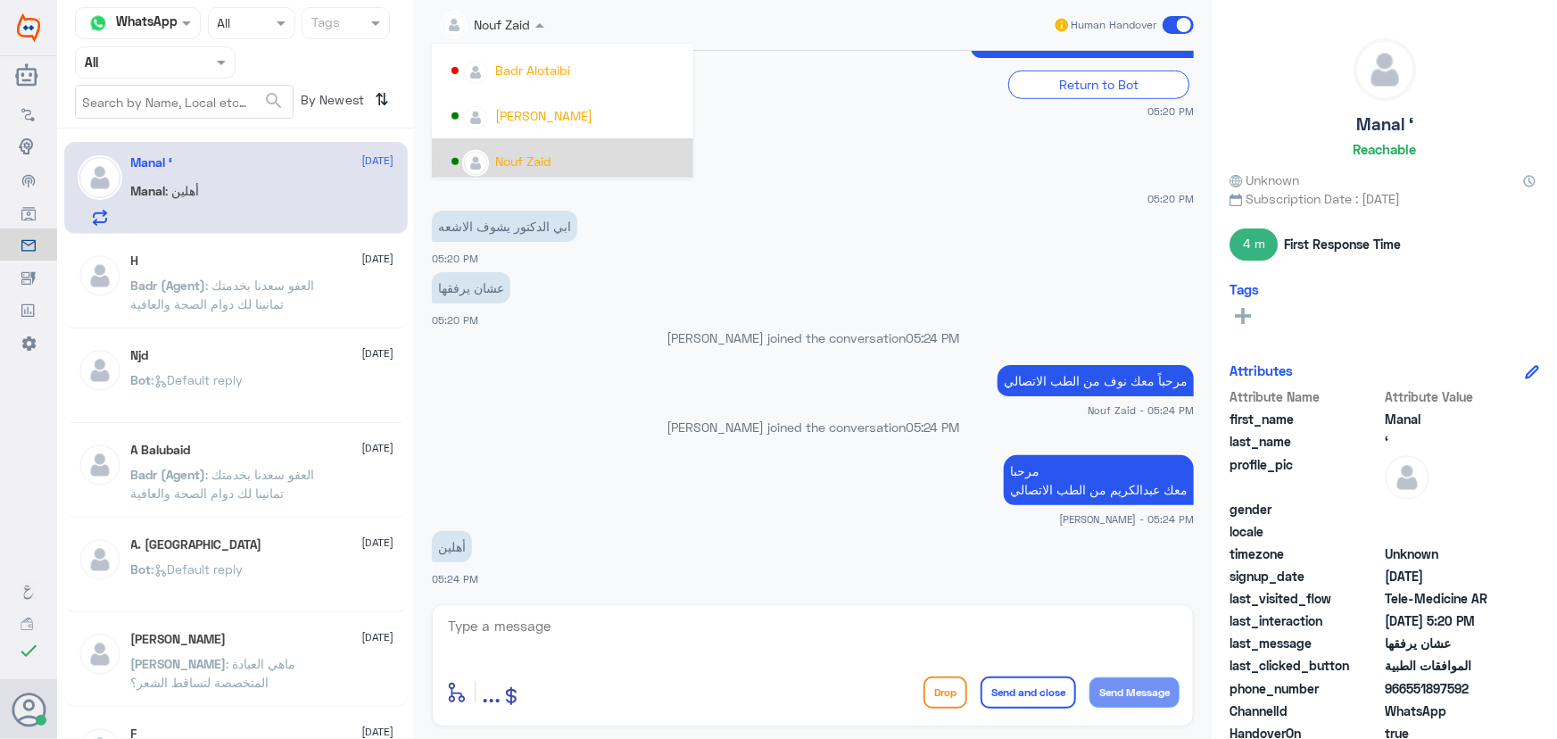
scroll to position [920, 0]
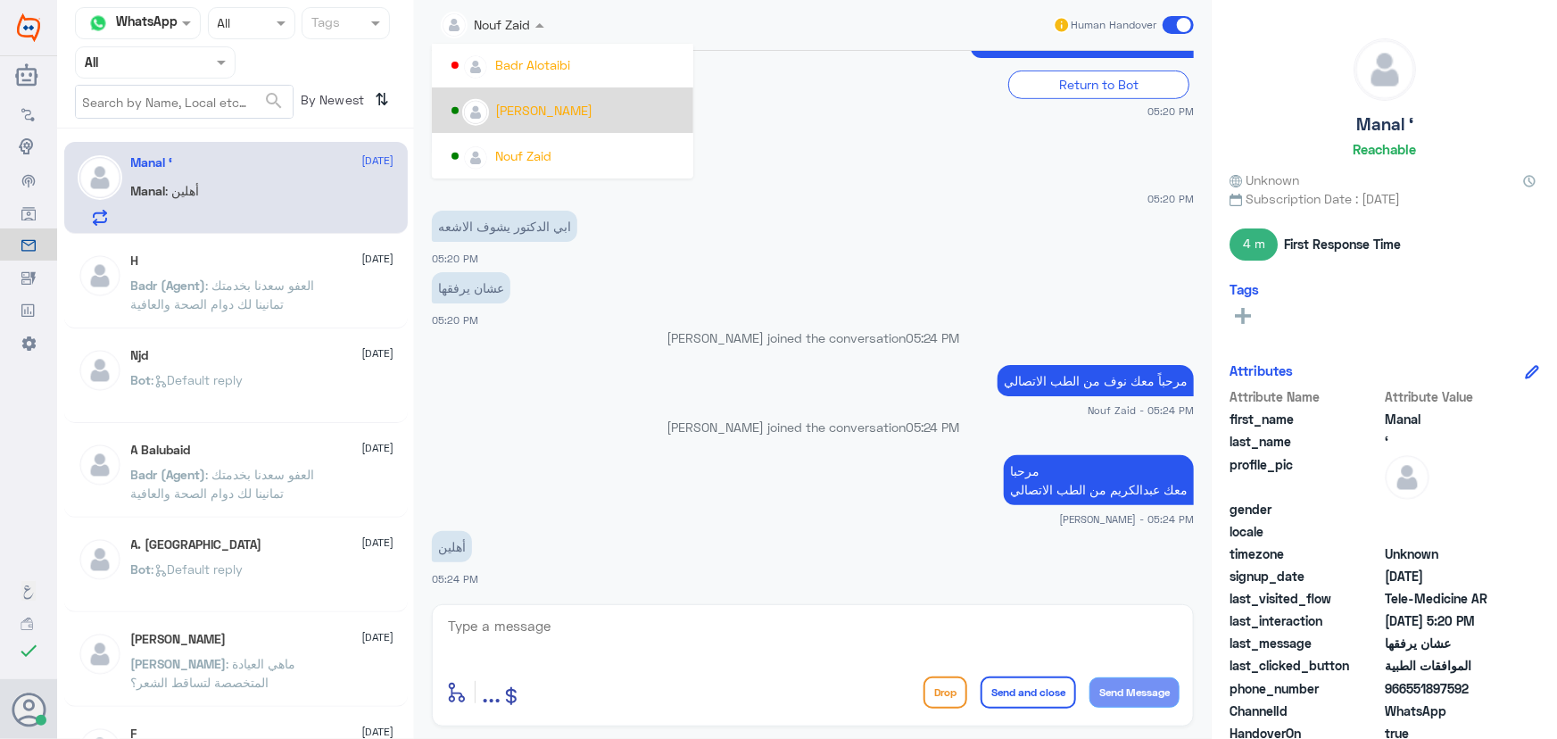
click at [523, 113] on div "عبدالكريم الموسى" at bounding box center [543, 110] width 97 height 19
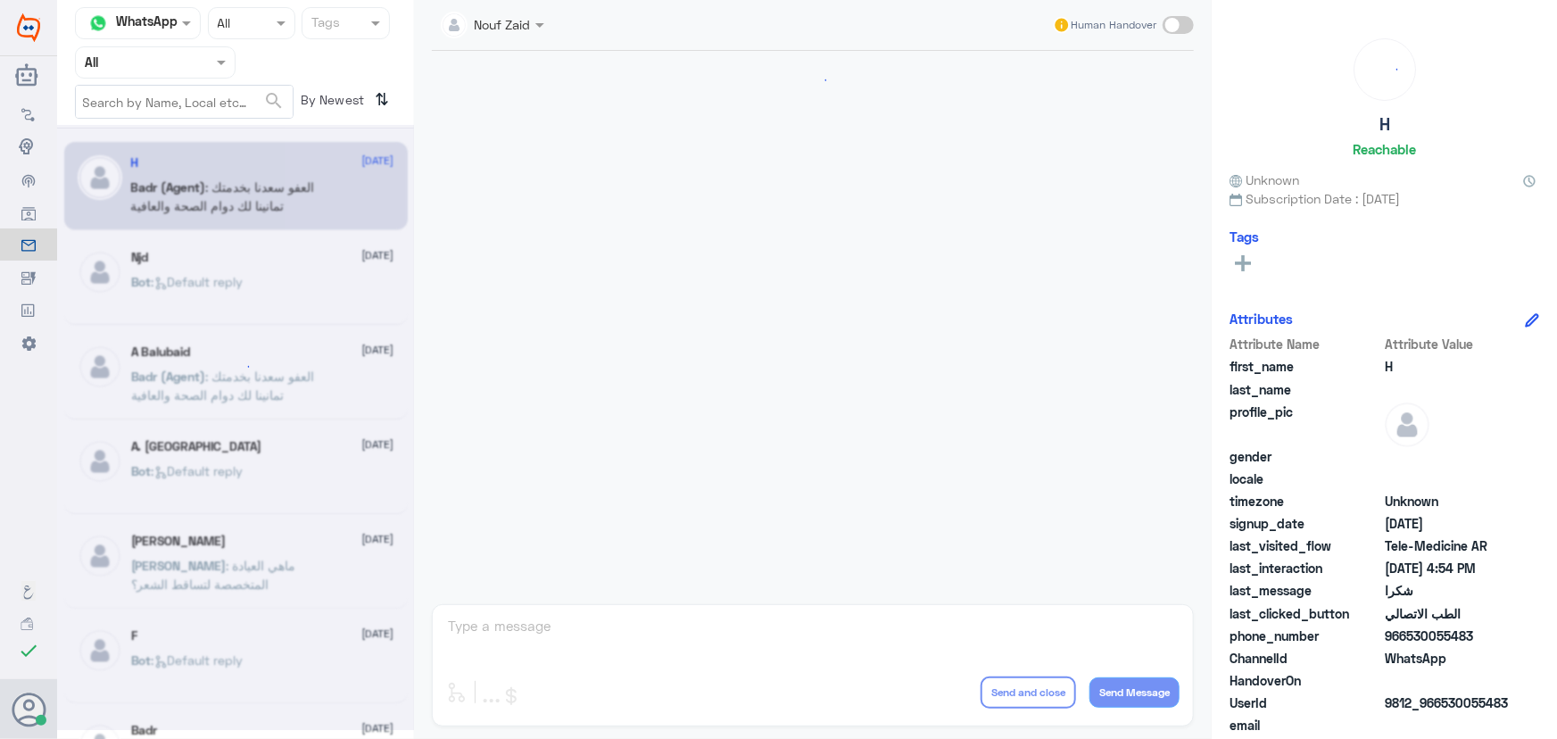
scroll to position [849, 0]
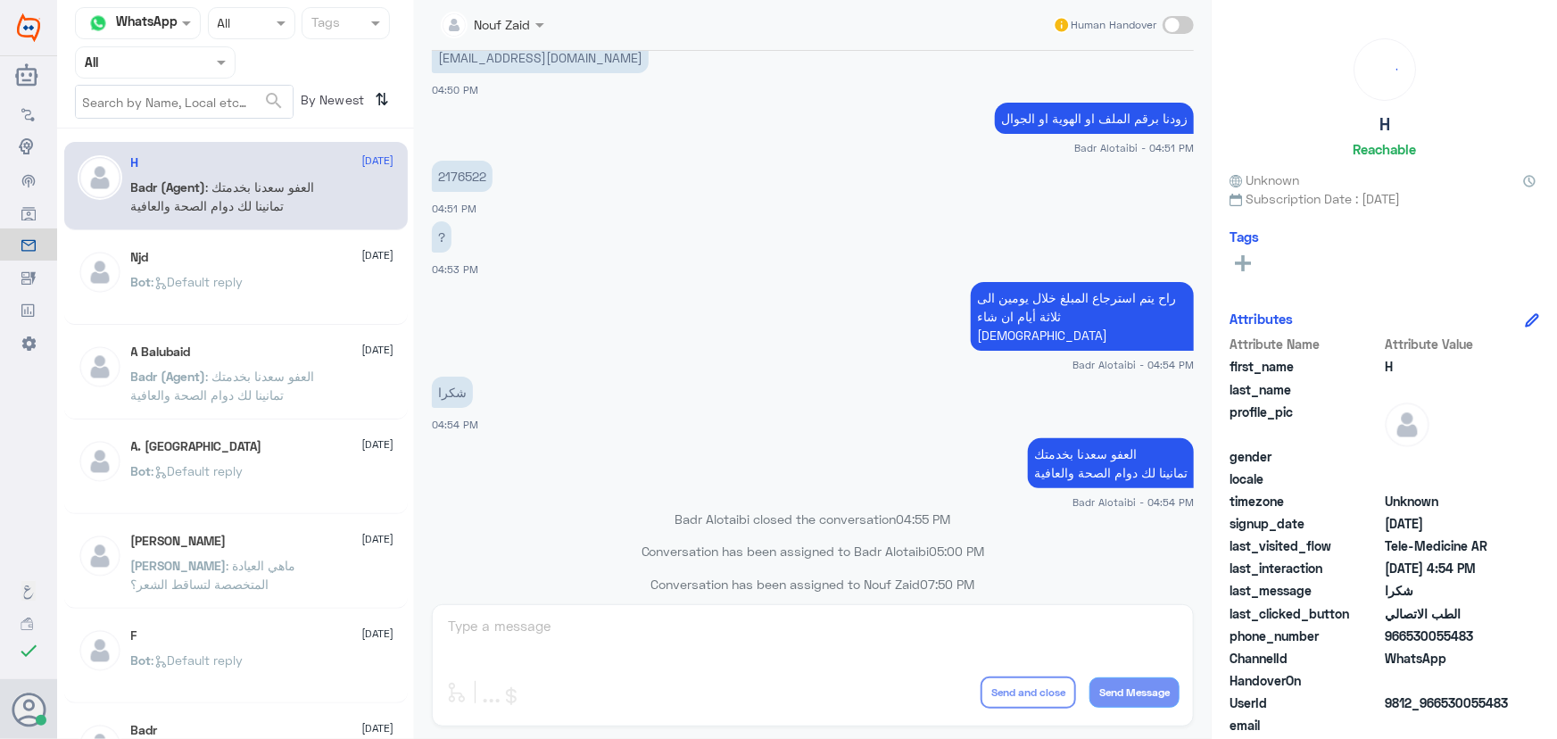
click at [505, 27] on input "text" at bounding box center [473, 23] width 64 height 21
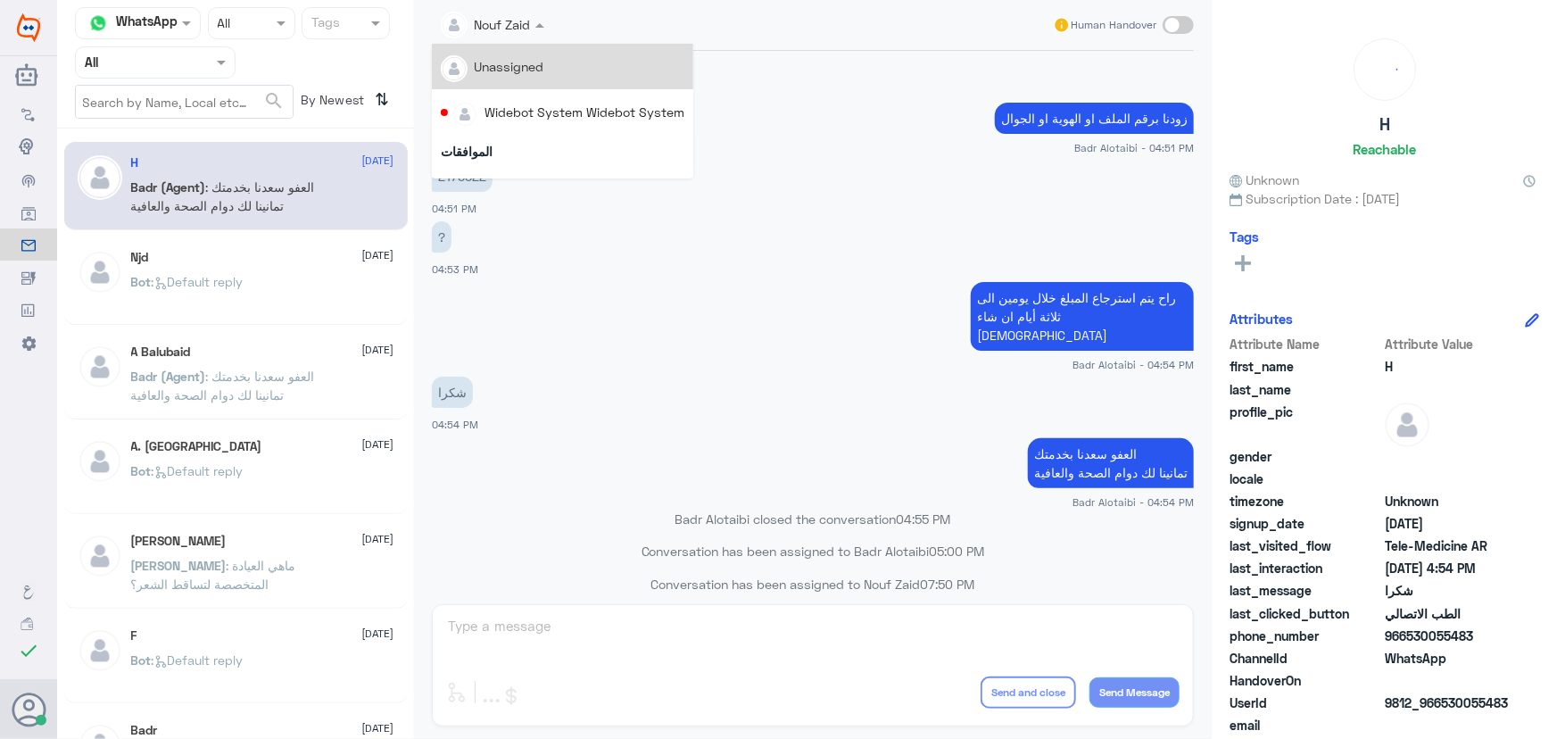
click at [206, 208] on span ": العفو سعدنا بخدمتك تمانينا لك دوام الصحة والعافية" at bounding box center [223, 196] width 184 height 34
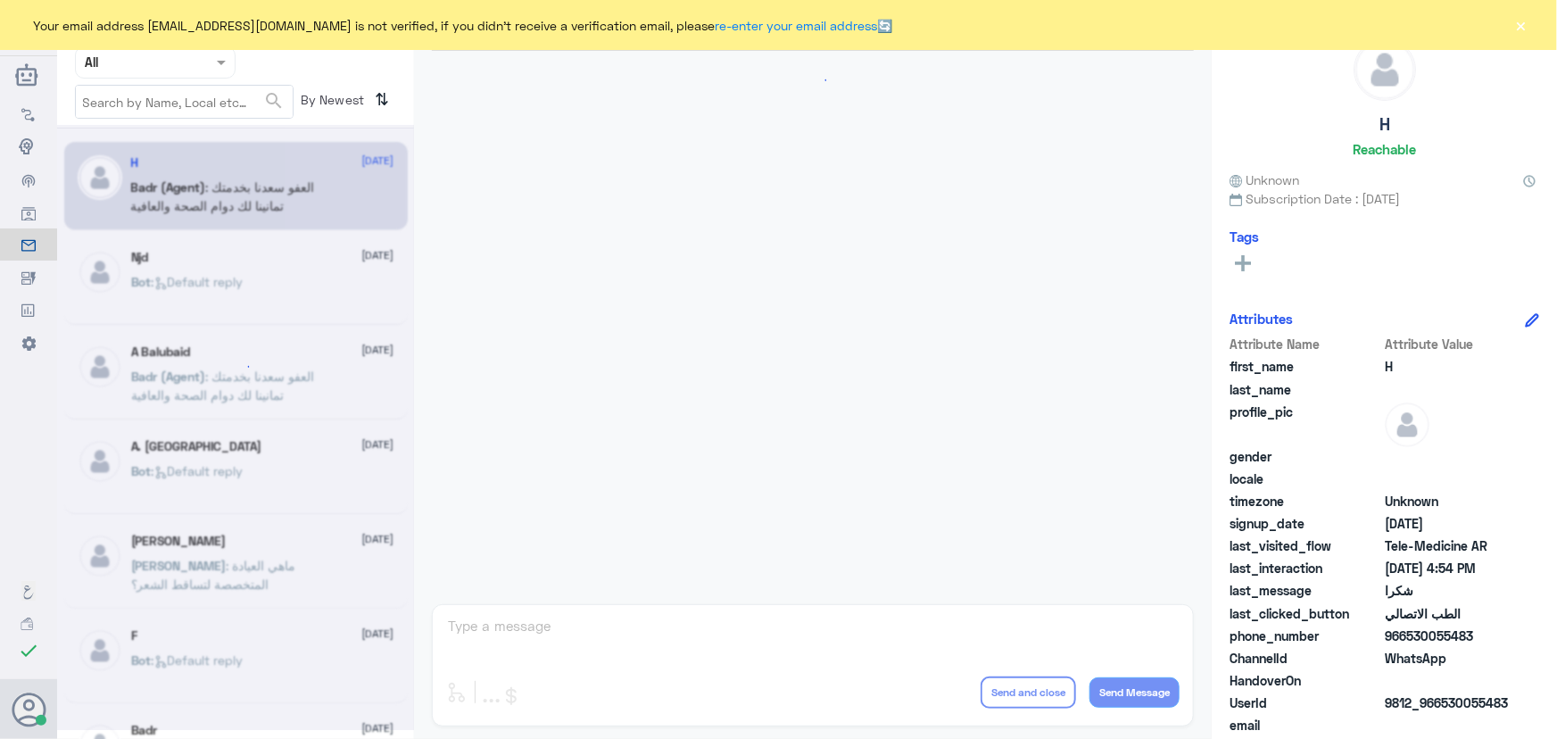
scroll to position [849, 0]
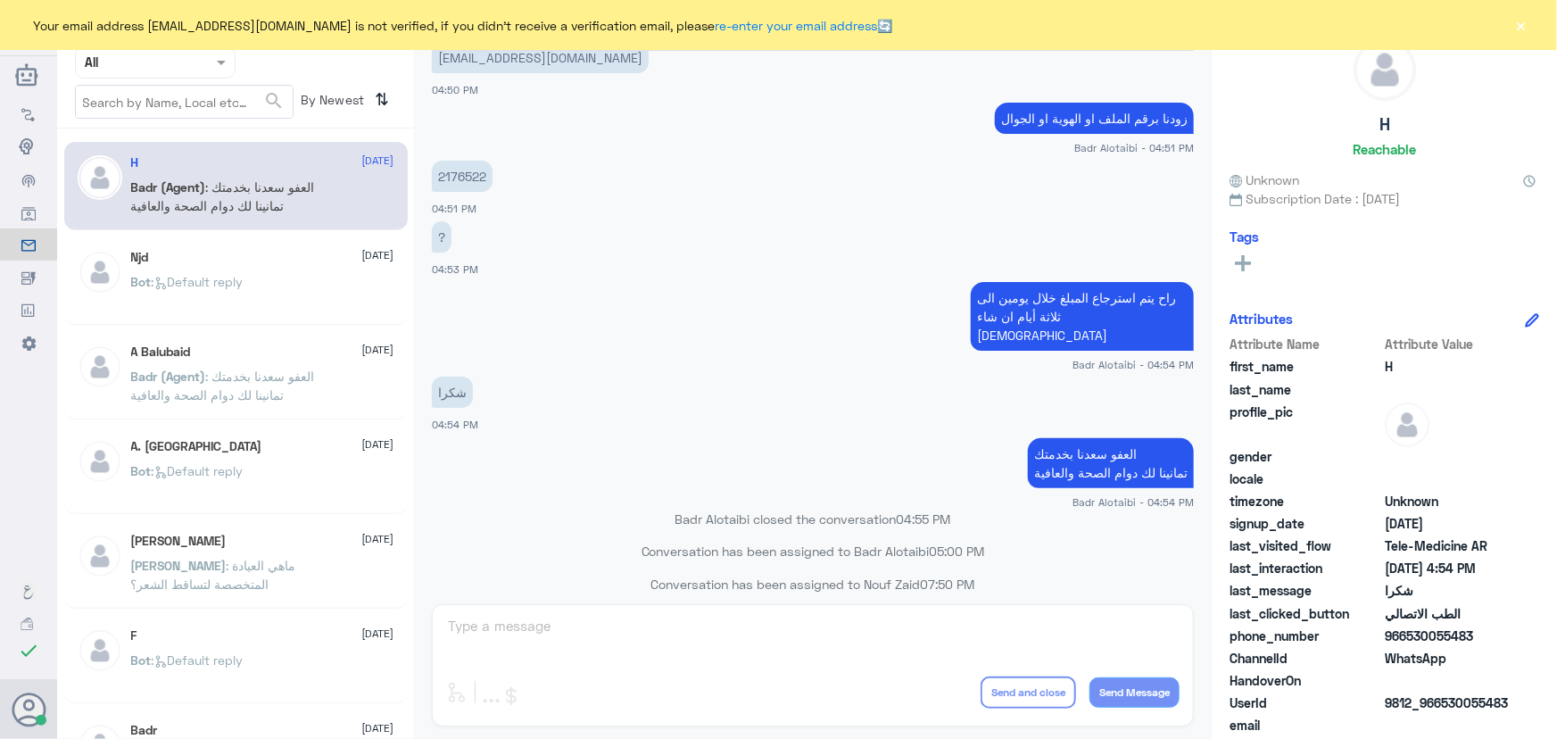
click at [1532, 32] on div "Your email address [EMAIL_ADDRESS][DOMAIN_NAME] is not verified, if you didn't …" at bounding box center [778, 25] width 1557 height 50
click at [1524, 28] on button "×" at bounding box center [1521, 25] width 18 height 18
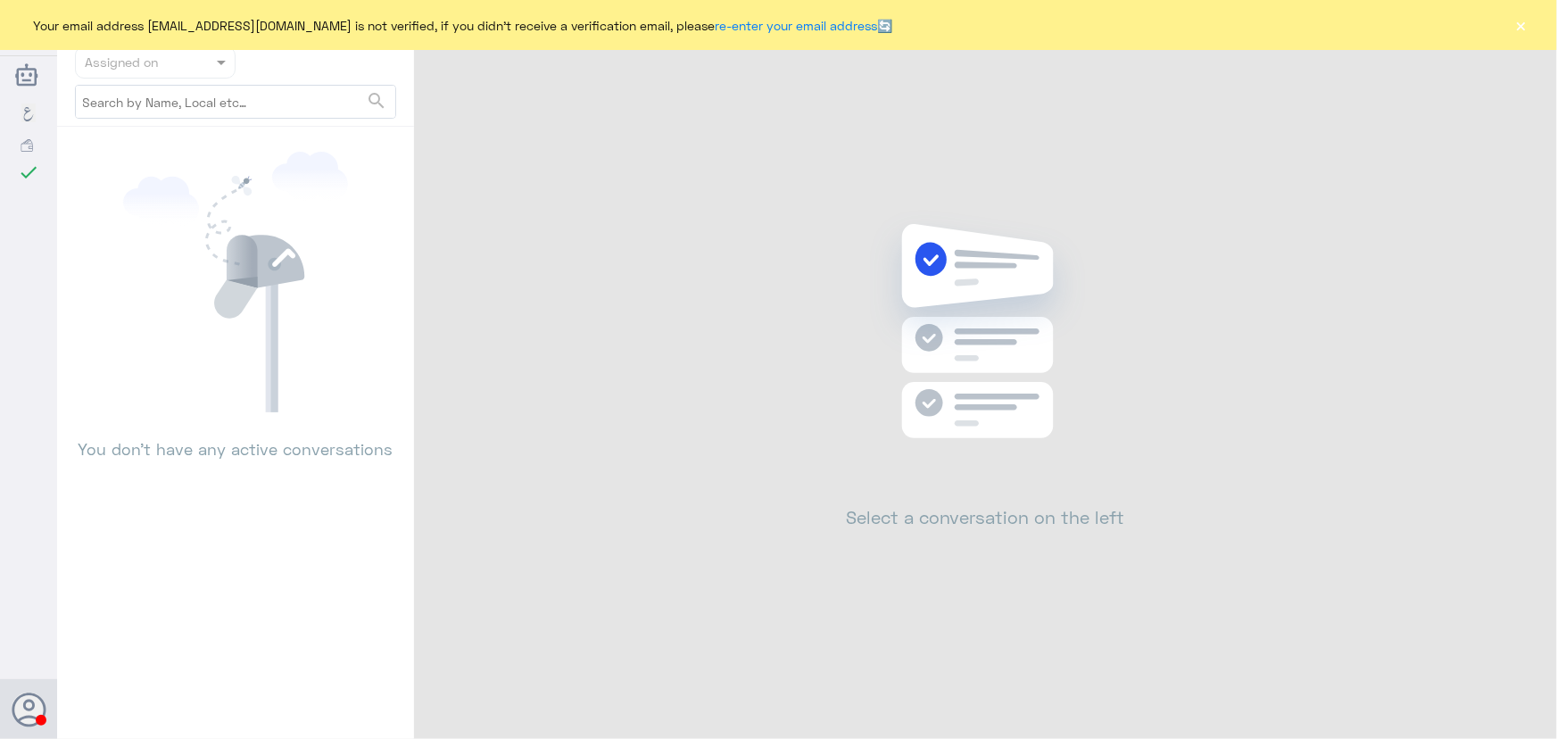
click at [1515, 25] on button "×" at bounding box center [1521, 25] width 18 height 18
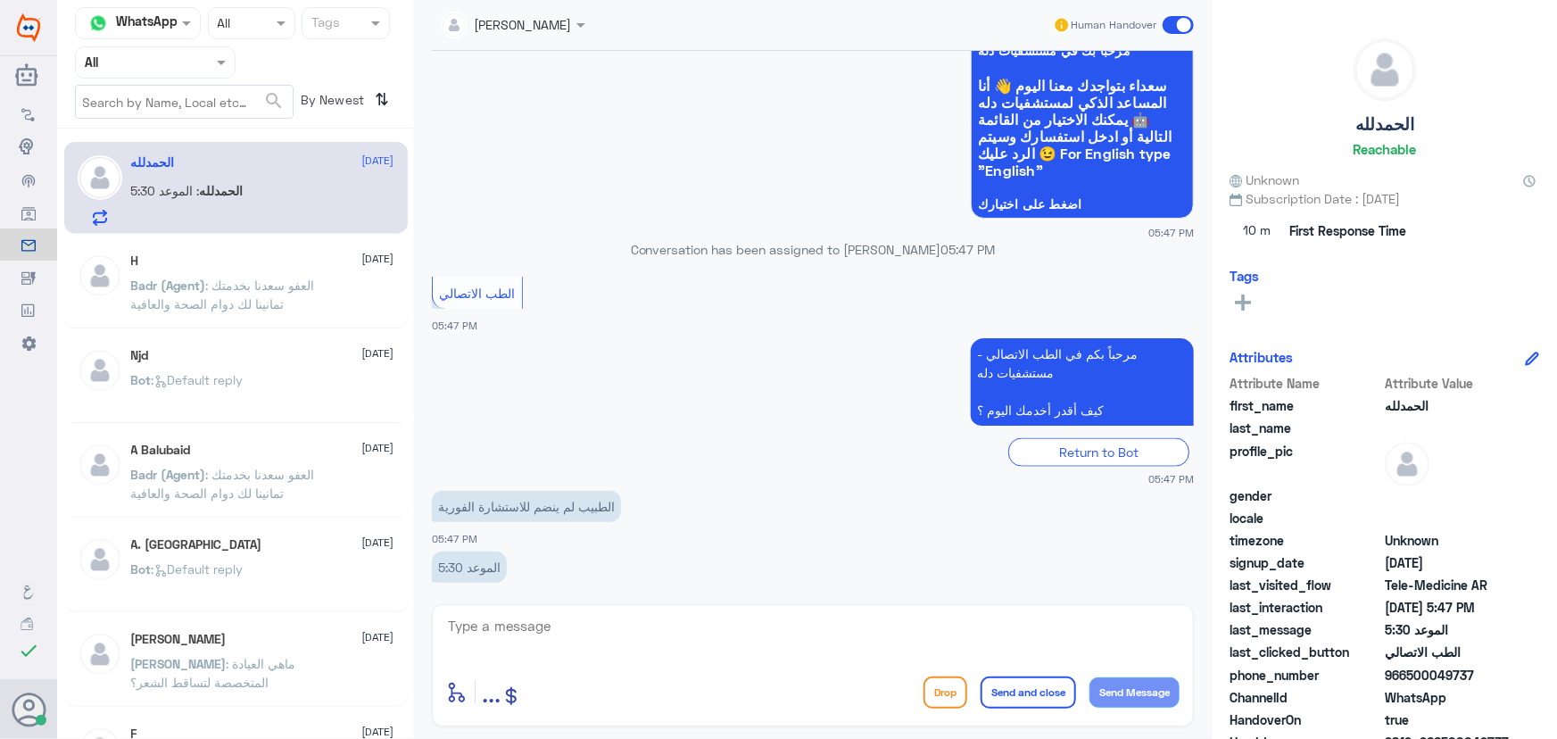
scroll to position [1079, 0]
click at [619, 624] on textarea at bounding box center [812, 636] width 733 height 44
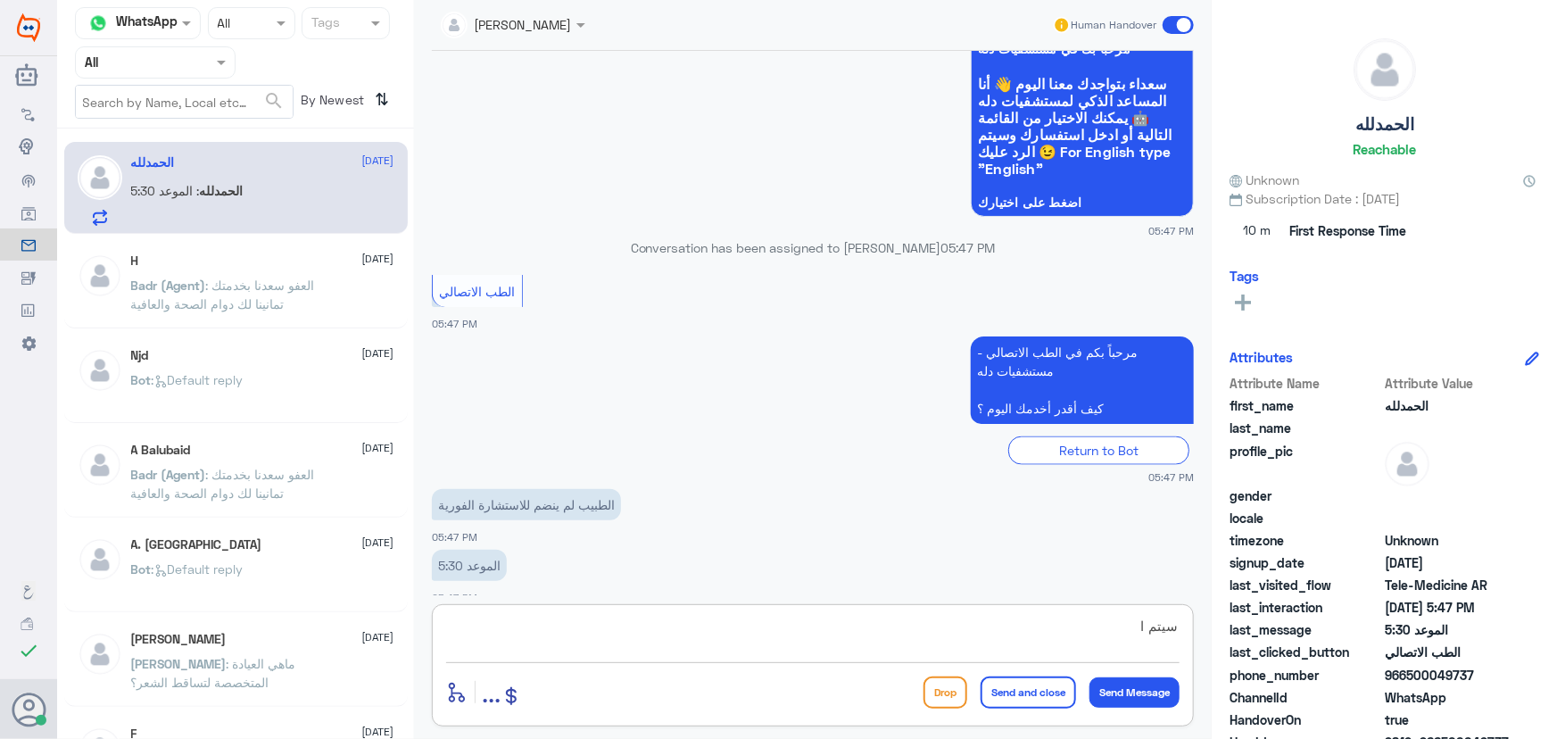
type textarea "سيتم"
drag, startPoint x: 1070, startPoint y: 625, endPoint x: 1312, endPoint y: 626, distance: 242.7
click at [1288, 621] on div "Channel WhatsApp Status × All Tags Agent Filter All search By Newest ⇅ الحمدلله…" at bounding box center [807, 372] width 1500 height 744
drag, startPoint x: 1405, startPoint y: 668, endPoint x: 1526, endPoint y: 673, distance: 120.5
click at [1526, 673] on div "phone_number 966500049737" at bounding box center [1384, 677] width 310 height 22
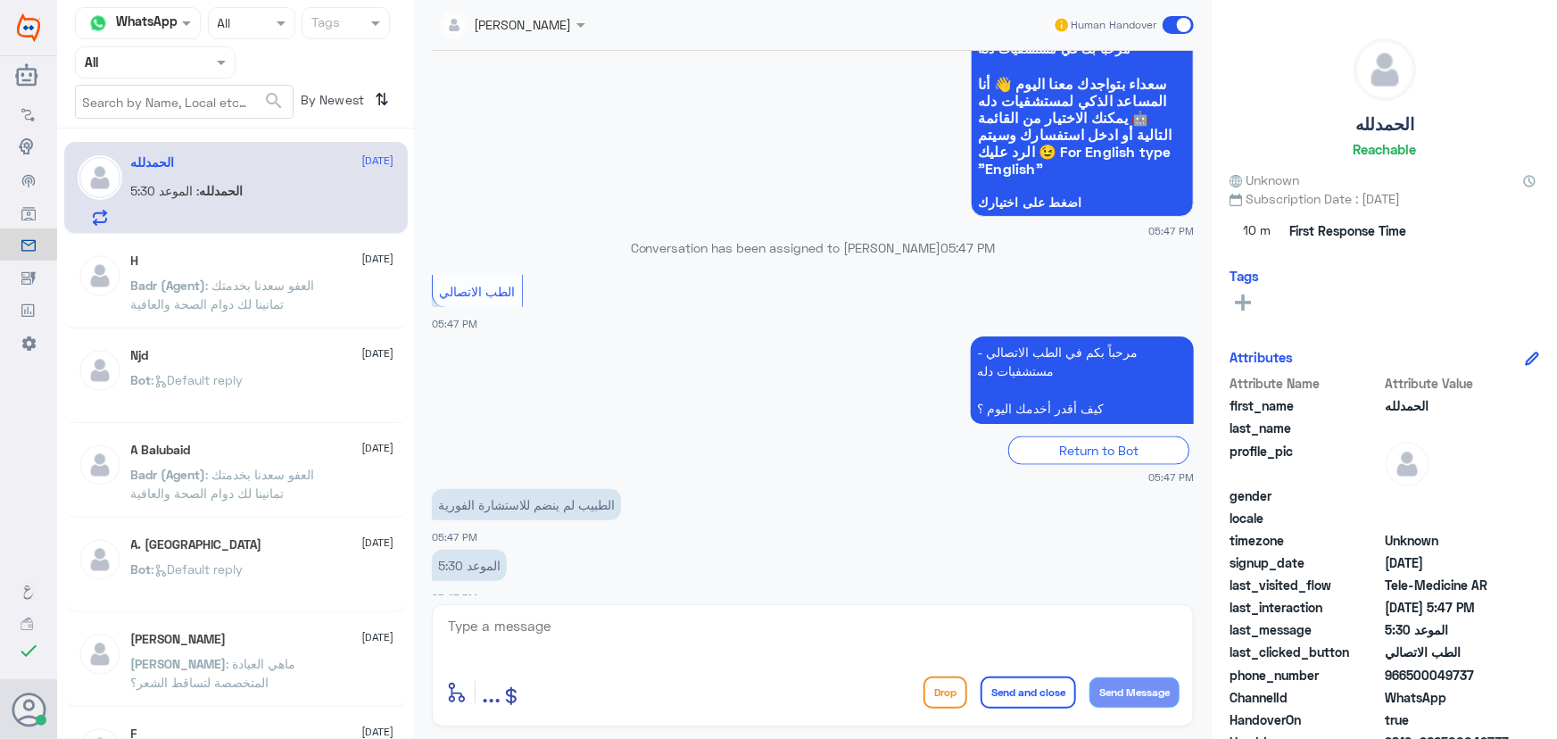
copy span "500049737"
click at [819, 633] on textarea at bounding box center [812, 636] width 733 height 44
click at [772, 635] on textarea at bounding box center [812, 636] width 733 height 44
click at [681, 625] on textarea at bounding box center [812, 636] width 733 height 44
click at [679, 625] on textarea at bounding box center [812, 636] width 733 height 44
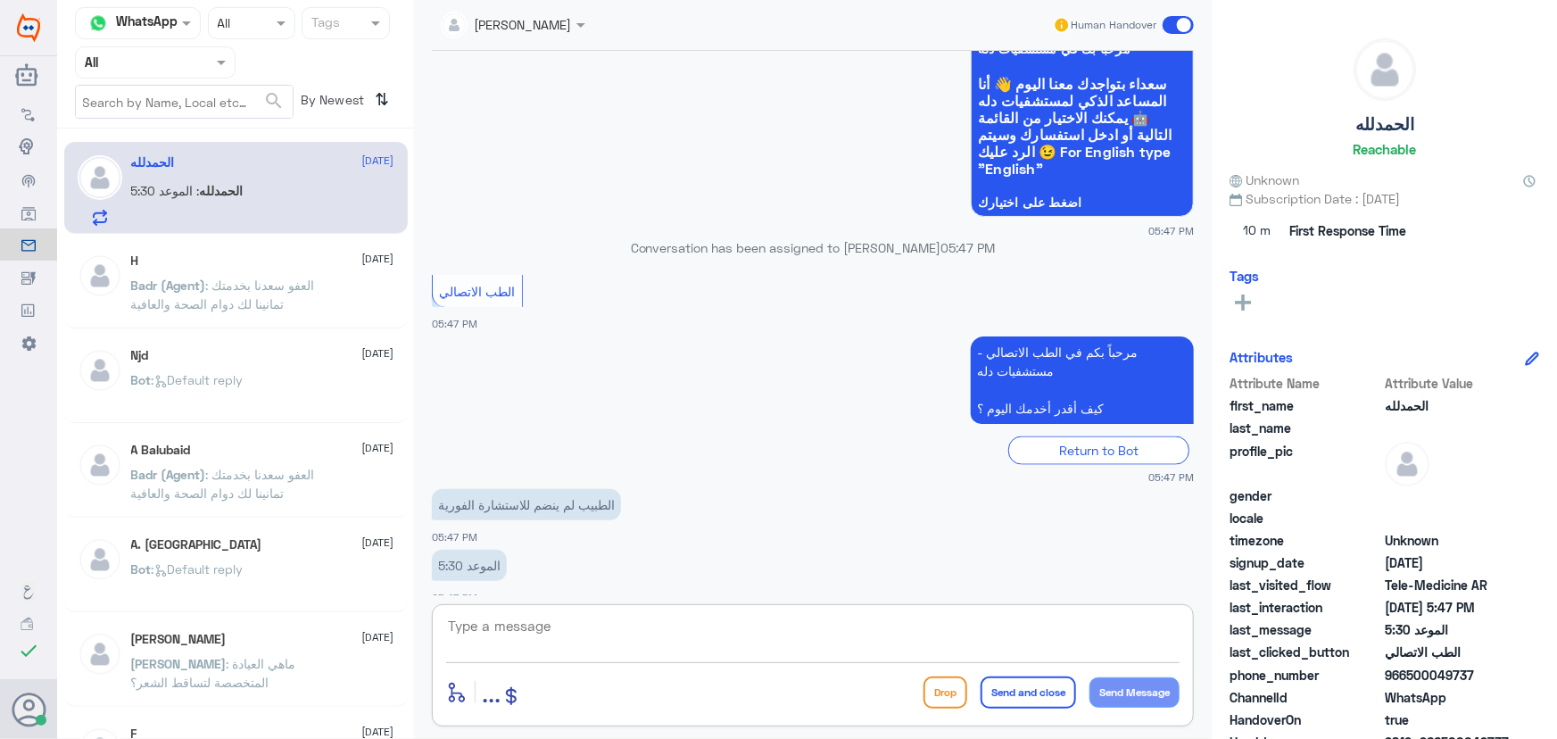
click at [679, 625] on textarea at bounding box center [812, 636] width 733 height 44
click at [867, 636] on textarea at bounding box center [812, 636] width 733 height 44
type textarea "س"
type textarea "لحظات من فضلك"
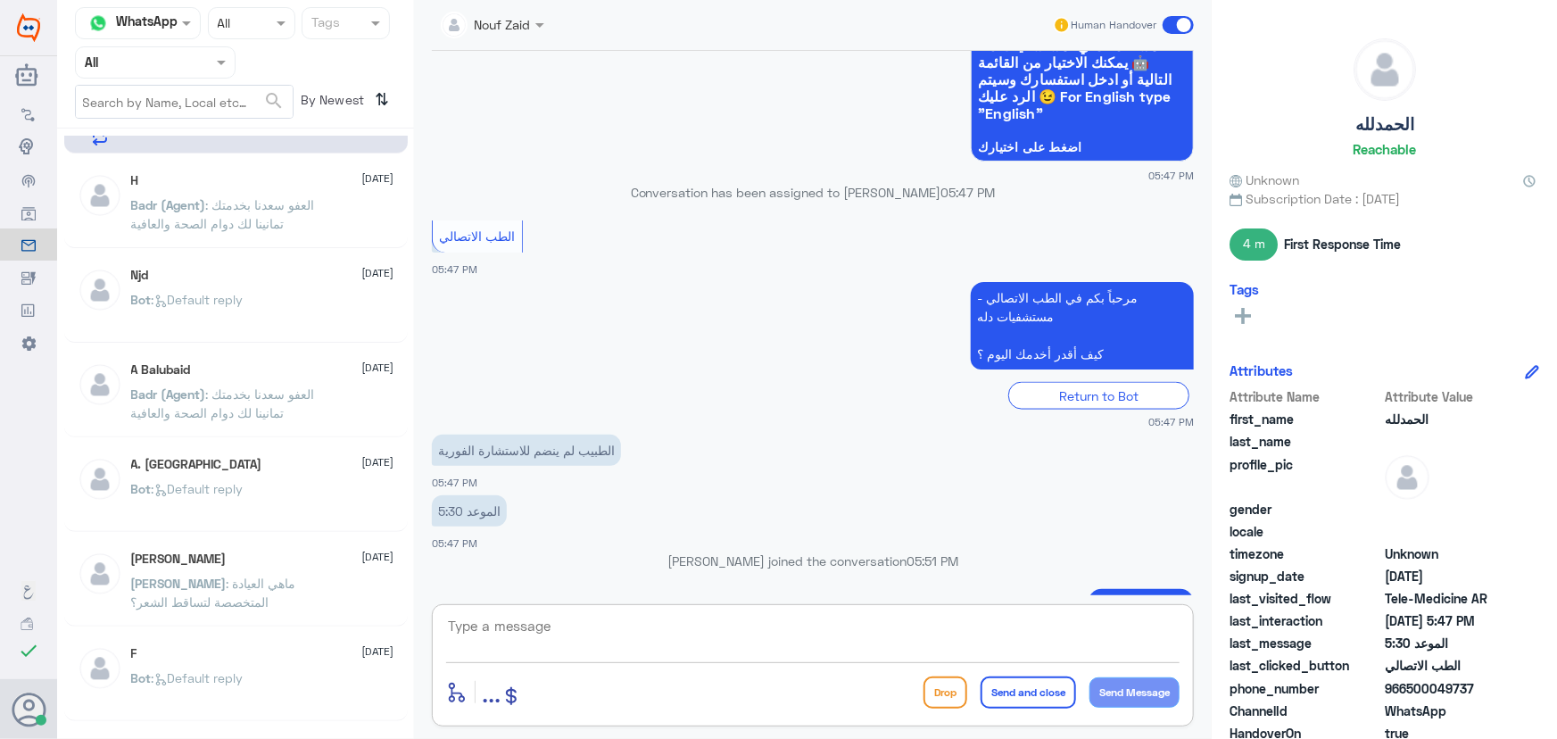
scroll to position [1136, 0]
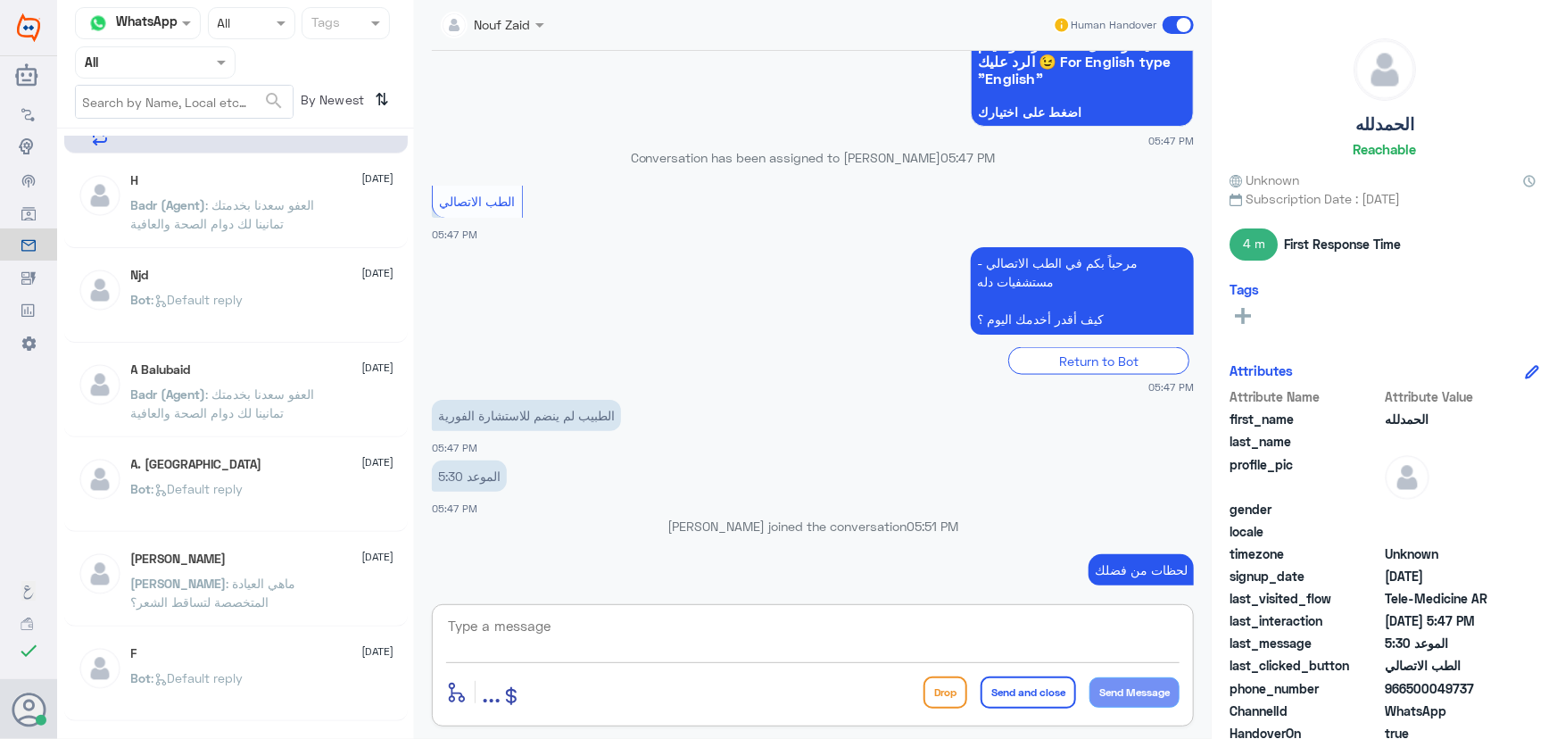
click at [741, 625] on textarea at bounding box center [812, 636] width 733 height 44
click at [738, 628] on textarea at bounding box center [812, 636] width 733 height 44
click at [1123, 625] on textarea "تم تواصل الطبيب معك، سعدنا بخدمتك" at bounding box center [812, 636] width 733 height 44
type textarea "تم تواصل الطبيب معك، سعدنا بخدمتك"
click at [1038, 698] on button "Send and close" at bounding box center [1028, 692] width 95 height 32
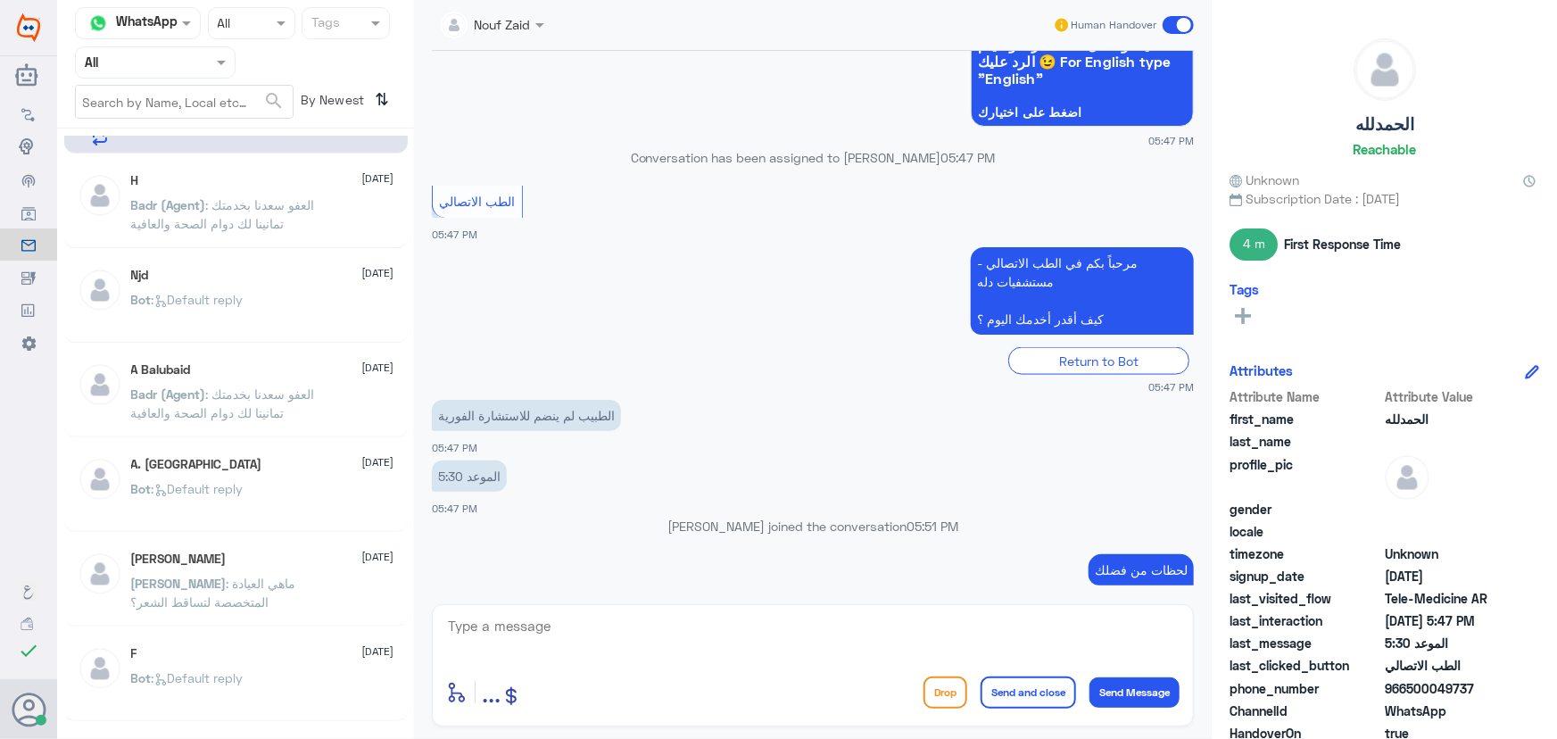
scroll to position [1193, 0]
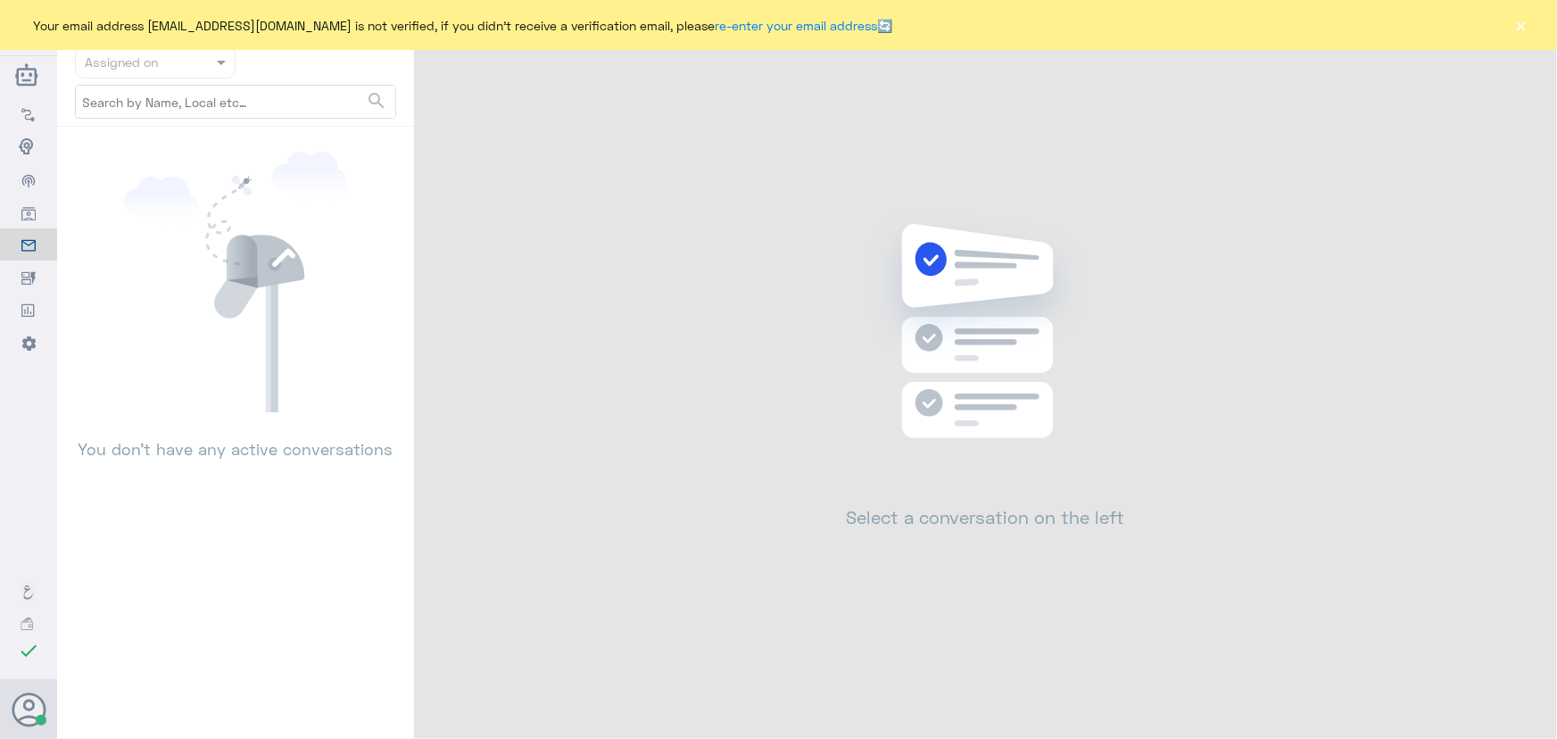
click at [1535, 18] on div "Your email address [EMAIL_ADDRESS][DOMAIN_NAME] is not verified, if you didn't …" at bounding box center [778, 25] width 1557 height 50
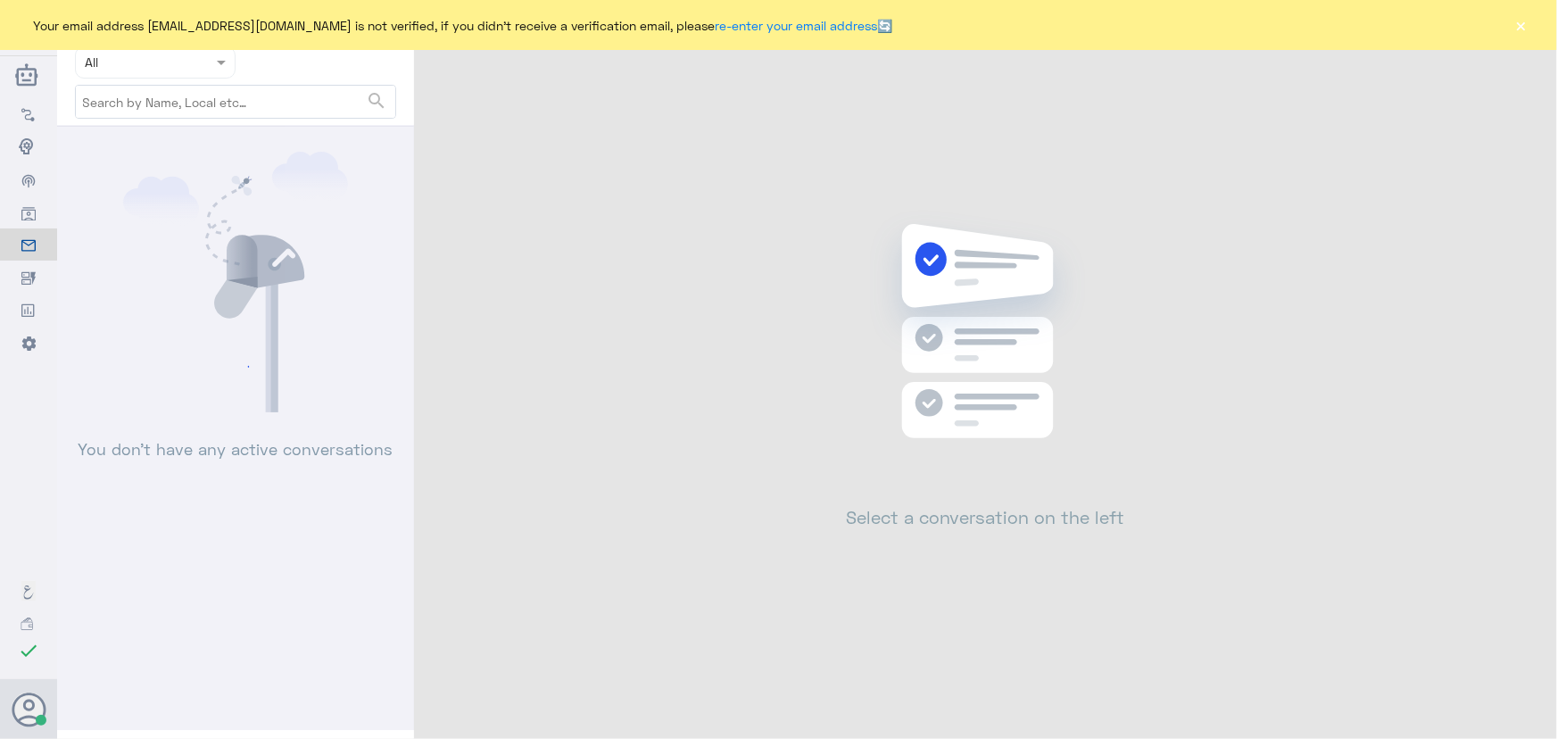
click at [1522, 21] on button "×" at bounding box center [1521, 25] width 18 height 18
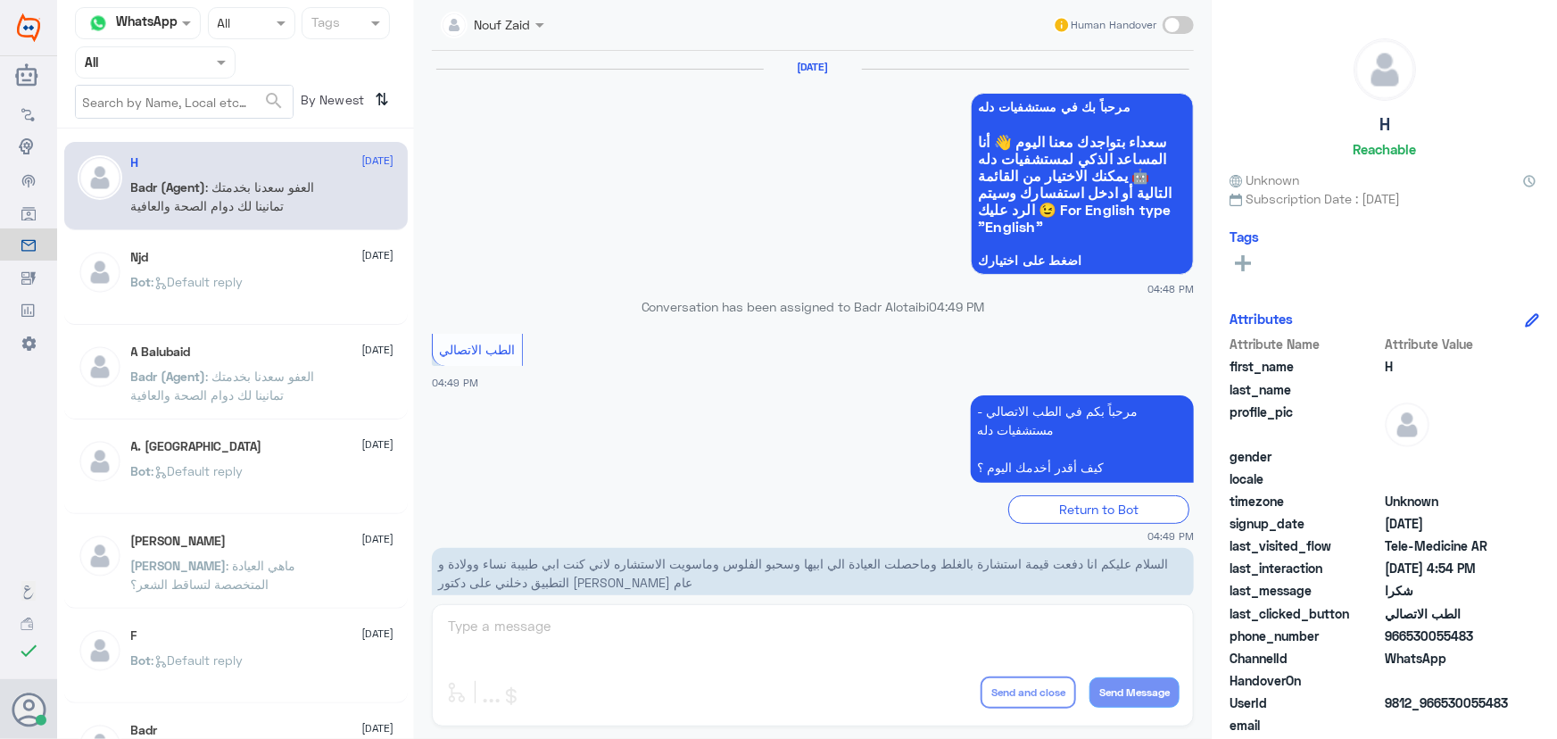
scroll to position [849, 0]
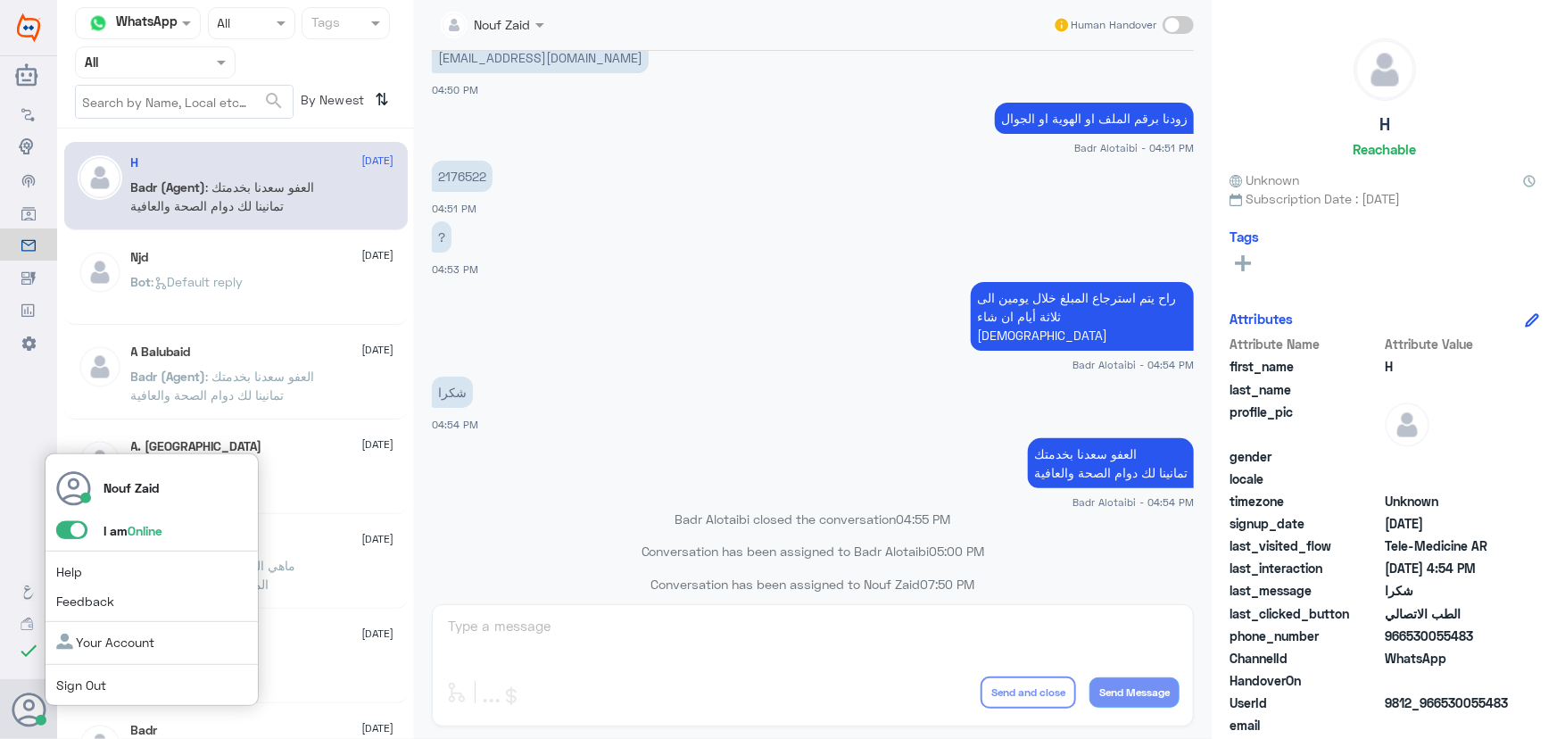
click at [67, 534] on span at bounding box center [71, 530] width 31 height 18
click at [0, 0] on input "checkbox" at bounding box center [0, 0] width 0 height 0
